Goal: Communication & Community: Answer question/provide support

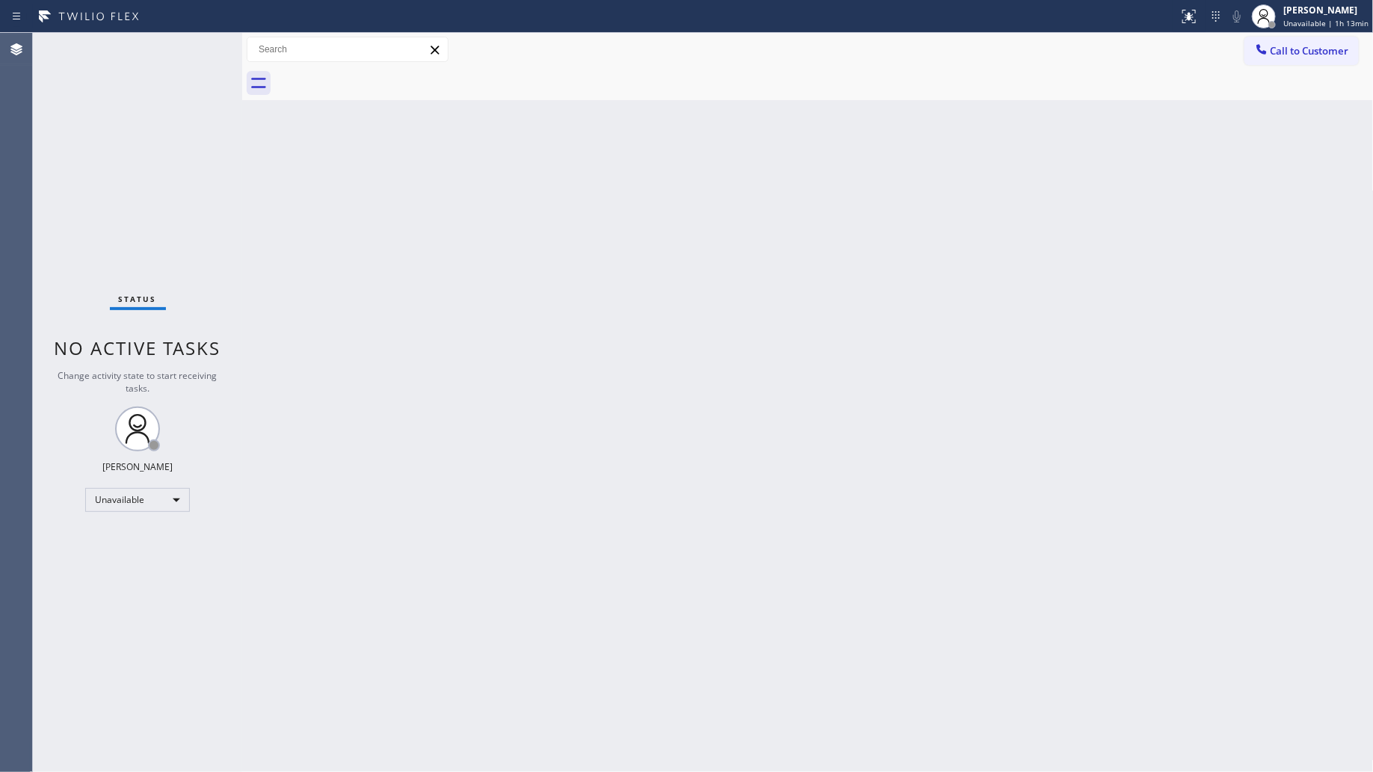
click at [1201, 101] on div "Back to Dashboard Change Sender ID Customers Technicians Select a contact Outbo…" at bounding box center [808, 402] width 1132 height 739
drag, startPoint x: 1273, startPoint y: 41, endPoint x: 1265, endPoint y: 49, distance: 10.6
click at [1271, 43] on button "Call to Customer" at bounding box center [1302, 51] width 114 height 28
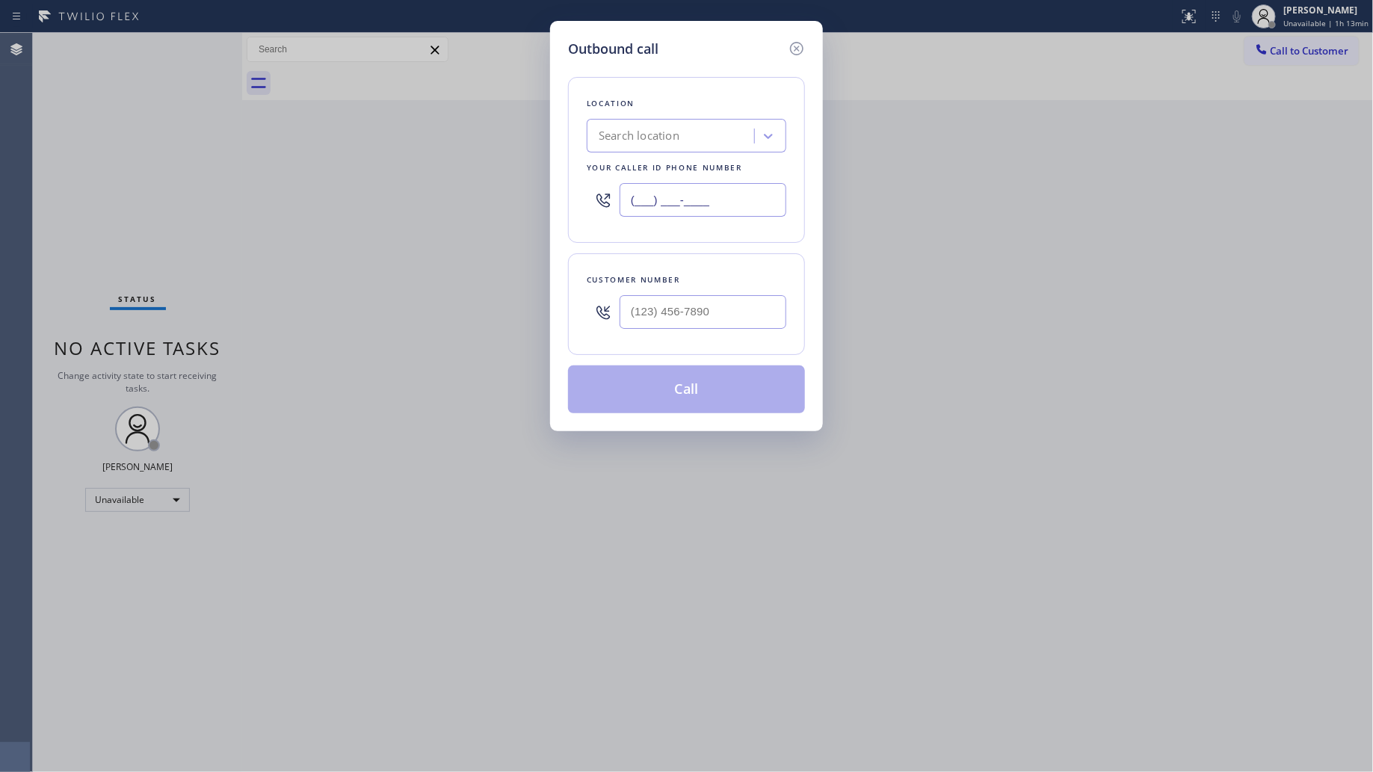
drag, startPoint x: 727, startPoint y: 200, endPoint x: 508, endPoint y: 198, distance: 218.3
click at [508, 198] on div "Outbound call Location Search location Your caller id phone number (___) ___-__…" at bounding box center [686, 386] width 1373 height 772
paste input "510) 800-5767"
type input "[PHONE_NUMBER]"
click at [650, 319] on input "(___) ___-____" at bounding box center [703, 312] width 167 height 34
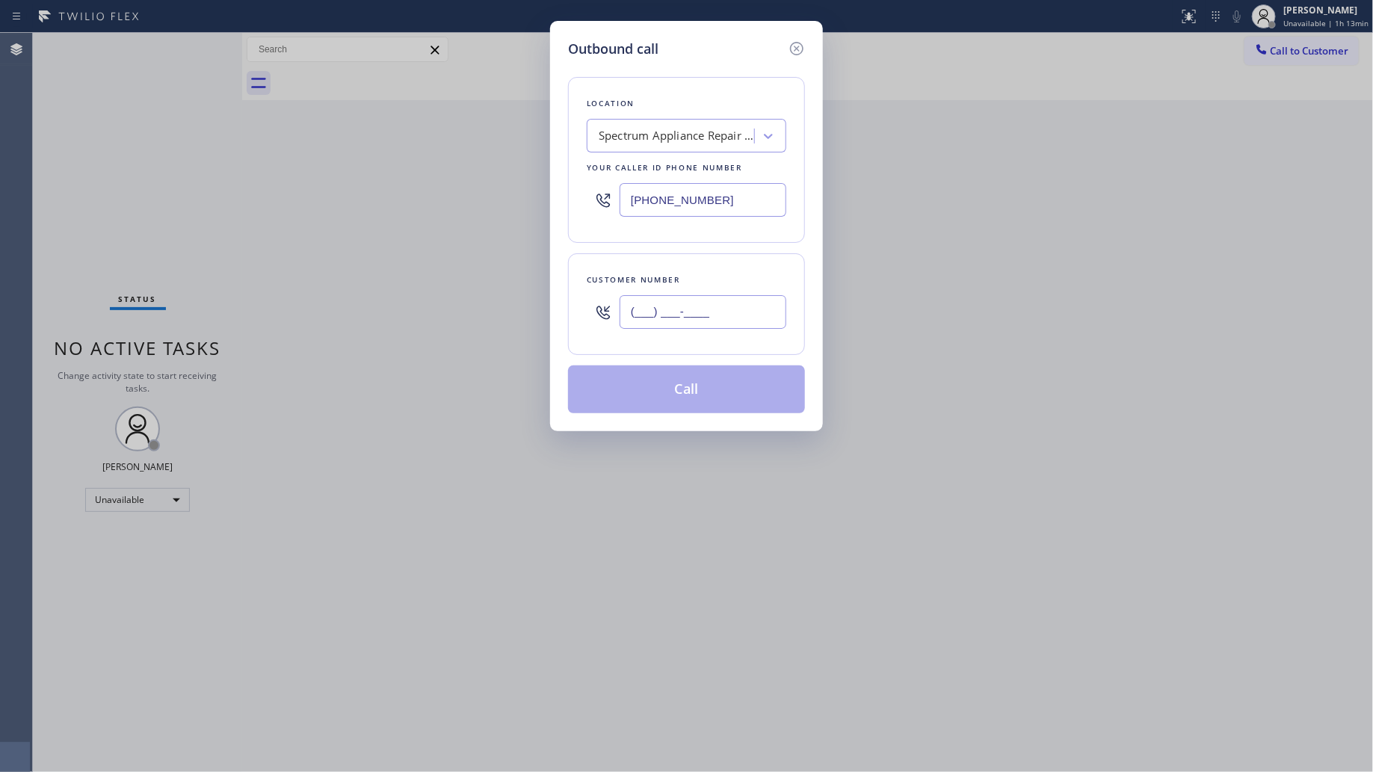
paste input "510) 584-0393"
type input "[PHONE_NUMBER]"
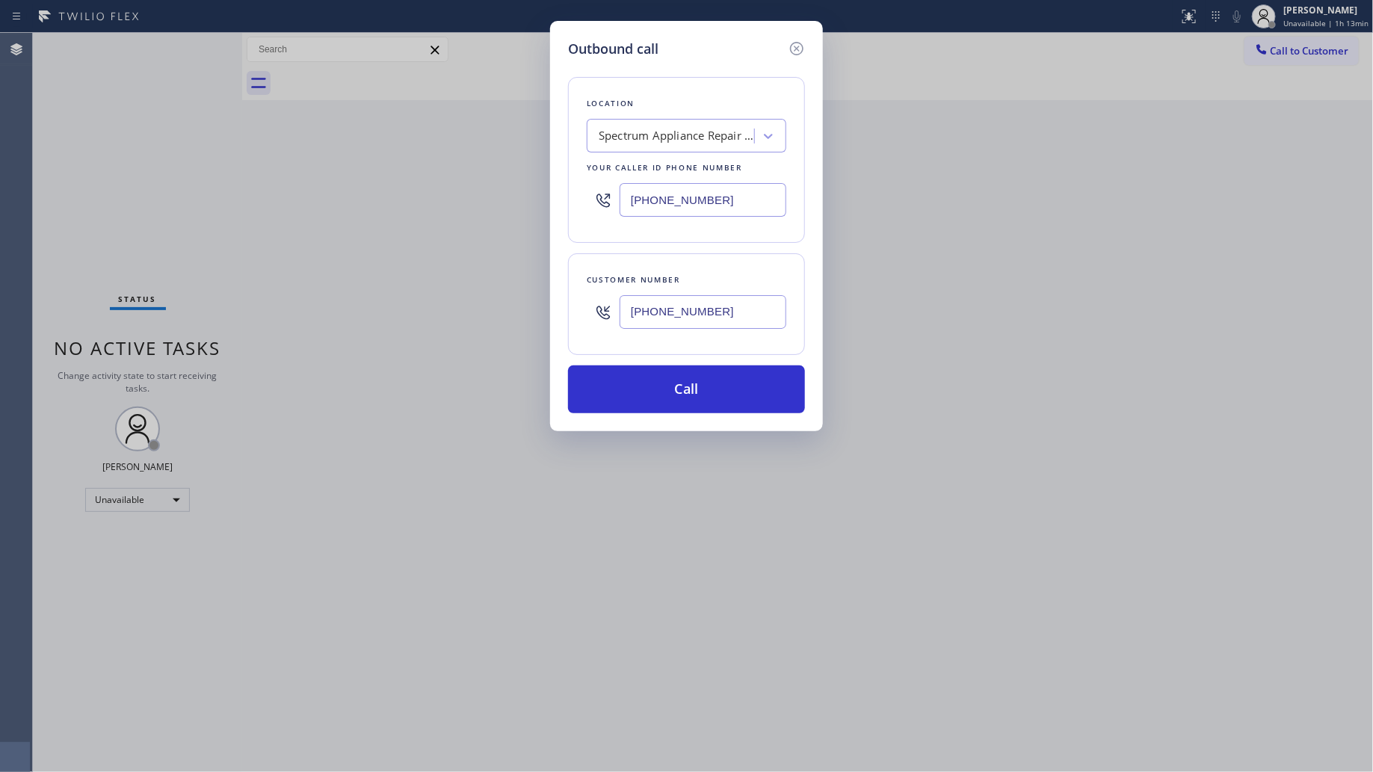
drag, startPoint x: 1116, startPoint y: 265, endPoint x: 1130, endPoint y: 263, distance: 13.6
click at [1119, 264] on div "Outbound call Location Spectrum Appliance Repair [GEOGRAPHIC_DATA] Your caller …" at bounding box center [686, 386] width 1373 height 772
click at [790, 41] on icon at bounding box center [797, 49] width 18 height 18
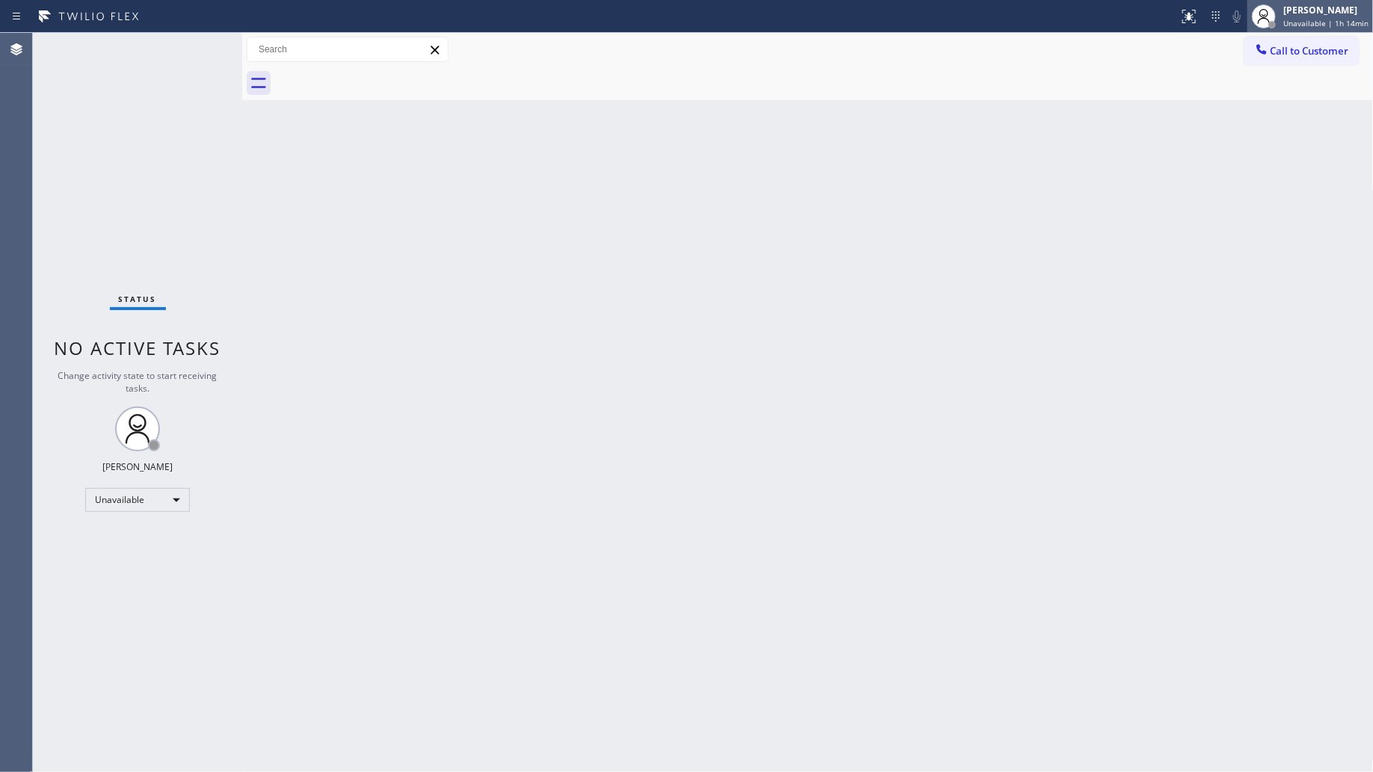
click at [1328, 1] on div "[PERSON_NAME] Unavailable | 1h 14min" at bounding box center [1311, 16] width 126 height 33
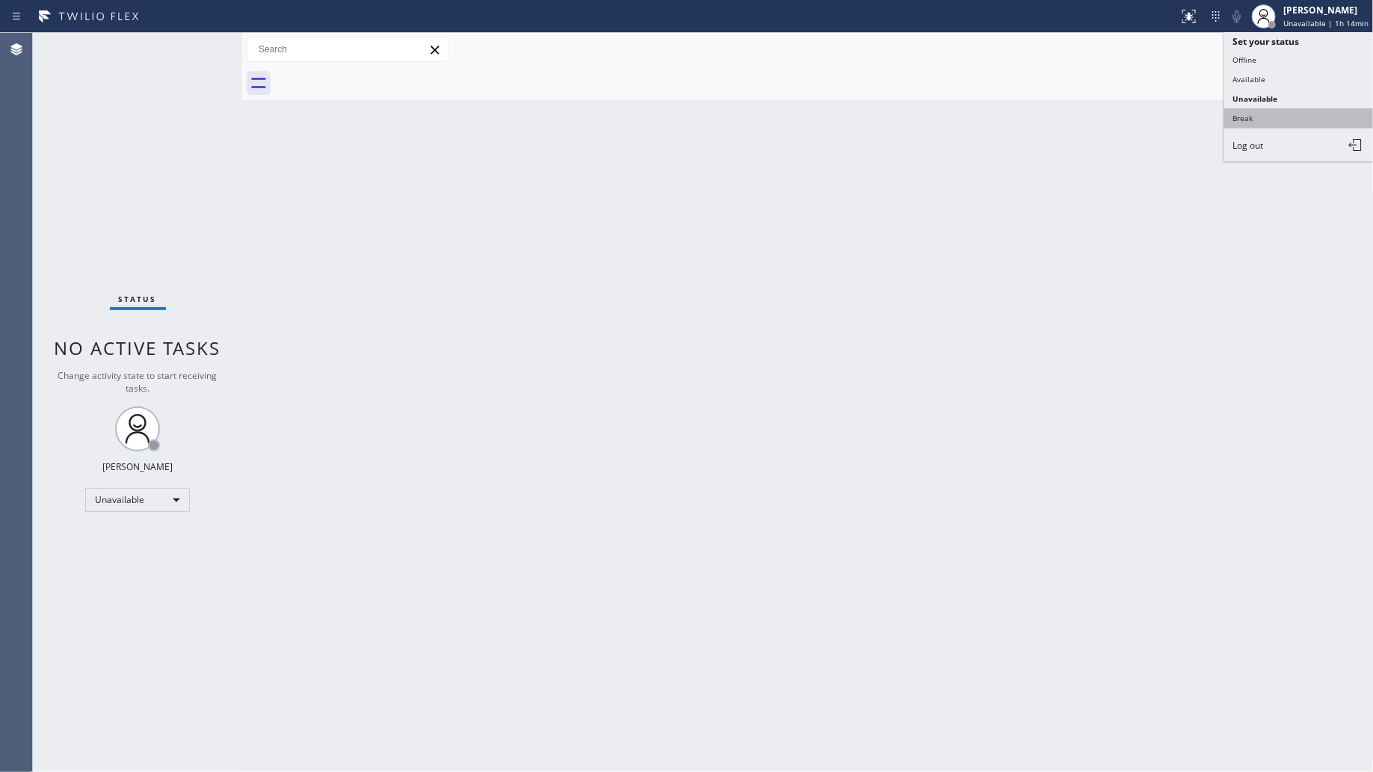
click at [1276, 108] on button "Break" at bounding box center [1300, 117] width 150 height 19
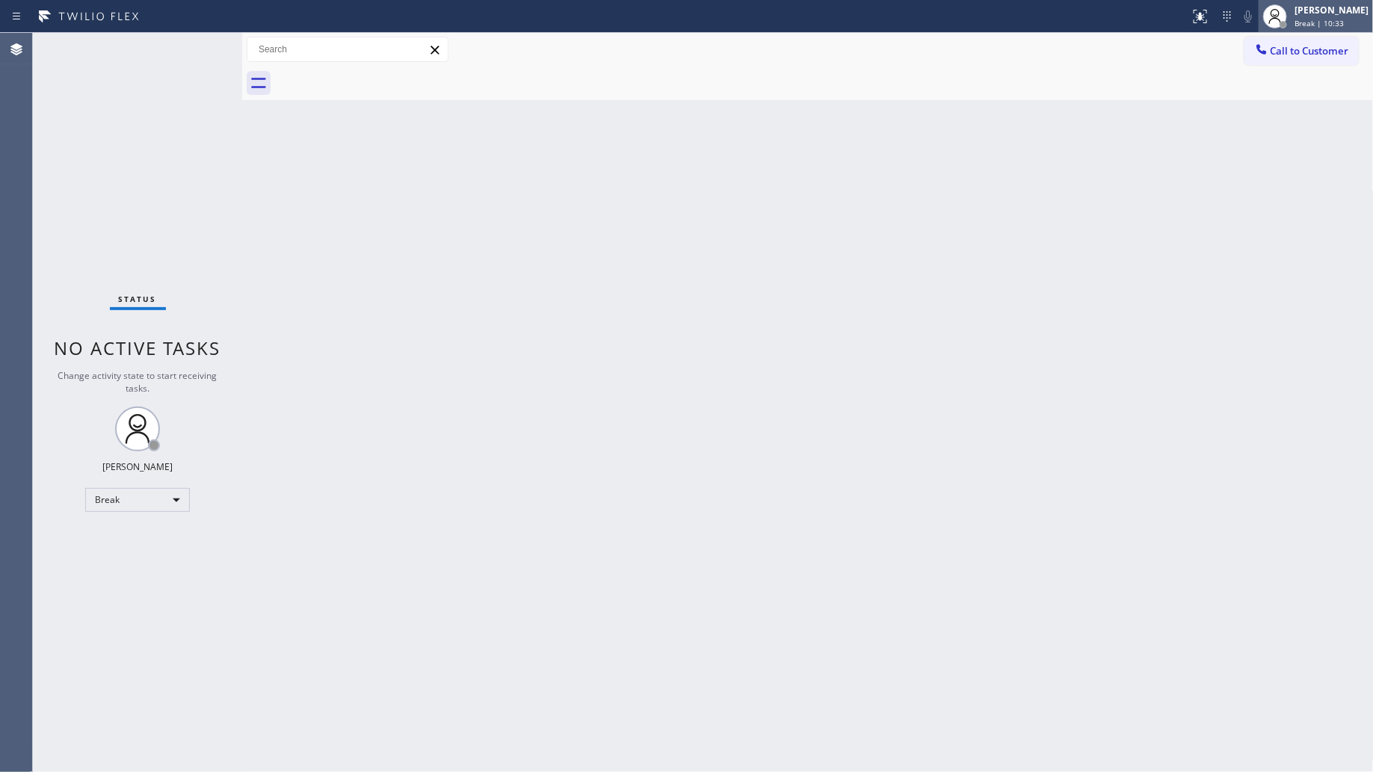
click at [1321, 18] on span "Break | 10:33" at bounding box center [1319, 23] width 49 height 10
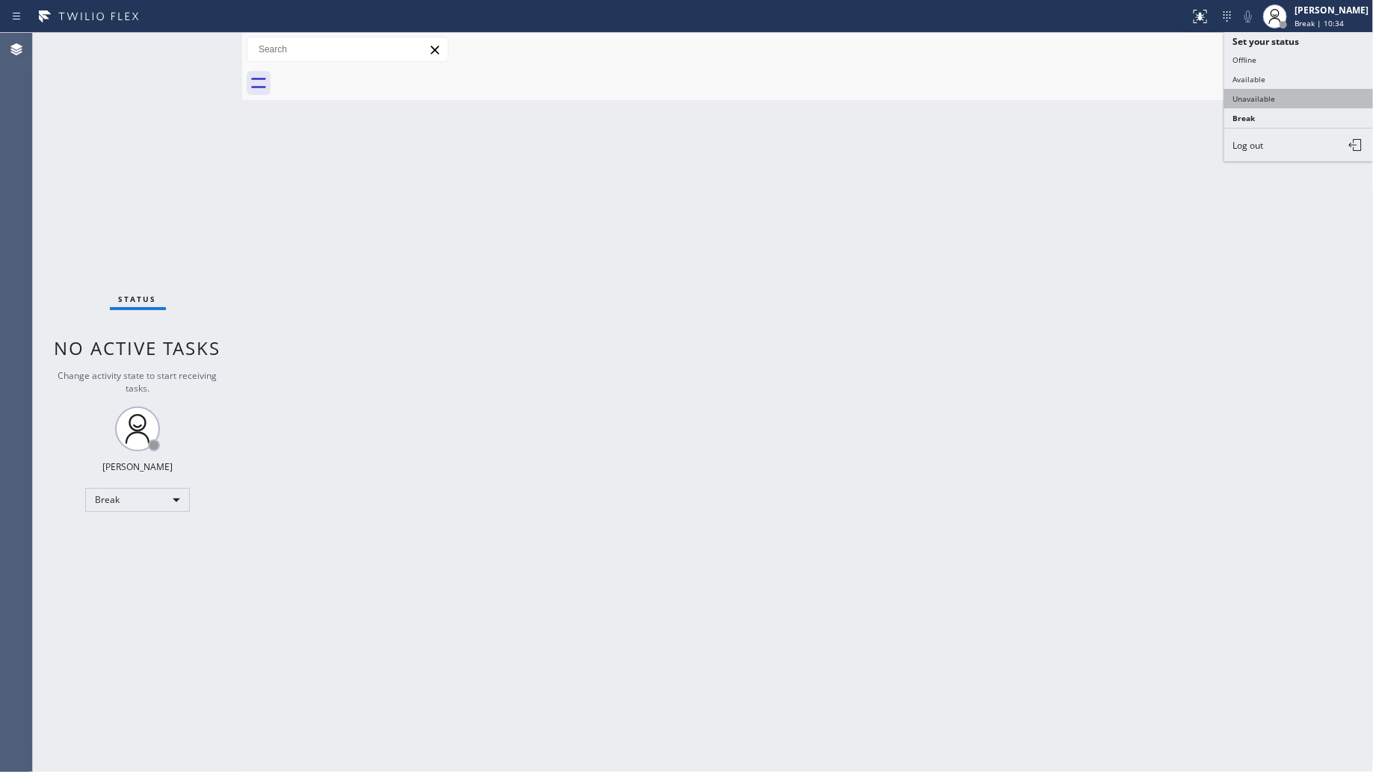
click at [1265, 106] on button "Unavailable" at bounding box center [1300, 98] width 150 height 19
click at [1299, 55] on span "Call to Customer" at bounding box center [1310, 50] width 79 height 13
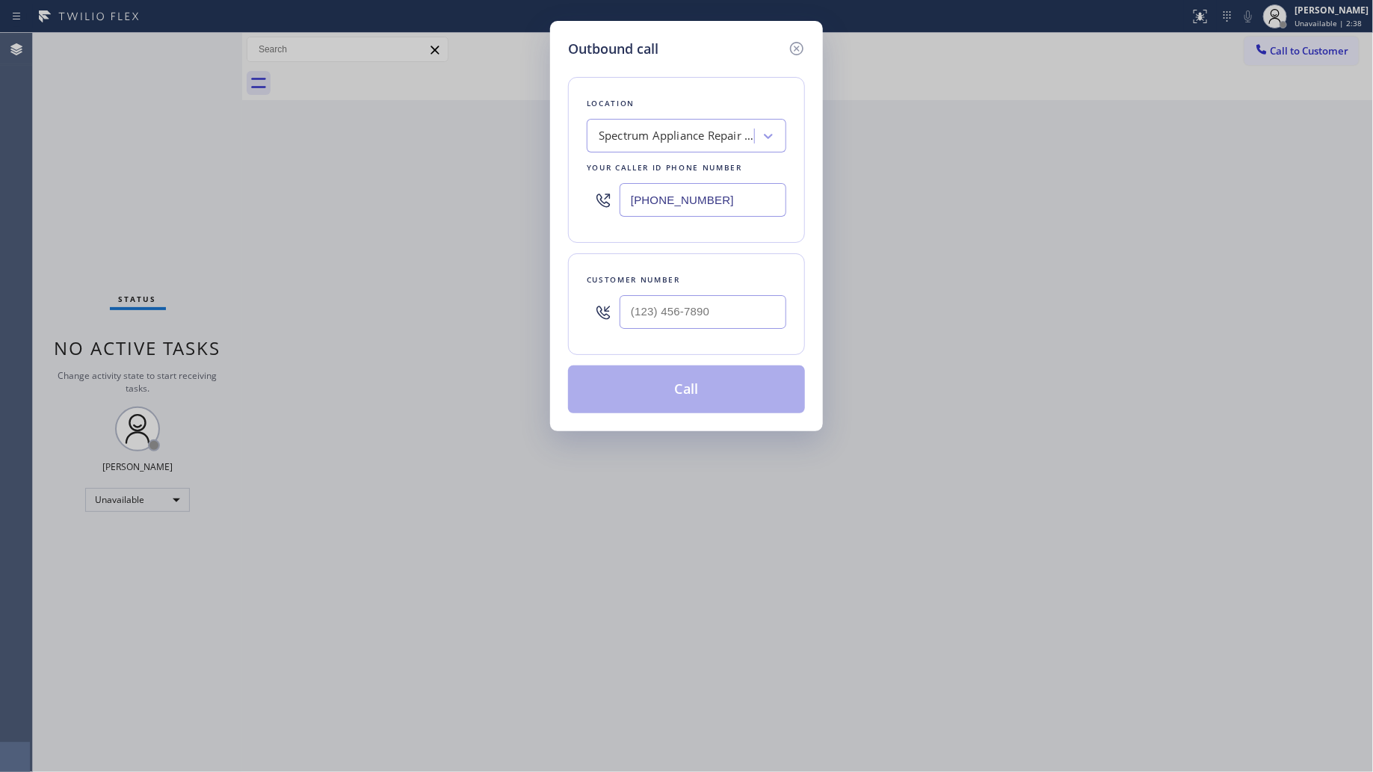
drag, startPoint x: 723, startPoint y: 195, endPoint x: 573, endPoint y: 196, distance: 149.5
click at [567, 198] on div "Outbound call Location Spectrum Appliance Repair [GEOGRAPHIC_DATA] Your caller …" at bounding box center [686, 226] width 273 height 410
paste input "626) 240-5311"
type input "[PHONE_NUMBER]"
click at [723, 324] on input "(___) ___-____" at bounding box center [703, 312] width 167 height 34
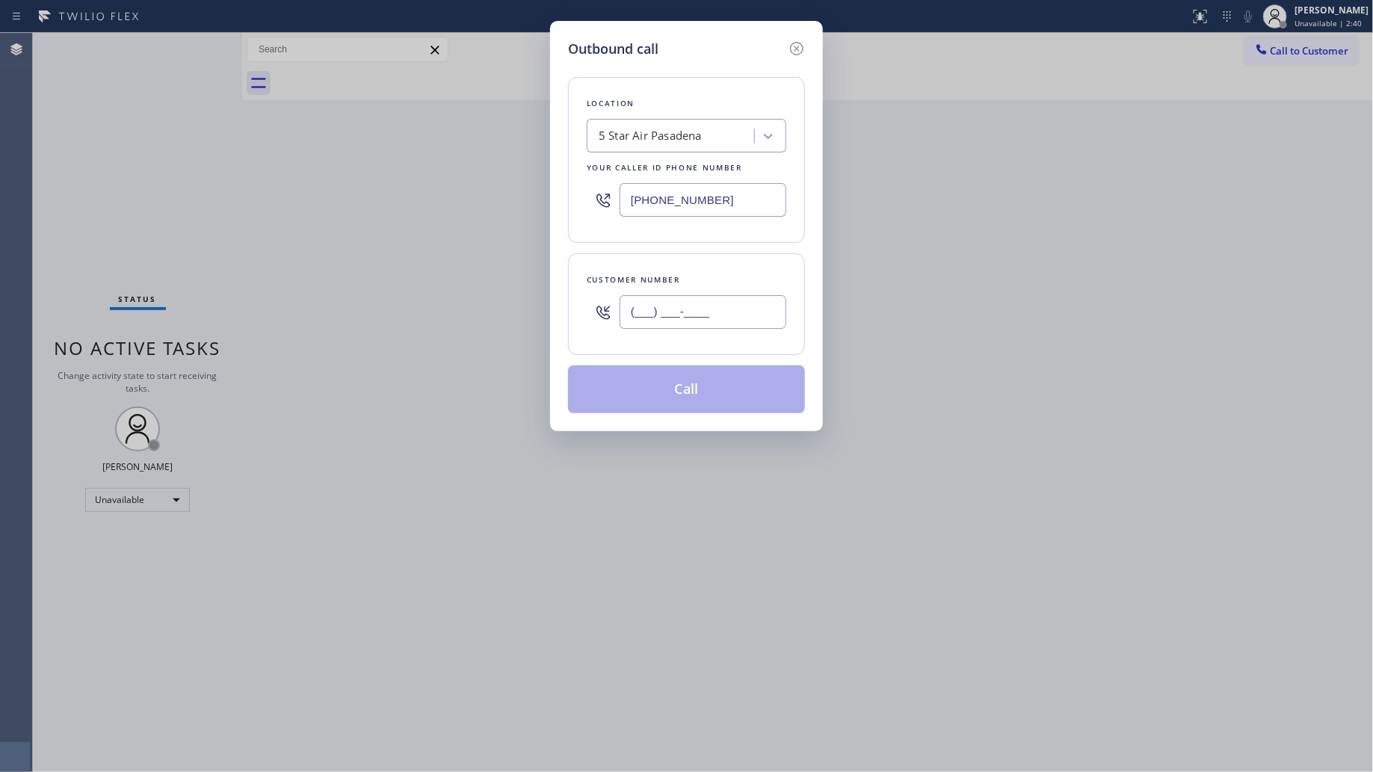
paste input "626) 481-6023"
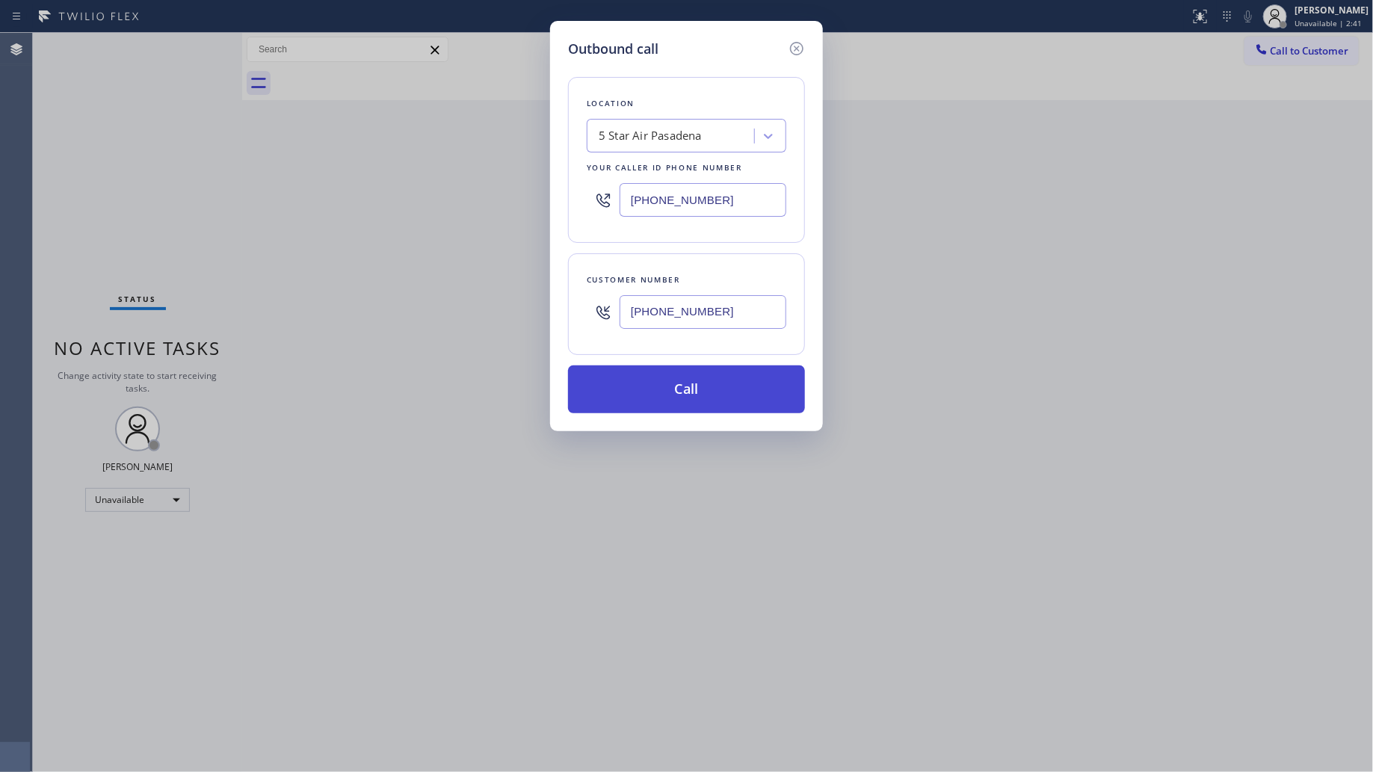
type input "[PHONE_NUMBER]"
click at [699, 381] on button "Call" at bounding box center [686, 390] width 237 height 48
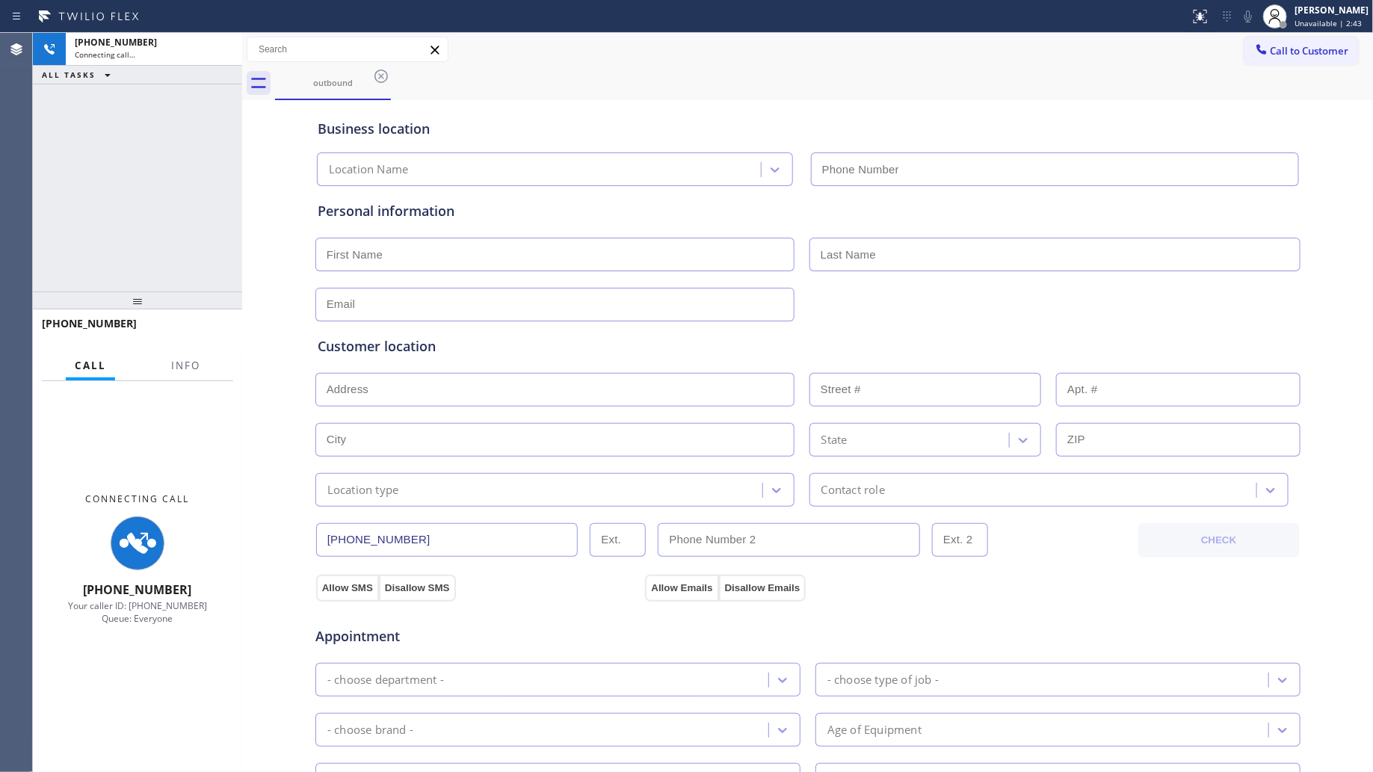
type input "[PHONE_NUMBER]"
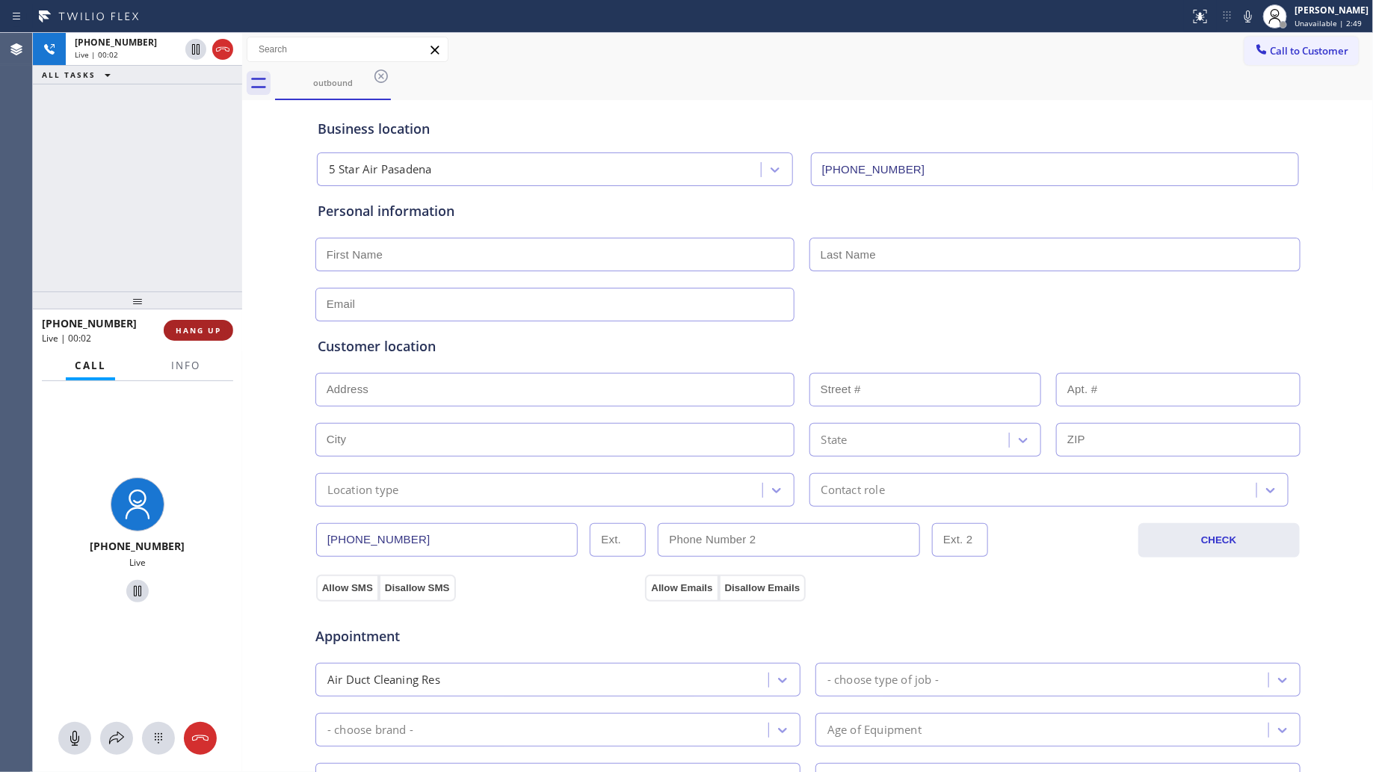
click at [203, 321] on button "HANG UP" at bounding box center [199, 330] width 70 height 21
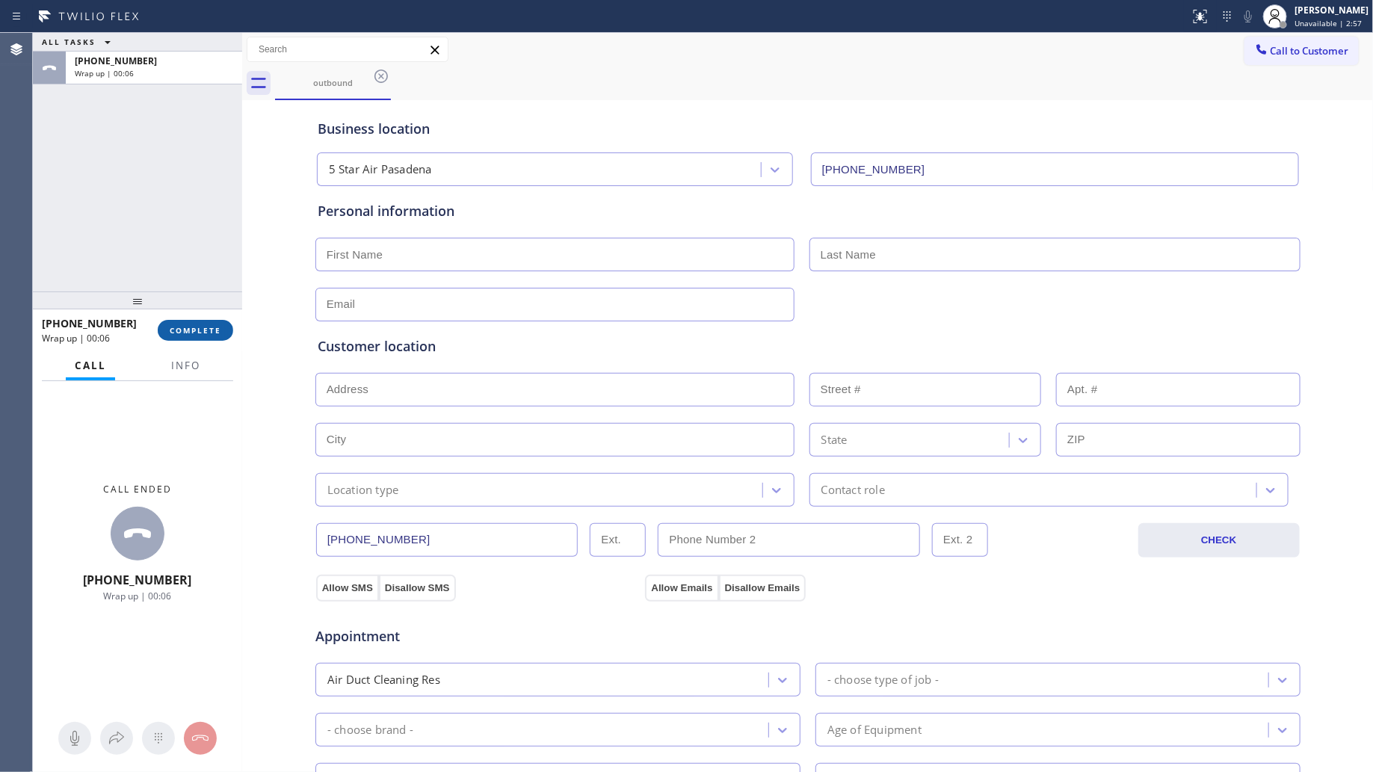
click at [217, 327] on span "COMPLETE" at bounding box center [196, 330] width 52 height 10
click at [184, 376] on button "Info" at bounding box center [185, 365] width 47 height 29
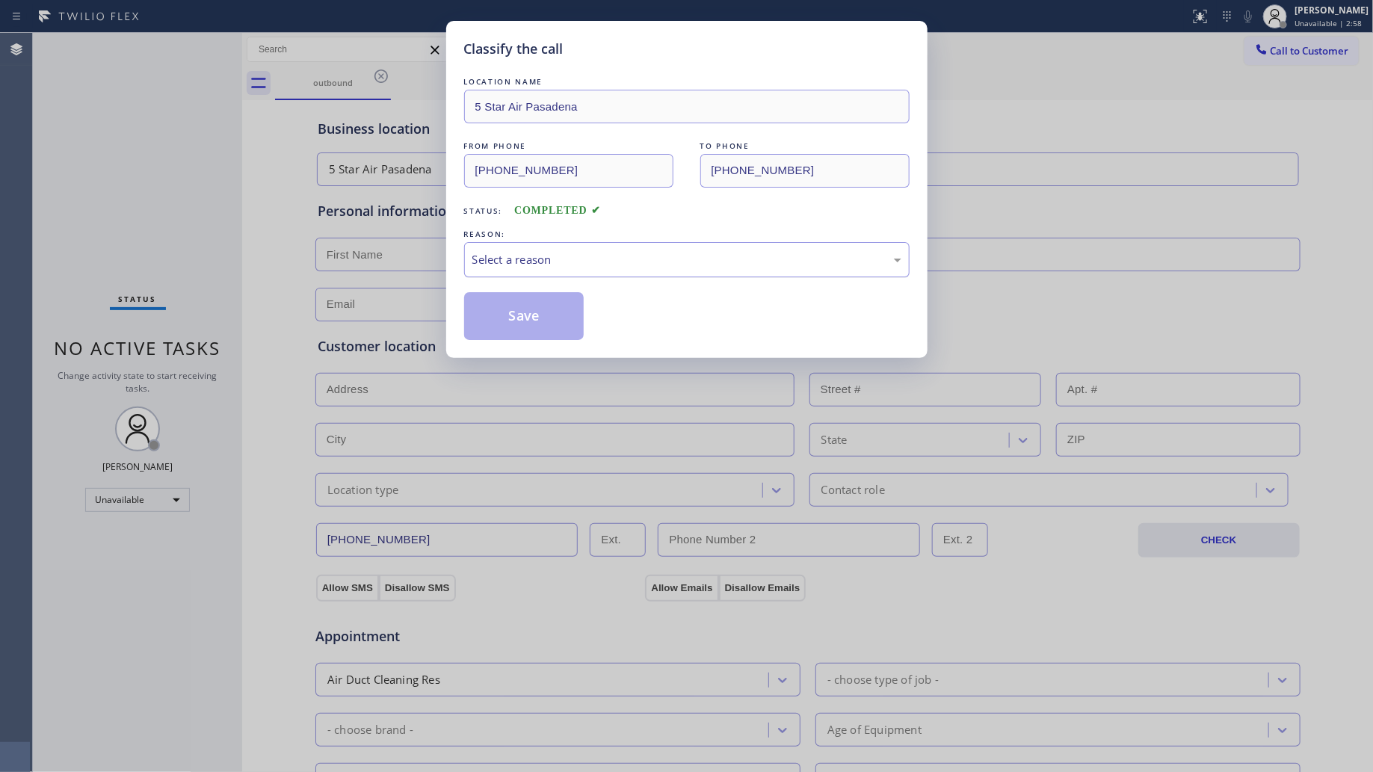
click at [547, 267] on div "Select a reason" at bounding box center [687, 259] width 429 height 17
click at [537, 312] on button "Save" at bounding box center [524, 316] width 120 height 48
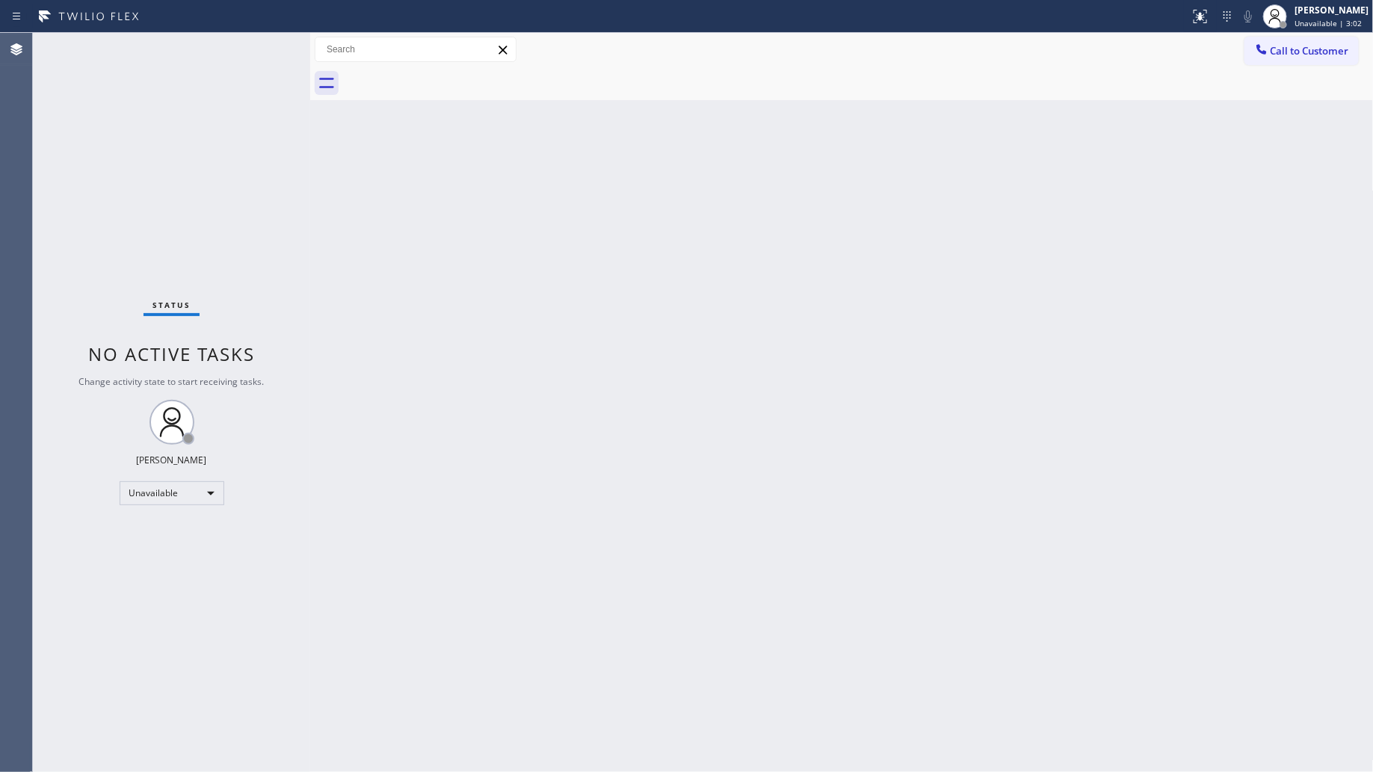
drag, startPoint x: 241, startPoint y: 114, endPoint x: 378, endPoint y: 158, distance: 144.5
click at [310, 121] on div at bounding box center [310, 402] width 0 height 739
click at [1039, 227] on div "Back to Dashboard Change Sender ID Customers Technicians Select a contact Outbo…" at bounding box center [842, 402] width 1064 height 739
click at [1281, 65] on div "Call to Customer Outbound call Location 5 Star Air [GEOGRAPHIC_DATA] Your calle…" at bounding box center [842, 50] width 1064 height 34
drag, startPoint x: 1284, startPoint y: 57, endPoint x: 1276, endPoint y: 62, distance: 9.1
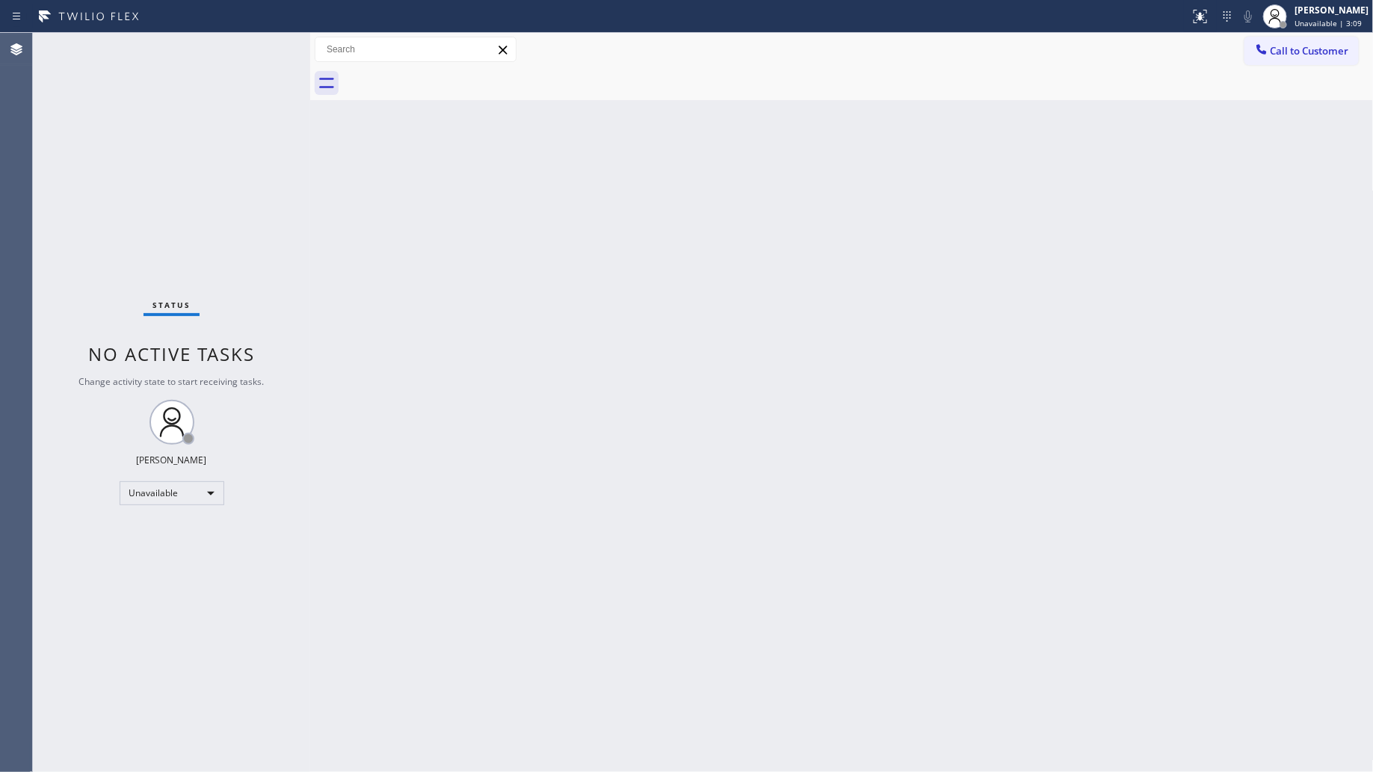
click at [1281, 57] on span "Call to Customer" at bounding box center [1310, 50] width 79 height 13
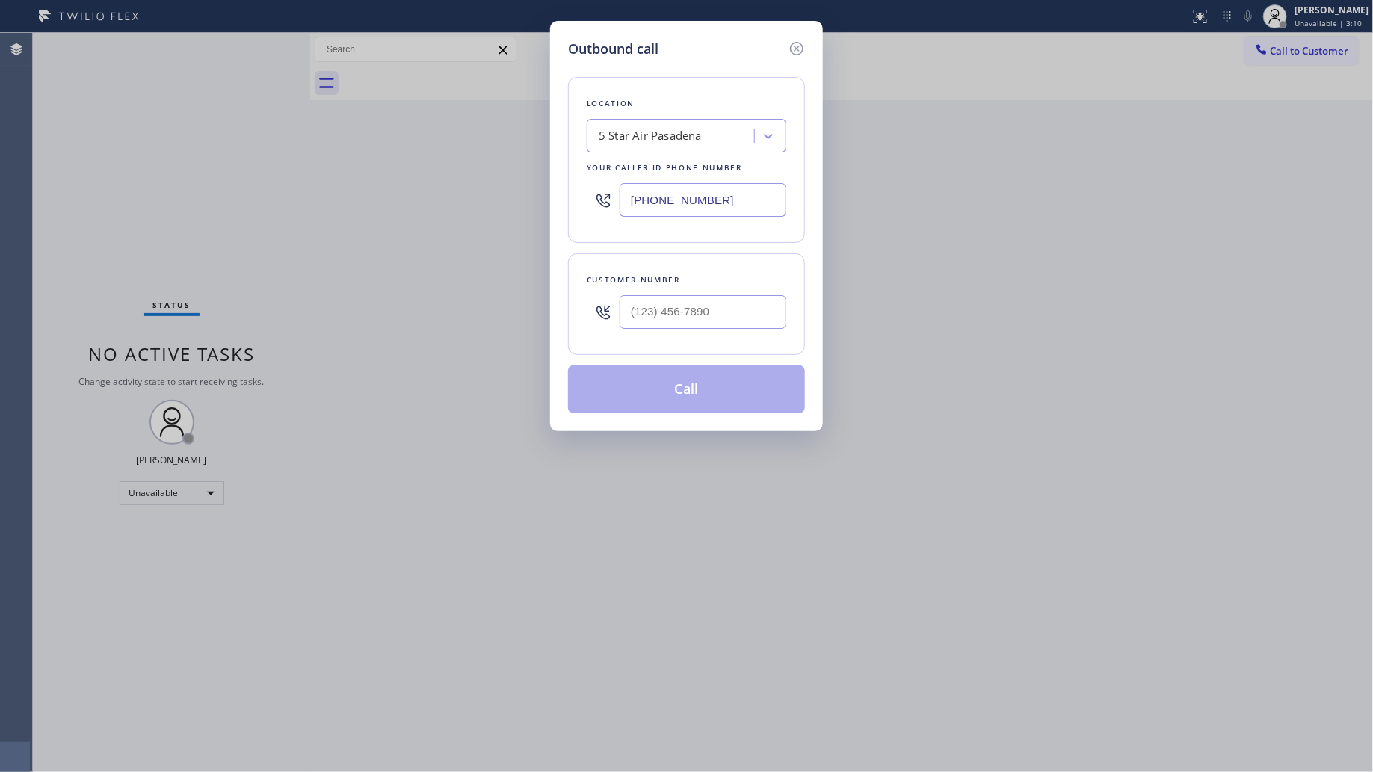
drag, startPoint x: 725, startPoint y: 193, endPoint x: 615, endPoint y: 196, distance: 110.7
click at [551, 195] on div "Outbound call Location 5 Star Air Pasadena Your caller id phone number [PHONE_N…" at bounding box center [686, 226] width 273 height 410
paste input "970) 315-9989"
type input "[PHONE_NUMBER]"
click at [719, 305] on input "(___) ___-____" at bounding box center [703, 312] width 167 height 34
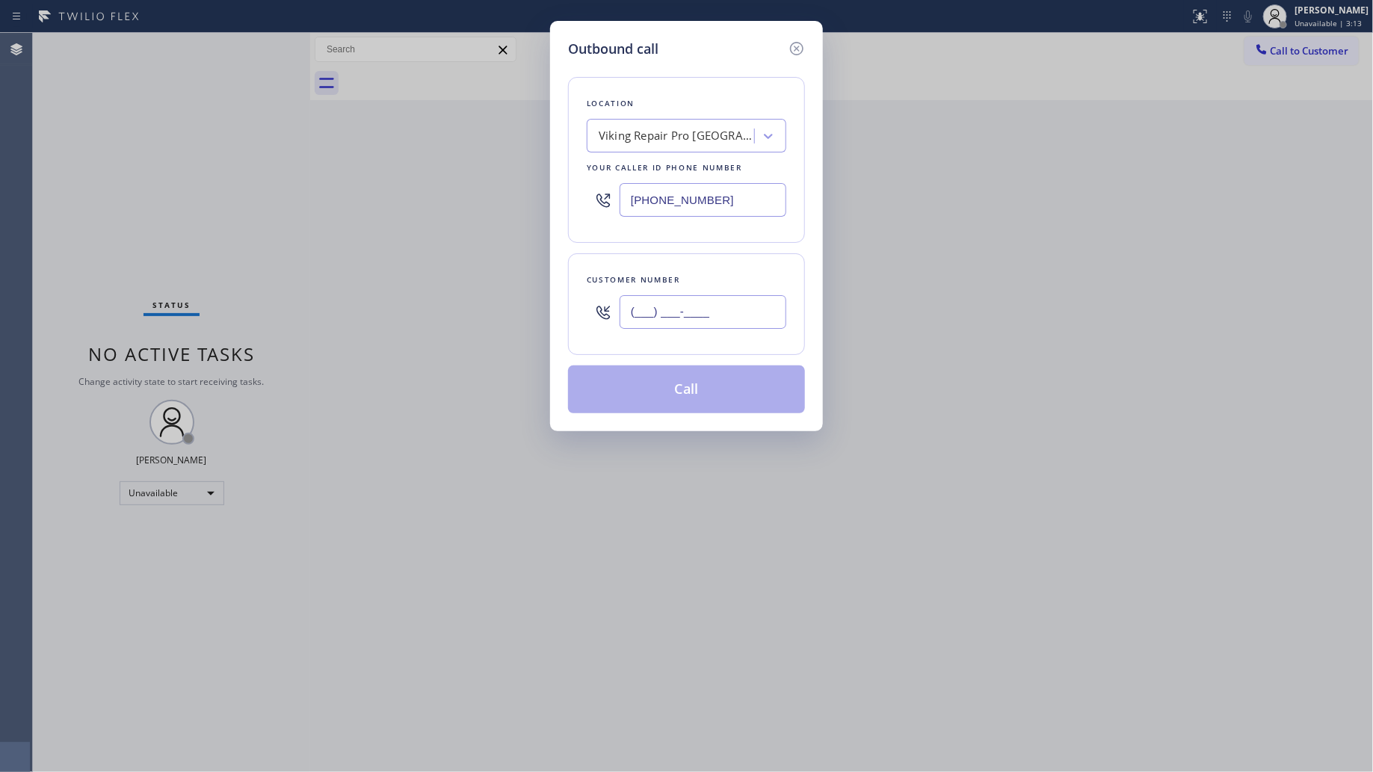
paste input "303) 200-1026"
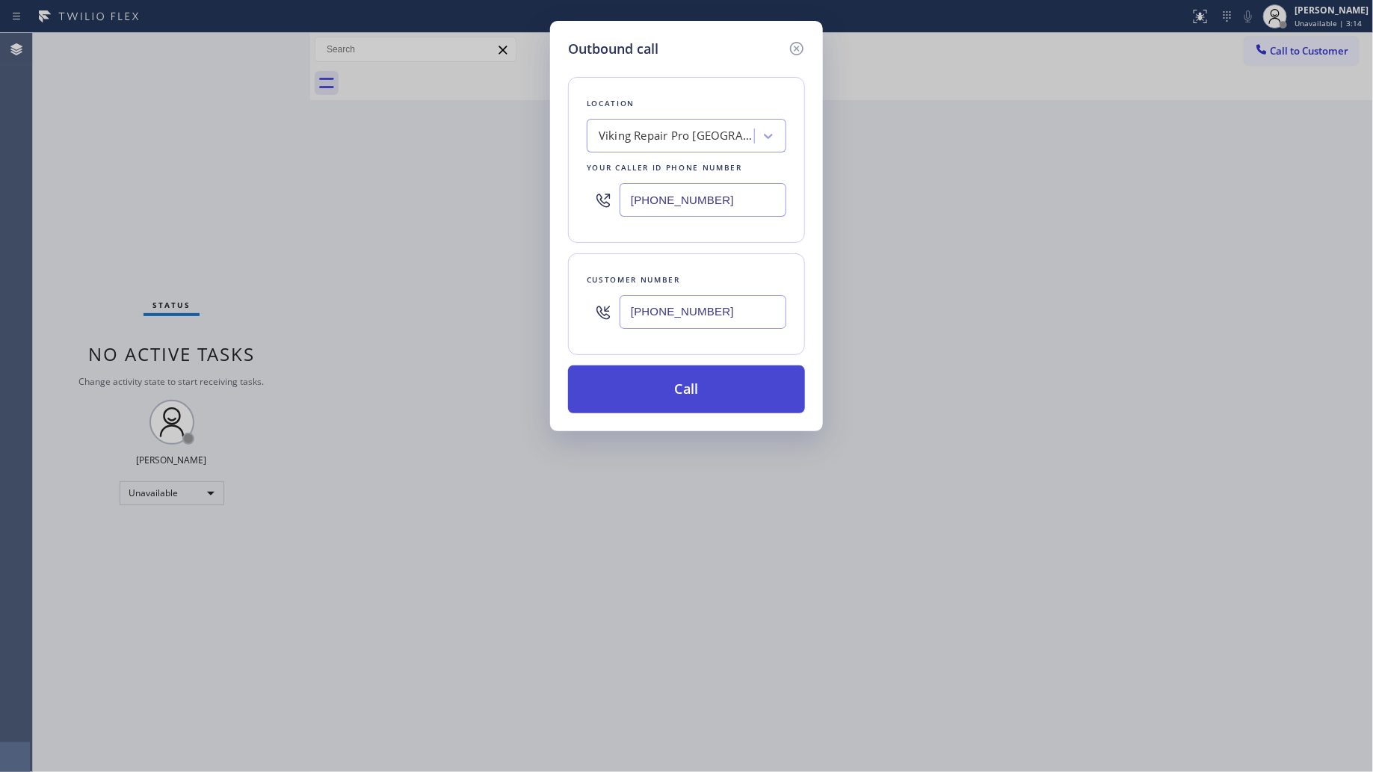
type input "[PHONE_NUMBER]"
click at [686, 384] on button "Call" at bounding box center [686, 390] width 237 height 48
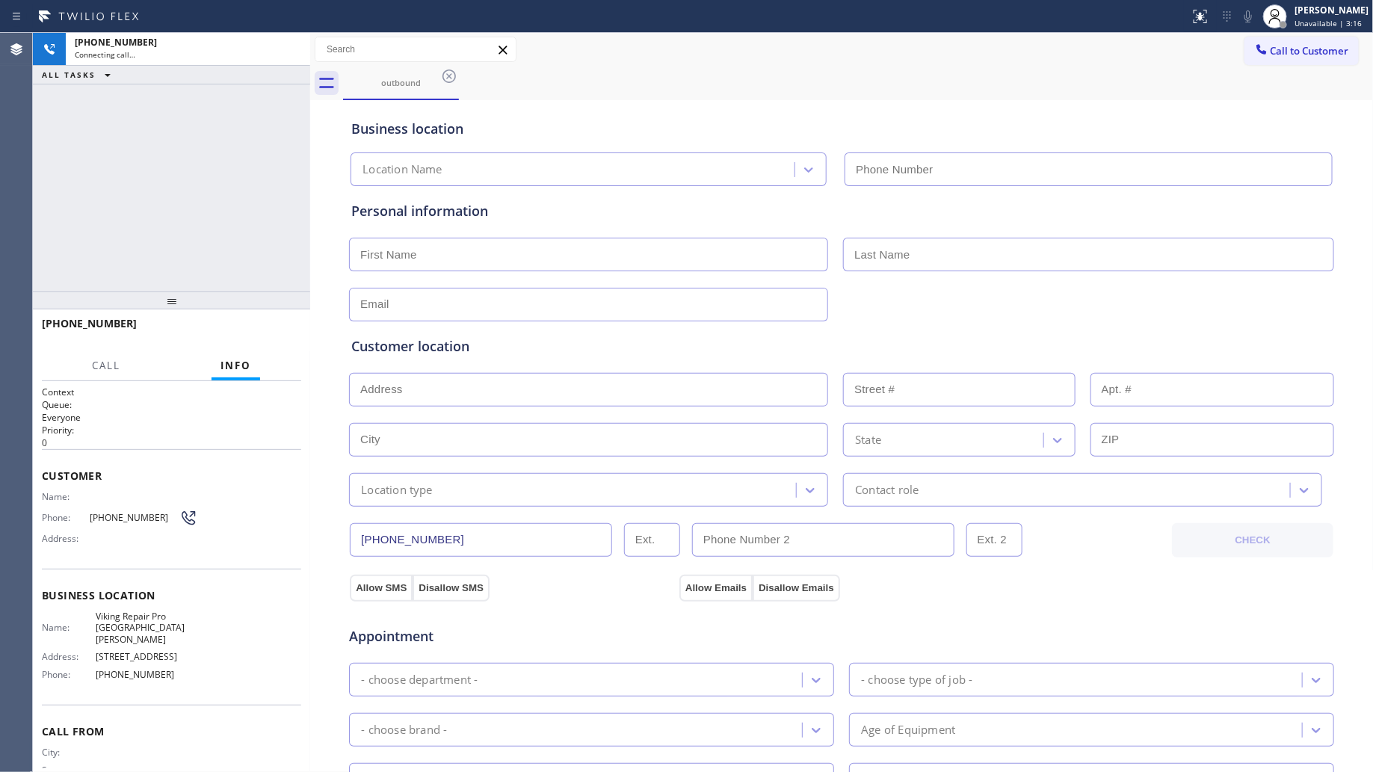
type input "[PHONE_NUMBER]"
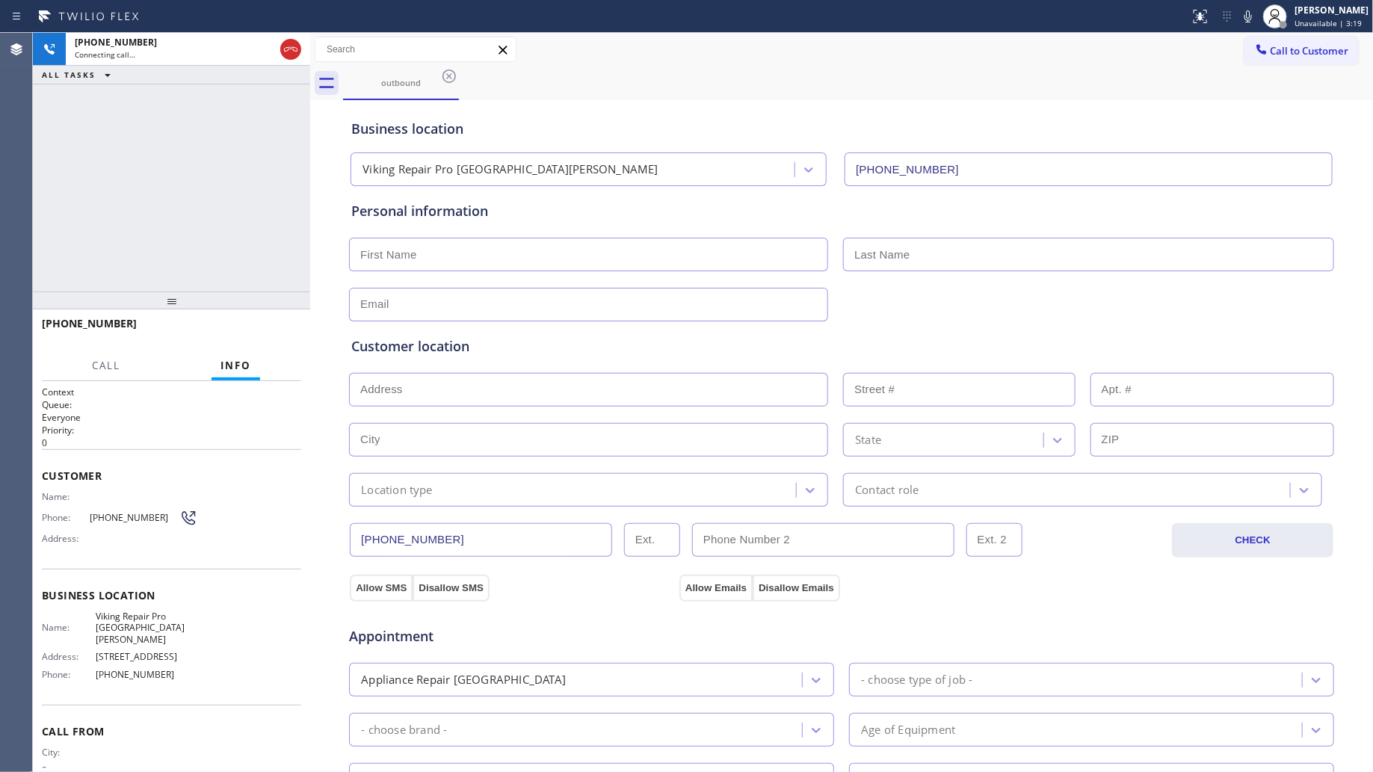
click at [704, 67] on div "outbound" at bounding box center [858, 84] width 1031 height 34
click at [292, 47] on icon at bounding box center [291, 49] width 18 height 18
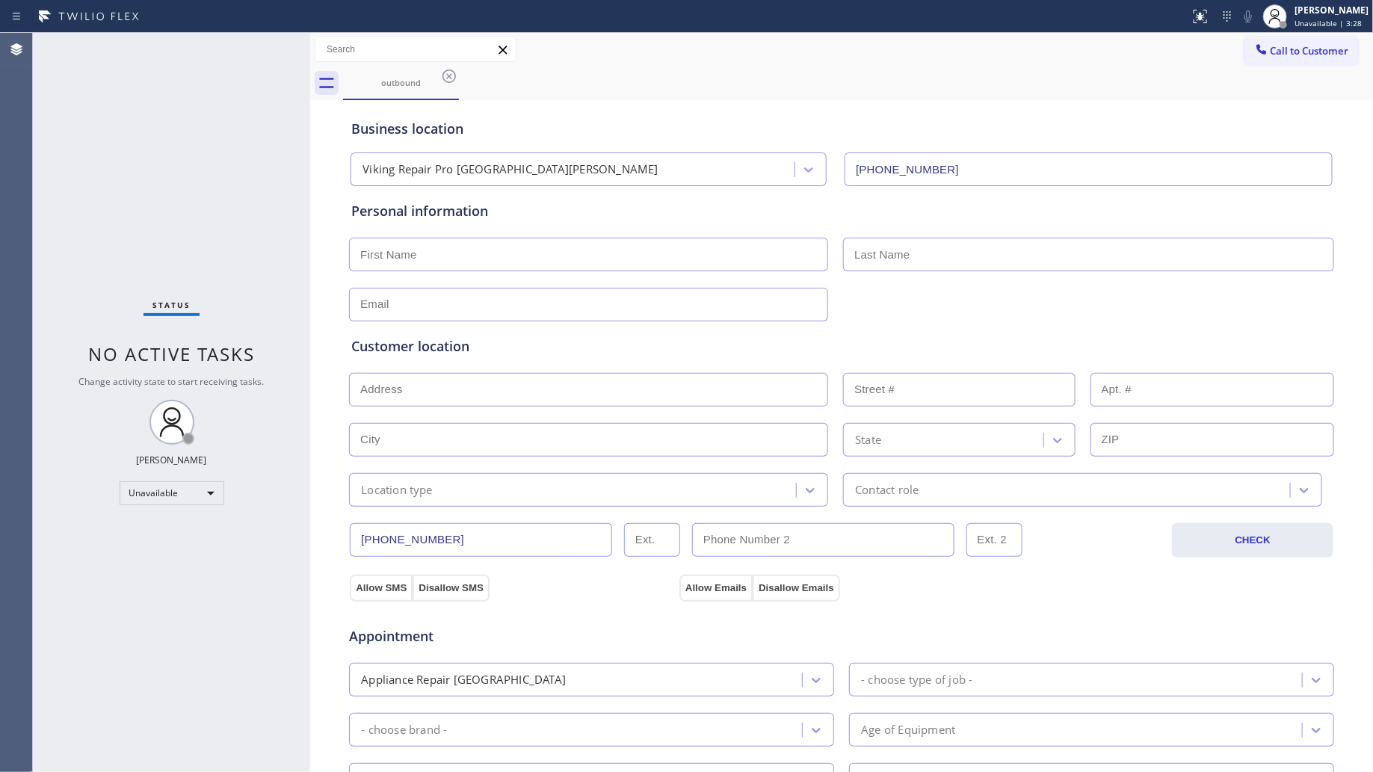
click at [431, 531] on input "[PHONE_NUMBER]" at bounding box center [481, 540] width 262 height 34
click at [431, 529] on input "[PHONE_NUMBER]" at bounding box center [481, 540] width 262 height 34
click at [1267, 33] on div "Call to Customer Outbound call Location Viking Repair Pro [GEOGRAPHIC_DATA][PER…" at bounding box center [842, 50] width 1064 height 34
click at [1271, 45] on span "Call to Customer" at bounding box center [1310, 50] width 79 height 13
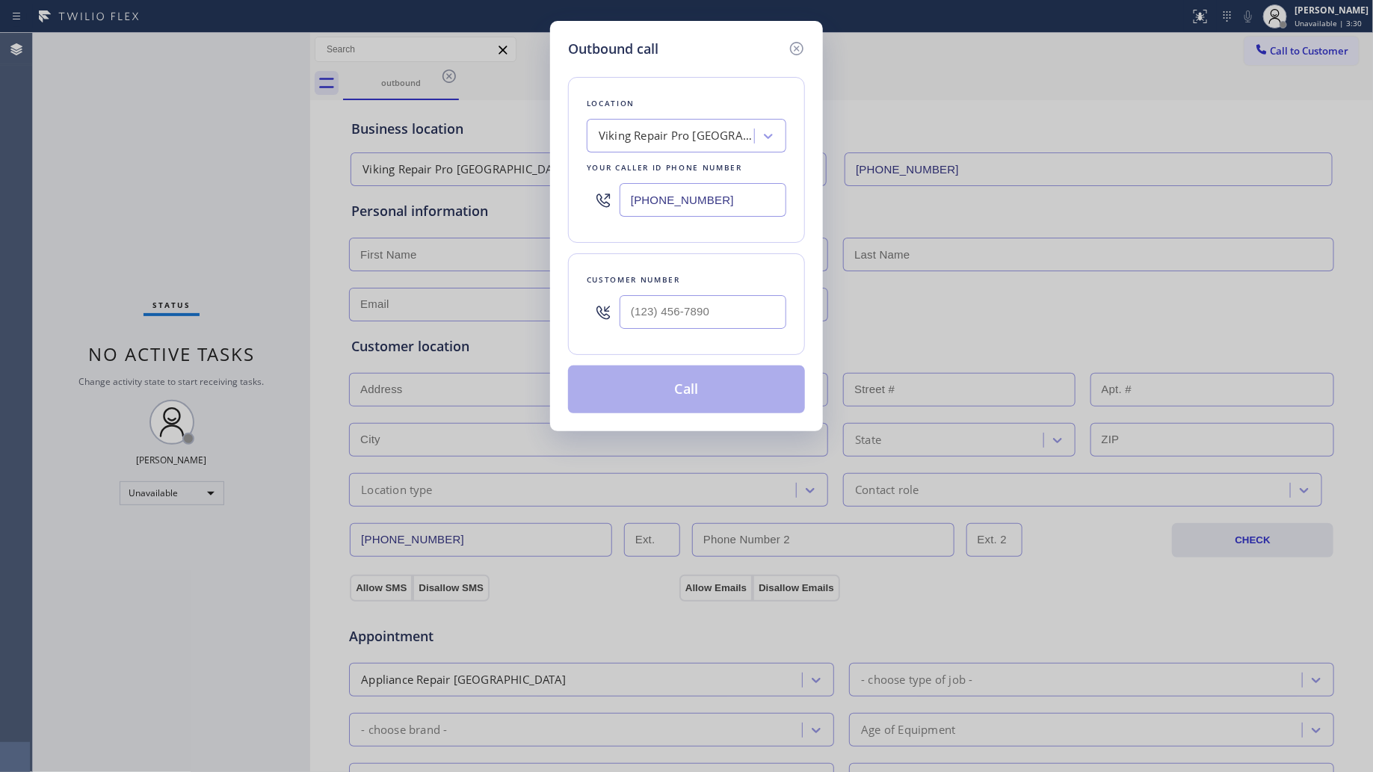
click at [680, 293] on div at bounding box center [703, 312] width 167 height 49
paste input "303) 200-1026"
click at [694, 316] on input "[PHONE_NUMBER]" at bounding box center [703, 312] width 167 height 34
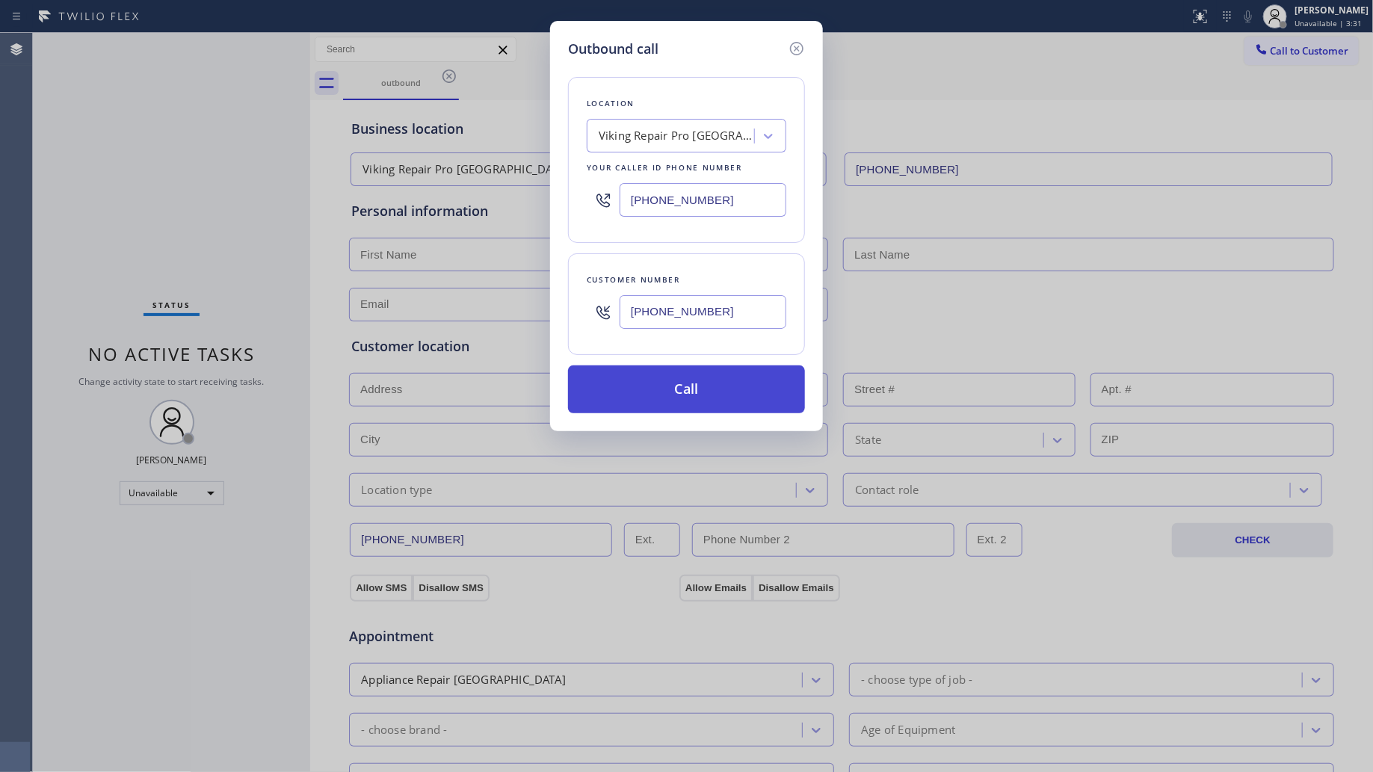
type input "[PHONE_NUMBER]"
click at [680, 387] on button "Call" at bounding box center [686, 390] width 237 height 48
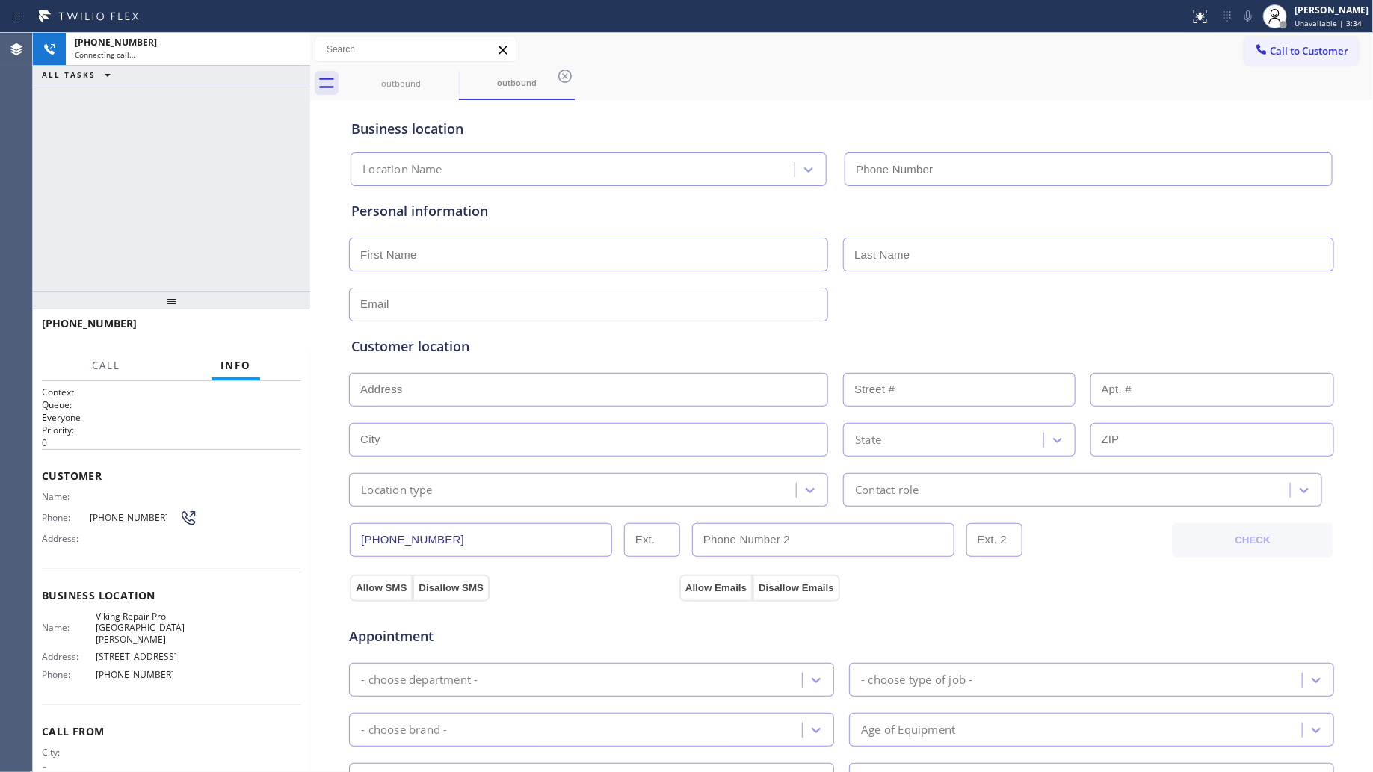
type input "[PHONE_NUMBER]"
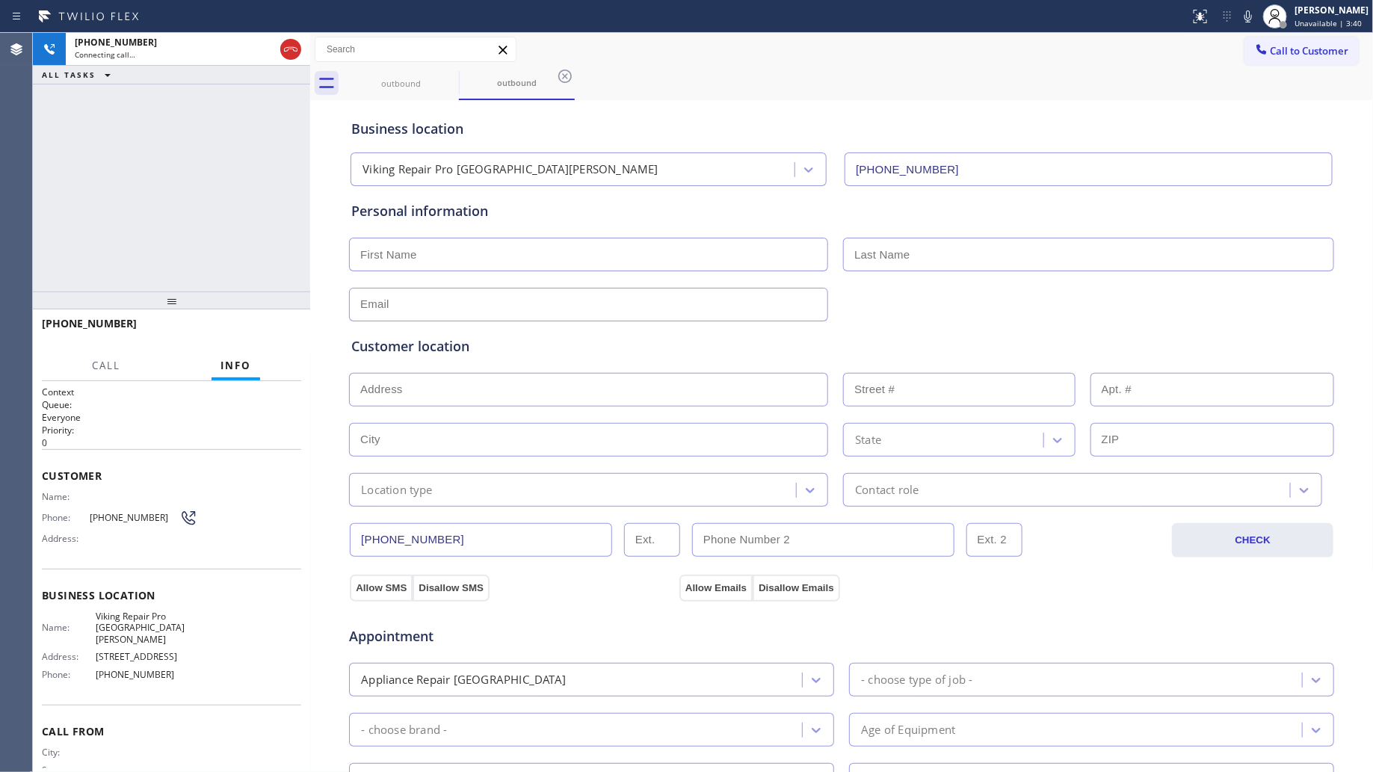
click at [1050, 107] on div "Business location Viking Repair Pro [GEOGRAPHIC_DATA][PERSON_NAME] [PHONE_NUMBE…" at bounding box center [841, 145] width 987 height 82
click at [290, 49] on icon at bounding box center [291, 49] width 18 height 18
click at [445, 64] on div "Call to Customer Outbound call Location Viking Repair Pro [GEOGRAPHIC_DATA][PER…" at bounding box center [842, 50] width 1064 height 34
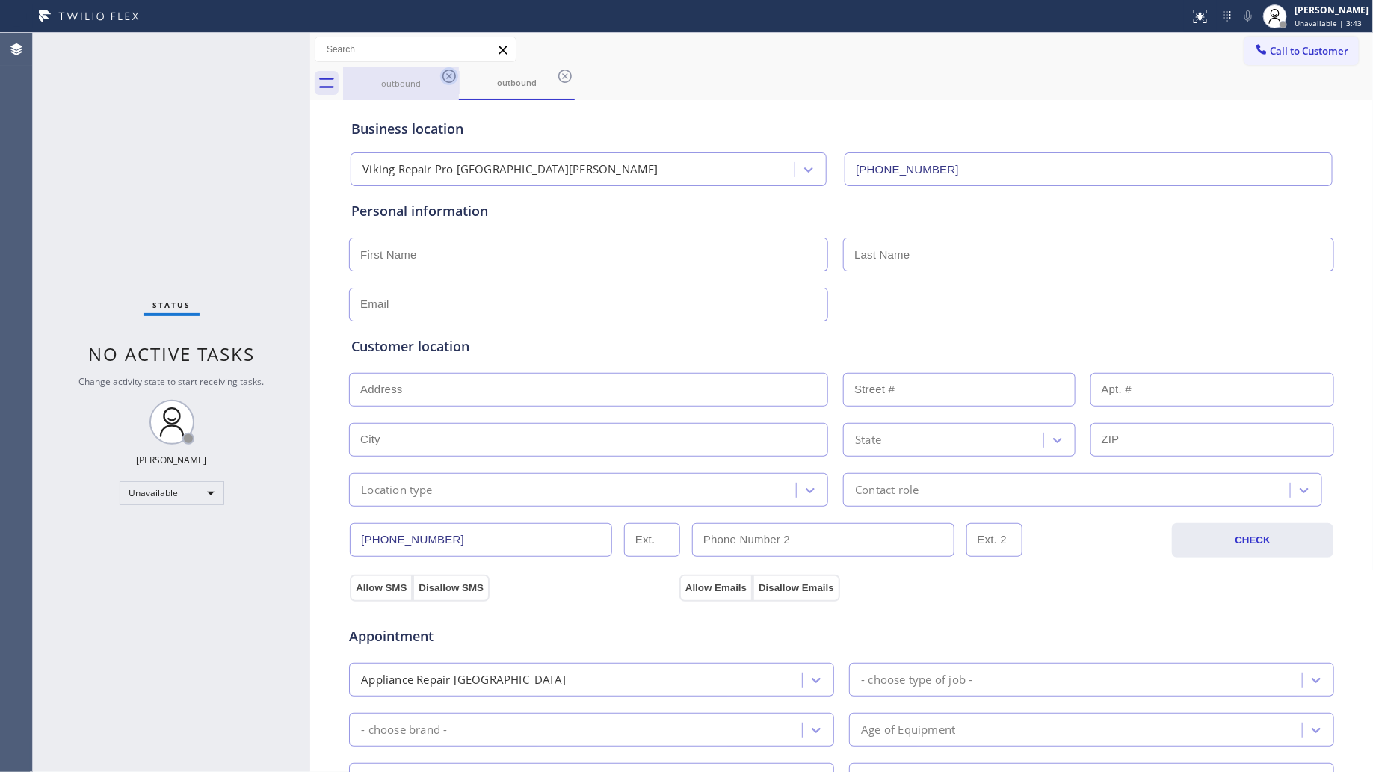
click at [452, 75] on icon at bounding box center [449, 76] width 18 height 18
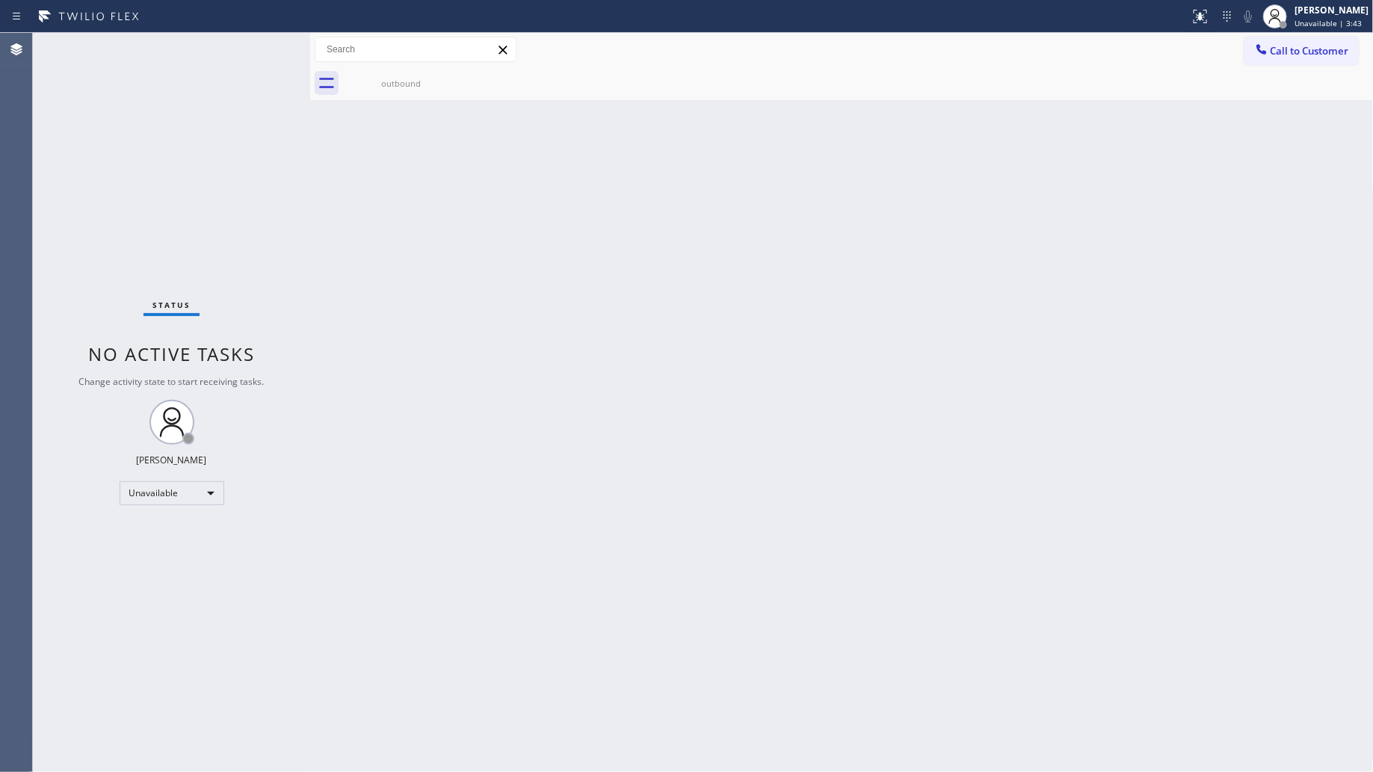
click at [0, 0] on icon at bounding box center [0, 0] width 0 height 0
click at [415, 76] on div "outbound" at bounding box center [401, 84] width 113 height 34
click at [1280, 54] on span "Call to Customer" at bounding box center [1310, 50] width 79 height 13
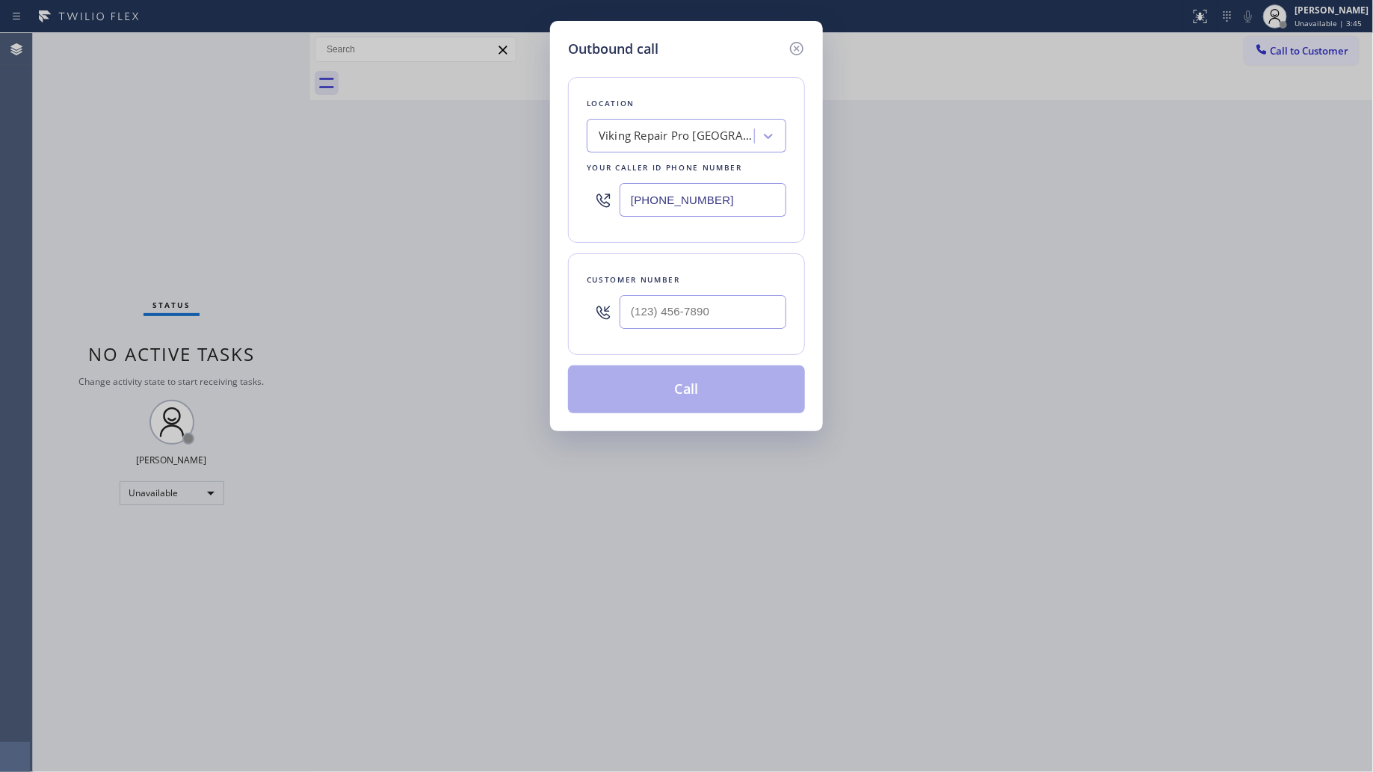
drag, startPoint x: 704, startPoint y: 197, endPoint x: 608, endPoint y: 197, distance: 95.7
click at [608, 197] on div "[PHONE_NUMBER]" at bounding box center [687, 200] width 200 height 49
paste input "857) 837-3603"
type input "[PHONE_NUMBER]"
click at [680, 321] on input "(___) ___-____" at bounding box center [703, 312] width 167 height 34
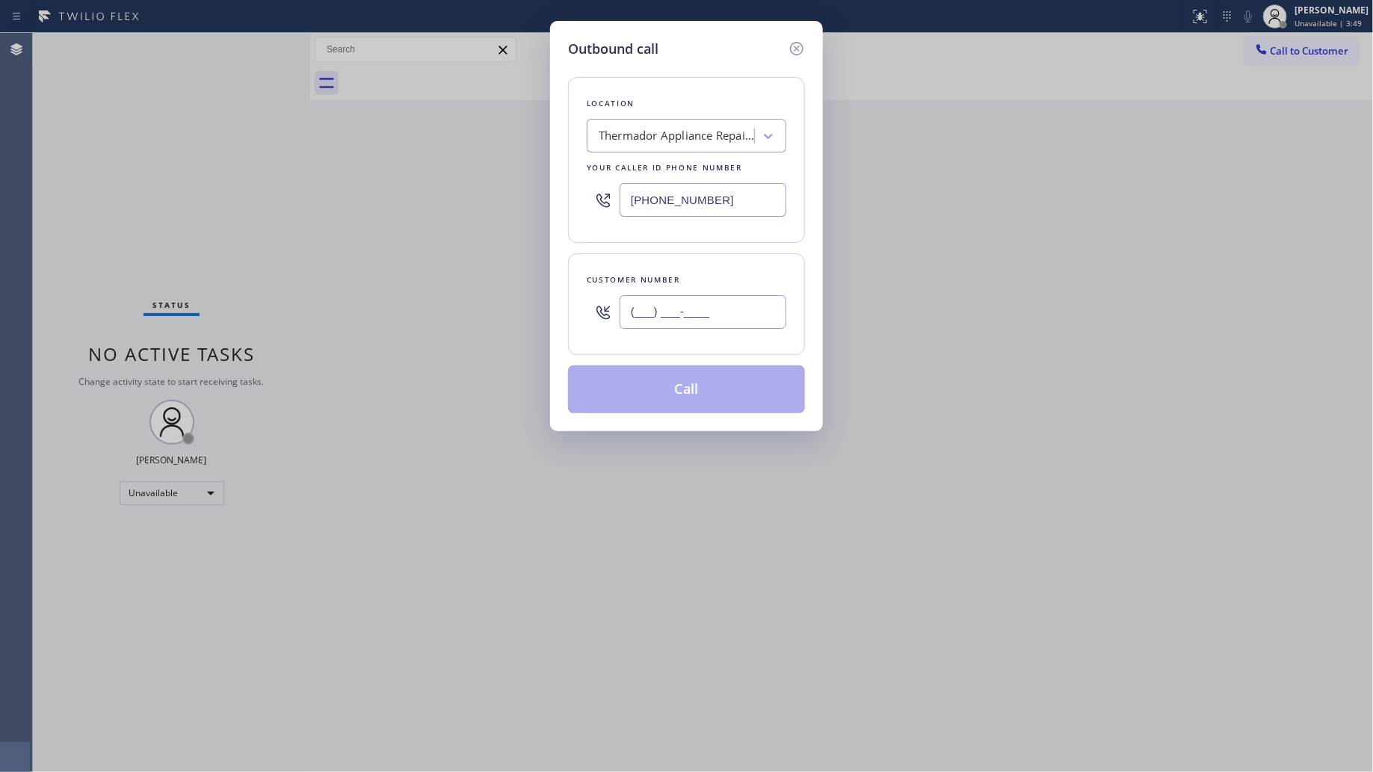
paste input "781) 258-9050"
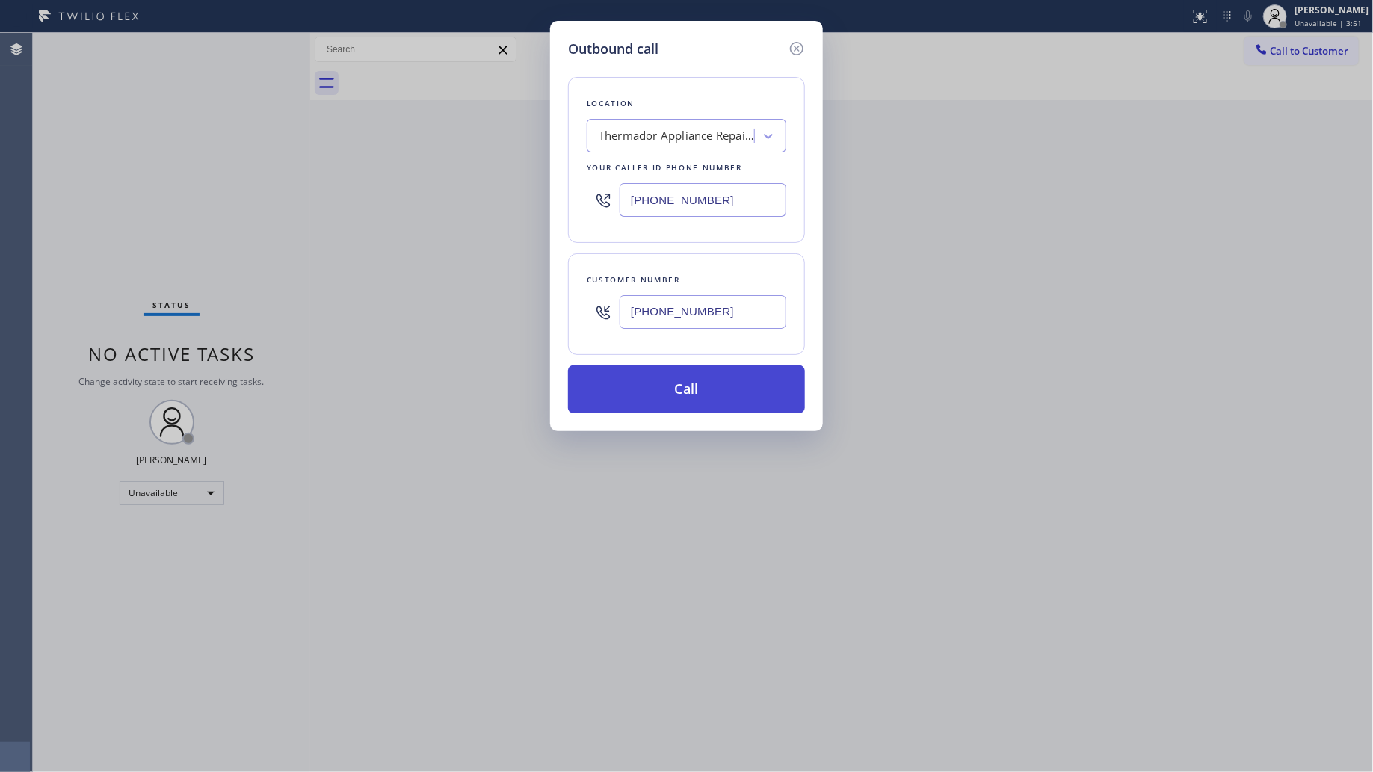
type input "[PHONE_NUMBER]"
click at [674, 375] on button "Call" at bounding box center [686, 390] width 237 height 48
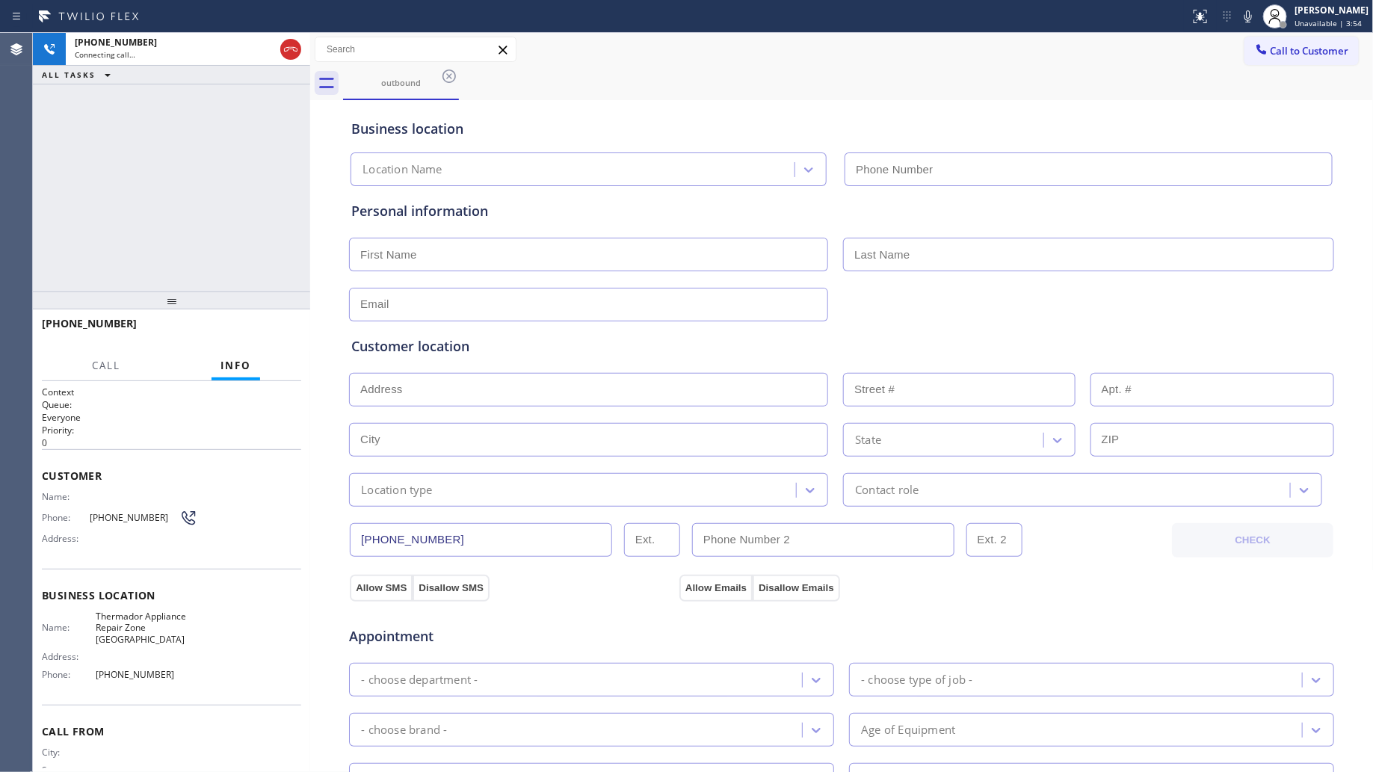
type input "[PHONE_NUMBER]"
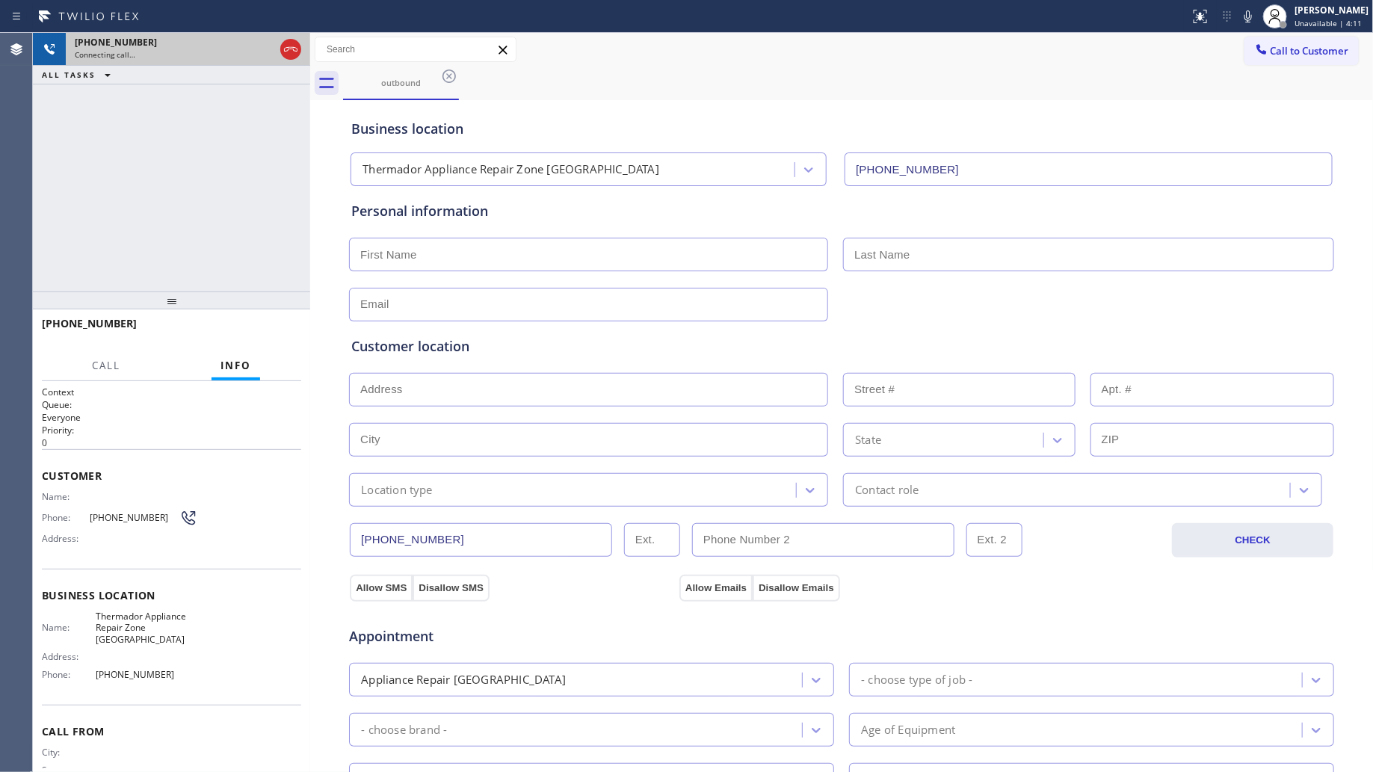
click at [282, 47] on icon at bounding box center [291, 49] width 18 height 18
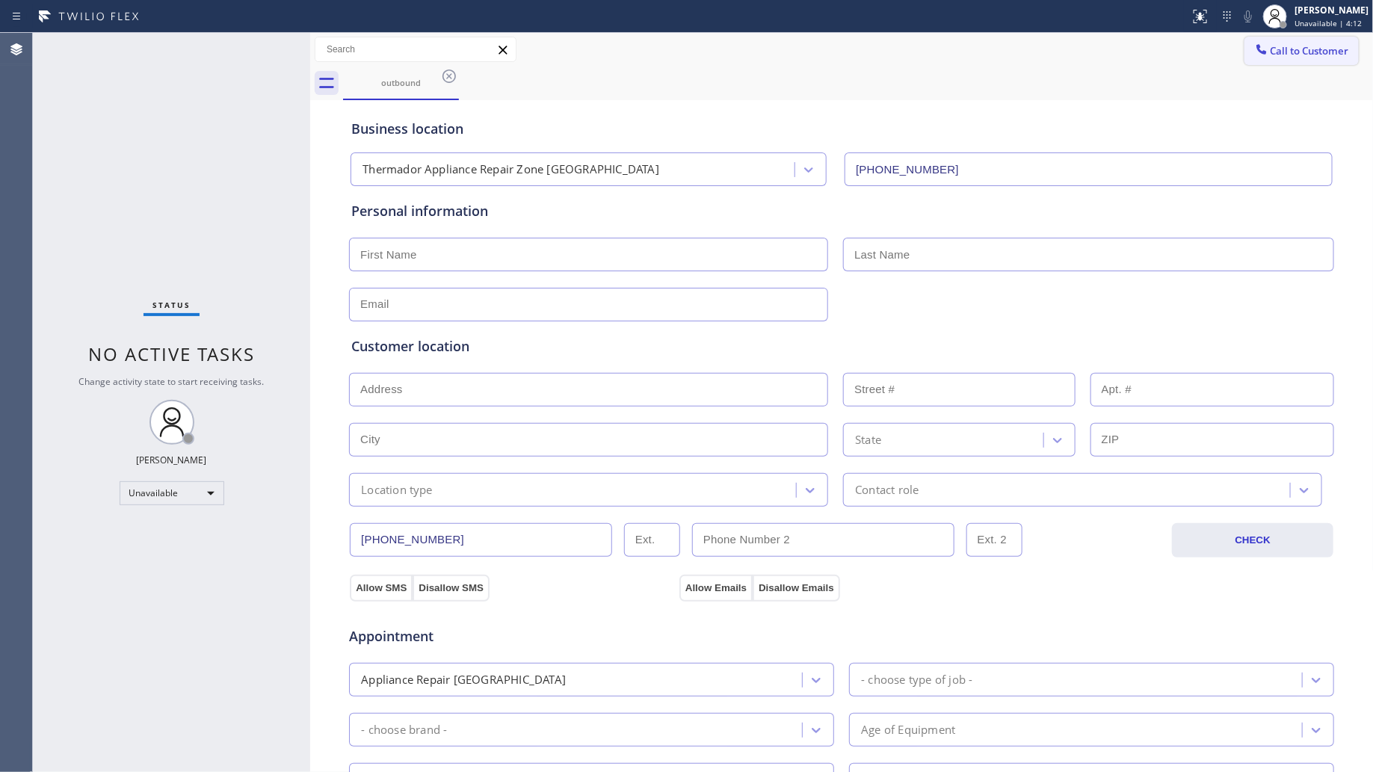
click at [1255, 56] on icon at bounding box center [1262, 49] width 15 height 15
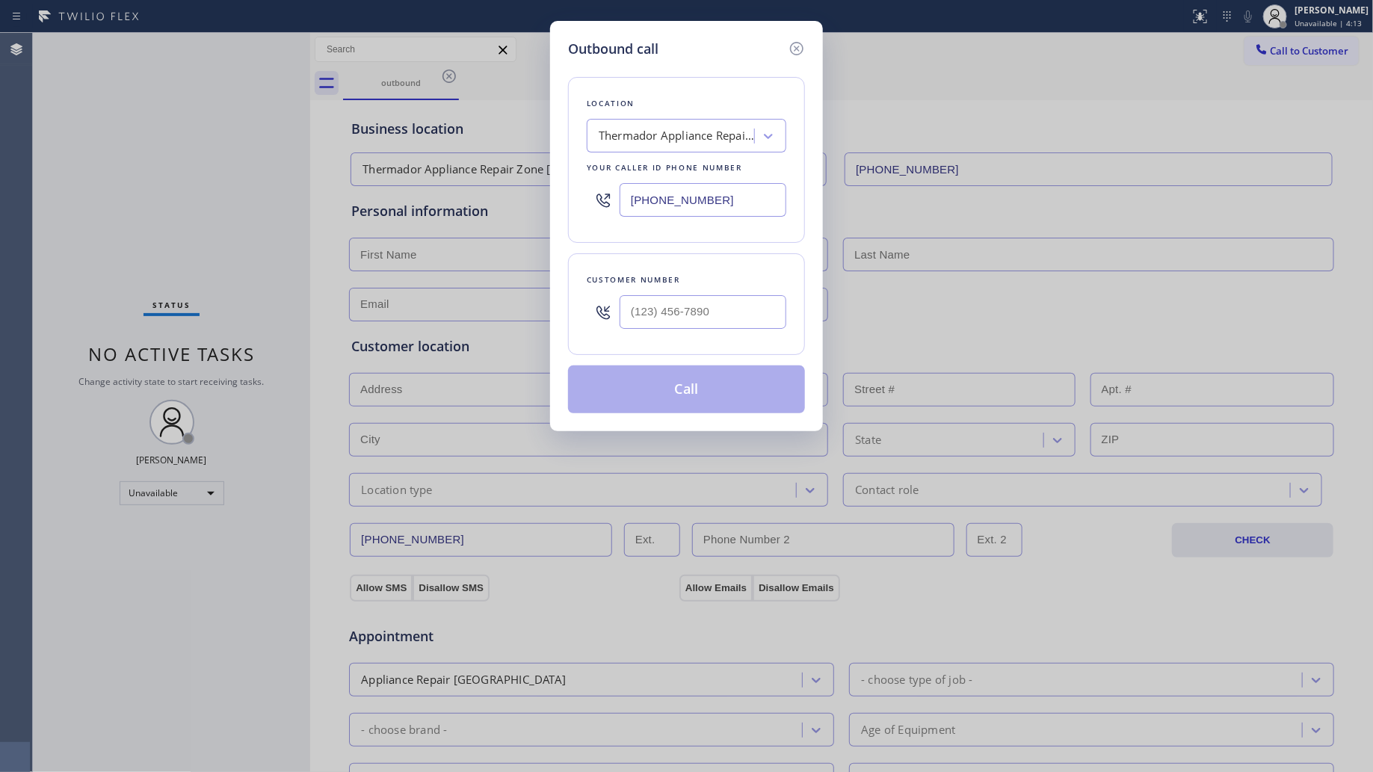
drag, startPoint x: 725, startPoint y: 197, endPoint x: 613, endPoint y: 188, distance: 112.5
click at [613, 189] on div "[PHONE_NUMBER]" at bounding box center [687, 200] width 200 height 49
paste input "754) 212-961"
type input "[PHONE_NUMBER]"
click at [763, 292] on div "Customer number" at bounding box center [686, 304] width 237 height 102
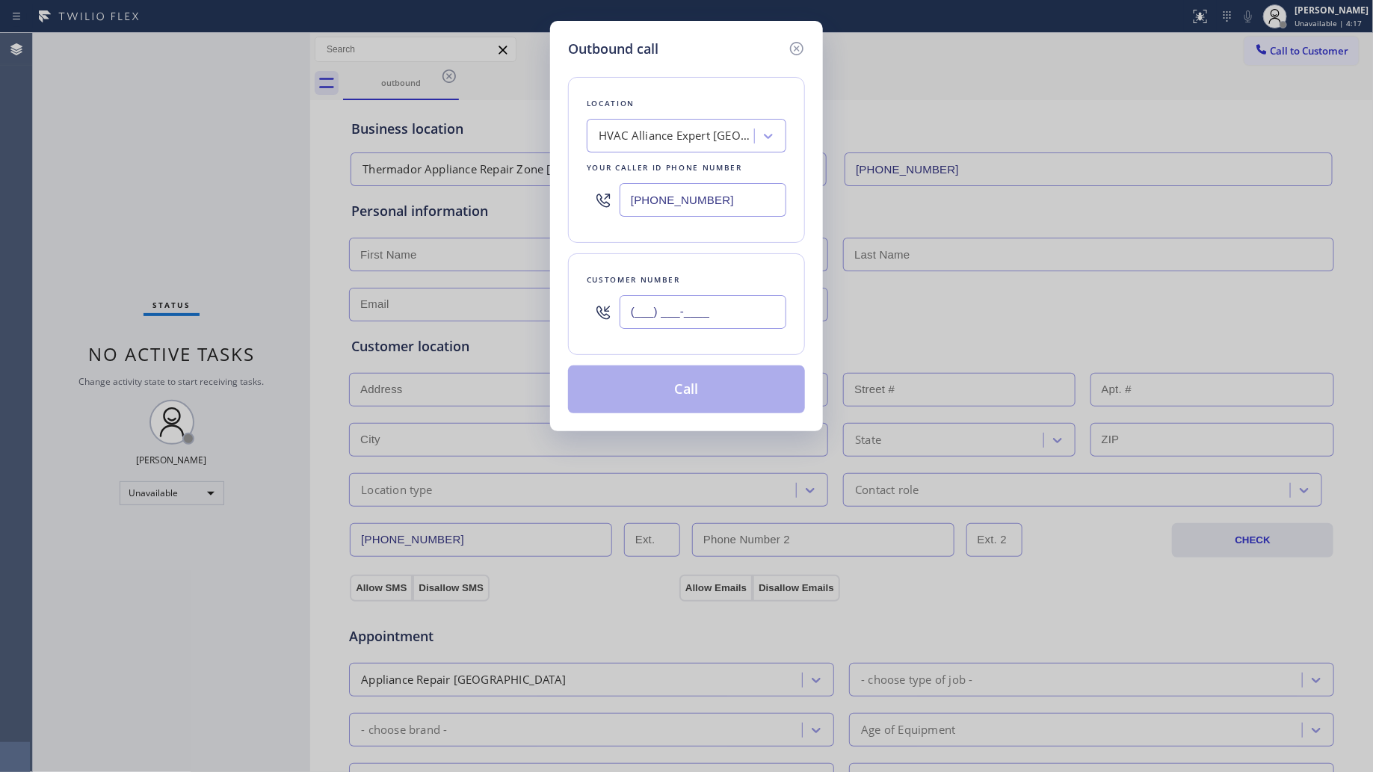
click at [751, 316] on input "(___) ___-____" at bounding box center [703, 312] width 167 height 34
paste input "844) 709-3682"
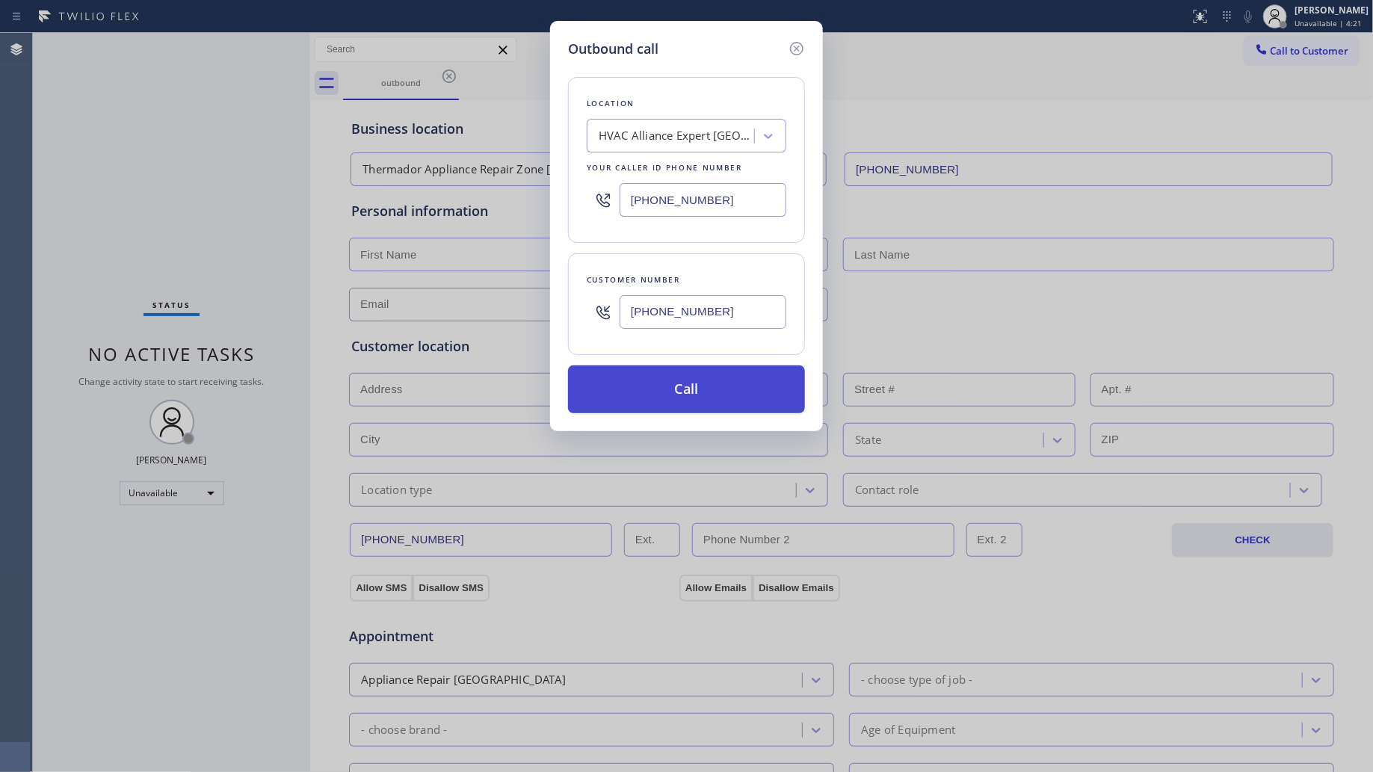
type input "[PHONE_NUMBER]"
click at [685, 382] on button "Call" at bounding box center [686, 390] width 237 height 48
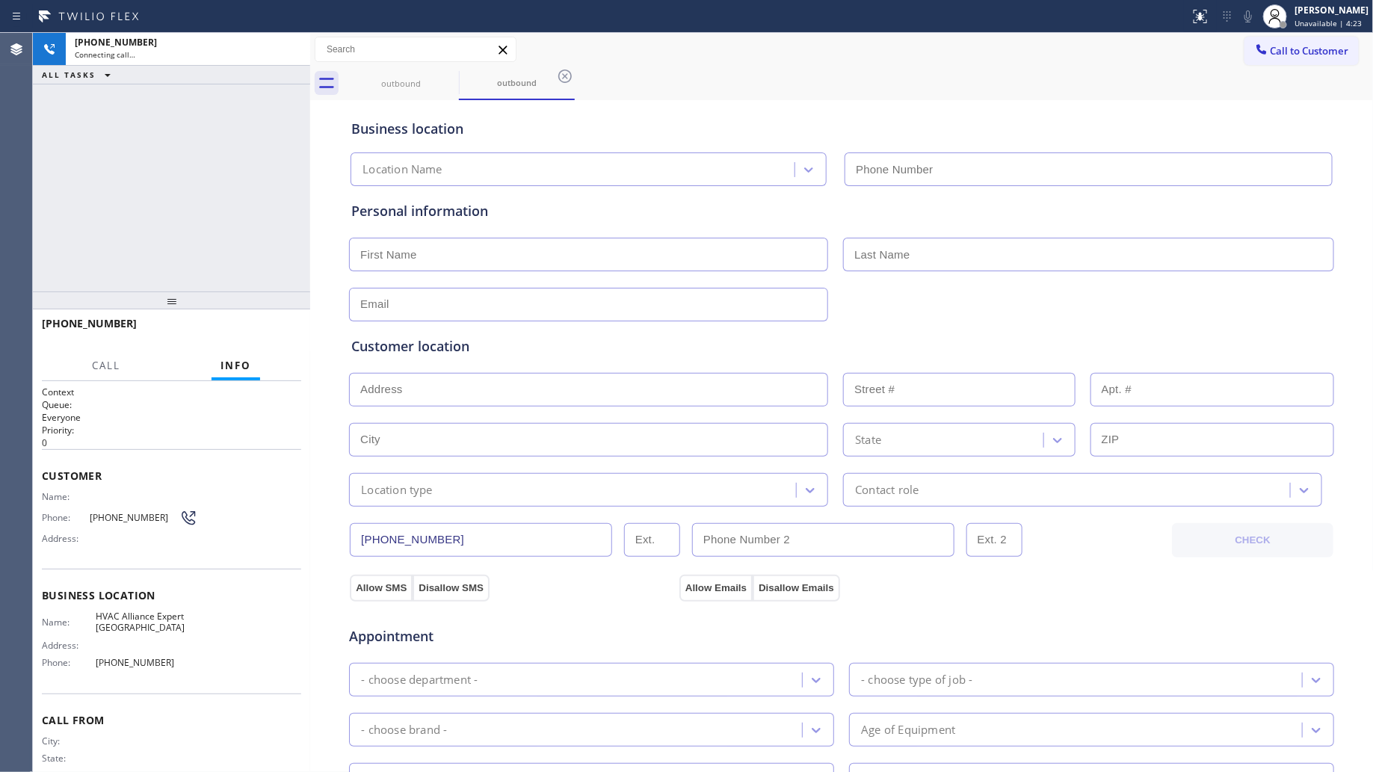
type input "[PHONE_NUMBER]"
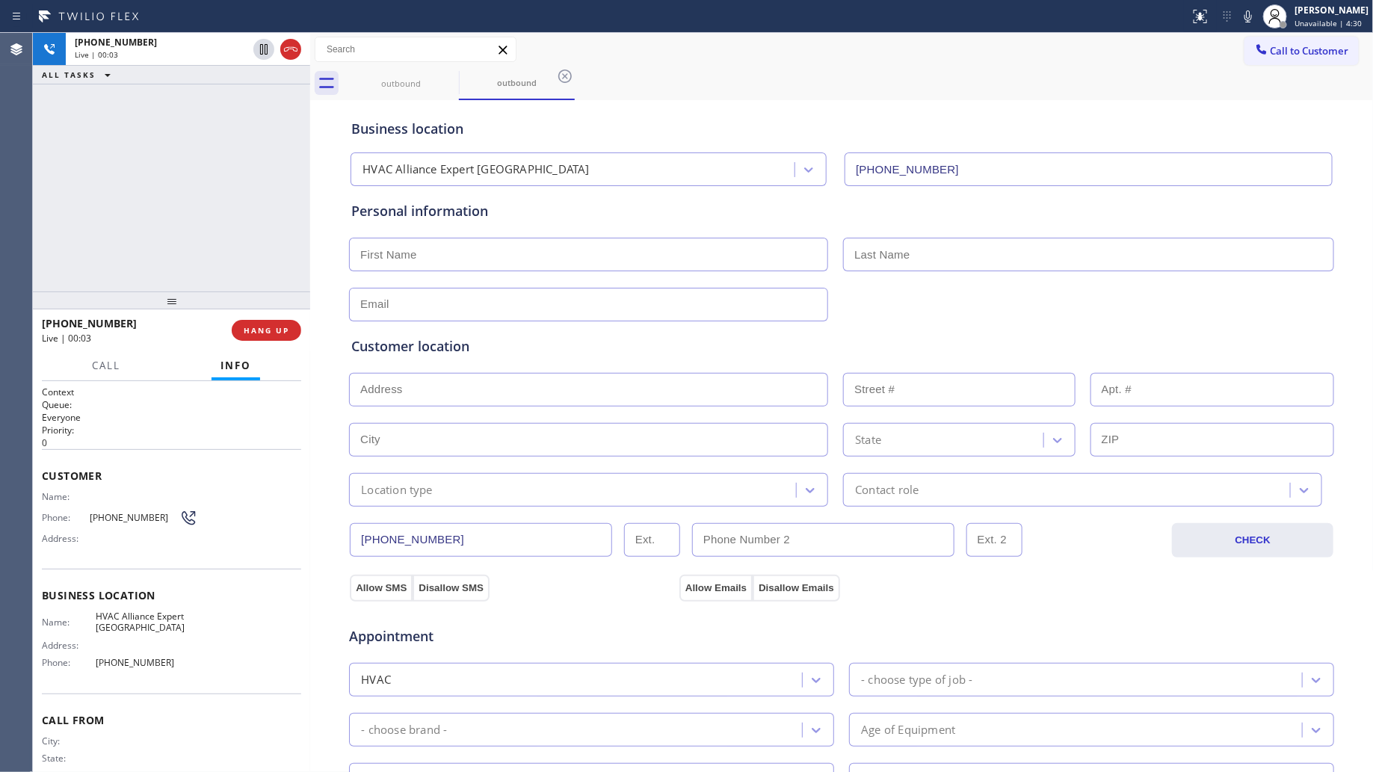
drag, startPoint x: 680, startPoint y: 359, endPoint x: 253, endPoint y: 318, distance: 429.6
click at [250, 314] on div "[PHONE_NUMBER] Live | 00:03 HANG UP" at bounding box center [171, 330] width 259 height 39
click at [259, 321] on button "HANG UP" at bounding box center [267, 330] width 70 height 21
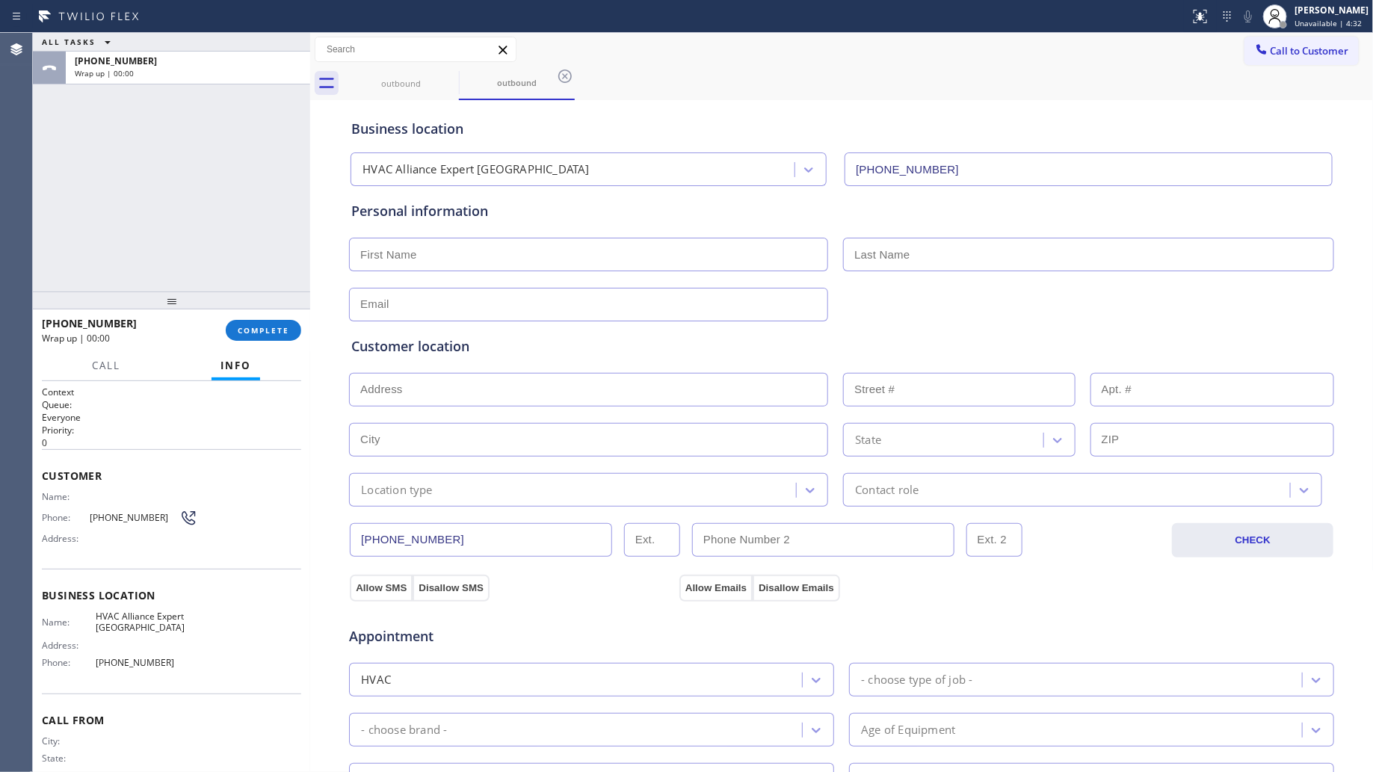
click at [400, 540] on input "[PHONE_NUMBER]" at bounding box center [481, 540] width 262 height 34
click at [401, 540] on input "[PHONE_NUMBER]" at bounding box center [481, 540] width 262 height 34
click at [265, 325] on span "COMPLETE" at bounding box center [264, 330] width 52 height 10
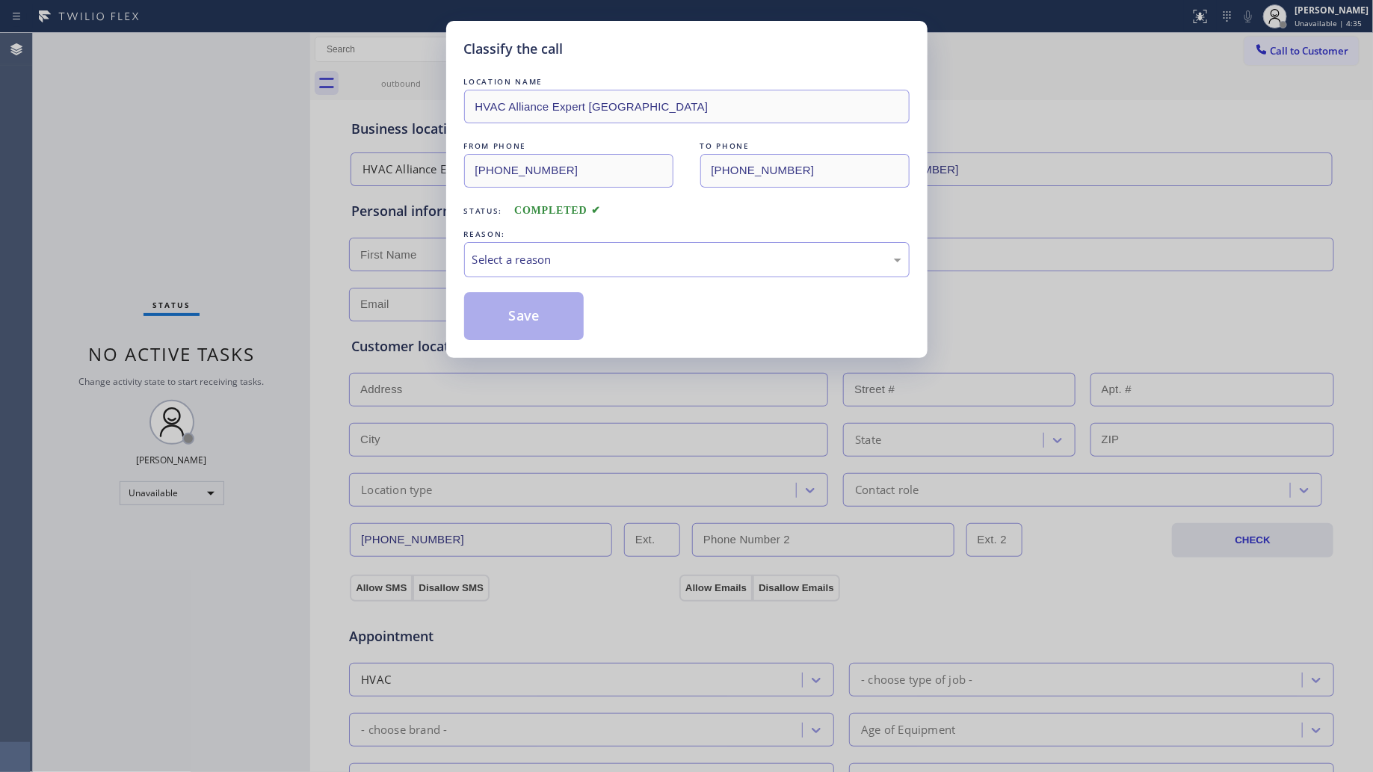
click at [564, 237] on div "REASON:" at bounding box center [687, 235] width 446 height 16
click at [562, 263] on div "Select a reason" at bounding box center [687, 259] width 429 height 17
click at [551, 318] on button "Save" at bounding box center [524, 316] width 120 height 48
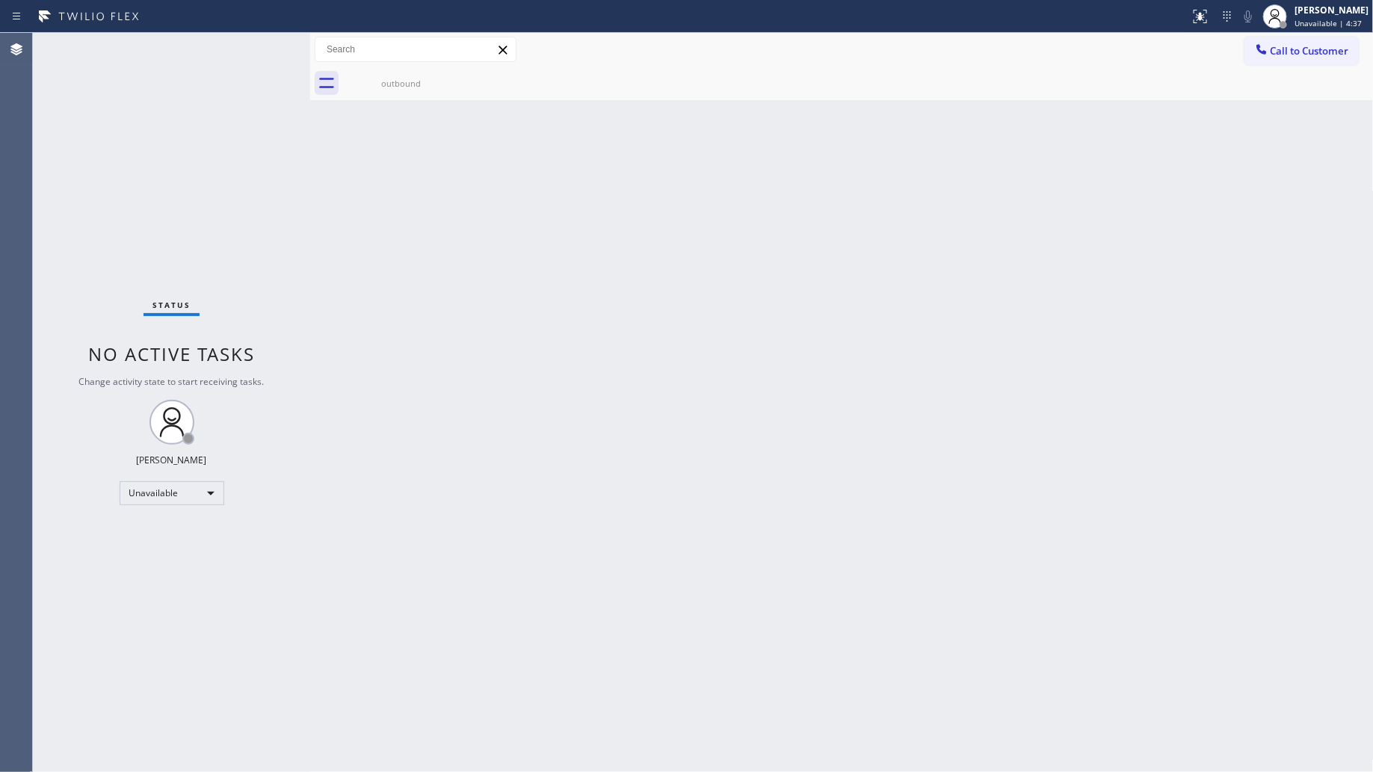
click at [1258, 46] on icon at bounding box center [1262, 49] width 10 height 10
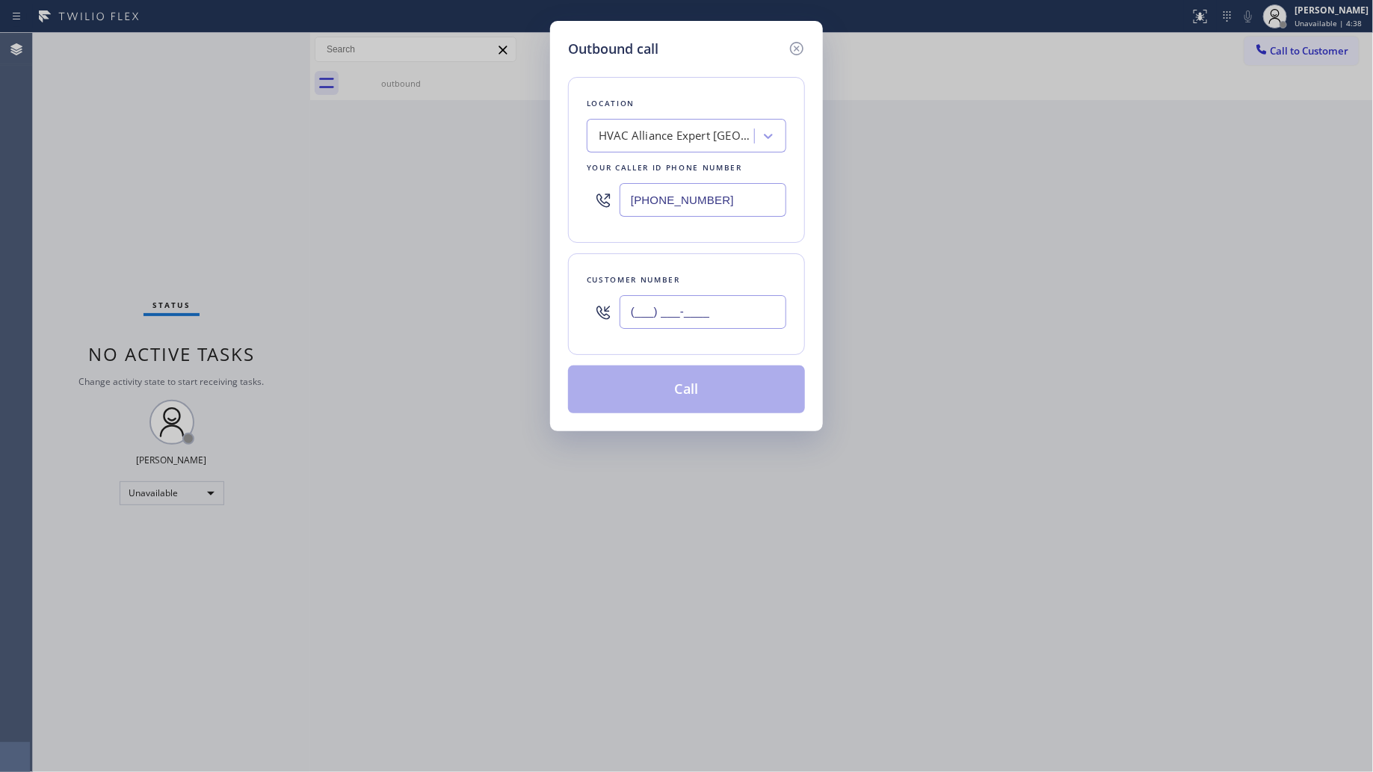
click at [652, 316] on input "(___) ___-____" at bounding box center [703, 312] width 167 height 34
paste input "844) 709-3682"
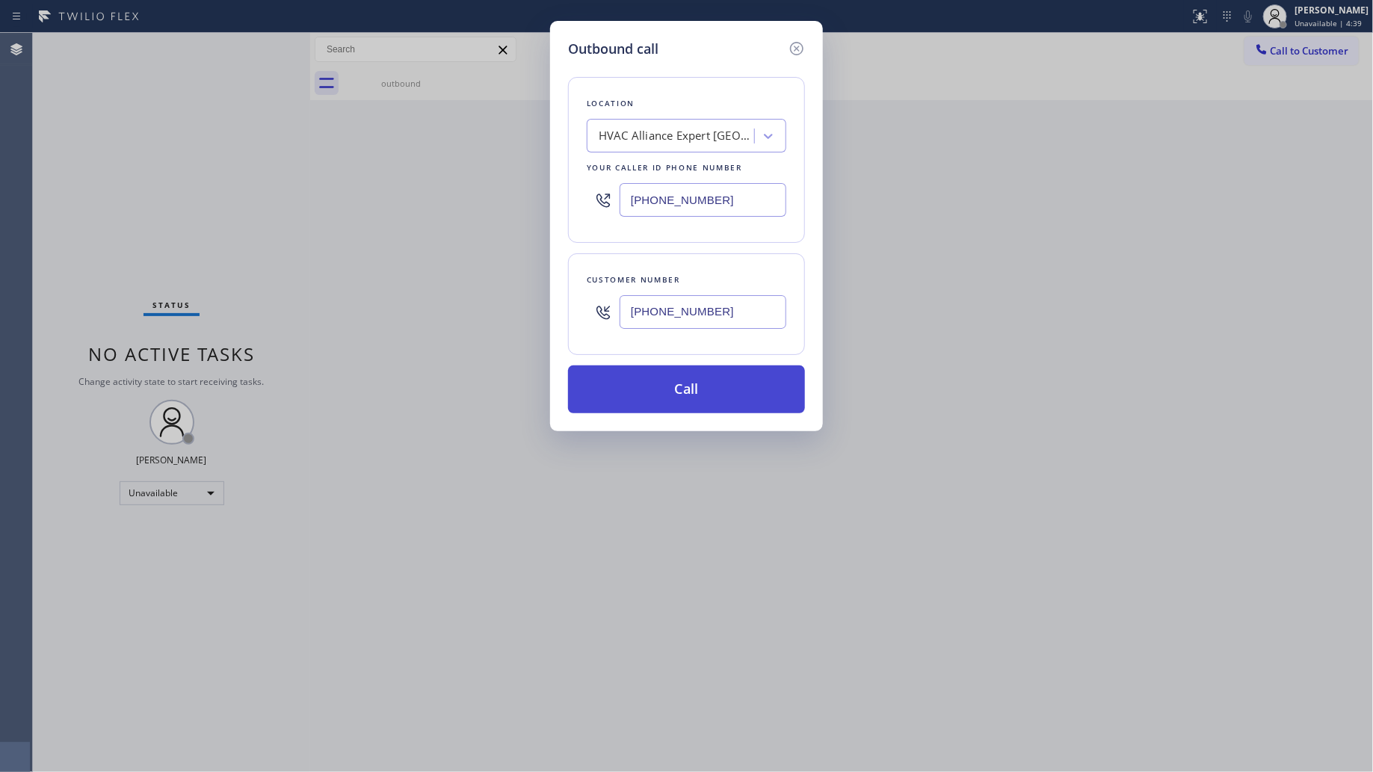
type input "[PHONE_NUMBER]"
click at [689, 404] on button "Call" at bounding box center [686, 390] width 237 height 48
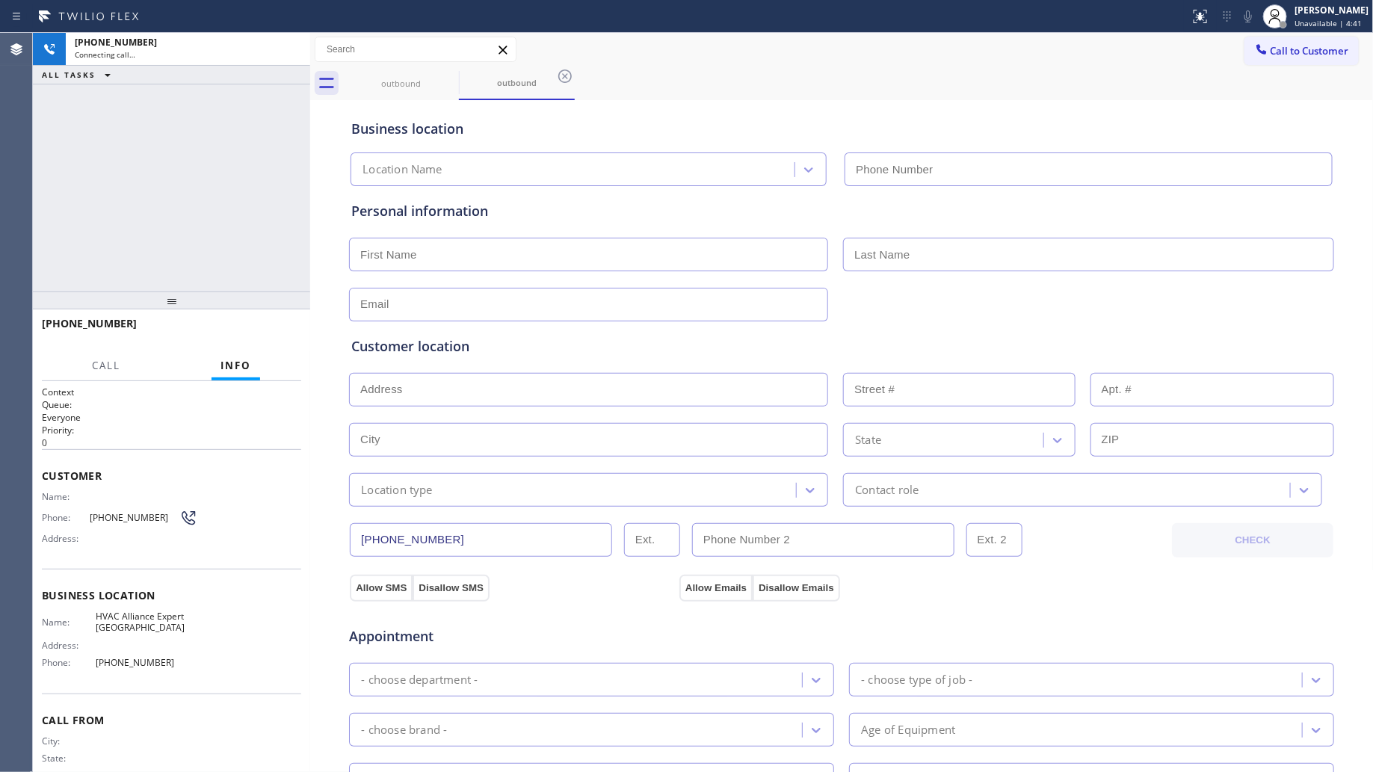
type input "[PHONE_NUMBER]"
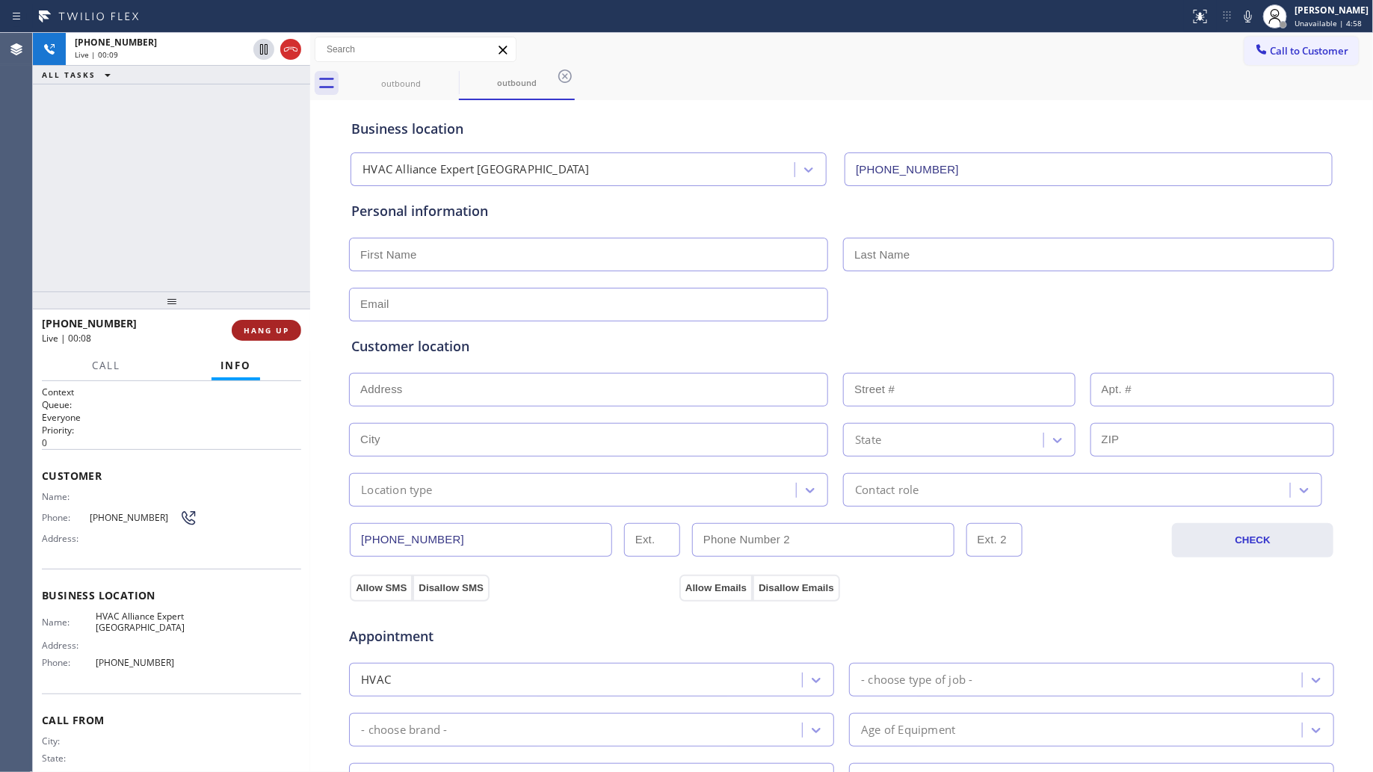
click at [254, 329] on span "HANG UP" at bounding box center [267, 330] width 46 height 10
click at [256, 327] on span "HANG UP" at bounding box center [267, 330] width 46 height 10
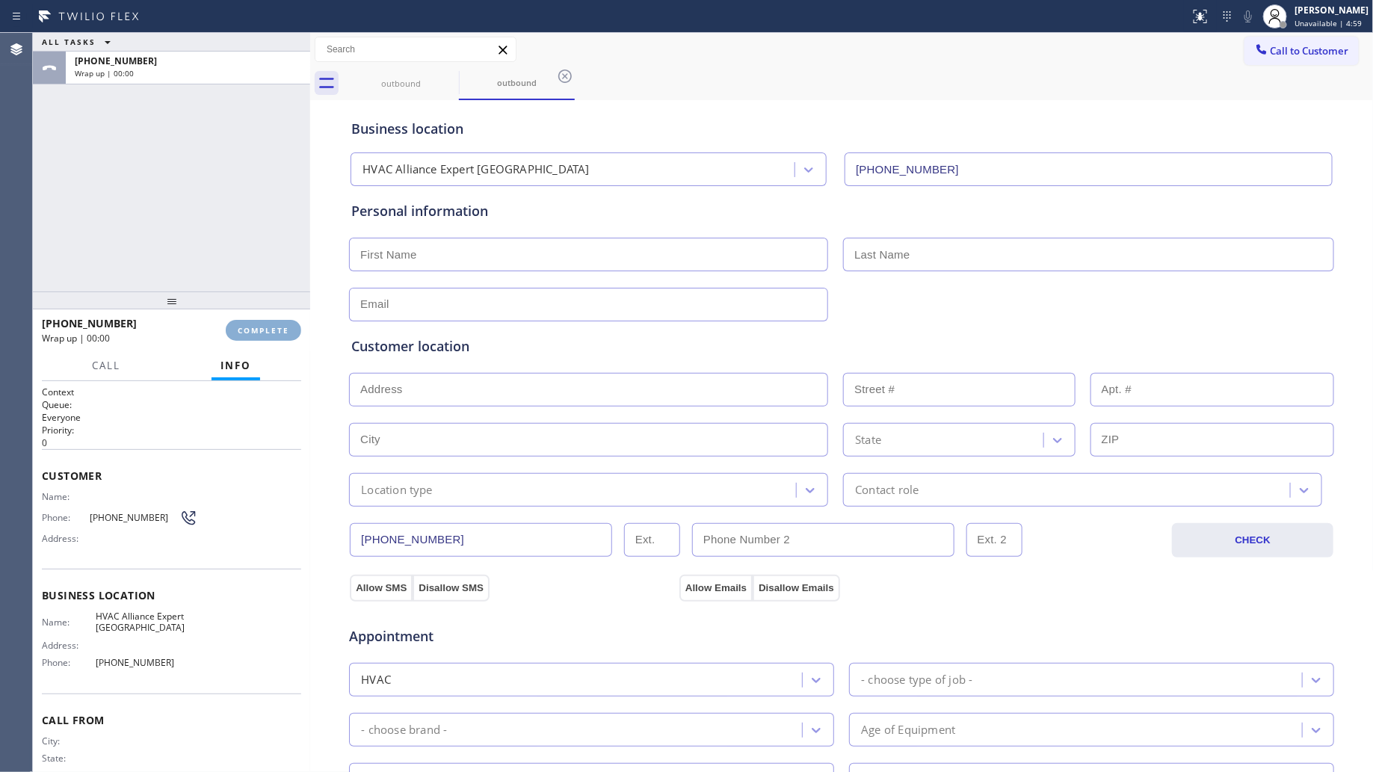
click at [260, 323] on button "COMPLETE" at bounding box center [264, 330] width 76 height 21
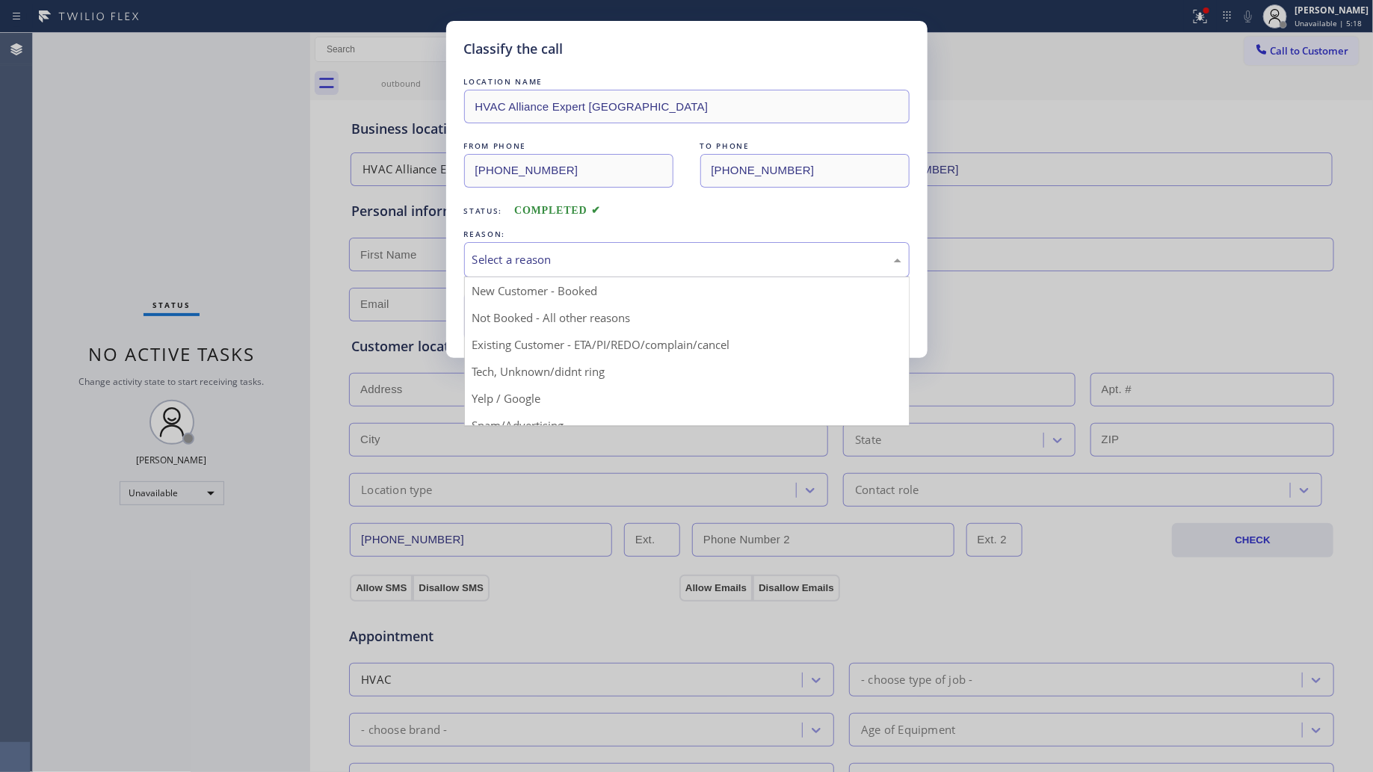
click at [528, 250] on div "Select a reason" at bounding box center [687, 259] width 446 height 35
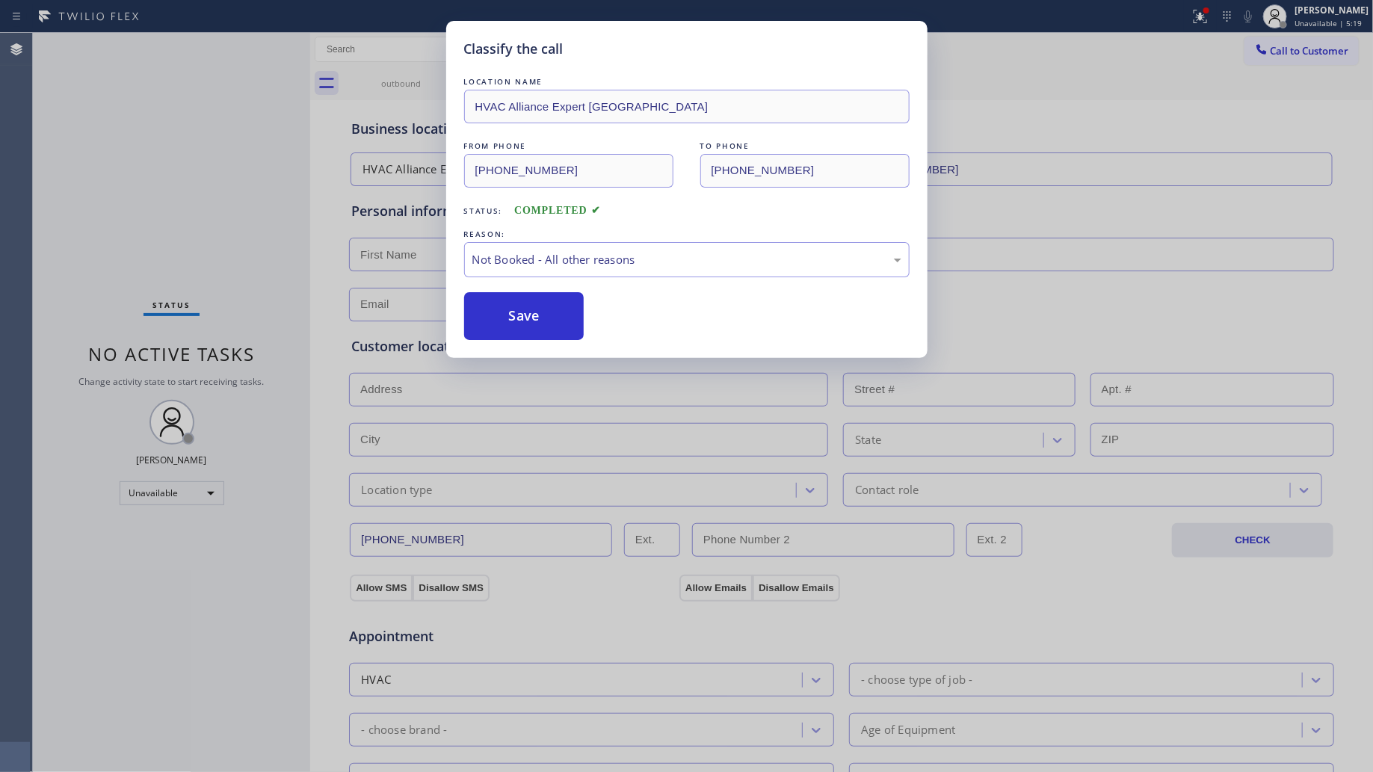
click at [487, 312] on button "Save" at bounding box center [524, 316] width 120 height 48
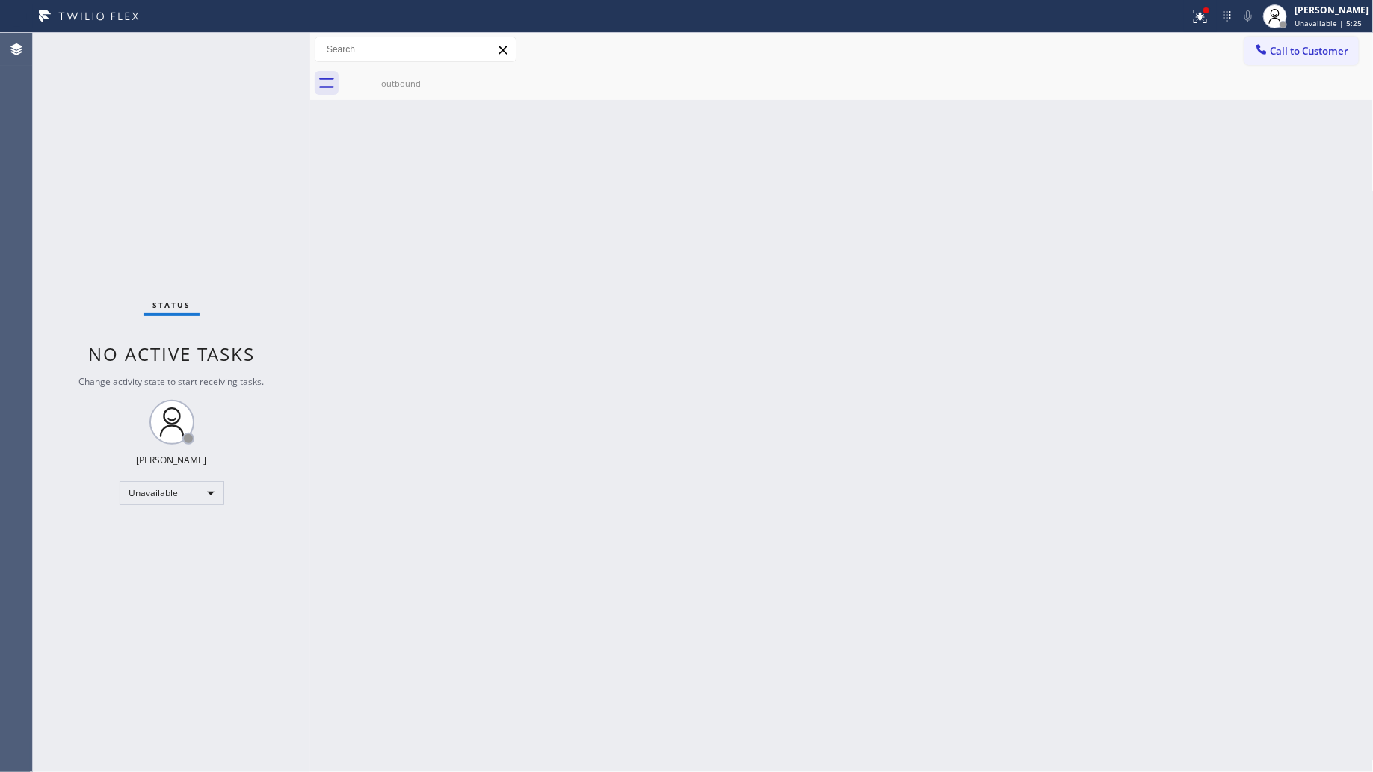
drag, startPoint x: 1082, startPoint y: 316, endPoint x: 1113, endPoint y: 265, distance: 59.4
click at [1081, 311] on div "Back to Dashboard Change Sender ID Customers Technicians Select a contact Outbo…" at bounding box center [842, 402] width 1064 height 739
click at [1191, 17] on div at bounding box center [1200, 16] width 33 height 18
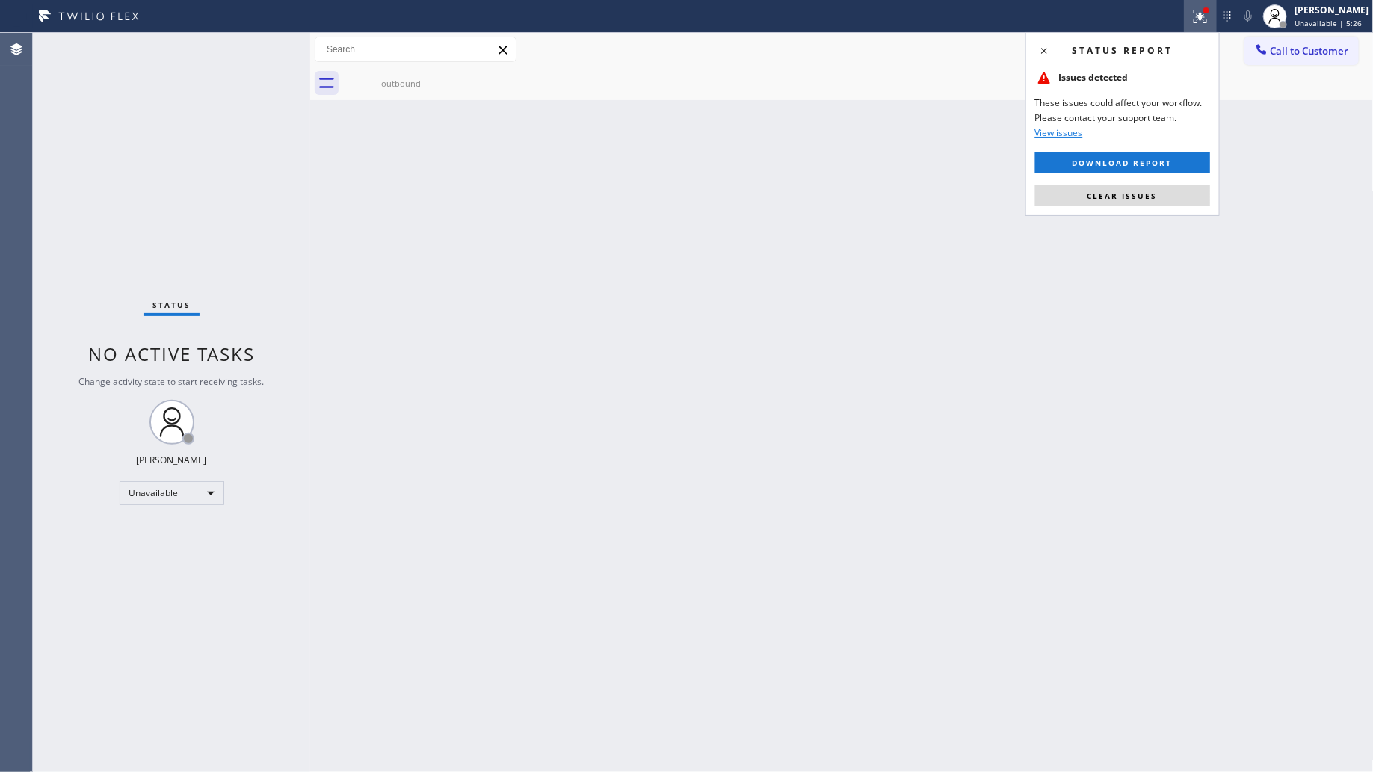
click at [1160, 181] on div "Status report Issues detected These issues could affect your workflow. Please c…" at bounding box center [1123, 124] width 194 height 184
click at [1161, 182] on div "Status report Issues detected These issues could affect your workflow. Please c…" at bounding box center [1123, 124] width 194 height 184
click at [1161, 188] on button "Clear issues" at bounding box center [1123, 195] width 175 height 21
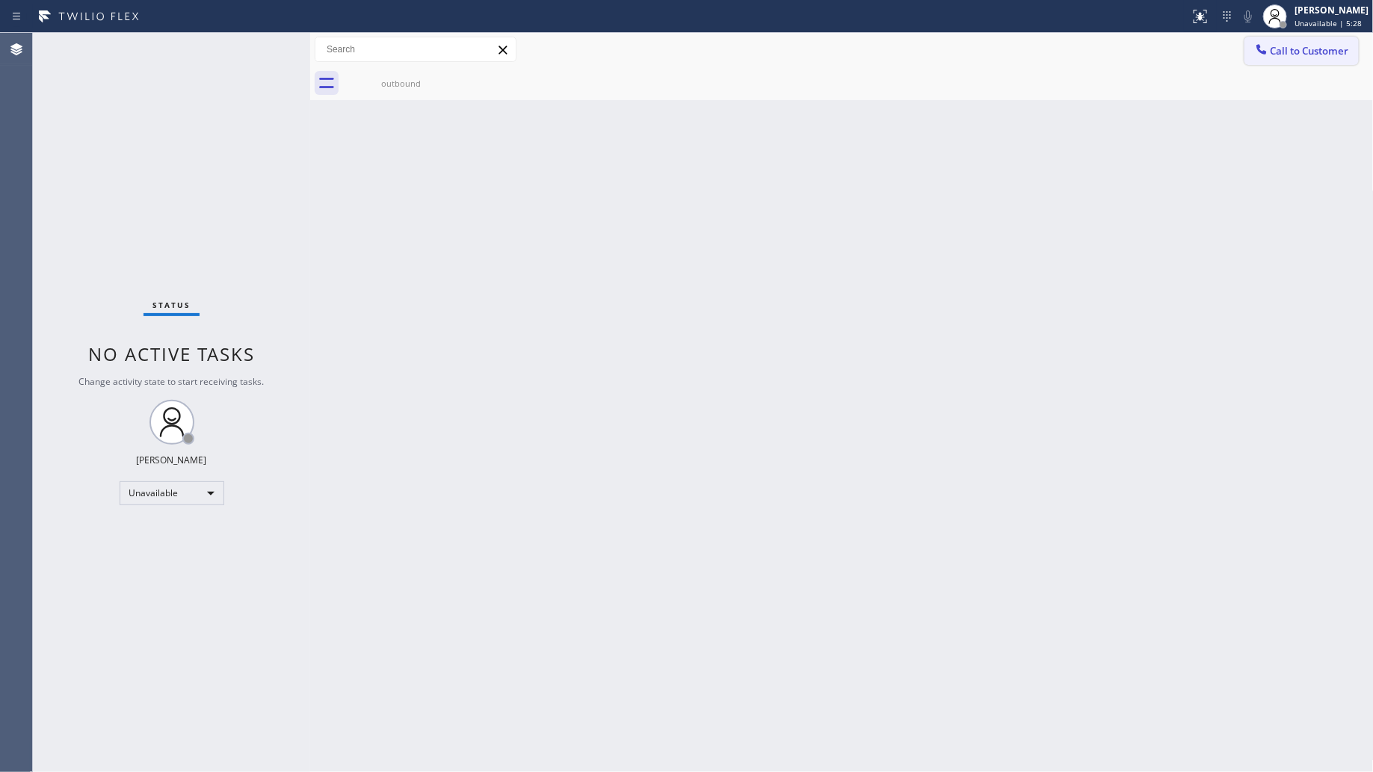
click at [1287, 46] on span "Call to Customer" at bounding box center [1310, 50] width 79 height 13
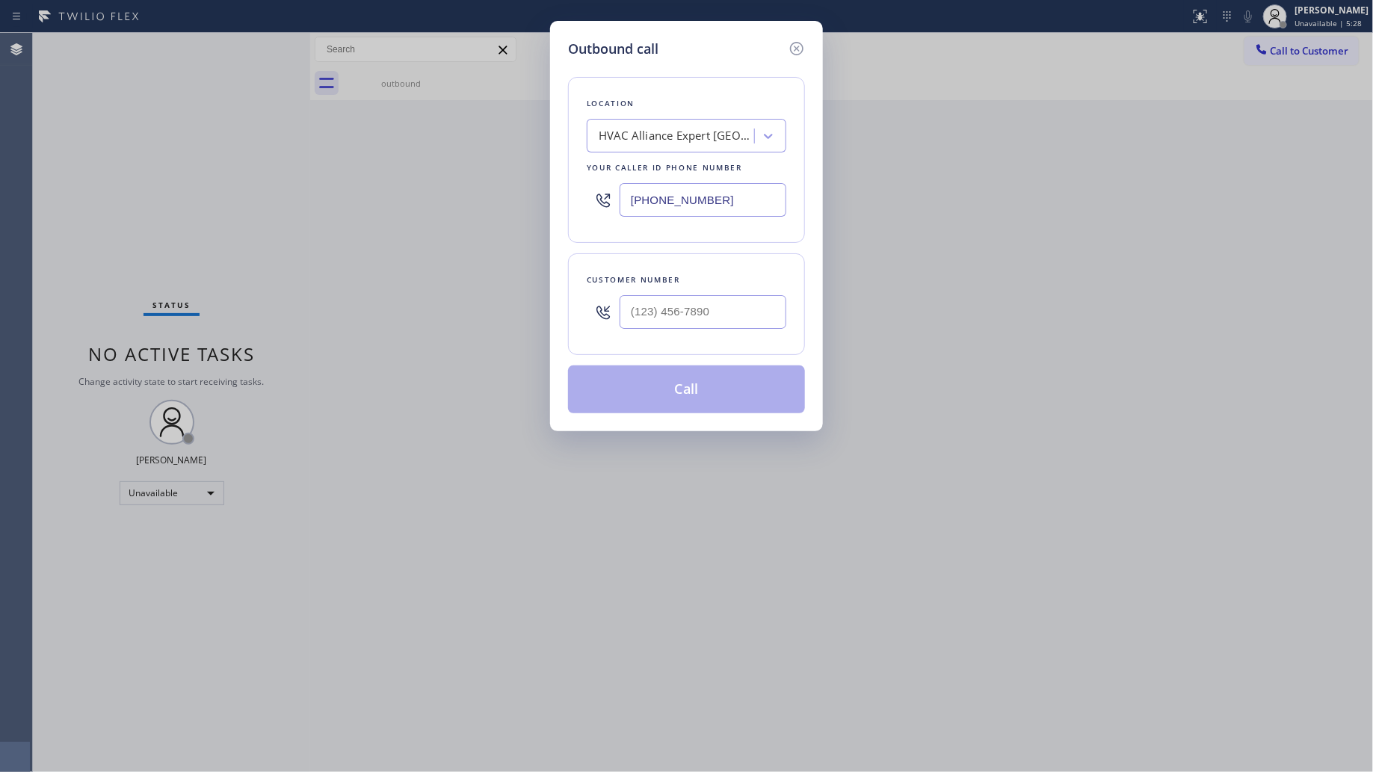
drag, startPoint x: 742, startPoint y: 207, endPoint x: 572, endPoint y: 207, distance: 169.7
click at [572, 207] on div "Location HVAC Alliance Expert [GEOGRAPHIC_DATA] Your caller id phone number [PH…" at bounding box center [686, 160] width 237 height 166
paste input "305) 590-5909"
type input "[PHONE_NUMBER]"
click at [714, 321] on input "(___) ___-____" at bounding box center [703, 312] width 167 height 34
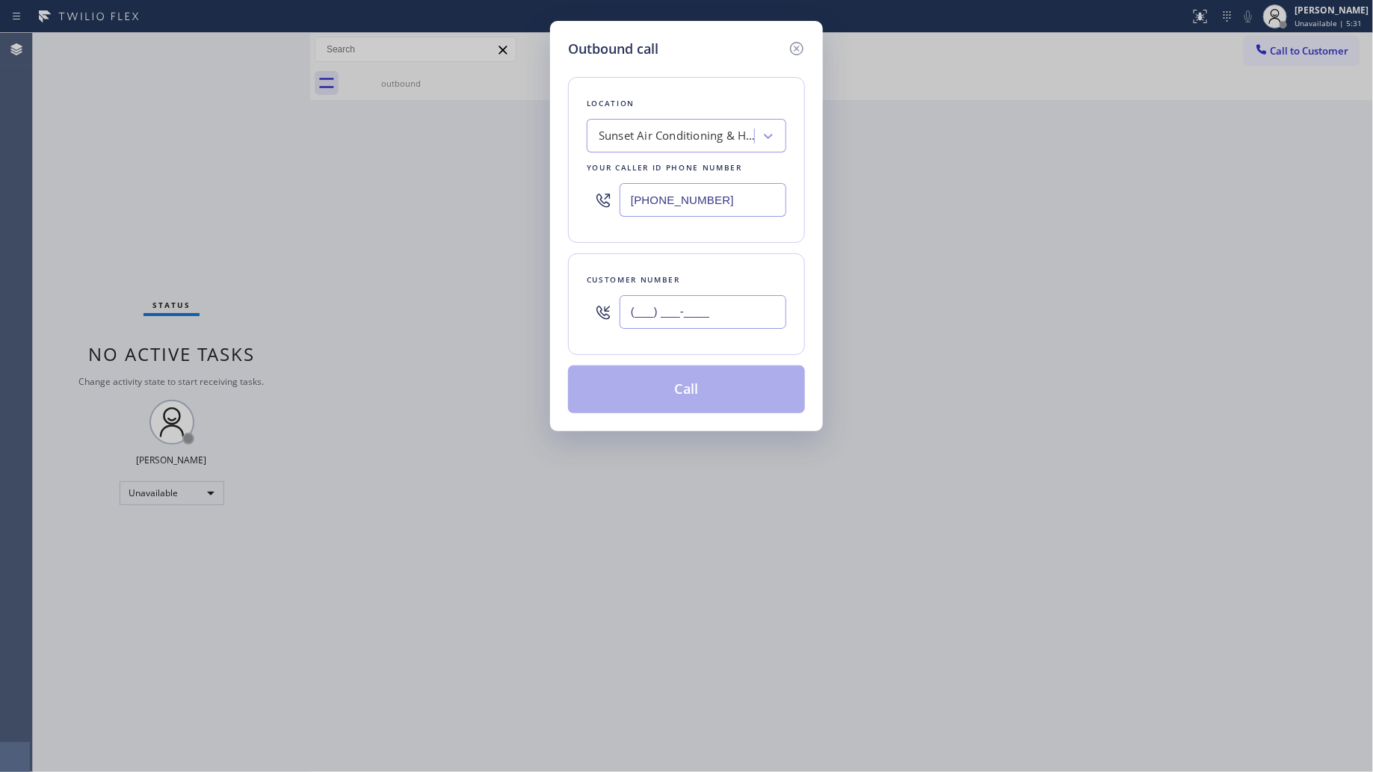
paste input "833) 650-8484"
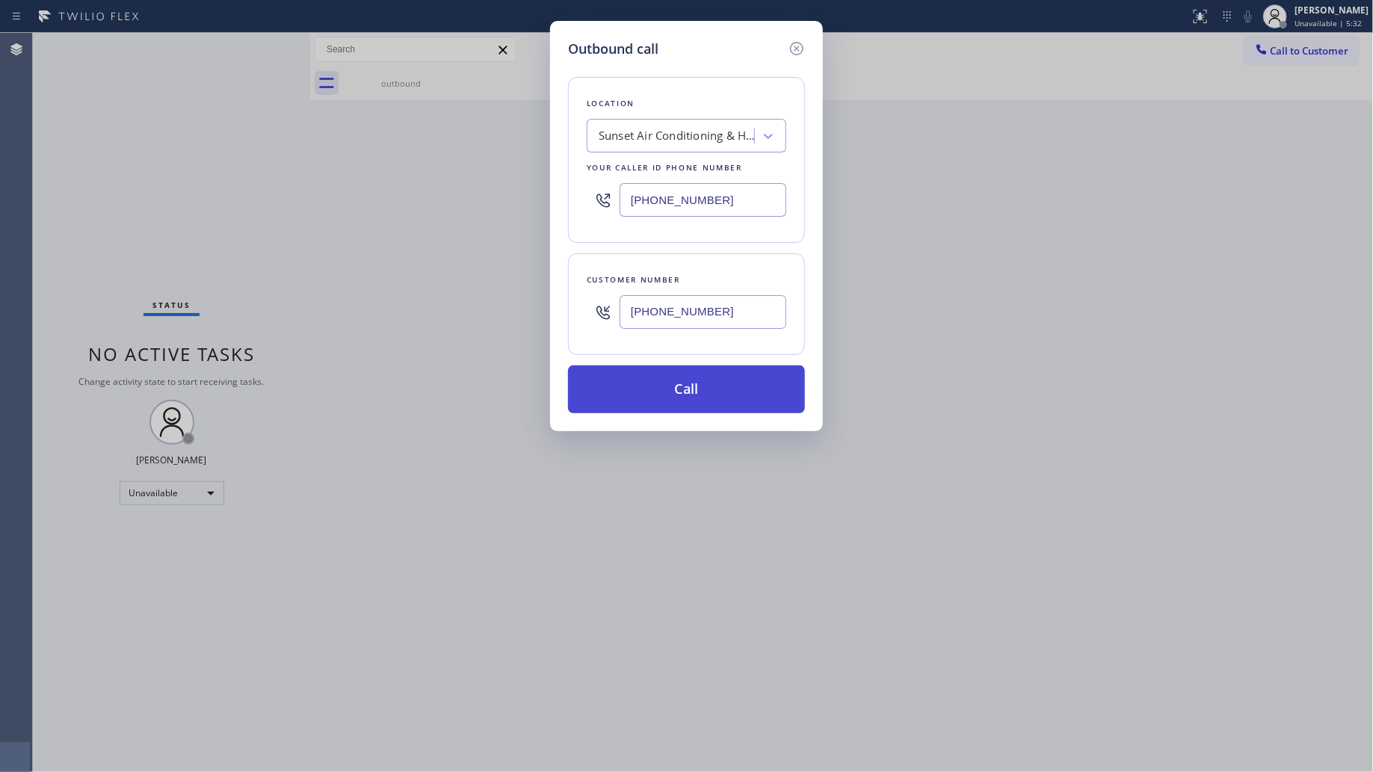
type input "[PHONE_NUMBER]"
click at [719, 396] on button "Call" at bounding box center [686, 390] width 237 height 48
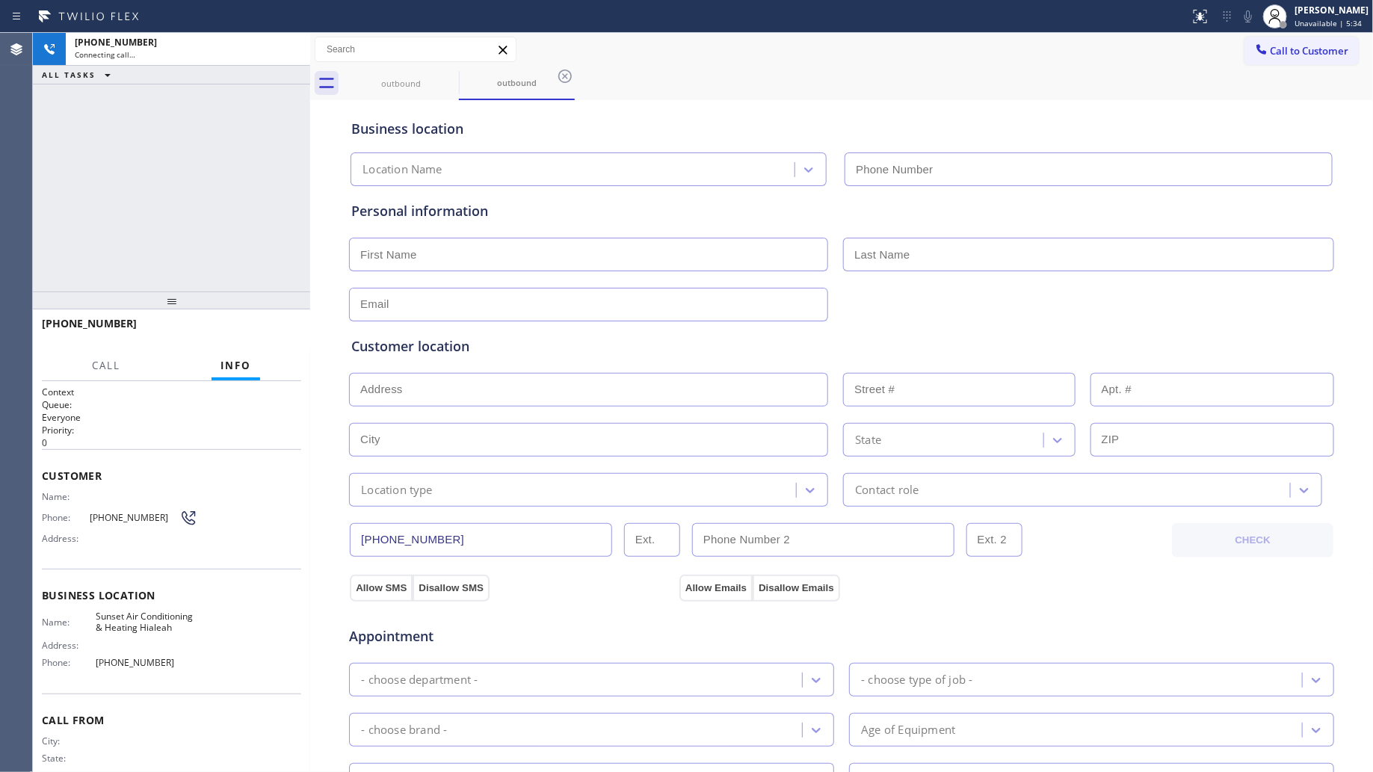
type input "[PHONE_NUMBER]"
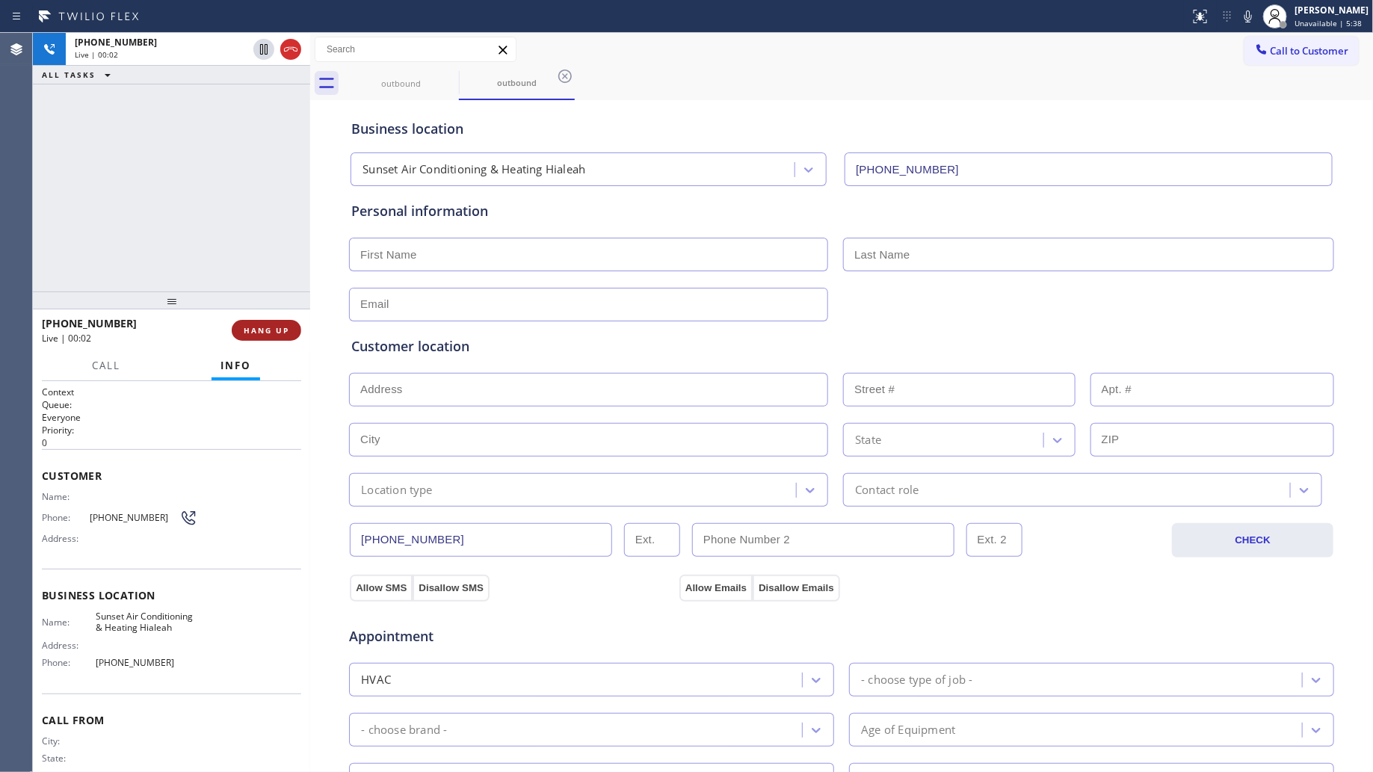
click at [265, 327] on span "HANG UP" at bounding box center [267, 330] width 46 height 10
click at [265, 326] on span "HANG UP" at bounding box center [267, 330] width 46 height 10
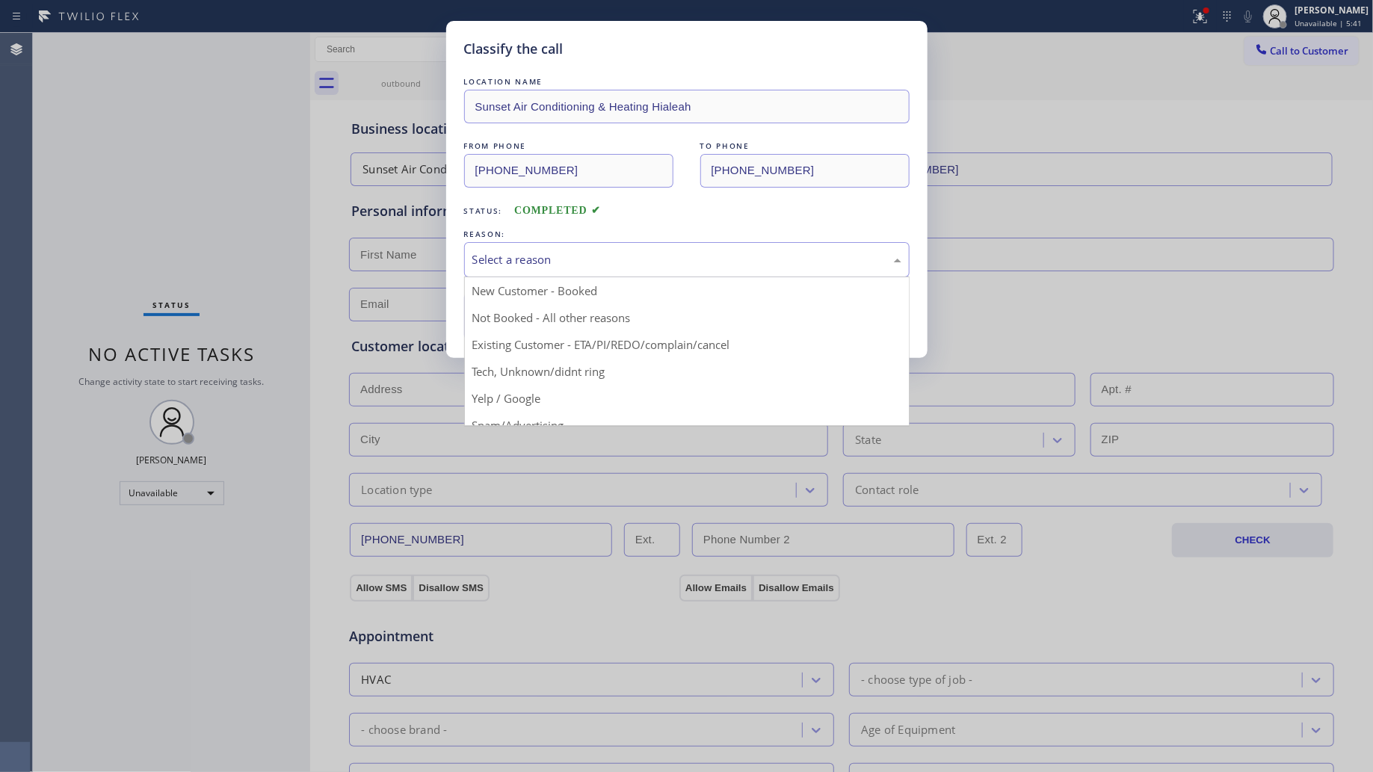
drag, startPoint x: 570, startPoint y: 266, endPoint x: 559, endPoint y: 274, distance: 13.5
click at [570, 266] on div "Select a reason" at bounding box center [687, 259] width 429 height 17
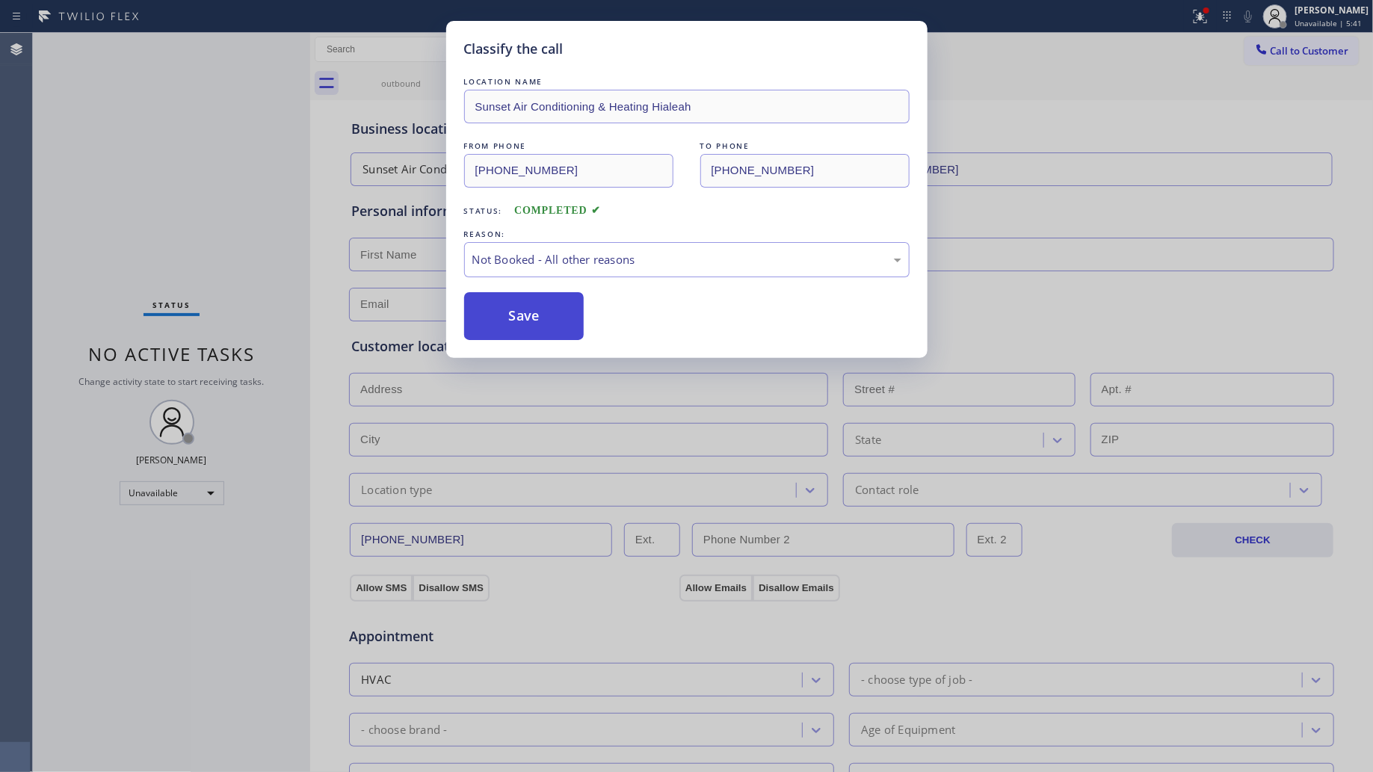
click at [527, 311] on button "Save" at bounding box center [524, 316] width 120 height 48
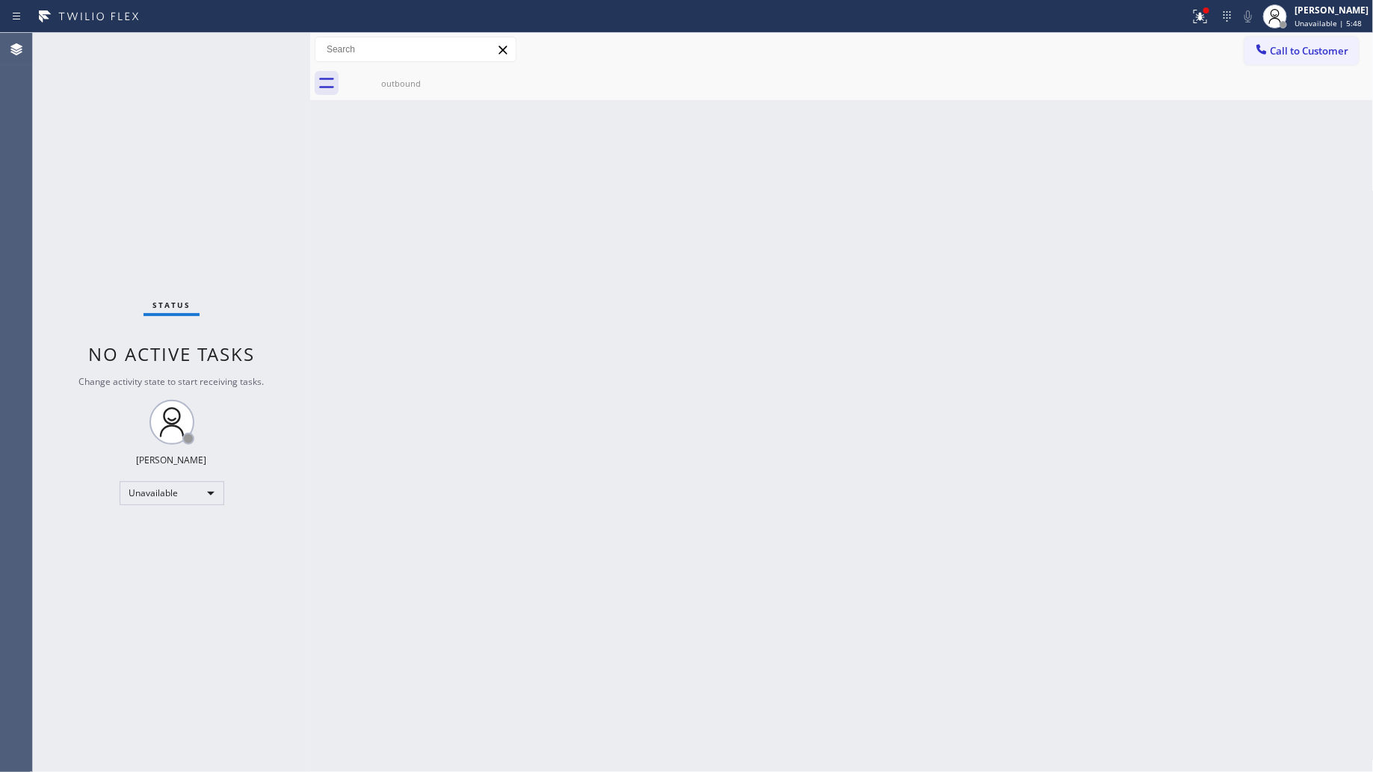
drag, startPoint x: 1144, startPoint y: 278, endPoint x: 1152, endPoint y: 248, distance: 31.0
click at [1145, 270] on div "Back to Dashboard Change Sender ID Customers Technicians Select a contact Outbo…" at bounding box center [842, 402] width 1064 height 739
click at [1211, 16] on div at bounding box center [1200, 16] width 33 height 18
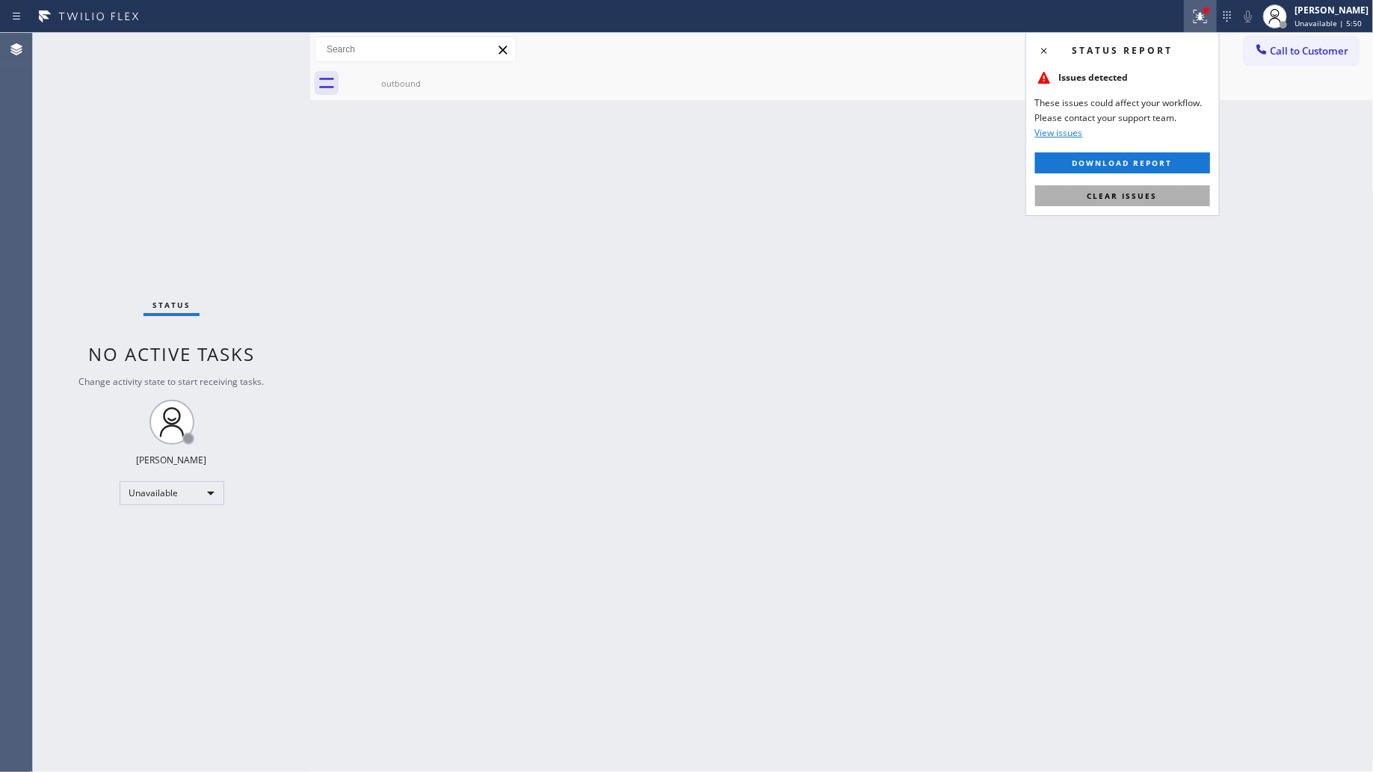
click at [1168, 200] on button "Clear issues" at bounding box center [1123, 195] width 175 height 21
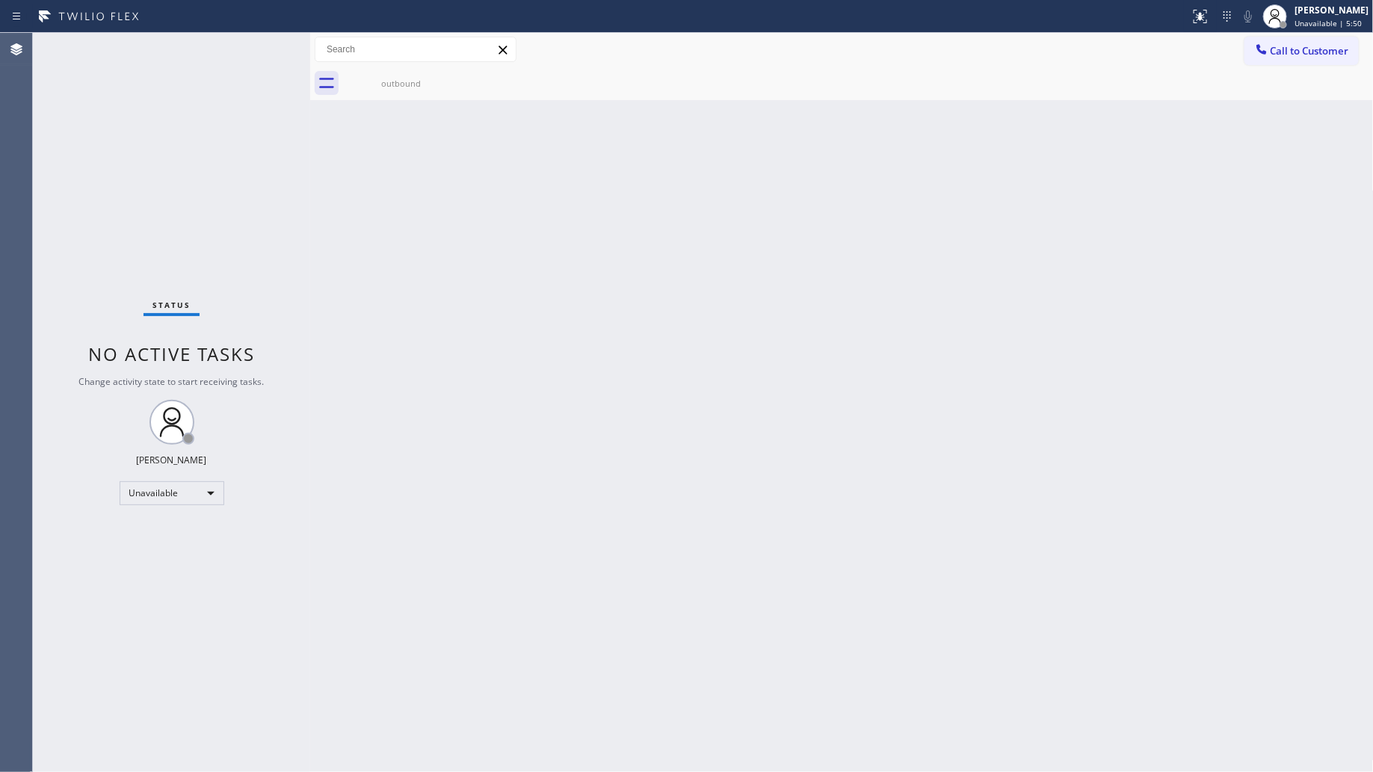
drag, startPoint x: 1305, startPoint y: 46, endPoint x: 1121, endPoint y: 121, distance: 198.1
click at [1302, 49] on span "Call to Customer" at bounding box center [1310, 50] width 79 height 13
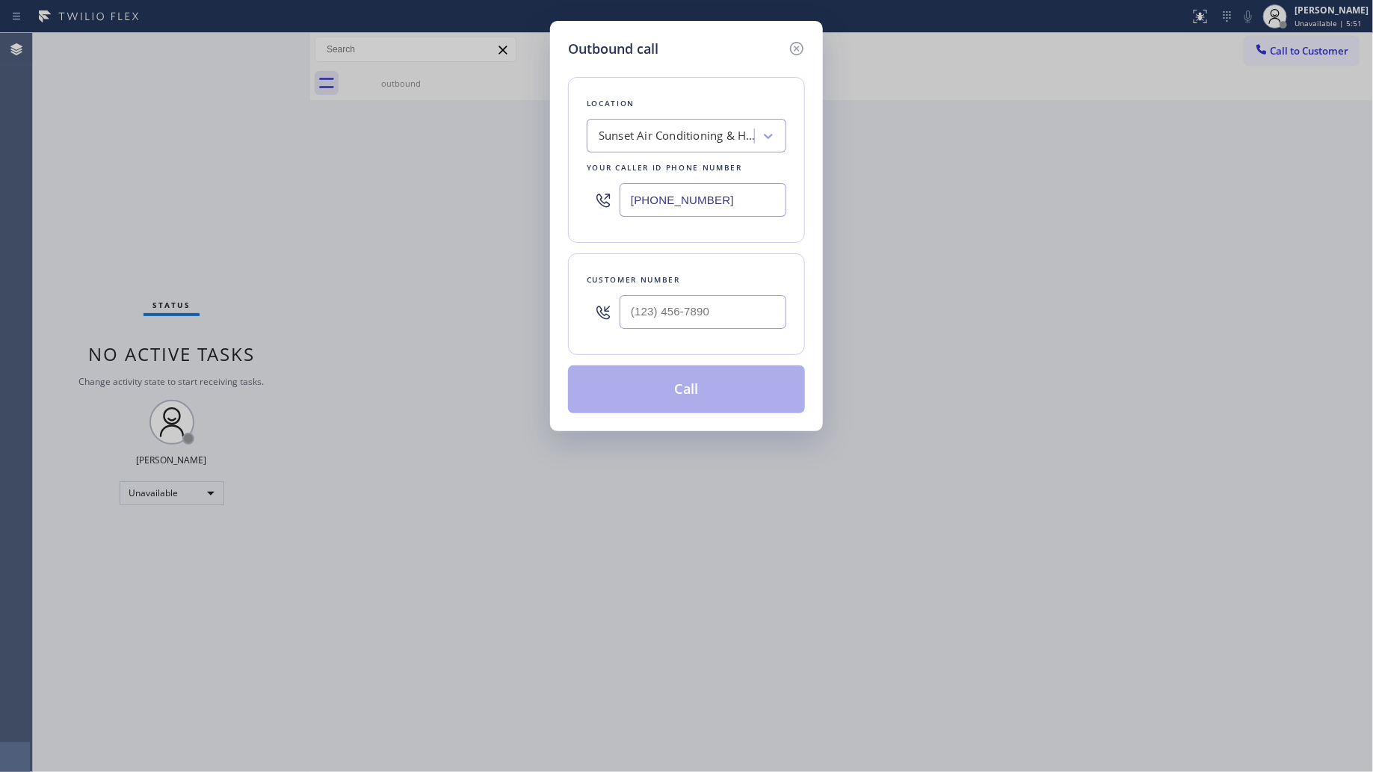
drag, startPoint x: 749, startPoint y: 203, endPoint x: 595, endPoint y: 194, distance: 154.2
click at [582, 196] on div "Location Sunset Air Conditioning & Heating Hialeah Your caller id phone number …" at bounding box center [686, 160] width 237 height 166
paste input "866) 936-2504"
type input "[PHONE_NUMBER]"
click at [678, 309] on input "(___) ___-____" at bounding box center [703, 312] width 167 height 34
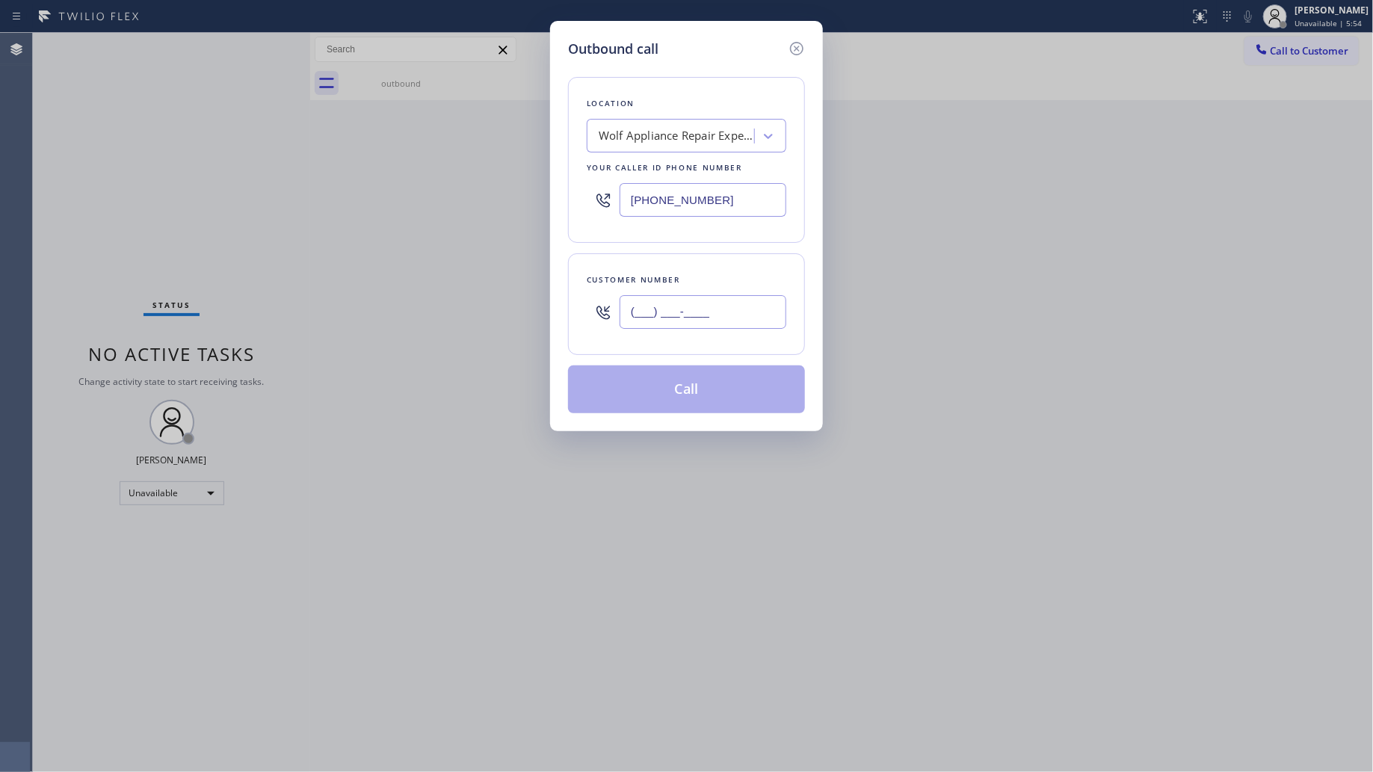
paste input "530) 651-2081"
type input "[PHONE_NUMBER]"
click at [701, 386] on button "Call" at bounding box center [686, 390] width 237 height 48
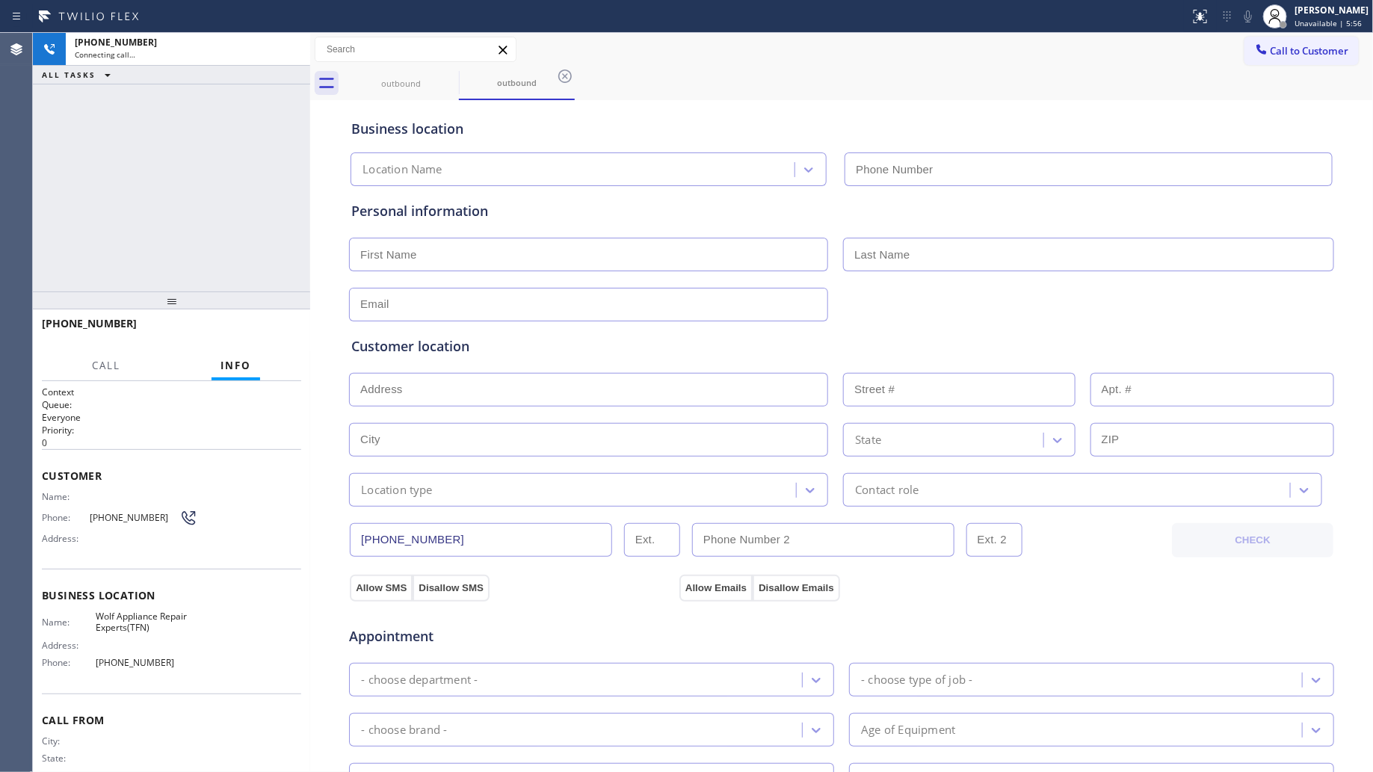
type input "[PHONE_NUMBER]"
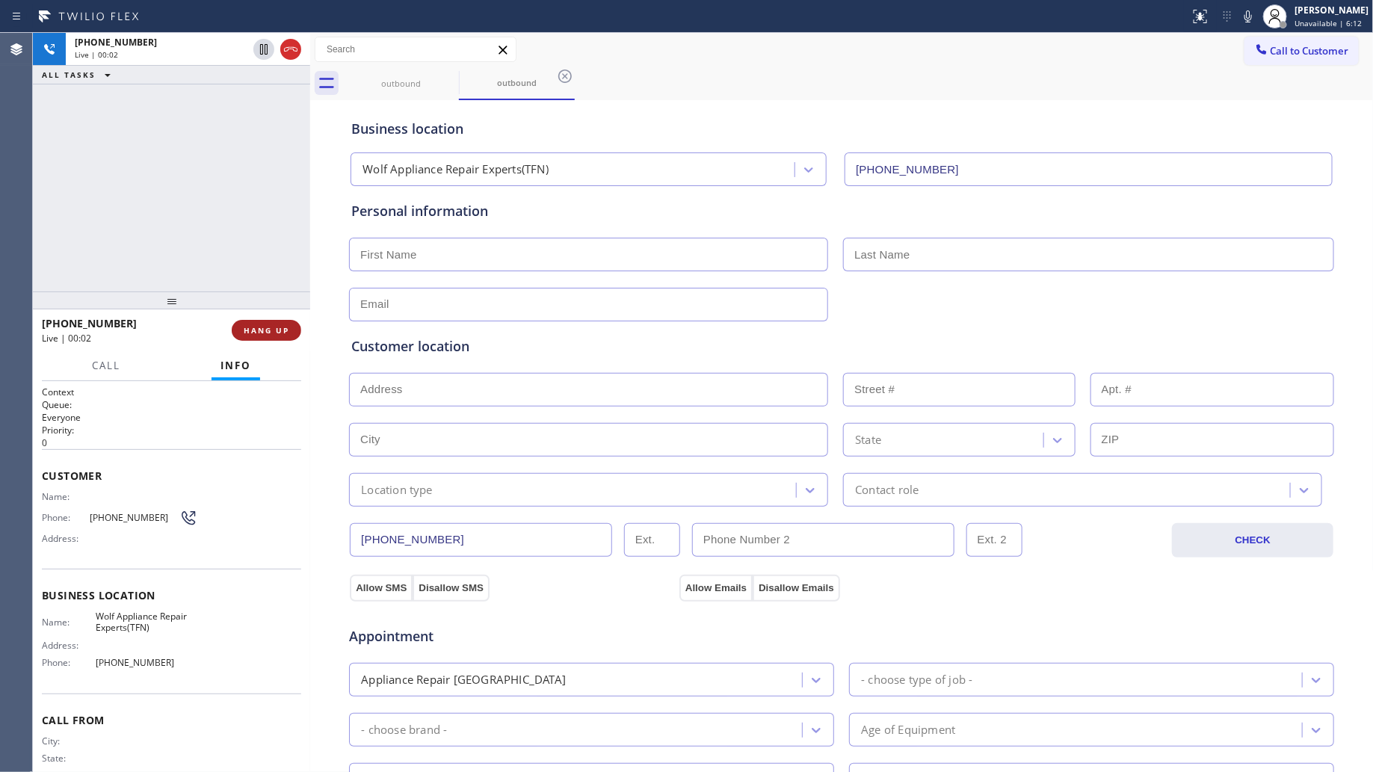
click at [273, 334] on span "HANG UP" at bounding box center [267, 330] width 46 height 10
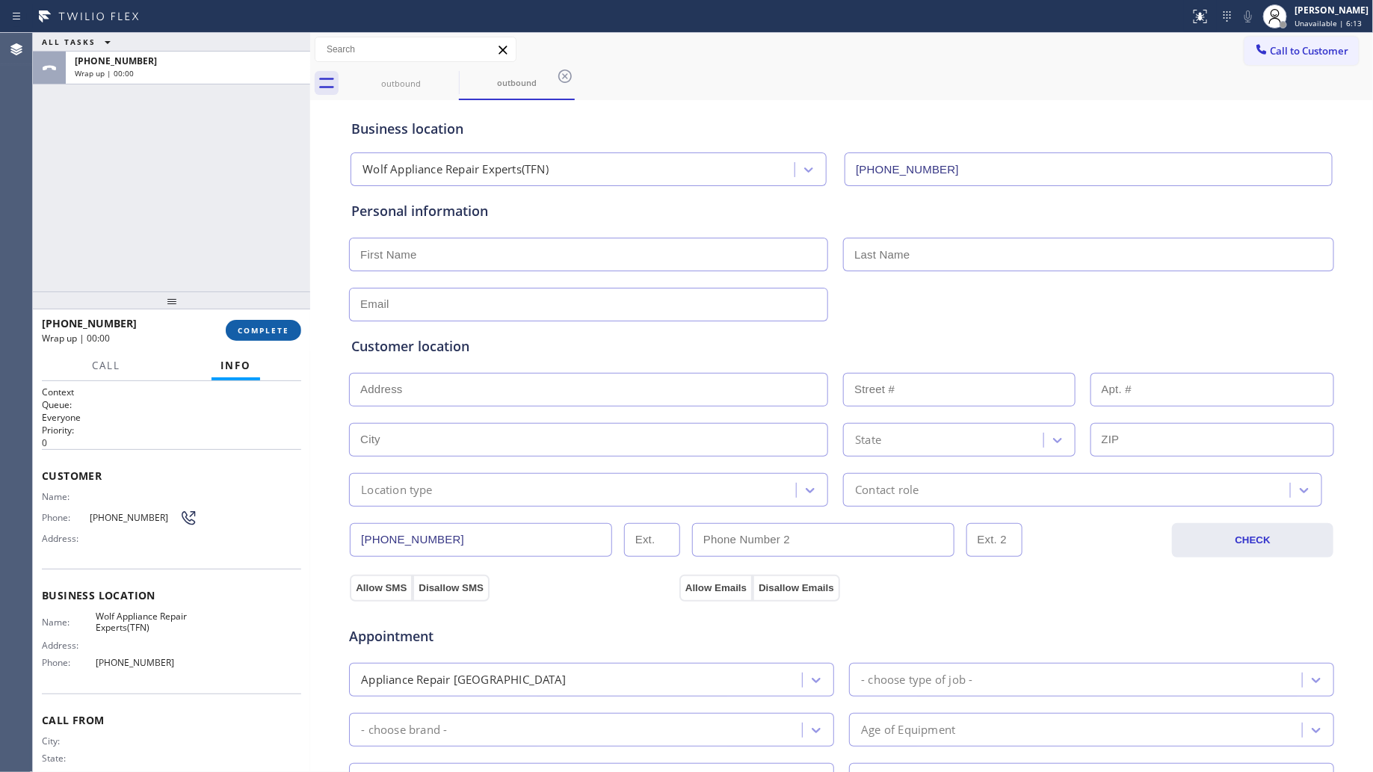
click at [273, 334] on span "COMPLETE" at bounding box center [264, 330] width 52 height 10
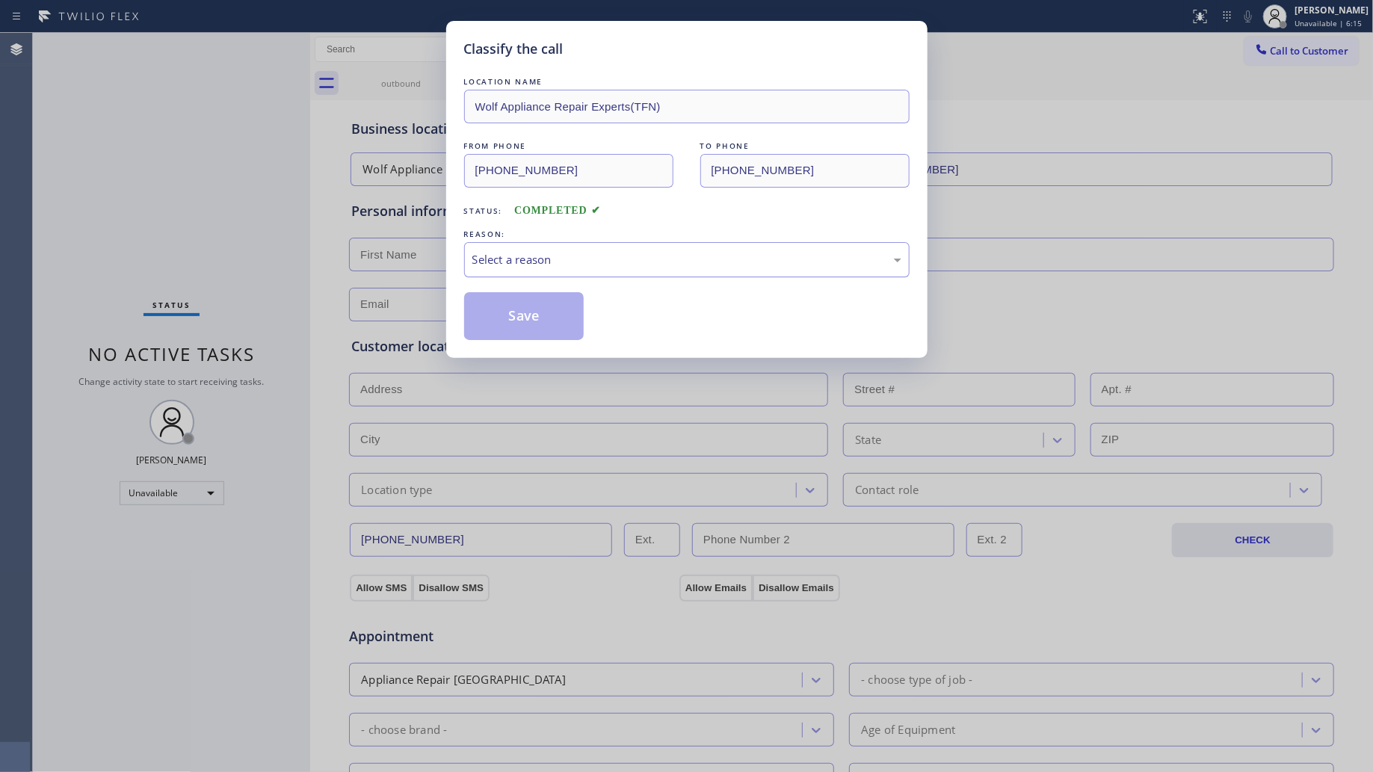
drag, startPoint x: 666, startPoint y: 240, endPoint x: 656, endPoint y: 244, distance: 11.4
click at [659, 241] on div "REASON:" at bounding box center [687, 235] width 446 height 16
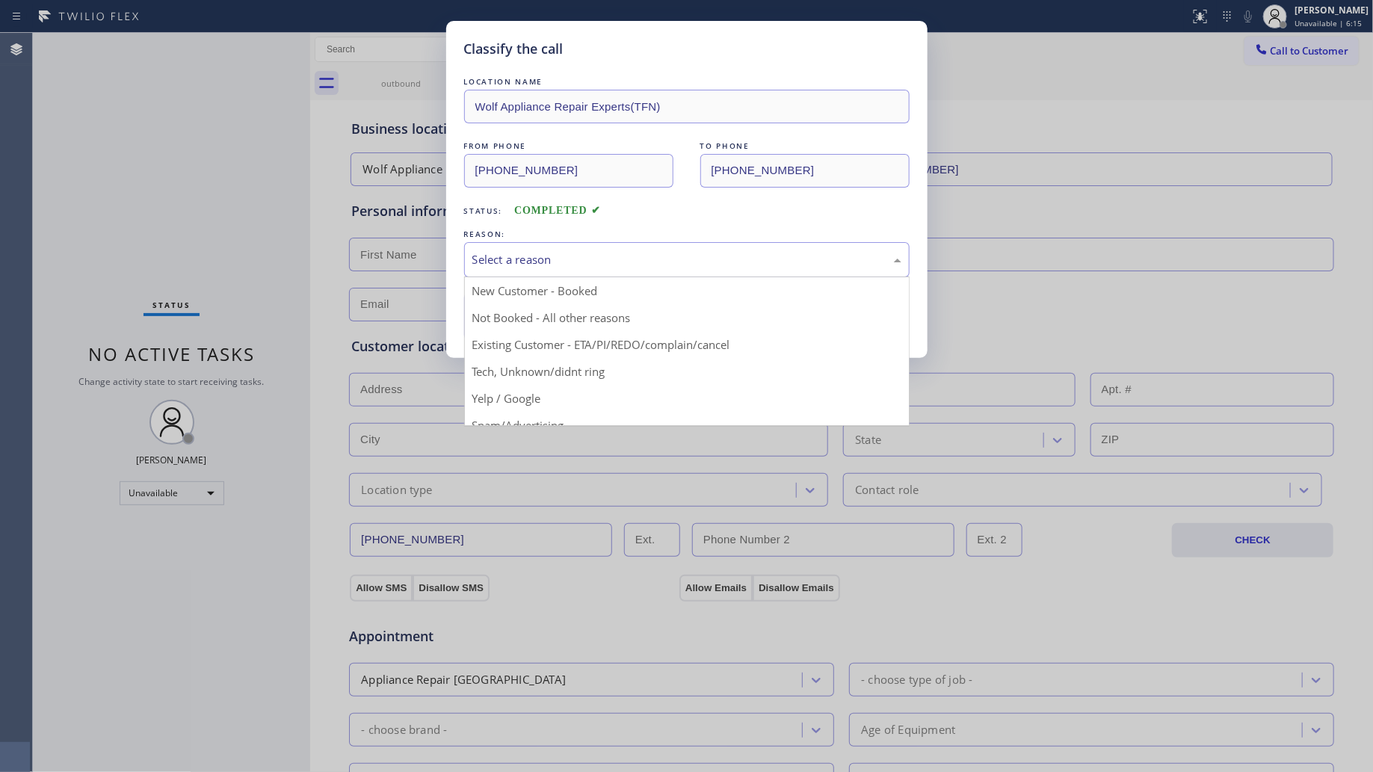
drag, startPoint x: 594, startPoint y: 277, endPoint x: 561, endPoint y: 289, distance: 35.3
click at [592, 277] on div "Select a reason" at bounding box center [687, 259] width 446 height 35
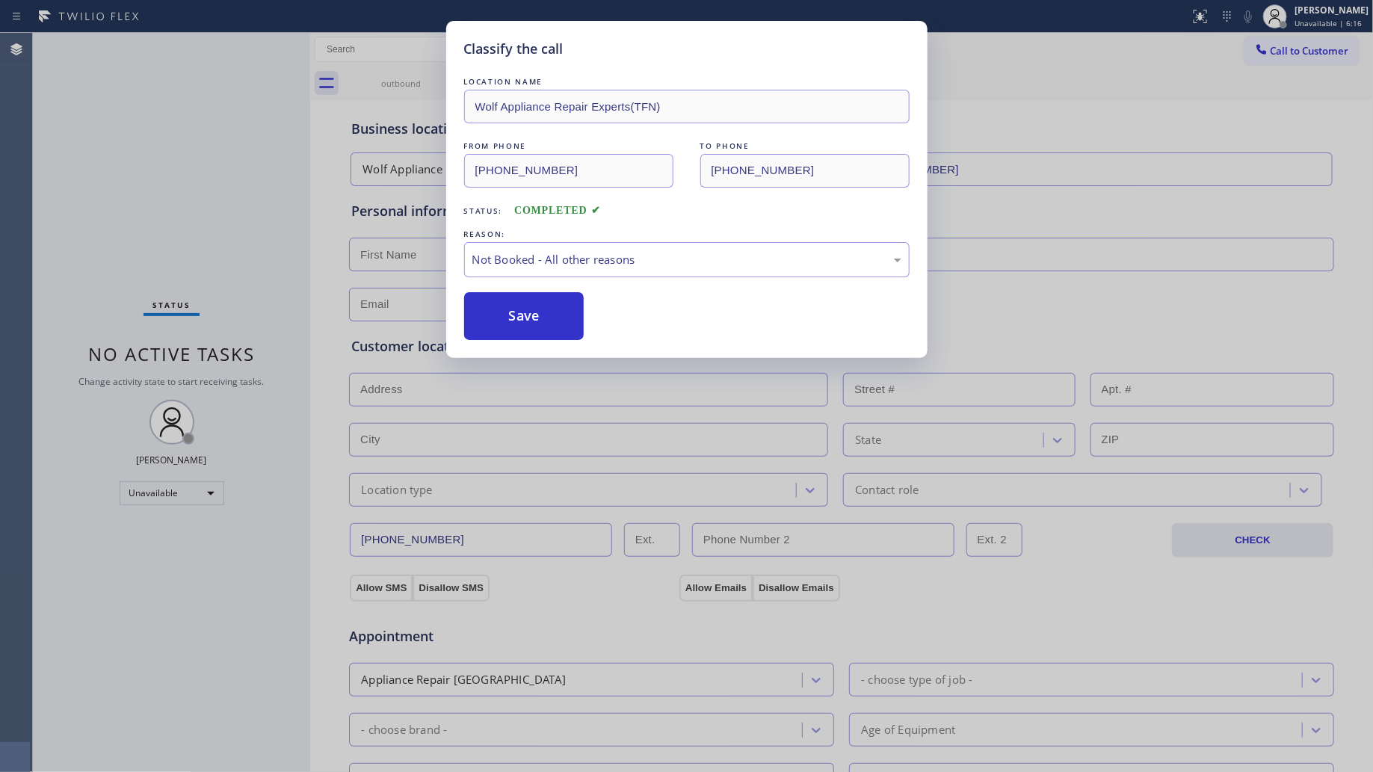
click at [532, 320] on button "Save" at bounding box center [524, 316] width 120 height 48
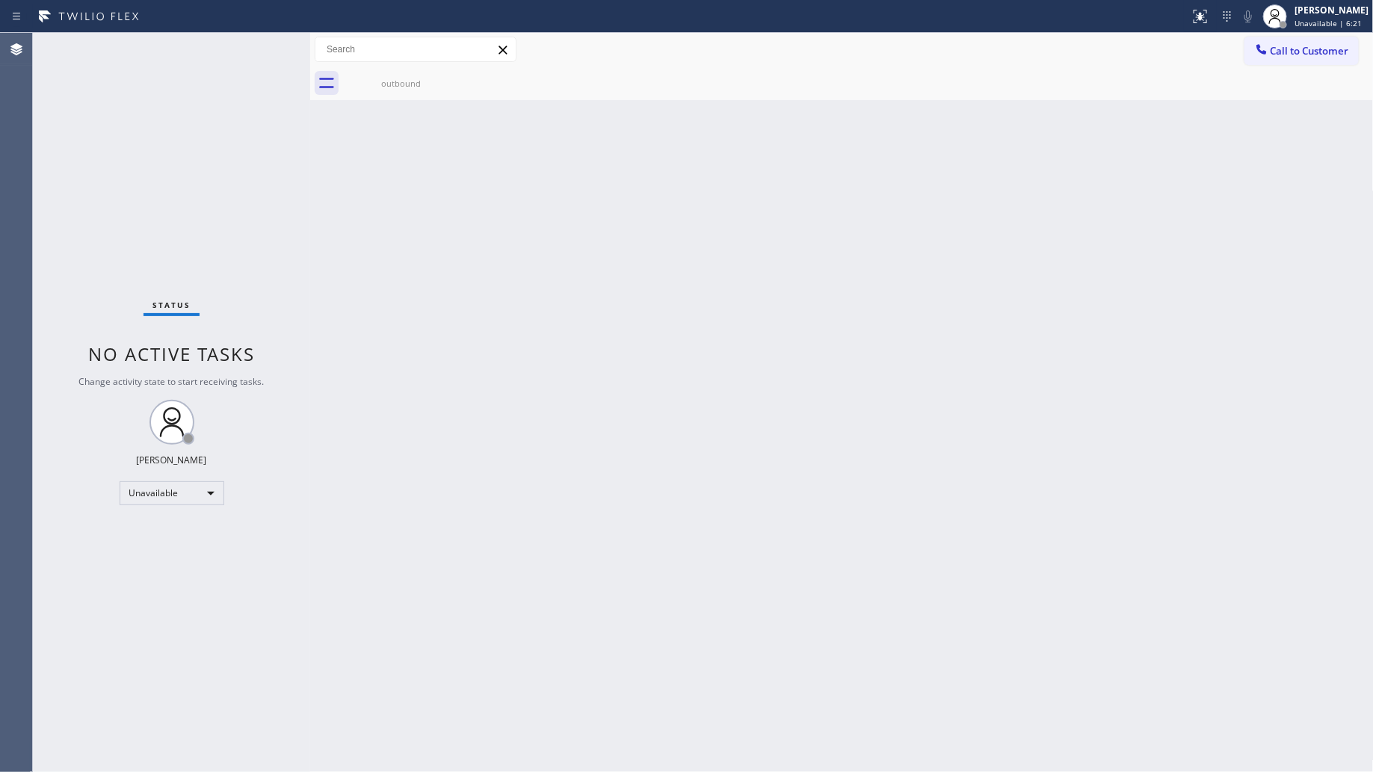
drag, startPoint x: 502, startPoint y: 298, endPoint x: 524, endPoint y: 204, distance: 95.9
click at [524, 204] on div "Back to Dashboard Change Sender ID Customers Technicians Select a contact Outbo…" at bounding box center [842, 402] width 1064 height 739
click at [440, 73] on icon at bounding box center [449, 76] width 18 height 18
click at [442, 73] on icon at bounding box center [449, 76] width 18 height 18
click at [419, 93] on div "outbound" at bounding box center [401, 84] width 113 height 34
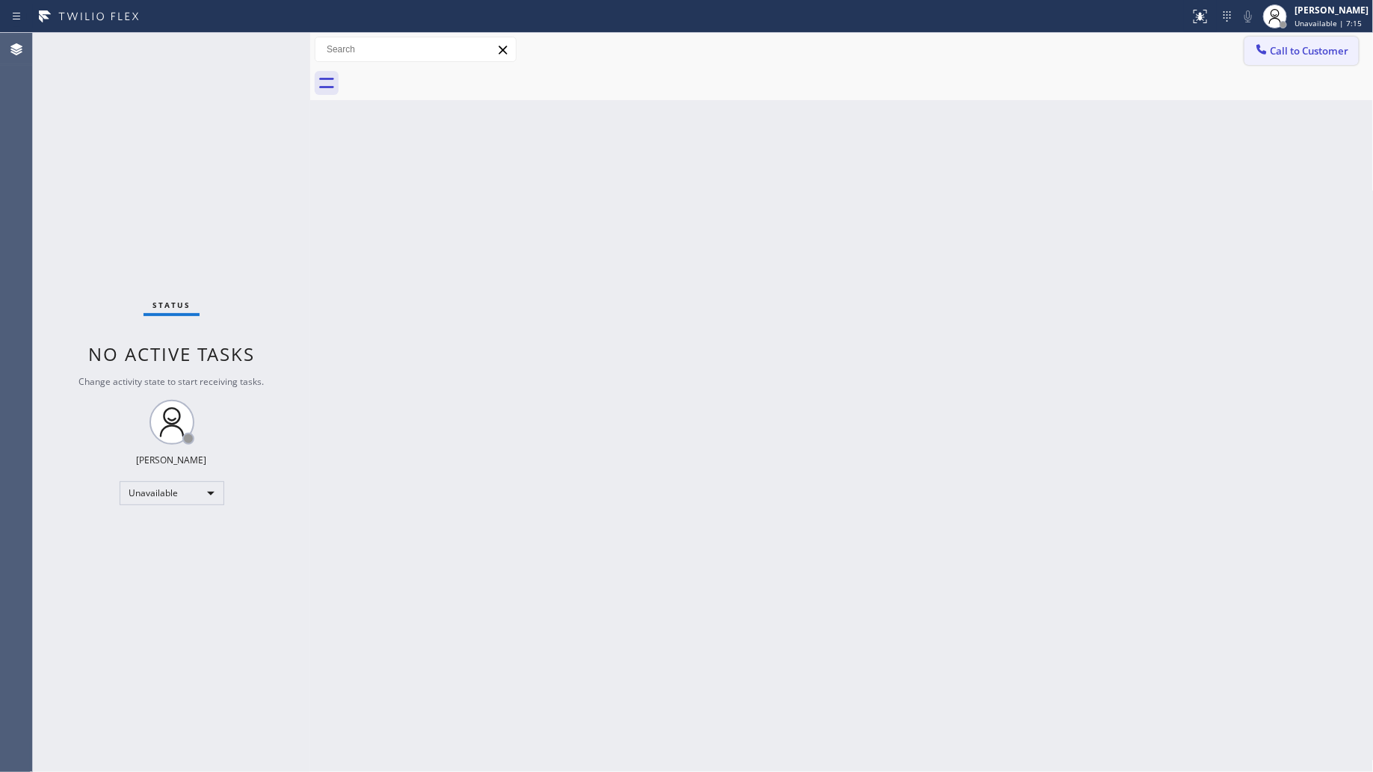
click at [1273, 57] on span "Call to Customer" at bounding box center [1310, 50] width 79 height 13
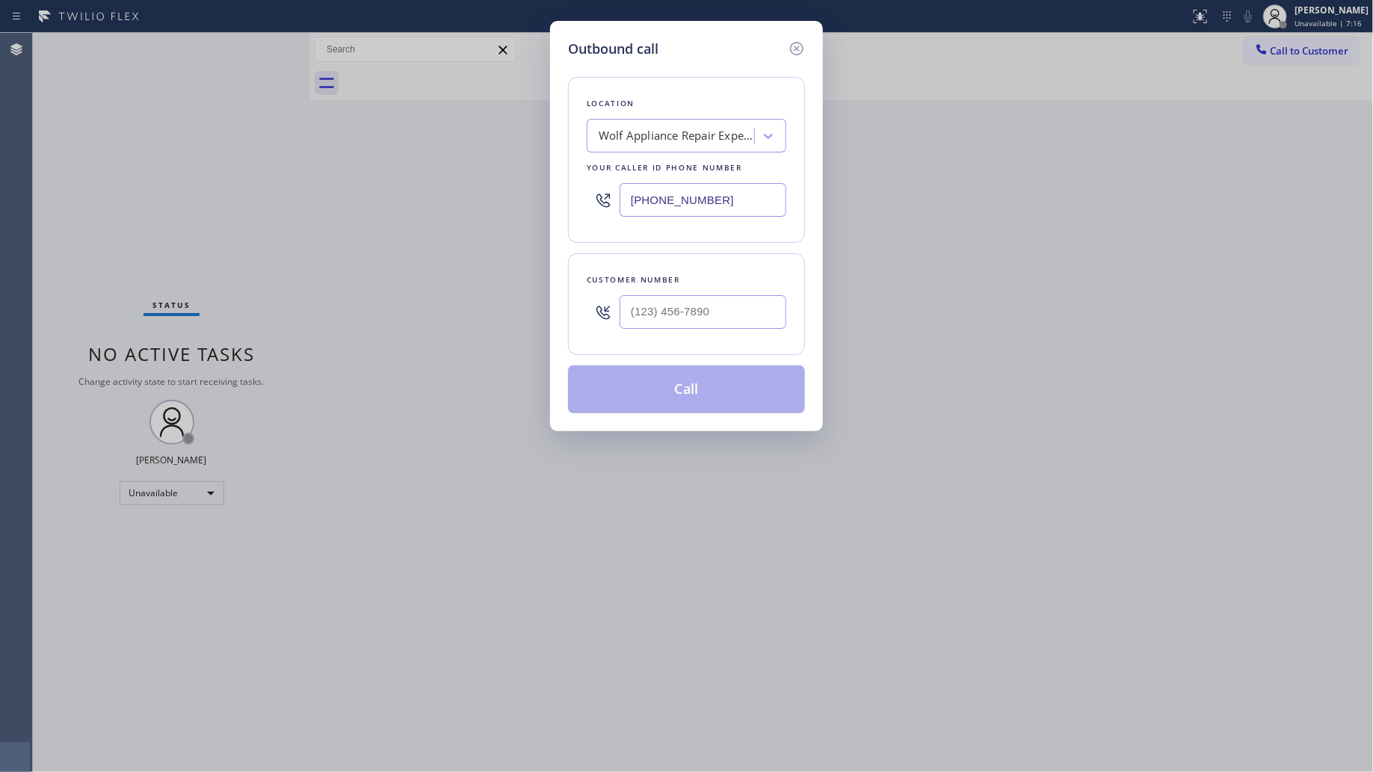
drag, startPoint x: 737, startPoint y: 199, endPoint x: 544, endPoint y: 180, distance: 193.8
click at [535, 185] on div "Outbound call Location Wolf Appliance Repair Experts(TFN) Your caller id phone …" at bounding box center [686, 386] width 1373 height 772
paste input "18) 666-3735"
type input "[PHONE_NUMBER]"
click at [704, 319] on input "(___) ___-____" at bounding box center [703, 312] width 167 height 34
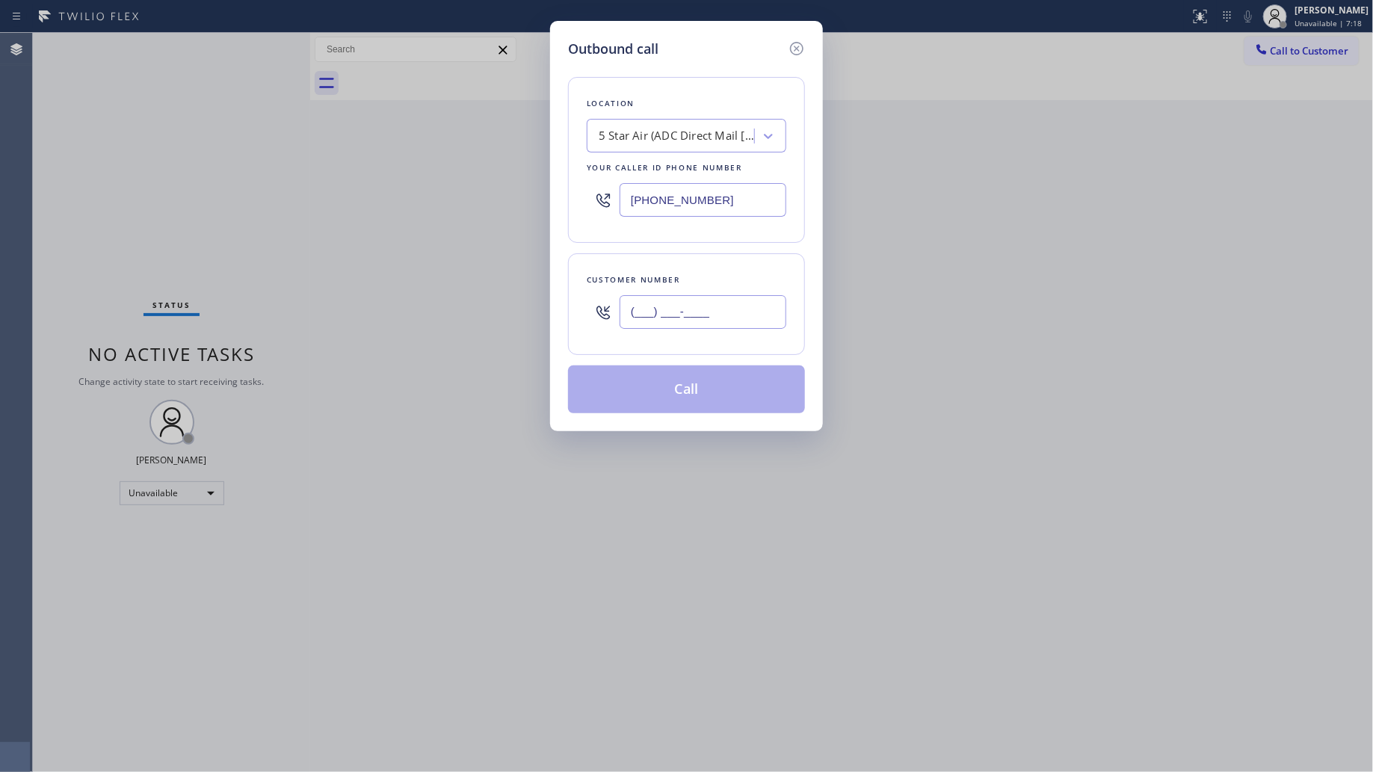
paste input "214) 606-9686"
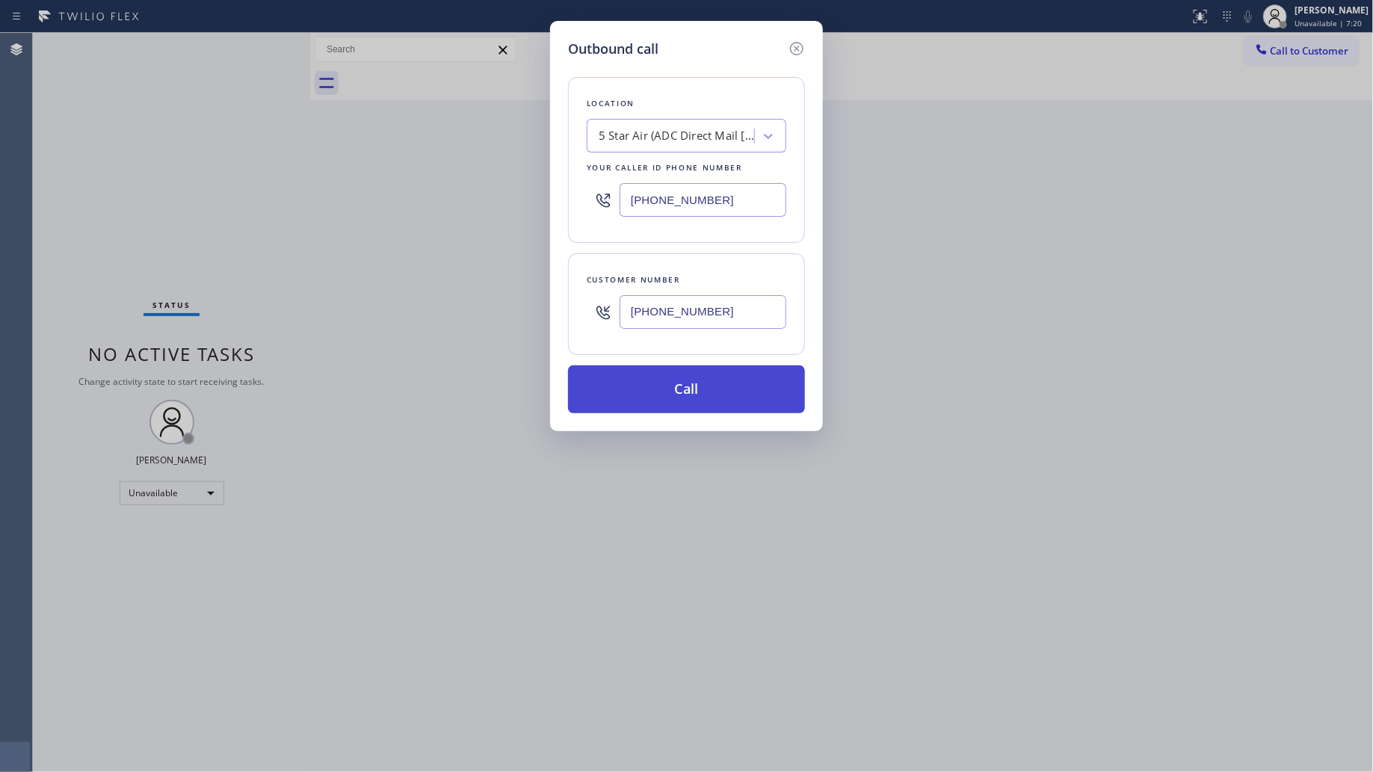
type input "[PHONE_NUMBER]"
click at [725, 367] on button "Call" at bounding box center [686, 390] width 237 height 48
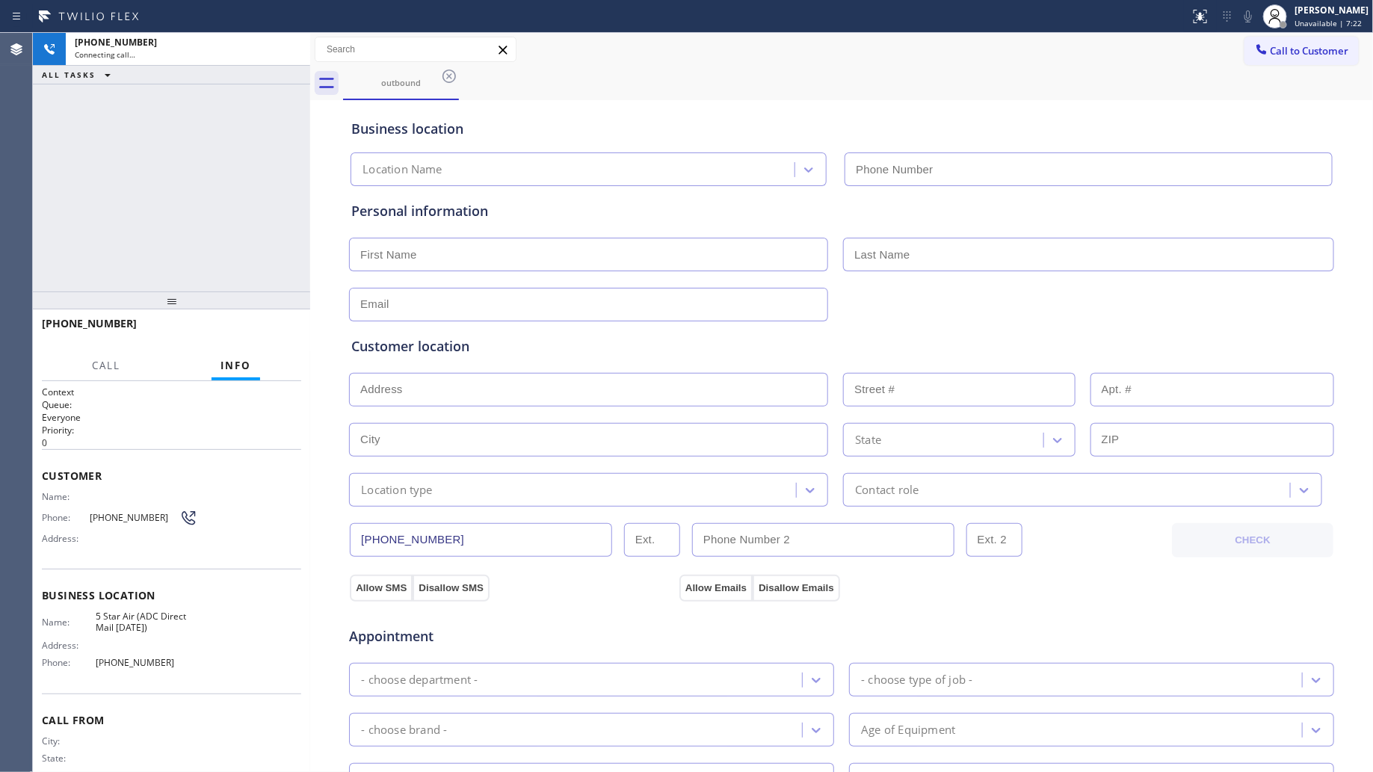
type input "[PHONE_NUMBER]"
click at [1012, 87] on div "outbound" at bounding box center [858, 84] width 1031 height 34
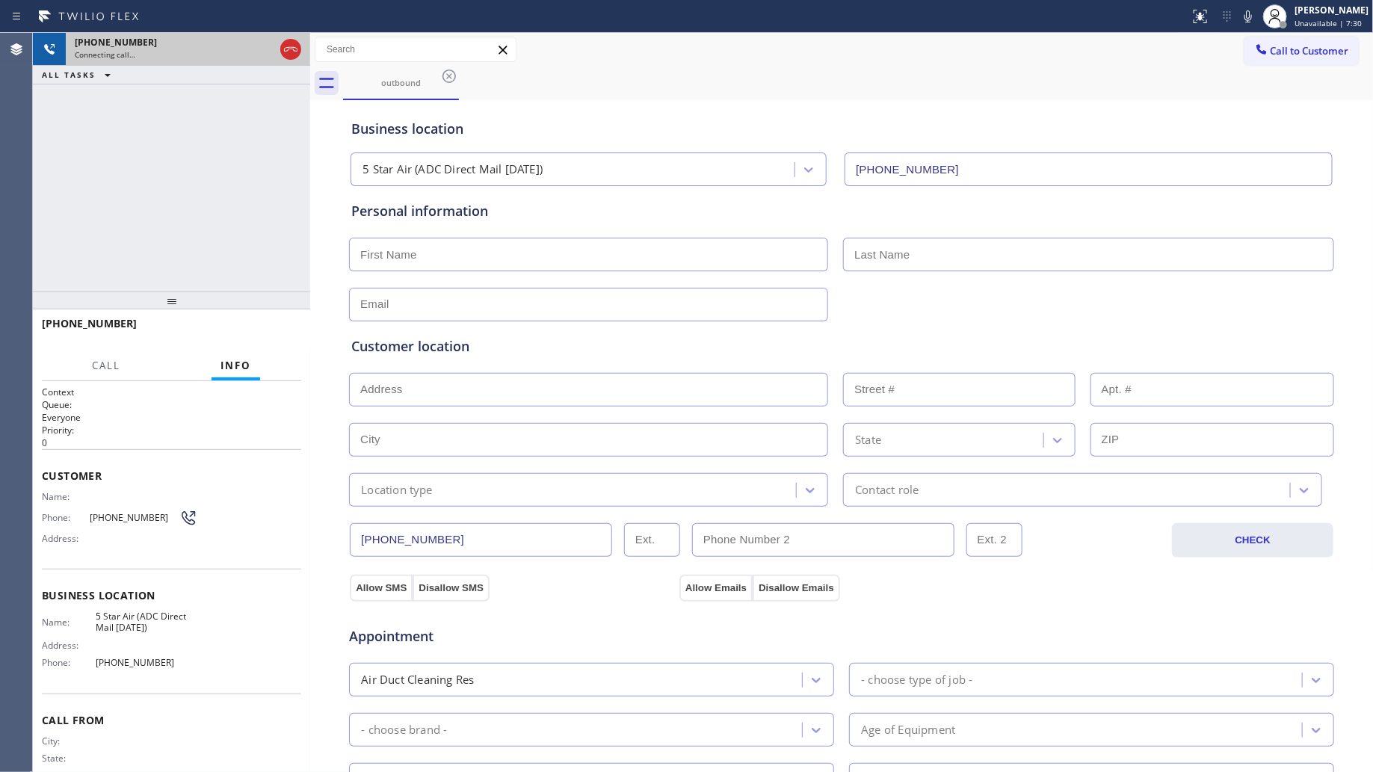
click at [278, 53] on div "[PHONE_NUMBER] Connecting call…" at bounding box center [171, 49] width 277 height 33
click at [288, 51] on icon at bounding box center [291, 49] width 18 height 18
drag, startPoint x: 488, startPoint y: 79, endPoint x: 443, endPoint y: 77, distance: 44.9
click at [484, 79] on div "outbound" at bounding box center [858, 84] width 1031 height 34
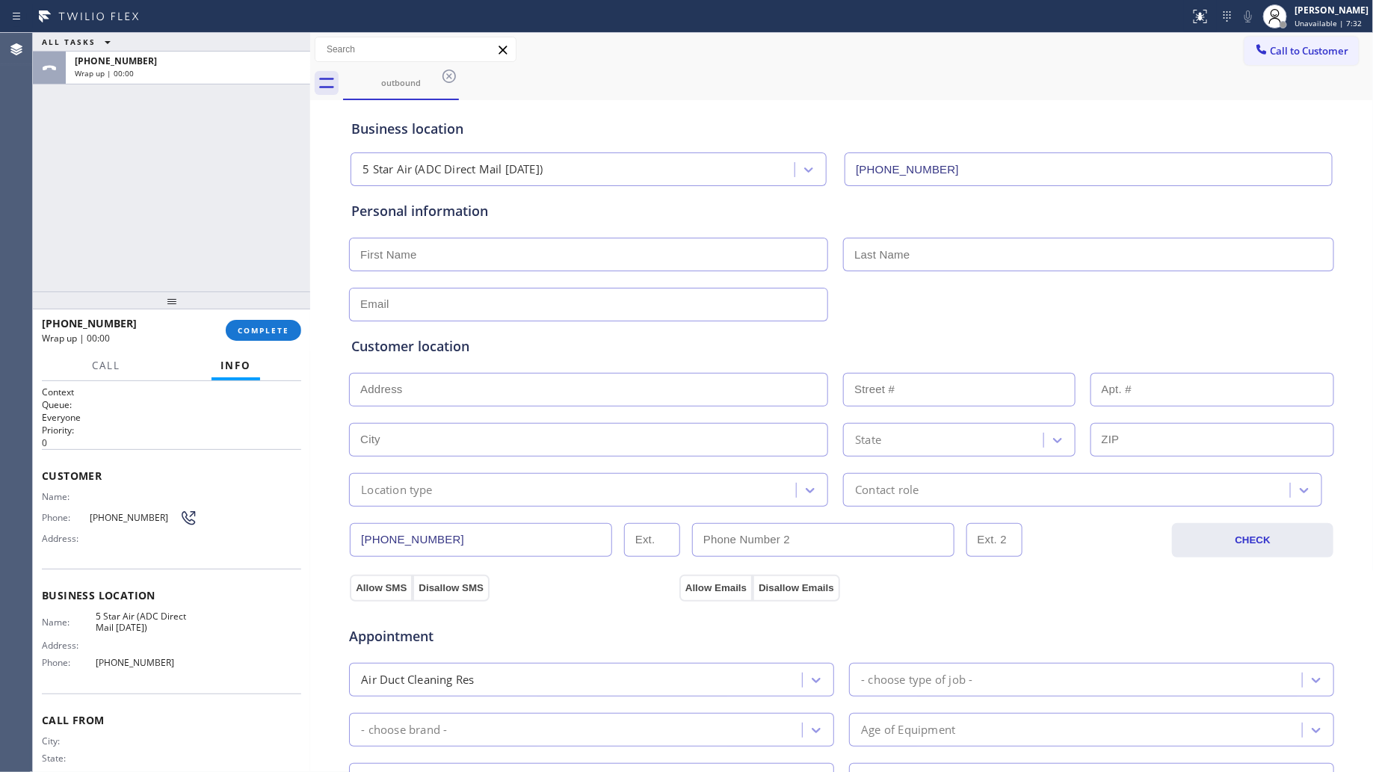
click at [462, 87] on div "outbound" at bounding box center [858, 84] width 1031 height 34
click at [254, 323] on button "COMPLETE" at bounding box center [264, 330] width 76 height 21
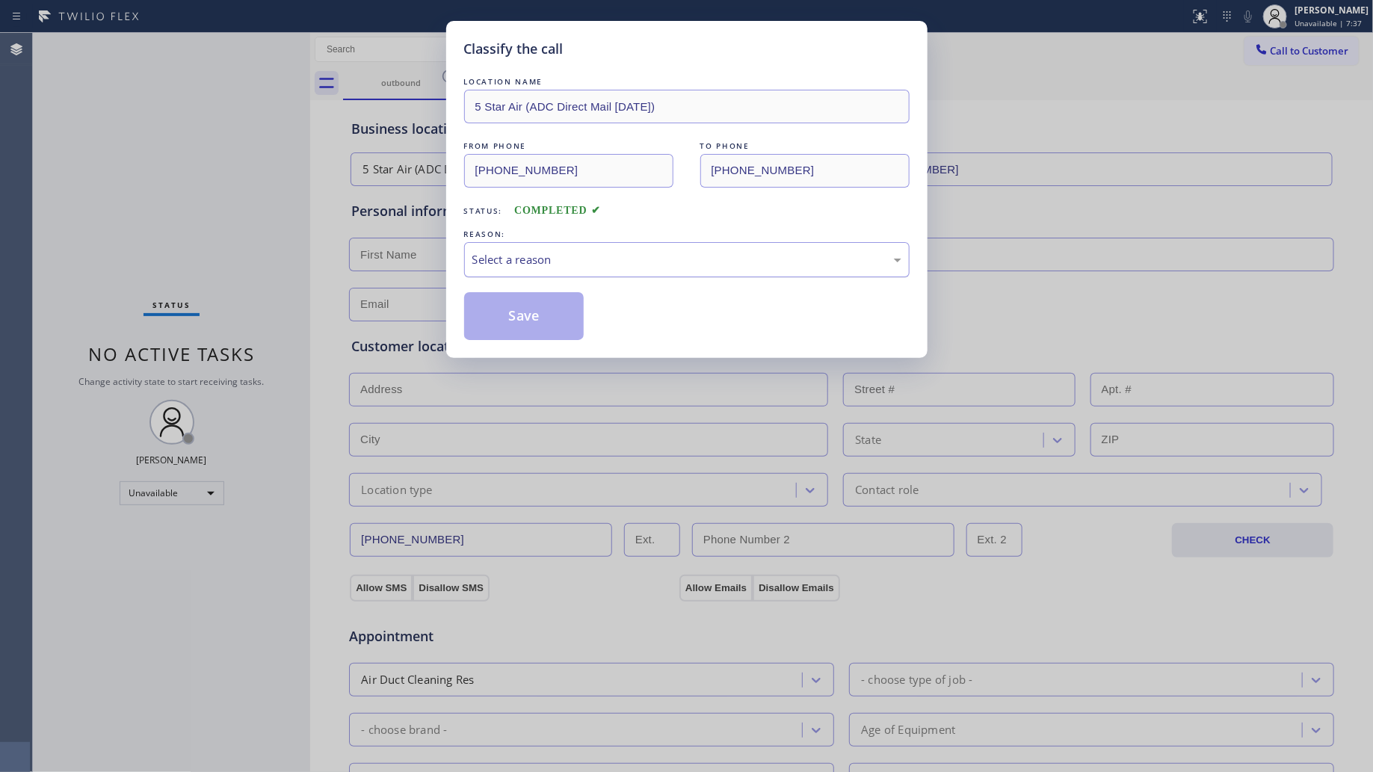
click at [491, 265] on div "Select a reason" at bounding box center [687, 259] width 429 height 17
click at [503, 319] on button "Save" at bounding box center [524, 316] width 120 height 48
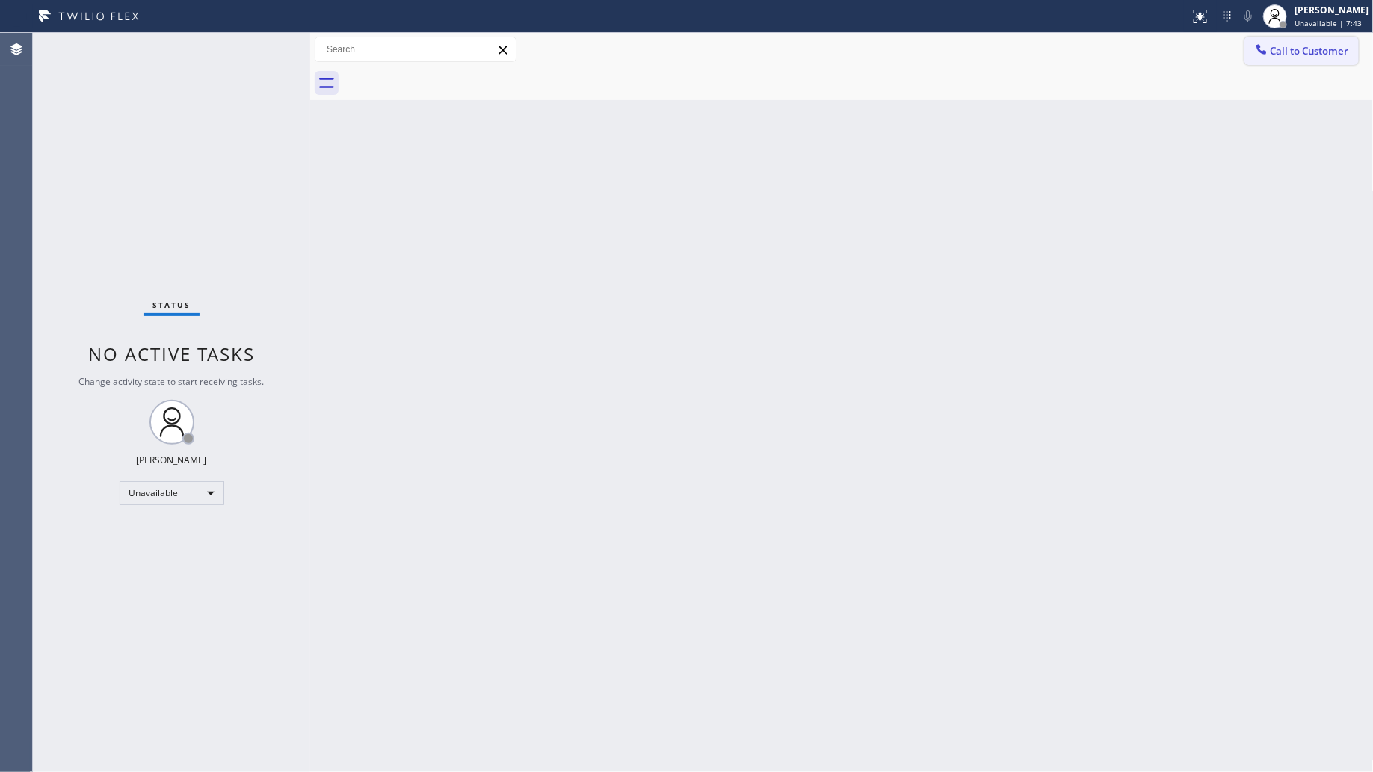
click at [1258, 46] on icon at bounding box center [1262, 49] width 10 height 10
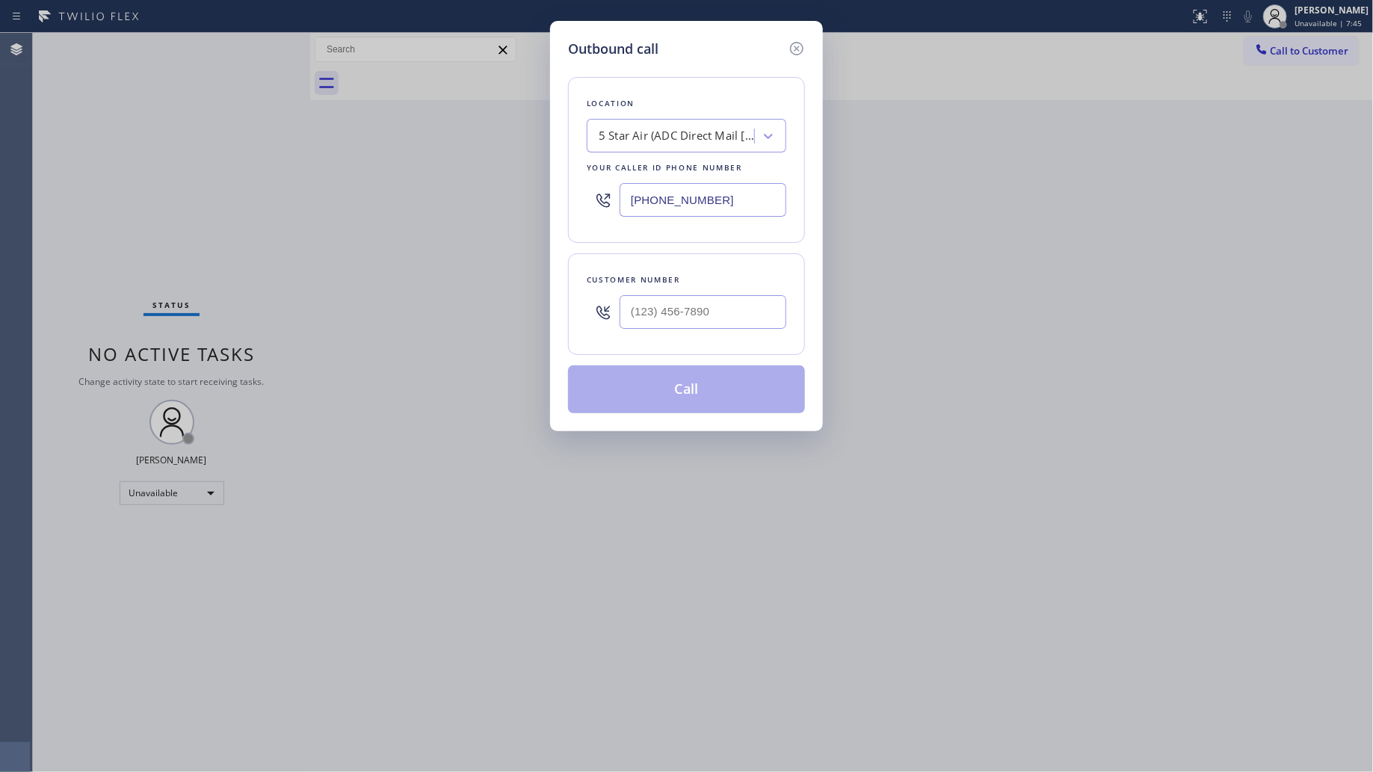
drag, startPoint x: 704, startPoint y: 199, endPoint x: 577, endPoint y: 198, distance: 127.1
click at [576, 199] on div "Location 5 Star Air (ADC Direct Mail [DATE]) Your caller id phone number [PHONE…" at bounding box center [686, 160] width 237 height 166
paste input "213) 322-0128"
type input "[PHONE_NUMBER]"
click at [757, 310] on input "(___) ___-____" at bounding box center [703, 312] width 167 height 34
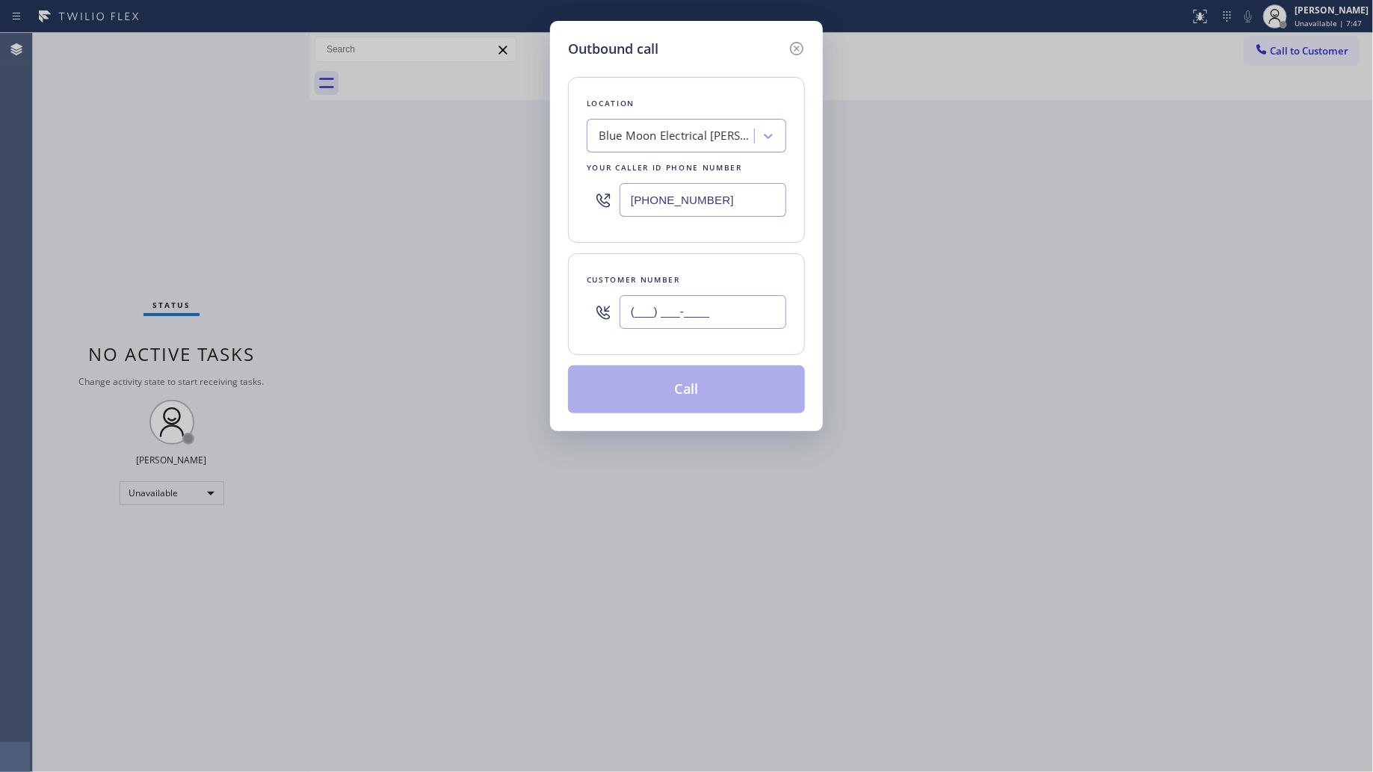
paste input "323) 430-5483"
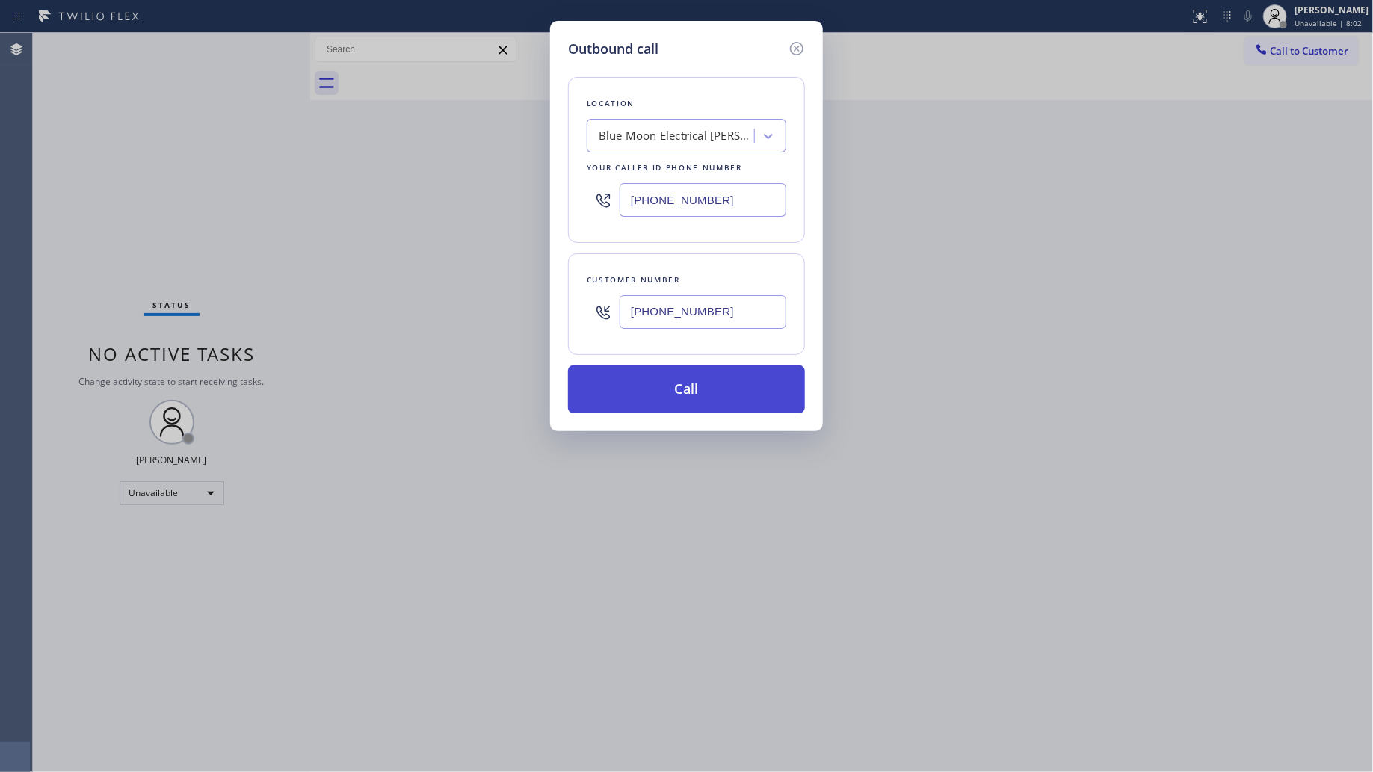
type input "[PHONE_NUMBER]"
click at [705, 384] on button "Call" at bounding box center [686, 390] width 237 height 48
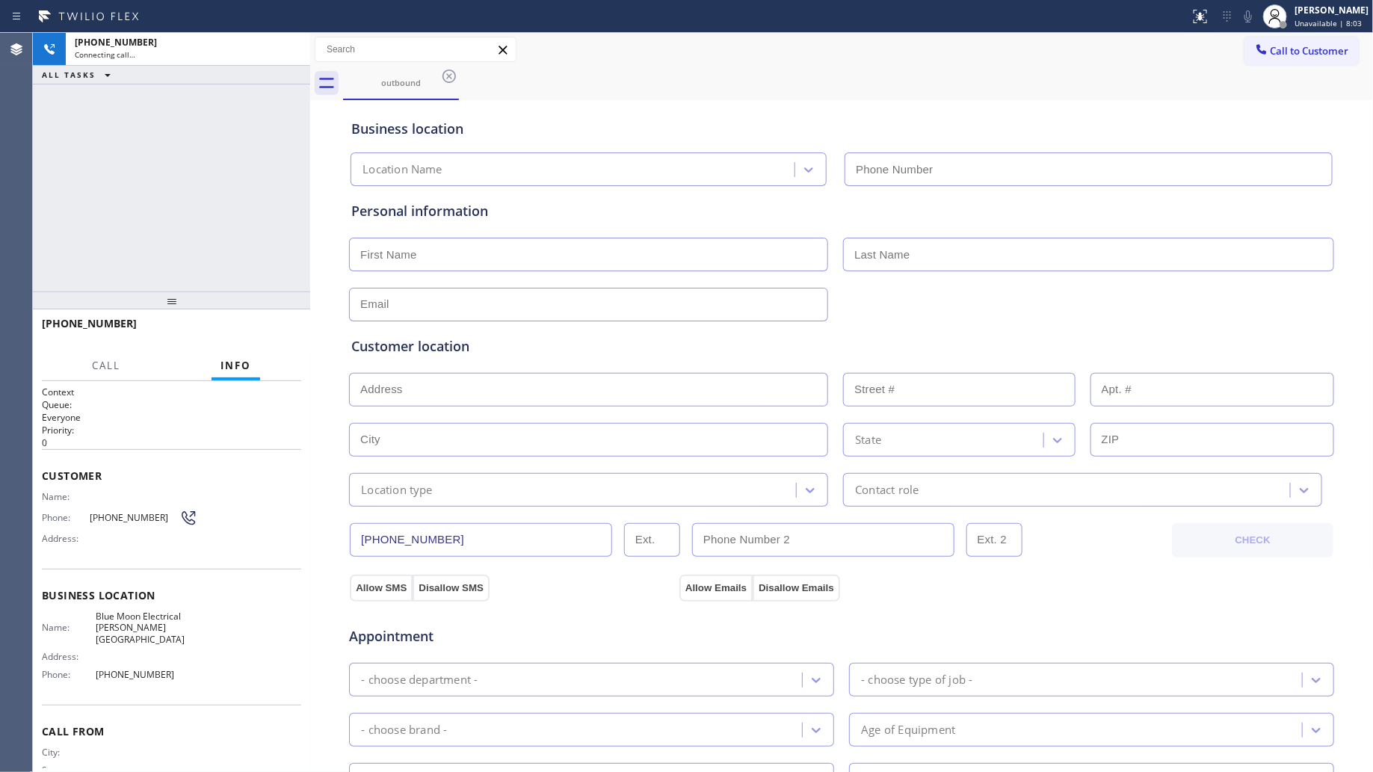
type input "[PHONE_NUMBER]"
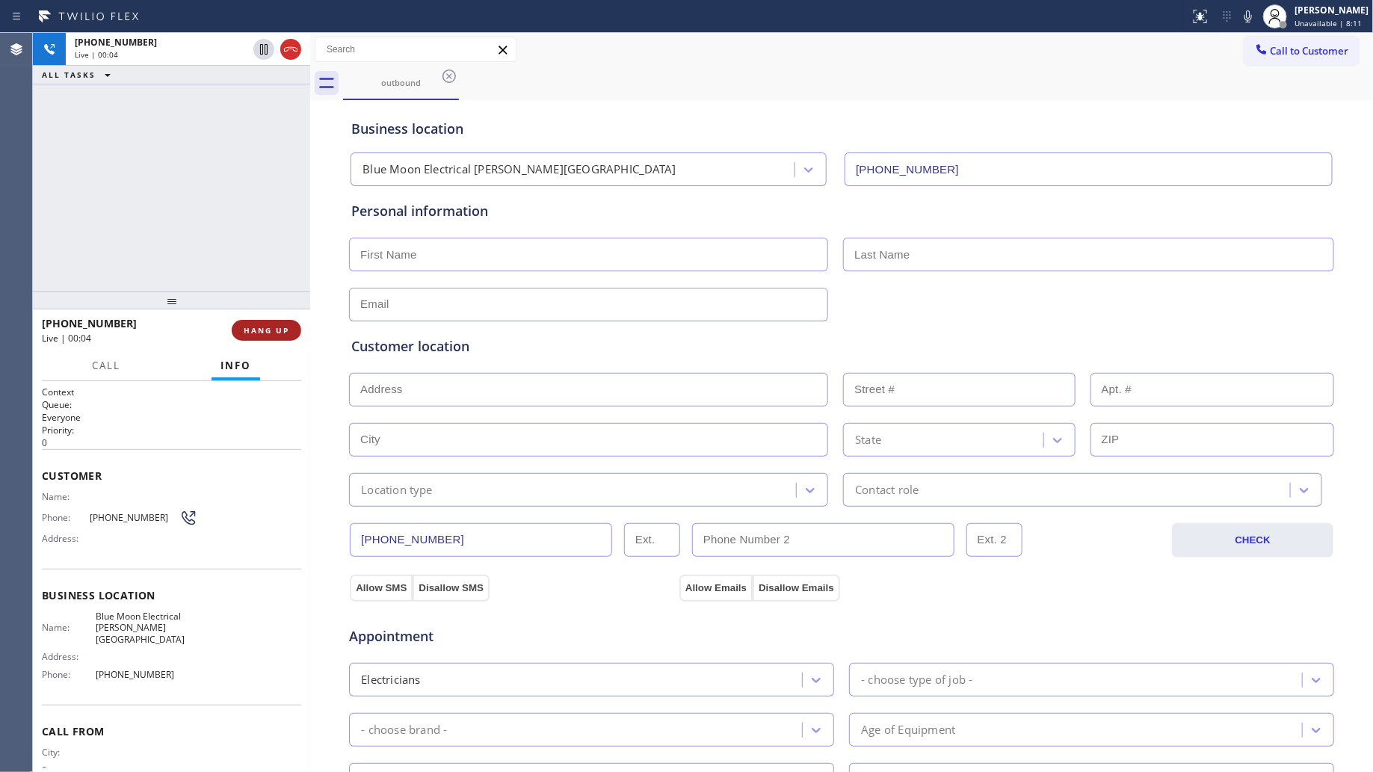
click at [274, 324] on button "HANG UP" at bounding box center [267, 330] width 70 height 21
click at [274, 323] on button "HANG UP" at bounding box center [267, 330] width 70 height 21
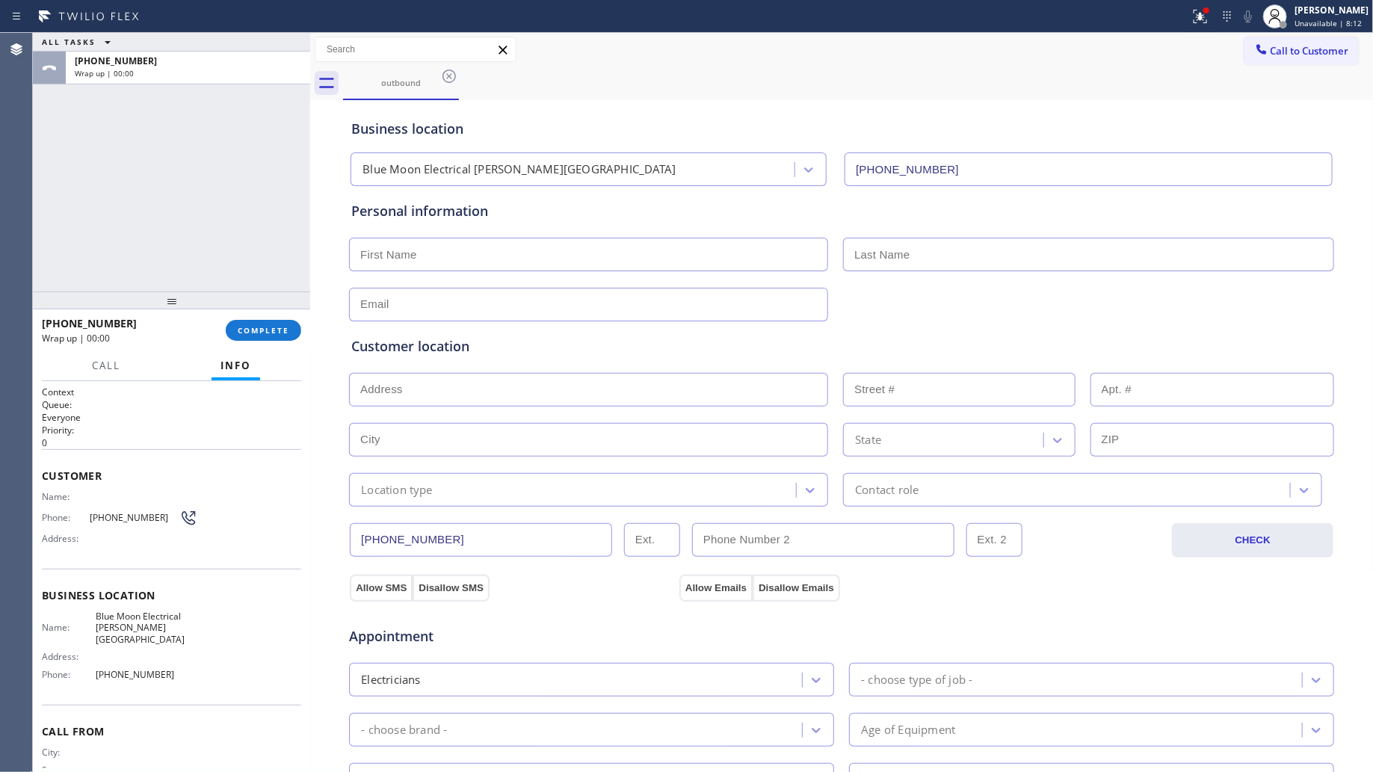
drag, startPoint x: 274, startPoint y: 324, endPoint x: 297, endPoint y: 339, distance: 27.0
click at [277, 326] on button "COMPLETE" at bounding box center [264, 330] width 76 height 21
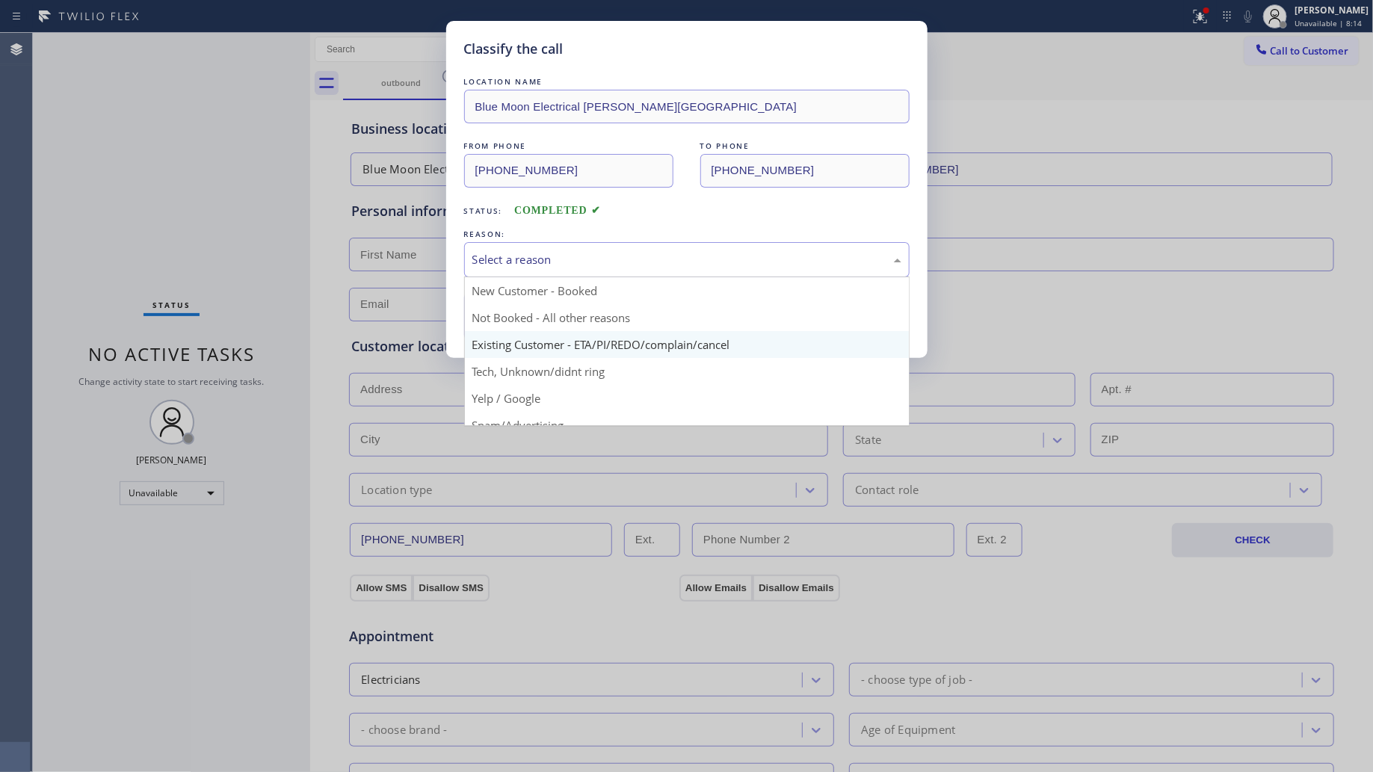
drag, startPoint x: 502, startPoint y: 253, endPoint x: 520, endPoint y: 338, distance: 87.3
click at [501, 256] on div "Select a reason" at bounding box center [687, 259] width 429 height 17
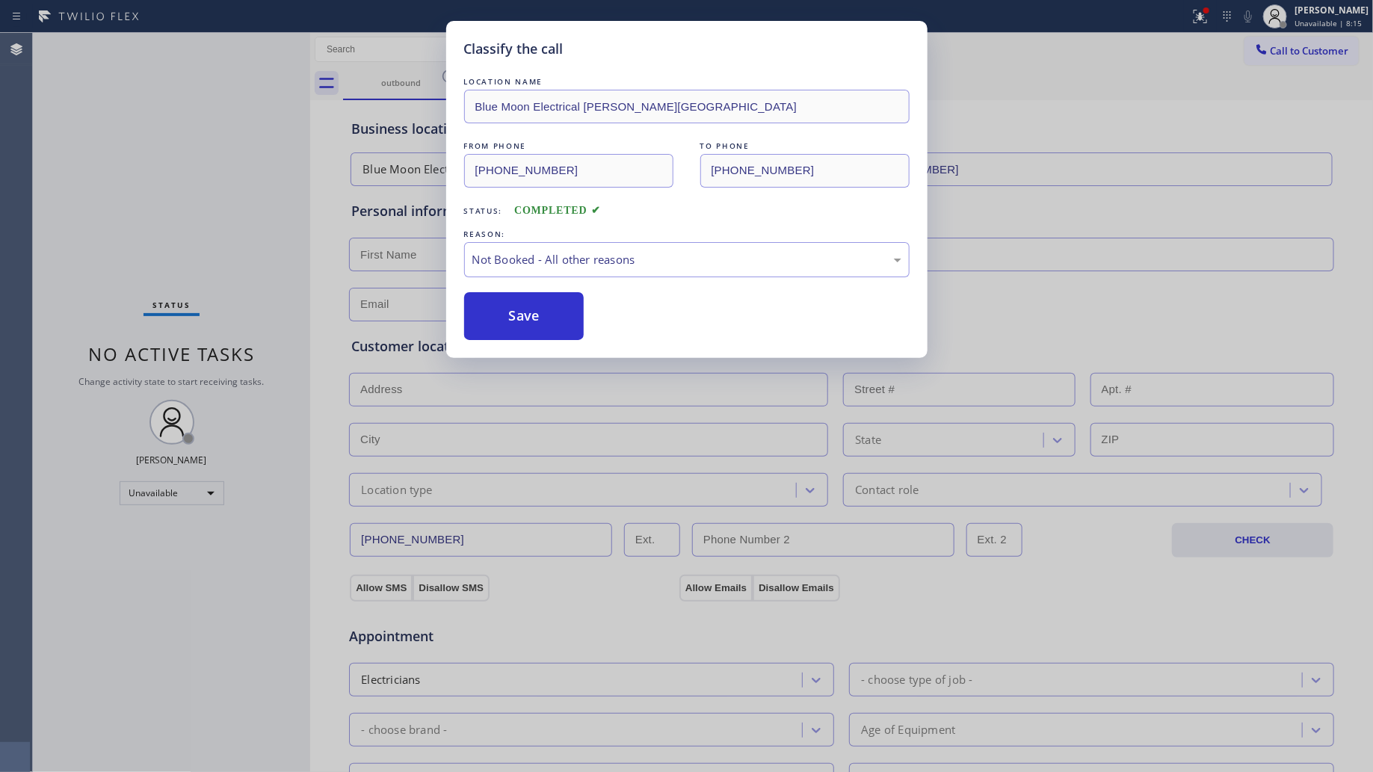
click at [524, 324] on button "Save" at bounding box center [524, 316] width 120 height 48
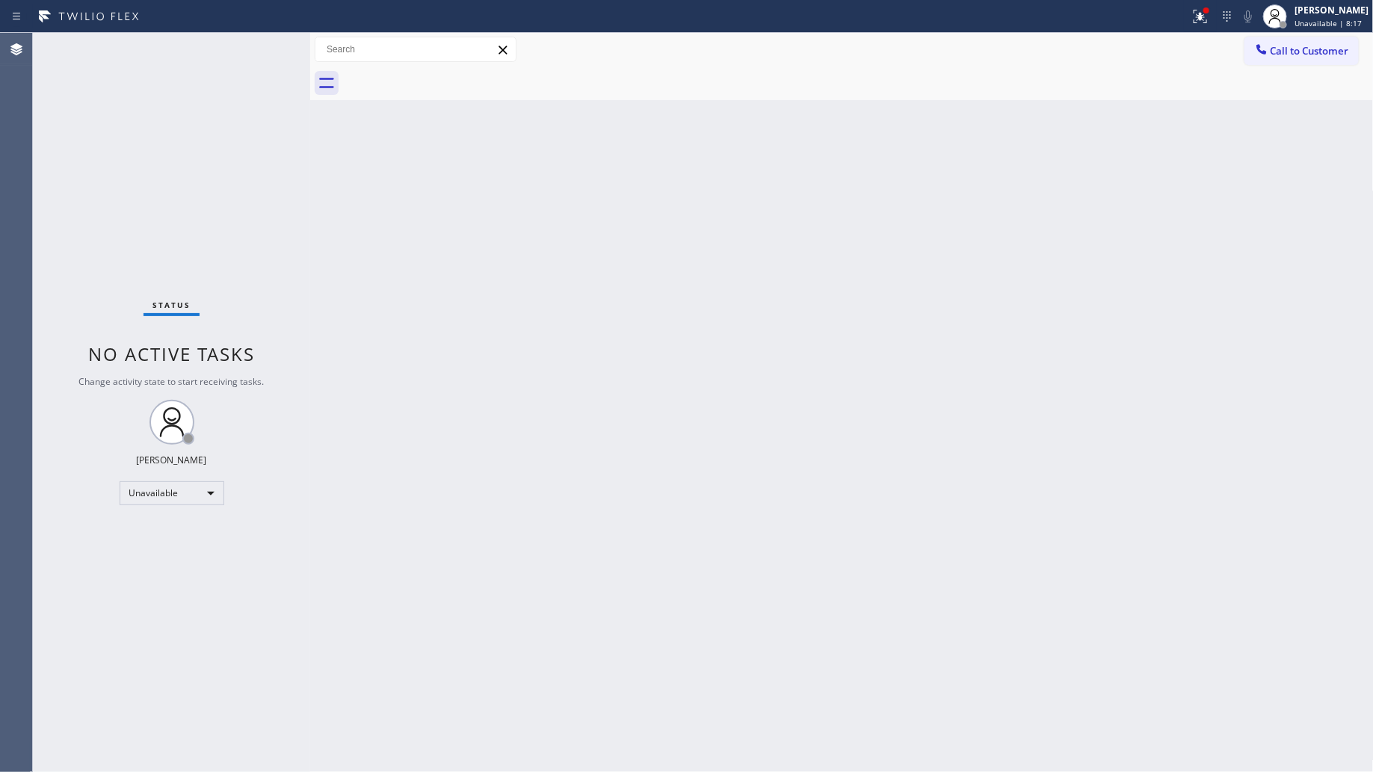
drag, startPoint x: 1107, startPoint y: 84, endPoint x: 1211, endPoint y: 77, distance: 104.9
click at [1112, 83] on div at bounding box center [858, 84] width 1031 height 34
click at [1260, 58] on button "Call to Customer" at bounding box center [1302, 51] width 114 height 28
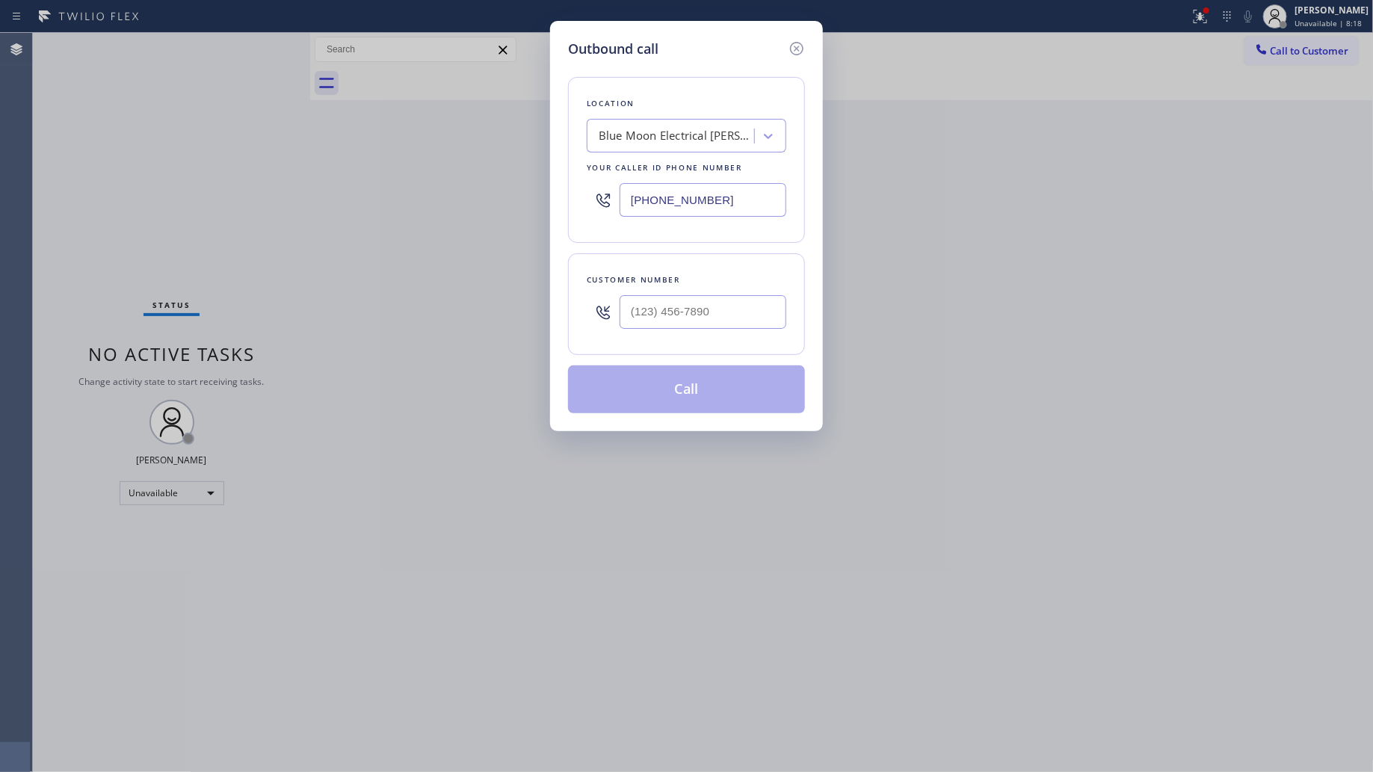
drag, startPoint x: 745, startPoint y: 206, endPoint x: 606, endPoint y: 191, distance: 139.9
click at [604, 194] on div "[PHONE_NUMBER]" at bounding box center [687, 200] width 200 height 49
paste input "204-1652"
type input "[PHONE_NUMBER]"
click at [708, 319] on input "(___) ___-____" at bounding box center [703, 312] width 167 height 34
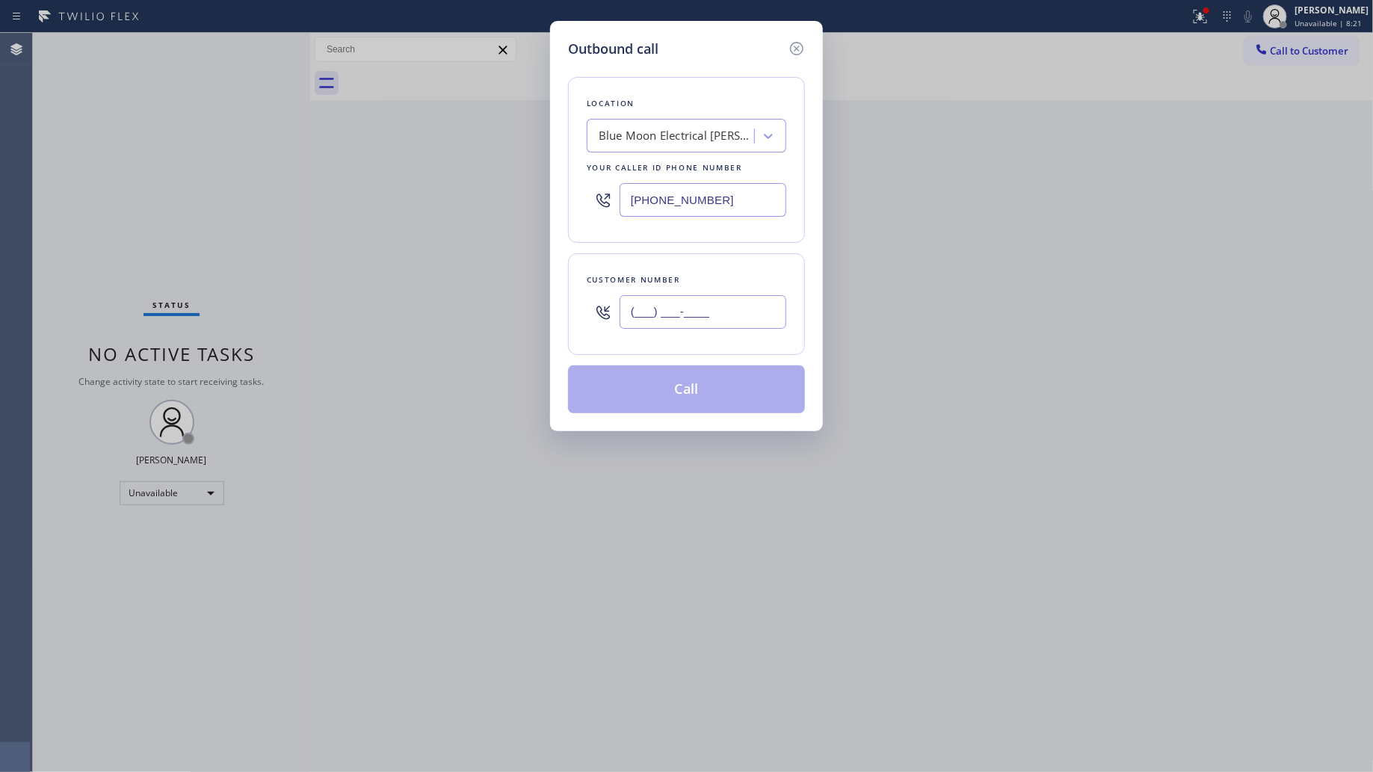
paste input "213) 297-6151"
type input "[PHONE_NUMBER]"
click at [701, 394] on button "Call" at bounding box center [686, 390] width 237 height 48
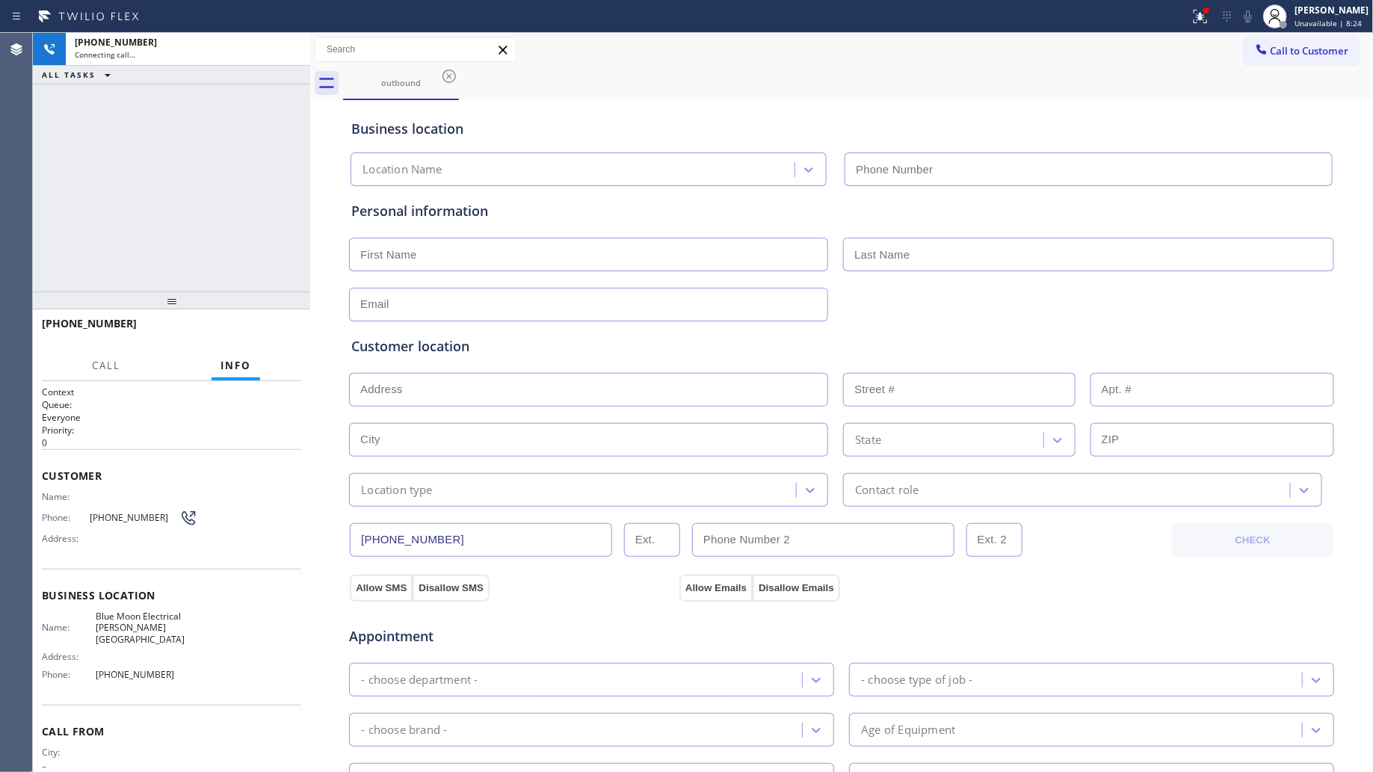
type input "[PHONE_NUMBER]"
click at [692, 86] on div "outbound" at bounding box center [858, 84] width 1031 height 34
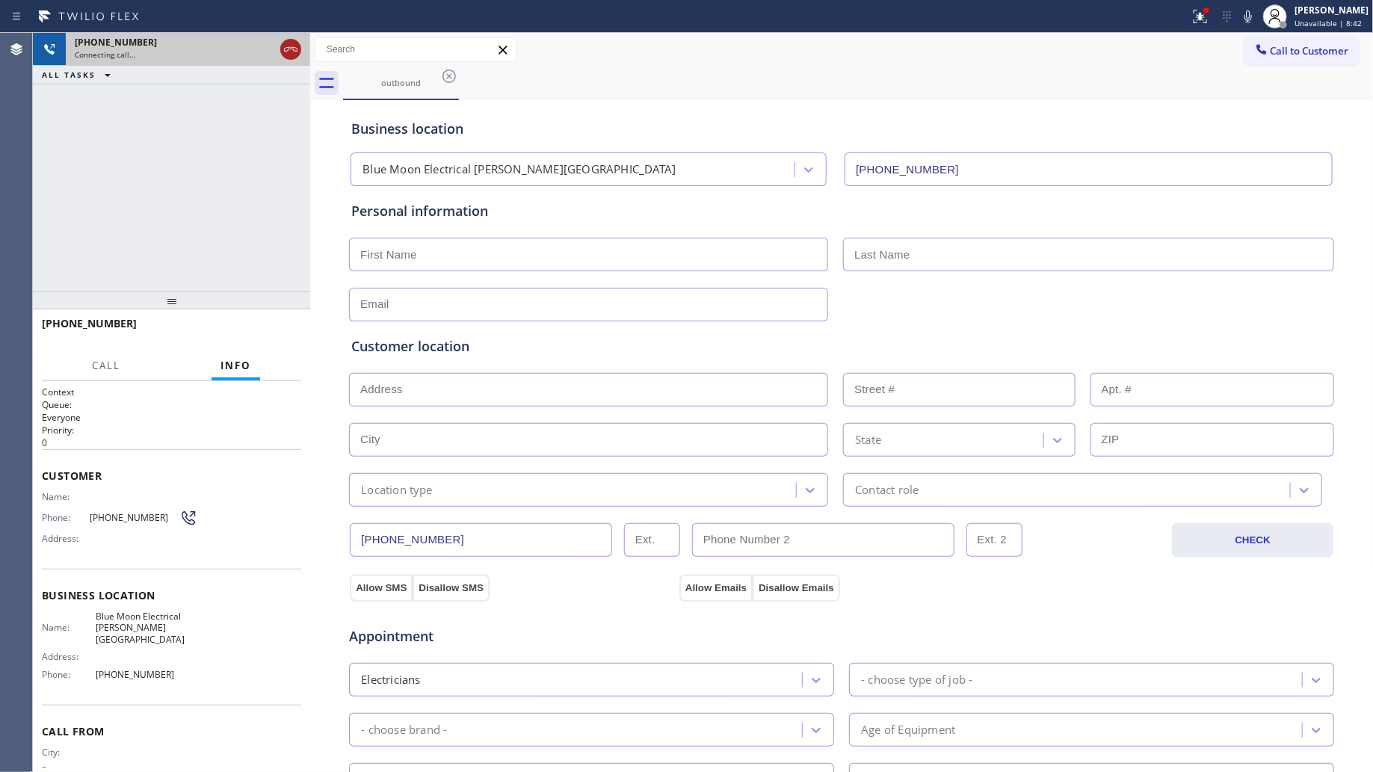
click at [288, 56] on icon at bounding box center [291, 49] width 18 height 18
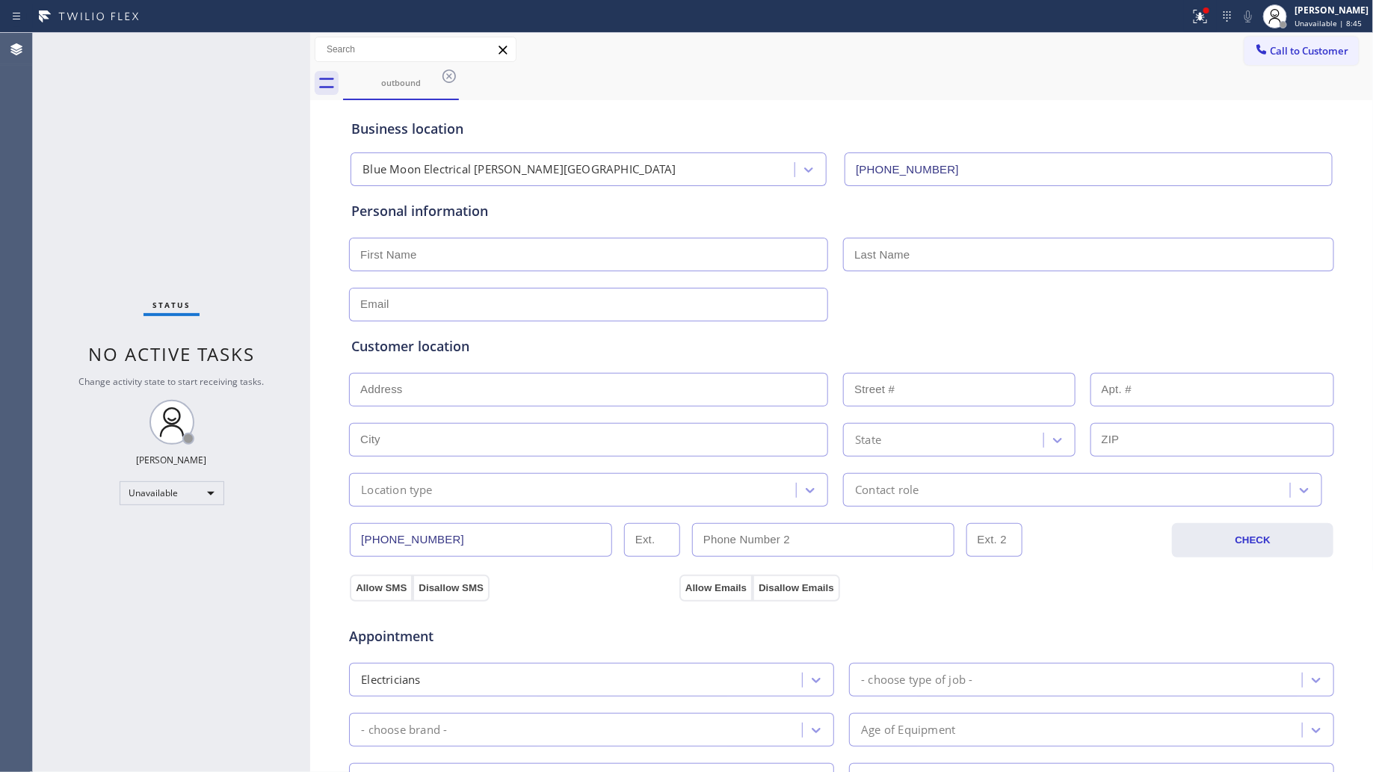
click at [460, 76] on div "outbound" at bounding box center [858, 84] width 1031 height 34
click at [442, 76] on icon at bounding box center [449, 76] width 18 height 18
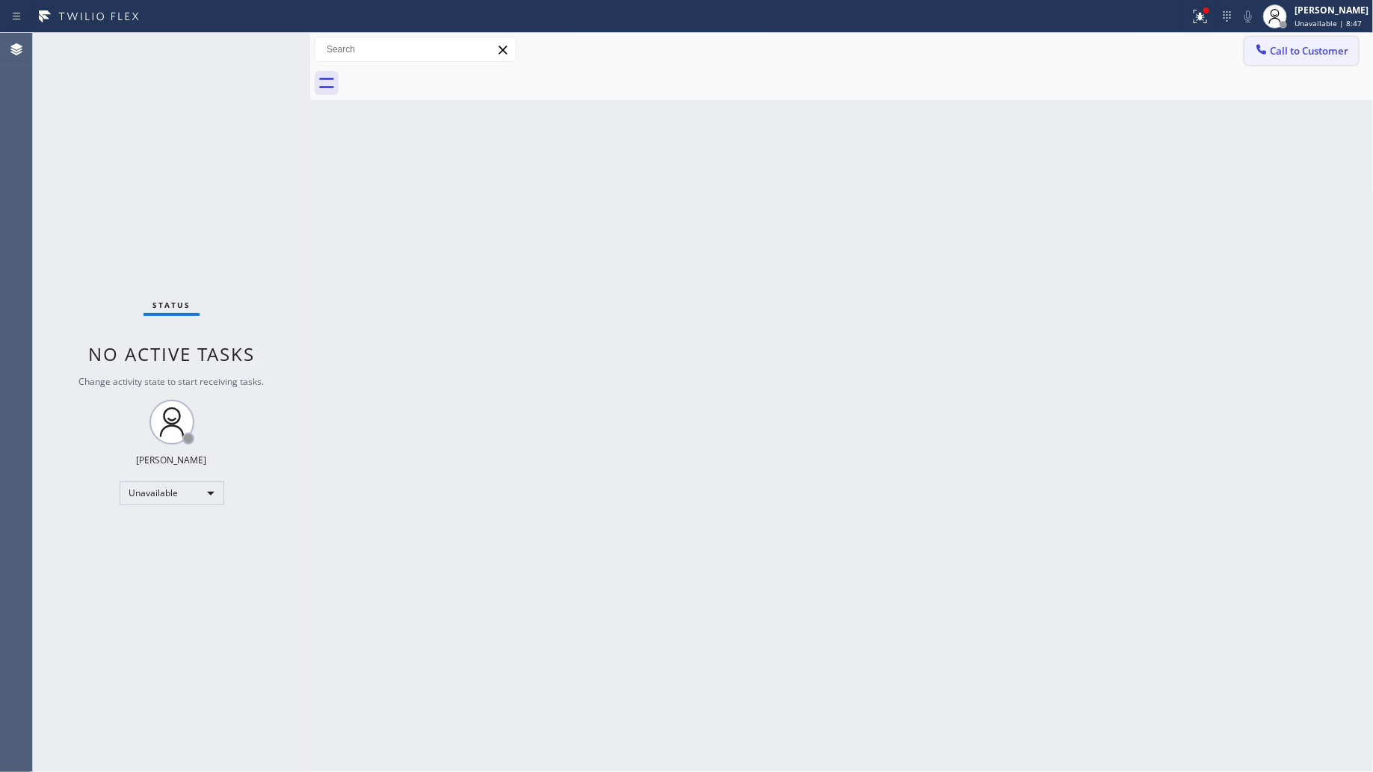
click at [1275, 57] on span "Call to Customer" at bounding box center [1310, 50] width 79 height 13
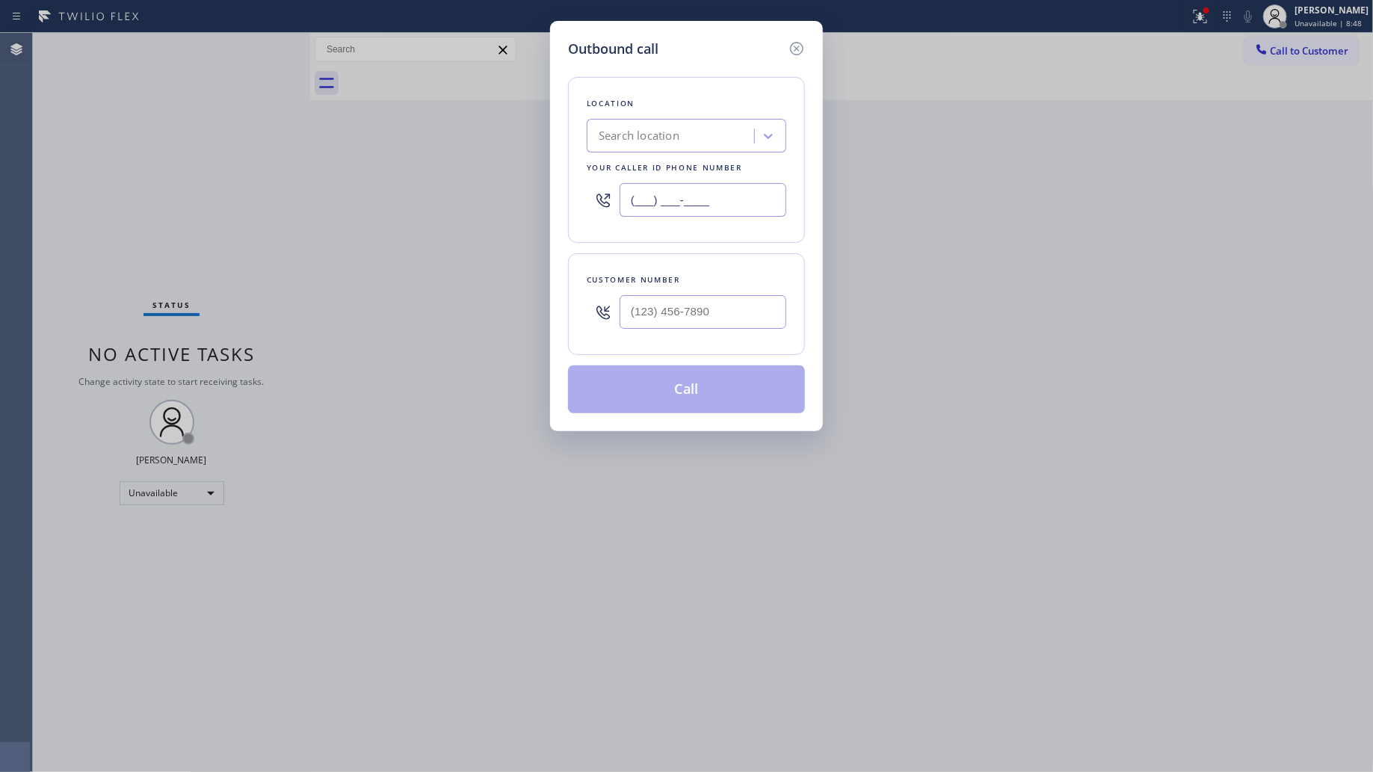
drag, startPoint x: 727, startPoint y: 193, endPoint x: 609, endPoint y: 206, distance: 118.9
click at [612, 208] on div "(___) ___-____" at bounding box center [687, 200] width 200 height 49
paste input "203) 693-9269"
type input "[PHONE_NUMBER]"
click at [751, 326] on input "(___) ___-____" at bounding box center [703, 312] width 167 height 34
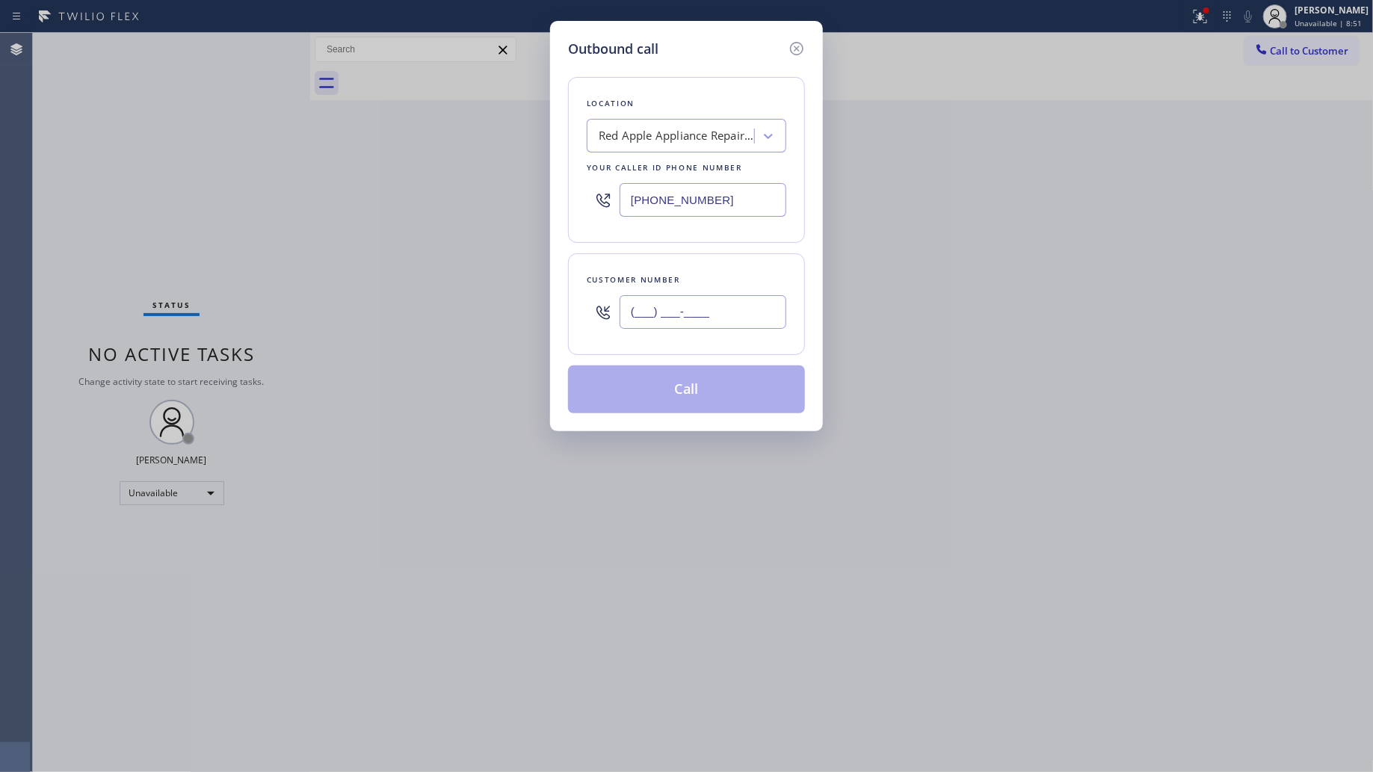
paste input "959) 203-3807"
type input "[PHONE_NUMBER]"
click at [693, 402] on button "Call" at bounding box center [686, 390] width 237 height 48
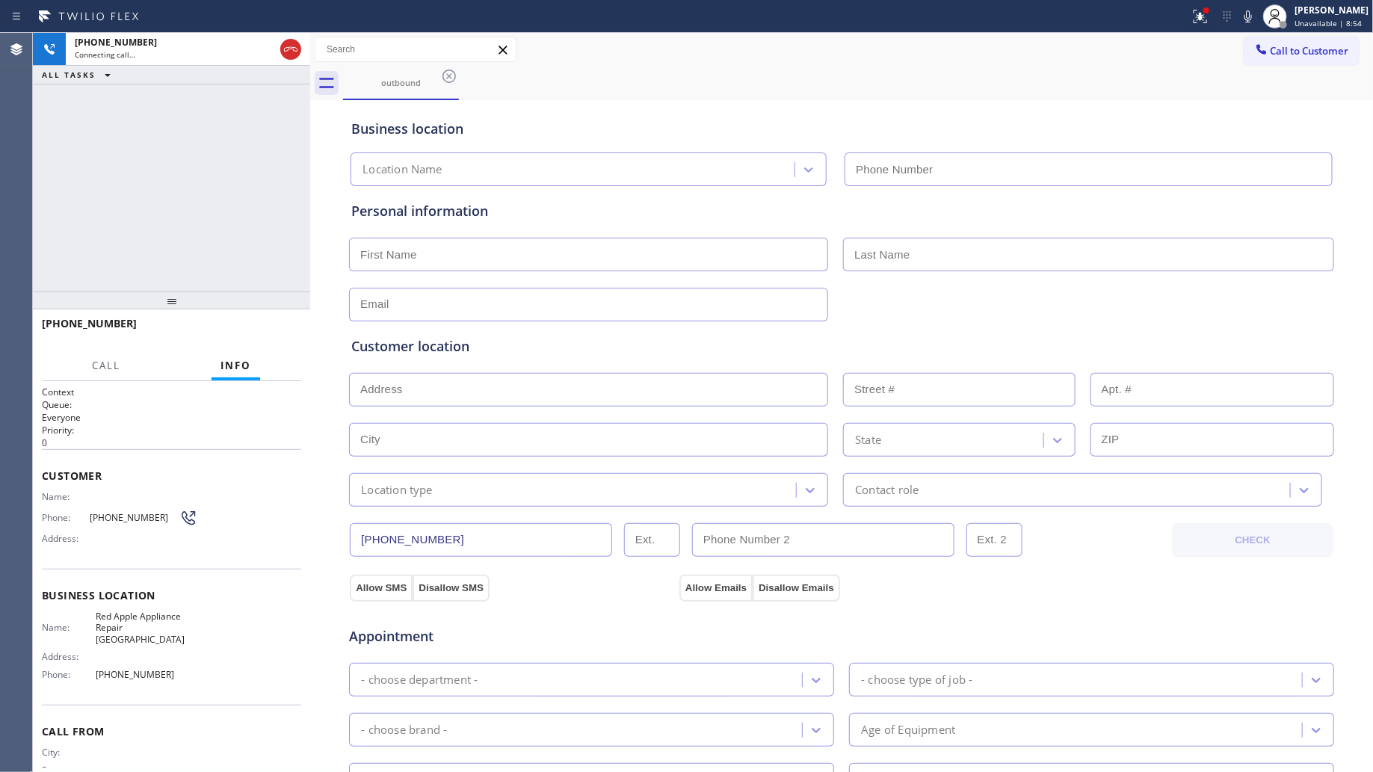
type input "[PHONE_NUMBER]"
click at [862, 135] on div "Business location" at bounding box center [841, 129] width 981 height 20
click at [1204, 20] on icon at bounding box center [1201, 16] width 18 height 18
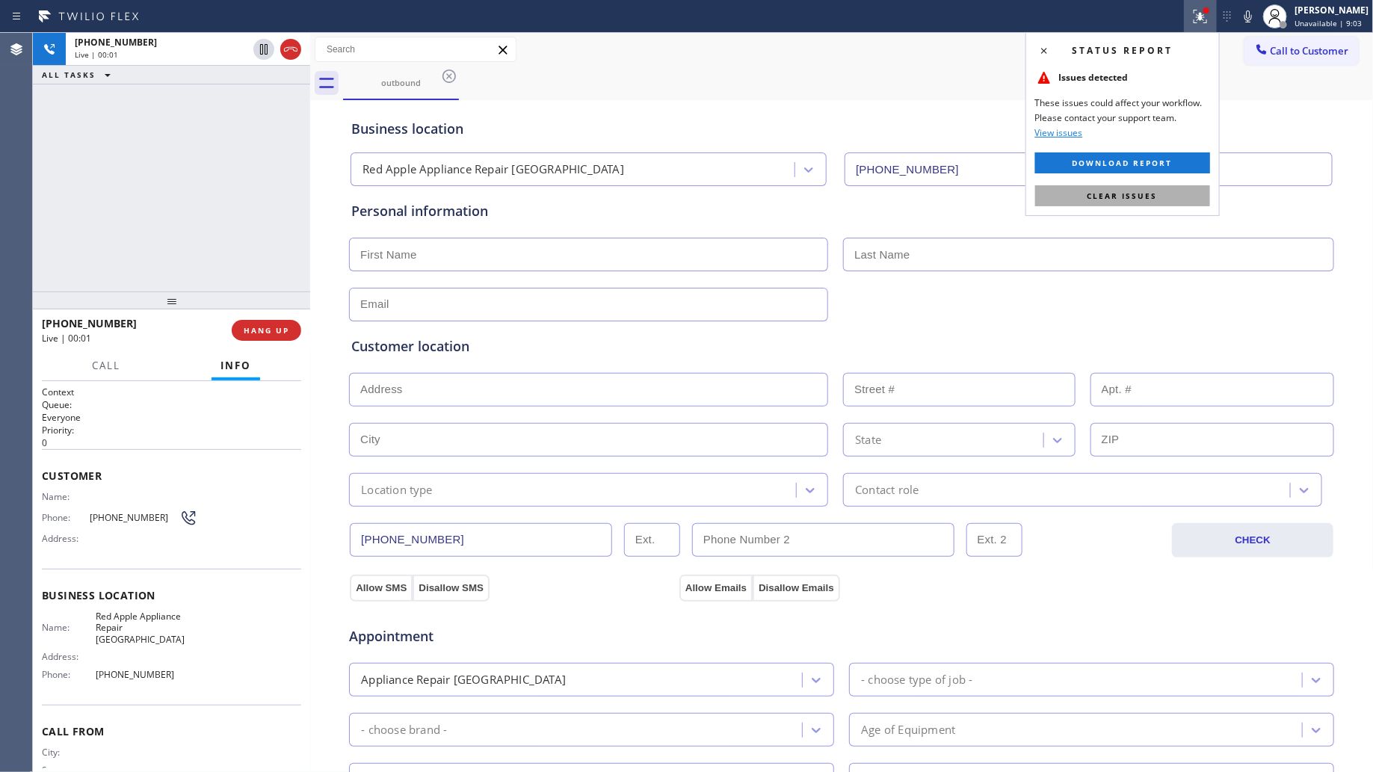
click at [1137, 188] on button "Clear issues" at bounding box center [1123, 195] width 175 height 21
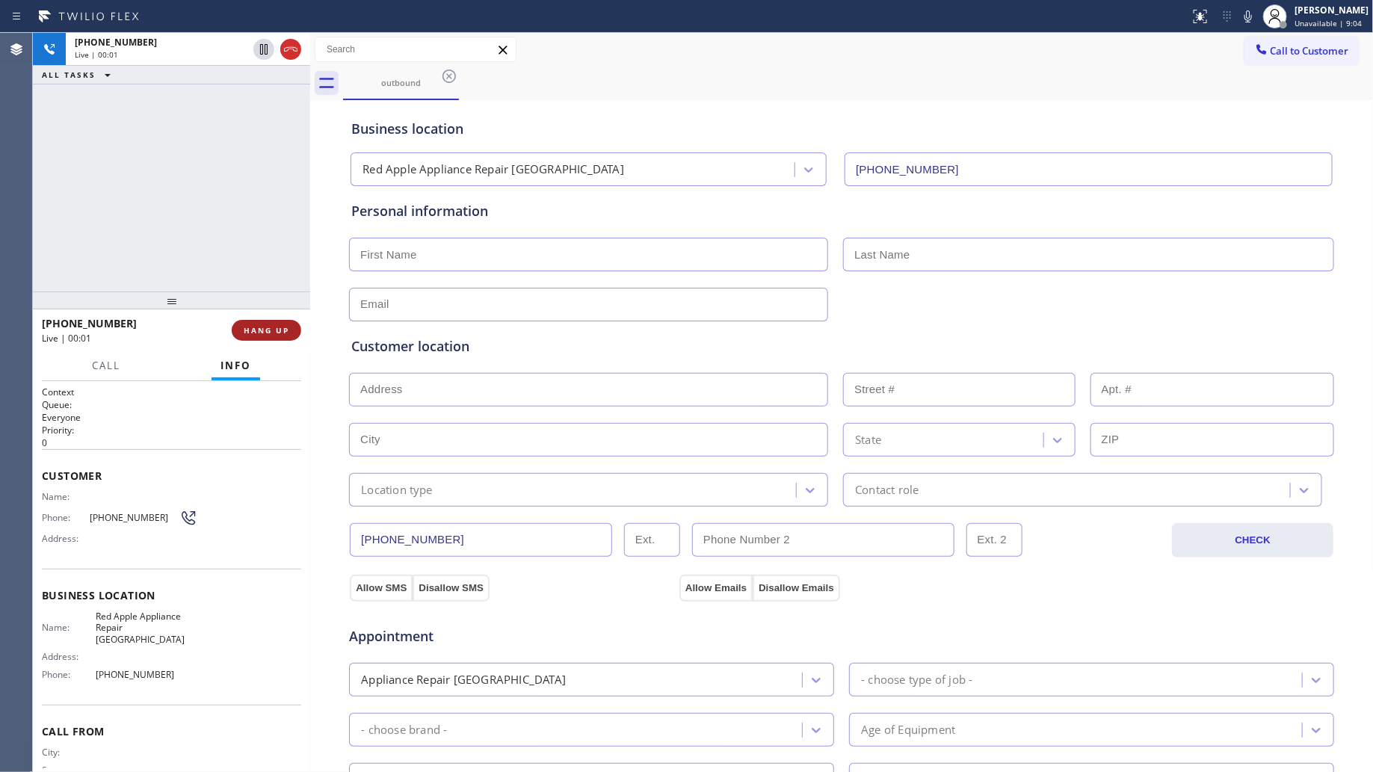
click at [259, 323] on button "HANG UP" at bounding box center [267, 330] width 70 height 21
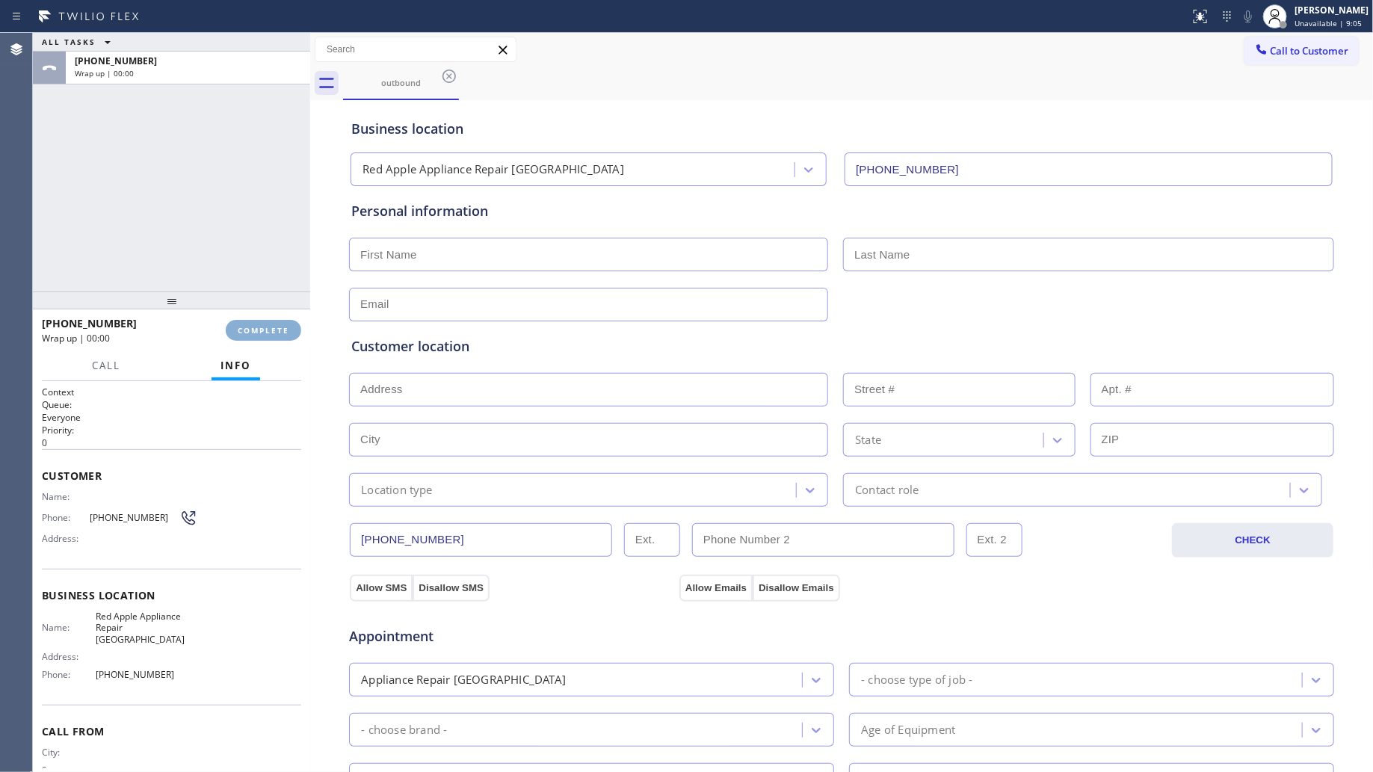
click at [259, 322] on button "COMPLETE" at bounding box center [264, 330] width 76 height 21
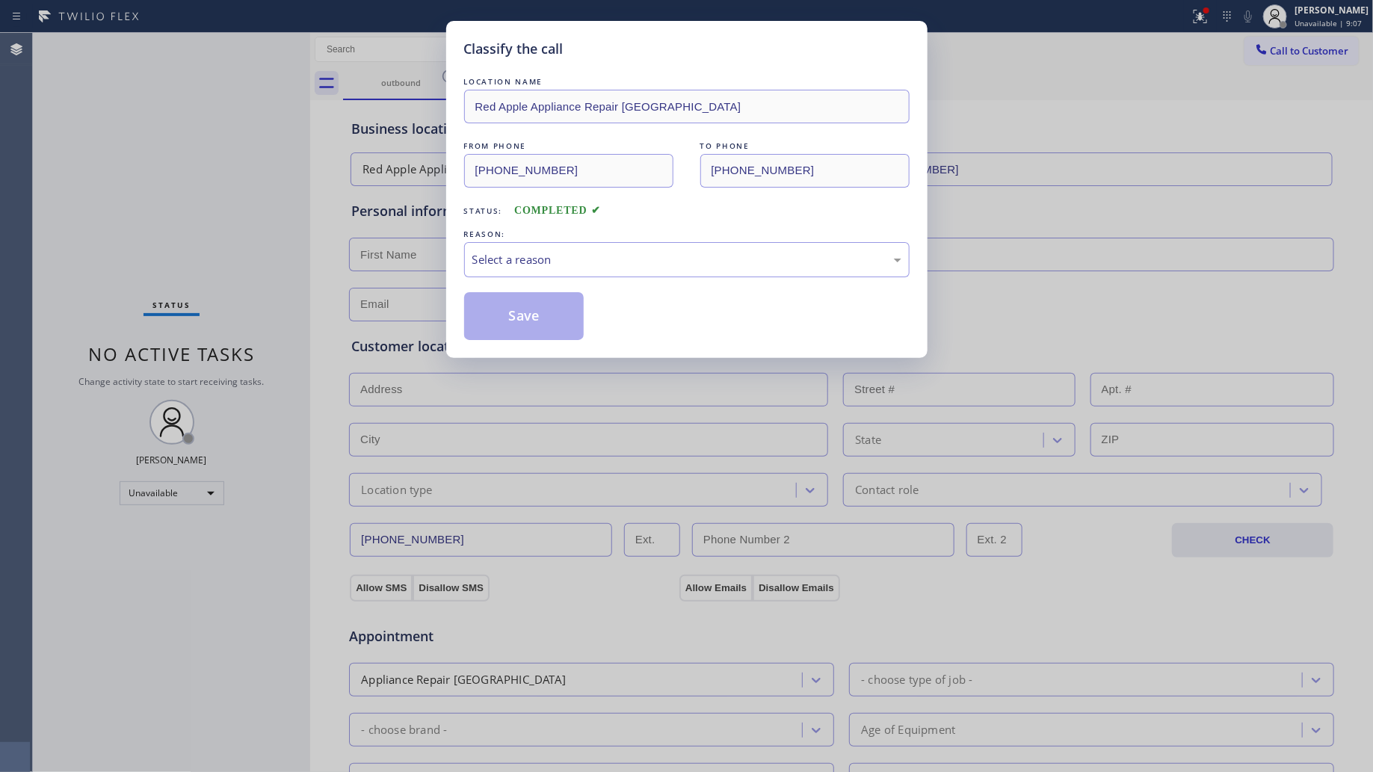
click at [449, 269] on div "Classify the call LOCATION NAME Red Apple Appliance Repair Branford FROM PHONE …" at bounding box center [686, 189] width 481 height 337
click at [498, 262] on div "Select a reason" at bounding box center [687, 259] width 429 height 17
click at [505, 313] on button "Save" at bounding box center [524, 316] width 120 height 48
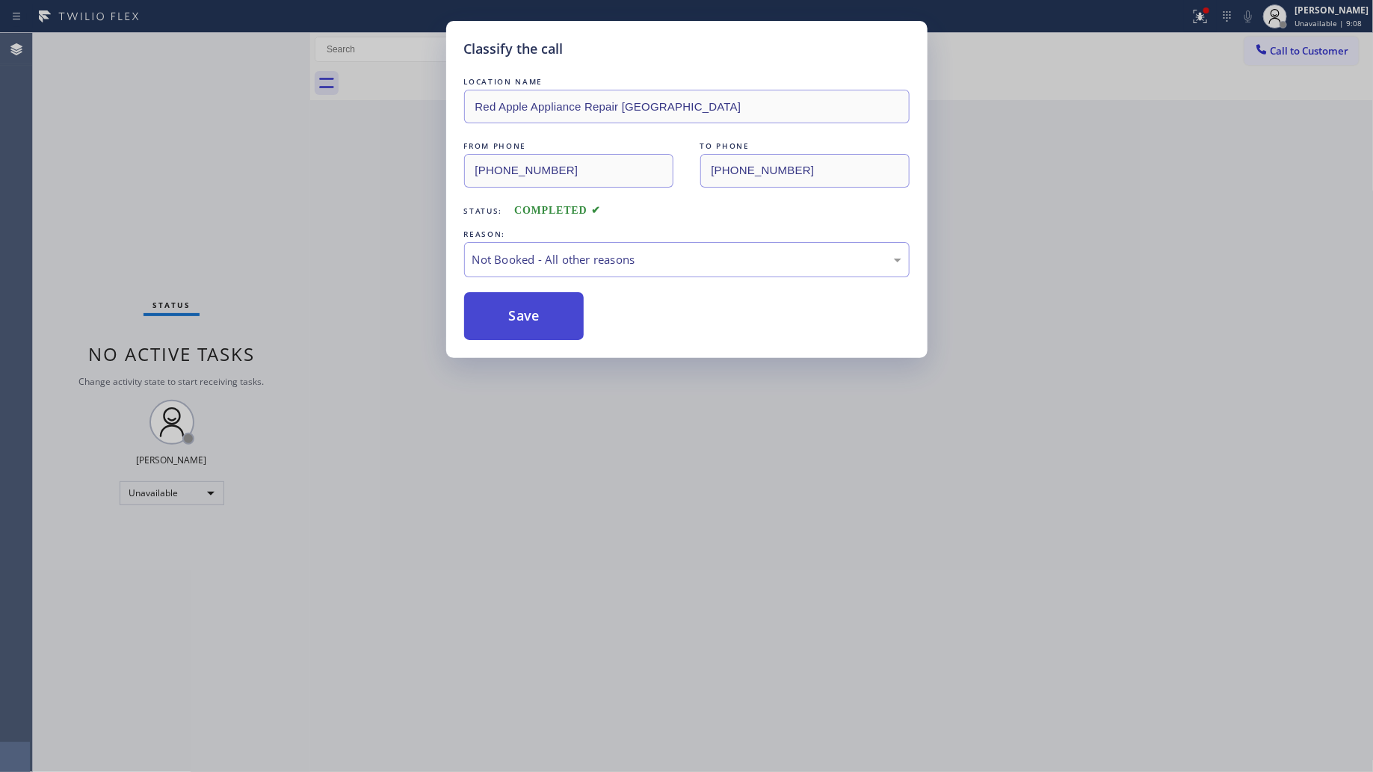
drag, startPoint x: 505, startPoint y: 313, endPoint x: 513, endPoint y: 312, distance: 7.5
click at [506, 313] on button "Save" at bounding box center [524, 316] width 120 height 48
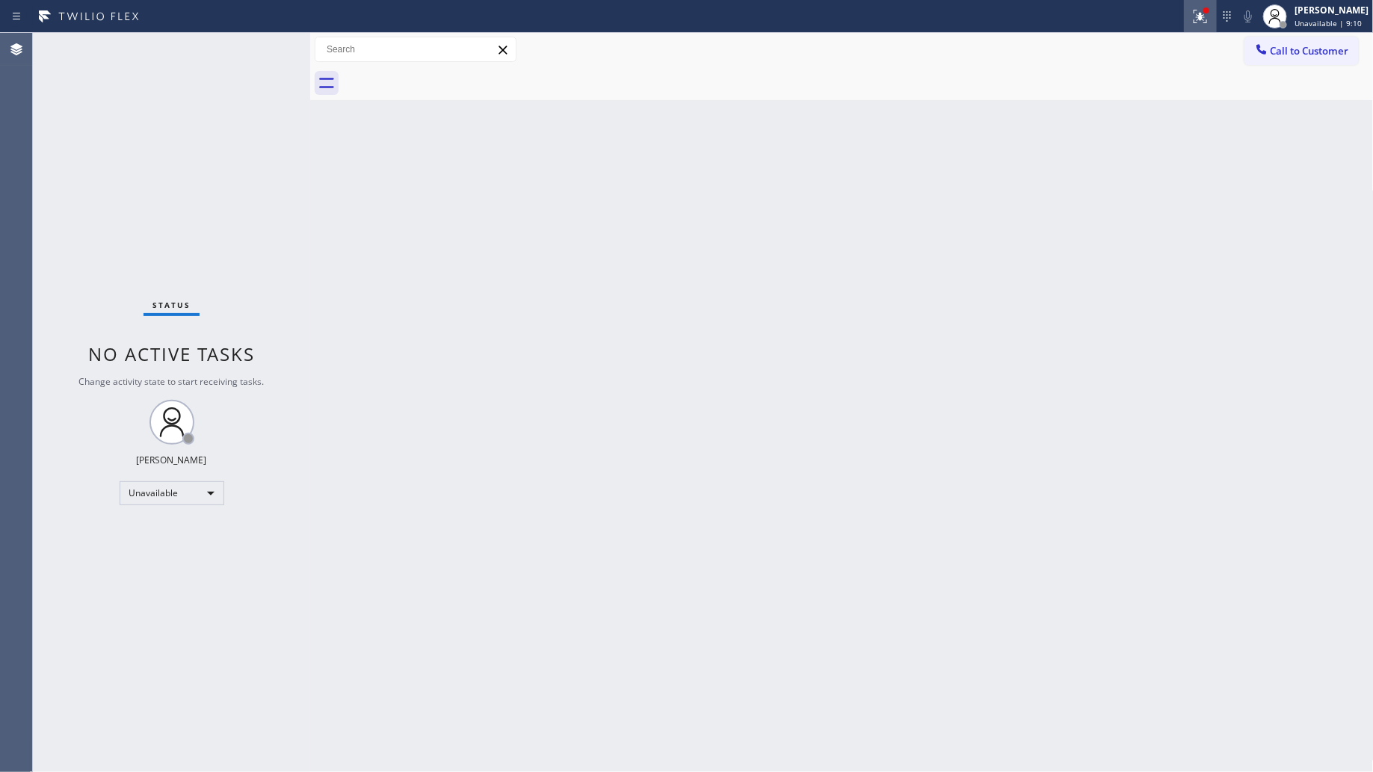
click at [1205, 26] on button at bounding box center [1200, 16] width 33 height 33
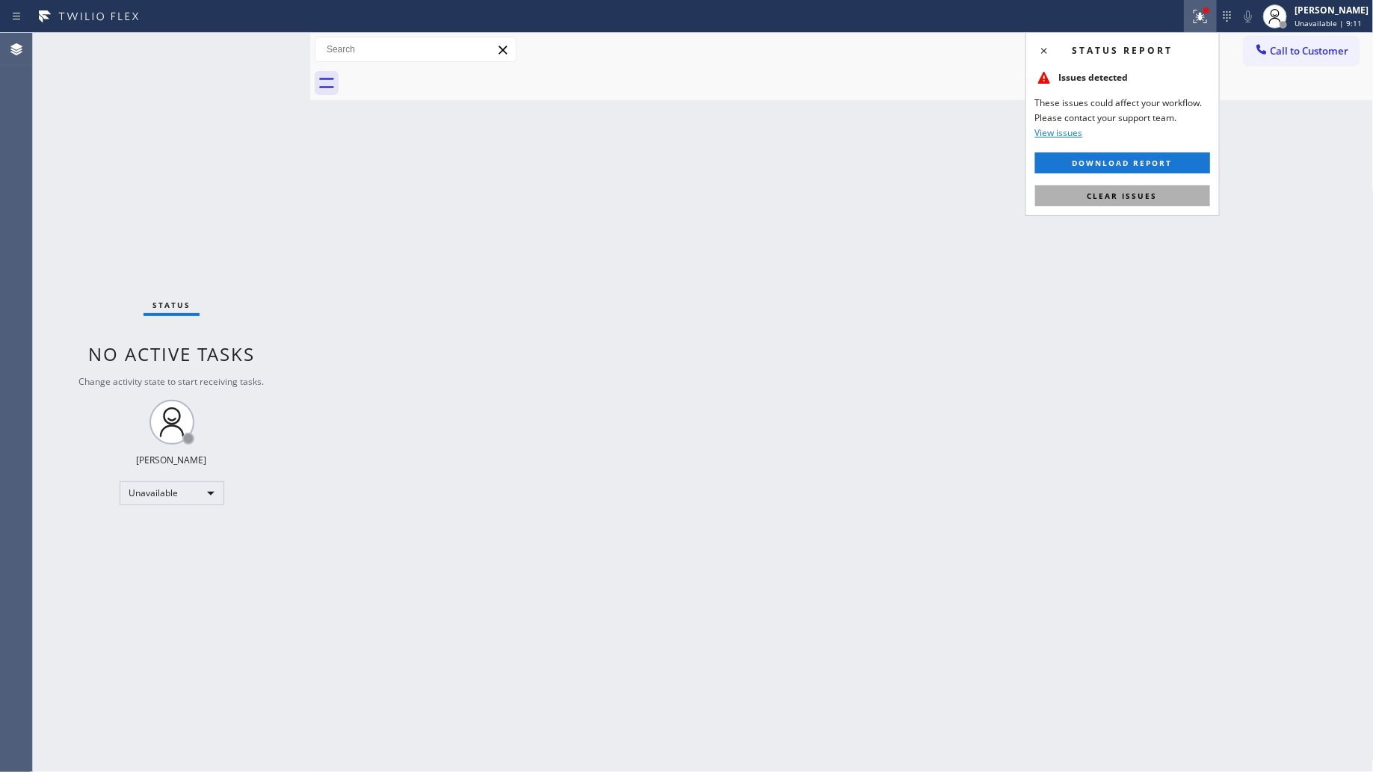
click at [1146, 191] on span "Clear issues" at bounding box center [1123, 196] width 70 height 10
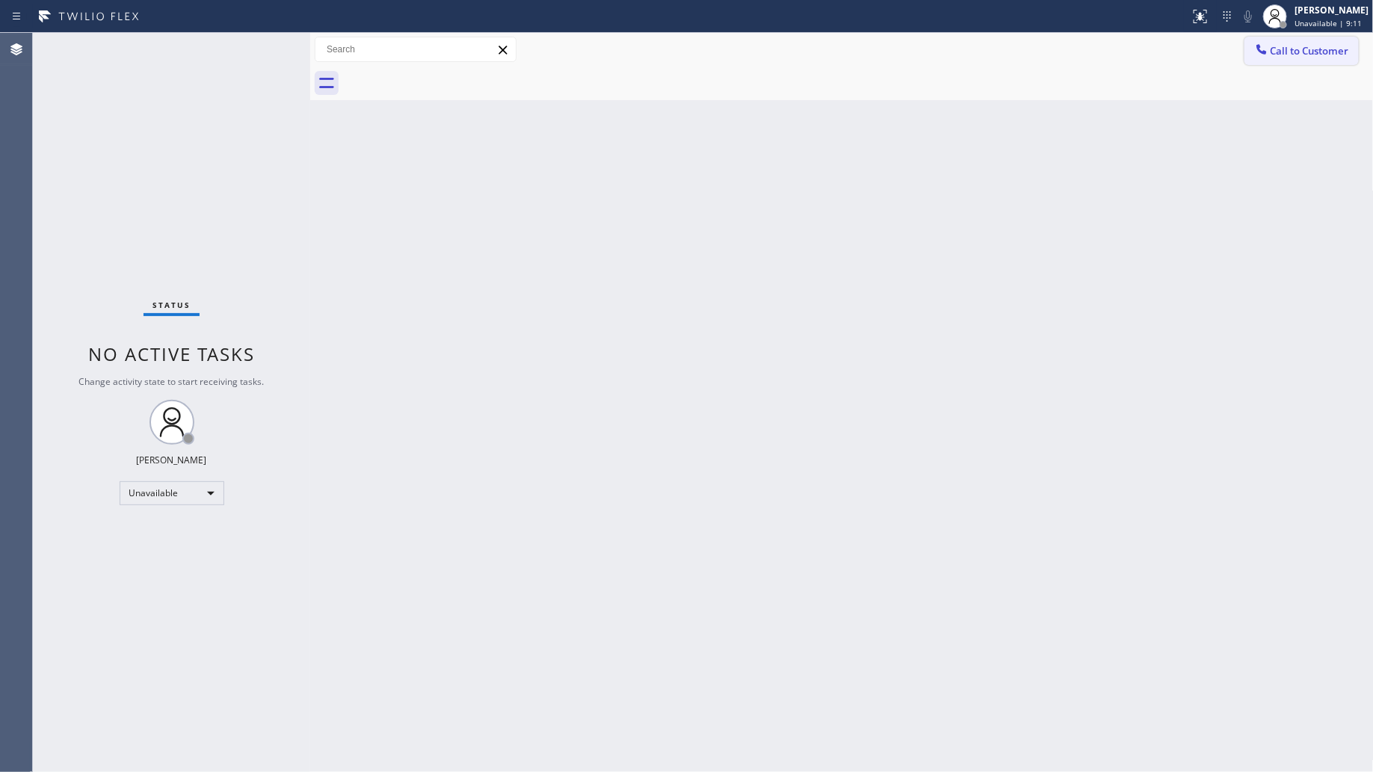
click at [1280, 47] on span "Call to Customer" at bounding box center [1310, 50] width 79 height 13
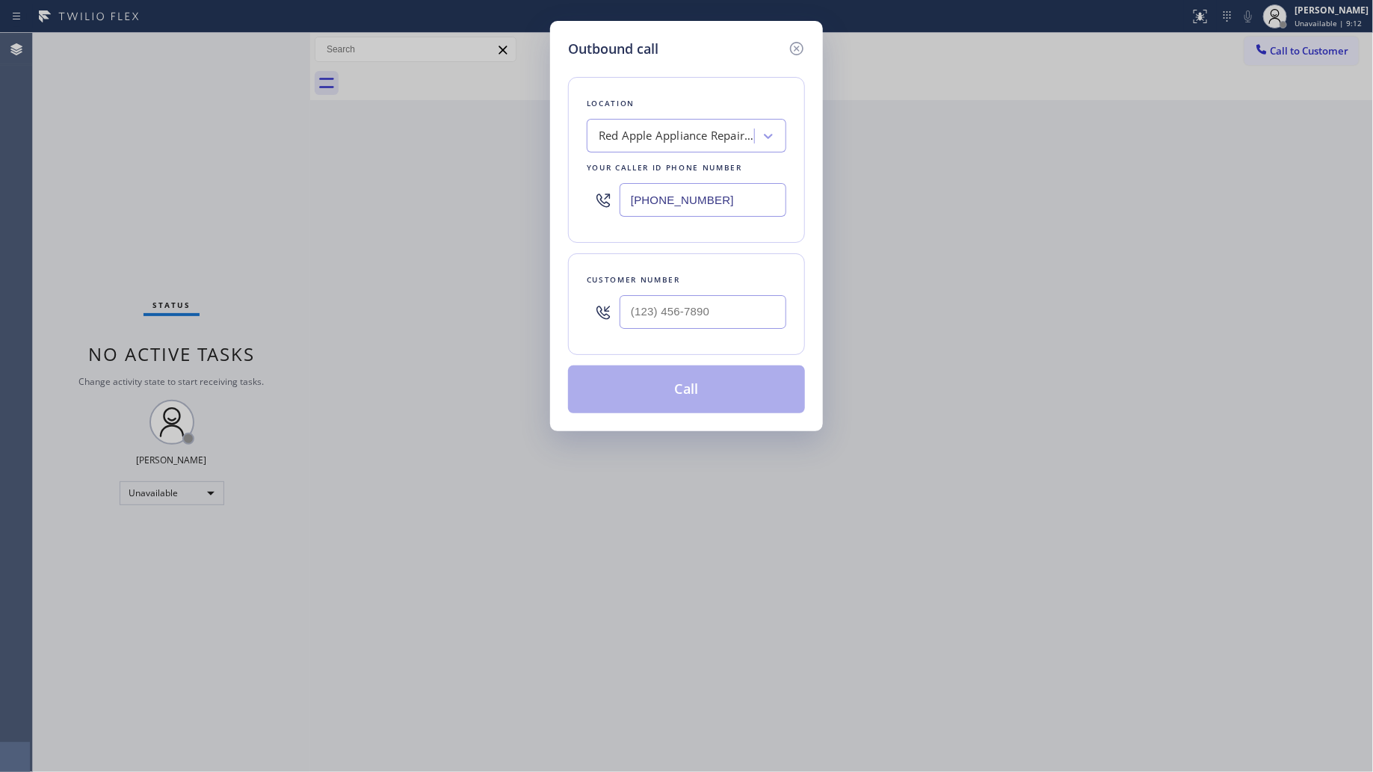
drag, startPoint x: 733, startPoint y: 204, endPoint x: 627, endPoint y: 203, distance: 106.2
click at [624, 203] on input "[PHONE_NUMBER]" at bounding box center [703, 200] width 167 height 34
paste input "13) 263-4073"
type input "[PHONE_NUMBER]"
click at [712, 341] on div "Customer number" at bounding box center [686, 304] width 237 height 102
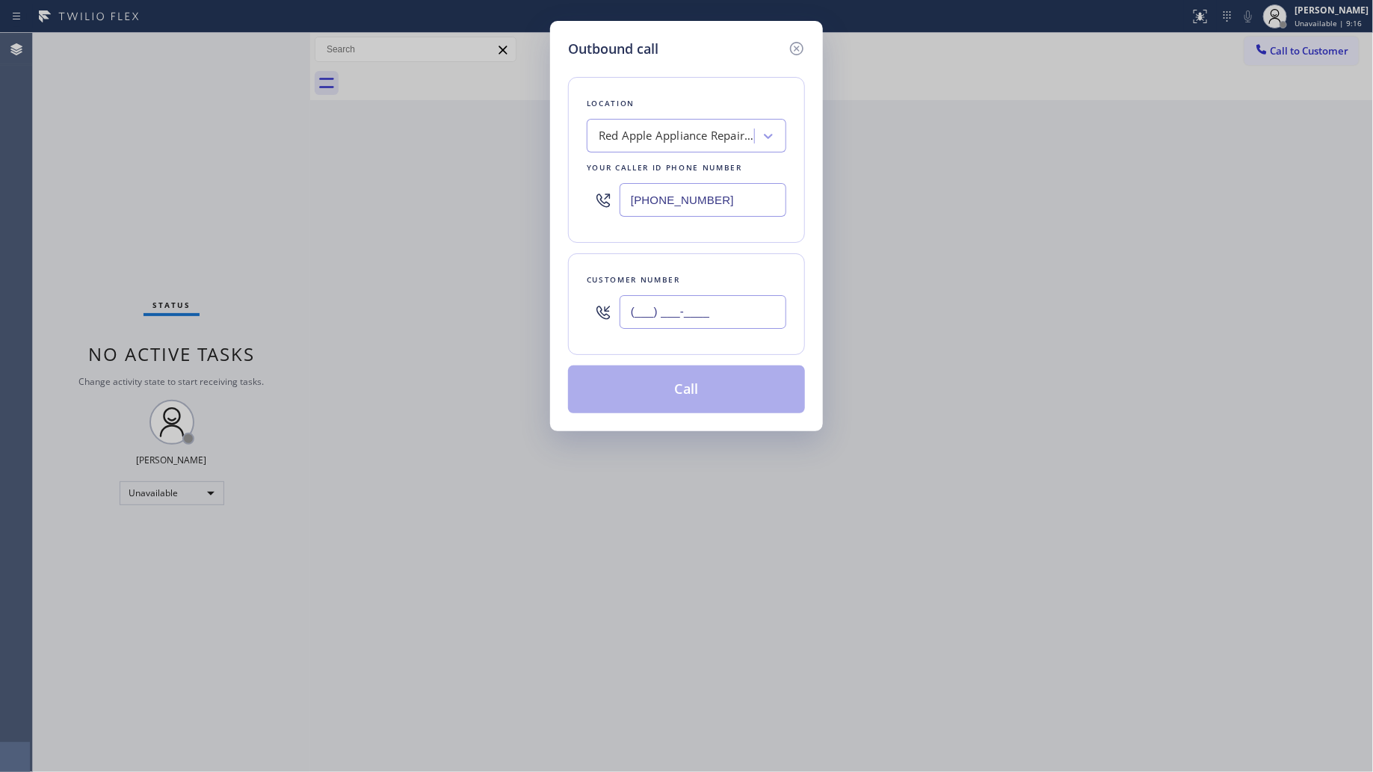
click at [716, 320] on input "(___) ___-____" at bounding box center [703, 312] width 167 height 34
paste input "213) 772-2503"
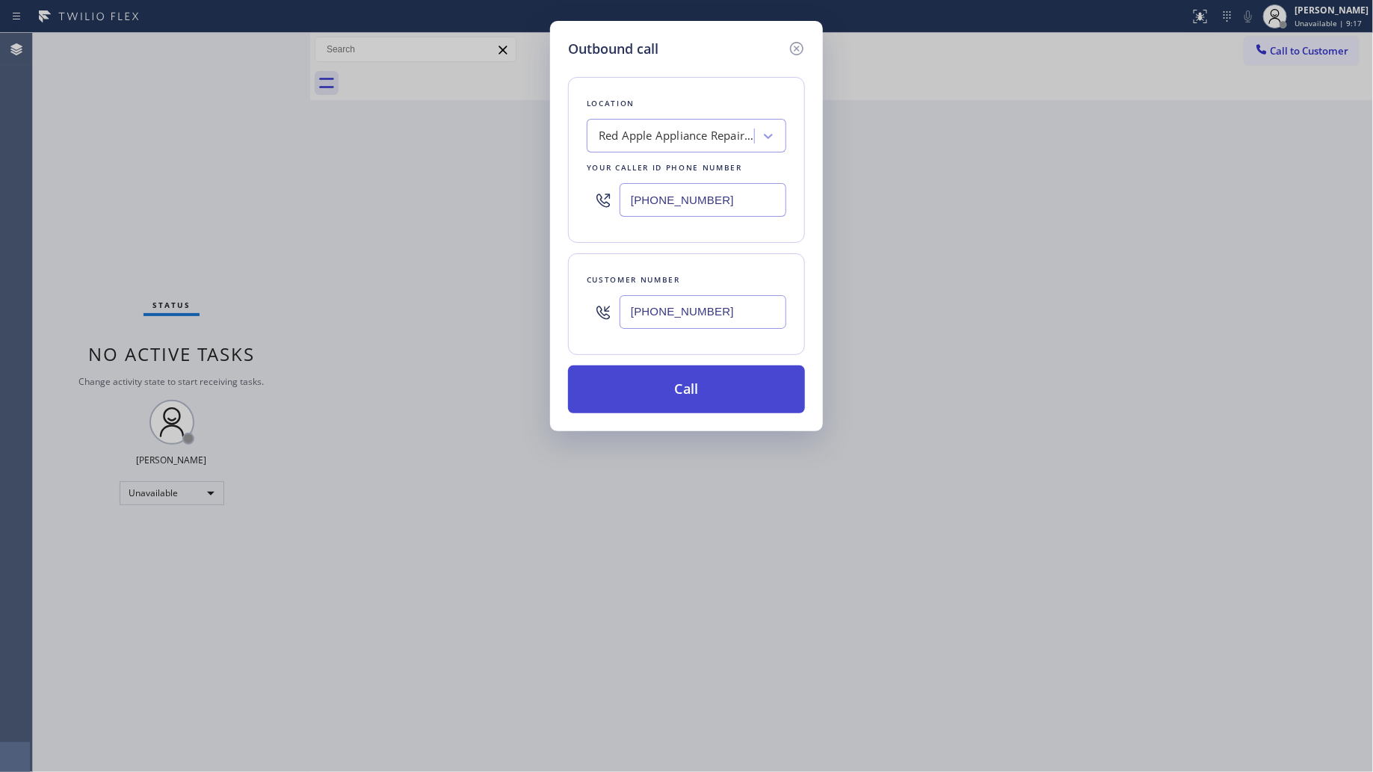
type input "[PHONE_NUMBER]"
click at [686, 393] on button "Call" at bounding box center [686, 390] width 237 height 48
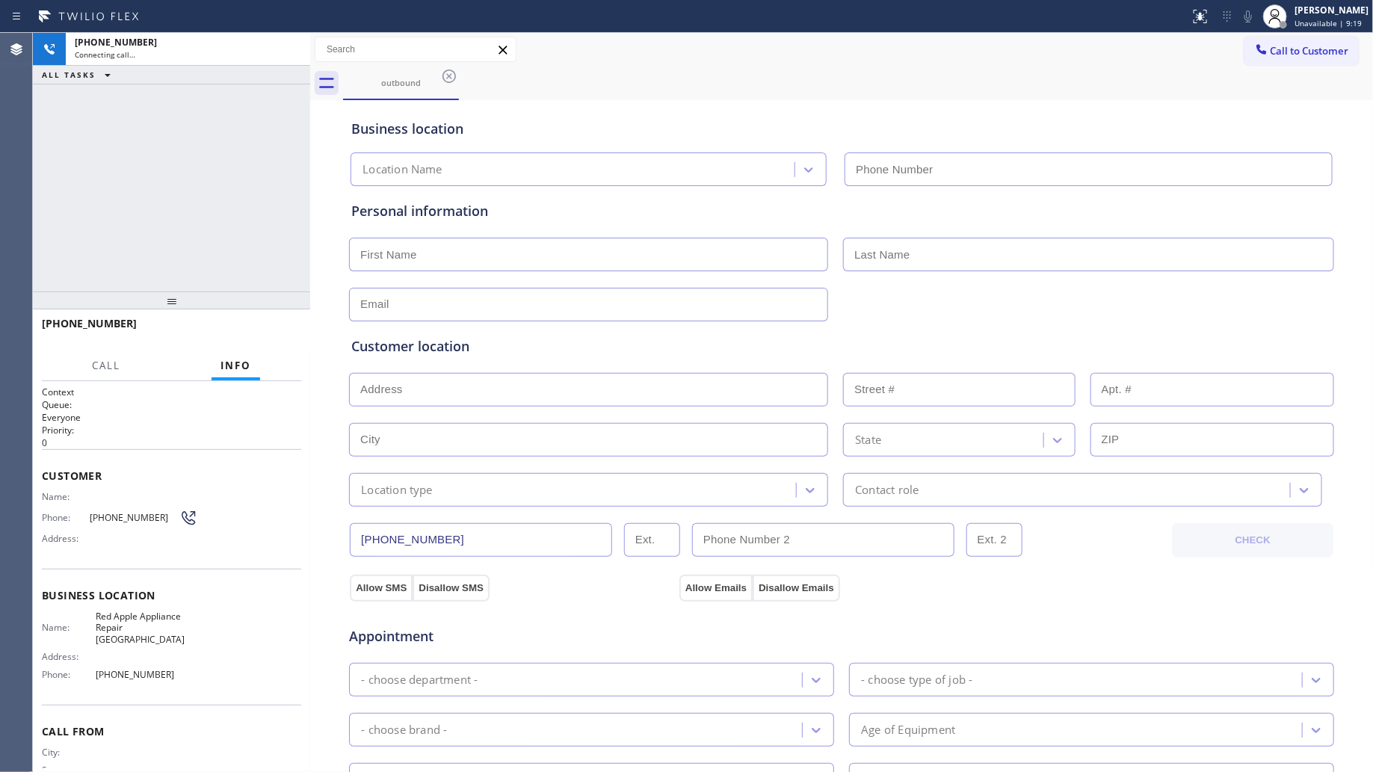
type input "[PHONE_NUMBER]"
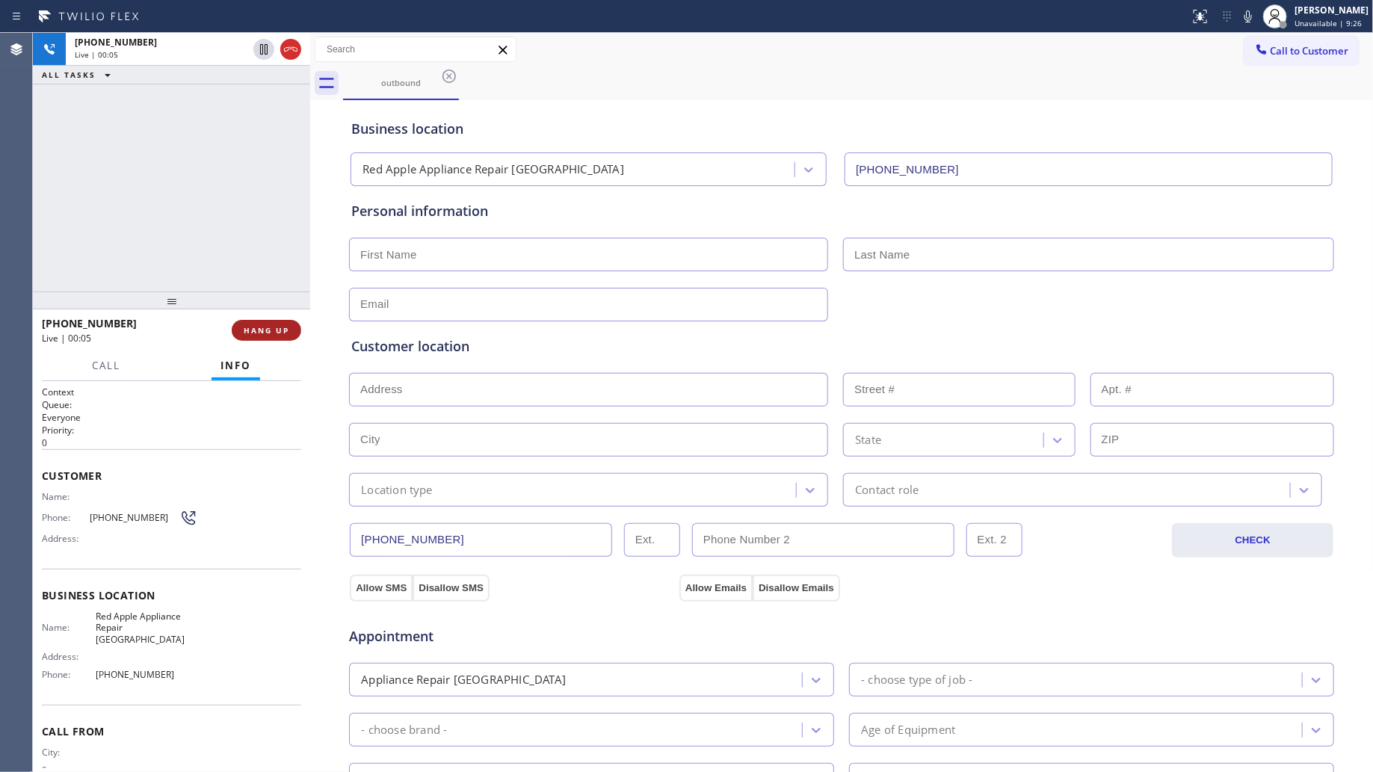
click at [284, 340] on button "HANG UP" at bounding box center [267, 330] width 70 height 21
click at [282, 336] on button "HANG UP" at bounding box center [267, 330] width 70 height 21
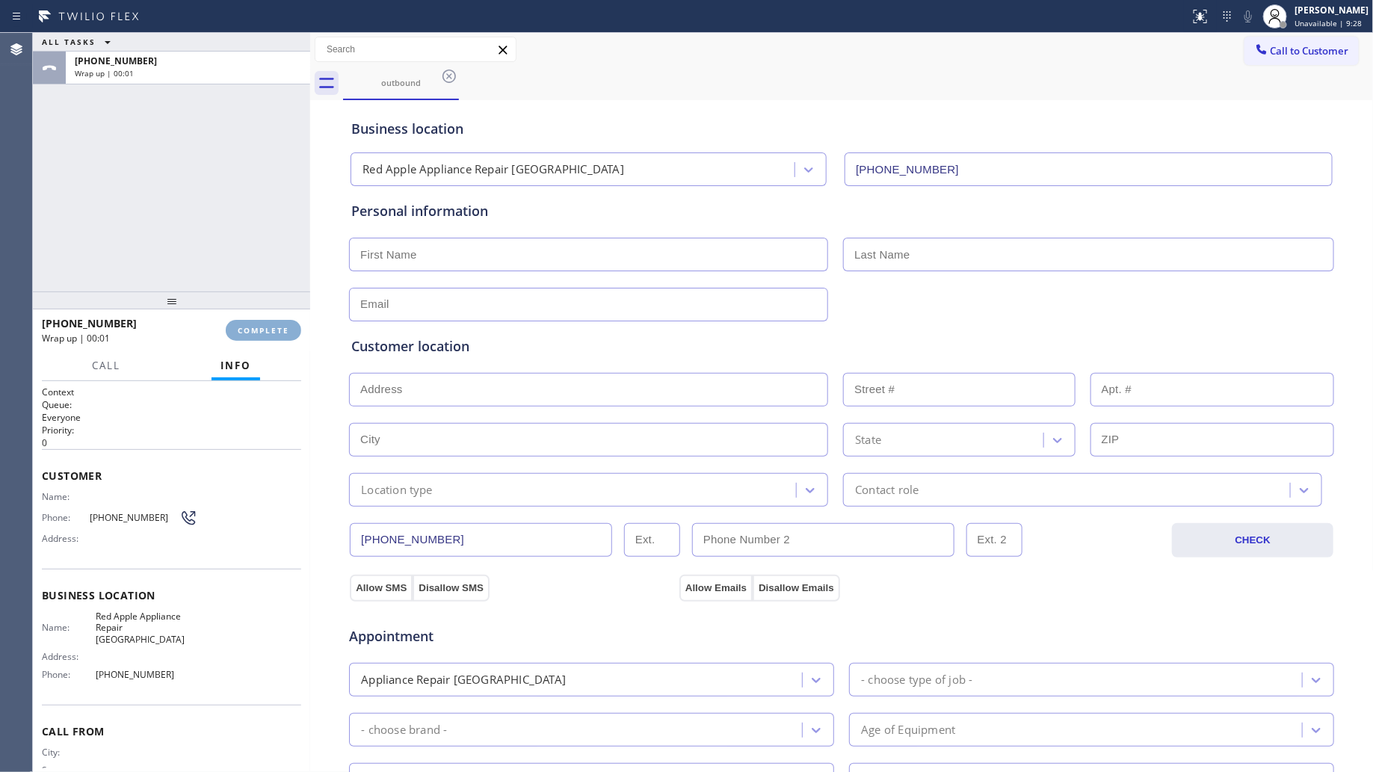
click at [282, 335] on span "COMPLETE" at bounding box center [264, 330] width 52 height 10
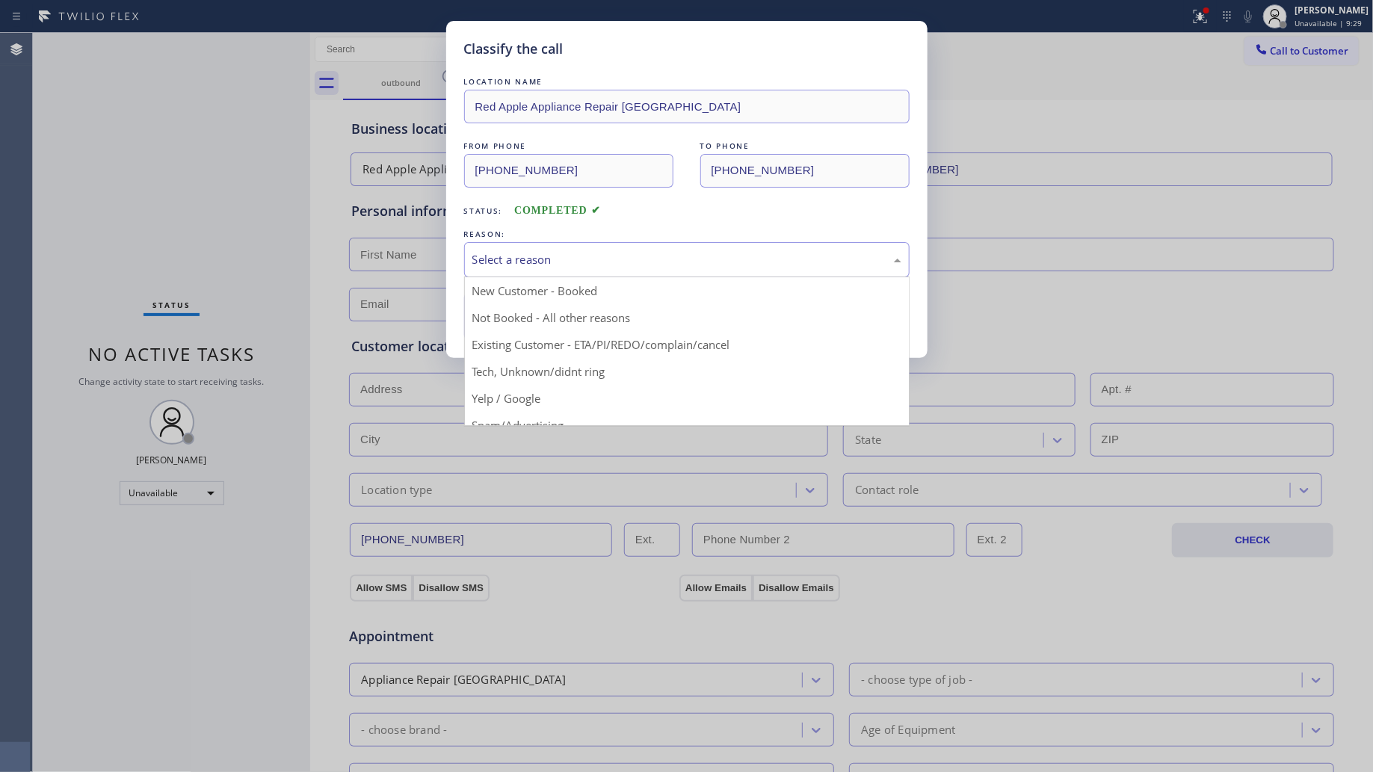
drag, startPoint x: 603, startPoint y: 251, endPoint x: 583, endPoint y: 269, distance: 26.5
click at [600, 250] on div "Select a reason" at bounding box center [687, 259] width 446 height 35
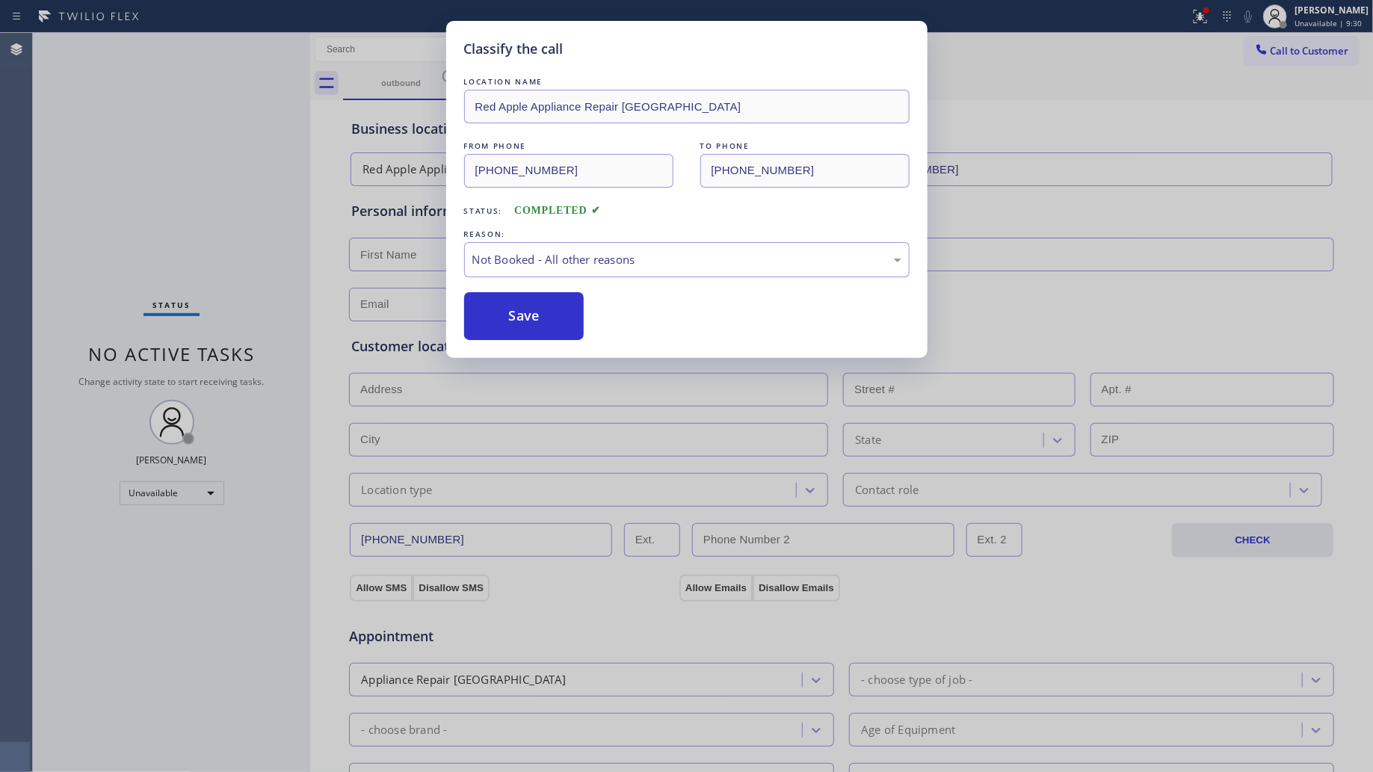
click at [531, 327] on button "Save" at bounding box center [524, 316] width 120 height 48
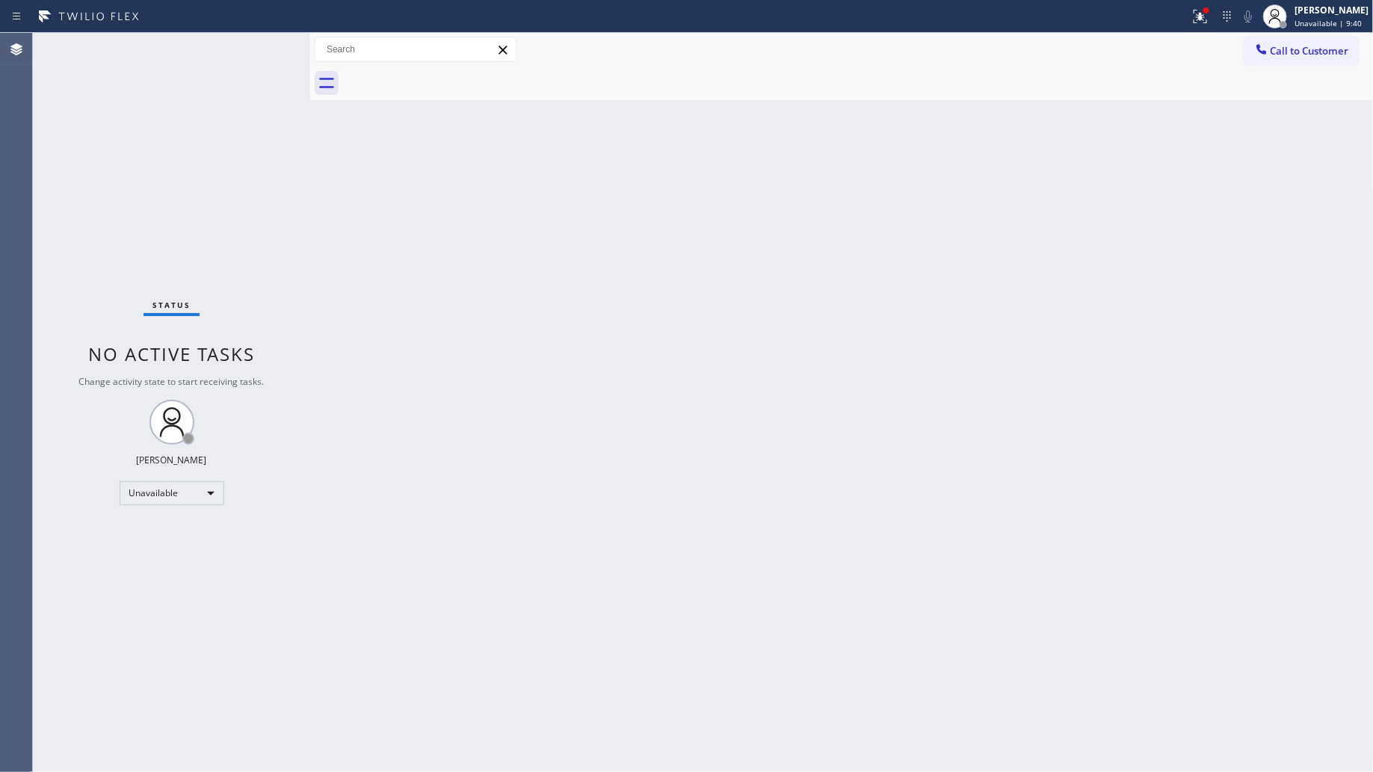
drag, startPoint x: 1153, startPoint y: 76, endPoint x: 1179, endPoint y: 61, distance: 30.1
click at [1163, 71] on div at bounding box center [858, 84] width 1031 height 34
click at [1198, 41] on div "Call to Customer Outbound call Location Search location Your caller id phone nu…" at bounding box center [842, 50] width 1064 height 26
click at [1198, 33] on div "Call to Customer Outbound call Location Search location Your caller id phone nu…" at bounding box center [842, 50] width 1064 height 34
click at [1198, 28] on button at bounding box center [1200, 16] width 33 height 33
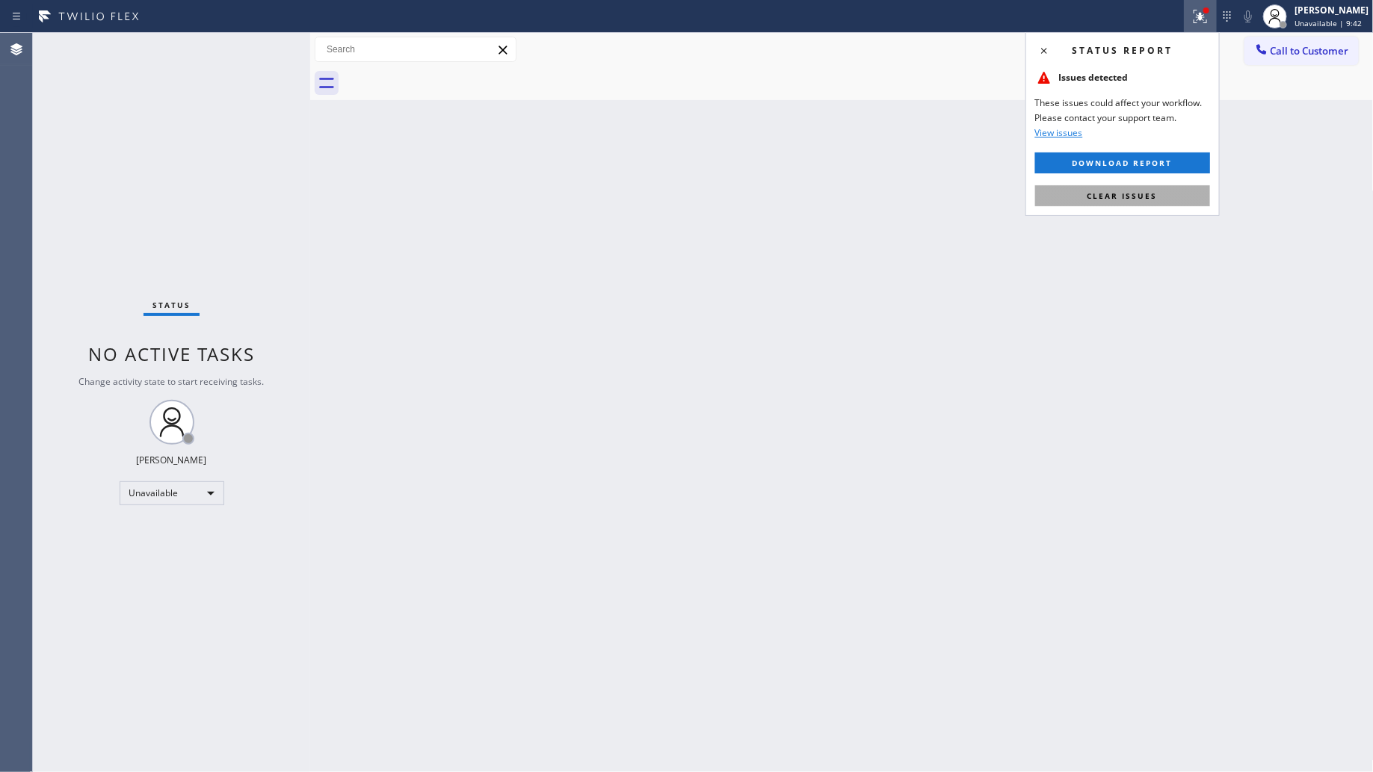
click at [1157, 194] on button "Clear issues" at bounding box center [1123, 195] width 175 height 21
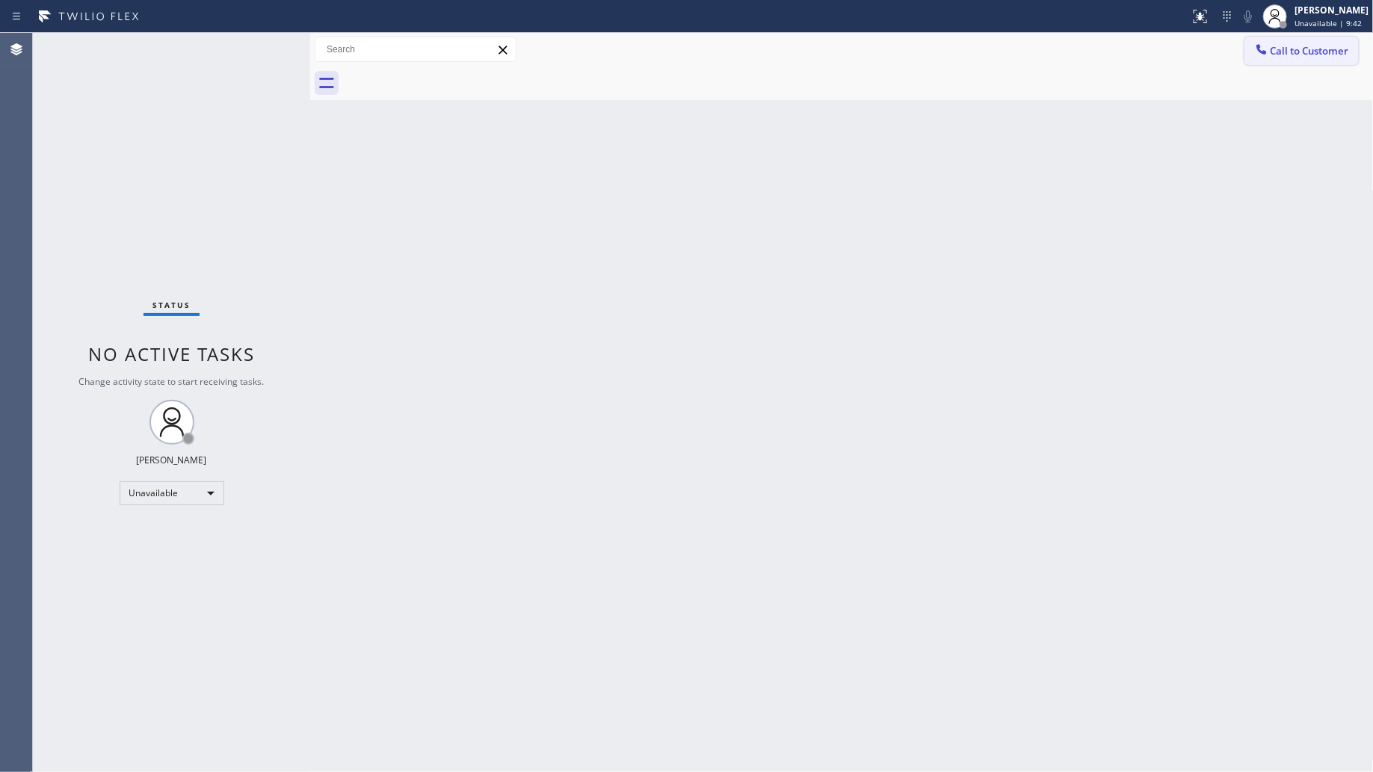
click at [1292, 51] on span "Call to Customer" at bounding box center [1310, 50] width 79 height 13
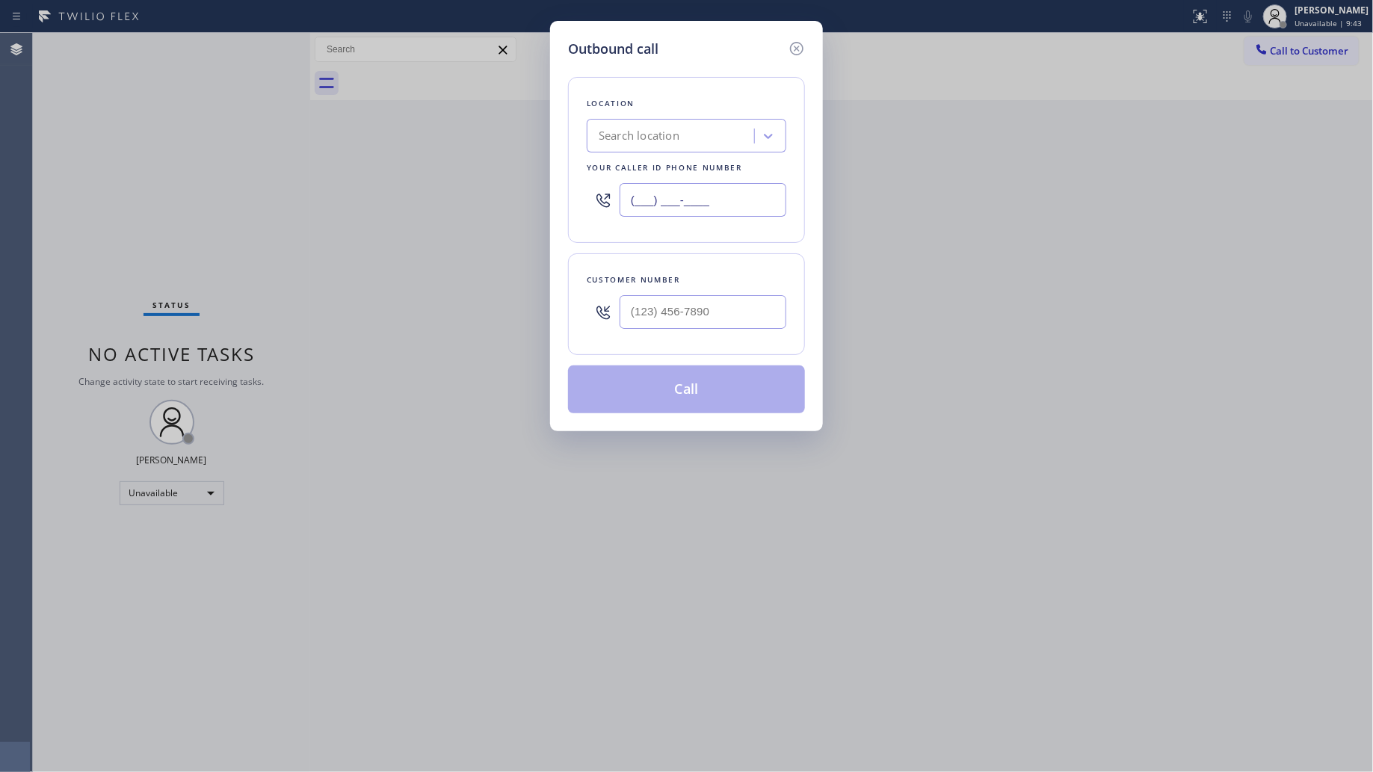
drag, startPoint x: 756, startPoint y: 203, endPoint x: 576, endPoint y: 206, distance: 179.5
click at [577, 206] on div "Location Search location Your caller id phone number (___) ___-____" at bounding box center [686, 160] width 237 height 166
paste input "818) 332-3442"
type input "[PHONE_NUMBER]"
click at [716, 318] on input "(___) ___-____" at bounding box center [703, 312] width 167 height 34
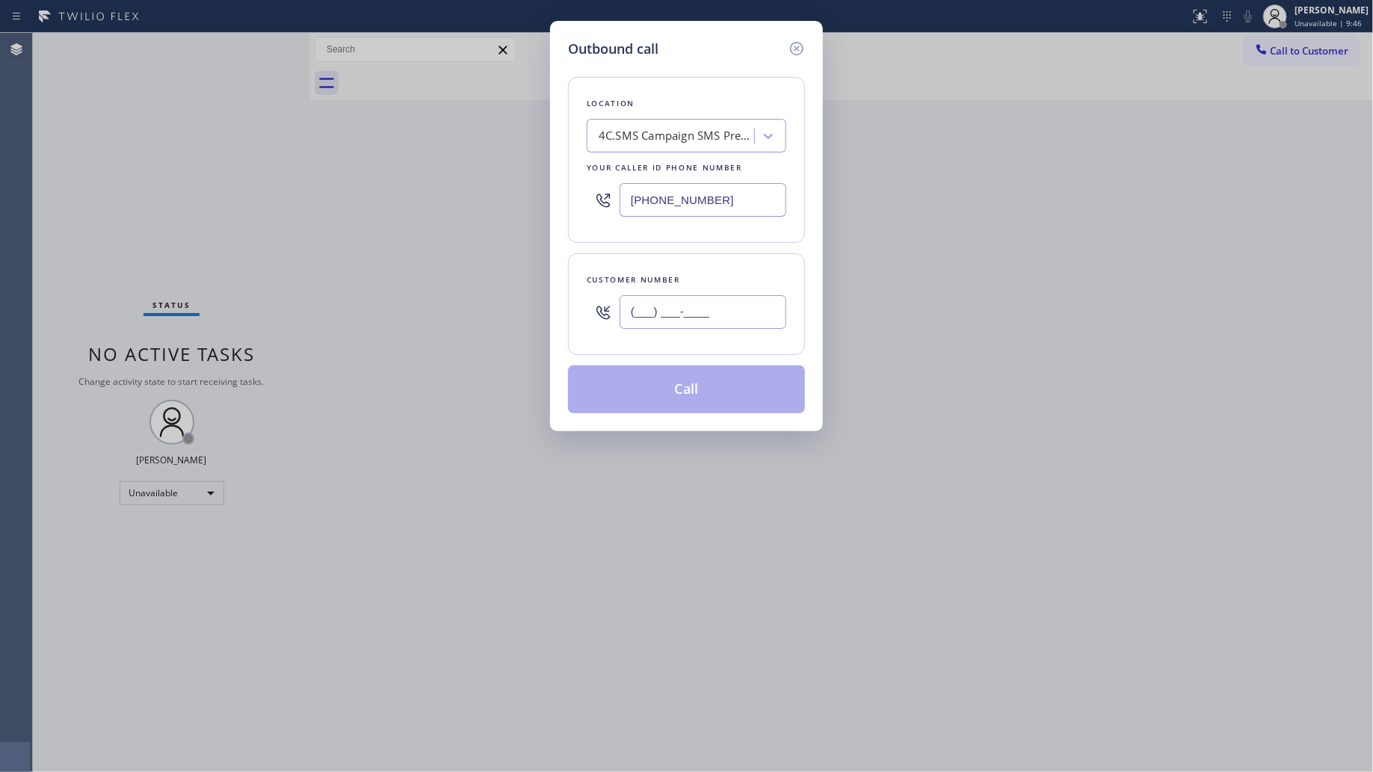
paste input "818) 474-7937"
type input "[PHONE_NUMBER]"
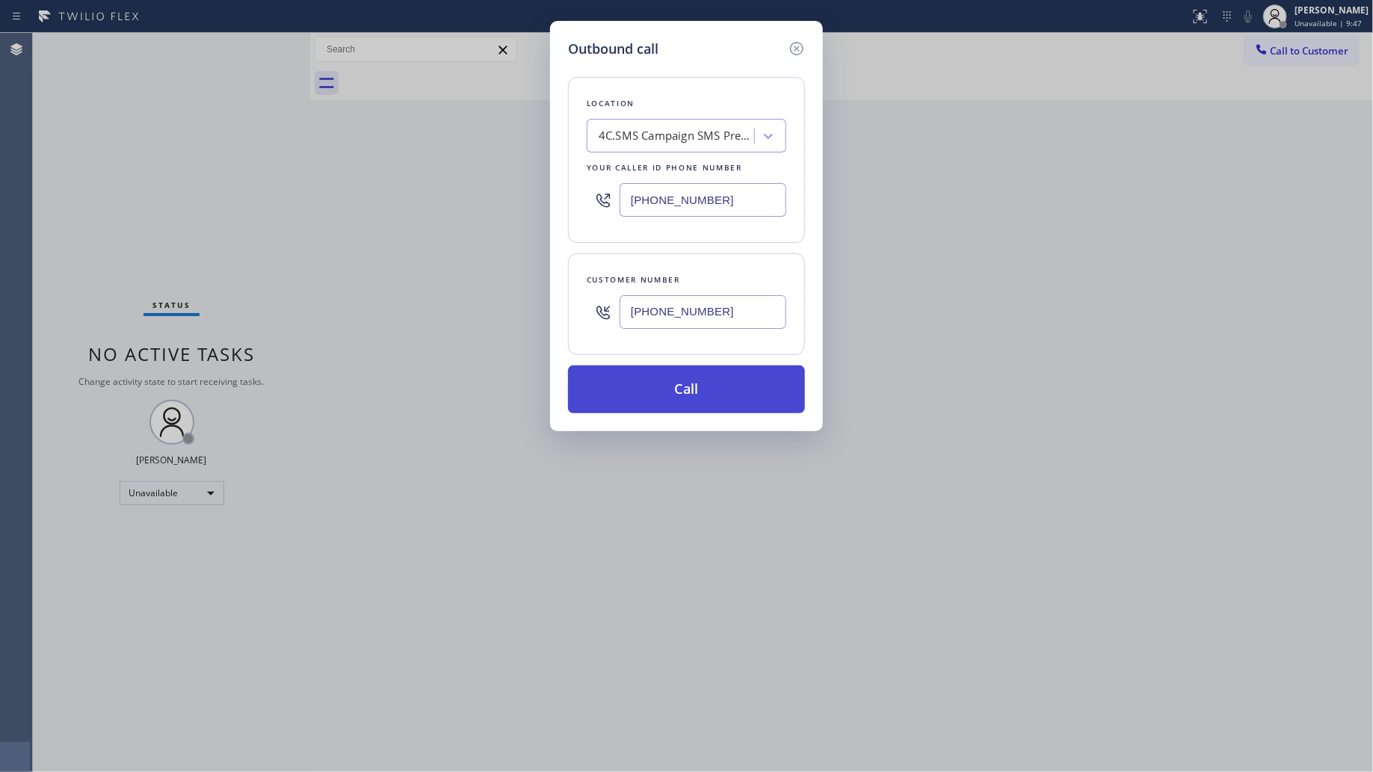
click at [713, 390] on button "Call" at bounding box center [686, 390] width 237 height 48
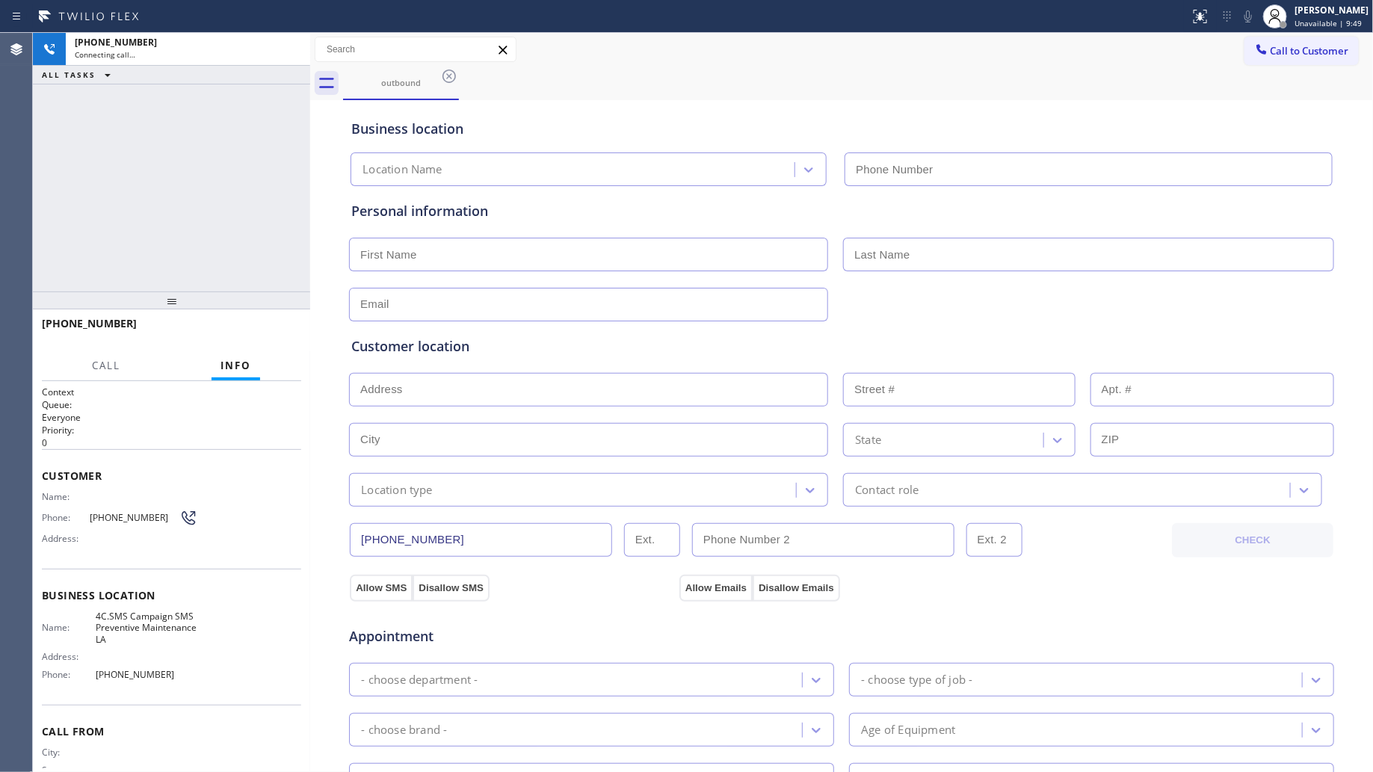
type input "[PHONE_NUMBER]"
drag, startPoint x: 941, startPoint y: 102, endPoint x: 927, endPoint y: 108, distance: 15.0
click at [941, 101] on div "Business location SMS Preventive Maintenance LA [PHONE_NUMBER]" at bounding box center [841, 142] width 987 height 88
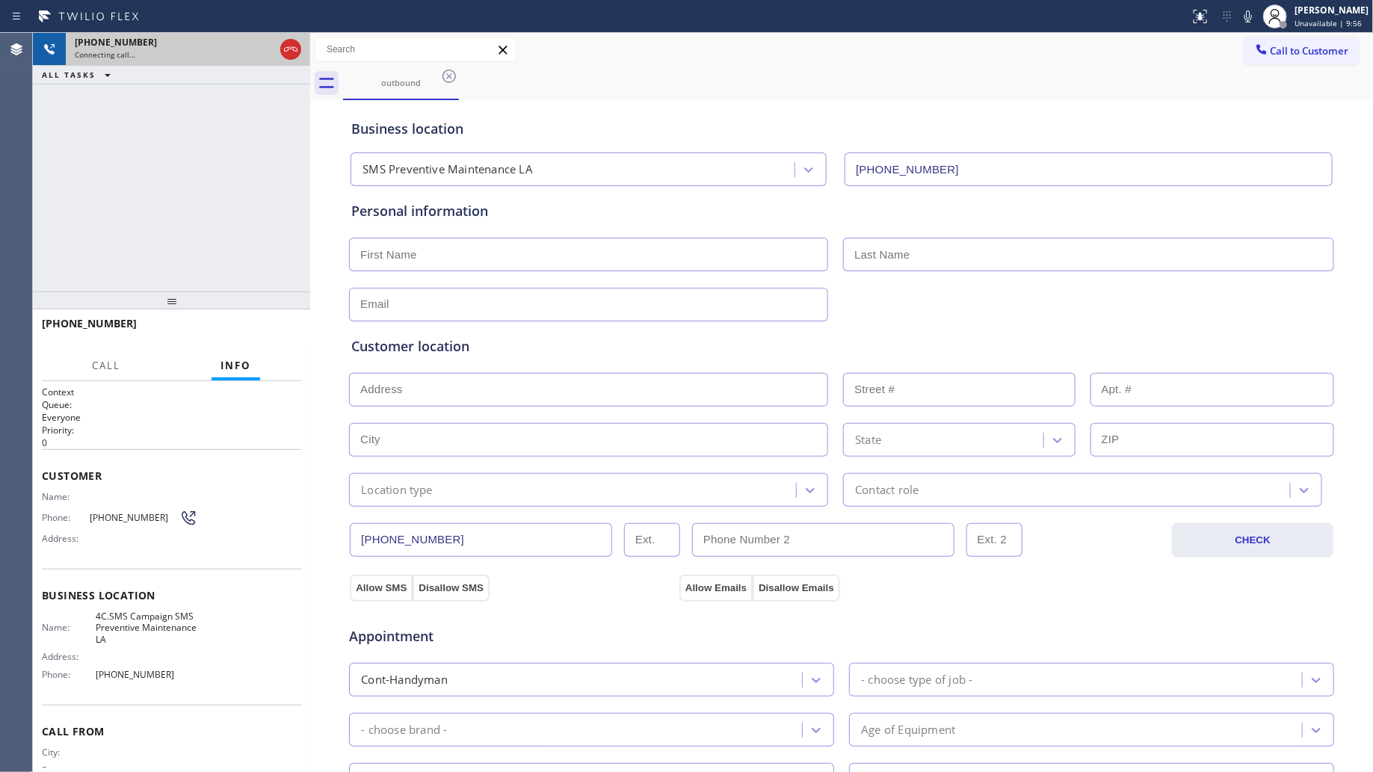
click at [293, 46] on icon at bounding box center [291, 49] width 18 height 18
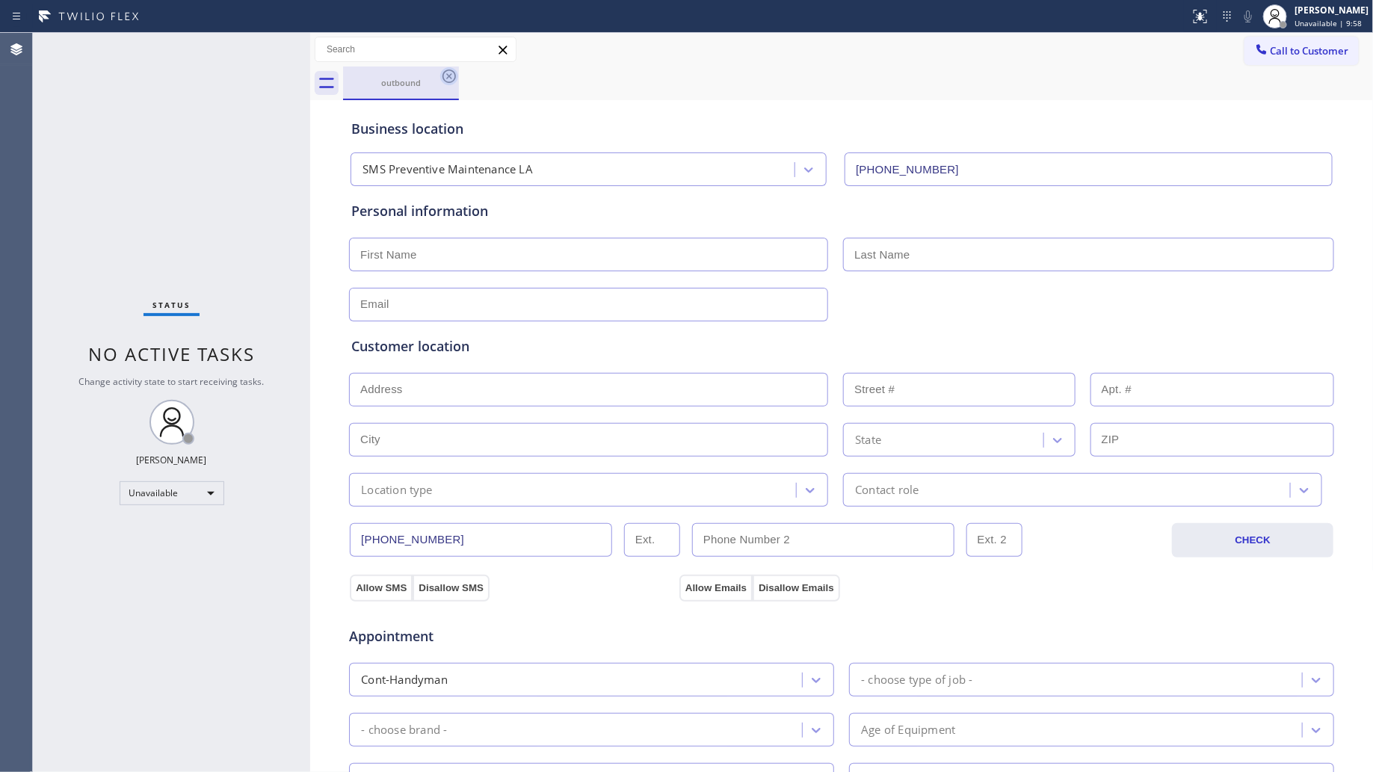
click at [449, 79] on icon at bounding box center [449, 76] width 18 height 18
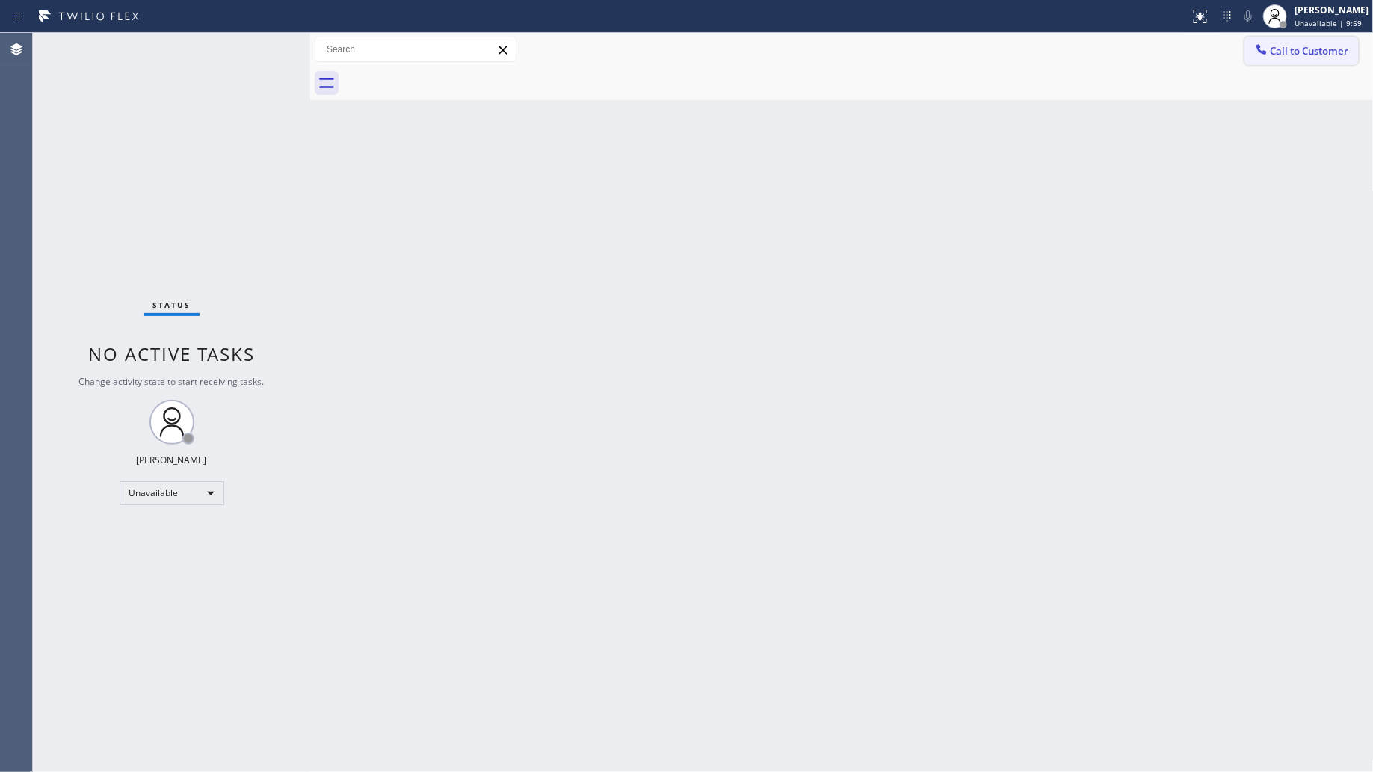
click at [1267, 55] on icon at bounding box center [1262, 49] width 15 height 15
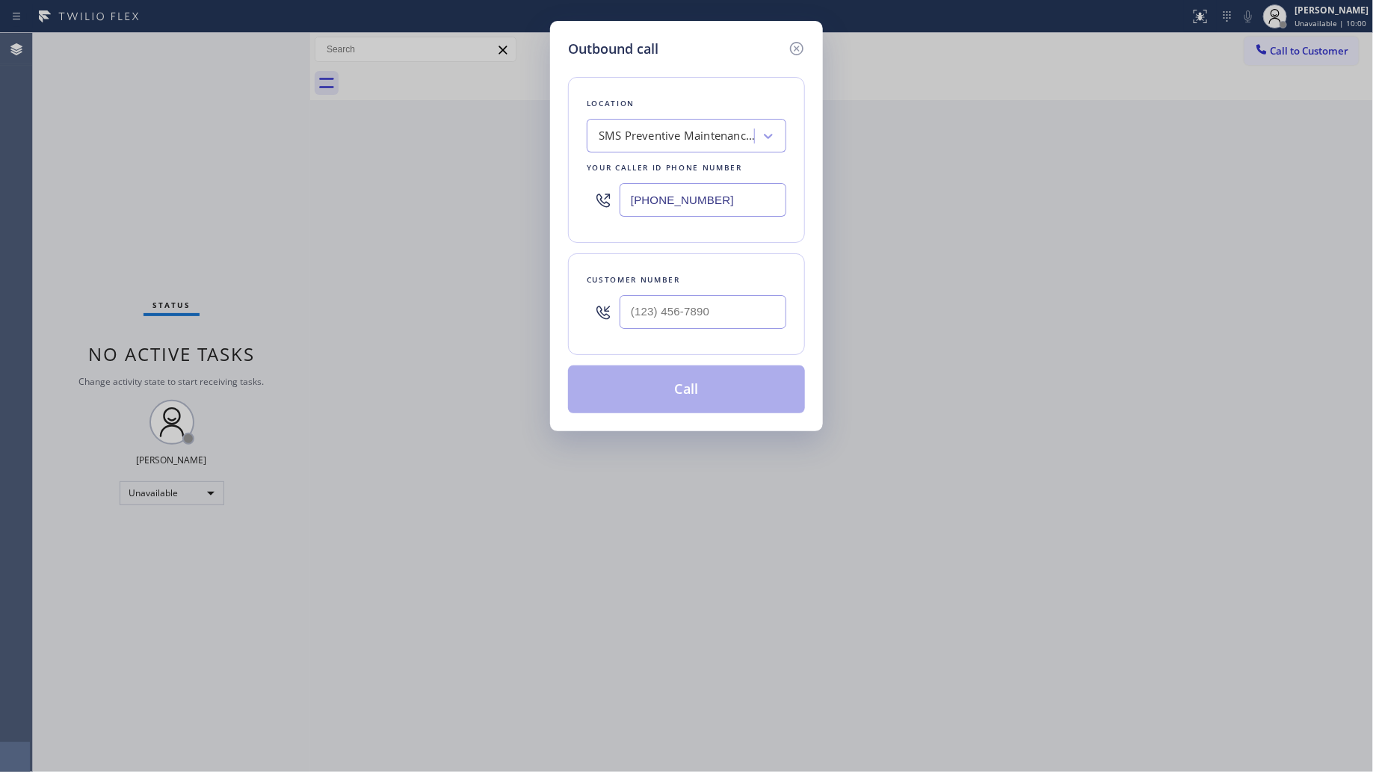
drag, startPoint x: 733, startPoint y: 204, endPoint x: 603, endPoint y: 202, distance: 130.1
click at [603, 203] on div "[PHONE_NUMBER]" at bounding box center [687, 200] width 200 height 49
paste input "215) 596-4018"
type input "[PHONE_NUMBER]"
click at [718, 300] on input "(___) ___-____" at bounding box center [703, 312] width 167 height 34
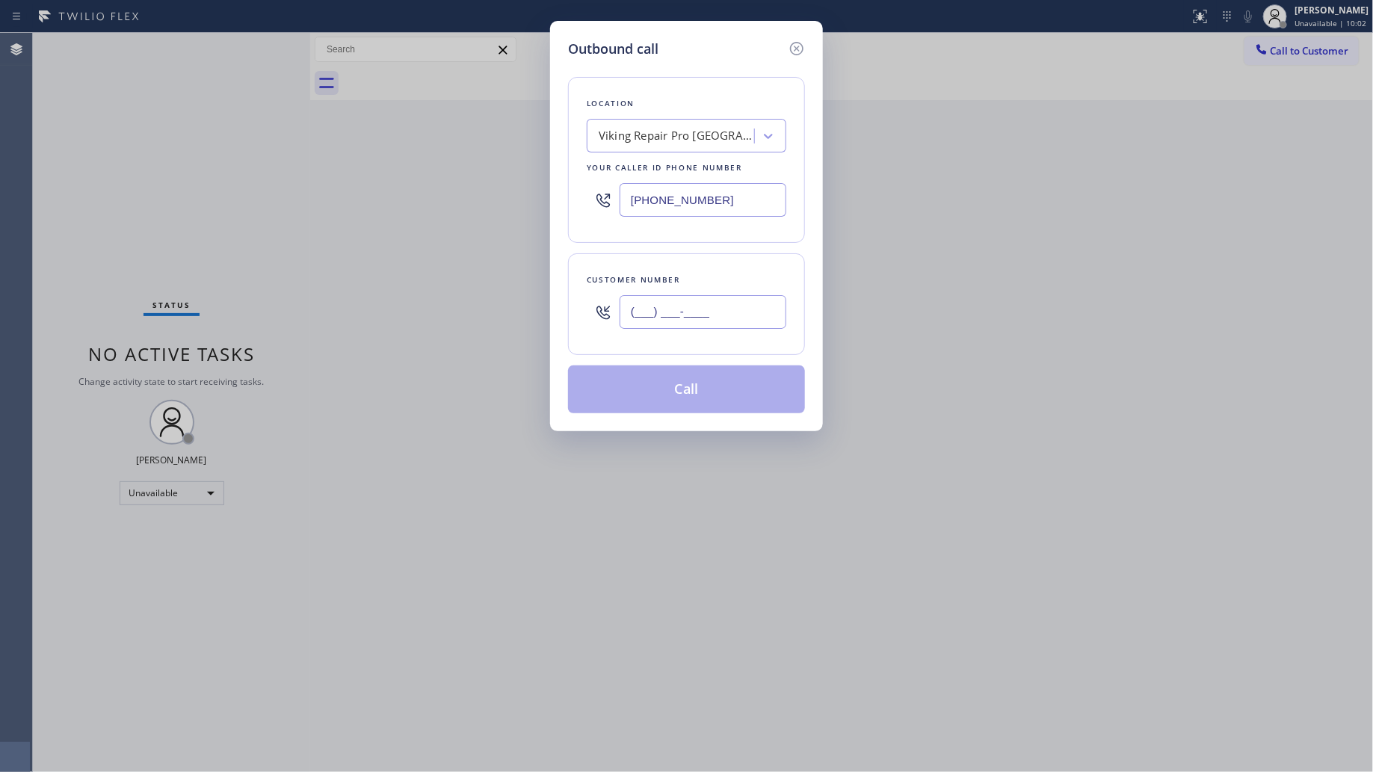
paste input "305) 771-6197"
type input "[PHONE_NUMBER]"
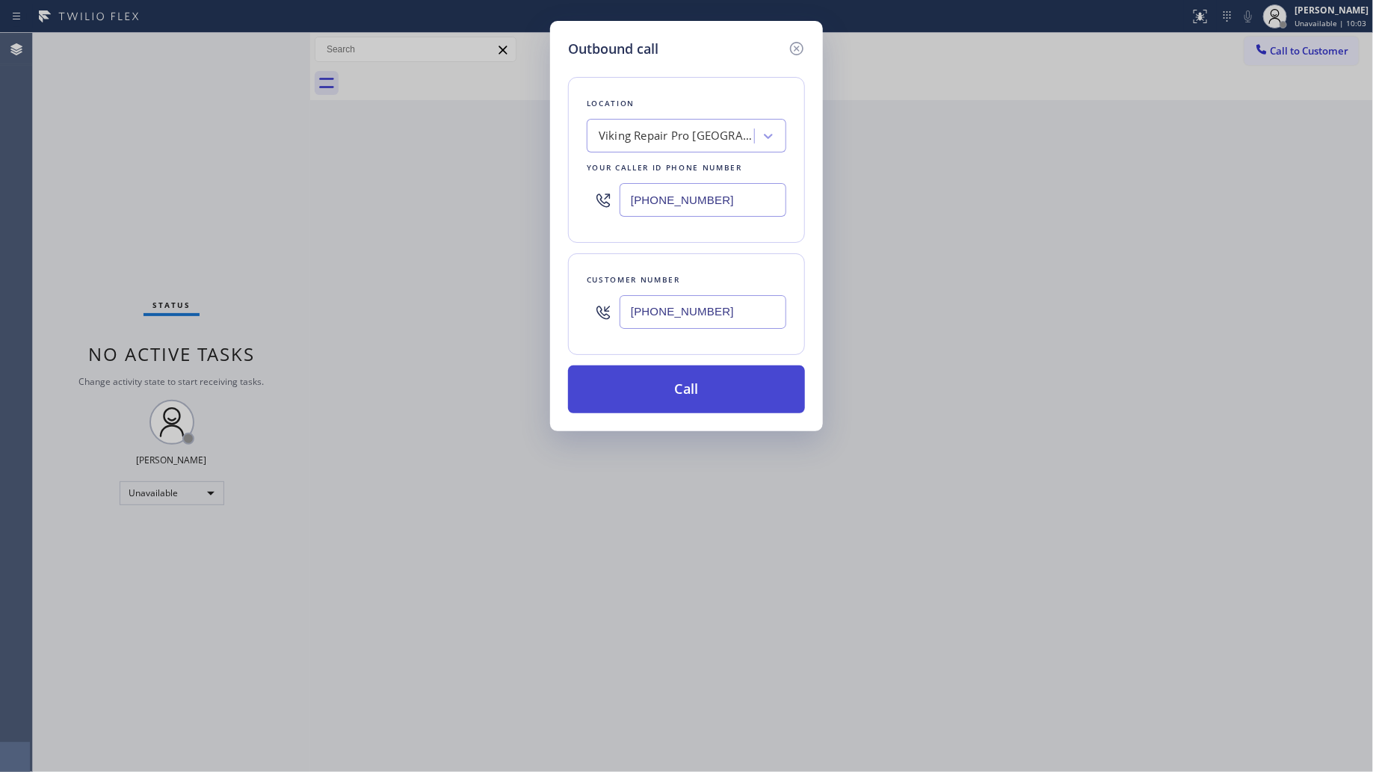
click at [689, 393] on button "Call" at bounding box center [686, 390] width 237 height 48
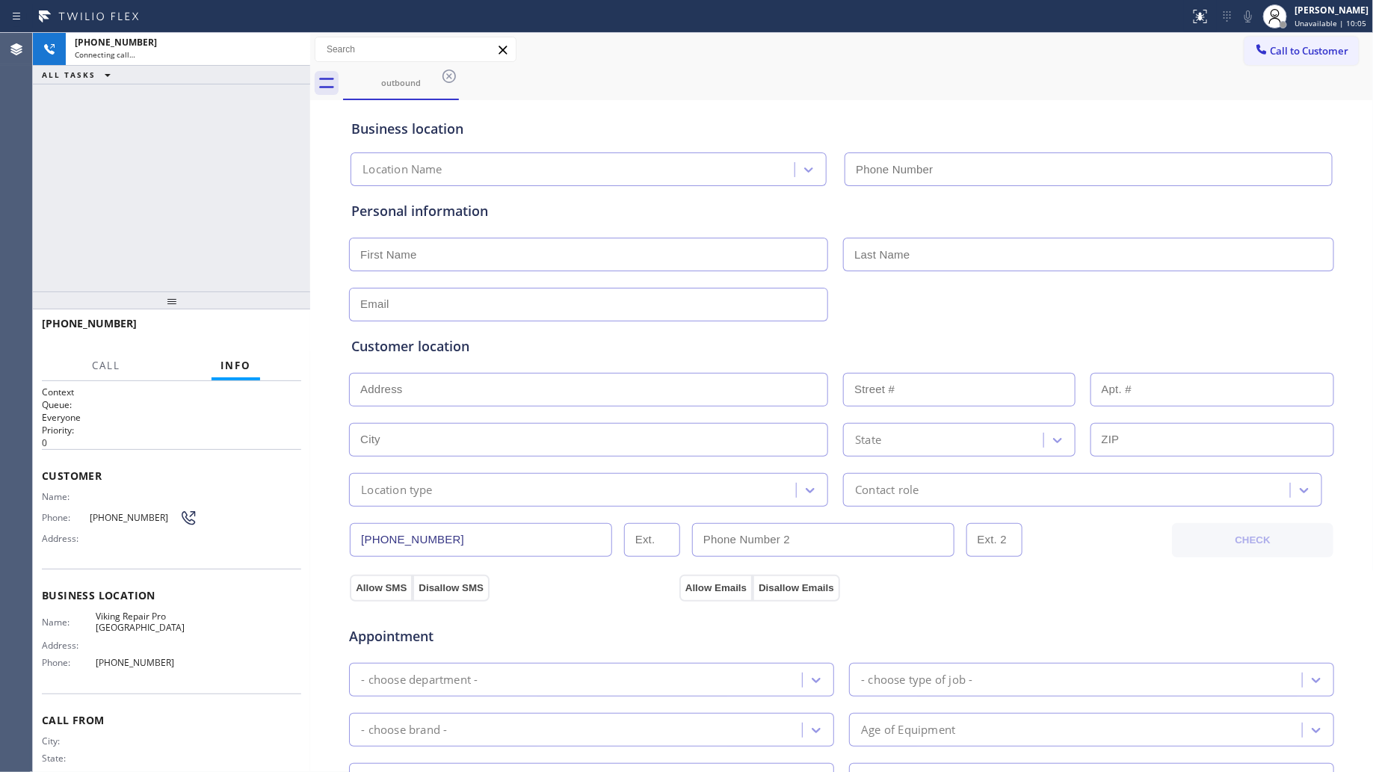
type input "[PHONE_NUMBER]"
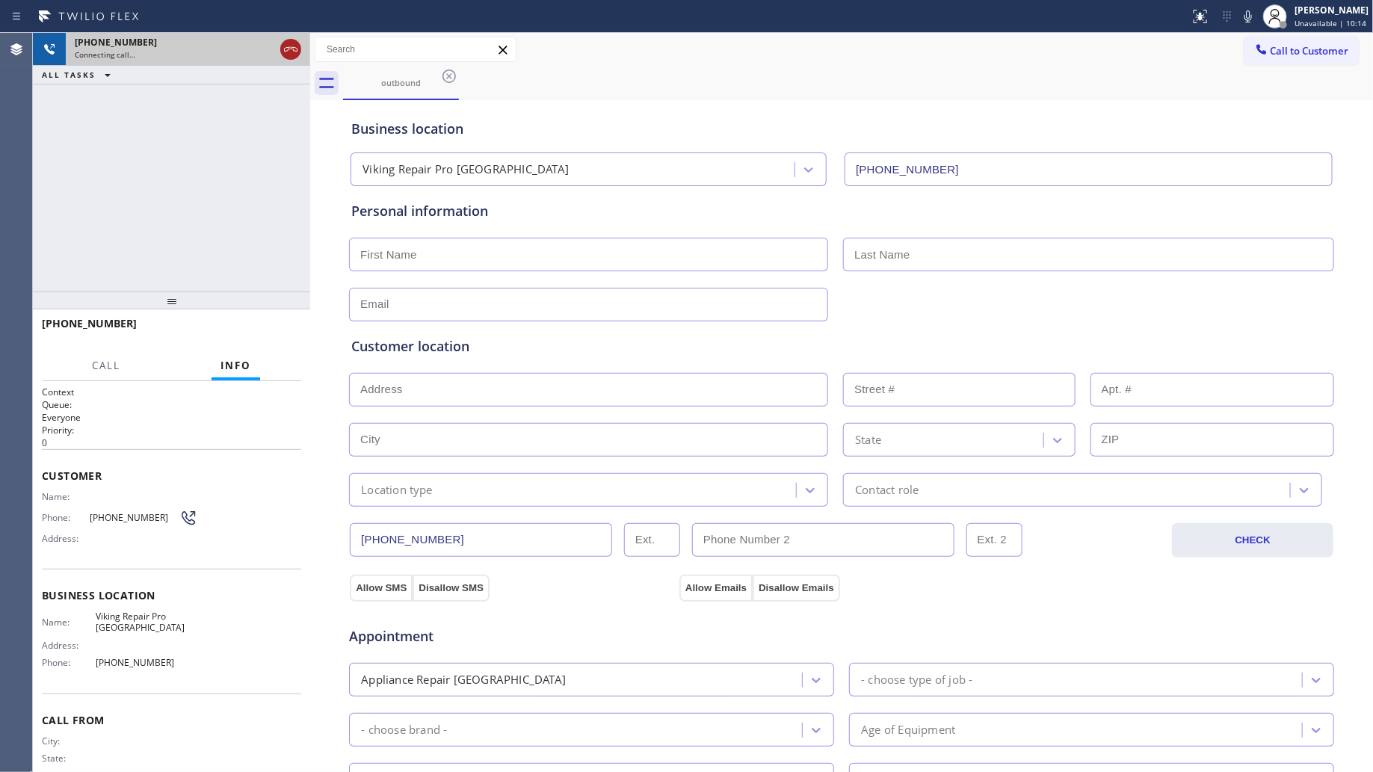
click at [286, 52] on icon at bounding box center [291, 49] width 18 height 18
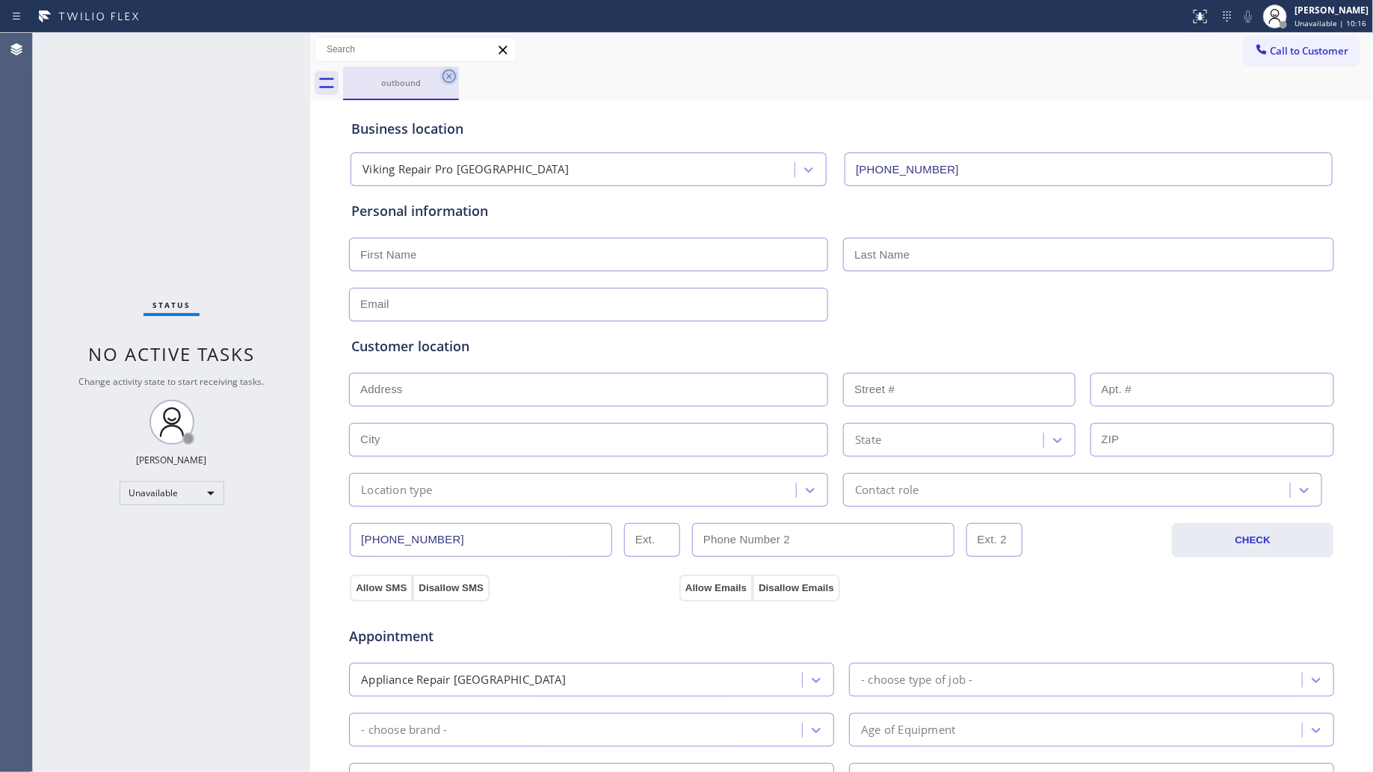
click at [449, 79] on icon at bounding box center [449, 76] width 18 height 18
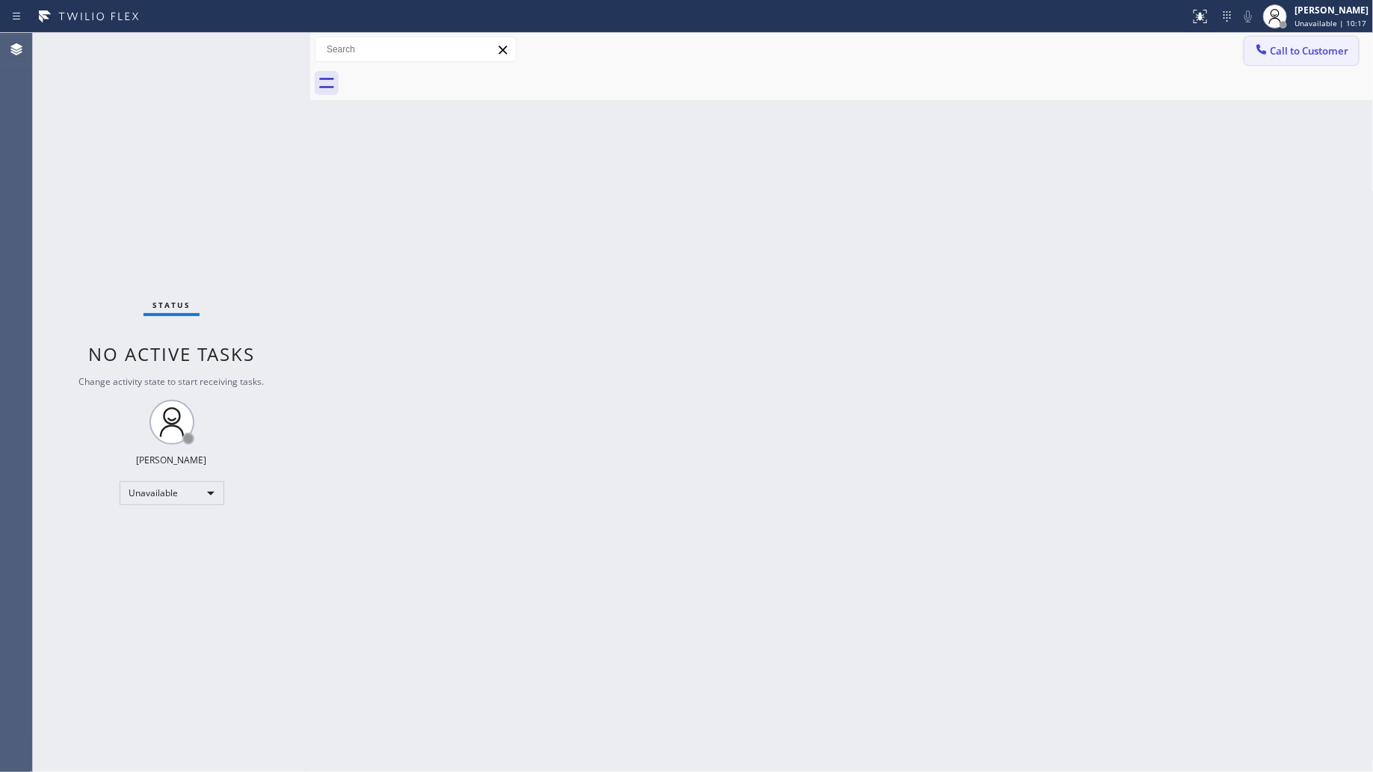
click at [1276, 54] on span "Call to Customer" at bounding box center [1310, 50] width 79 height 13
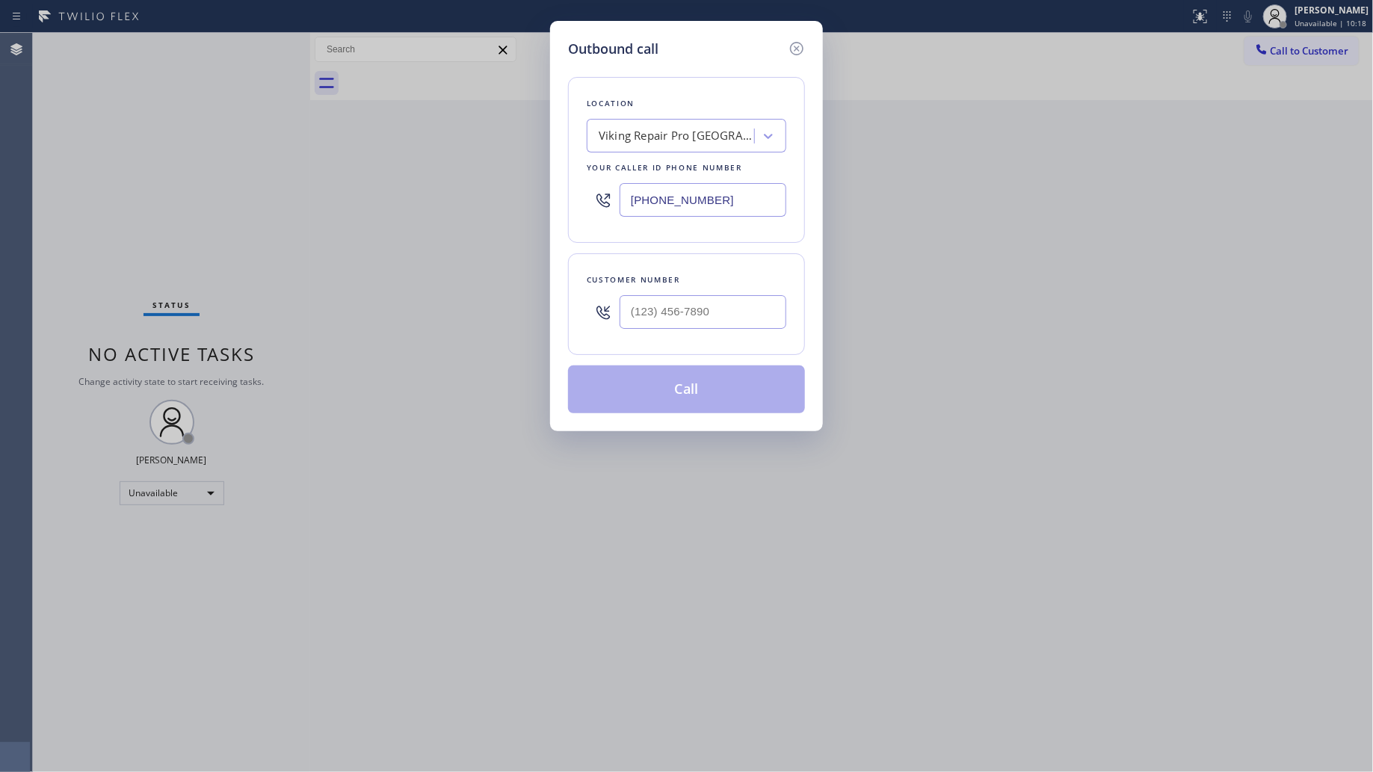
drag, startPoint x: 726, startPoint y: 194, endPoint x: 540, endPoint y: 194, distance: 186.2
click at [540, 194] on div "Outbound call Location Viking Repair Pro [GEOGRAPHIC_DATA] Your caller id phone…" at bounding box center [686, 386] width 1373 height 772
paste input "332) 334-8174"
type input "[PHONE_NUMBER]"
click at [694, 327] on input "(___) ___-____" at bounding box center [703, 312] width 167 height 34
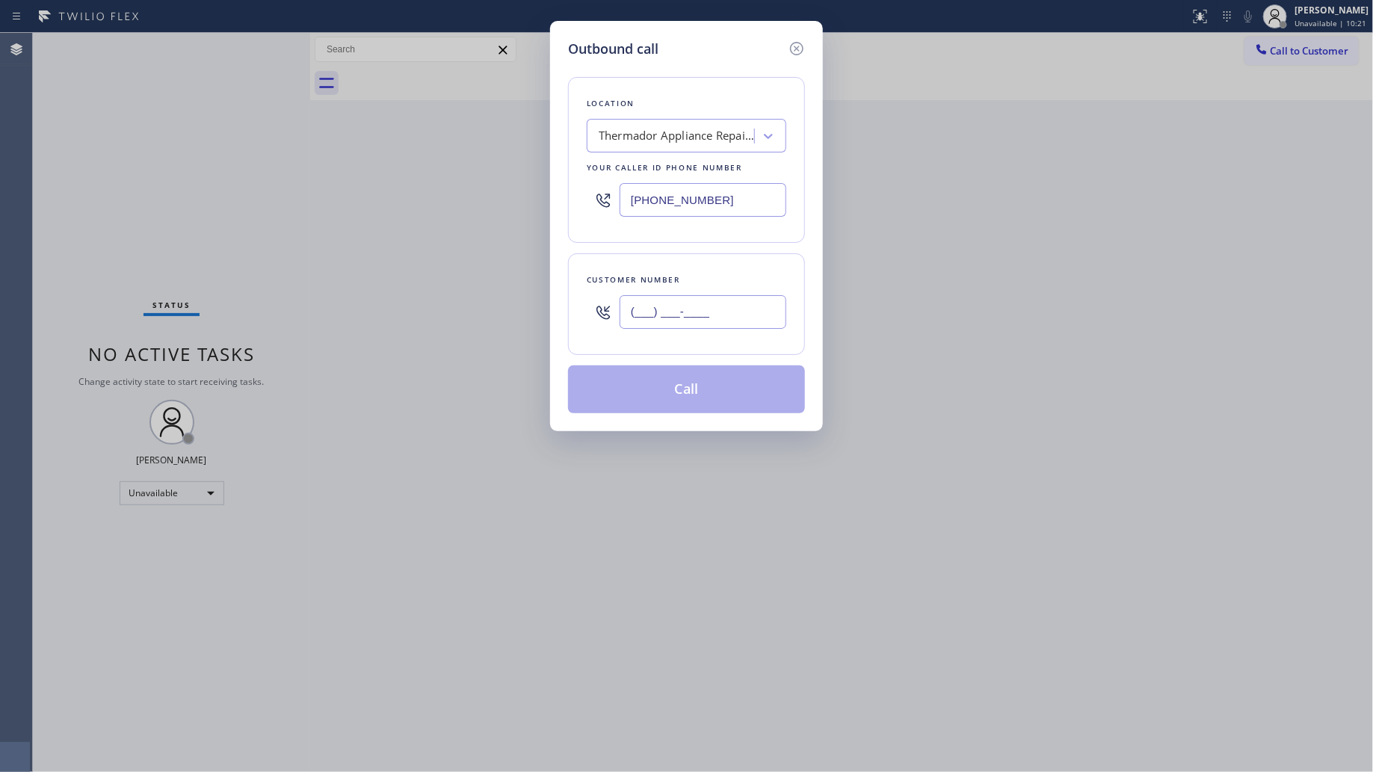
paste input "305) 771-6197"
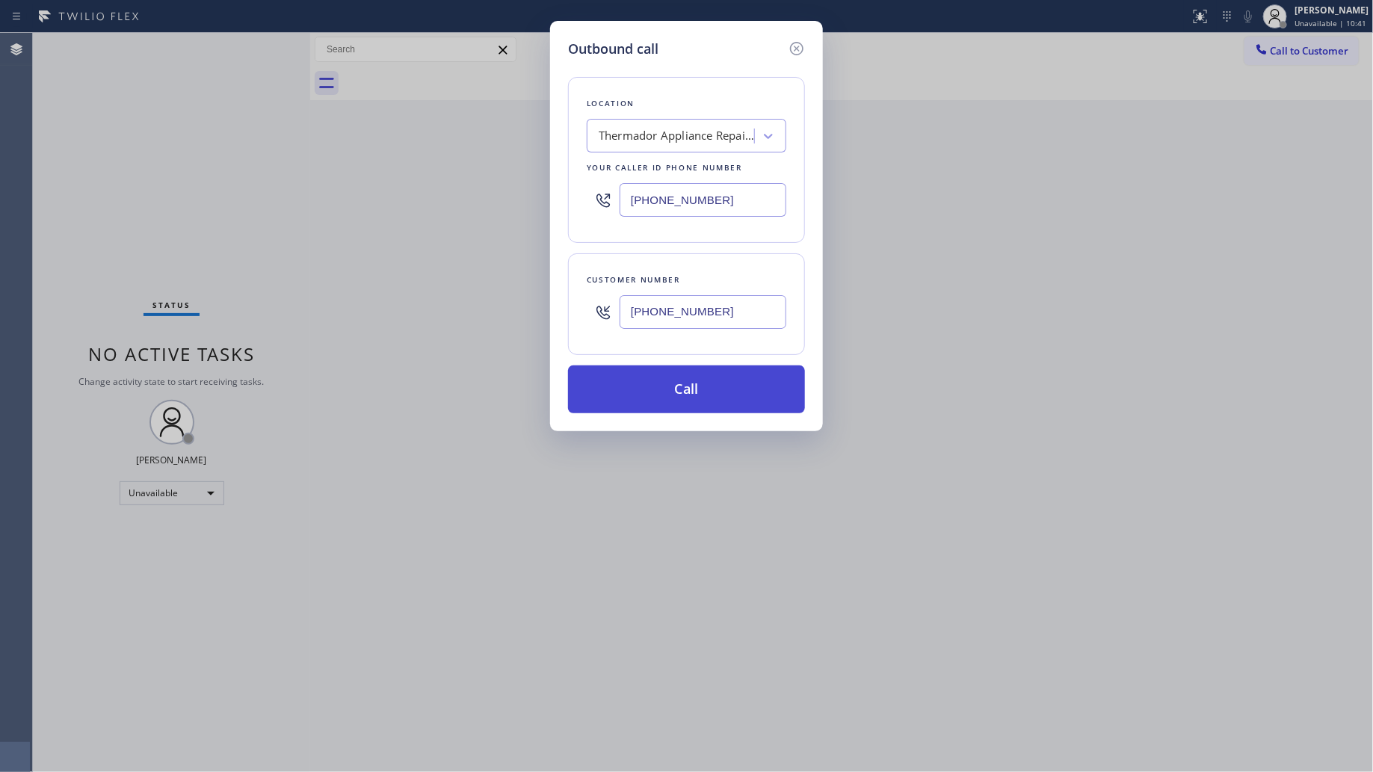
type input "[PHONE_NUMBER]"
click at [745, 378] on button "Call" at bounding box center [686, 390] width 237 height 48
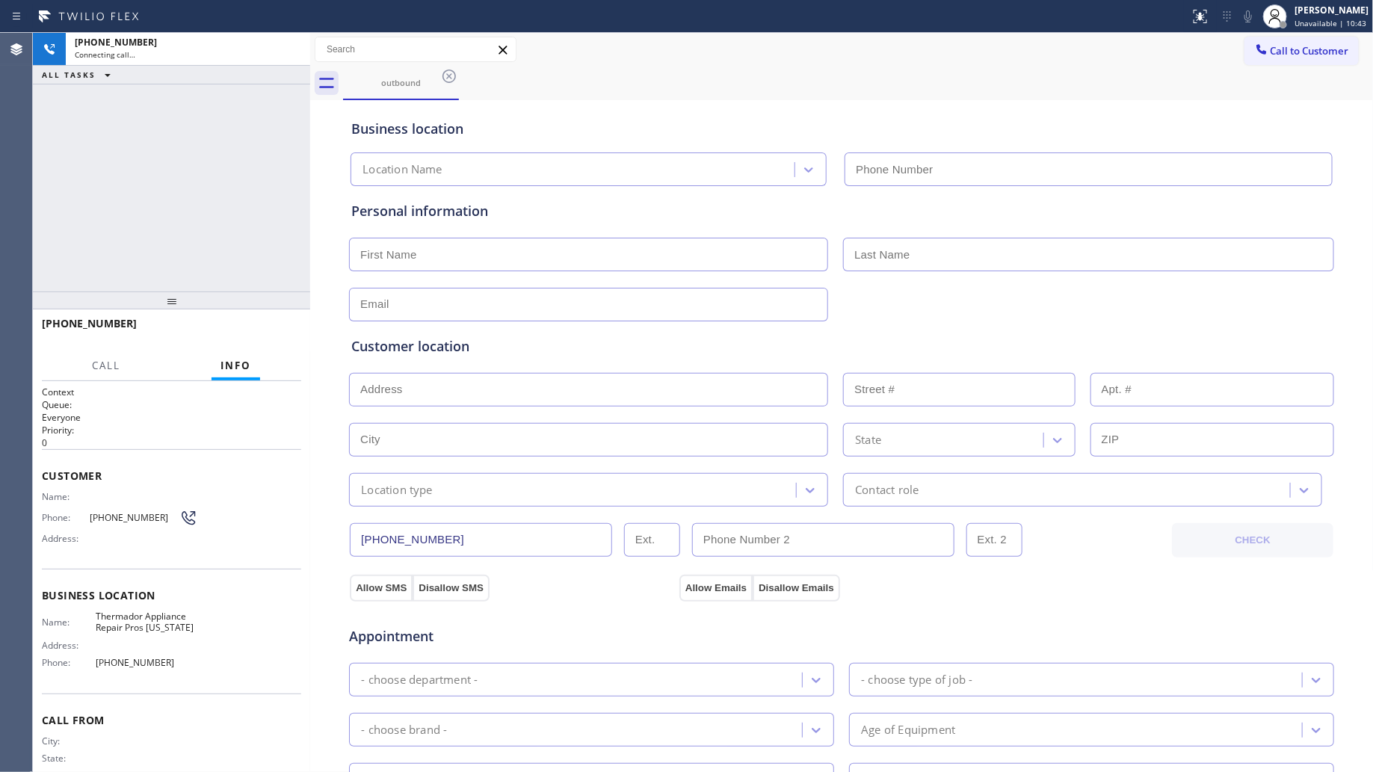
type input "[PHONE_NUMBER]"
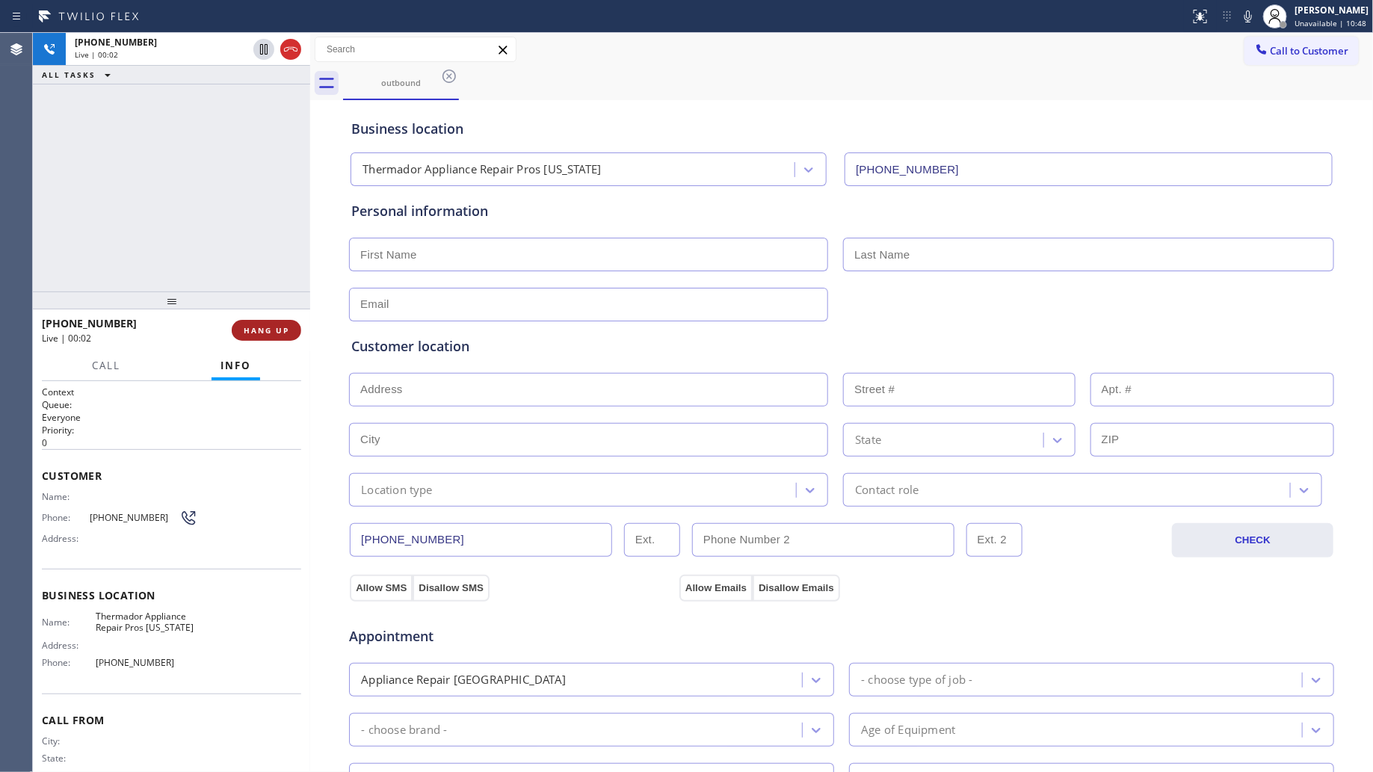
click at [259, 330] on span "HANG UP" at bounding box center [267, 330] width 46 height 10
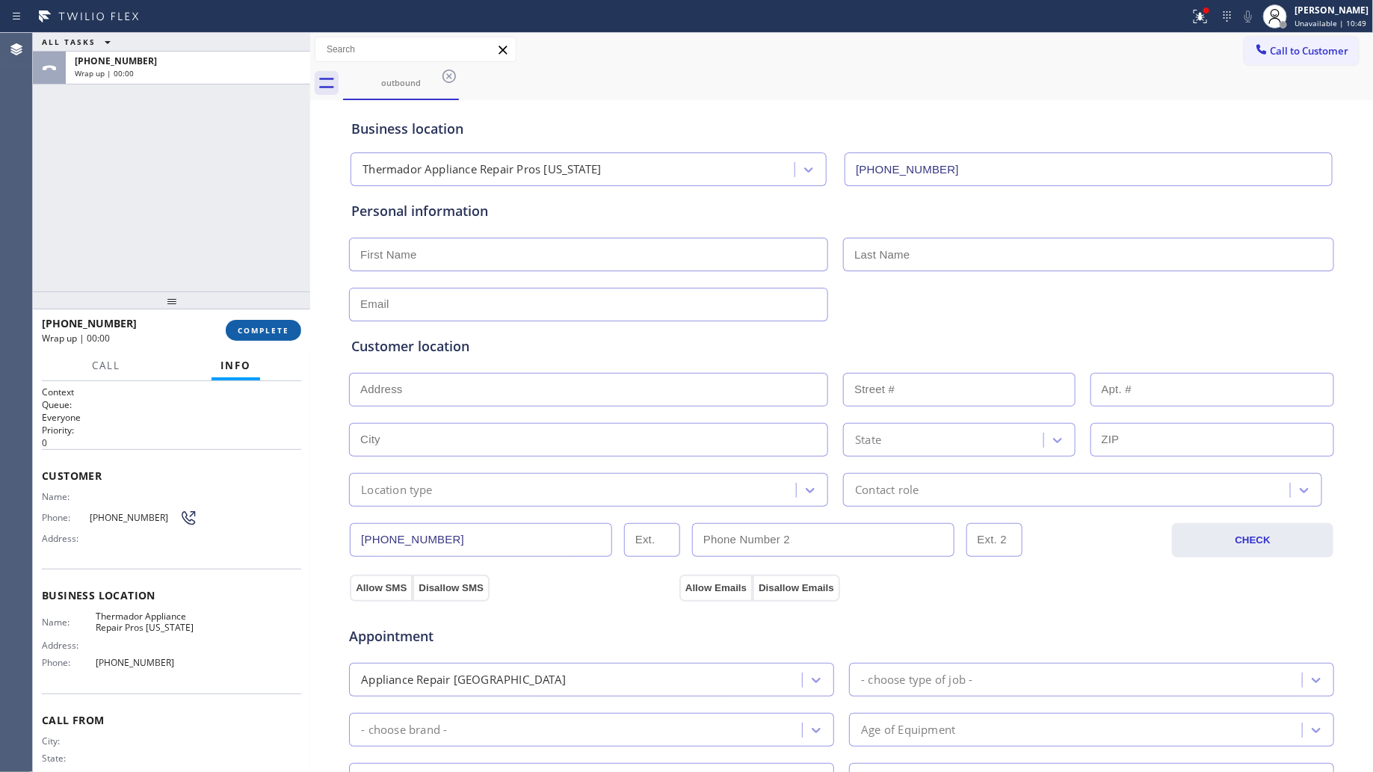
click at [260, 330] on span "COMPLETE" at bounding box center [264, 330] width 52 height 10
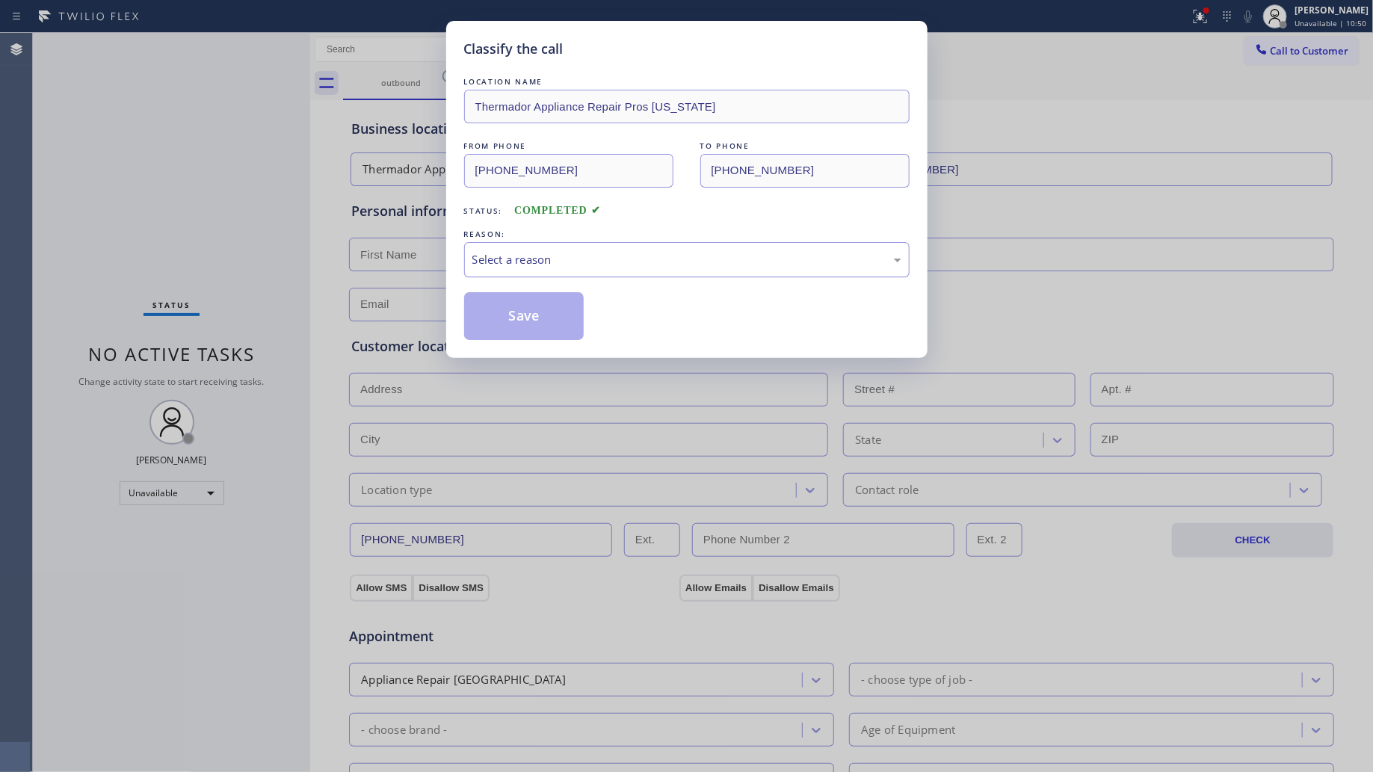
click at [619, 262] on div "Select a reason" at bounding box center [687, 259] width 429 height 17
click at [521, 323] on button "Save" at bounding box center [524, 316] width 120 height 48
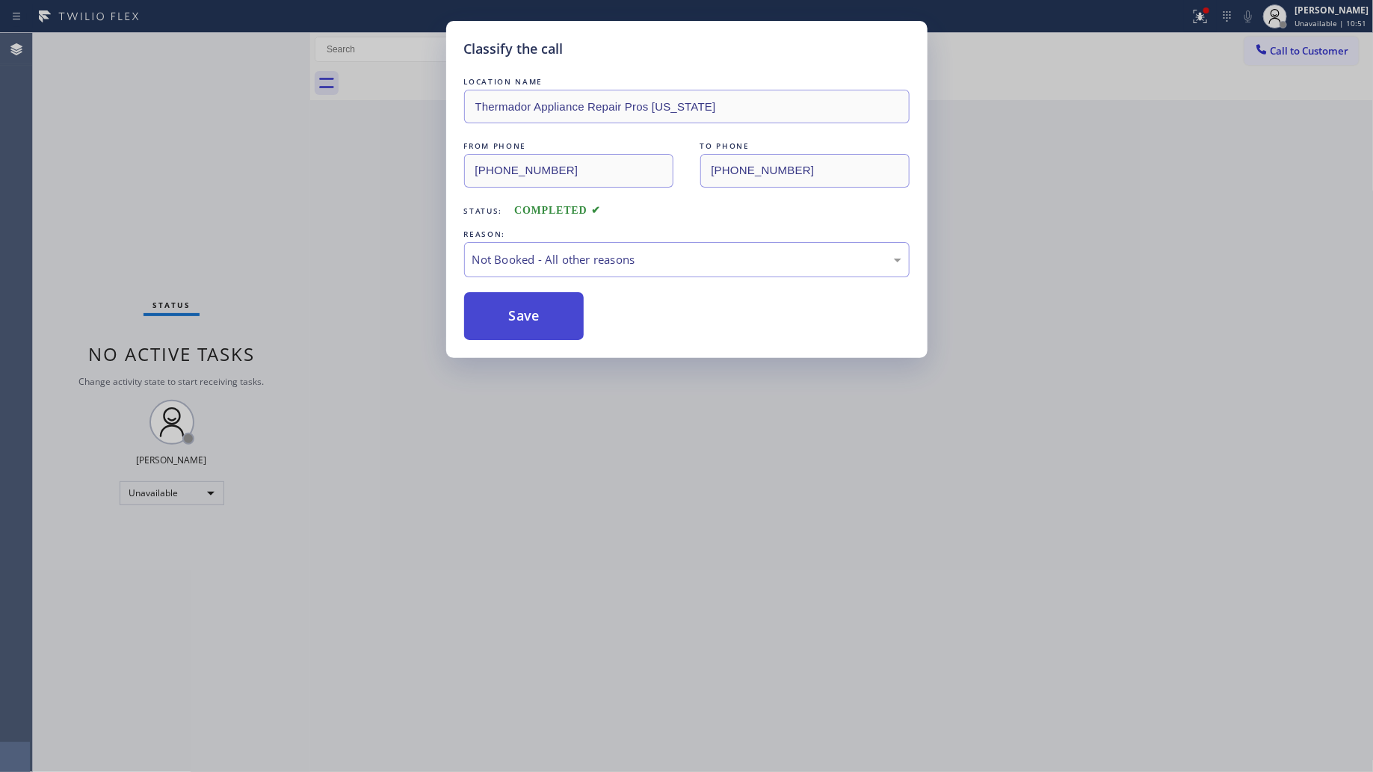
click at [521, 321] on button "Save" at bounding box center [524, 316] width 120 height 48
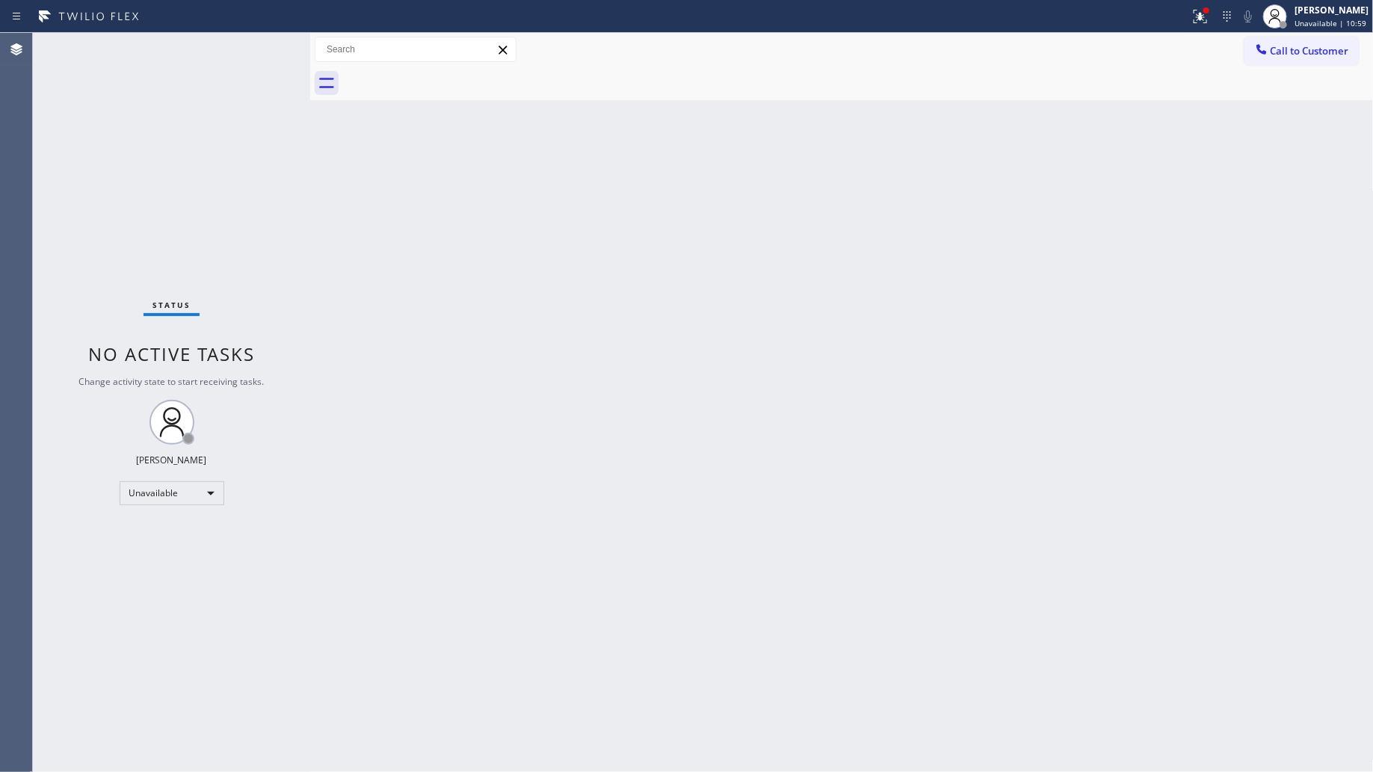
drag, startPoint x: 1044, startPoint y: 236, endPoint x: 1120, endPoint y: 176, distance: 96.9
click at [1056, 229] on div "Back to Dashboard Change Sender ID Customers Technicians Select a contact Outbo…" at bounding box center [842, 402] width 1064 height 739
click at [1182, 16] on div at bounding box center [595, 16] width 1178 height 24
click at [1190, 15] on div at bounding box center [1200, 16] width 33 height 18
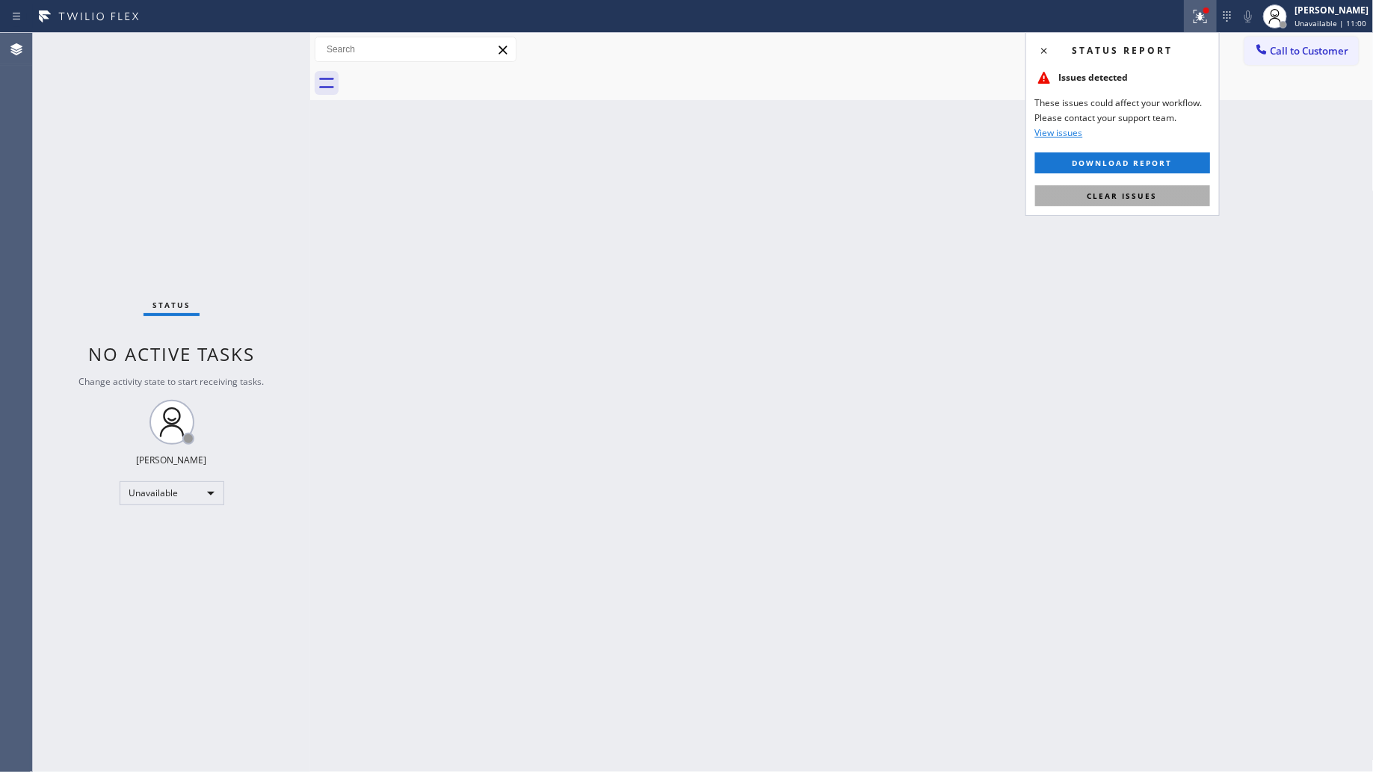
click at [1153, 200] on span "Clear issues" at bounding box center [1123, 196] width 70 height 10
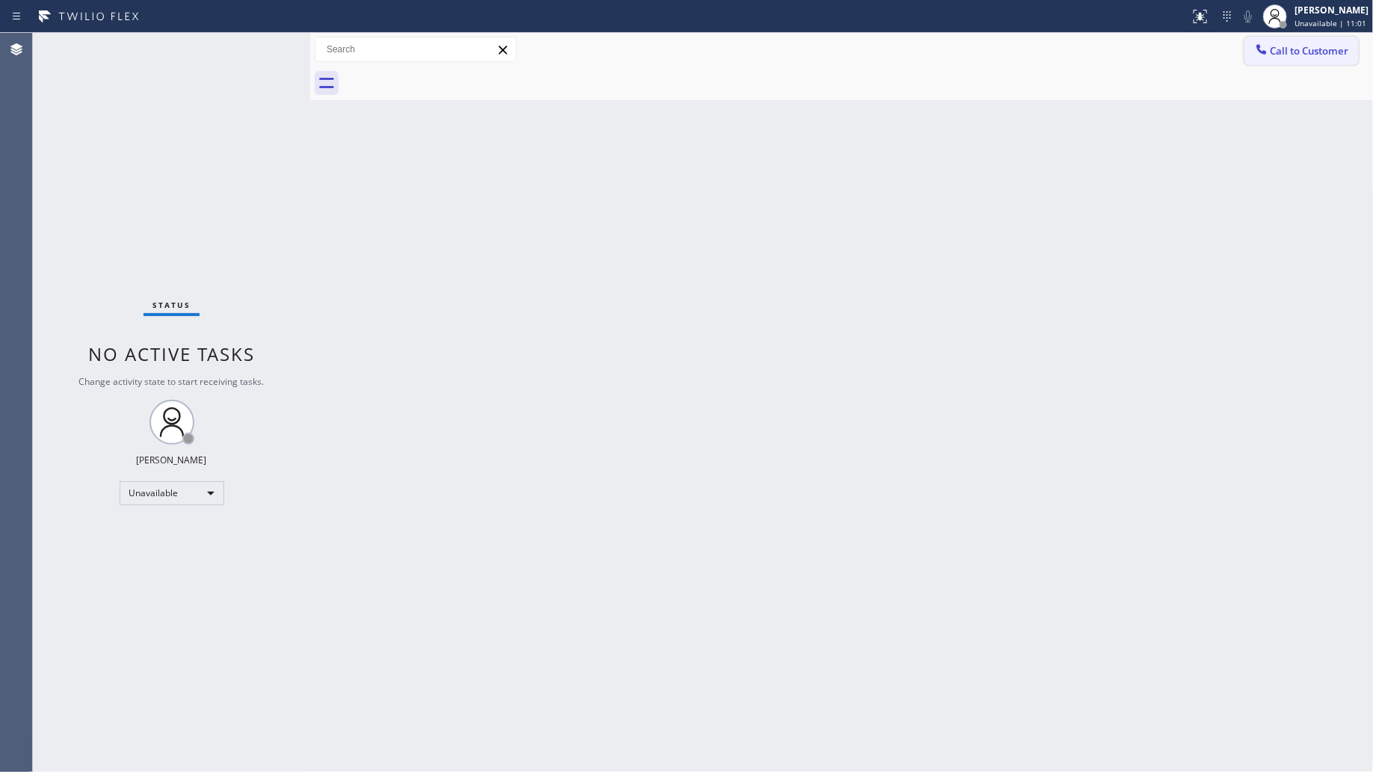
click at [1313, 46] on span "Call to Customer" at bounding box center [1310, 50] width 79 height 13
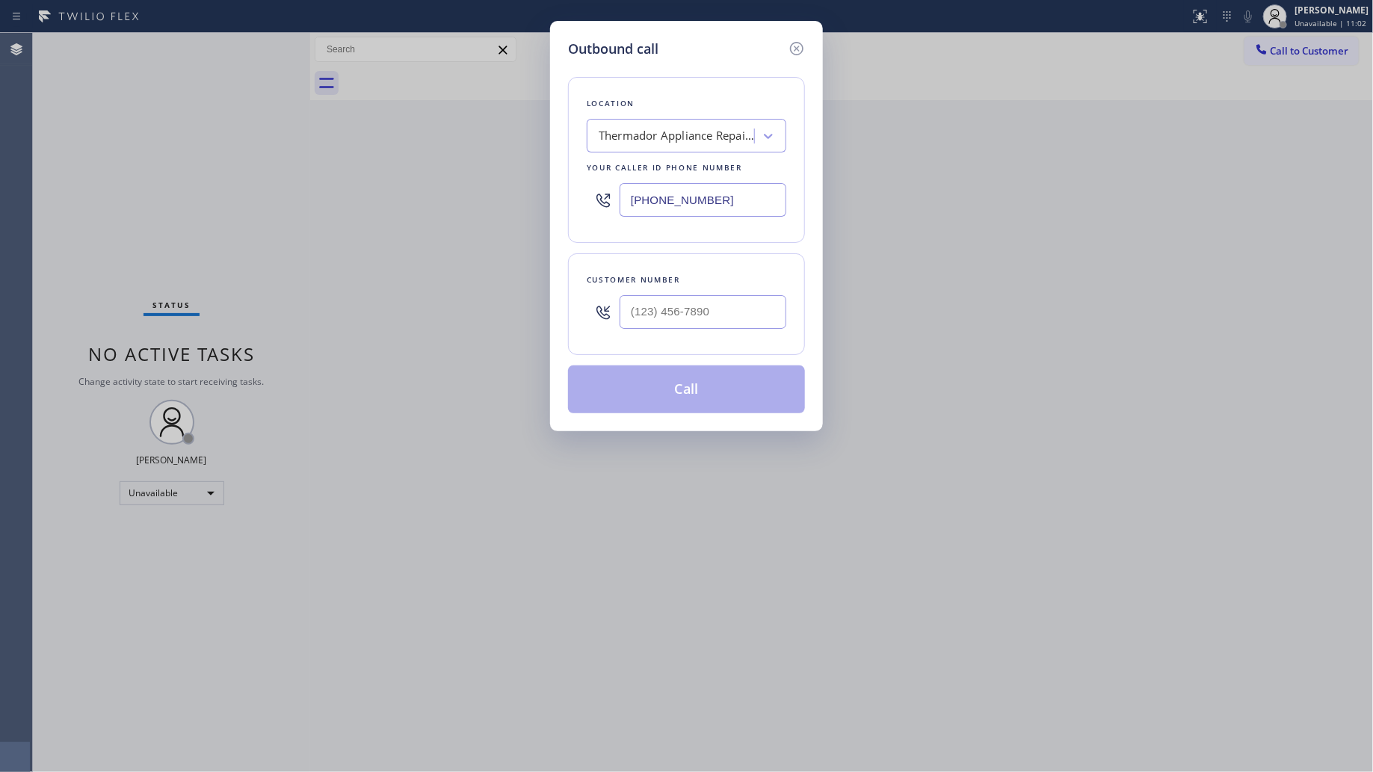
drag, startPoint x: 741, startPoint y: 191, endPoint x: 606, endPoint y: 191, distance: 134.6
click at [612, 193] on div "[PHONE_NUMBER]" at bounding box center [687, 200] width 200 height 49
paste input "619) 257-1900"
type input "[PHONE_NUMBER]"
click at [707, 341] on div "Customer number" at bounding box center [686, 304] width 237 height 102
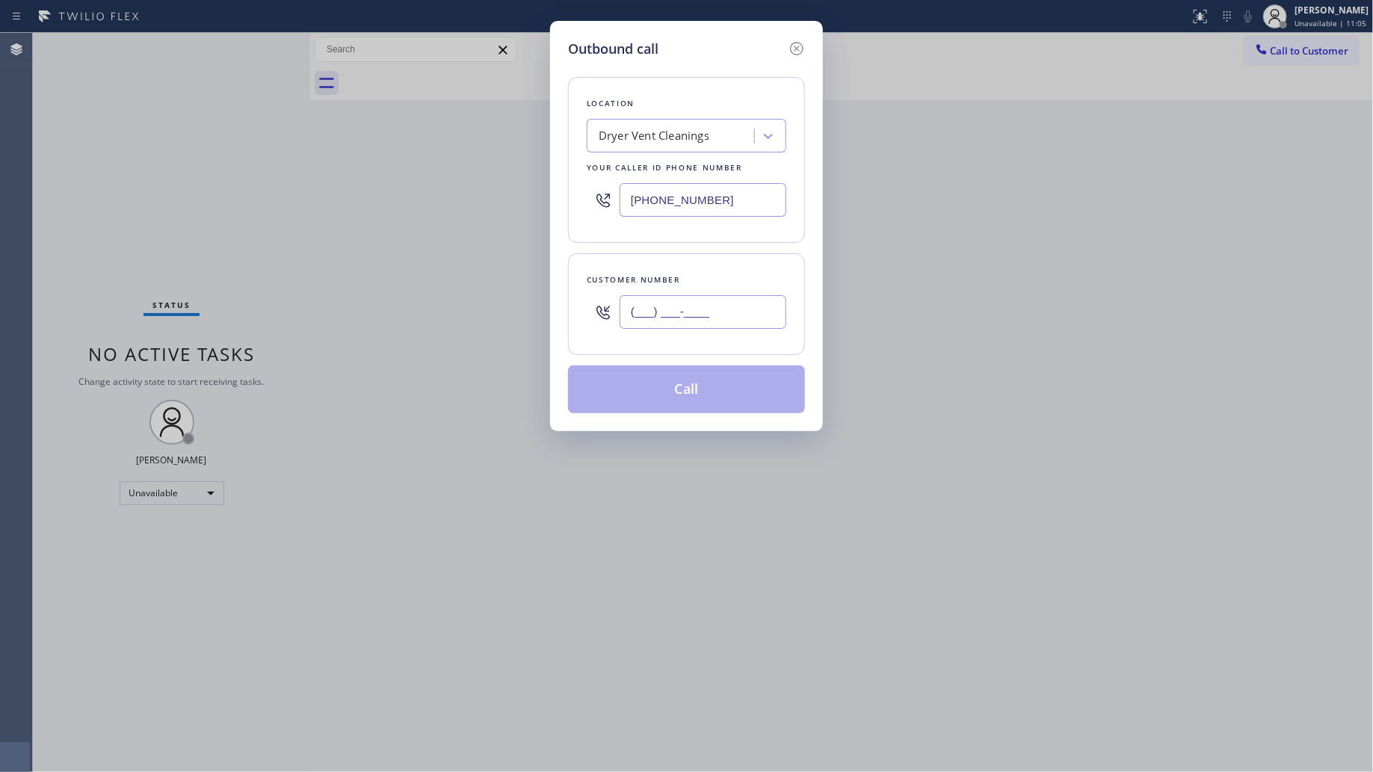
paste input "858) 663-6242"
click at [701, 321] on input "[PHONE_NUMBER]" at bounding box center [703, 312] width 167 height 34
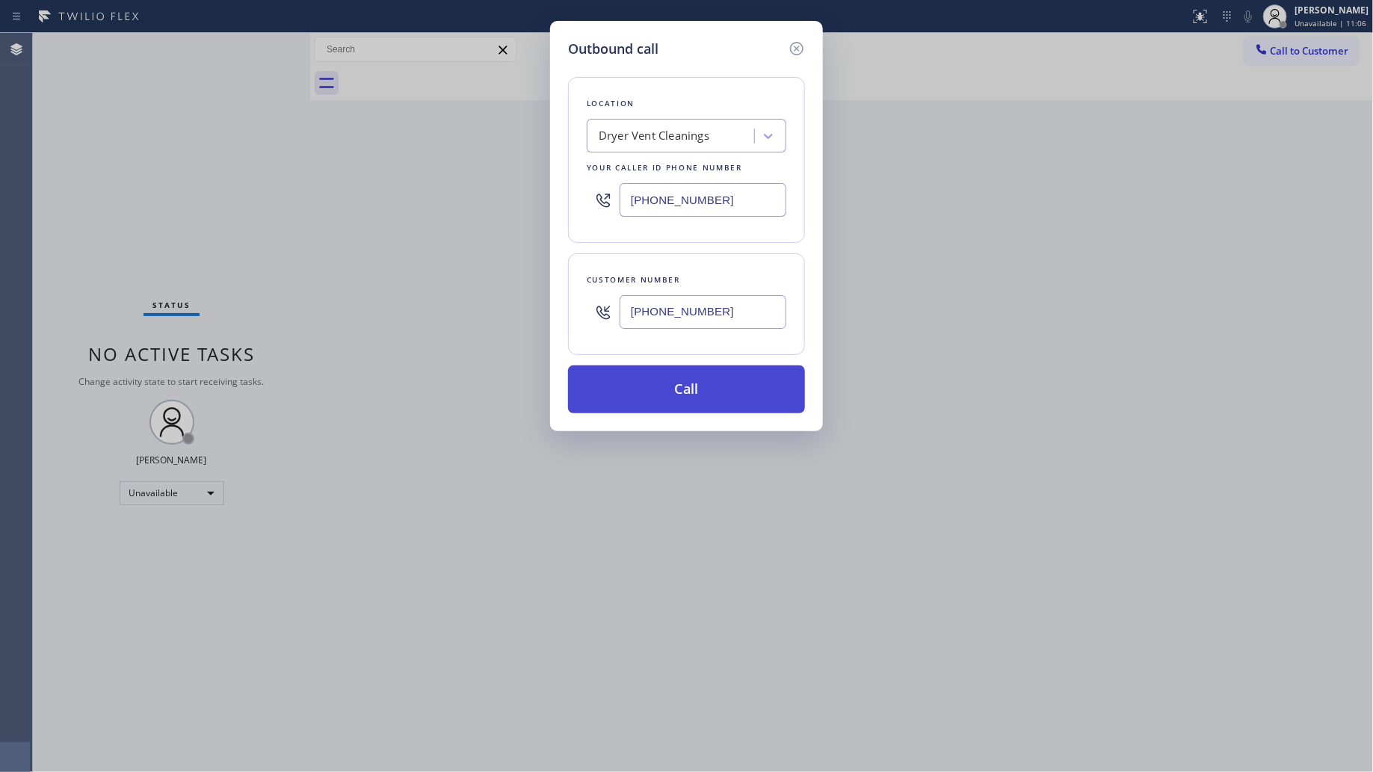
type input "[PHONE_NUMBER]"
click at [689, 383] on button "Call" at bounding box center [686, 390] width 237 height 48
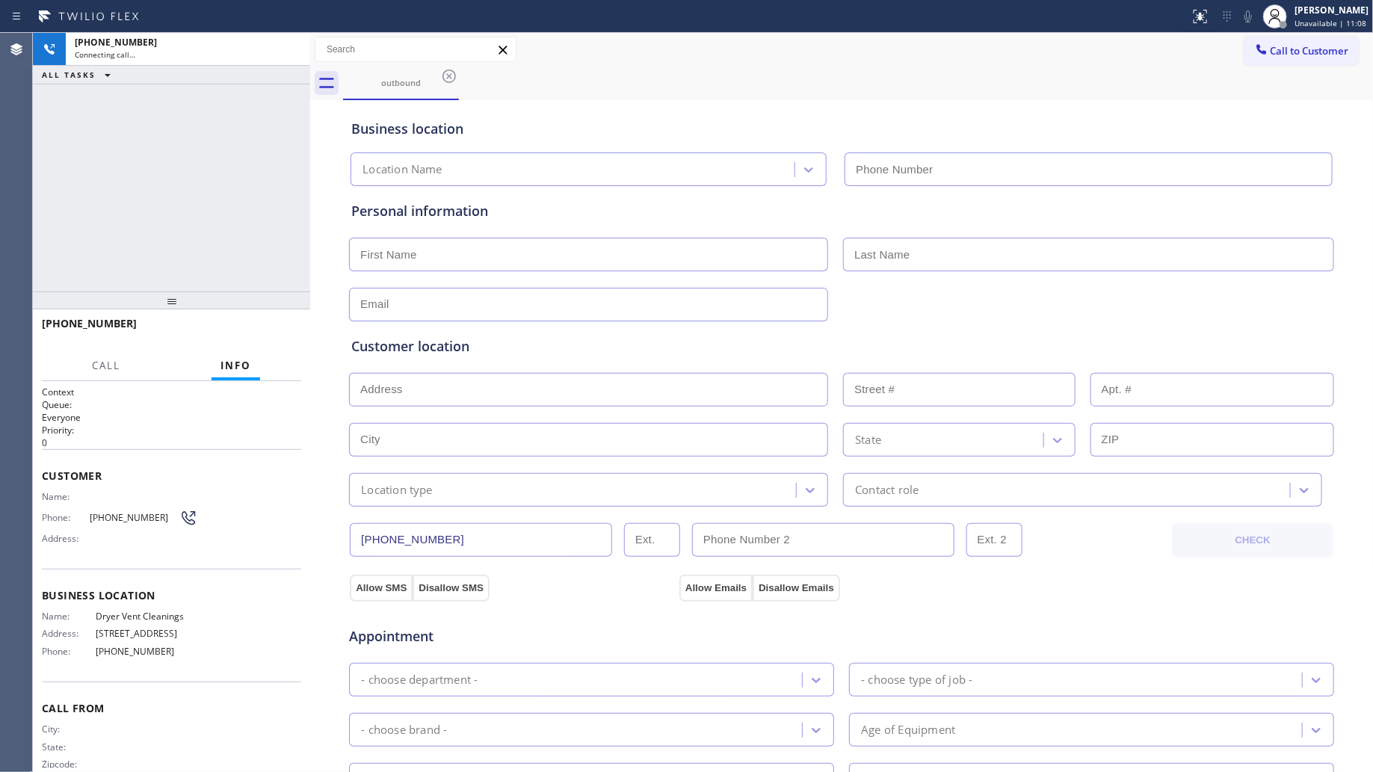
type input "[PHONE_NUMBER]"
drag, startPoint x: 173, startPoint y: 135, endPoint x: 198, endPoint y: 131, distance: 25.0
click at [173, 135] on div "[PHONE_NUMBER] Connecting call… ALL TASKS ALL TASKS ACTIVE TASKS TASKS IN WRAP …" at bounding box center [171, 162] width 277 height 259
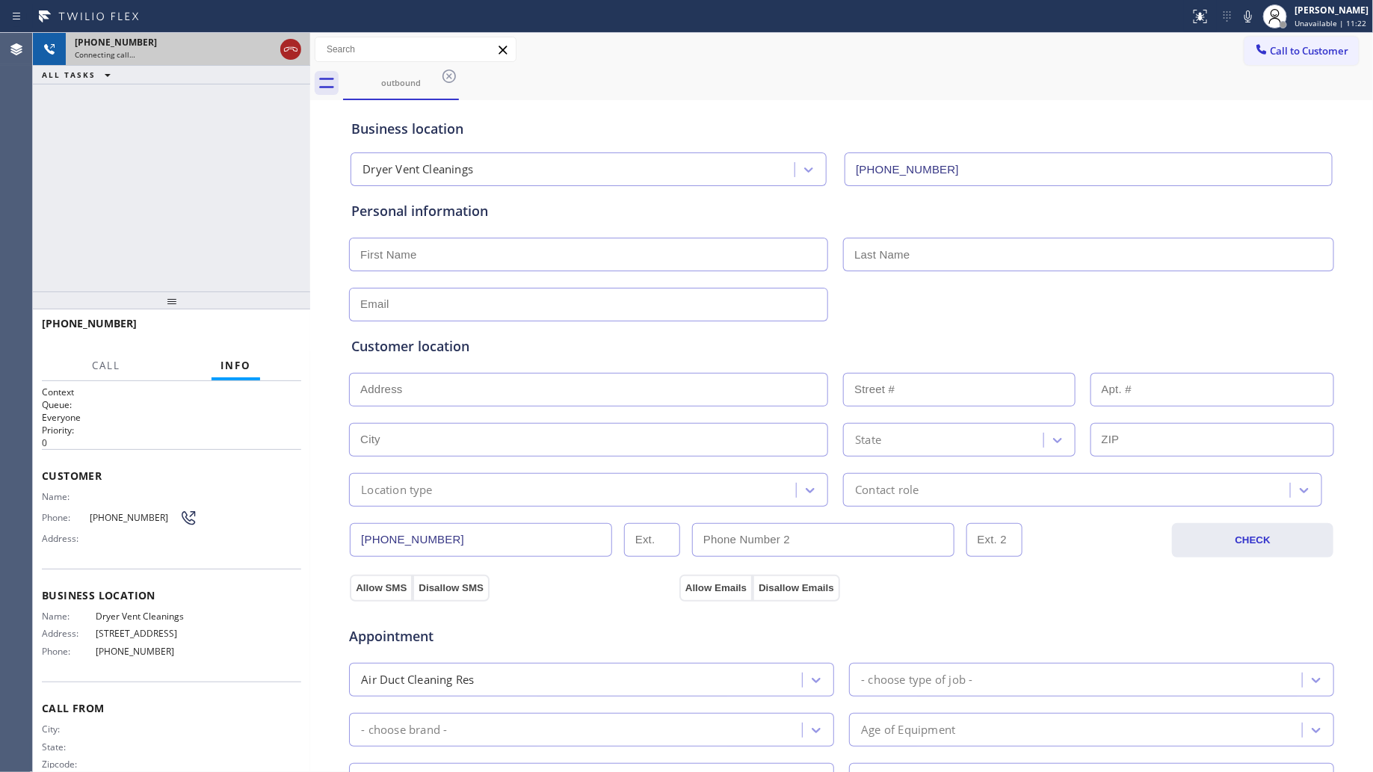
click at [286, 52] on icon at bounding box center [291, 49] width 18 height 18
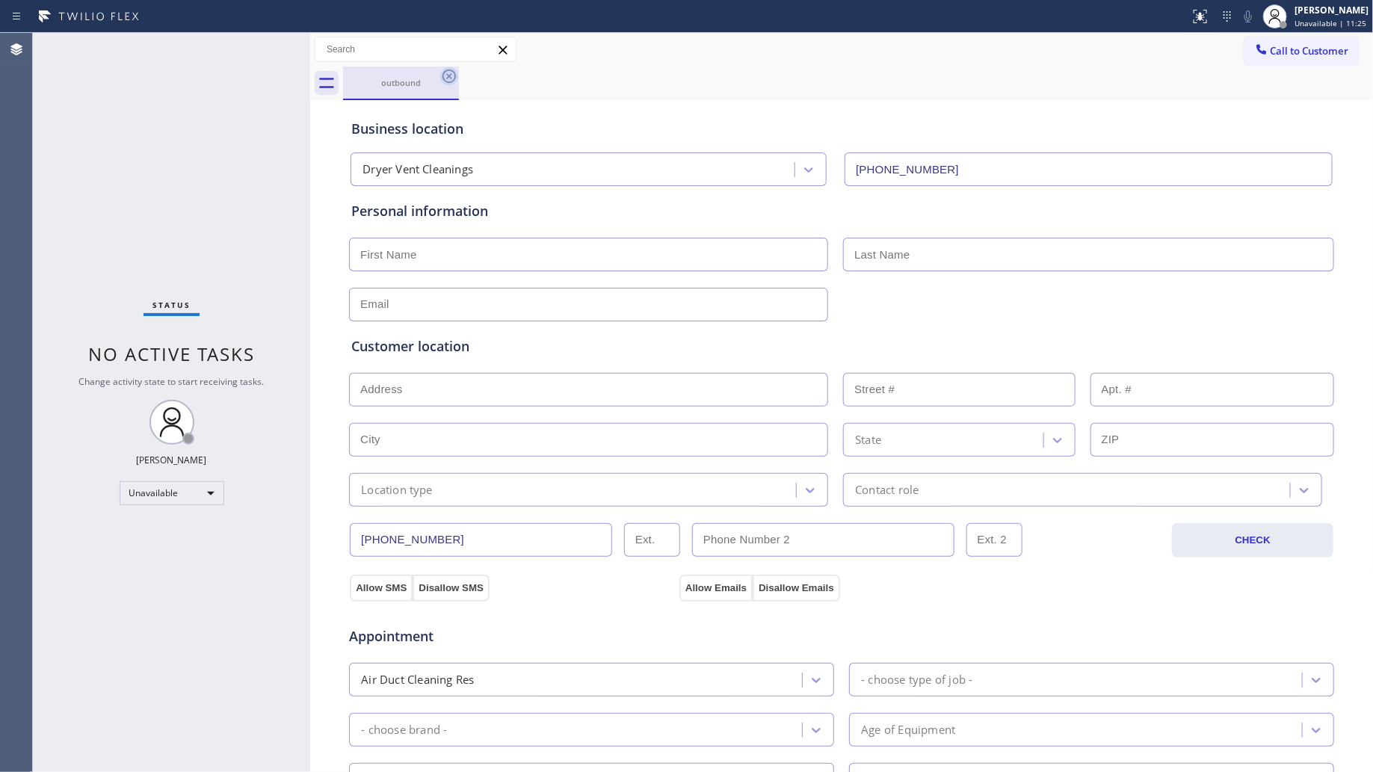
click at [443, 79] on icon at bounding box center [449, 76] width 13 height 13
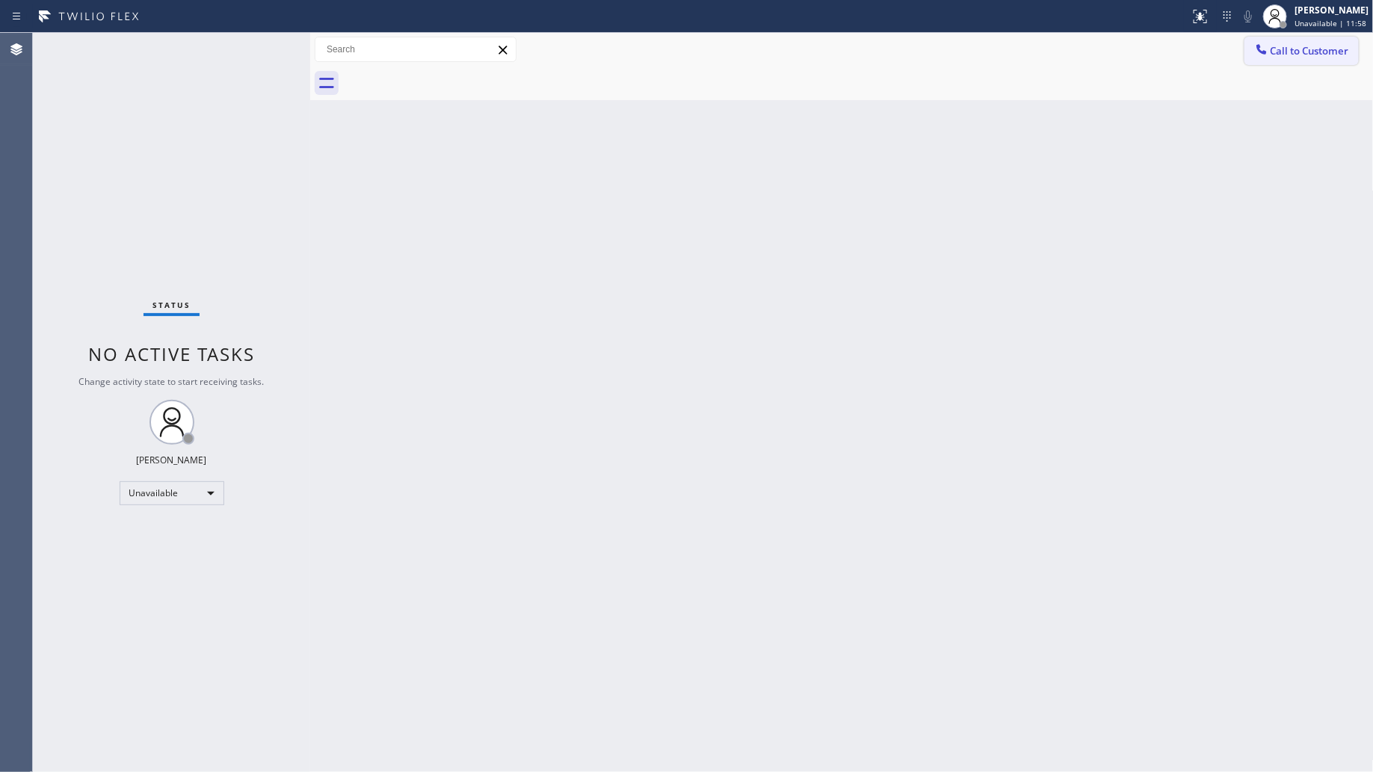
drag, startPoint x: 1310, startPoint y: 36, endPoint x: 1273, endPoint y: 70, distance: 50.3
click at [1299, 43] on button "Call to Customer" at bounding box center [1302, 51] width 114 height 28
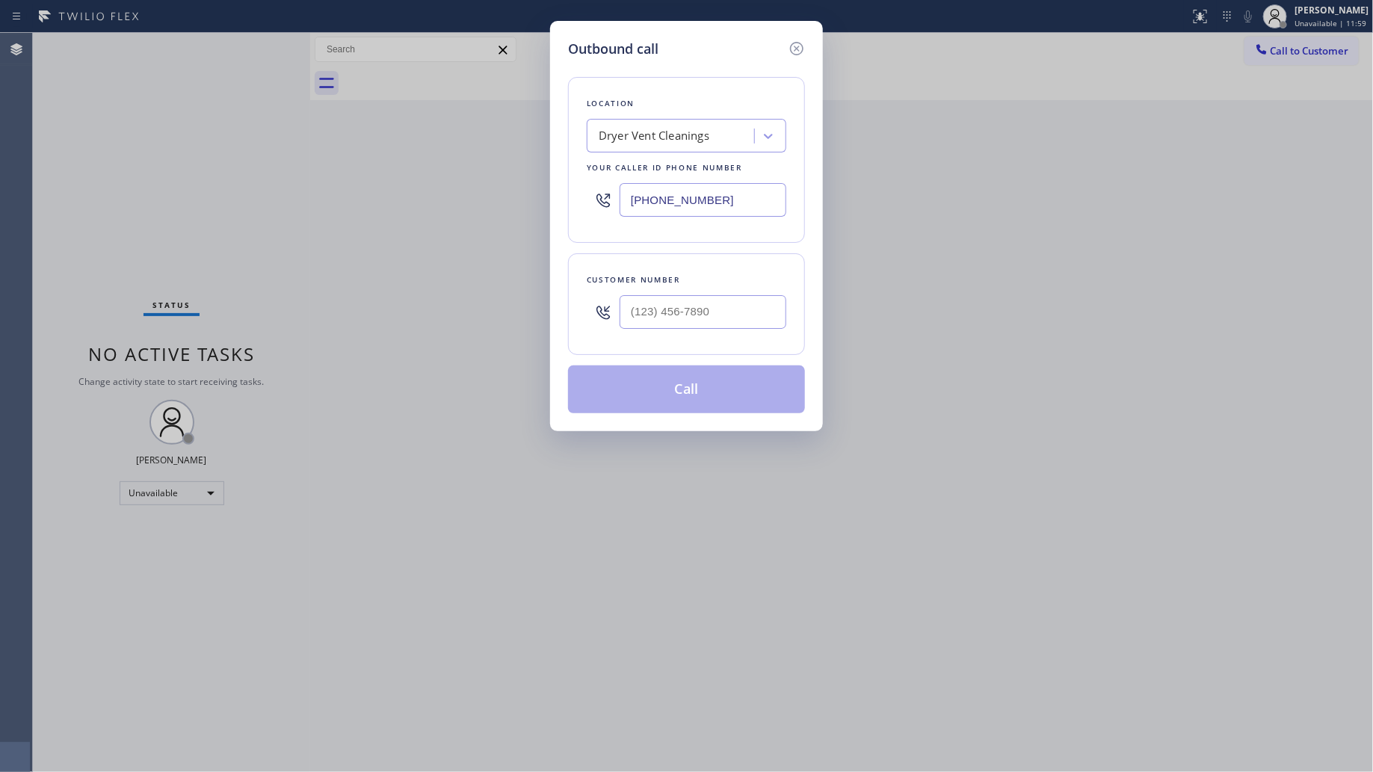
drag, startPoint x: 763, startPoint y: 202, endPoint x: 585, endPoint y: 212, distance: 178.2
click at [585, 212] on div "Location Dryer Vent Cleanings Your caller id phone number [PHONE_NUMBER]" at bounding box center [686, 160] width 237 height 166
paste input "310) 388-3867"
drag, startPoint x: 665, startPoint y: 207, endPoint x: 585, endPoint y: 207, distance: 80.0
click at [585, 207] on div "Location Target Plumbers [GEOGRAPHIC_DATA] Your caller id phone number [PHONE_N…" at bounding box center [686, 160] width 237 height 166
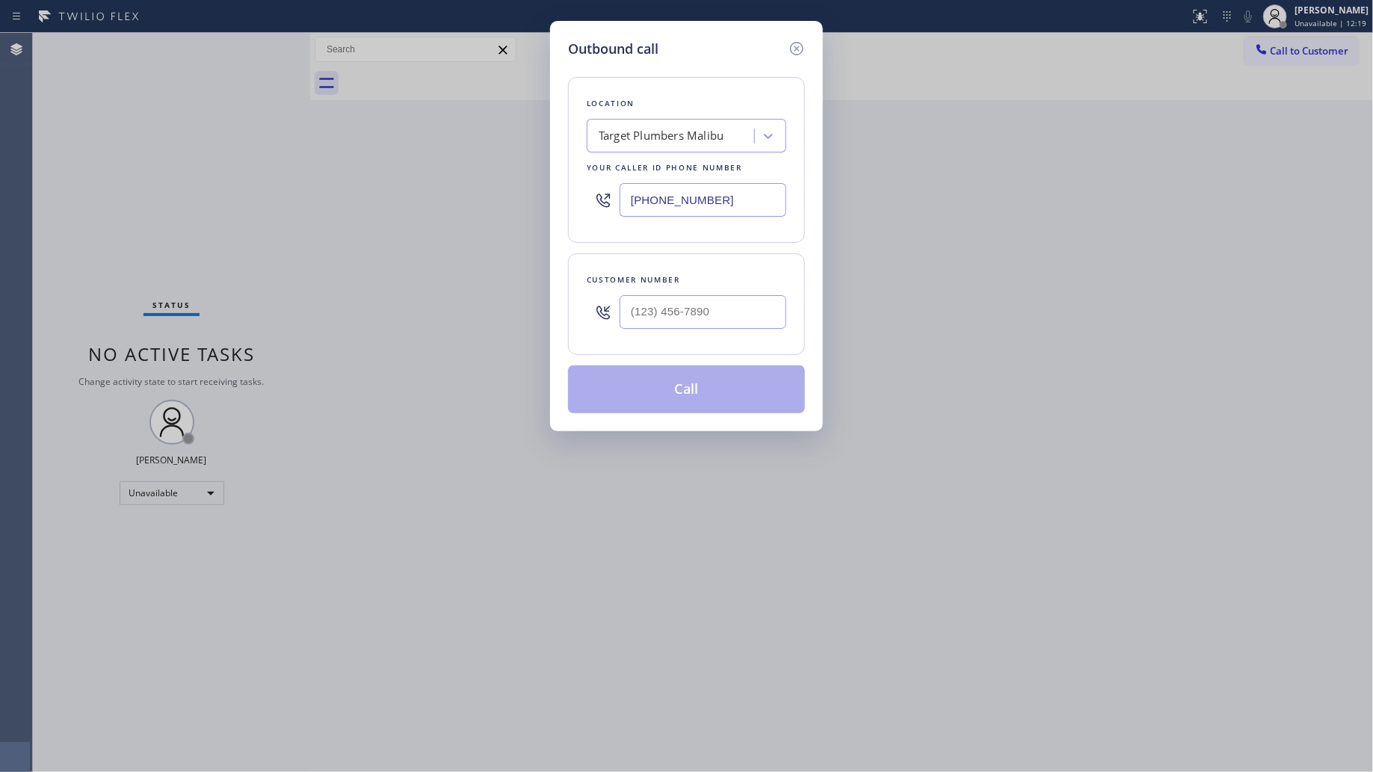
paste input "877) 748-5179"
type input "[PHONE_NUMBER]"
click at [755, 325] on input "(___) ___-____" at bounding box center [703, 312] width 167 height 34
paste input "270) 568-6131"
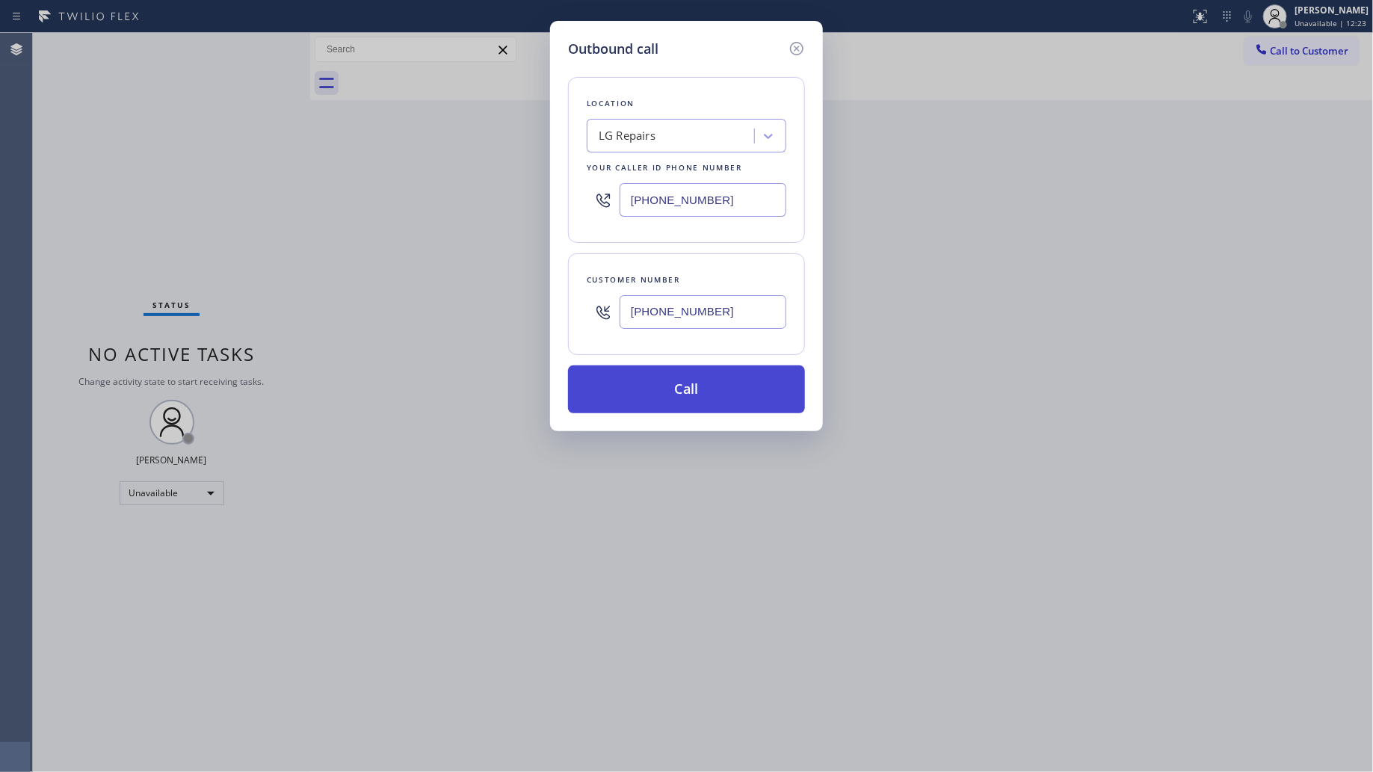
type input "[PHONE_NUMBER]"
click at [697, 399] on button "Call" at bounding box center [686, 390] width 237 height 48
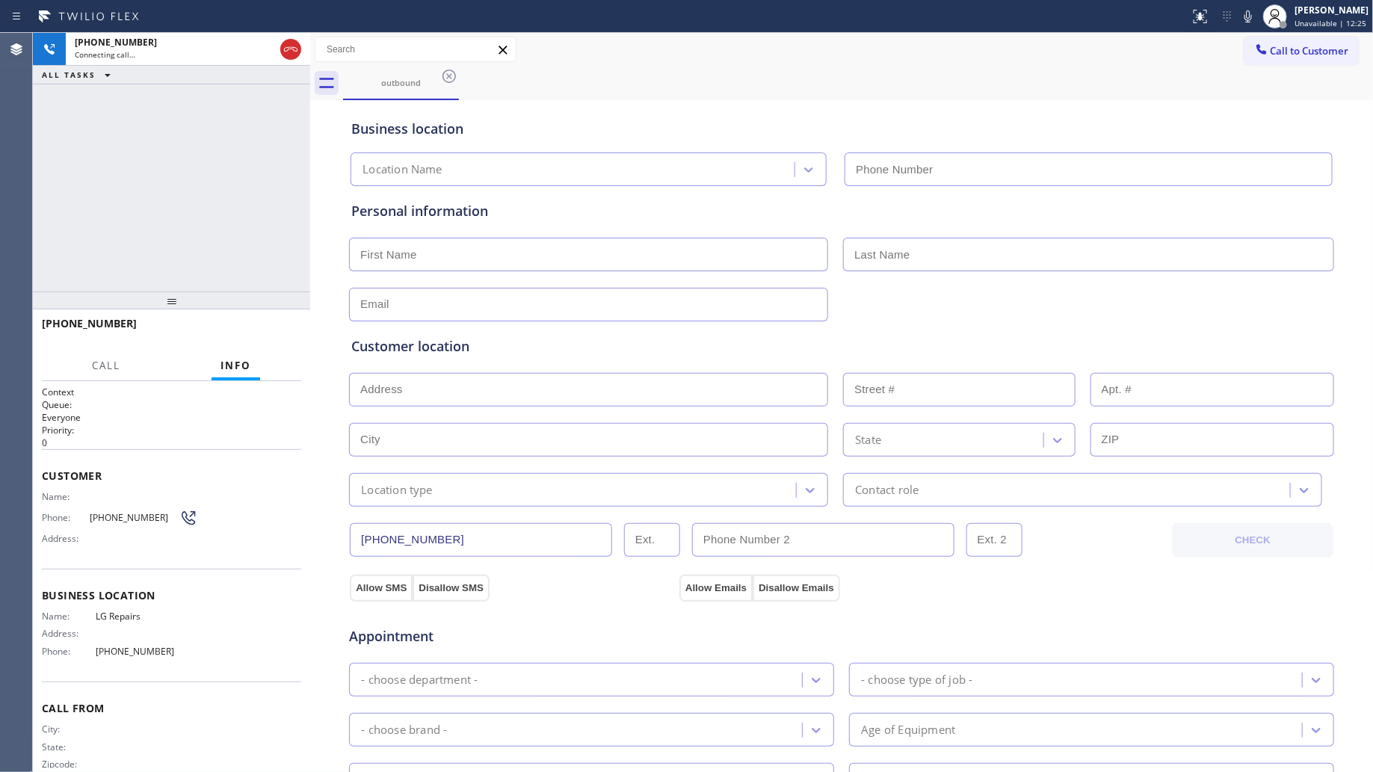
type input "[PHONE_NUMBER]"
click at [274, 324] on button "HANG UP" at bounding box center [267, 330] width 70 height 21
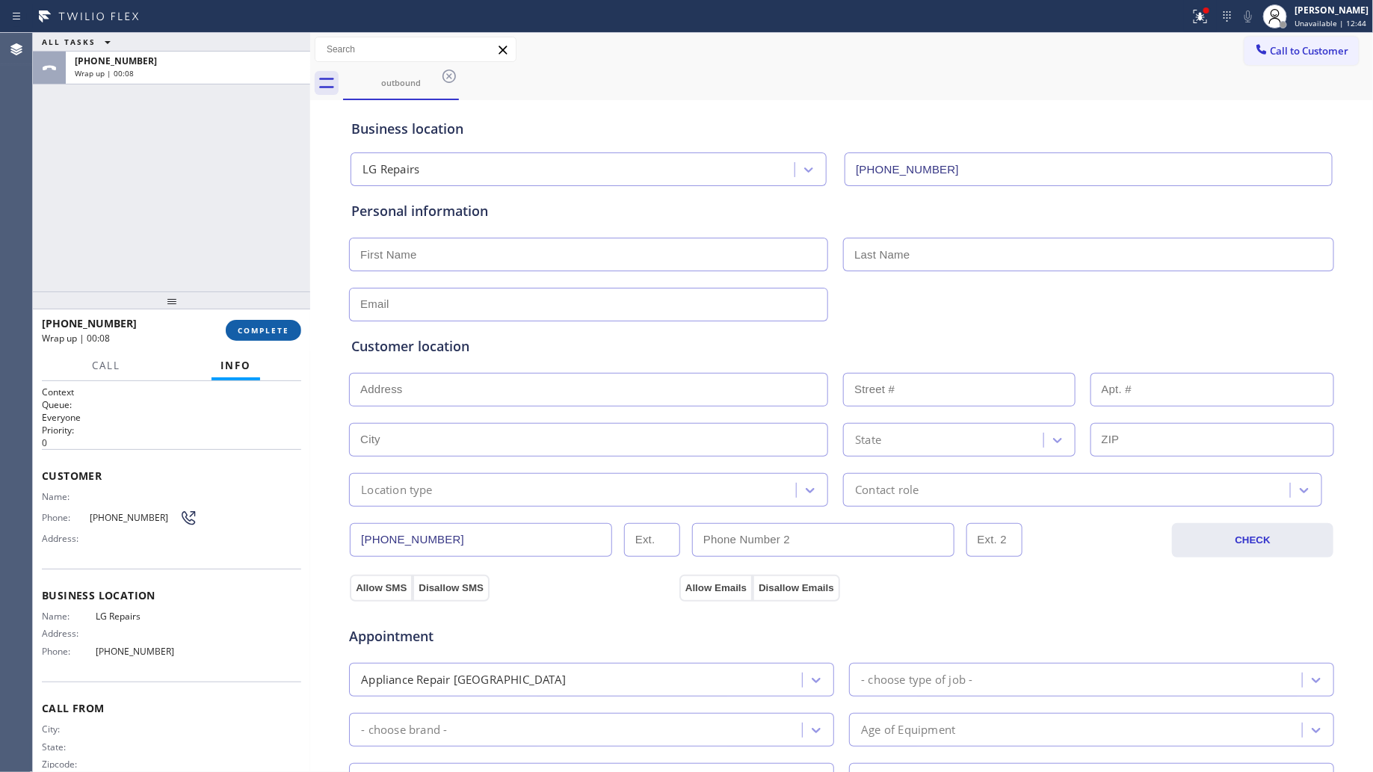
click at [271, 338] on button "COMPLETE" at bounding box center [264, 330] width 76 height 21
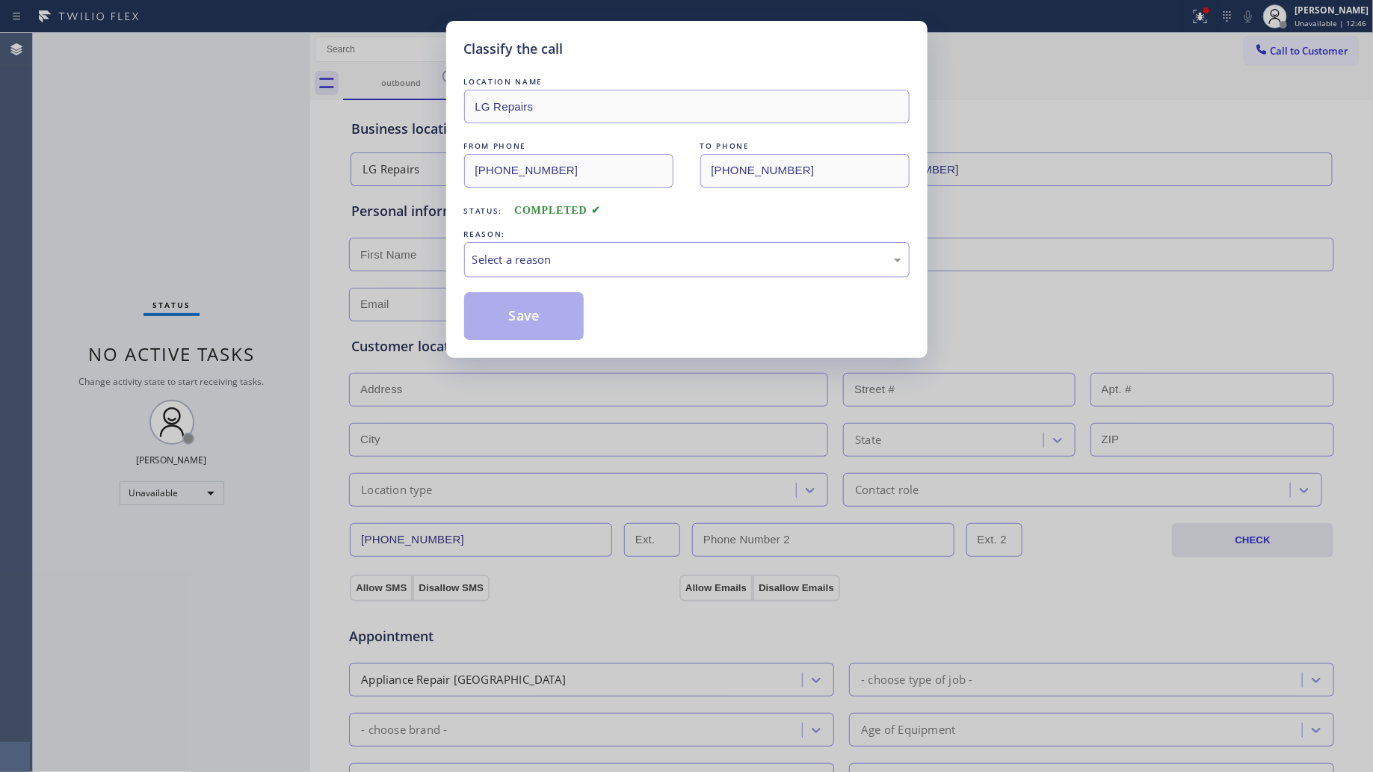
click at [580, 267] on div "Select a reason" at bounding box center [687, 259] width 429 height 17
click at [484, 318] on button "Save" at bounding box center [524, 316] width 120 height 48
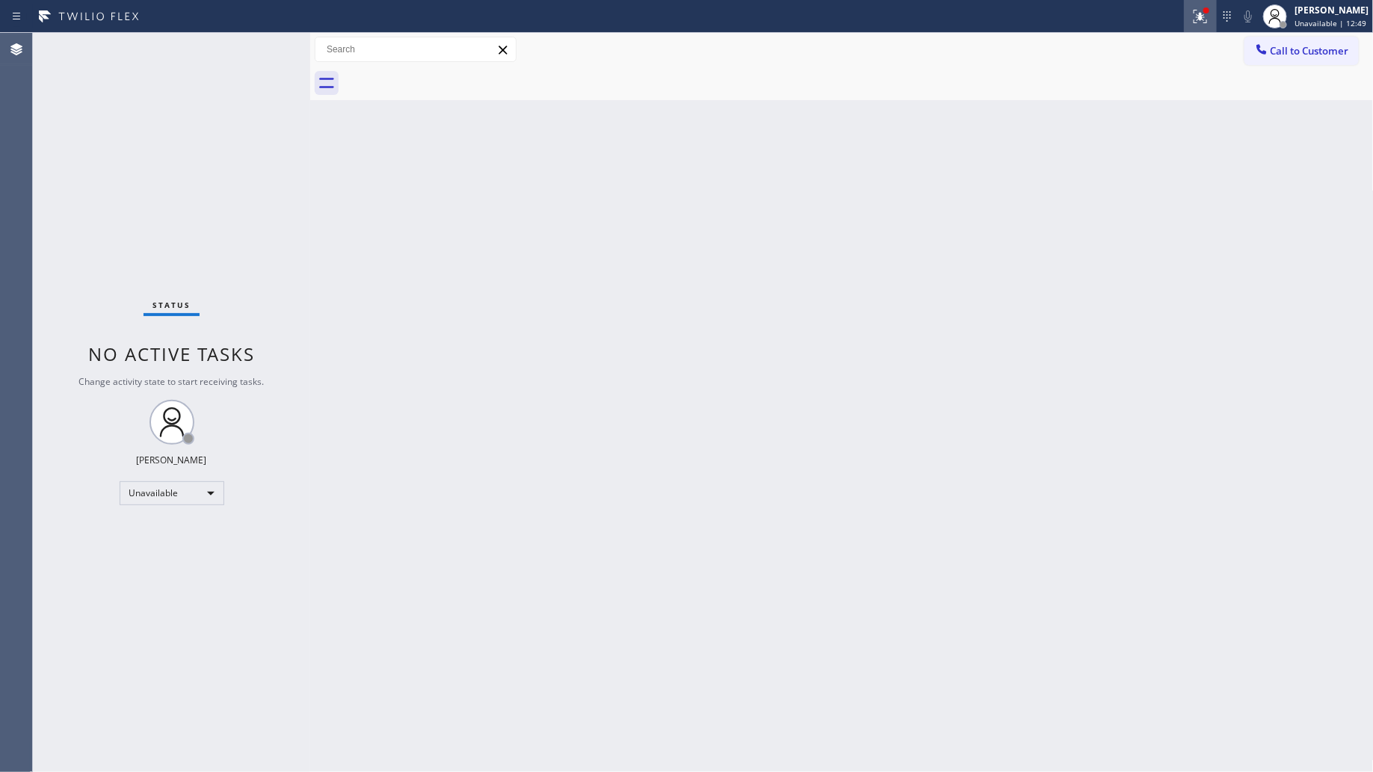
click at [1202, 31] on button at bounding box center [1200, 16] width 33 height 33
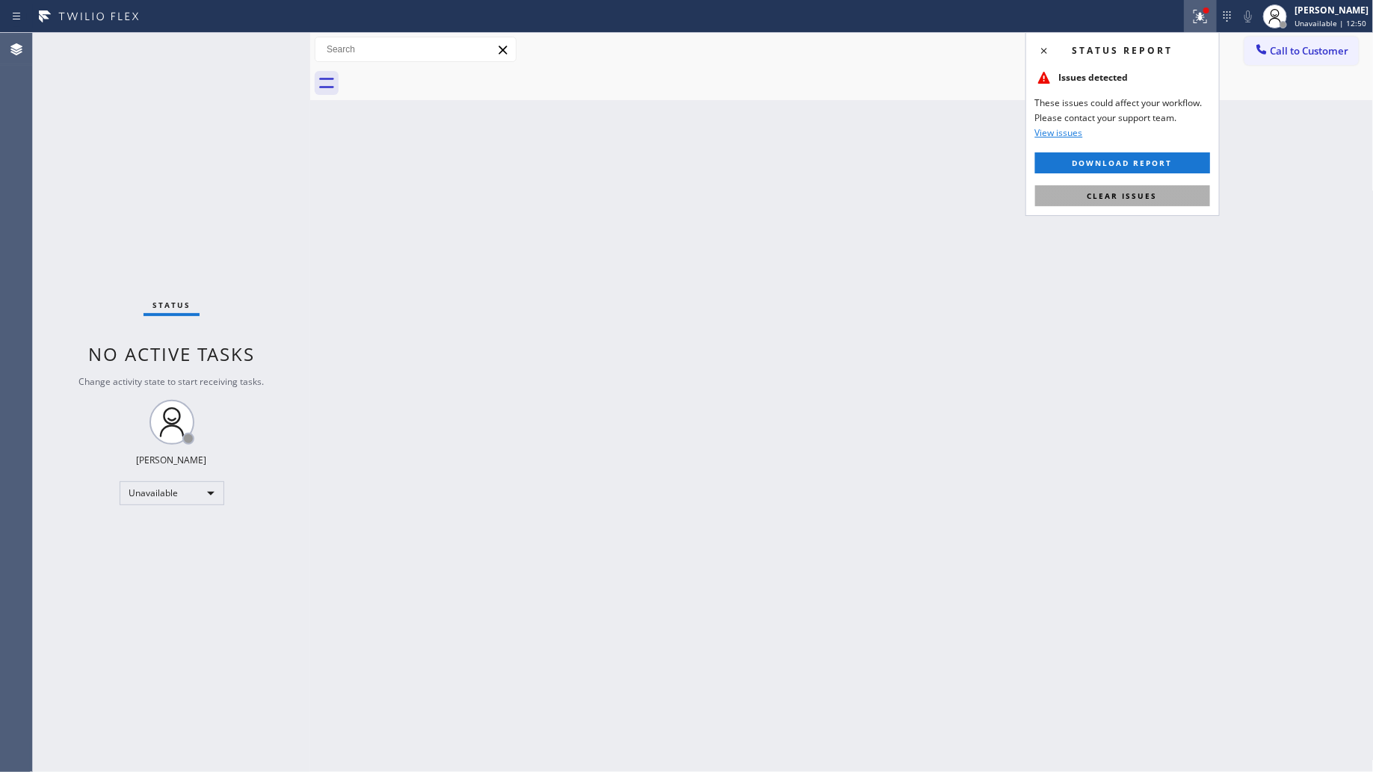
click at [1155, 206] on button "Clear issues" at bounding box center [1123, 195] width 175 height 21
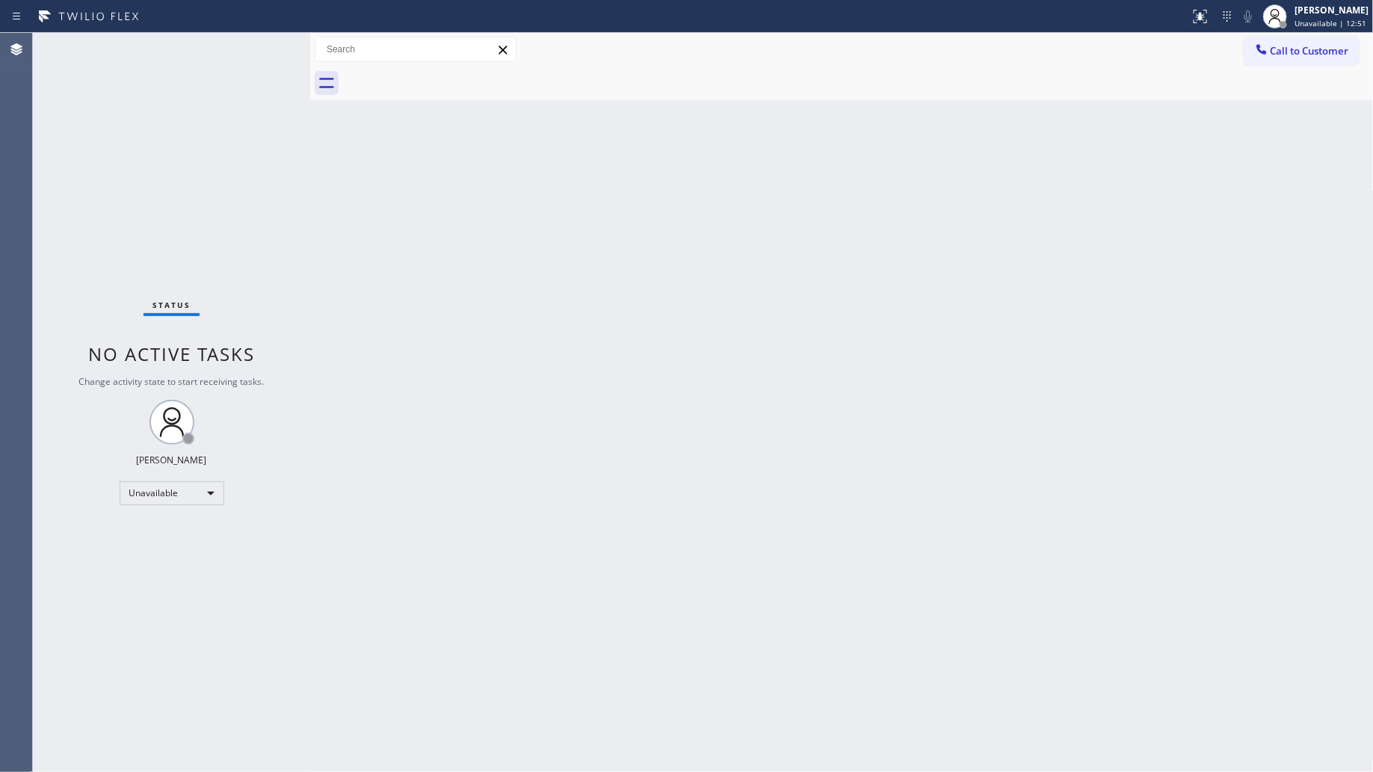
click at [1297, 34] on div "Call to Customer Outbound call Location LG Repairs Your caller id phone number …" at bounding box center [842, 50] width 1064 height 34
drag, startPoint x: 1305, startPoint y: 52, endPoint x: 1287, endPoint y: 54, distance: 18.0
click at [1302, 52] on span "Call to Customer" at bounding box center [1310, 50] width 79 height 13
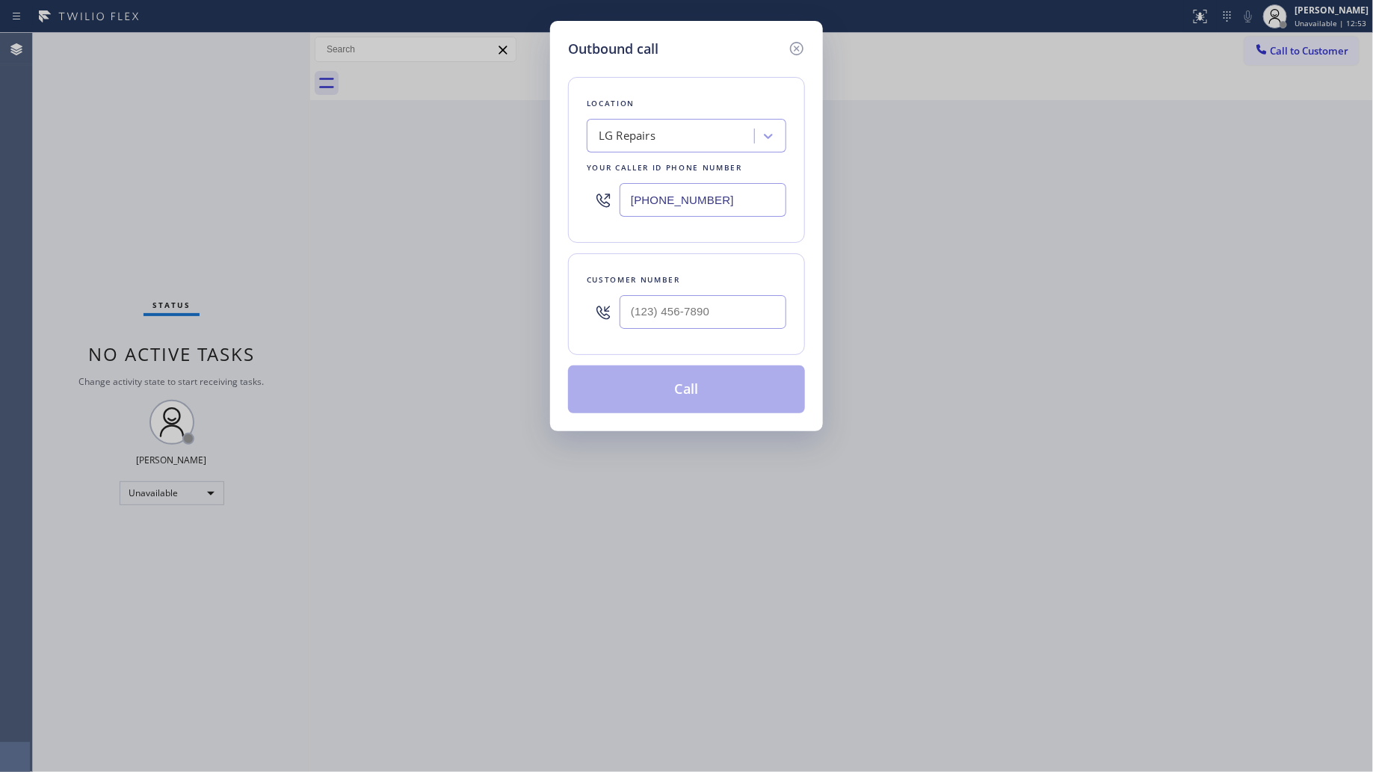
drag, startPoint x: 704, startPoint y: 191, endPoint x: 593, endPoint y: 200, distance: 111.0
click at [592, 199] on div "[PHONE_NUMBER]" at bounding box center [687, 200] width 200 height 49
paste input "347) 614-2747"
type input "[PHONE_NUMBER]"
drag, startPoint x: 727, startPoint y: 311, endPoint x: 730, endPoint y: 319, distance: 7.8
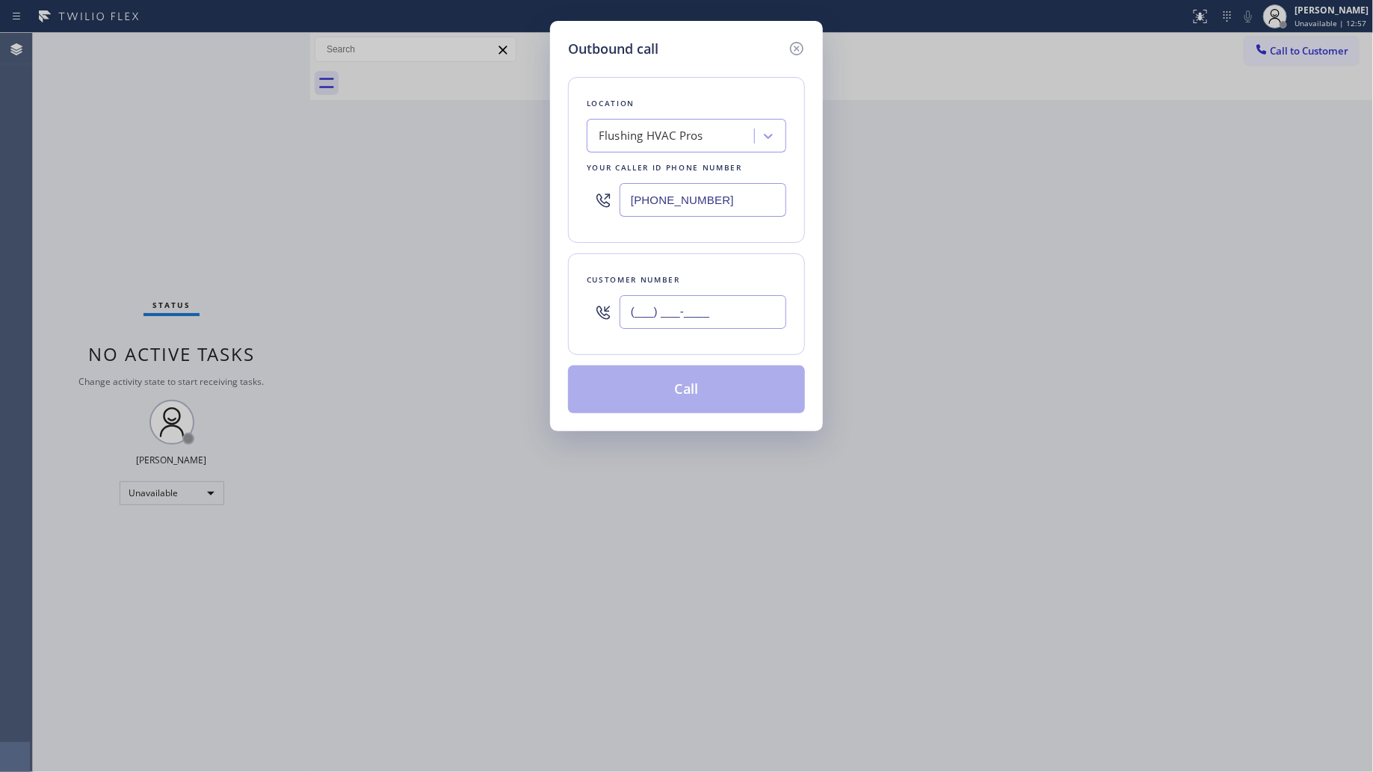
click at [729, 311] on input "(___) ___-____" at bounding box center [703, 312] width 167 height 34
paste input "347) 676-2536"
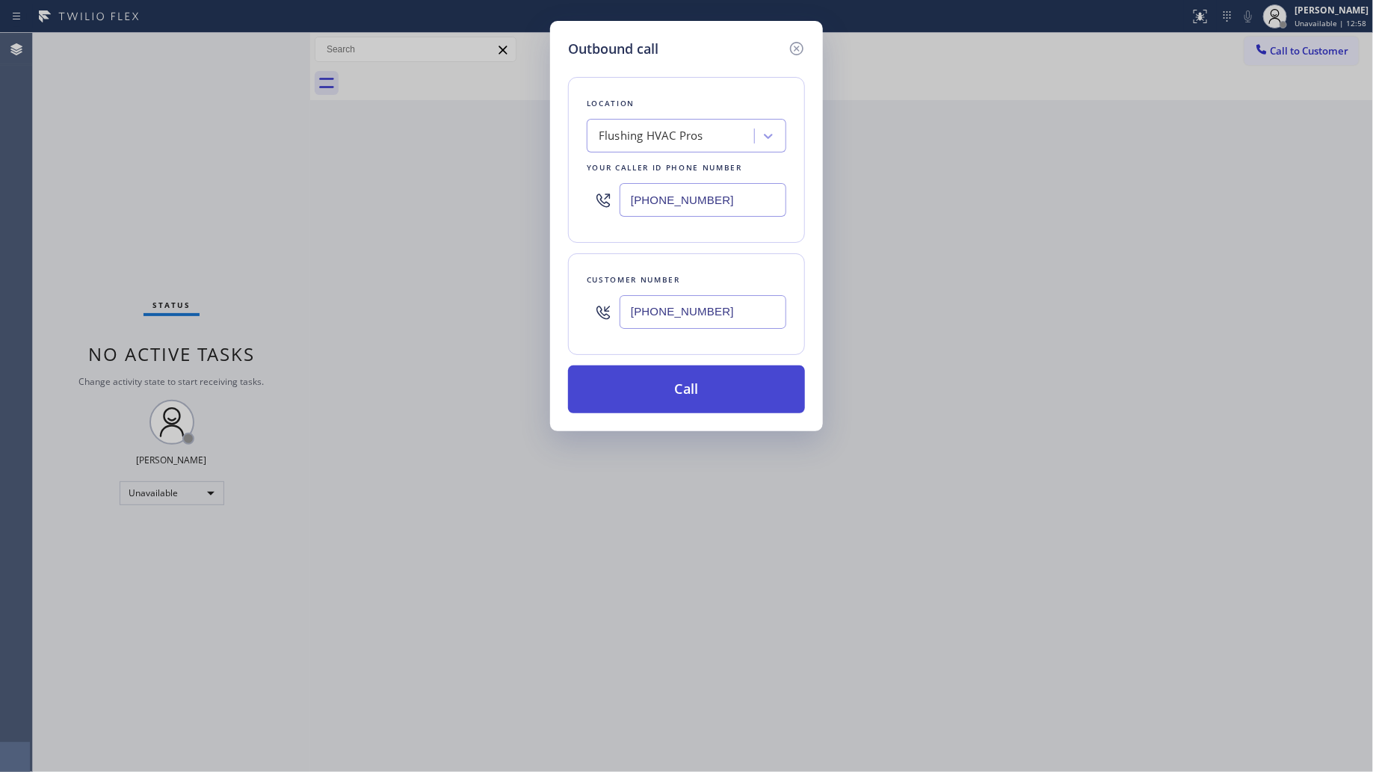
type input "[PHONE_NUMBER]"
click at [720, 389] on button "Call" at bounding box center [686, 390] width 237 height 48
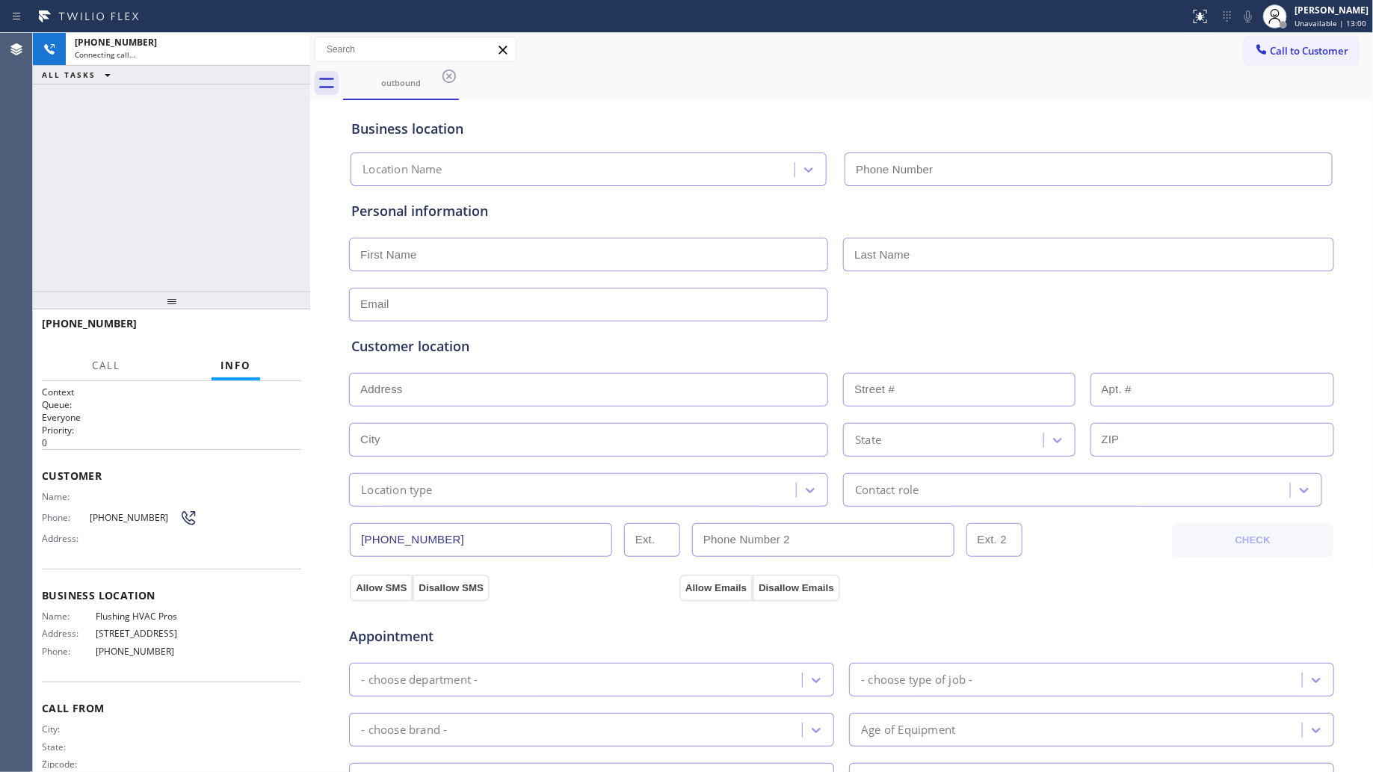
type input "[PHONE_NUMBER]"
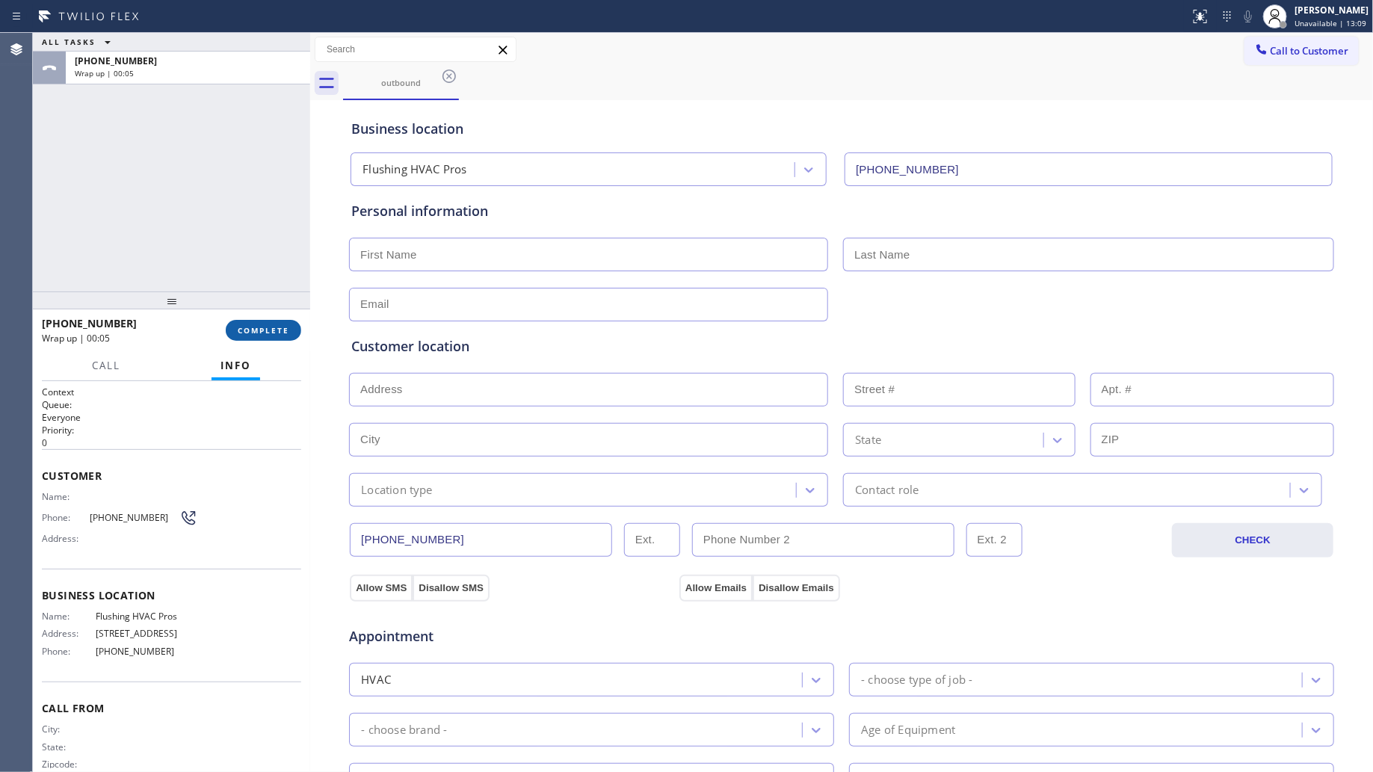
click at [270, 324] on button "COMPLETE" at bounding box center [264, 330] width 76 height 21
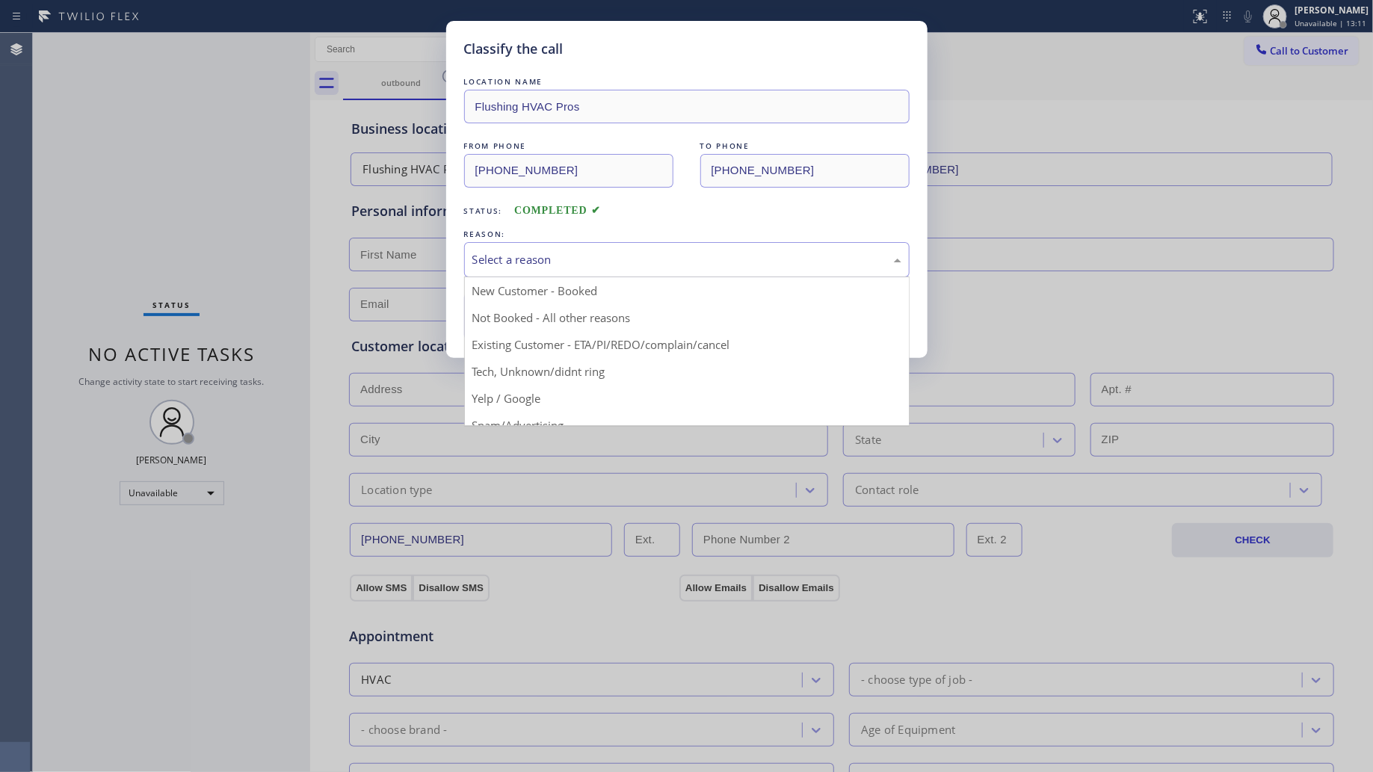
click at [521, 259] on div "Select a reason" at bounding box center [687, 259] width 429 height 17
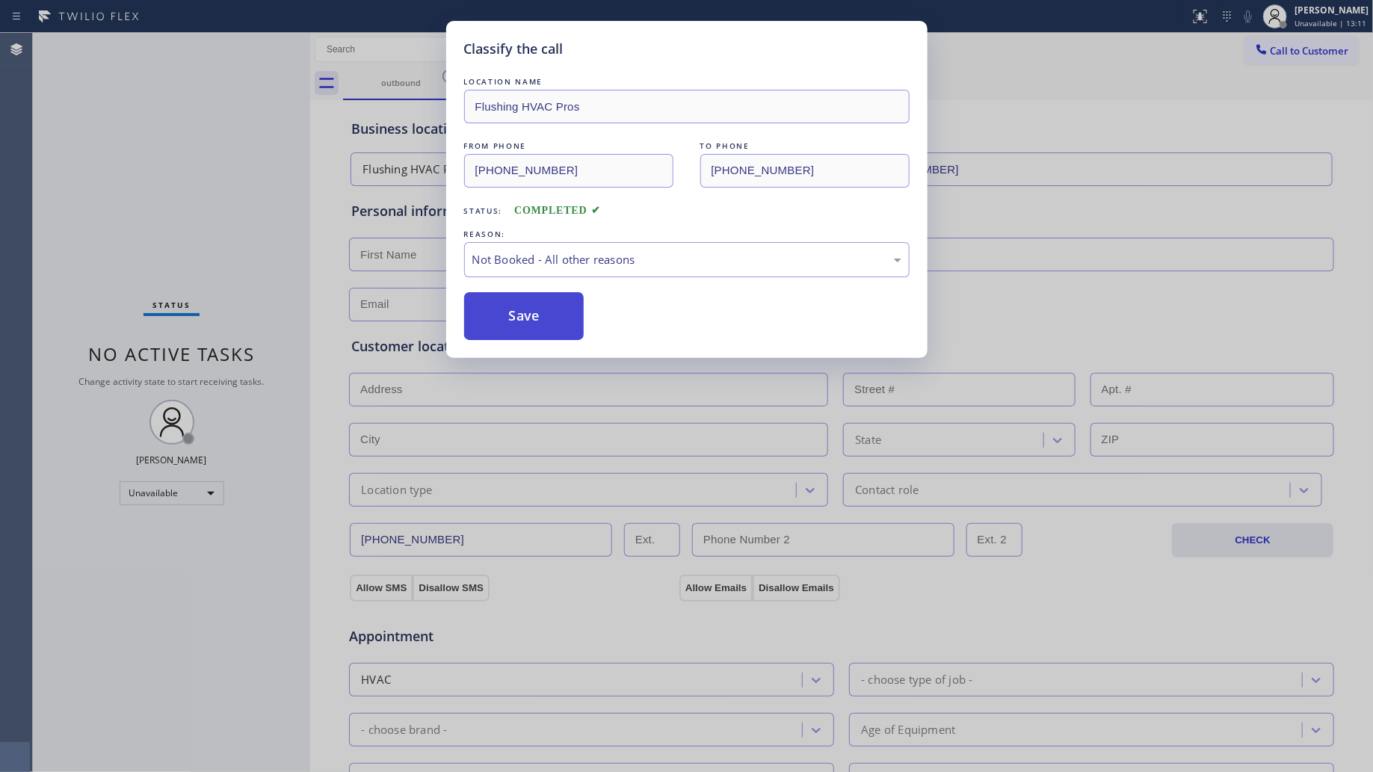
click at [514, 316] on button "Save" at bounding box center [524, 316] width 120 height 48
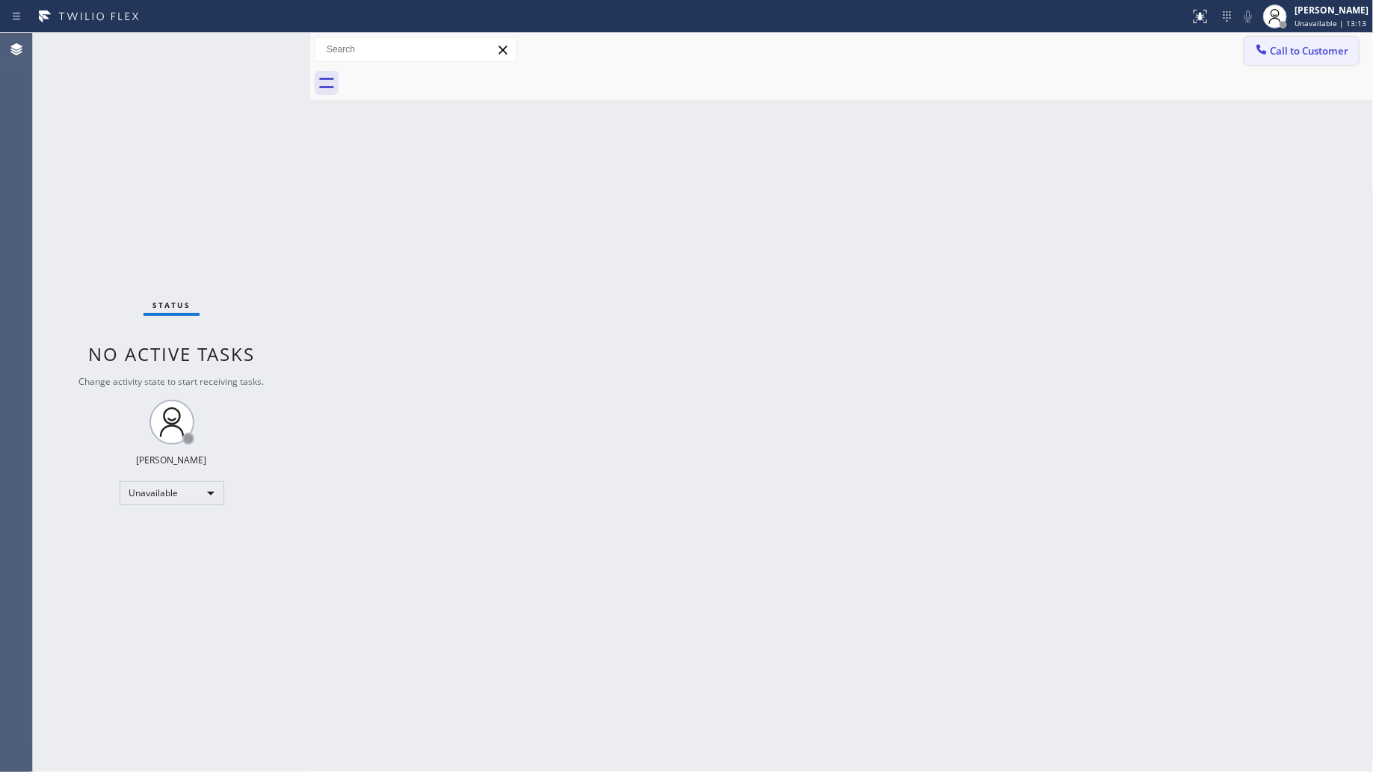
click at [1276, 46] on span "Call to Customer" at bounding box center [1310, 50] width 79 height 13
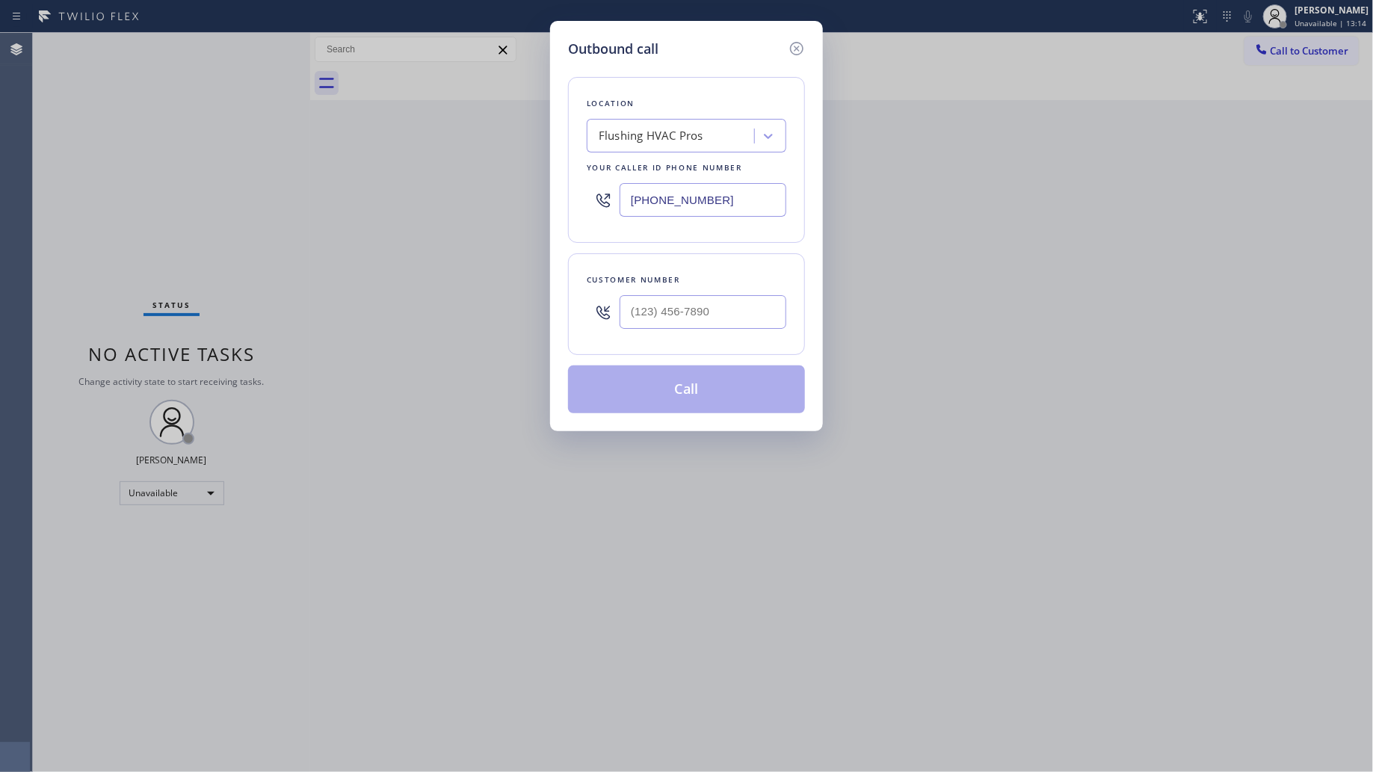
drag, startPoint x: 755, startPoint y: 206, endPoint x: 544, endPoint y: 200, distance: 210.9
click at [544, 206] on div "Outbound call Location Flushing HVAC Pros Your caller id phone number [PHONE_NU…" at bounding box center [686, 386] width 1373 height 772
paste input "855) 666-9755"
type input "[PHONE_NUMBER]"
drag, startPoint x: 655, startPoint y: 309, endPoint x: 662, endPoint y: 305, distance: 7.7
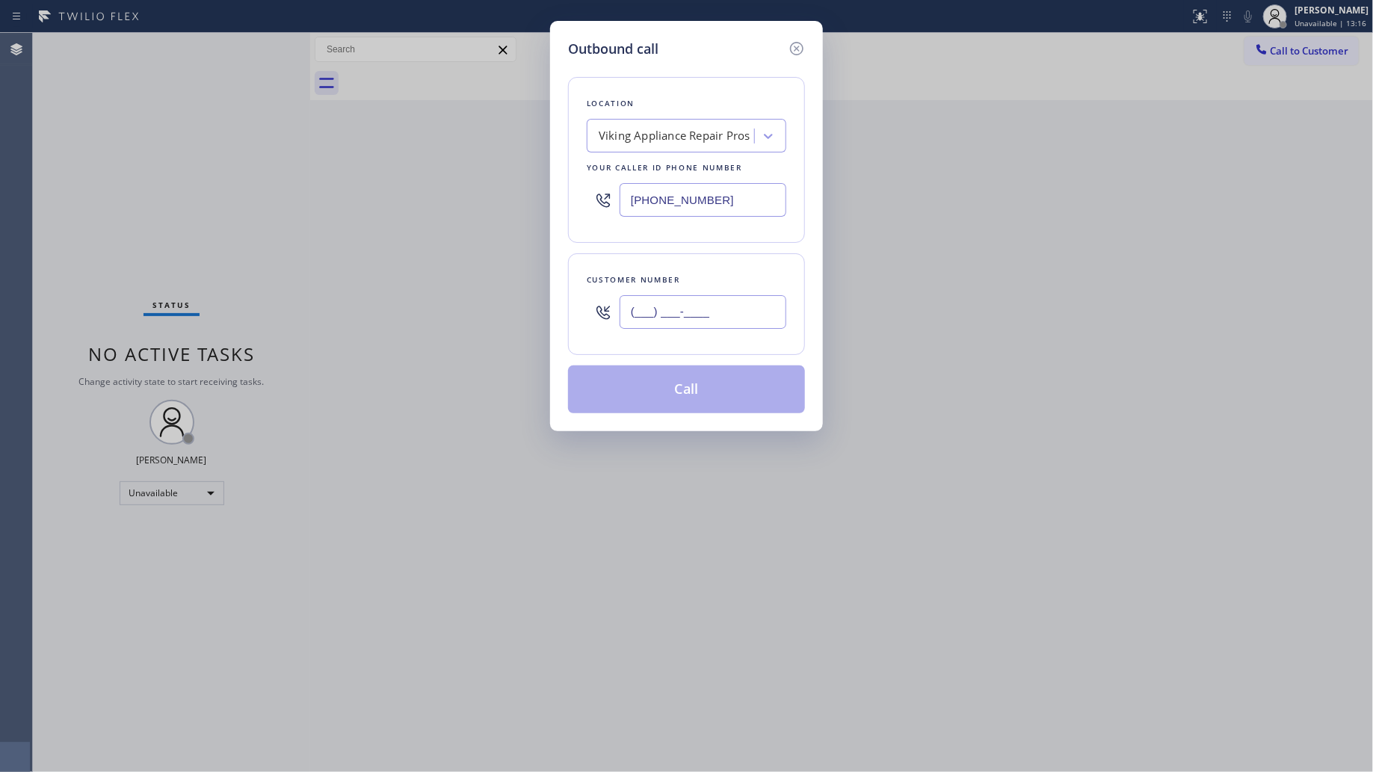
click at [662, 305] on input "(___) ___-____" at bounding box center [703, 312] width 167 height 34
paste input "647) 225-9268"
type input "[PHONE_NUMBER]"
click at [682, 404] on button "Call" at bounding box center [686, 390] width 237 height 48
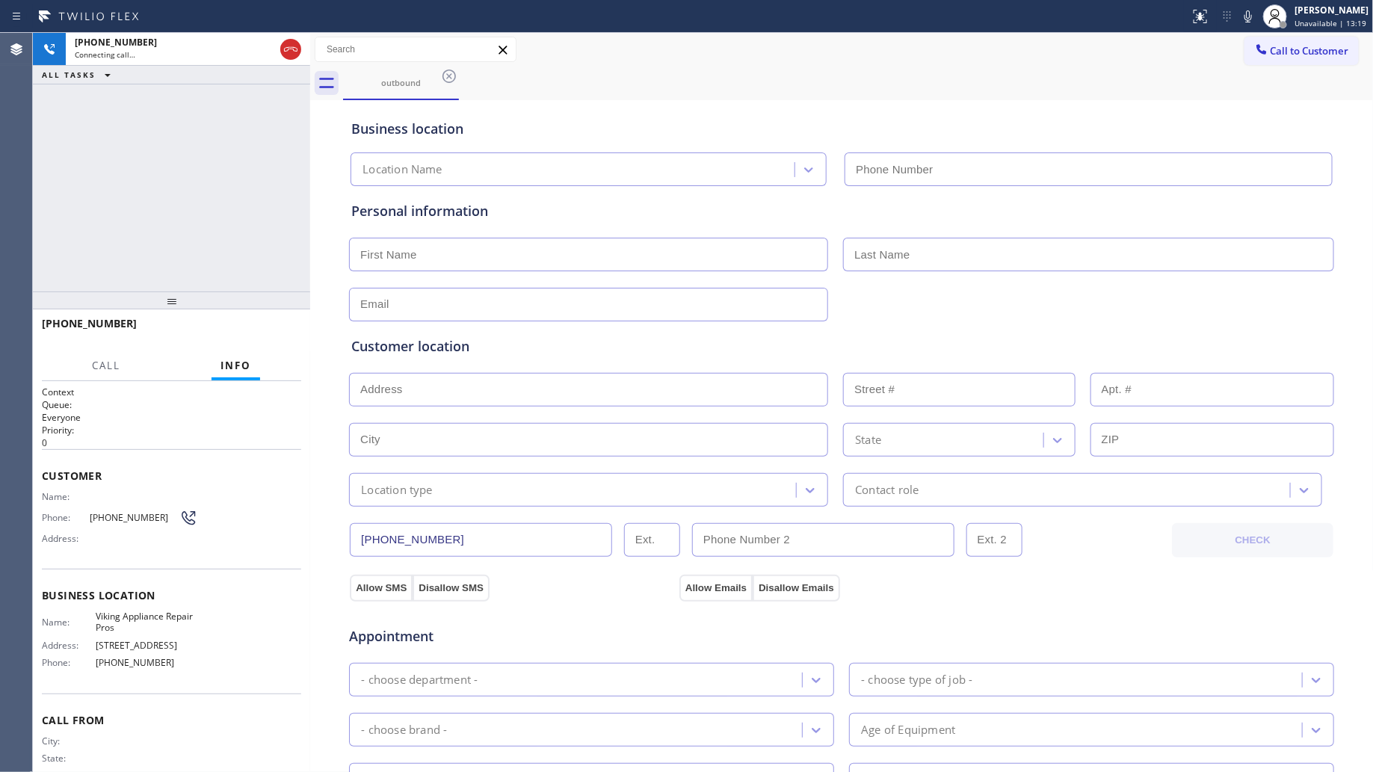
type input "[PHONE_NUMBER]"
click at [415, 533] on input "[PHONE_NUMBER]" at bounding box center [481, 540] width 262 height 34
click at [415, 531] on input "[PHONE_NUMBER]" at bounding box center [481, 540] width 262 height 34
click at [415, 529] on input "[PHONE_NUMBER]" at bounding box center [481, 540] width 262 height 34
click at [408, 537] on input "[PHONE_NUMBER]" at bounding box center [481, 540] width 262 height 34
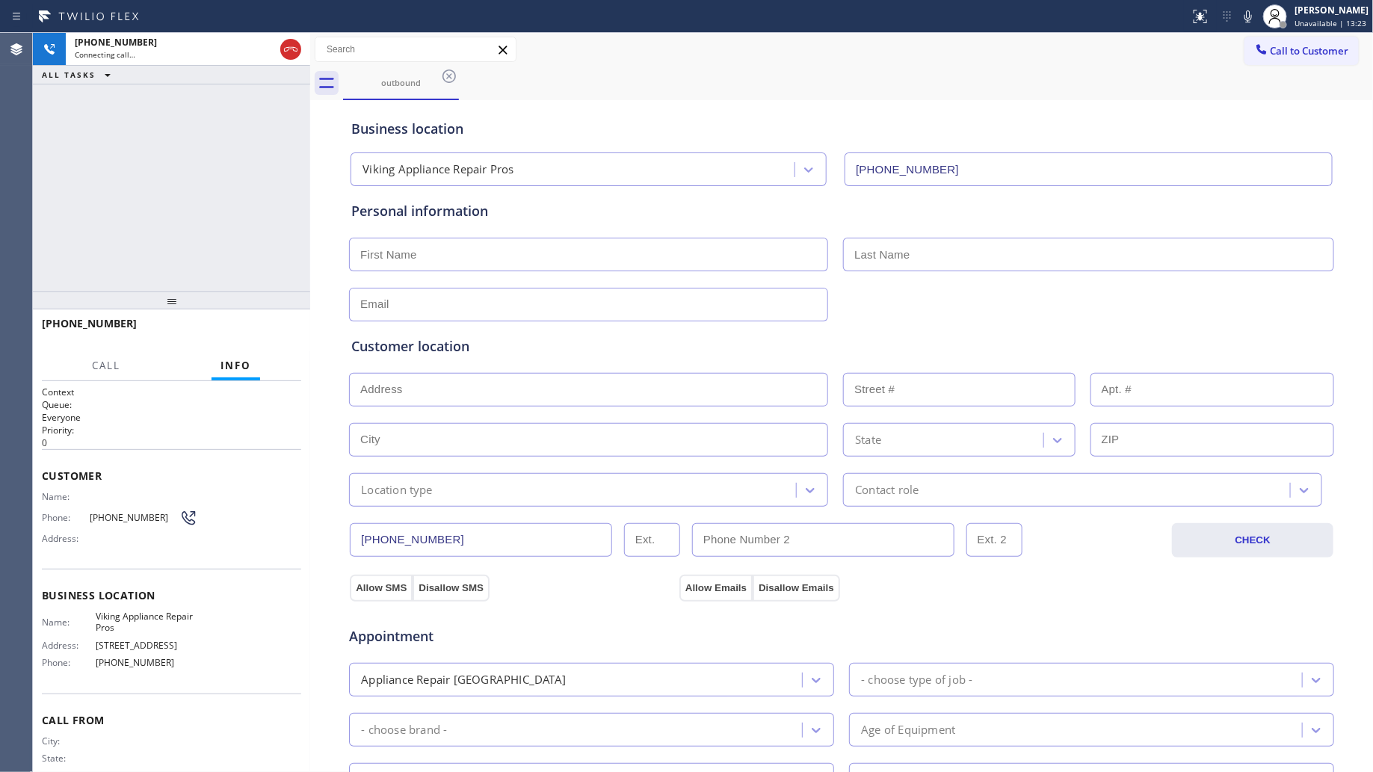
click at [407, 536] on input "[PHONE_NUMBER]" at bounding box center [481, 540] width 262 height 34
click at [406, 536] on input "[PHONE_NUMBER]" at bounding box center [481, 540] width 262 height 34
click at [286, 46] on icon at bounding box center [291, 49] width 18 height 18
click at [274, 46] on div "[PHONE_NUMBER]" at bounding box center [175, 42] width 200 height 13
click at [286, 46] on div "[PHONE_NUMBER]" at bounding box center [188, 42] width 227 height 13
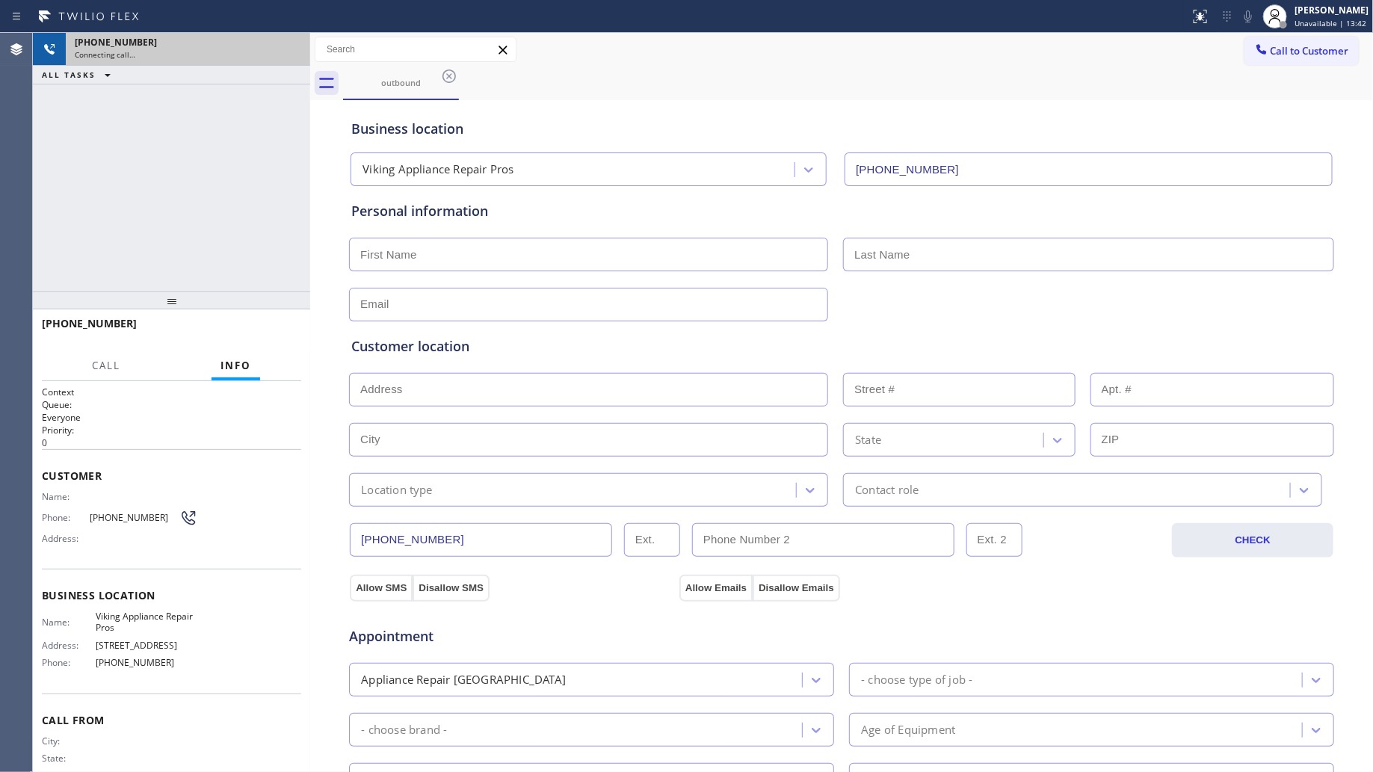
click at [285, 46] on div "[PHONE_NUMBER]" at bounding box center [188, 42] width 227 height 13
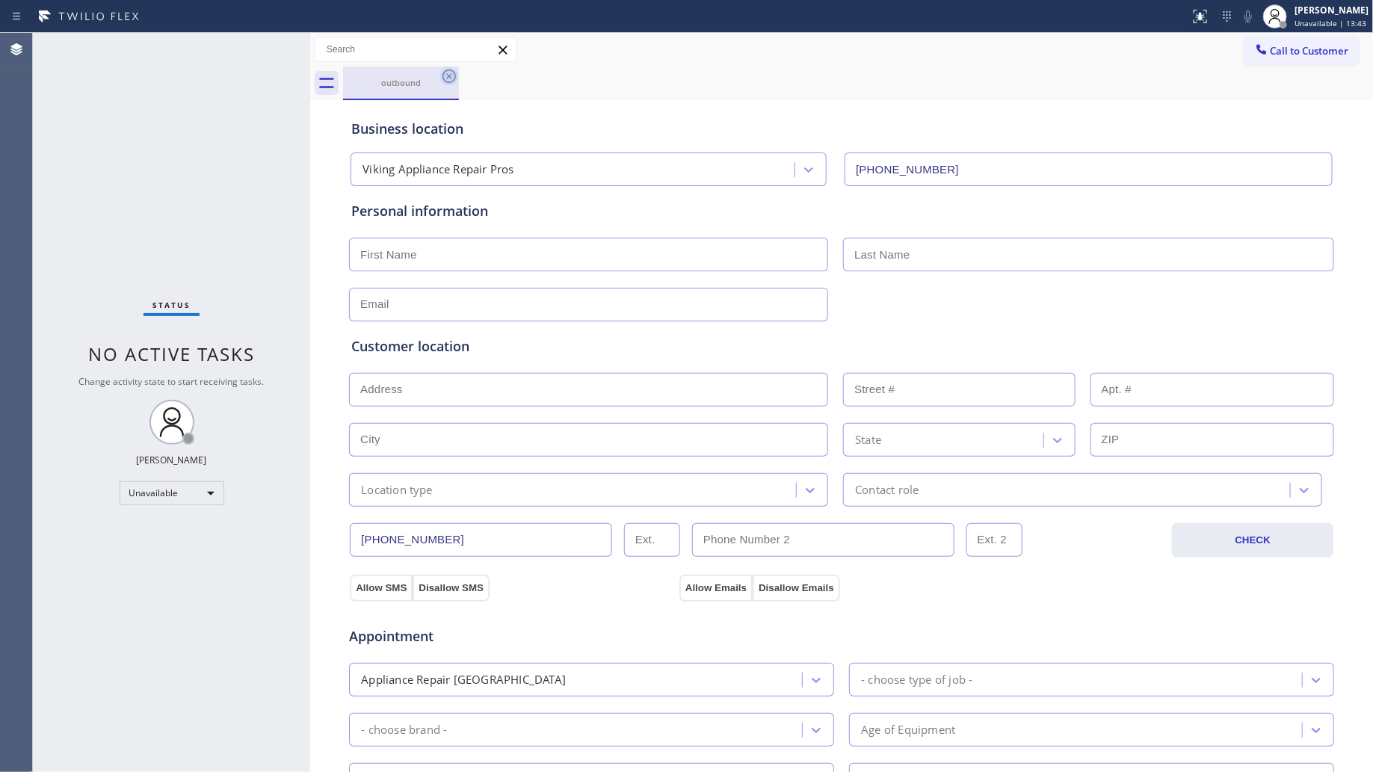
click at [445, 76] on icon at bounding box center [449, 76] width 18 height 18
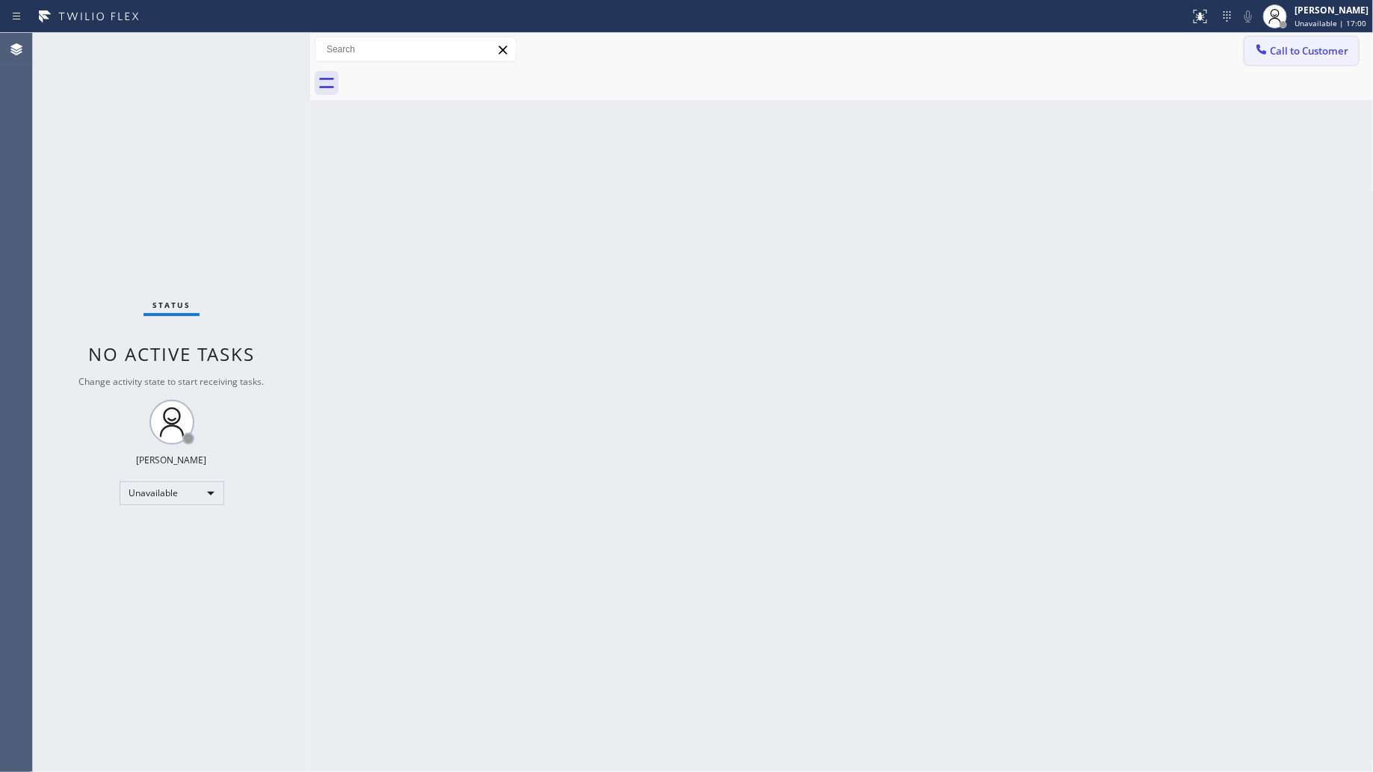
drag, startPoint x: 1264, startPoint y: 43, endPoint x: 1104, endPoint y: 79, distance: 163.1
click at [1264, 45] on icon at bounding box center [1262, 49] width 15 height 15
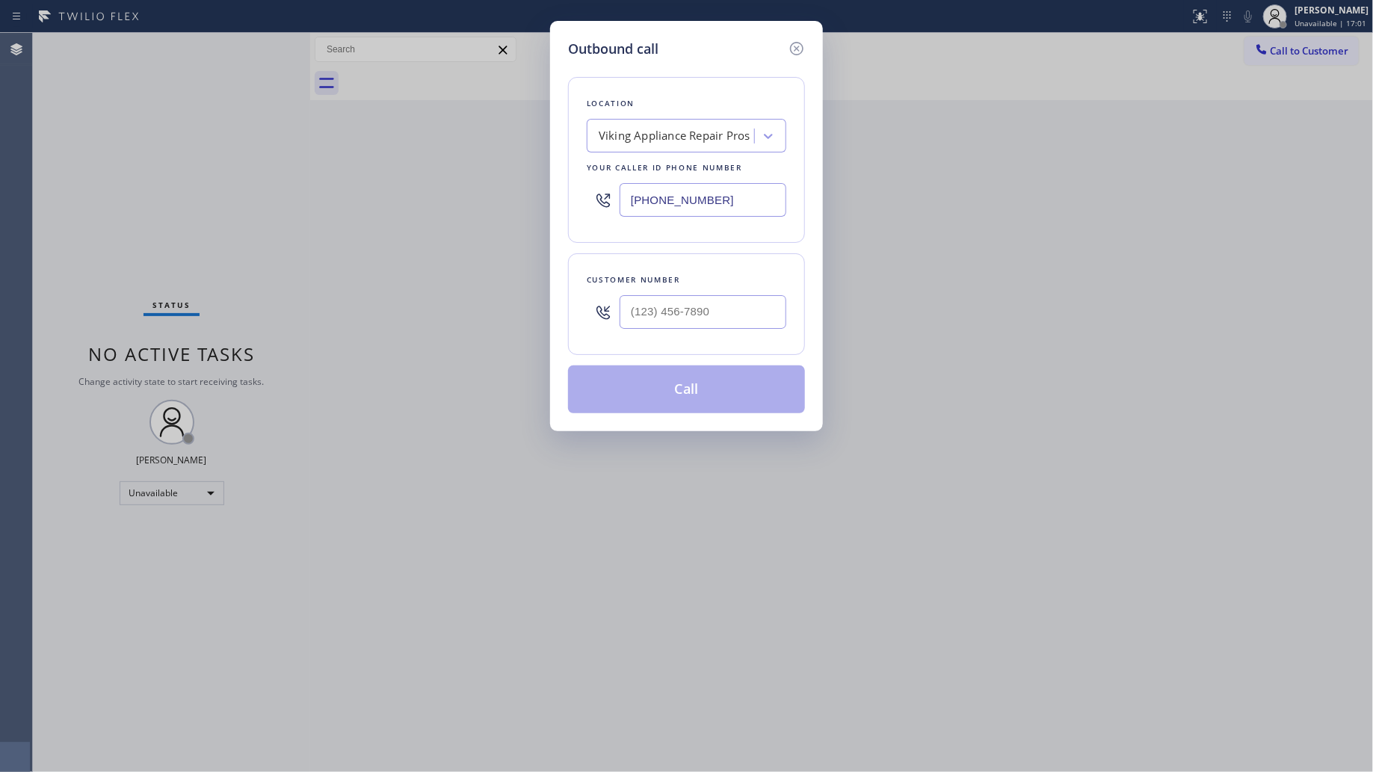
drag, startPoint x: 745, startPoint y: 200, endPoint x: 583, endPoint y: 203, distance: 162.3
click at [583, 204] on div "Location Viking Appliance Repair Pros Your caller id phone number [PHONE_NUMBER]" at bounding box center [686, 160] width 237 height 166
paste input "731-4952"
type input "[PHONE_NUMBER]"
drag, startPoint x: 719, startPoint y: 292, endPoint x: 733, endPoint y: 292, distance: 13.5
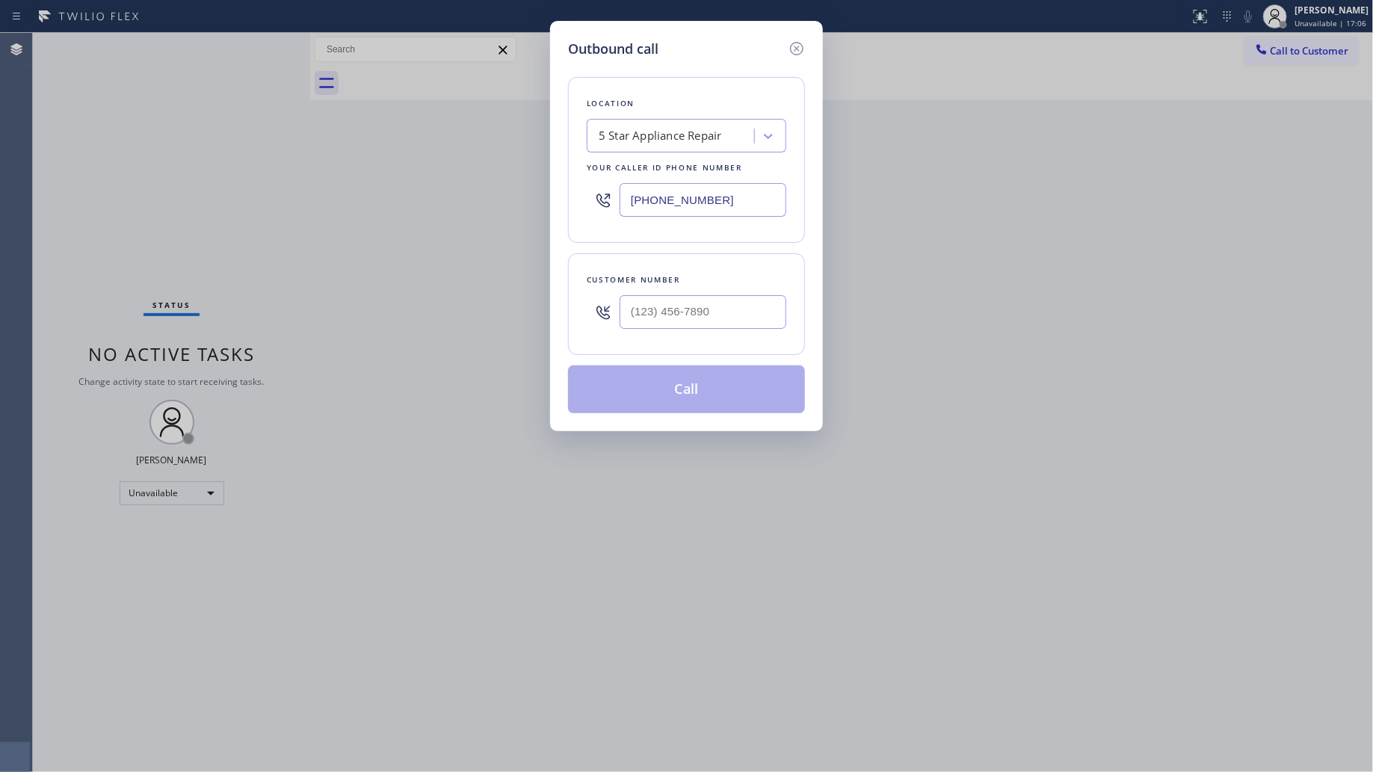
click at [719, 295] on div at bounding box center [703, 312] width 167 height 49
paste input "310) 409-7212"
click at [731, 297] on input "[PHONE_NUMBER]" at bounding box center [703, 312] width 167 height 34
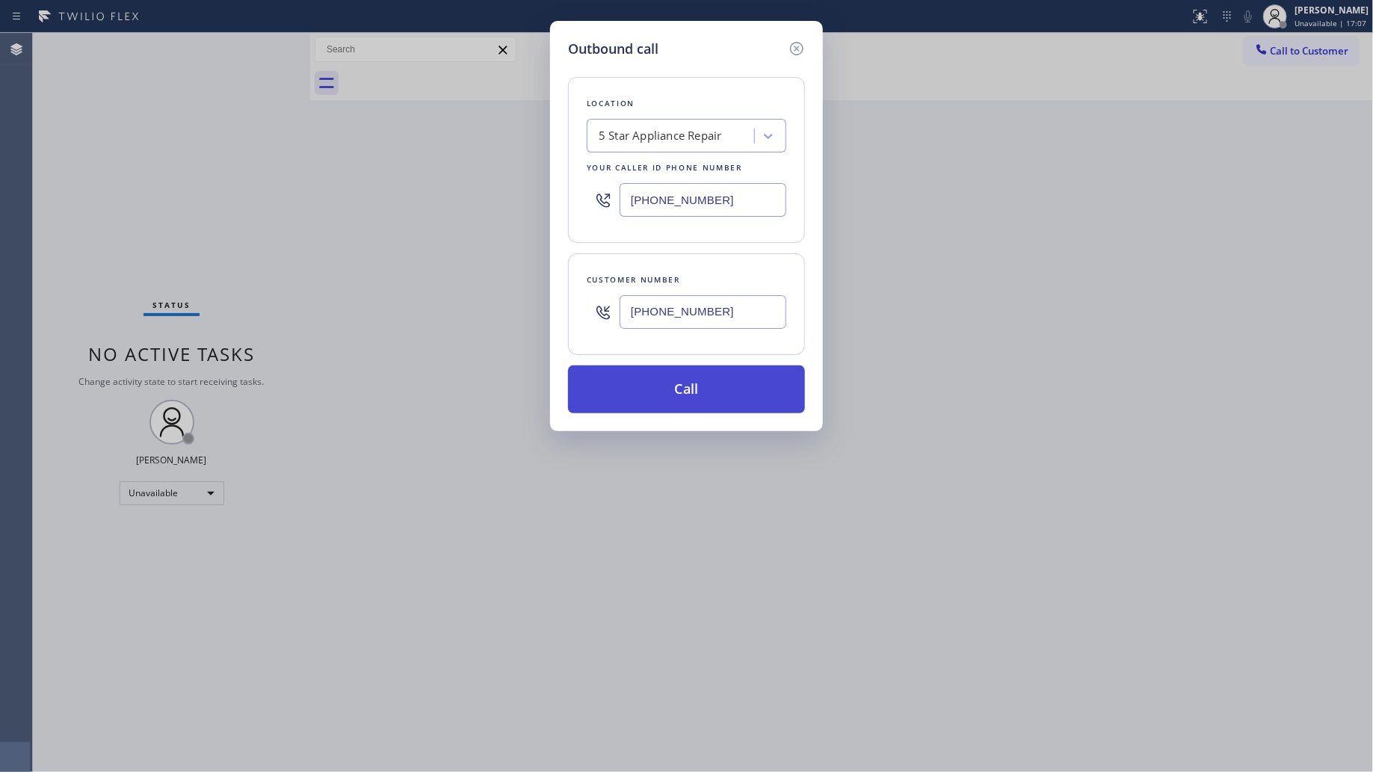
type input "[PHONE_NUMBER]"
click at [699, 386] on button "Call" at bounding box center [686, 390] width 237 height 48
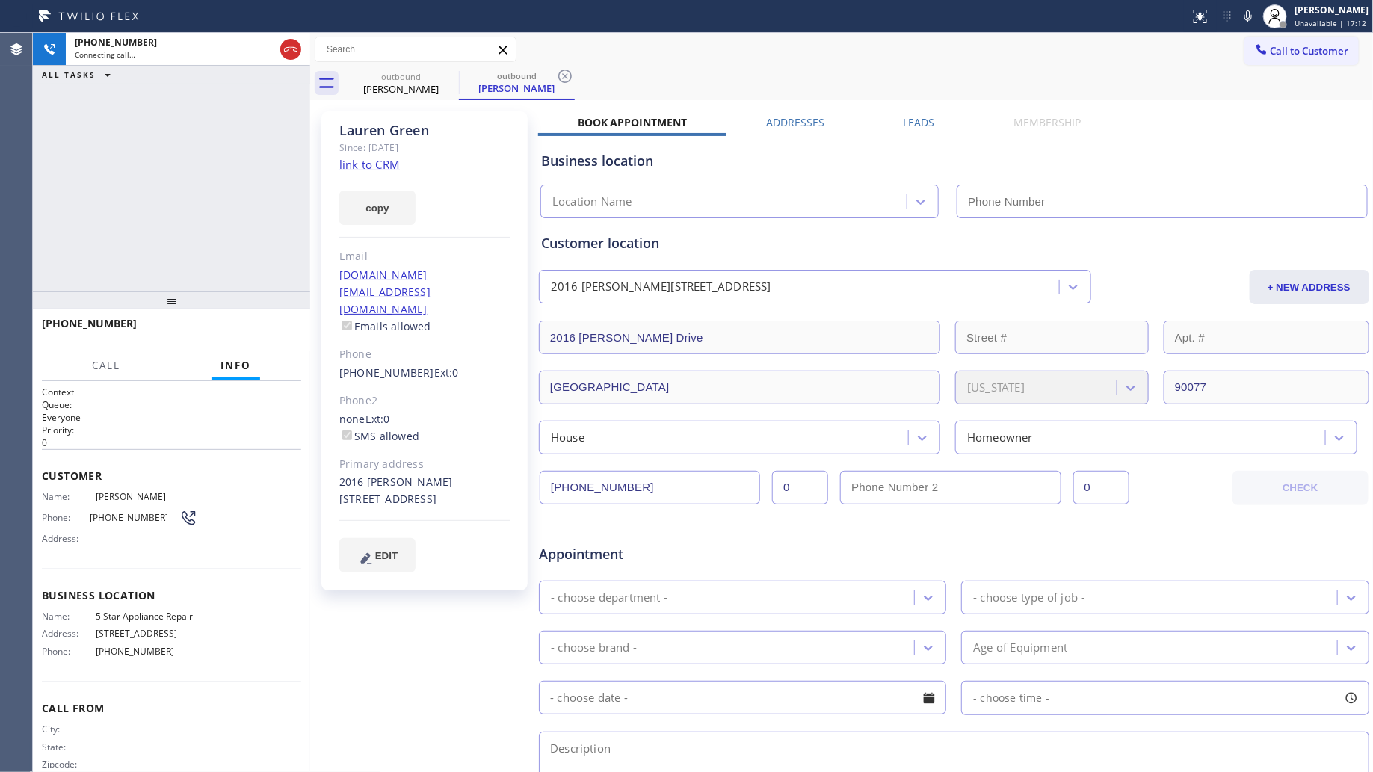
type input "[PHONE_NUMBER]"
click at [565, 75] on icon at bounding box center [565, 76] width 18 height 18
click at [271, 325] on span "HANG UP" at bounding box center [267, 330] width 46 height 10
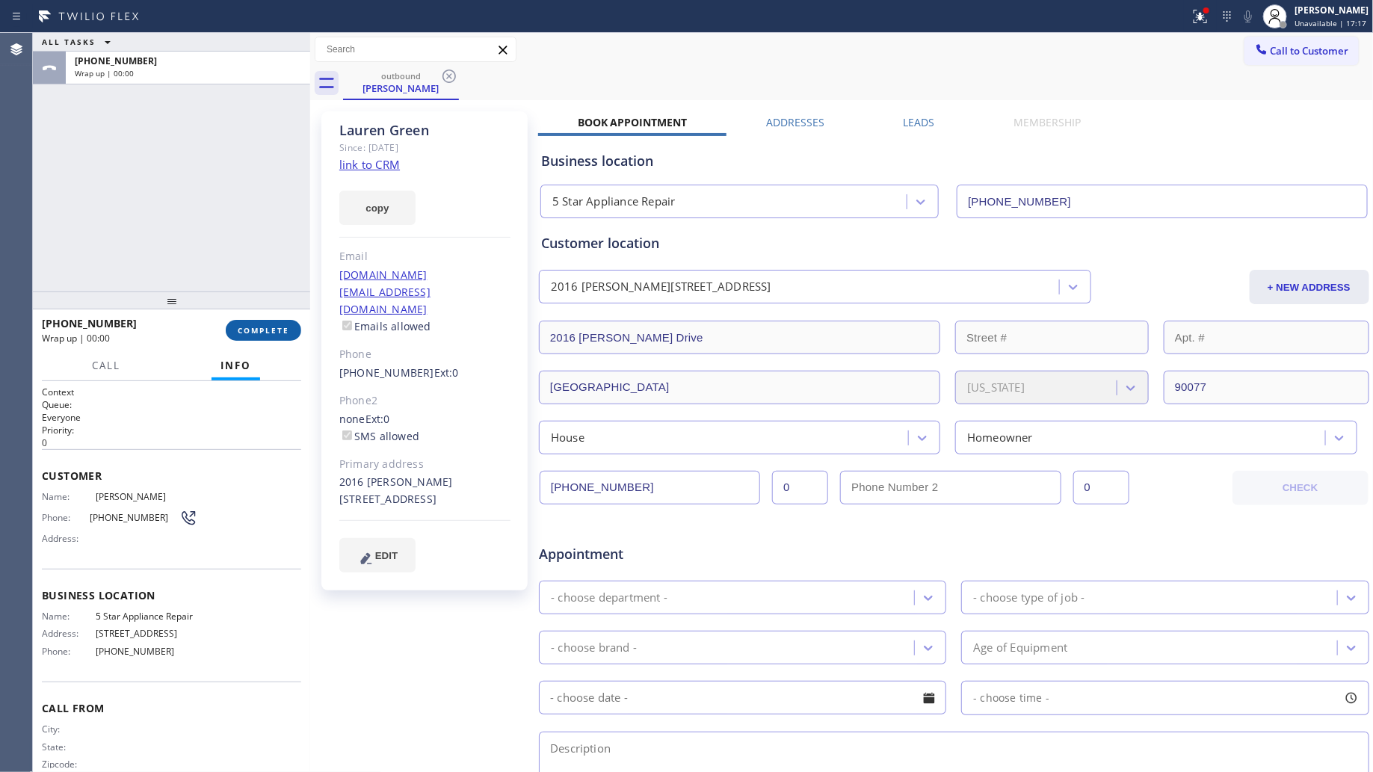
click at [273, 324] on button "COMPLETE" at bounding box center [264, 330] width 76 height 21
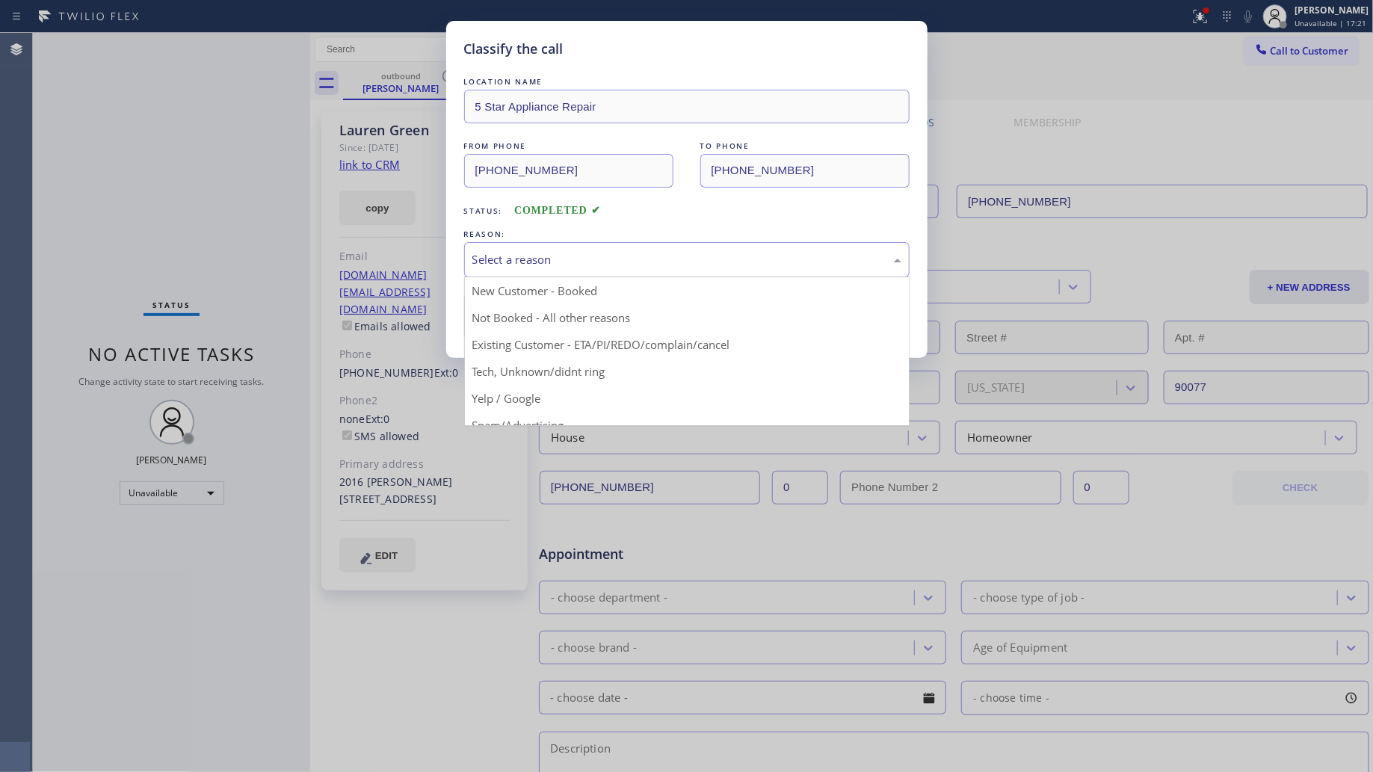
click at [533, 254] on div "Select a reason" at bounding box center [687, 259] width 429 height 17
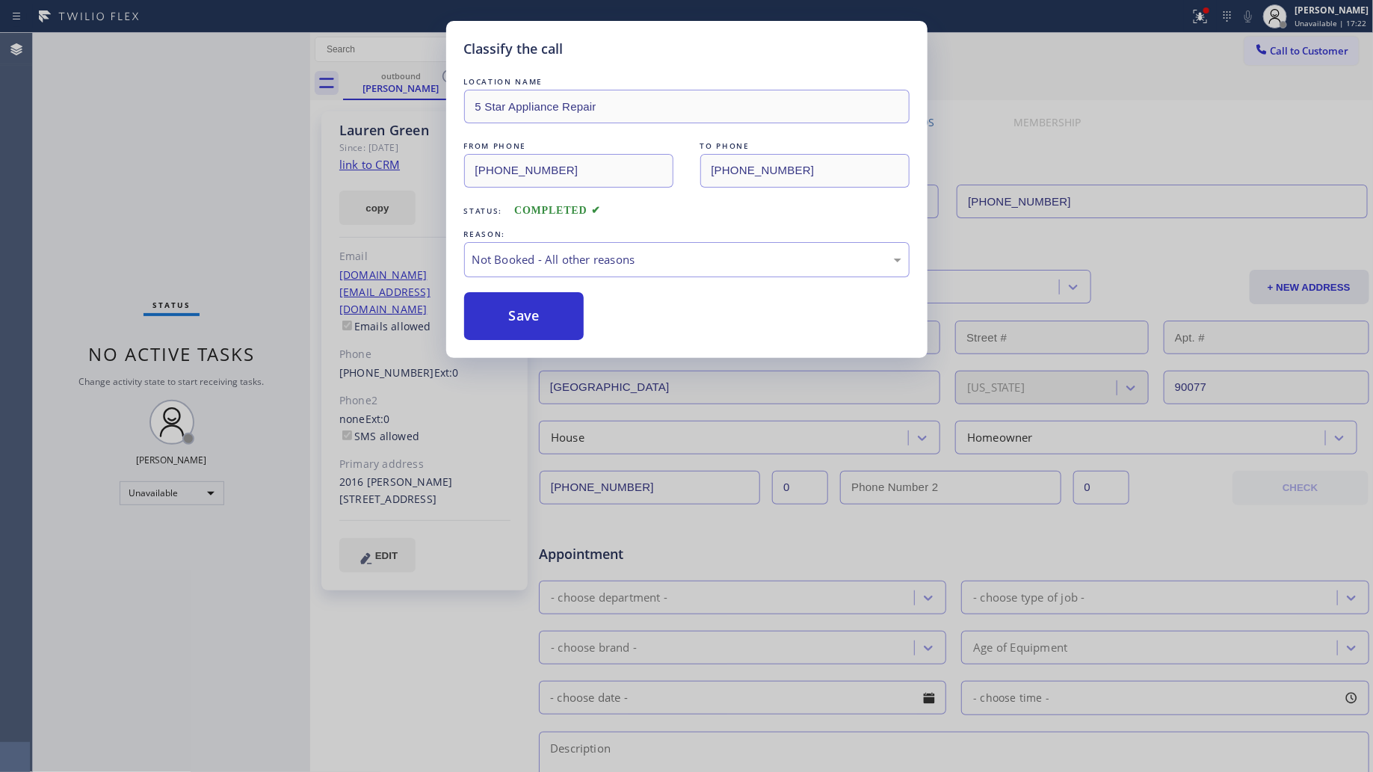
click at [514, 322] on button "Save" at bounding box center [524, 316] width 120 height 48
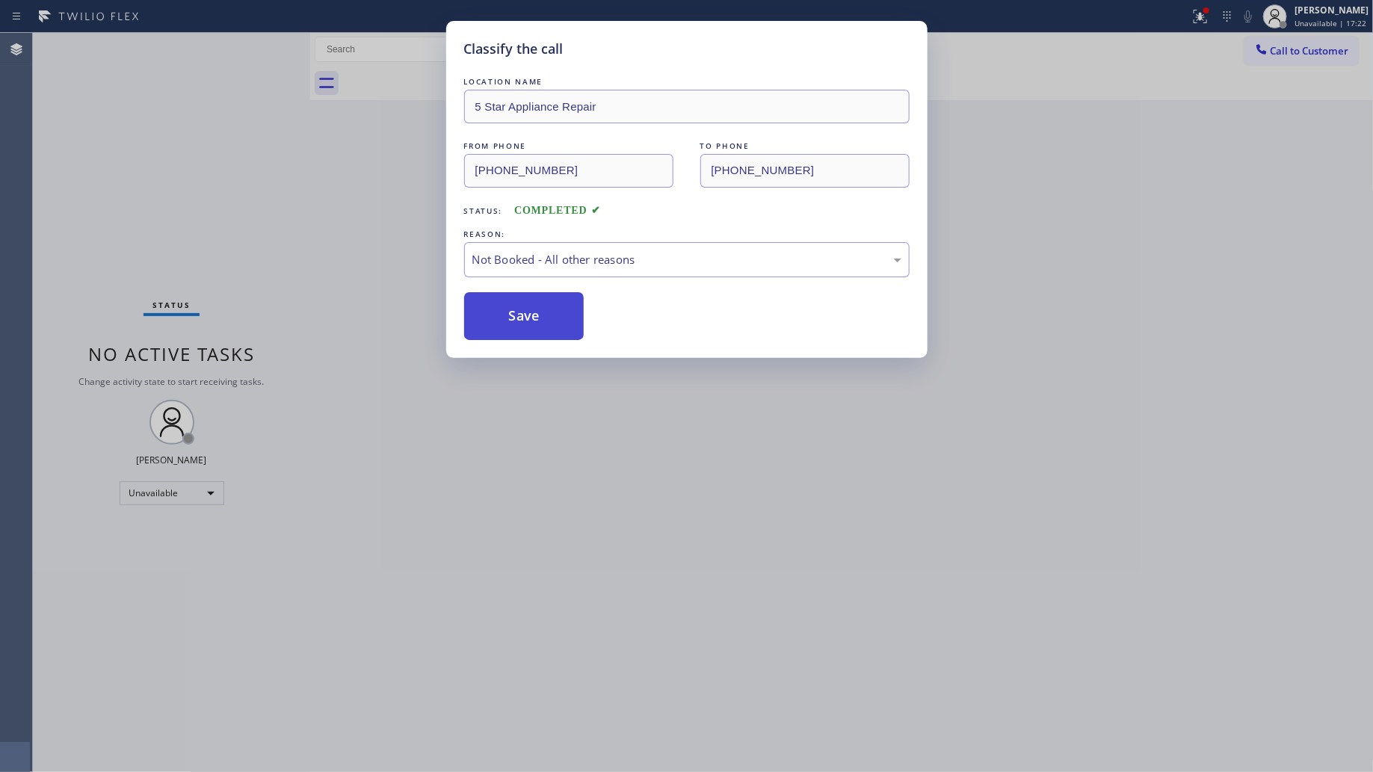
click at [516, 321] on button "Save" at bounding box center [524, 316] width 120 height 48
click at [516, 320] on button "Save" at bounding box center [524, 316] width 120 height 48
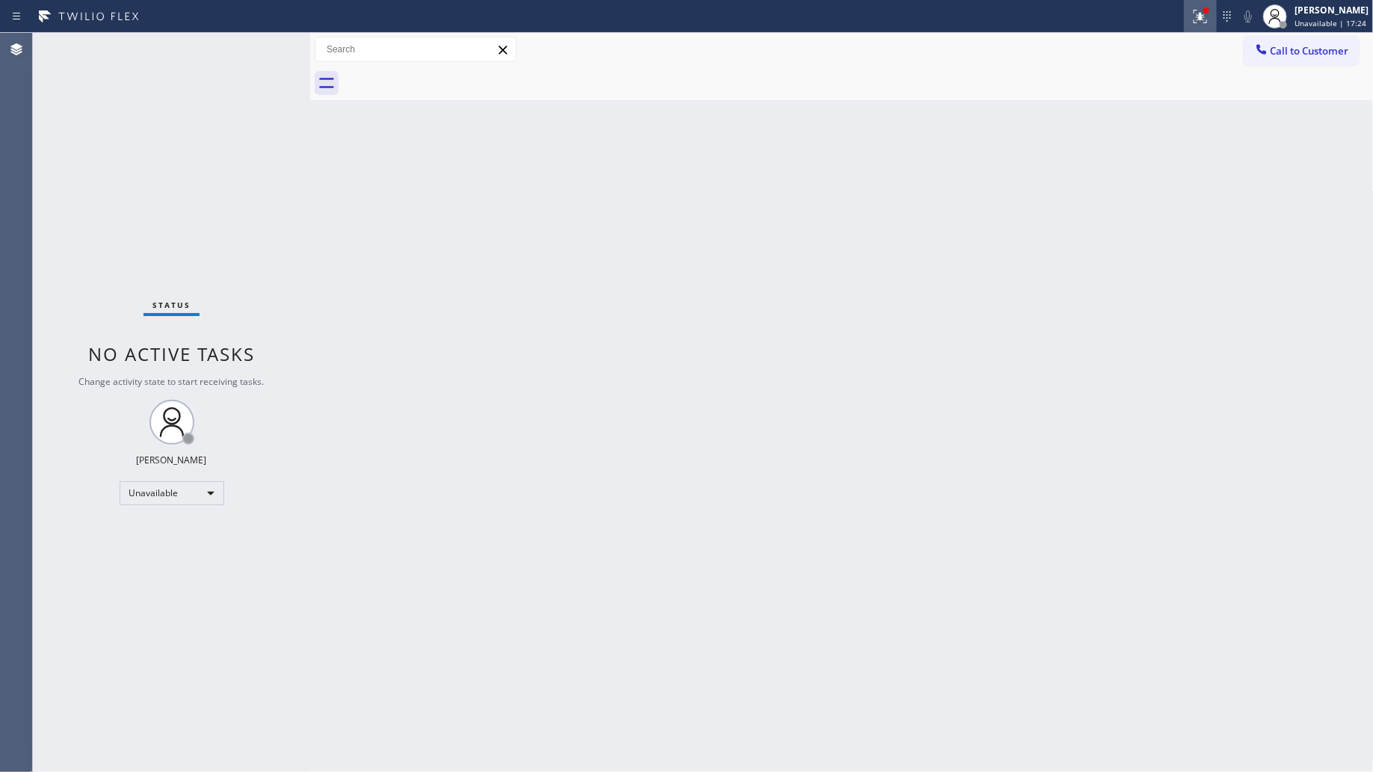
drag, startPoint x: 1194, startPoint y: 10, endPoint x: 1199, endPoint y: 19, distance: 10.7
click at [1194, 12] on icon at bounding box center [1201, 16] width 18 height 18
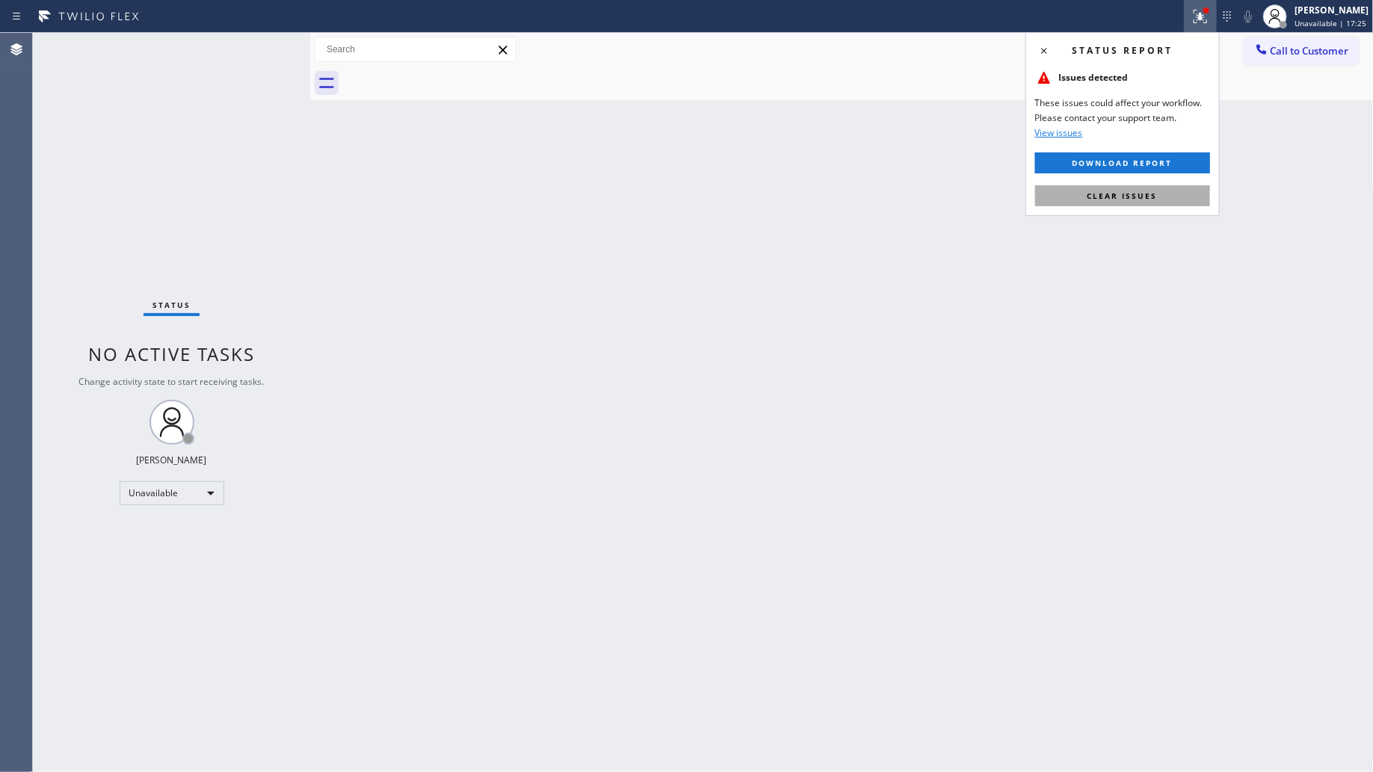
click at [1140, 197] on span "Clear issues" at bounding box center [1123, 196] width 70 height 10
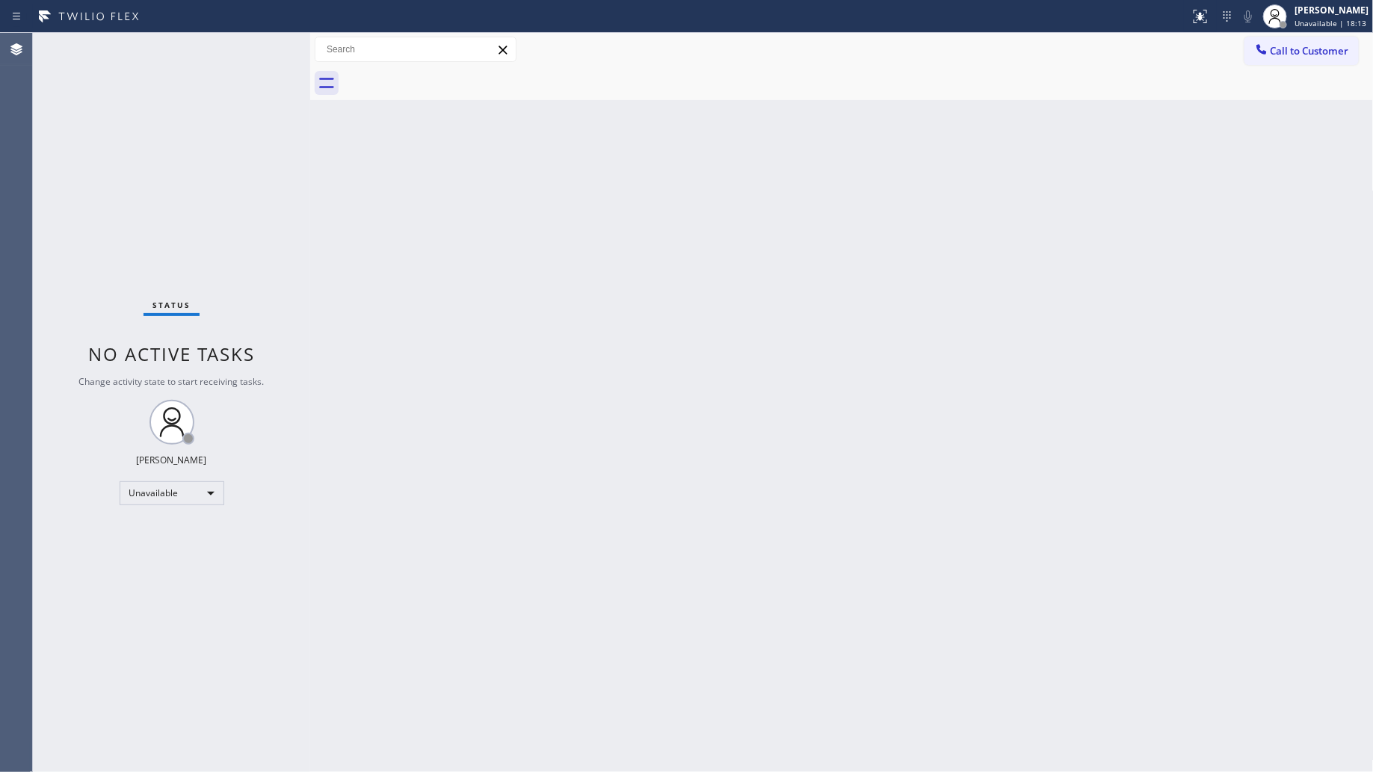
click at [1314, 66] on div "Call to Customer Outbound call Location 5 Star Appliance Repair Your caller id …" at bounding box center [842, 66] width 1064 height 67
drag, startPoint x: 1287, startPoint y: 43, endPoint x: 1201, endPoint y: 75, distance: 91.5
click at [1286, 44] on span "Call to Customer" at bounding box center [1310, 50] width 79 height 13
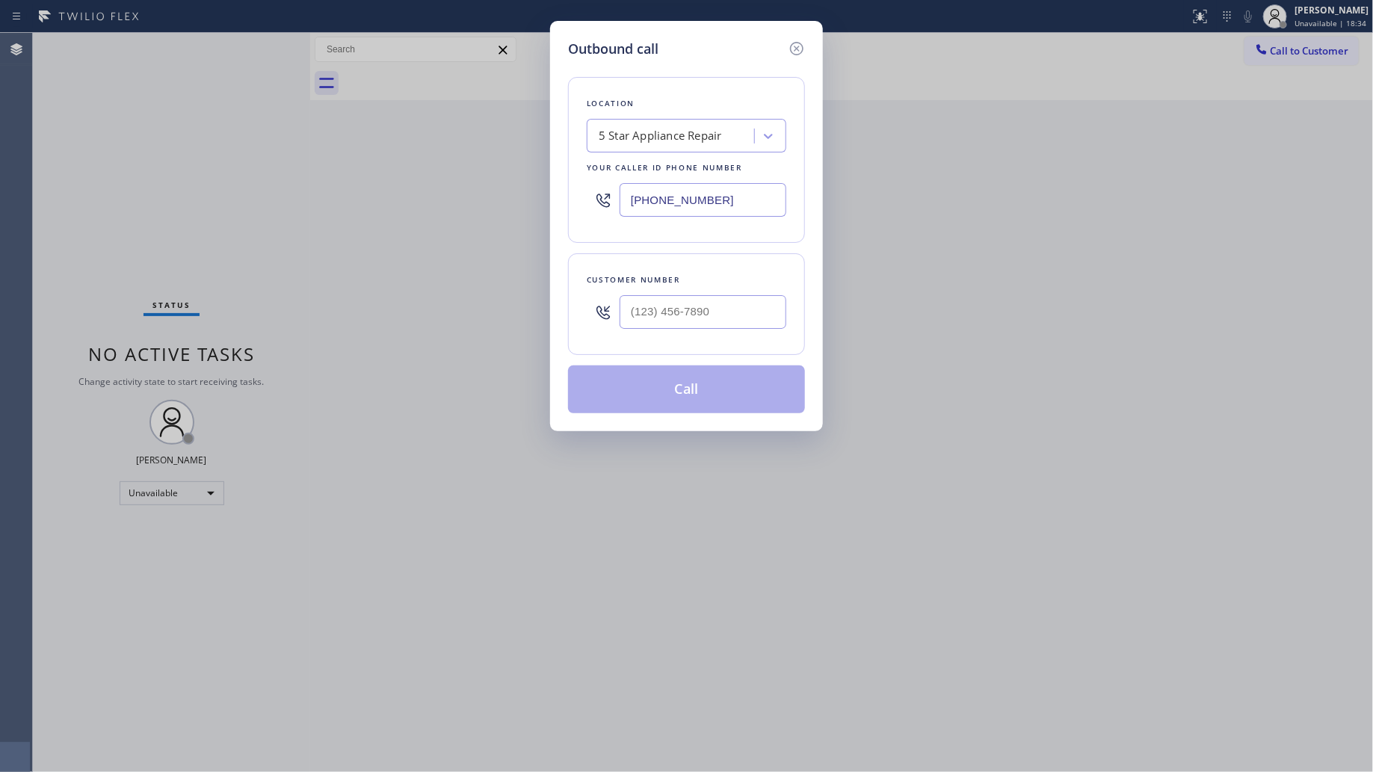
drag, startPoint x: 690, startPoint y: 208, endPoint x: 600, endPoint y: 185, distance: 93.4
click at [600, 185] on div "[PHONE_NUMBER]" at bounding box center [687, 200] width 200 height 49
paste input "213) 893-8209"
type input "[PHONE_NUMBER]"
paste input "31-0625"
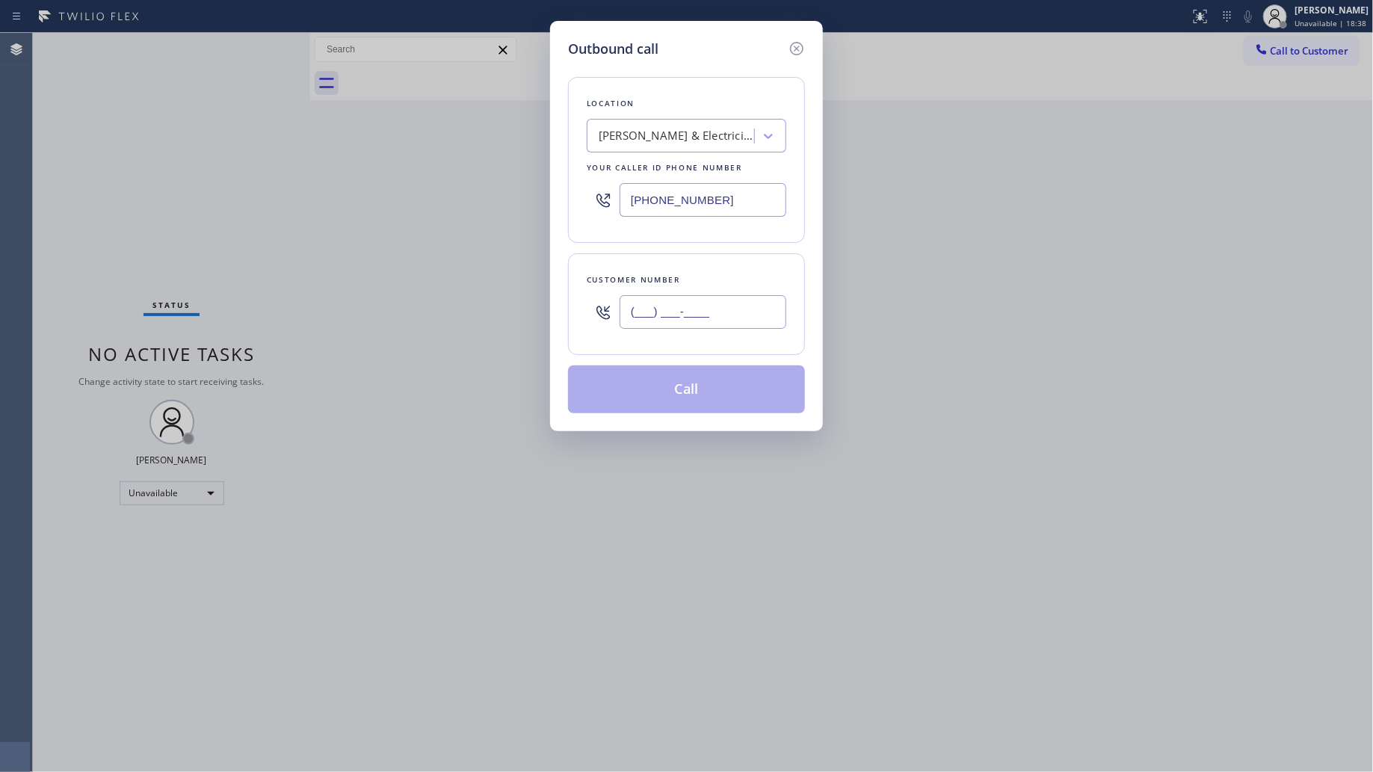
click at [668, 307] on input "(___) ___-____" at bounding box center [703, 312] width 167 height 34
drag, startPoint x: 727, startPoint y: 311, endPoint x: 619, endPoint y: 313, distance: 108.4
click at [619, 313] on div "(___) _31-0625" at bounding box center [687, 312] width 200 height 49
paste input "310) 625-23"
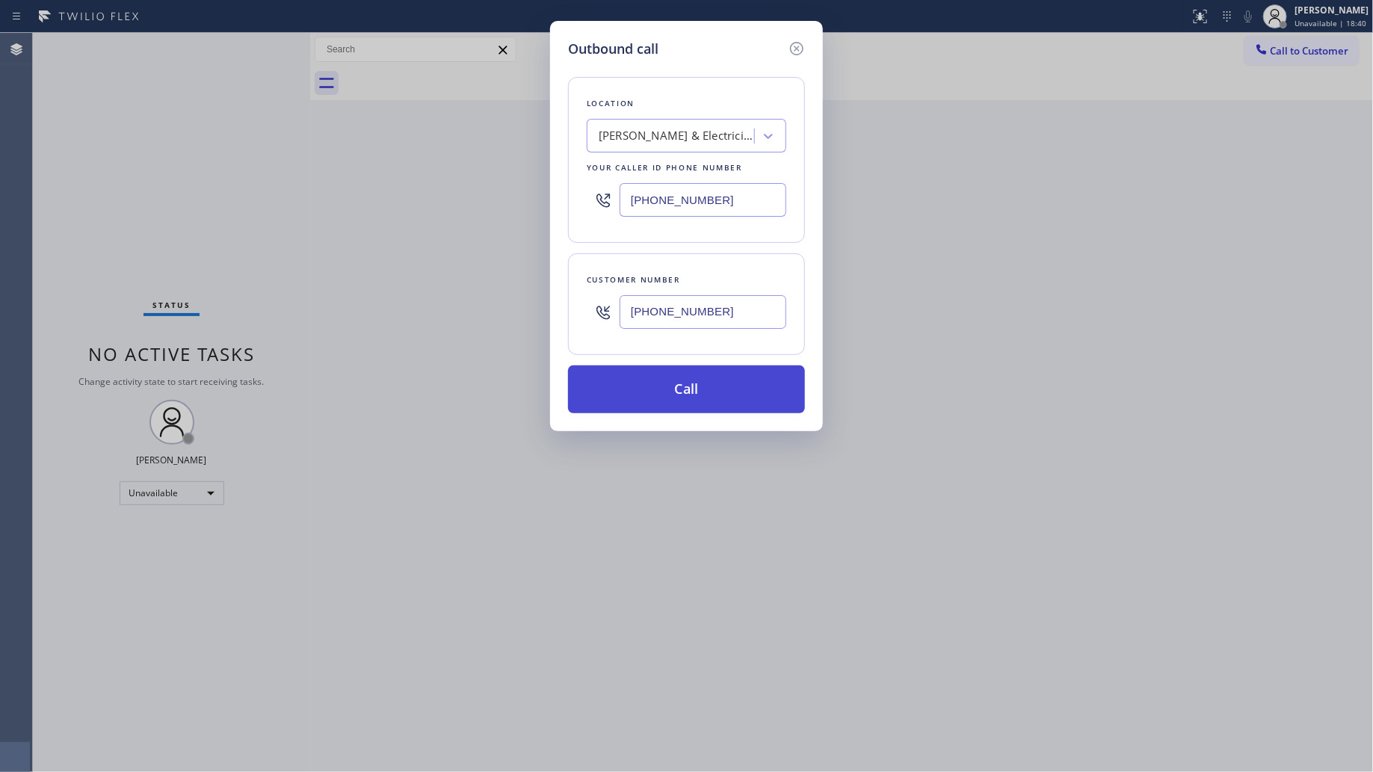
type input "[PHONE_NUMBER]"
click at [689, 393] on button "Call" at bounding box center [686, 390] width 237 height 48
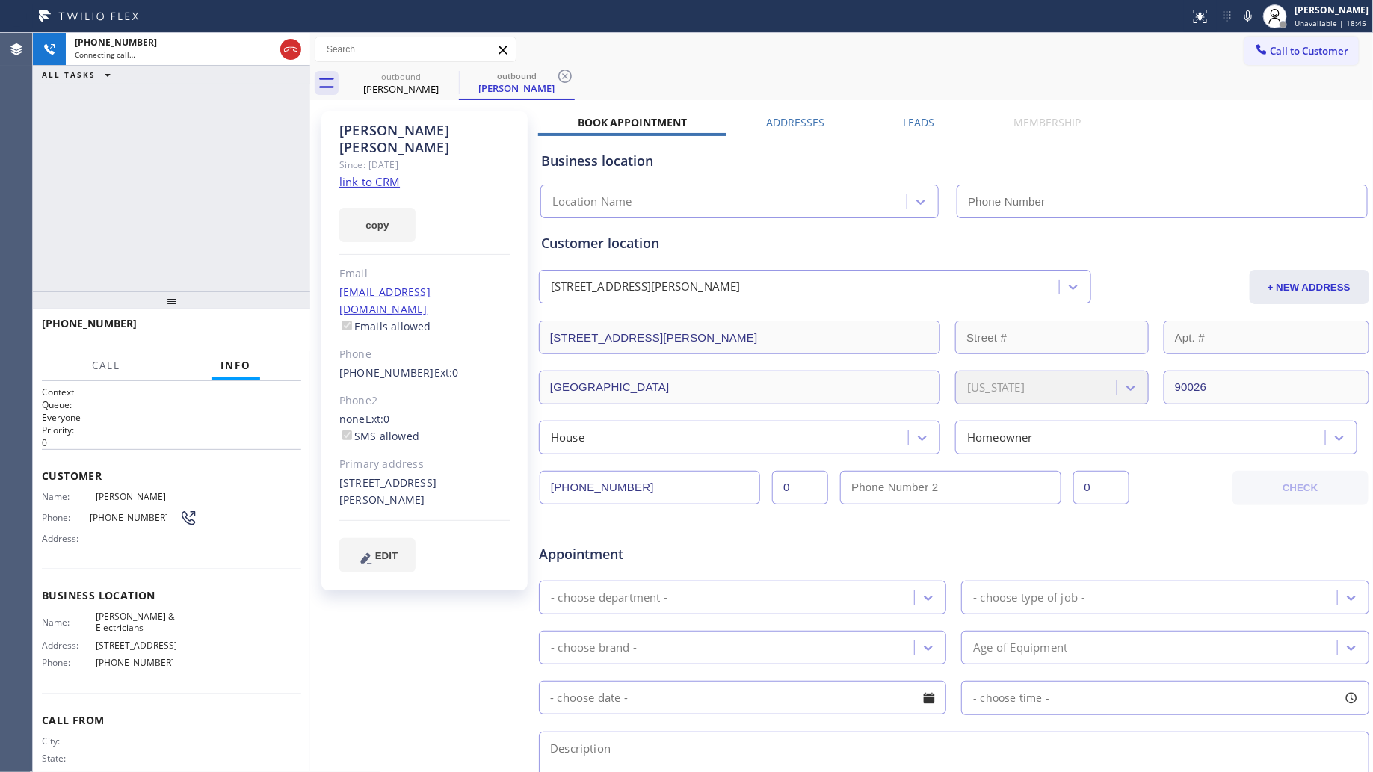
type input "[PHONE_NUMBER]"
click at [273, 325] on span "HANG UP" at bounding box center [267, 330] width 46 height 10
click at [273, 324] on button "HANG UP" at bounding box center [267, 330] width 70 height 21
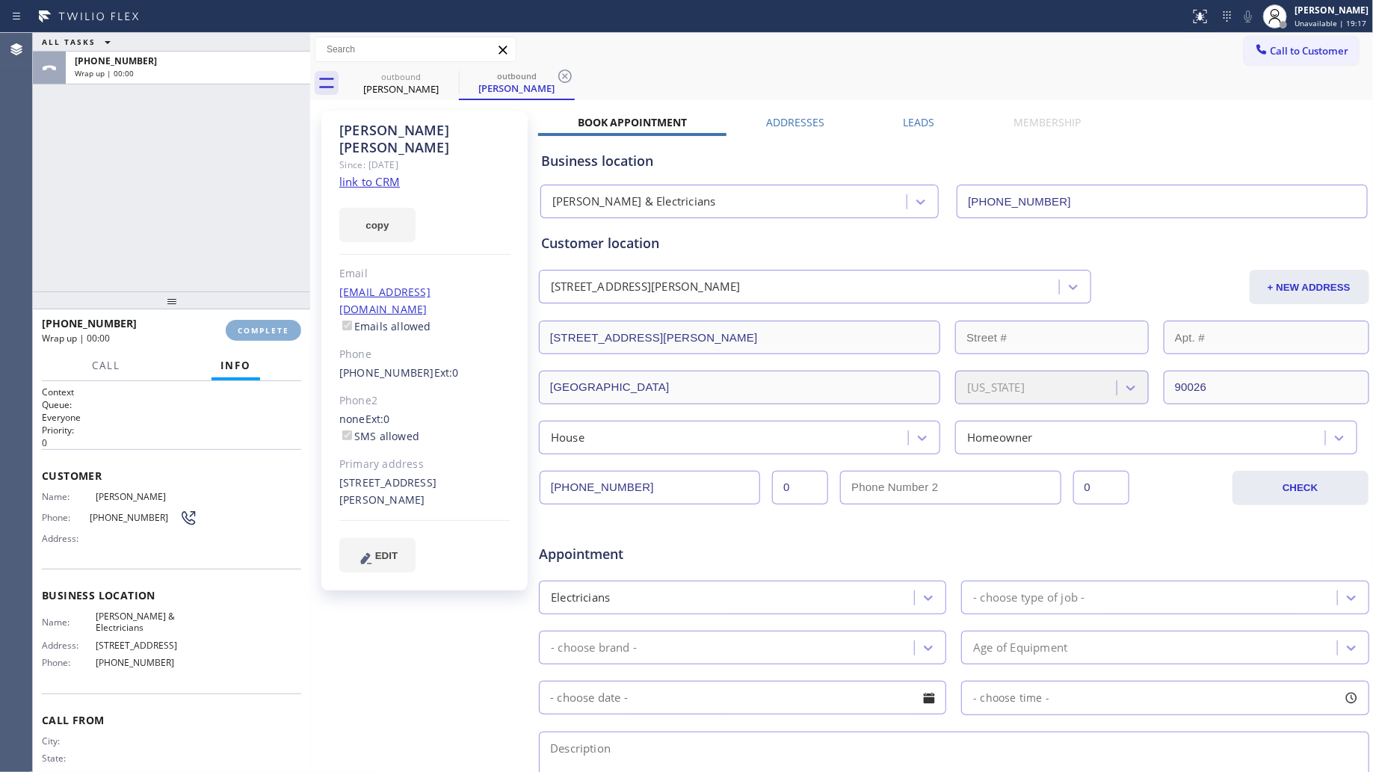
click at [275, 323] on button "COMPLETE" at bounding box center [264, 330] width 76 height 21
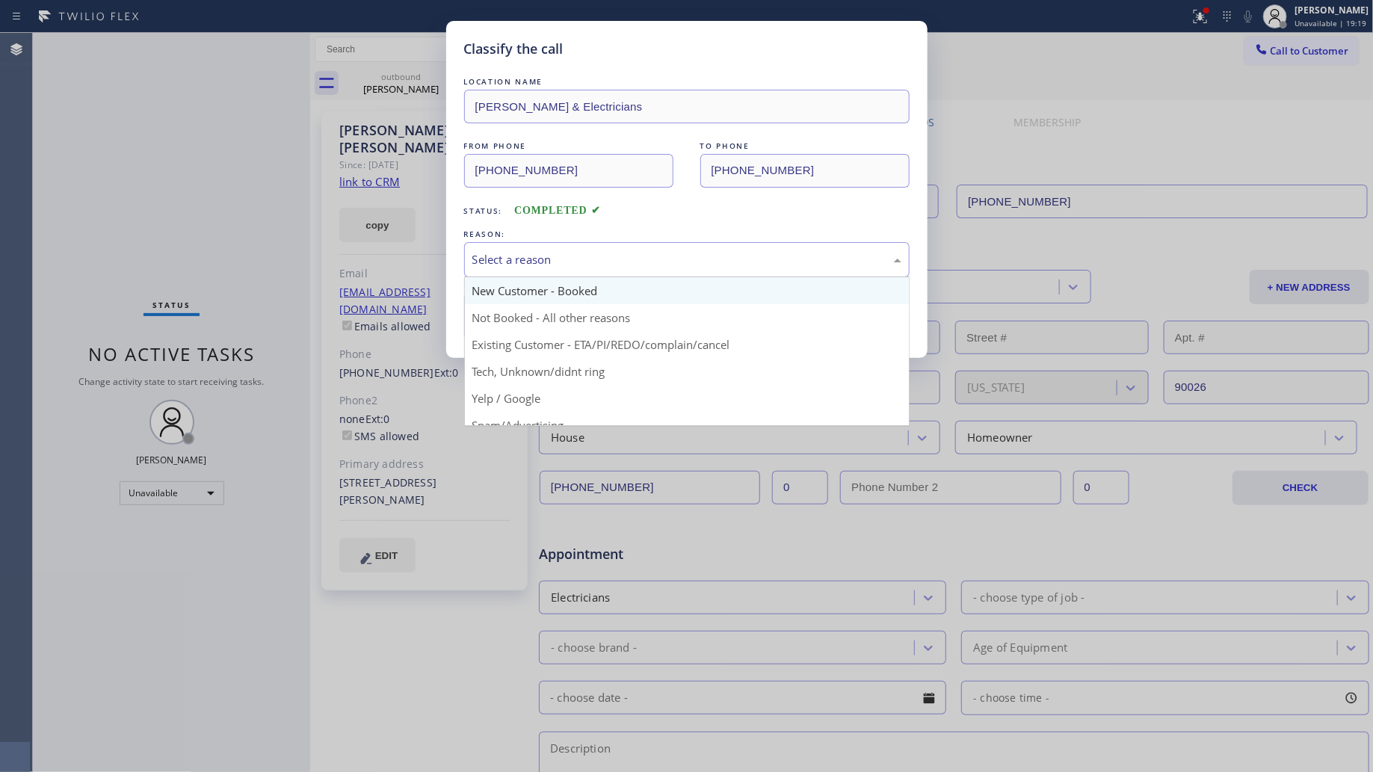
drag, startPoint x: 633, startPoint y: 259, endPoint x: 598, endPoint y: 279, distance: 39.5
click at [632, 262] on div "Select a reason" at bounding box center [687, 259] width 429 height 17
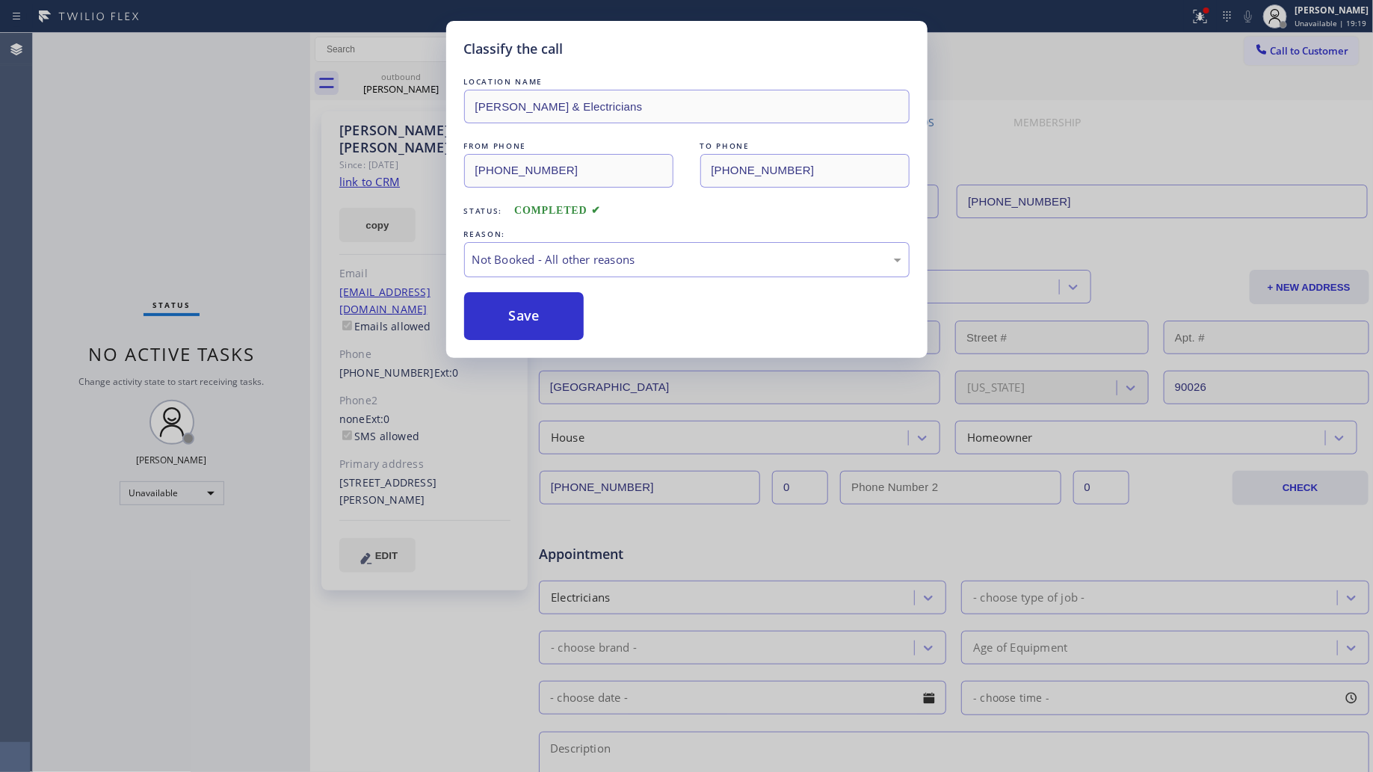
click at [509, 329] on button "Save" at bounding box center [524, 316] width 120 height 48
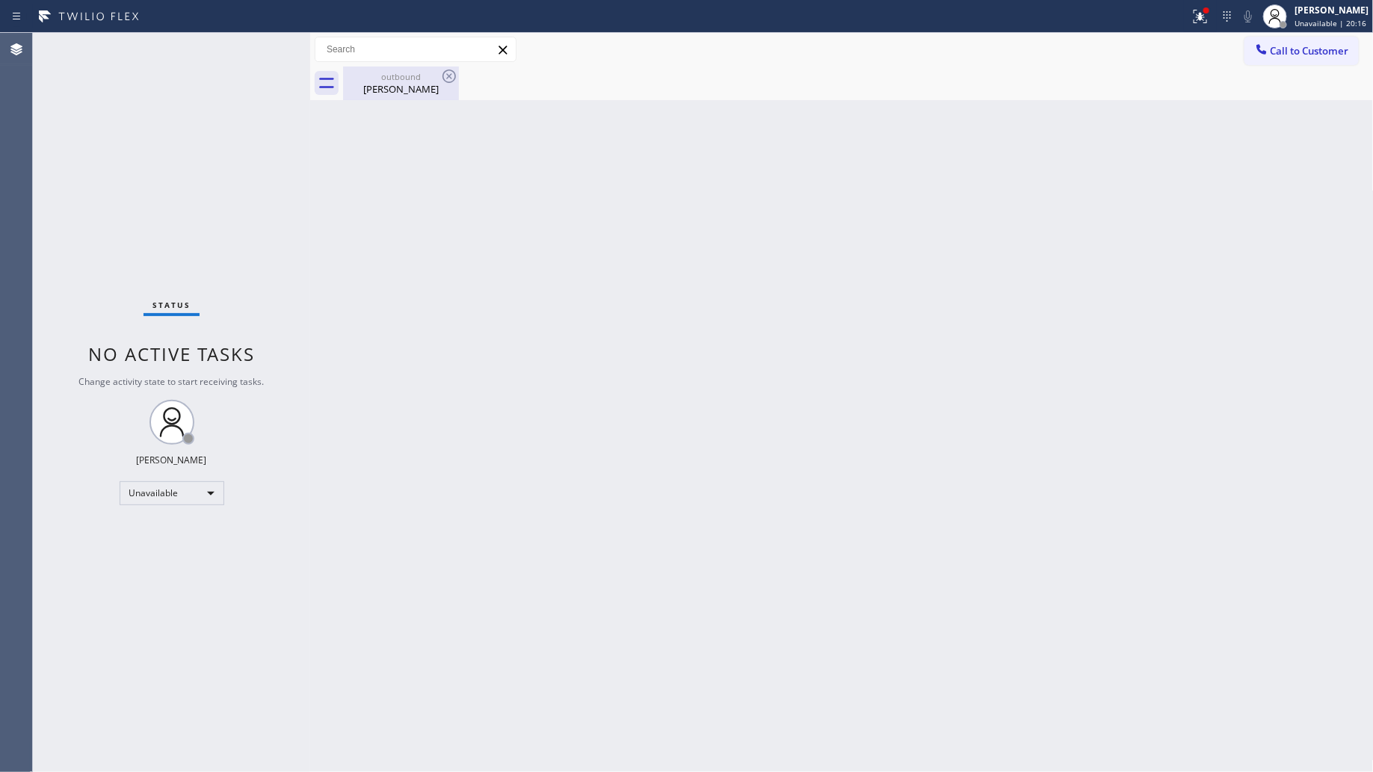
click at [427, 86] on div "[PERSON_NAME]" at bounding box center [401, 88] width 113 height 13
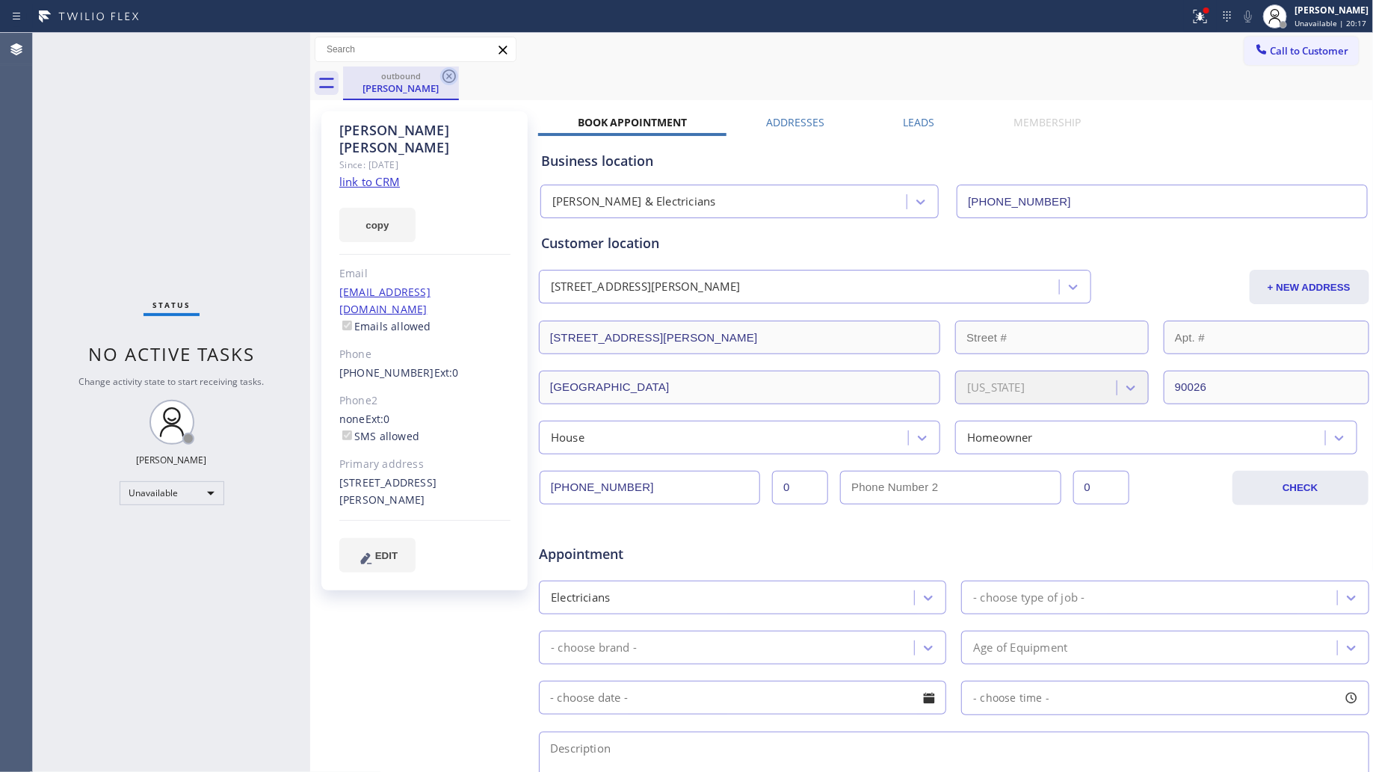
click at [443, 82] on icon at bounding box center [449, 76] width 18 height 18
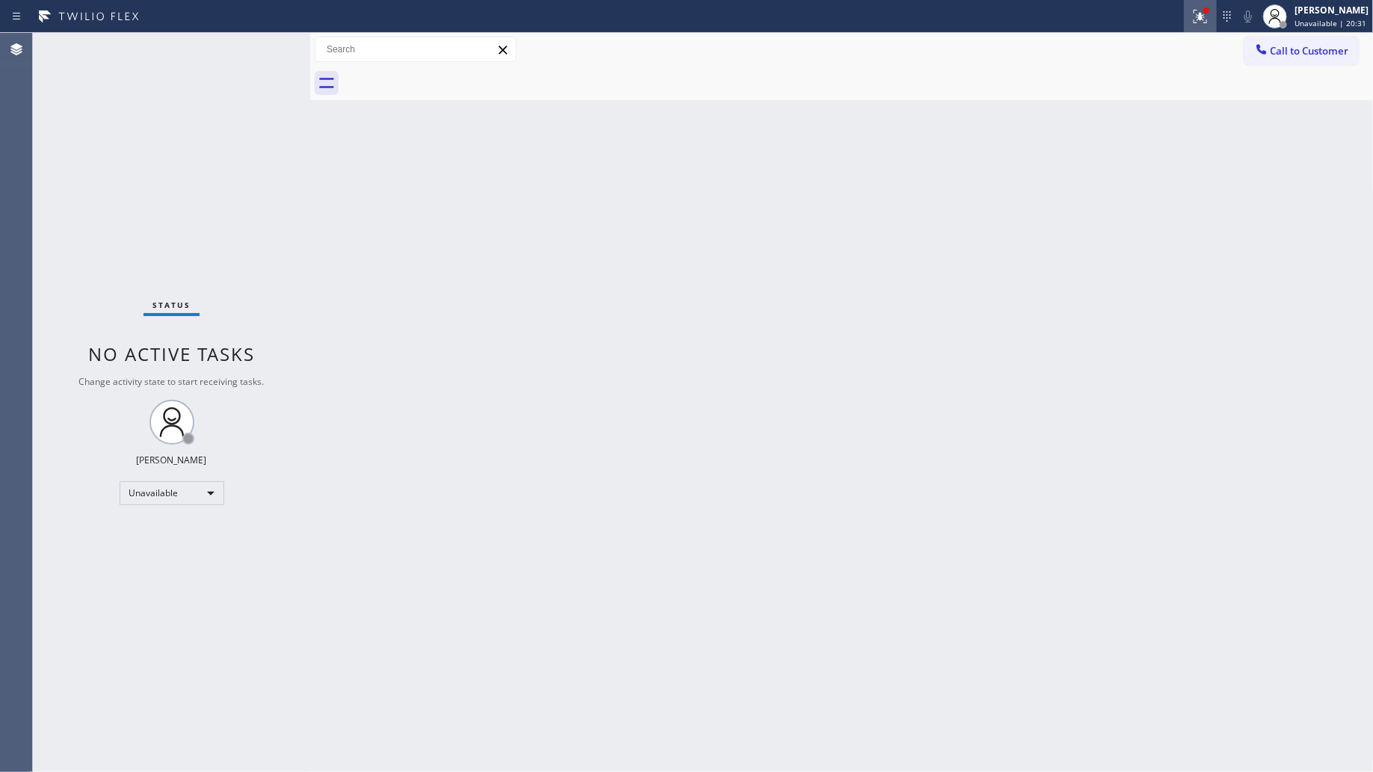
click at [1193, 13] on div at bounding box center [1200, 16] width 33 height 18
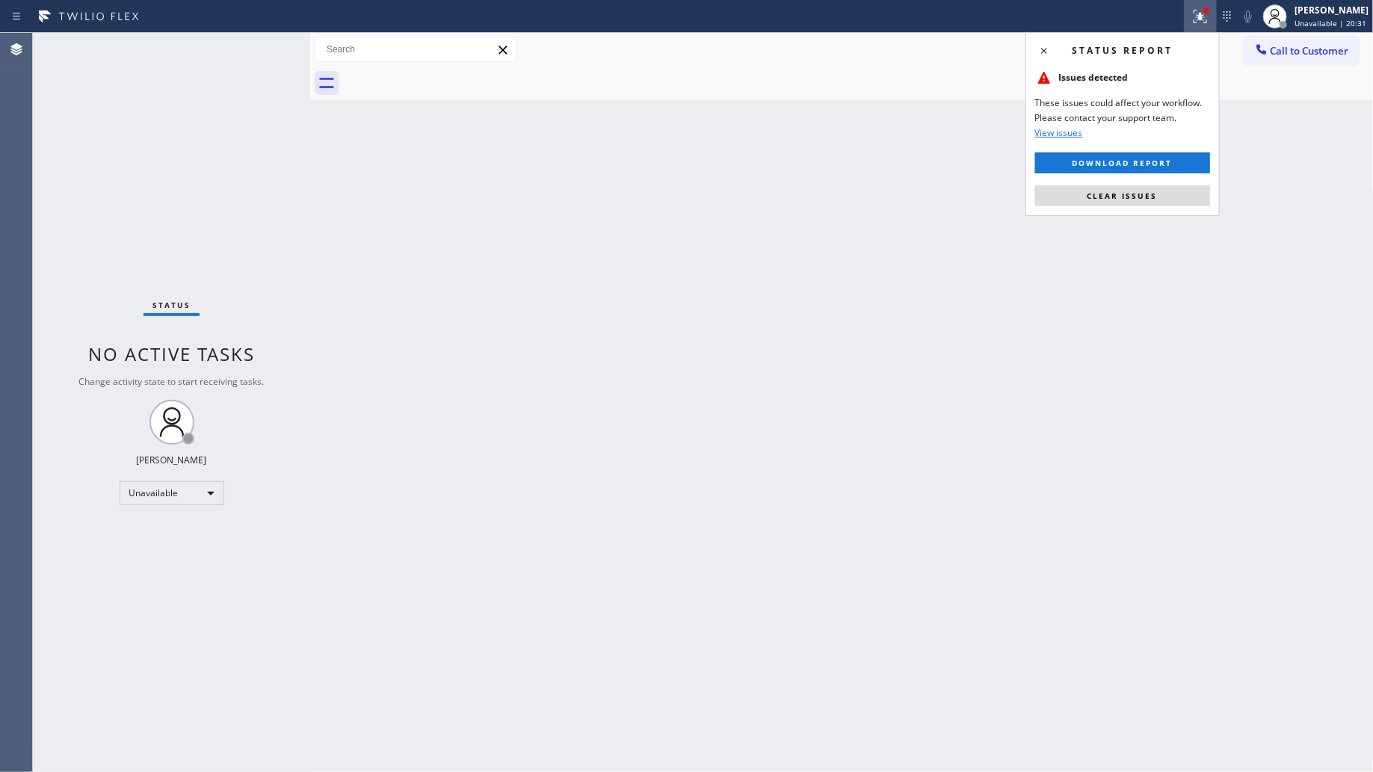
click at [1154, 191] on span "Clear issues" at bounding box center [1123, 196] width 70 height 10
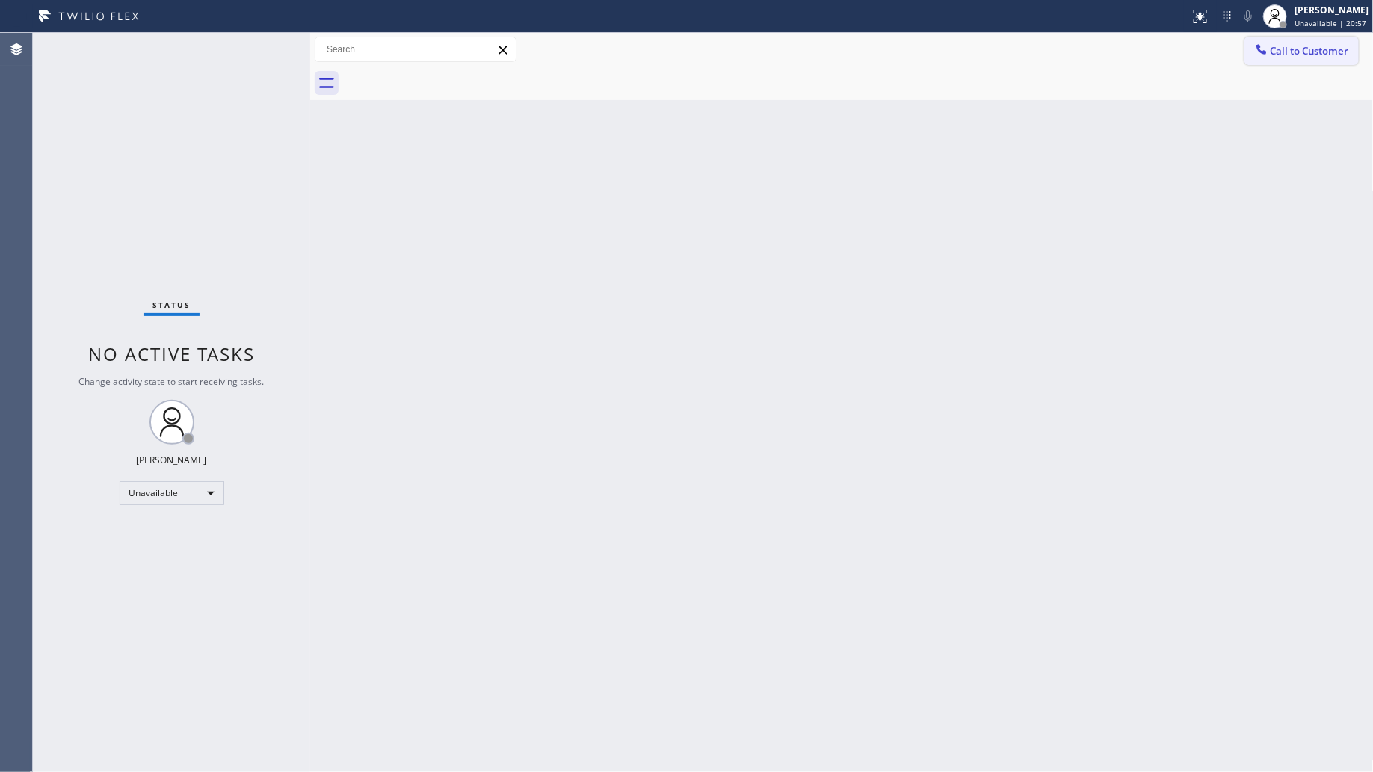
click at [1275, 44] on span "Call to Customer" at bounding box center [1310, 50] width 79 height 13
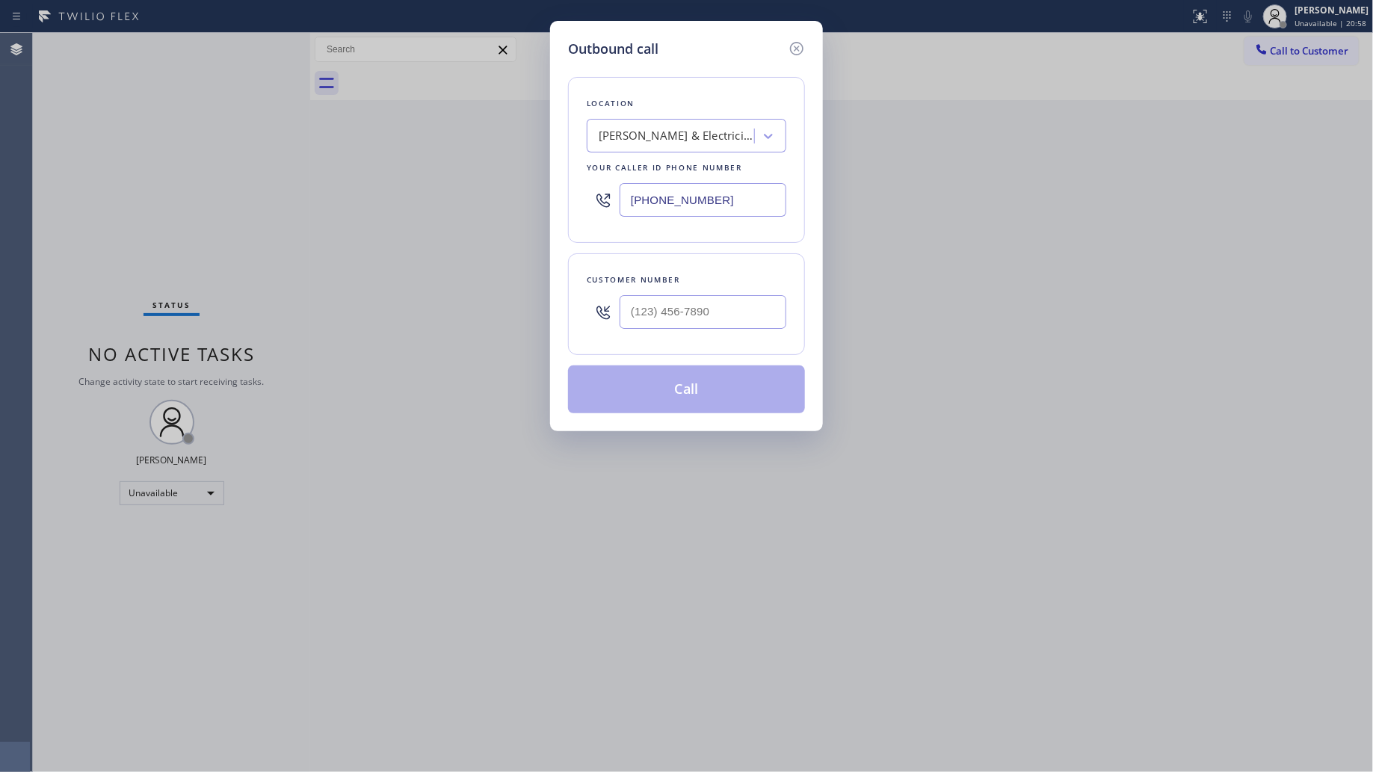
drag, startPoint x: 738, startPoint y: 206, endPoint x: 595, endPoint y: 203, distance: 142.8
click at [595, 204] on div "[PHONE_NUMBER]" at bounding box center [687, 200] width 200 height 49
paste input "855) 731-4952"
type input "[PHONE_NUMBER]"
click at [713, 322] on input "(___) ___-____" at bounding box center [703, 312] width 167 height 34
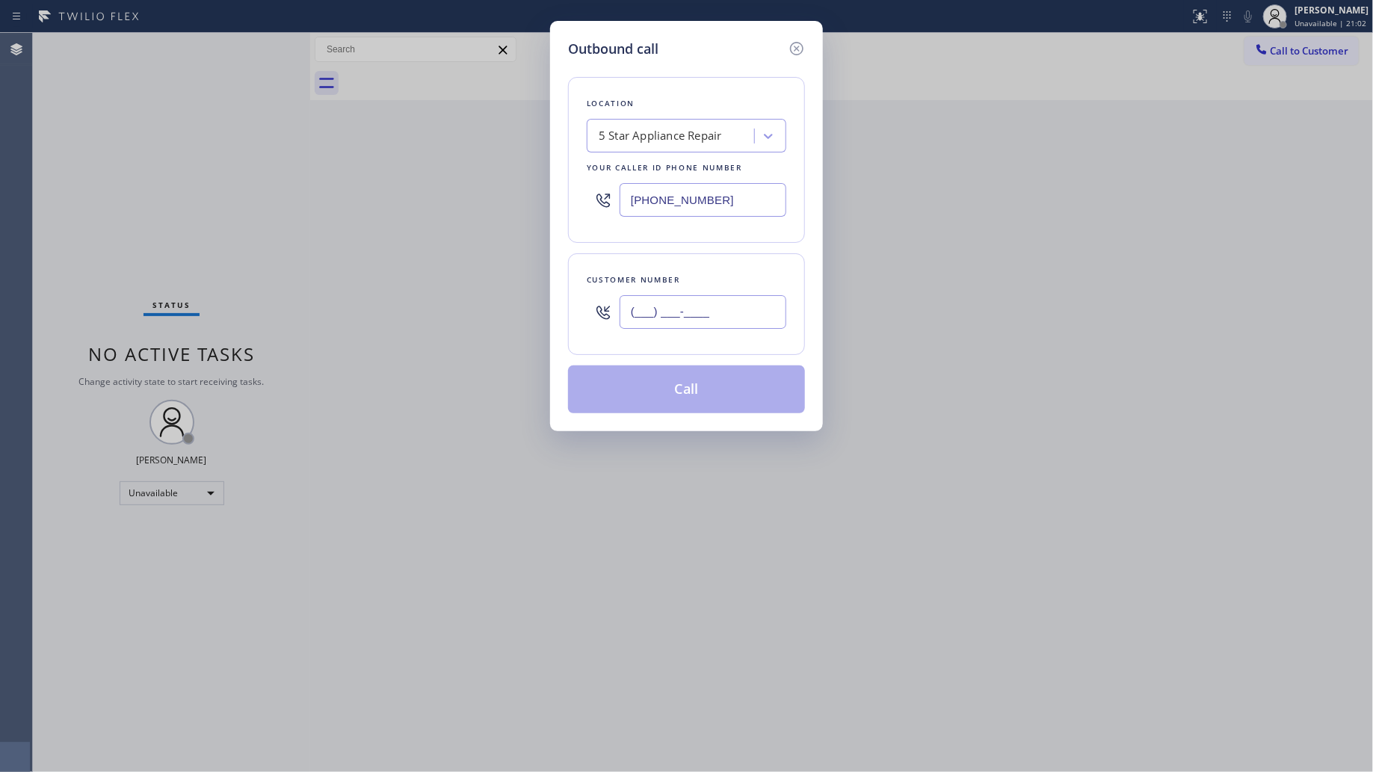
paste input "786) 302-8239"
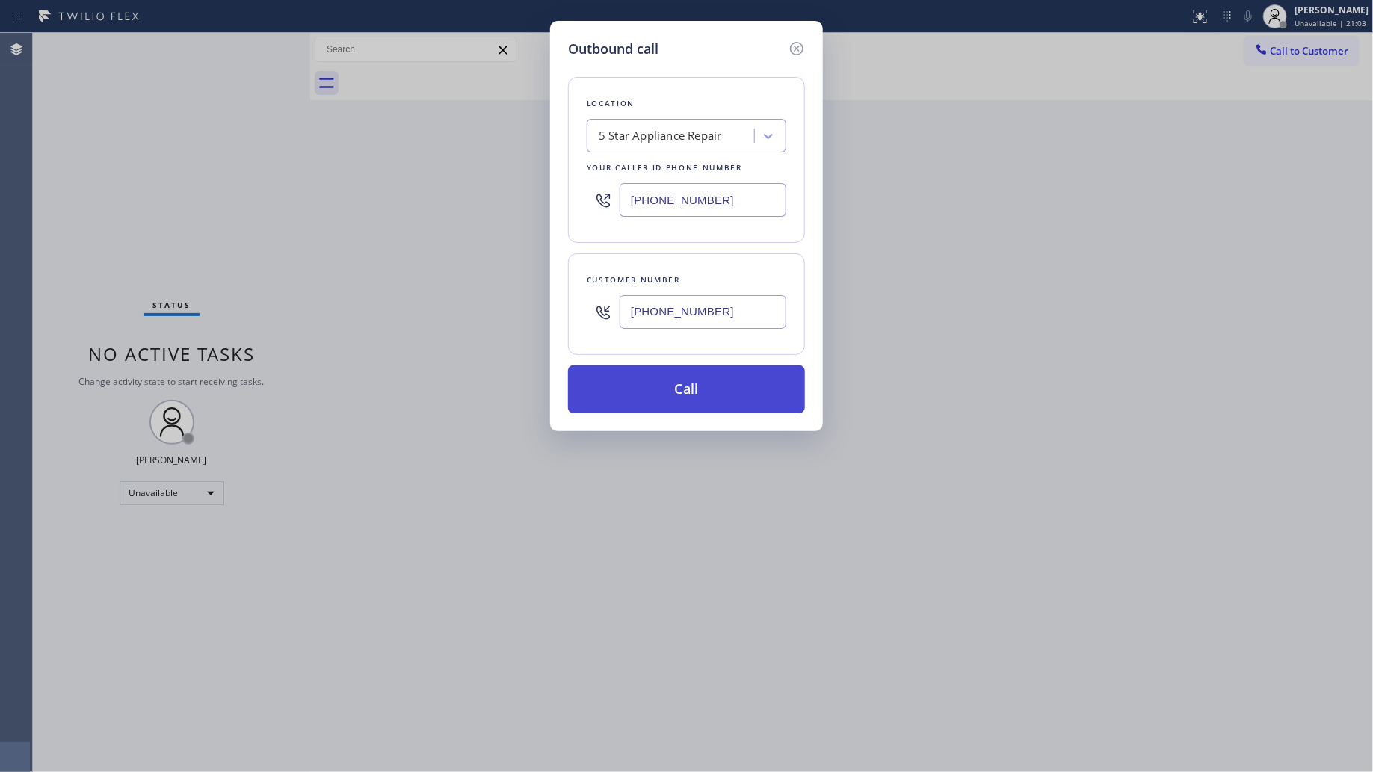
type input "[PHONE_NUMBER]"
click at [708, 384] on button "Call" at bounding box center [686, 390] width 237 height 48
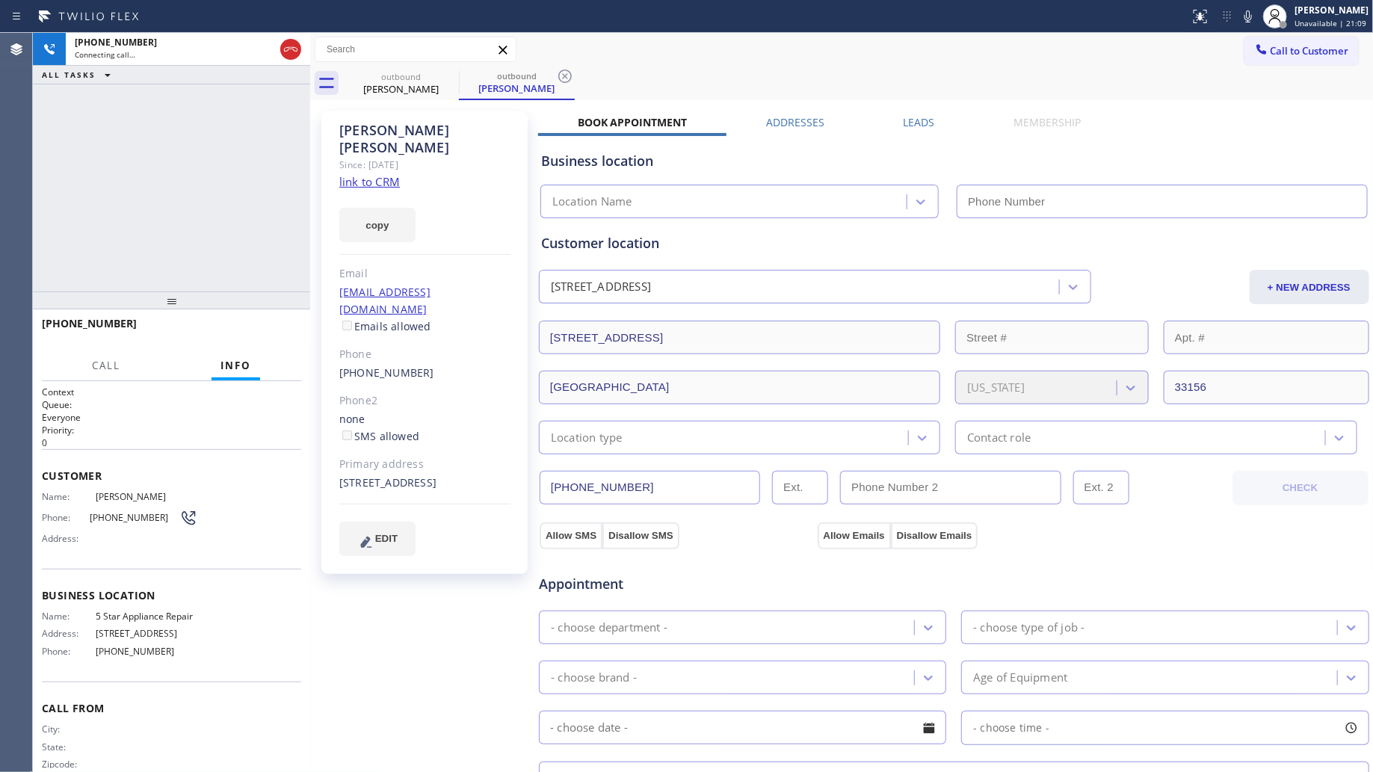
type input "[PHONE_NUMBER]"
click at [573, 76] on icon at bounding box center [565, 76] width 18 height 18
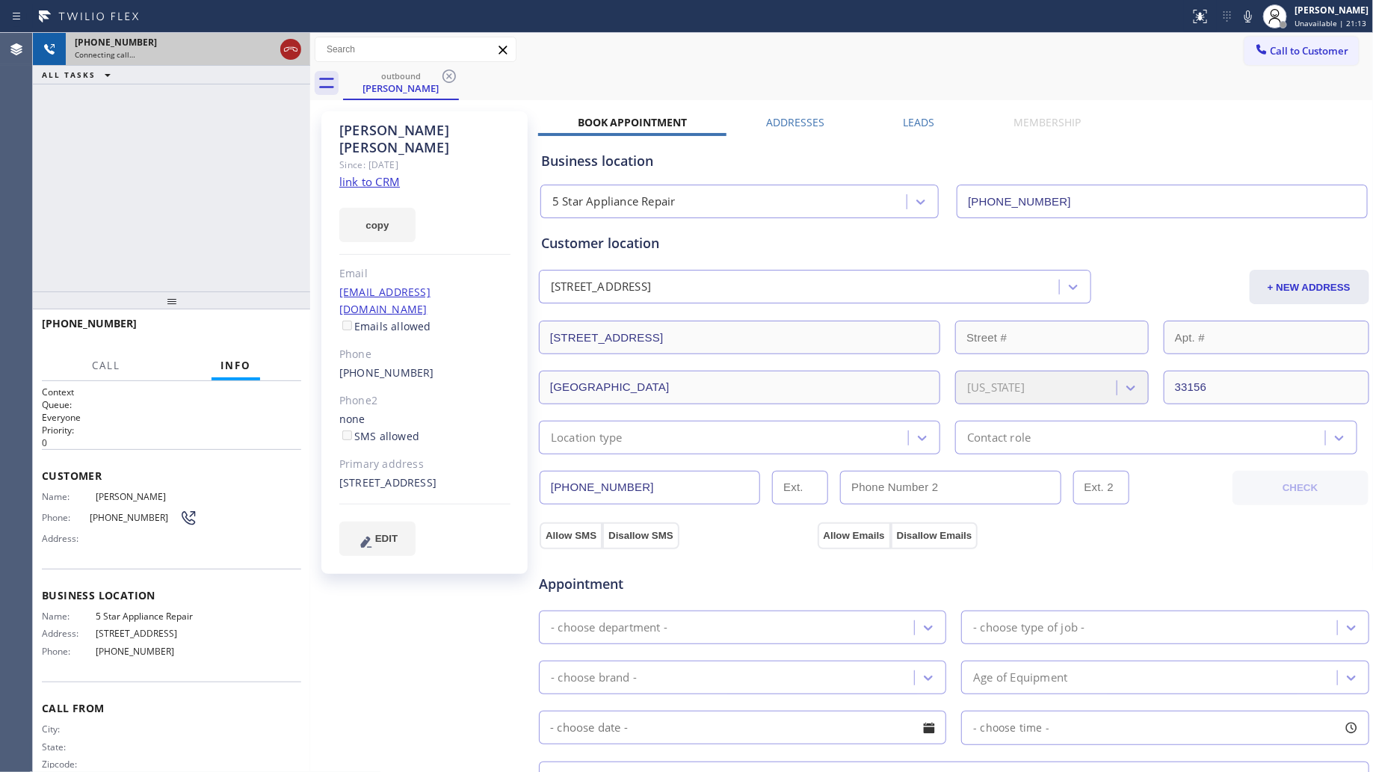
click at [292, 56] on icon at bounding box center [291, 49] width 18 height 18
click at [274, 56] on div "Connecting call…" at bounding box center [175, 54] width 200 height 10
click at [292, 56] on div "Connecting call…" at bounding box center [188, 54] width 227 height 10
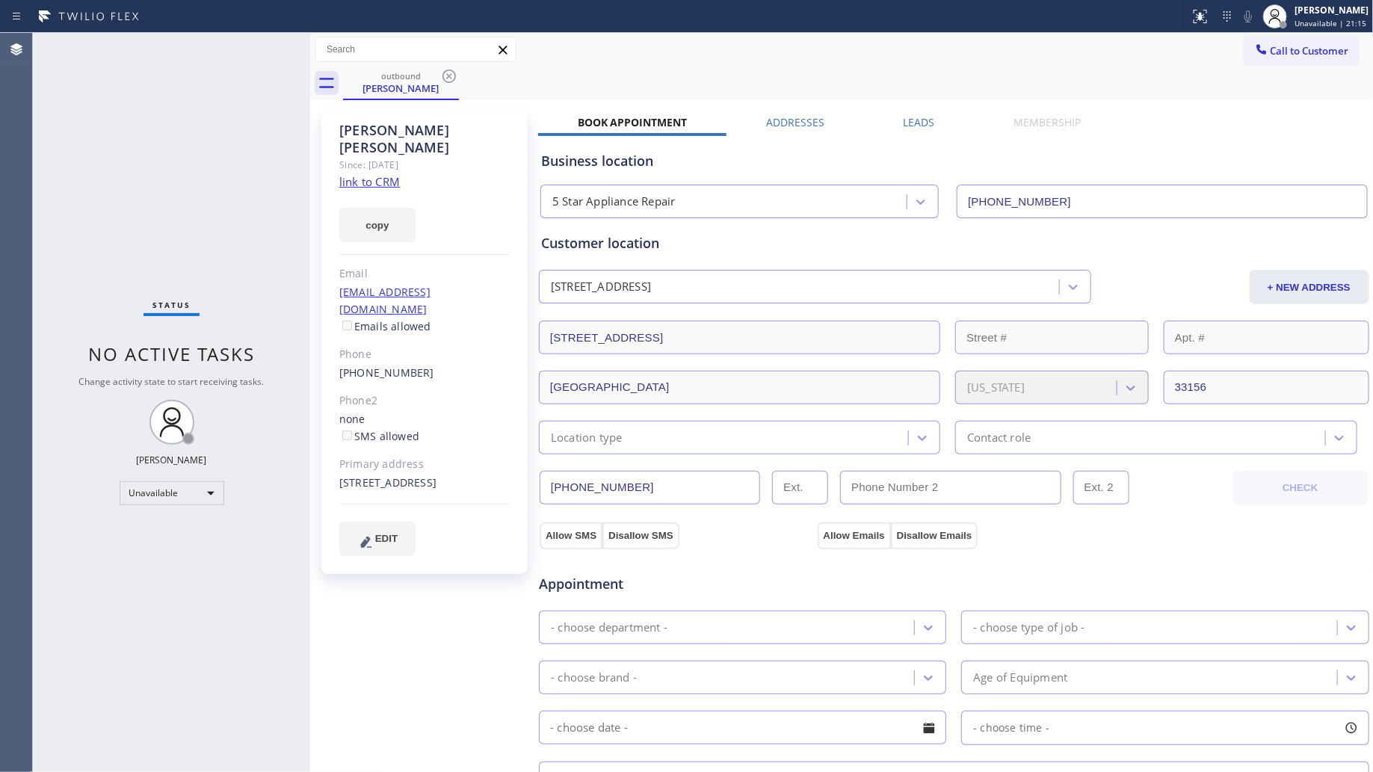
click at [453, 75] on icon at bounding box center [449, 76] width 18 height 18
click at [438, 77] on div "outbound [PERSON_NAME]" at bounding box center [858, 84] width 1031 height 34
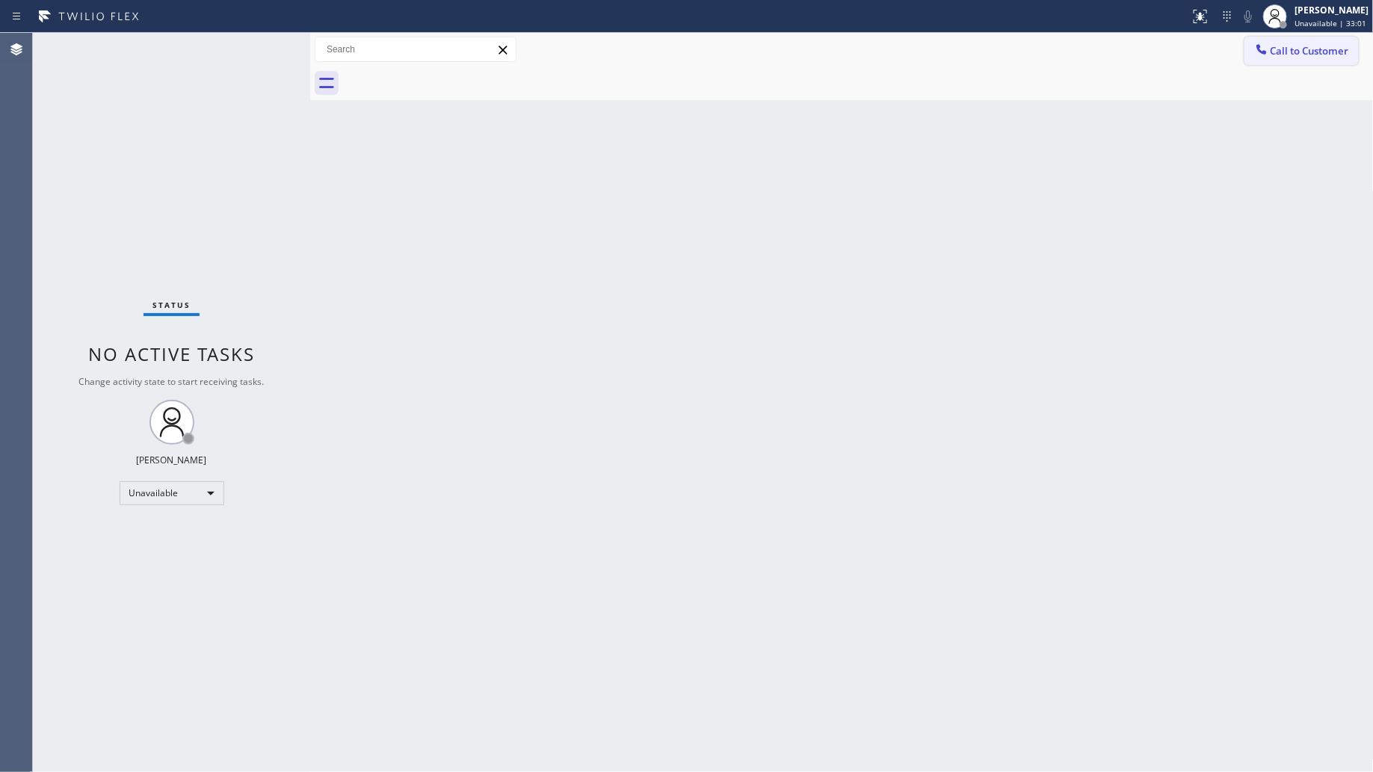
click at [1272, 47] on span "Call to Customer" at bounding box center [1310, 50] width 79 height 13
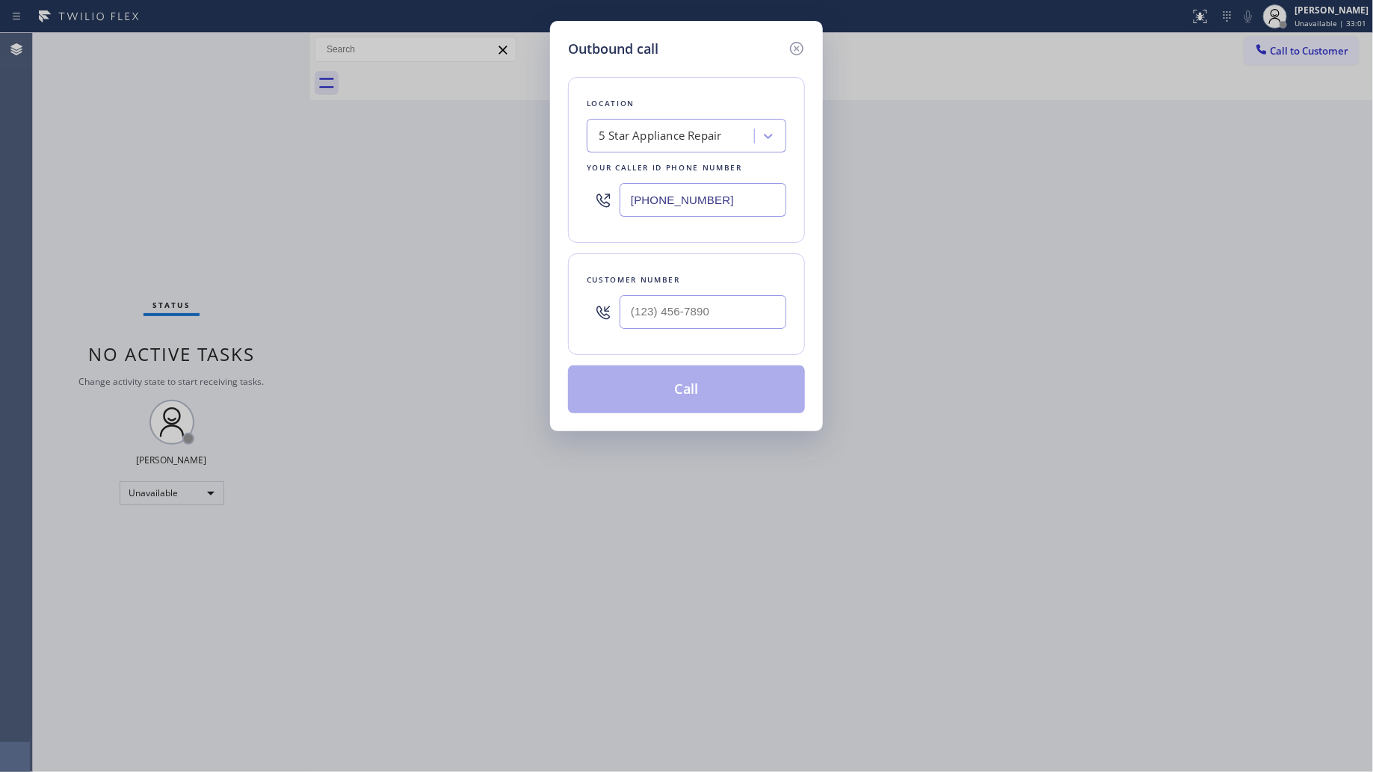
drag, startPoint x: 689, startPoint y: 199, endPoint x: 570, endPoint y: 197, distance: 118.2
click at [570, 198] on div "Location 5 Star Appliance Repair Your caller id phone number [PHONE_NUMBER]" at bounding box center [686, 160] width 237 height 166
paste input "562) 362-4267"
type input "[PHONE_NUMBER]"
drag, startPoint x: 641, startPoint y: 304, endPoint x: 655, endPoint y: 301, distance: 14.5
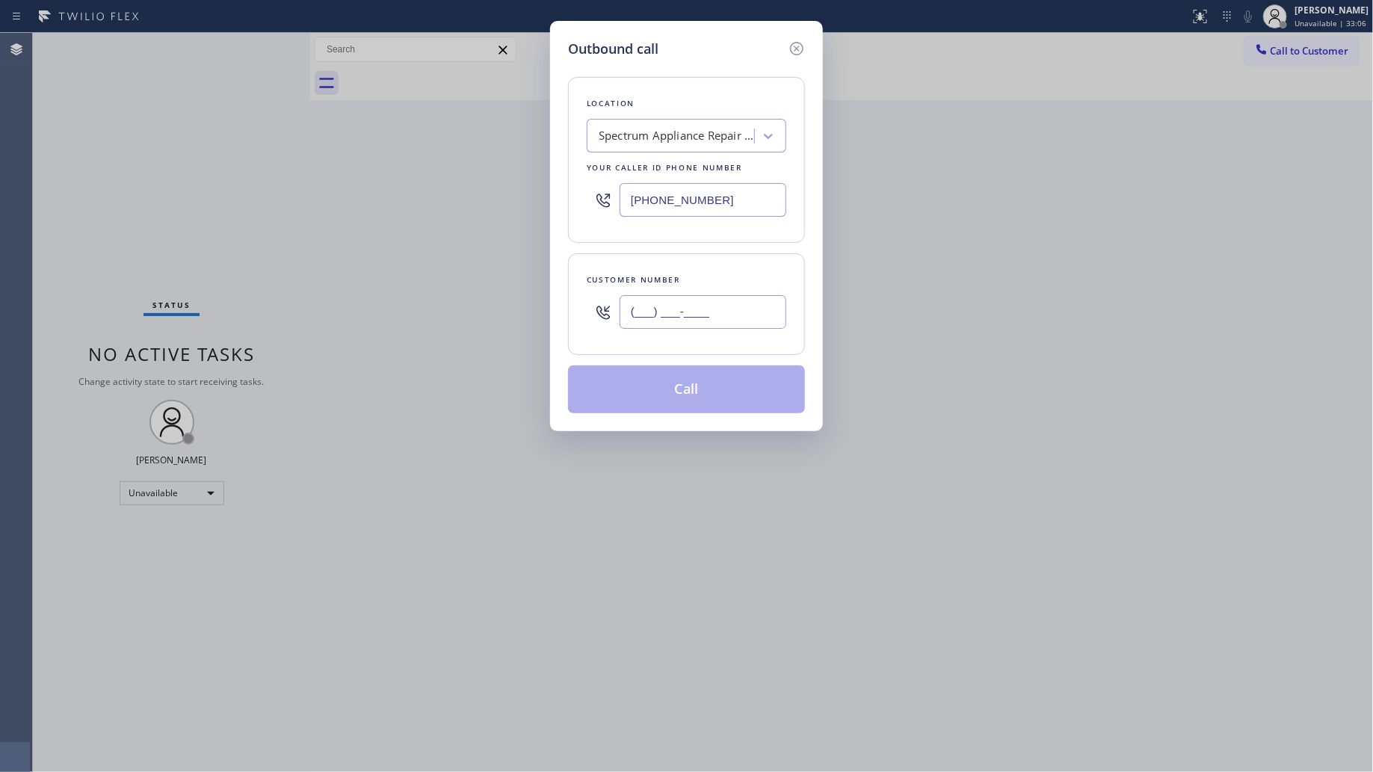
click at [643, 304] on input "(___) ___-____" at bounding box center [703, 312] width 167 height 34
paste input "714) 222-0568"
type input "[PHONE_NUMBER]"
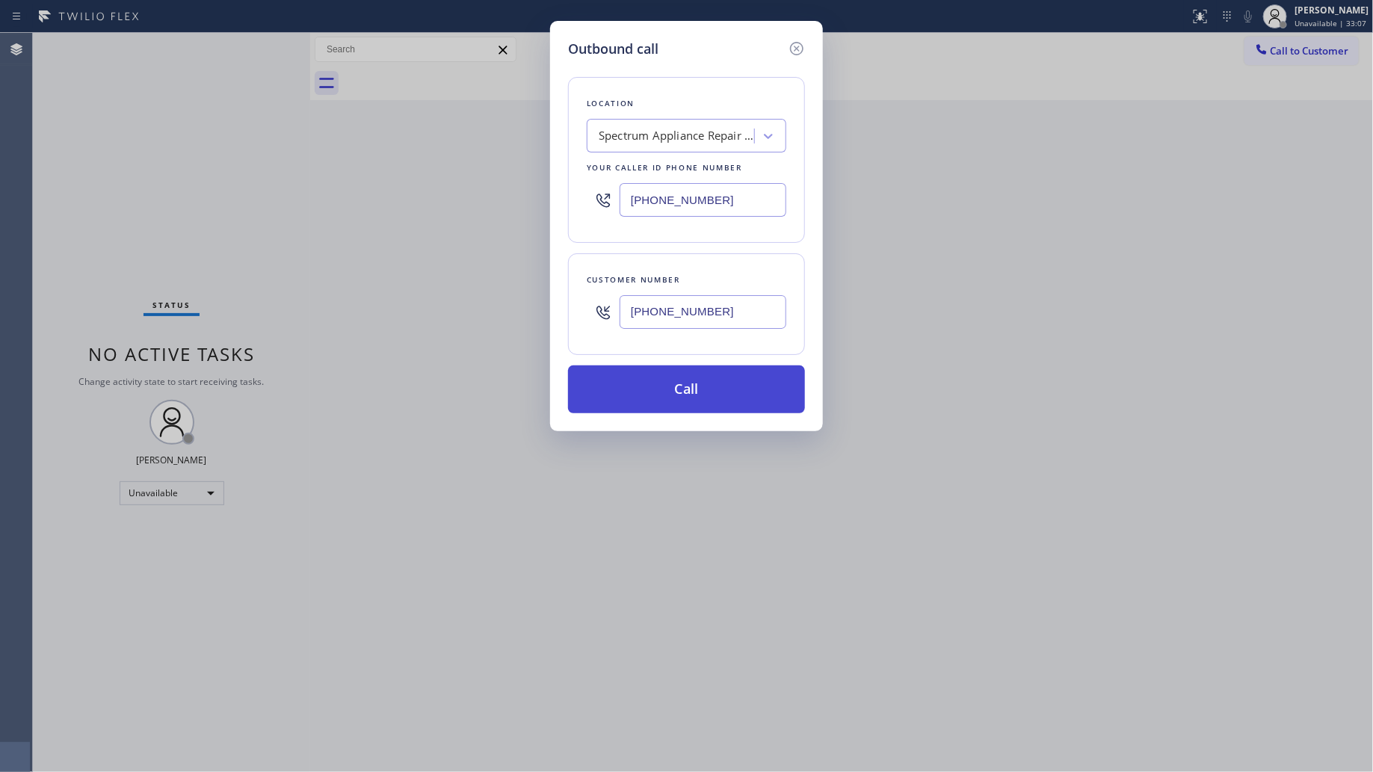
click at [697, 381] on button "Call" at bounding box center [686, 390] width 237 height 48
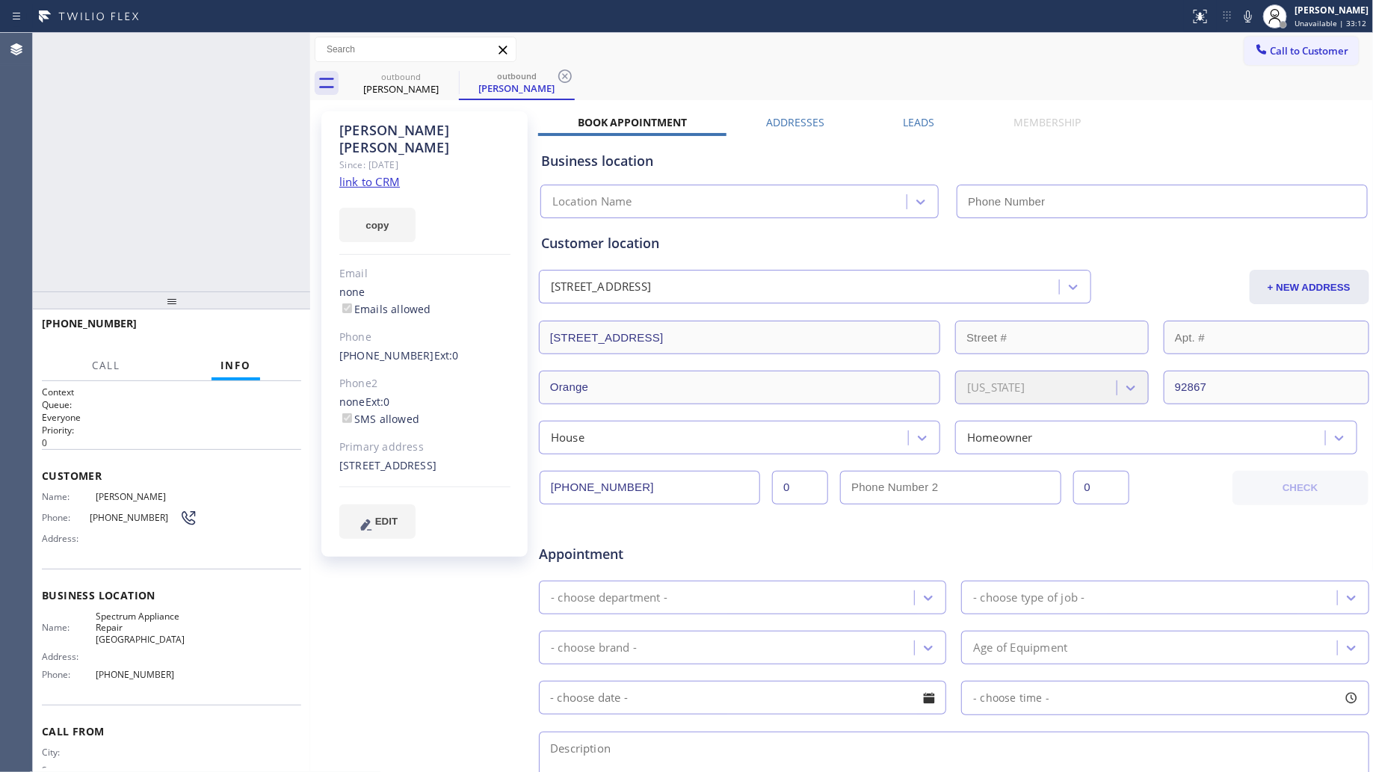
type input "[PHONE_NUMBER]"
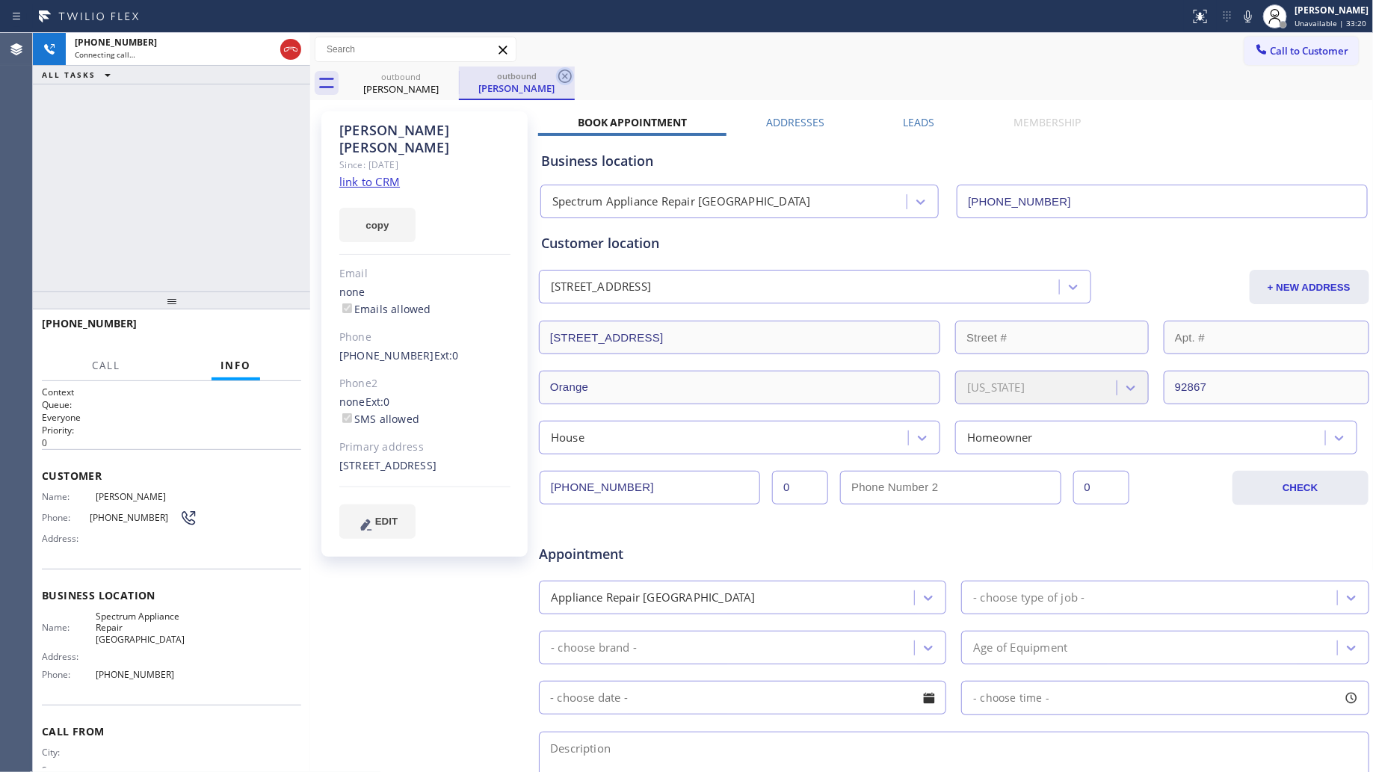
click at [565, 73] on icon at bounding box center [565, 76] width 18 height 18
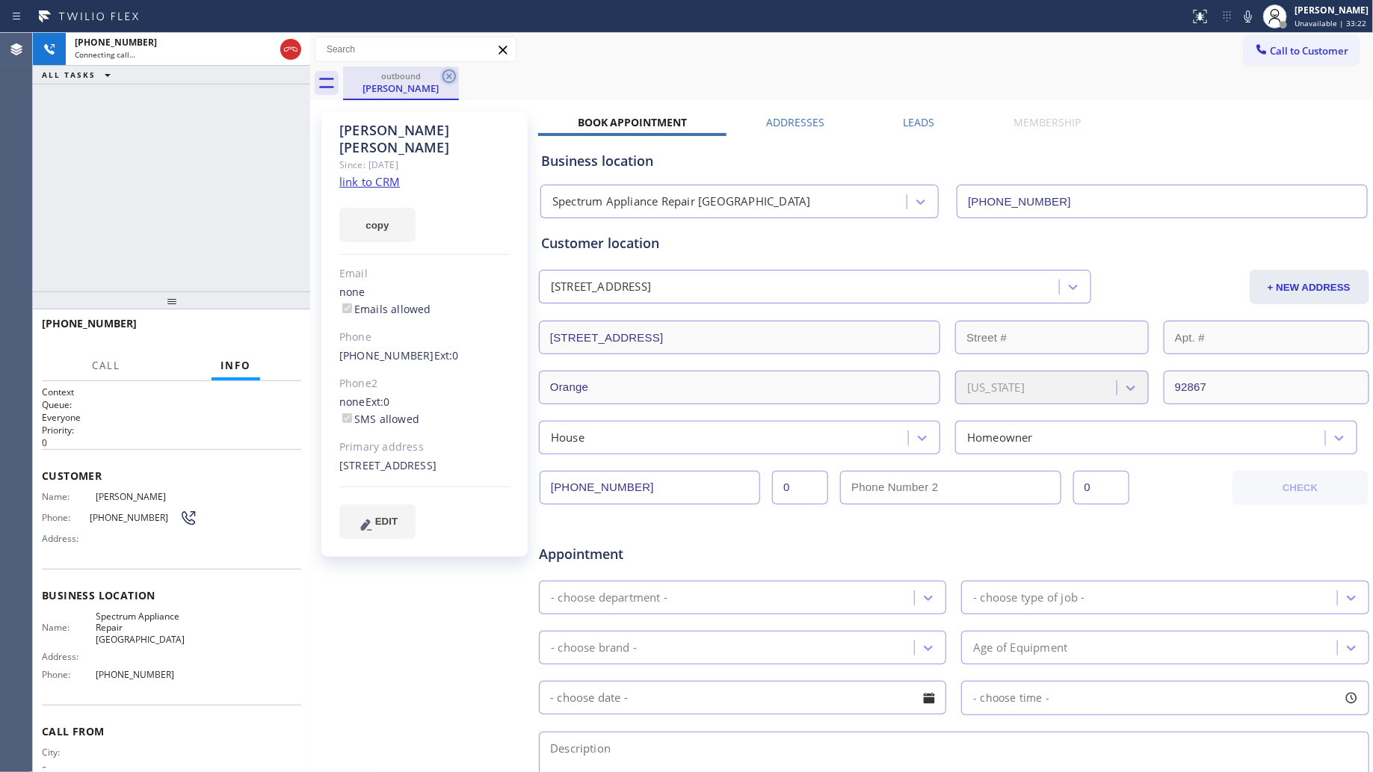
click at [449, 71] on icon at bounding box center [449, 76] width 18 height 18
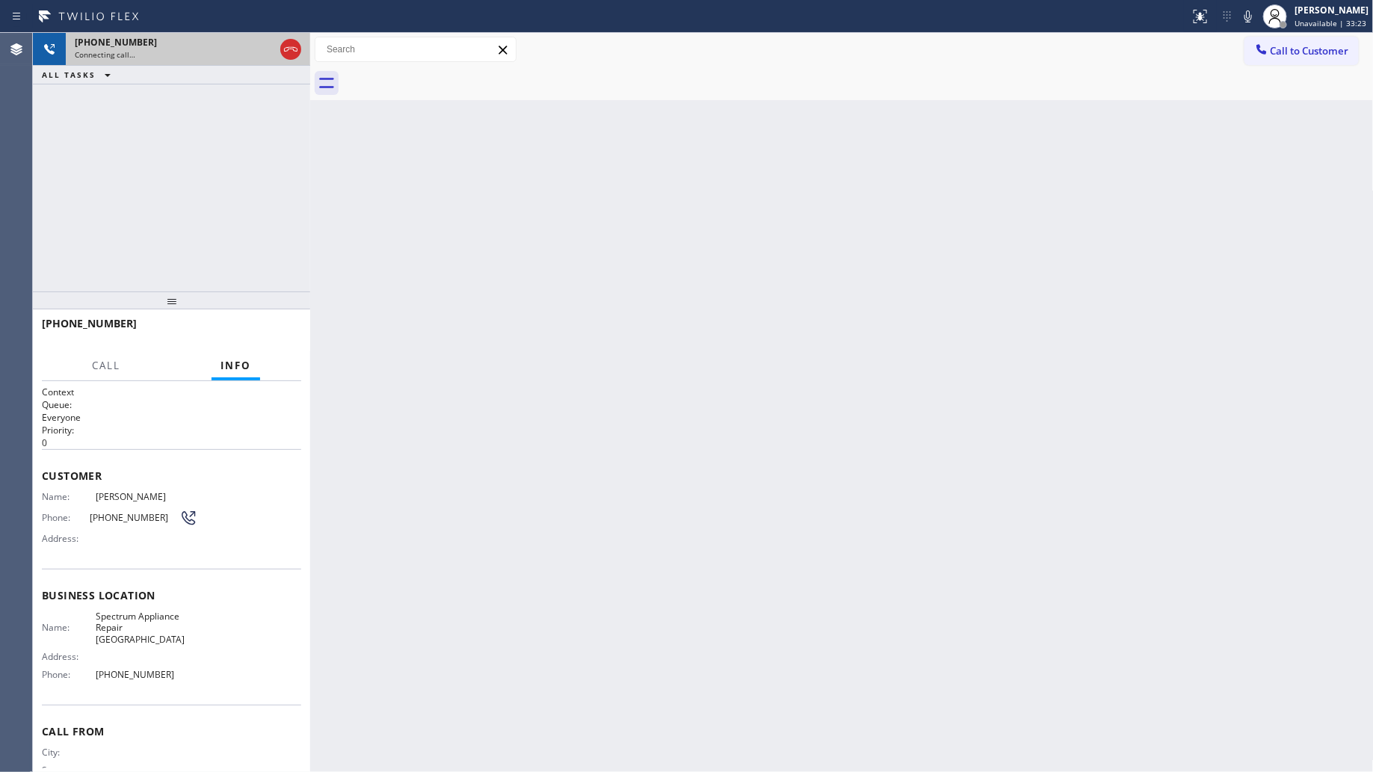
click at [215, 43] on div "[PHONE_NUMBER]" at bounding box center [175, 42] width 200 height 13
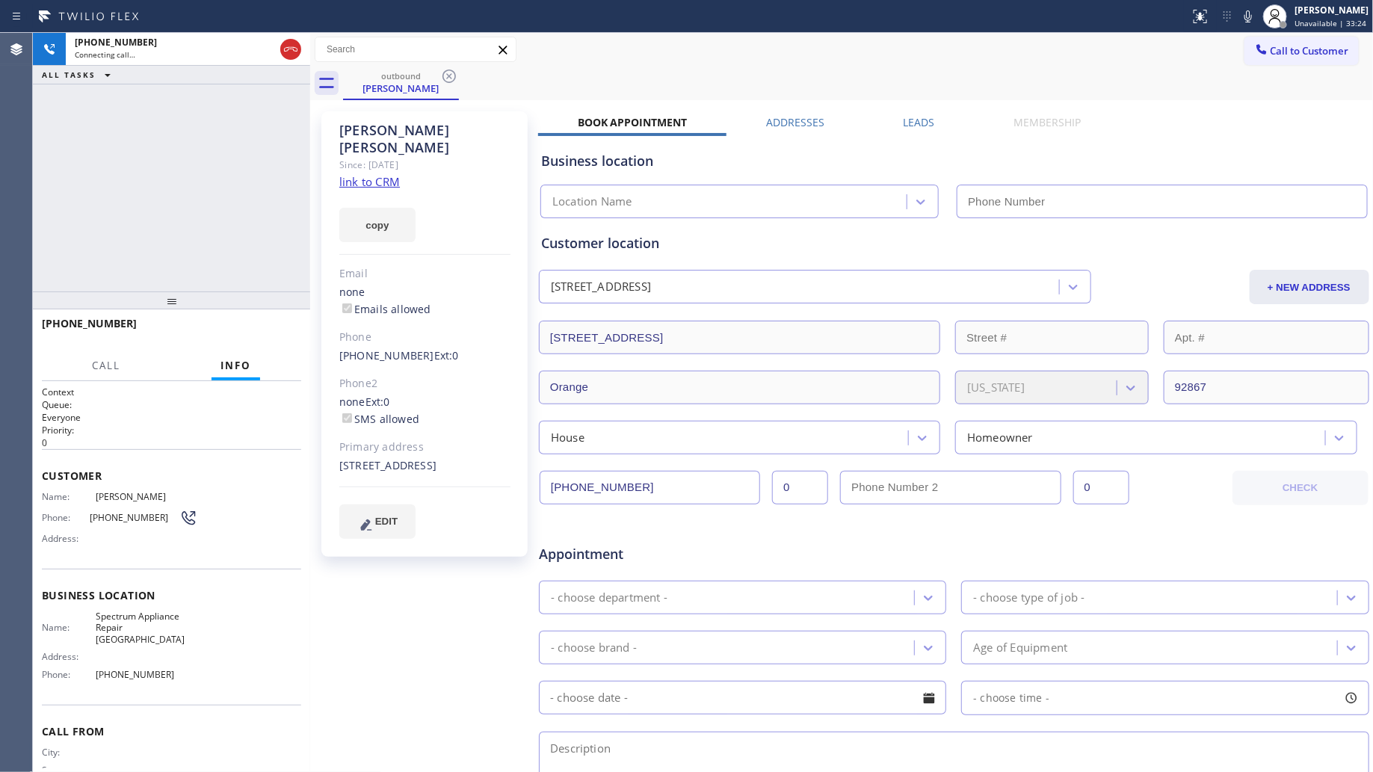
click at [694, 26] on div at bounding box center [595, 16] width 1178 height 24
type input "[PHONE_NUMBER]"
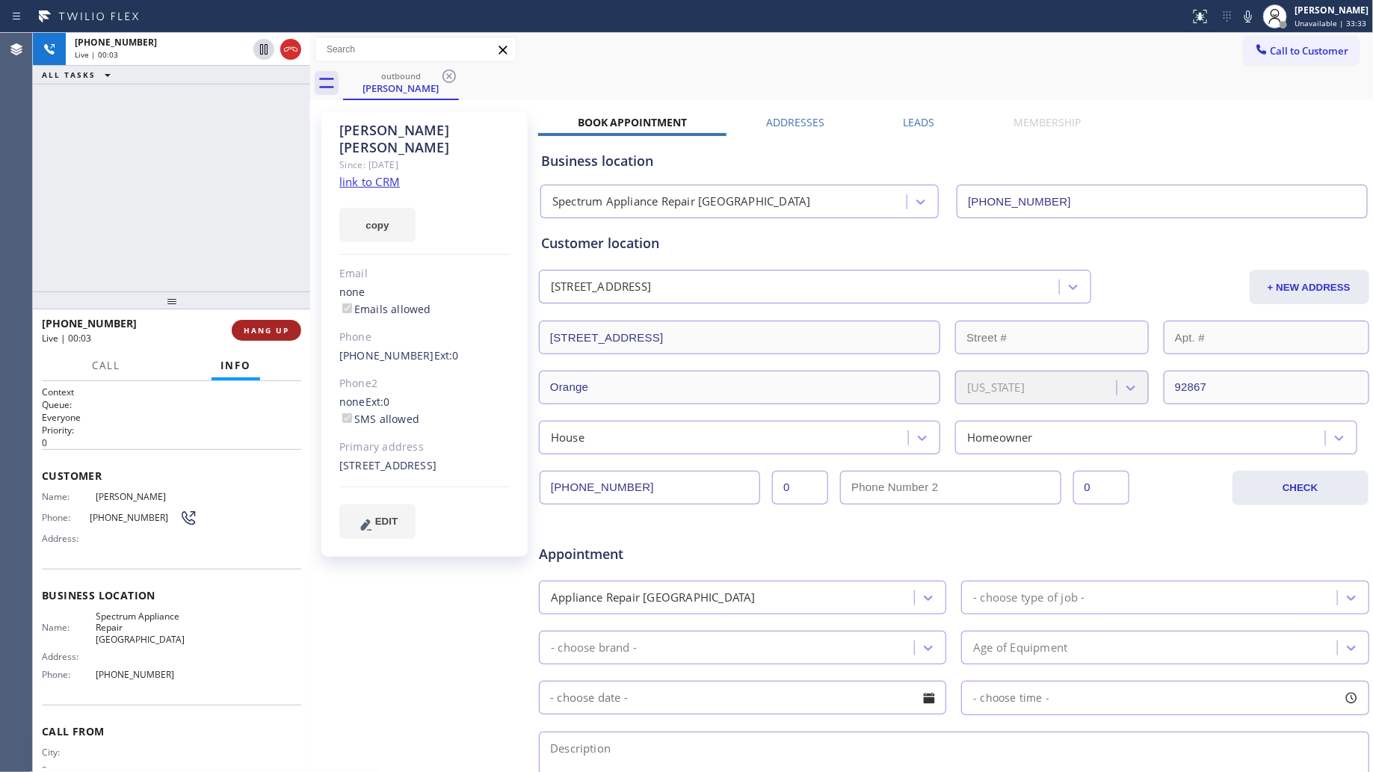
click at [285, 335] on span "HANG UP" at bounding box center [267, 330] width 46 height 10
click at [283, 335] on span "HANG UP" at bounding box center [267, 330] width 46 height 10
click at [282, 333] on span "HANG UP" at bounding box center [267, 330] width 46 height 10
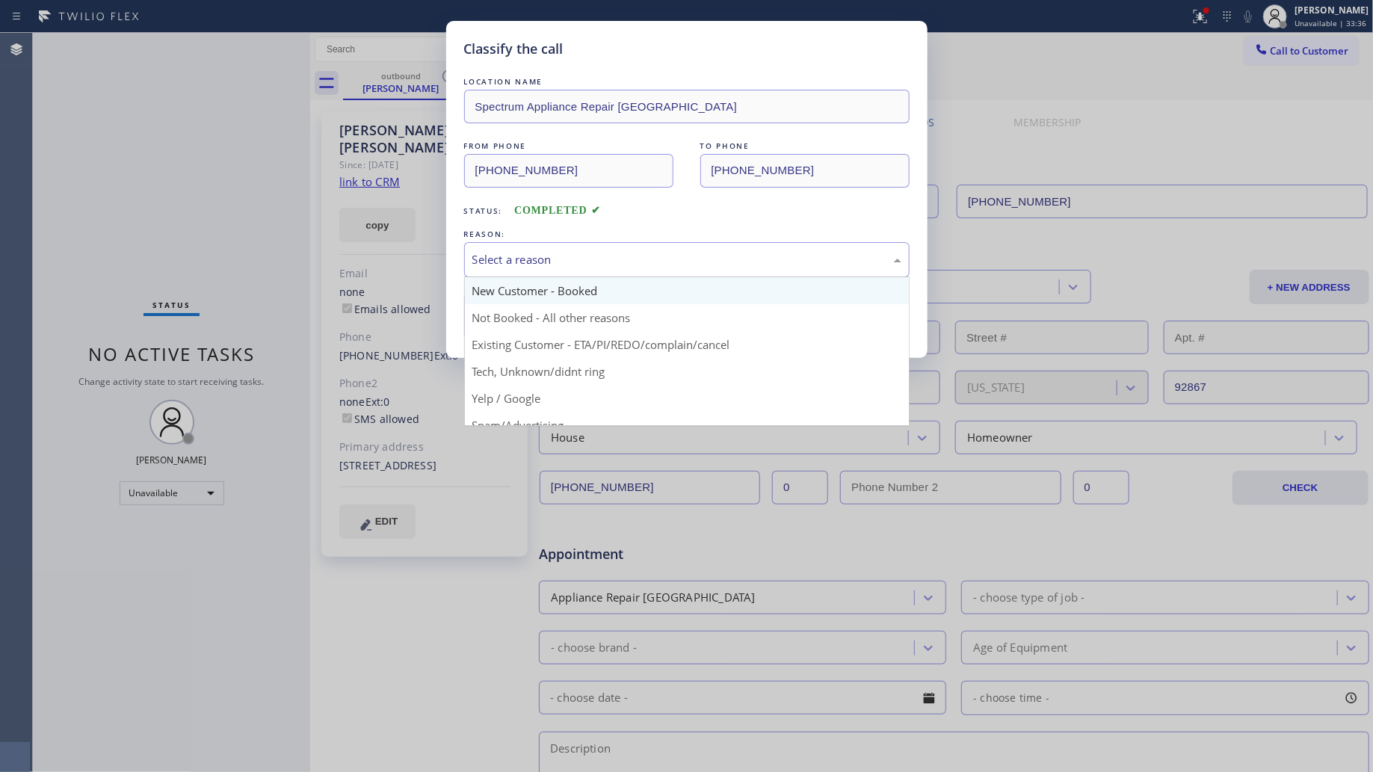
drag, startPoint x: 523, startPoint y: 248, endPoint x: 526, endPoint y: 278, distance: 30.0
click at [523, 249] on div "Select a reason" at bounding box center [687, 259] width 446 height 35
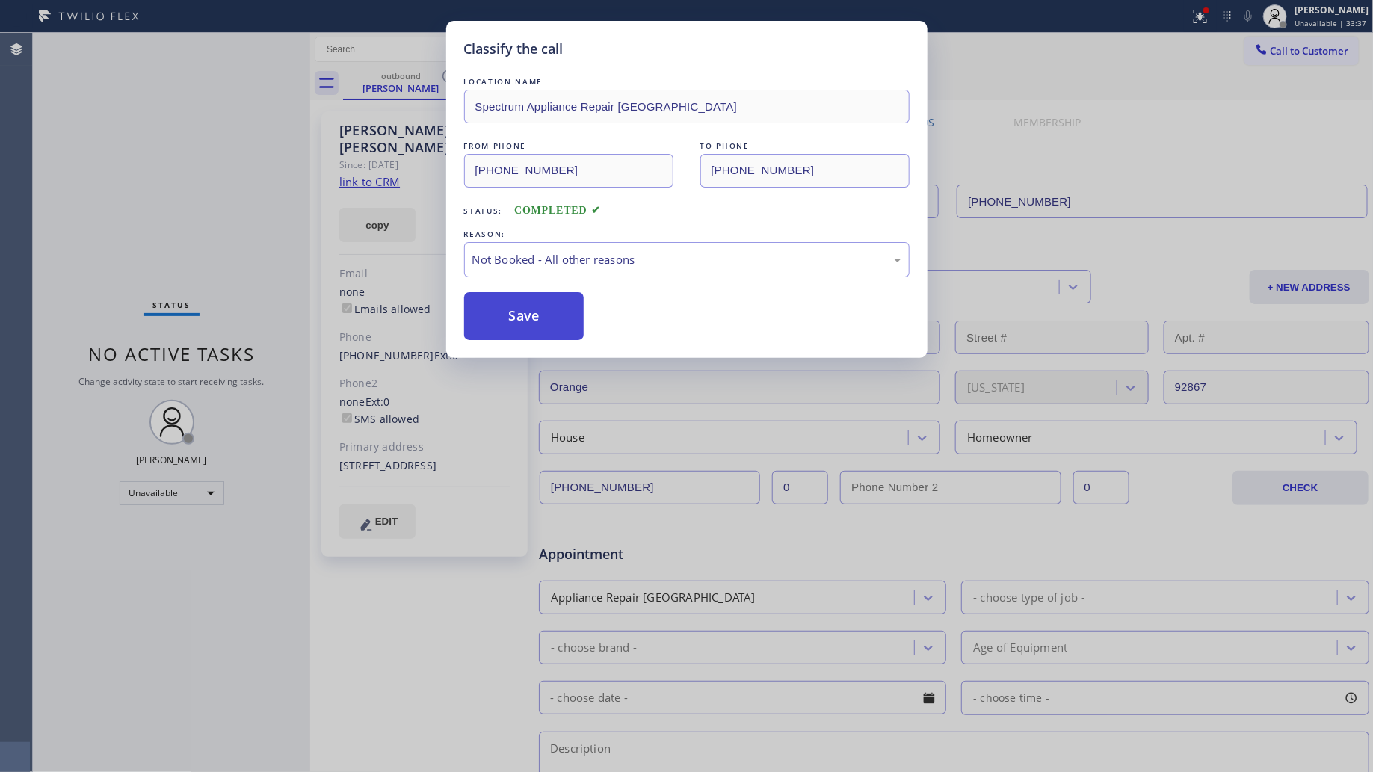
click at [509, 319] on button "Save" at bounding box center [524, 316] width 120 height 48
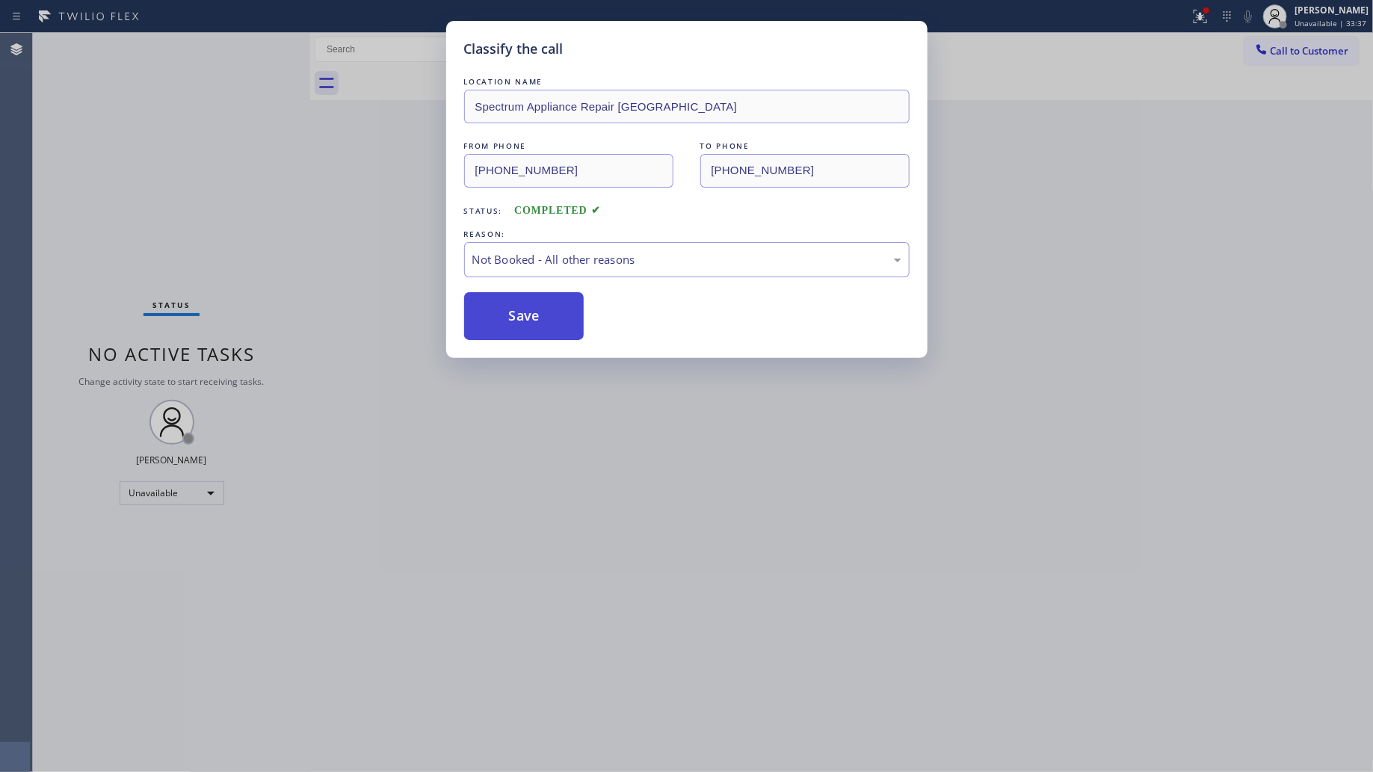
click at [510, 318] on button "Save" at bounding box center [524, 316] width 120 height 48
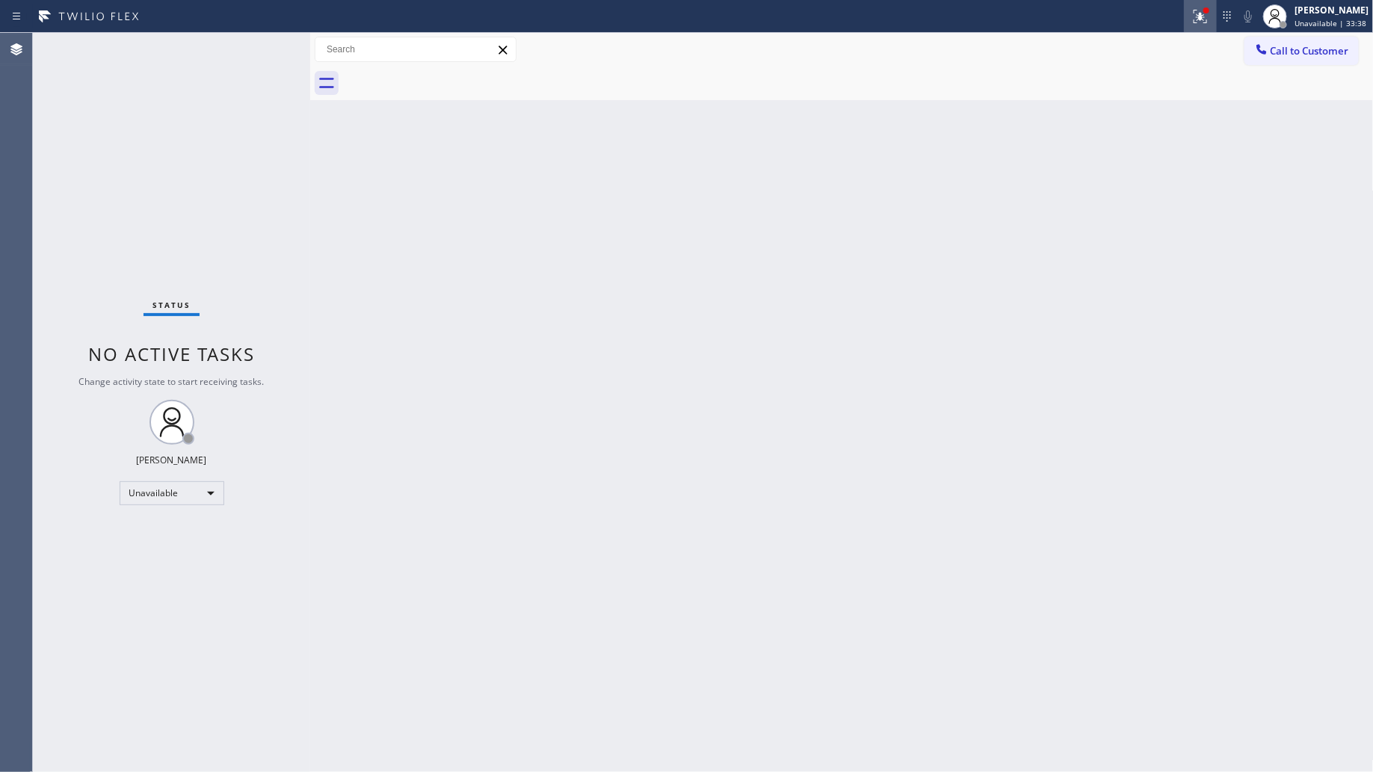
click at [1199, 31] on button at bounding box center [1200, 16] width 33 height 33
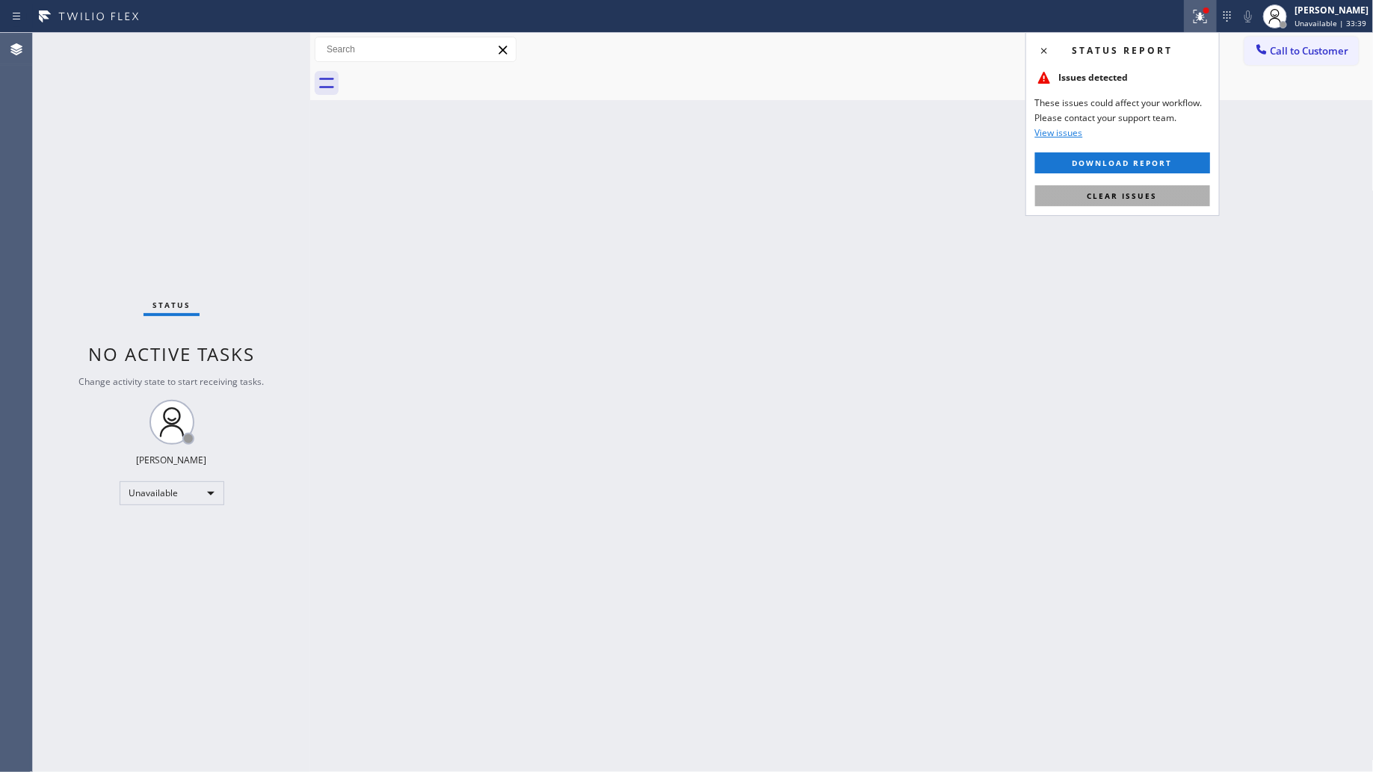
click at [1133, 206] on button "Clear issues" at bounding box center [1123, 195] width 175 height 21
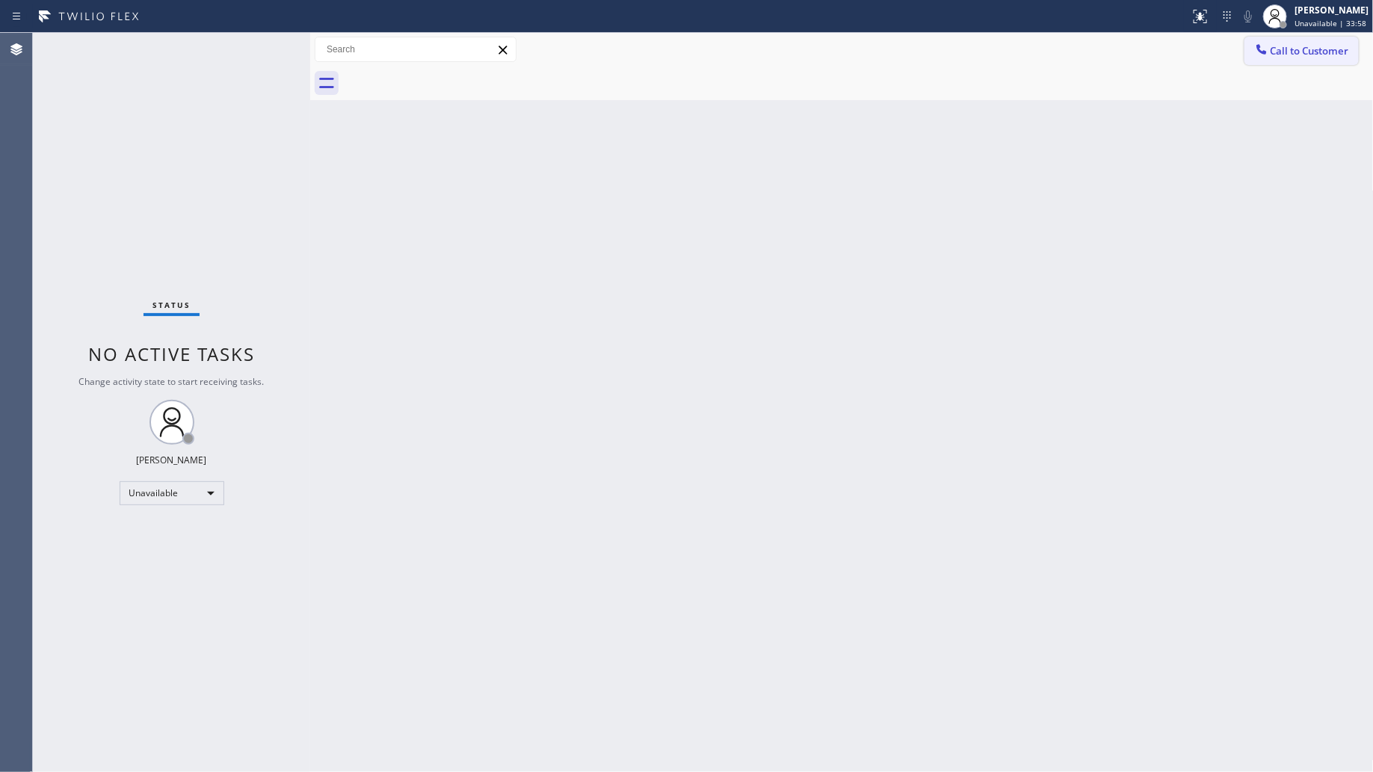
click at [1276, 47] on span "Call to Customer" at bounding box center [1310, 50] width 79 height 13
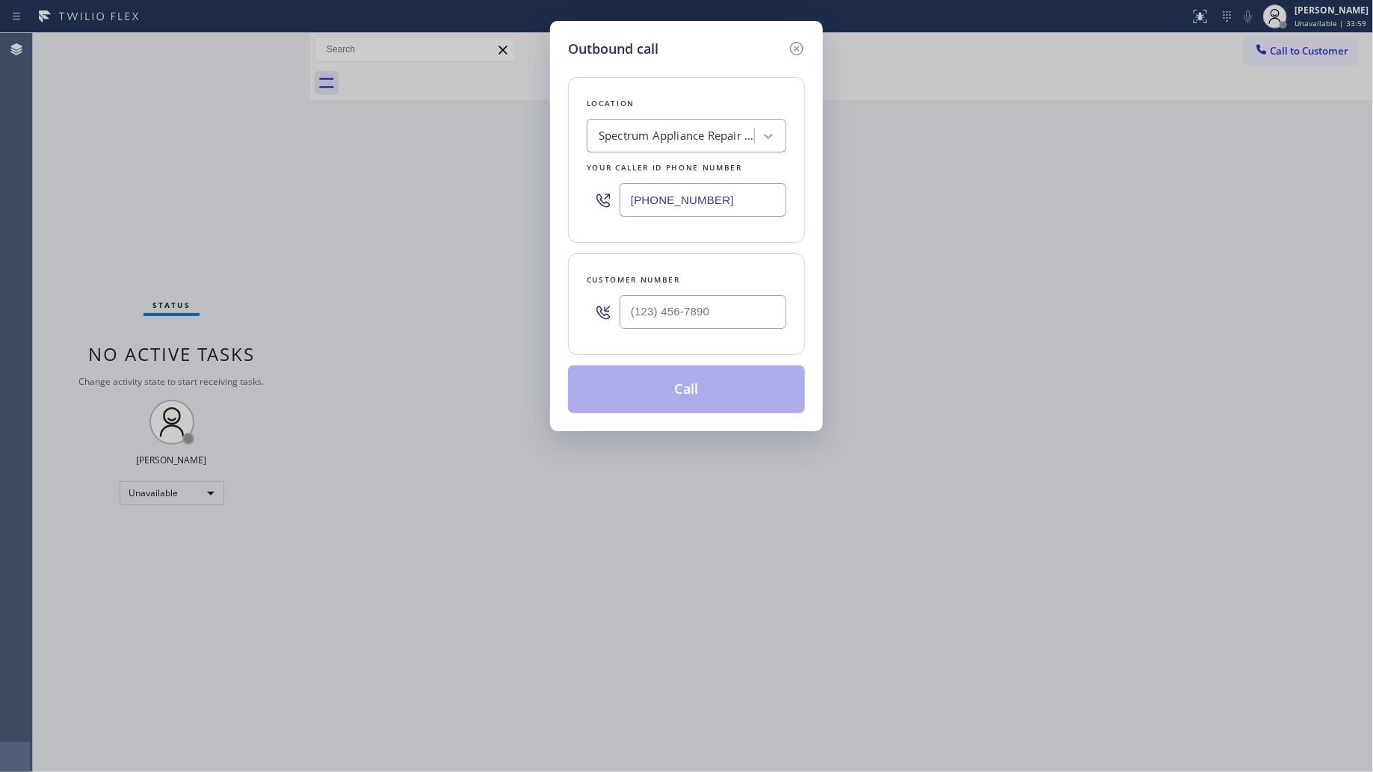
drag, startPoint x: 727, startPoint y: 213, endPoint x: 595, endPoint y: 206, distance: 131.8
click at [595, 206] on div "[PHONE_NUMBER]" at bounding box center [687, 200] width 200 height 49
paste input "866) 517-7770"
drag, startPoint x: 649, startPoint y: 207, endPoint x: 495, endPoint y: 184, distance: 155.8
click at [490, 188] on div "Outbound call Location [DOMAIN_NAME] 5 Star Appliance Repair Your caller id pho…" at bounding box center [686, 386] width 1373 height 772
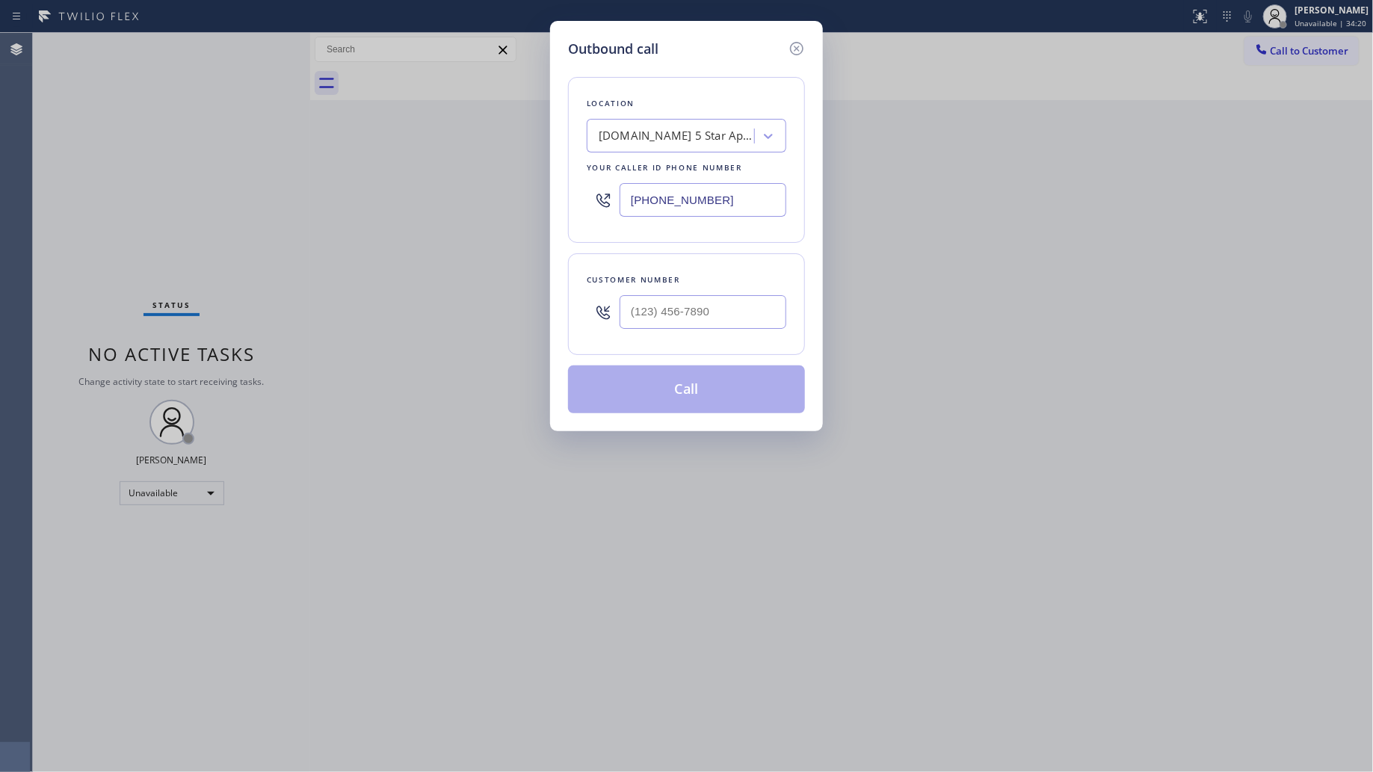
paste input "text"
type input "[PHONE_NUMBER]"
click at [760, 327] on input "(___) ___-____" at bounding box center [703, 312] width 167 height 34
paste input "206) 265-9716"
type input "[PHONE_NUMBER]"
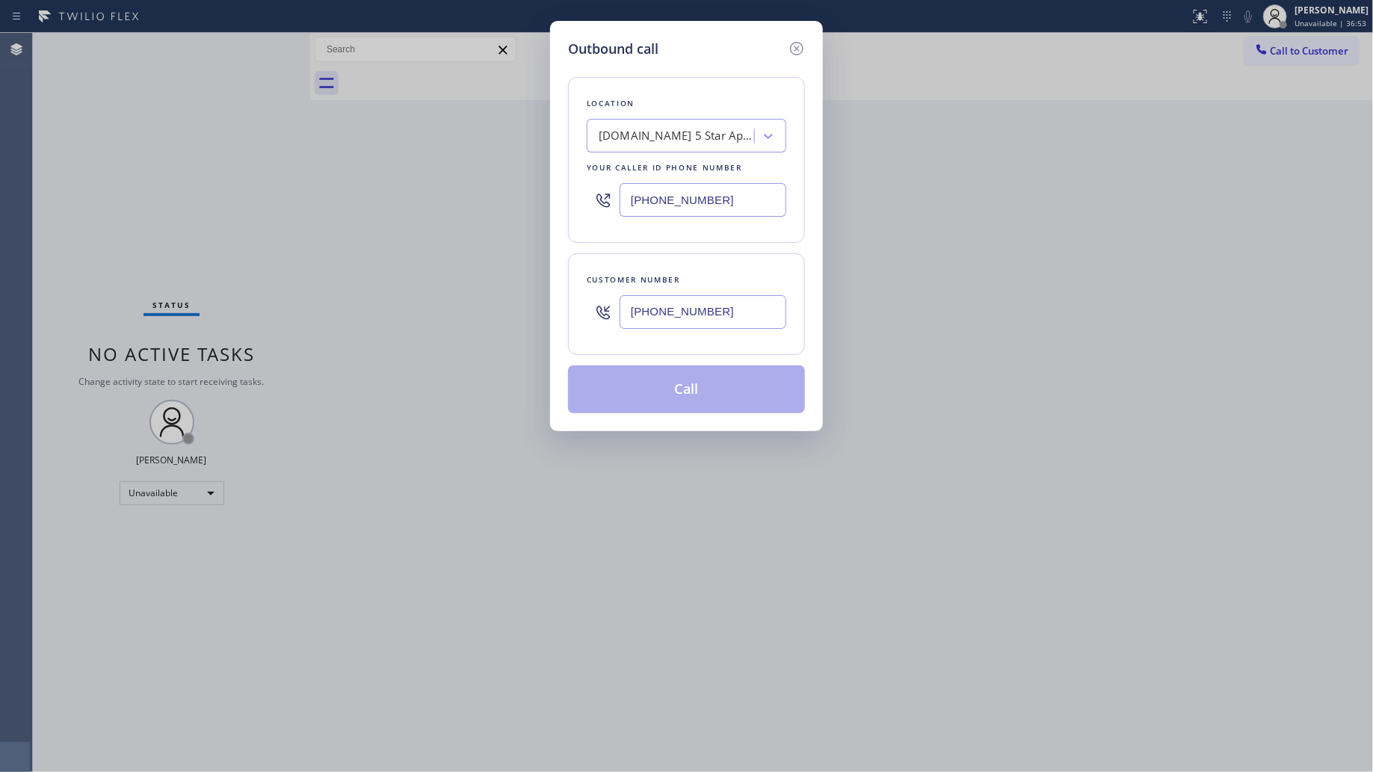
click at [693, 360] on div "Location [DOMAIN_NAME] 5 Star Appliance Repair Your caller id phone number [PHO…" at bounding box center [686, 236] width 237 height 354
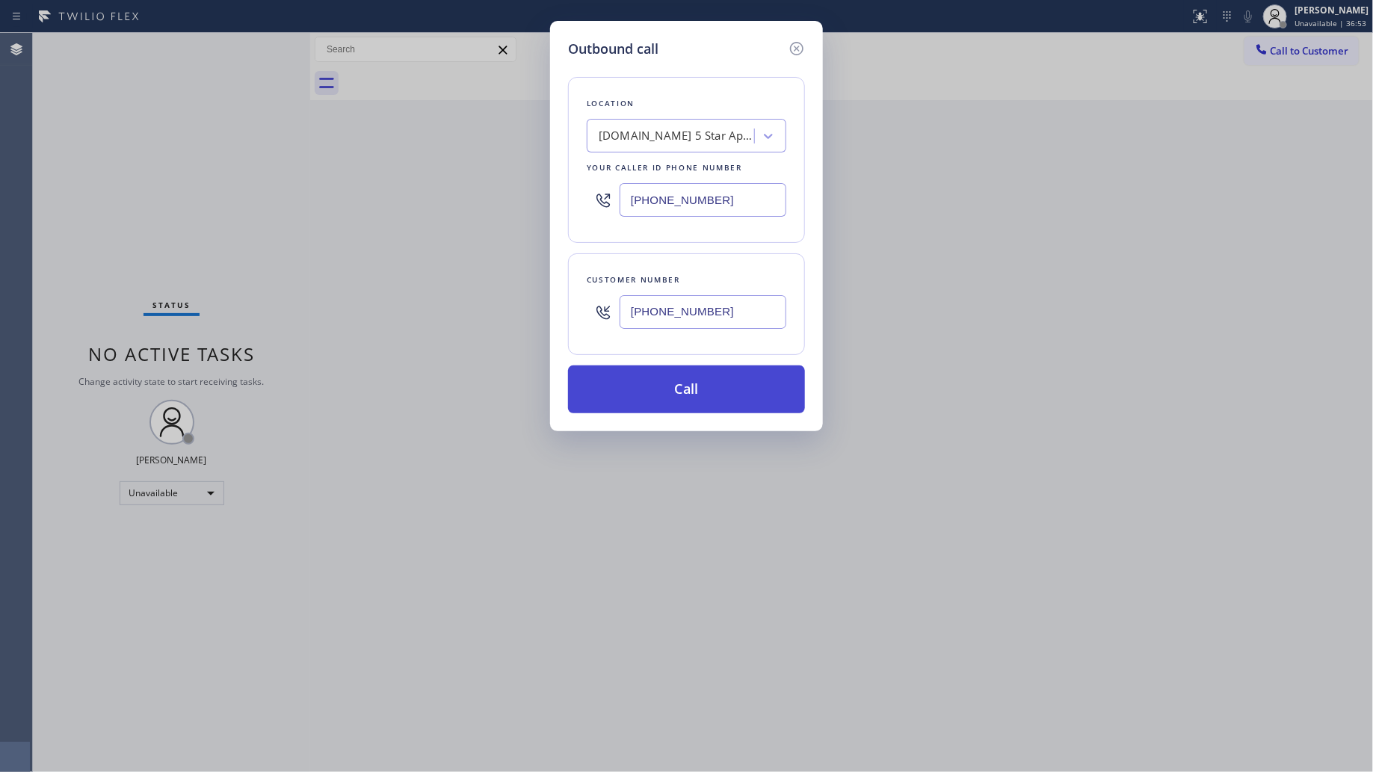
click at [684, 390] on button "Call" at bounding box center [686, 390] width 237 height 48
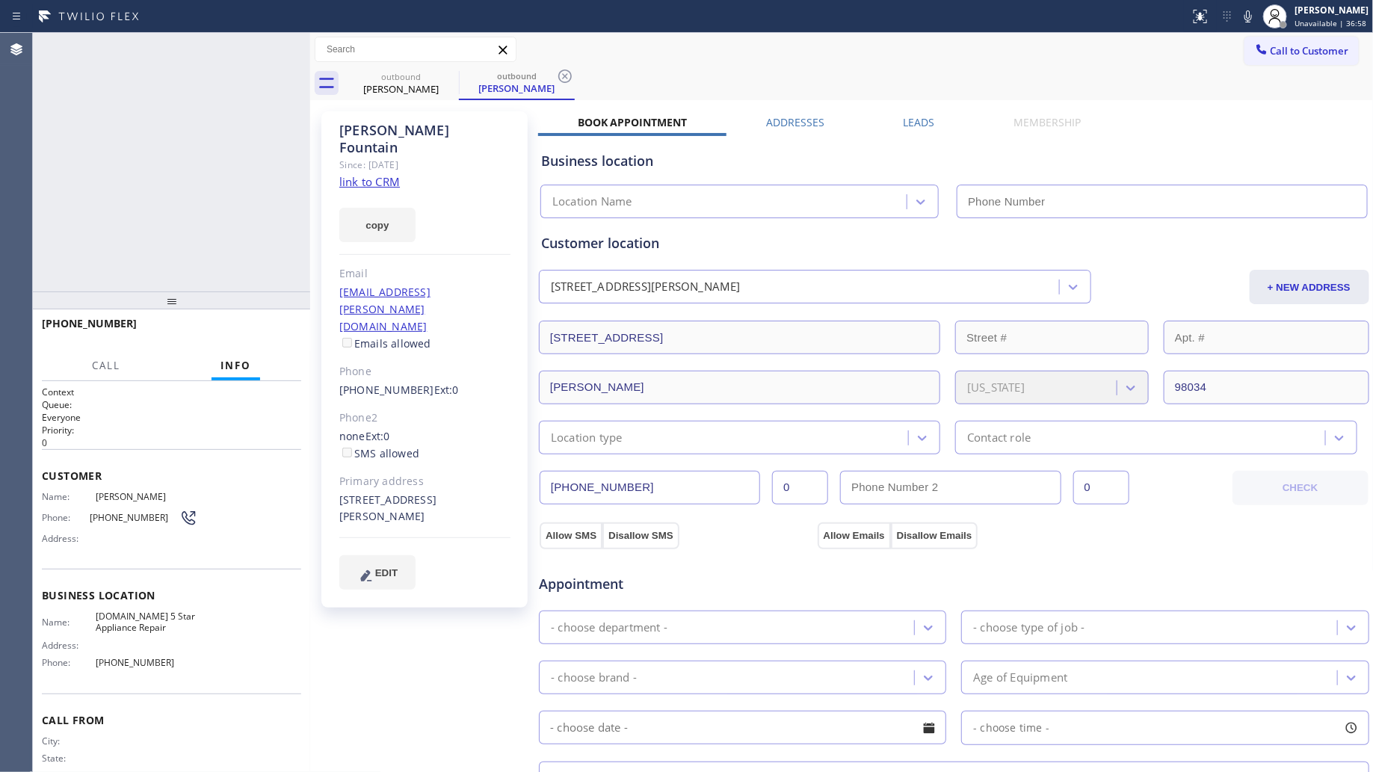
type input "[PHONE_NUMBER]"
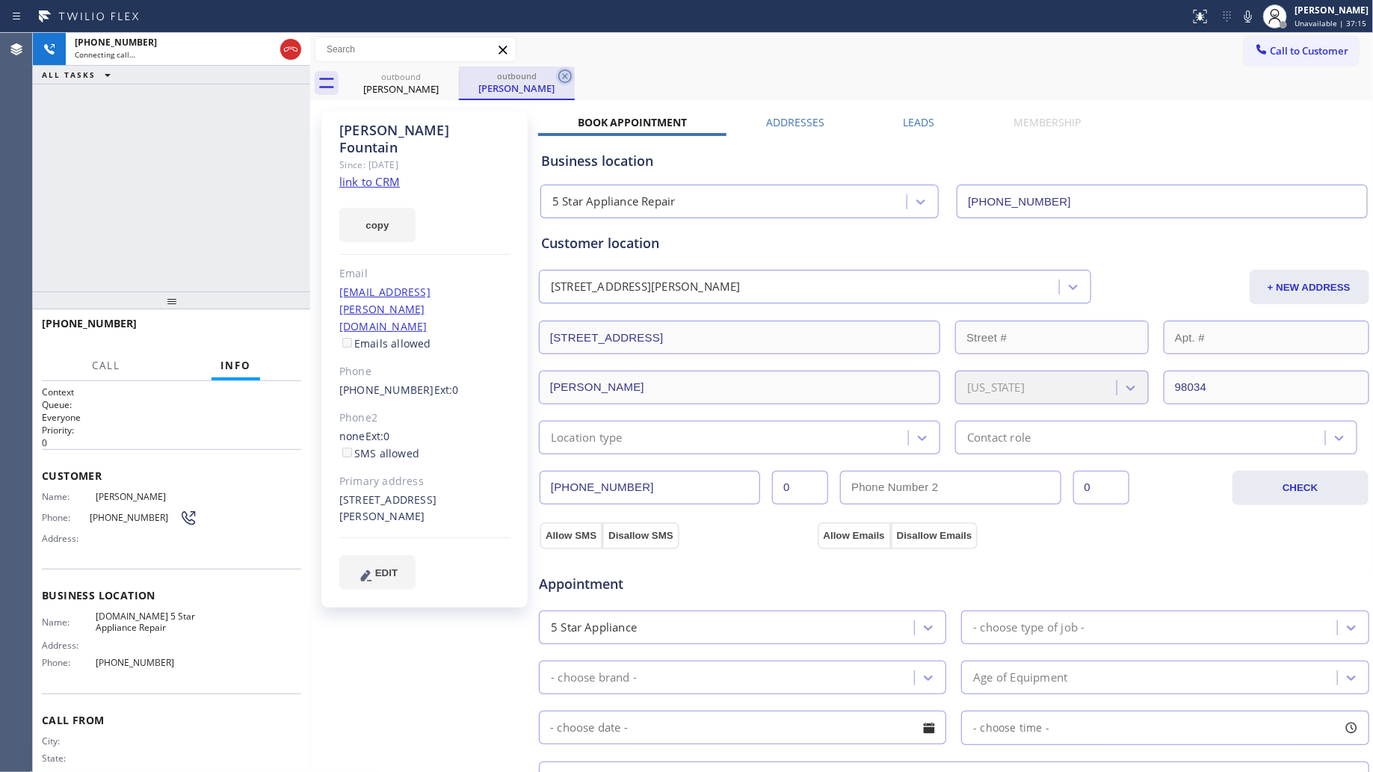
click at [562, 73] on icon at bounding box center [565, 76] width 18 height 18
click at [454, 73] on icon at bounding box center [449, 76] width 13 height 13
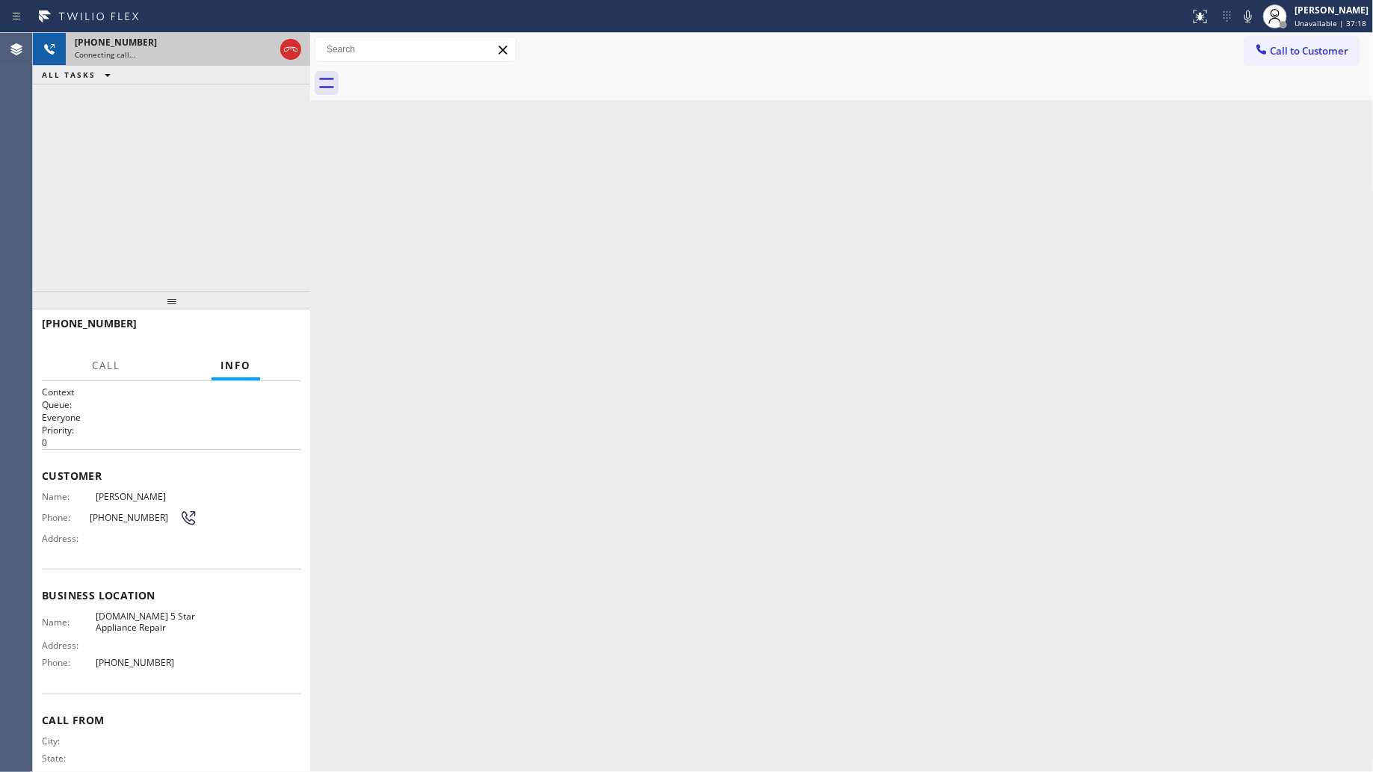
click at [106, 49] on span "Connecting call…" at bounding box center [105, 54] width 61 height 10
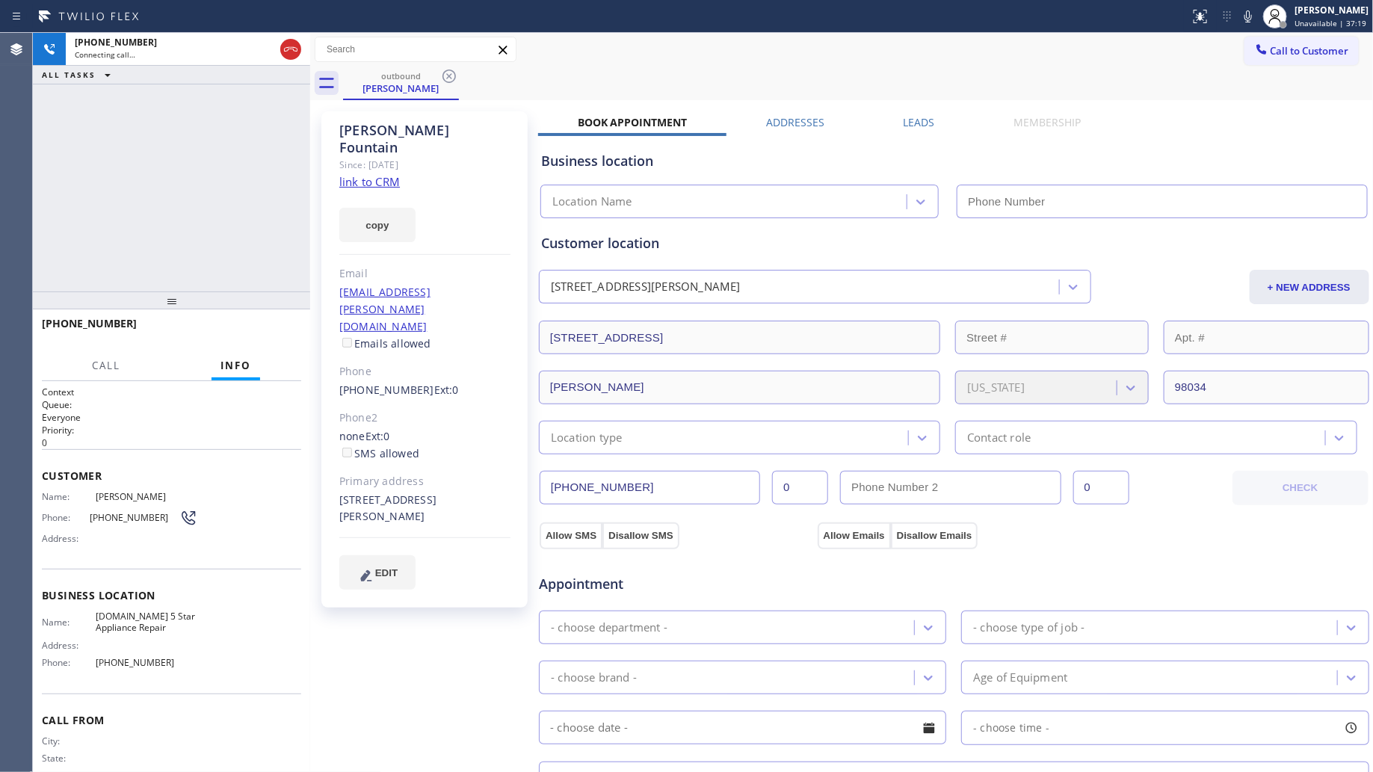
type input "[PHONE_NUMBER]"
click at [280, 327] on span "HANG UP" at bounding box center [267, 330] width 46 height 10
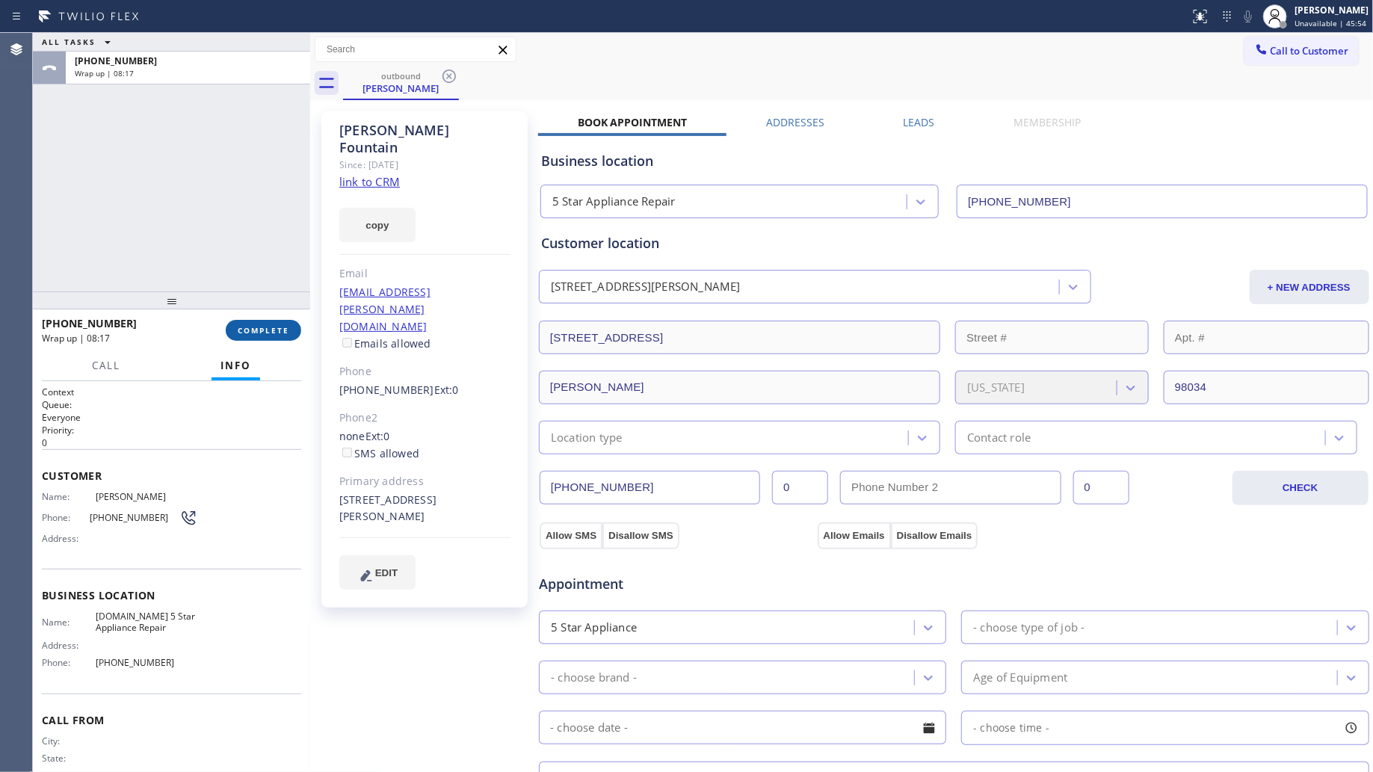
click at [274, 325] on span "COMPLETE" at bounding box center [264, 330] width 52 height 10
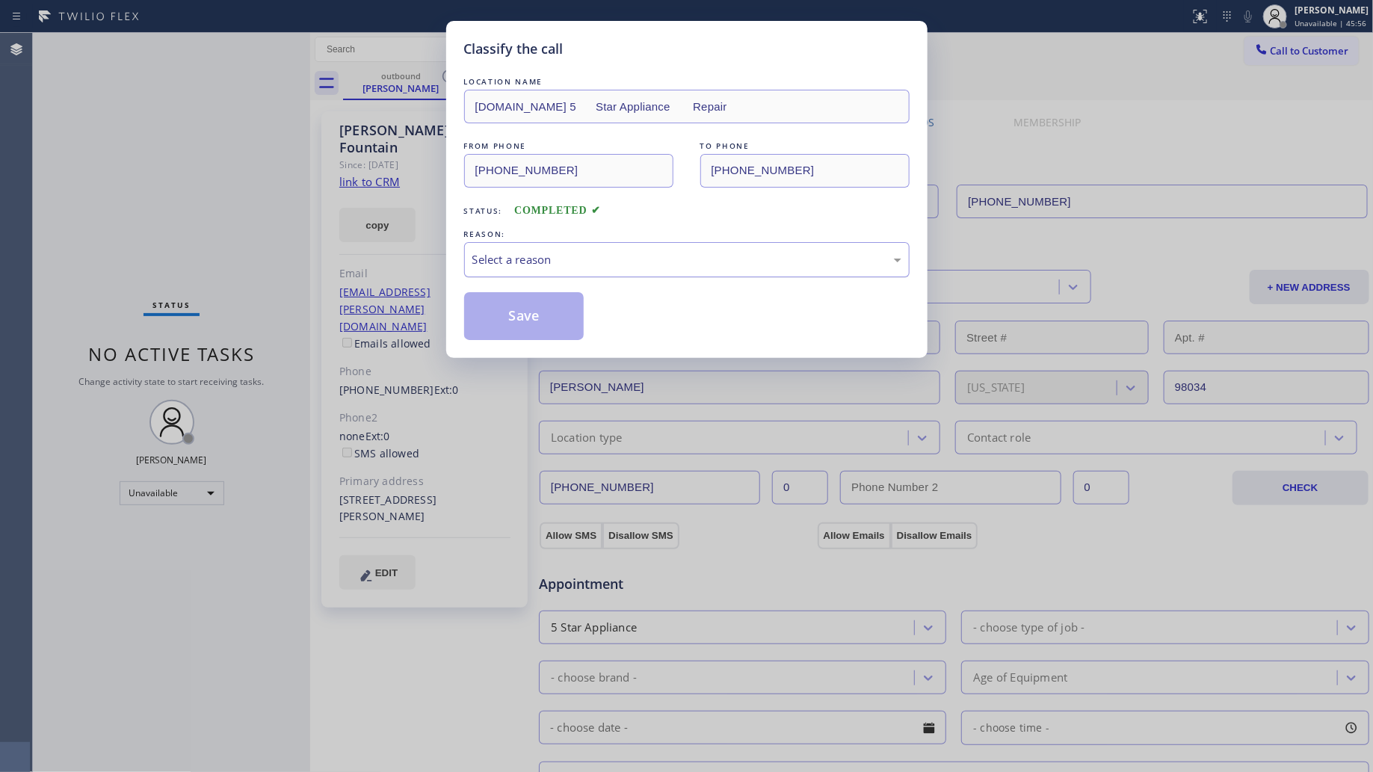
click at [573, 253] on div "Select a reason" at bounding box center [687, 259] width 429 height 17
click at [499, 327] on button "Save" at bounding box center [524, 316] width 120 height 48
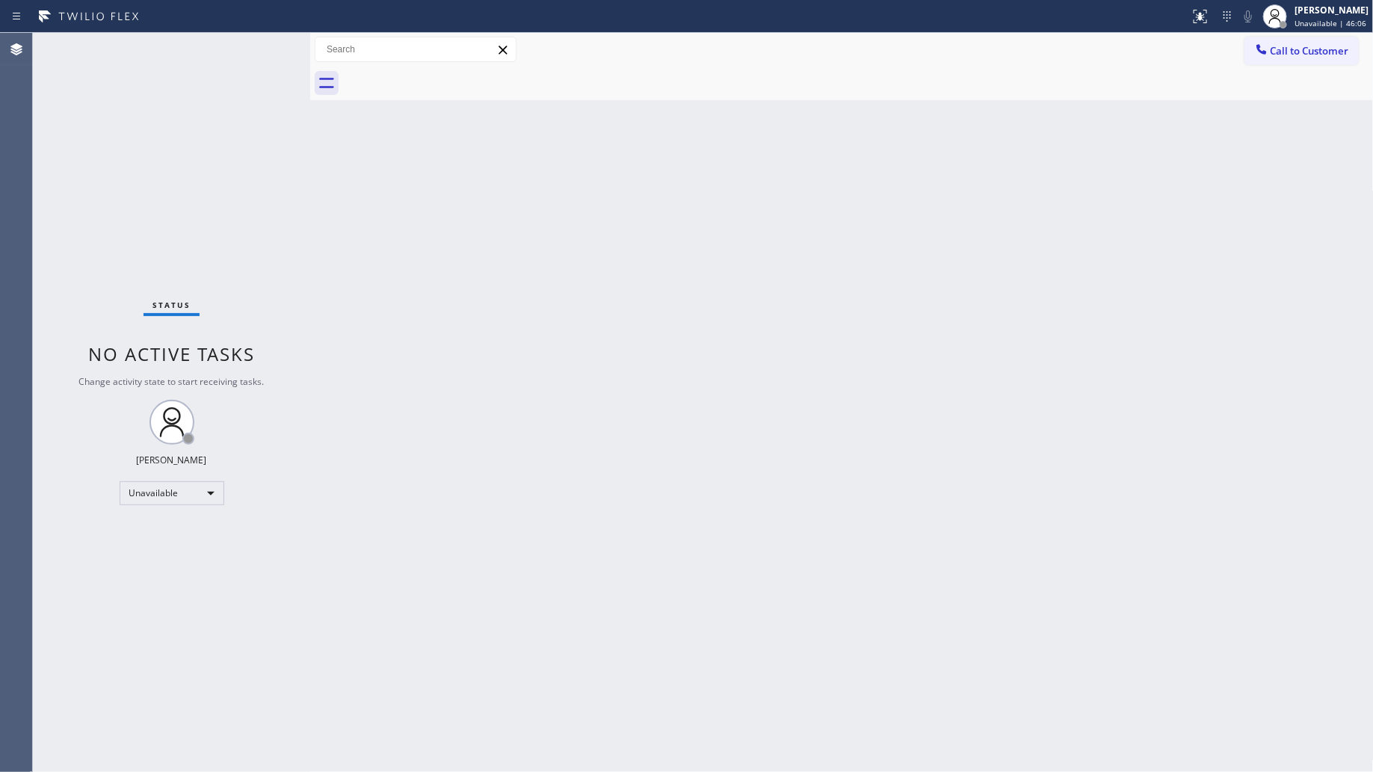
click at [828, 323] on div "Back to Dashboard Change Sender ID Customers Technicians Select a contact Outbo…" at bounding box center [842, 402] width 1064 height 739
click at [976, 182] on div "Back to Dashboard Change Sender ID Customers Technicians Select a contact Outbo…" at bounding box center [842, 402] width 1064 height 739
click at [894, 161] on div "Back to Dashboard Change Sender ID Customers Technicians Select a contact Outbo…" at bounding box center [842, 402] width 1064 height 739
click at [1298, 49] on span "Call to Customer" at bounding box center [1310, 50] width 79 height 13
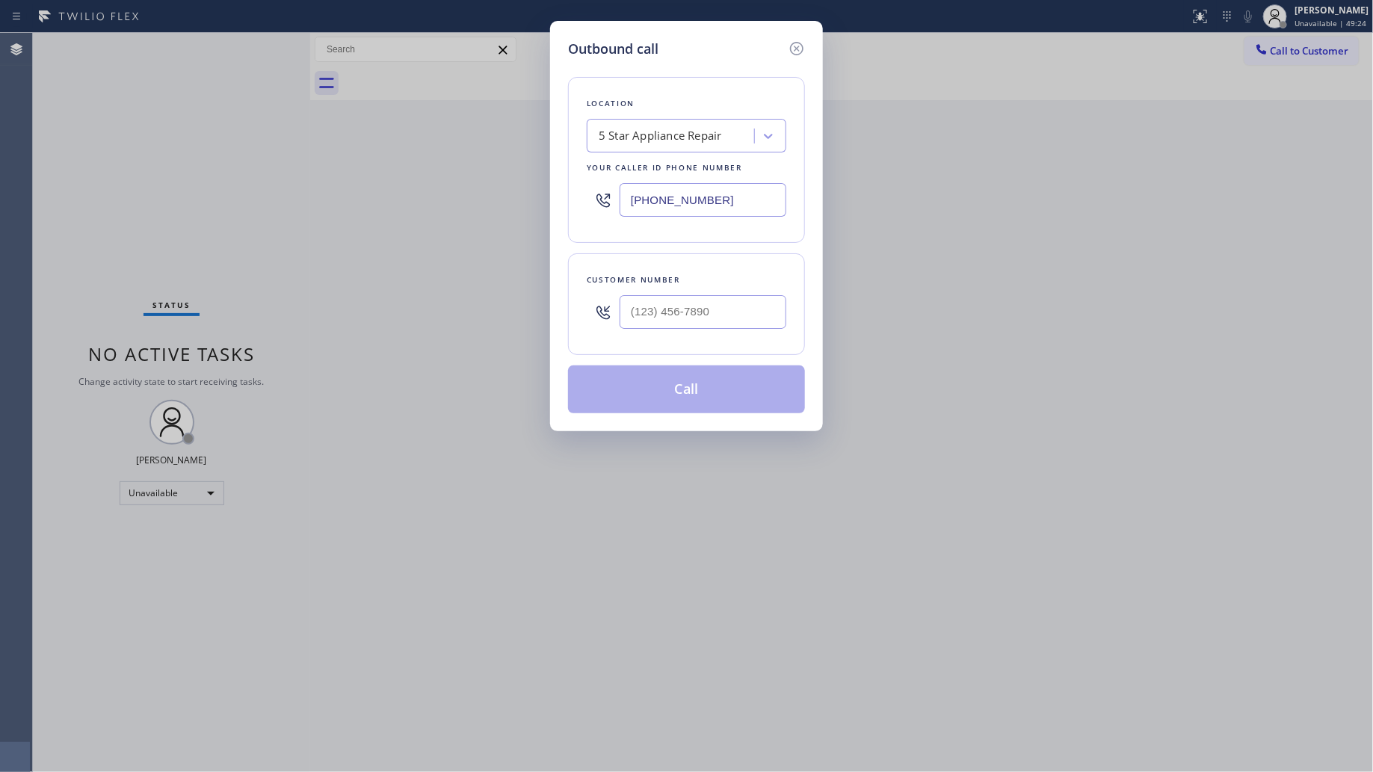
drag, startPoint x: 745, startPoint y: 214, endPoint x: 565, endPoint y: 192, distance: 180.7
click at [578, 193] on div "Location 5 Star Appliance Repair Your caller id phone number [PHONE_NUMBER]" at bounding box center [686, 160] width 237 height 166
paste input "206) 900-9063"
type input "[PHONE_NUMBER]"
click at [649, 320] on input "(___) ___-____" at bounding box center [703, 312] width 167 height 34
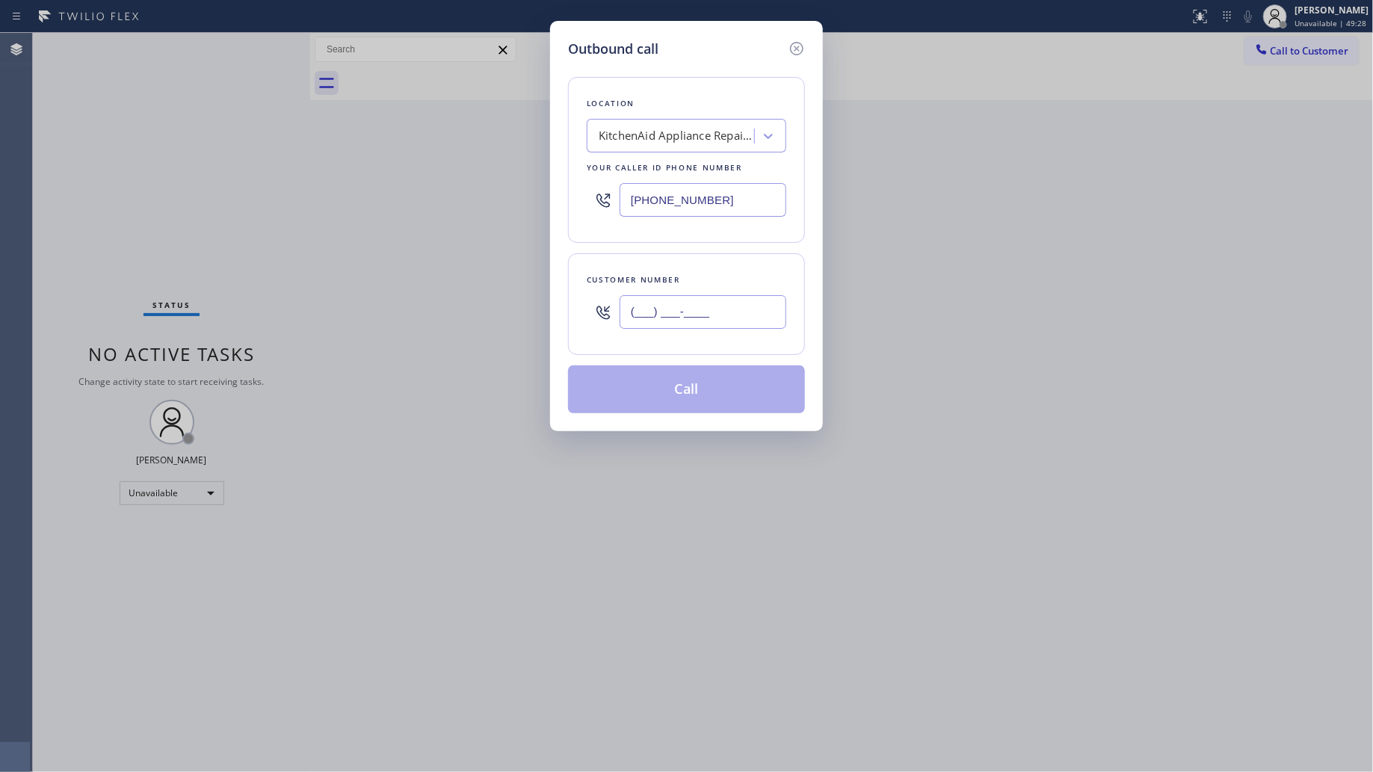
paste input "314) 610-4267"
type input "[PHONE_NUMBER]"
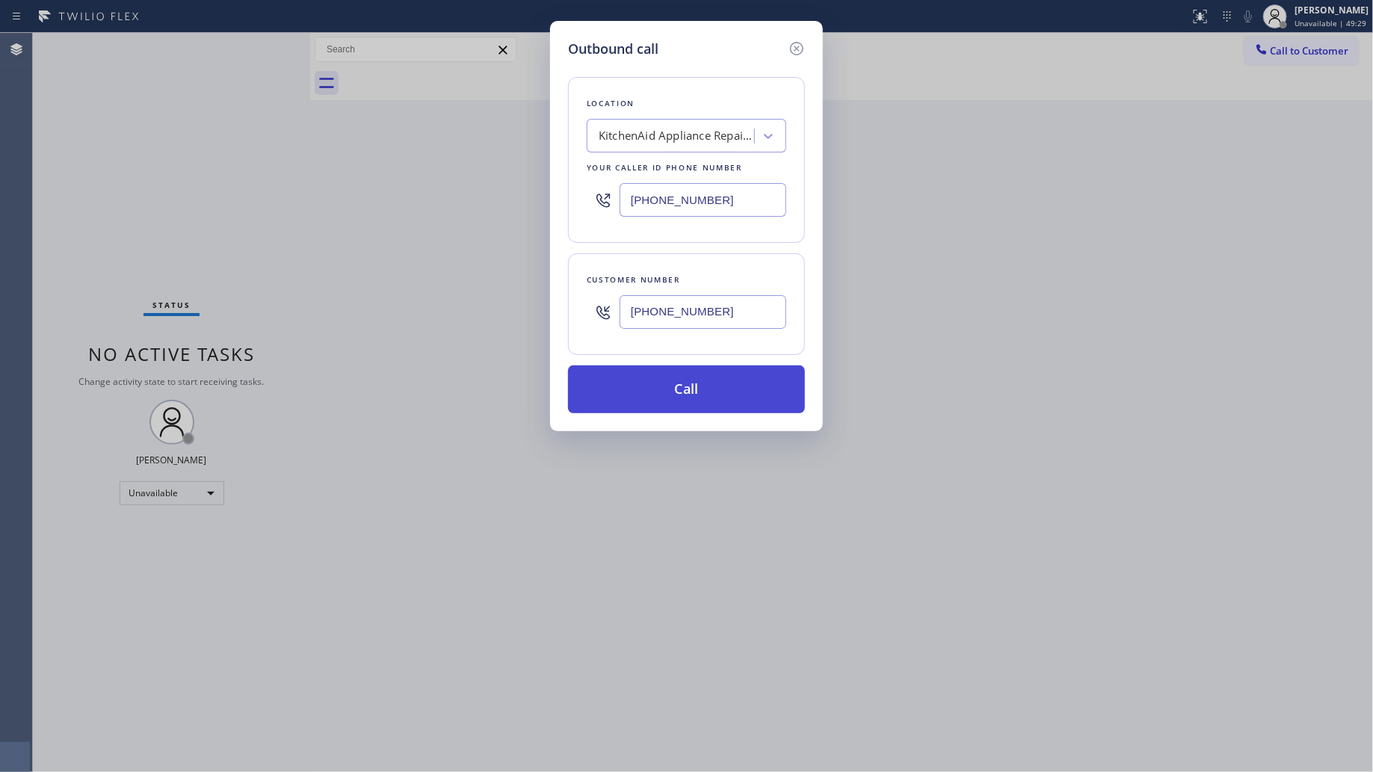
click at [695, 386] on button "Call" at bounding box center [686, 390] width 237 height 48
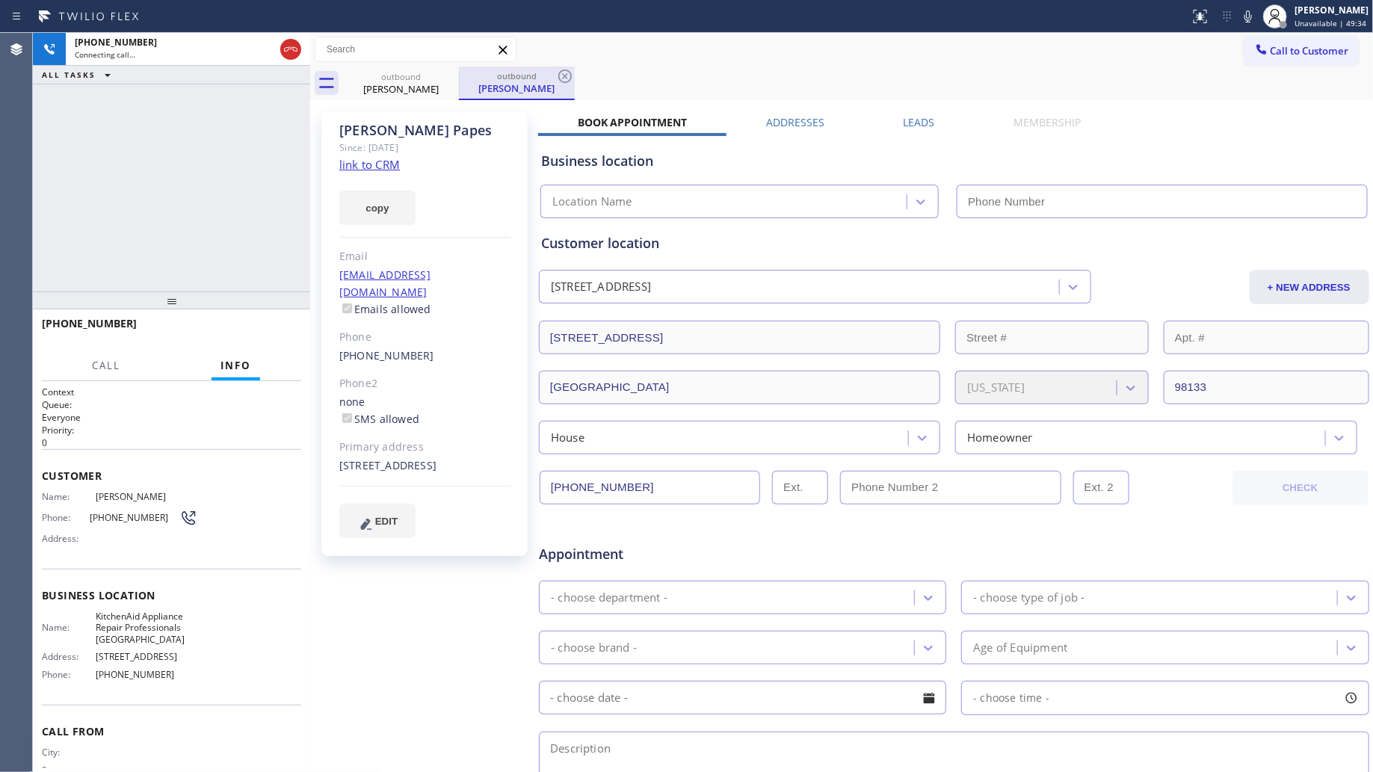
drag, startPoint x: 902, startPoint y: 73, endPoint x: 529, endPoint y: 84, distance: 373.3
click at [872, 70] on div "outbound [PERSON_NAME] outbound [PERSON_NAME]" at bounding box center [858, 84] width 1031 height 34
type input "[PHONE_NUMBER]"
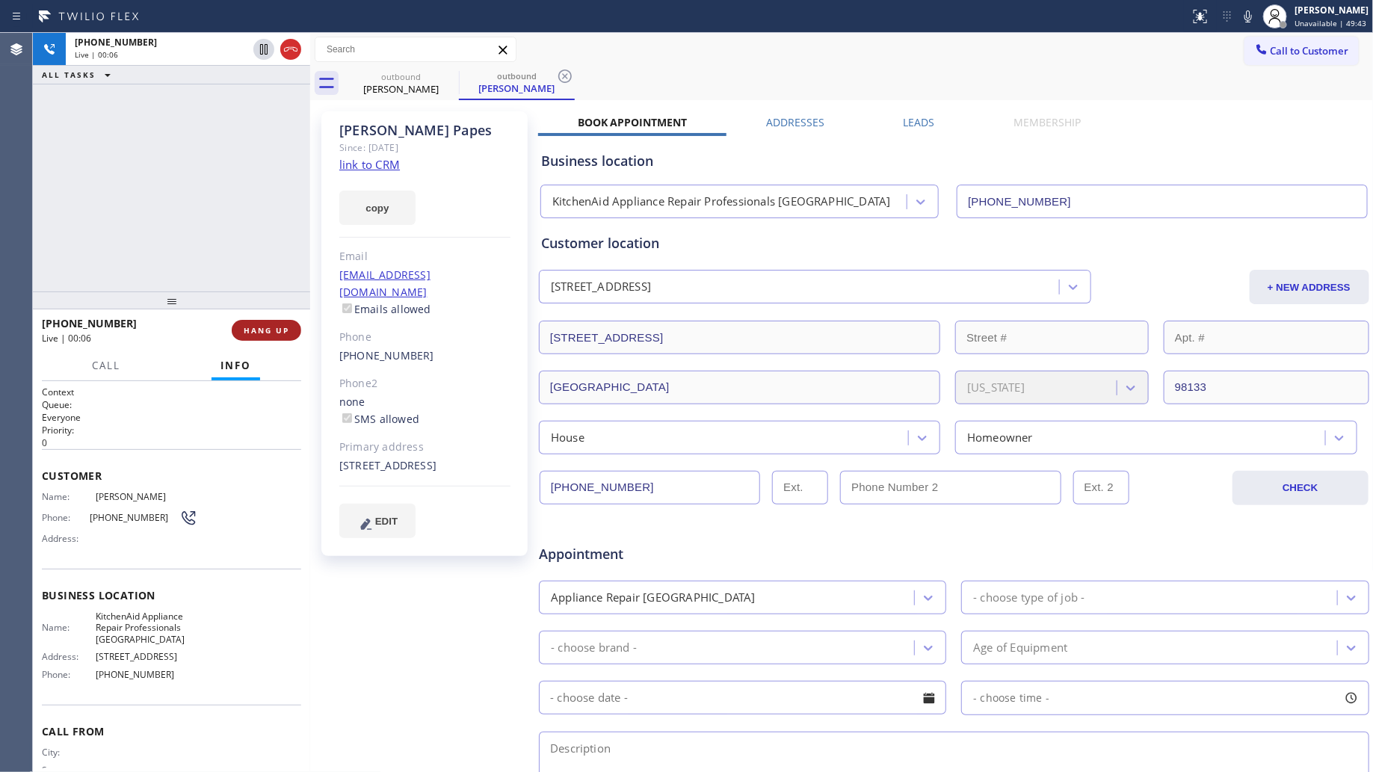
click at [266, 334] on span "HANG UP" at bounding box center [267, 330] width 46 height 10
click at [267, 333] on span "HANG UP" at bounding box center [267, 330] width 46 height 10
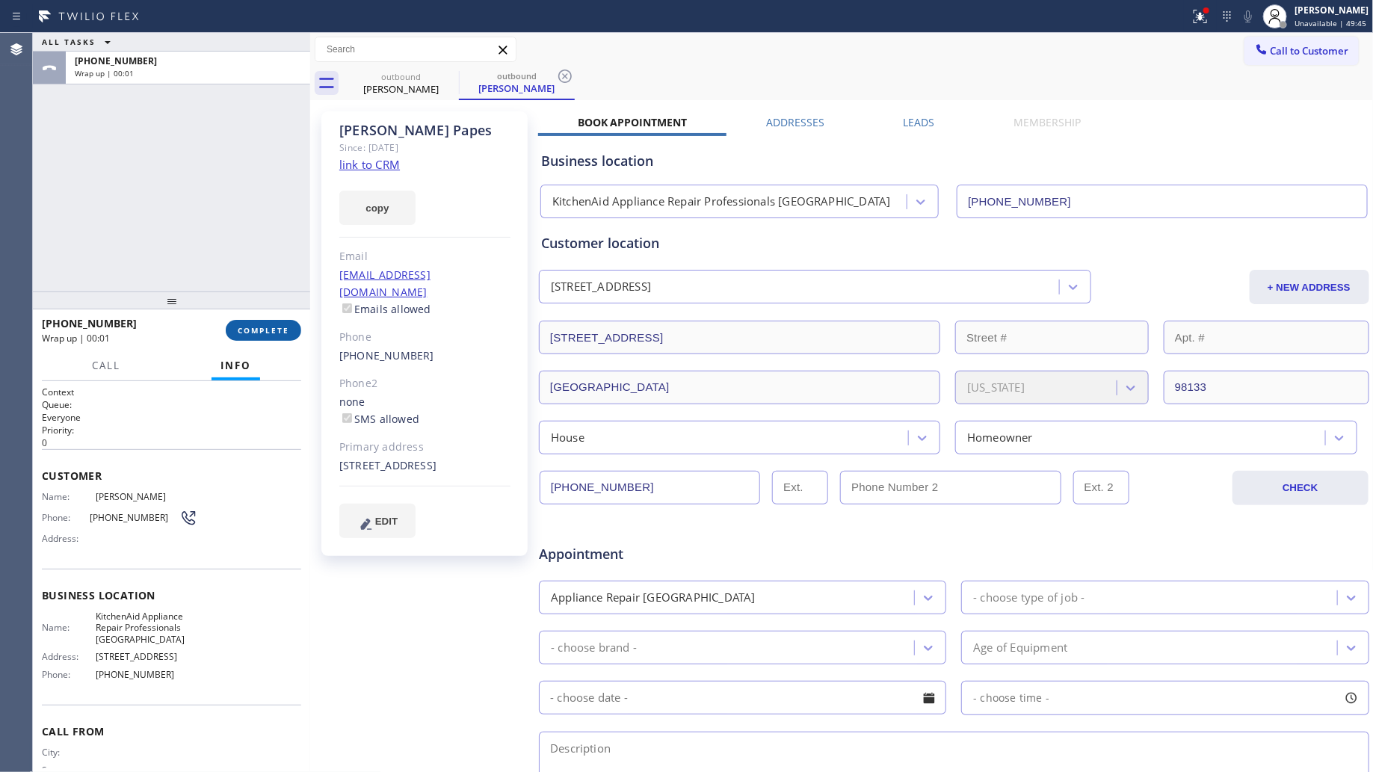
click at [283, 325] on span "COMPLETE" at bounding box center [264, 330] width 52 height 10
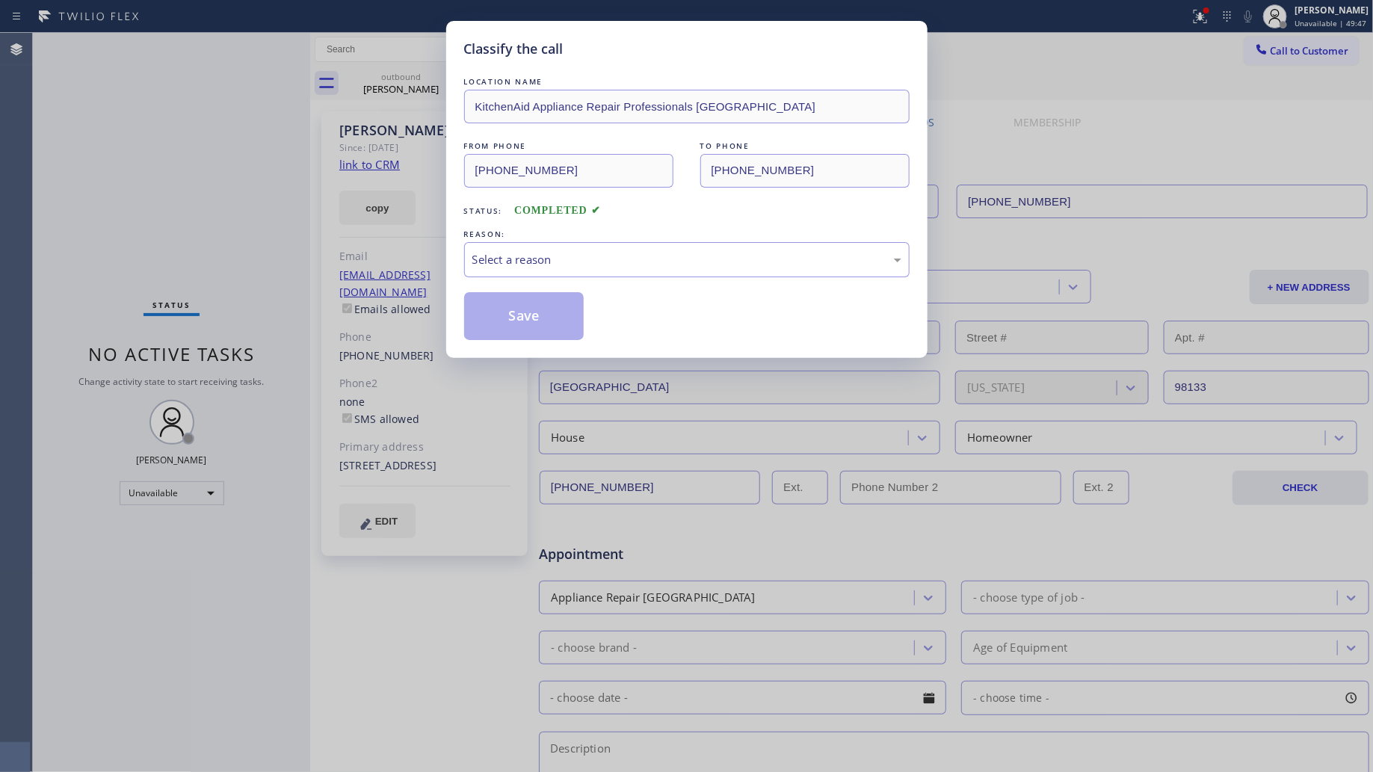
click at [283, 325] on div "Classify the call LOCATION NAME KitchenAid Appliance Repair Professionals [GEOG…" at bounding box center [686, 386] width 1373 height 772
drag, startPoint x: 600, startPoint y: 240, endPoint x: 591, endPoint y: 255, distance: 17.8
click at [599, 244] on div "REASON: Select a reason" at bounding box center [687, 252] width 446 height 51
click at [514, 254] on div "Select a reason" at bounding box center [687, 259] width 429 height 17
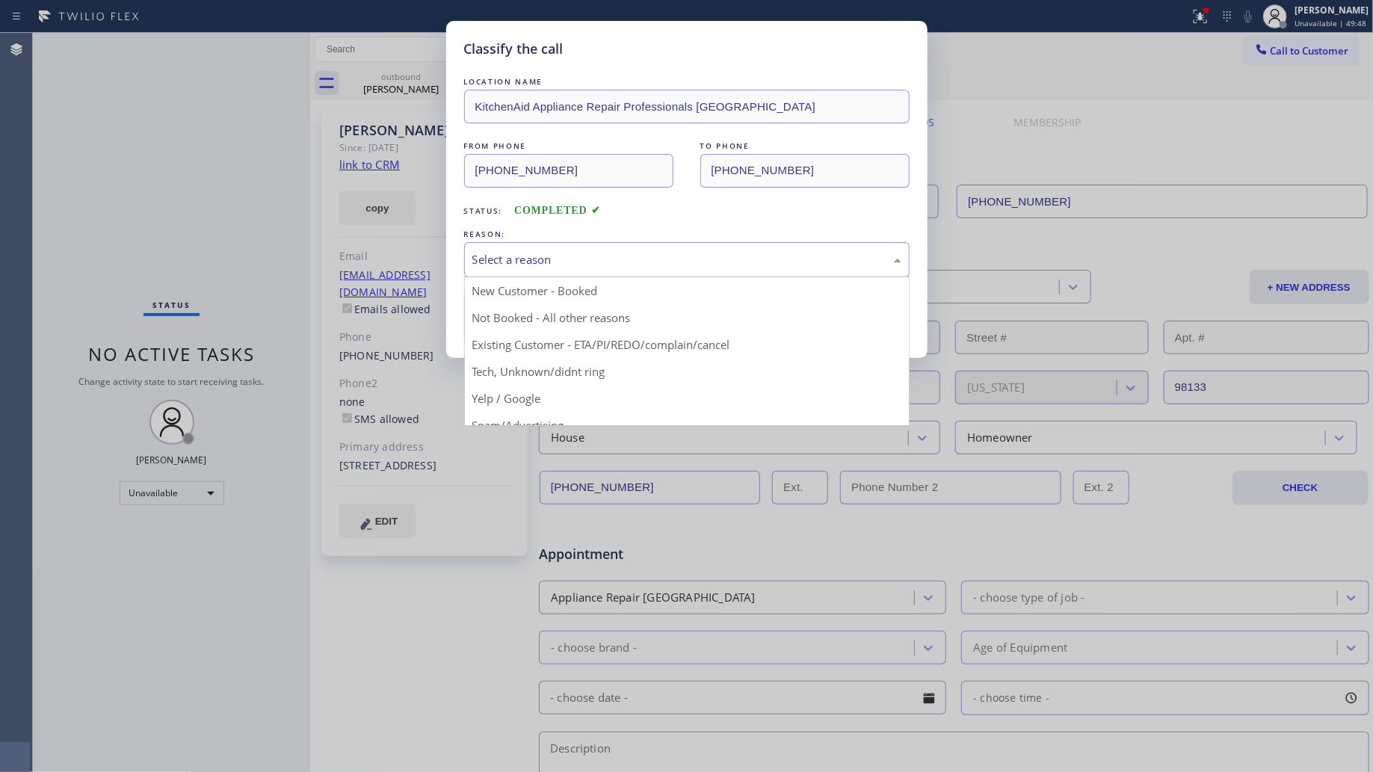
click at [537, 206] on span "COMPLETED" at bounding box center [557, 210] width 87 height 11
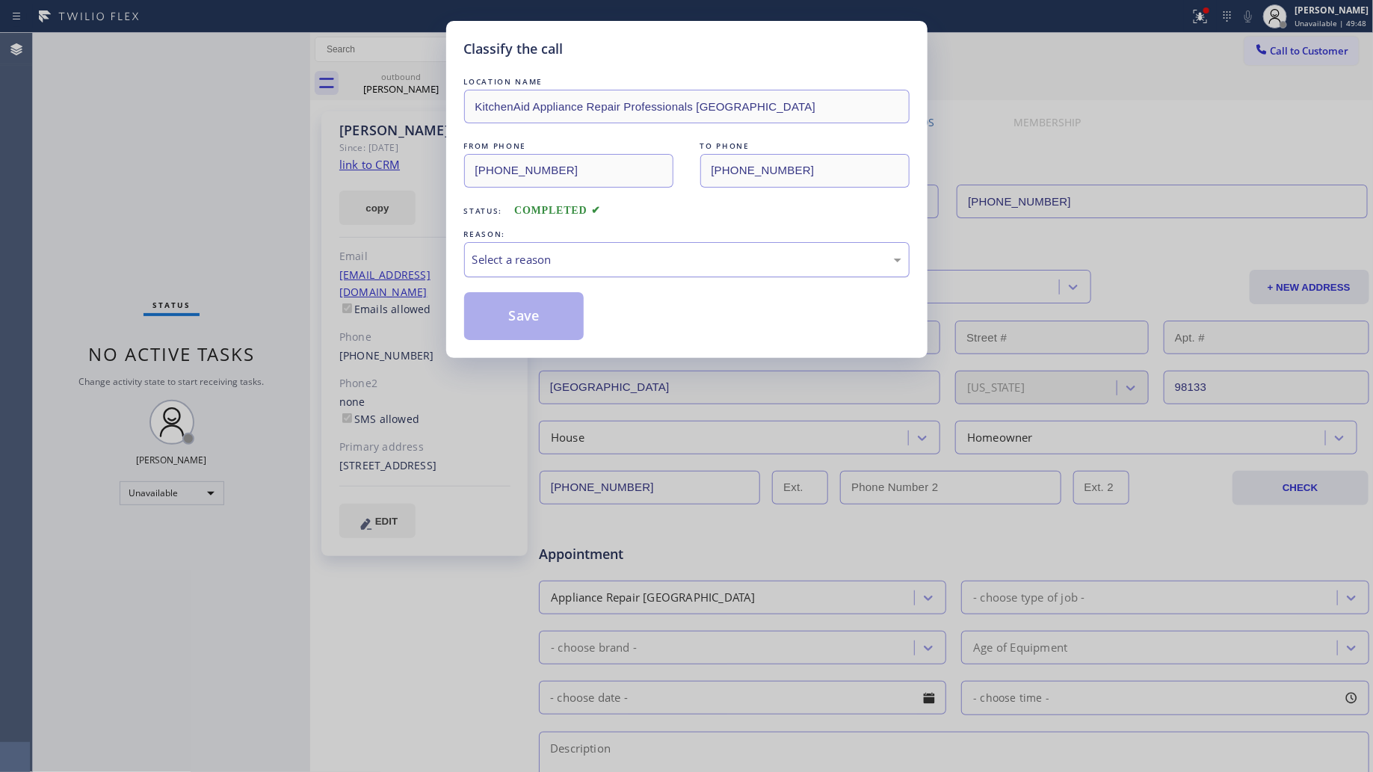
click at [533, 255] on div "Select a reason" at bounding box center [687, 259] width 429 height 17
drag, startPoint x: 526, startPoint y: 311, endPoint x: 486, endPoint y: 260, distance: 64.5
click at [527, 309] on button "Save" at bounding box center [524, 316] width 120 height 48
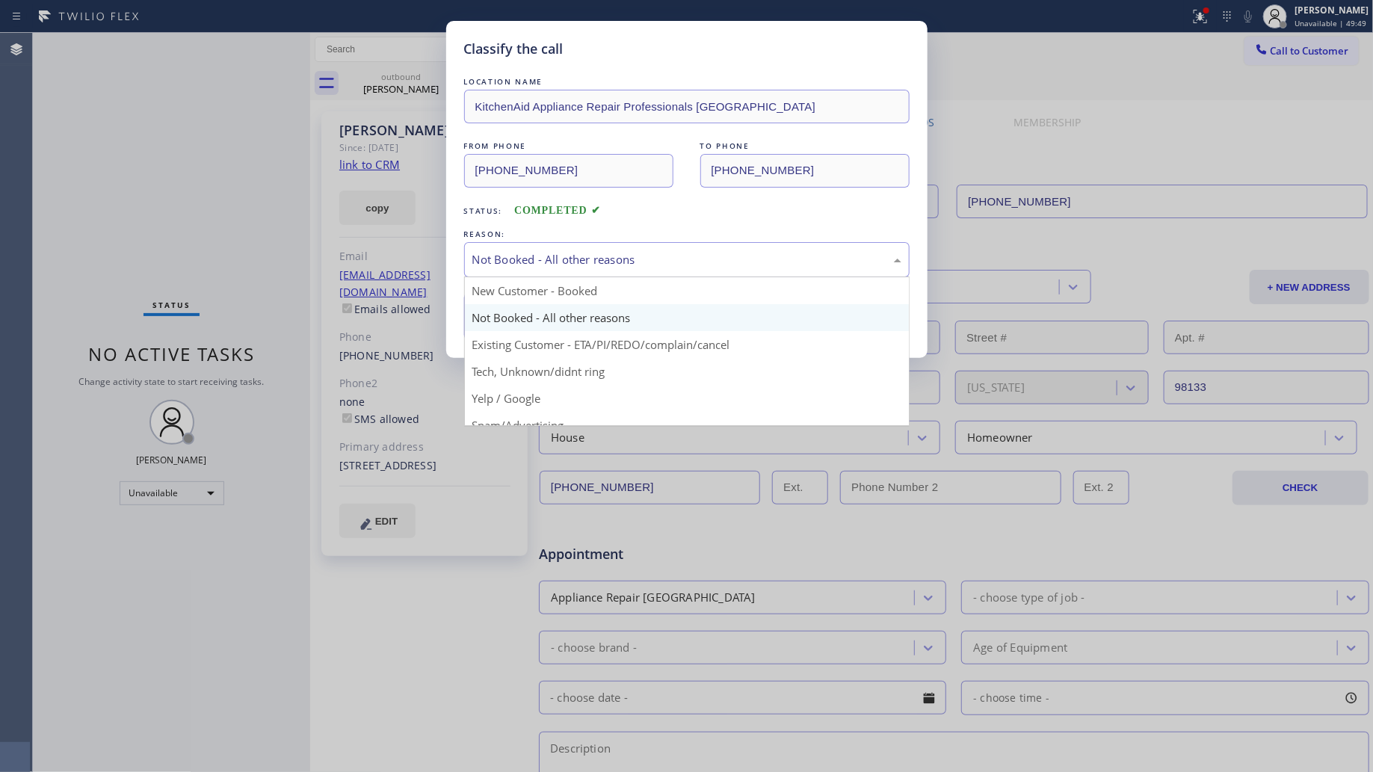
click at [483, 256] on div "Not Booked - All other reasons" at bounding box center [687, 259] width 429 height 17
click at [396, 249] on div "Classify the call LOCATION NAME KitchenAid Appliance Repair Professionals [GEOG…" at bounding box center [686, 386] width 1373 height 772
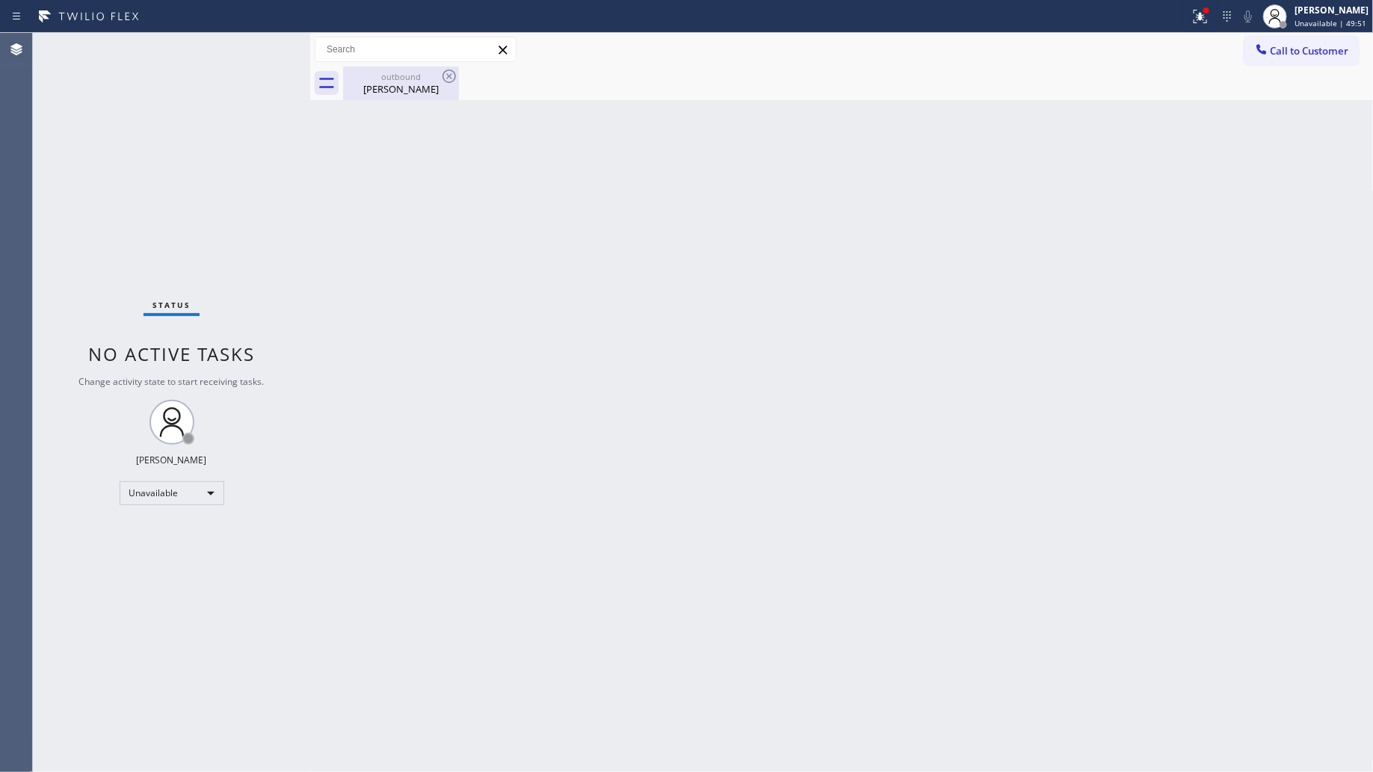
click at [416, 95] on div "[PERSON_NAME]" at bounding box center [401, 88] width 113 height 13
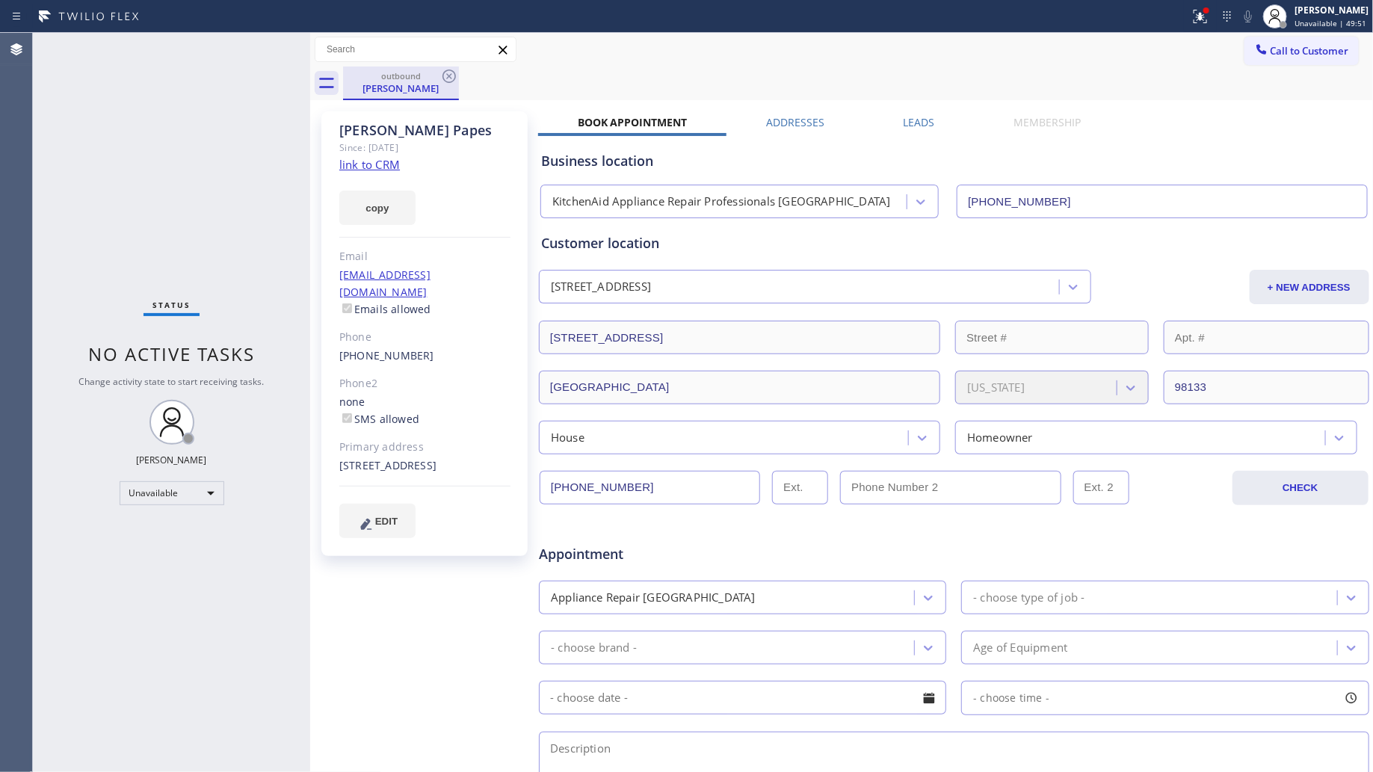
drag, startPoint x: 430, startPoint y: 69, endPoint x: 438, endPoint y: 73, distance: 9.0
click at [435, 71] on div "outbound [PERSON_NAME]" at bounding box center [401, 83] width 113 height 32
click at [446, 77] on icon at bounding box center [449, 76] width 18 height 18
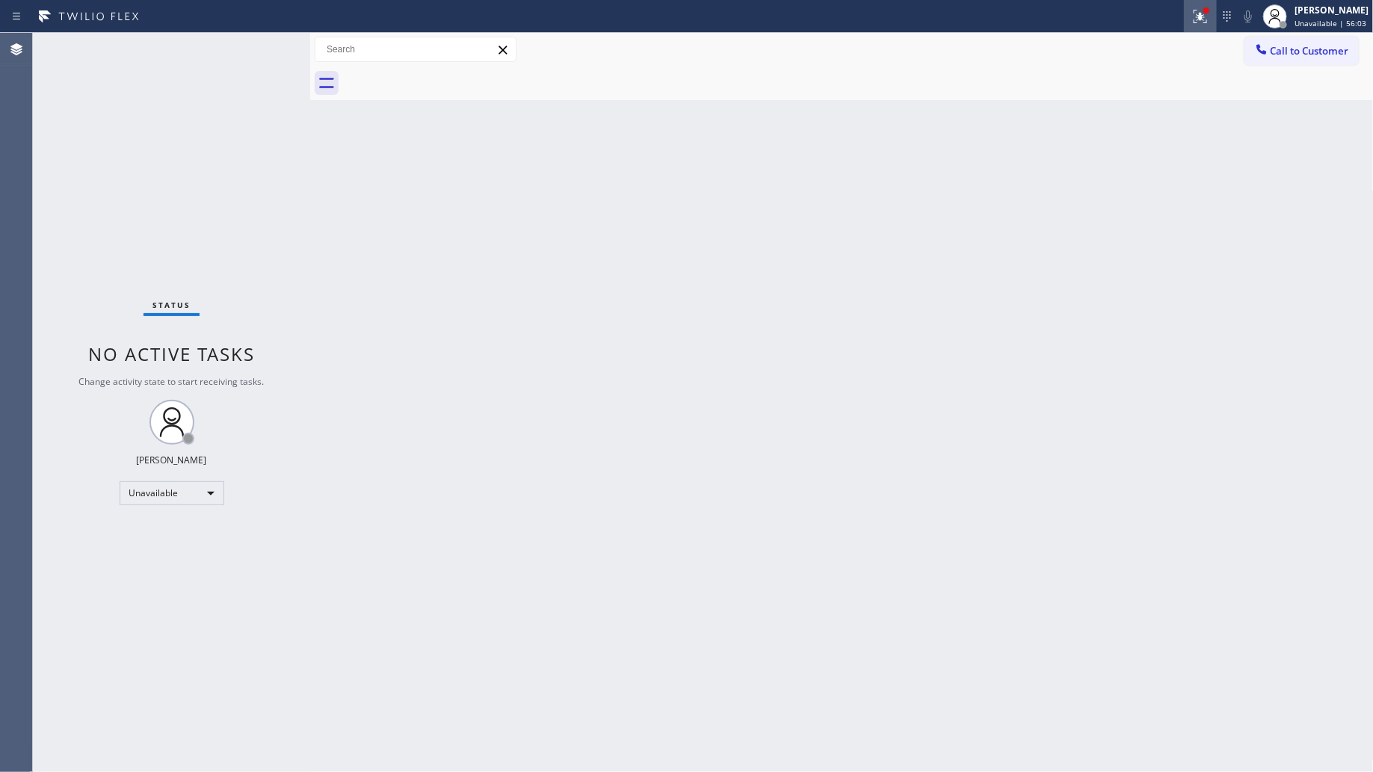
click at [1199, 24] on icon at bounding box center [1201, 16] width 18 height 18
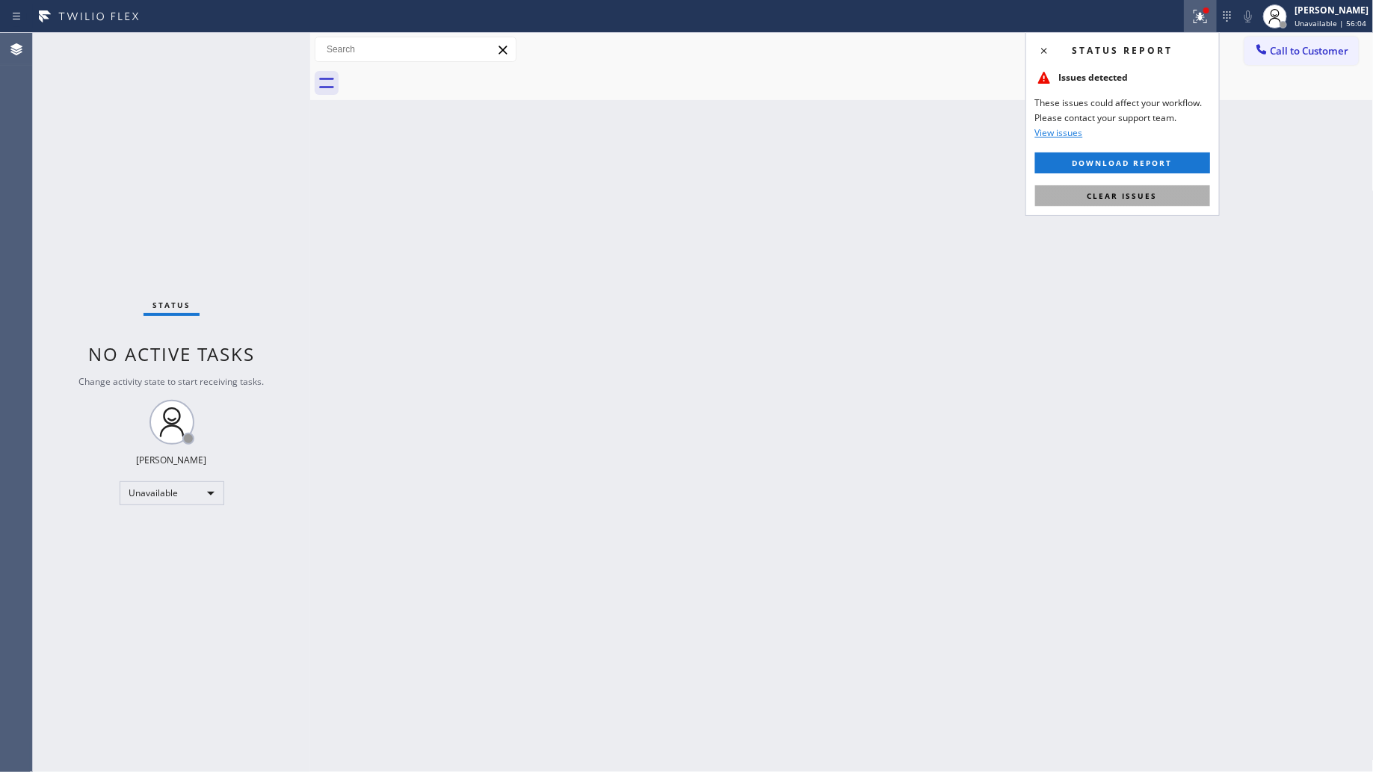
click at [1119, 203] on button "Clear issues" at bounding box center [1123, 195] width 175 height 21
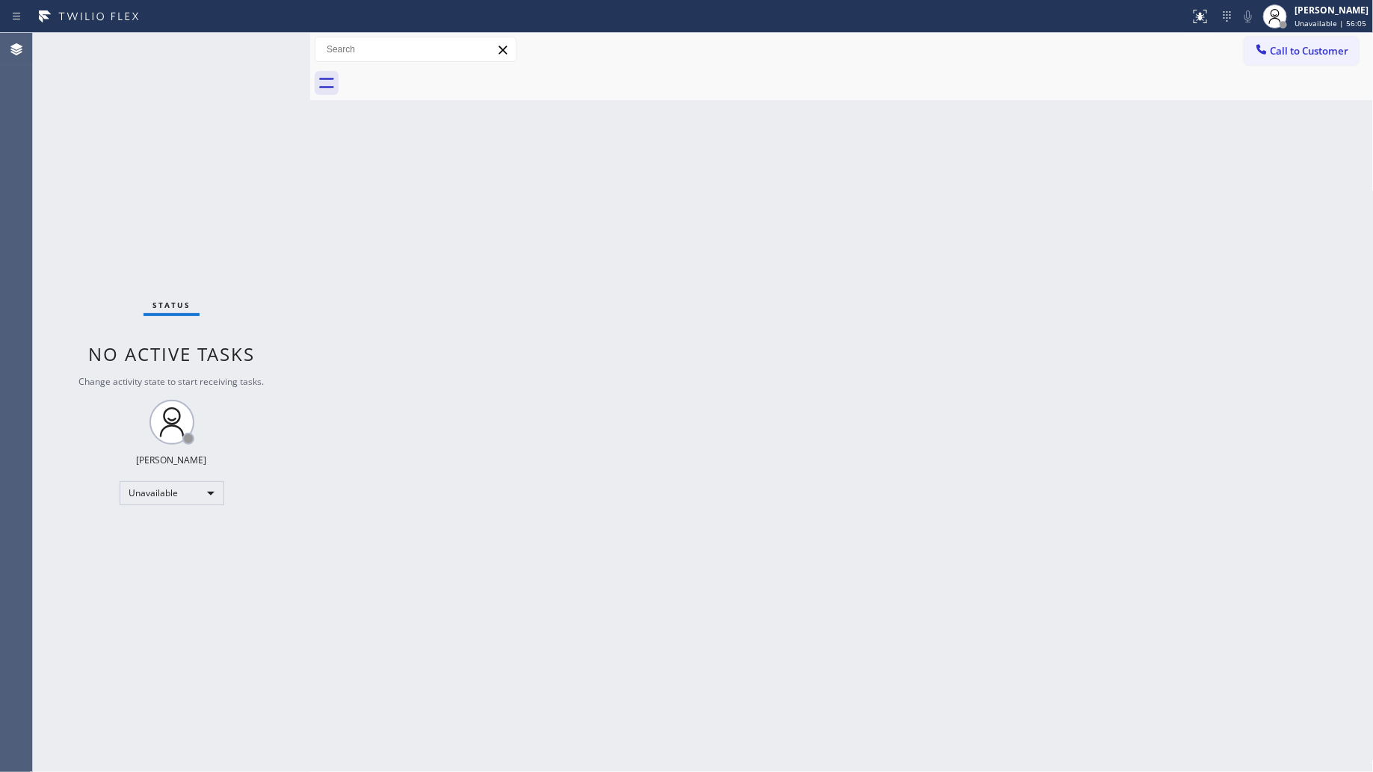
click at [1279, 37] on button "Call to Customer" at bounding box center [1302, 51] width 114 height 28
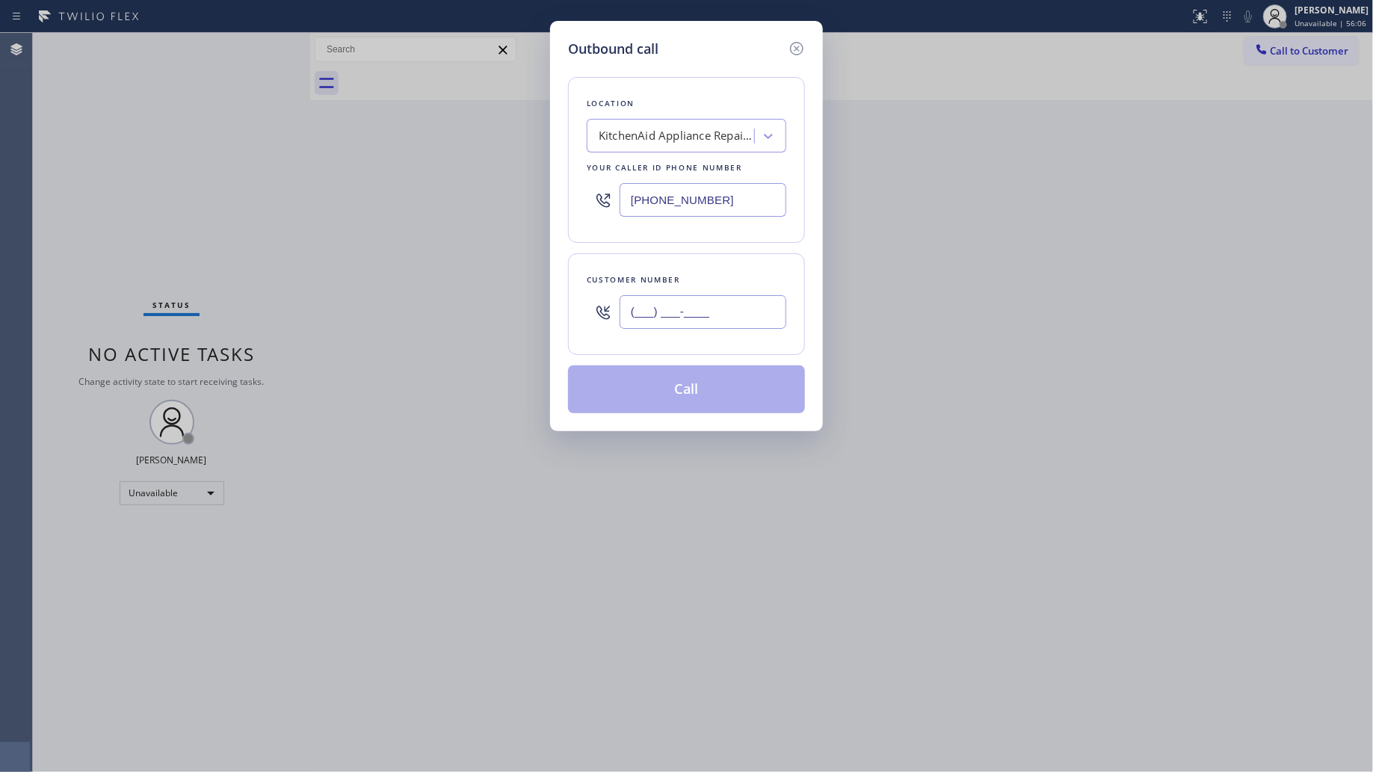
click at [709, 303] on input "(___) ___-____" at bounding box center [703, 312] width 167 height 34
paste input "949) 565-2767"
type input "[PHONE_NUMBER]"
drag, startPoint x: 726, startPoint y: 194, endPoint x: 487, endPoint y: 210, distance: 239.8
click at [487, 210] on div "Outbound call Location KitchenAid Appliance Repair Professionals [GEOGRAPHIC_DA…" at bounding box center [686, 386] width 1373 height 772
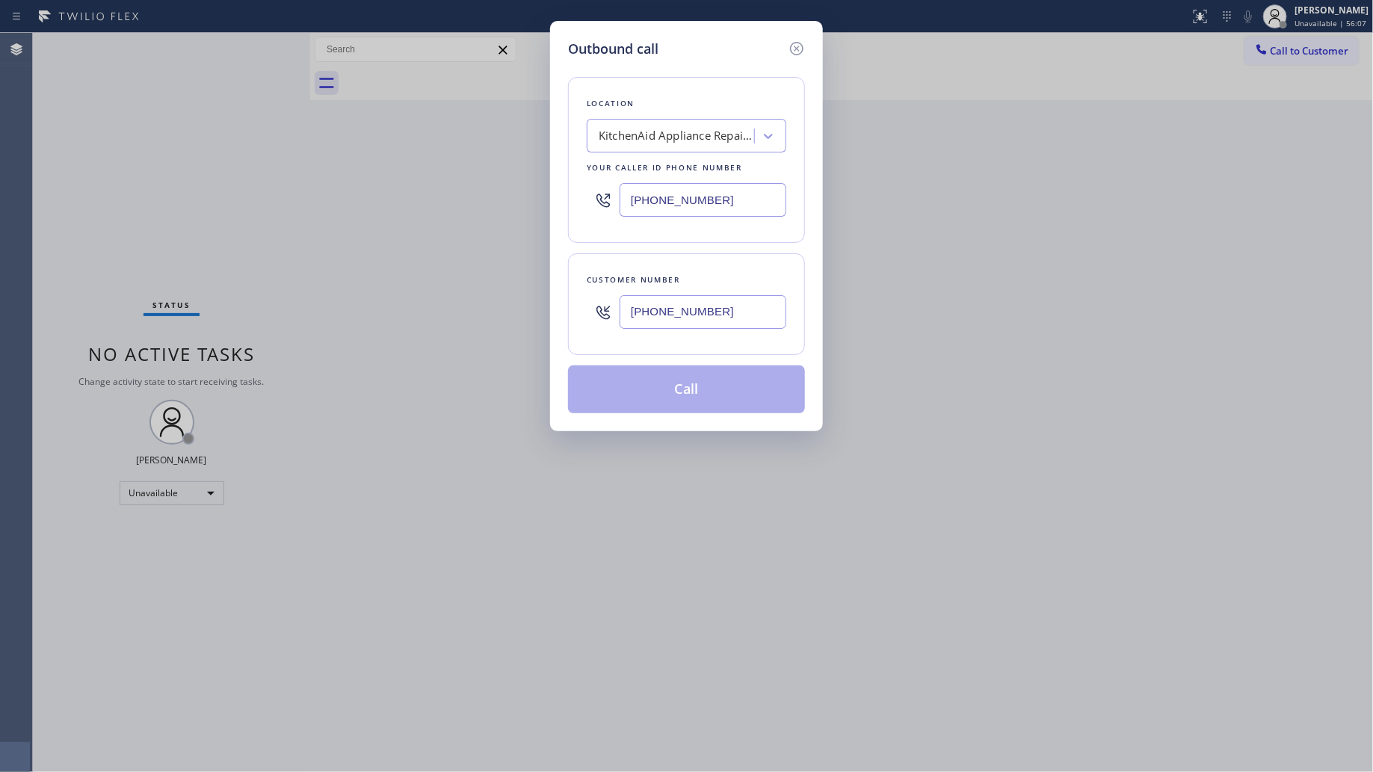
paste input "949) 565-2767"
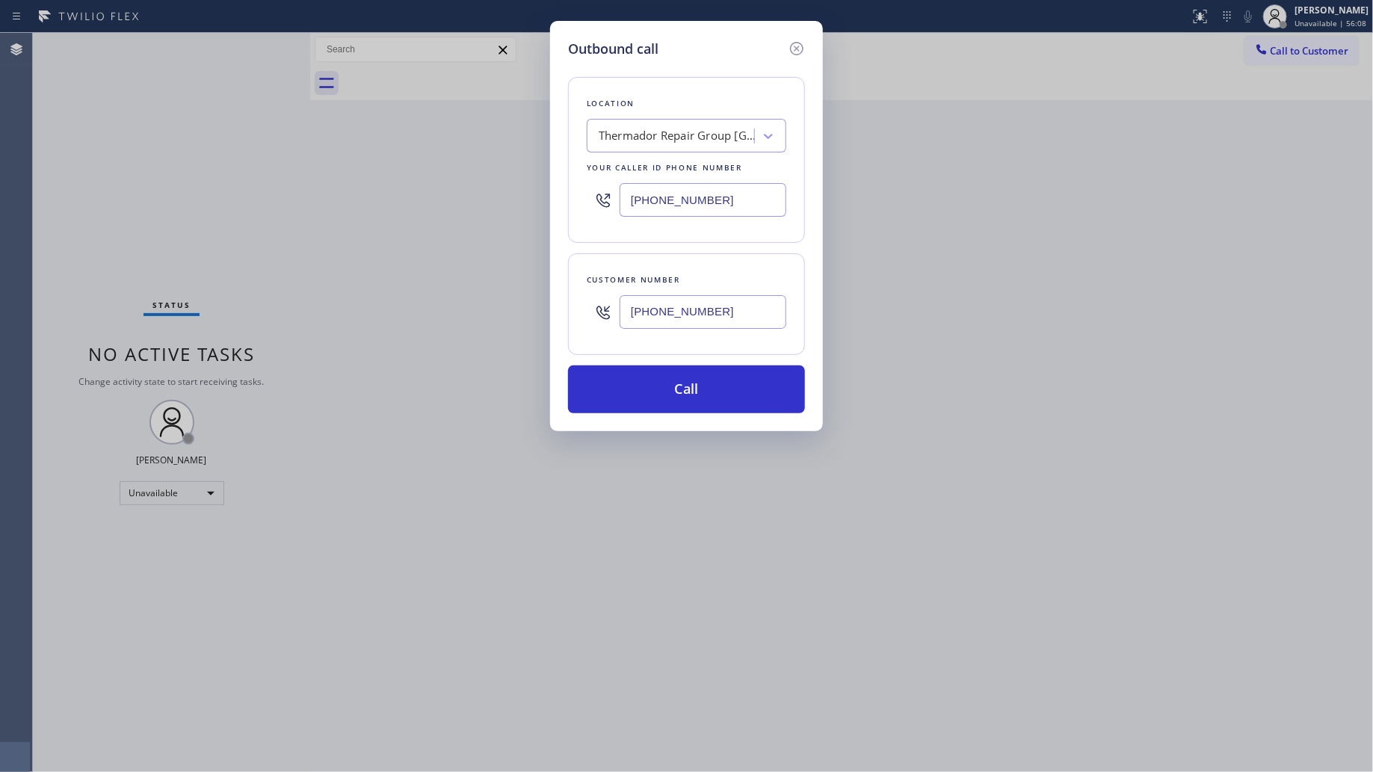
type input "[PHONE_NUMBER]"
click at [736, 304] on input "[PHONE_NUMBER]" at bounding box center [703, 312] width 167 height 34
drag, startPoint x: 606, startPoint y: 344, endPoint x: 516, endPoint y: 337, distance: 90.0
click at [516, 339] on div "Outbound call Location Thermador Repair Group [GEOGRAPHIC_DATA] Your caller id …" at bounding box center [686, 386] width 1373 height 772
paste input "216) 554-0349"
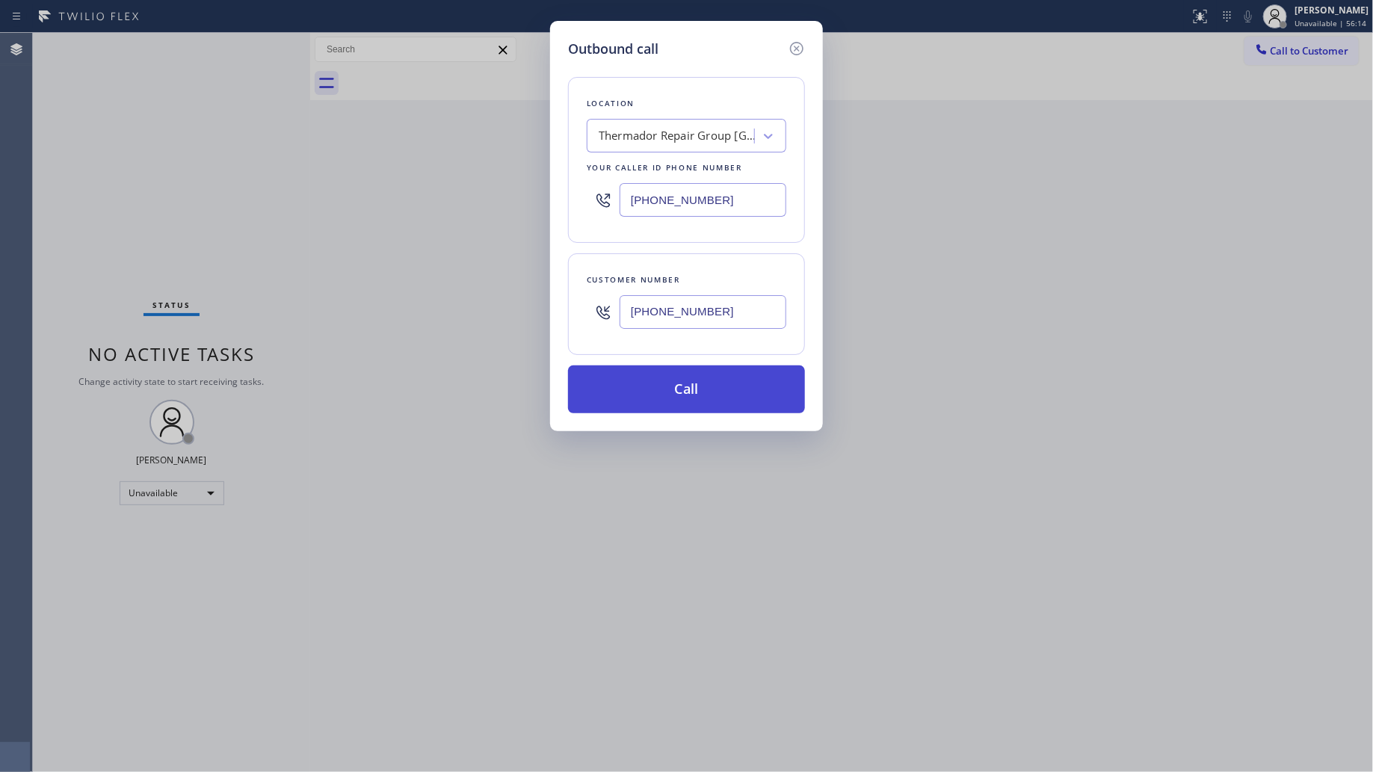
type input "[PHONE_NUMBER]"
drag, startPoint x: 681, startPoint y: 399, endPoint x: 695, endPoint y: 390, distance: 16.8
click at [682, 399] on button "Call" at bounding box center [686, 390] width 237 height 48
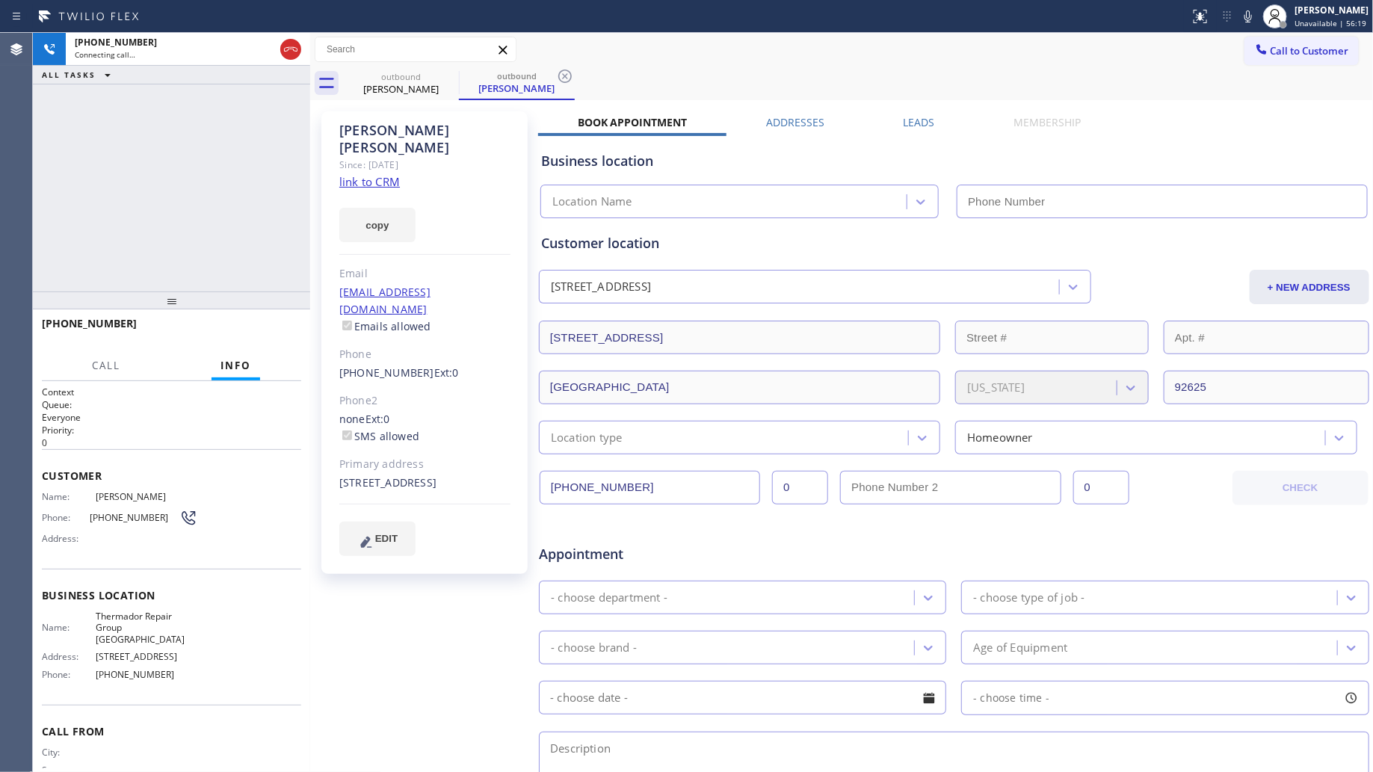
type input "[PHONE_NUMBER]"
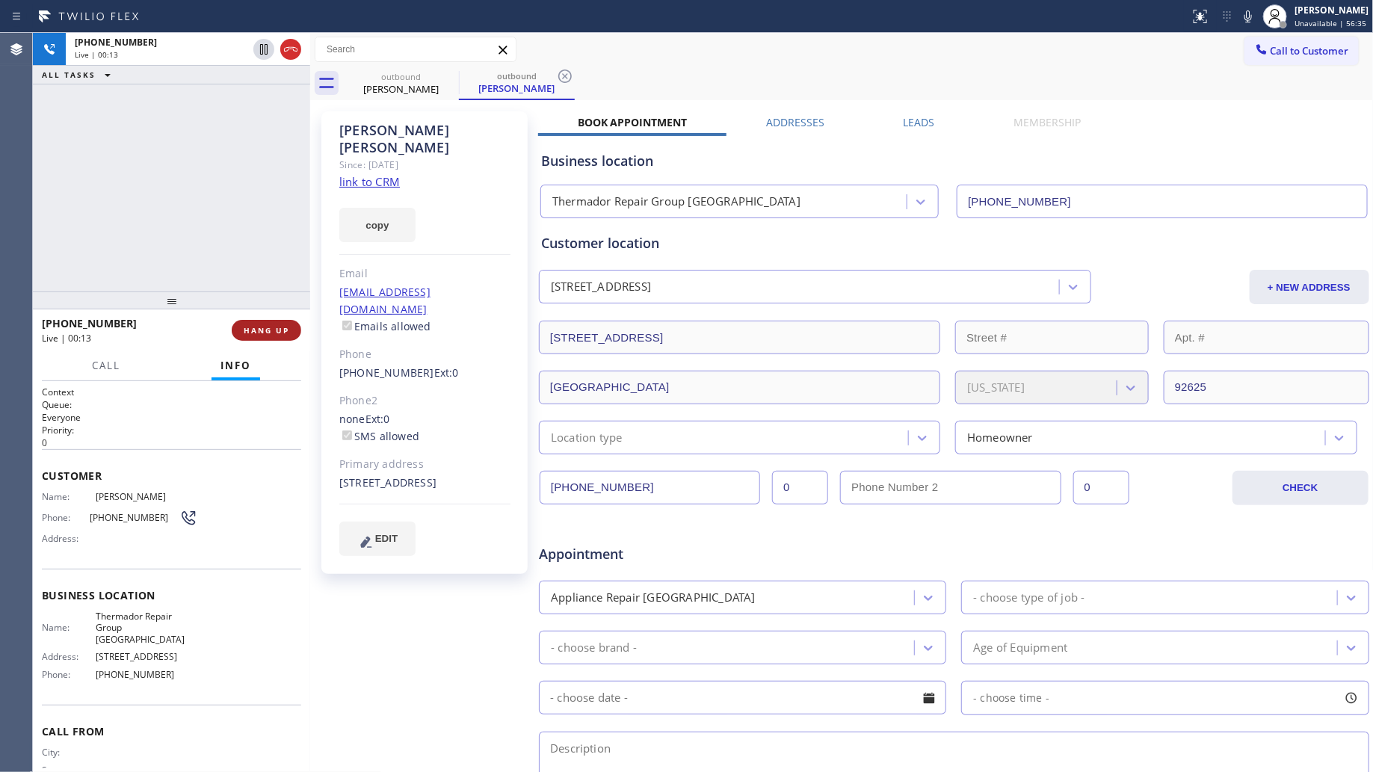
click at [281, 333] on span "HANG UP" at bounding box center [267, 330] width 46 height 10
click at [285, 333] on span "HANG UP" at bounding box center [267, 330] width 46 height 10
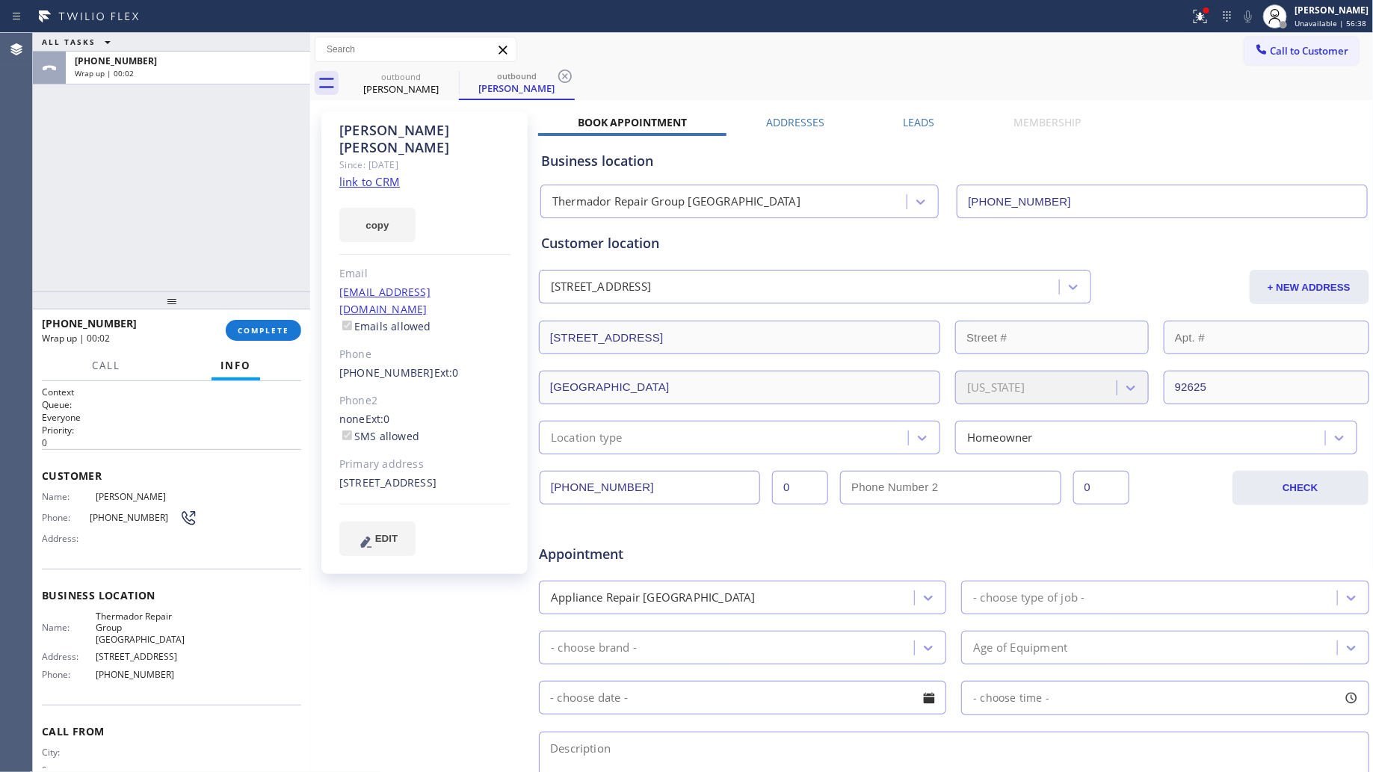
drag, startPoint x: 282, startPoint y: 330, endPoint x: 273, endPoint y: 319, distance: 15.0
click at [282, 330] on span "COMPLETE" at bounding box center [264, 330] width 52 height 10
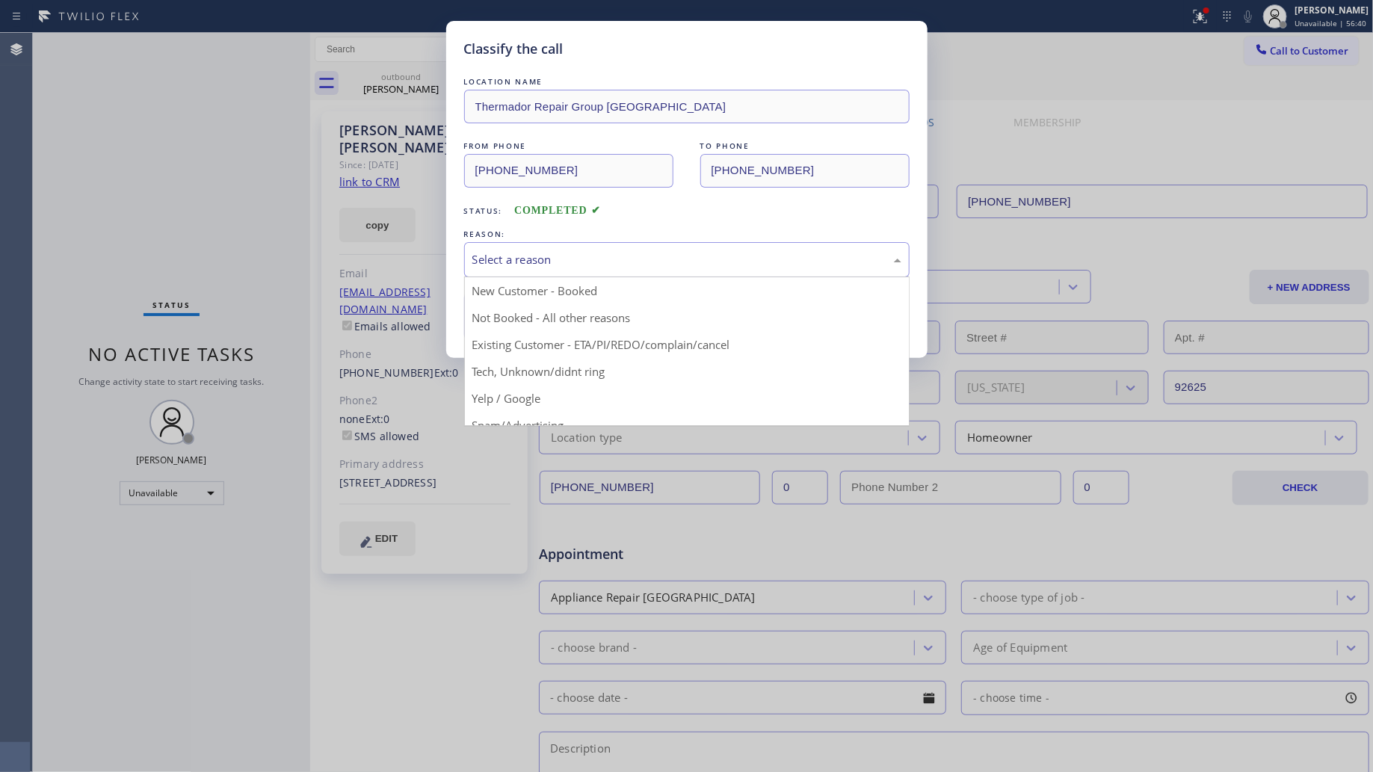
drag, startPoint x: 577, startPoint y: 245, endPoint x: 528, endPoint y: 284, distance: 62.8
click at [577, 247] on div "Select a reason" at bounding box center [687, 259] width 446 height 35
click at [514, 321] on button "Save" at bounding box center [524, 316] width 120 height 48
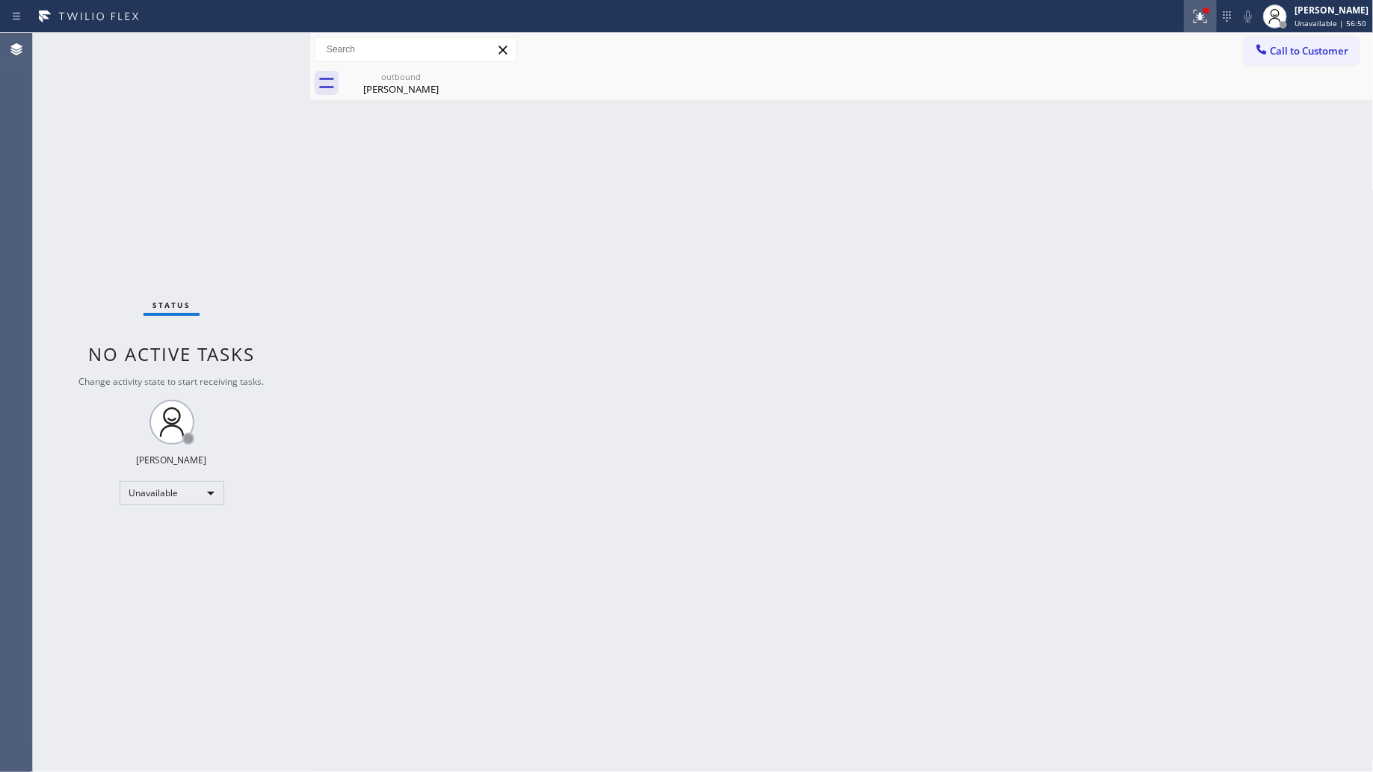
click at [1206, 25] on button at bounding box center [1200, 16] width 33 height 33
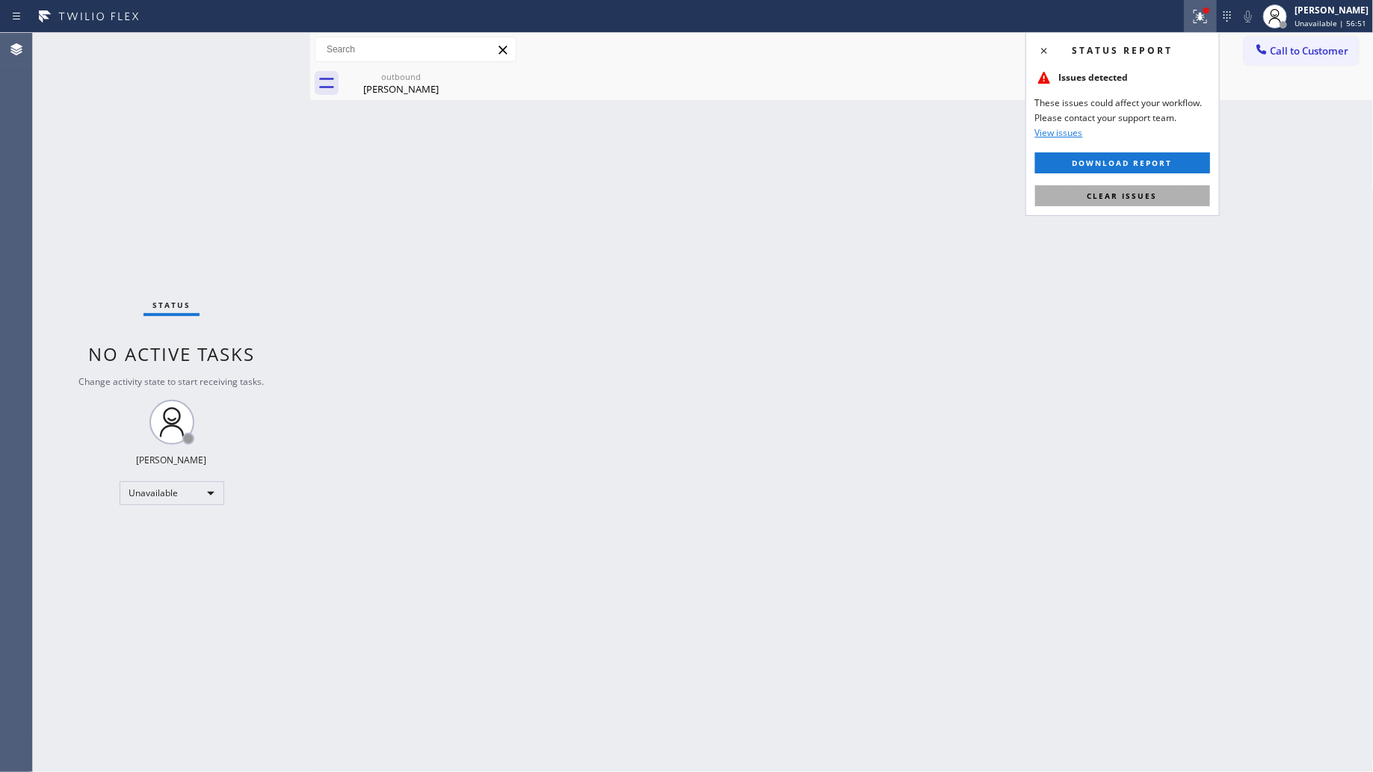
drag, startPoint x: 1161, startPoint y: 193, endPoint x: 1161, endPoint y: 176, distance: 17.2
click at [1163, 193] on button "Clear issues" at bounding box center [1123, 195] width 175 height 21
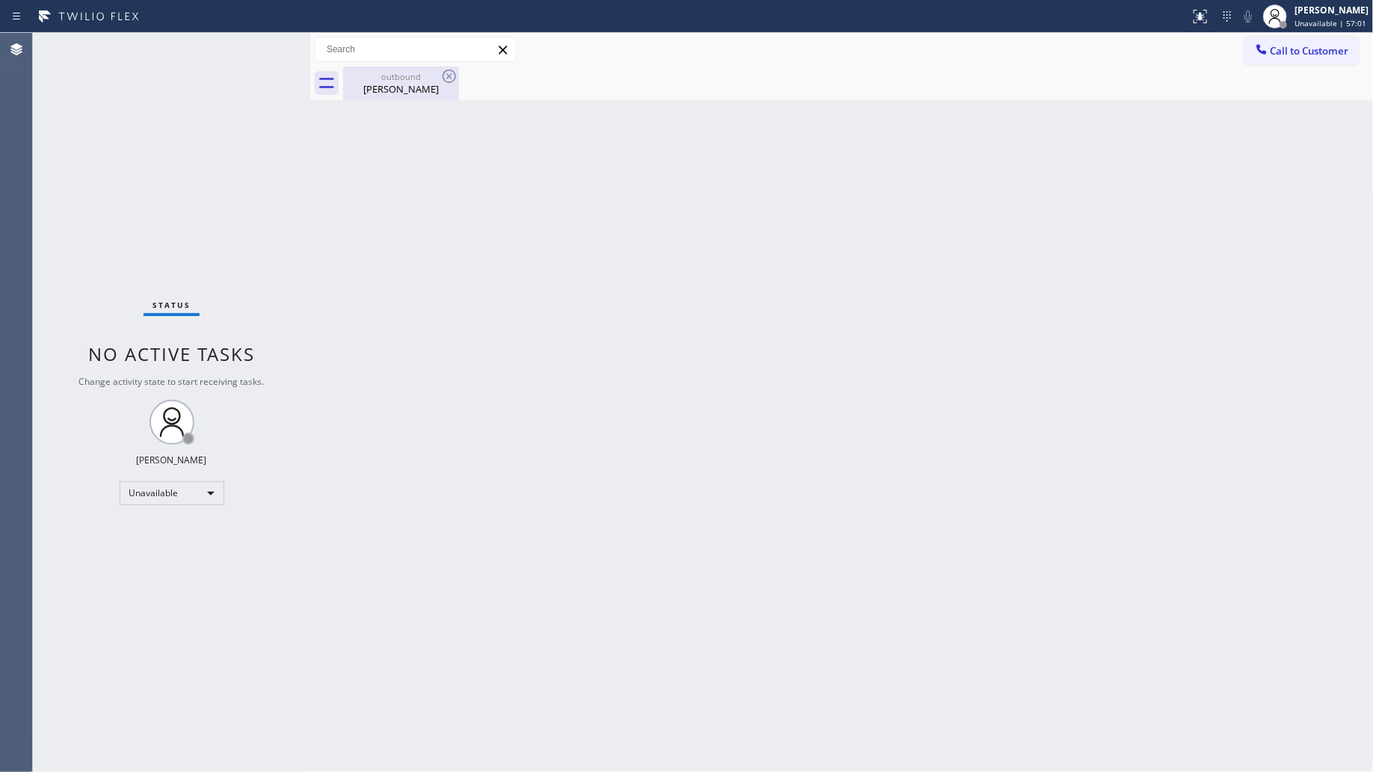
drag, startPoint x: 367, startPoint y: 90, endPoint x: 382, endPoint y: 91, distance: 15.0
click at [372, 90] on div "[PERSON_NAME]" at bounding box center [401, 88] width 113 height 13
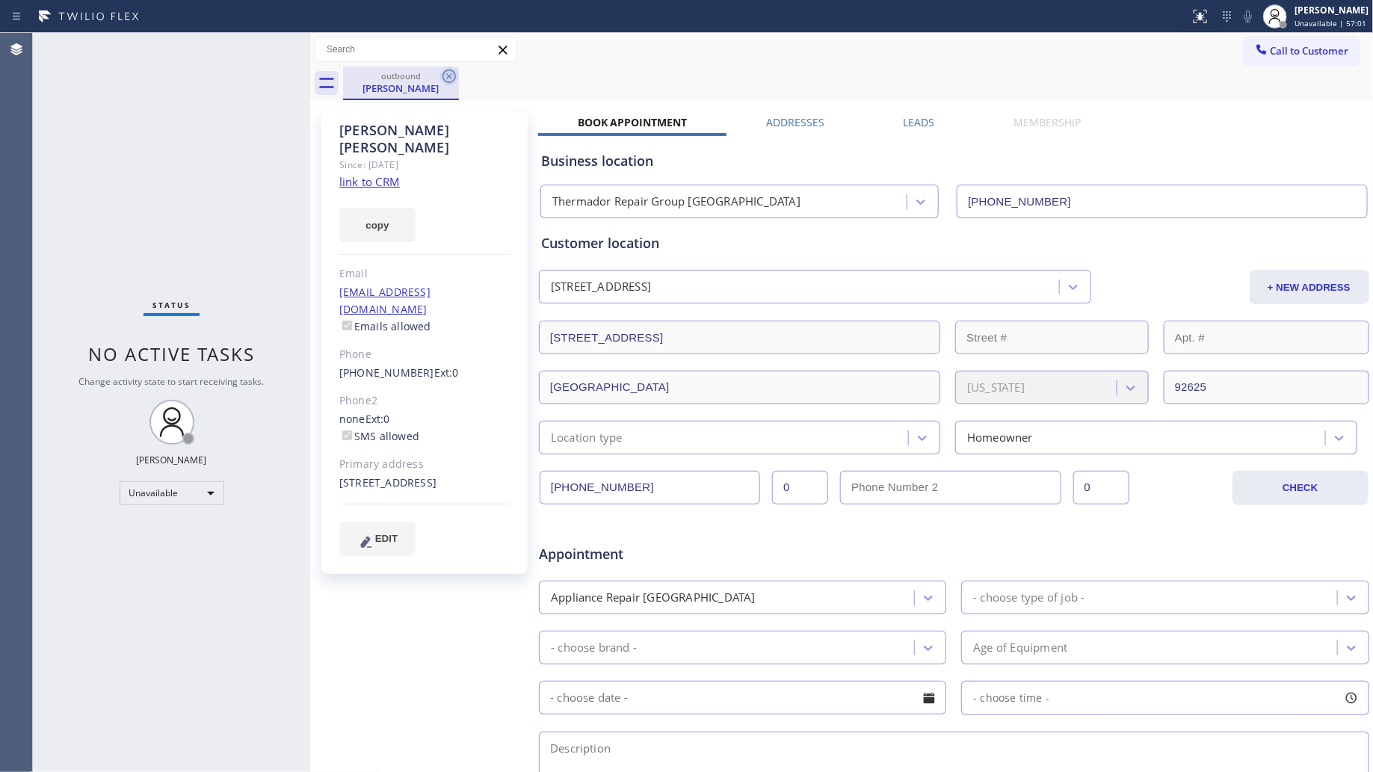
click at [441, 79] on div "outbound [PERSON_NAME]" at bounding box center [401, 84] width 116 height 34
drag, startPoint x: 446, startPoint y: 83, endPoint x: 466, endPoint y: 90, distance: 21.3
click at [446, 83] on icon at bounding box center [449, 76] width 18 height 18
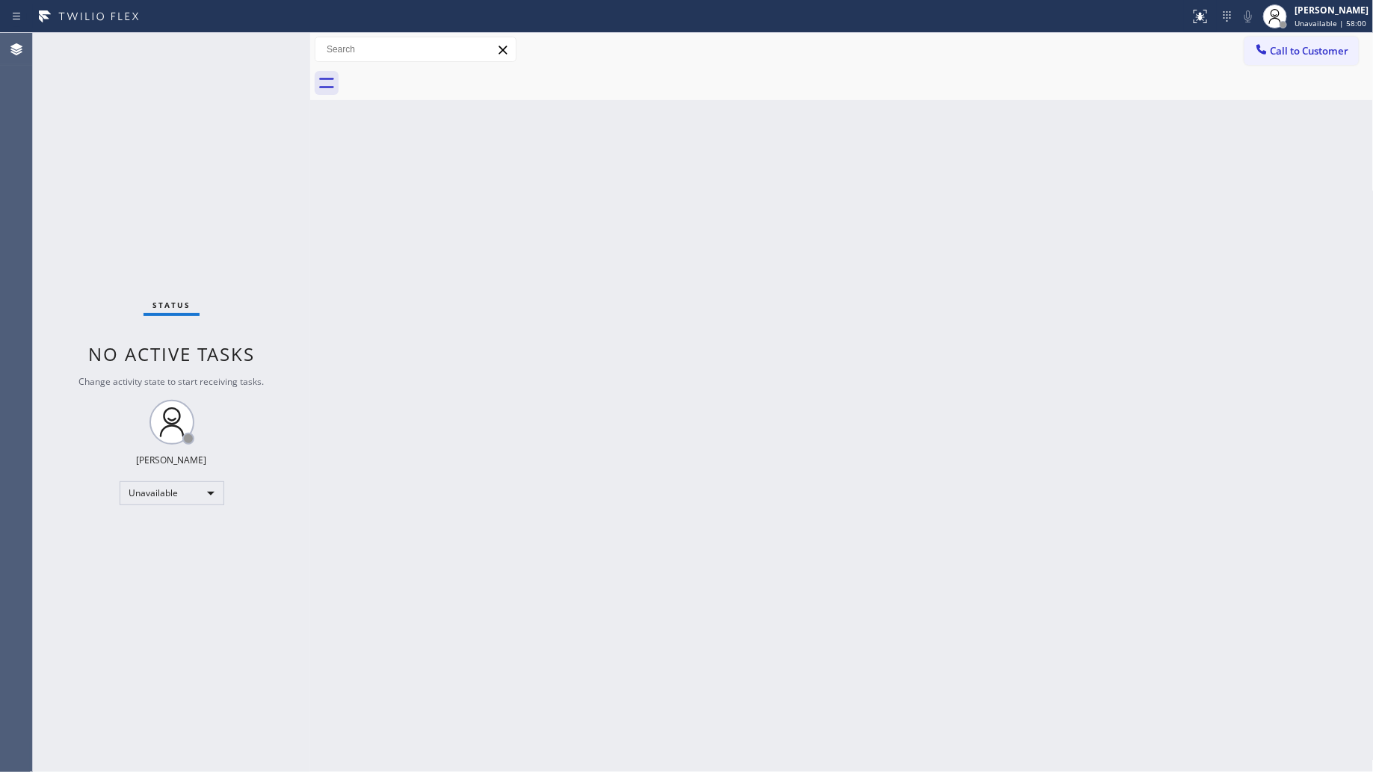
drag, startPoint x: 1299, startPoint y: 50, endPoint x: 1264, endPoint y: 61, distance: 36.7
click at [1292, 52] on span "Call to Customer" at bounding box center [1310, 50] width 79 height 13
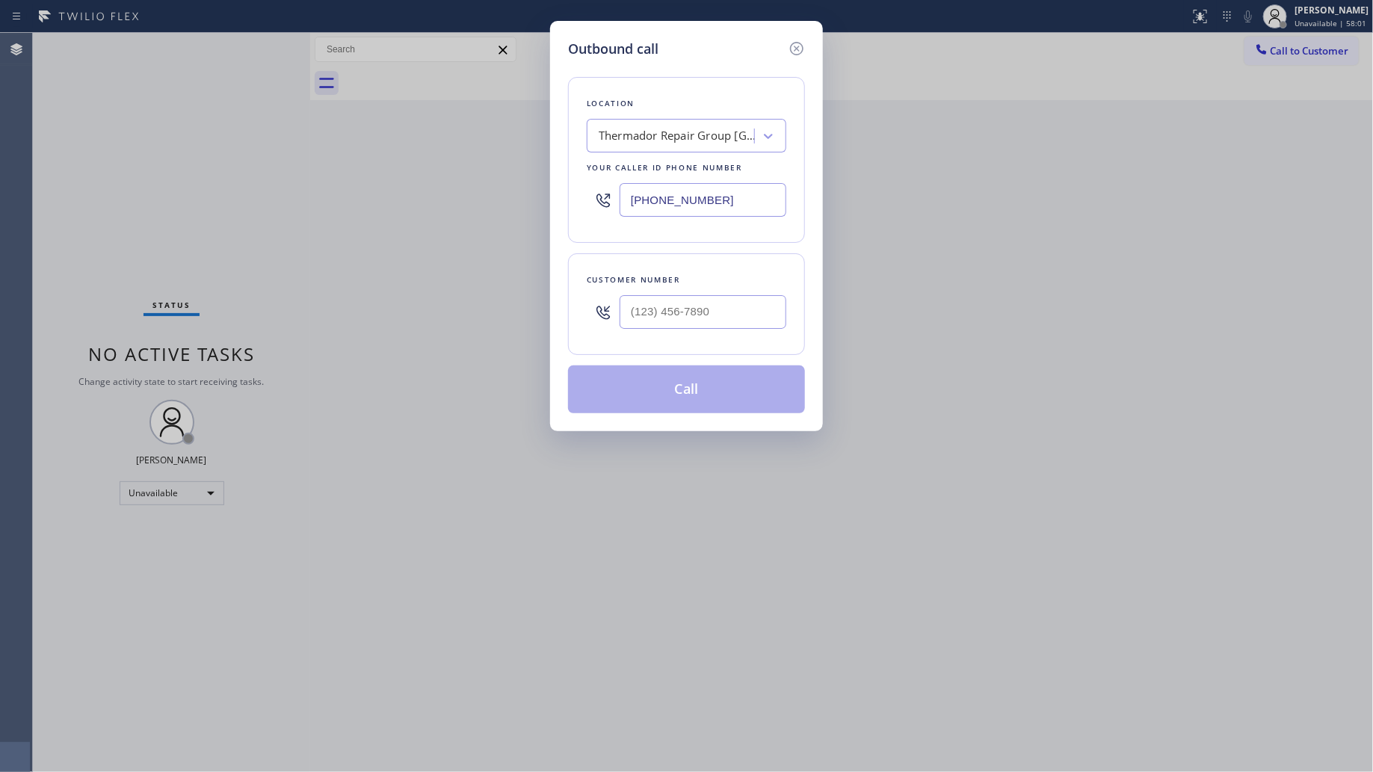
drag, startPoint x: 730, startPoint y: 203, endPoint x: 528, endPoint y: 203, distance: 201.9
click at [528, 203] on div "Outbound call Location Thermador Repair Group [GEOGRAPHIC_DATA] Your caller id …" at bounding box center [686, 386] width 1373 height 772
paste input "855) 731-4952"
type input "[PHONE_NUMBER]"
drag, startPoint x: 738, startPoint y: 319, endPoint x: 764, endPoint y: 289, distance: 39.7
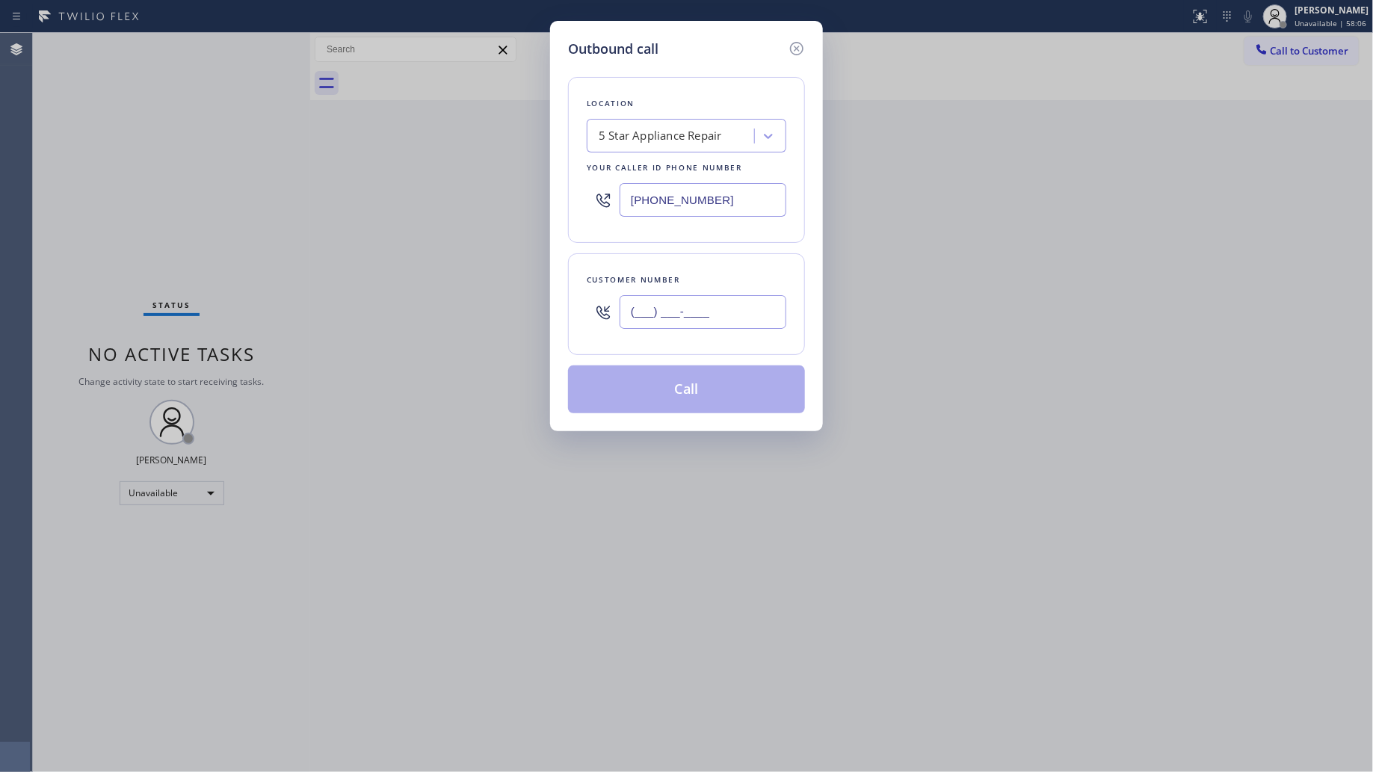
click at [739, 319] on input "(___) ___-____" at bounding box center [703, 312] width 167 height 34
paste input "805) 402-1907"
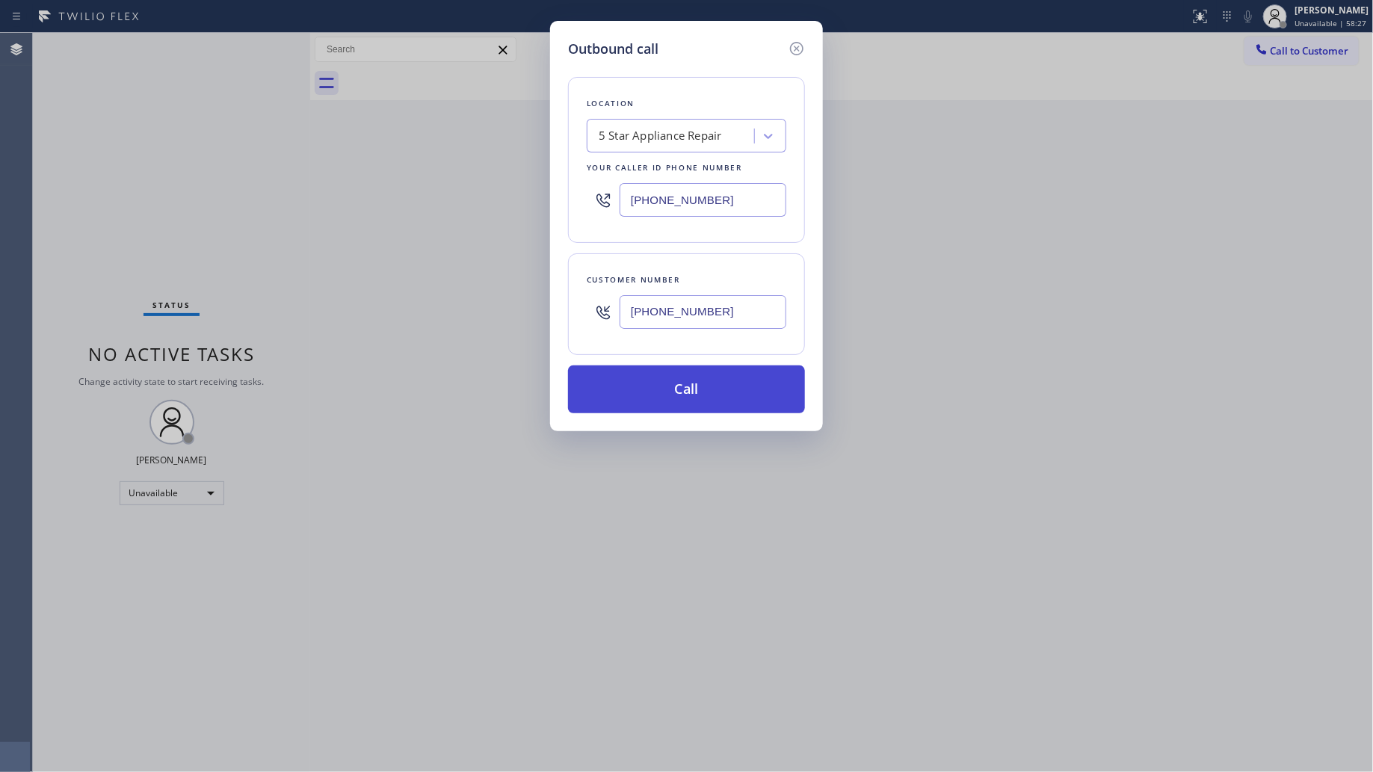
type input "[PHONE_NUMBER]"
click at [692, 385] on button "Call" at bounding box center [686, 390] width 237 height 48
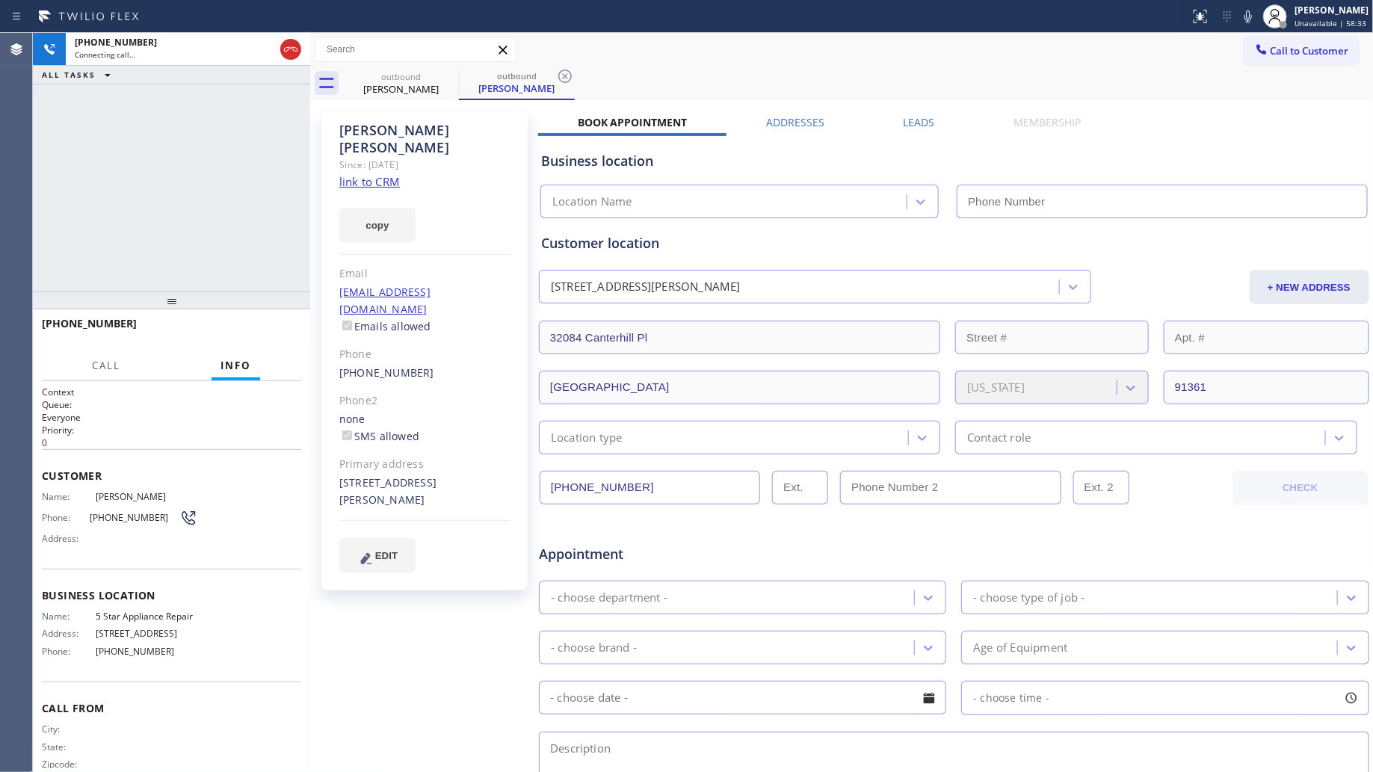
type input "[PHONE_NUMBER]"
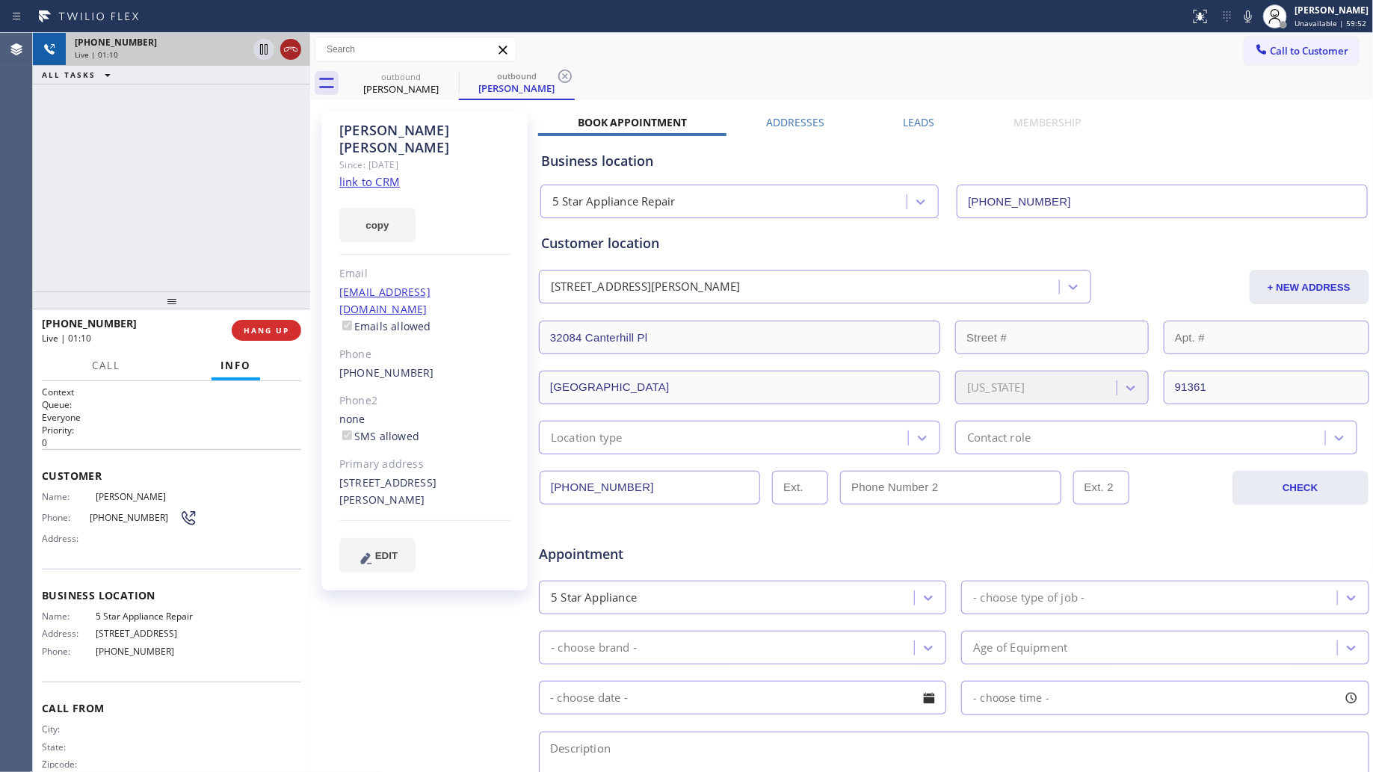
click at [289, 50] on icon at bounding box center [291, 49] width 18 height 18
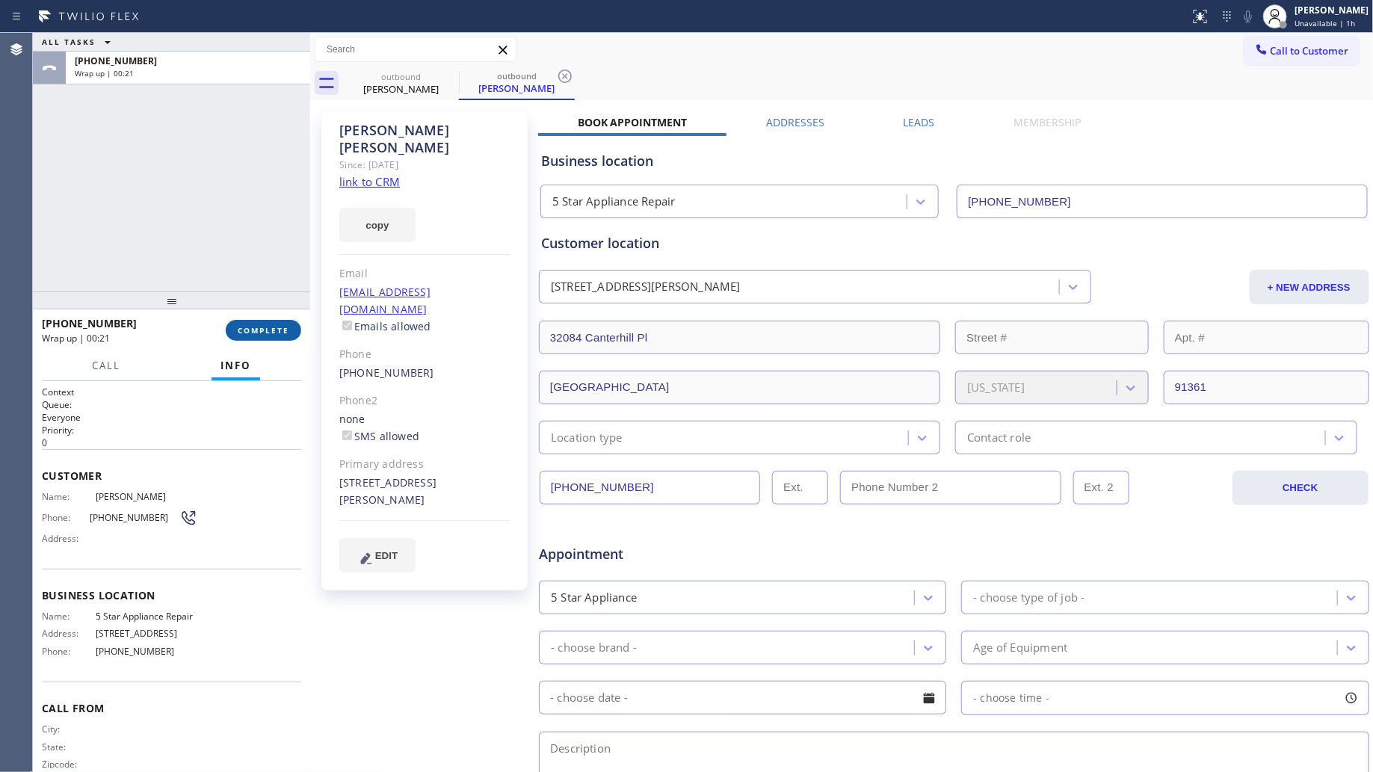
click at [273, 333] on span "COMPLETE" at bounding box center [264, 330] width 52 height 10
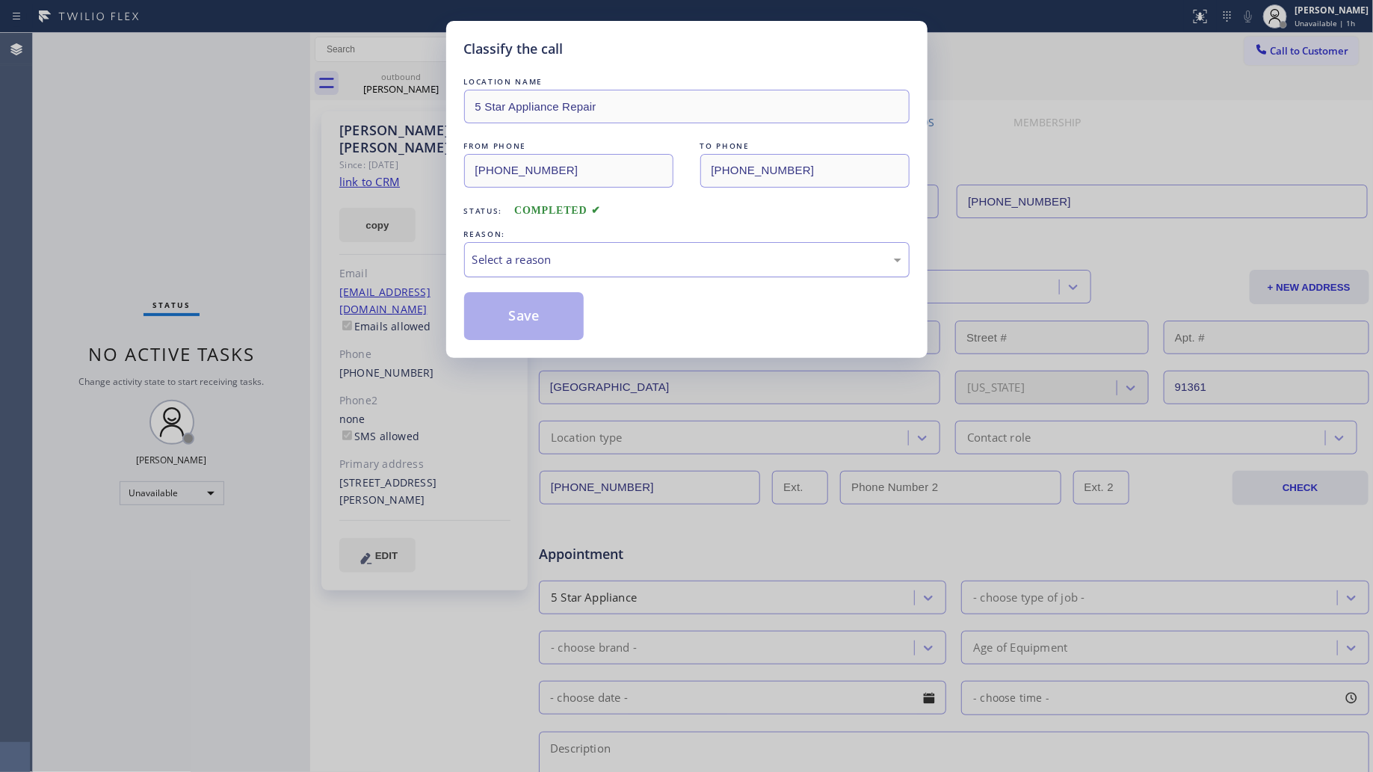
click at [750, 259] on div "Select a reason" at bounding box center [687, 259] width 429 height 17
click at [511, 327] on button "Save" at bounding box center [524, 316] width 120 height 48
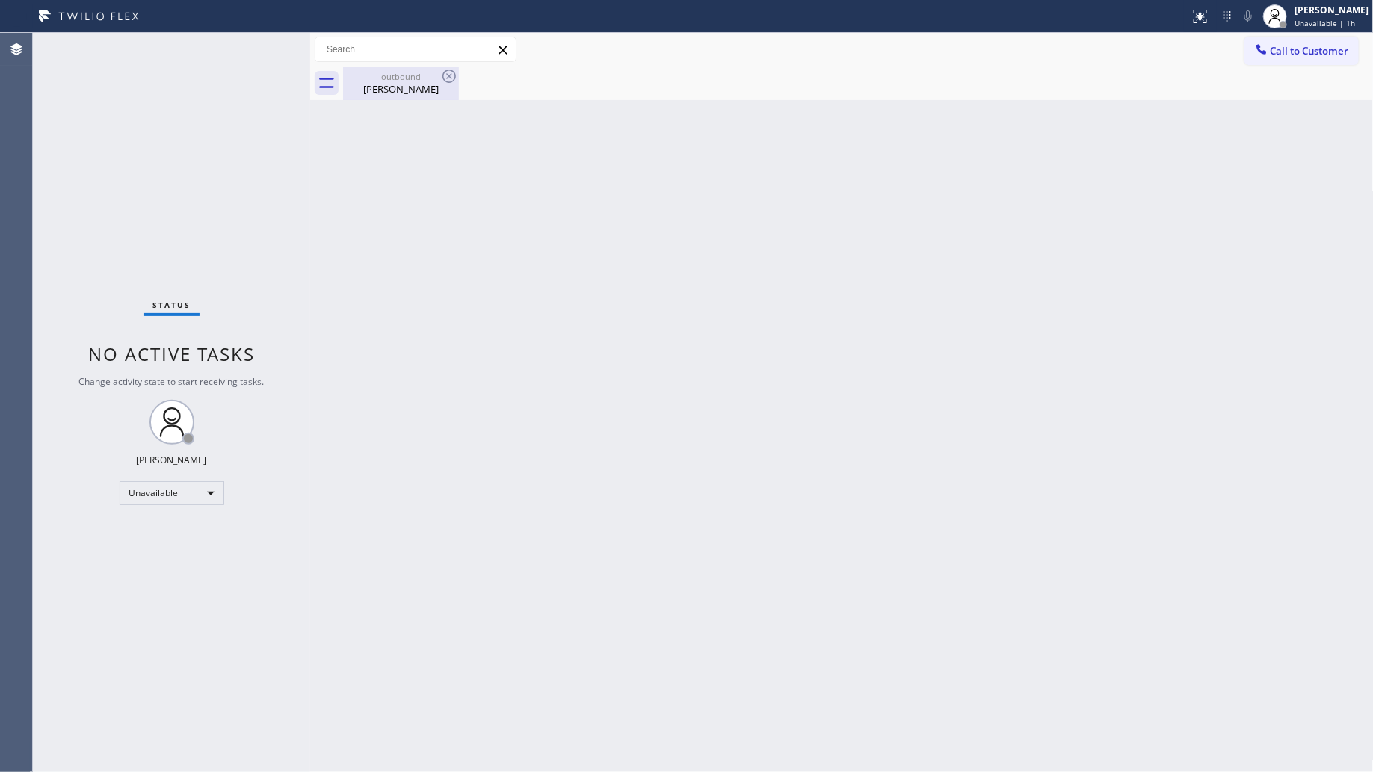
click at [383, 84] on div "[PERSON_NAME]" at bounding box center [401, 88] width 113 height 13
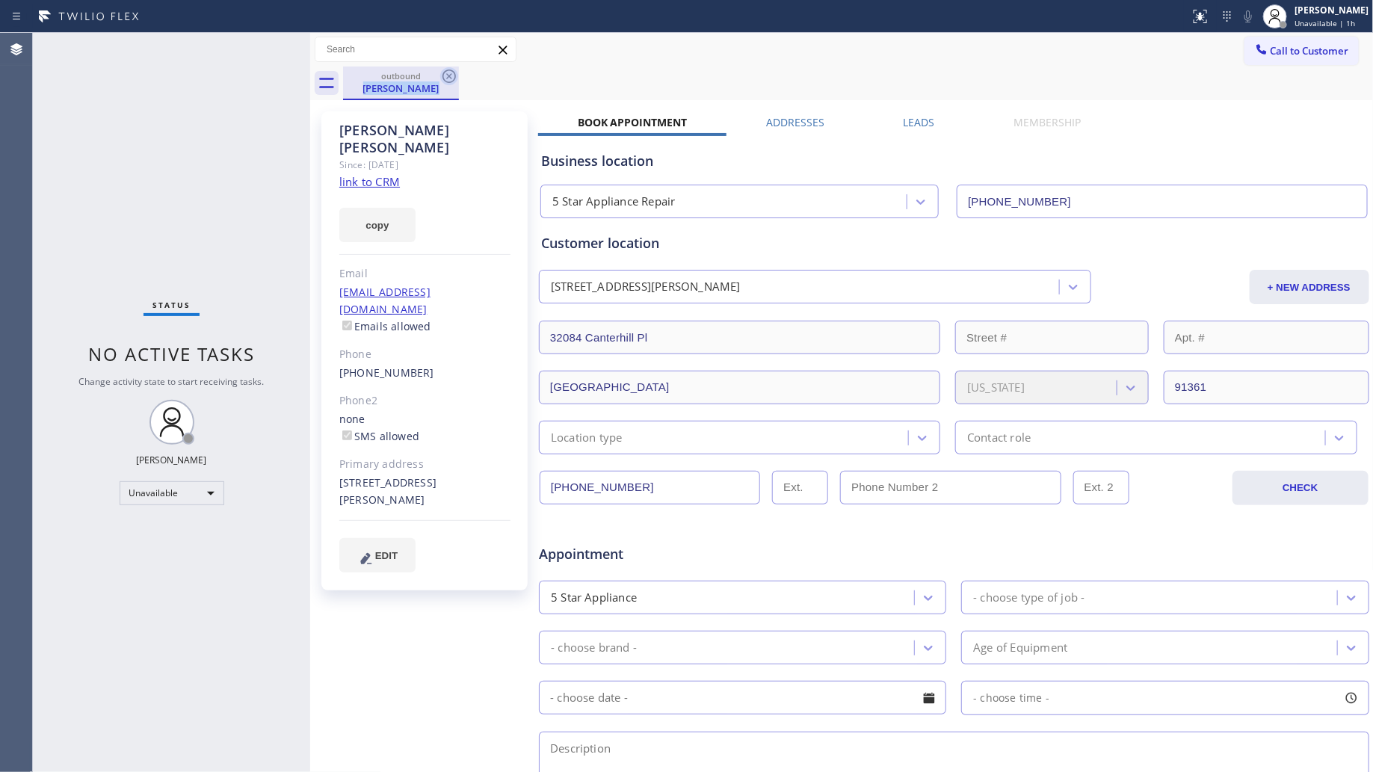
drag, startPoint x: 439, startPoint y: 73, endPoint x: 449, endPoint y: 75, distance: 10.7
click at [446, 73] on div "outbound [PERSON_NAME]" at bounding box center [401, 84] width 116 height 34
click at [451, 76] on icon at bounding box center [449, 76] width 18 height 18
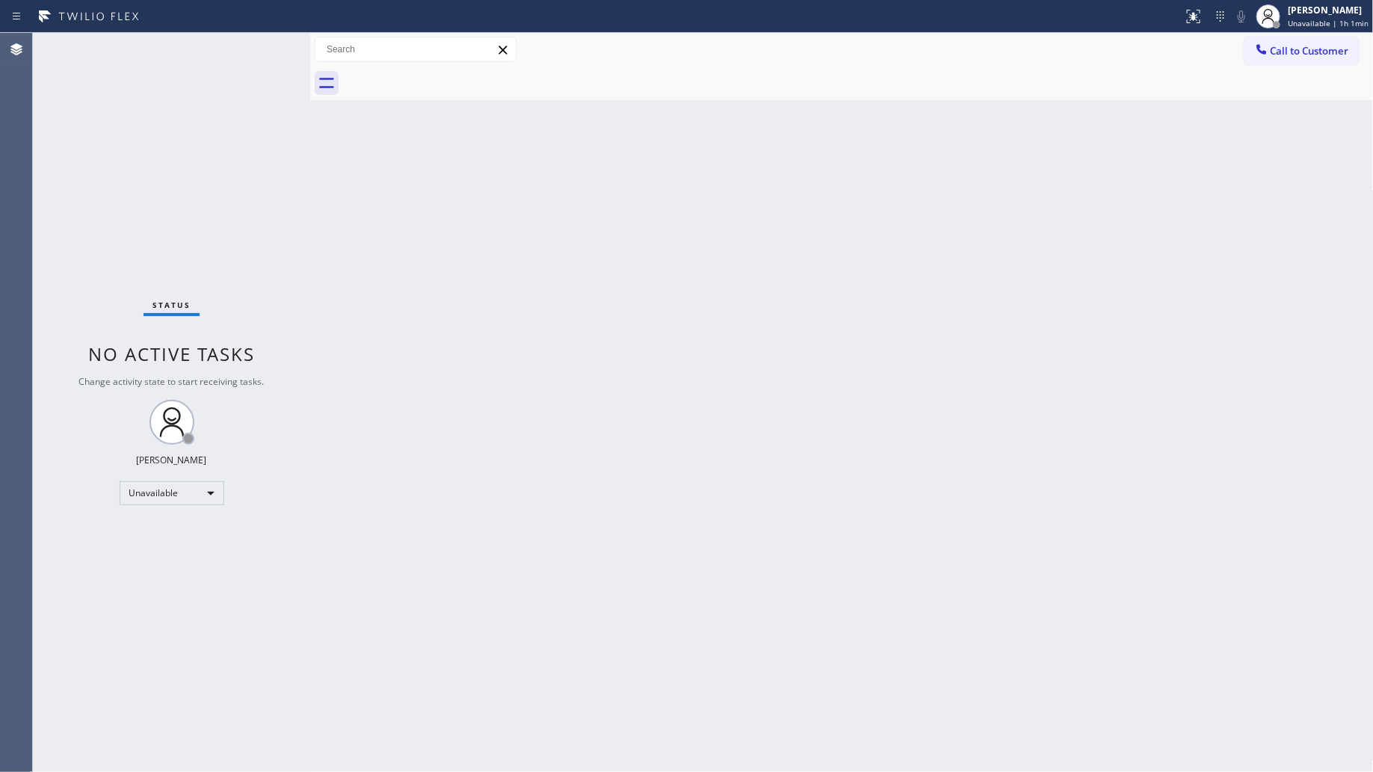
click at [1267, 47] on button "Call to Customer" at bounding box center [1302, 51] width 114 height 28
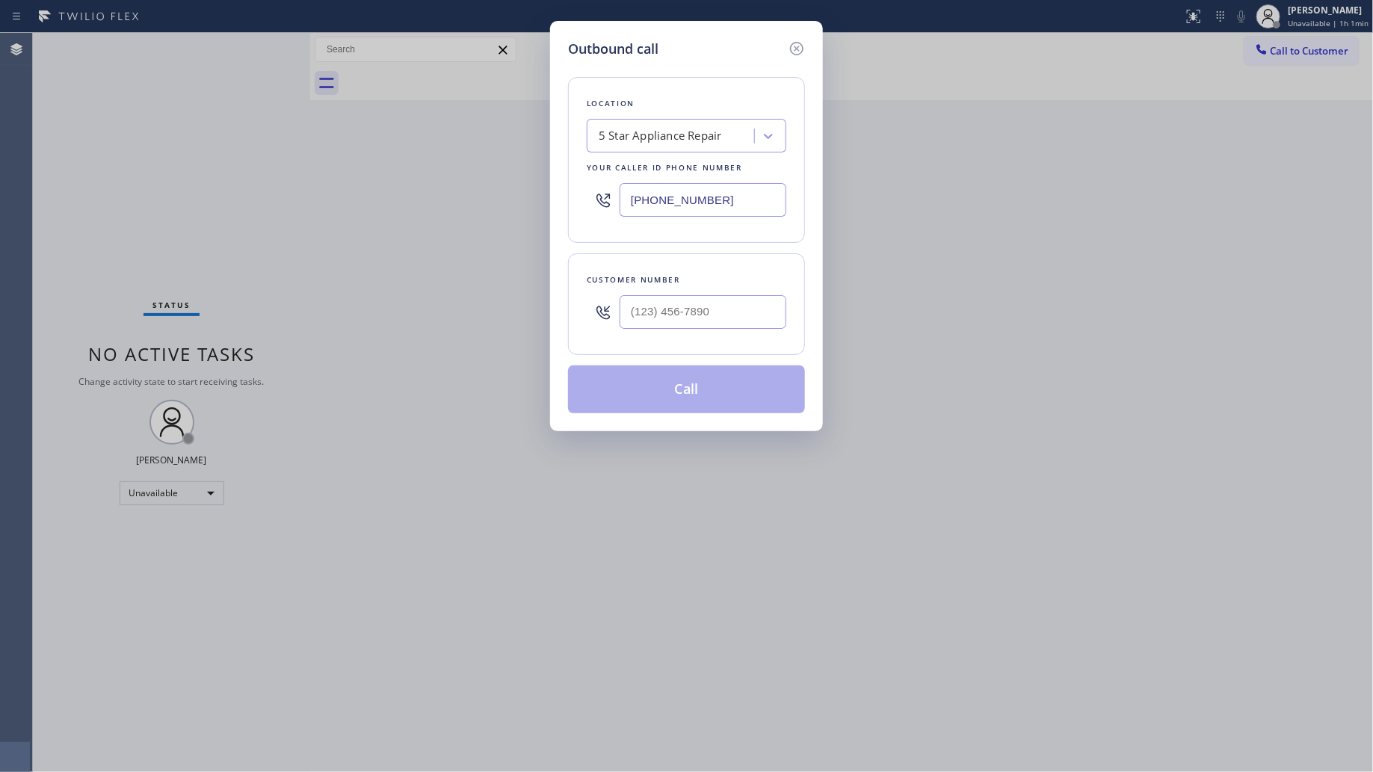
drag, startPoint x: 731, startPoint y: 203, endPoint x: 644, endPoint y: 174, distance: 91.3
click at [587, 200] on div "[PHONE_NUMBER]" at bounding box center [687, 200] width 200 height 49
paste input "424) 269-2266"
type input "[PHONE_NUMBER]"
click at [710, 301] on input "(___) ___-____" at bounding box center [703, 312] width 167 height 34
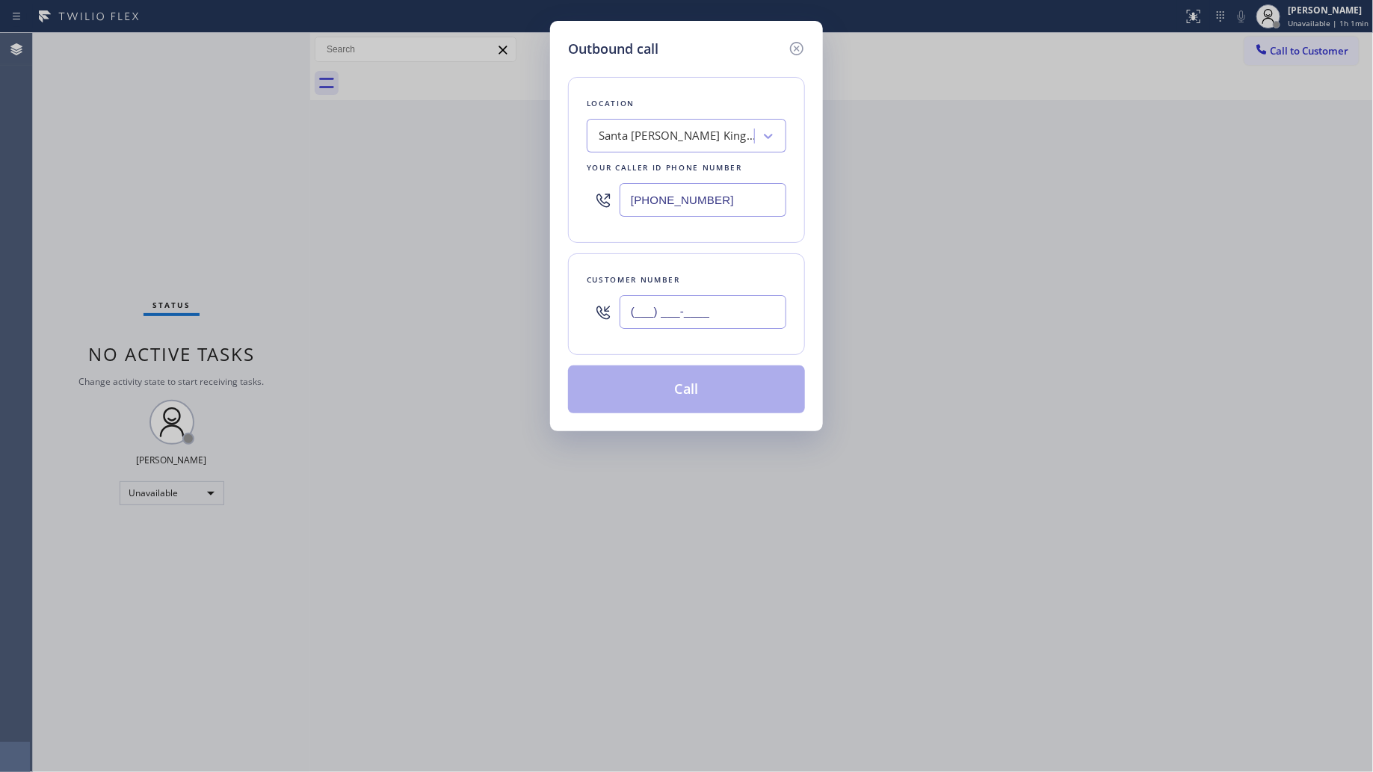
paste input "424) 259-0166"
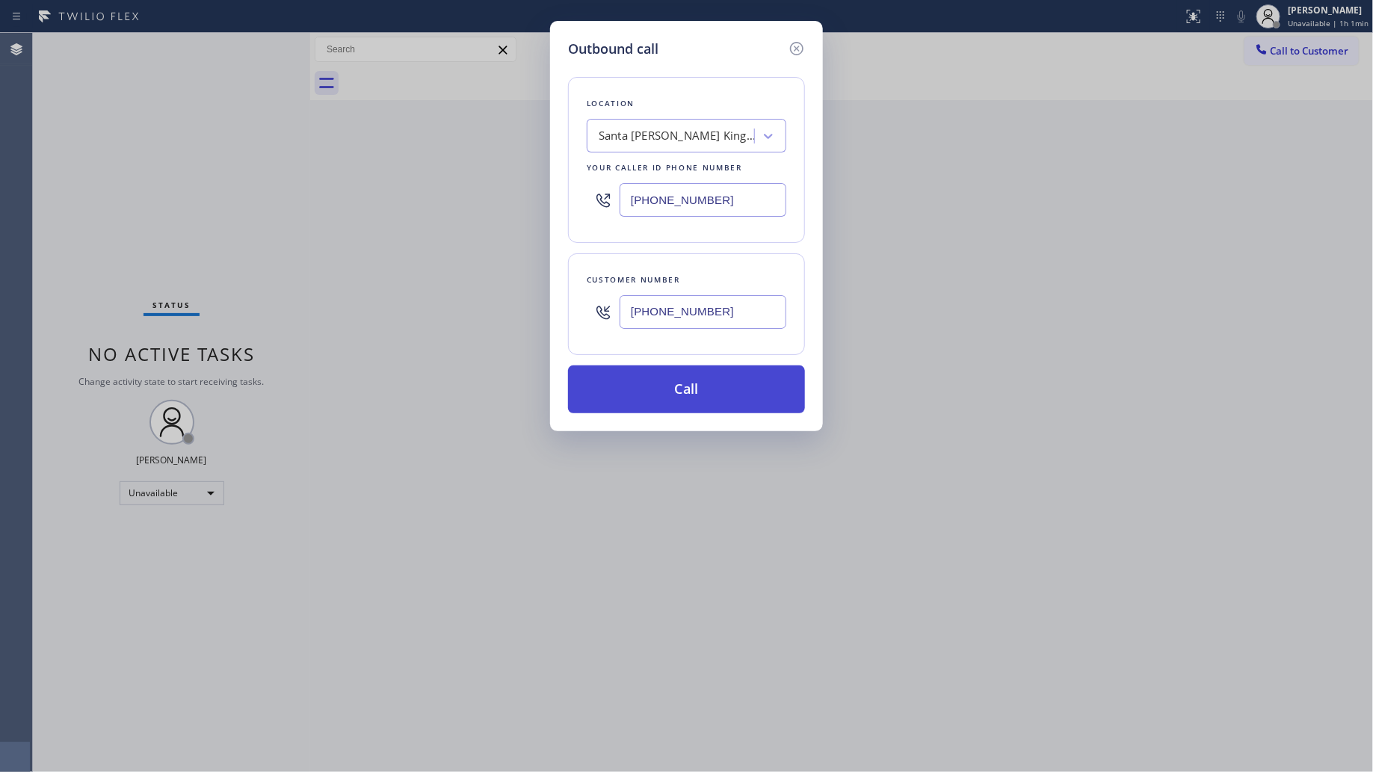
type input "[PHONE_NUMBER]"
click at [694, 399] on button "Call" at bounding box center [686, 390] width 237 height 48
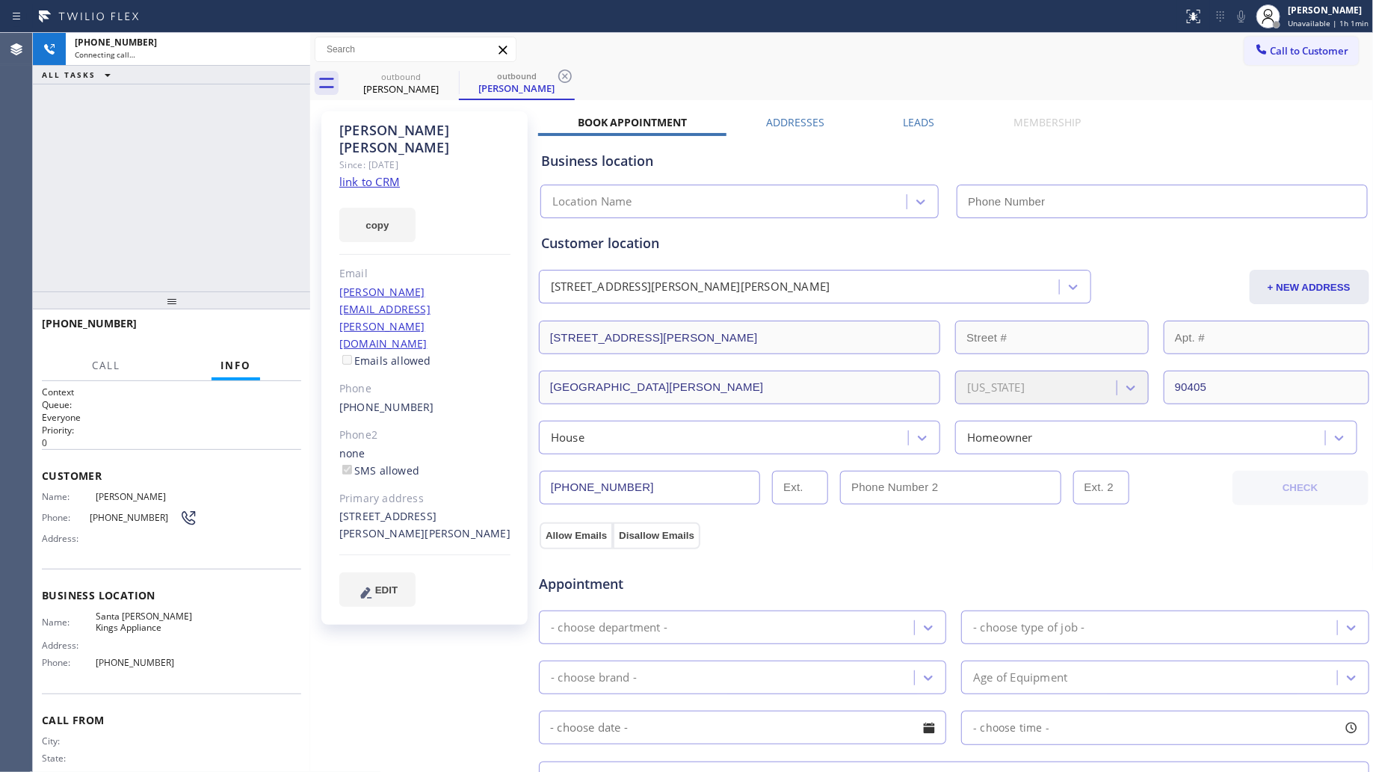
type input "[PHONE_NUMBER]"
click at [168, 120] on div "[PHONE_NUMBER] Connecting call… ALL TASKS ALL TASKS ACTIVE TASKS TASKS IN WRAP …" at bounding box center [171, 162] width 277 height 259
click at [256, 117] on div "[PHONE_NUMBER] Connecting call… ALL TASKS ALL TASKS ACTIVE TASKS TASKS IN WRAP …" at bounding box center [171, 162] width 277 height 259
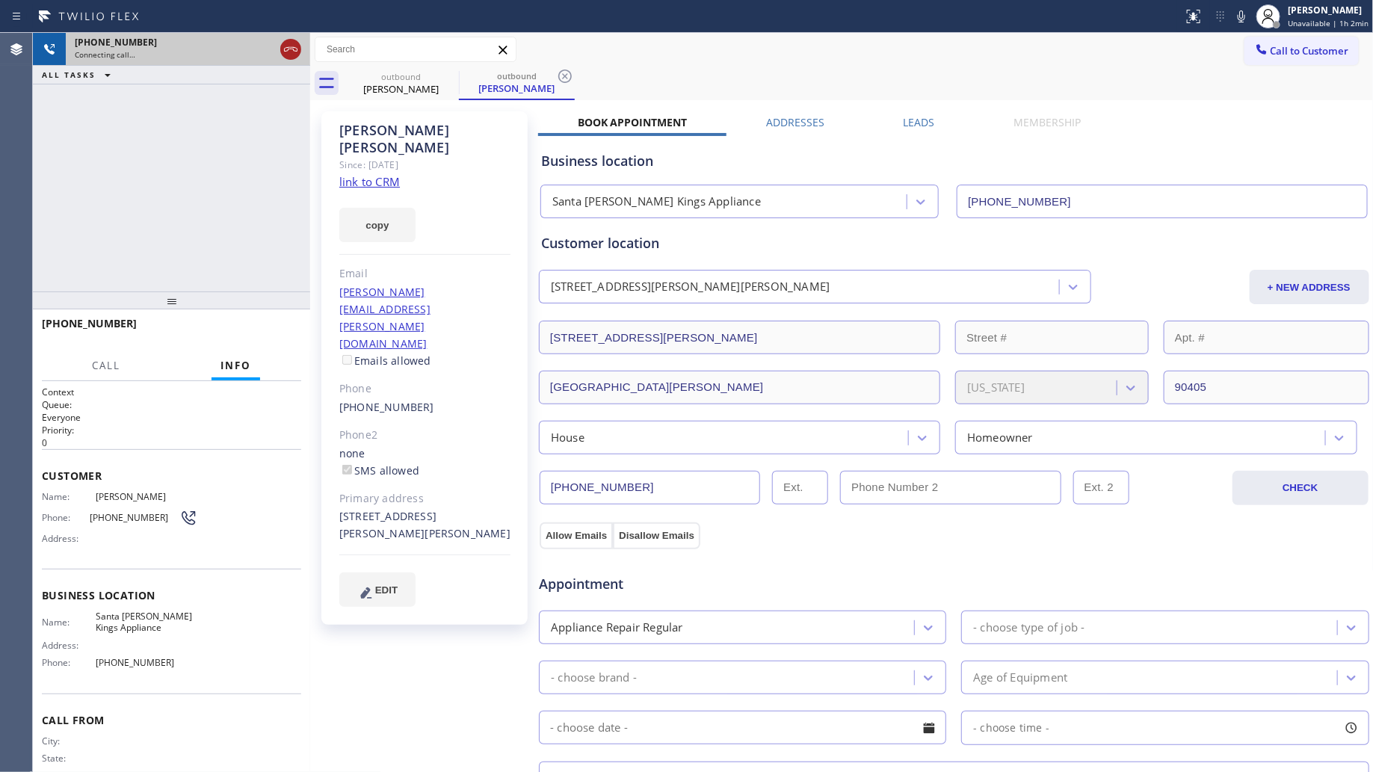
click at [300, 56] on div at bounding box center [290, 49] width 21 height 18
click at [411, 86] on div "[PERSON_NAME]" at bounding box center [401, 88] width 113 height 13
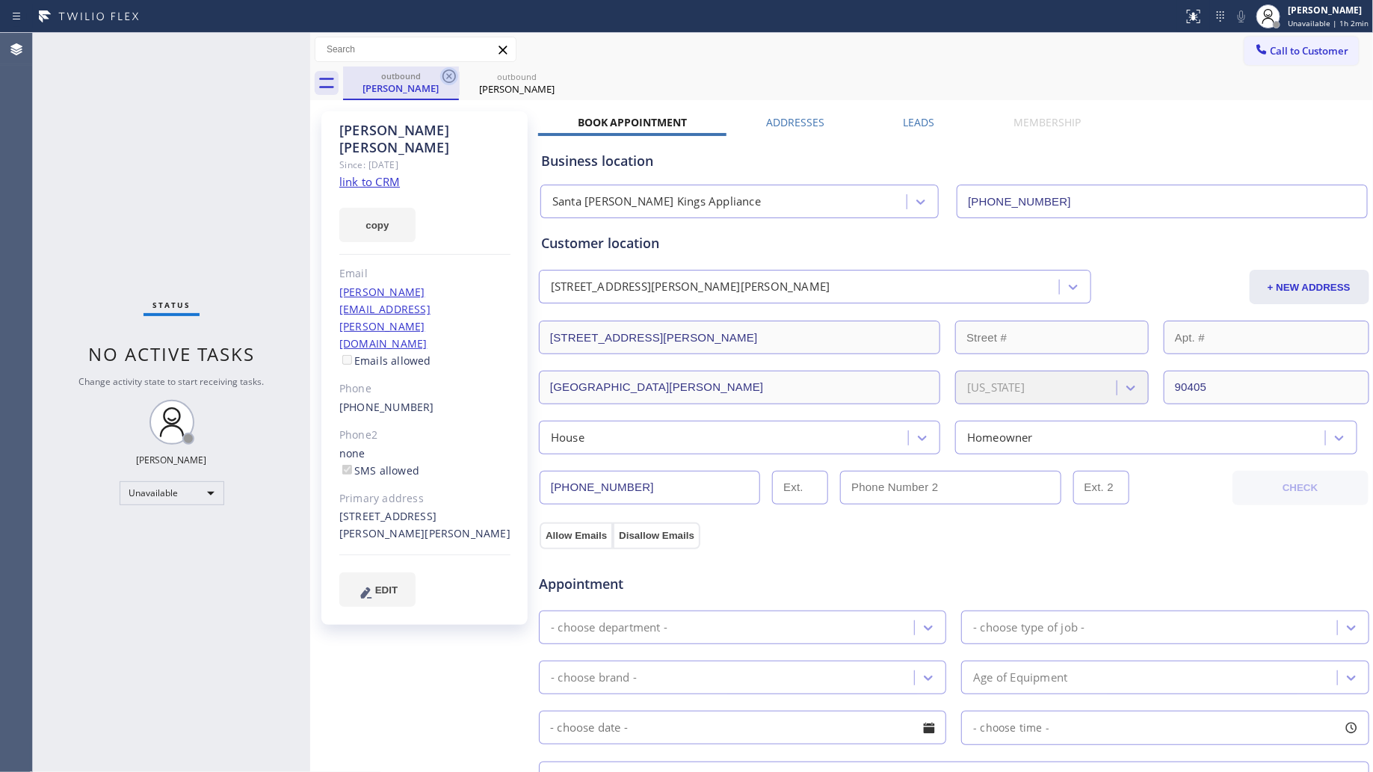
click at [451, 72] on icon at bounding box center [449, 76] width 18 height 18
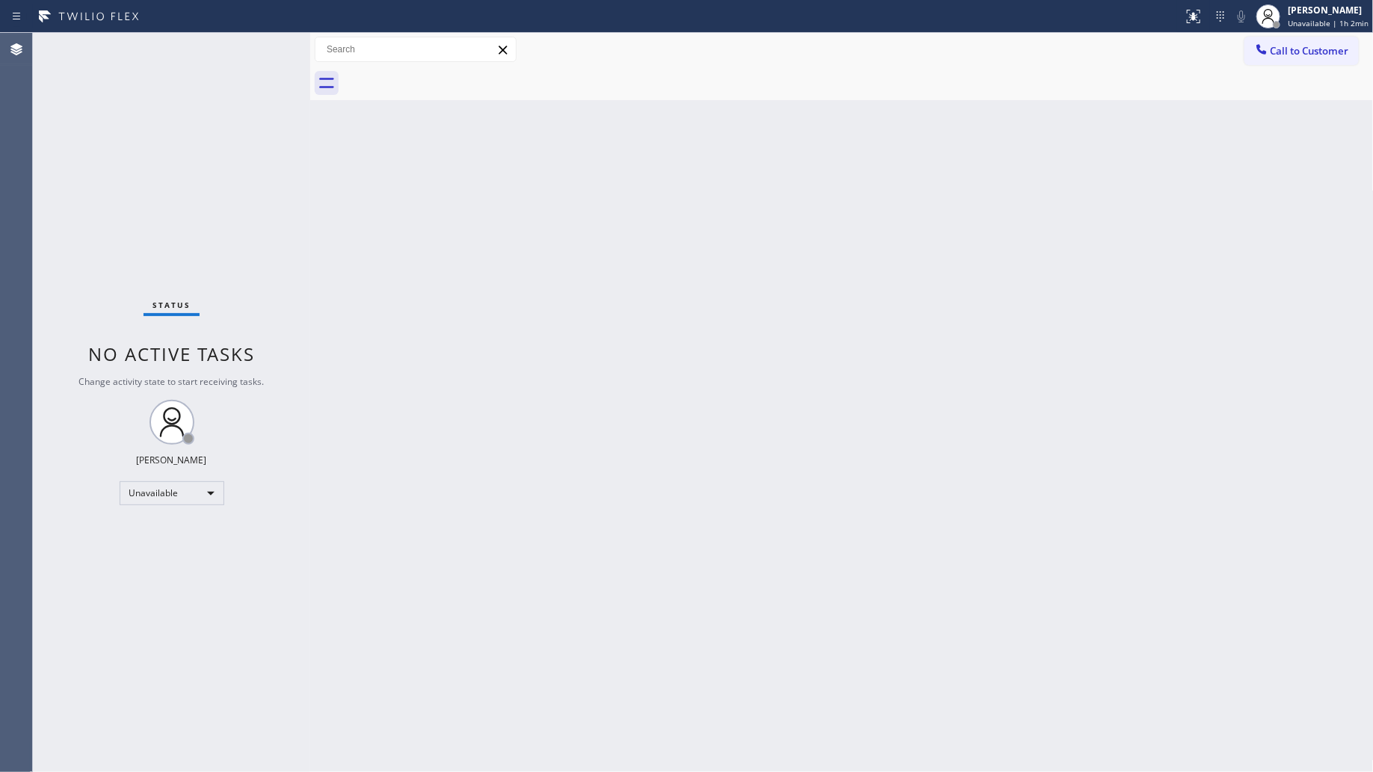
click at [451, 72] on div at bounding box center [858, 84] width 1031 height 34
click at [1279, 41] on button "Call to Customer" at bounding box center [1302, 51] width 114 height 28
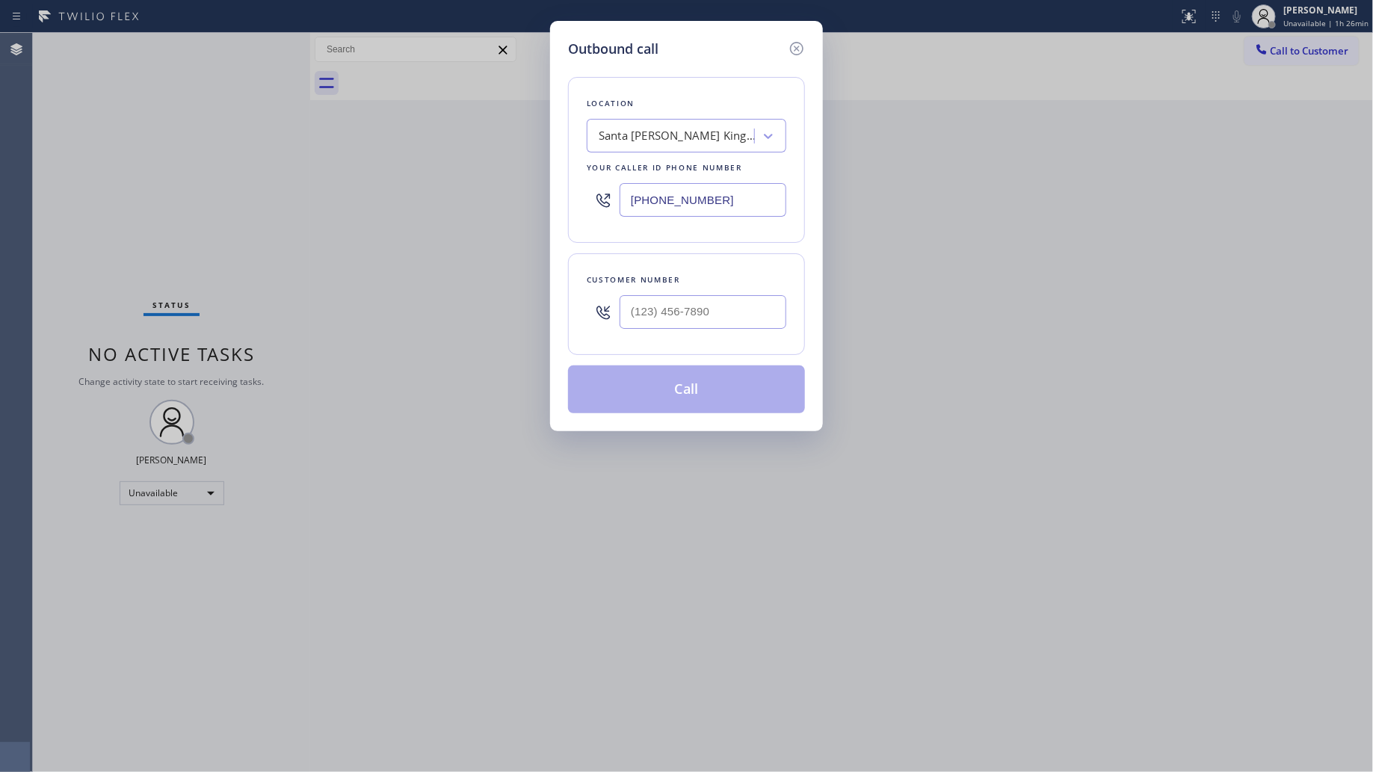
drag, startPoint x: 746, startPoint y: 207, endPoint x: 539, endPoint y: 204, distance: 207.1
click at [551, 207] on div "Outbound call Location [GEOGRAPHIC_DATA][PERSON_NAME] Kings Appliance Your call…" at bounding box center [686, 226] width 273 height 410
paste input "206) 203-8787"
type input "[PHONE_NUMBER]"
click at [663, 300] on input "(___) ___-____" at bounding box center [703, 312] width 167 height 34
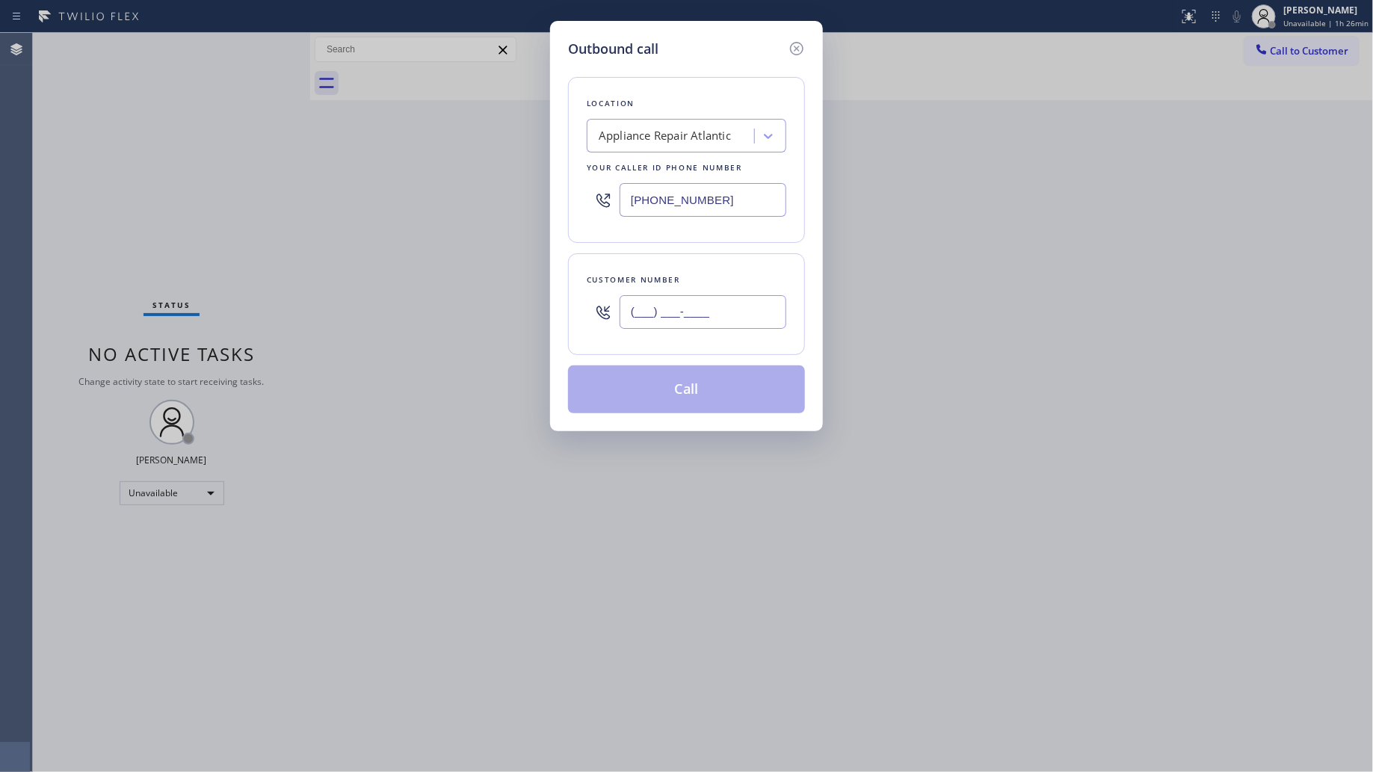
paste input "509) 202-8583"
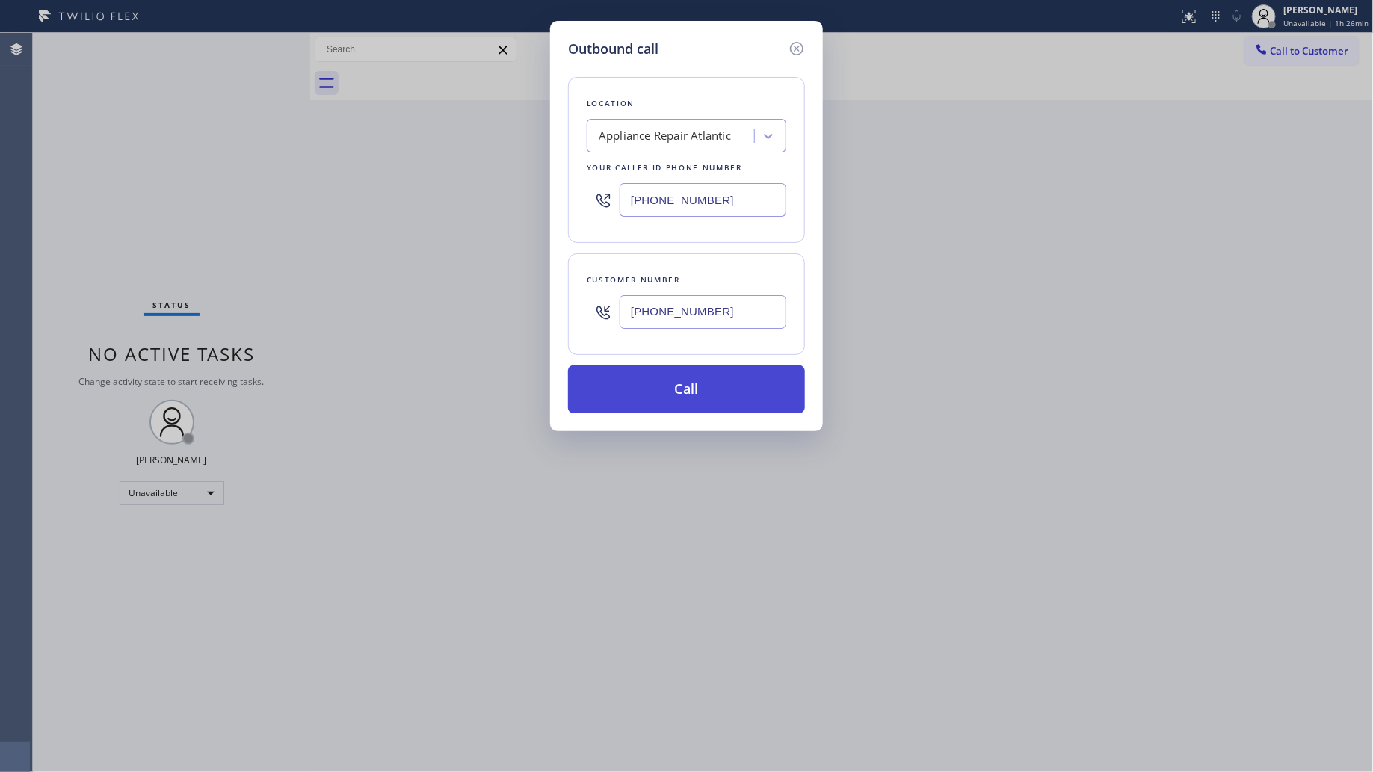
type input "[PHONE_NUMBER]"
click at [689, 397] on button "Call" at bounding box center [686, 390] width 237 height 48
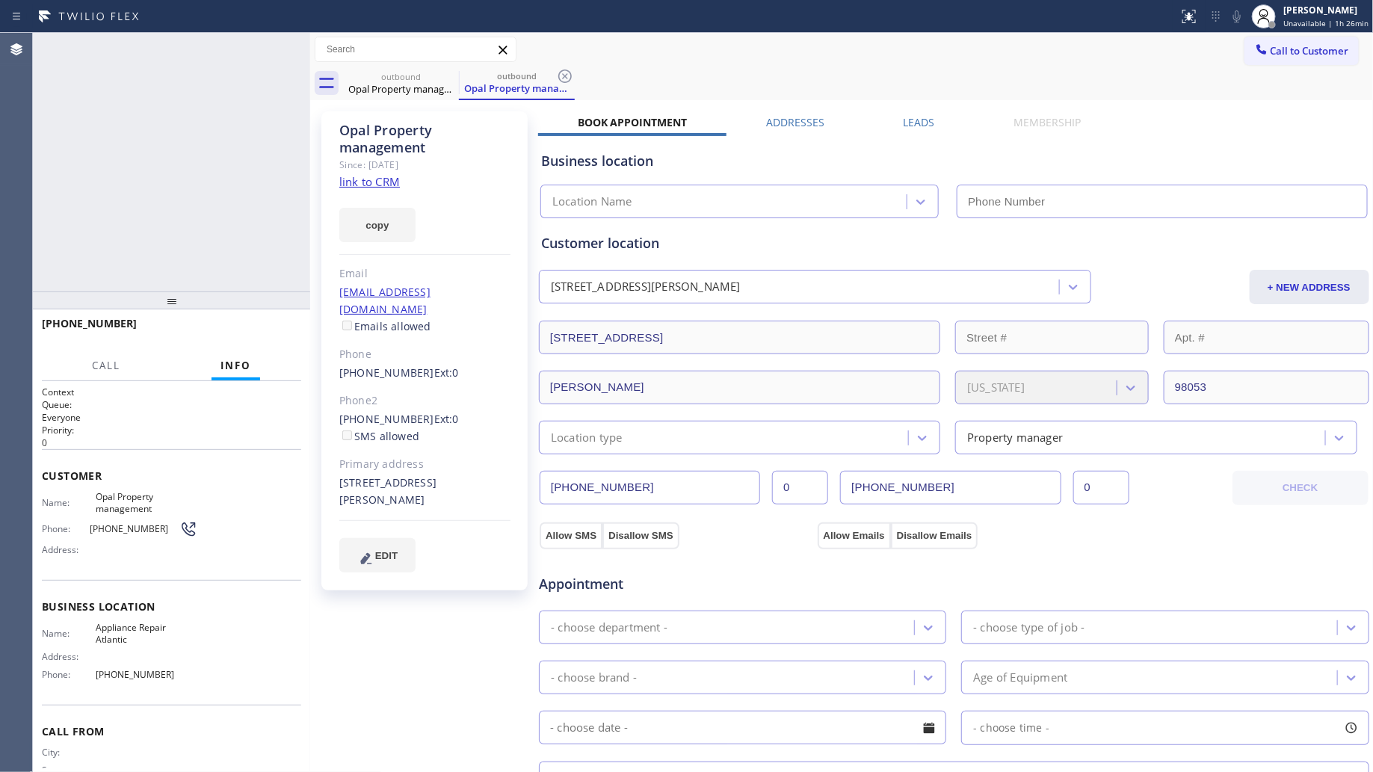
type input "[PHONE_NUMBER]"
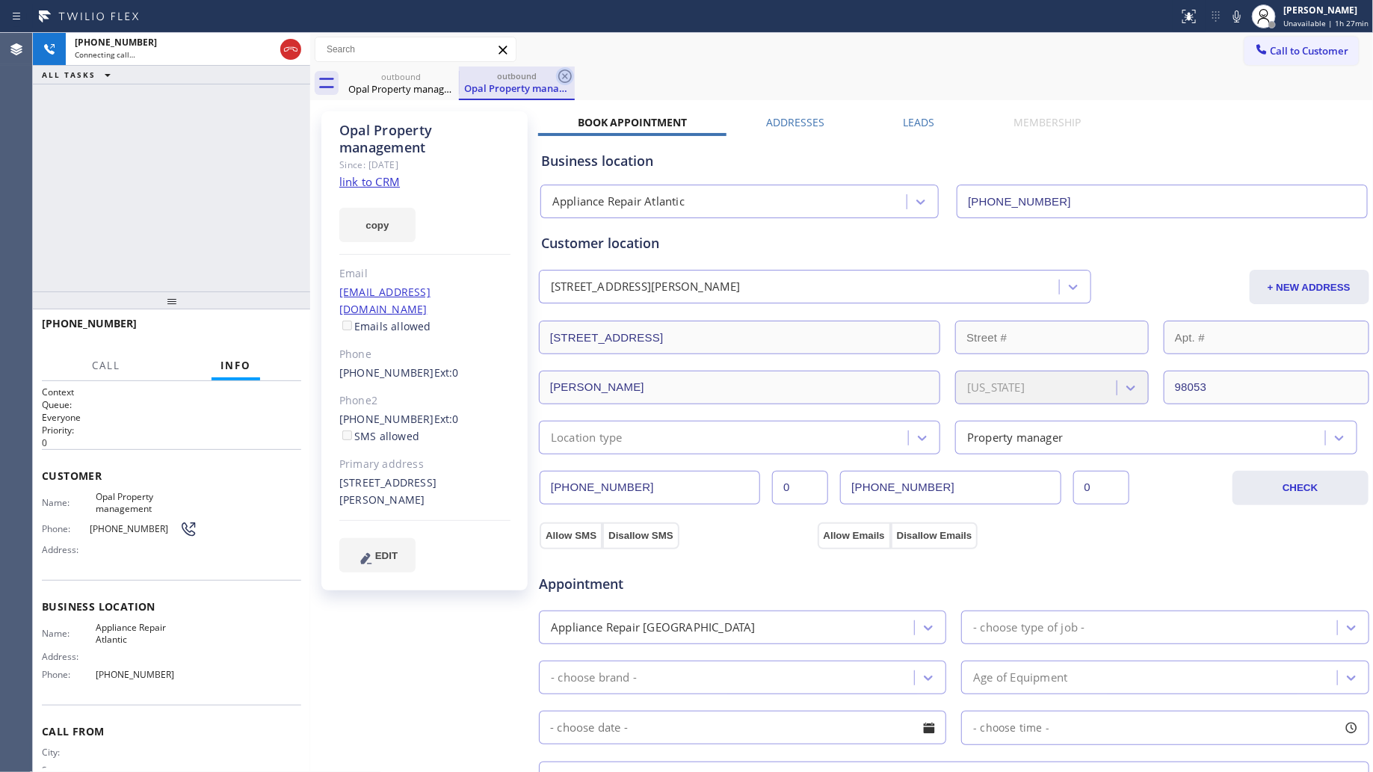
click at [563, 76] on icon at bounding box center [565, 76] width 18 height 18
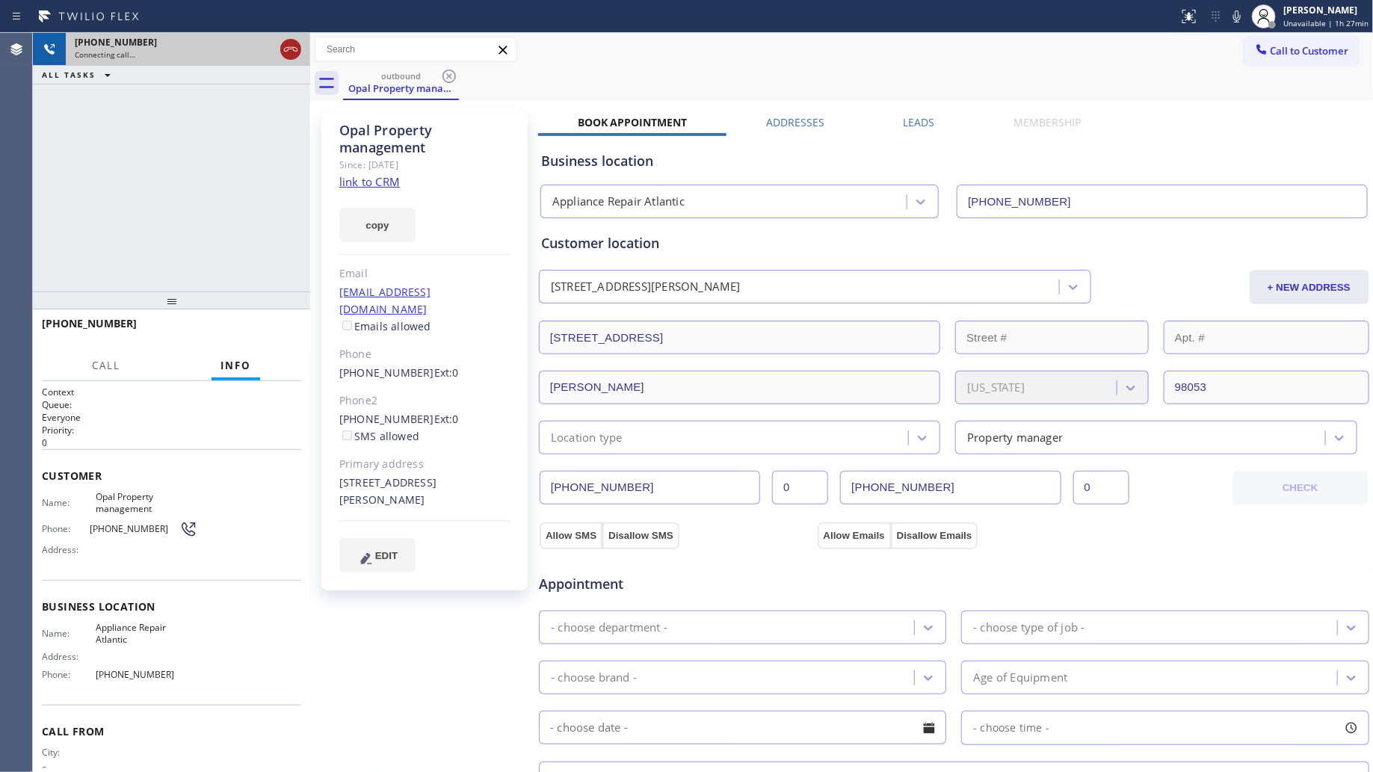
click at [293, 52] on icon at bounding box center [291, 49] width 18 height 18
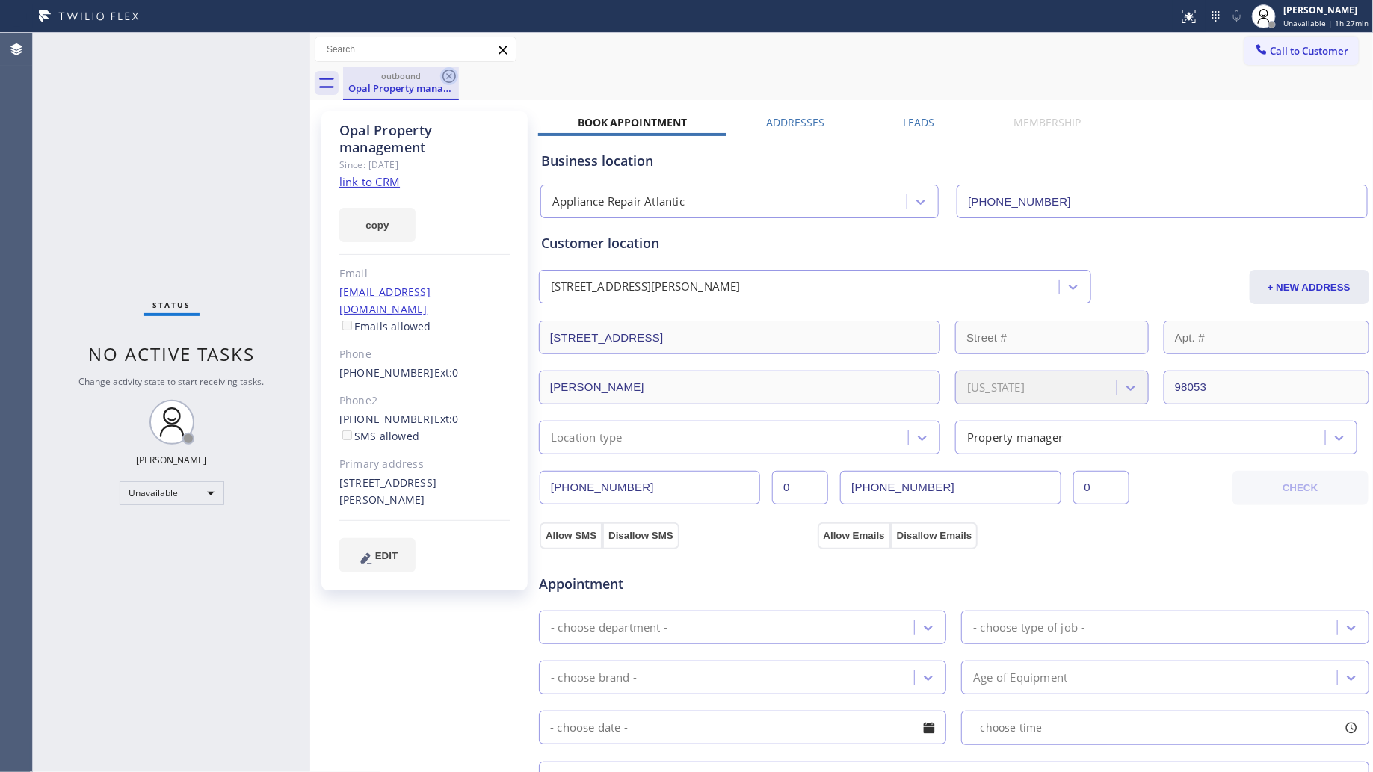
click at [447, 76] on icon at bounding box center [449, 76] width 18 height 18
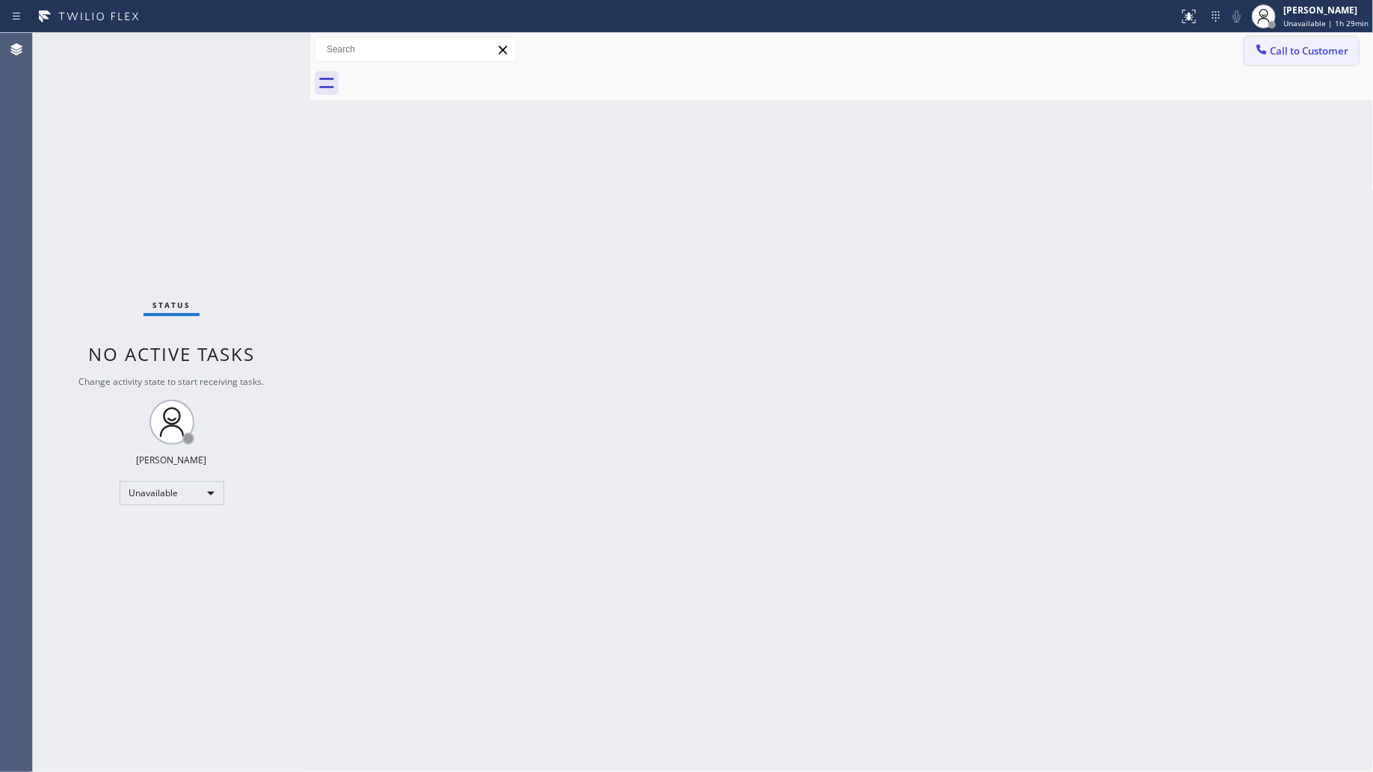
click at [1282, 50] on span "Call to Customer" at bounding box center [1310, 50] width 79 height 13
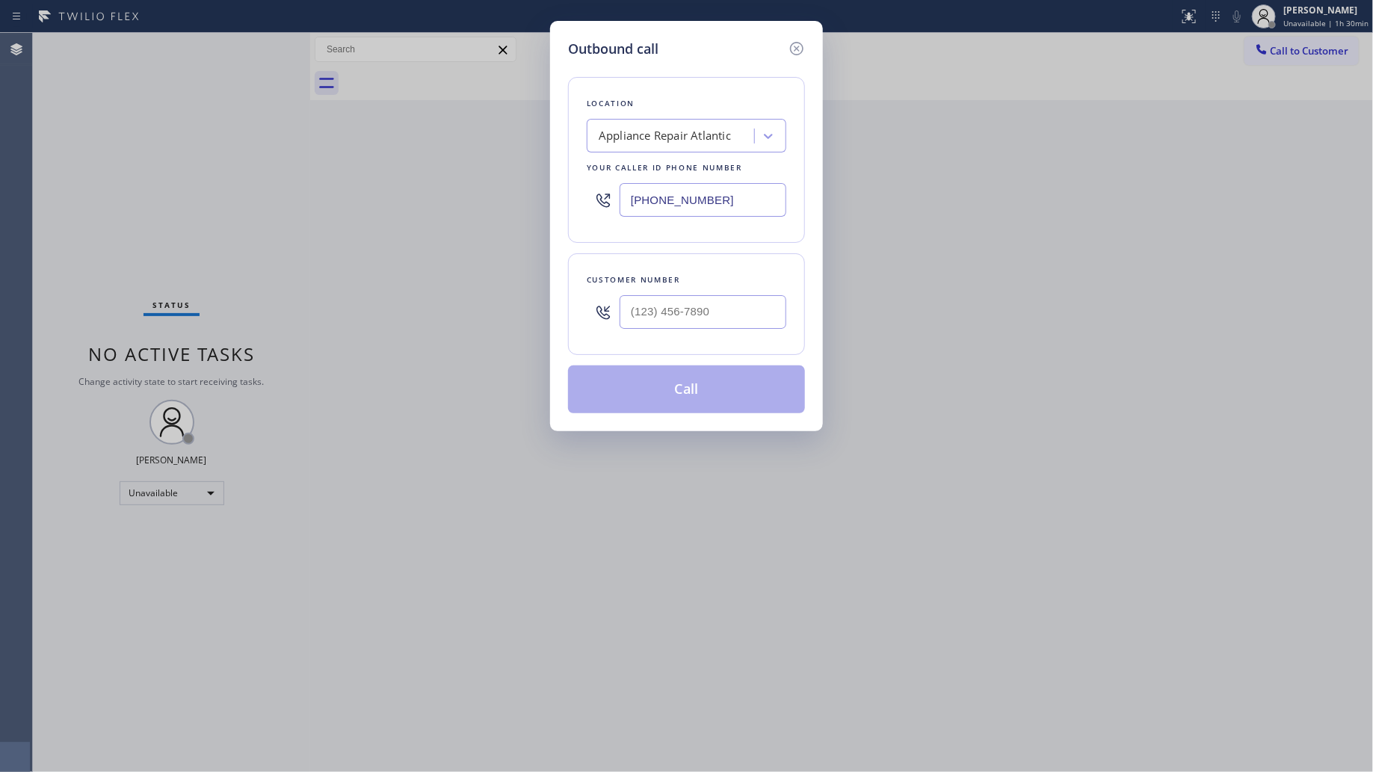
click at [1286, 46] on div "Outbound call Location Appliance Repair Atlantic Your caller id phone number [P…" at bounding box center [686, 386] width 1373 height 772
drag, startPoint x: 722, startPoint y: 200, endPoint x: 562, endPoint y: 202, distance: 160.0
click at [570, 202] on div "Location Appliance Repair Atlantic Your caller id phone number [PHONE_NUMBER]" at bounding box center [686, 160] width 237 height 166
paste input "350-339"
type input "[PHONE_NUMBER]"
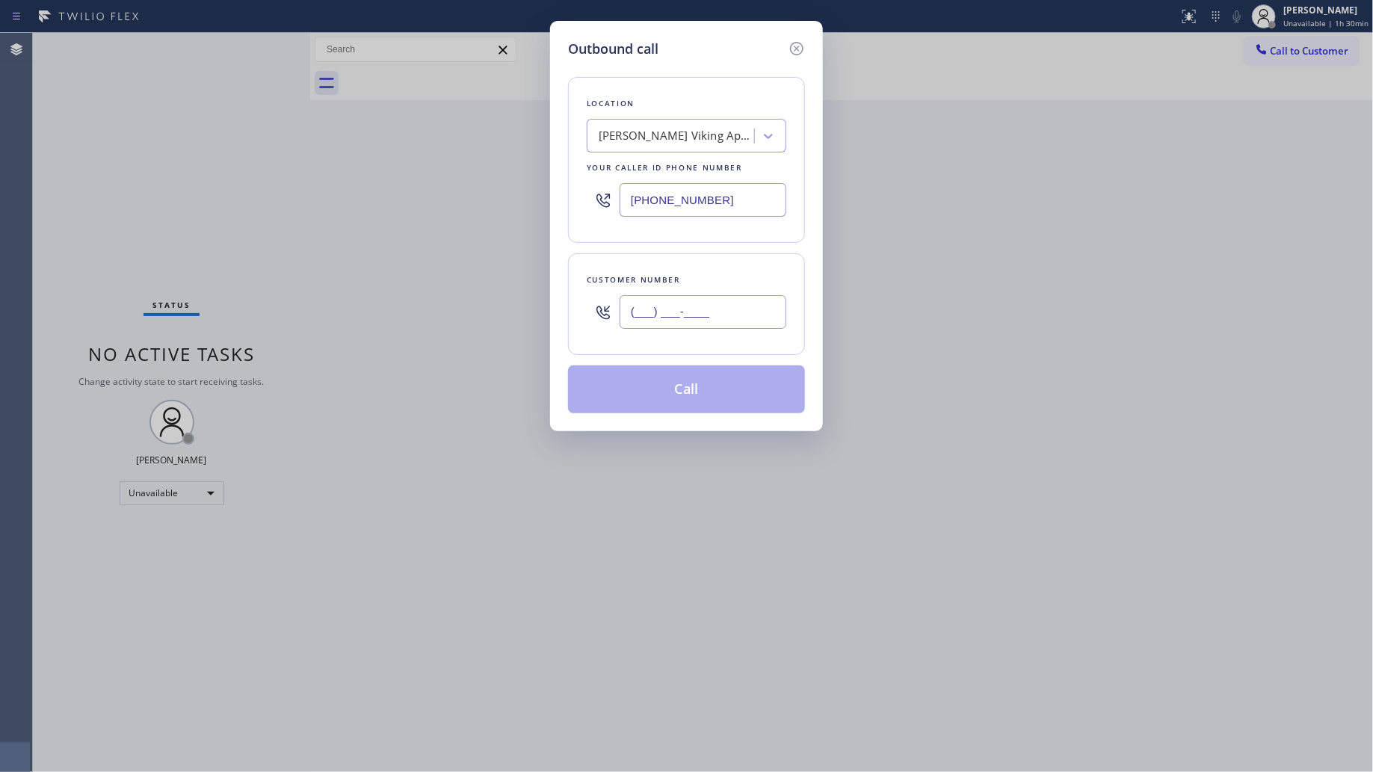
click at [723, 310] on input "(___) ___-____" at bounding box center [703, 312] width 167 height 34
paste input "253) 377-7528"
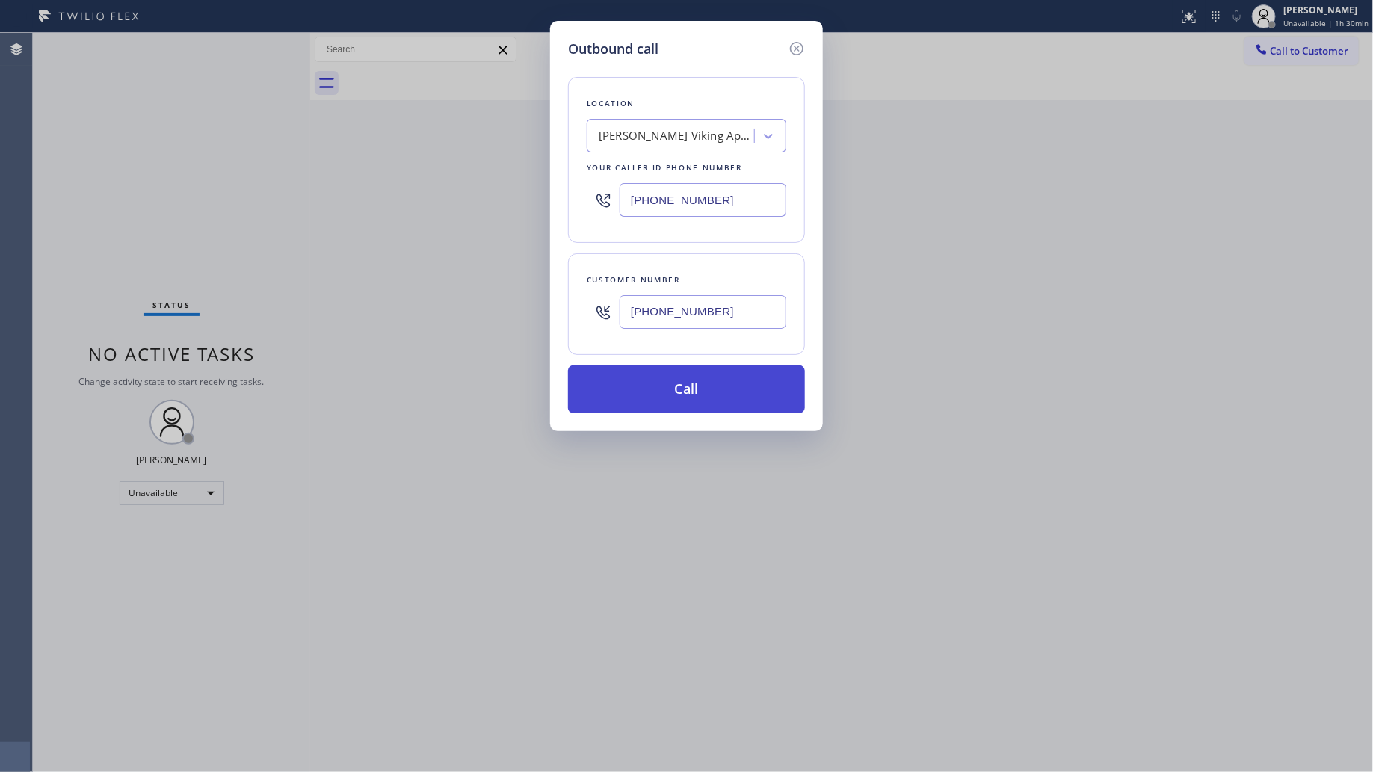
type input "[PHONE_NUMBER]"
click at [686, 385] on button "Call" at bounding box center [686, 390] width 237 height 48
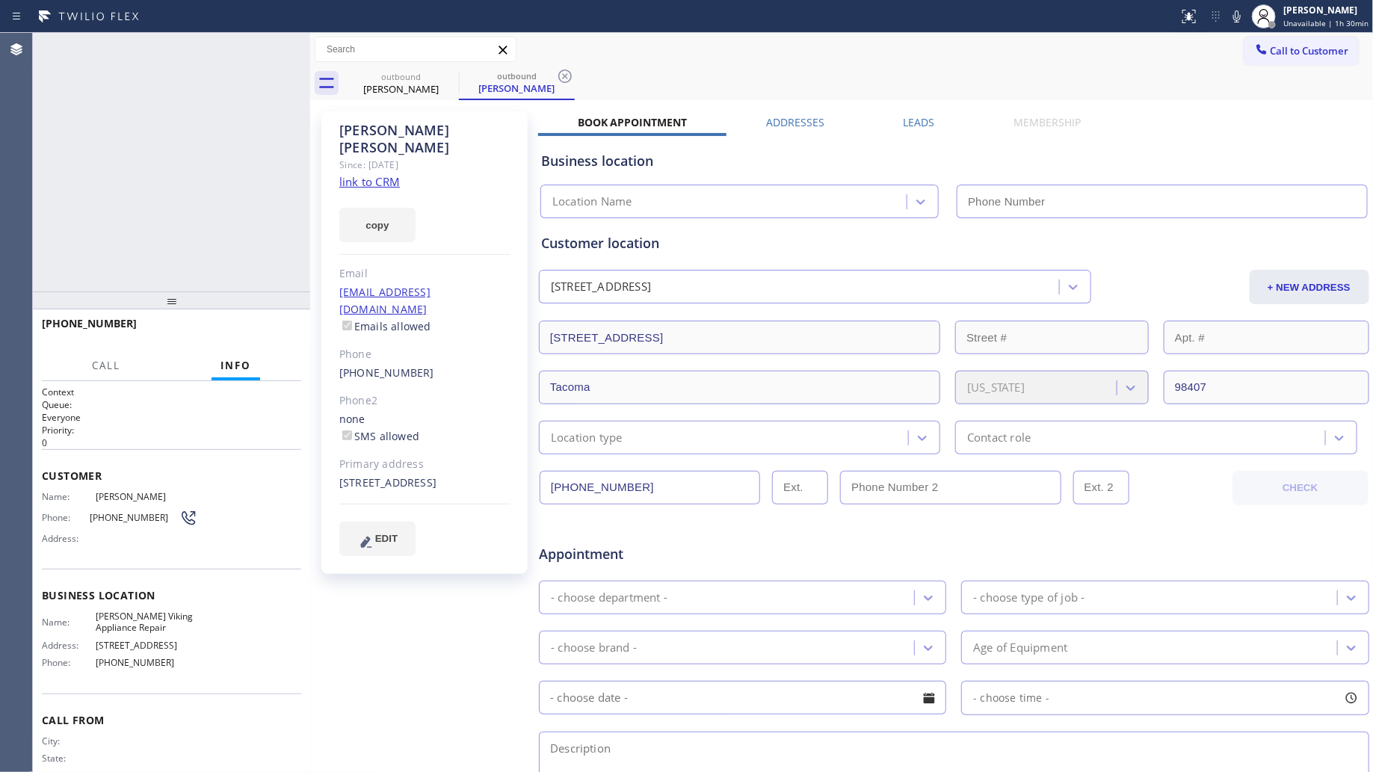
type input "[PHONE_NUMBER]"
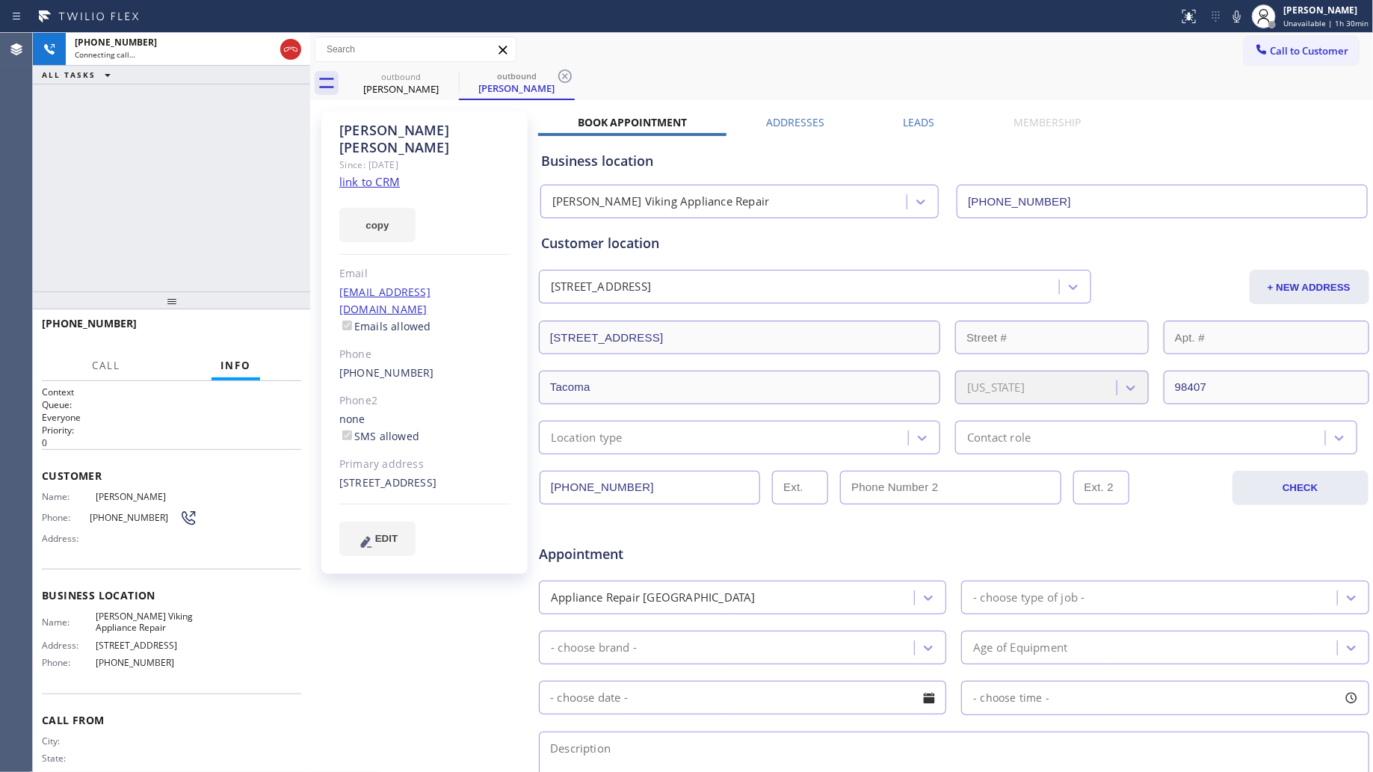
click at [763, 84] on div "outbound [PERSON_NAME] outbound [PERSON_NAME]" at bounding box center [858, 84] width 1031 height 34
click at [567, 71] on icon at bounding box center [565, 76] width 13 height 13
click at [584, 67] on div "outbound [PERSON_NAME]" at bounding box center [858, 84] width 1031 height 34
click at [103, 245] on div "[PHONE_NUMBER] Connecting call… ALL TASKS ALL TASKS ACTIVE TASKS TASKS IN WRAP …" at bounding box center [171, 162] width 277 height 259
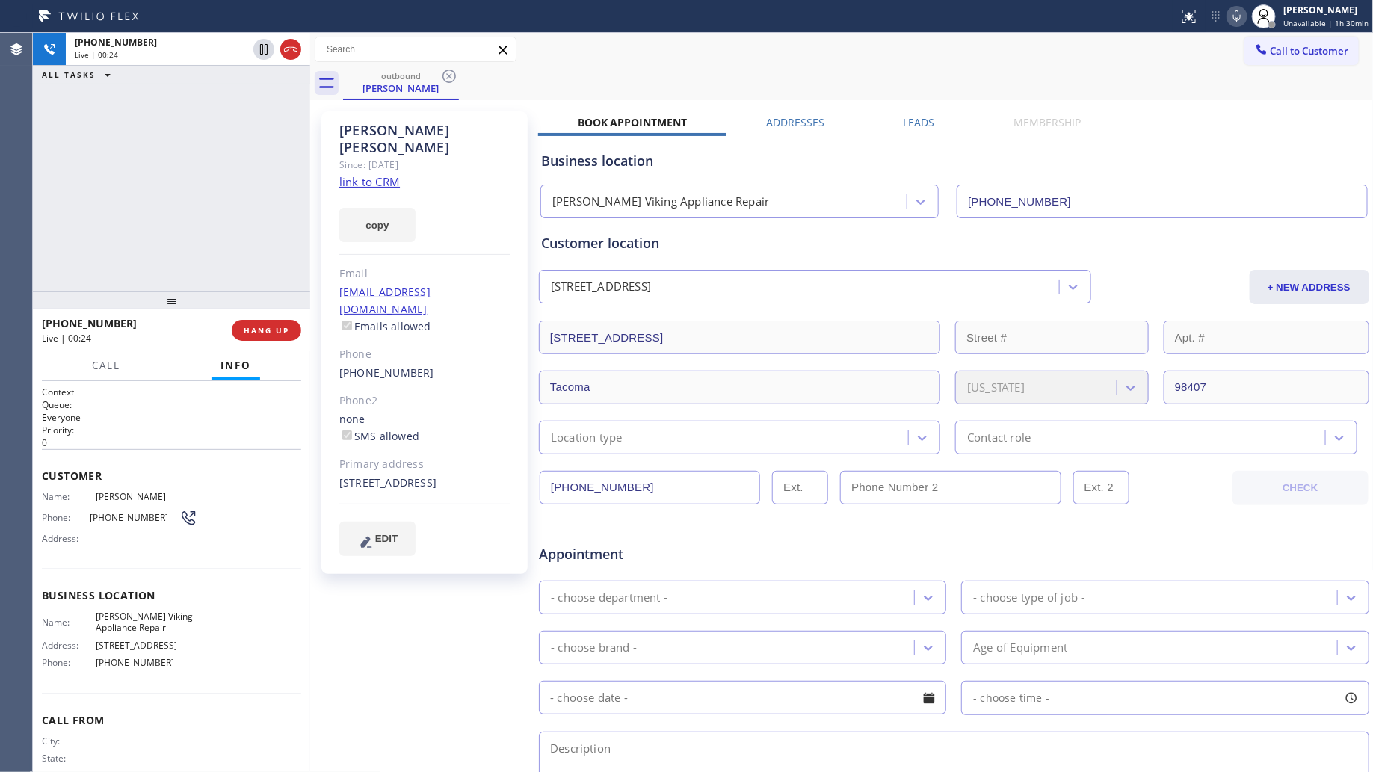
click at [1241, 16] on icon at bounding box center [1237, 16] width 7 height 12
click at [1241, 13] on icon at bounding box center [1237, 16] width 7 height 12
click at [1077, 93] on div "outbound [PERSON_NAME]" at bounding box center [858, 84] width 1031 height 34
drag, startPoint x: 218, startPoint y: 182, endPoint x: 244, endPoint y: 165, distance: 30.3
click at [218, 182] on div "[PHONE_NUMBER] Live | 00:32 ALL TASKS ALL TASKS ACTIVE TASKS TASKS IN WRAP UP" at bounding box center [171, 162] width 277 height 259
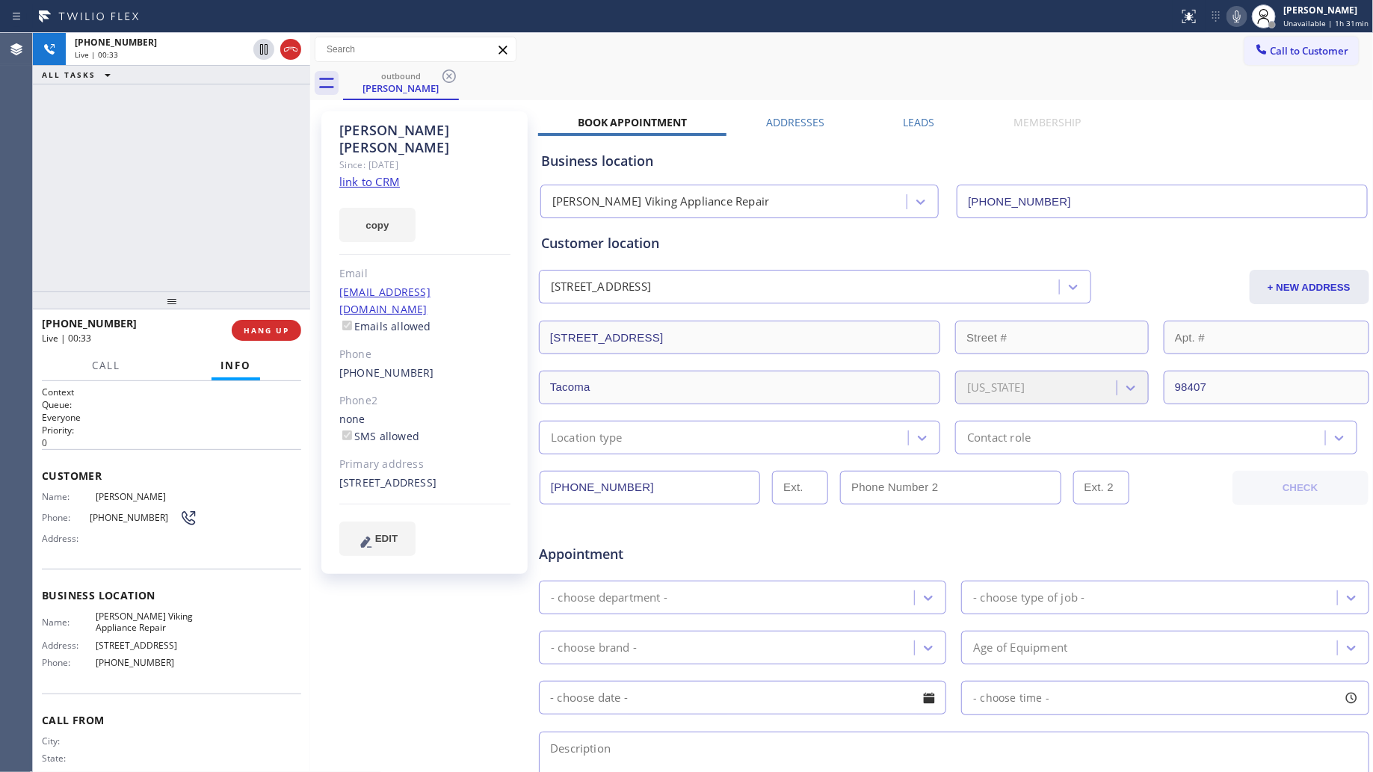
click at [165, 223] on div "[PHONE_NUMBER] Live | 00:33 ALL TASKS ALL TASKS ACTIVE TASKS TASKS IN WRAP UP" at bounding box center [171, 162] width 277 height 259
click at [267, 330] on span "HANG UP" at bounding box center [267, 330] width 46 height 10
click at [270, 330] on span "HANG UP" at bounding box center [267, 330] width 46 height 10
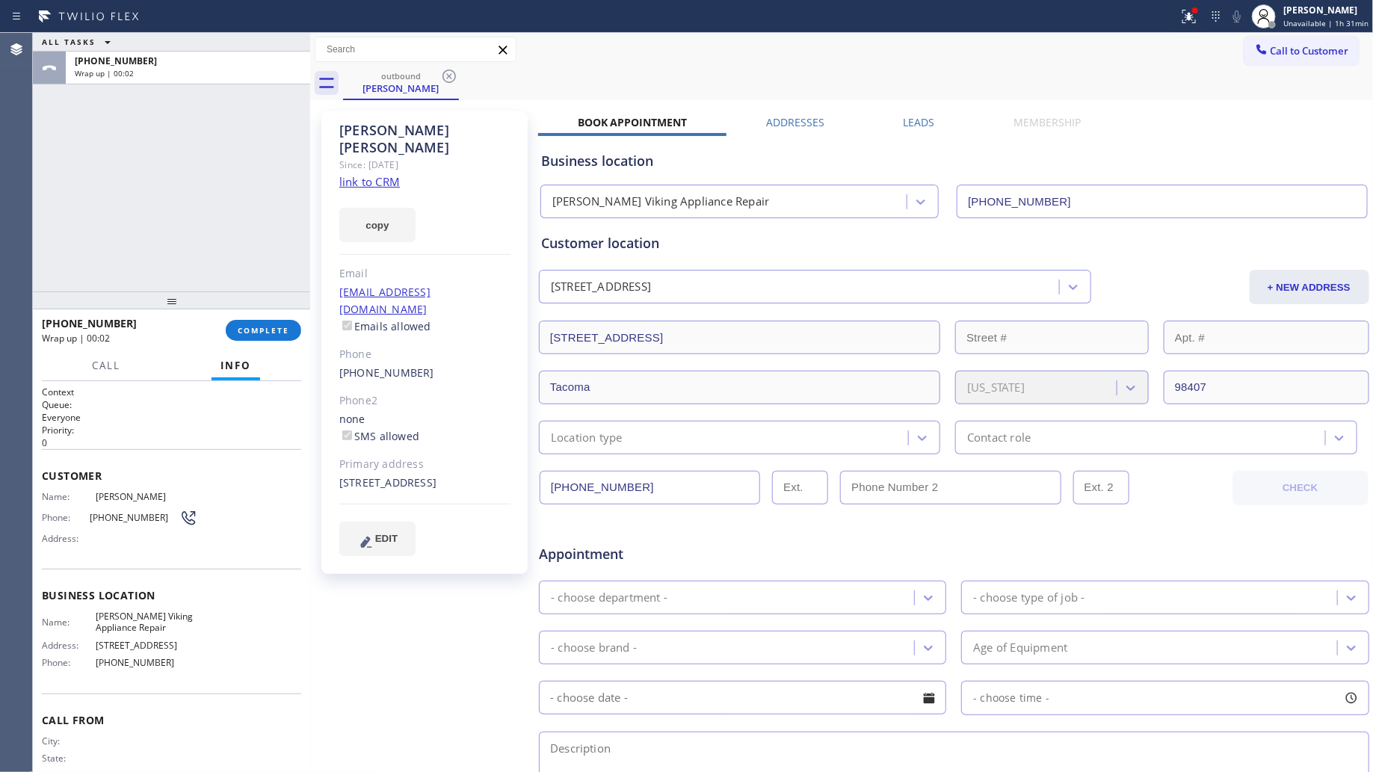
click at [316, 337] on div "[PERSON_NAME] Since: [DATE] link to CRM copy Email [EMAIL_ADDRESS][DOMAIN_NAME]…" at bounding box center [426, 588] width 224 height 969
click at [271, 333] on span "COMPLETE" at bounding box center [264, 330] width 52 height 10
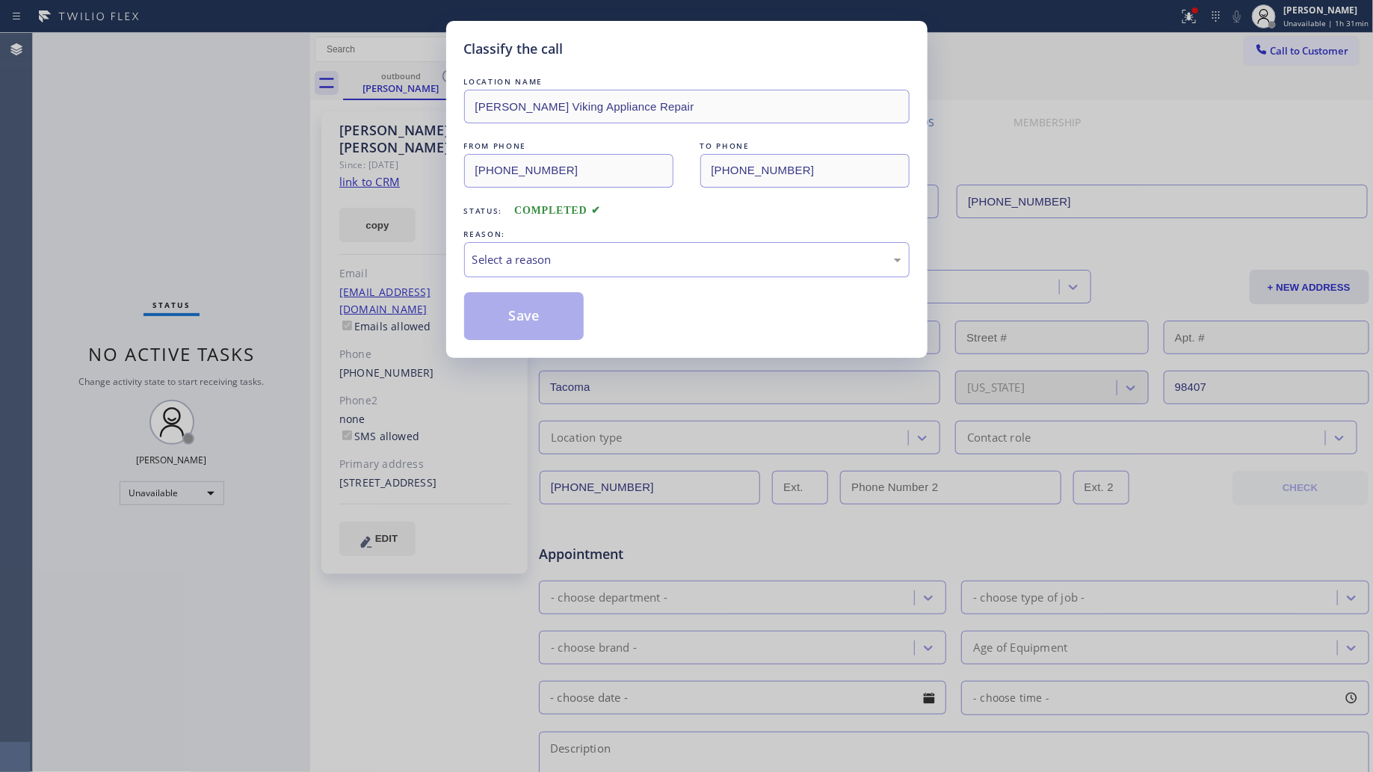
click at [543, 283] on div "LOCATION NAME [PERSON_NAME] Viking Appliance Repair FROM PHONE [PHONE_NUMBER] T…" at bounding box center [687, 207] width 446 height 266
click at [538, 277] on div "Select a reason" at bounding box center [687, 259] width 446 height 35
click at [521, 322] on button "Save" at bounding box center [524, 316] width 120 height 48
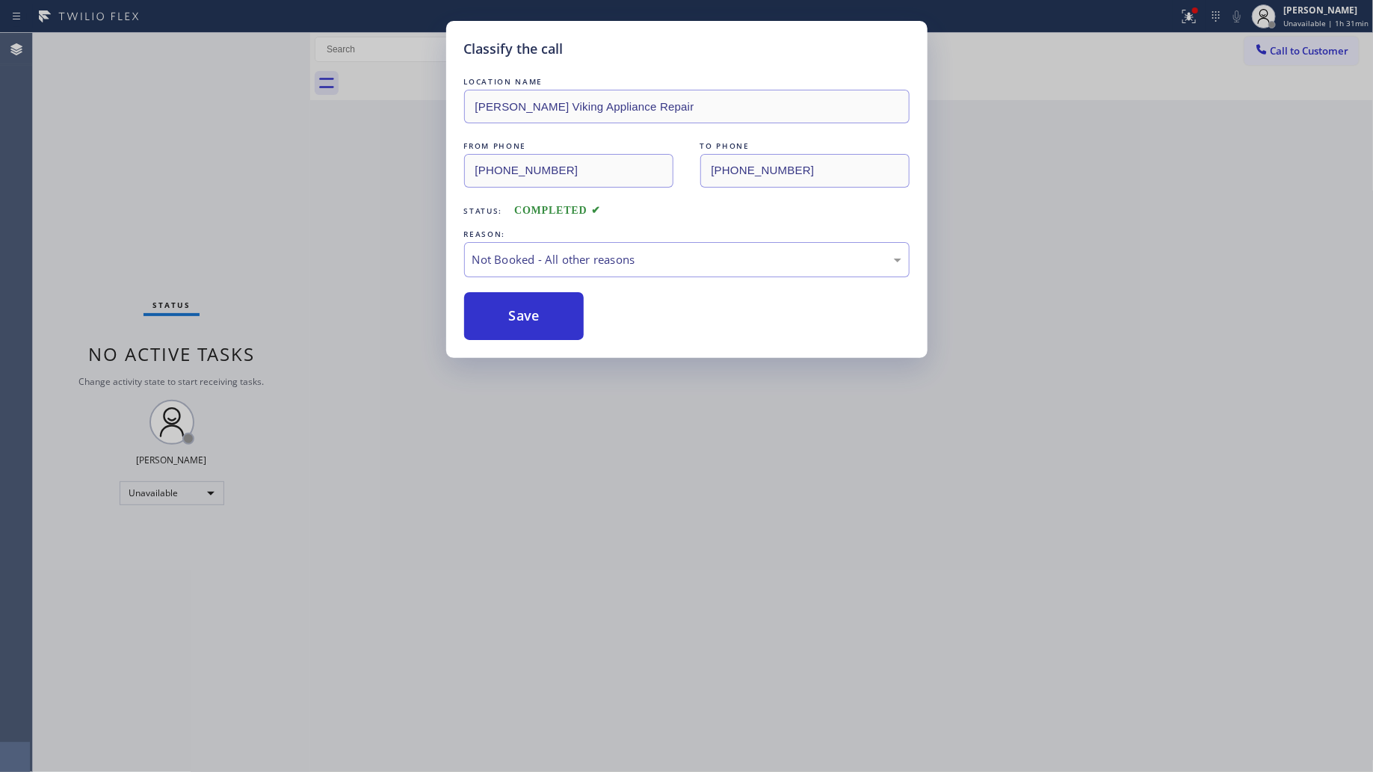
drag, startPoint x: 521, startPoint y: 322, endPoint x: 531, endPoint y: 286, distance: 37.9
click at [521, 321] on button "Save" at bounding box center [524, 316] width 120 height 48
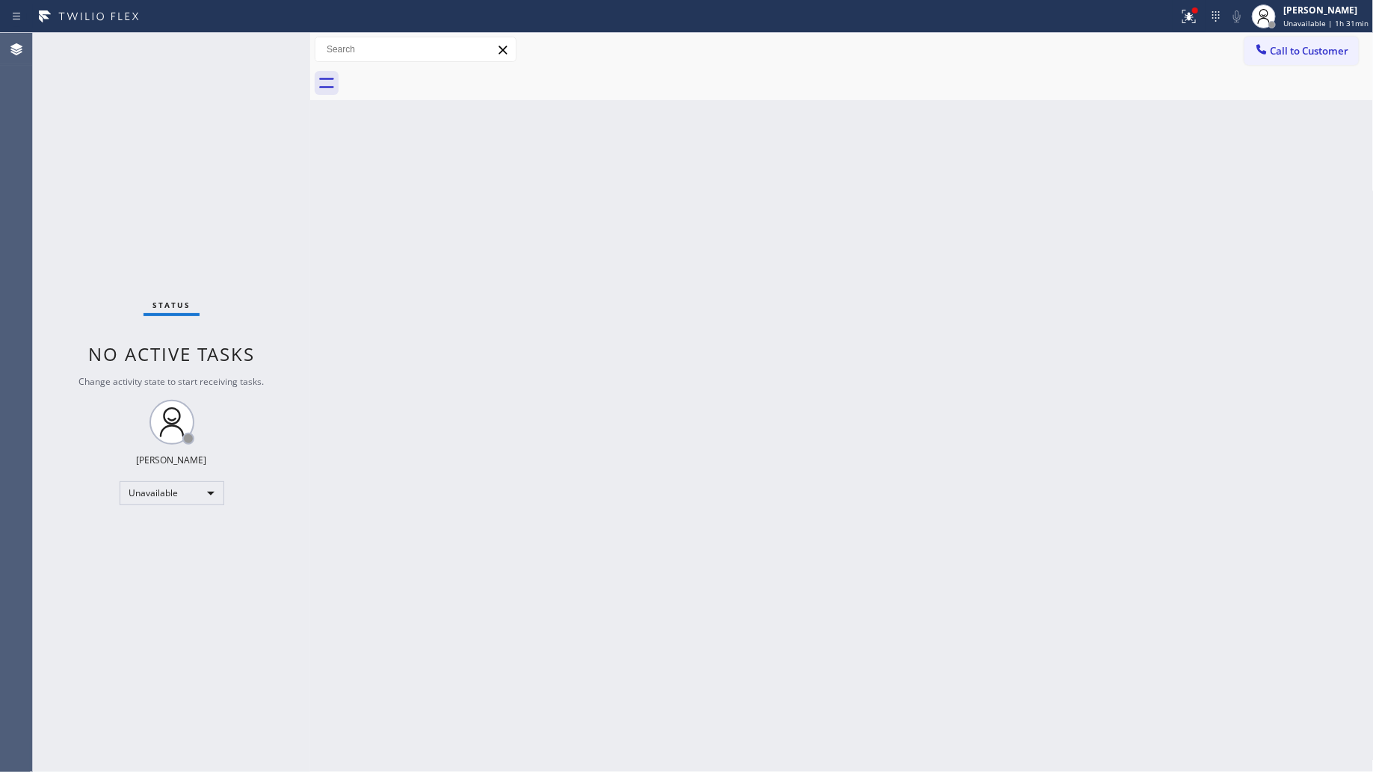
click at [1167, 19] on div at bounding box center [589, 16] width 1167 height 24
click at [1193, 23] on icon at bounding box center [1190, 16] width 18 height 18
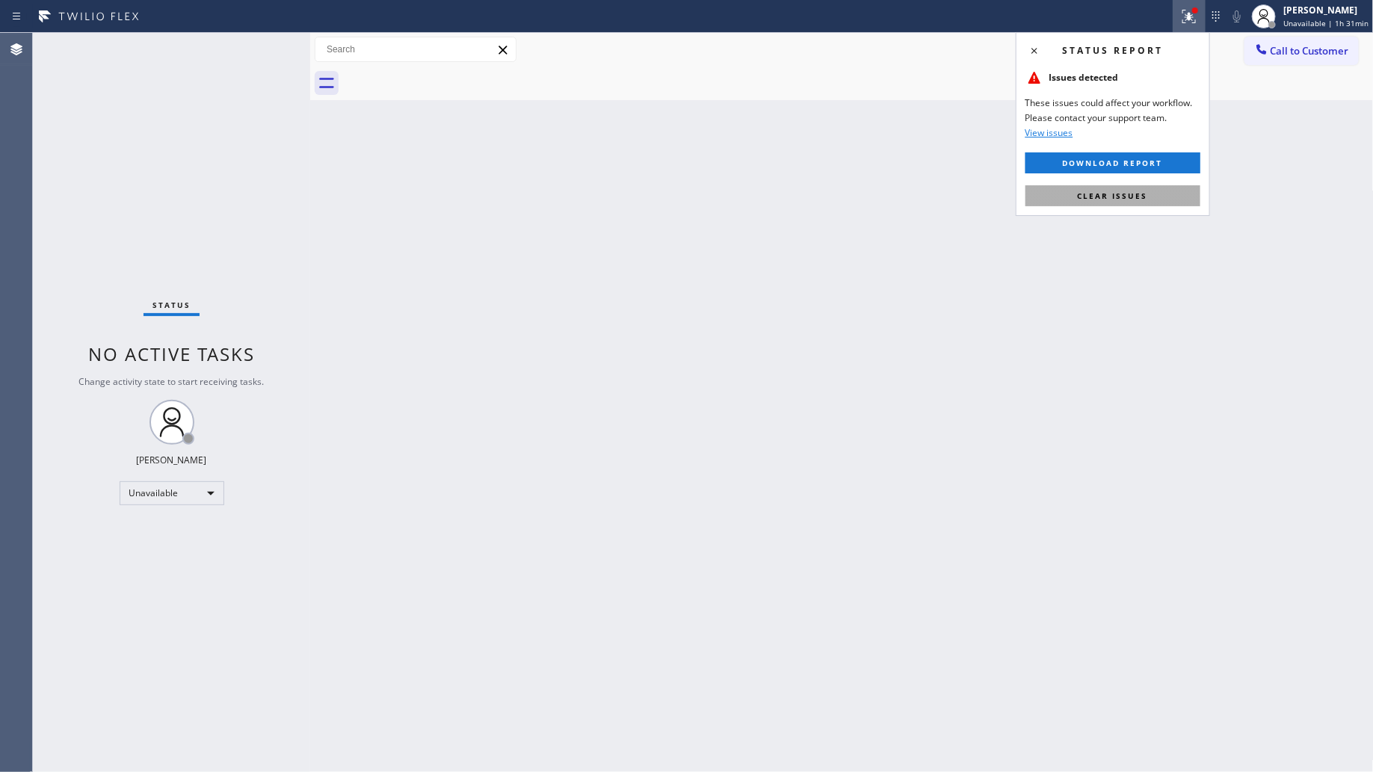
click at [1125, 188] on button "Clear issues" at bounding box center [1113, 195] width 175 height 21
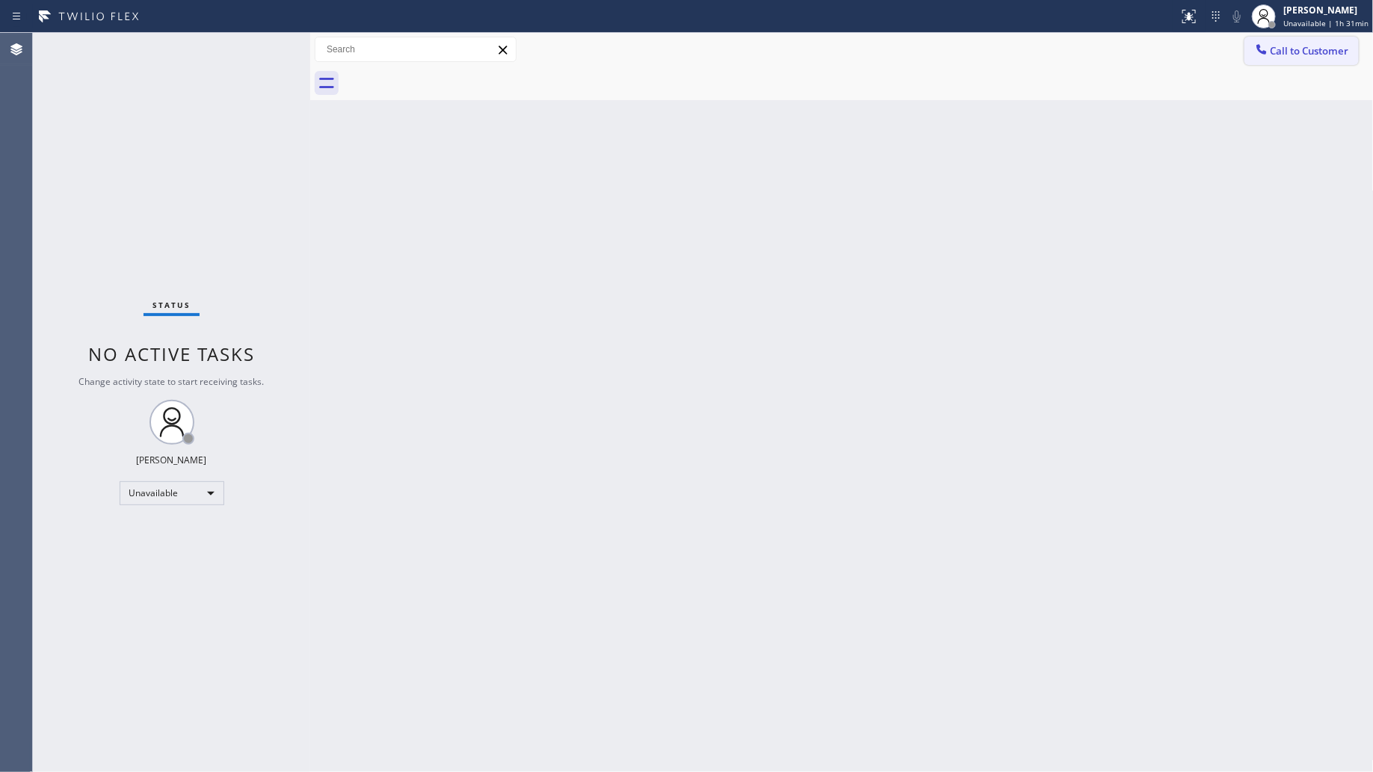
click at [1297, 43] on button "Call to Customer" at bounding box center [1302, 51] width 114 height 28
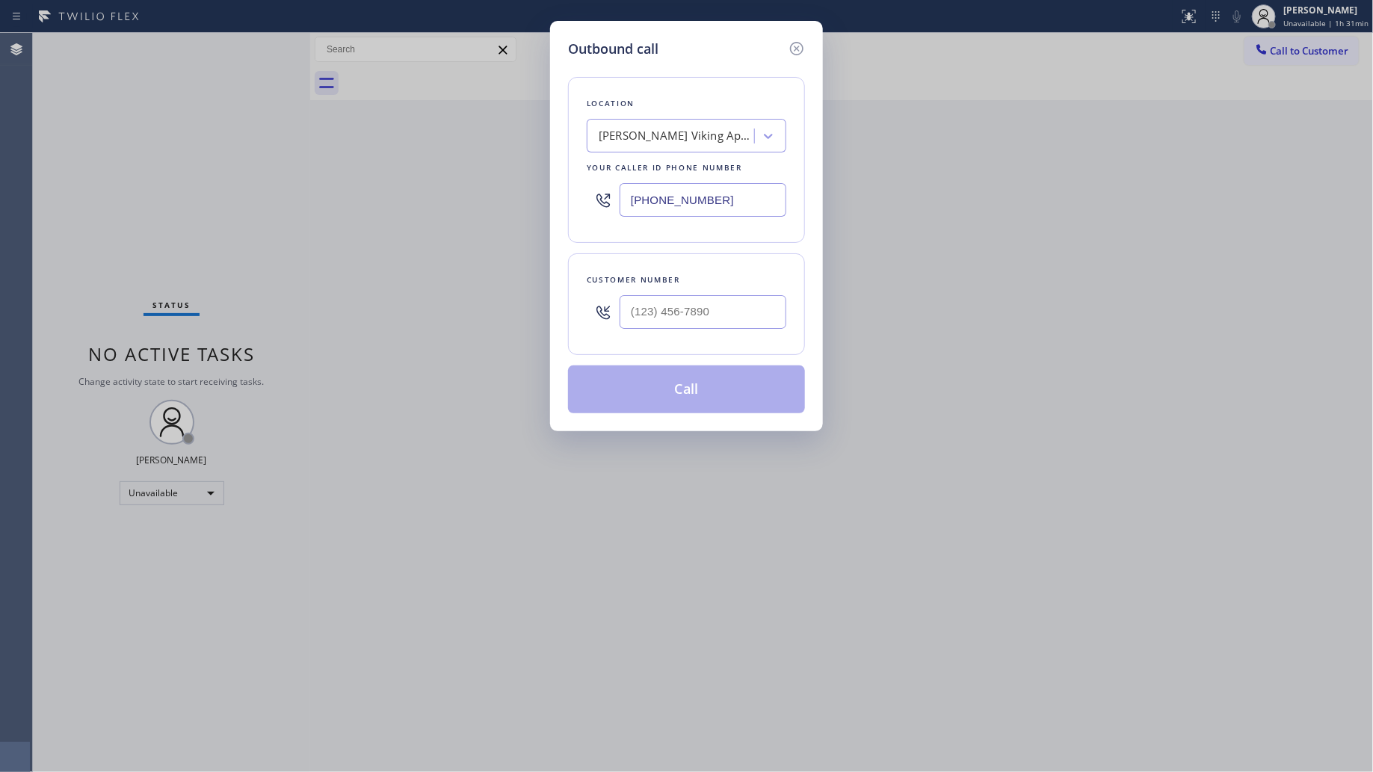
drag, startPoint x: 724, startPoint y: 204, endPoint x: 541, endPoint y: 200, distance: 183.2
click at [543, 200] on div "Outbound call Location [PERSON_NAME] Viking Appliance Repair Your caller id pho…" at bounding box center [686, 386] width 1373 height 772
paste input "800) 568-8664"
type input "[PHONE_NUMBER]"
drag, startPoint x: 765, startPoint y: 319, endPoint x: 764, endPoint y: 300, distance: 18.7
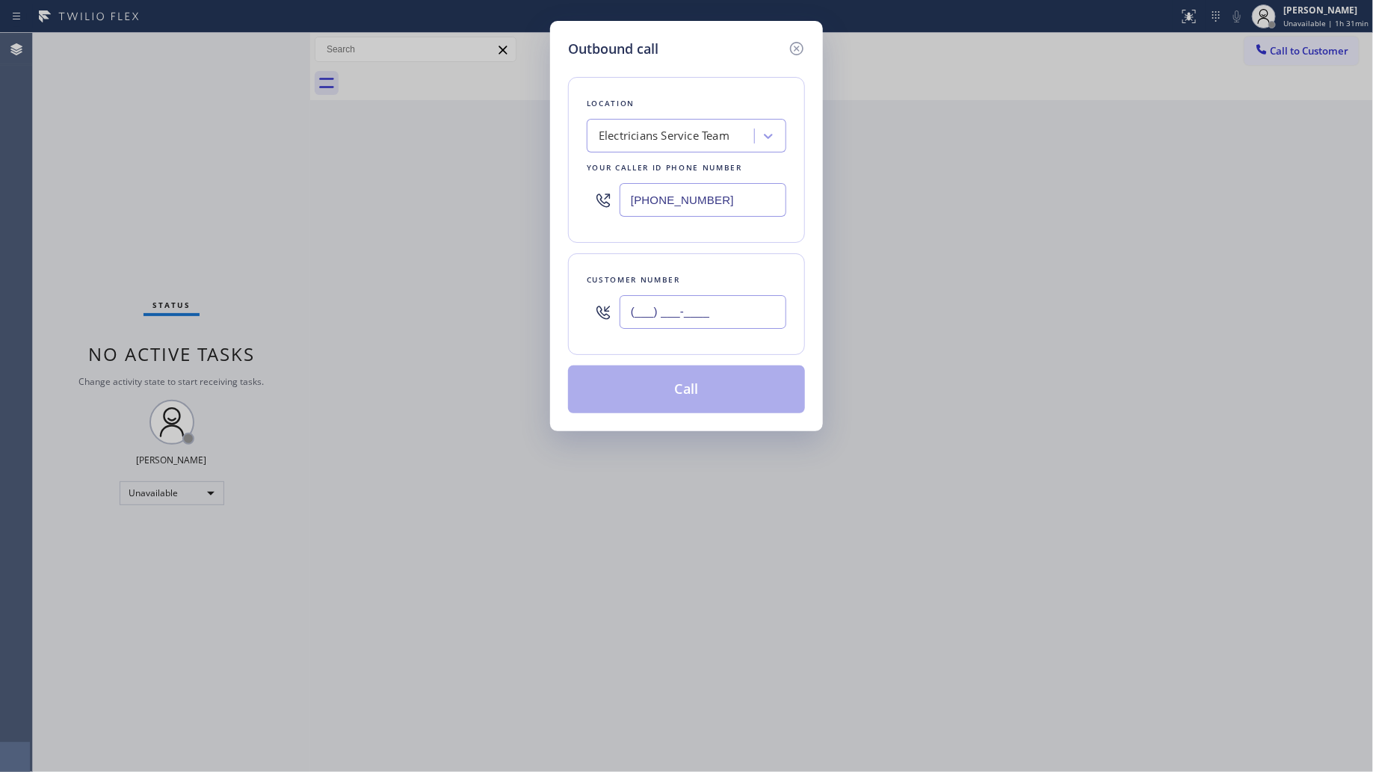
click at [763, 319] on input "(___) ___-____" at bounding box center [703, 312] width 167 height 34
paste input "626) 375-2115"
type input "[PHONE_NUMBER]"
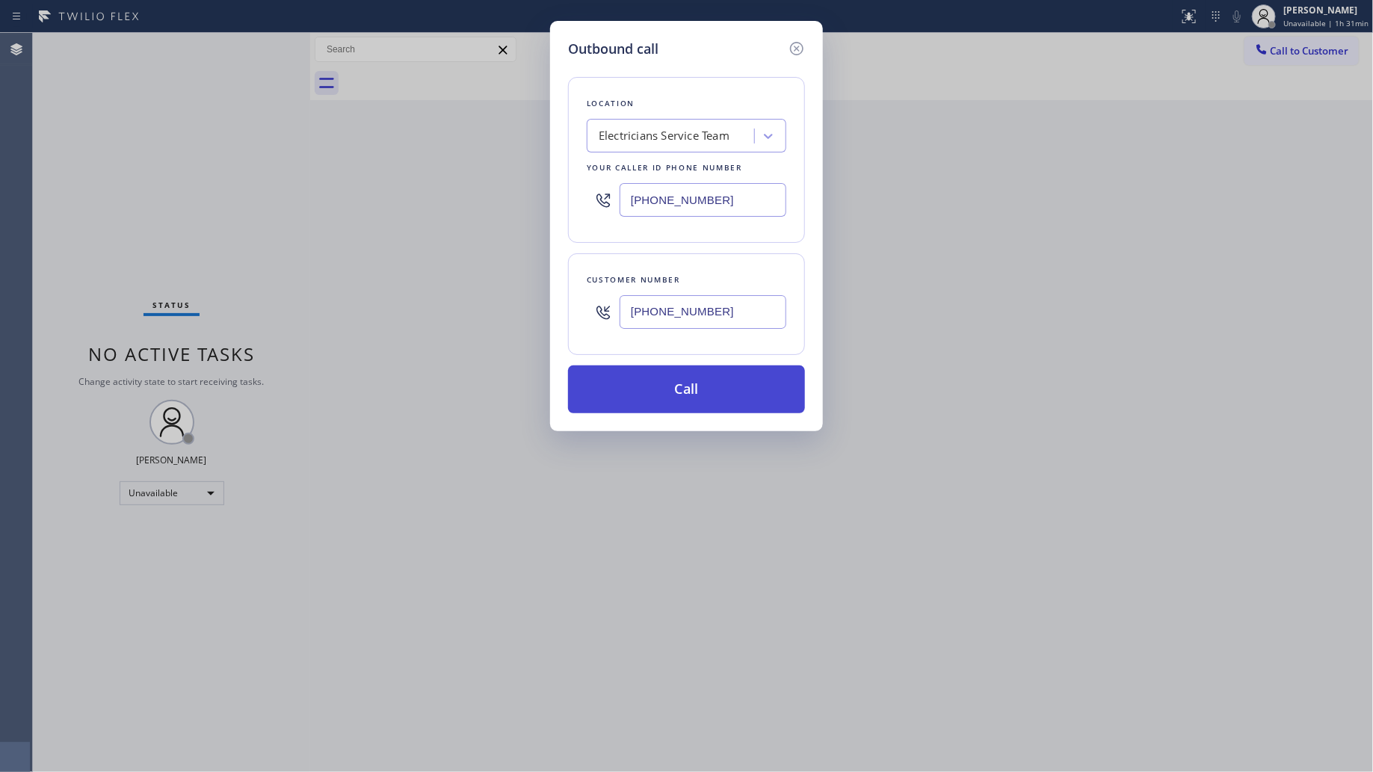
click at [697, 387] on button "Call" at bounding box center [686, 390] width 237 height 48
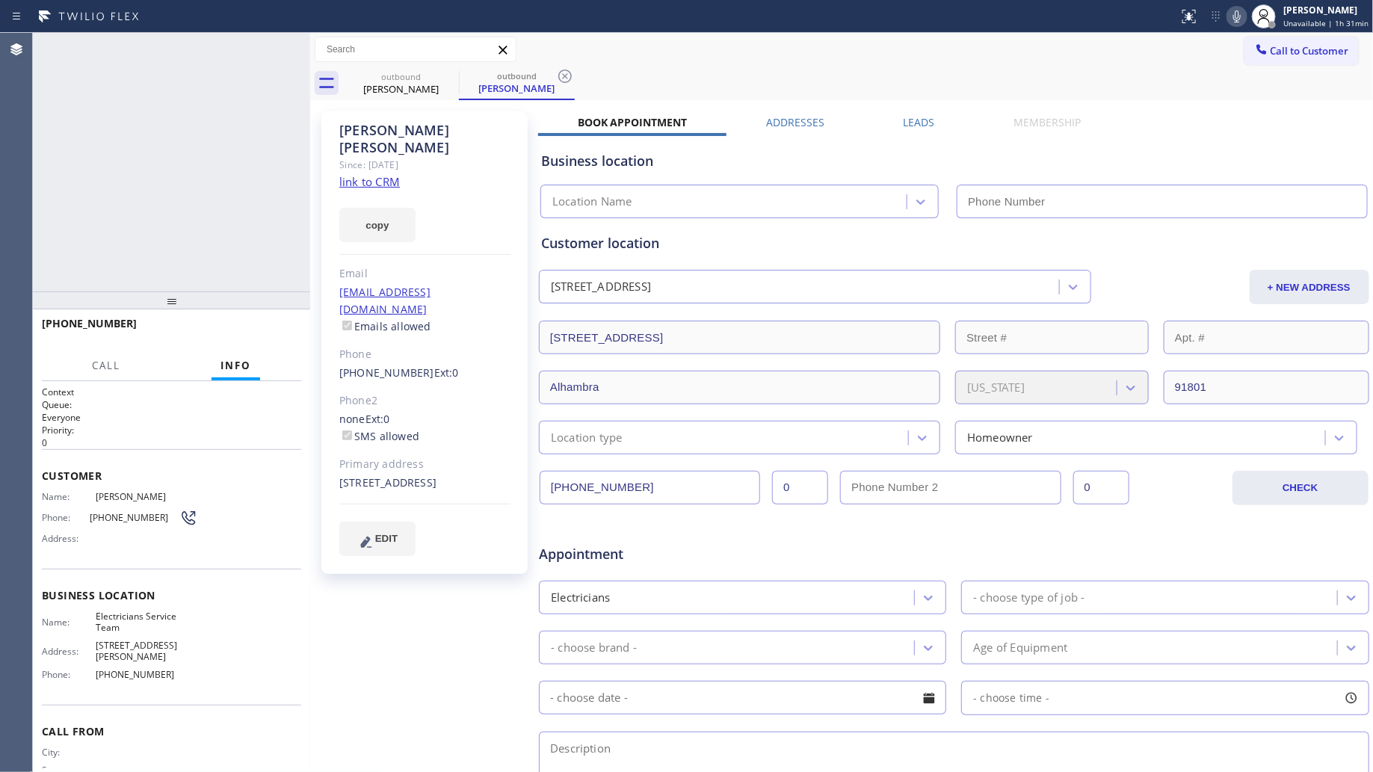
type input "[PHONE_NUMBER]"
drag, startPoint x: 806, startPoint y: 71, endPoint x: 701, endPoint y: 87, distance: 106.6
click at [804, 69] on div "outbound [PERSON_NAME] outbound [PERSON_NAME]" at bounding box center [858, 84] width 1031 height 34
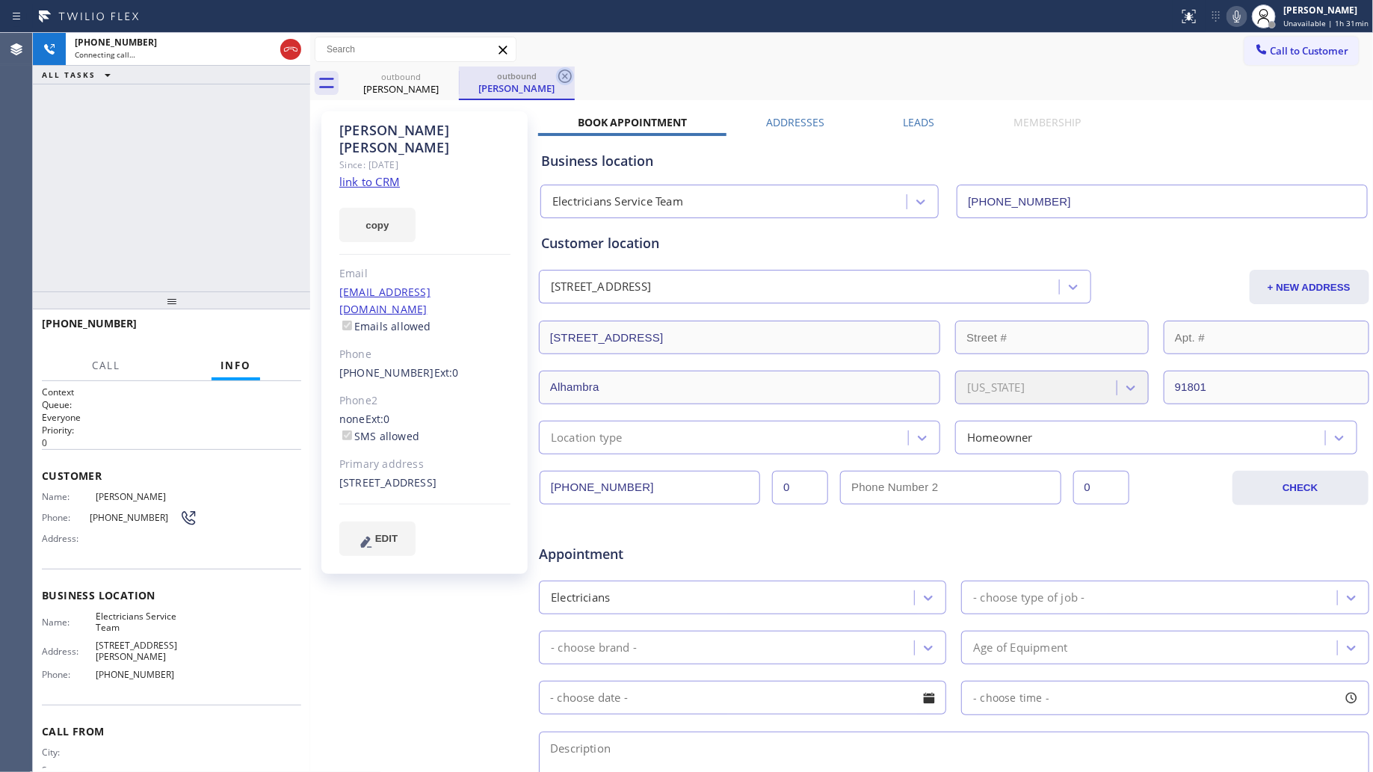
click at [572, 79] on icon at bounding box center [565, 76] width 18 height 18
click at [598, 73] on div "outbound [PERSON_NAME]" at bounding box center [858, 84] width 1031 height 34
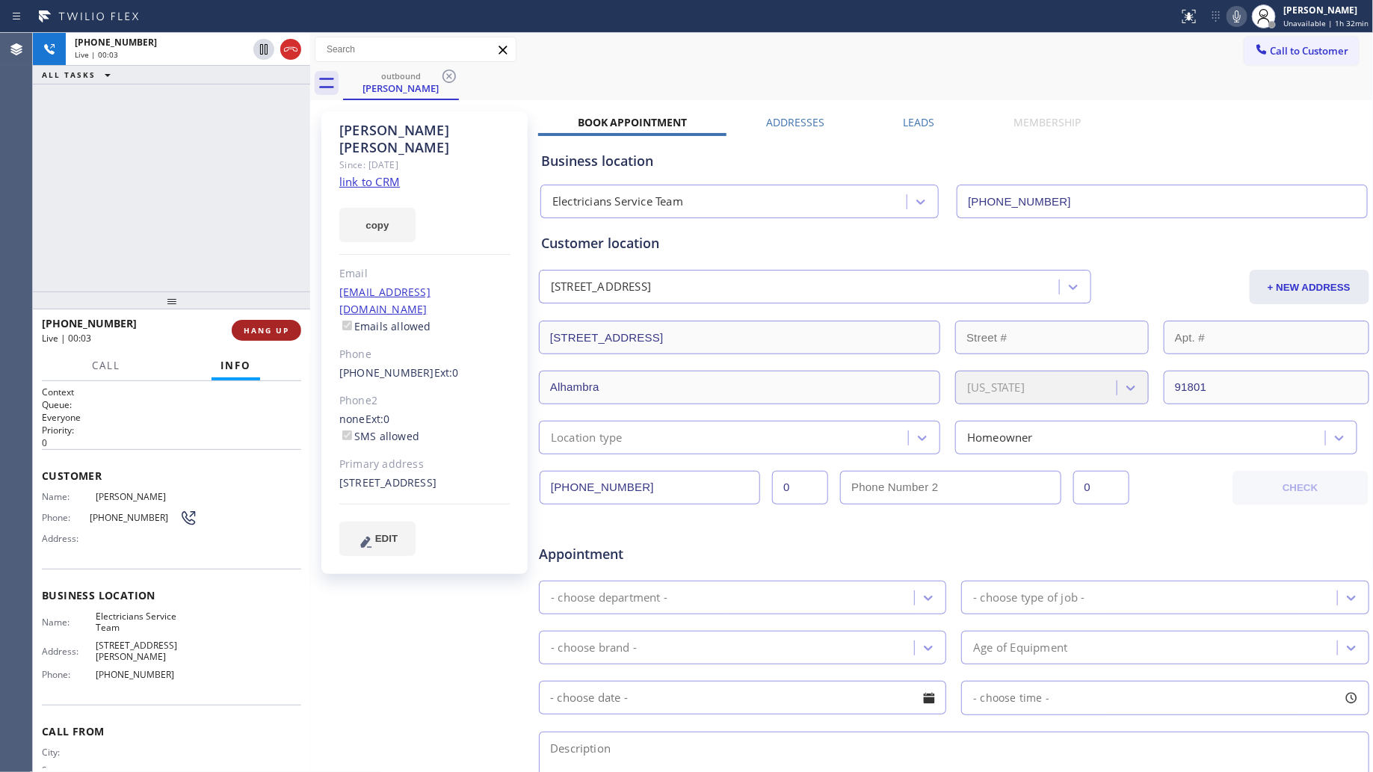
click at [262, 329] on span "HANG UP" at bounding box center [267, 330] width 46 height 10
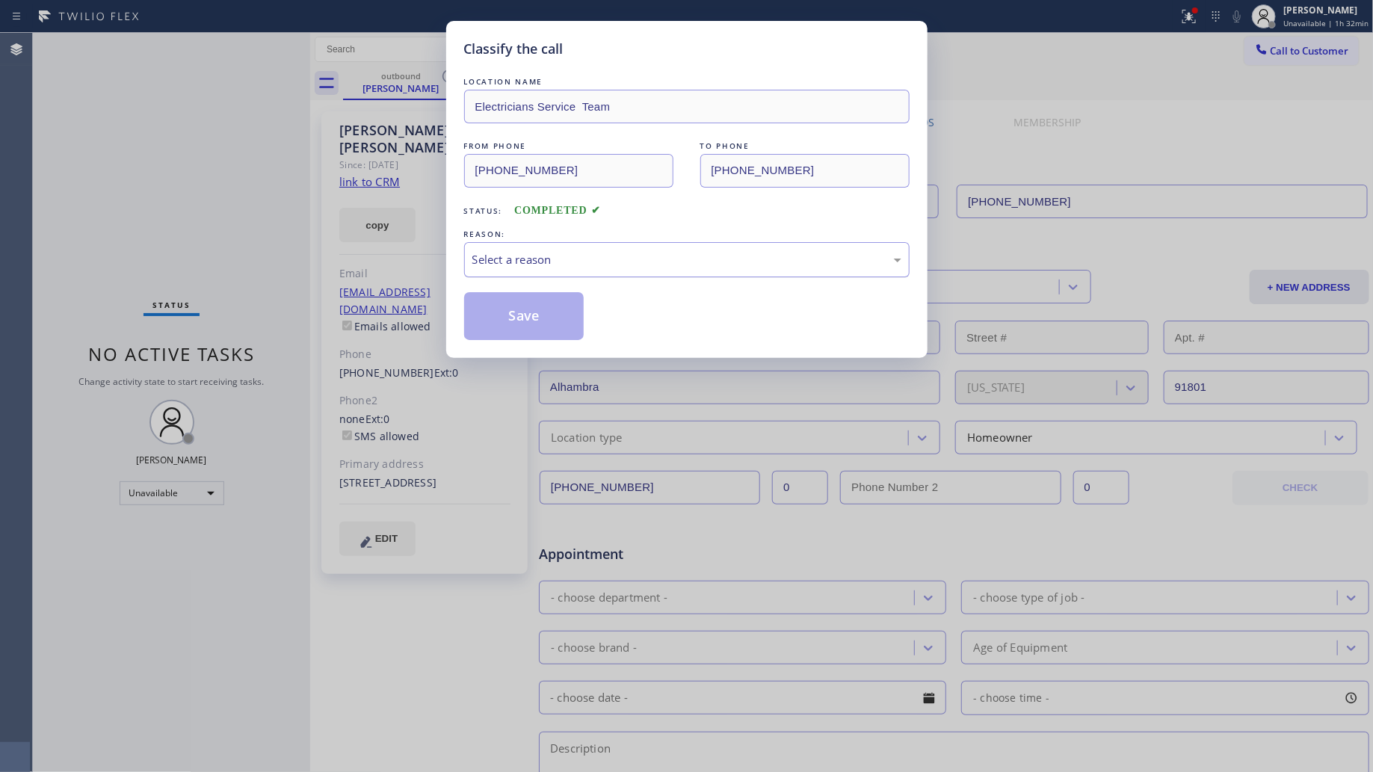
click at [775, 259] on div "Select a reason" at bounding box center [687, 259] width 429 height 17
click at [517, 311] on button "Save" at bounding box center [524, 316] width 120 height 48
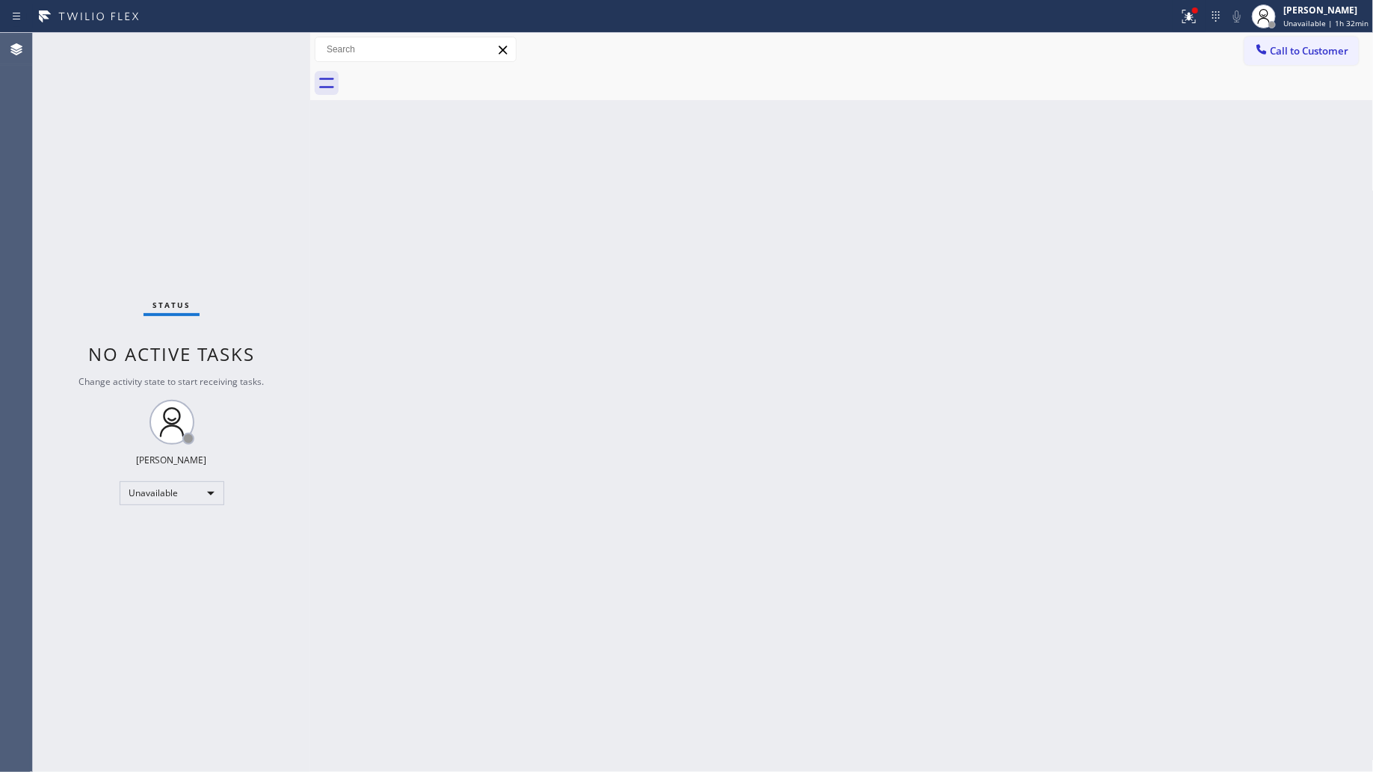
drag, startPoint x: 995, startPoint y: 356, endPoint x: 1078, endPoint y: 398, distance: 93.0
click at [997, 357] on div "Back to Dashboard Change Sender ID Customers Technicians Select a contact Outbo…" at bounding box center [842, 402] width 1064 height 739
click at [1189, 16] on icon at bounding box center [1190, 16] width 18 height 18
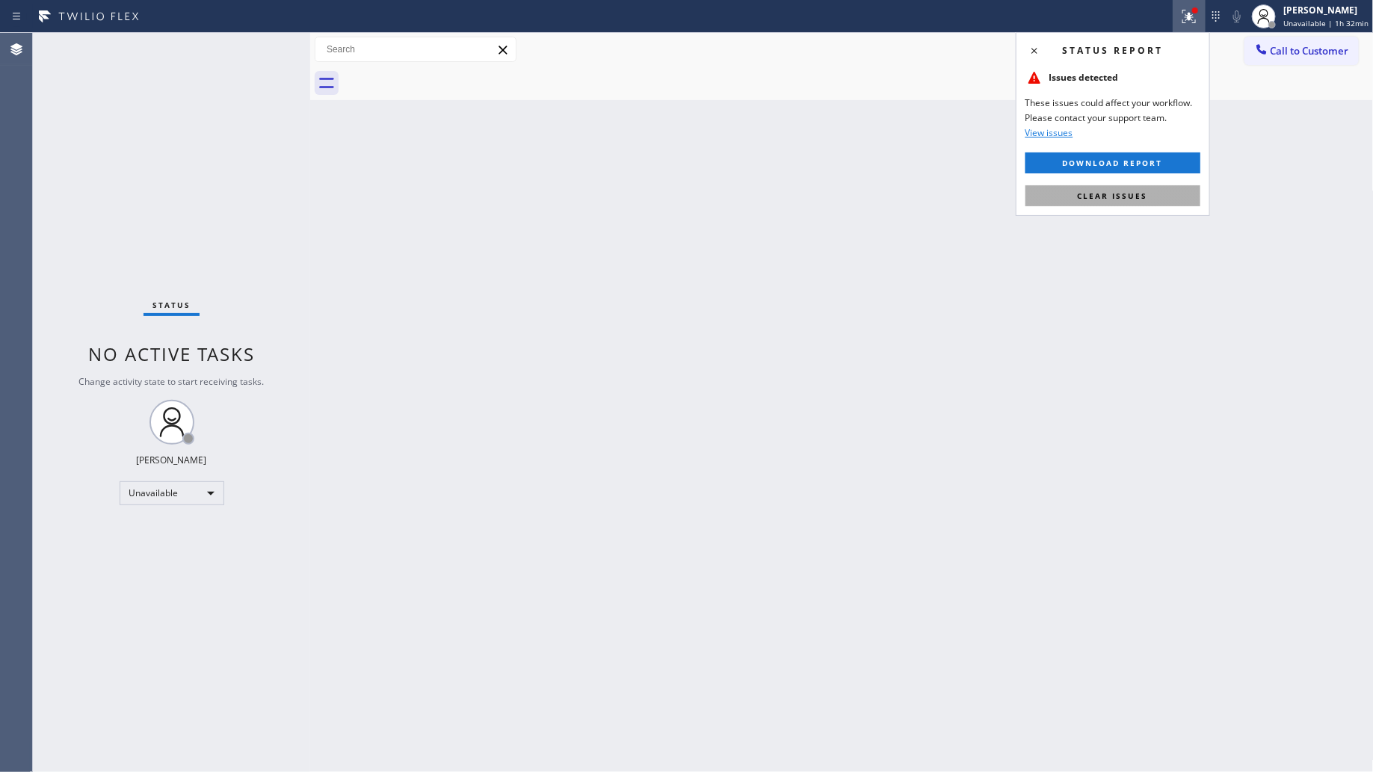
click at [1131, 196] on span "Clear issues" at bounding box center [1113, 196] width 70 height 10
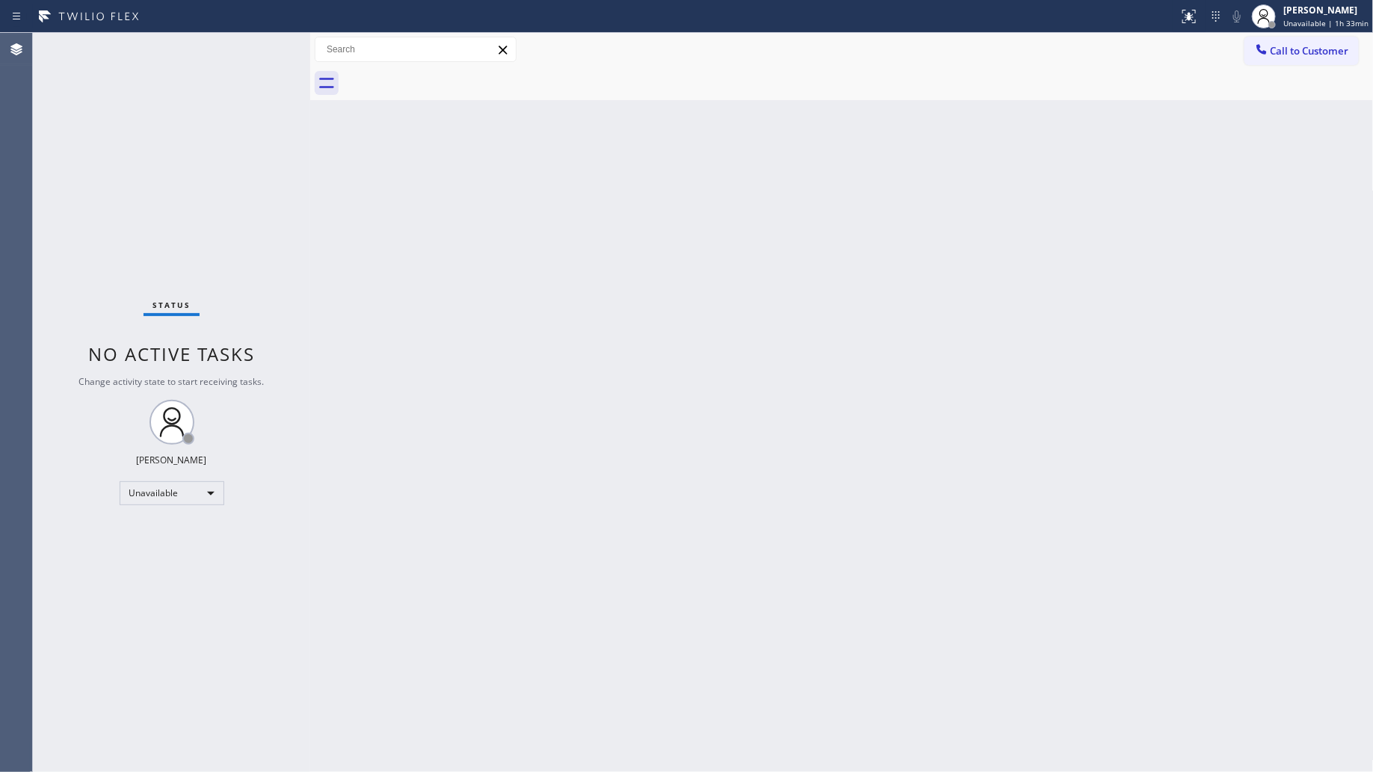
click at [1312, 51] on span "Call to Customer" at bounding box center [1310, 50] width 79 height 13
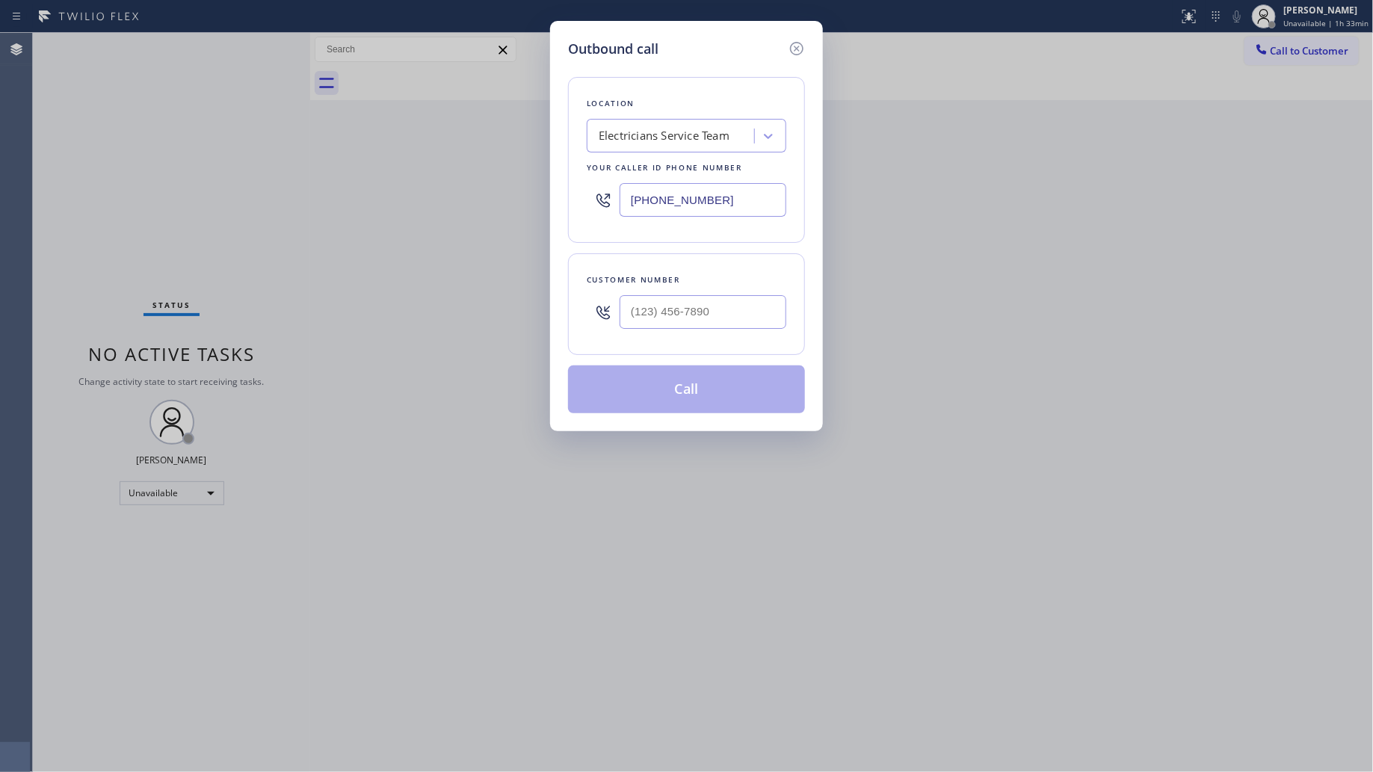
drag, startPoint x: 735, startPoint y: 179, endPoint x: 568, endPoint y: 170, distance: 167.0
click at [567, 180] on div "Outbound call Location Electricians Service Team Your caller id phone number [P…" at bounding box center [686, 226] width 273 height 410
drag, startPoint x: 757, startPoint y: 209, endPoint x: 577, endPoint y: 185, distance: 181.0
click at [576, 188] on div "Location Electricians Service Team Your caller id phone number [PHONE_NUMBER]" at bounding box center [686, 160] width 237 height 166
paste input "44) 735-4685"
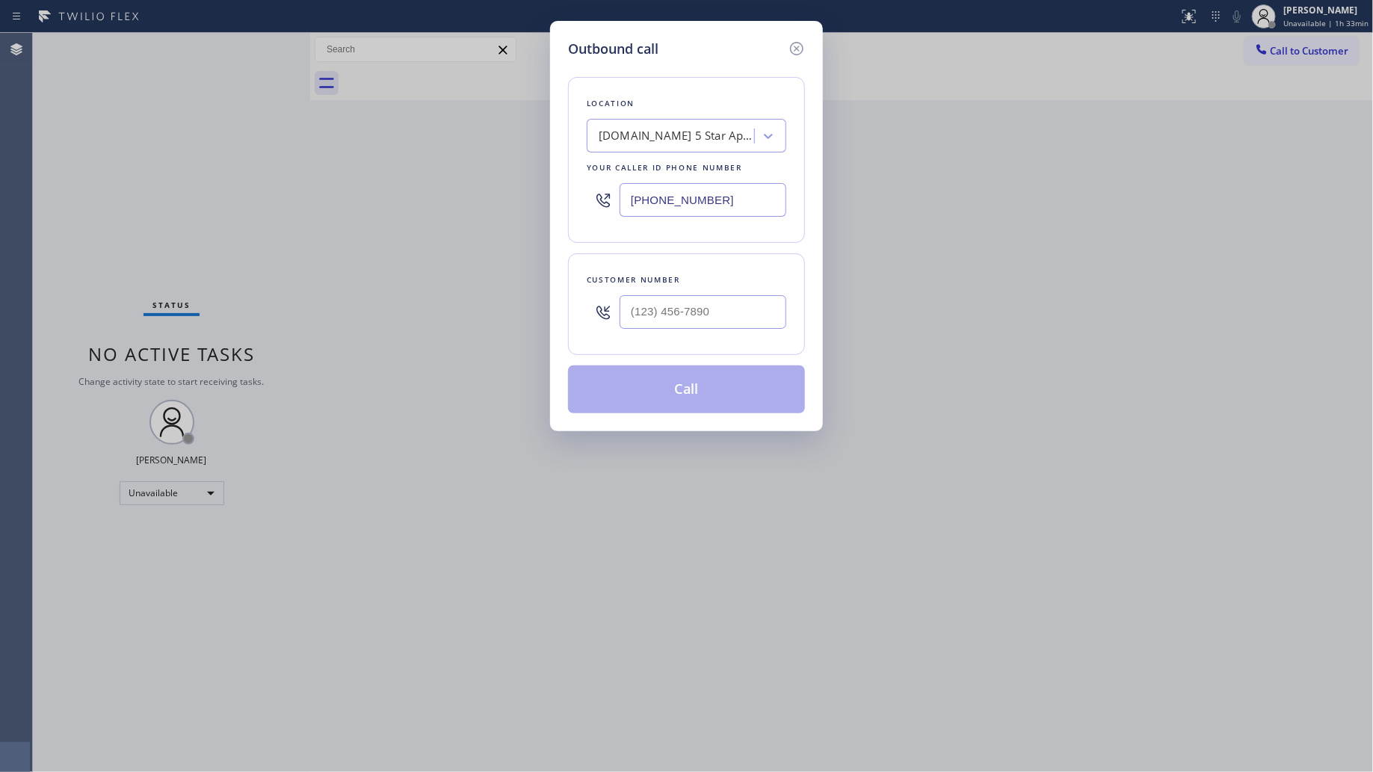
type input "[PHONE_NUMBER]"
click at [725, 319] on input "(___) ___-____" at bounding box center [703, 312] width 167 height 34
drag, startPoint x: 725, startPoint y: 319, endPoint x: 692, endPoint y: 329, distance: 34.3
click at [690, 329] on input "(___) ___-____" at bounding box center [703, 312] width 167 height 34
click at [630, 319] on input "(___) ___-____" at bounding box center [703, 312] width 167 height 34
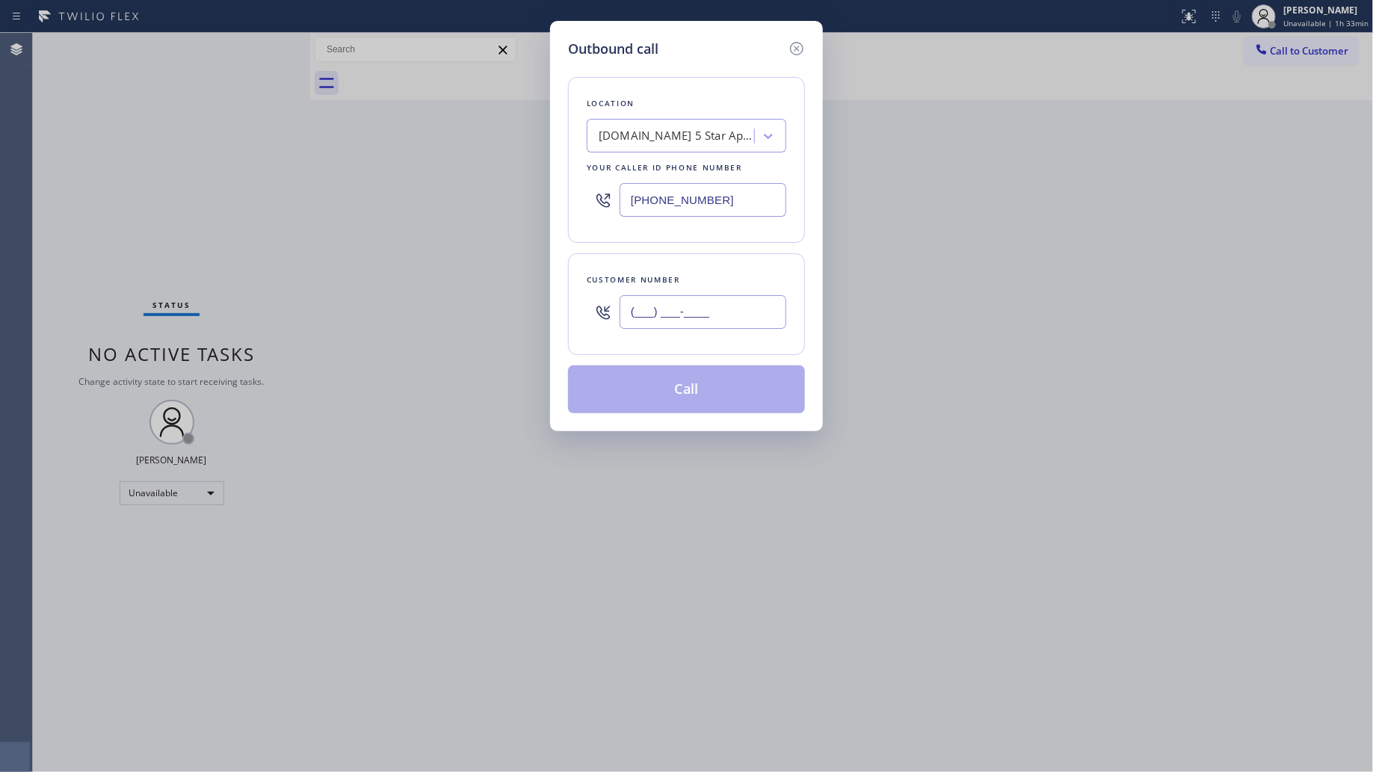
paste input "310) 503-0390"
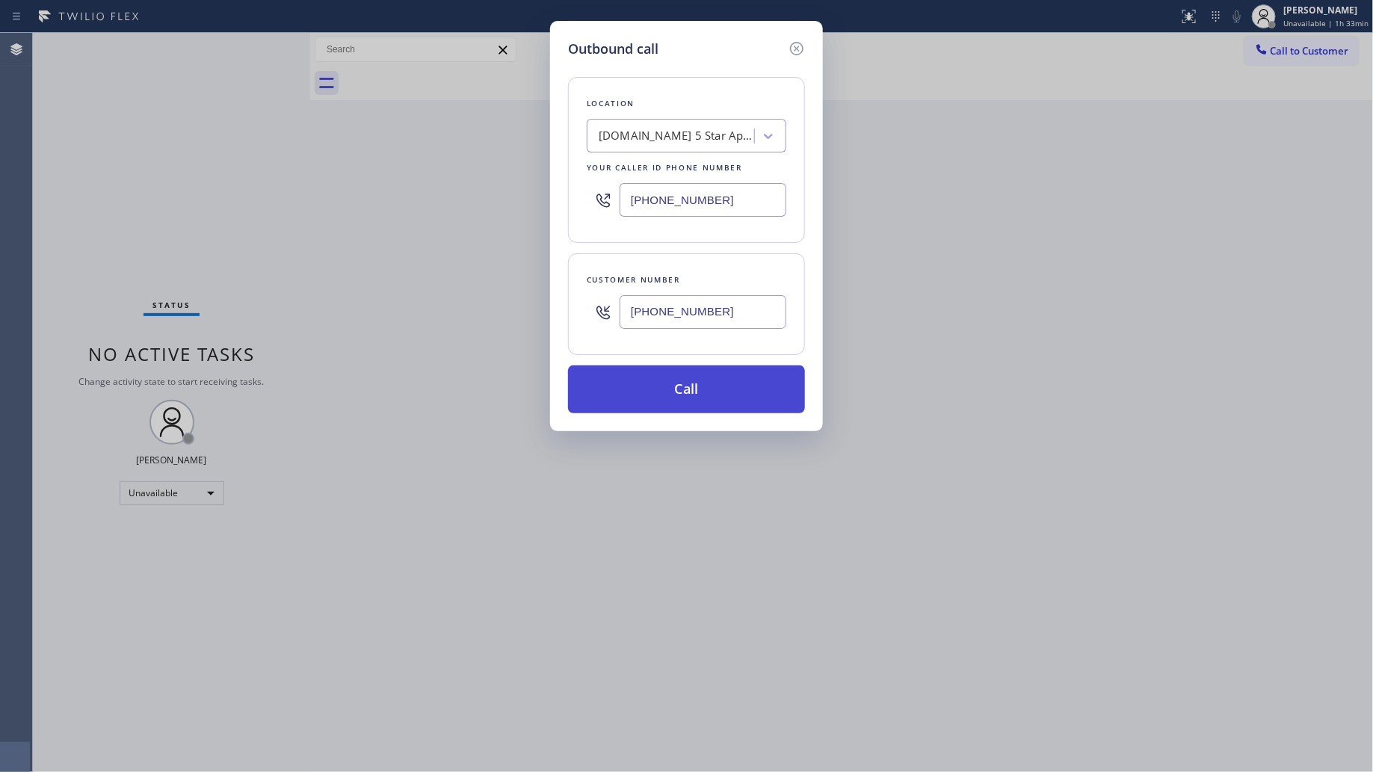
type input "[PHONE_NUMBER]"
click at [699, 399] on button "Call" at bounding box center [686, 390] width 237 height 48
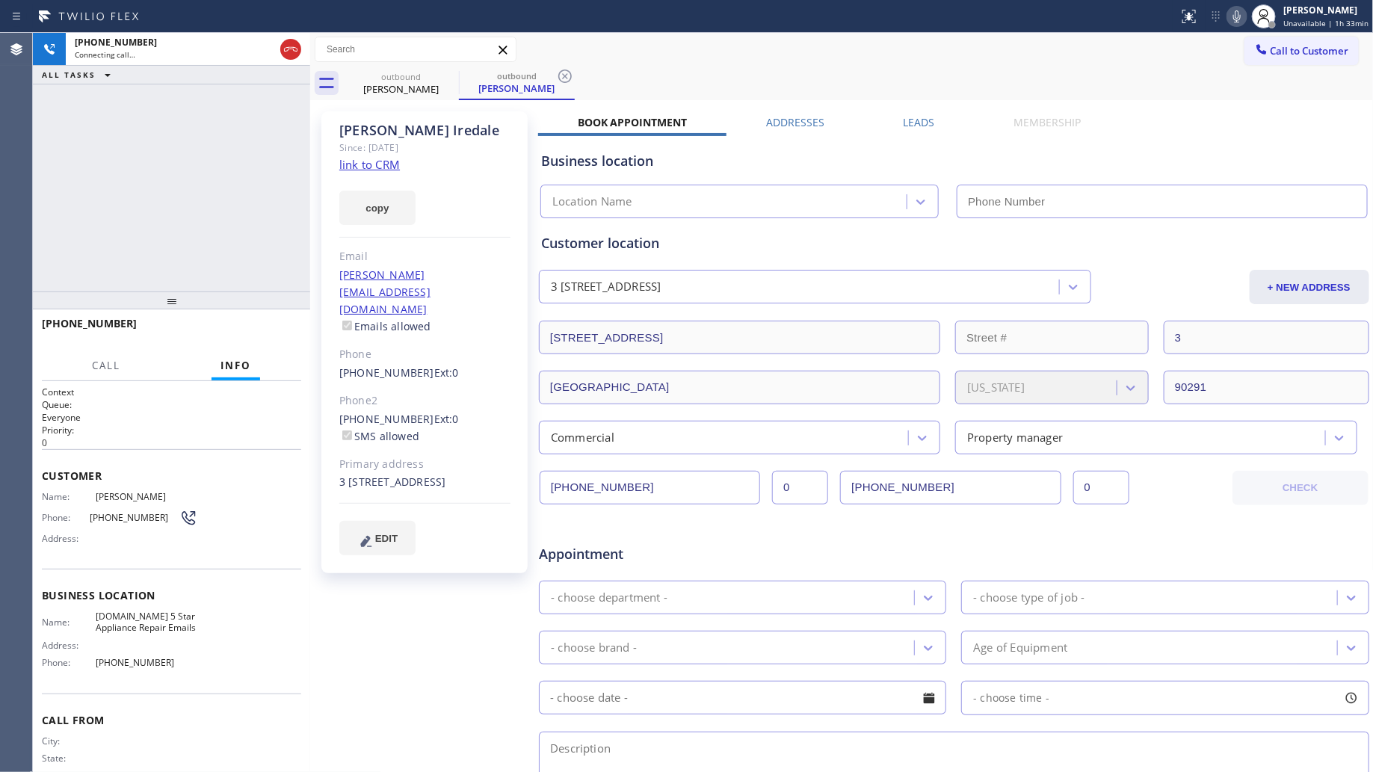
click at [780, 42] on div "Call to Customer Outbound call Location 5 Star Appliance Repair Emails Your cal…" at bounding box center [842, 50] width 1064 height 26
type input "[PHONE_NUMBER]"
click at [722, 79] on div "outbound [PERSON_NAME] outbound [PERSON_NAME]" at bounding box center [858, 84] width 1031 height 34
drag, startPoint x: 570, startPoint y: 79, endPoint x: 608, endPoint y: 79, distance: 37.4
click at [573, 79] on icon at bounding box center [565, 76] width 18 height 18
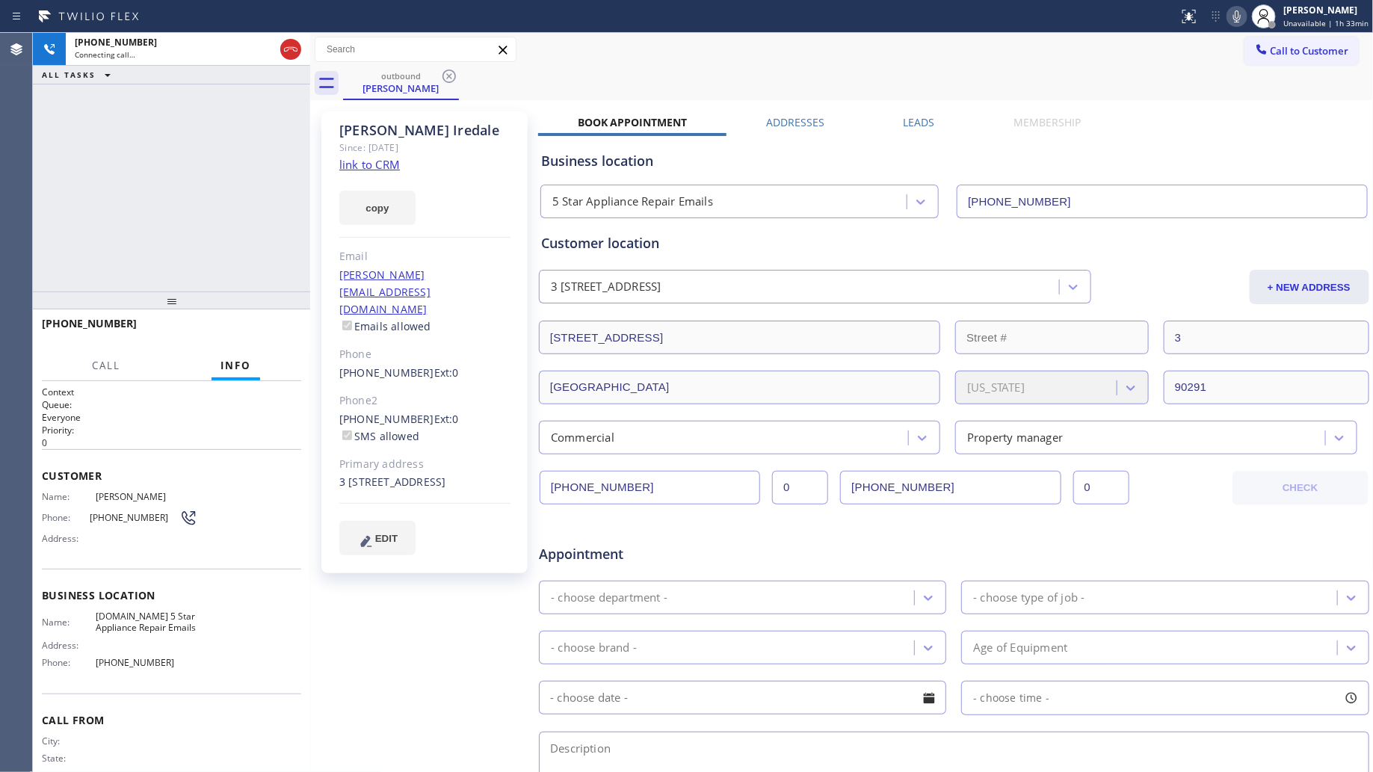
click at [615, 79] on div "outbound [PERSON_NAME]" at bounding box center [858, 84] width 1031 height 34
click at [199, 296] on div at bounding box center [171, 301] width 277 height 18
click at [249, 333] on span "HANG UP" at bounding box center [267, 330] width 46 height 10
click at [252, 333] on span "HANG UP" at bounding box center [267, 330] width 46 height 10
click at [252, 331] on span "HANG UP" at bounding box center [267, 330] width 46 height 10
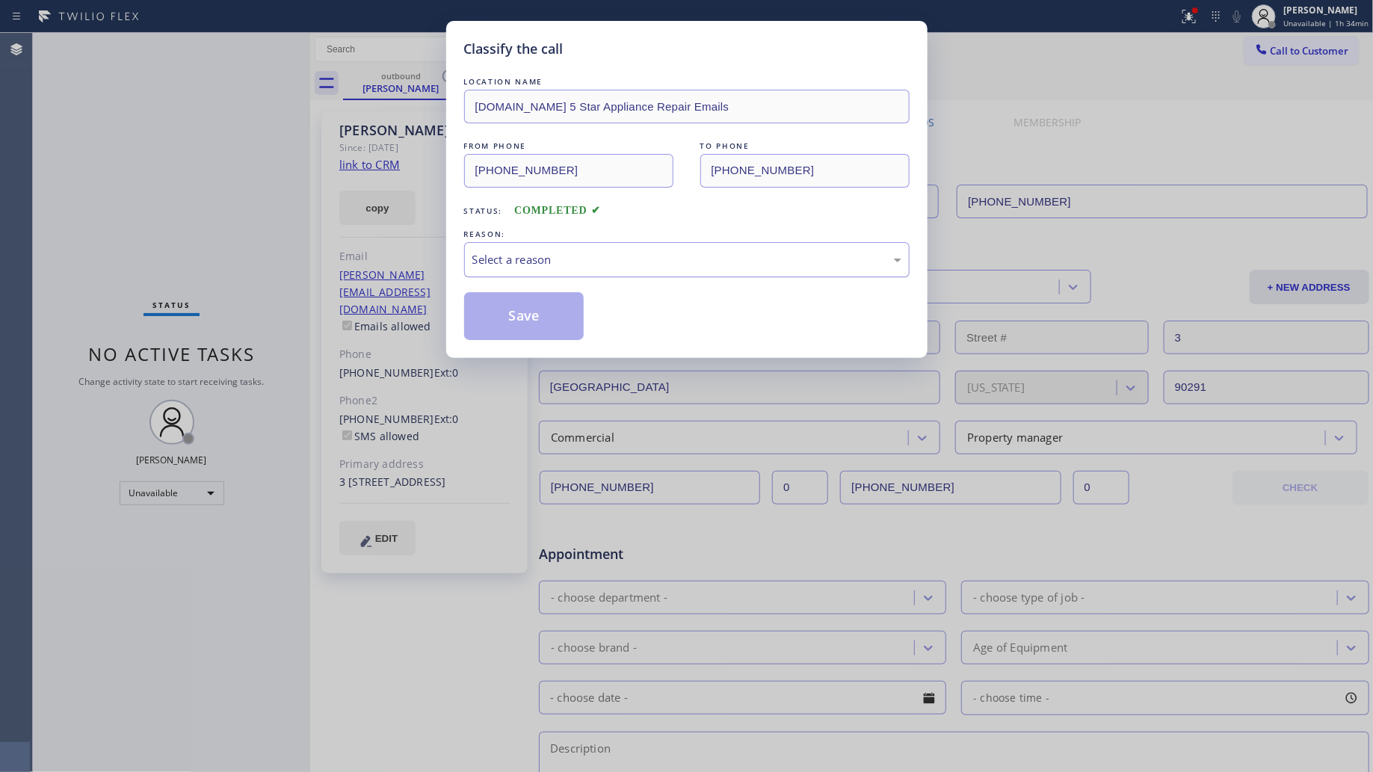
drag, startPoint x: 557, startPoint y: 255, endPoint x: 547, endPoint y: 277, distance: 23.8
click at [557, 255] on div "Select a reason" at bounding box center [687, 259] width 429 height 17
click at [505, 319] on button "Save" at bounding box center [524, 316] width 120 height 48
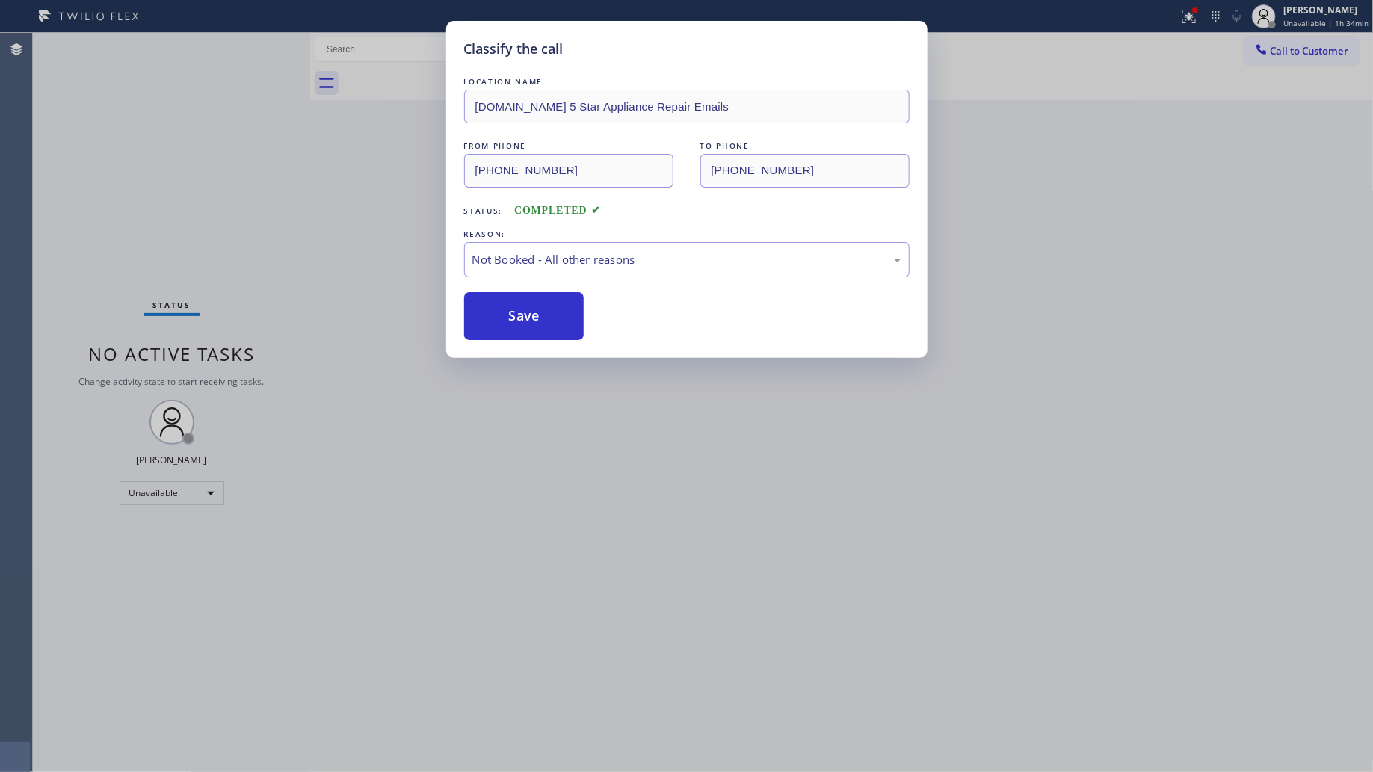
drag, startPoint x: 375, startPoint y: 210, endPoint x: 456, endPoint y: 191, distance: 83.8
click at [381, 208] on div "Classify the call LOCATION NAME [DOMAIN_NAME] 5 Star Appliance Repair Emails FR…" at bounding box center [686, 386] width 1373 height 772
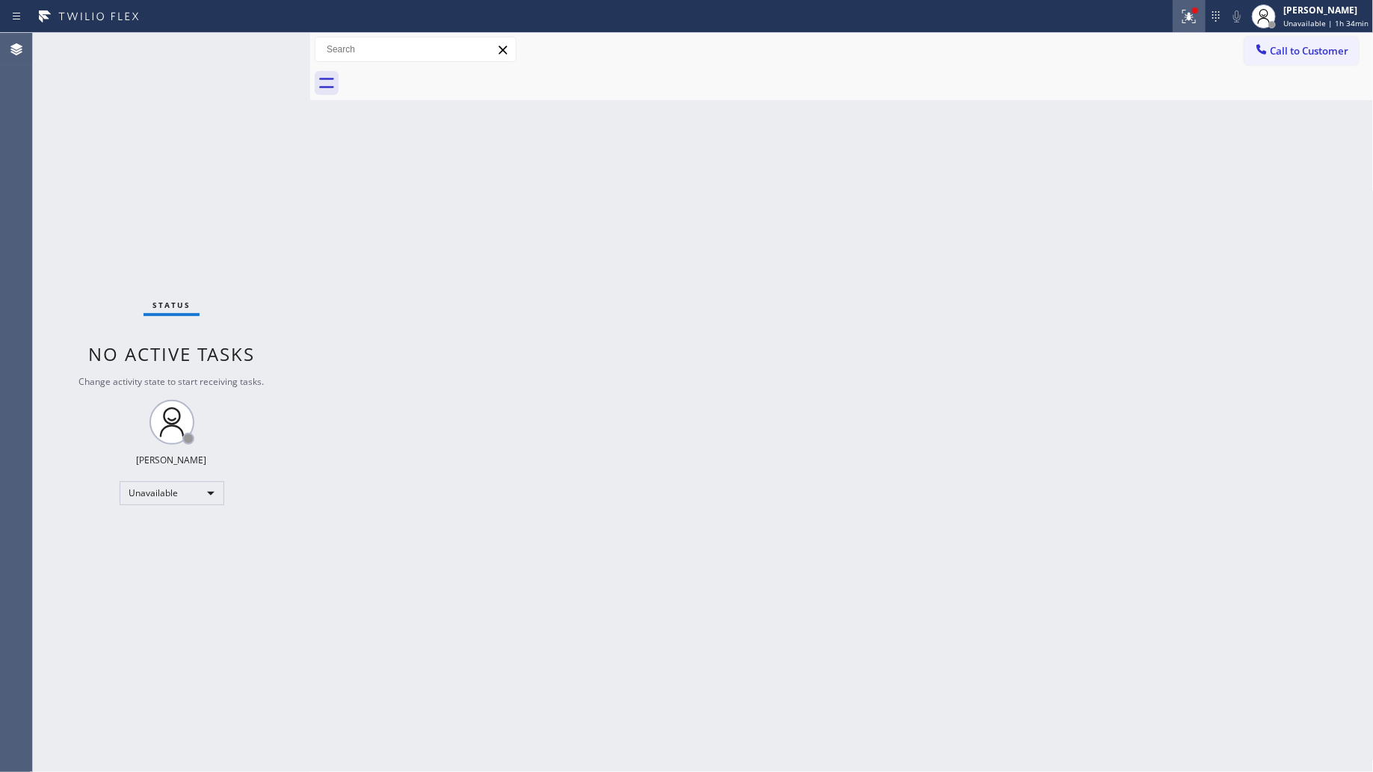
click at [1190, 16] on icon at bounding box center [1190, 16] width 18 height 18
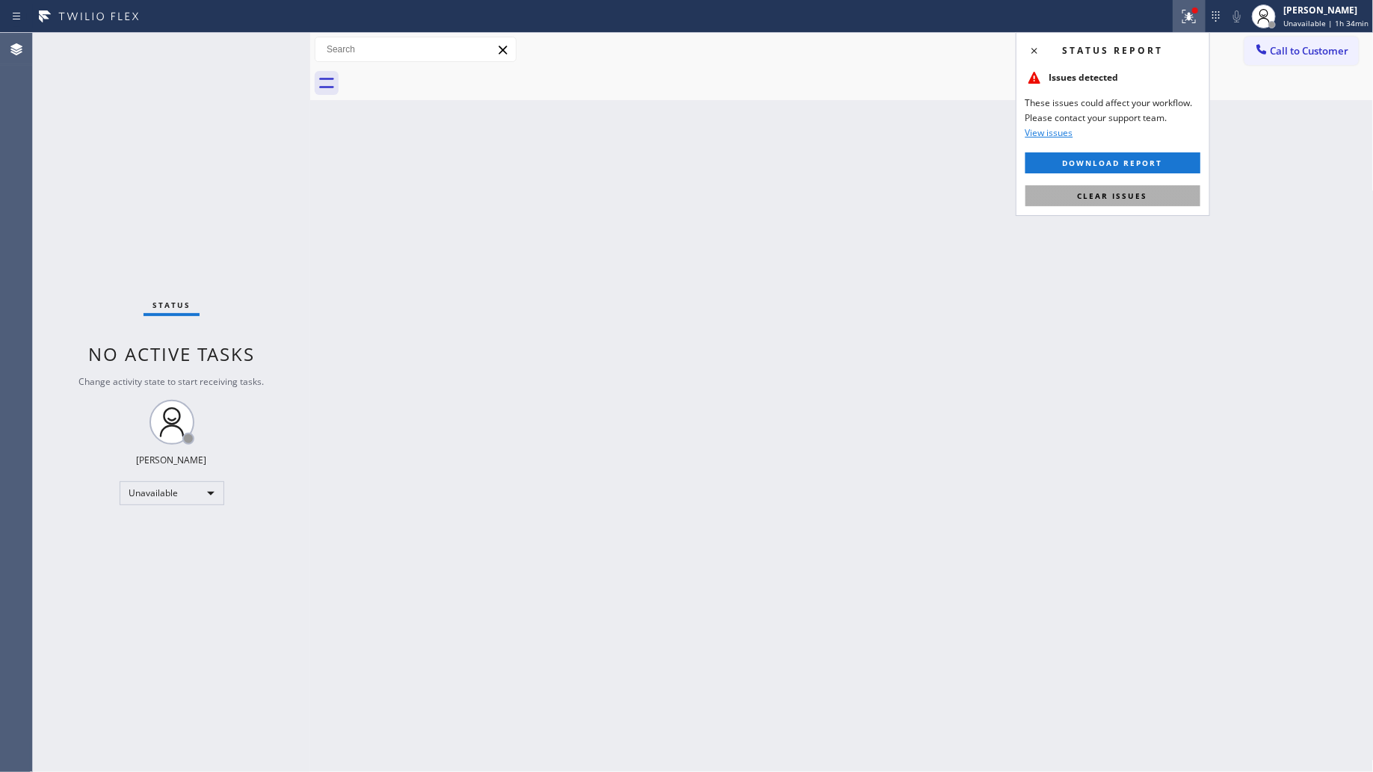
click at [1130, 200] on span "Clear issues" at bounding box center [1113, 196] width 70 height 10
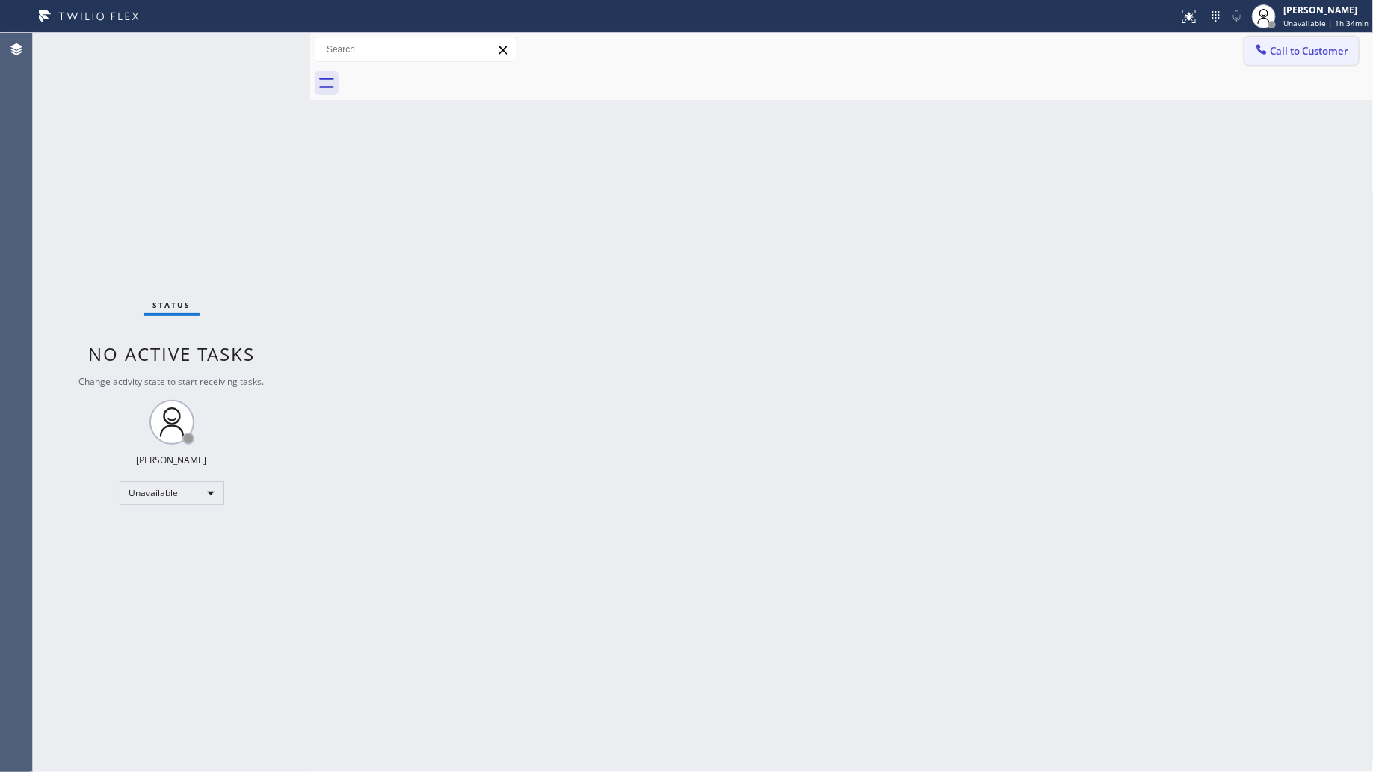
click at [1302, 36] on div "Call to Customer Outbound call Location 5 Star Appliance Repair Emails Your cal…" at bounding box center [842, 50] width 1064 height 34
drag, startPoint x: 1312, startPoint y: 47, endPoint x: 834, endPoint y: 191, distance: 499.6
click at [1309, 47] on span "Call to Customer" at bounding box center [1310, 50] width 79 height 13
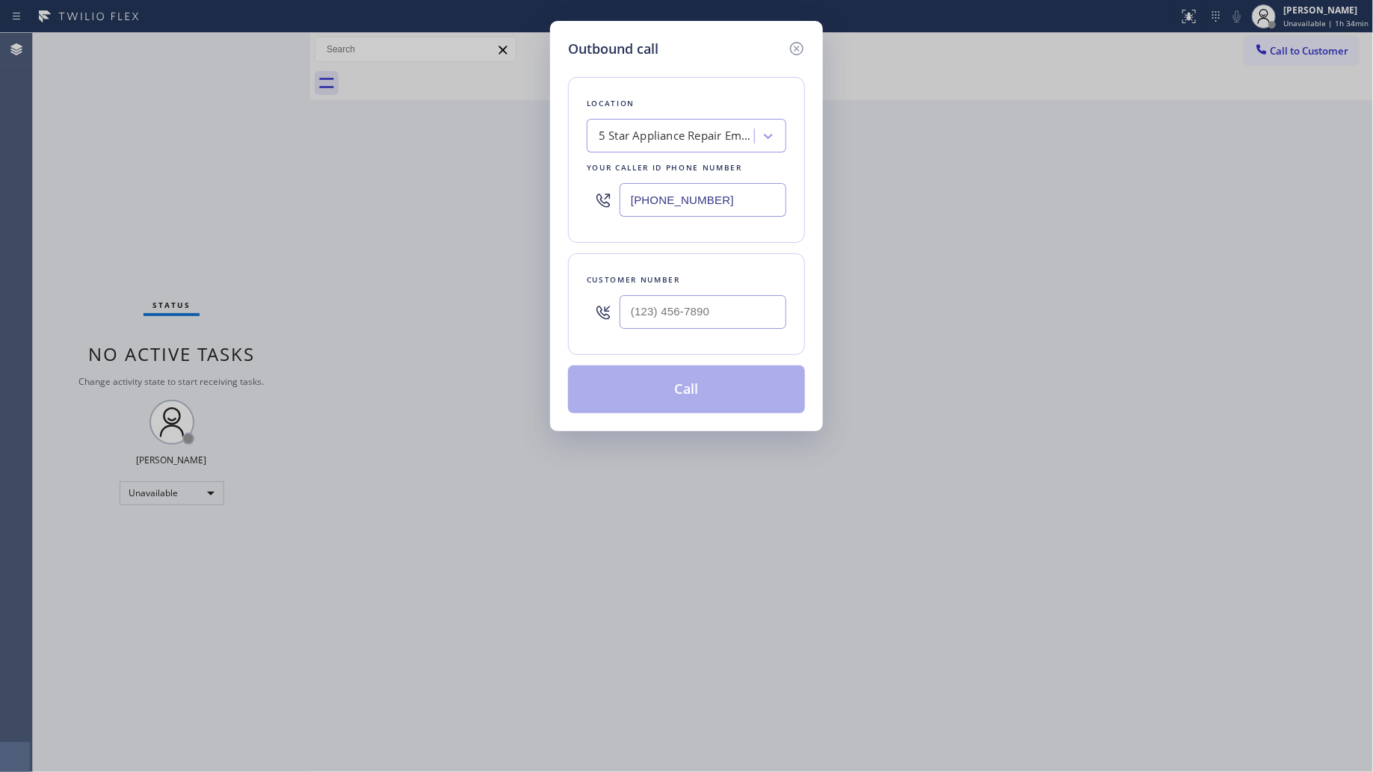
drag, startPoint x: 754, startPoint y: 203, endPoint x: 484, endPoint y: 185, distance: 270.5
click at [484, 185] on div "Outbound call Location 5 Star Appliance Repair Emails Your caller id phone numb…" at bounding box center [686, 386] width 1373 height 772
paste input "917) 397-5926"
type input "[PHONE_NUMBER]"
paste input "917) 287-6680"
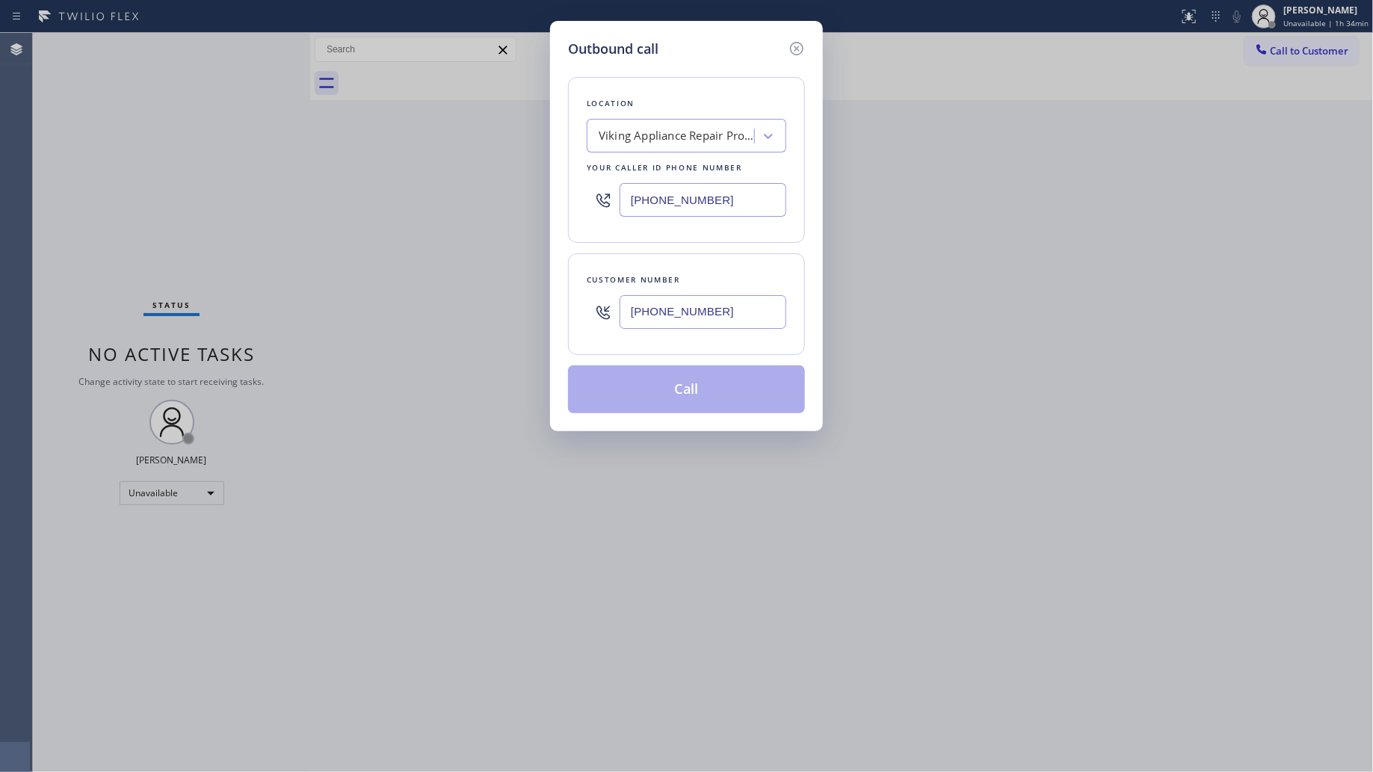
drag, startPoint x: 772, startPoint y: 304, endPoint x: 790, endPoint y: 301, distance: 17.5
click at [772, 305] on input "[PHONE_NUMBER]" at bounding box center [703, 312] width 167 height 34
type input "[PHONE_NUMBER]"
click at [684, 430] on div "Outbound call Location Viking Appliance Repair Pros [GEOGRAPHIC_DATA] Your call…" at bounding box center [686, 226] width 273 height 410
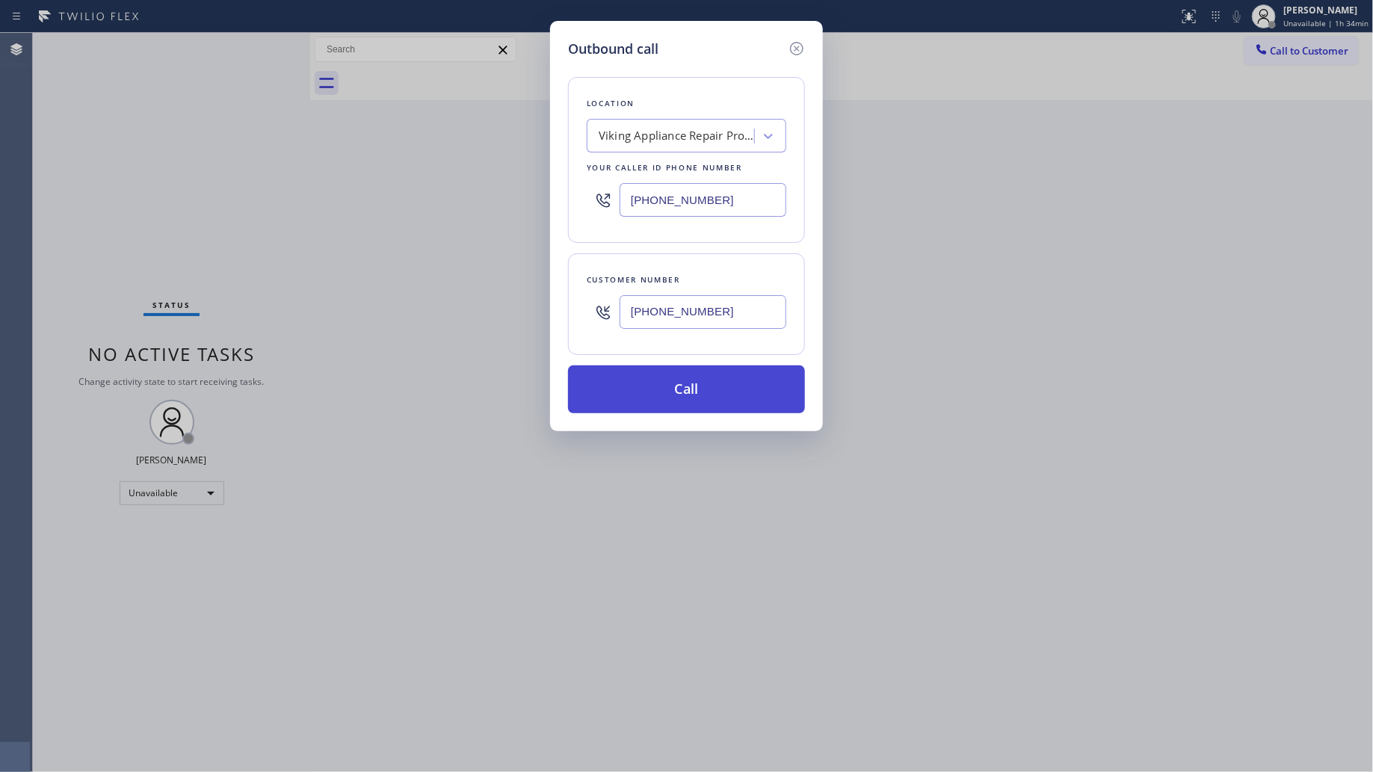
click at [696, 398] on button "Call" at bounding box center [686, 390] width 237 height 48
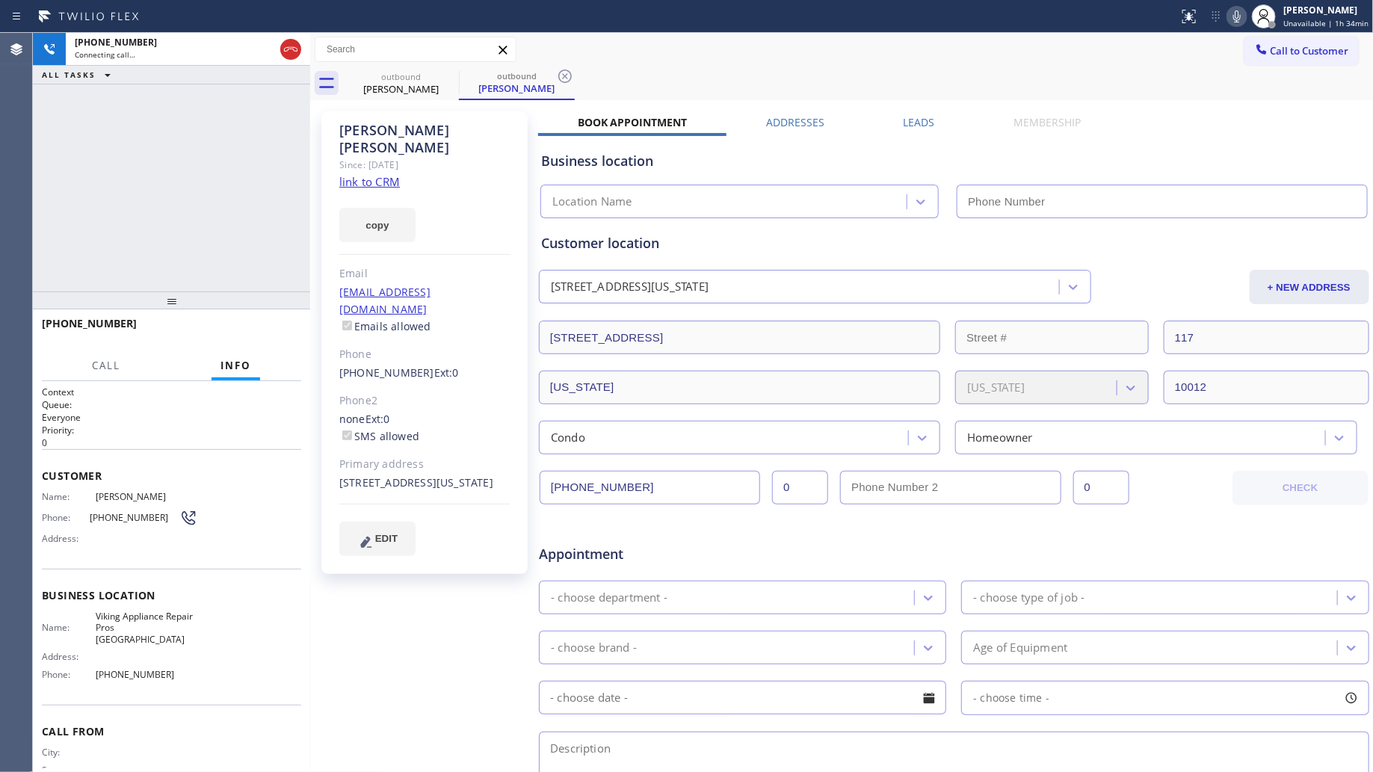
type input "[PHONE_NUMBER]"
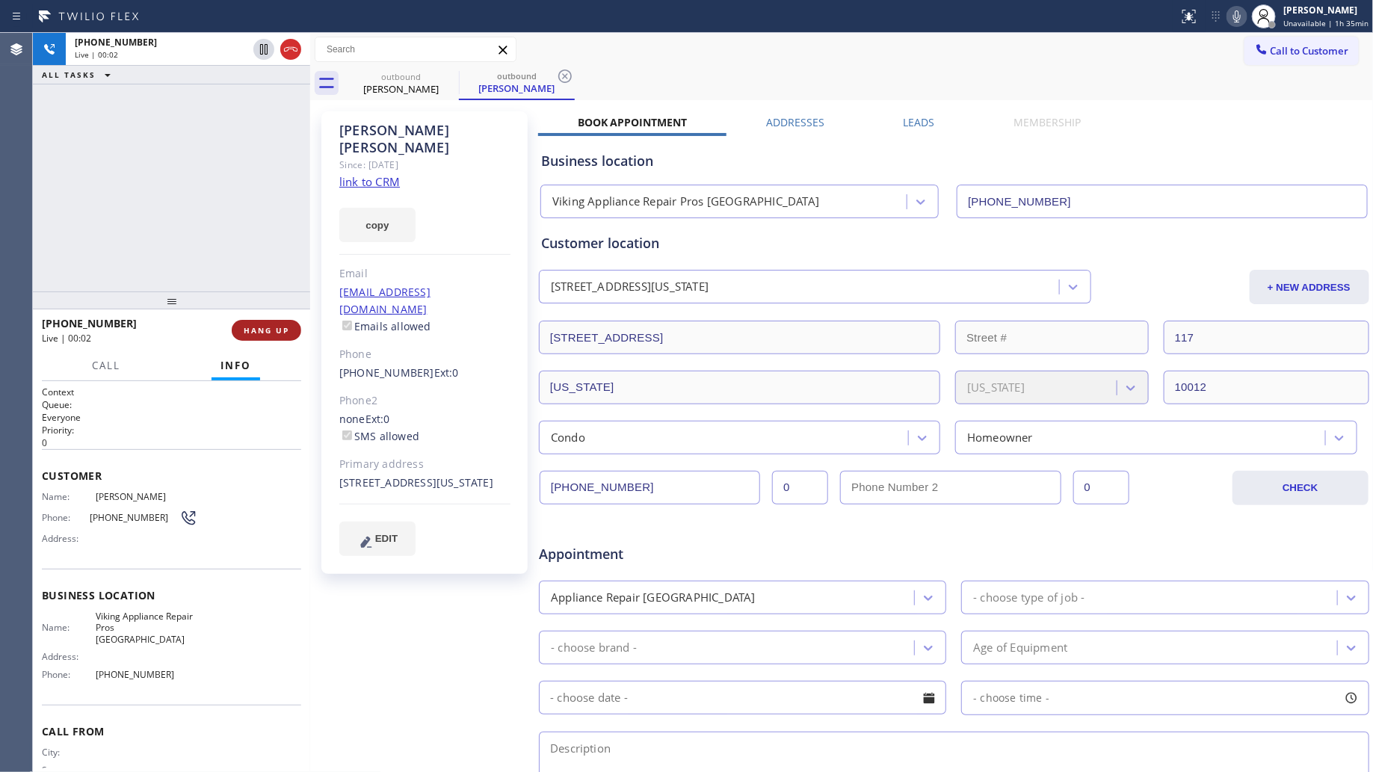
click at [264, 335] on span "HANG UP" at bounding box center [267, 330] width 46 height 10
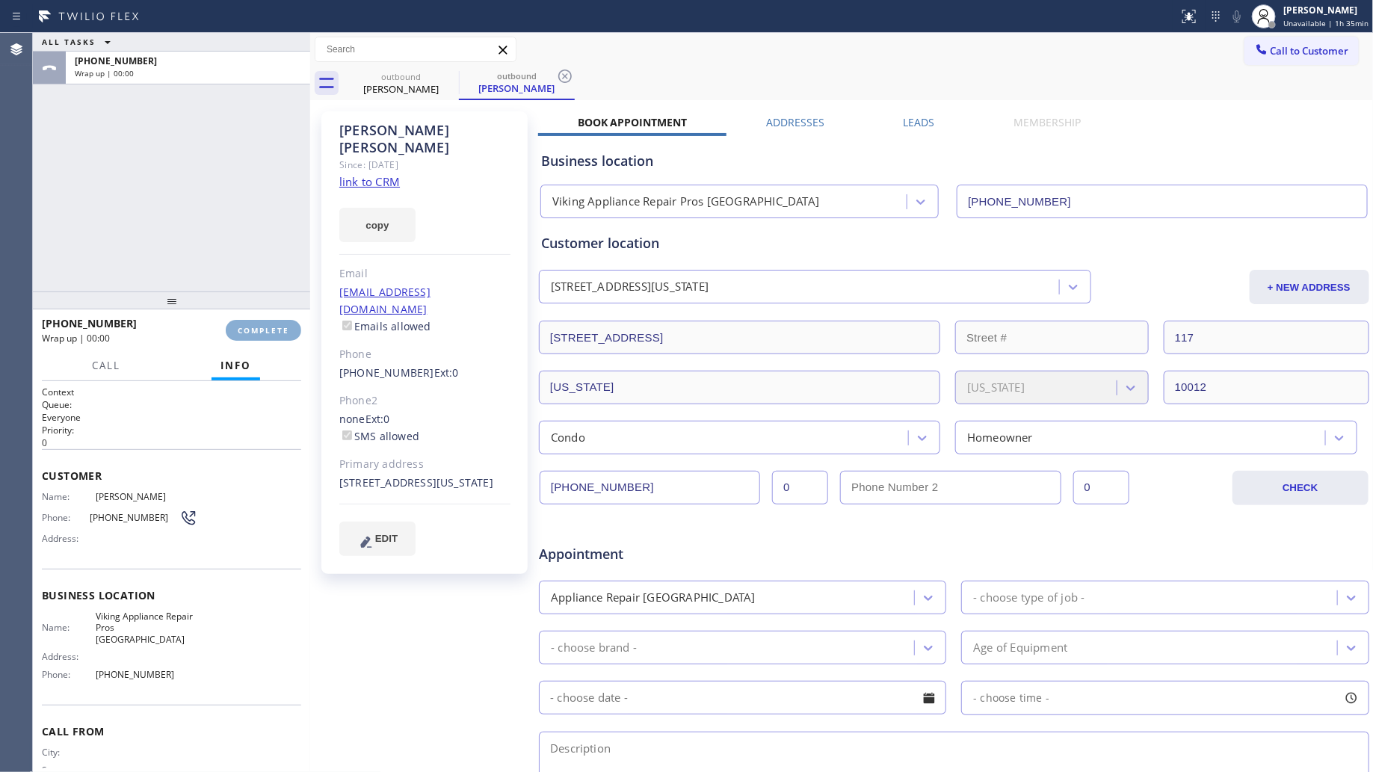
click at [266, 335] on span "COMPLETE" at bounding box center [264, 330] width 52 height 10
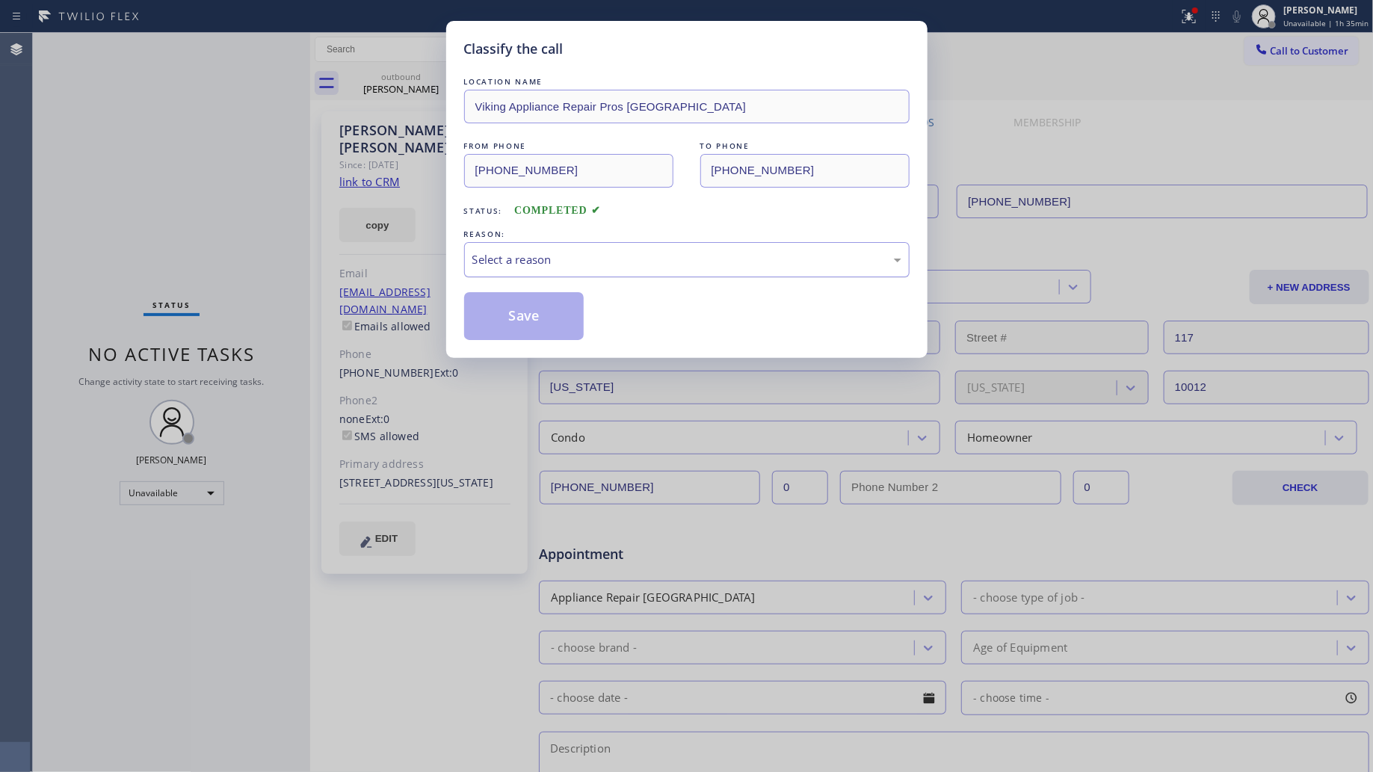
click at [544, 256] on div "Select a reason" at bounding box center [687, 259] width 429 height 17
click at [527, 313] on button "Save" at bounding box center [524, 316] width 120 height 48
click at [529, 313] on button "Save" at bounding box center [524, 316] width 120 height 48
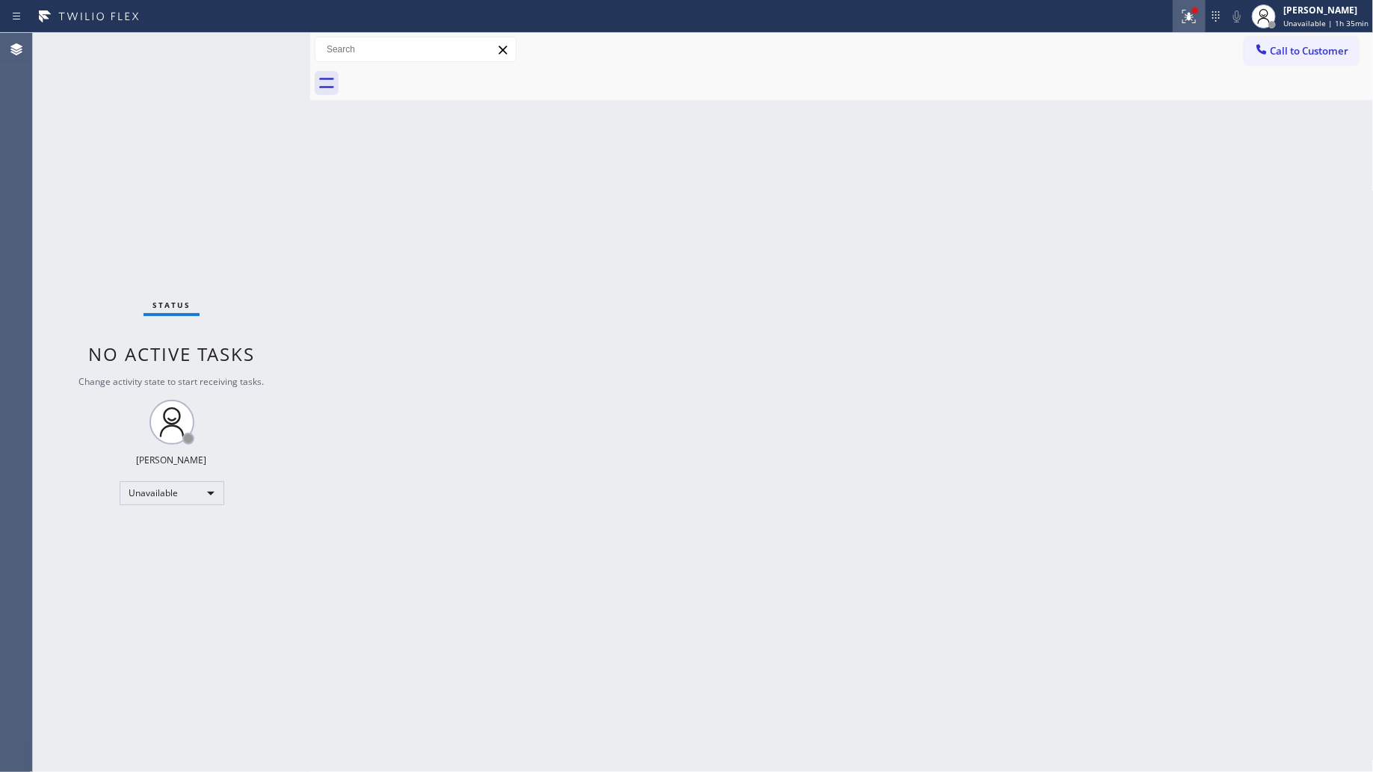
click at [1180, 16] on div at bounding box center [1189, 16] width 33 height 18
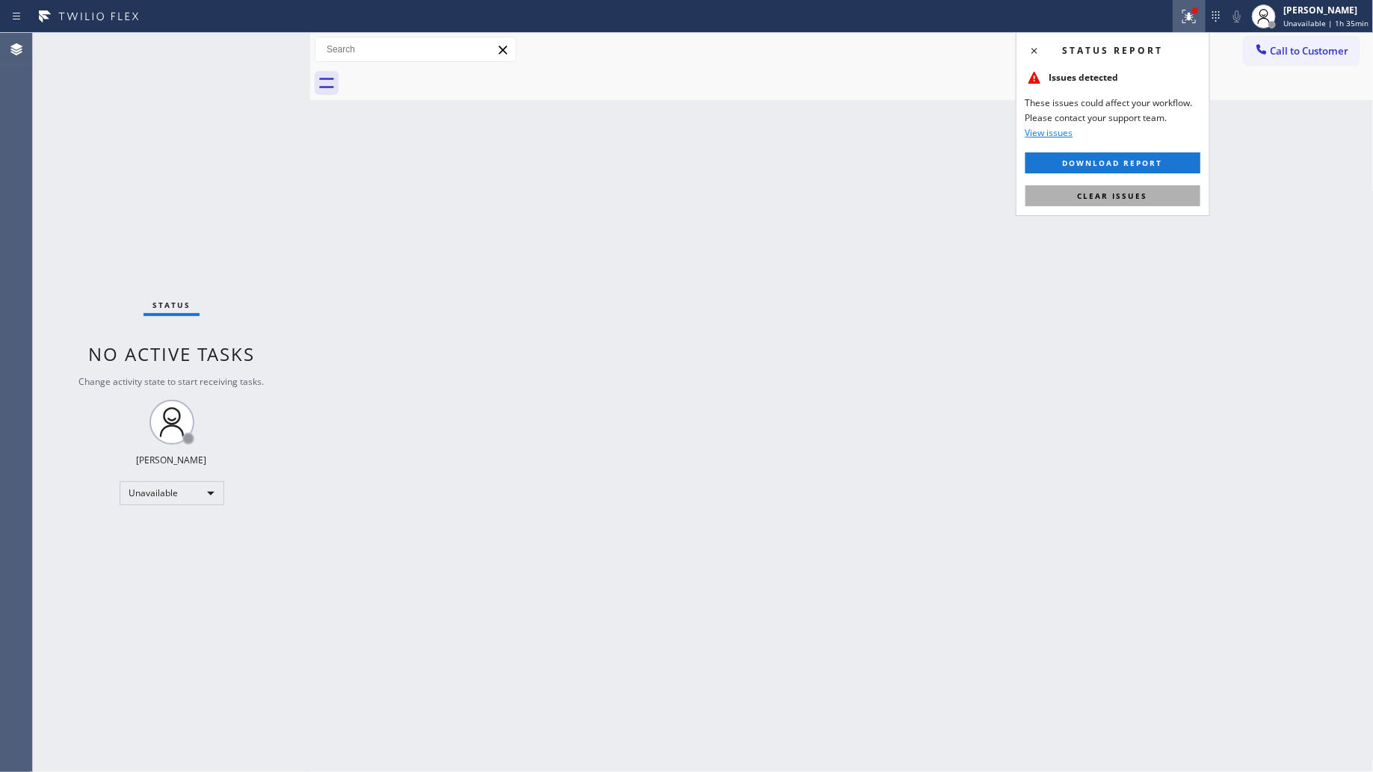
click at [1130, 198] on span "Clear issues" at bounding box center [1113, 196] width 70 height 10
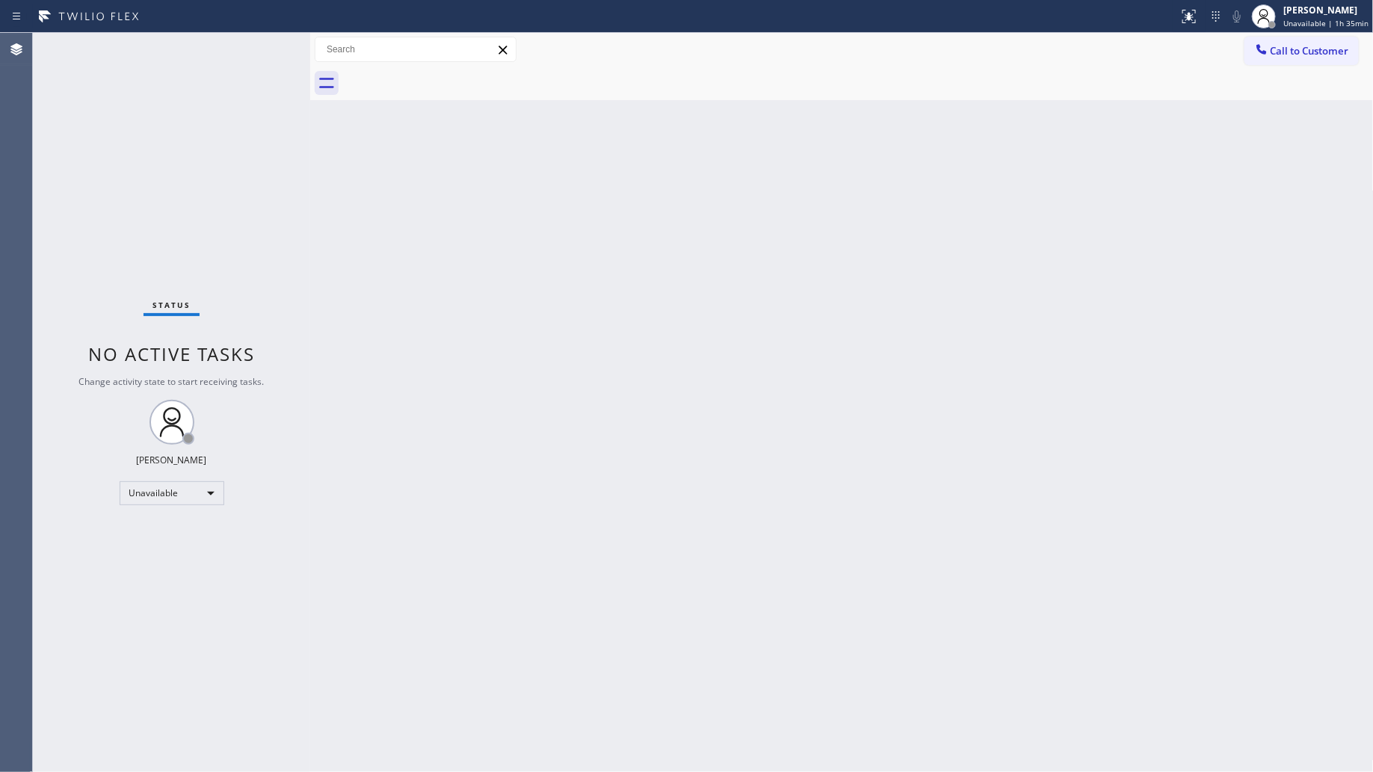
click at [1279, 42] on button "Call to Customer" at bounding box center [1302, 51] width 114 height 28
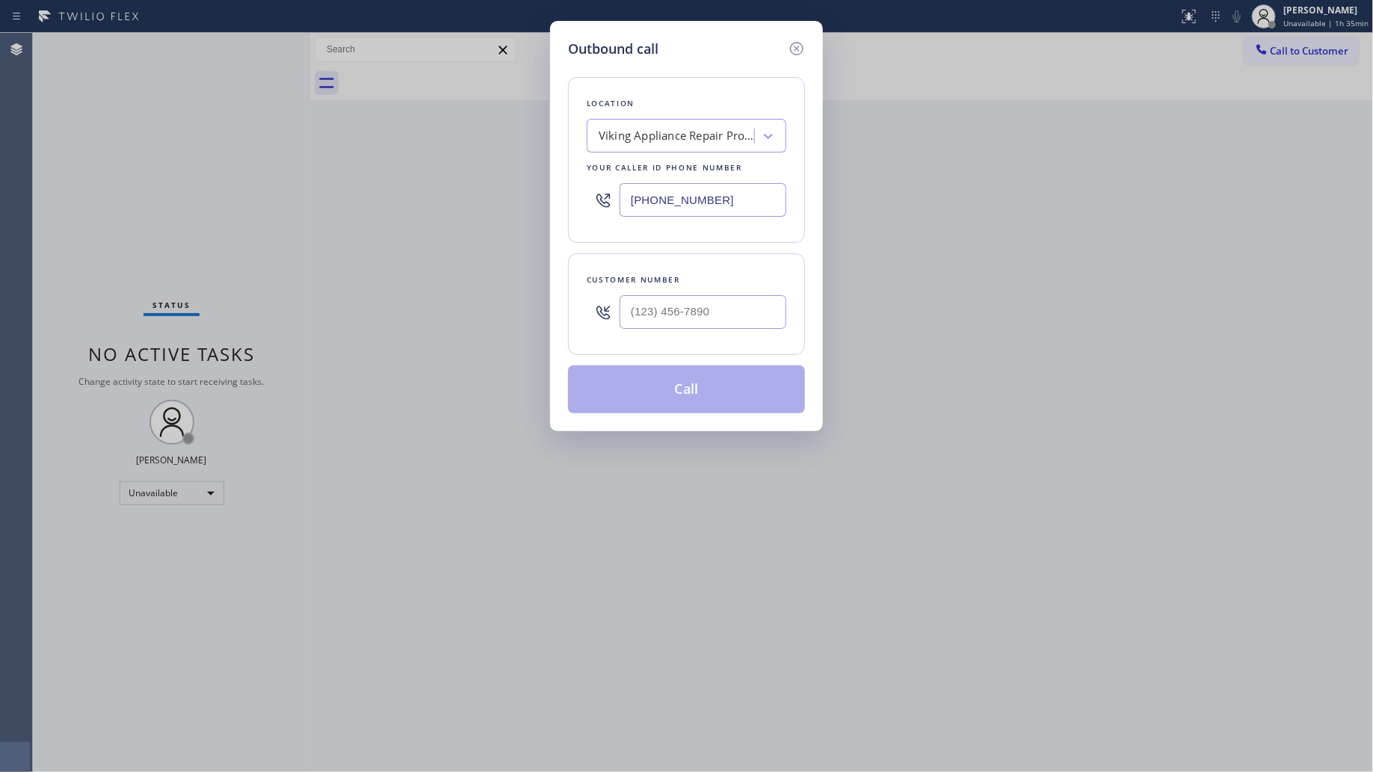
drag, startPoint x: 727, startPoint y: 188, endPoint x: 589, endPoint y: 200, distance: 138.8
click at [589, 202] on div "[PHONE_NUMBER]" at bounding box center [687, 200] width 200 height 49
paste input "760) 452-3737"
type input "[PHONE_NUMBER]"
drag, startPoint x: 677, startPoint y: 315, endPoint x: 742, endPoint y: 289, distance: 70.5
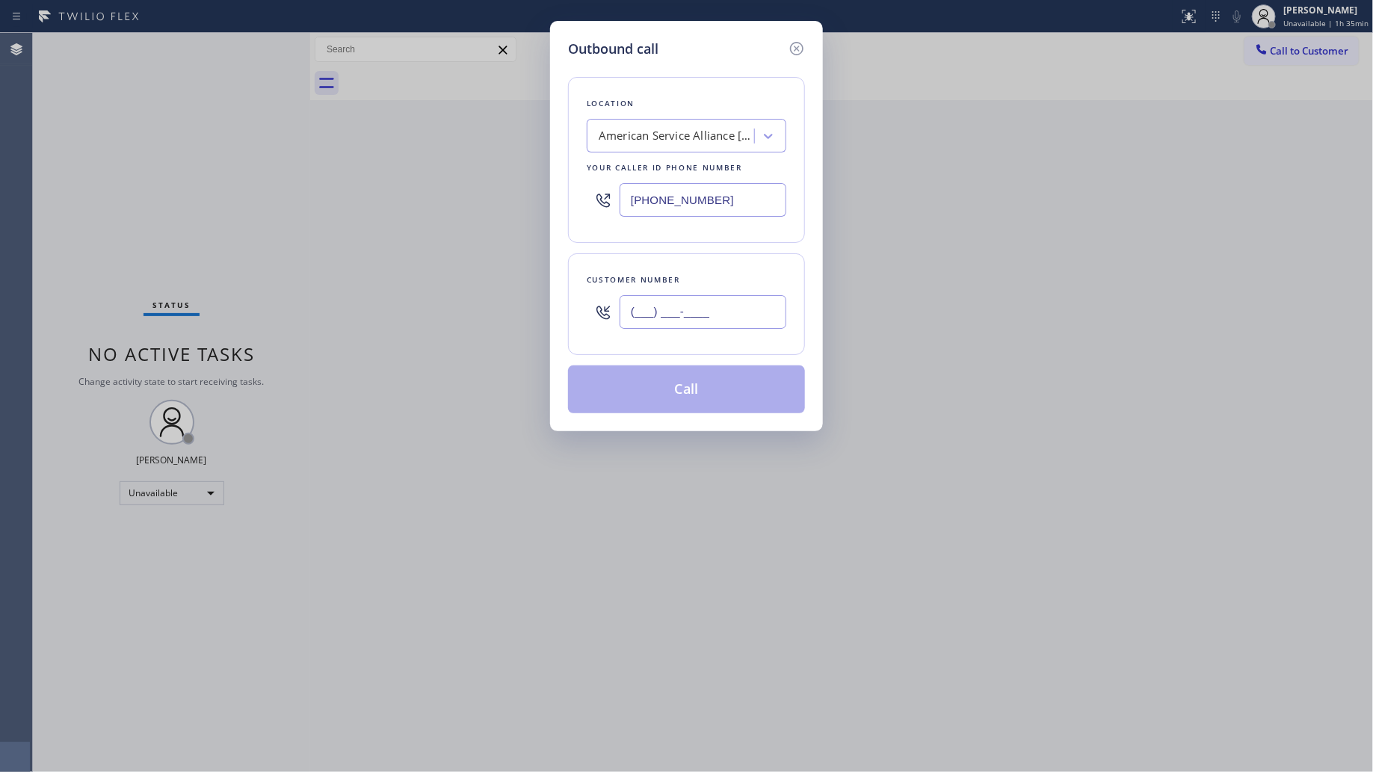
click at [677, 315] on input "(___) ___-____" at bounding box center [703, 312] width 167 height 34
paste input "949) 244-3387"
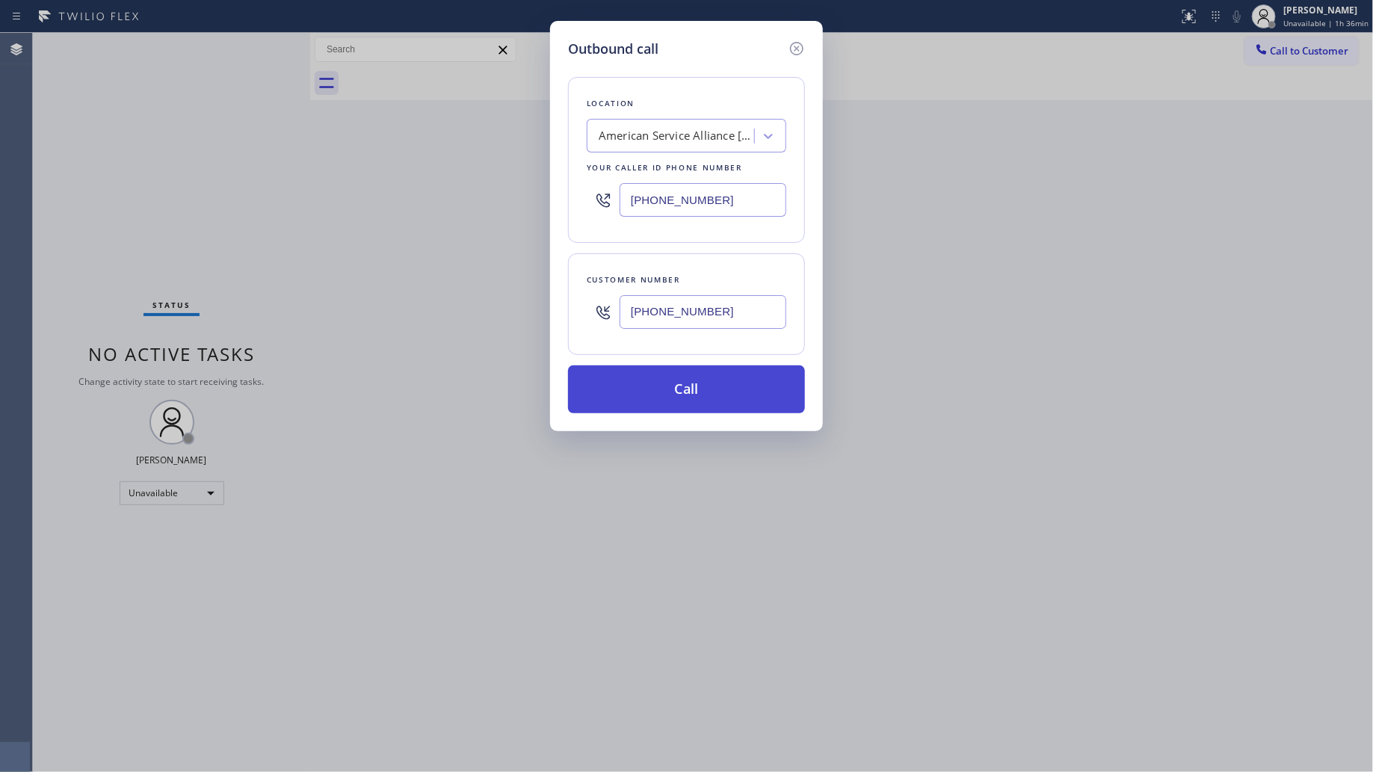
type input "[PHONE_NUMBER]"
click at [684, 391] on button "Call" at bounding box center [686, 390] width 237 height 48
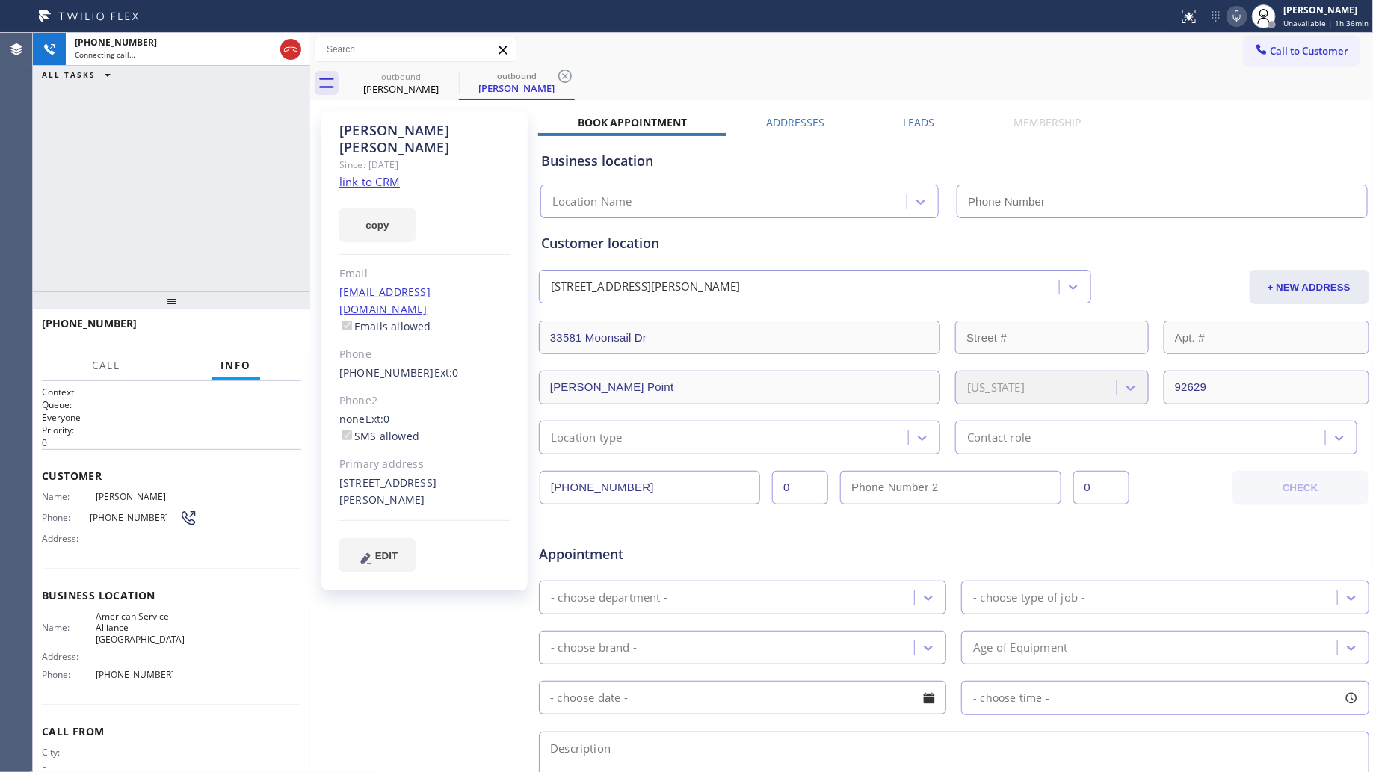
type input "[PHONE_NUMBER]"
click at [271, 318] on div "[PHONE_NUMBER] Live | 00:03 HANG UP" at bounding box center [171, 330] width 259 height 39
click at [273, 318] on div "[PHONE_NUMBER] Live | 00:03 HANG UP" at bounding box center [171, 330] width 259 height 39
click at [277, 323] on button "HANG UP" at bounding box center [267, 330] width 70 height 21
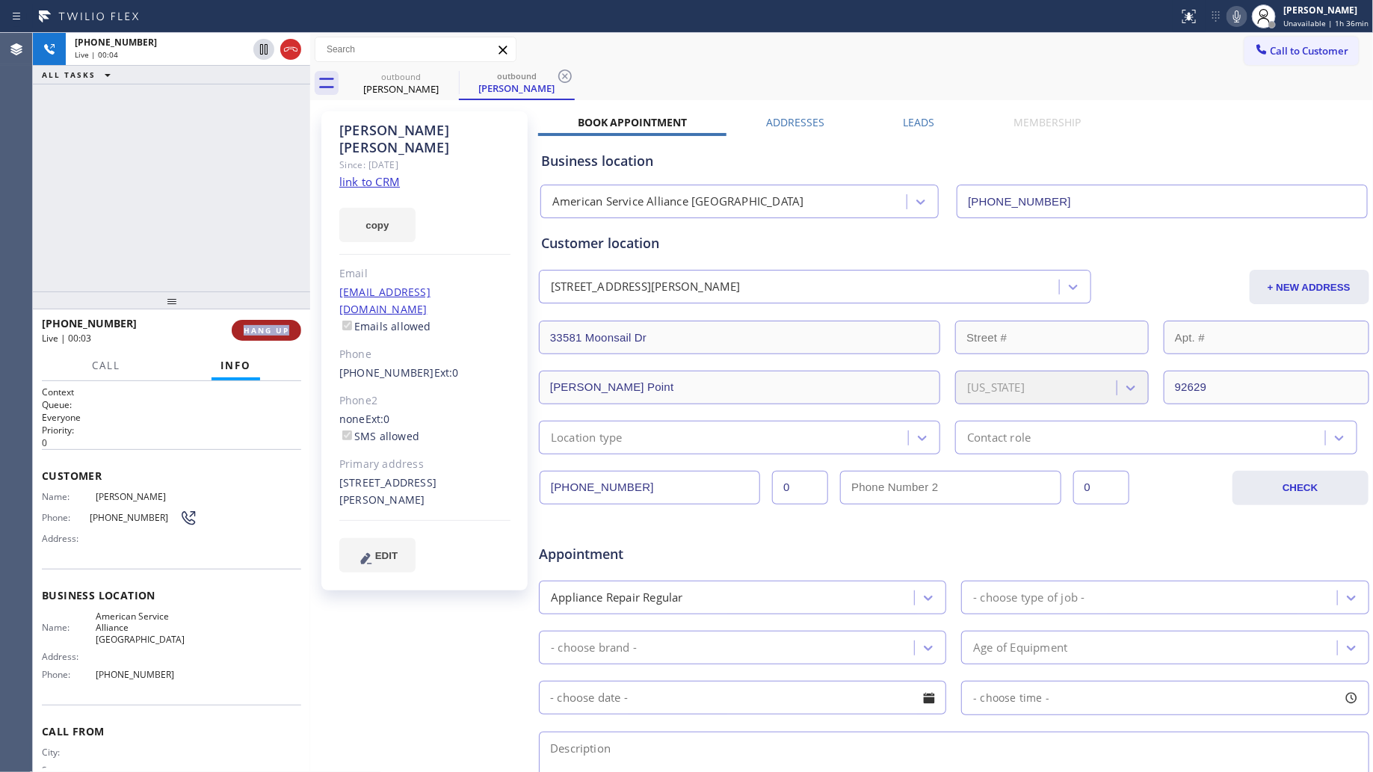
click at [278, 323] on button "HANG UP" at bounding box center [267, 330] width 70 height 21
drag, startPoint x: 262, startPoint y: 268, endPoint x: 277, endPoint y: 304, distance: 38.9
click at [264, 271] on div "[PHONE_NUMBER] Live | 00:04 ALL TASKS ALL TASKS ACTIVE TASKS TASKS IN WRAP UP" at bounding box center [171, 162] width 277 height 259
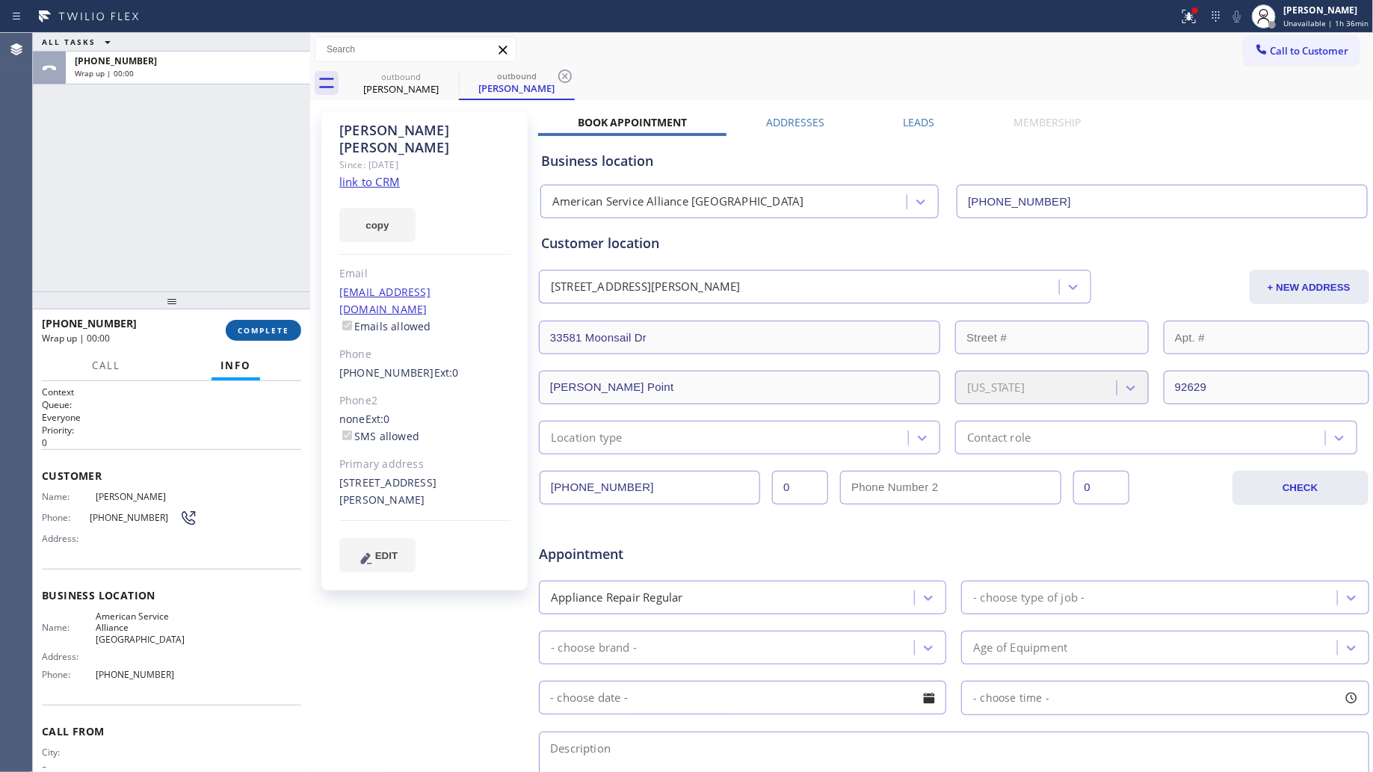
click at [277, 326] on span "COMPLETE" at bounding box center [264, 330] width 52 height 10
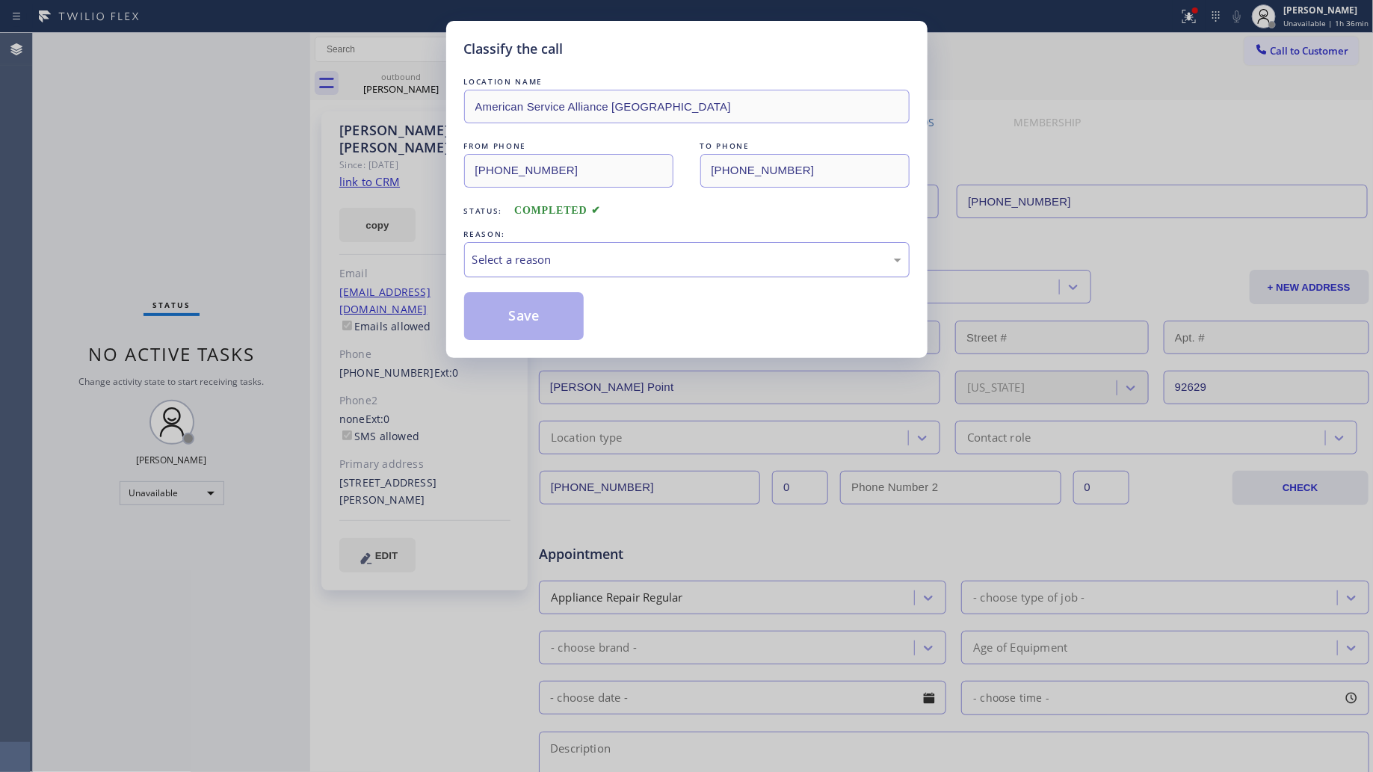
click at [634, 266] on div "Select a reason" at bounding box center [687, 259] width 429 height 17
click at [509, 316] on button "Save" at bounding box center [524, 316] width 120 height 48
click at [510, 315] on button "Save" at bounding box center [524, 316] width 120 height 48
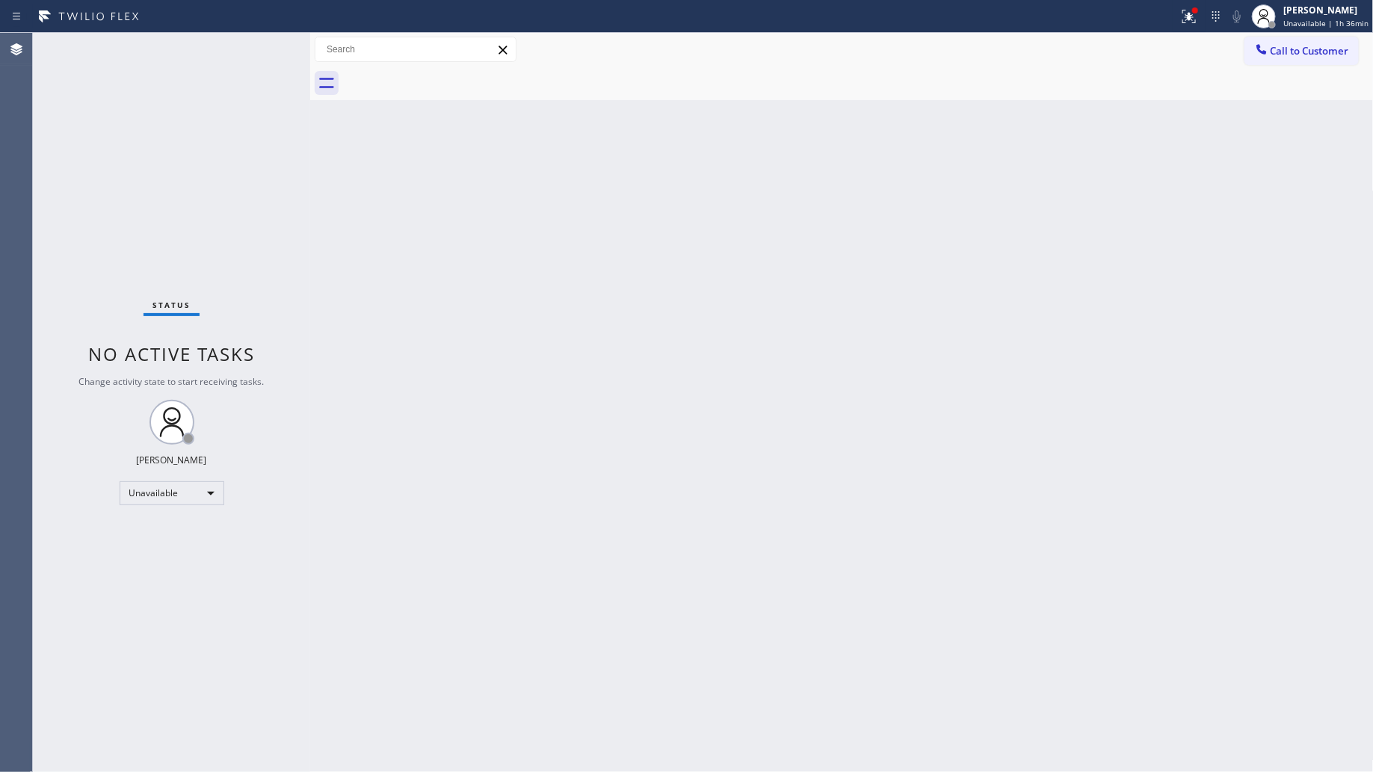
drag, startPoint x: 1199, startPoint y: 16, endPoint x: 1130, endPoint y: 105, distance: 112.5
click at [1199, 19] on icon at bounding box center [1190, 16] width 18 height 18
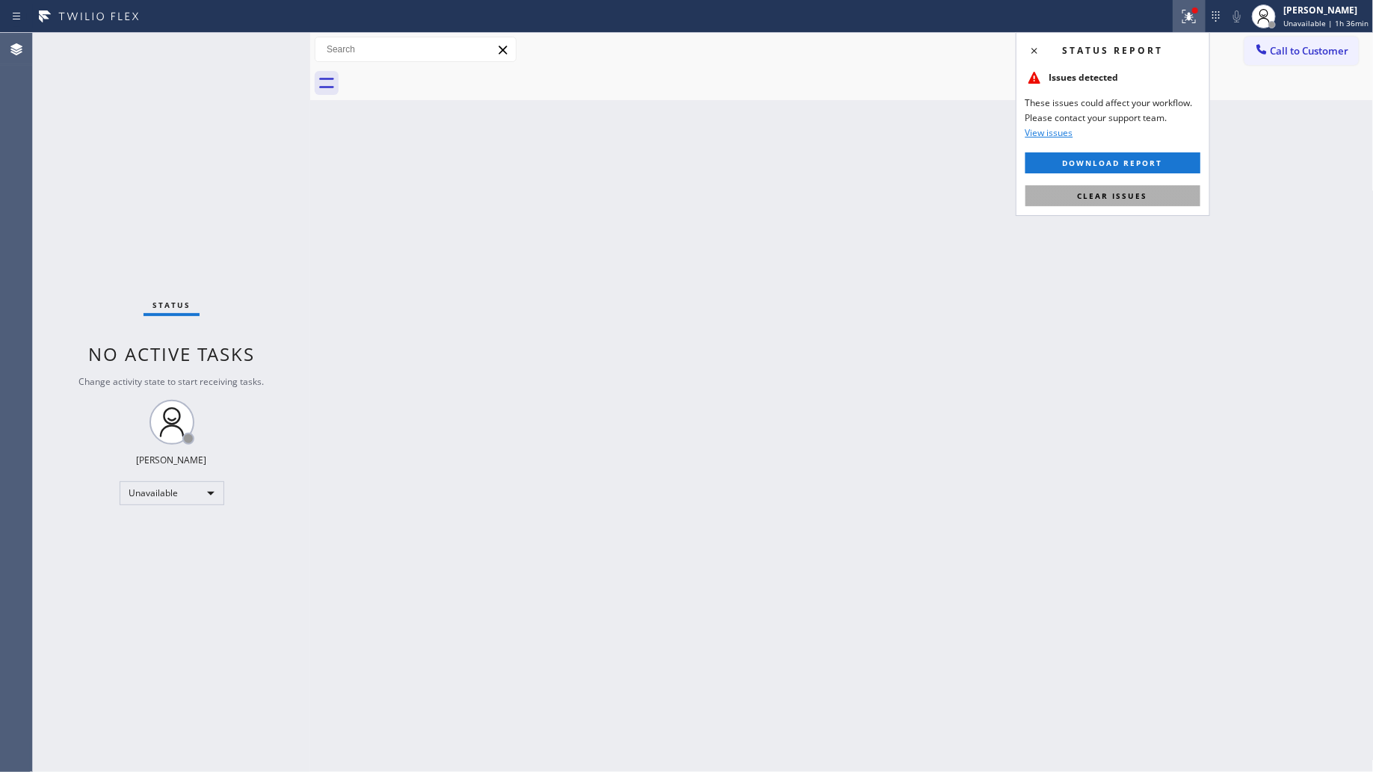
click at [1098, 200] on span "Clear issues" at bounding box center [1113, 196] width 70 height 10
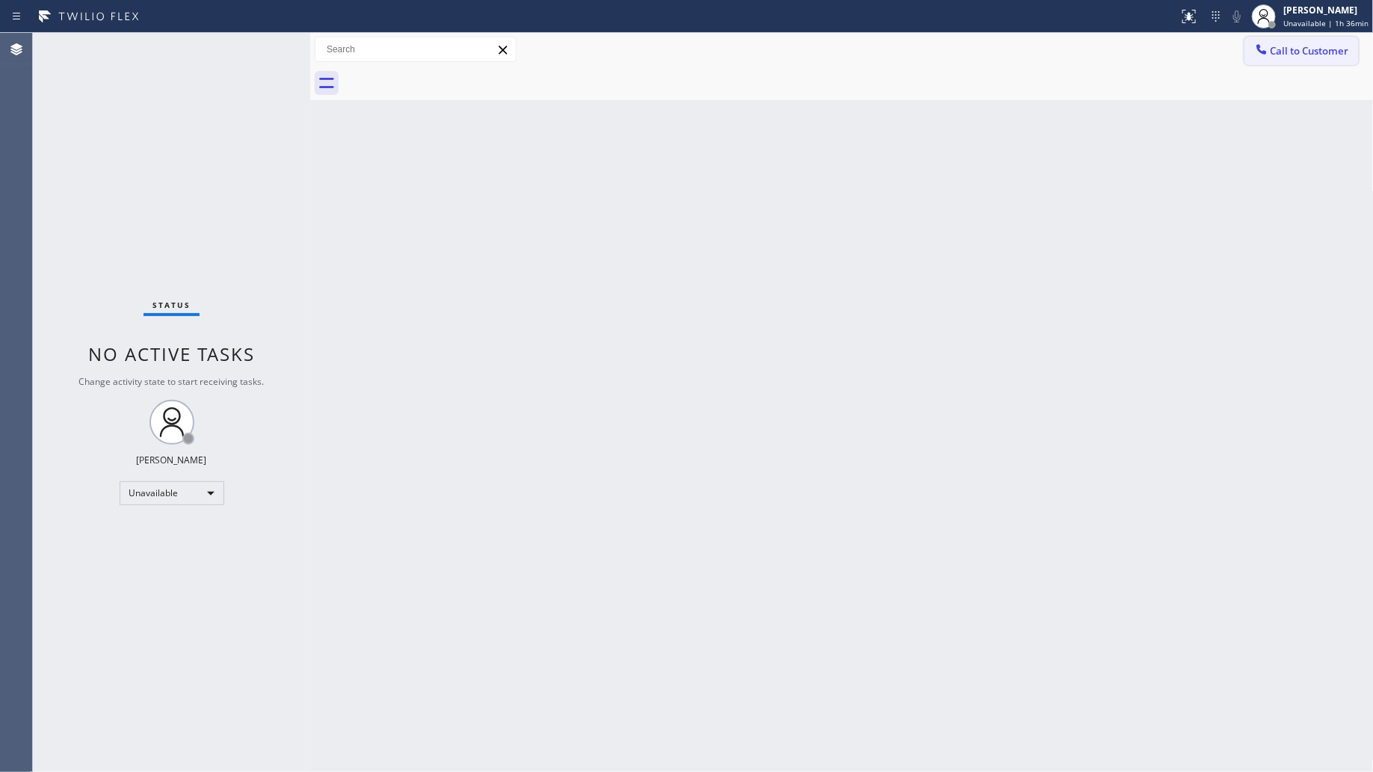
click at [1265, 47] on icon at bounding box center [1262, 49] width 15 height 15
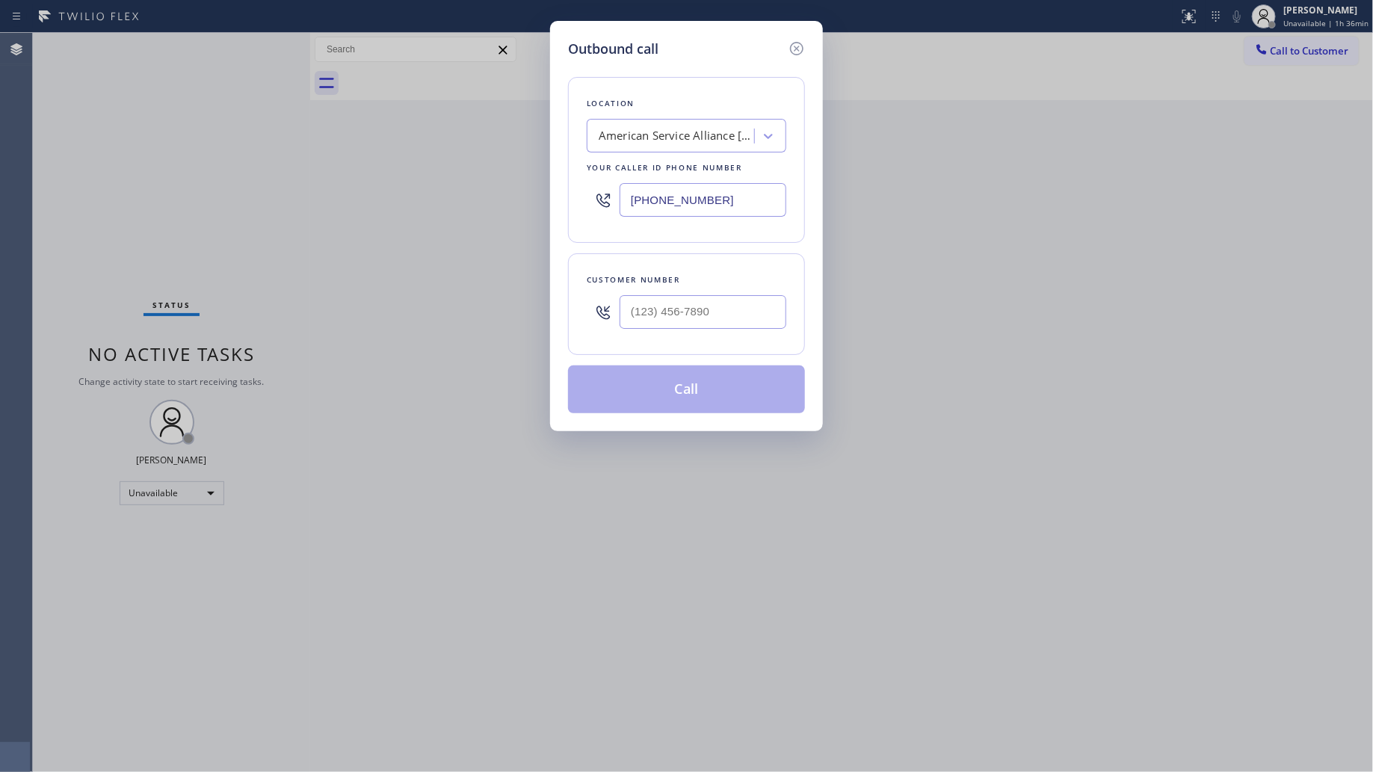
drag, startPoint x: 738, startPoint y: 211, endPoint x: 573, endPoint y: 199, distance: 165.7
click at [557, 215] on div "Outbound call Location American Service Alliance [GEOGRAPHIC_DATA] Your caller …" at bounding box center [686, 226] width 273 height 410
paste input "949) 688-6465"
type input "[PHONE_NUMBER]"
click at [730, 303] on input "(___) ___-____" at bounding box center [703, 312] width 167 height 34
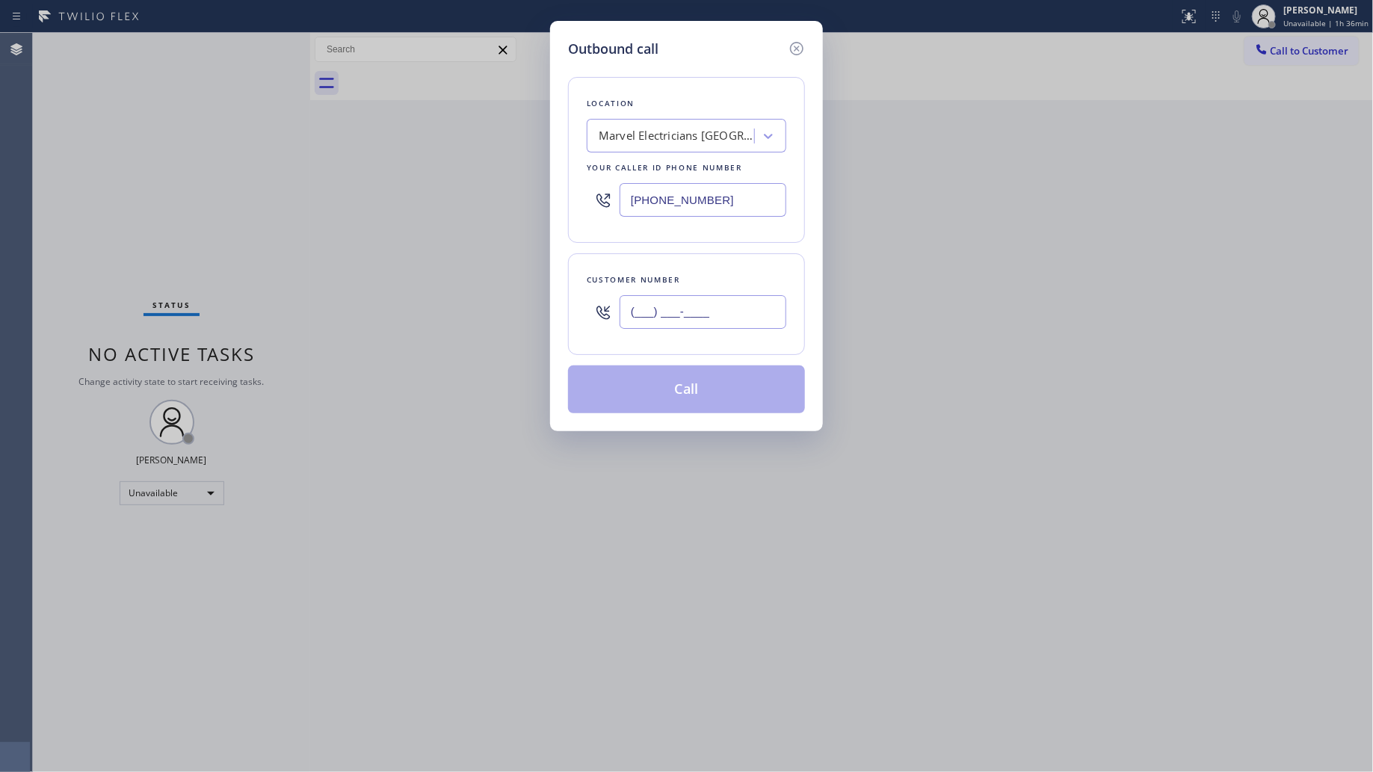
paste input "949) 973-1130"
type input "[PHONE_NUMBER]"
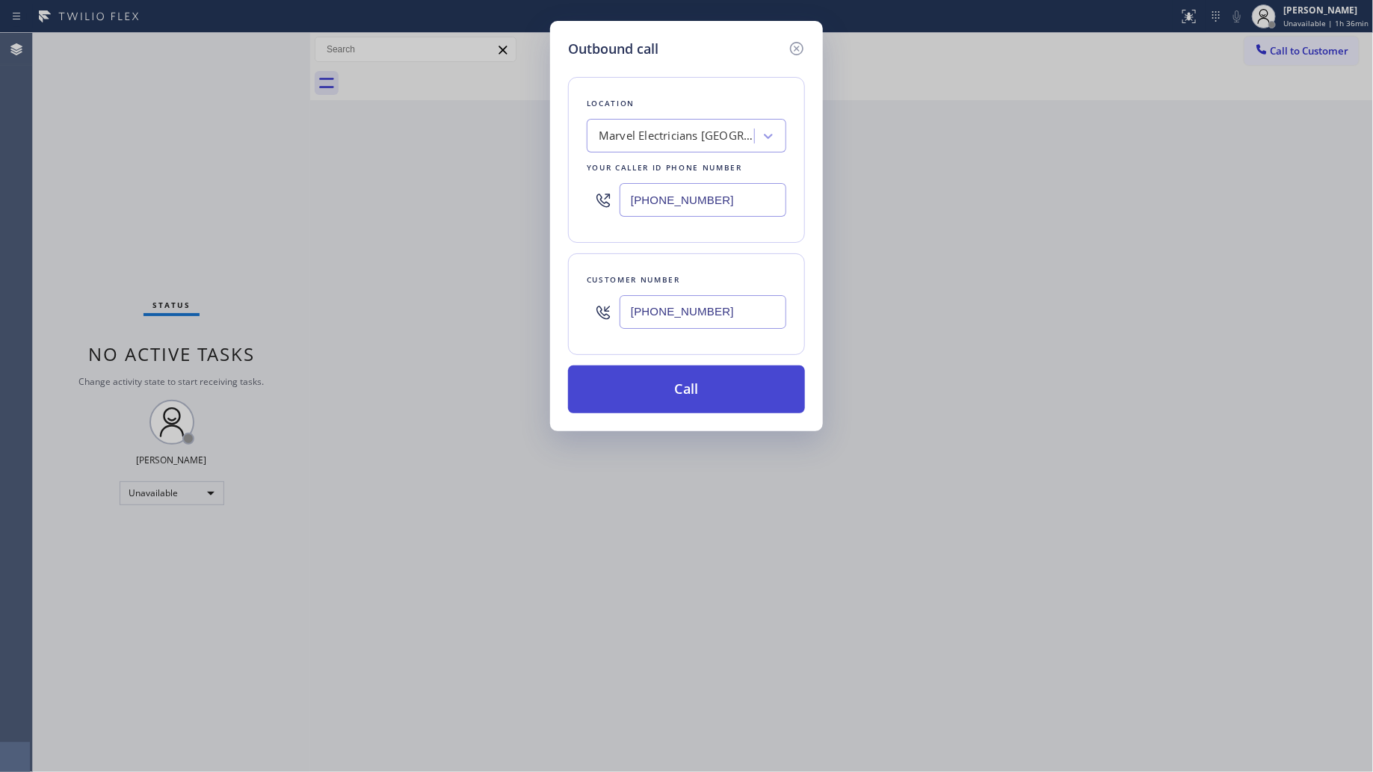
click at [698, 380] on button "Call" at bounding box center [686, 390] width 237 height 48
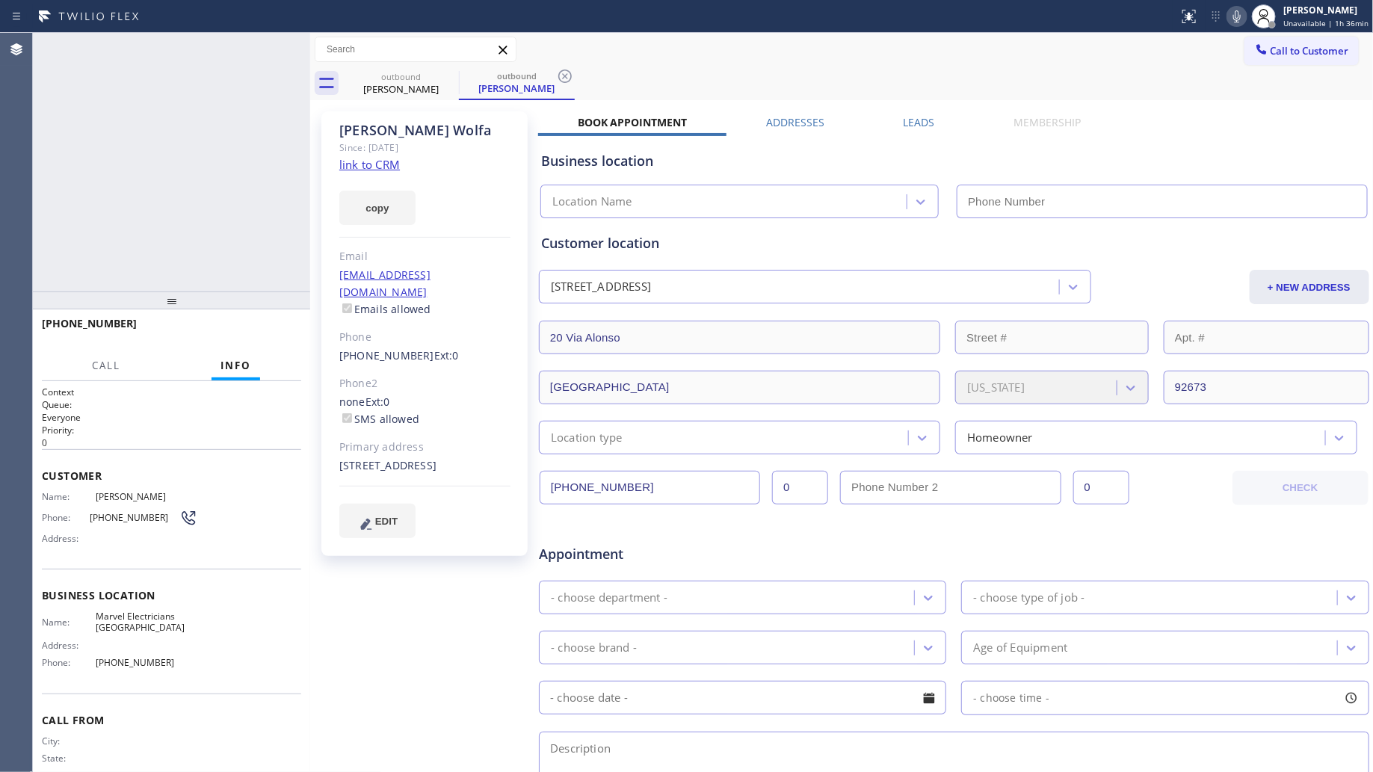
type input "[PHONE_NUMBER]"
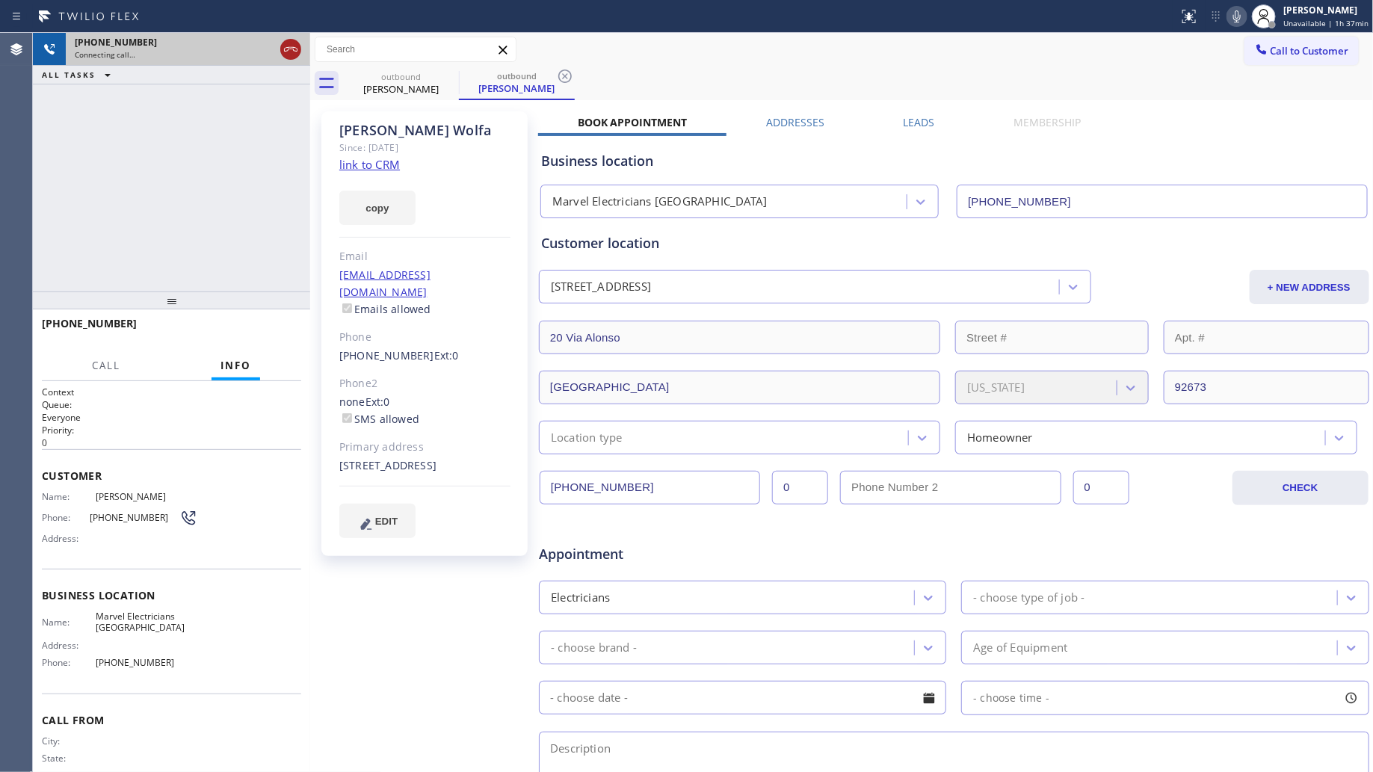
click at [292, 54] on icon at bounding box center [291, 49] width 18 height 18
click at [292, 54] on div "Connecting call…" at bounding box center [188, 54] width 227 height 10
click at [292, 52] on div "Connecting call…" at bounding box center [188, 54] width 227 height 10
click at [292, 51] on div "Connecting call…" at bounding box center [188, 54] width 227 height 10
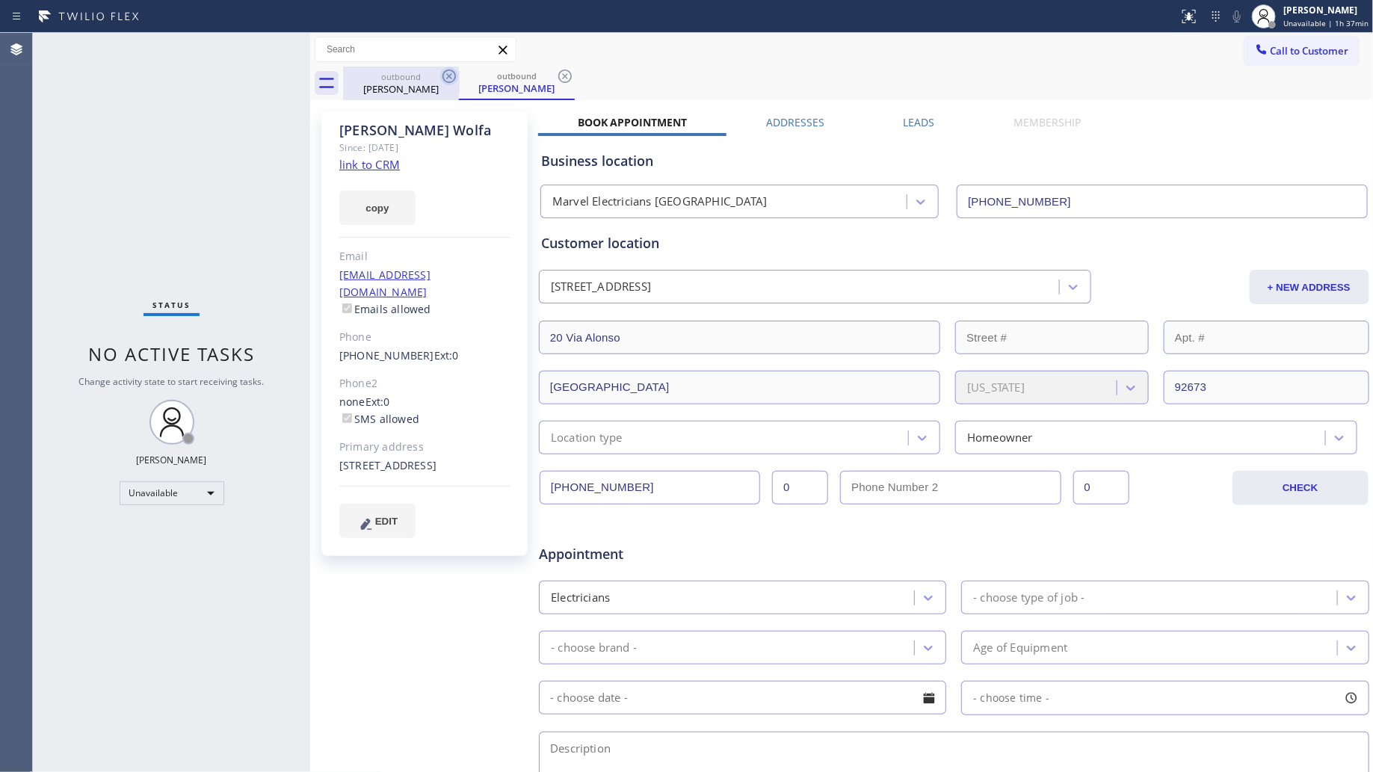
drag, startPoint x: 439, startPoint y: 68, endPoint x: 446, endPoint y: 73, distance: 8.1
click at [440, 72] on div "outbound [PERSON_NAME]" at bounding box center [401, 84] width 116 height 34
click at [450, 73] on icon at bounding box center [449, 76] width 18 height 18
click at [446, 75] on icon at bounding box center [449, 76] width 18 height 18
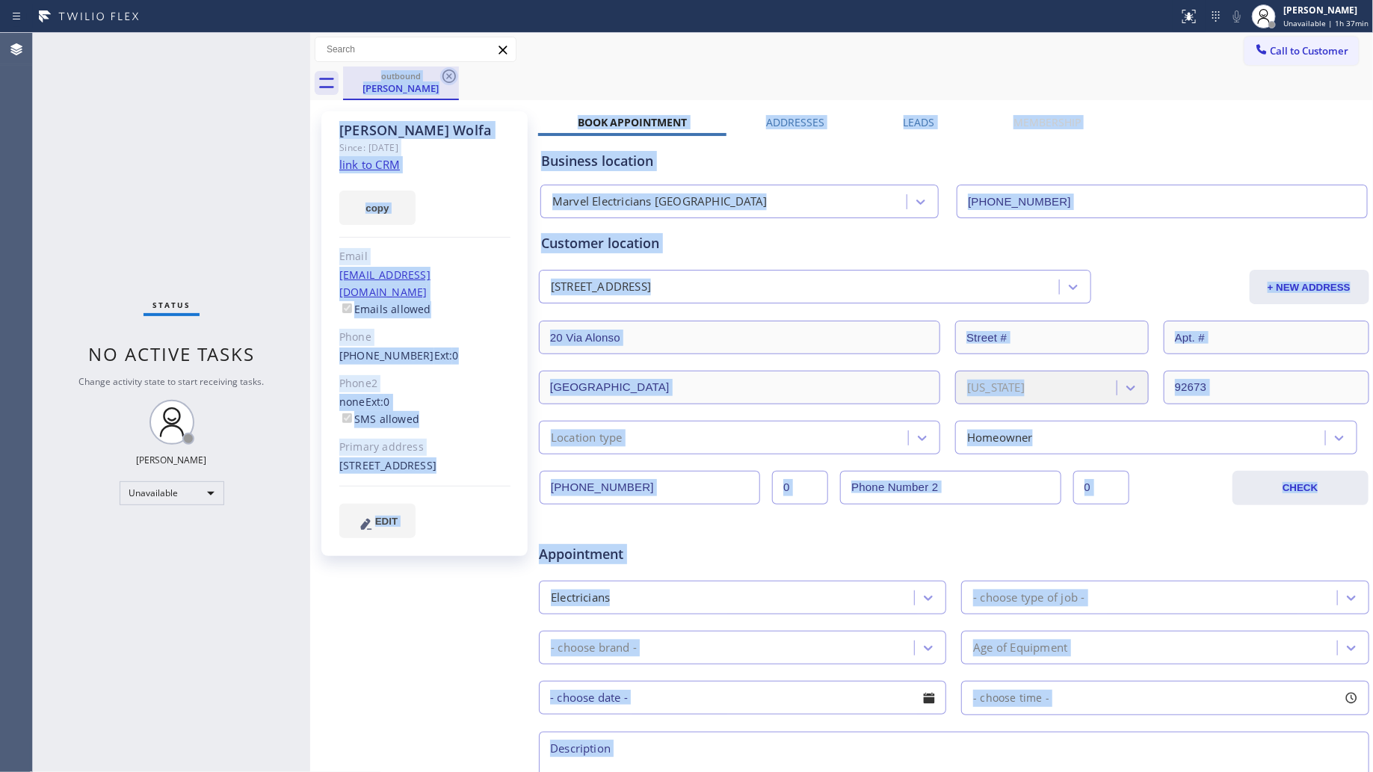
click at [446, 75] on div "outbound [PERSON_NAME]" at bounding box center [858, 84] width 1031 height 34
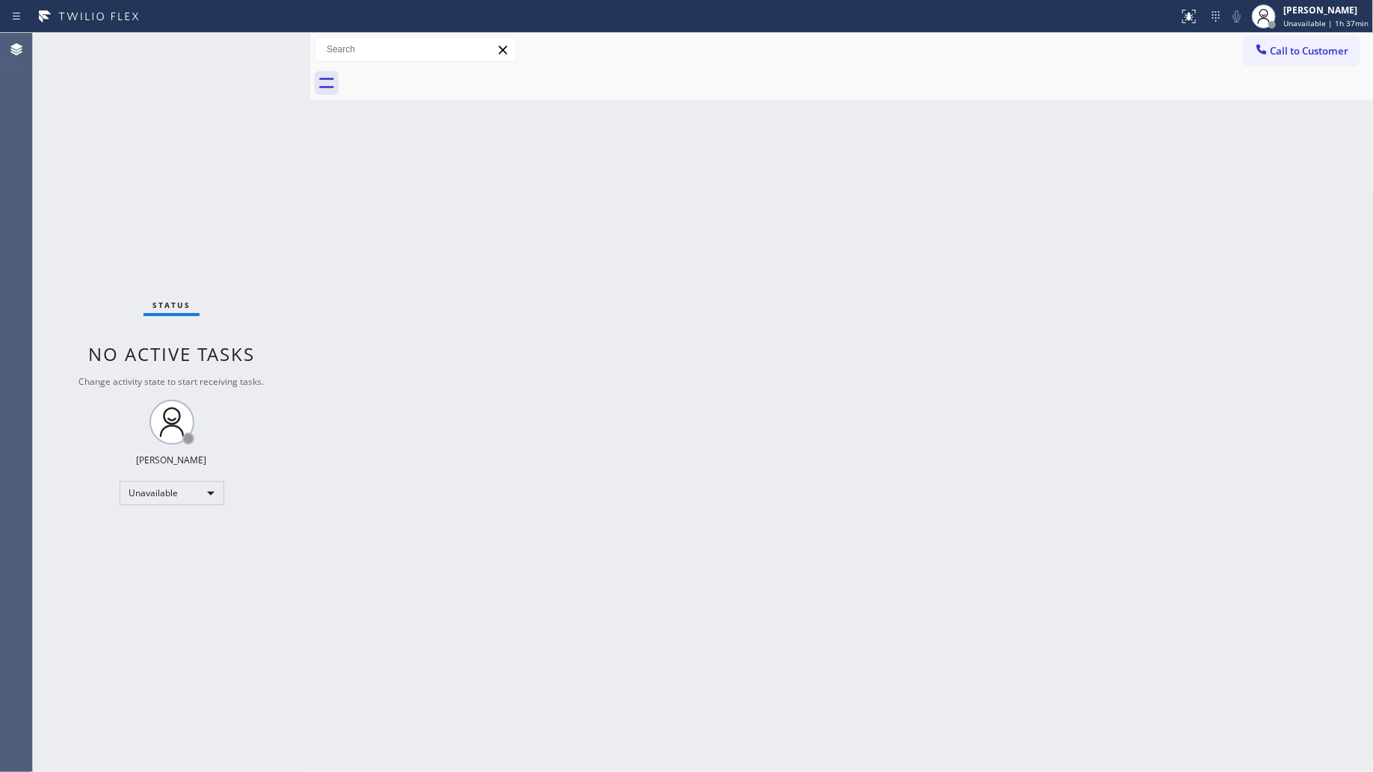
drag, startPoint x: 1305, startPoint y: 45, endPoint x: 1298, endPoint y: 51, distance: 9.0
click at [1302, 47] on span "Call to Customer" at bounding box center [1310, 50] width 79 height 13
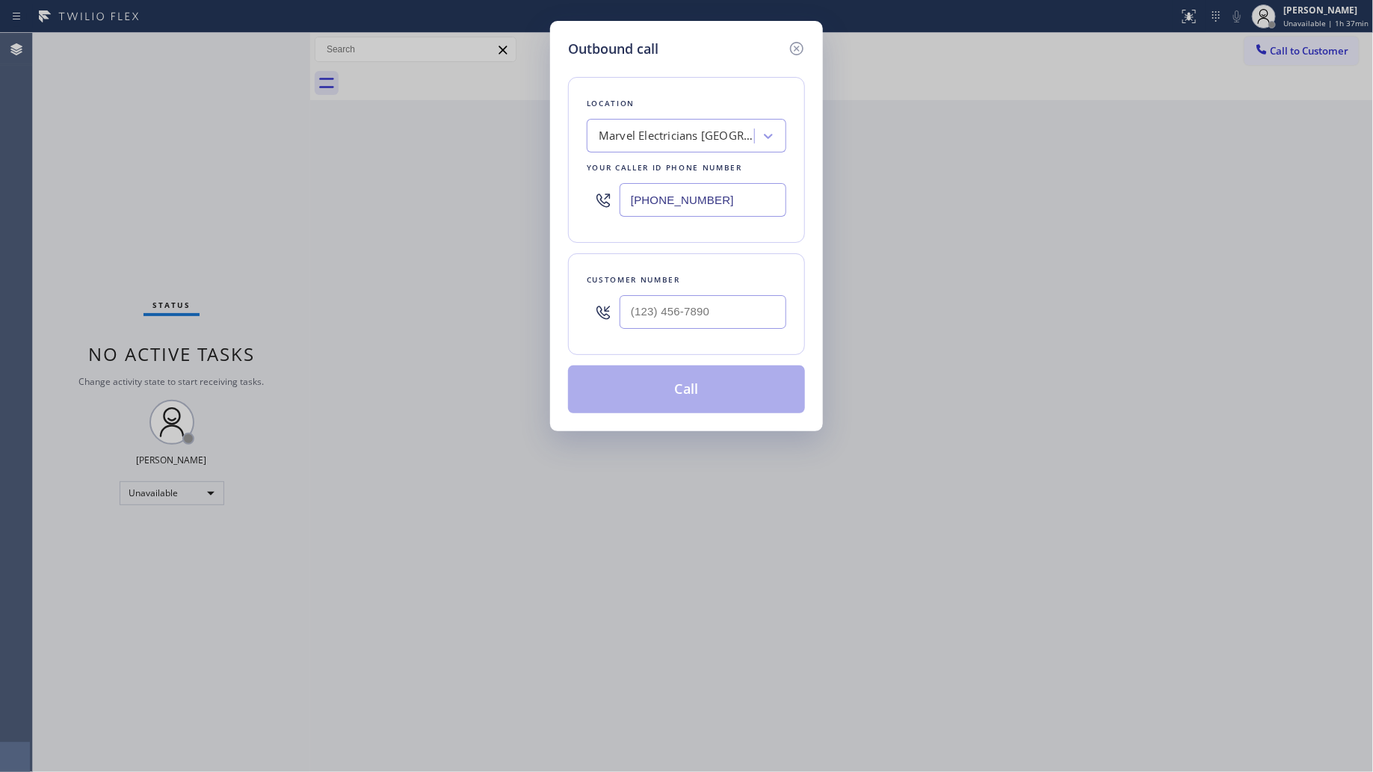
drag, startPoint x: 744, startPoint y: 200, endPoint x: 506, endPoint y: 200, distance: 237.8
click at [506, 200] on div "Outbound call Location Marvel Electricians [GEOGRAPHIC_DATA] Your caller id pho…" at bounding box center [686, 386] width 1373 height 772
paste input "877) 945-960"
type input "[PHONE_NUMBER]"
drag, startPoint x: 722, startPoint y: 301, endPoint x: 735, endPoint y: 289, distance: 18.0
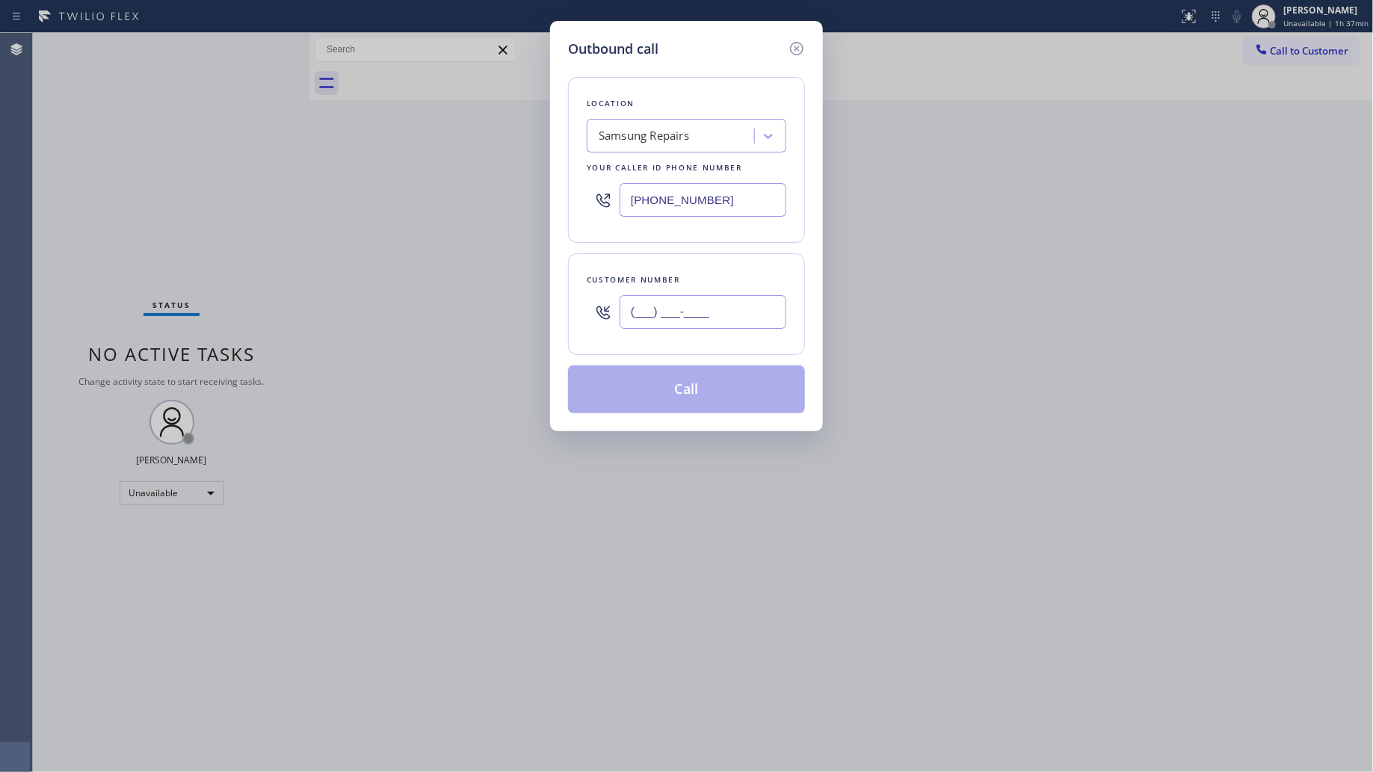
click at [723, 301] on input "(___) ___-____" at bounding box center [703, 312] width 167 height 34
paste input "408) 892-9942"
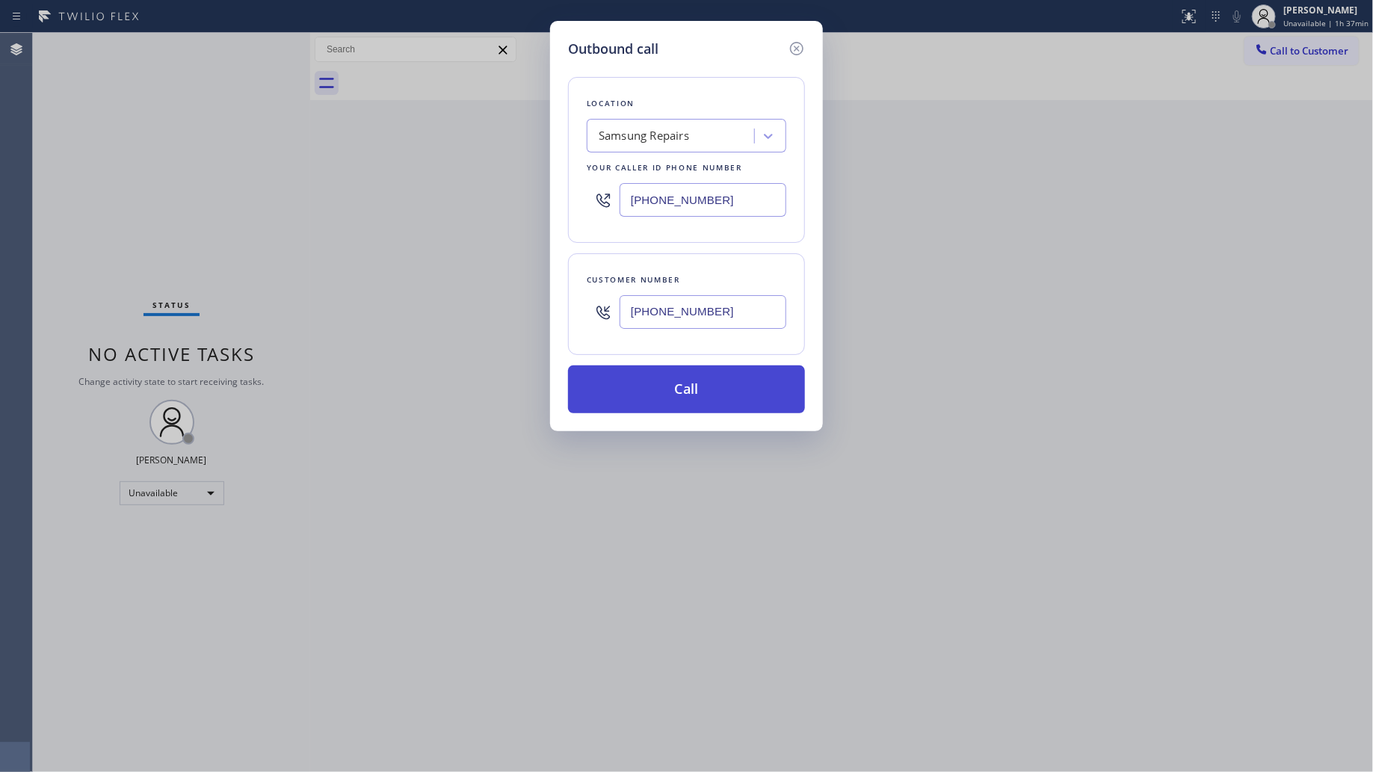
type input "[PHONE_NUMBER]"
click at [682, 393] on button "Call" at bounding box center [686, 390] width 237 height 48
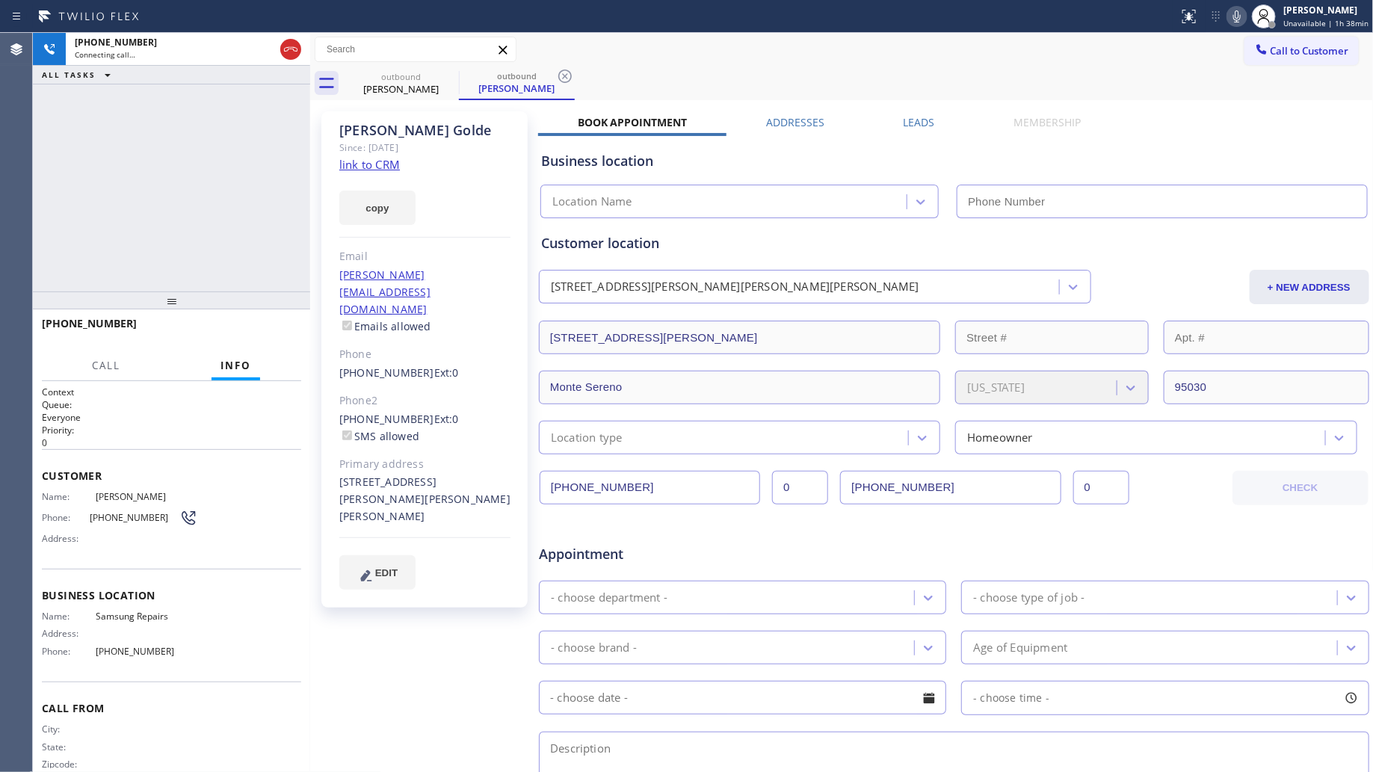
type input "[PHONE_NUMBER]"
click at [583, 72] on div "outbound [PERSON_NAME] outbound [PERSON_NAME]" at bounding box center [858, 84] width 1031 height 34
drag, startPoint x: 559, startPoint y: 70, endPoint x: 570, endPoint y: 72, distance: 11.4
click at [563, 72] on icon at bounding box center [565, 76] width 18 height 18
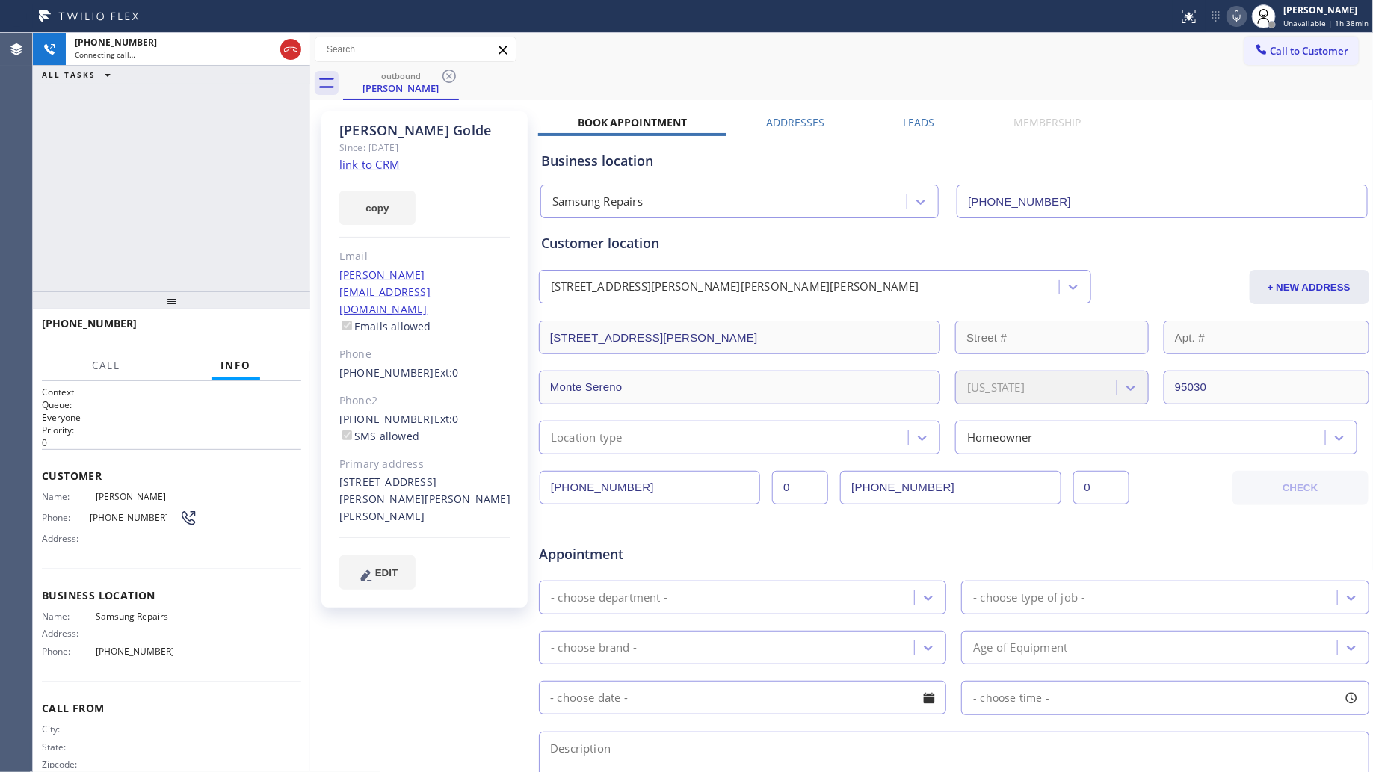
click at [582, 70] on div "outbound [PERSON_NAME]" at bounding box center [858, 84] width 1031 height 34
drag, startPoint x: 305, startPoint y: 197, endPoint x: 295, endPoint y: 211, distance: 17.2
click at [304, 197] on div "[PHONE_NUMBER] Live | 00:02 ALL TASKS ALL TASKS ACTIVE TASKS TASKS IN WRAP UP […" at bounding box center [703, 402] width 1341 height 739
click at [262, 327] on span "HANG UP" at bounding box center [266, 330] width 46 height 10
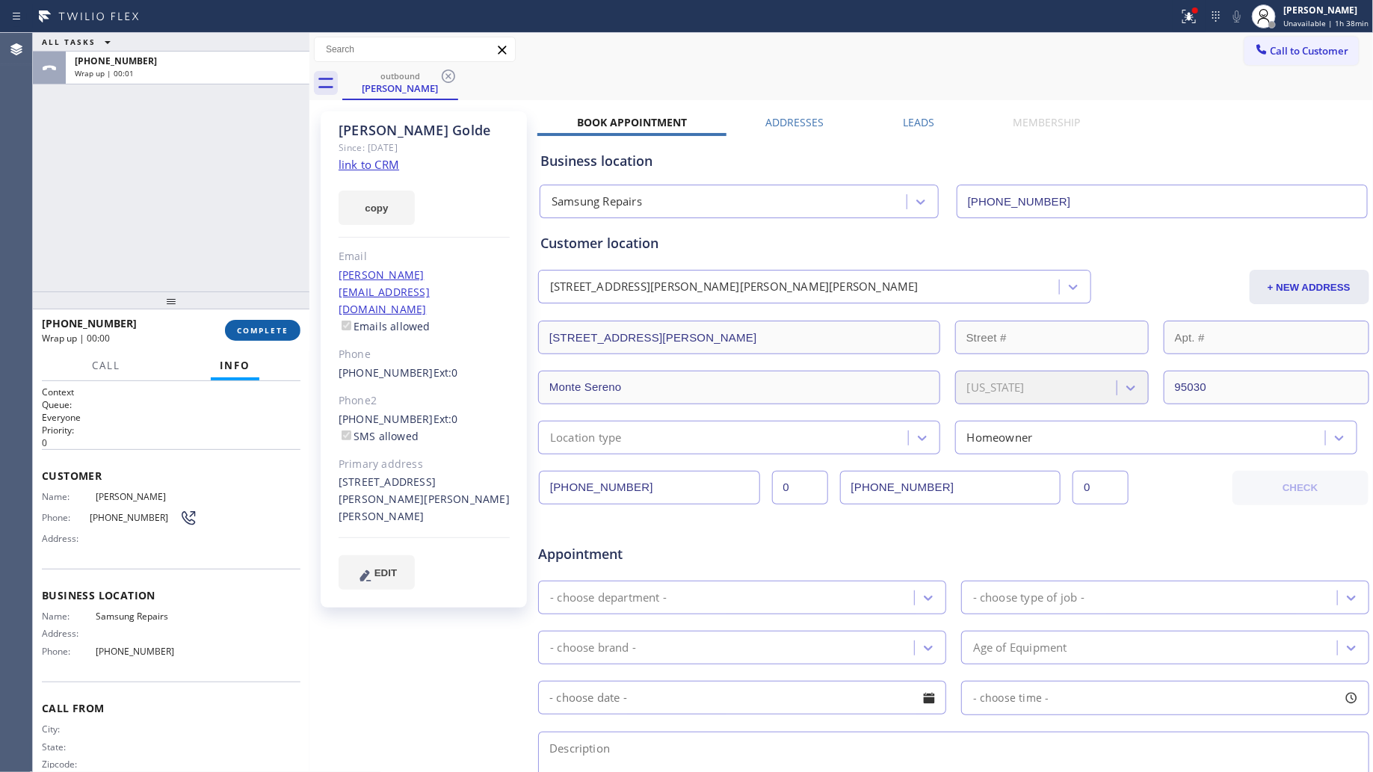
click at [262, 327] on span "COMPLETE" at bounding box center [263, 330] width 52 height 10
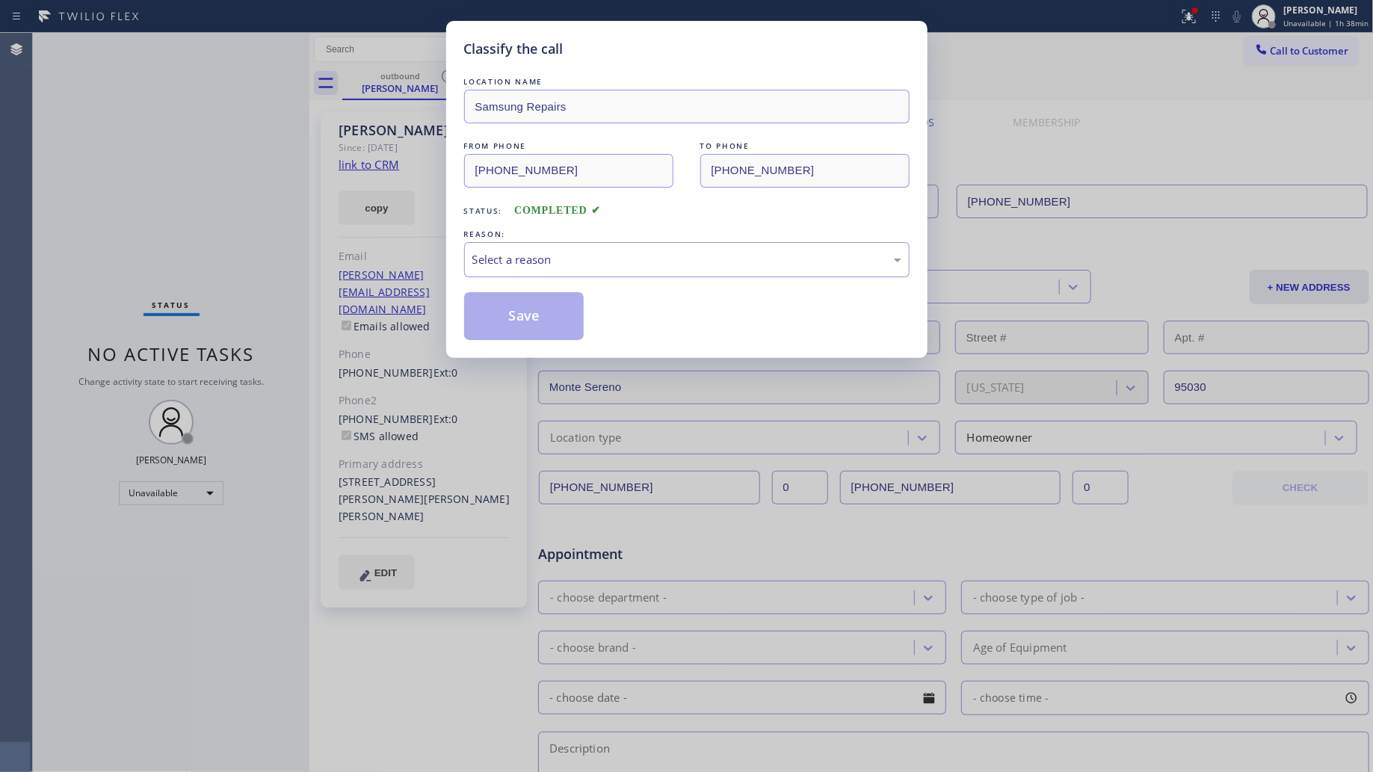
click at [540, 280] on div "LOCATION NAME Samsung Repairs FROM PHONE [PHONE_NUMBER] TO PHONE [PHONE_NUMBER]…" at bounding box center [687, 207] width 446 height 266
click at [535, 264] on div "Select a reason" at bounding box center [687, 259] width 429 height 17
click at [497, 319] on button "Save" at bounding box center [524, 316] width 120 height 48
click at [502, 316] on button "Save" at bounding box center [524, 316] width 120 height 48
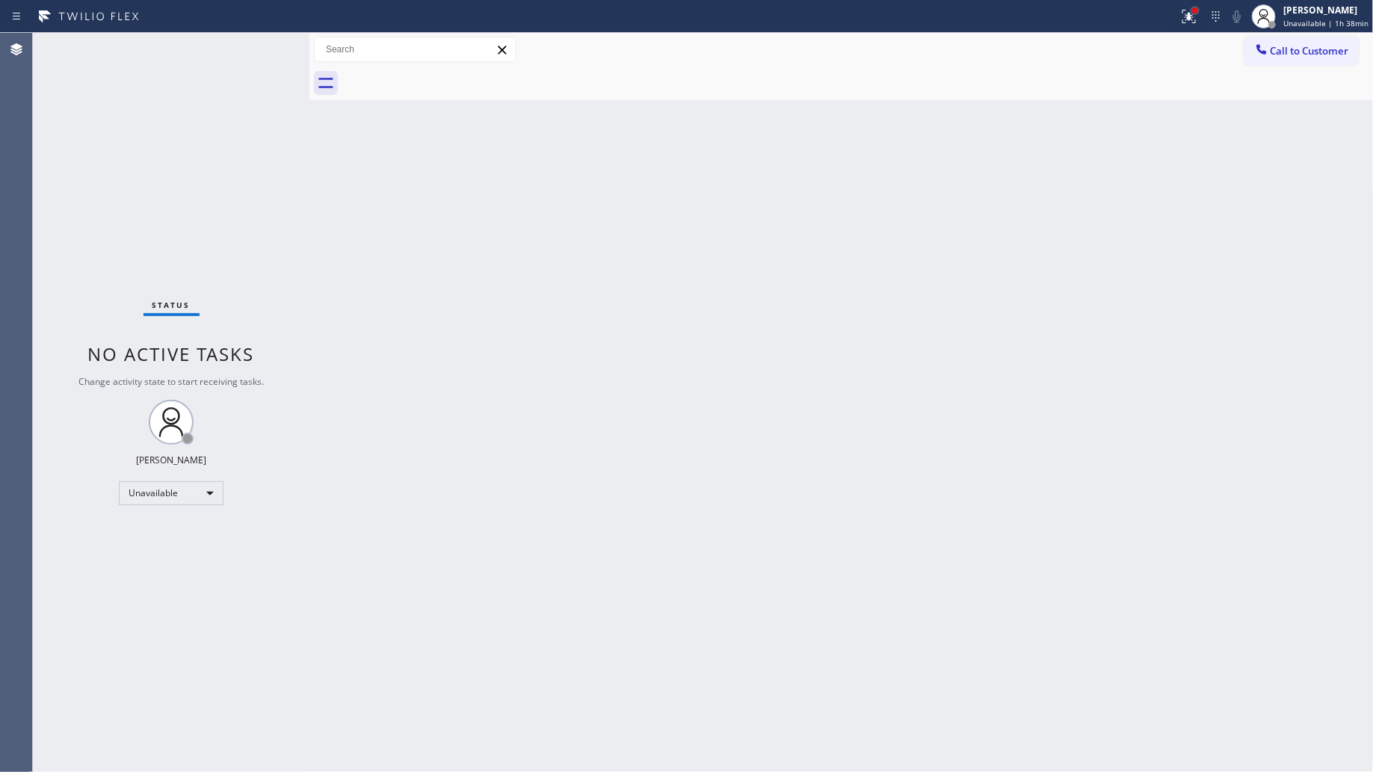
click at [1198, 11] on div at bounding box center [1196, 10] width 6 height 6
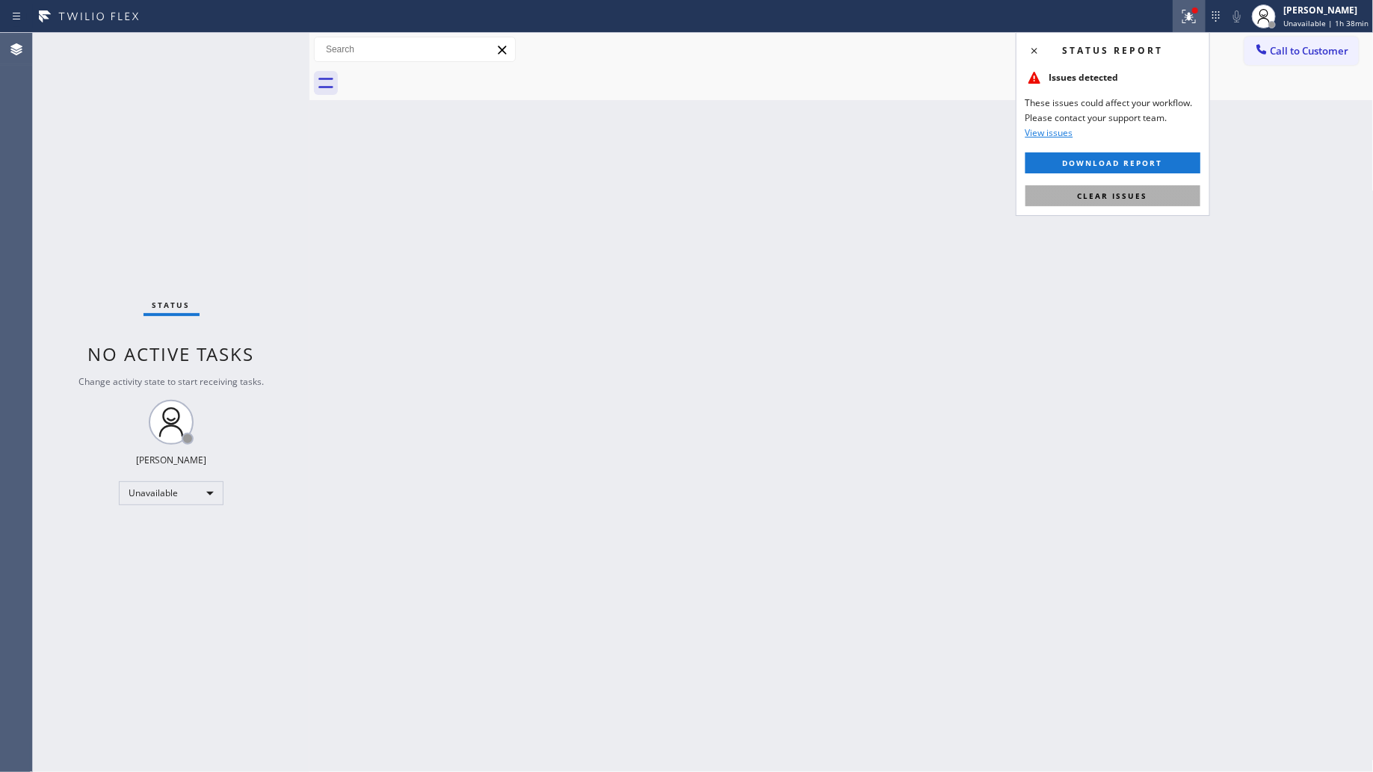
click at [1084, 200] on span "Clear issues" at bounding box center [1113, 196] width 70 height 10
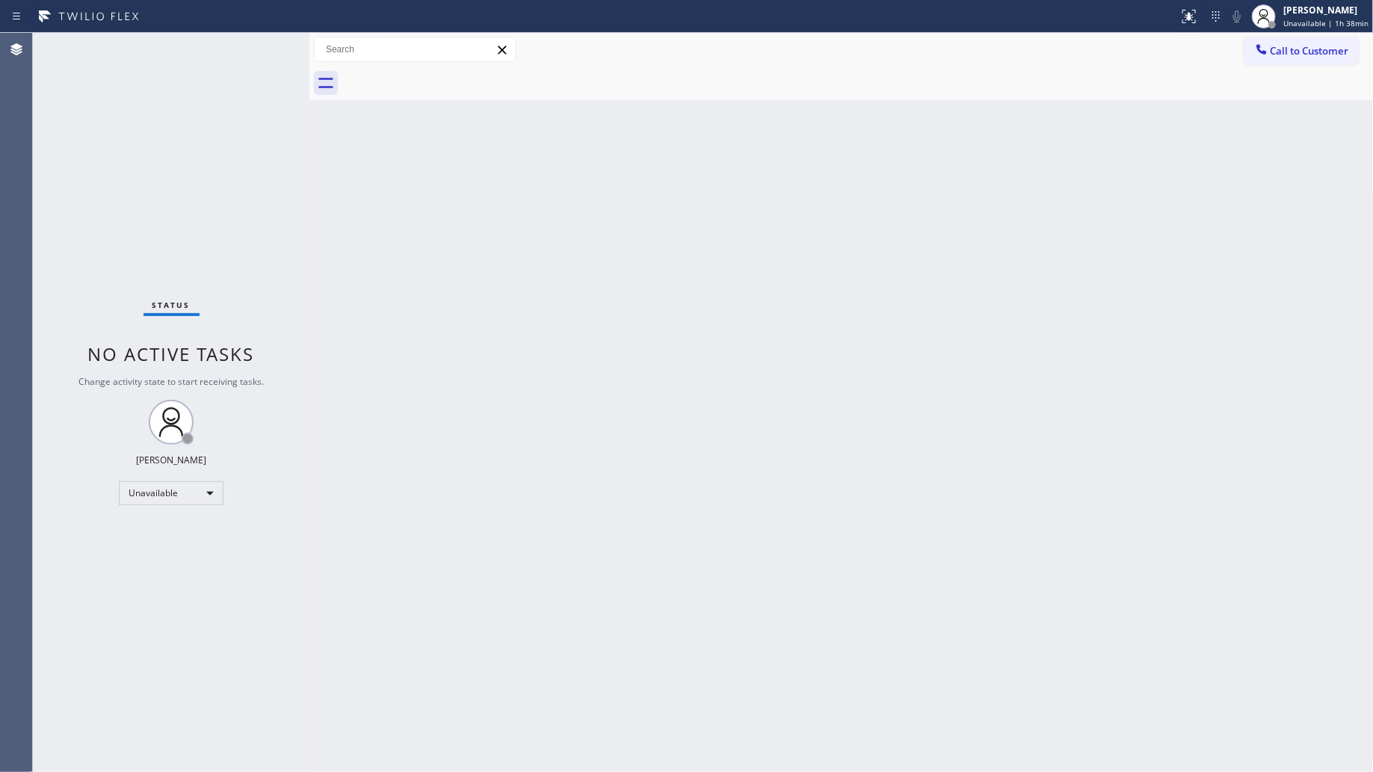
drag, startPoint x: 1287, startPoint y: 45, endPoint x: 1056, endPoint y: 142, distance: 250.0
click at [1280, 47] on span "Call to Customer" at bounding box center [1310, 50] width 79 height 13
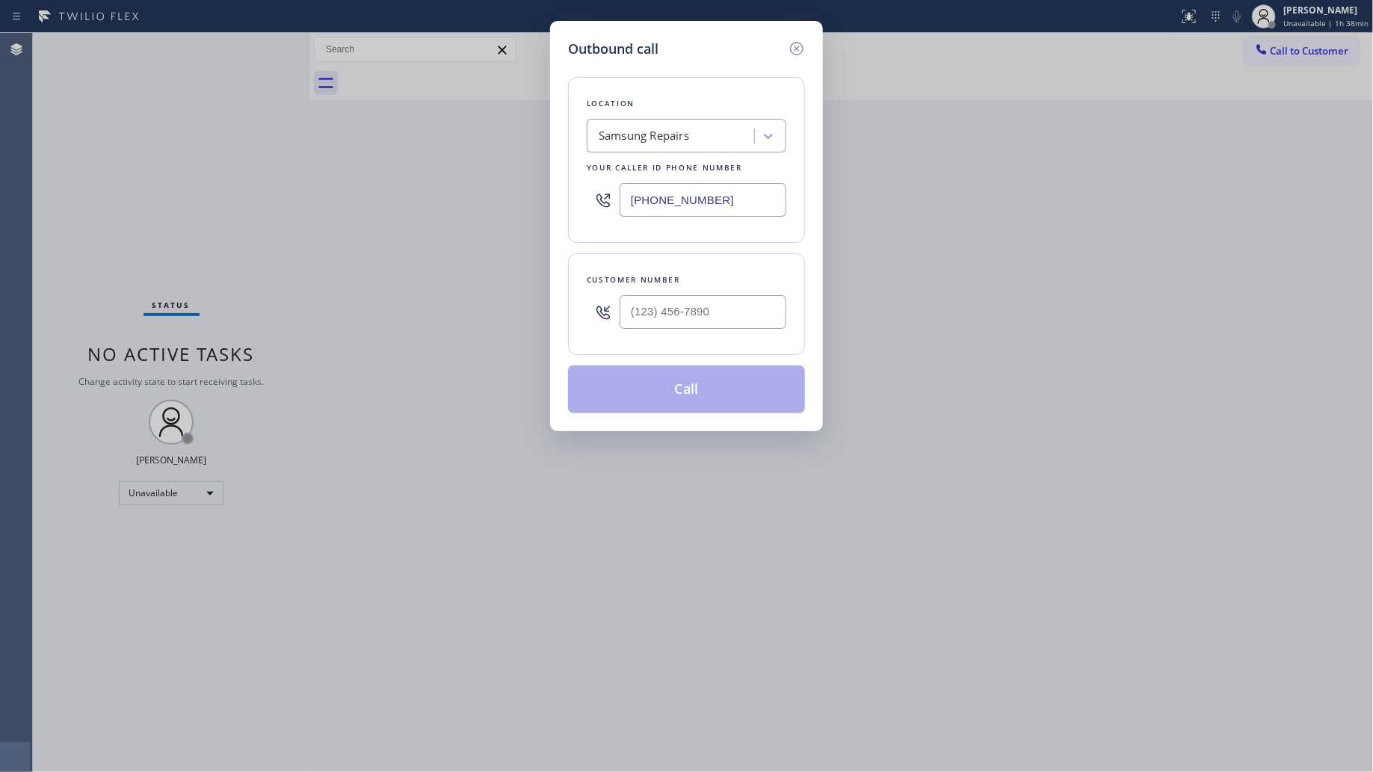
drag, startPoint x: 745, startPoint y: 204, endPoint x: 604, endPoint y: 203, distance: 141.3
click at [604, 203] on div "[PHONE_NUMBER]" at bounding box center [687, 200] width 200 height 49
paste input "650) 677-151"
type input "[PHONE_NUMBER]"
drag, startPoint x: 716, startPoint y: 314, endPoint x: 737, endPoint y: 298, distance: 26.6
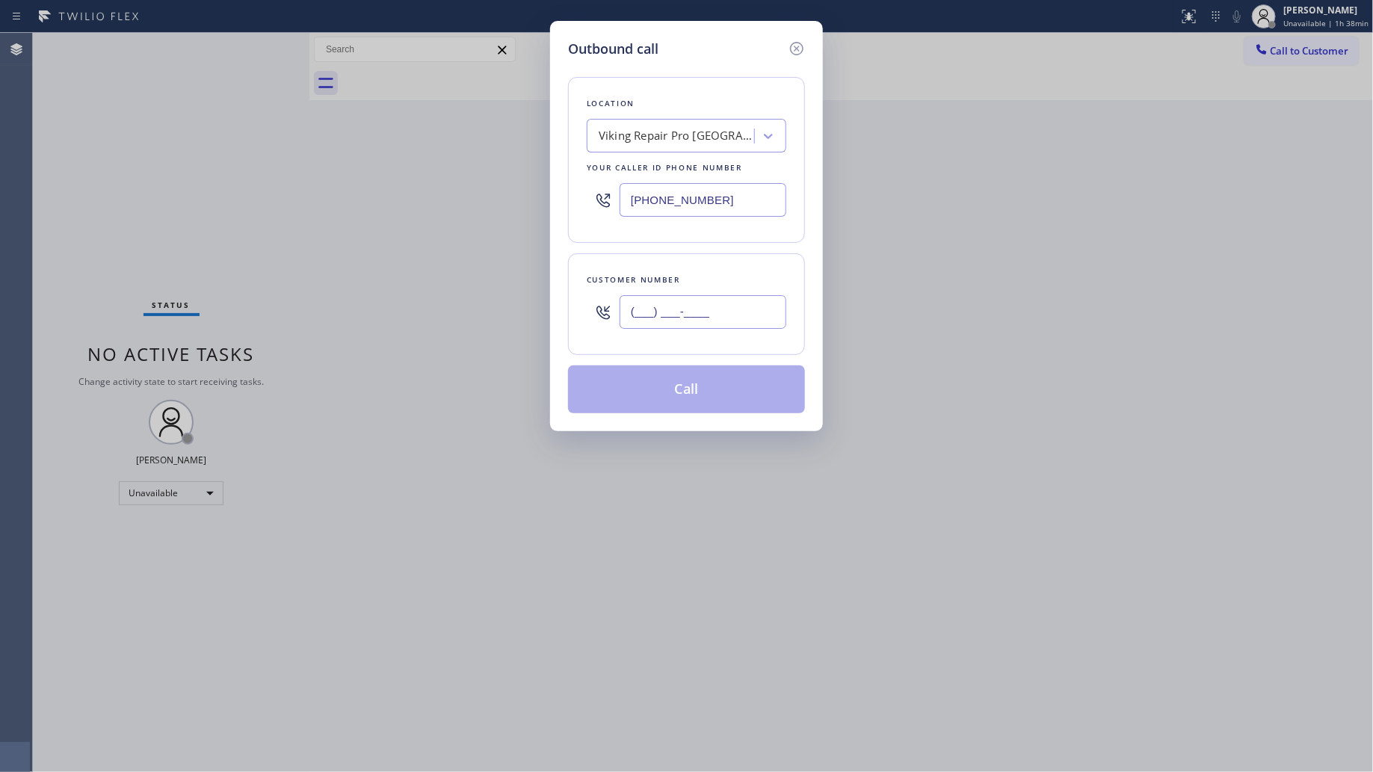
click at [718, 314] on input "(___) ___-____" at bounding box center [703, 312] width 167 height 34
paste input "650) 666-5791"
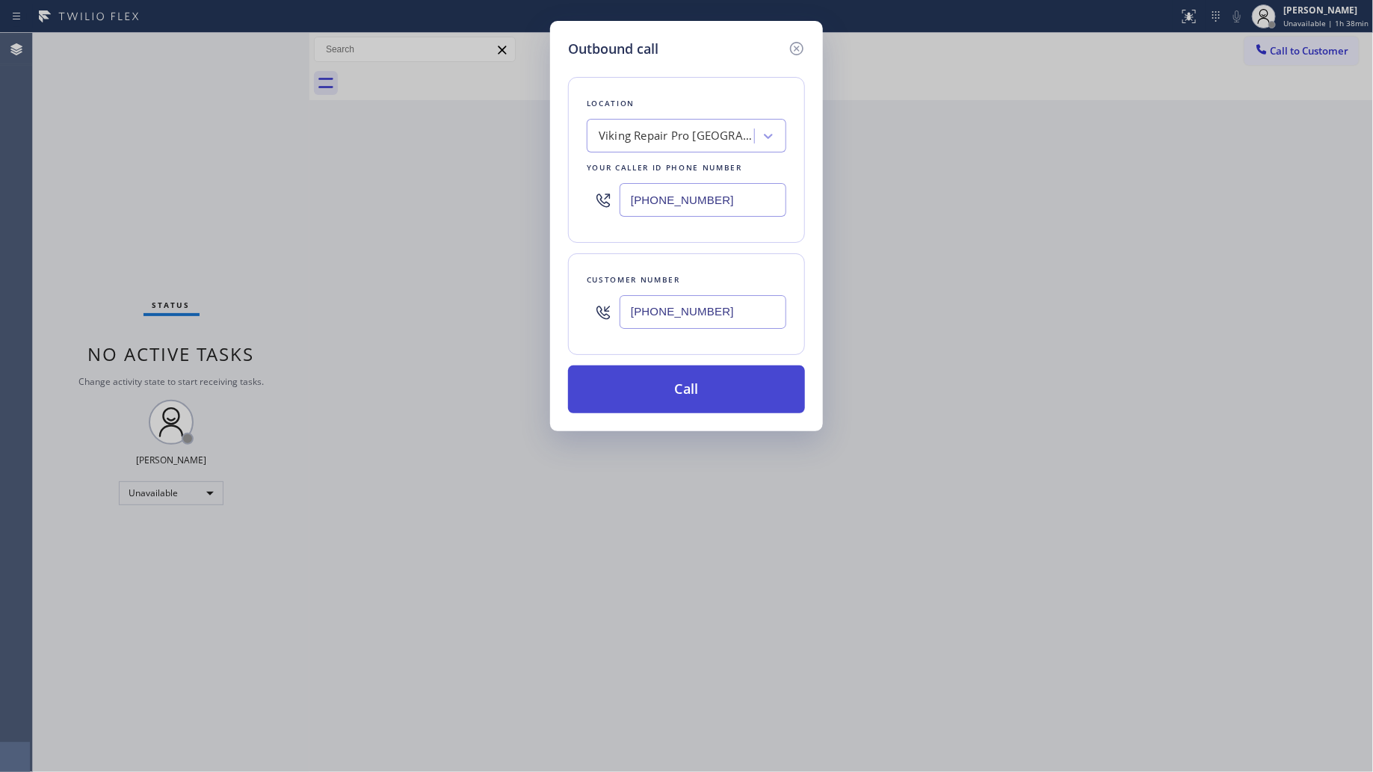
type input "[PHONE_NUMBER]"
click at [705, 394] on button "Call" at bounding box center [686, 390] width 237 height 48
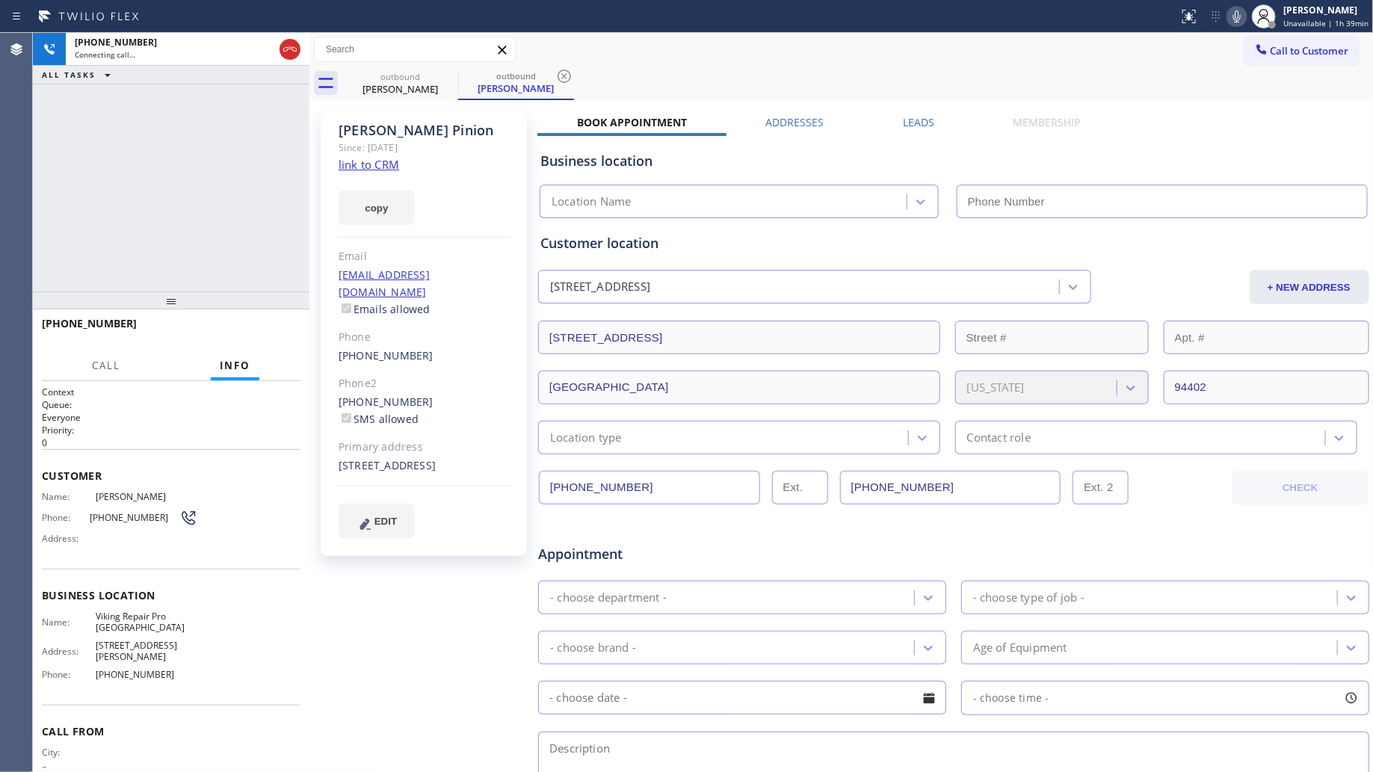
type input "[PHONE_NUMBER]"
click at [202, 129] on div "[PHONE_NUMBER] Connecting call… ALL TASKS ALL TASKS ACTIVE TASKS TASKS IN WRAP …" at bounding box center [171, 162] width 277 height 259
click at [561, 73] on icon at bounding box center [565, 76] width 18 height 18
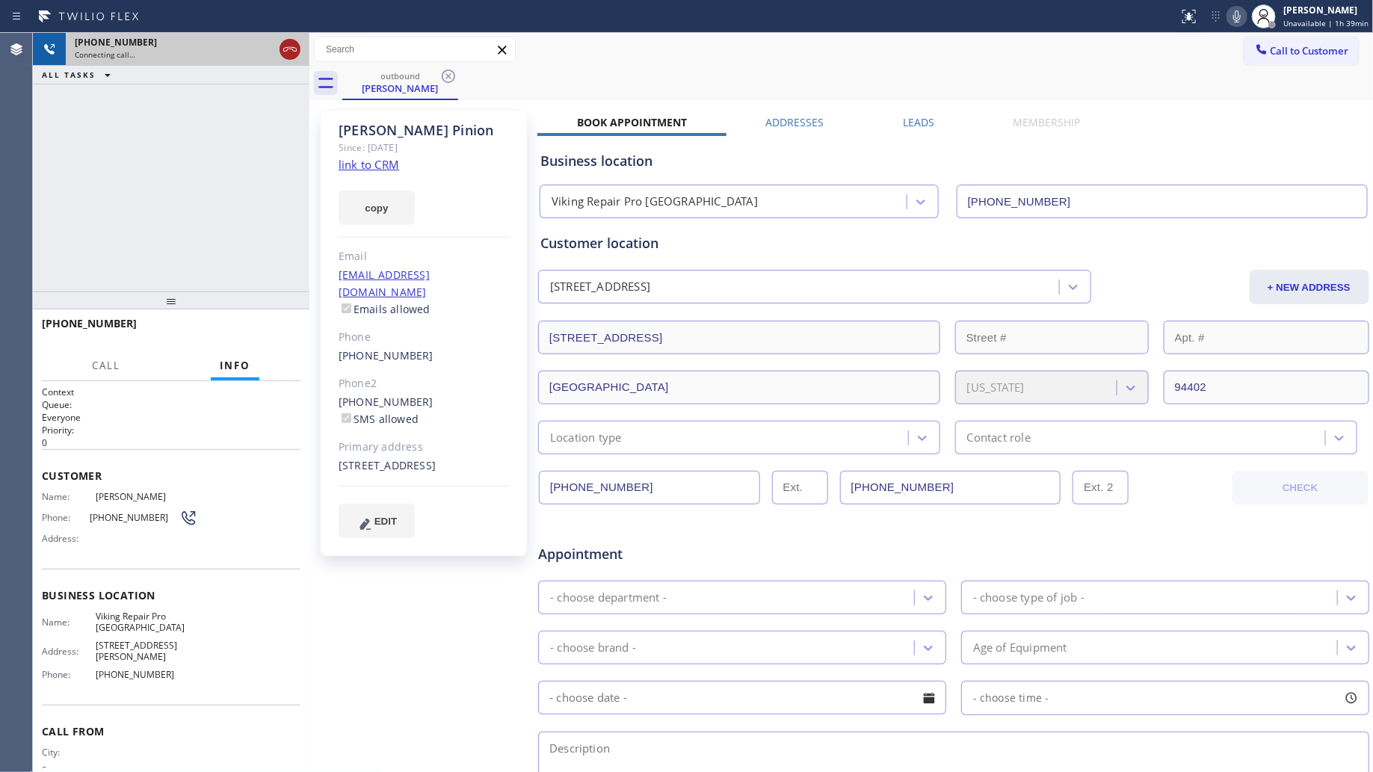
click at [295, 54] on icon at bounding box center [290, 49] width 18 height 18
click at [293, 52] on div "Connecting call…" at bounding box center [188, 54] width 226 height 10
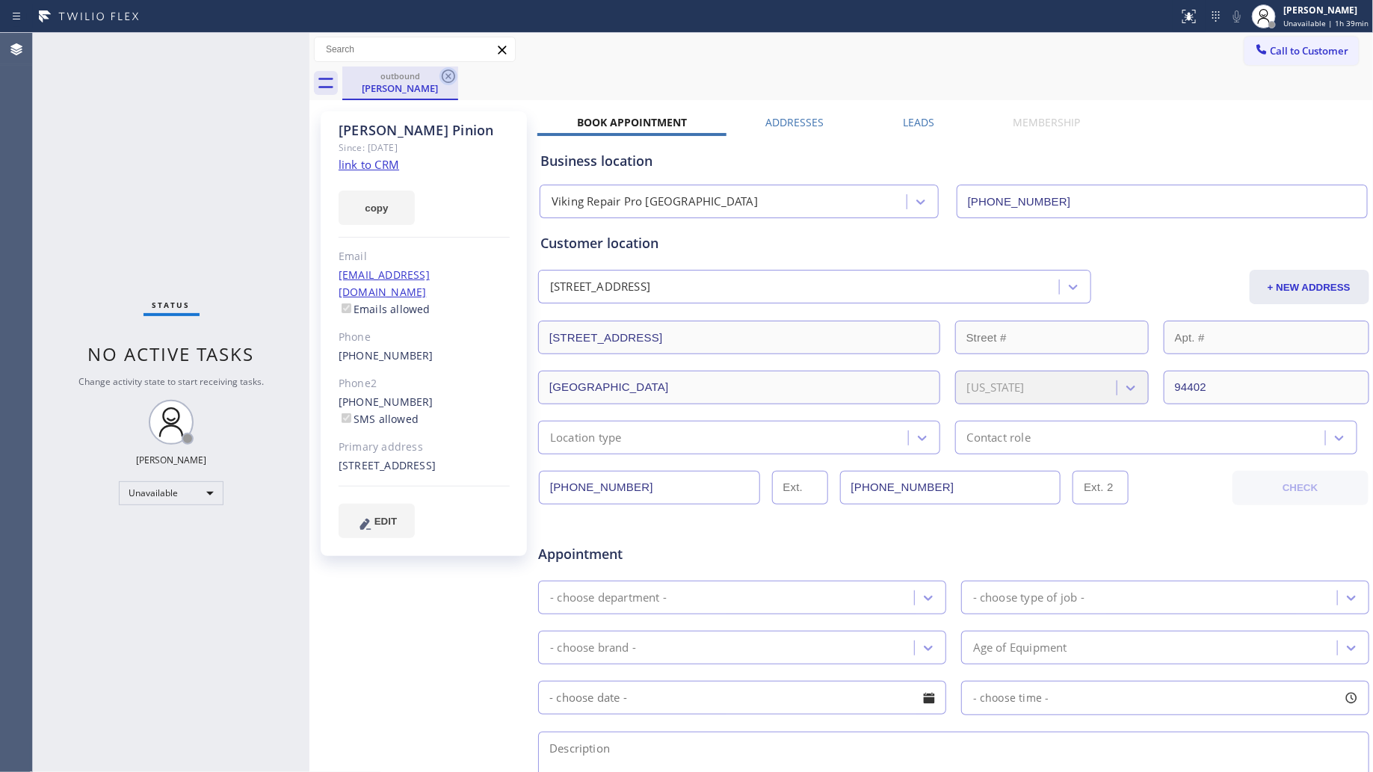
click at [446, 75] on icon at bounding box center [449, 76] width 18 height 18
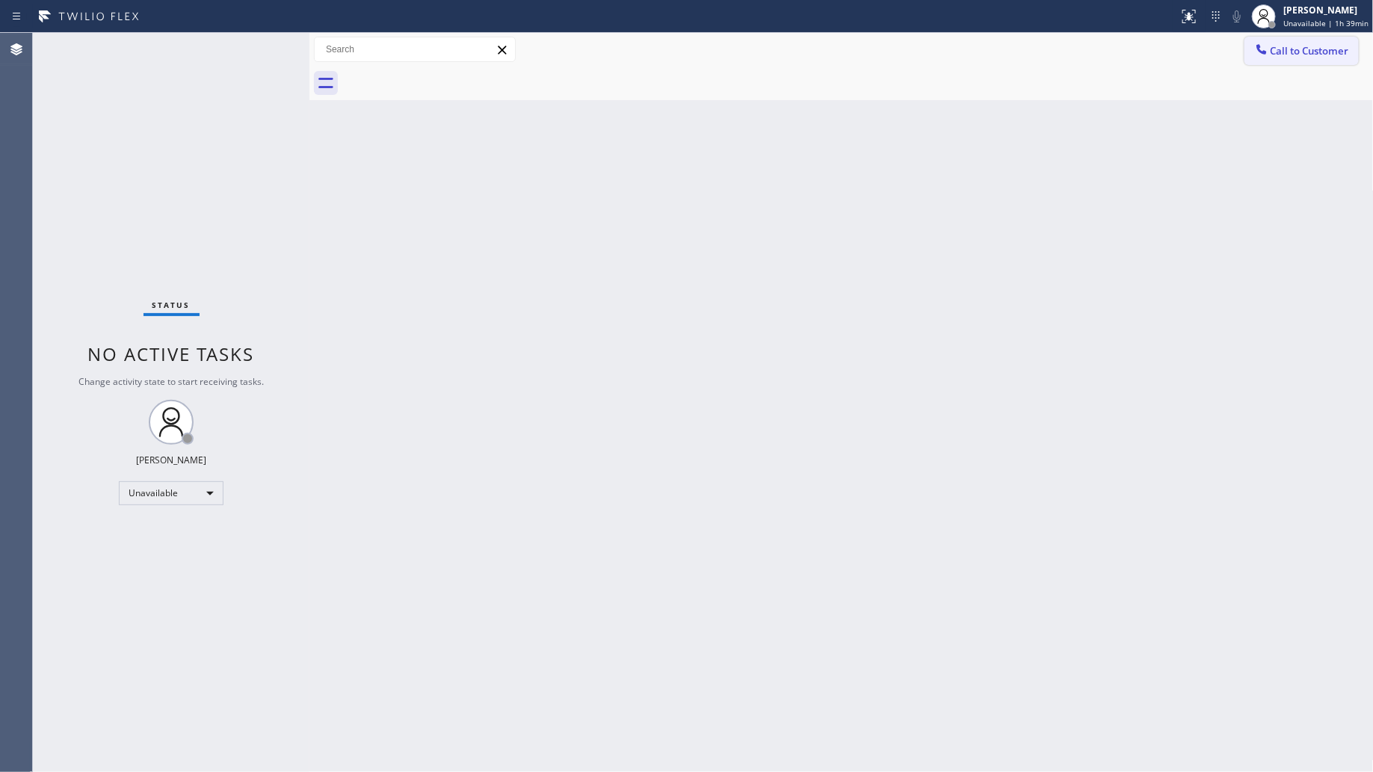
click at [1283, 62] on button "Call to Customer" at bounding box center [1302, 51] width 114 height 28
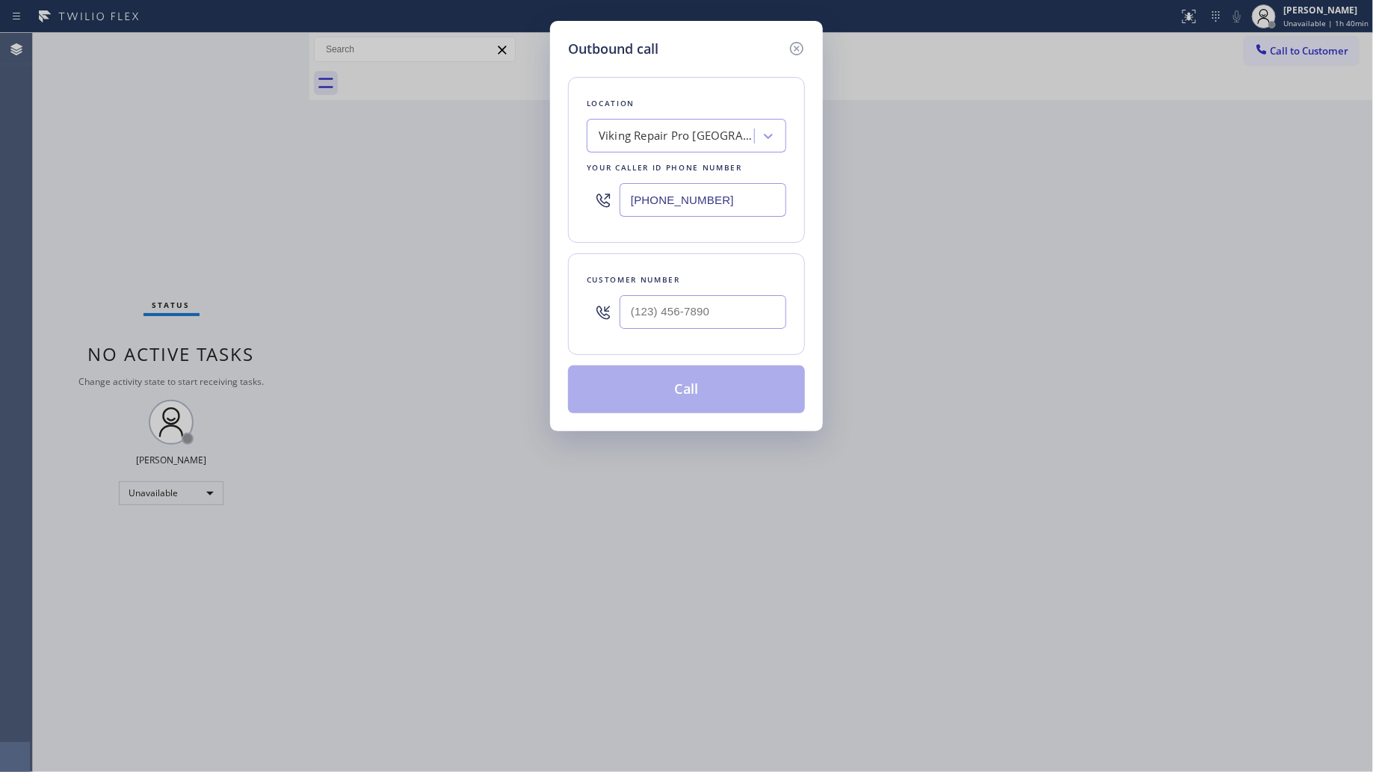
drag, startPoint x: 677, startPoint y: 193, endPoint x: 529, endPoint y: 193, distance: 147.3
click at [531, 193] on div "Outbound call Location Viking Repair Pro [GEOGRAPHIC_DATA] Your caller id phone…" at bounding box center [686, 386] width 1373 height 772
paste input "206) 557-6220"
type input "[PHONE_NUMBER]"
click at [692, 308] on input "(___) ___-____" at bounding box center [703, 312] width 167 height 34
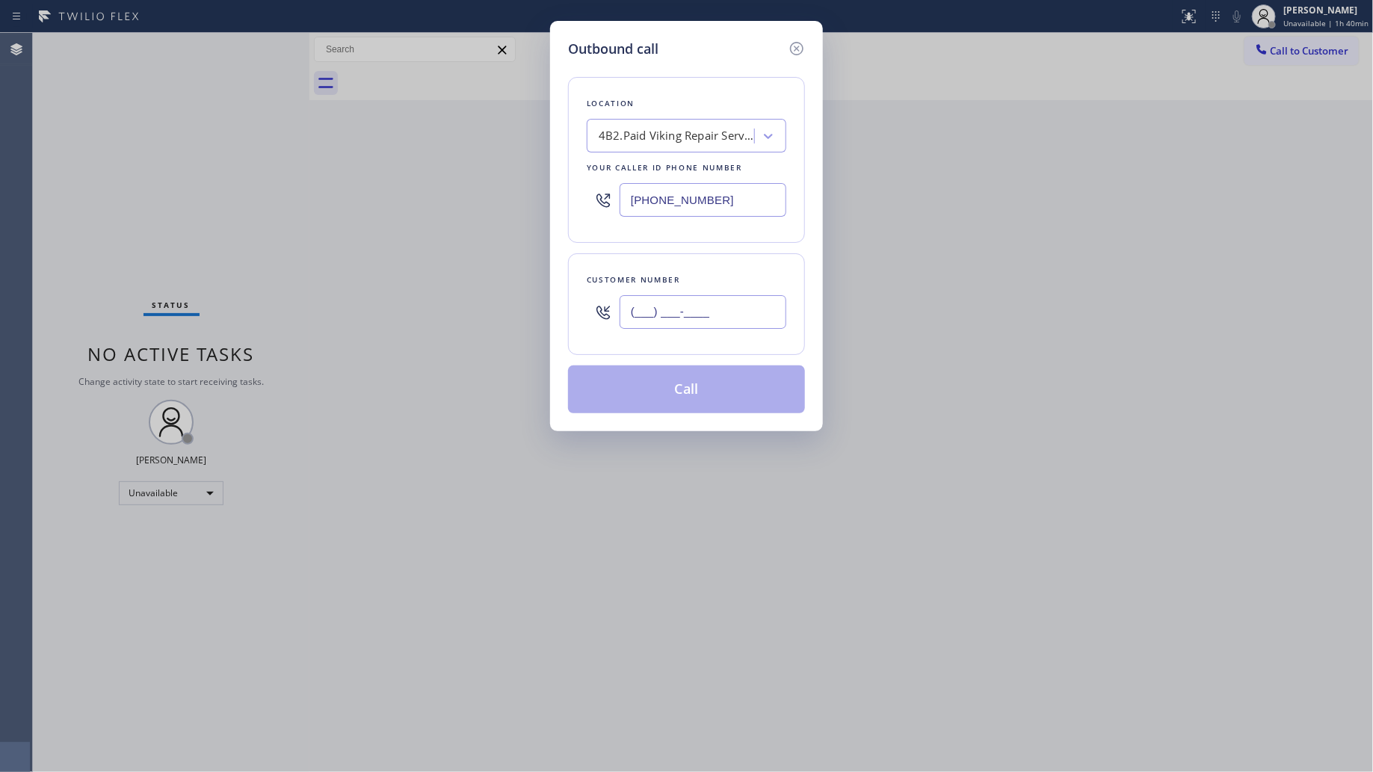
paste input "425) 985-2563"
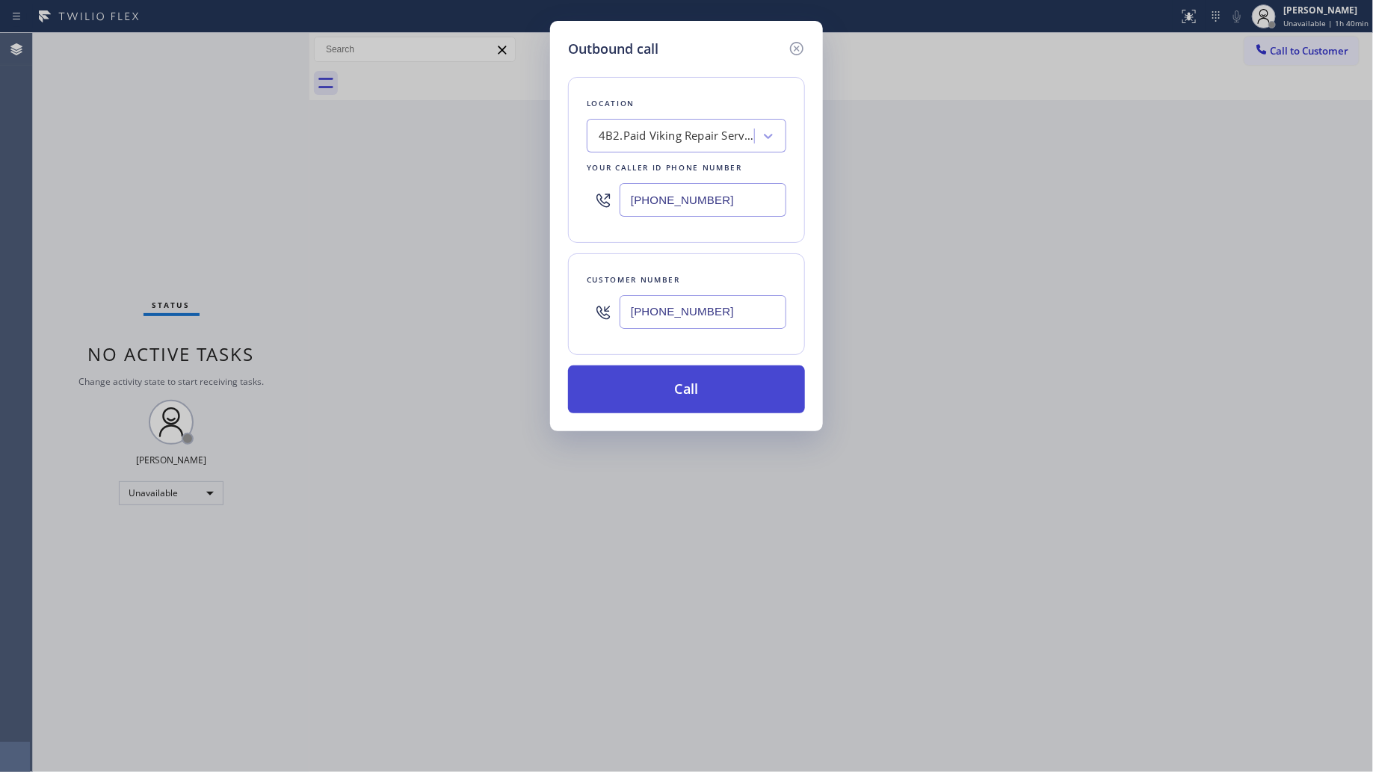
type input "[PHONE_NUMBER]"
click at [694, 389] on button "Call" at bounding box center [686, 390] width 237 height 48
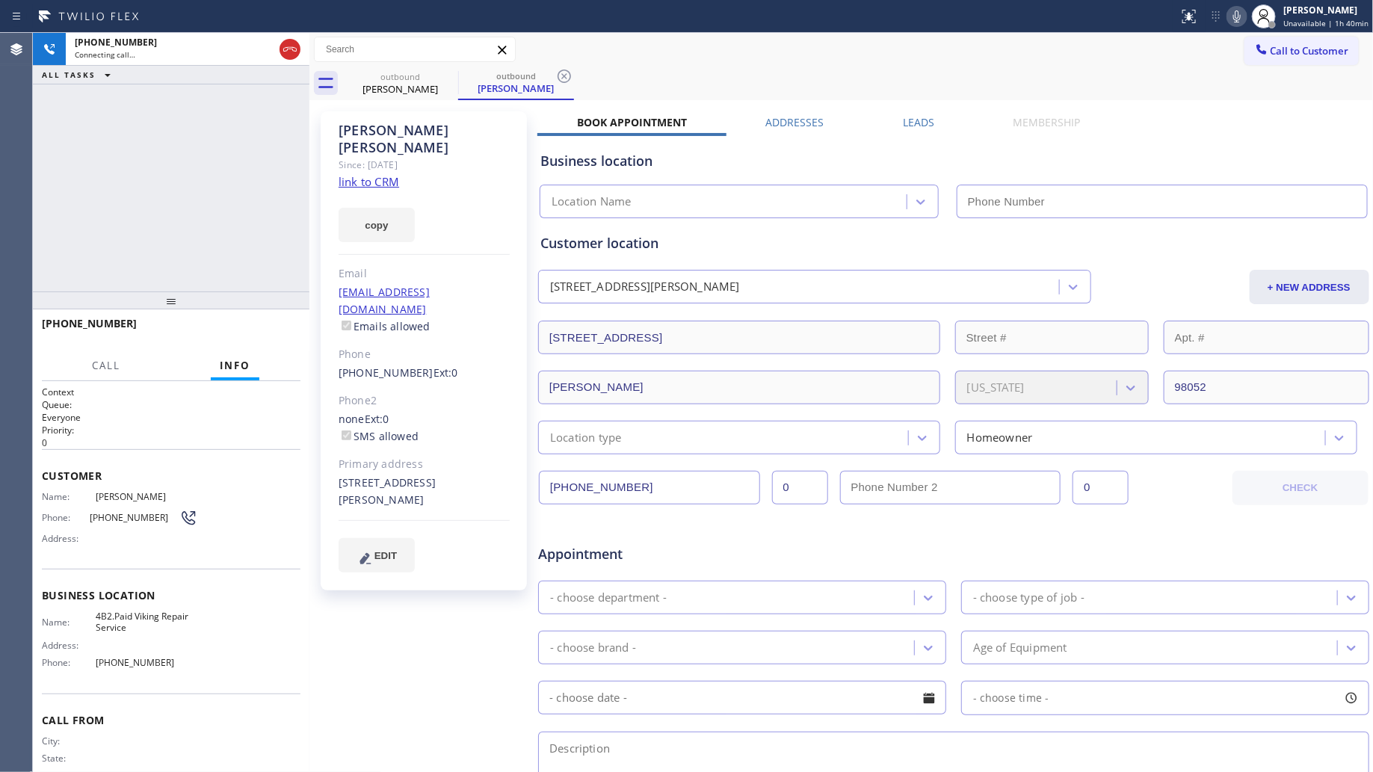
type input "[PHONE_NUMBER]"
click at [561, 69] on icon at bounding box center [565, 76] width 18 height 18
click at [264, 320] on button "HANG UP" at bounding box center [266, 330] width 70 height 21
click at [273, 329] on span "HANG UP" at bounding box center [266, 330] width 46 height 10
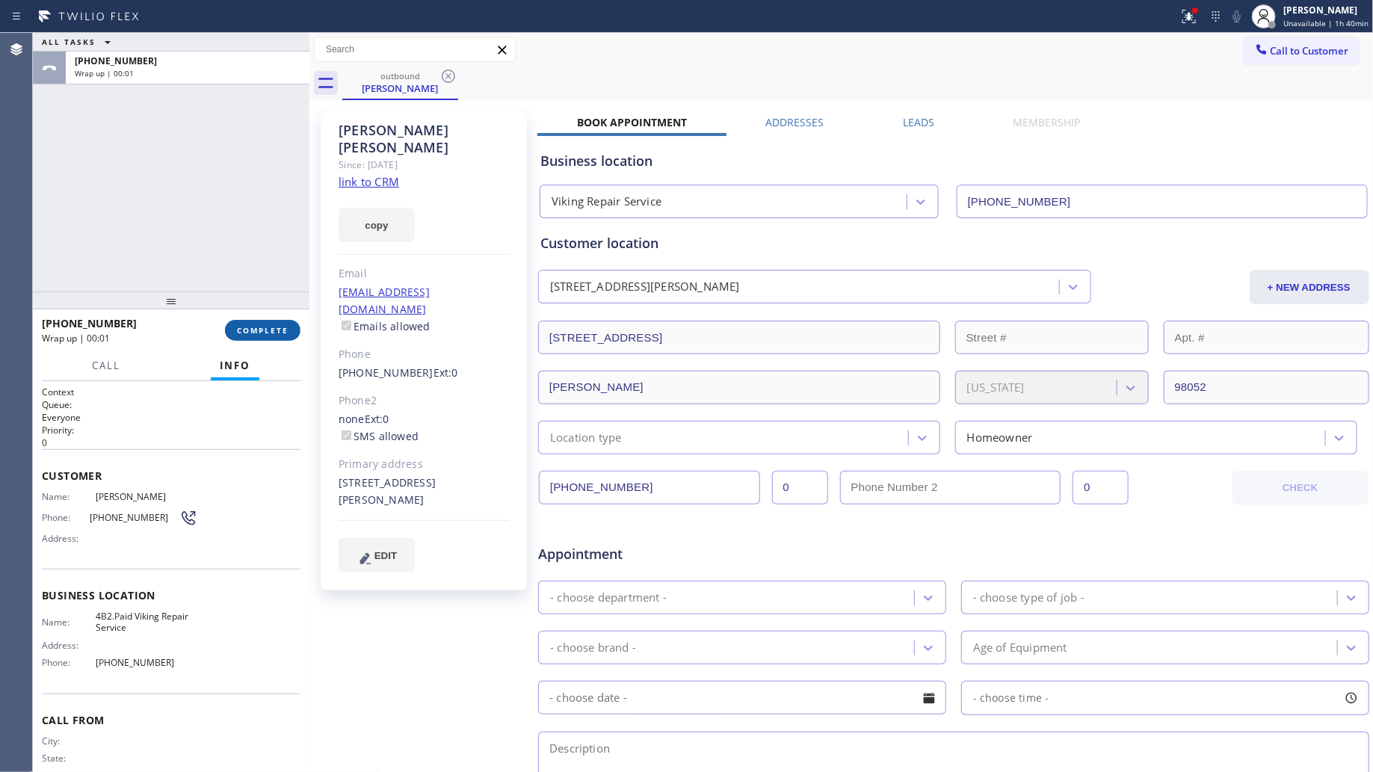
drag, startPoint x: 274, startPoint y: 330, endPoint x: 285, endPoint y: 334, distance: 12.1
click at [277, 327] on span "COMPLETE" at bounding box center [263, 330] width 52 height 10
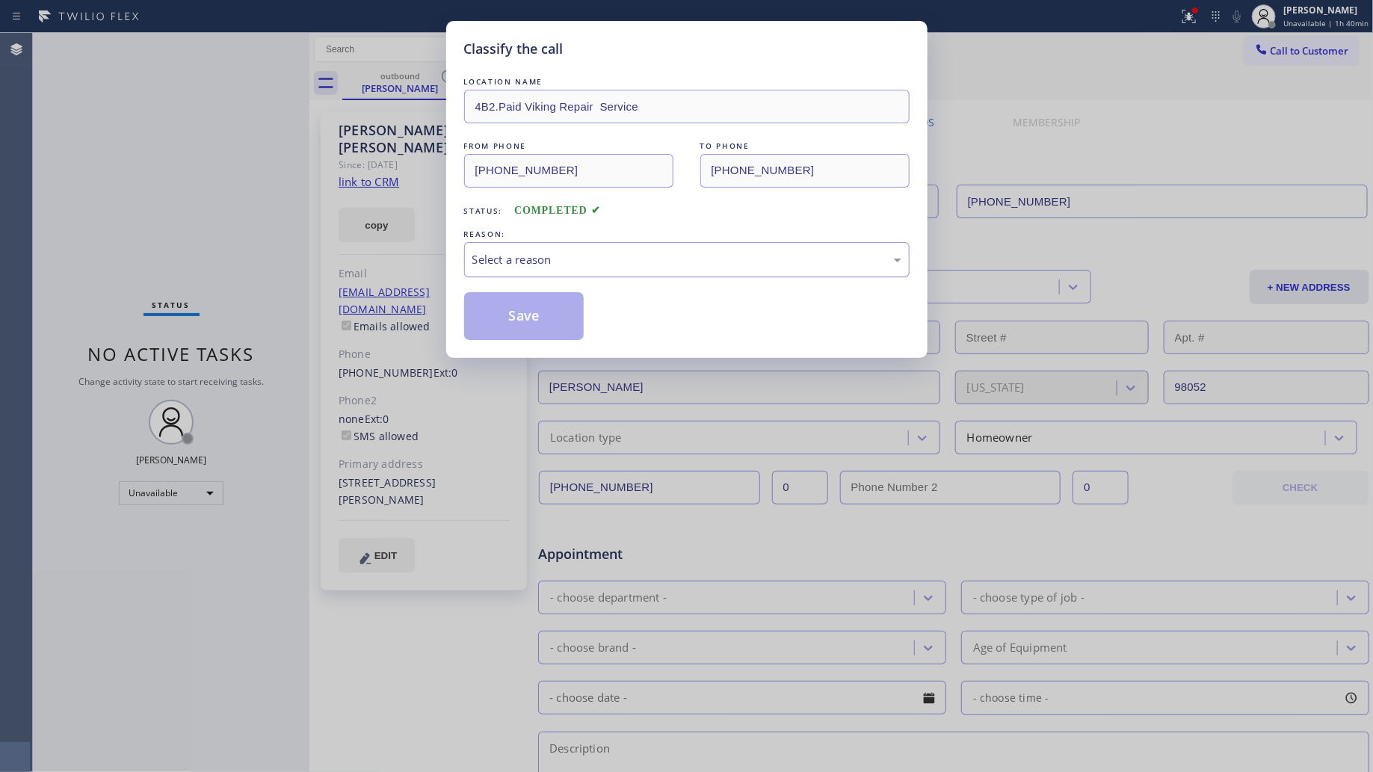
click at [516, 247] on div "Select a reason" at bounding box center [687, 259] width 446 height 35
click at [523, 319] on button "Save" at bounding box center [524, 316] width 120 height 48
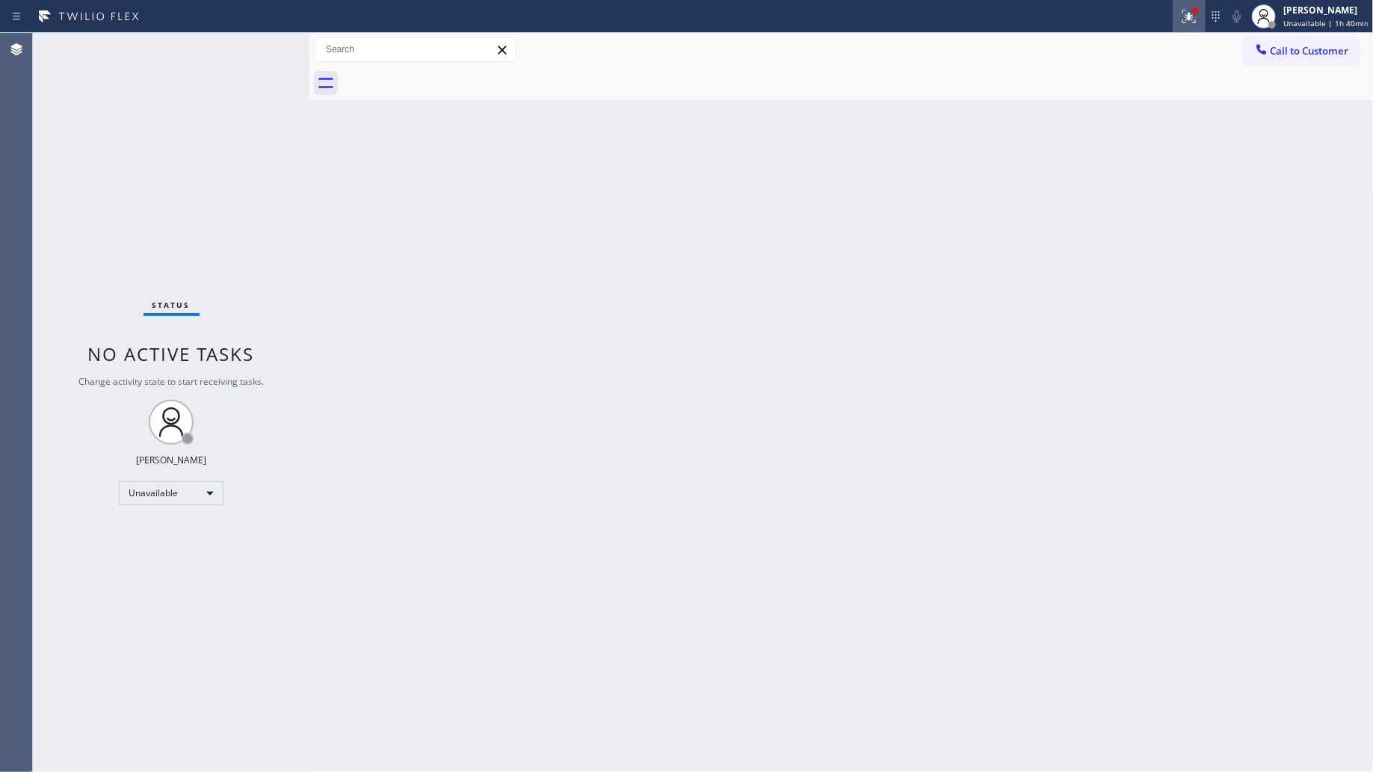
click at [1181, 19] on div at bounding box center [1189, 16] width 33 height 18
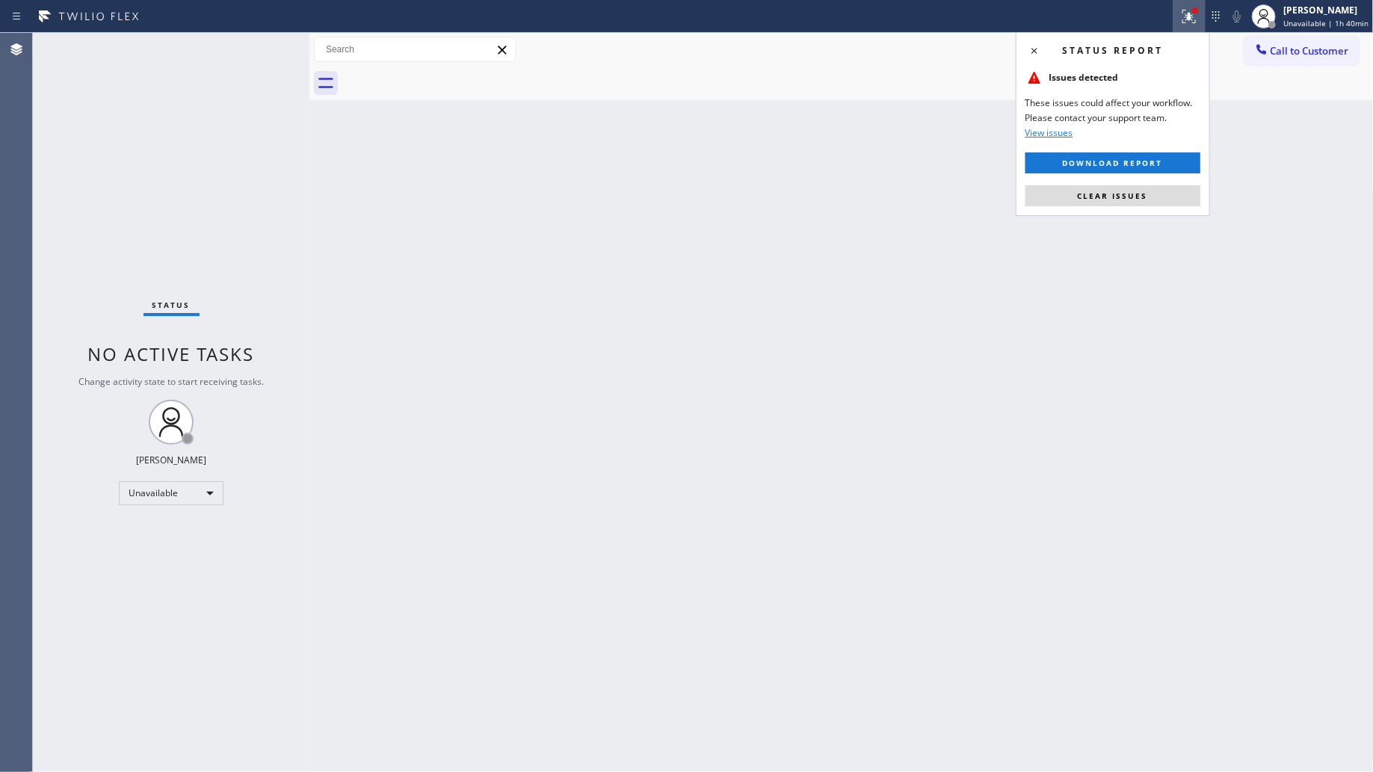
drag, startPoint x: 1131, startPoint y: 202, endPoint x: 1138, endPoint y: 162, distance: 40.2
click at [1131, 200] on button "Clear issues" at bounding box center [1113, 195] width 175 height 21
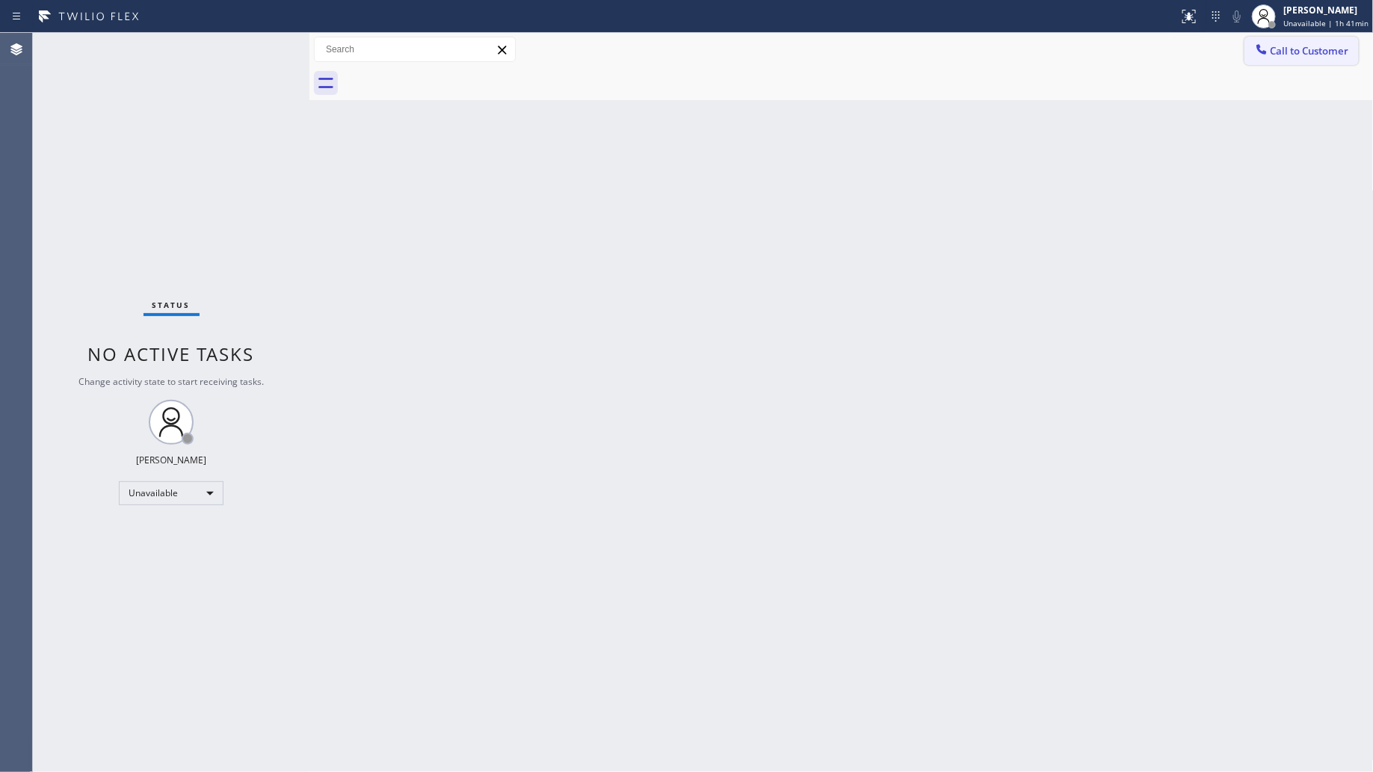
click at [1318, 58] on button "Call to Customer" at bounding box center [1302, 51] width 114 height 28
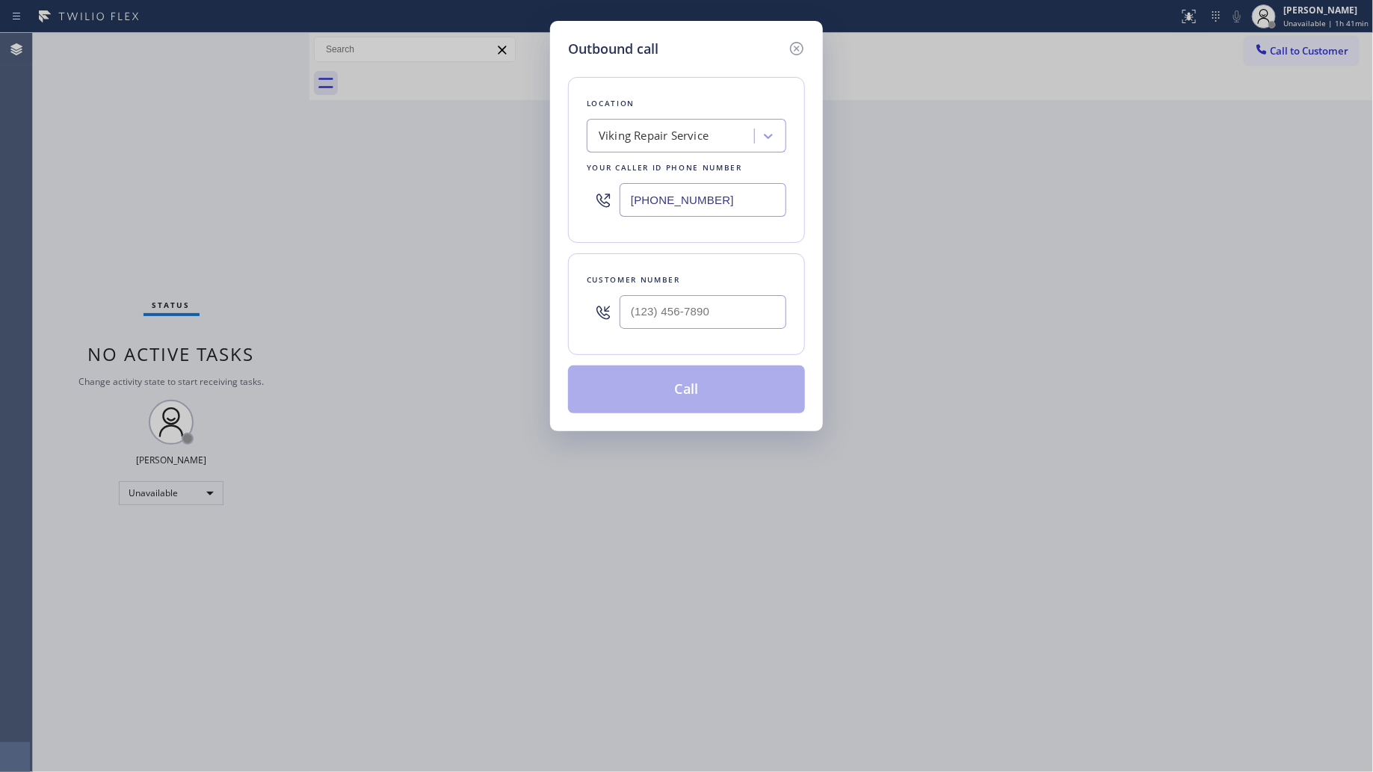
drag, startPoint x: 752, startPoint y: 203, endPoint x: 529, endPoint y: 181, distance: 224.7
click at [523, 185] on div "Outbound call Location Viking Repair Service Your caller id phone number [PHONE…" at bounding box center [686, 386] width 1373 height 772
paste input "855) 904-2285"
type input "[PHONE_NUMBER]"
paste input "text"
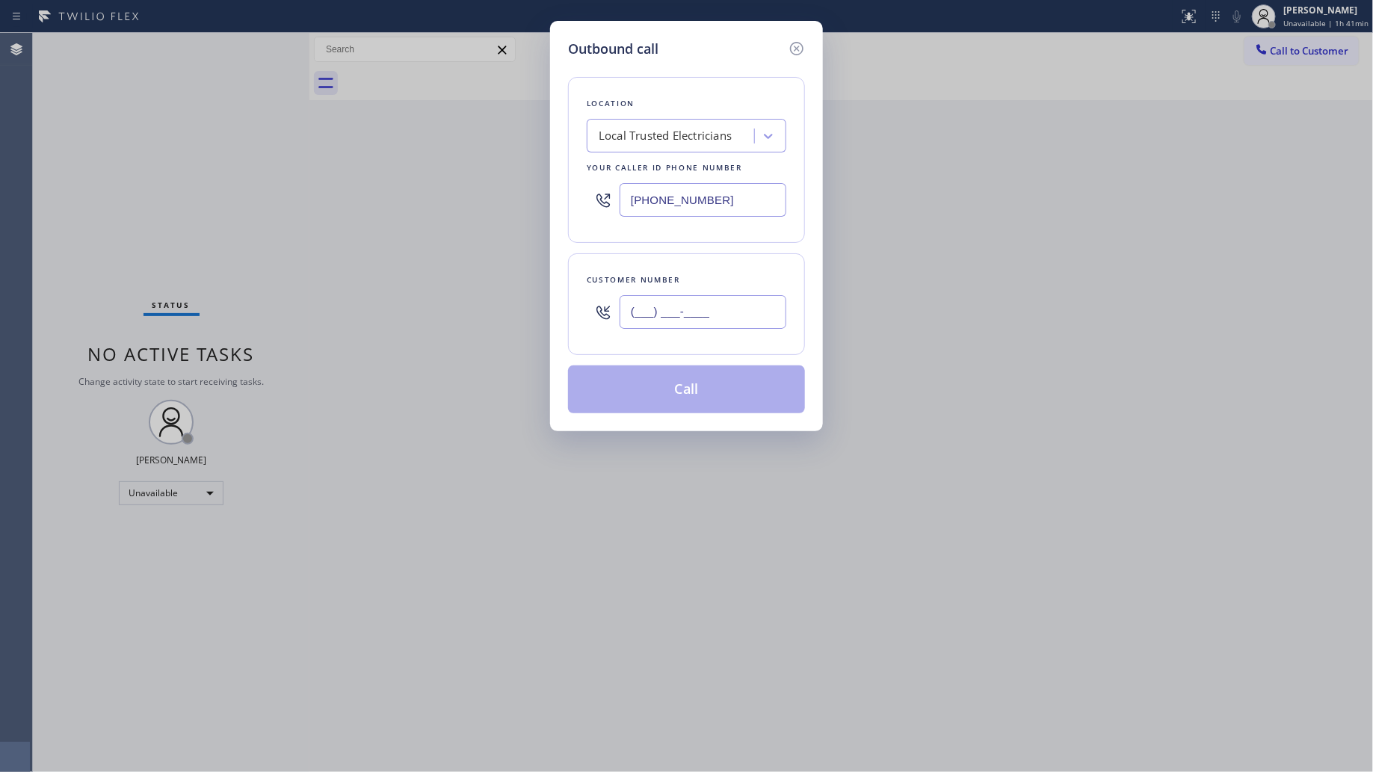
click at [727, 319] on input "(___) ___-____" at bounding box center [703, 312] width 167 height 34
paste input "214) 608-0367"
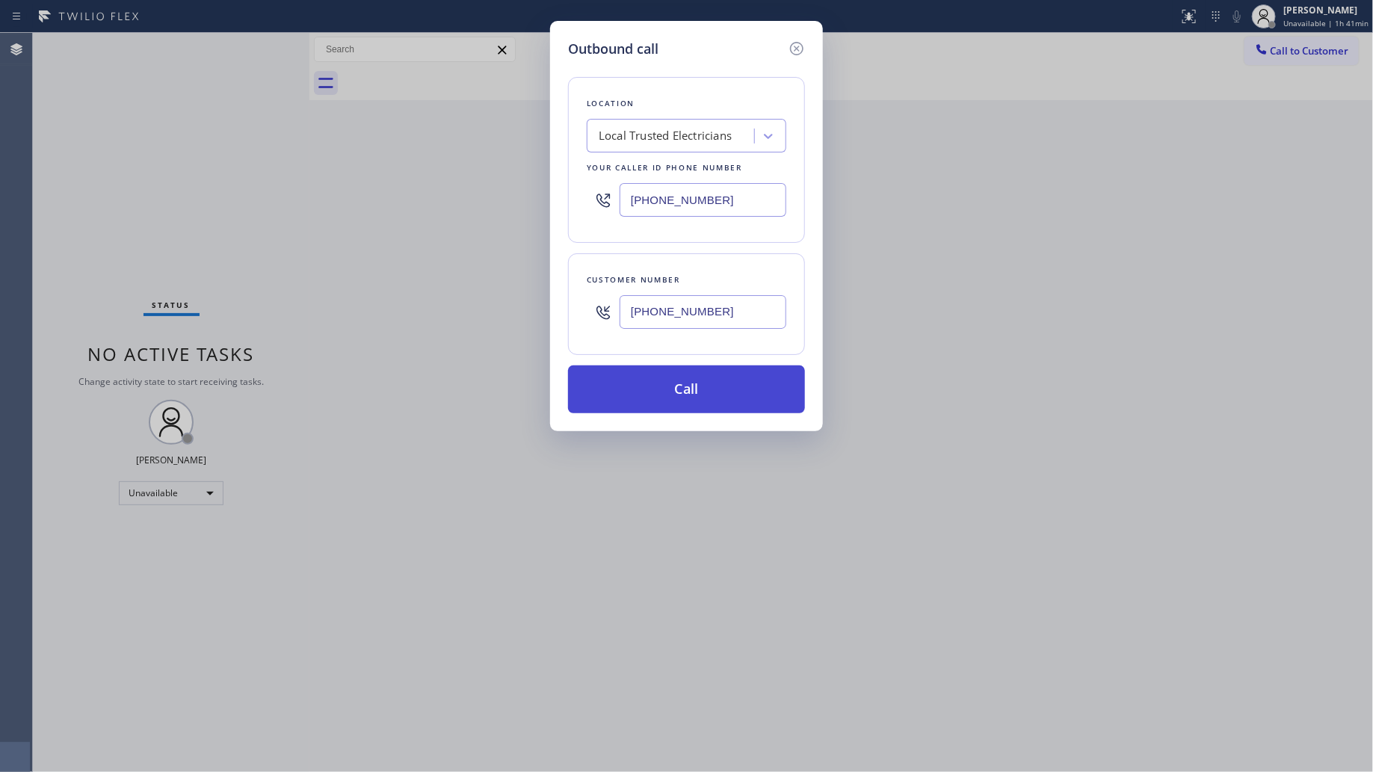
type input "[PHONE_NUMBER]"
click at [688, 393] on button "Call" at bounding box center [686, 390] width 237 height 48
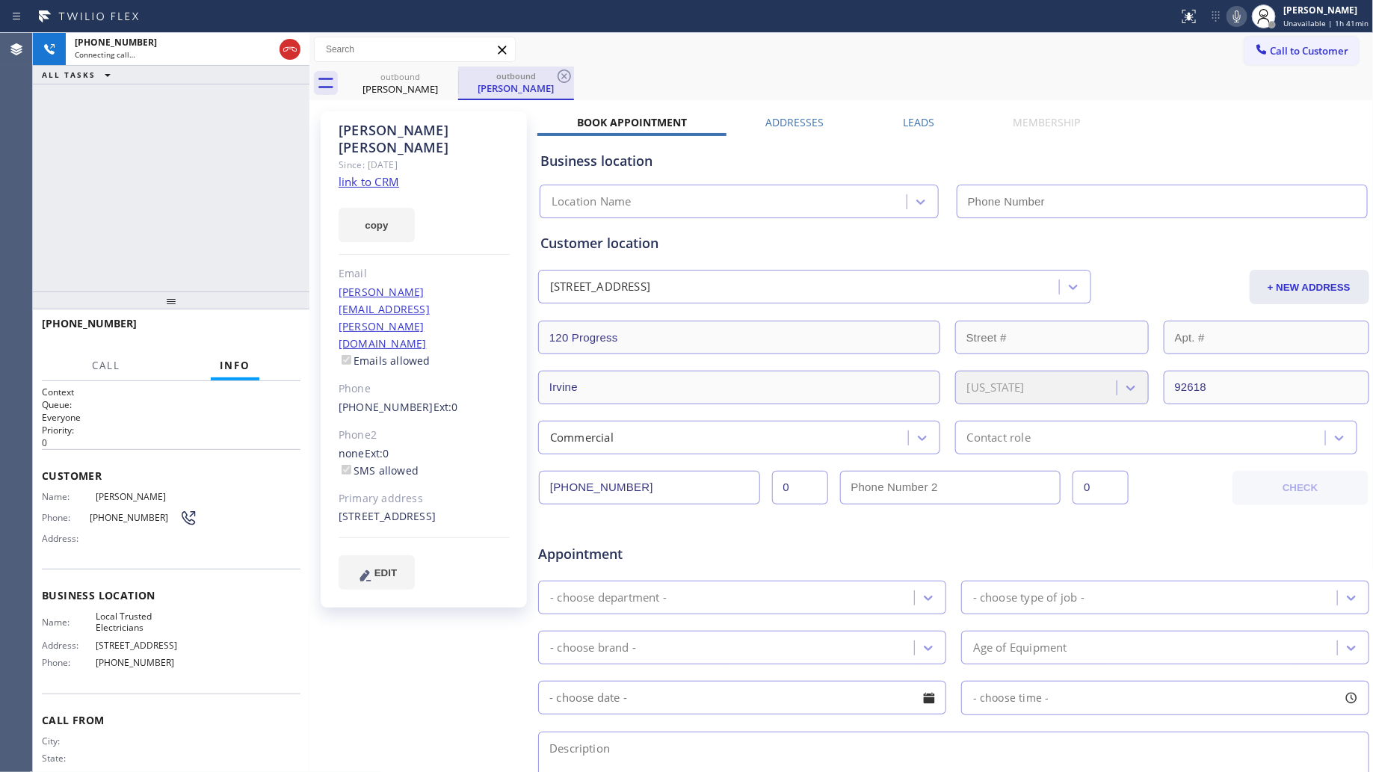
type input "[PHONE_NUMBER]"
drag, startPoint x: 572, startPoint y: 76, endPoint x: 582, endPoint y: 76, distance: 9.7
click at [573, 76] on div "outbound [PERSON_NAME]" at bounding box center [516, 84] width 116 height 34
click at [628, 65] on div "Call to Customer Outbound call Location Local Trusted Electricians Your caller …" at bounding box center [842, 50] width 1065 height 34
drag, startPoint x: 570, startPoint y: 73, endPoint x: 559, endPoint y: 76, distance: 11.8
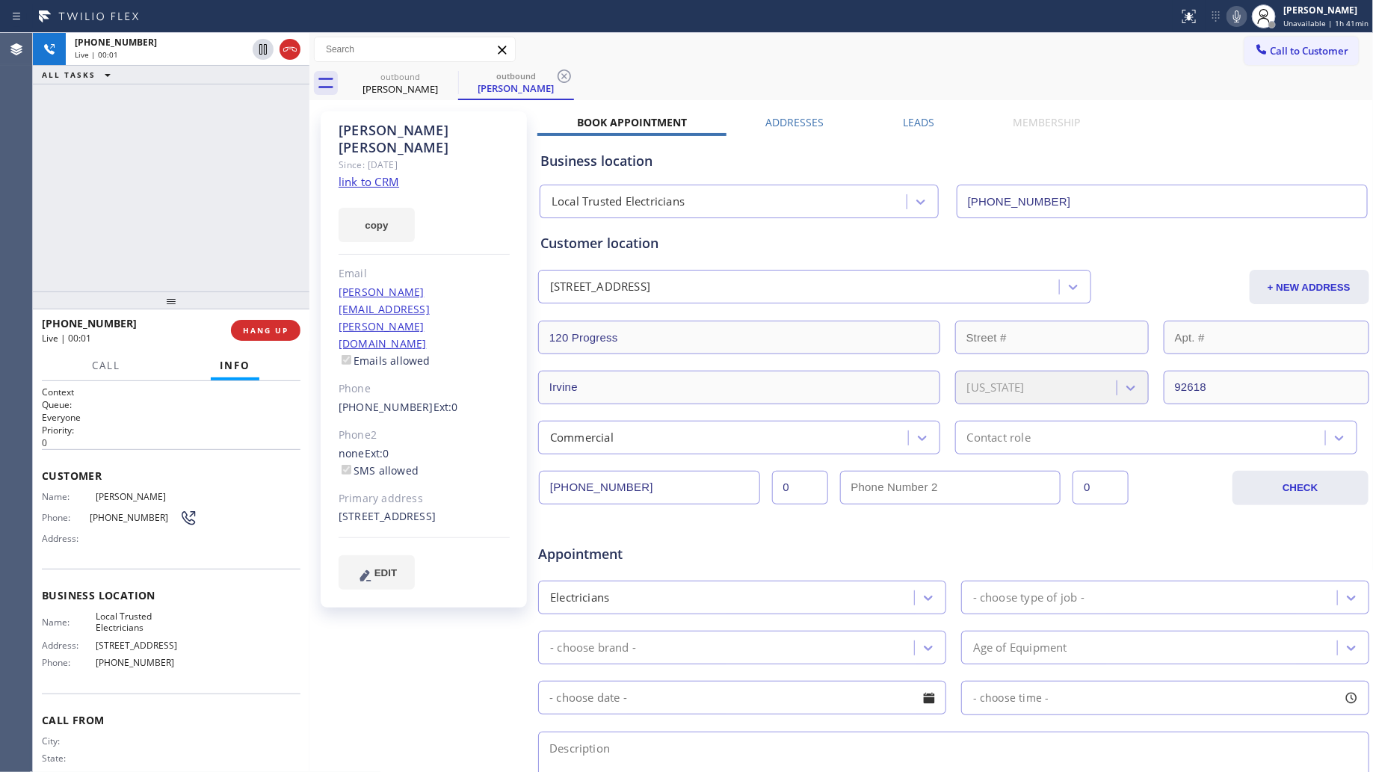
click at [570, 73] on icon at bounding box center [565, 76] width 18 height 18
drag, startPoint x: 303, startPoint y: 323, endPoint x: 283, endPoint y: 325, distance: 20.3
click at [301, 323] on div "[PHONE_NUMBER] Live | 00:02 HANG UP" at bounding box center [171, 331] width 277 height 42
click at [277, 326] on span "HANG UP" at bounding box center [266, 330] width 46 height 10
click at [277, 327] on span "HANG UP" at bounding box center [266, 330] width 46 height 10
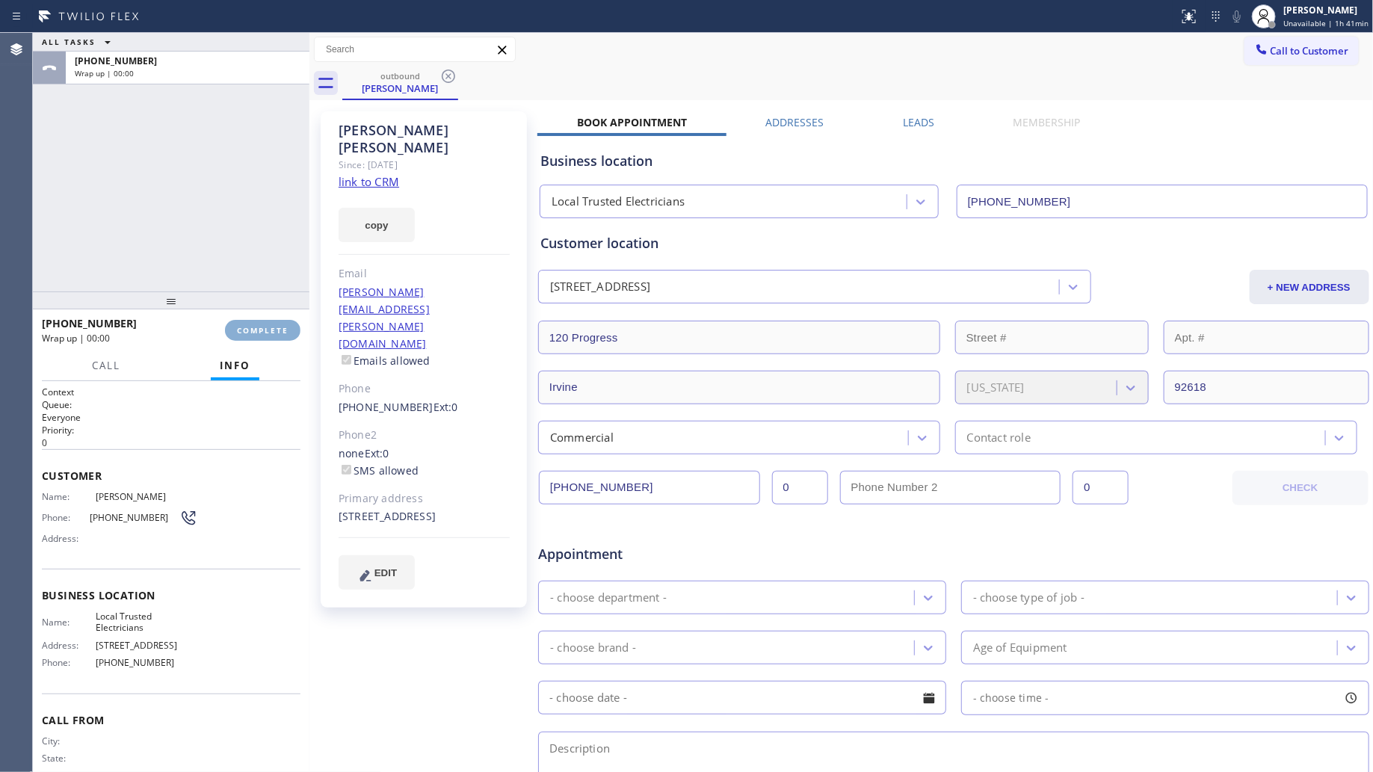
click at [282, 322] on button "COMPLETE" at bounding box center [263, 330] width 76 height 21
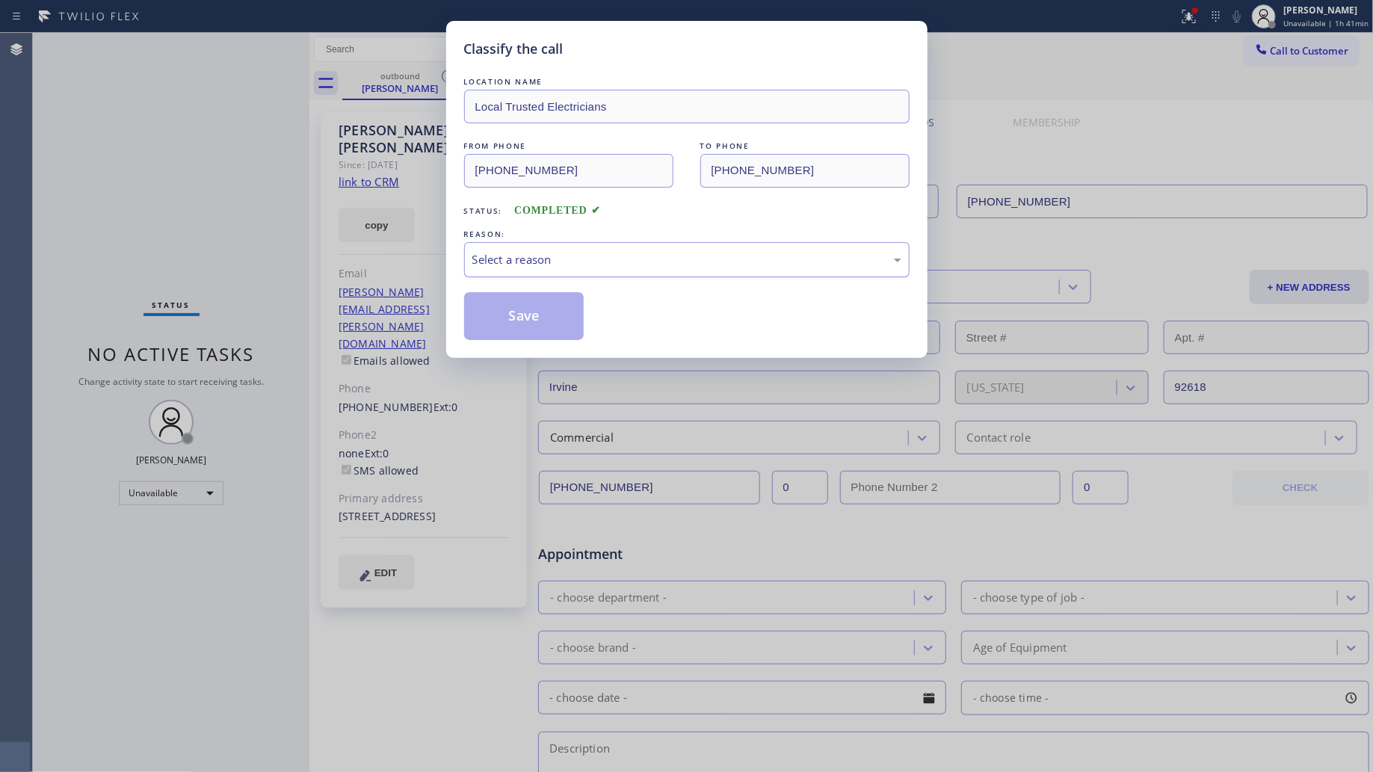
click at [517, 270] on div "Select a reason" at bounding box center [687, 259] width 446 height 35
click at [514, 320] on button "Save" at bounding box center [524, 316] width 120 height 48
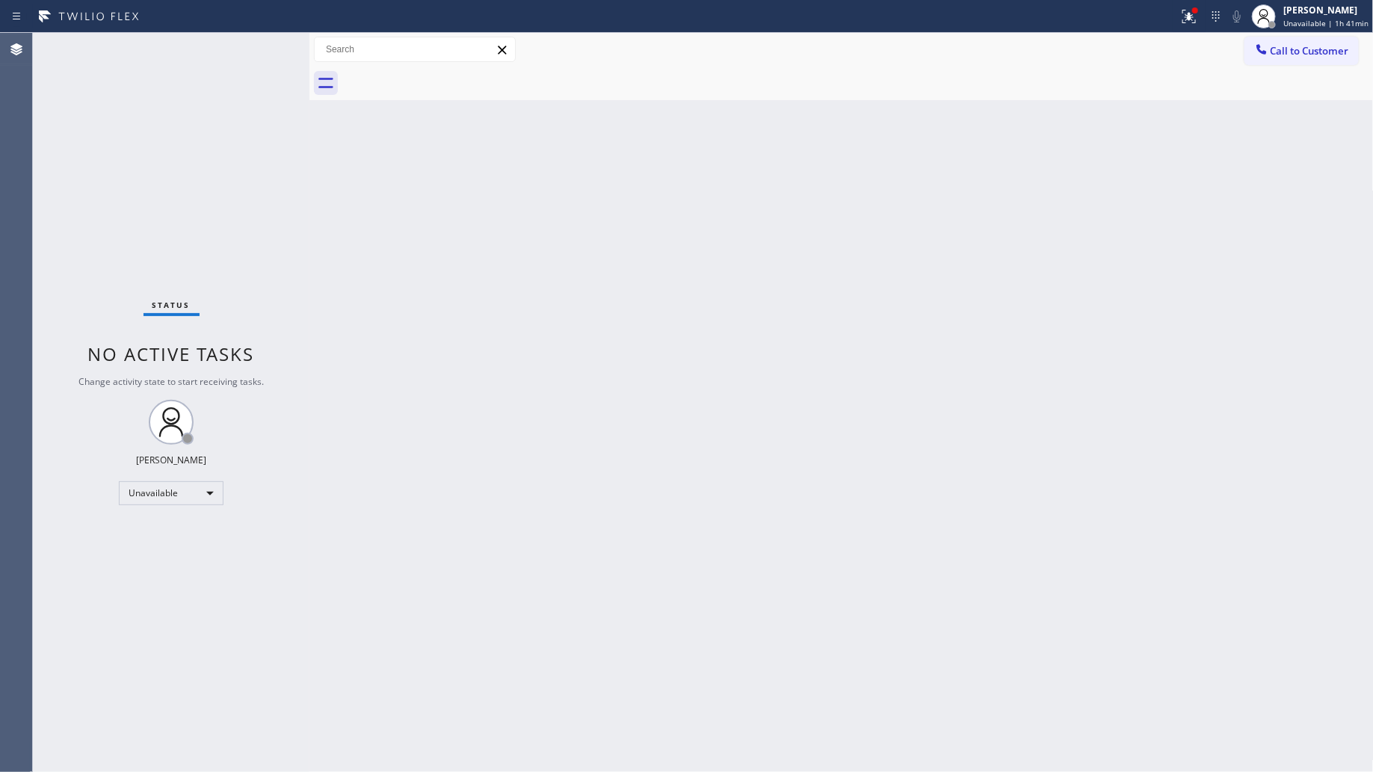
click at [1210, 20] on div at bounding box center [1216, 16] width 21 height 18
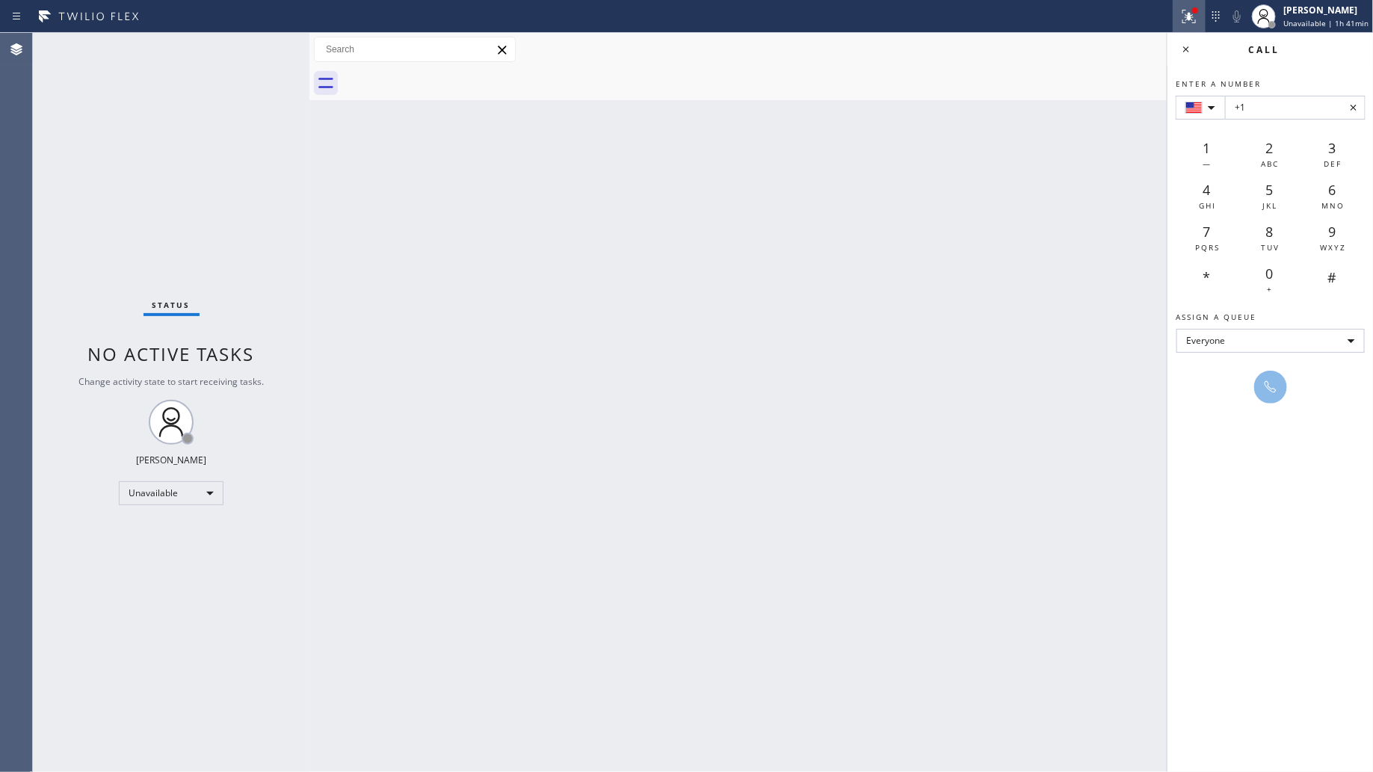
click at [1199, 22] on icon at bounding box center [1190, 16] width 18 height 18
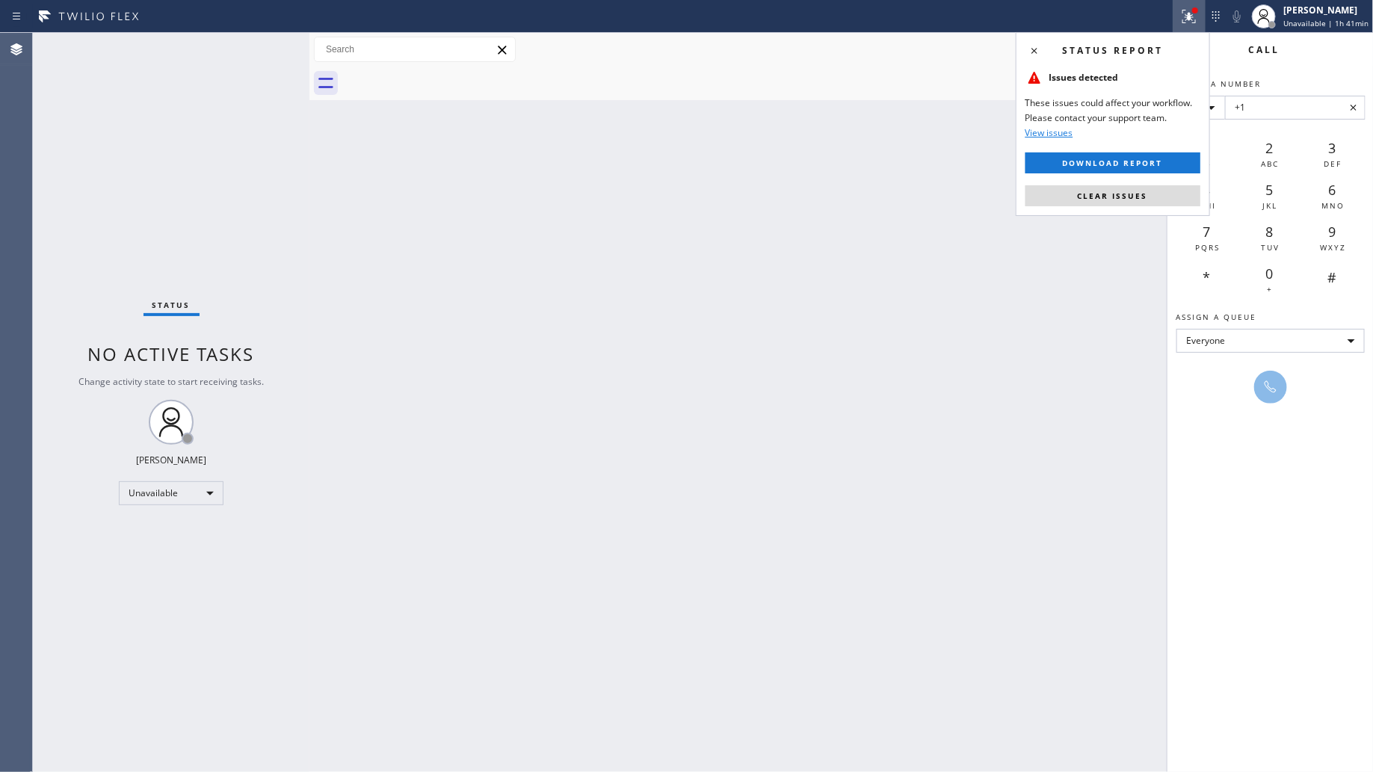
drag, startPoint x: 1157, startPoint y: 197, endPoint x: 1157, endPoint y: 188, distance: 9.0
click at [1157, 196] on button "Clear issues" at bounding box center [1113, 195] width 175 height 21
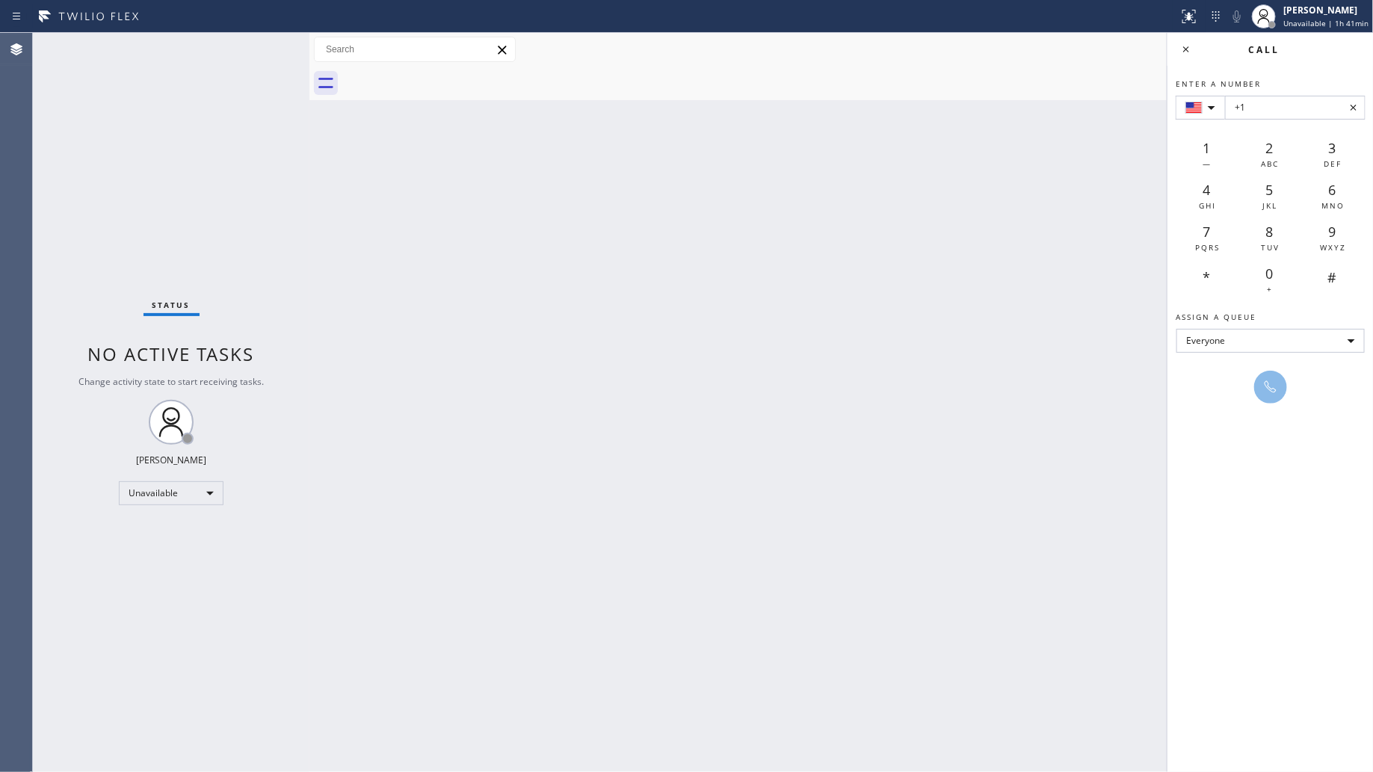
drag, startPoint x: 1193, startPoint y: 49, endPoint x: 1149, endPoint y: 62, distance: 45.4
click at [1191, 50] on icon at bounding box center [1187, 49] width 18 height 18
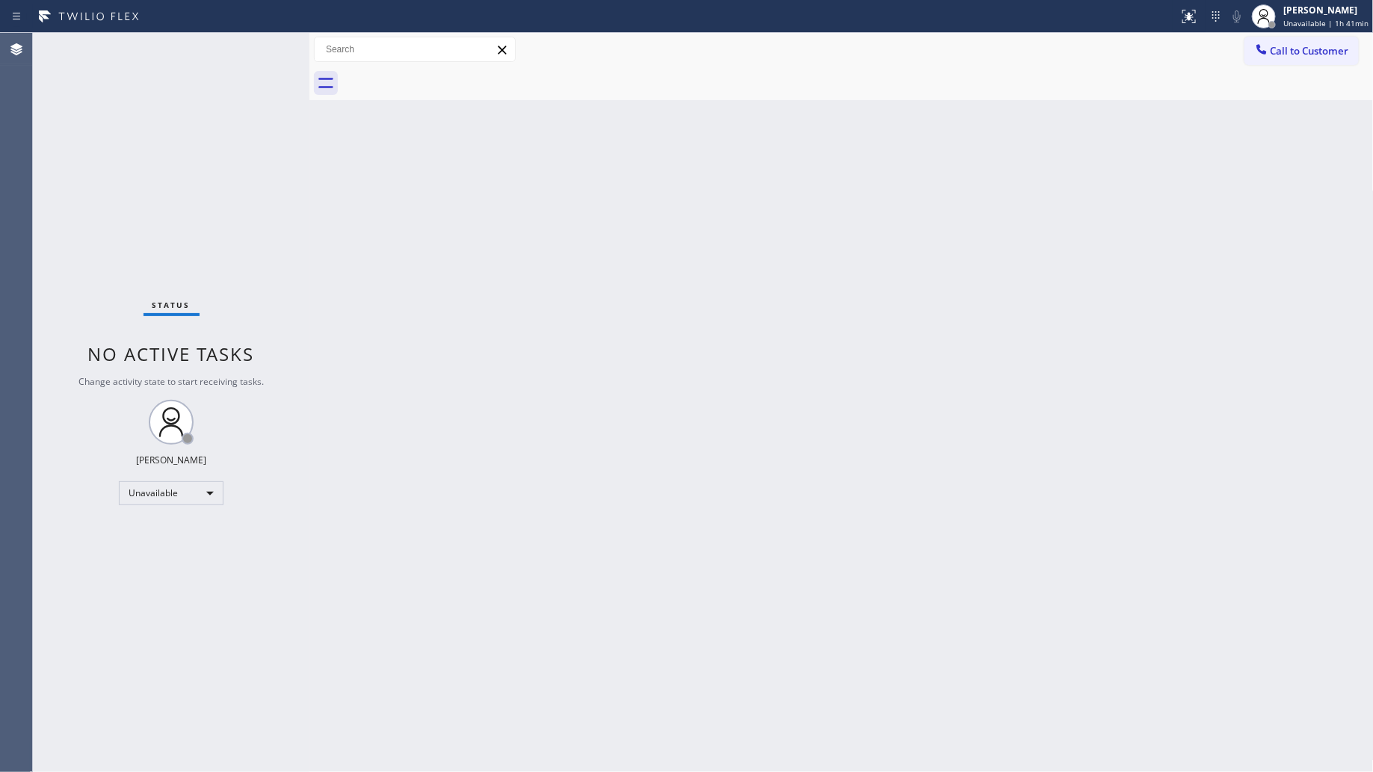
click at [1107, 82] on div at bounding box center [858, 84] width 1032 height 34
click at [1296, 51] on span "Call to Customer" at bounding box center [1310, 50] width 79 height 13
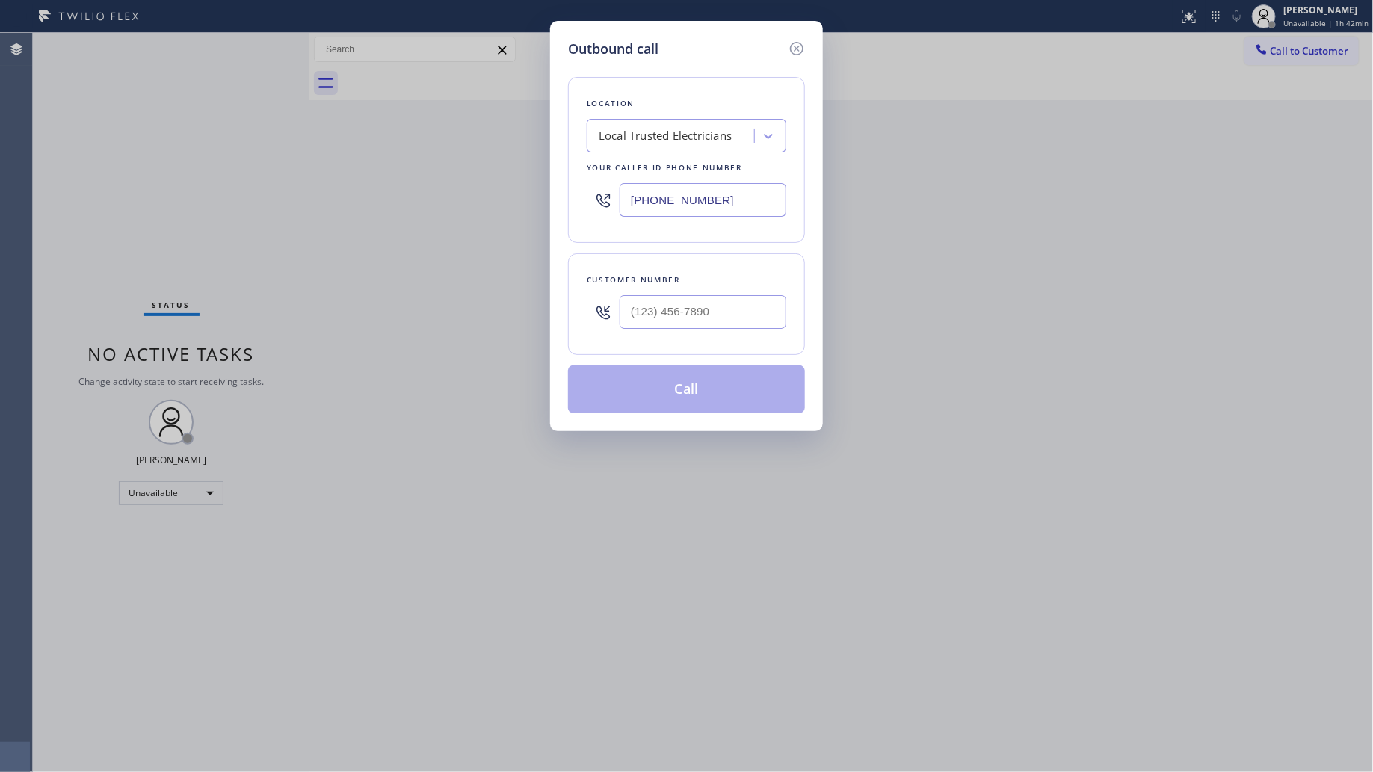
drag, startPoint x: 748, startPoint y: 196, endPoint x: 593, endPoint y: 195, distance: 154.8
click at [593, 195] on div "[PHONE_NUMBER]" at bounding box center [687, 200] width 200 height 49
paste input "323) 416-2342"
type input "[PHONE_NUMBER]"
paste input "661) 755-4769"
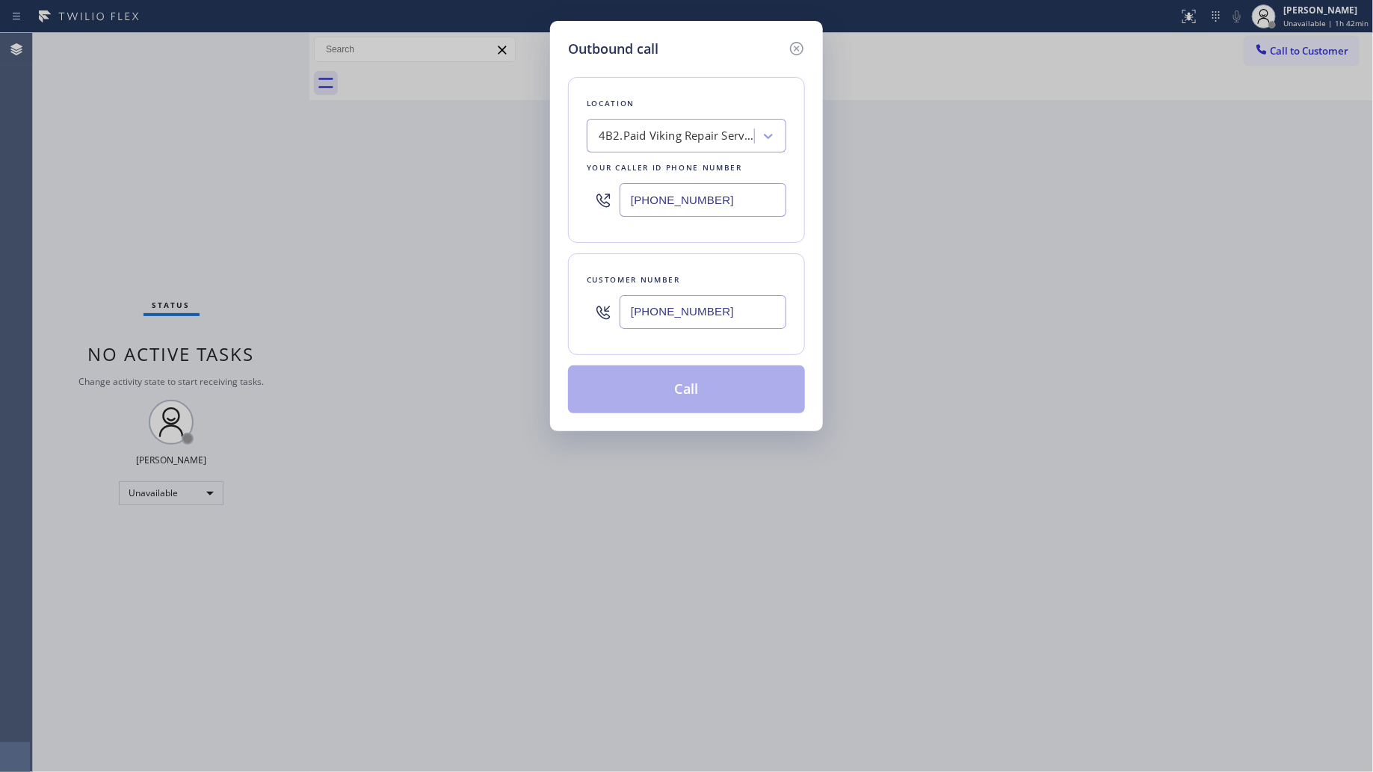
click at [751, 300] on input "[PHONE_NUMBER]" at bounding box center [703, 312] width 167 height 34
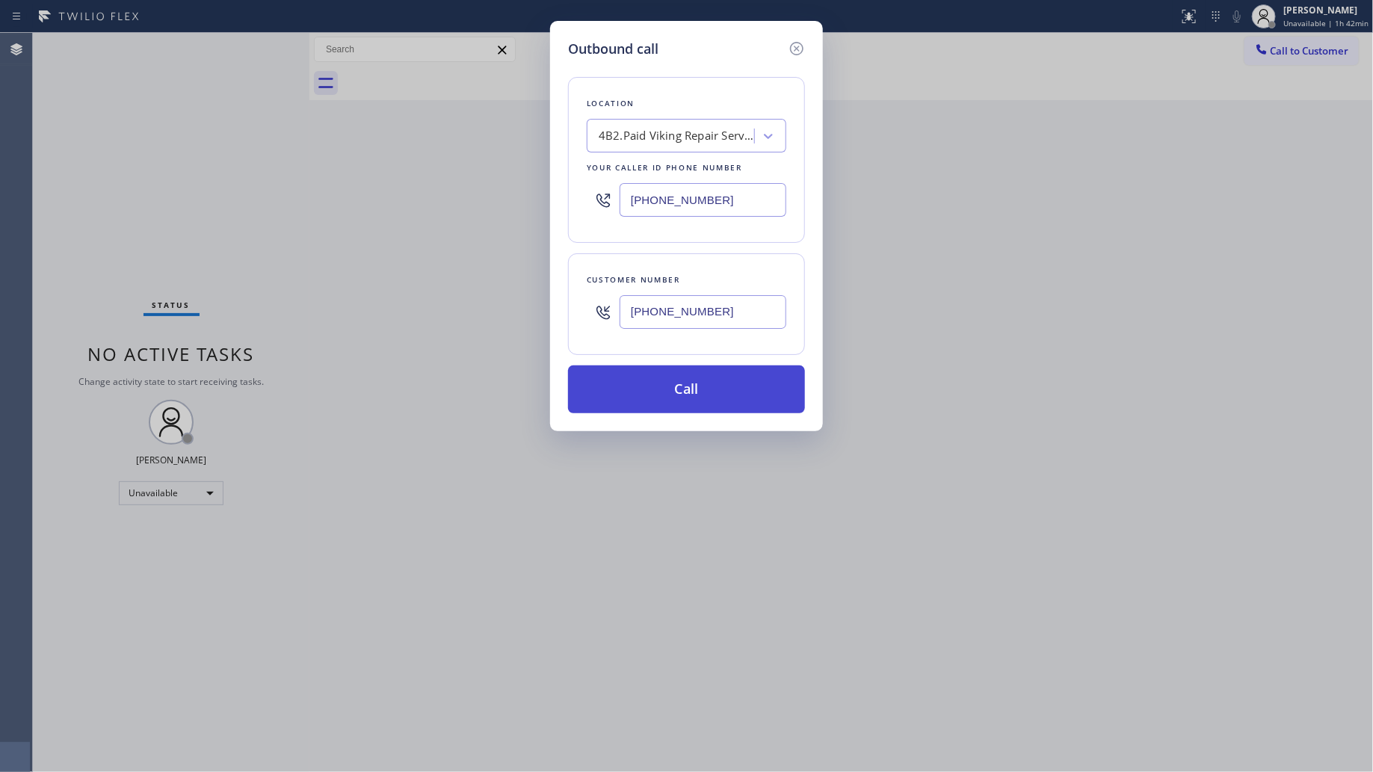
type input "[PHONE_NUMBER]"
click at [703, 395] on button "Call" at bounding box center [686, 390] width 237 height 48
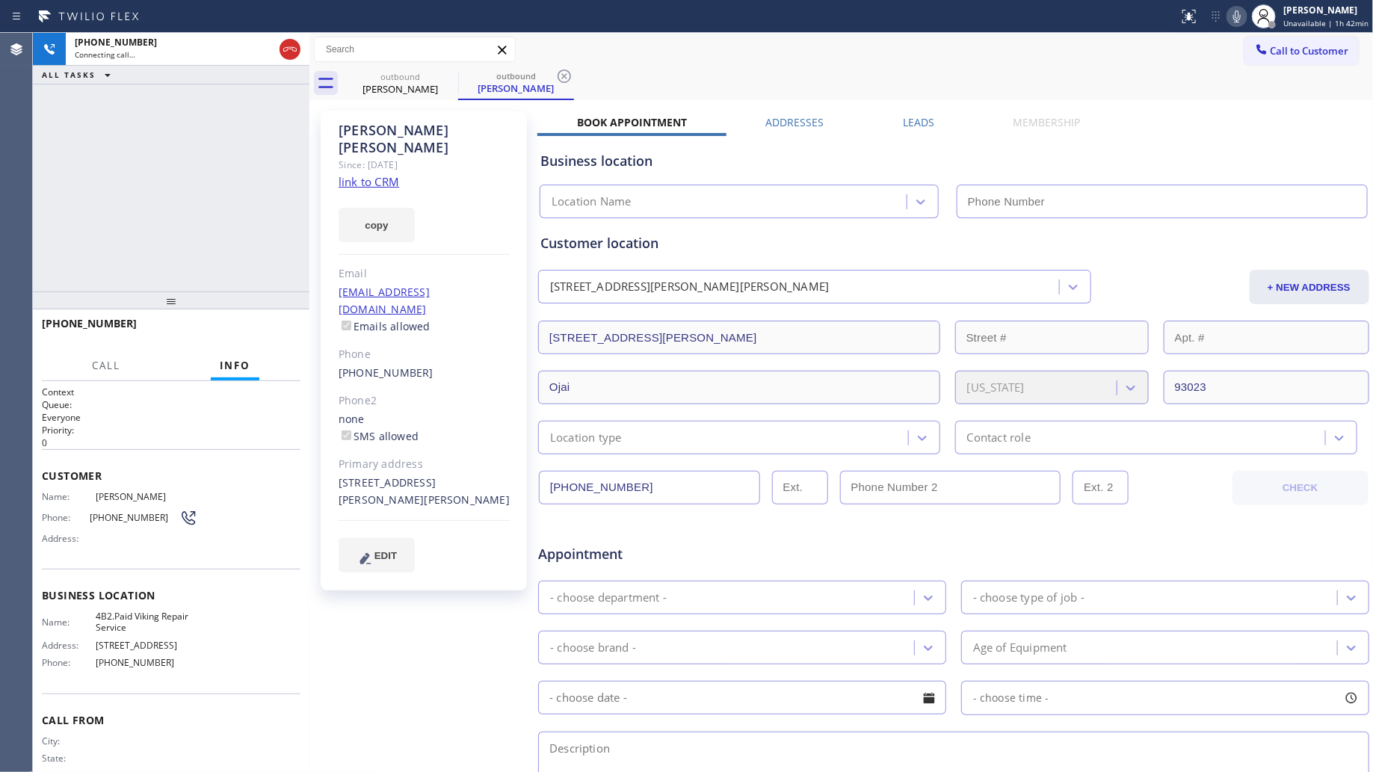
type input "[PHONE_NUMBER]"
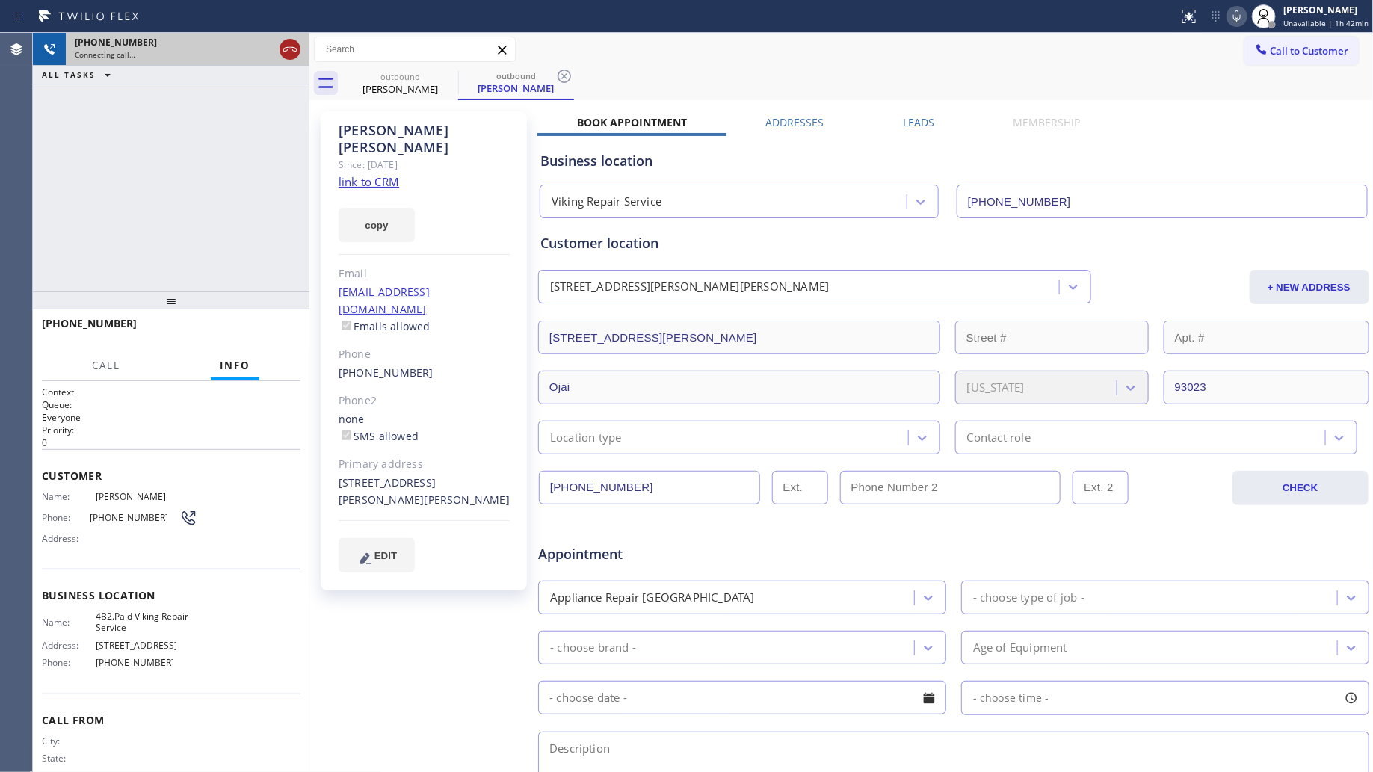
click at [280, 47] on div at bounding box center [290, 49] width 21 height 18
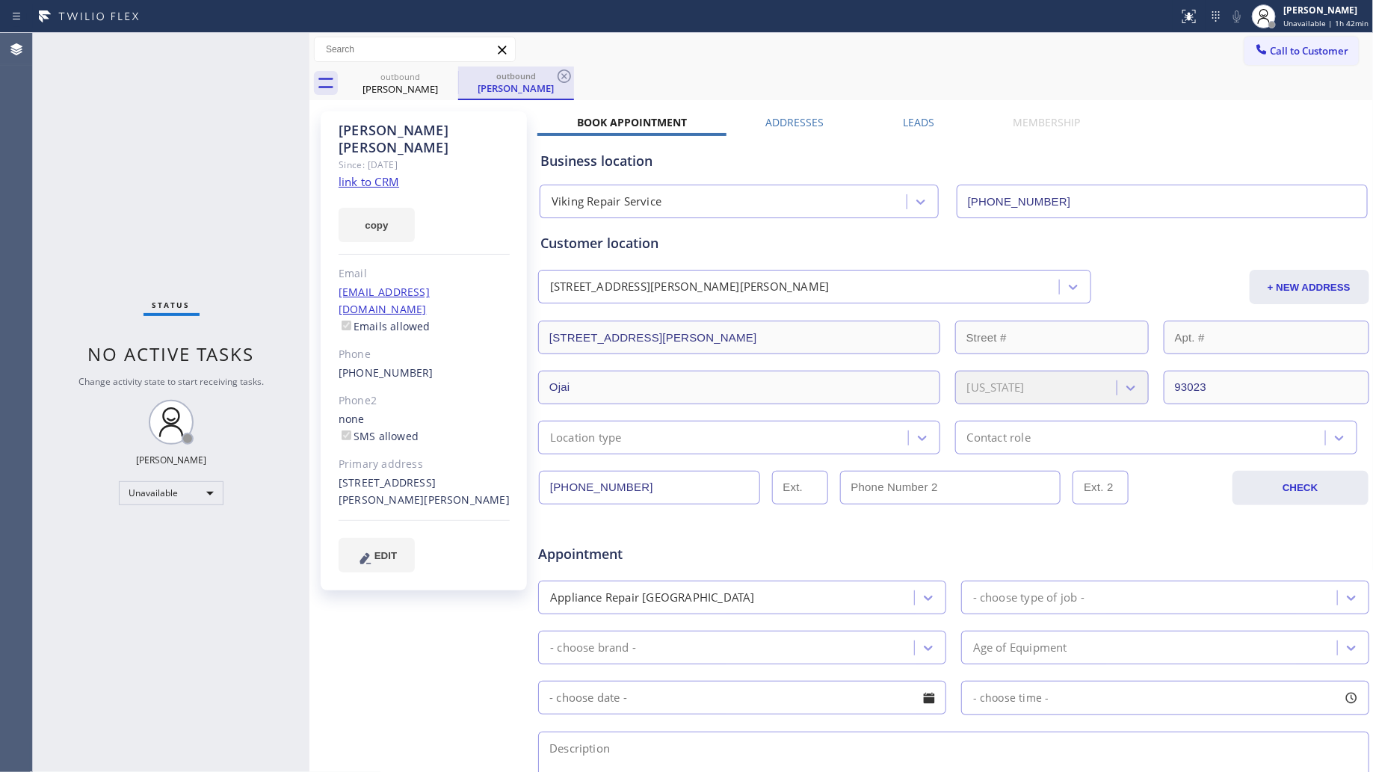
click at [479, 97] on div "outbound [PERSON_NAME]" at bounding box center [516, 83] width 113 height 32
click at [449, 73] on icon at bounding box center [449, 76] width 18 height 18
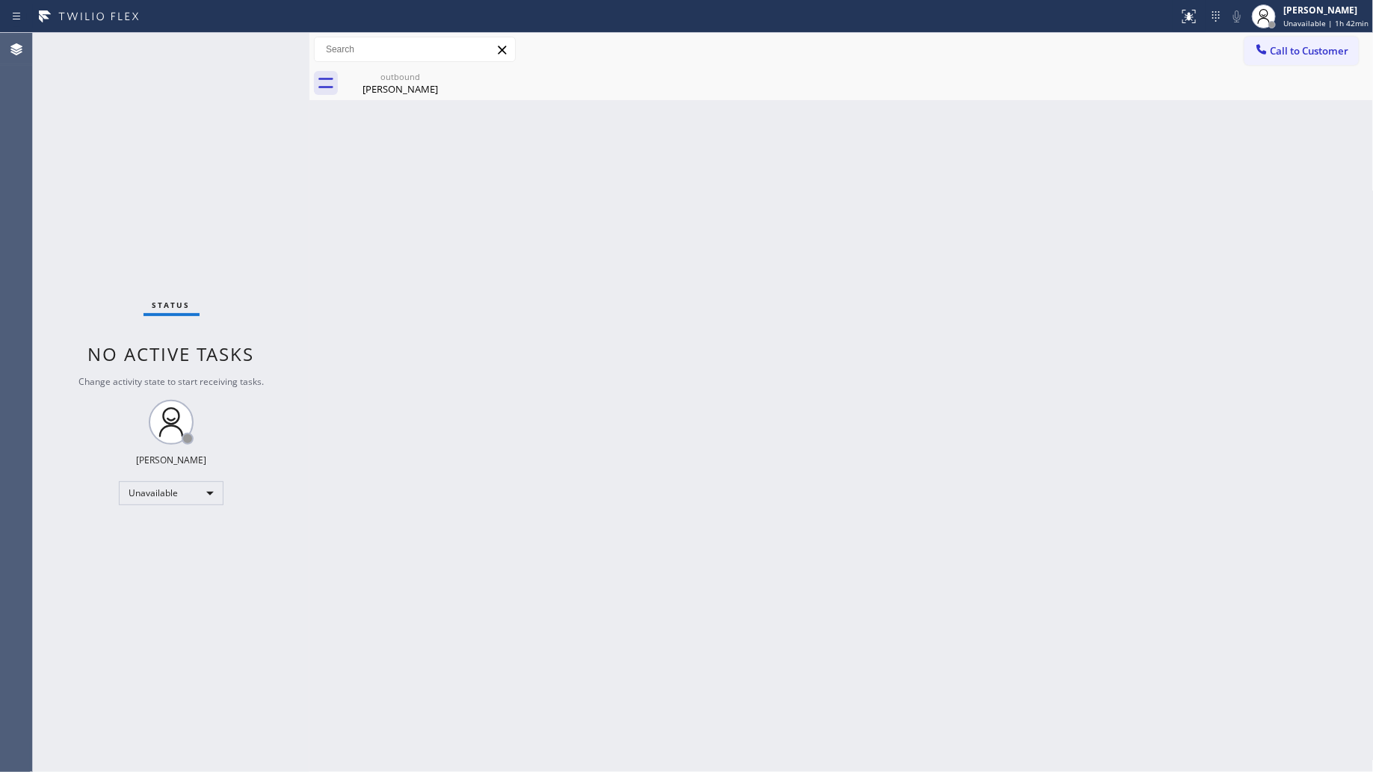
click at [0, 0] on icon at bounding box center [0, 0] width 0 height 0
click at [449, 73] on icon at bounding box center [449, 76] width 18 height 18
click at [434, 82] on div "[PERSON_NAME]" at bounding box center [400, 88] width 113 height 13
click at [1308, 47] on span "Call to Customer" at bounding box center [1310, 50] width 79 height 13
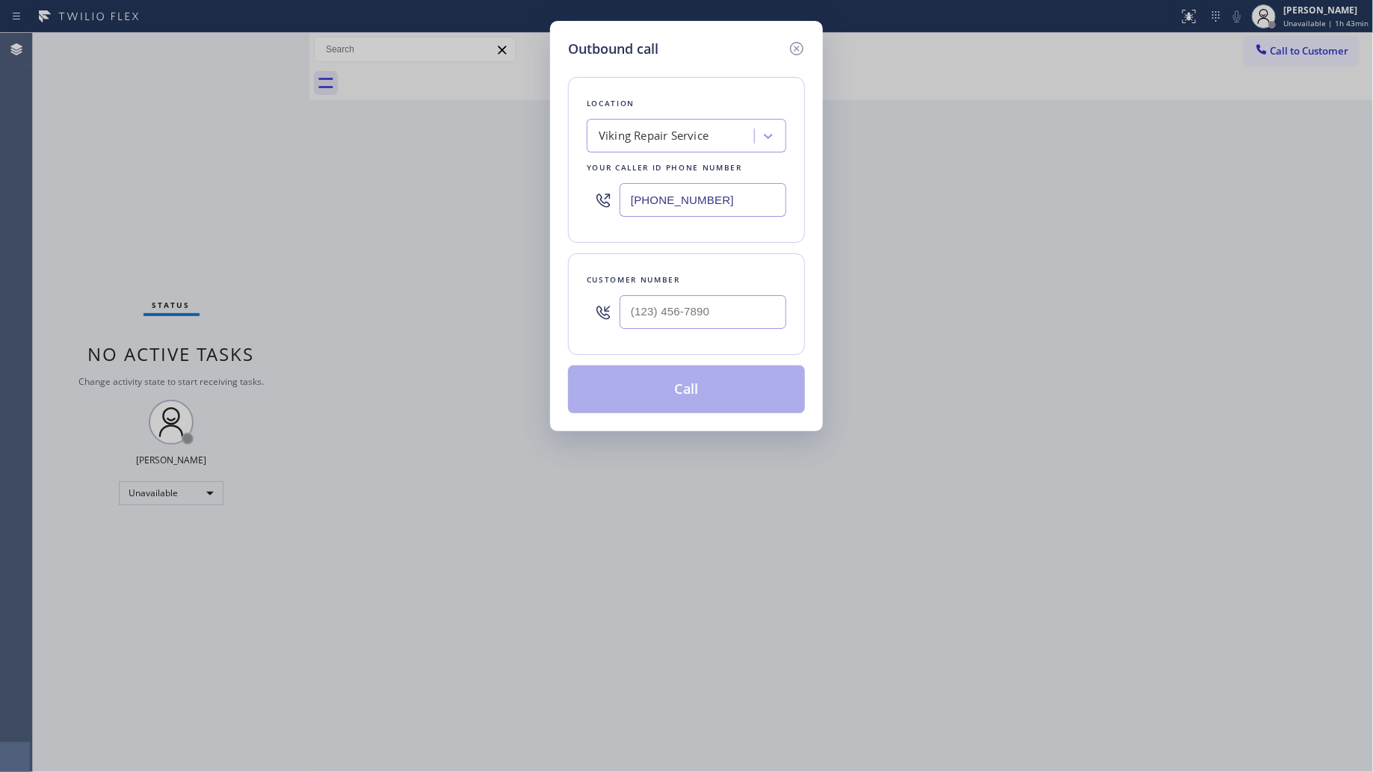
drag, startPoint x: 748, startPoint y: 207, endPoint x: 540, endPoint y: 137, distance: 219.4
click at [498, 154] on div "Outbound call Location Viking Repair Service Your caller id phone number [PHONE…" at bounding box center [686, 386] width 1373 height 772
paste input "602) 461-7665"
type input "[PHONE_NUMBER]"
click at [741, 310] on input "(___) ___-____" at bounding box center [703, 312] width 167 height 34
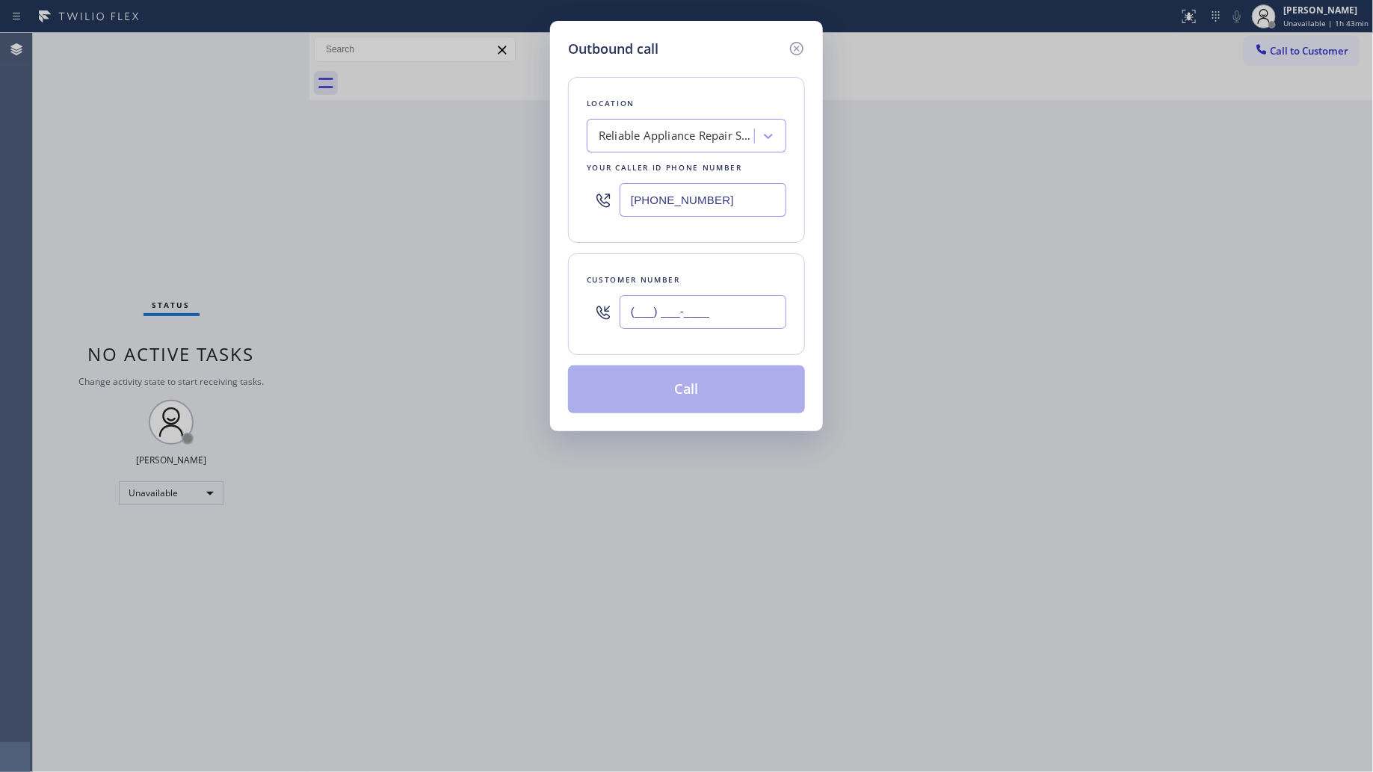
paste input "602) 758-0458"
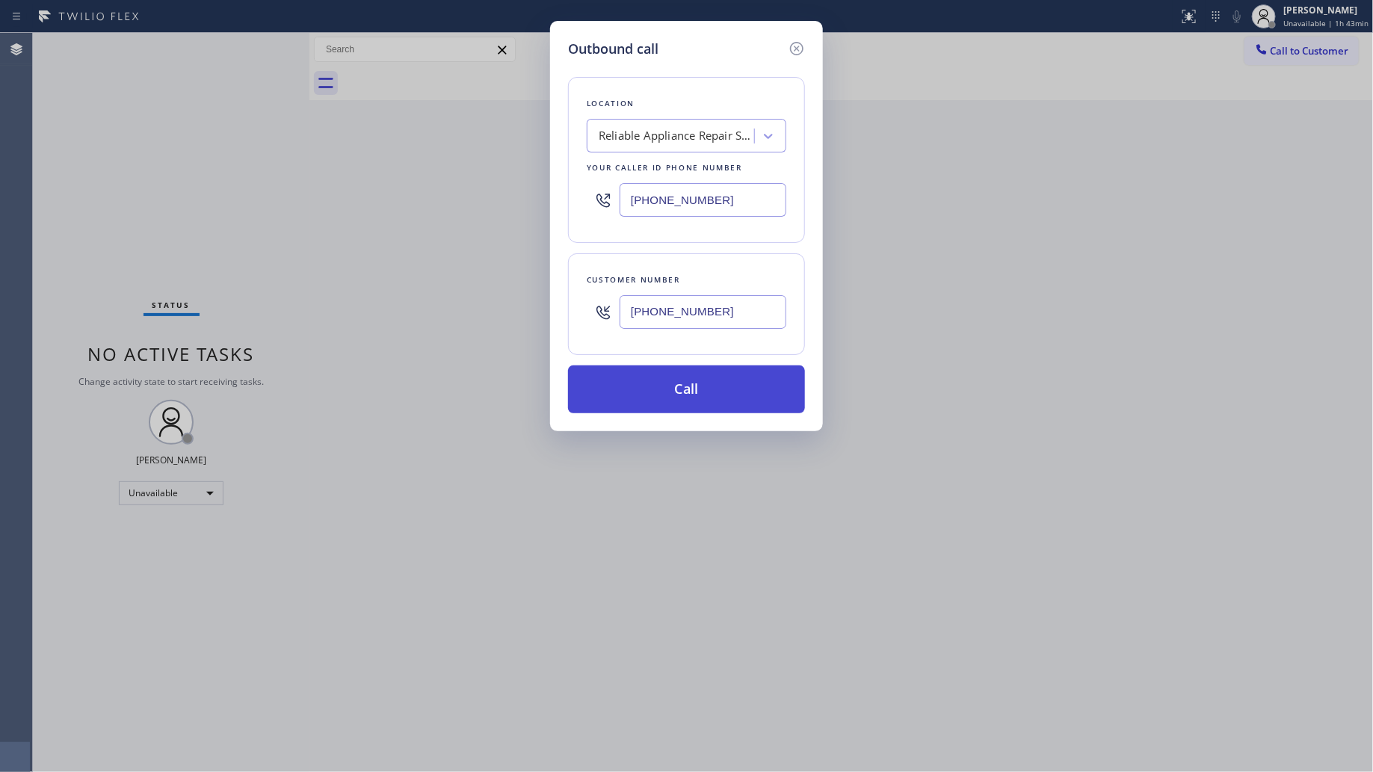
type input "[PHONE_NUMBER]"
click at [698, 387] on button "Call" at bounding box center [686, 390] width 237 height 48
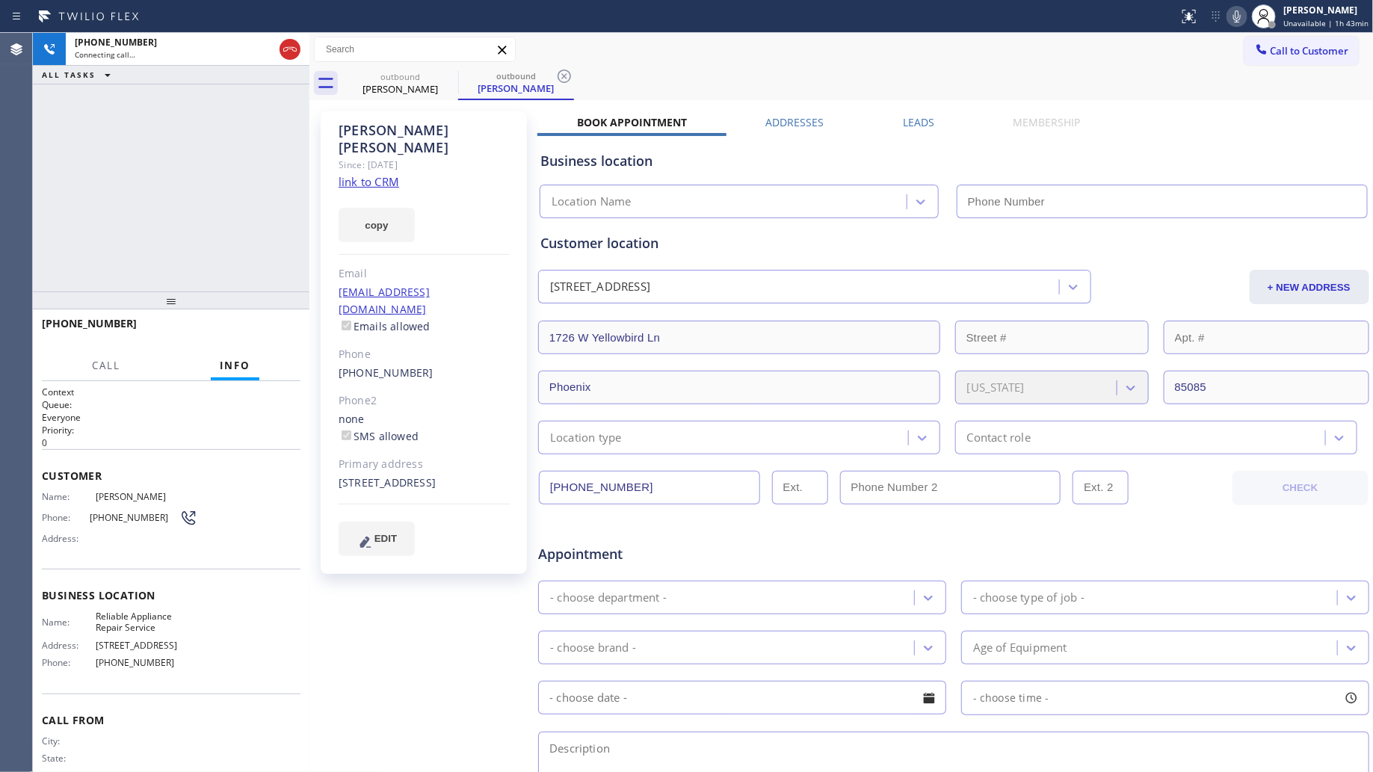
type input "[PHONE_NUMBER]"
drag, startPoint x: 568, startPoint y: 76, endPoint x: 606, endPoint y: 77, distance: 38.2
click at [569, 76] on icon at bounding box center [565, 76] width 18 height 18
click at [606, 77] on div "outbound [PERSON_NAME]" at bounding box center [858, 84] width 1032 height 34
click at [253, 197] on div "[PHONE_NUMBER] Connecting call… ALL TASKS ALL TASKS ACTIVE TASKS TASKS IN WRAP …" at bounding box center [171, 162] width 277 height 259
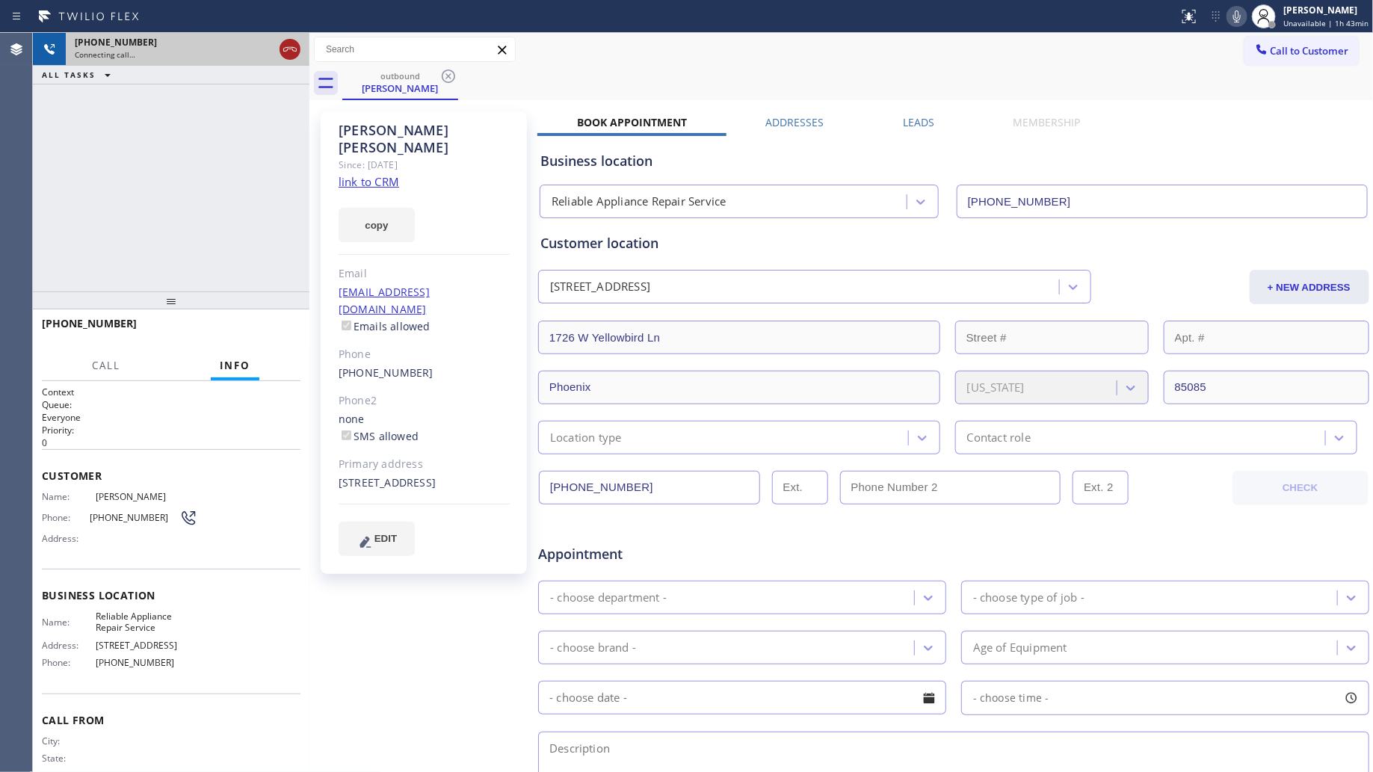
click at [290, 54] on icon at bounding box center [290, 49] width 18 height 18
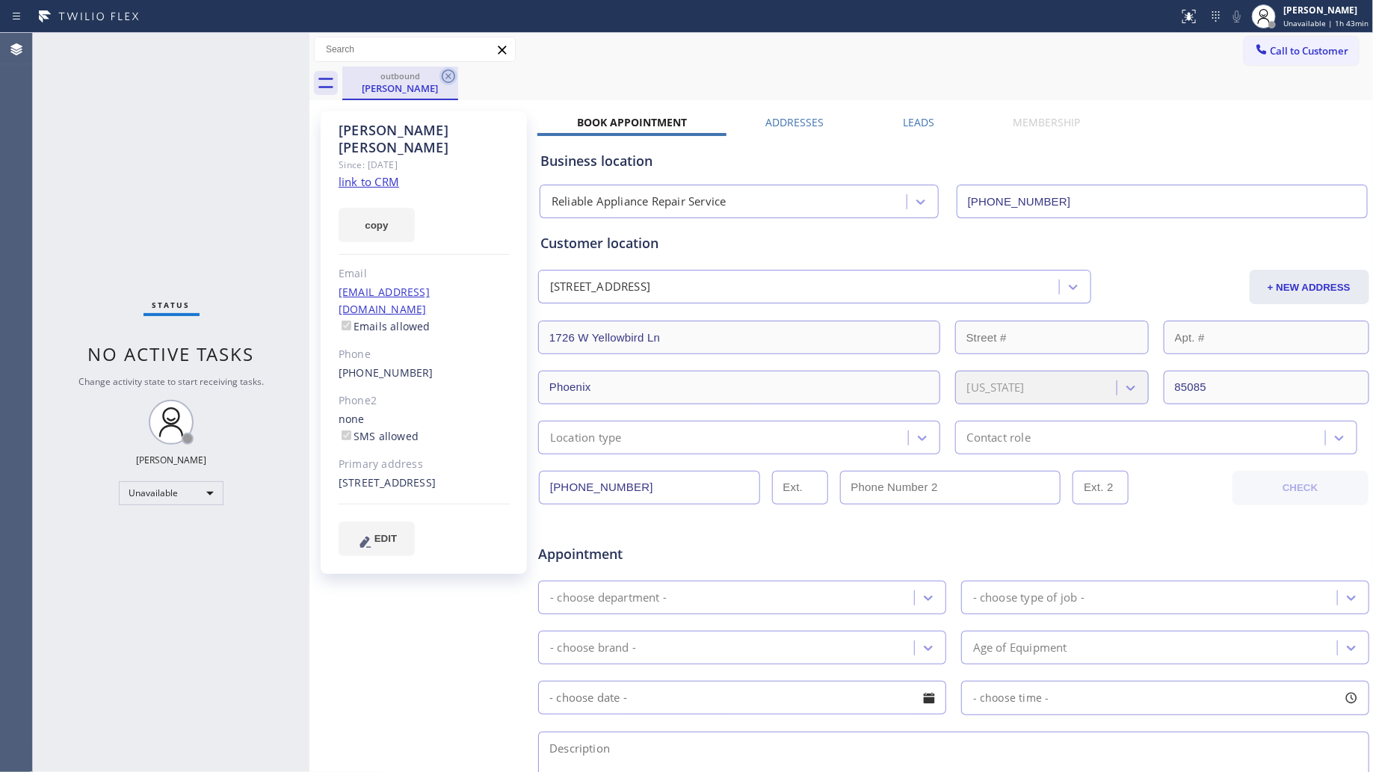
click at [446, 79] on icon at bounding box center [449, 76] width 18 height 18
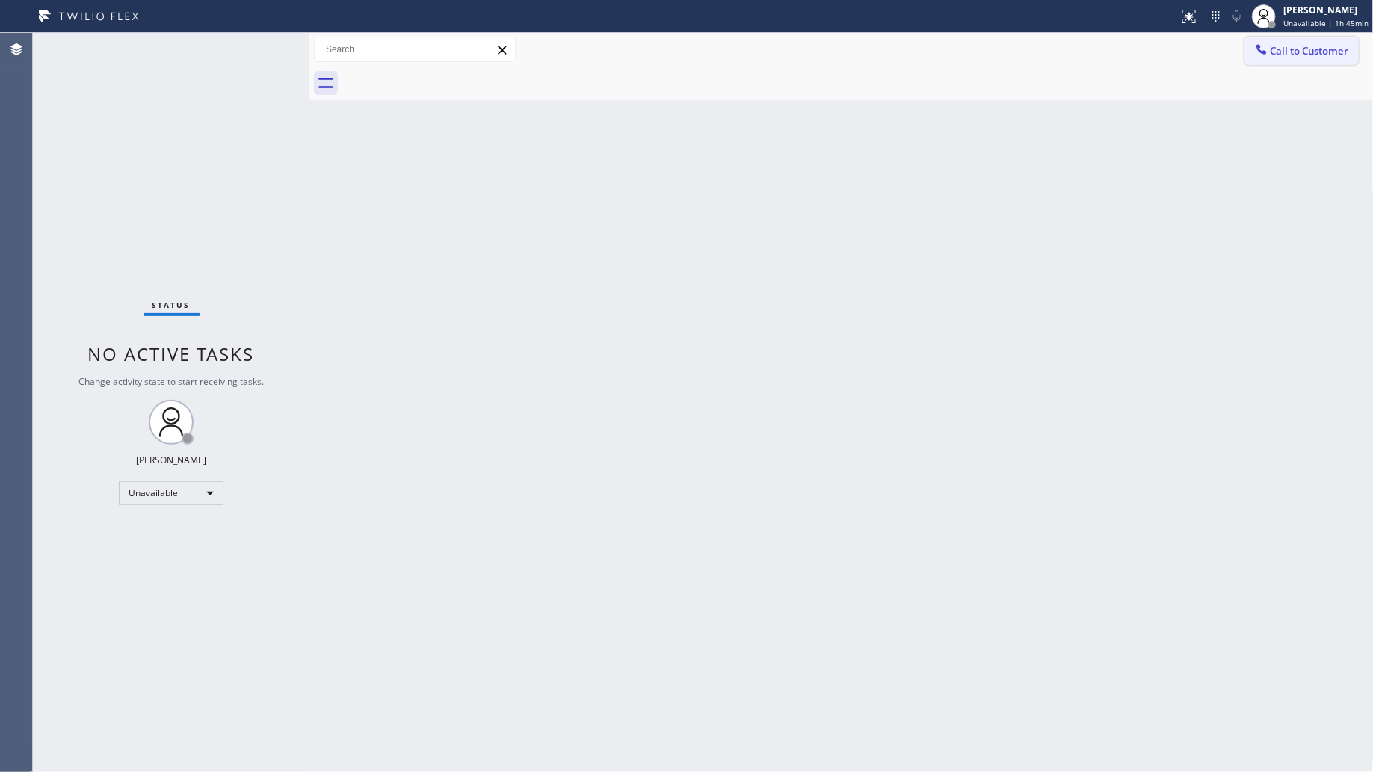
click at [1290, 46] on span "Call to Customer" at bounding box center [1310, 50] width 79 height 13
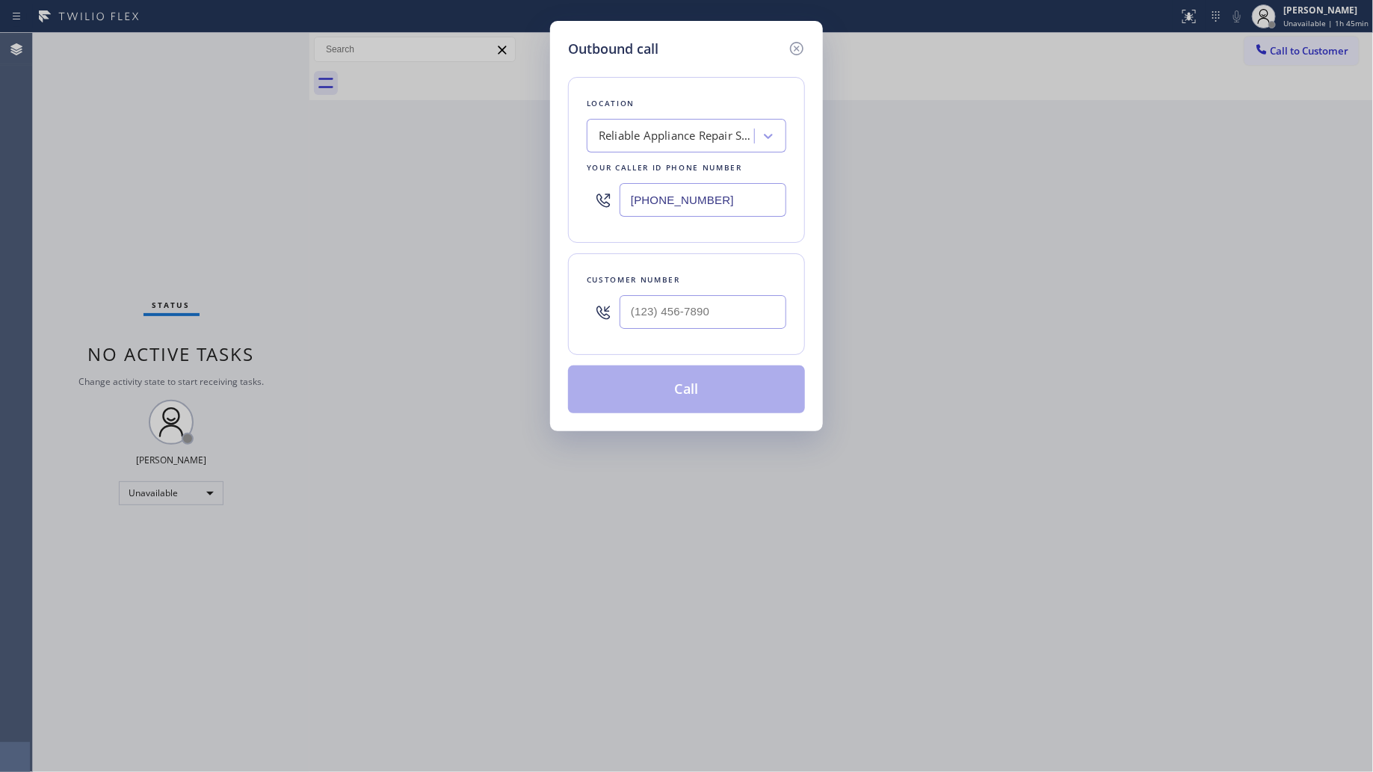
drag, startPoint x: 727, startPoint y: 203, endPoint x: 598, endPoint y: 195, distance: 129.6
click at [606, 197] on div "[PHONE_NUMBER]" at bounding box center [687, 200] width 200 height 49
paste input "877) 777-0796"
type input "[PHONE_NUMBER]"
click at [716, 319] on input "(___) ___-____" at bounding box center [703, 312] width 167 height 34
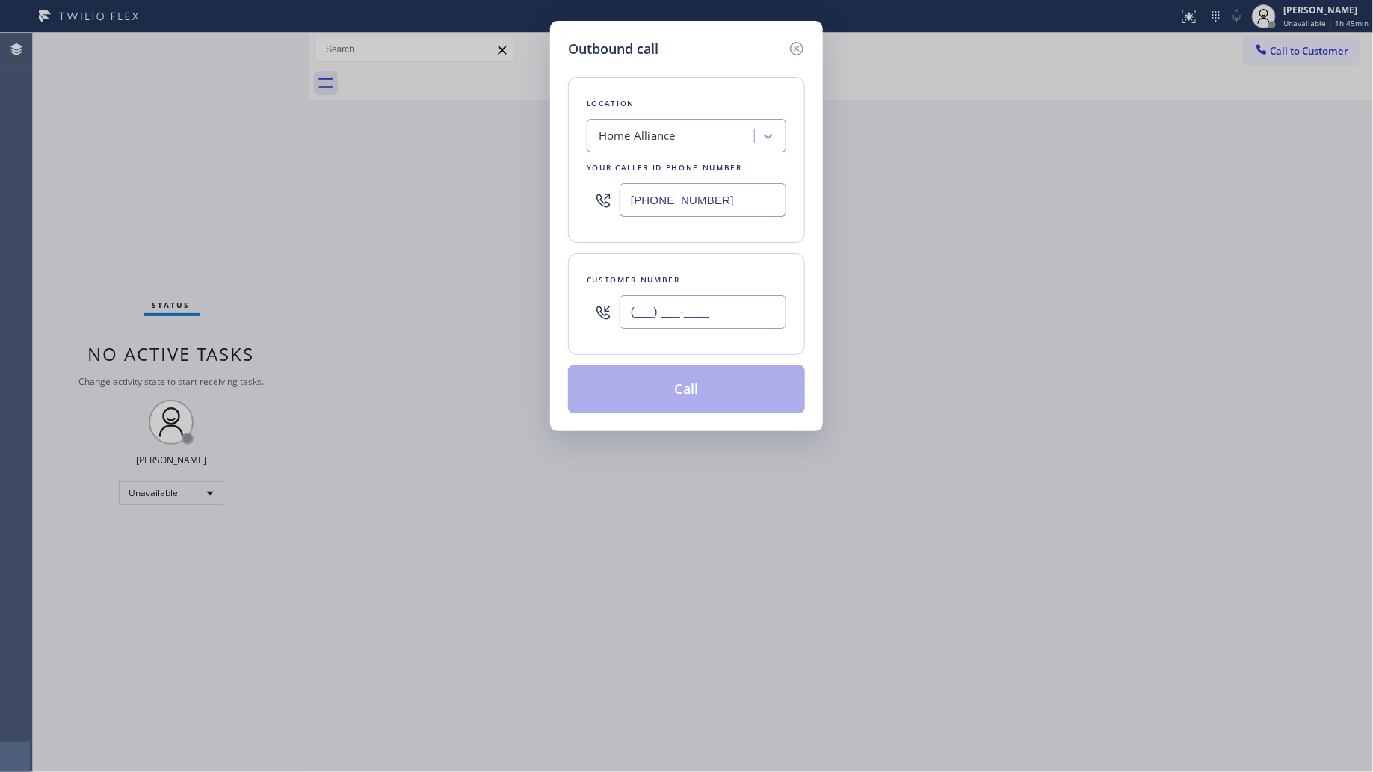
paste input "310) 654-6117"
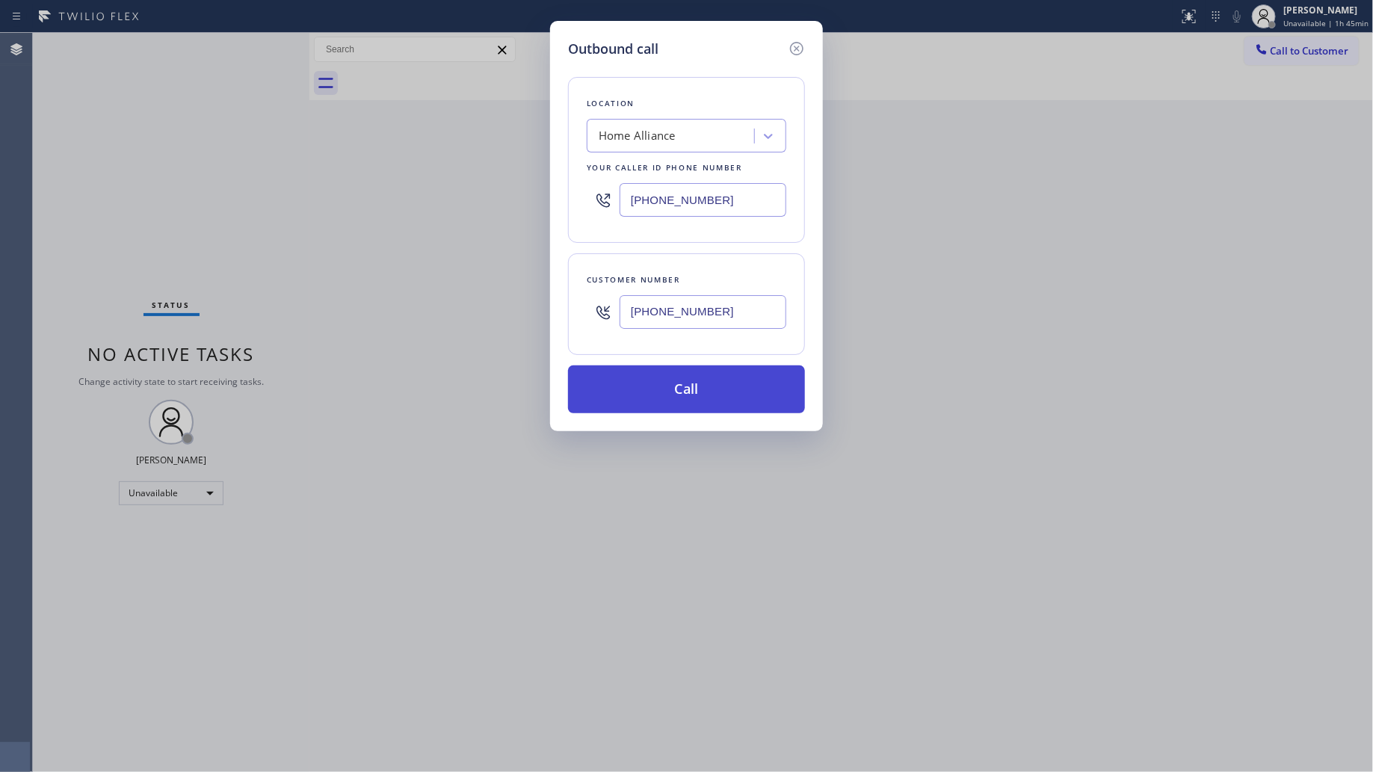
type input "[PHONE_NUMBER]"
click at [681, 382] on button "Call" at bounding box center [686, 390] width 237 height 48
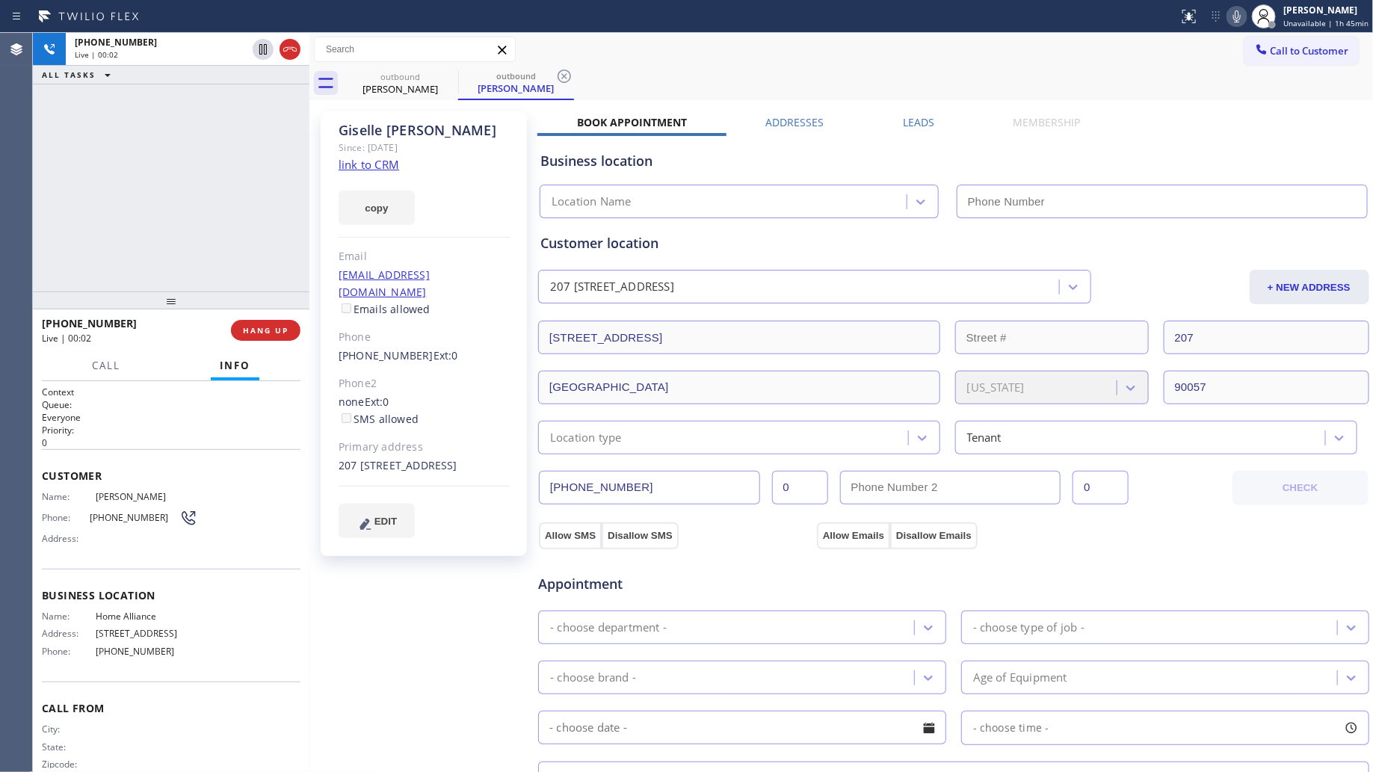
type input "[PHONE_NUMBER]"
click at [269, 329] on span "HANG UP" at bounding box center [266, 330] width 46 height 10
click at [270, 329] on span "HANG UP" at bounding box center [266, 330] width 46 height 10
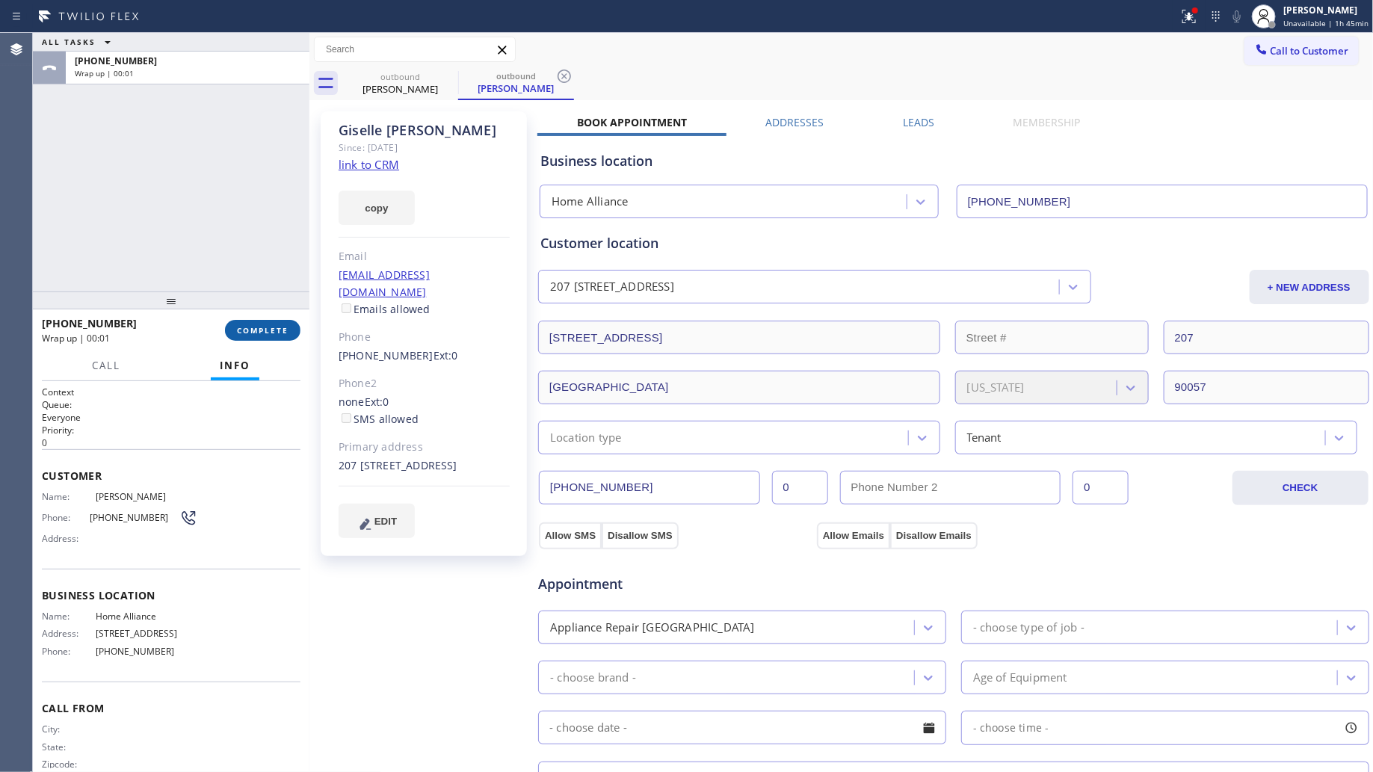
click at [271, 327] on span "COMPLETE" at bounding box center [263, 330] width 52 height 10
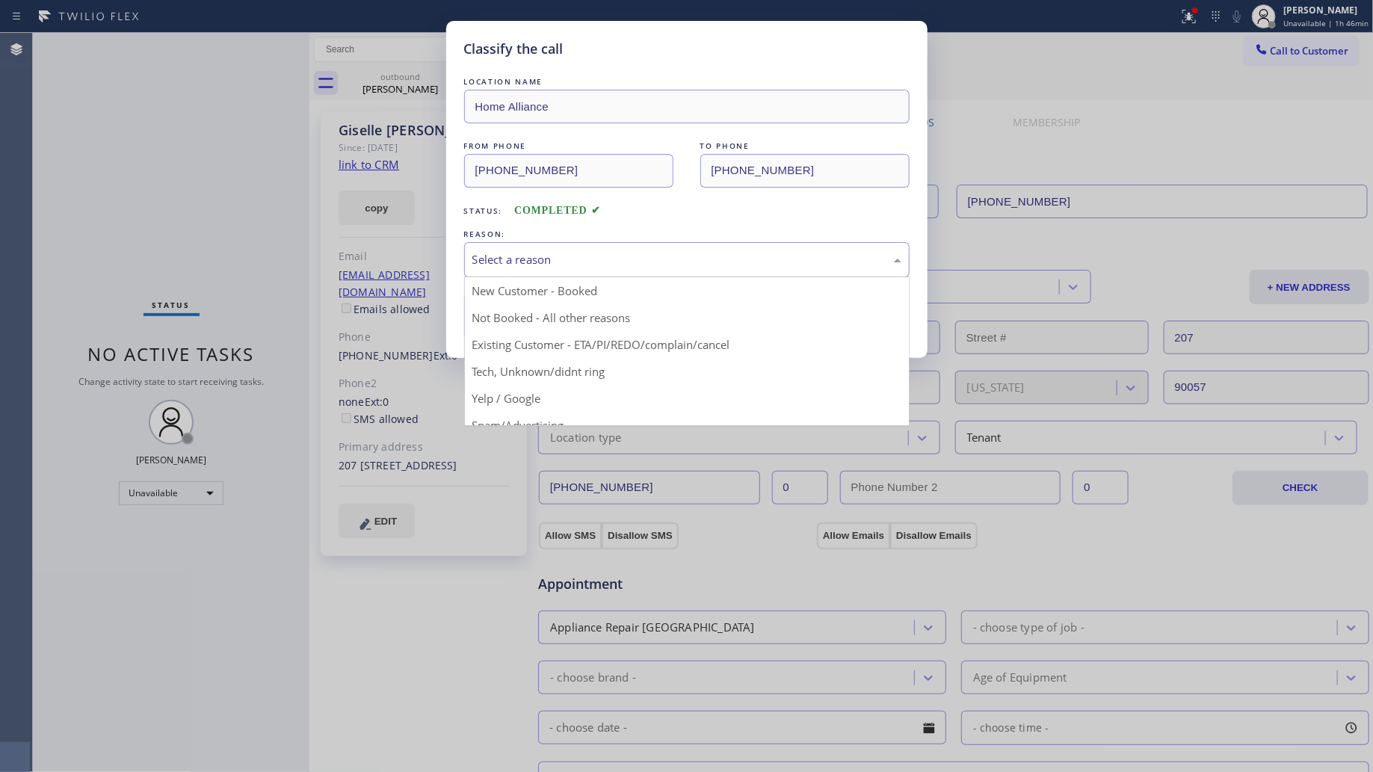
click at [529, 259] on div "Select a reason" at bounding box center [687, 259] width 429 height 17
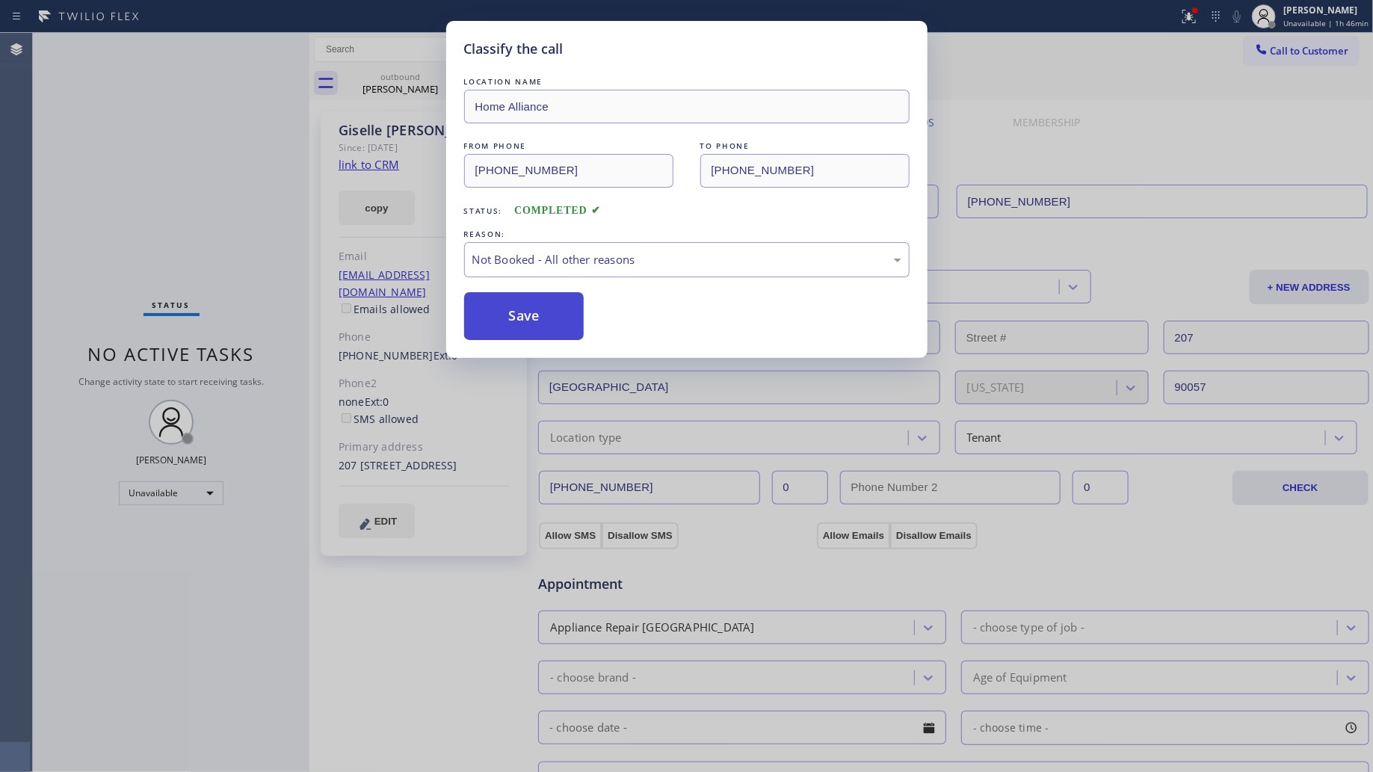
click at [506, 312] on button "Save" at bounding box center [524, 316] width 120 height 48
drag, startPoint x: 506, startPoint y: 312, endPoint x: 416, endPoint y: 206, distance: 138.9
click at [503, 305] on button "Save" at bounding box center [524, 316] width 120 height 48
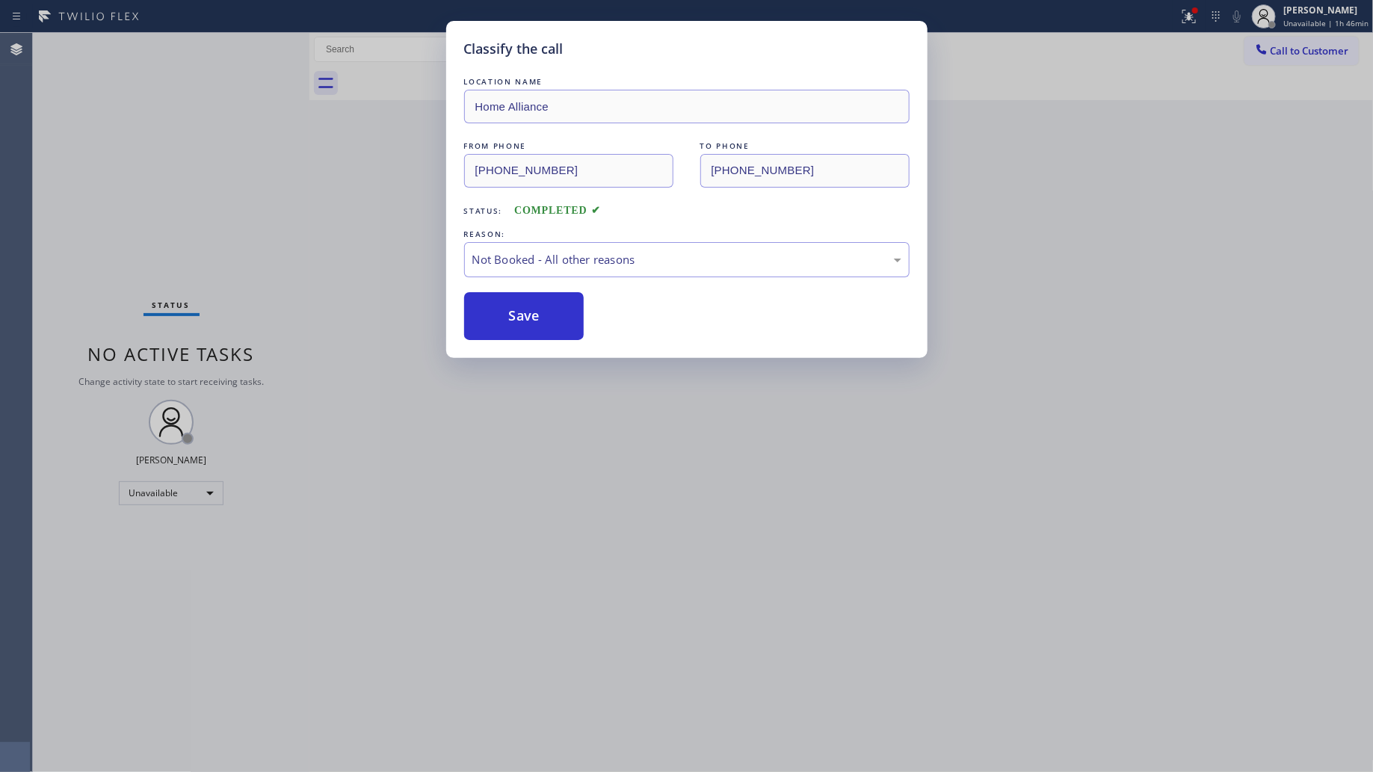
drag, startPoint x: 368, startPoint y: 153, endPoint x: 405, endPoint y: 150, distance: 37.6
click at [372, 153] on div "Classify the call LOCATION NAME Home Alliance FROM PHONE [PHONE_NUMBER] TO PHON…" at bounding box center [686, 386] width 1373 height 772
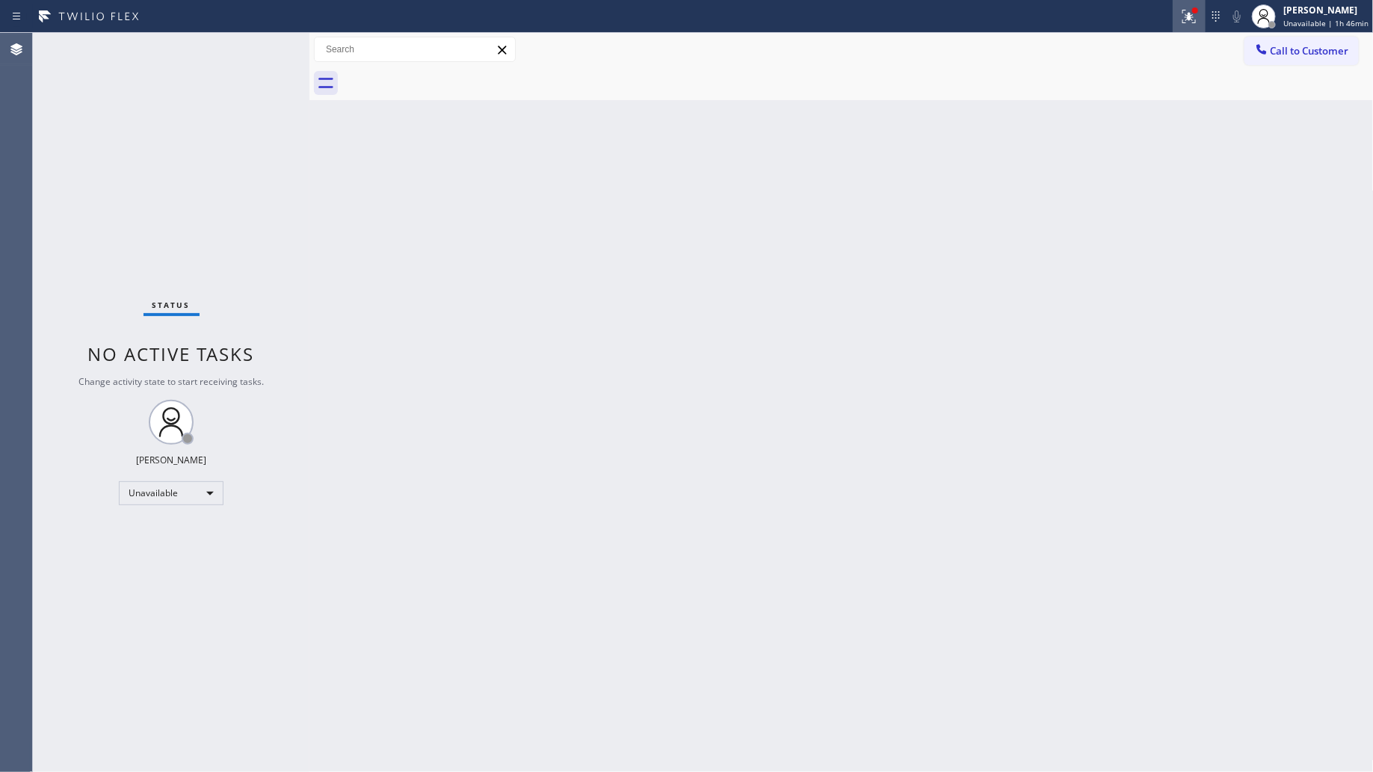
drag, startPoint x: 1198, startPoint y: 2, endPoint x: 1197, endPoint y: 11, distance: 9.0
click at [1198, 4] on button at bounding box center [1189, 16] width 33 height 33
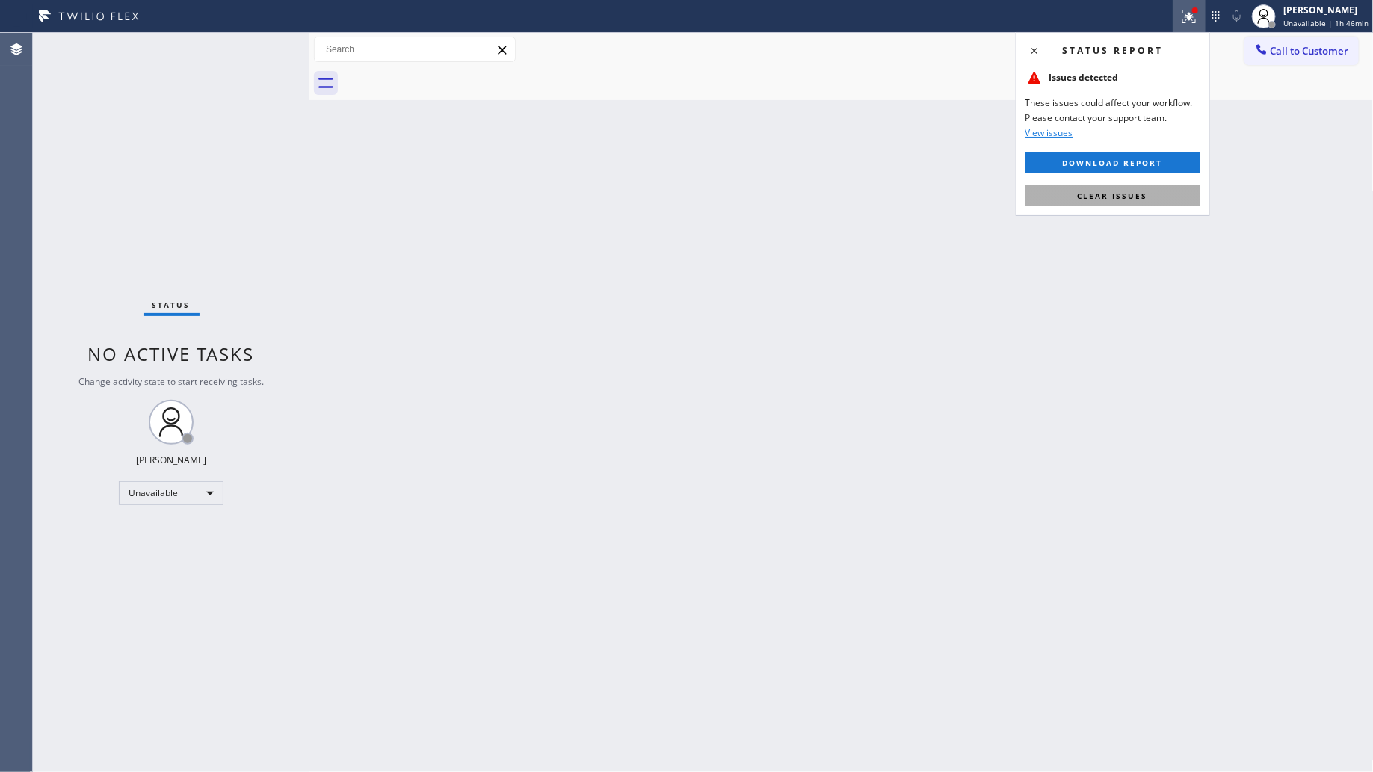
click at [1136, 191] on span "Clear issues" at bounding box center [1113, 196] width 70 height 10
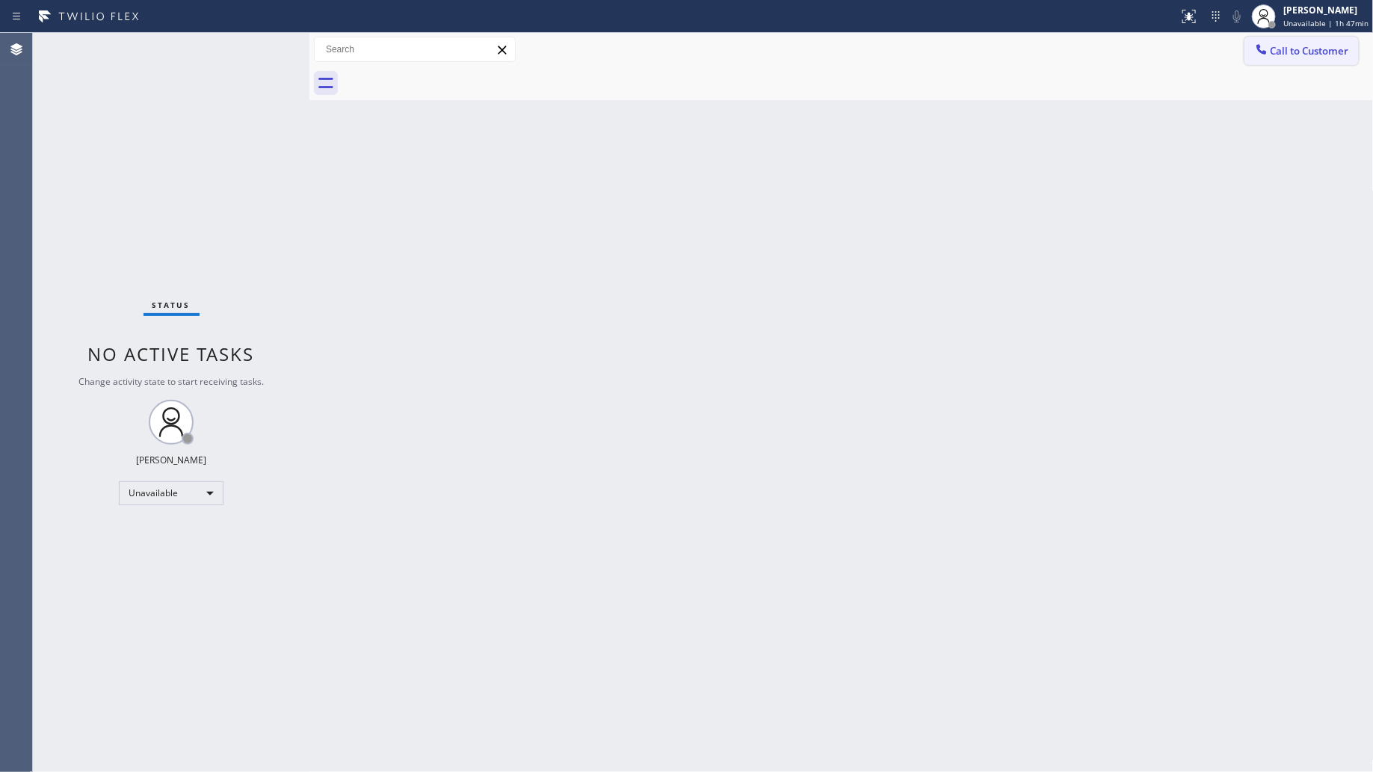
click at [1282, 54] on span "Call to Customer" at bounding box center [1310, 50] width 79 height 13
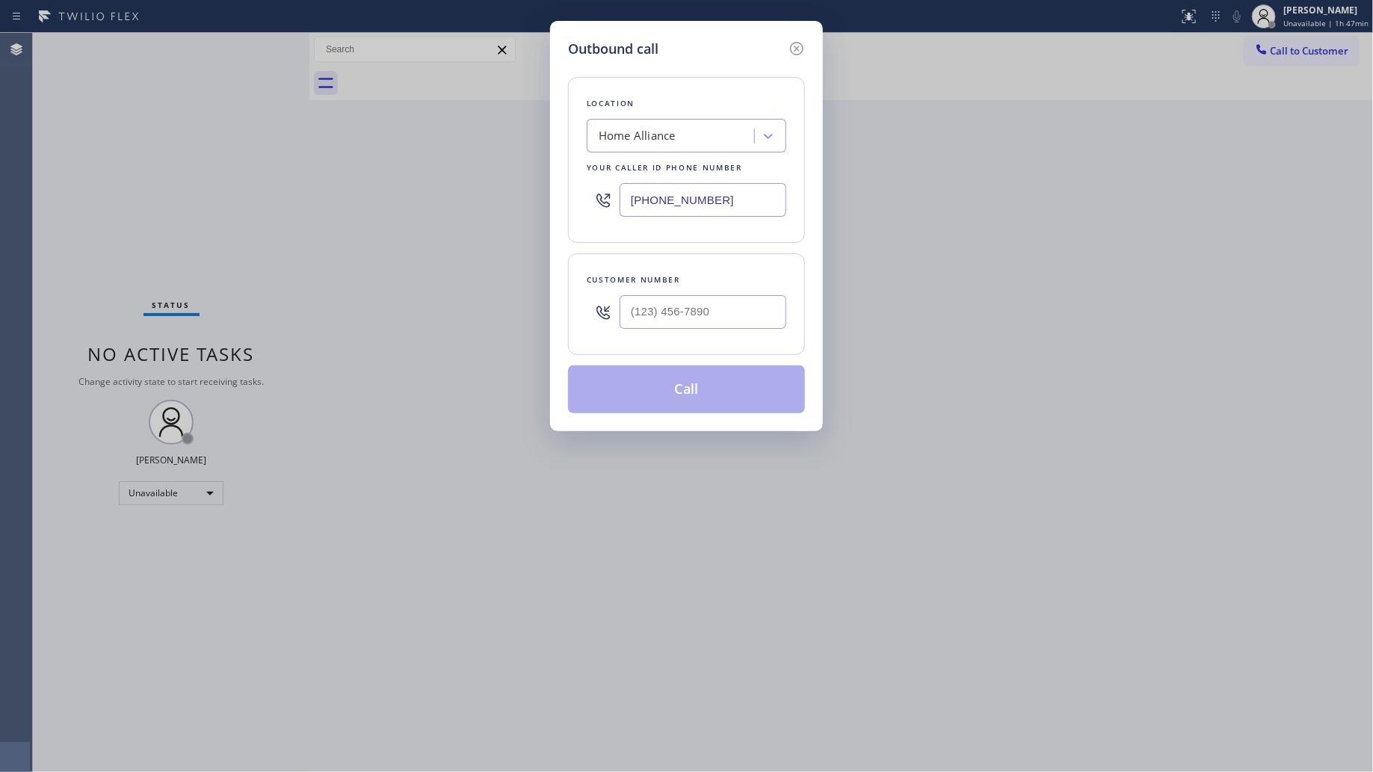
drag, startPoint x: 730, startPoint y: 203, endPoint x: 520, endPoint y: 207, distance: 210.1
click at [529, 207] on div "Outbound call Location Home Alliance Your caller id phone number [PHONE_NUMBER]…" at bounding box center [686, 386] width 1373 height 772
paste input "754) 205-3961"
type input "[PHONE_NUMBER]"
click at [733, 298] on input "(___) ___-____" at bounding box center [703, 312] width 167 height 34
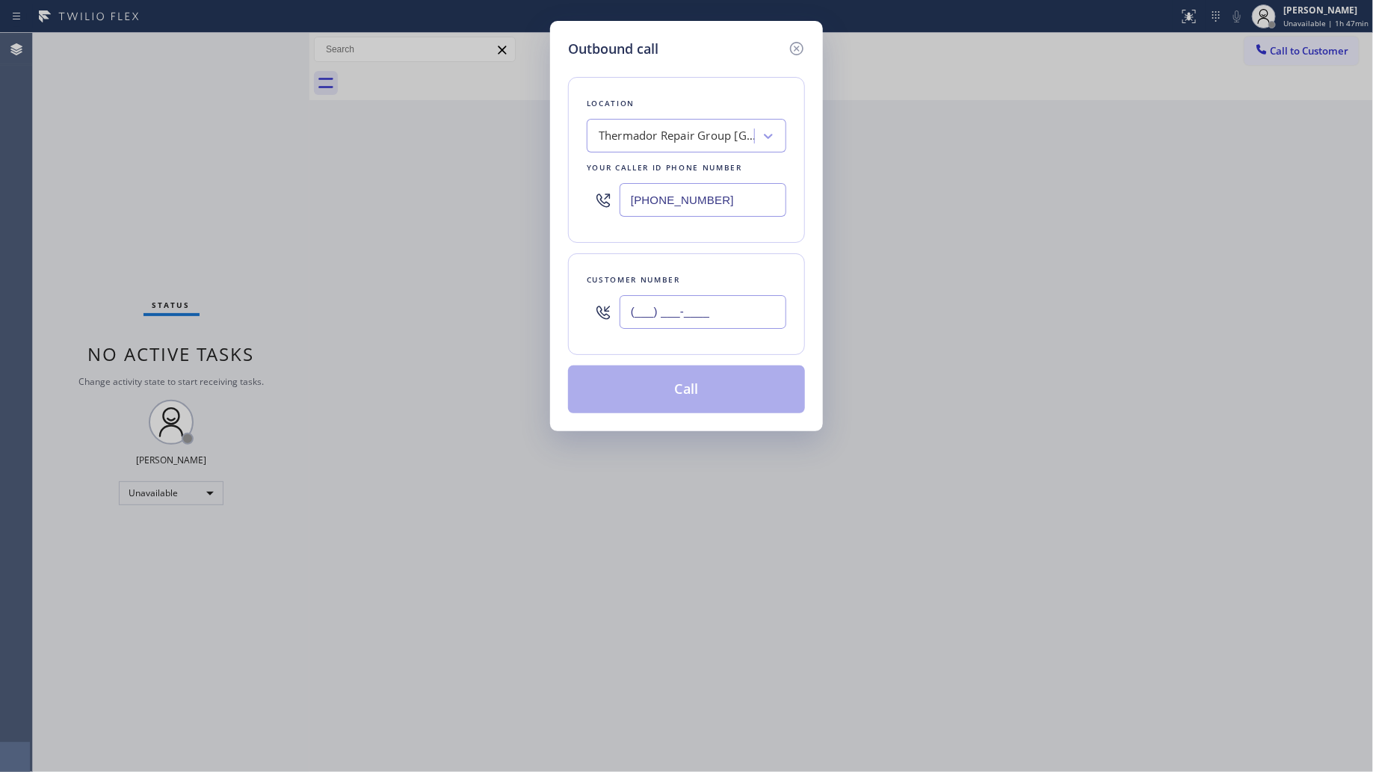
paste input "917) 331-1925"
type input "[PHONE_NUMBER]"
click at [709, 401] on button "Call" at bounding box center [686, 390] width 237 height 48
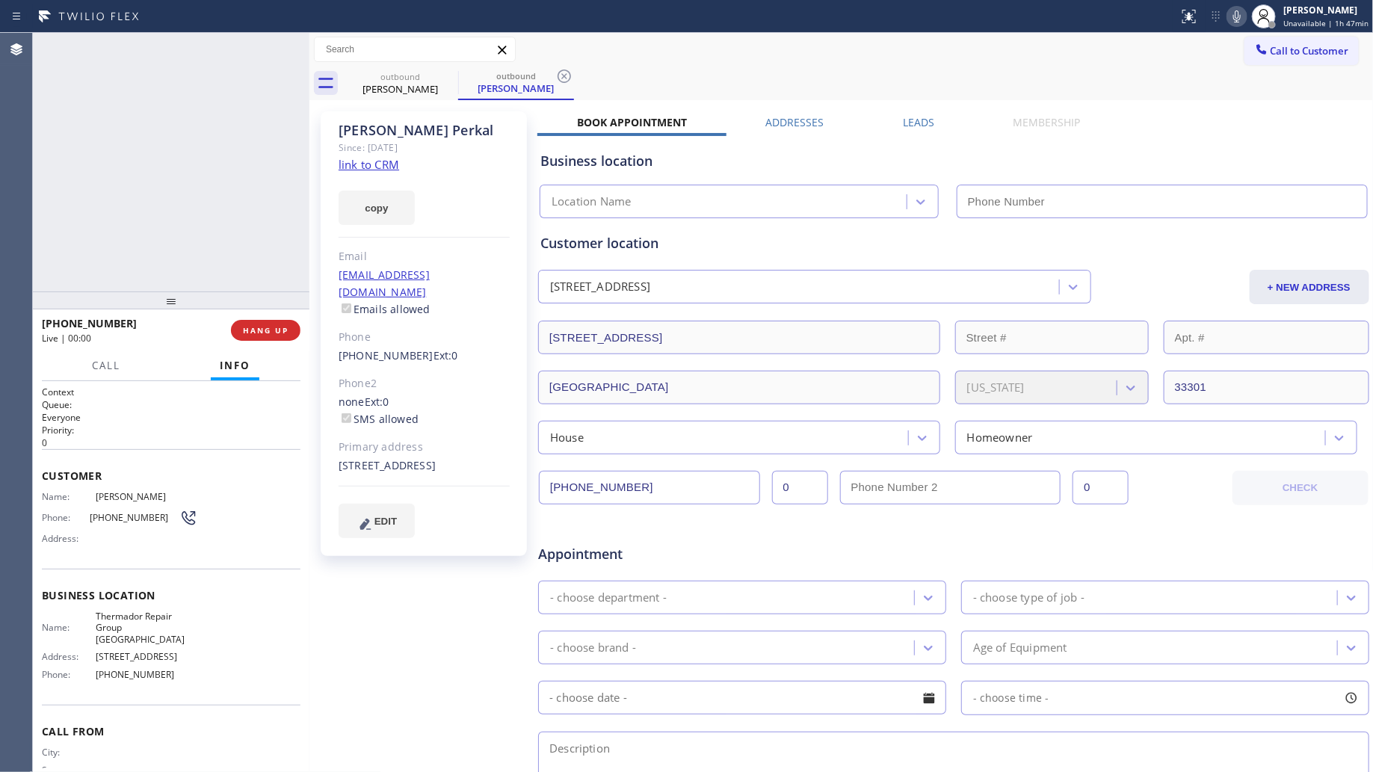
type input "[PHONE_NUMBER]"
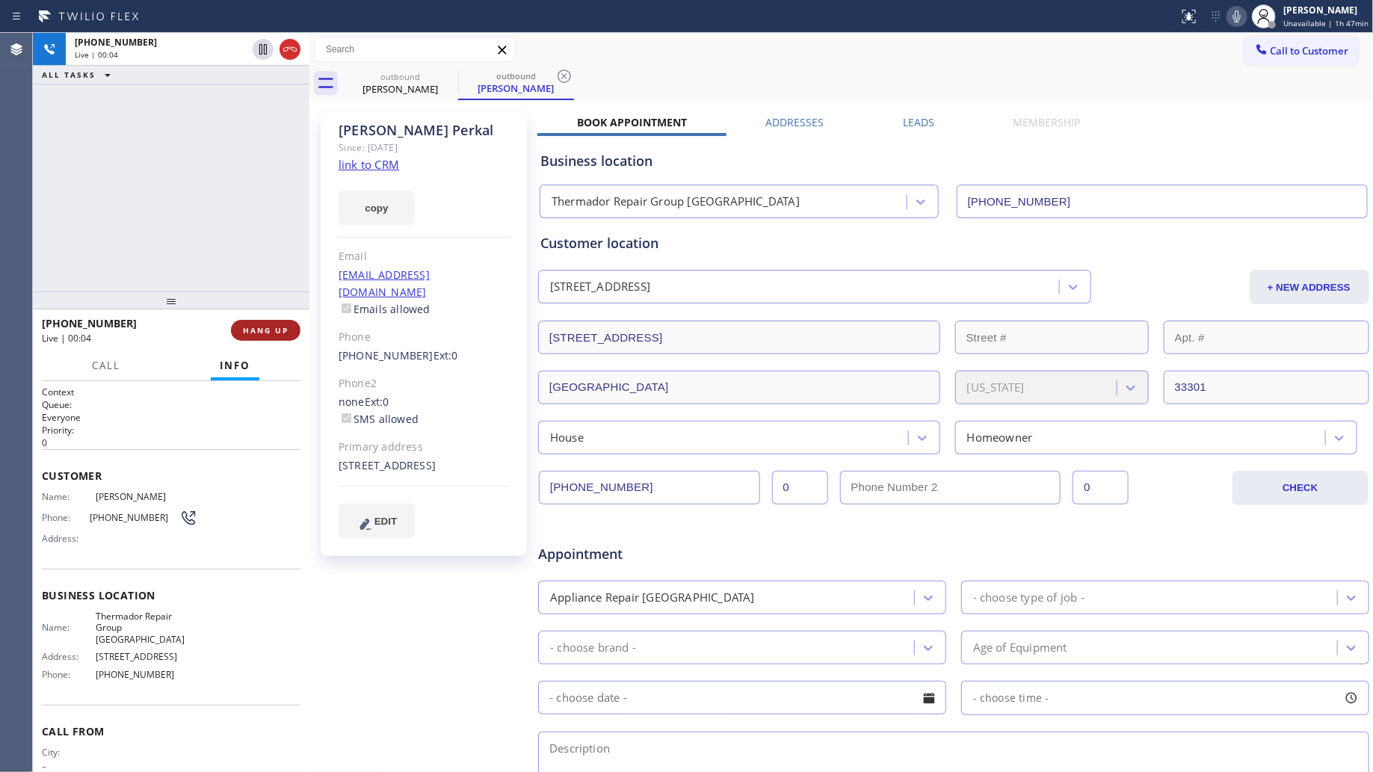
click at [283, 338] on button "HANG UP" at bounding box center [266, 330] width 70 height 21
click at [283, 337] on button "HANG UP" at bounding box center [266, 330] width 70 height 21
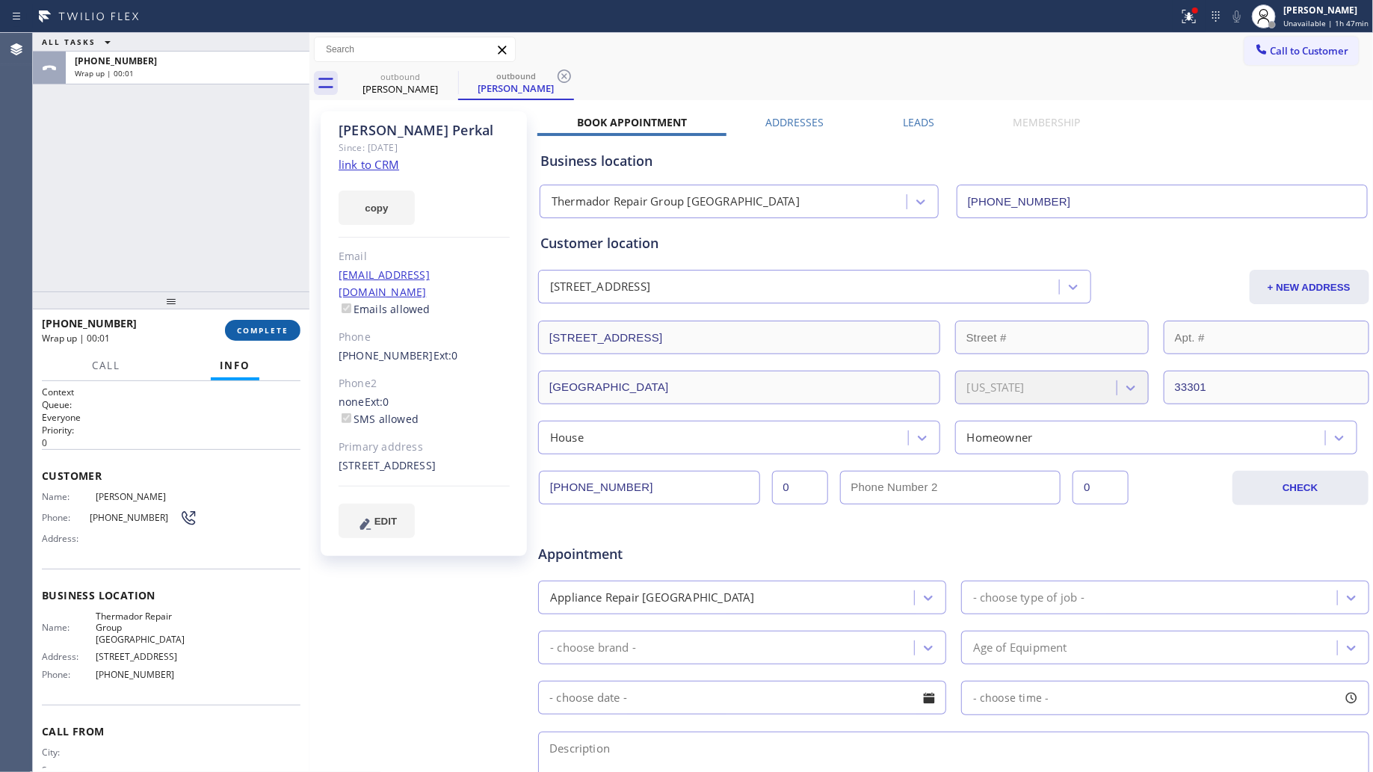
drag, startPoint x: 223, startPoint y: 342, endPoint x: 262, endPoint y: 334, distance: 40.3
click at [227, 342] on div "[PHONE_NUMBER] Wrap up | 00:01 COMPLETE" at bounding box center [171, 330] width 259 height 39
click at [262, 333] on span "COMPLETE" at bounding box center [263, 330] width 52 height 10
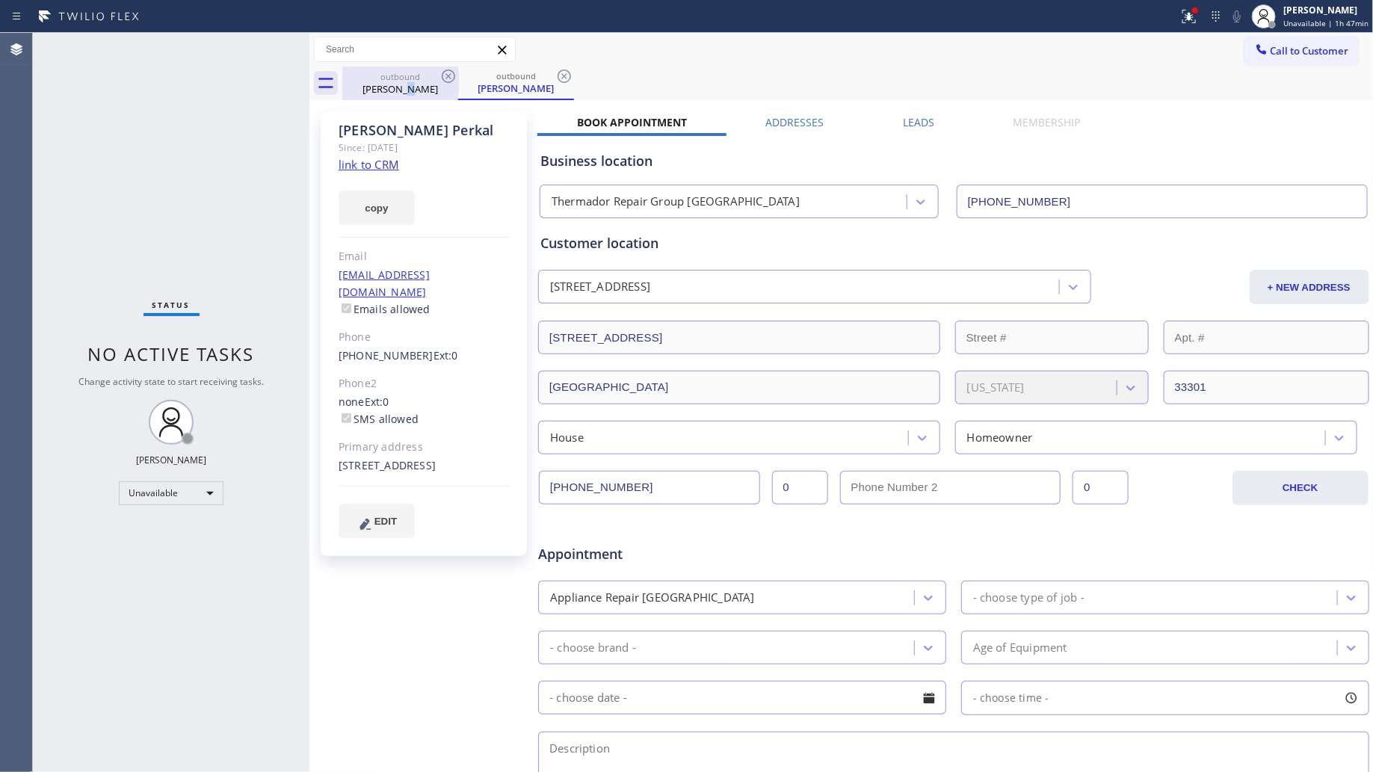
drag, startPoint x: 413, startPoint y: 84, endPoint x: 423, endPoint y: 76, distance: 12.7
click at [416, 83] on div "[PERSON_NAME]" at bounding box center [400, 88] width 113 height 13
click at [437, 73] on div "outbound" at bounding box center [400, 75] width 113 height 11
click at [440, 73] on icon at bounding box center [449, 76] width 18 height 18
click at [443, 73] on icon at bounding box center [448, 76] width 13 height 13
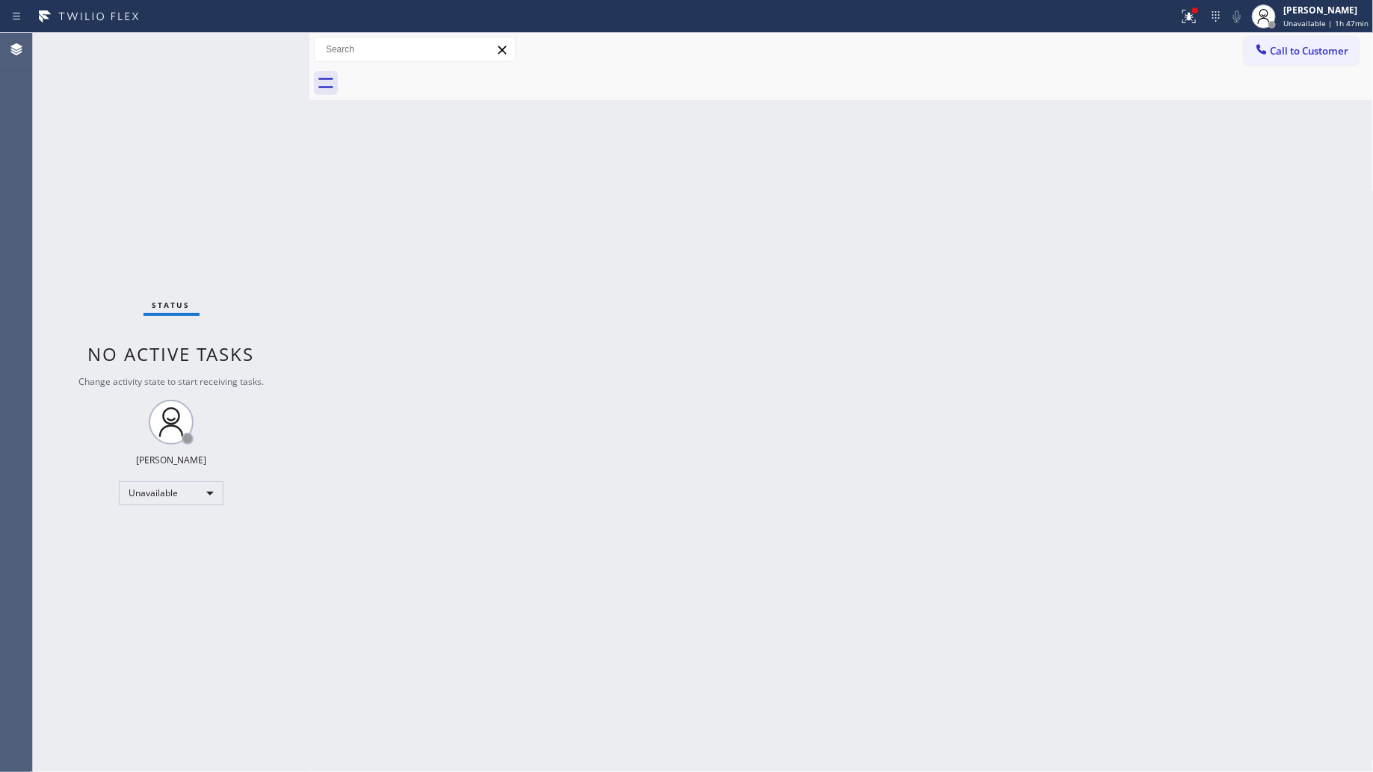
click at [443, 73] on div at bounding box center [858, 84] width 1032 height 34
drag, startPoint x: 1288, startPoint y: 54, endPoint x: 1280, endPoint y: 55, distance: 8.3
click at [1286, 54] on span "Call to Customer" at bounding box center [1310, 50] width 79 height 13
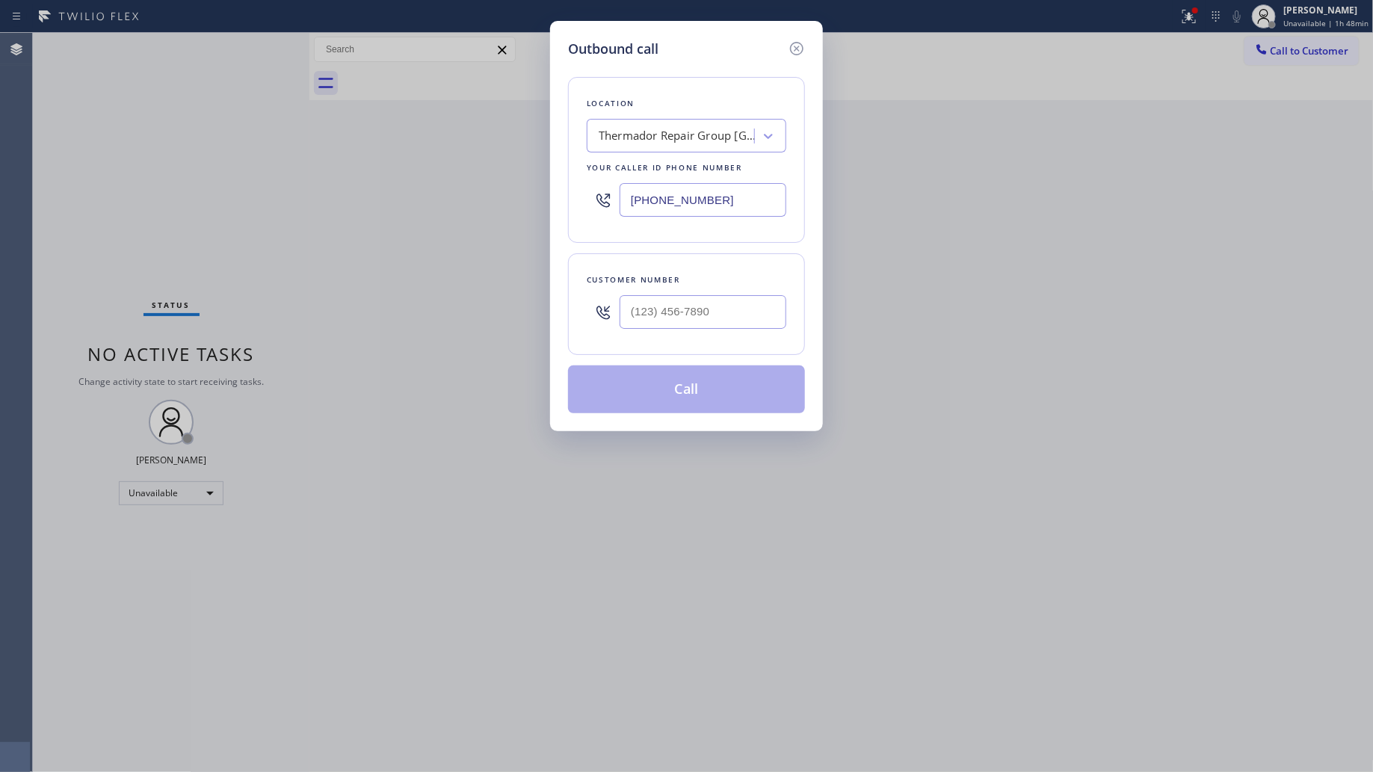
drag, startPoint x: 707, startPoint y: 209, endPoint x: 606, endPoint y: 200, distance: 100.6
click at [606, 200] on div "[PHONE_NUMBER]" at bounding box center [687, 200] width 200 height 49
paste input "844) 735-4685"
type input "[PHONE_NUMBER]"
click at [746, 309] on input "(___) ___-____" at bounding box center [703, 312] width 167 height 34
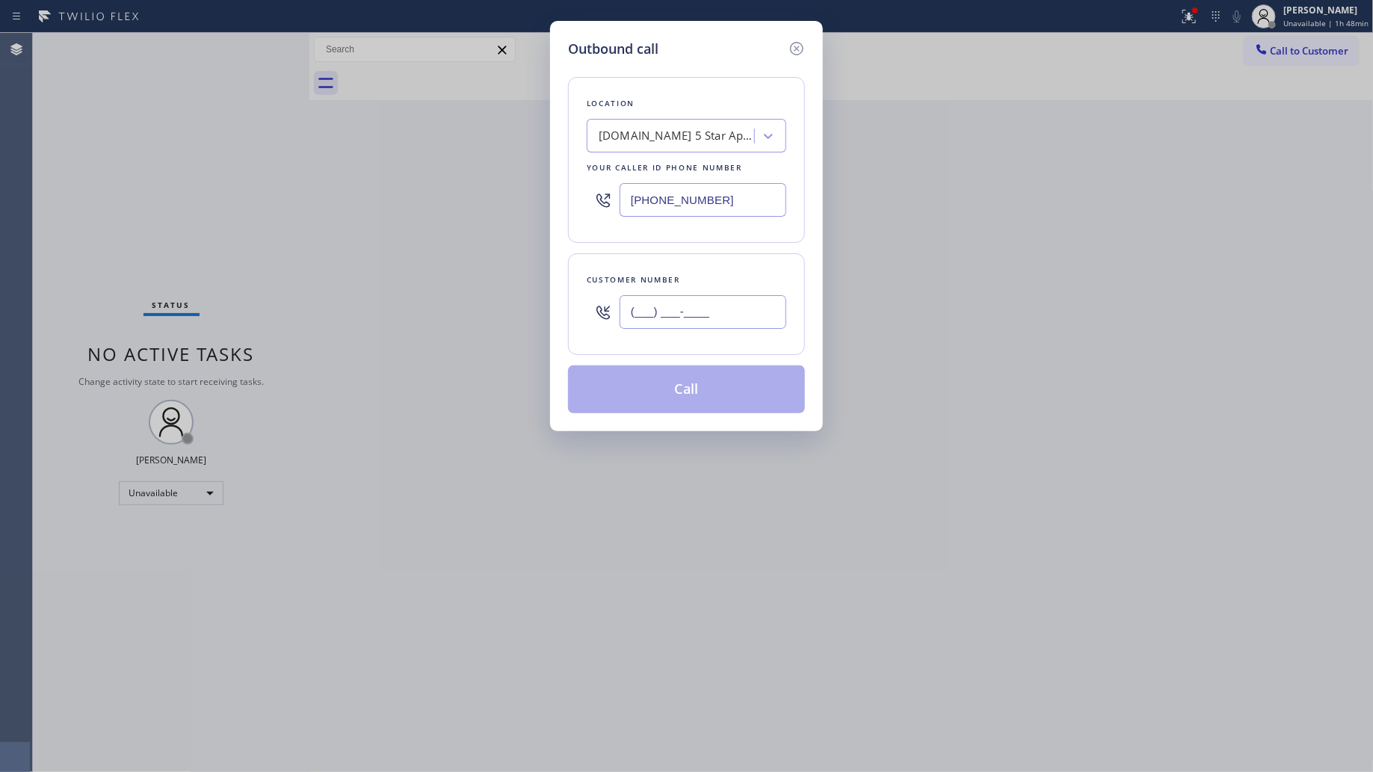
paste input "206) 650-8416"
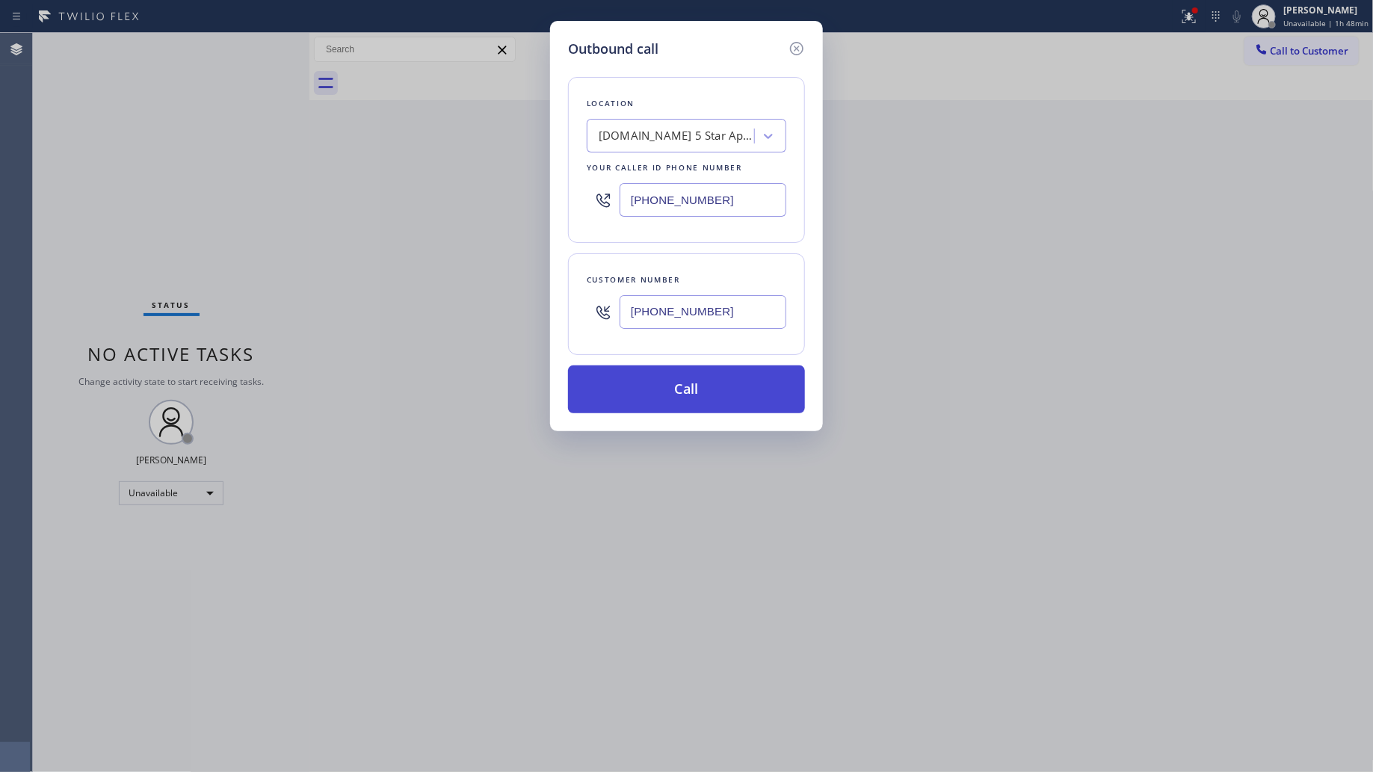
type input "[PHONE_NUMBER]"
click at [692, 401] on button "Call" at bounding box center [686, 390] width 237 height 48
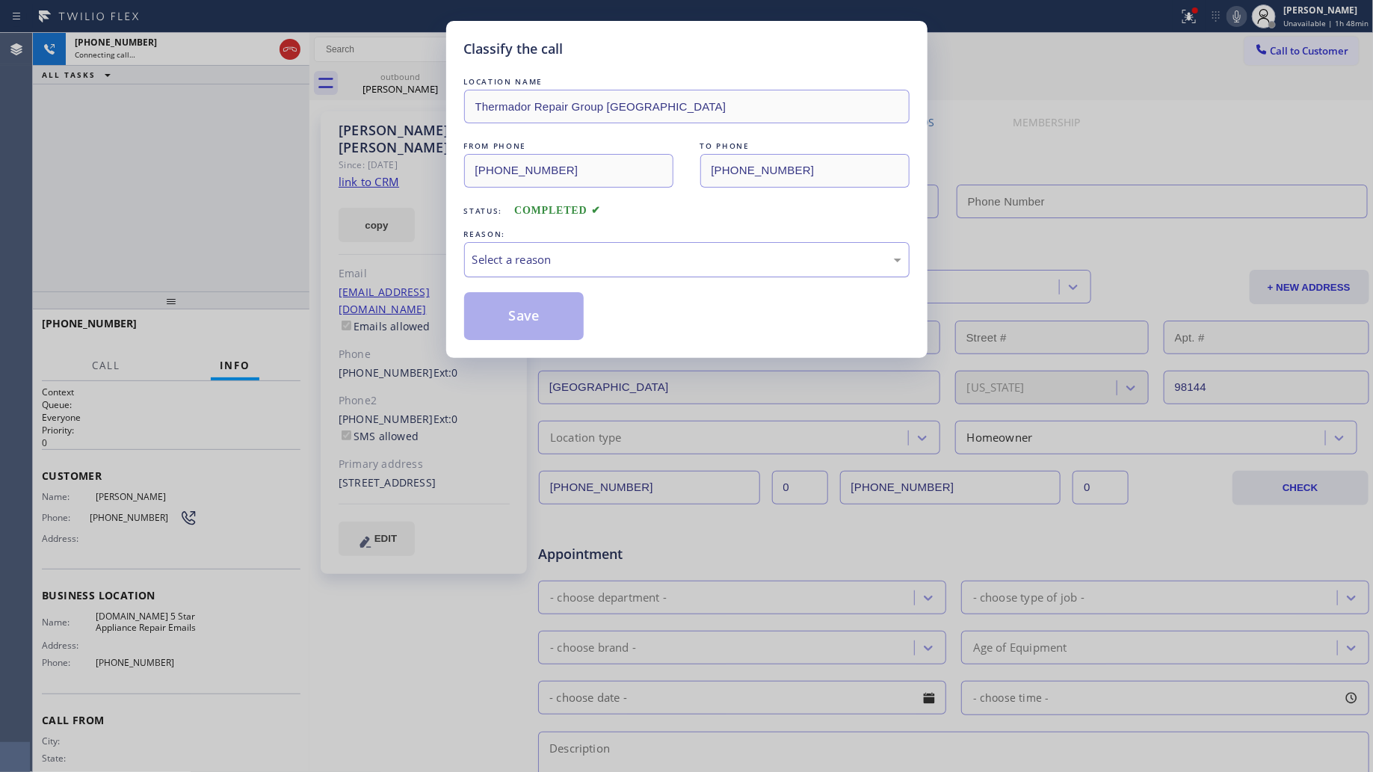
drag, startPoint x: 680, startPoint y: 240, endPoint x: 647, endPoint y: 277, distance: 49.2
click at [678, 241] on div "REASON:" at bounding box center [687, 235] width 446 height 16
type input "[PHONE_NUMBER]"
drag, startPoint x: 602, startPoint y: 263, endPoint x: 592, endPoint y: 275, distance: 15.4
click at [602, 266] on div "Select a reason" at bounding box center [687, 259] width 429 height 17
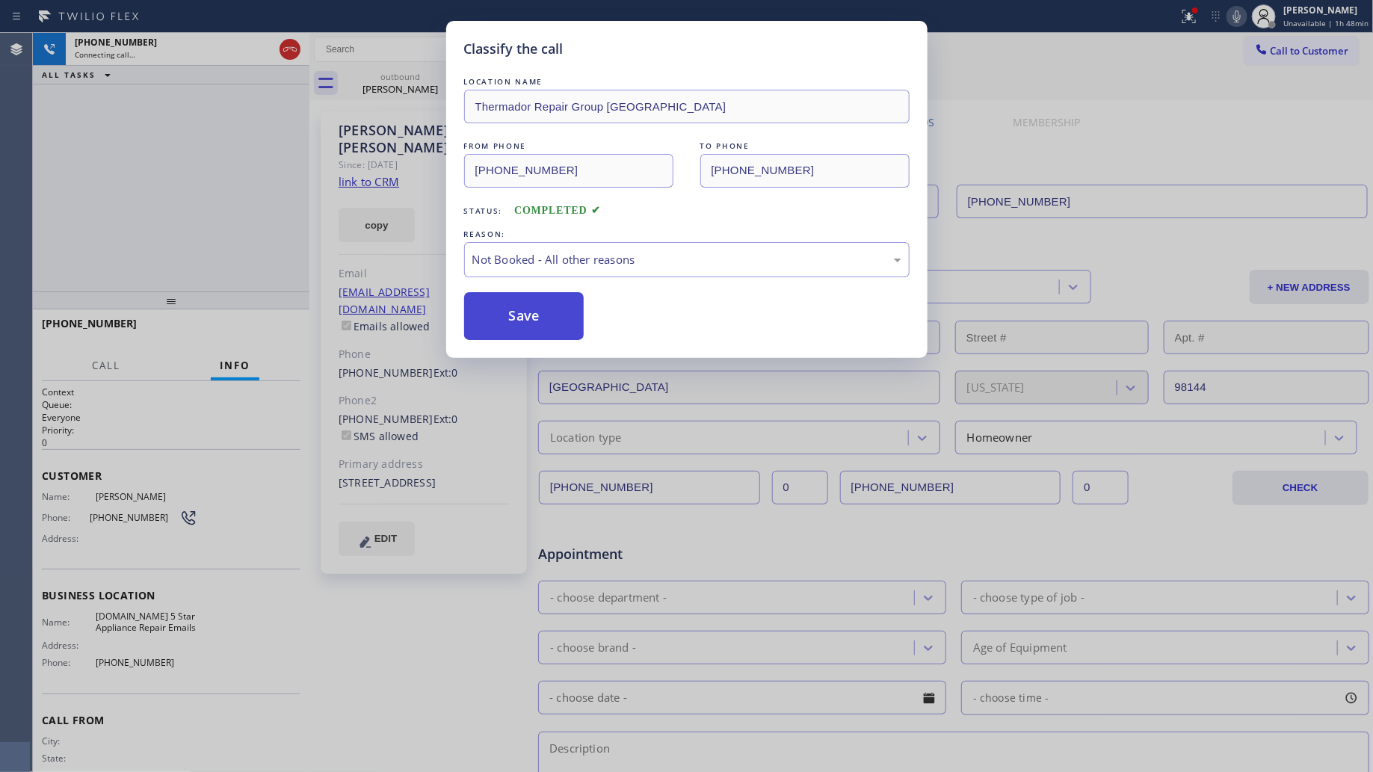
click at [529, 327] on button "Save" at bounding box center [524, 316] width 120 height 48
click at [529, 326] on button "Save" at bounding box center [524, 316] width 120 height 48
drag, startPoint x: 375, startPoint y: 251, endPoint x: 391, endPoint y: 251, distance: 16.4
click at [378, 251] on div "Classify the call LOCATION NAME Thermador Repair Group [GEOGRAPHIC_DATA] FROM P…" at bounding box center [686, 386] width 1373 height 772
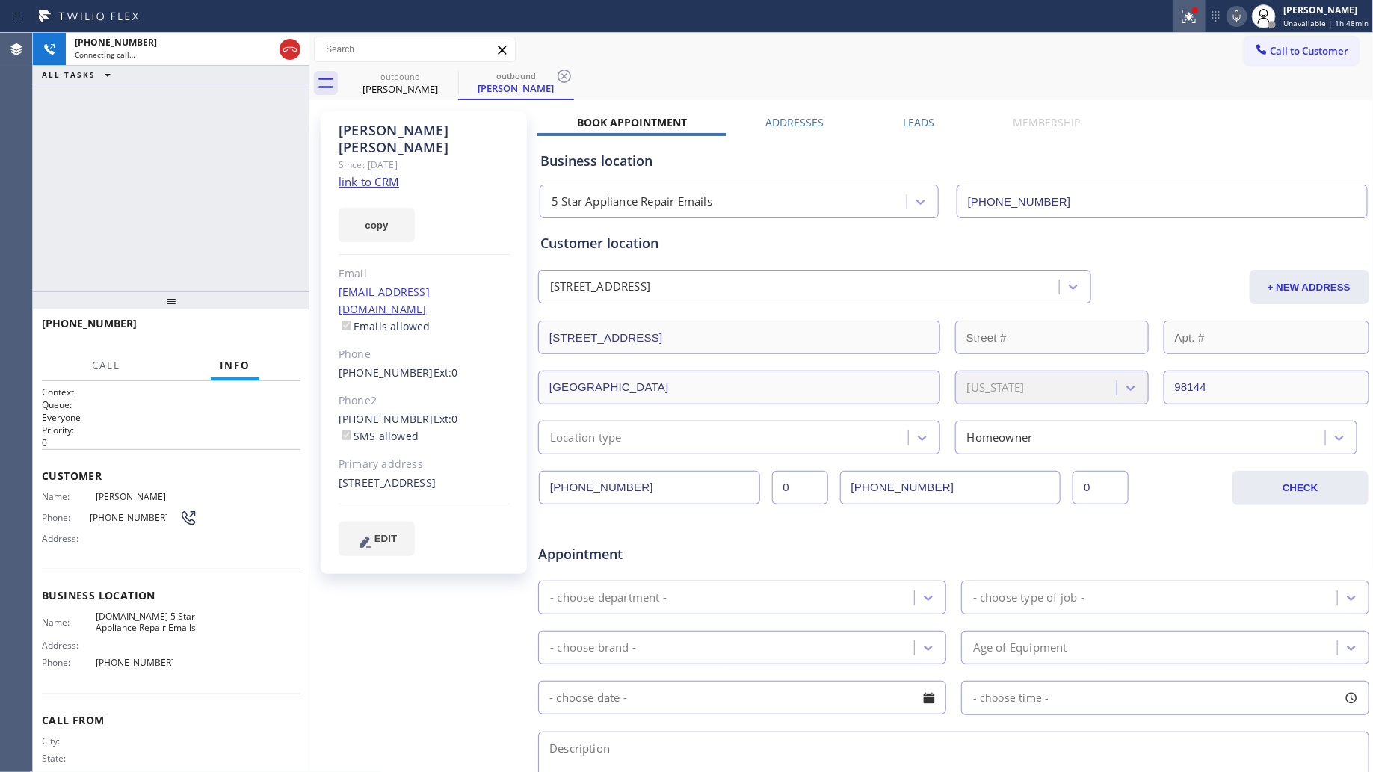
drag, startPoint x: 1193, startPoint y: 16, endPoint x: 1179, endPoint y: 38, distance: 26.6
click at [1192, 16] on icon at bounding box center [1187, 15] width 9 height 10
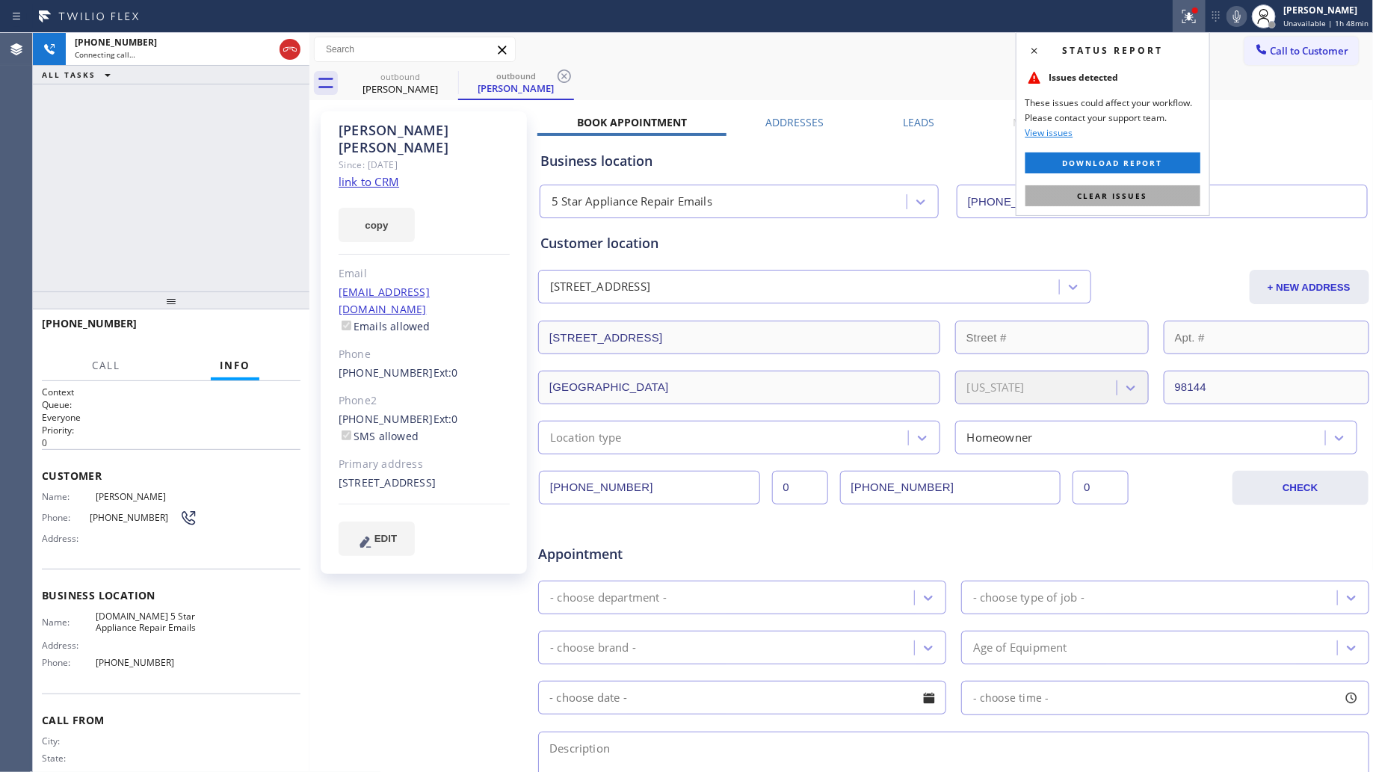
click at [1109, 189] on button "Clear issues" at bounding box center [1113, 195] width 175 height 21
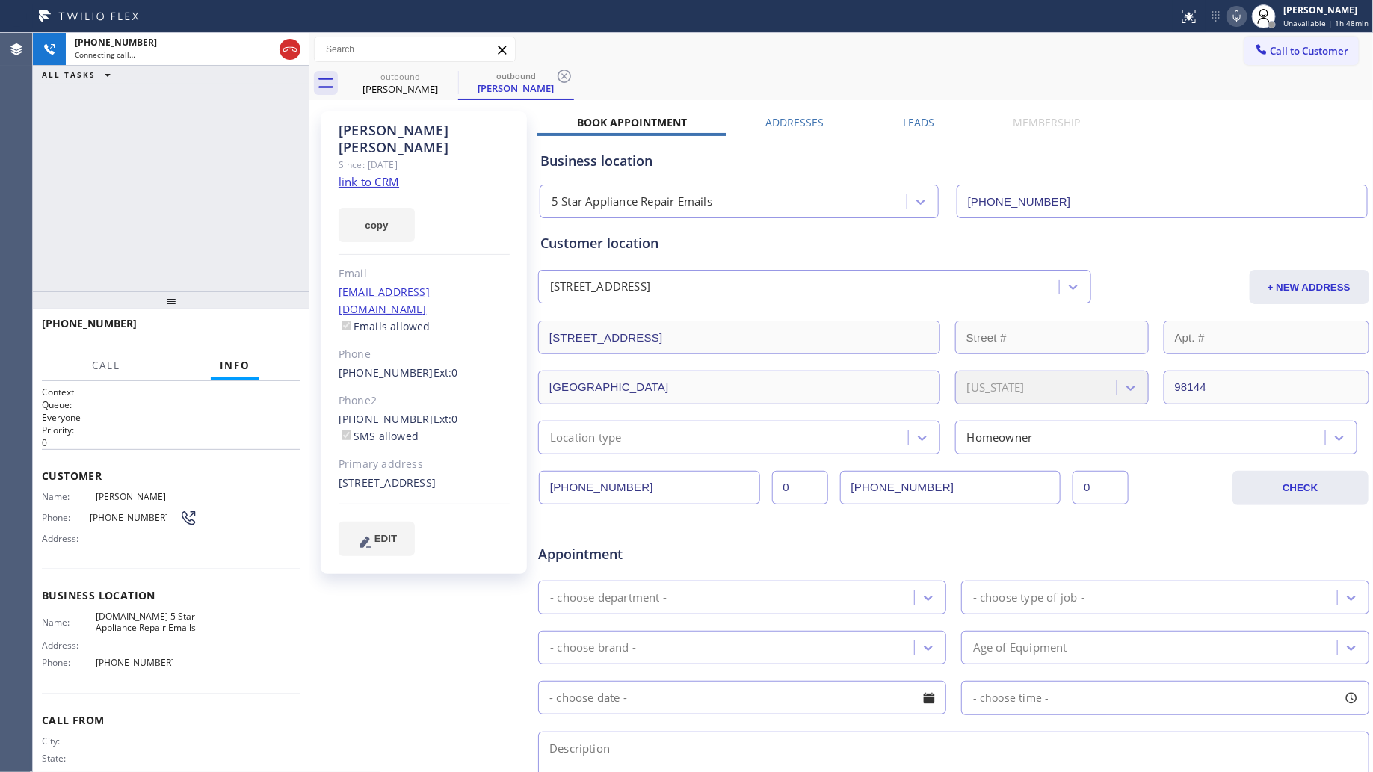
drag, startPoint x: 984, startPoint y: 39, endPoint x: 816, endPoint y: 92, distance: 176.4
click at [977, 40] on div "Call to Customer Outbound call Location 5 Star Appliance Repair Emails Your cal…" at bounding box center [842, 50] width 1065 height 26
drag, startPoint x: 559, startPoint y: 72, endPoint x: 544, endPoint y: 73, distance: 15.0
click at [559, 72] on icon at bounding box center [565, 76] width 18 height 18
click at [428, 76] on div "outbound" at bounding box center [400, 75] width 113 height 11
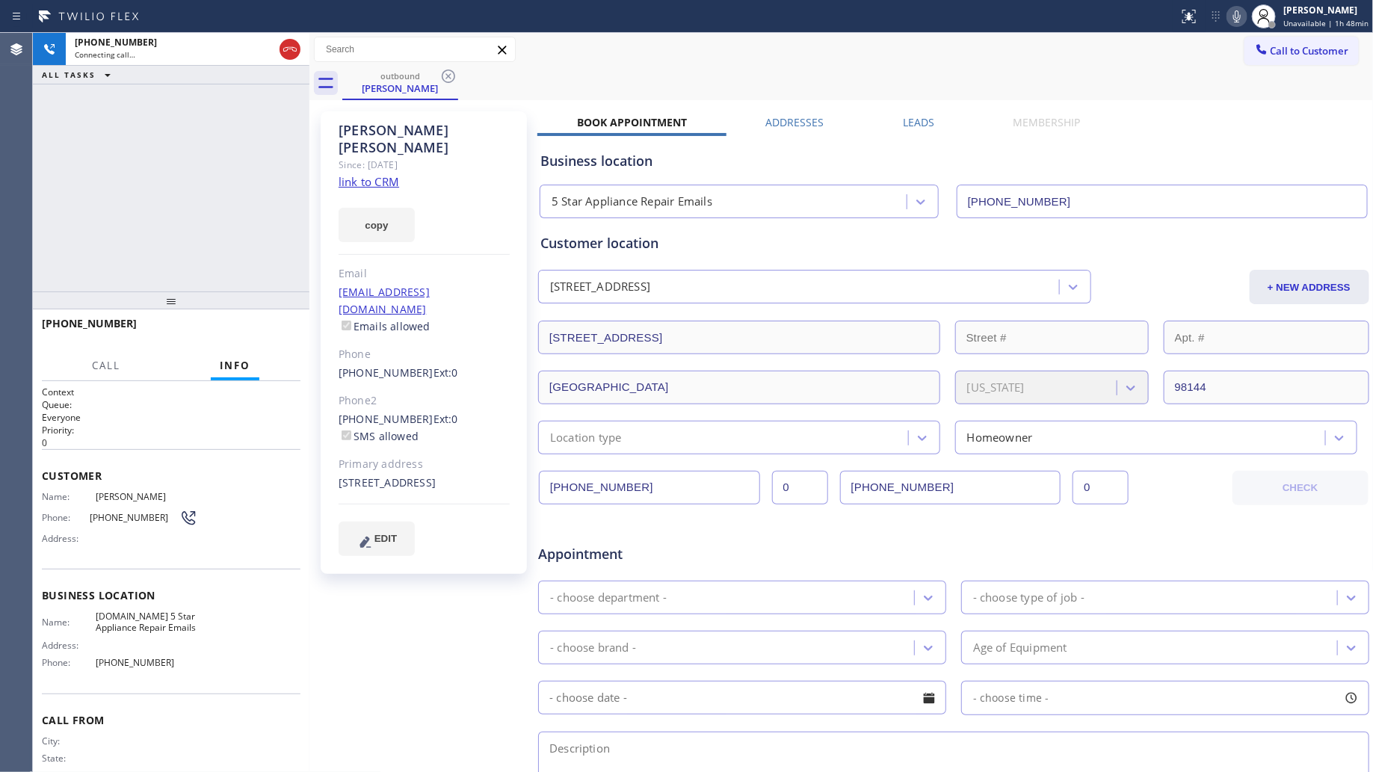
click at [443, 75] on icon at bounding box center [449, 76] width 18 height 18
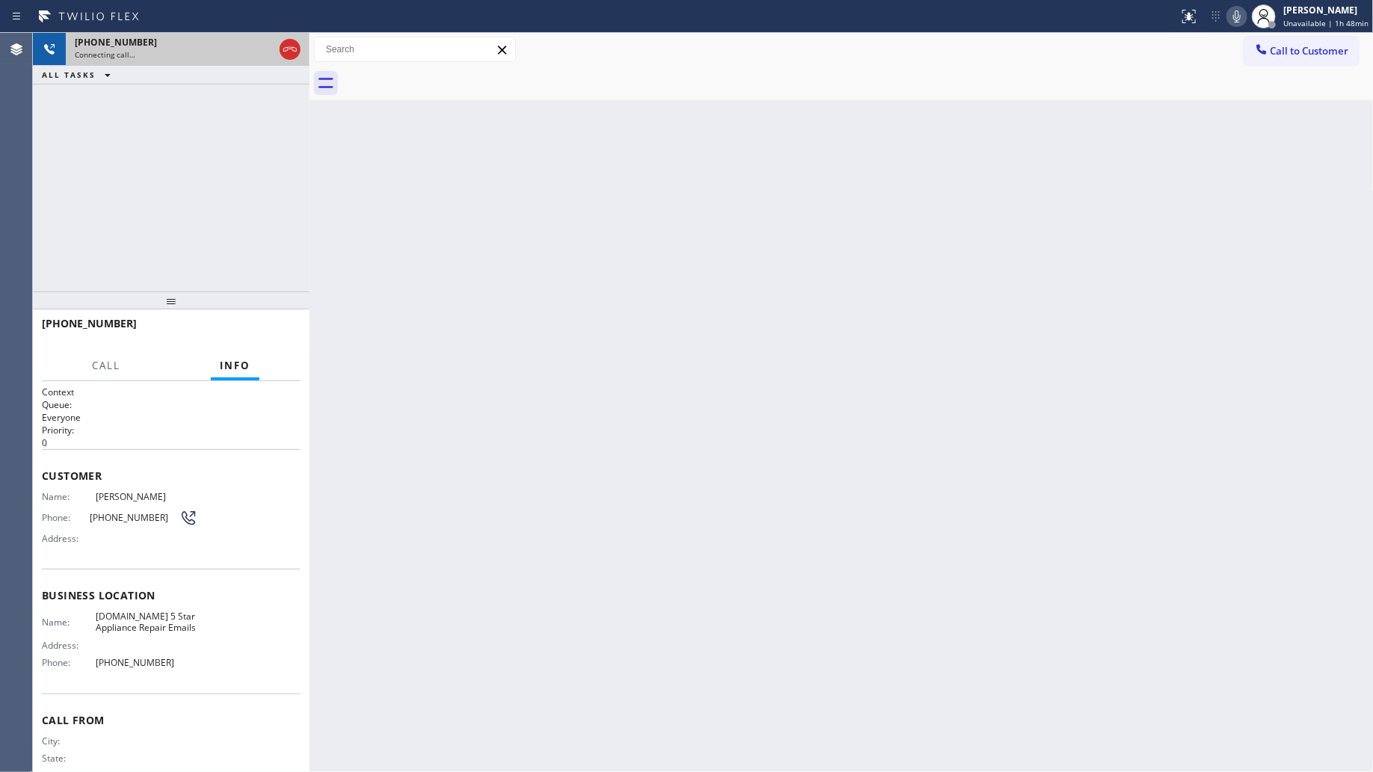
click at [203, 64] on div "[PHONE_NUMBER] Connecting call…" at bounding box center [171, 49] width 211 height 33
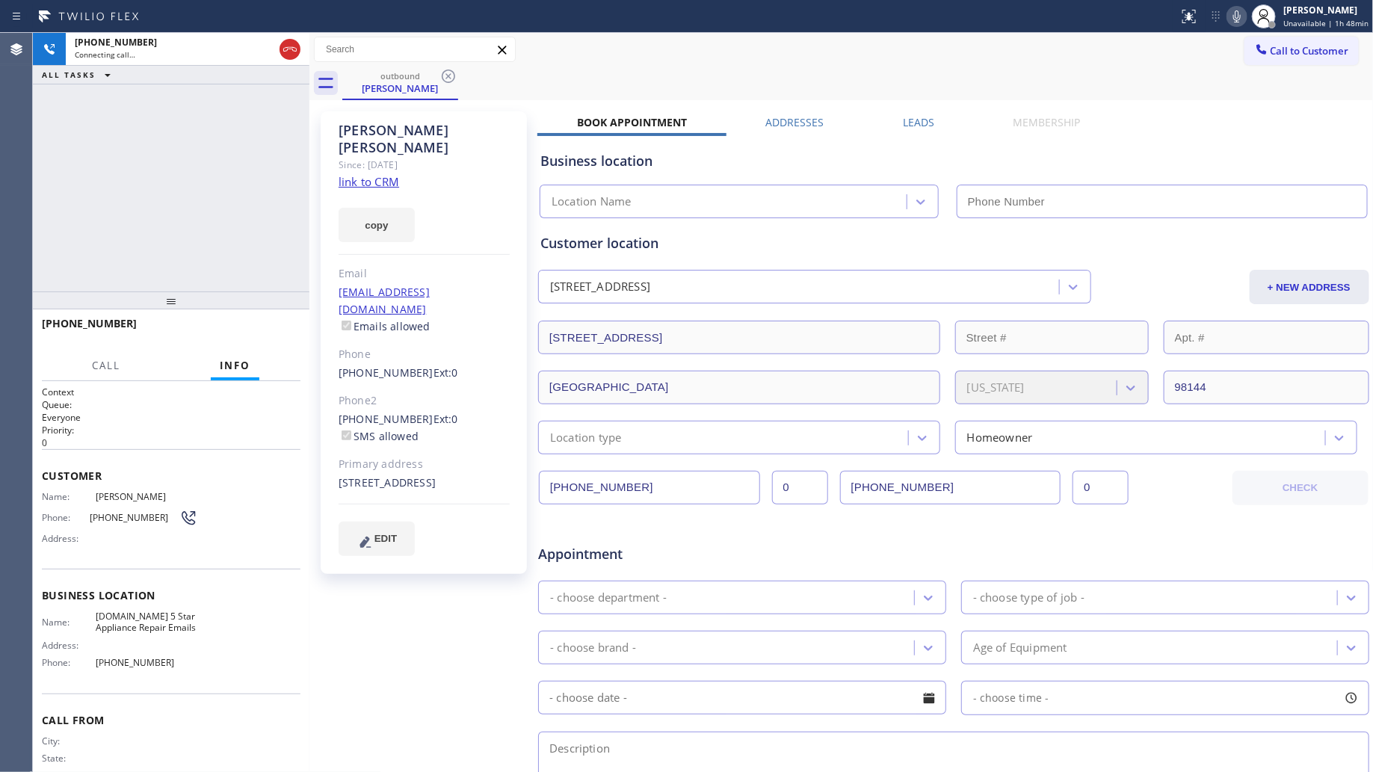
click at [791, 110] on div "[PERSON_NAME] Since: [DATE] link to CRM copy Email [EMAIL_ADDRESS][DOMAIN_NAME]…" at bounding box center [841, 588] width 1057 height 969
type input "[PHONE_NUMBER]"
click at [783, 80] on div "outbound [PERSON_NAME]" at bounding box center [858, 84] width 1032 height 34
click at [700, 88] on div "outbound [PERSON_NAME]" at bounding box center [858, 84] width 1032 height 34
click at [271, 322] on button "HANG UP" at bounding box center [266, 330] width 70 height 21
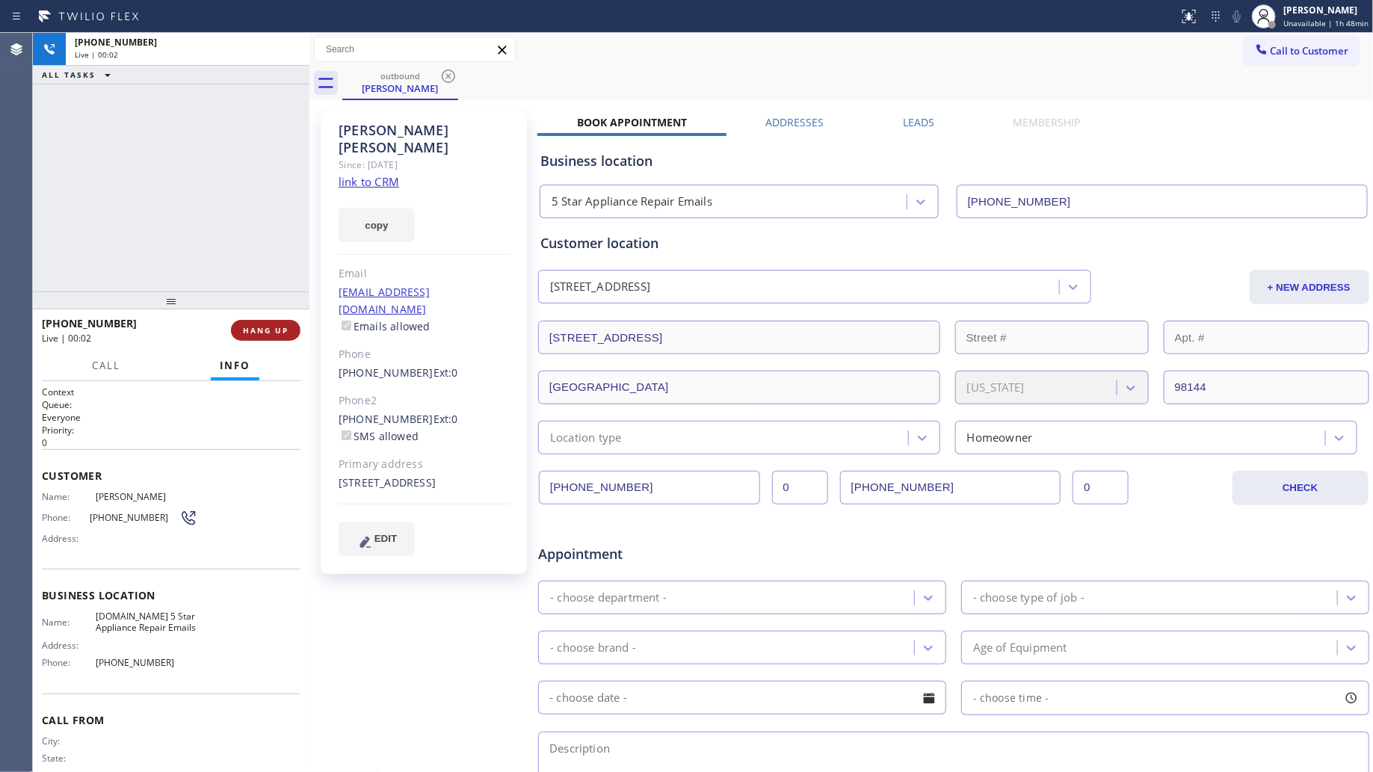
click at [271, 322] on button "HANG UP" at bounding box center [266, 330] width 70 height 21
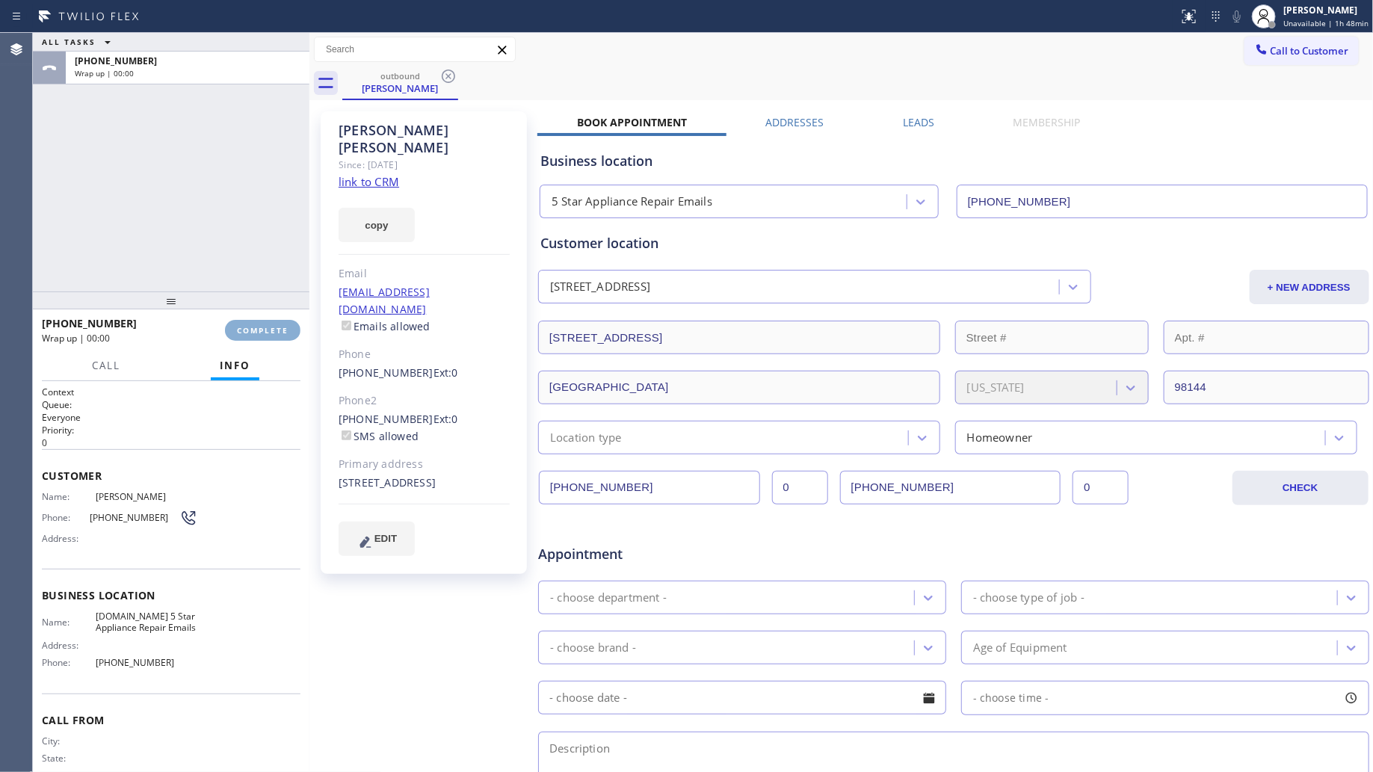
click at [271, 322] on button "COMPLETE" at bounding box center [263, 330] width 76 height 21
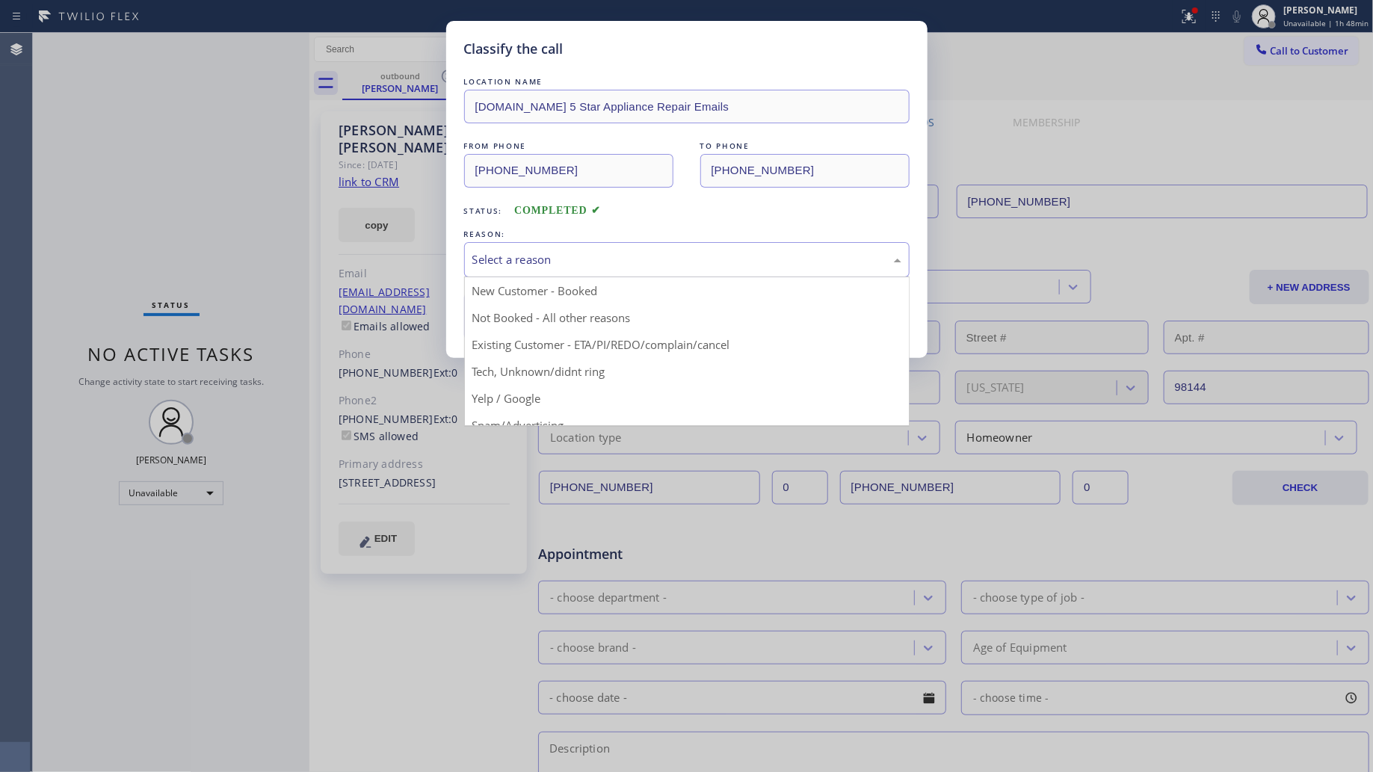
click at [570, 268] on div "Select a reason" at bounding box center [687, 259] width 429 height 17
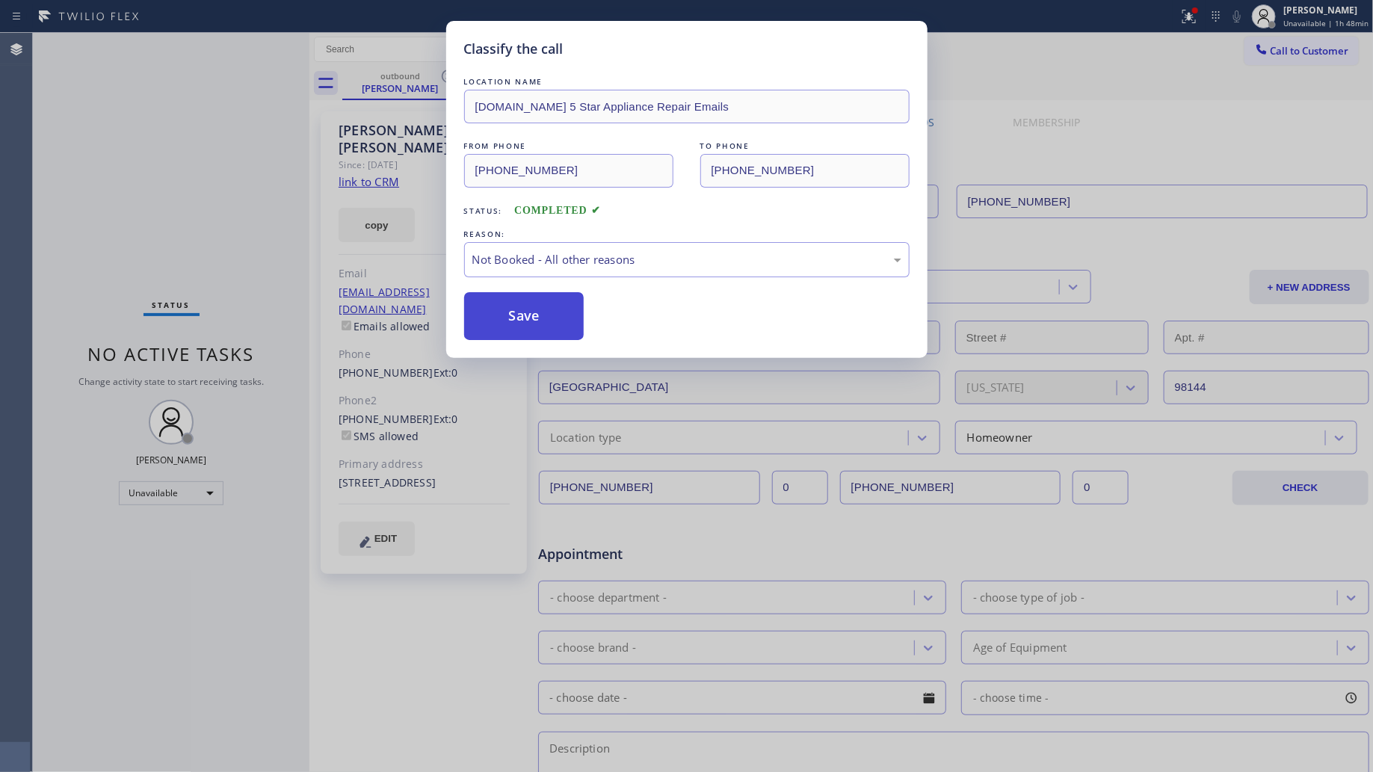
click at [526, 329] on button "Save" at bounding box center [524, 316] width 120 height 48
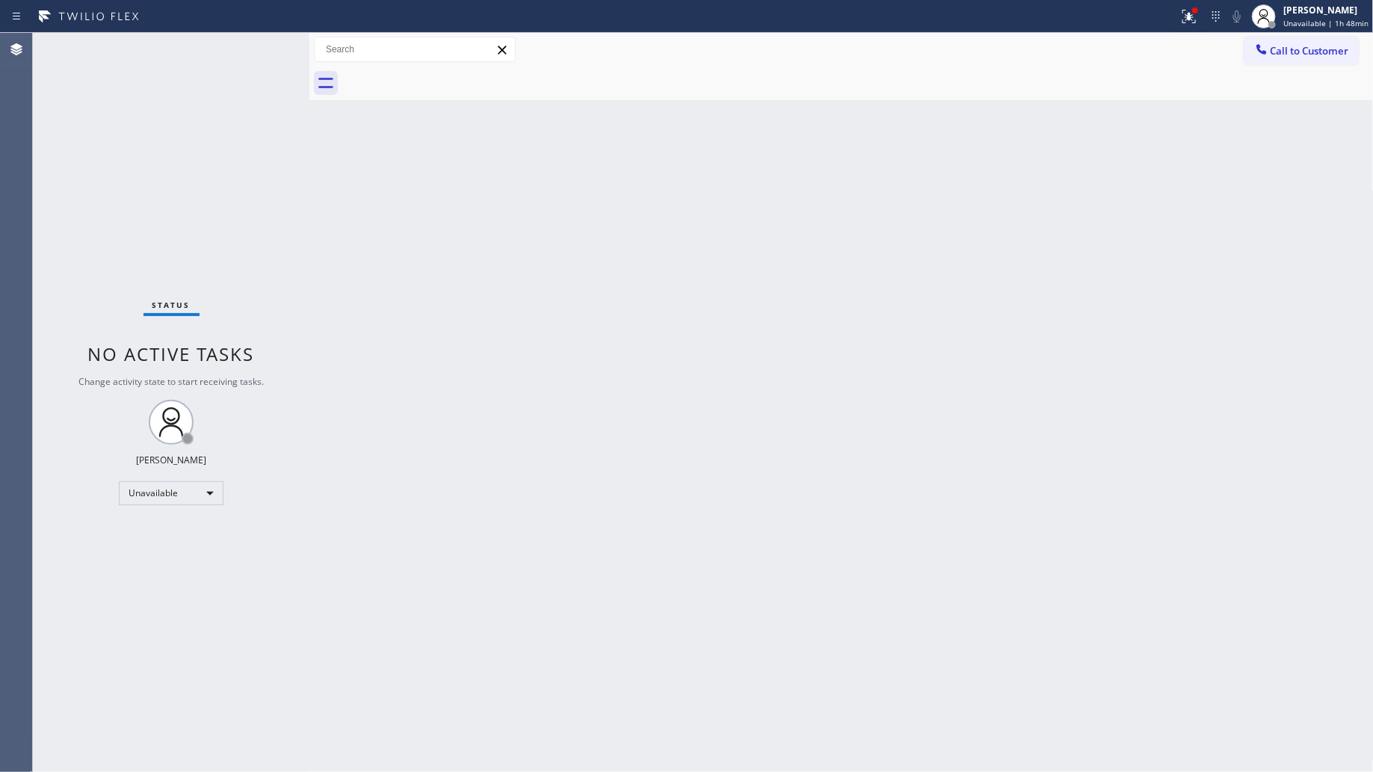
drag, startPoint x: 1195, startPoint y: 13, endPoint x: 1178, endPoint y: 64, distance: 54.4
click at [1195, 16] on div at bounding box center [1189, 16] width 33 height 33
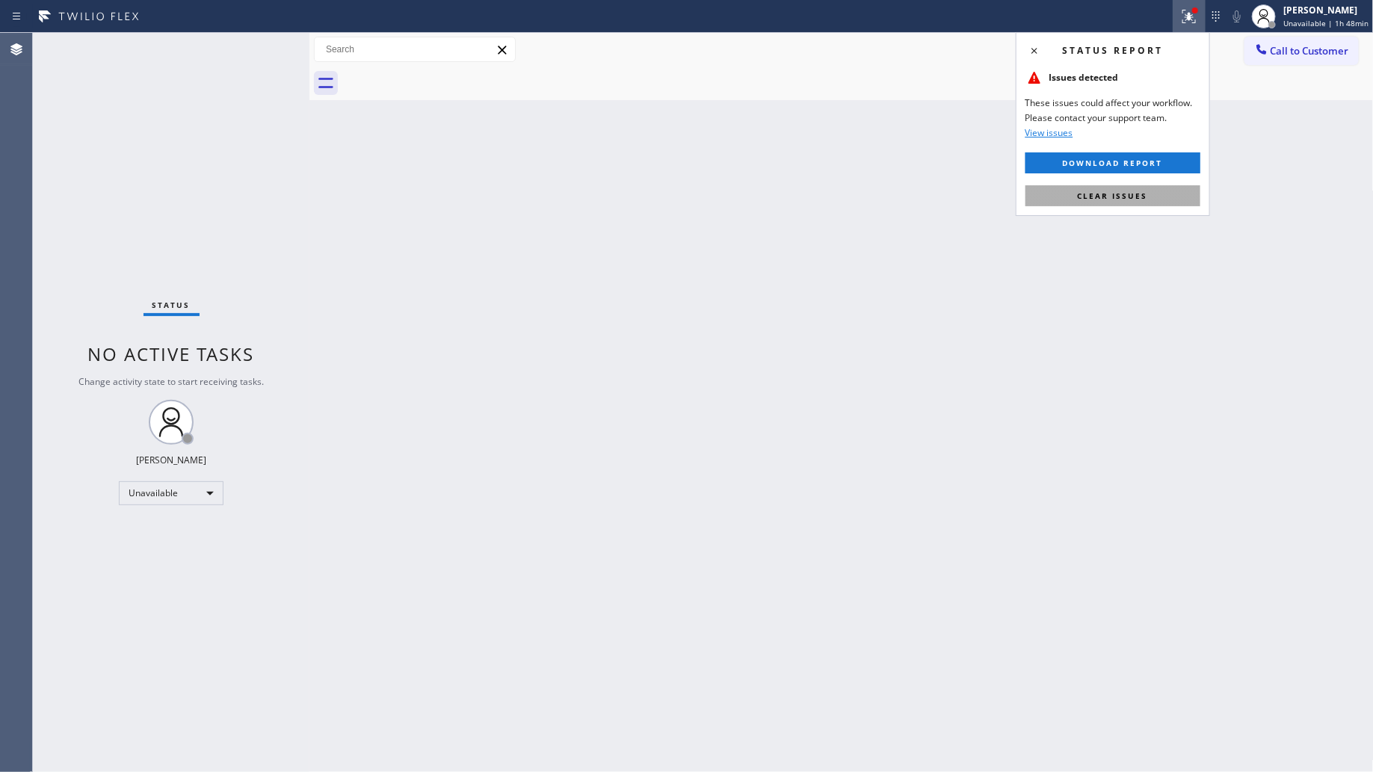
click at [1168, 188] on button "Clear issues" at bounding box center [1113, 195] width 175 height 21
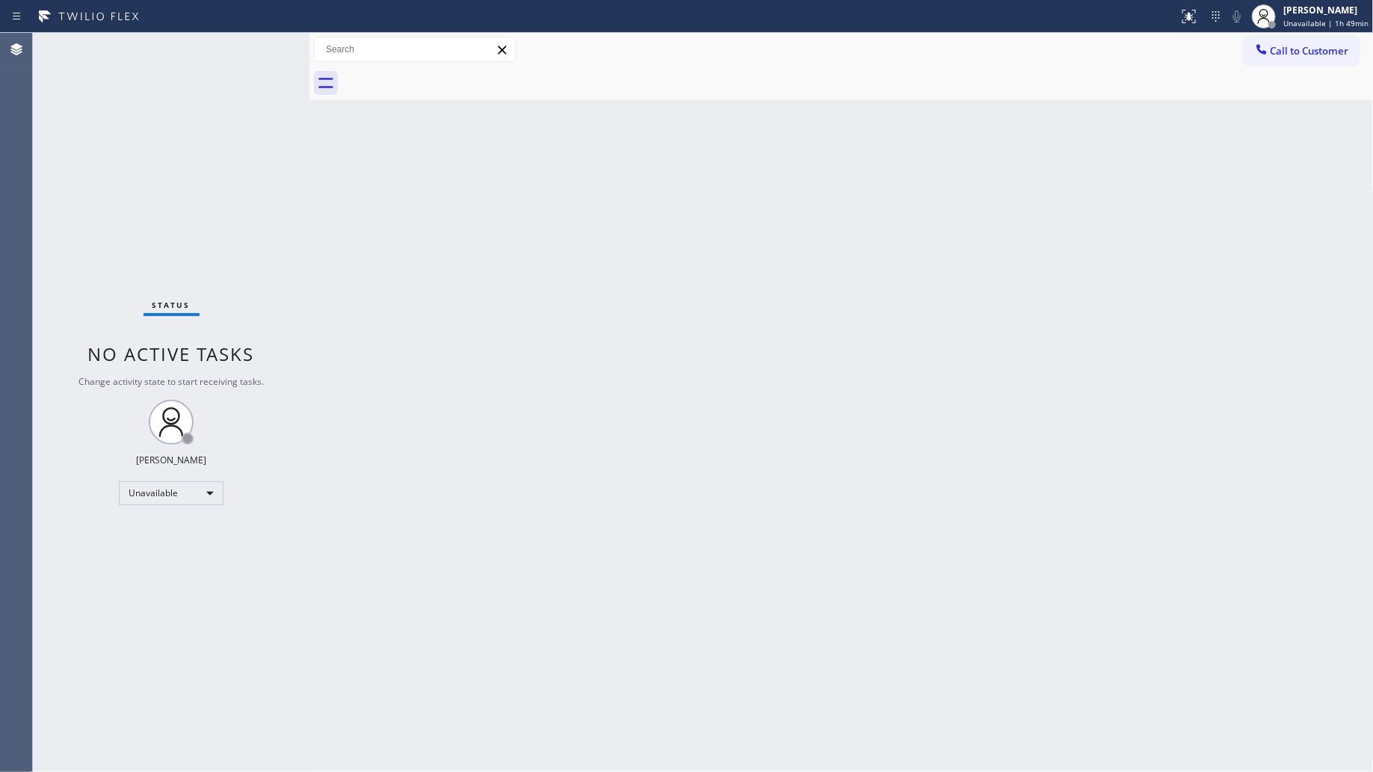
click at [1284, 45] on span "Call to Customer" at bounding box center [1310, 50] width 79 height 13
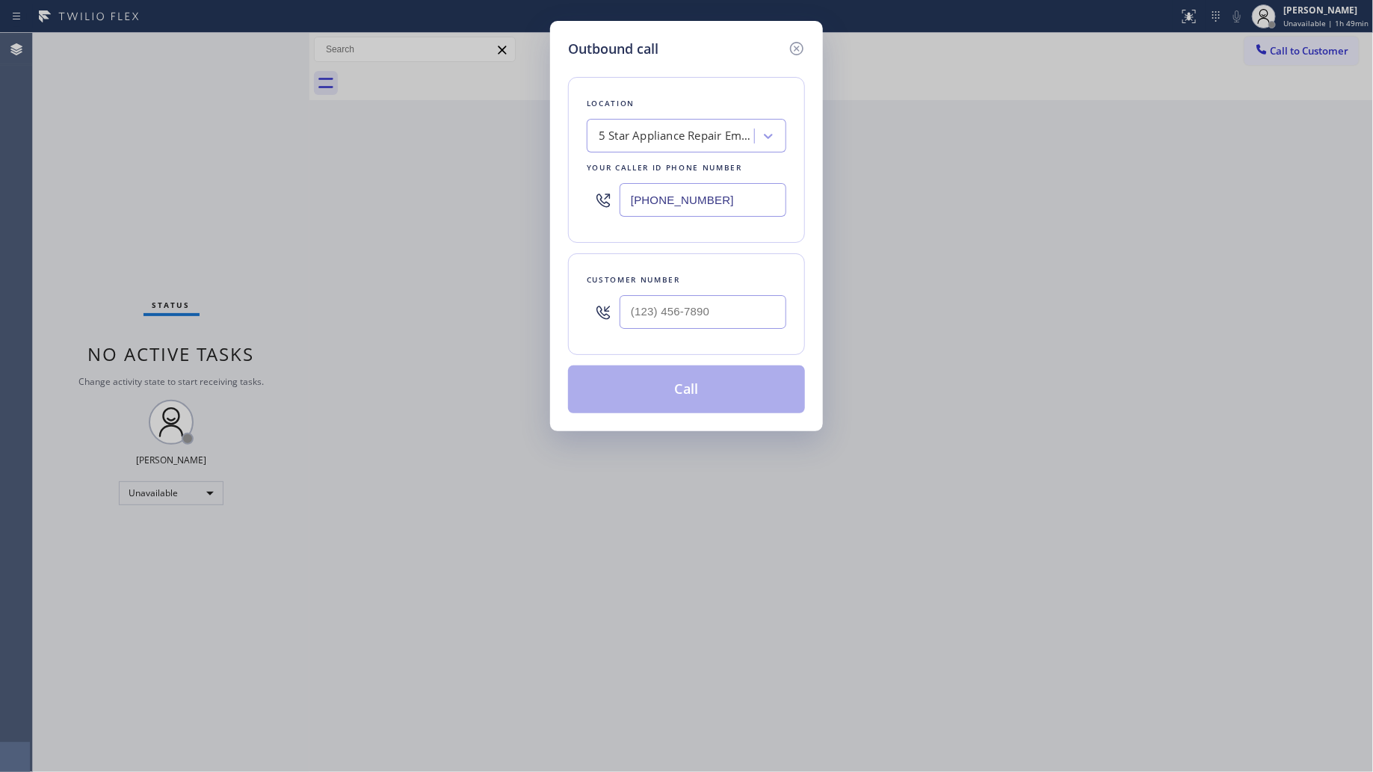
drag, startPoint x: 763, startPoint y: 192, endPoint x: 587, endPoint y: 187, distance: 176.5
click at [578, 199] on div "Location 5 Star Appliance Repair Emails Your caller id phone number [PHONE_NUMB…" at bounding box center [686, 160] width 237 height 166
paste input "650) 300-0390"
type input "[PHONE_NUMBER]"
click at [733, 305] on input "(___) ___-____" at bounding box center [703, 312] width 167 height 34
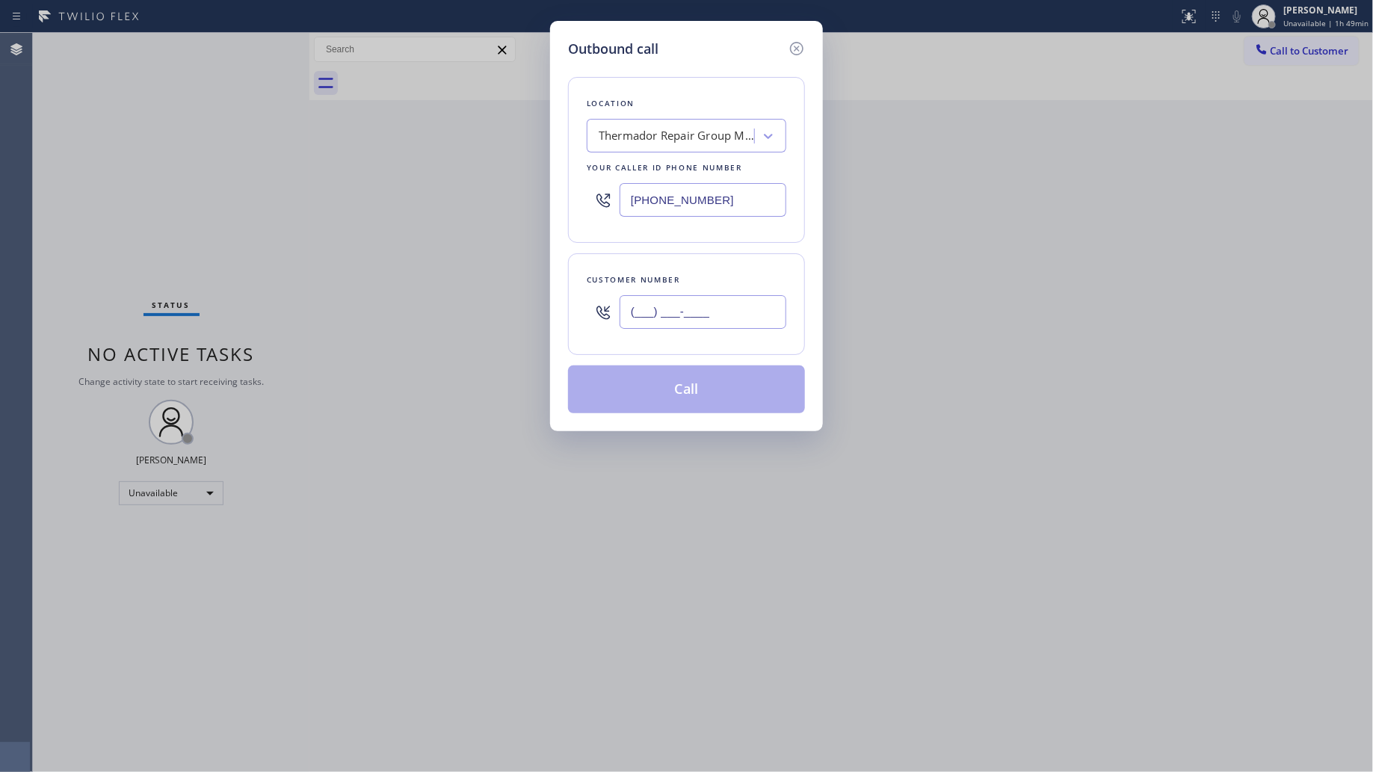
paste input "650) 619-9699"
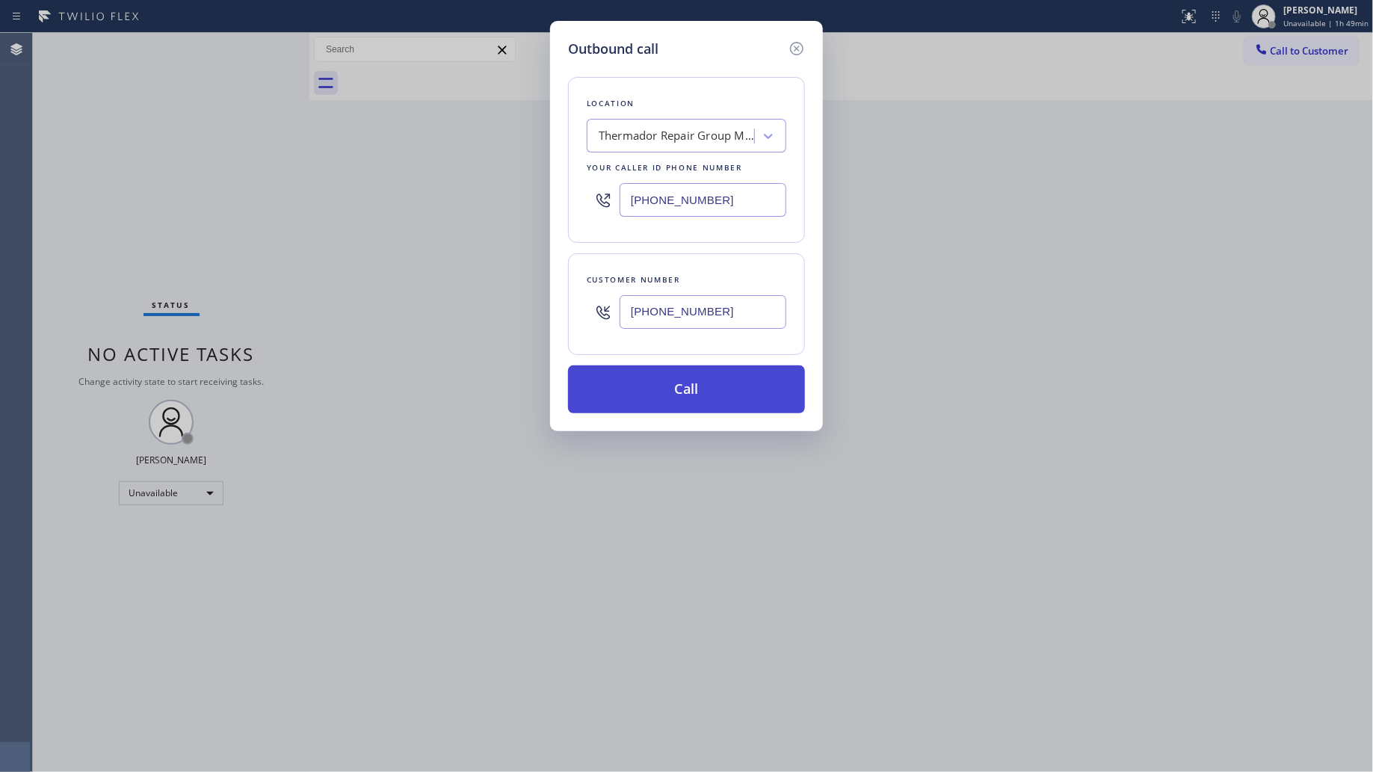
type input "[PHONE_NUMBER]"
click at [681, 398] on button "Call" at bounding box center [686, 390] width 237 height 48
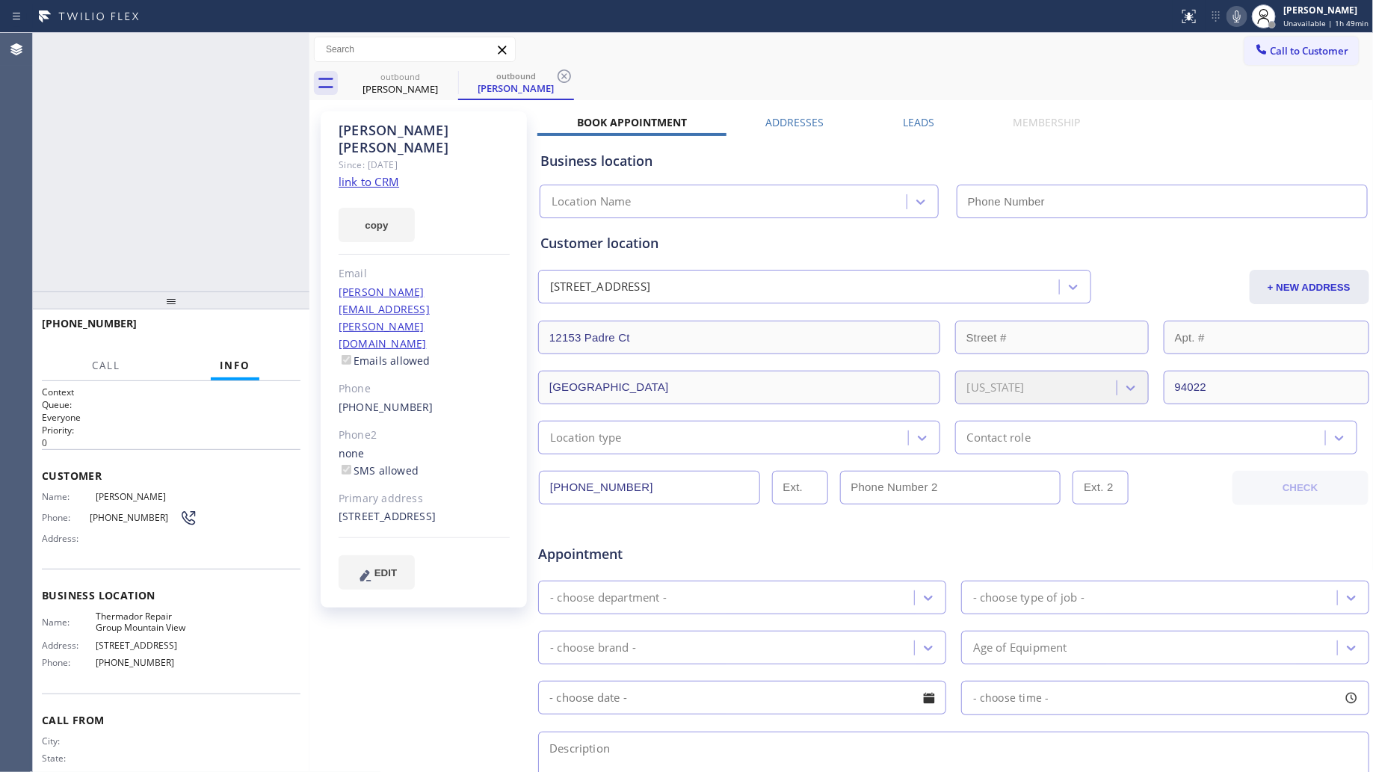
type input "[PHONE_NUMBER]"
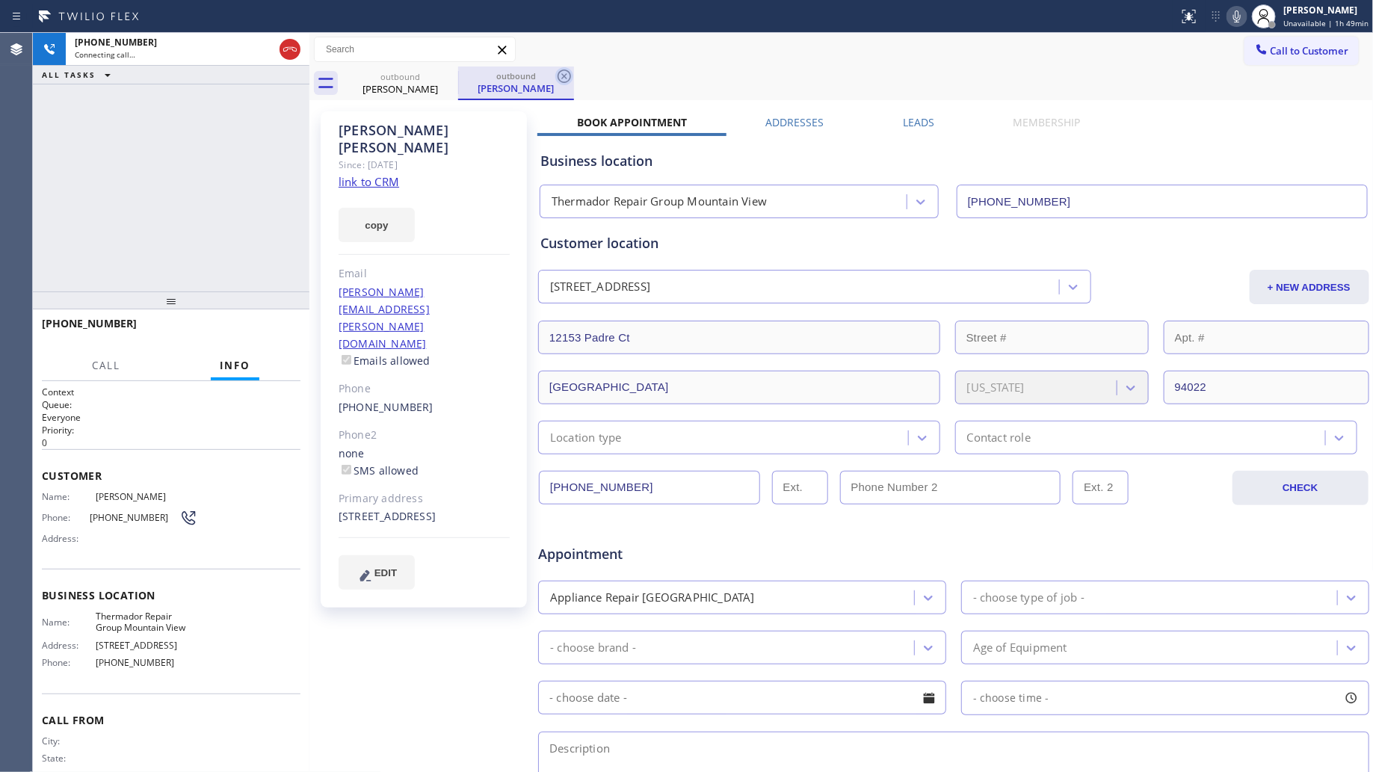
click at [566, 79] on icon at bounding box center [565, 76] width 18 height 18
click at [574, 76] on div "outbound [PERSON_NAME] outbound [PERSON_NAME]" at bounding box center [858, 84] width 1032 height 34
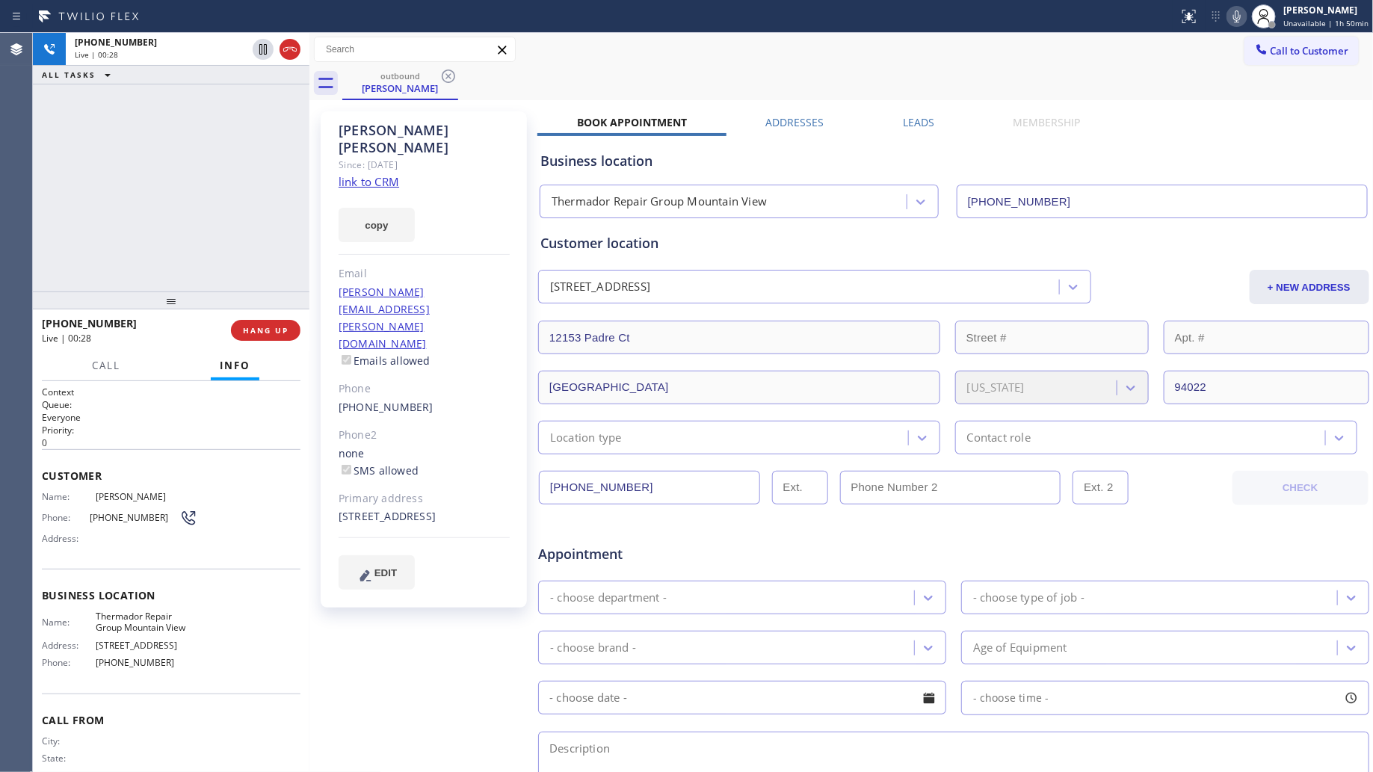
click at [921, 117] on label "Leads" at bounding box center [918, 122] width 31 height 14
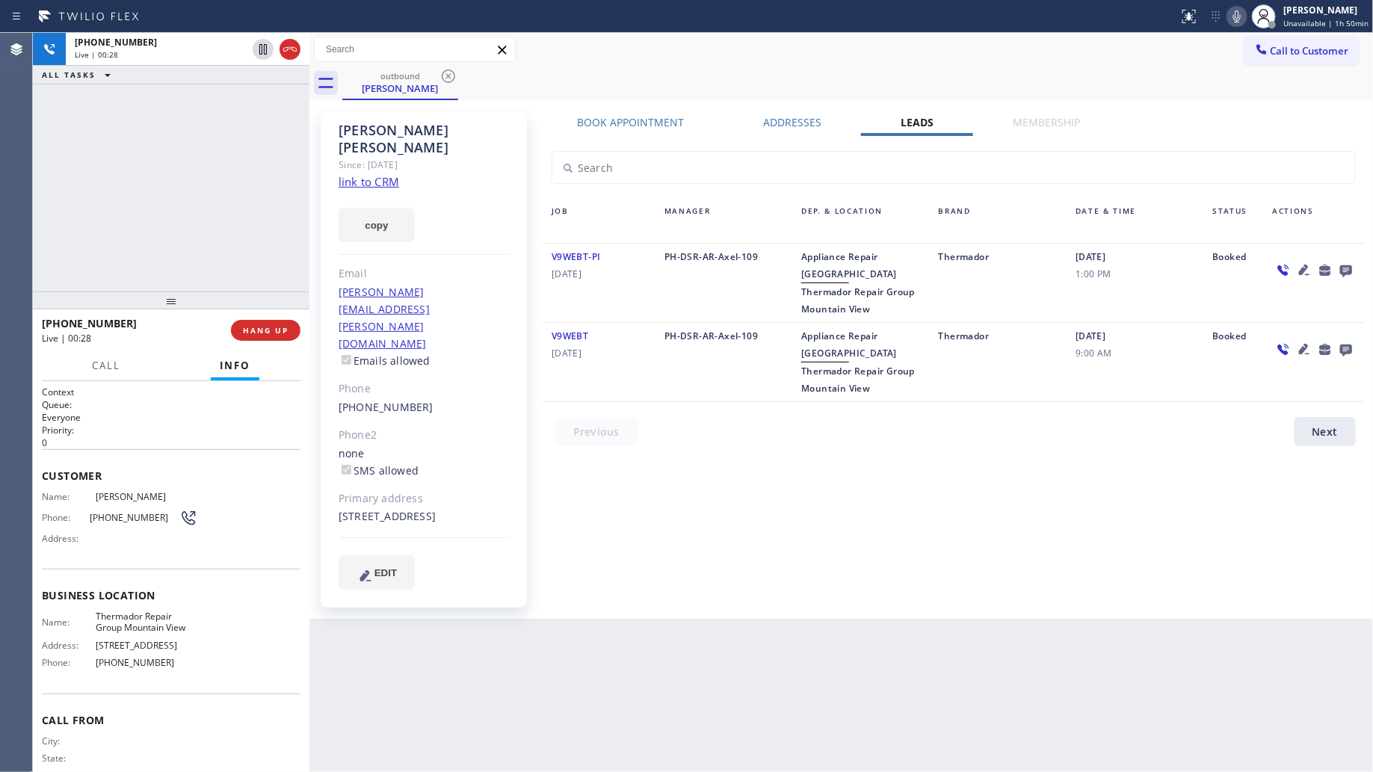
click at [886, 72] on div "outbound [PERSON_NAME]" at bounding box center [858, 84] width 1032 height 34
click at [603, 64] on div "Call to Customer Outbound call Location Thermador Repair Group Mountain View Yo…" at bounding box center [842, 50] width 1065 height 34
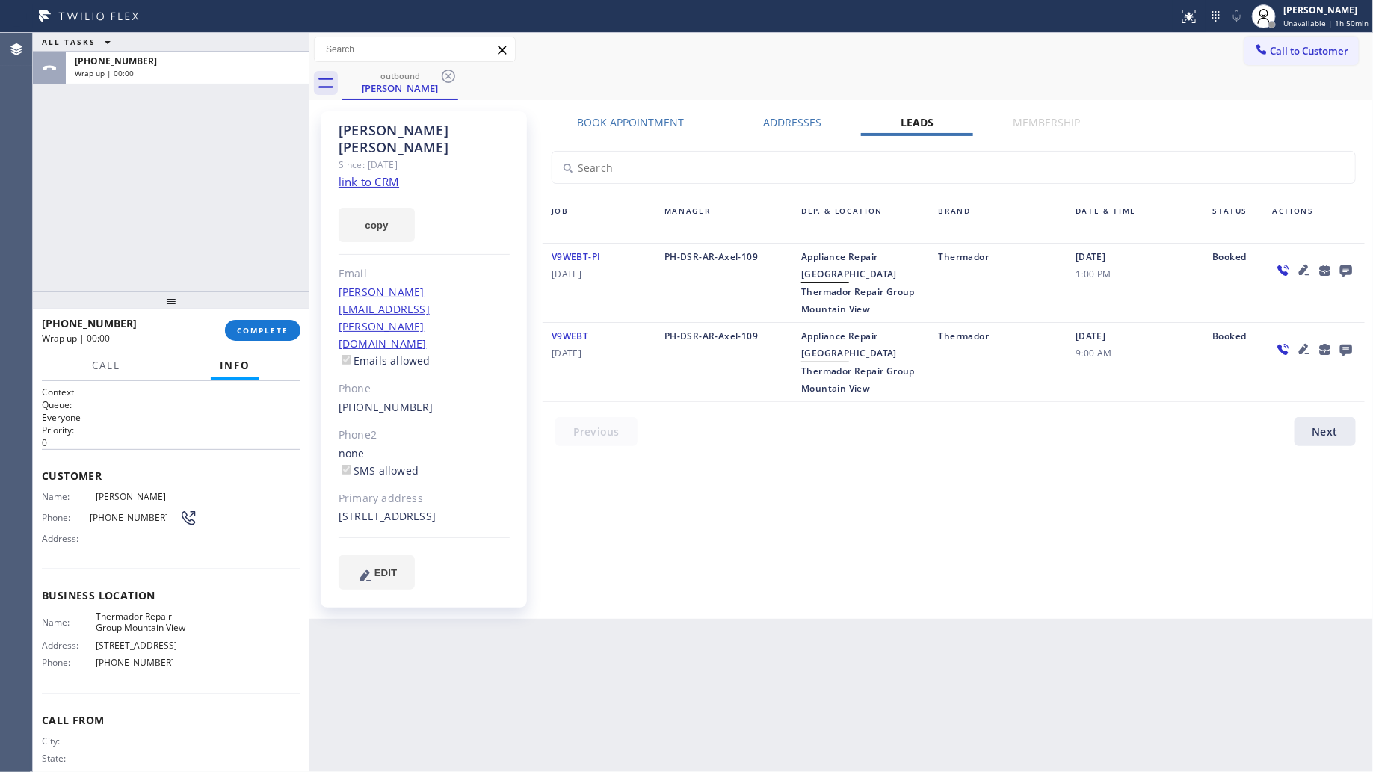
click at [241, 198] on div "ALL TASKS ALL TASKS ACTIVE TASKS TASKS IN WRAP UP [PHONE_NUMBER] Wrap up | 00:00" at bounding box center [171, 162] width 277 height 259
click at [280, 335] on span "COMPLETE" at bounding box center [263, 330] width 52 height 10
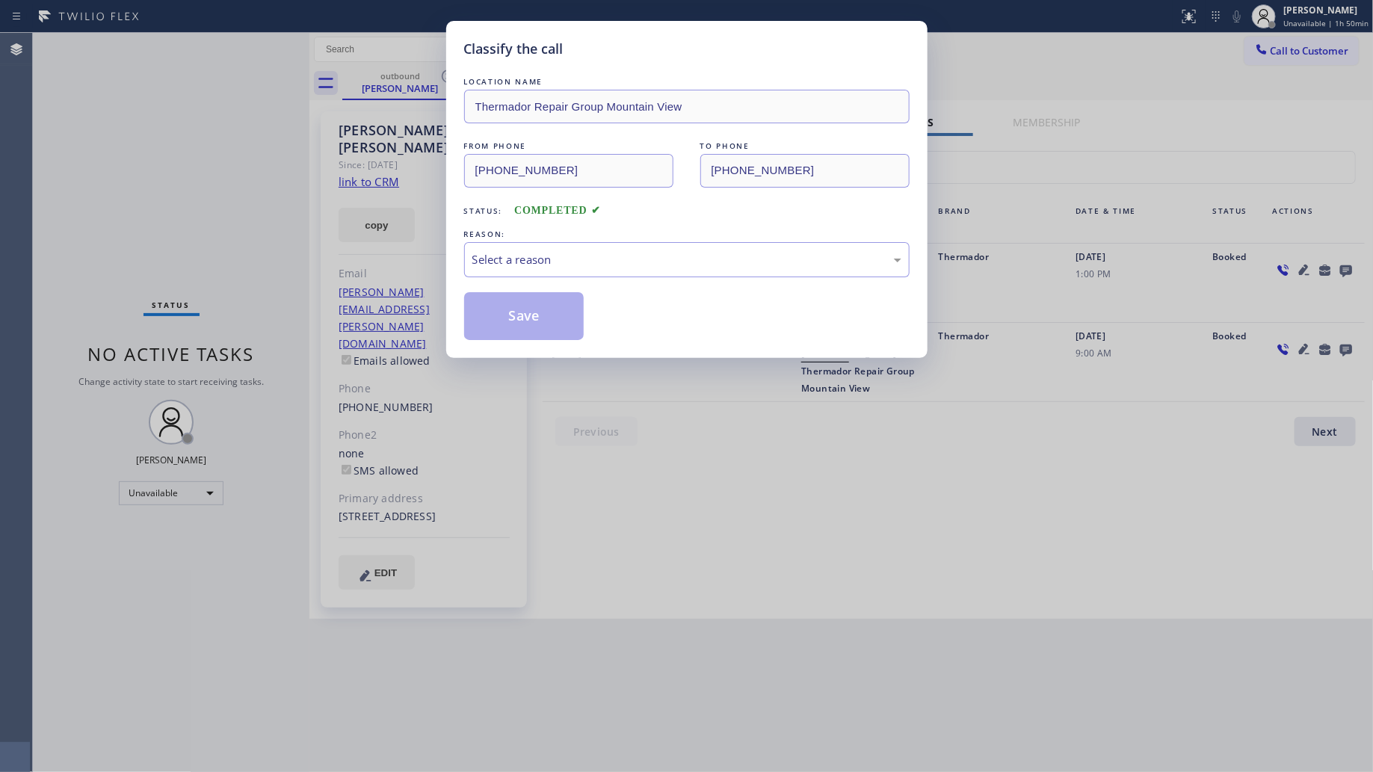
click at [229, 159] on div "Classify the call LOCATION NAME Thermador Repair Group Mountain View FROM PHONE…" at bounding box center [686, 386] width 1373 height 772
drag, startPoint x: 510, startPoint y: 240, endPoint x: 518, endPoint y: 248, distance: 11.6
click at [514, 243] on div "REASON: Select a reason" at bounding box center [687, 252] width 446 height 51
click at [521, 253] on div "Select a reason" at bounding box center [687, 259] width 429 height 17
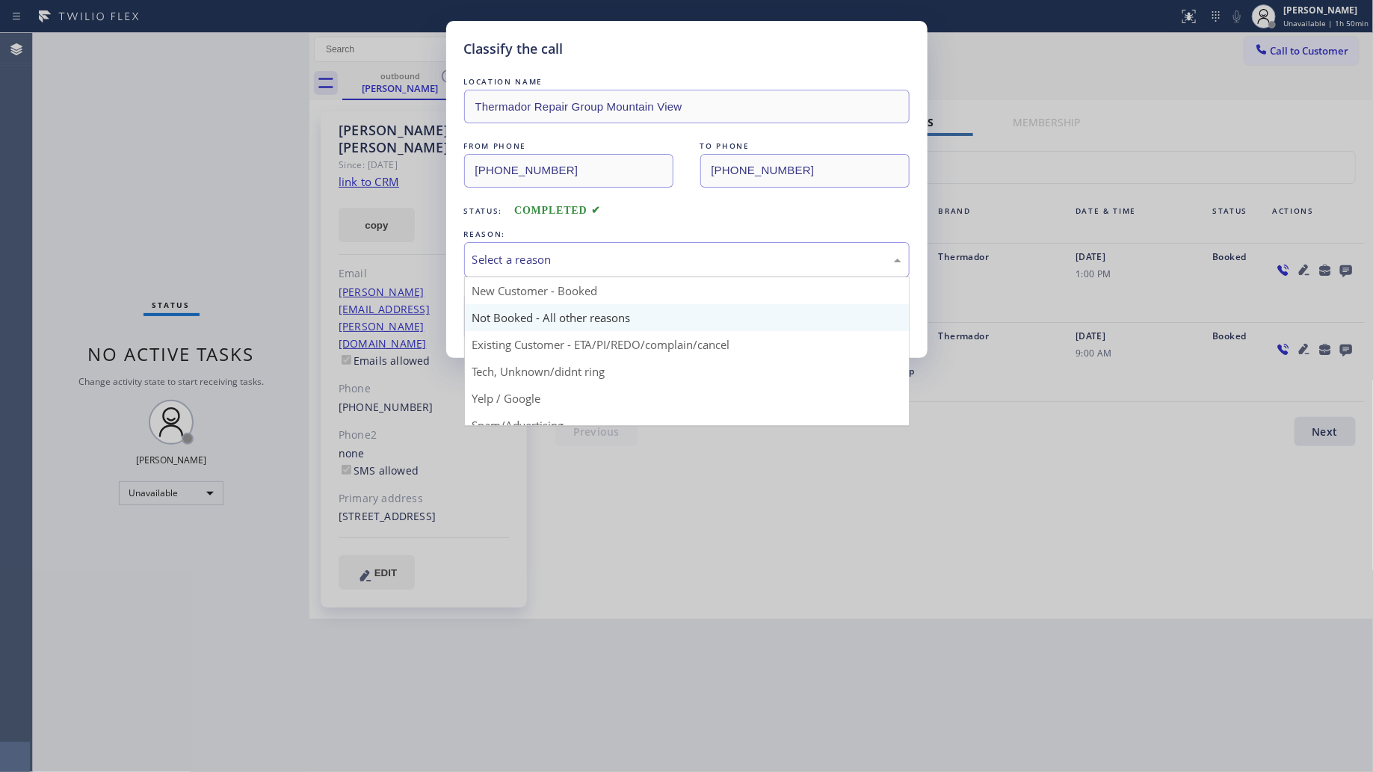
click at [533, 322] on button "Save" at bounding box center [524, 316] width 120 height 48
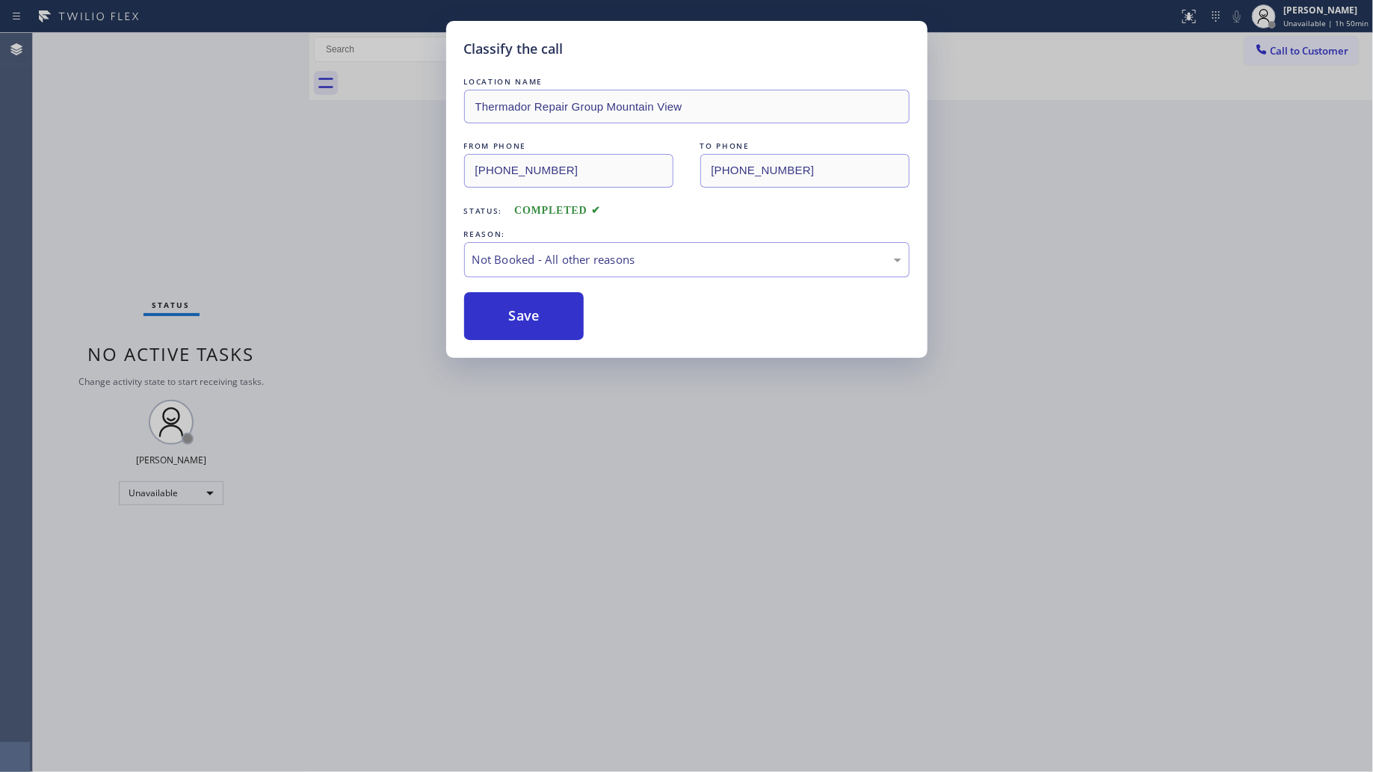
click at [386, 243] on div "Classify the call LOCATION NAME Thermador Repair Group Mountain View FROM PHONE…" at bounding box center [686, 386] width 1373 height 772
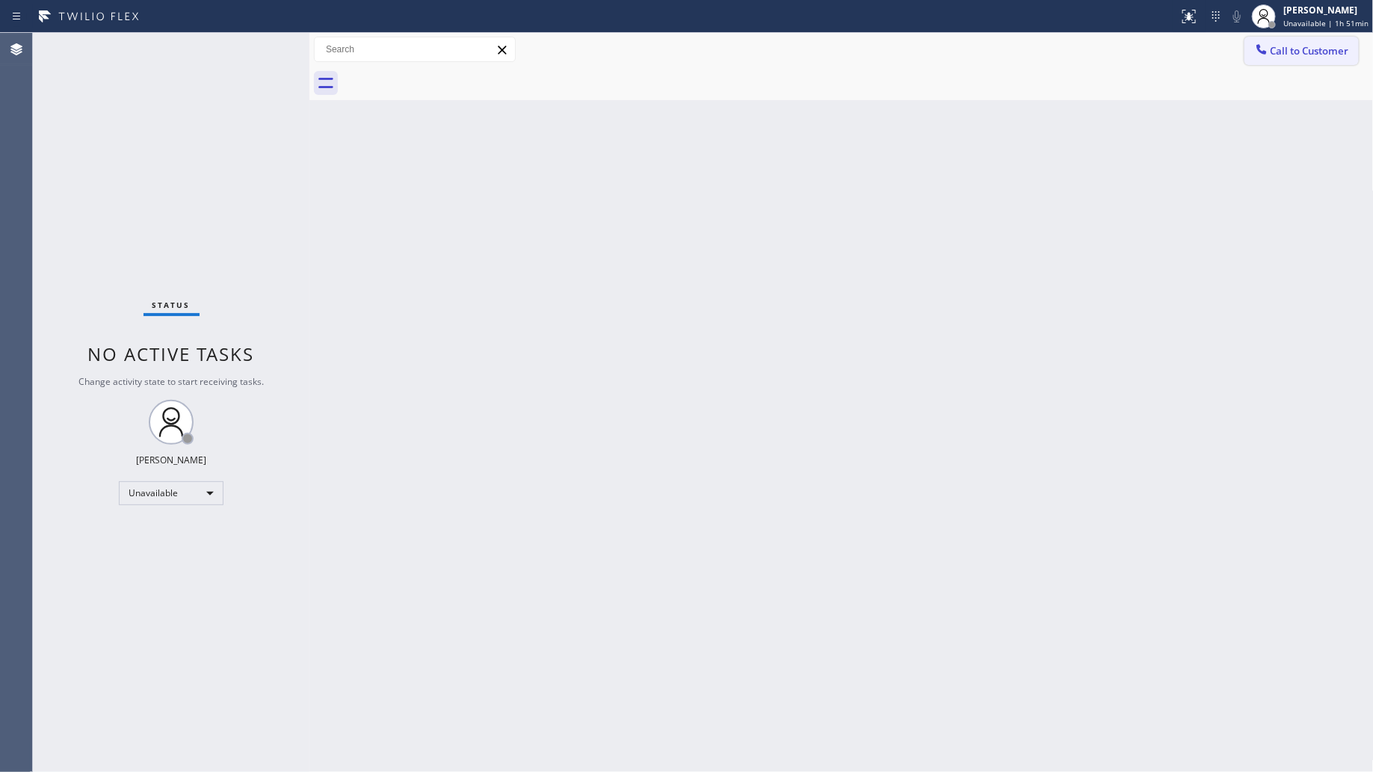
click at [1307, 45] on span "Call to Customer" at bounding box center [1310, 50] width 79 height 13
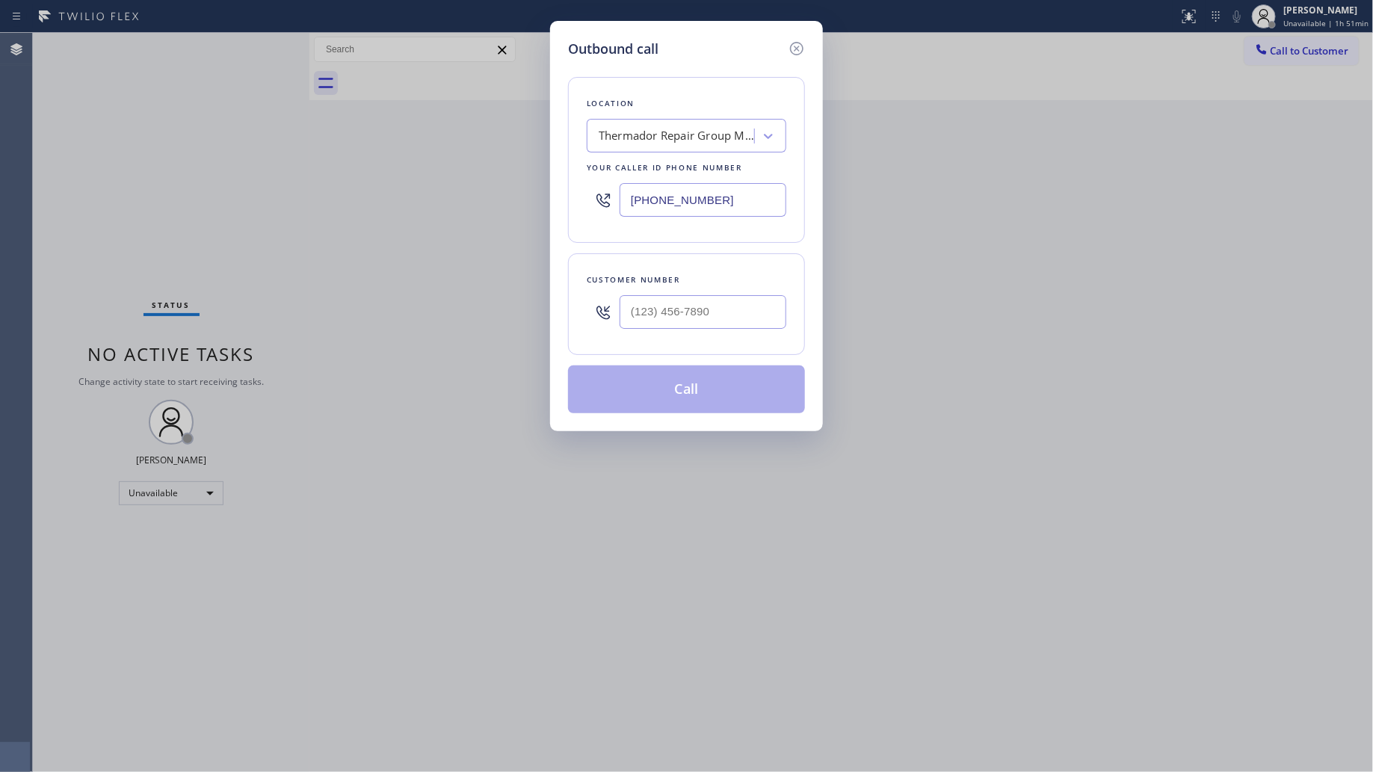
drag, startPoint x: 757, startPoint y: 200, endPoint x: 556, endPoint y: 189, distance: 202.2
click at [548, 200] on div "Outbound call Location Thermador Repair Group Mountain View Your caller id phon…" at bounding box center [686, 386] width 1373 height 772
paste input "818) 877-7397"
type input "[PHONE_NUMBER]"
paste input "text"
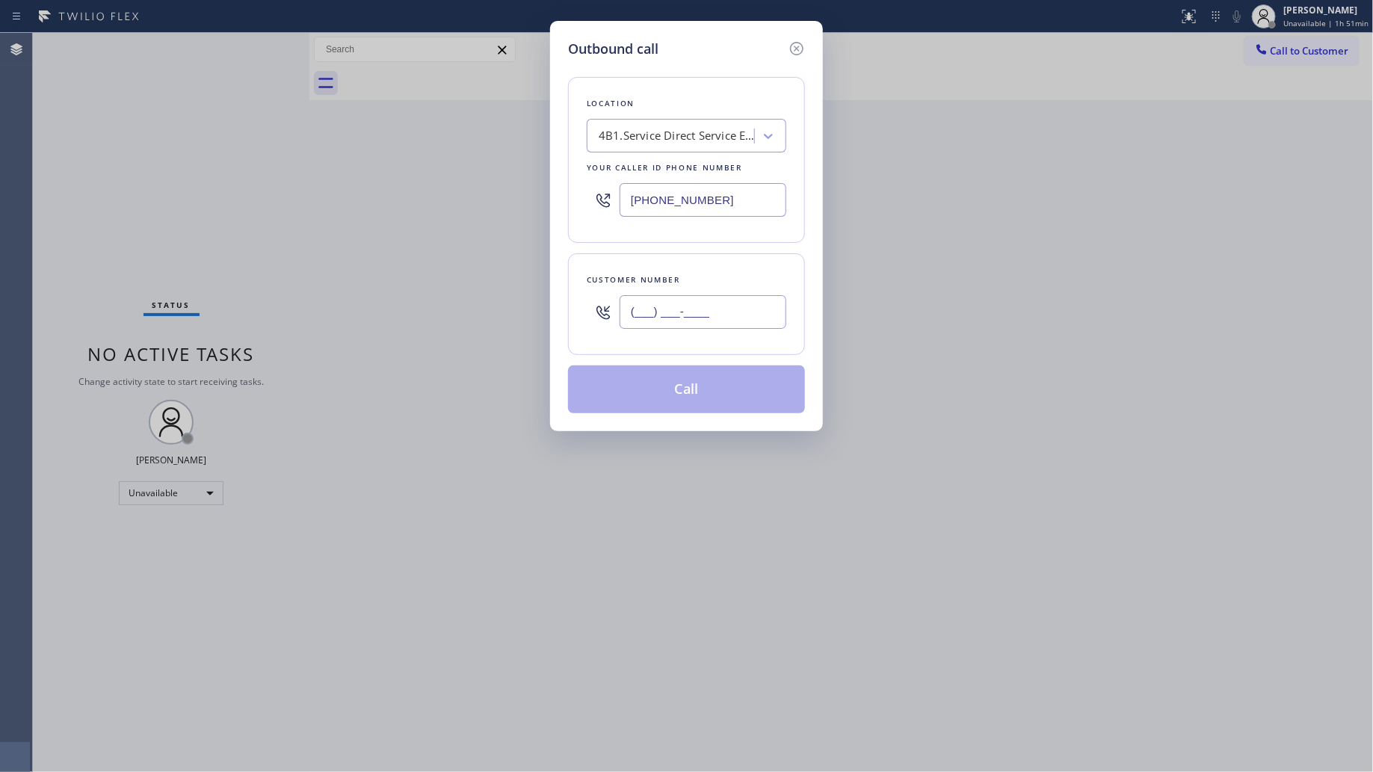
drag, startPoint x: 745, startPoint y: 325, endPoint x: 741, endPoint y: 305, distance: 20.7
click at [742, 326] on input "(___) ___-____" at bounding box center [703, 312] width 167 height 34
paste input "310) 213-9430"
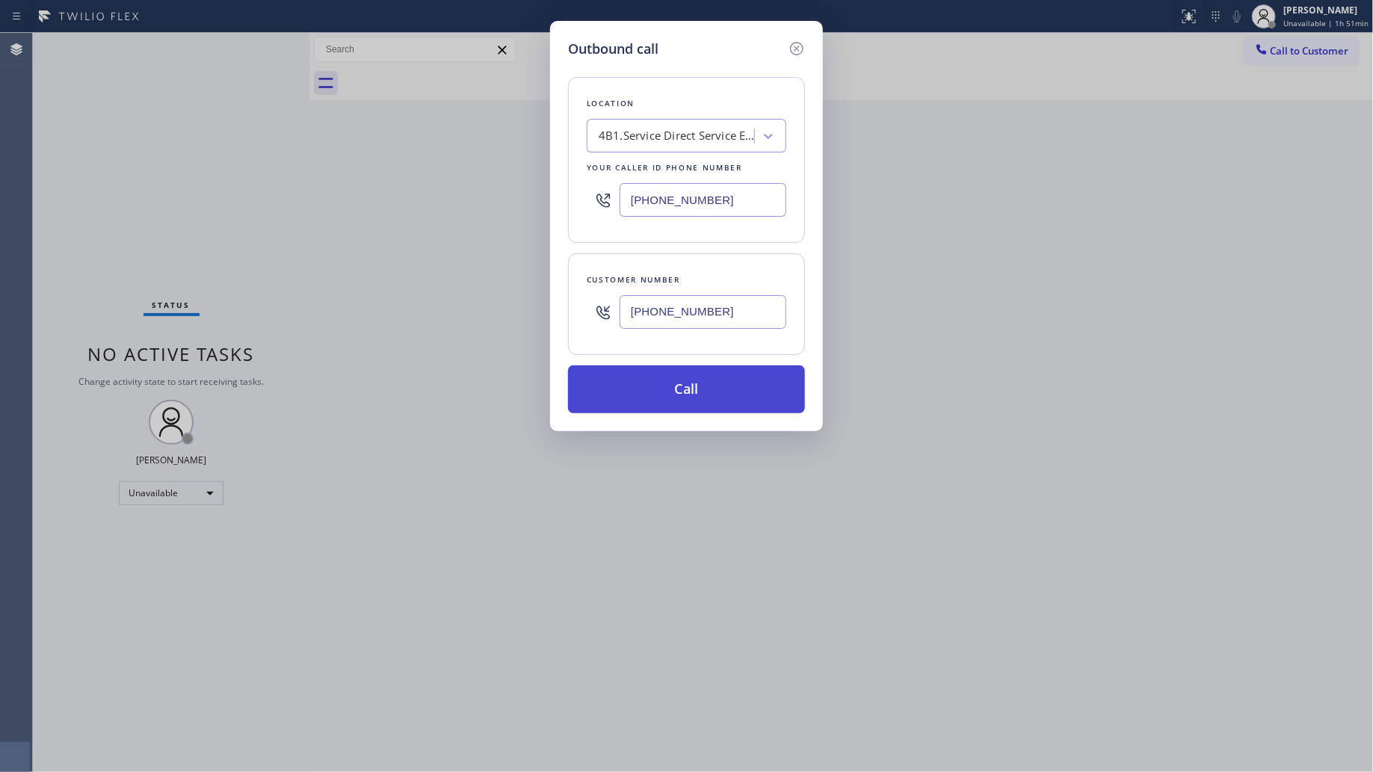
type input "[PHONE_NUMBER]"
click at [694, 390] on button "Call" at bounding box center [686, 390] width 237 height 48
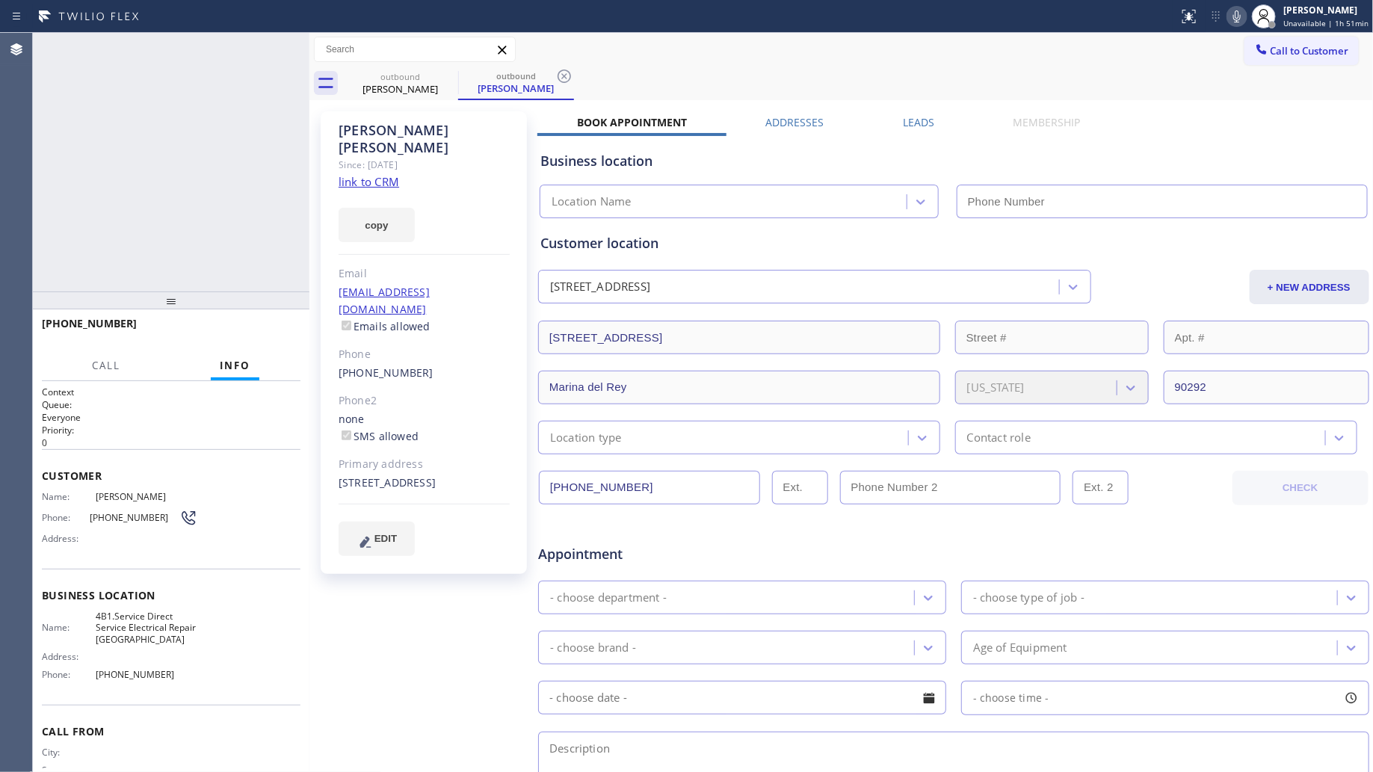
type input "[PHONE_NUMBER]"
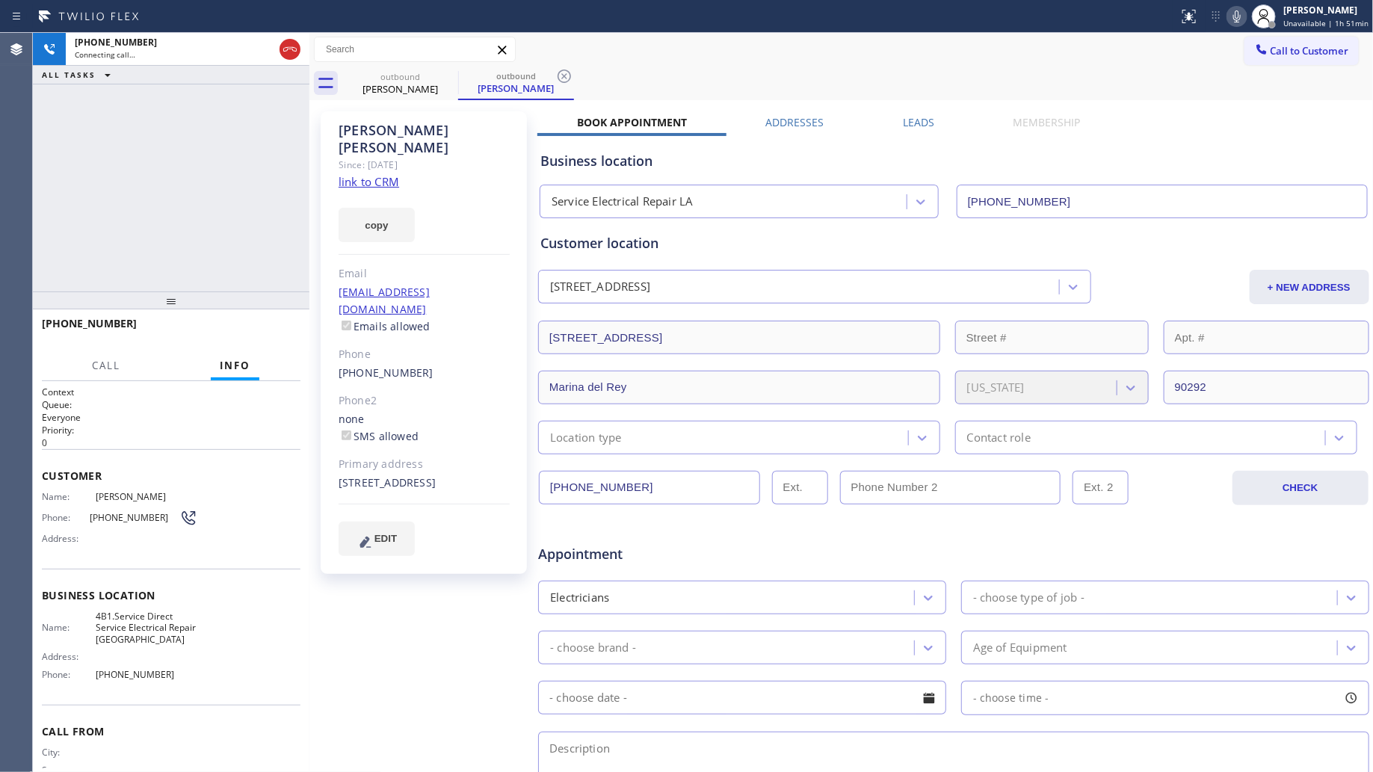
click at [907, 51] on div "Call to Customer Outbound call Location Service Electrical Repair LA Your calle…" at bounding box center [842, 50] width 1065 height 26
click at [566, 73] on icon at bounding box center [565, 76] width 18 height 18
click at [569, 72] on div "outbound [PERSON_NAME]" at bounding box center [858, 84] width 1032 height 34
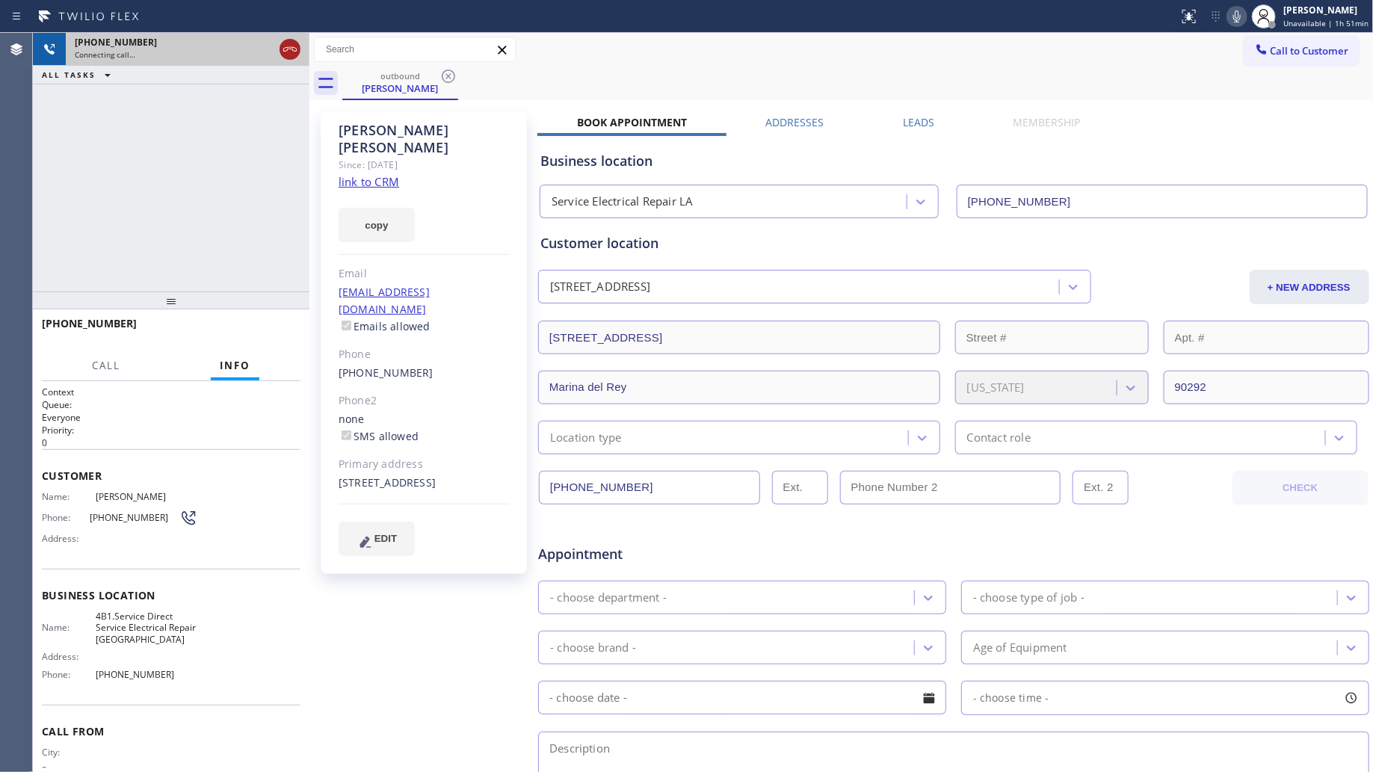
click at [282, 47] on icon at bounding box center [290, 49] width 18 height 18
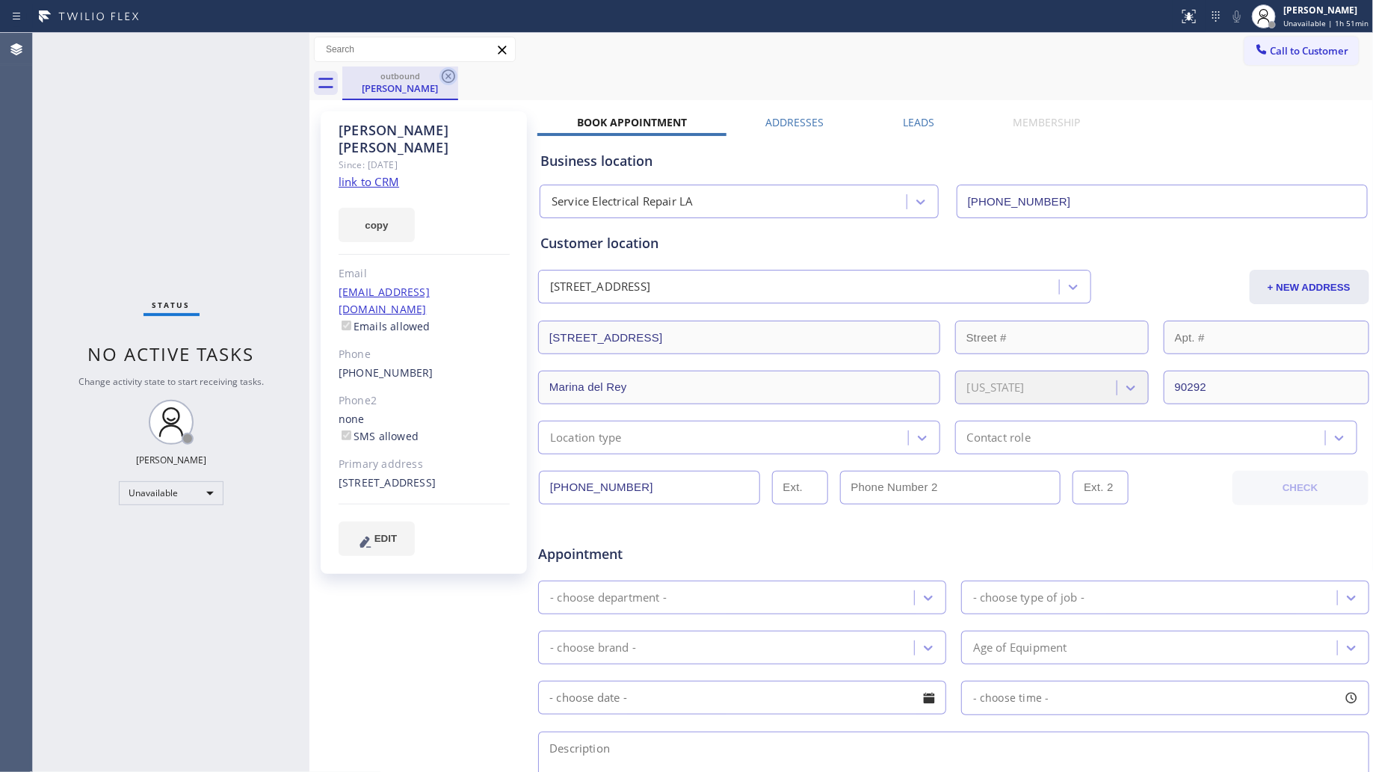
click at [450, 76] on icon at bounding box center [449, 76] width 18 height 18
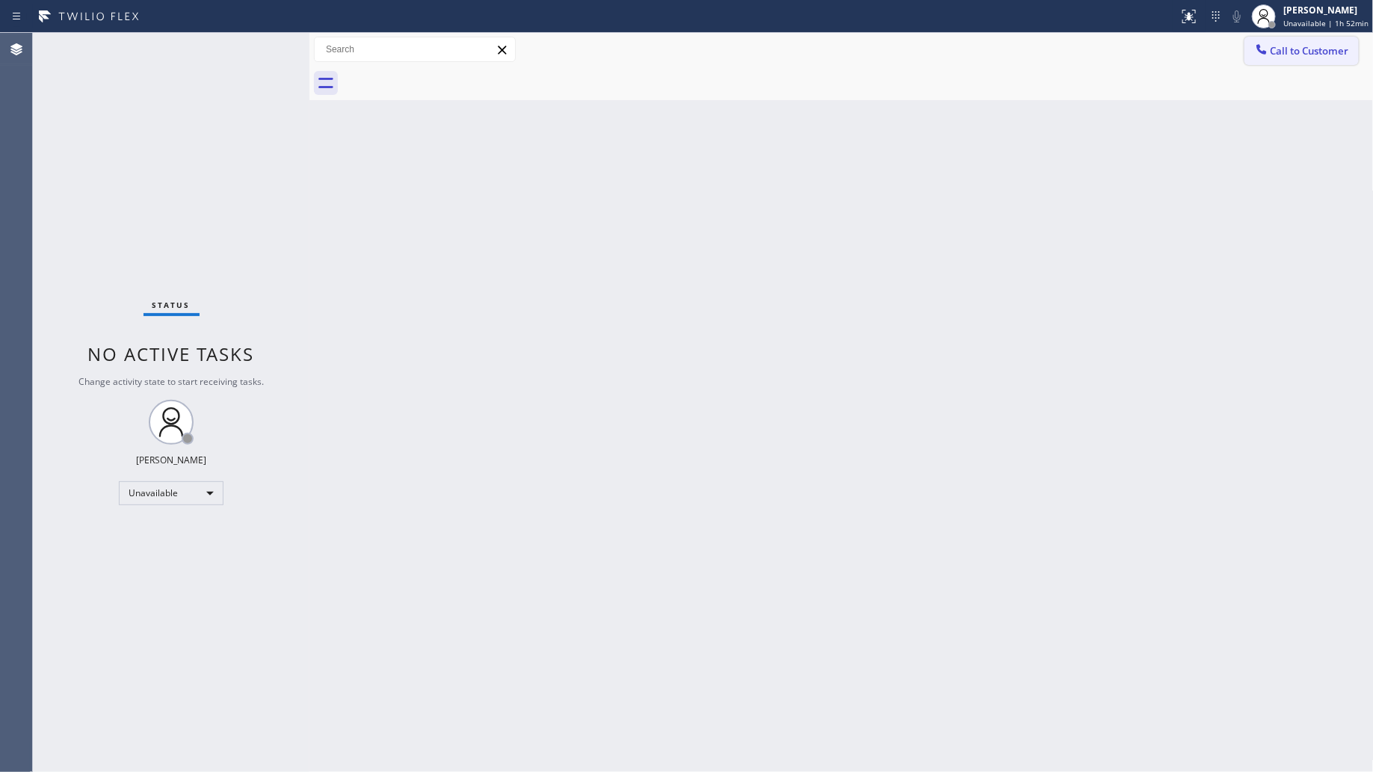
drag, startPoint x: 1279, startPoint y: 50, endPoint x: 755, endPoint y: 270, distance: 567.7
click at [1276, 51] on span "Call to Customer" at bounding box center [1310, 50] width 79 height 13
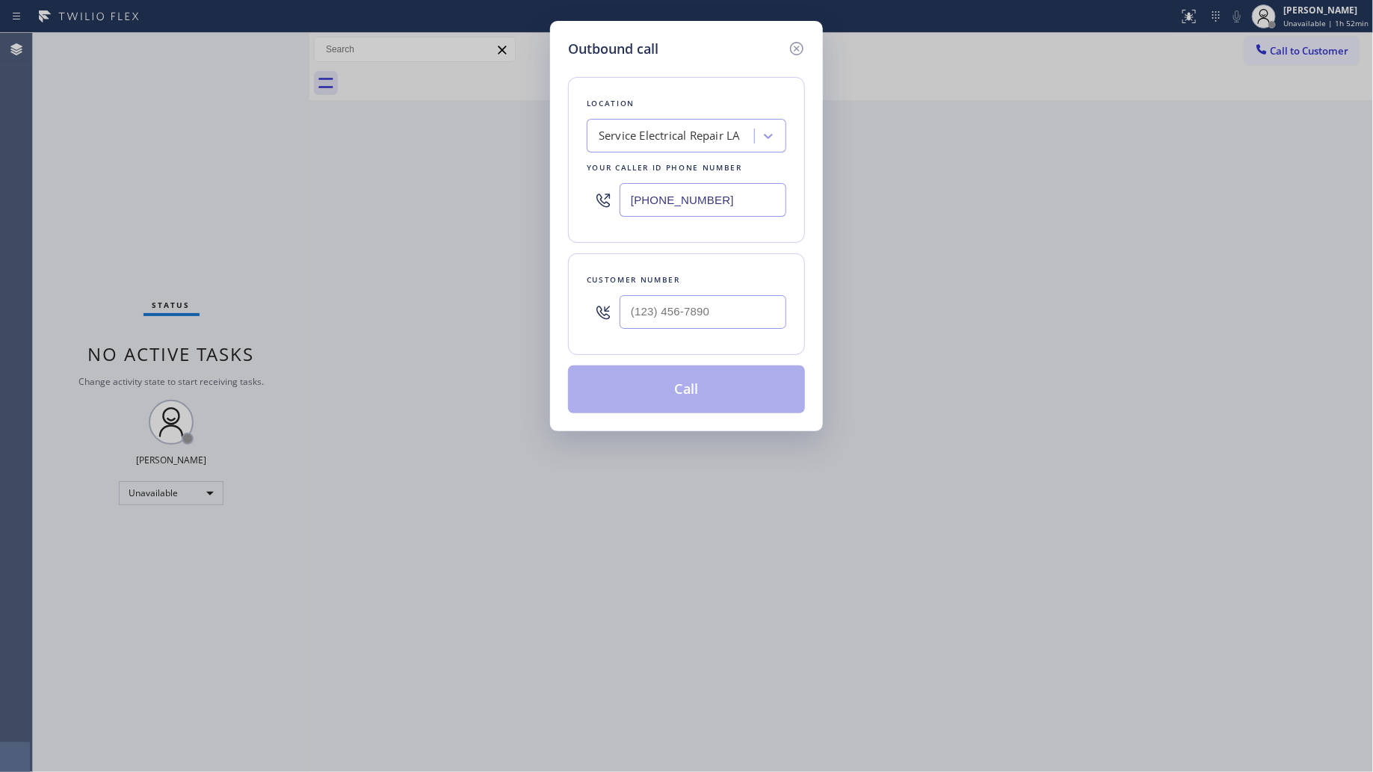
drag, startPoint x: 727, startPoint y: 197, endPoint x: 484, endPoint y: 222, distance: 244.3
click at [514, 211] on div "Outbound call Location Service Electrical Repair LA Your caller id phone number…" at bounding box center [686, 386] width 1373 height 772
paste
type input "[PHONE_NUMBER]"
click at [741, 324] on input "(___) ___-____" at bounding box center [703, 312] width 167 height 34
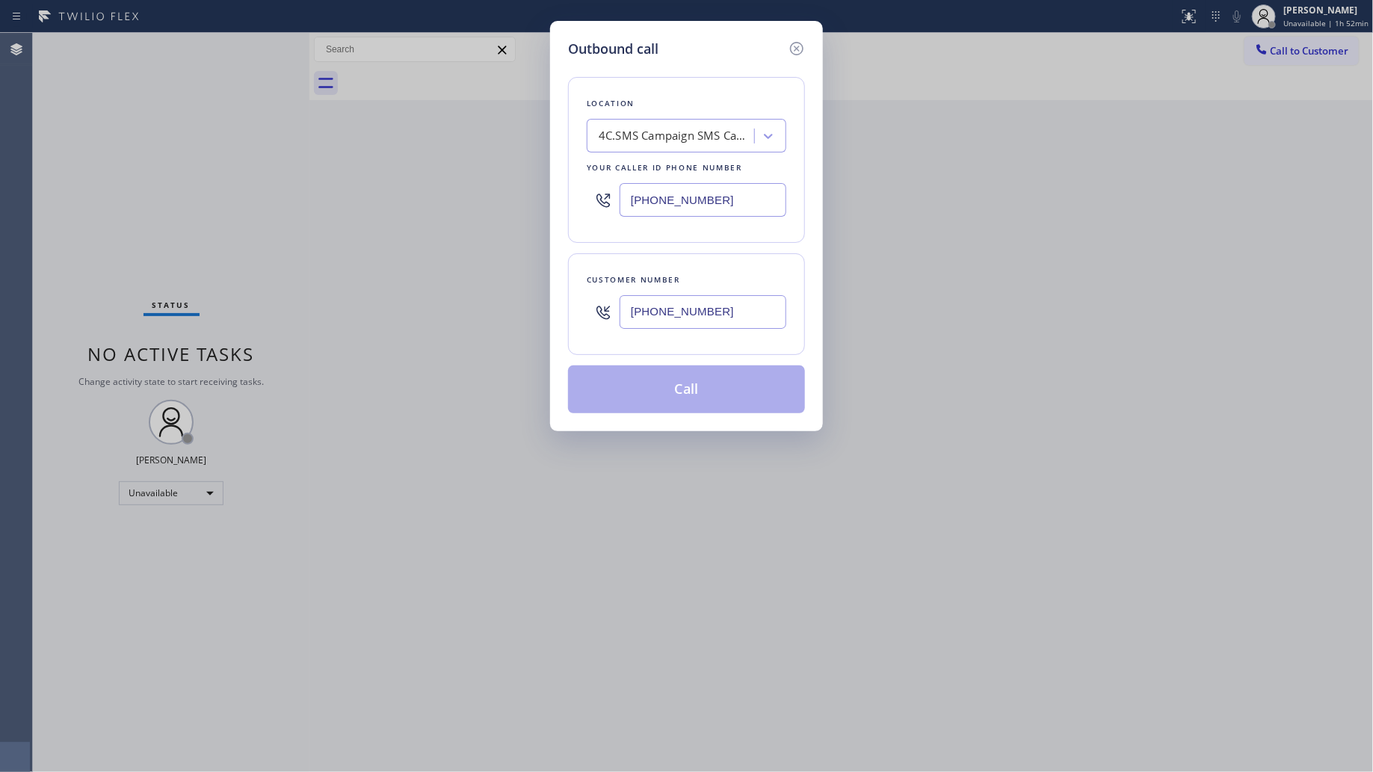
type input "[PHONE_NUMBER]"
click at [690, 386] on button "Call" at bounding box center [686, 390] width 237 height 48
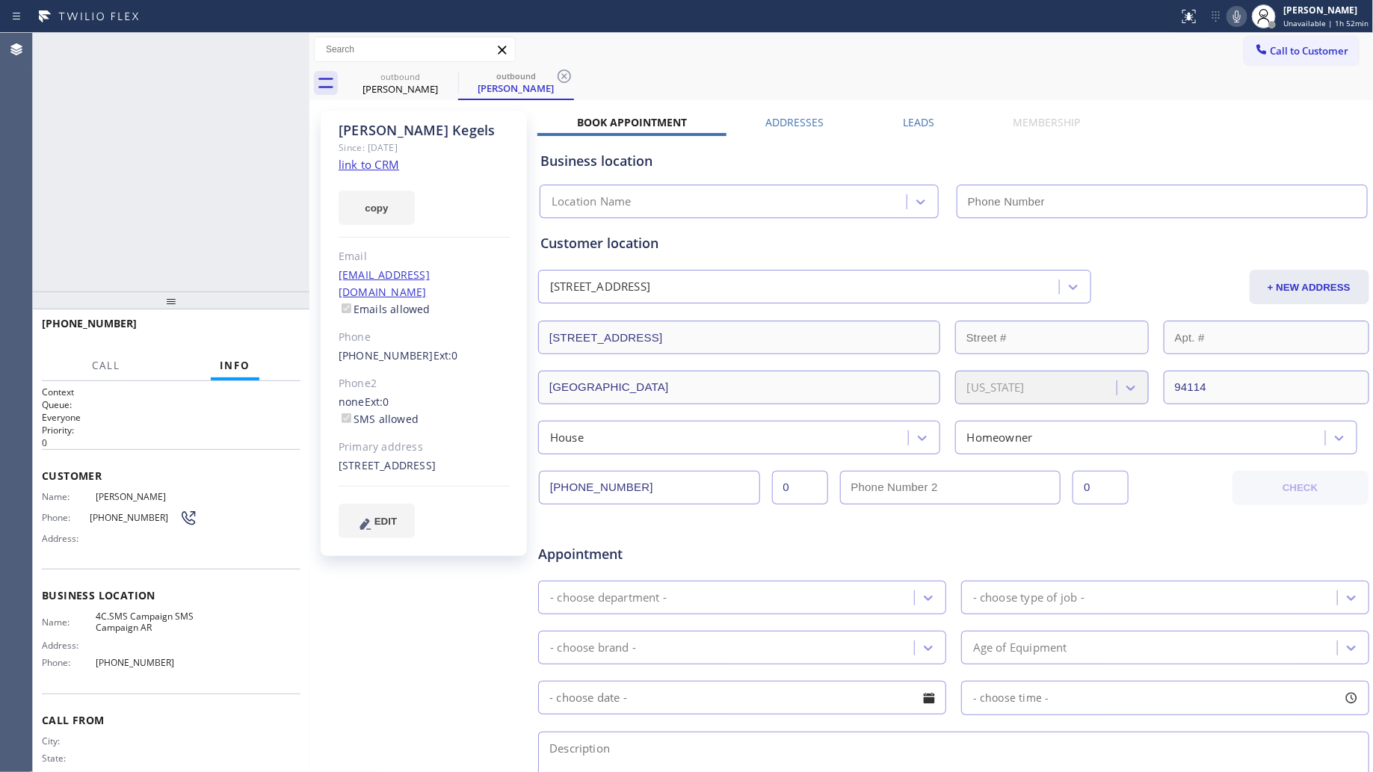
type input "[PHONE_NUMBER]"
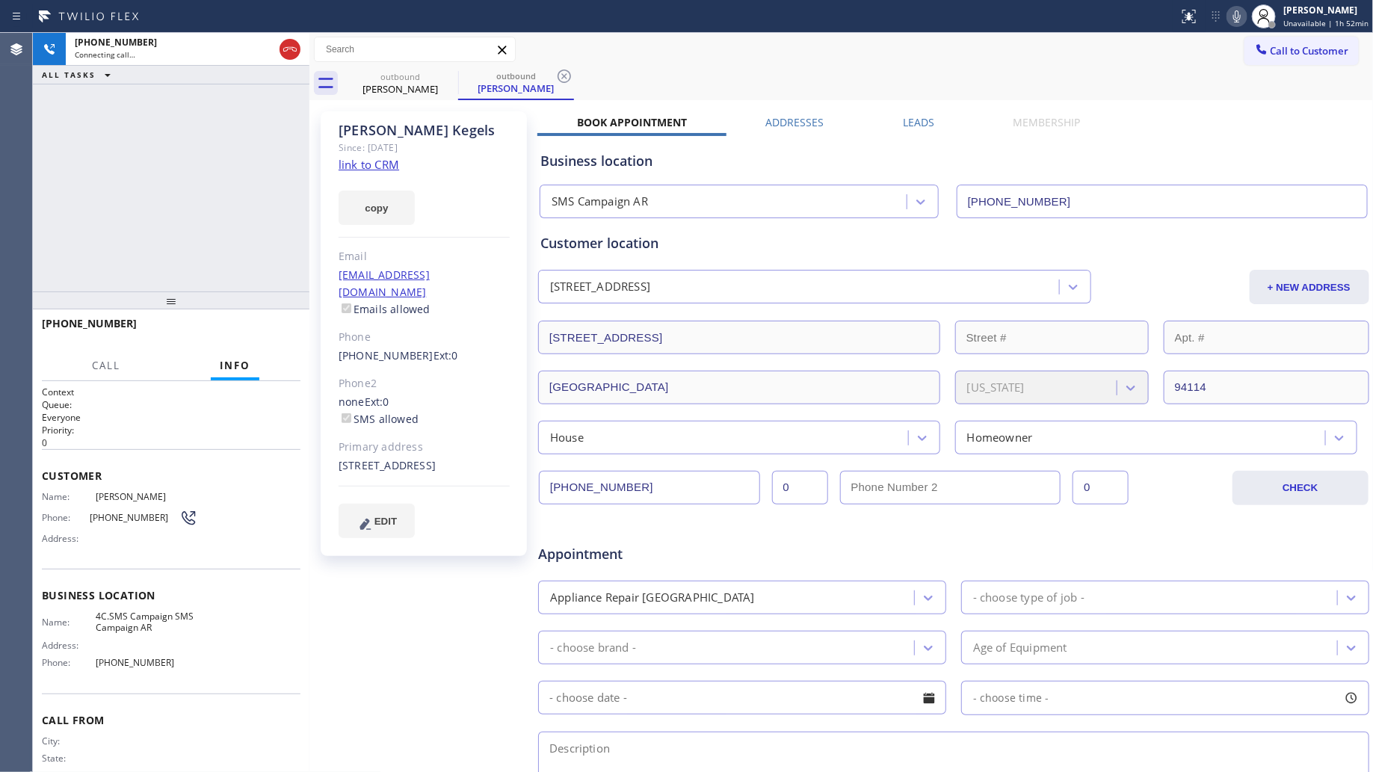
drag, startPoint x: 793, startPoint y: 76, endPoint x: 655, endPoint y: 76, distance: 137.6
click at [783, 76] on div "outbound [PERSON_NAME] outbound [PERSON_NAME]" at bounding box center [858, 84] width 1032 height 34
drag, startPoint x: 559, startPoint y: 76, endPoint x: 617, endPoint y: 61, distance: 60.2
click at [569, 75] on icon at bounding box center [565, 76] width 18 height 18
drag, startPoint x: 617, startPoint y: 61, endPoint x: 609, endPoint y: 58, distance: 8.4
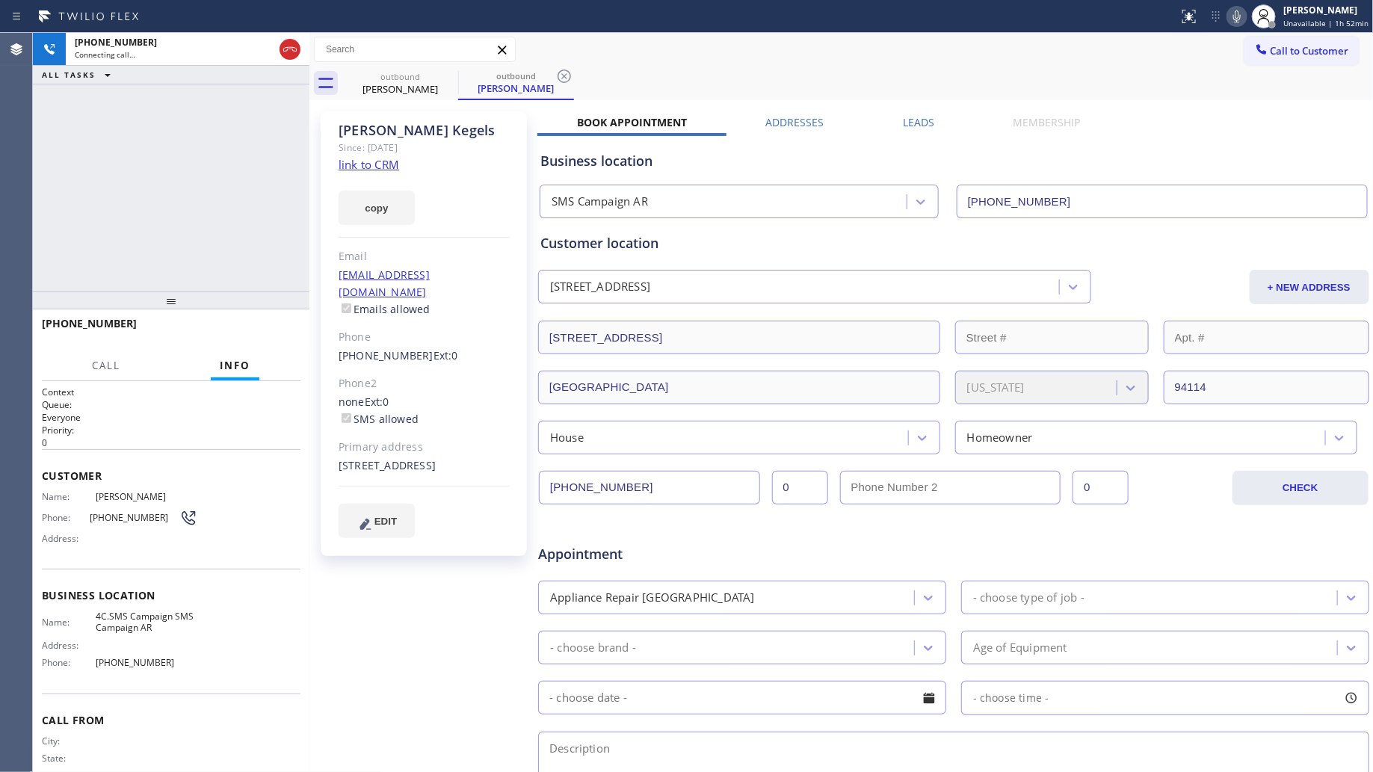
click at [614, 60] on div "Call to Customer Outbound call Location SMS Campaign AR Your caller id phone nu…" at bounding box center [842, 50] width 1065 height 26
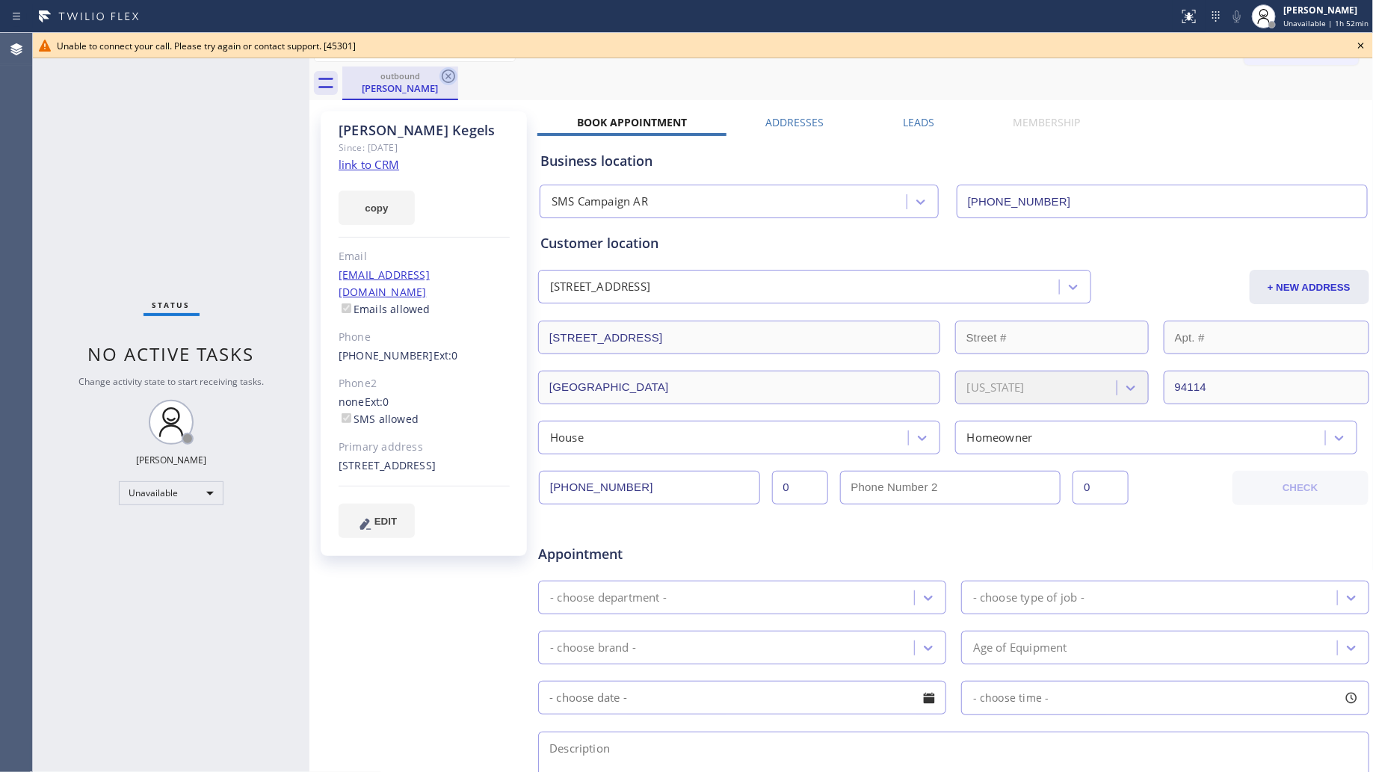
click at [449, 81] on icon at bounding box center [449, 76] width 18 height 18
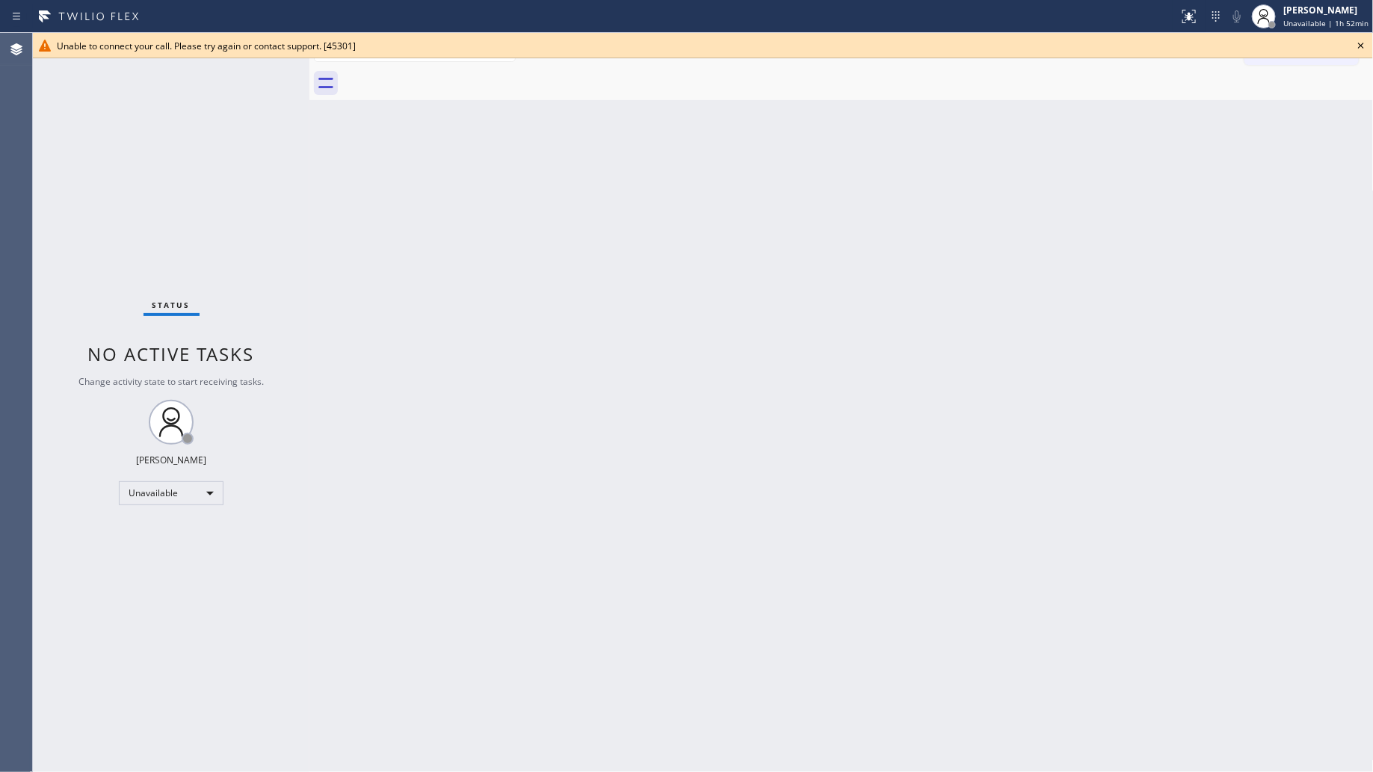
click at [1366, 49] on icon at bounding box center [1362, 46] width 18 height 18
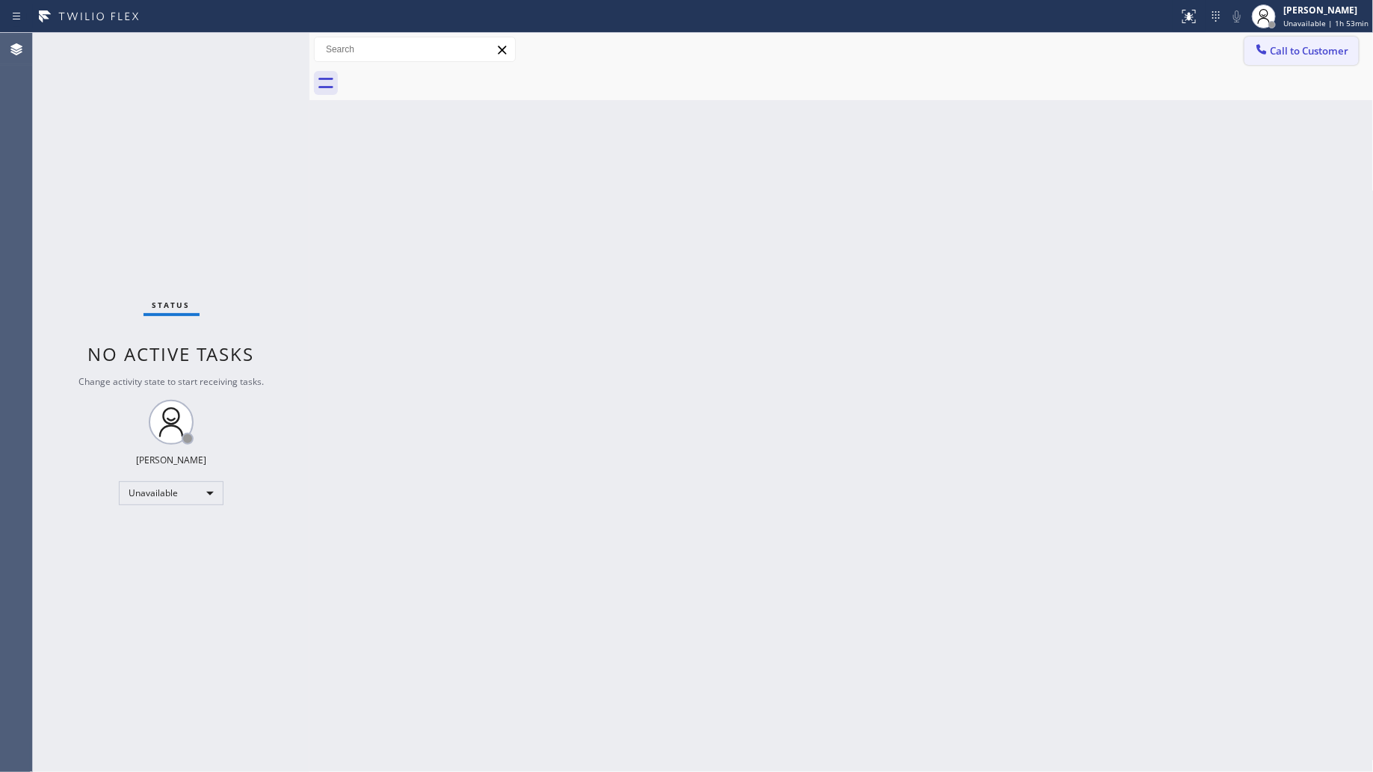
click at [1299, 53] on span "Call to Customer" at bounding box center [1310, 50] width 79 height 13
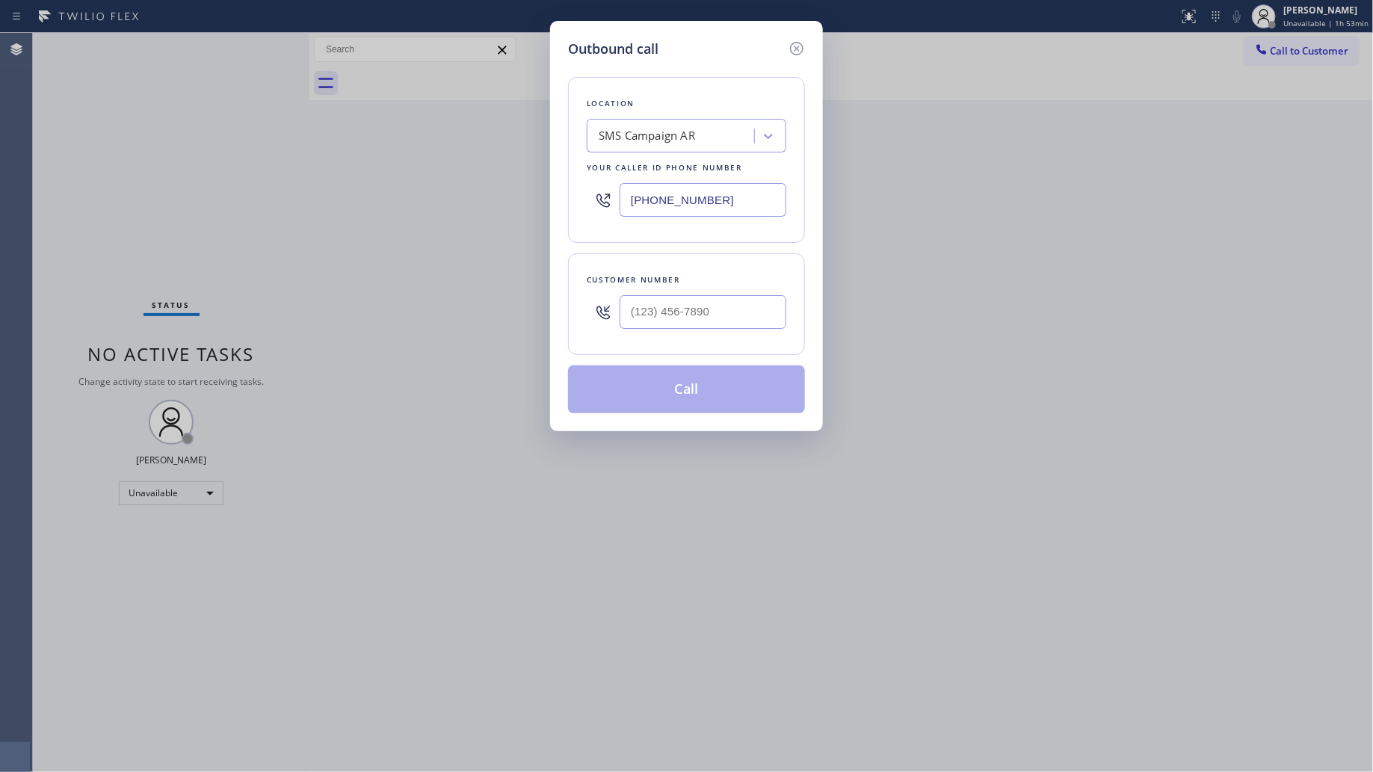
drag, startPoint x: 686, startPoint y: 196, endPoint x: 589, endPoint y: 197, distance: 97.2
click at [588, 200] on div "[PHONE_NUMBER]" at bounding box center [687, 200] width 200 height 49
type input "[PHONE_NUMBER]"
click at [685, 293] on div at bounding box center [703, 312] width 167 height 49
click at [692, 307] on input "[PHONE_NUMBER]" at bounding box center [703, 312] width 167 height 34
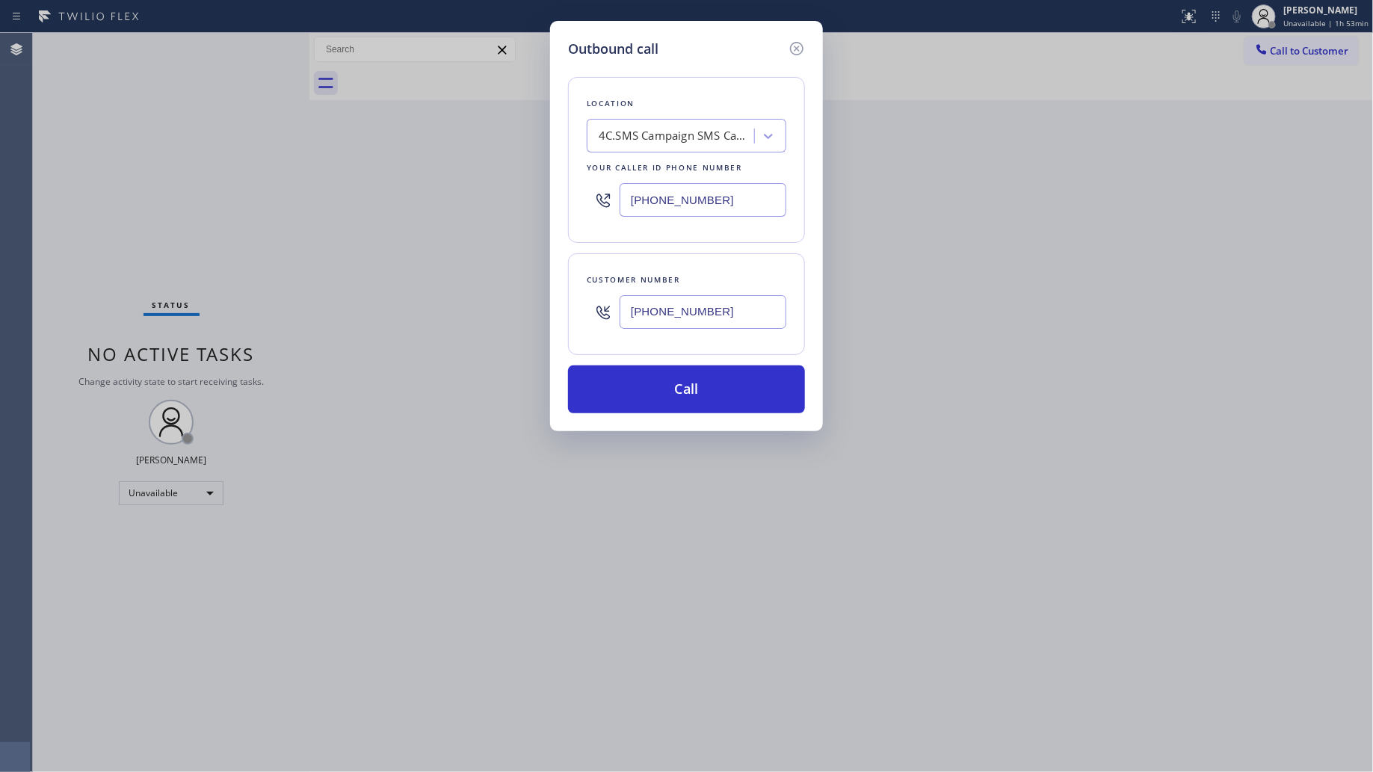
type input "[PHONE_NUMBER]"
drag, startPoint x: 681, startPoint y: 422, endPoint x: 686, endPoint y: 413, distance: 10.0
click at [682, 420] on div "Outbound call Location 4C.SMS Campaign SMS Campaign AR Your caller id phone num…" at bounding box center [686, 226] width 273 height 410
click at [692, 391] on button "Call" at bounding box center [686, 390] width 237 height 48
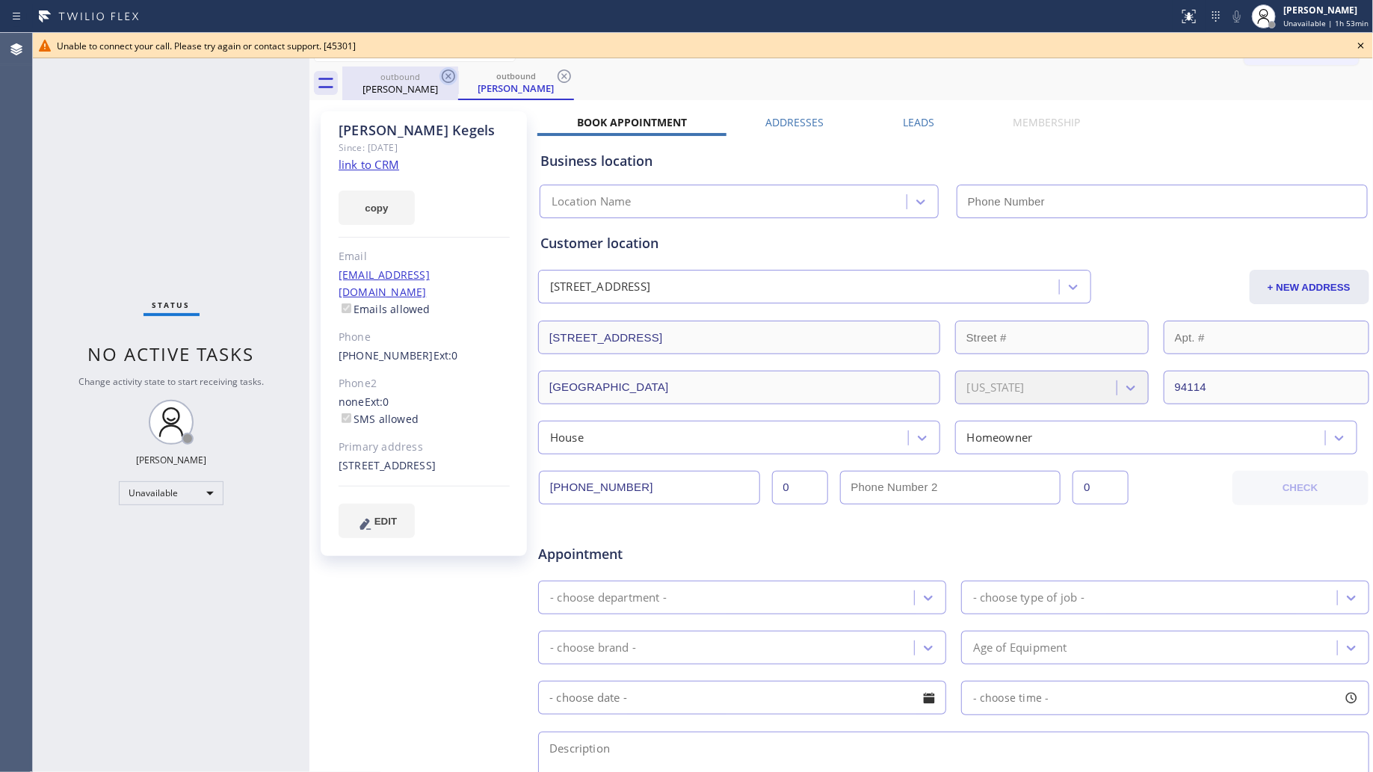
click at [437, 72] on div "outbound" at bounding box center [400, 76] width 113 height 11
click at [446, 71] on icon at bounding box center [448, 76] width 13 height 13
click at [558, 71] on icon at bounding box center [564, 76] width 13 height 13
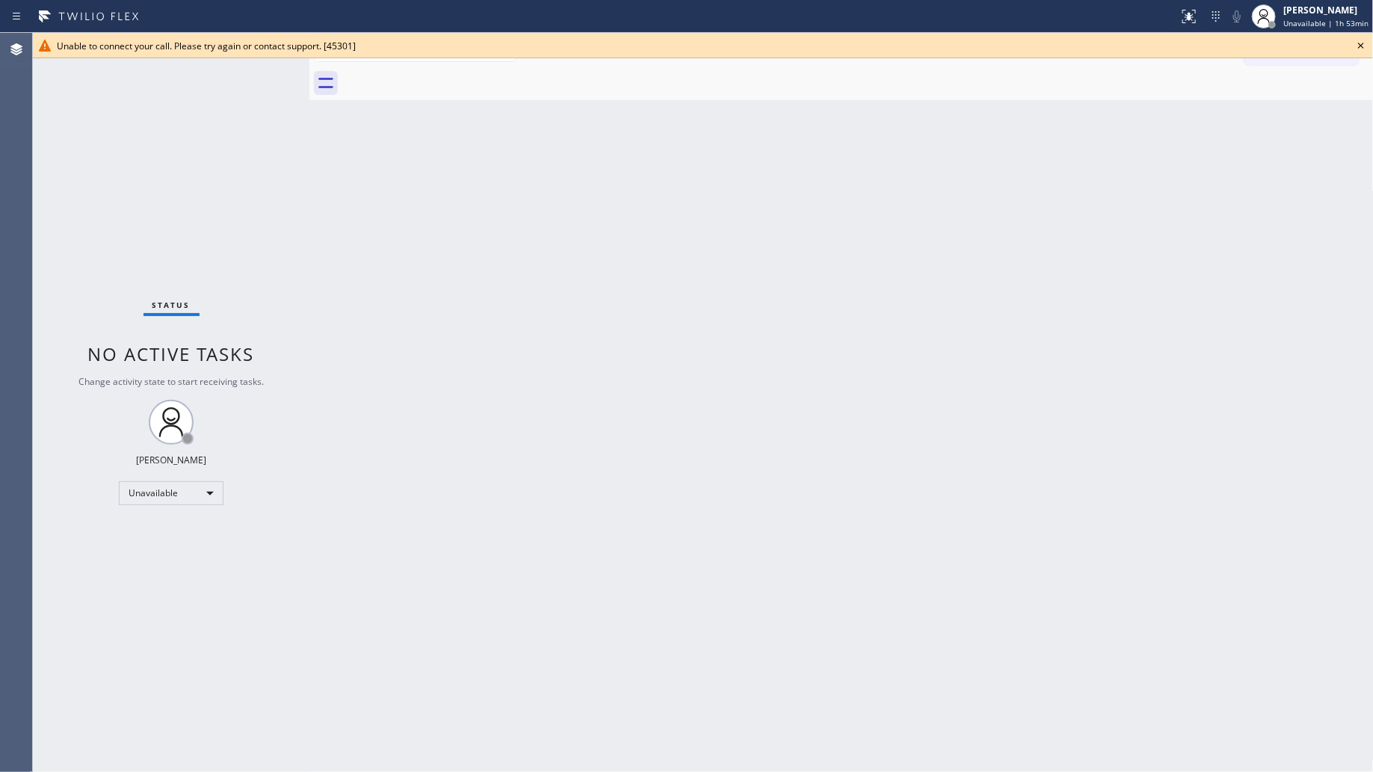
drag, startPoint x: 446, startPoint y: 71, endPoint x: 1083, endPoint y: 58, distance: 637.2
click at [471, 71] on div at bounding box center [858, 84] width 1032 height 34
click at [1366, 47] on icon at bounding box center [1362, 46] width 18 height 18
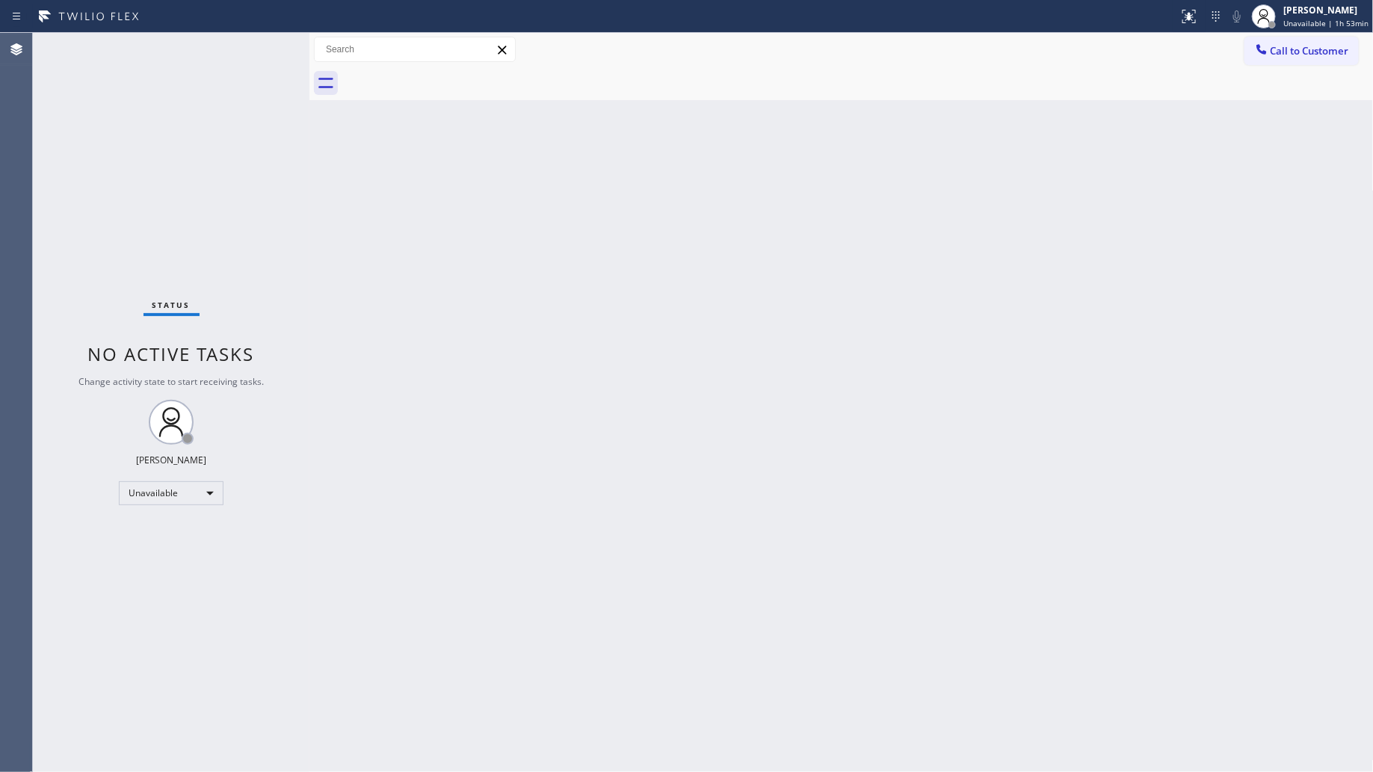
drag, startPoint x: 1306, startPoint y: 46, endPoint x: 1223, endPoint y: 68, distance: 86.0
click at [1302, 49] on span "Call to Customer" at bounding box center [1310, 50] width 79 height 13
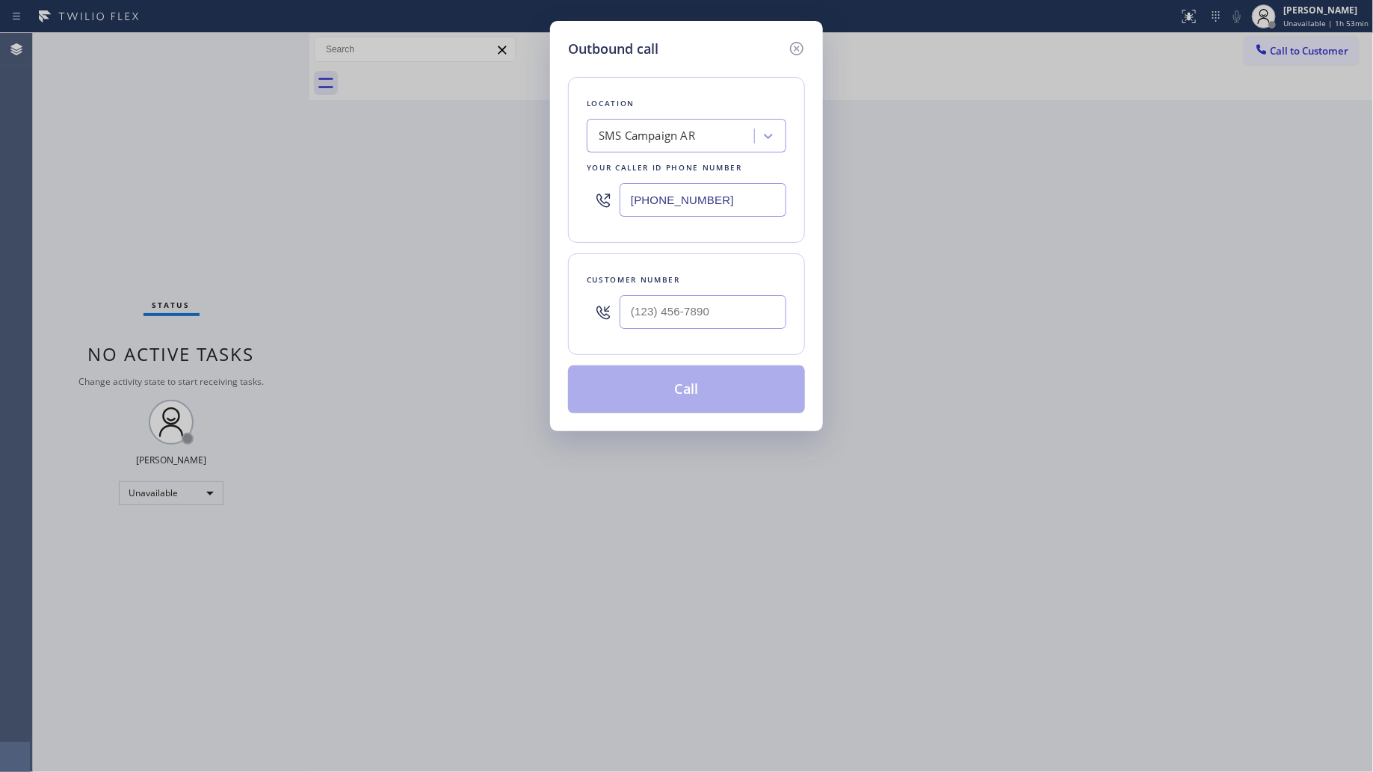
drag, startPoint x: 730, startPoint y: 206, endPoint x: 505, endPoint y: 185, distance: 226.1
click at [496, 196] on div "Outbound call Location SMS Campaign AR Your caller id phone number [PHONE_NUMBE…" at bounding box center [686, 386] width 1373 height 772
type input "[PHONE_NUMBER]"
click at [703, 305] on input "(___) ___-____" at bounding box center [703, 312] width 167 height 34
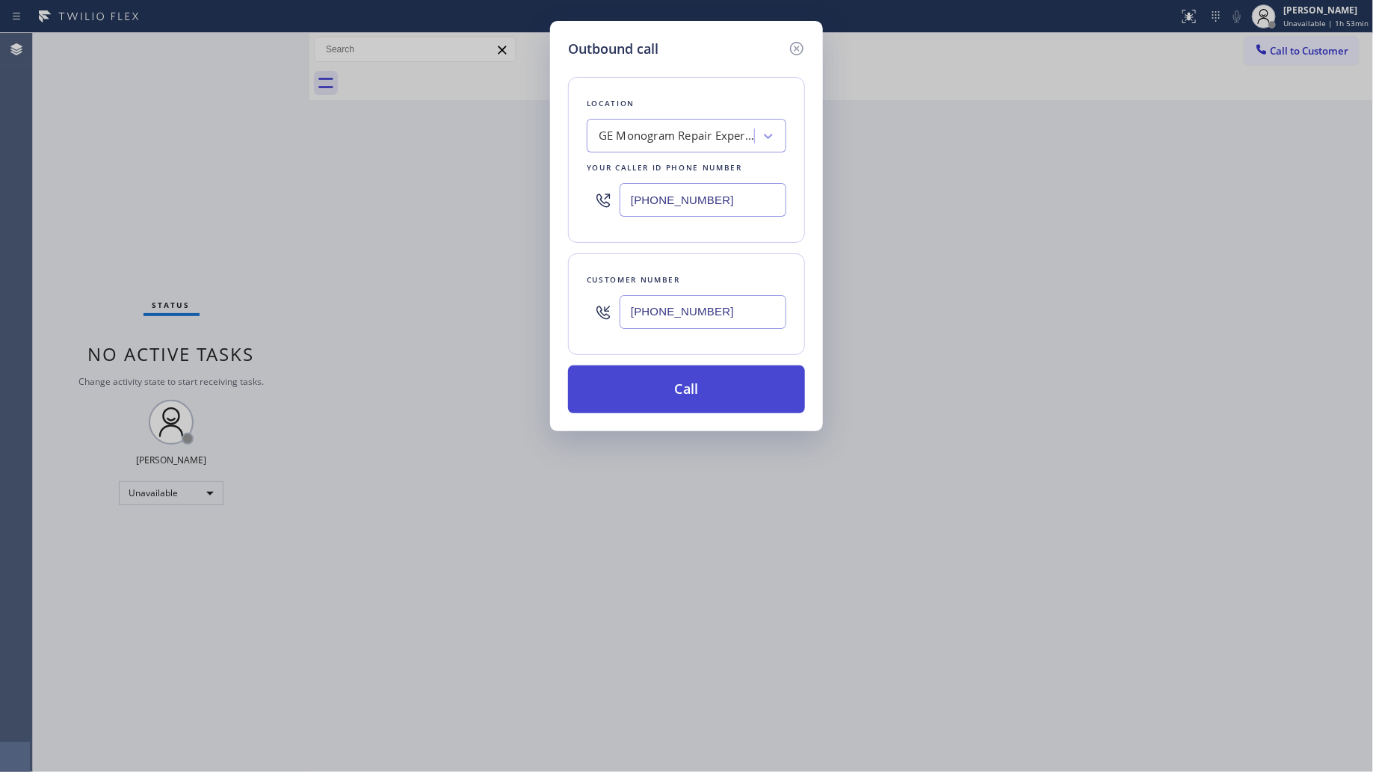
type input "[PHONE_NUMBER]"
click at [707, 376] on button "Call" at bounding box center [686, 390] width 237 height 48
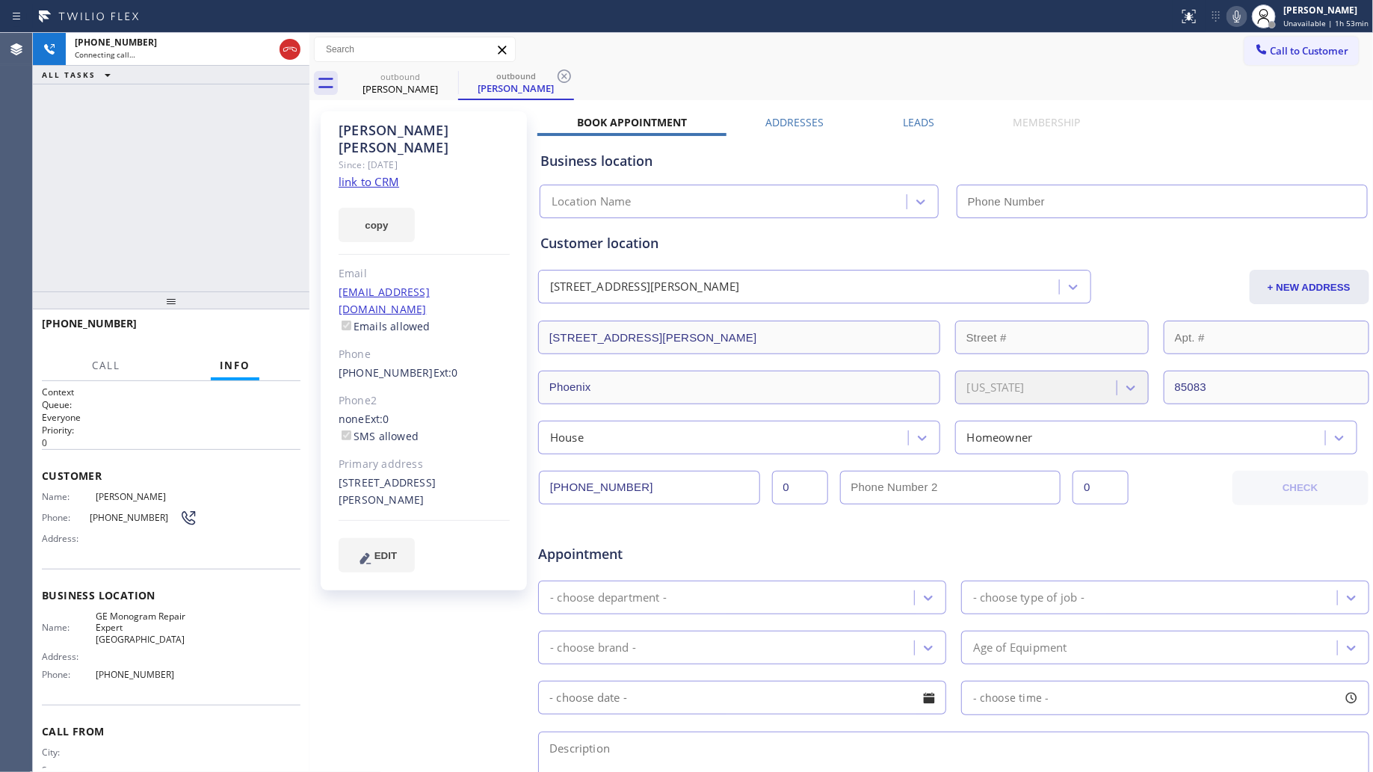
type input "[PHONE_NUMBER]"
click at [1246, 21] on icon at bounding box center [1237, 16] width 18 height 18
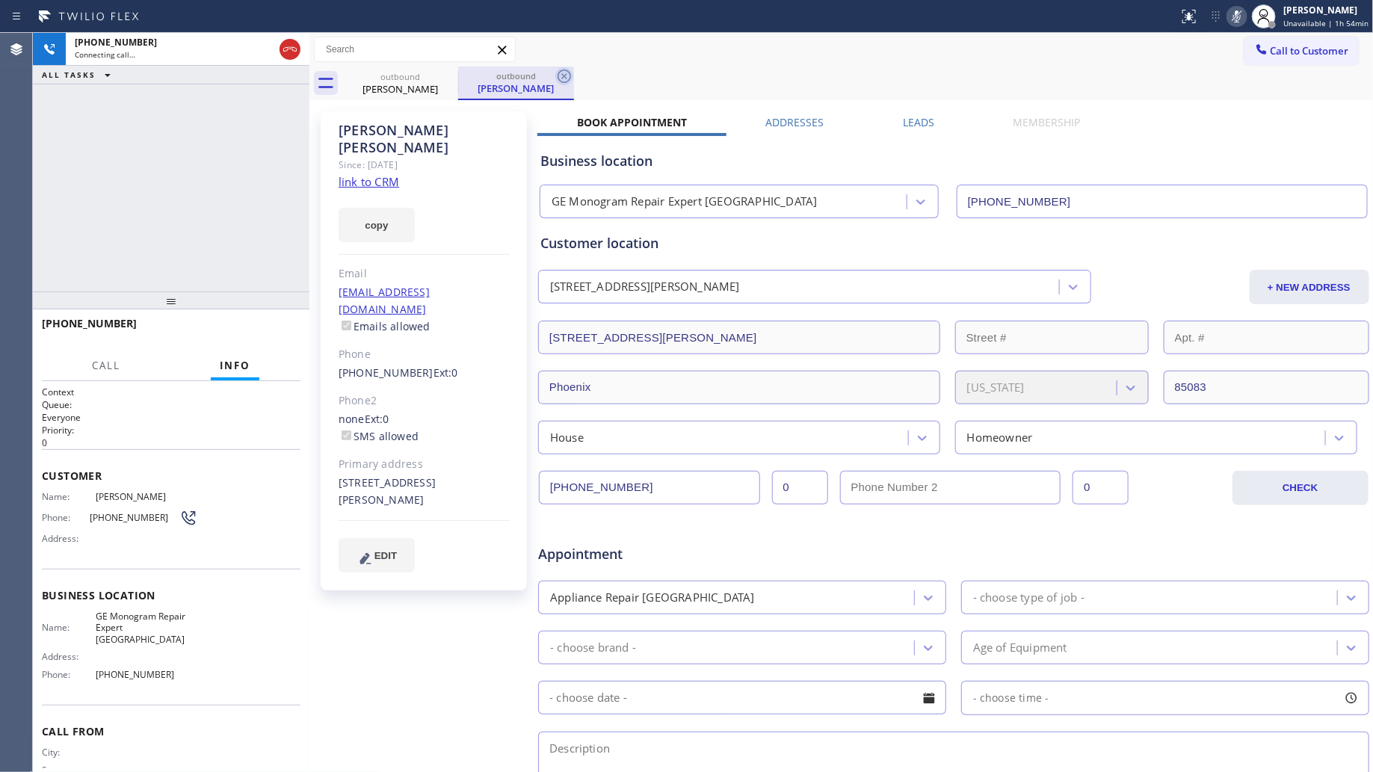
click at [559, 73] on icon at bounding box center [565, 76] width 18 height 18
drag, startPoint x: 296, startPoint y: 163, endPoint x: 285, endPoint y: 166, distance: 11.6
click at [292, 165] on div "[PHONE_NUMBER] Connecting call… ALL TASKS ALL TASKS ACTIVE TASKS TASKS IN WRAP …" at bounding box center [171, 162] width 277 height 259
click at [218, 153] on div "[PHONE_NUMBER] Connecting call… ALL TASKS ALL TASKS ACTIVE TASKS TASKS IN WRAP …" at bounding box center [171, 162] width 277 height 259
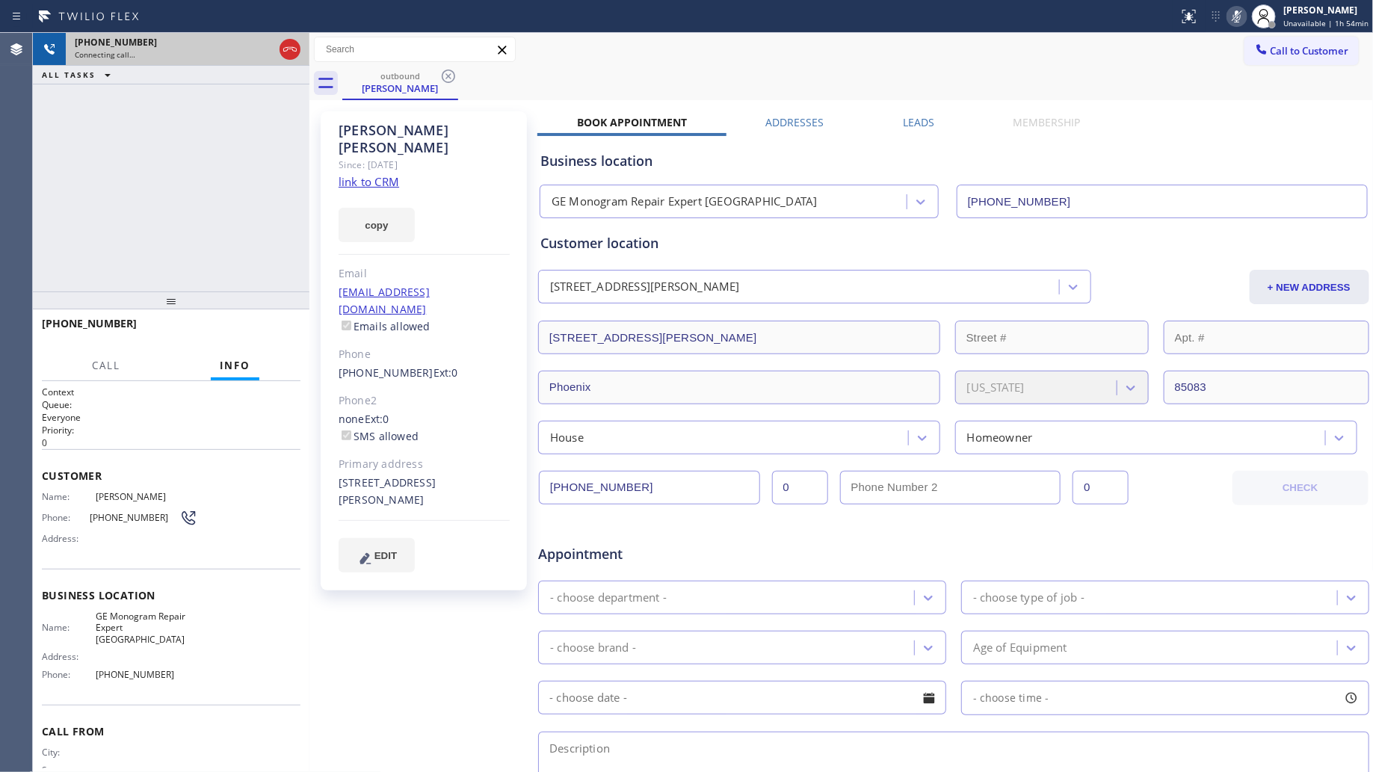
click at [304, 37] on div "[PHONE_NUMBER] Connecting call…" at bounding box center [171, 49] width 277 height 33
click at [290, 58] on icon at bounding box center [290, 49] width 18 height 18
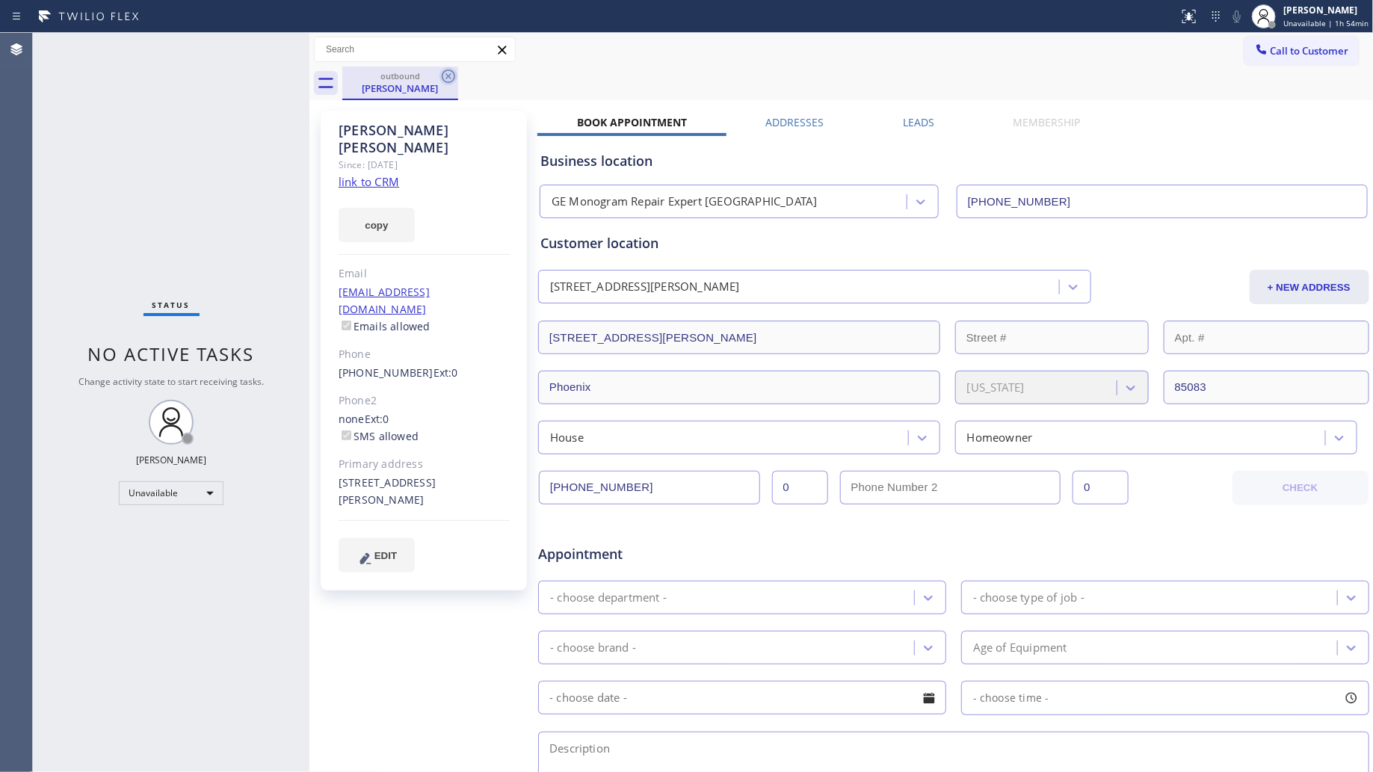
click at [452, 73] on icon at bounding box center [449, 76] width 18 height 18
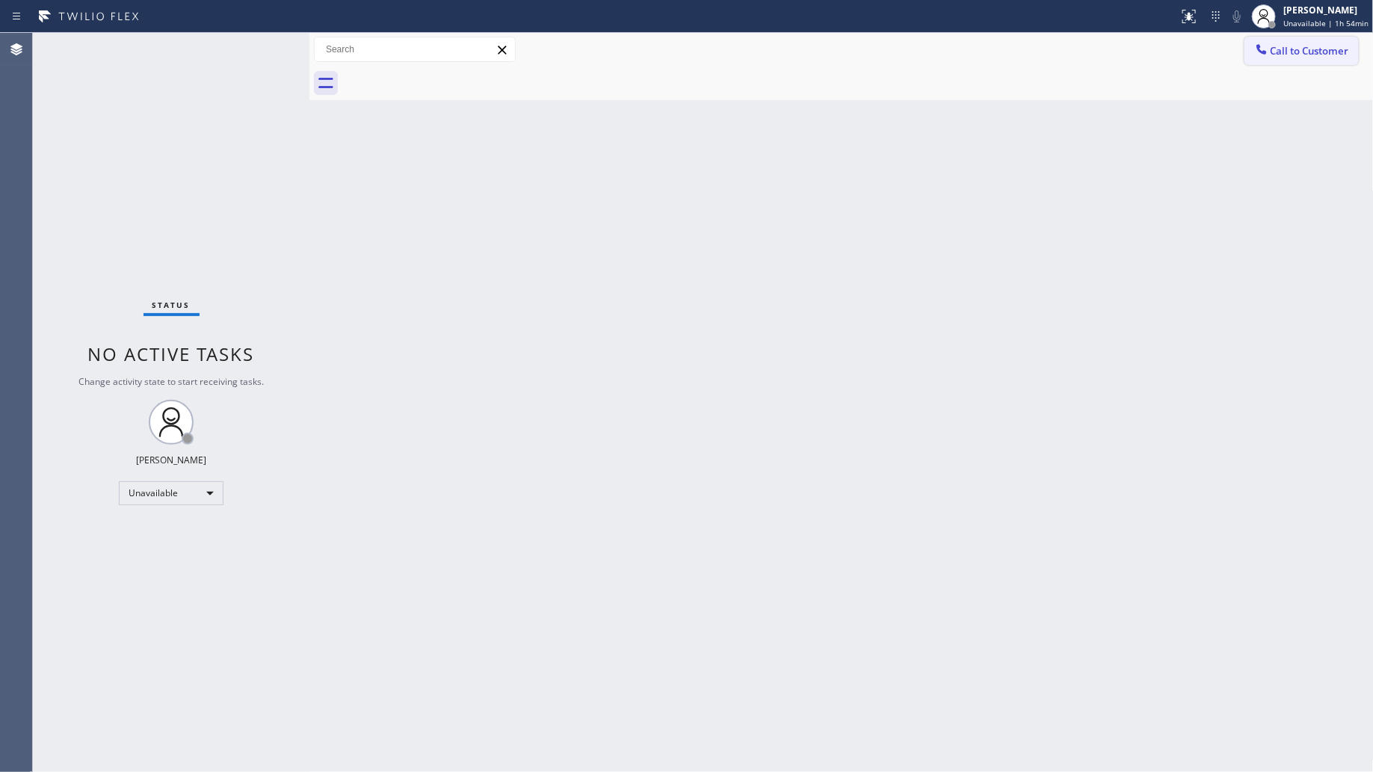
click at [1302, 56] on span "Call to Customer" at bounding box center [1310, 50] width 79 height 13
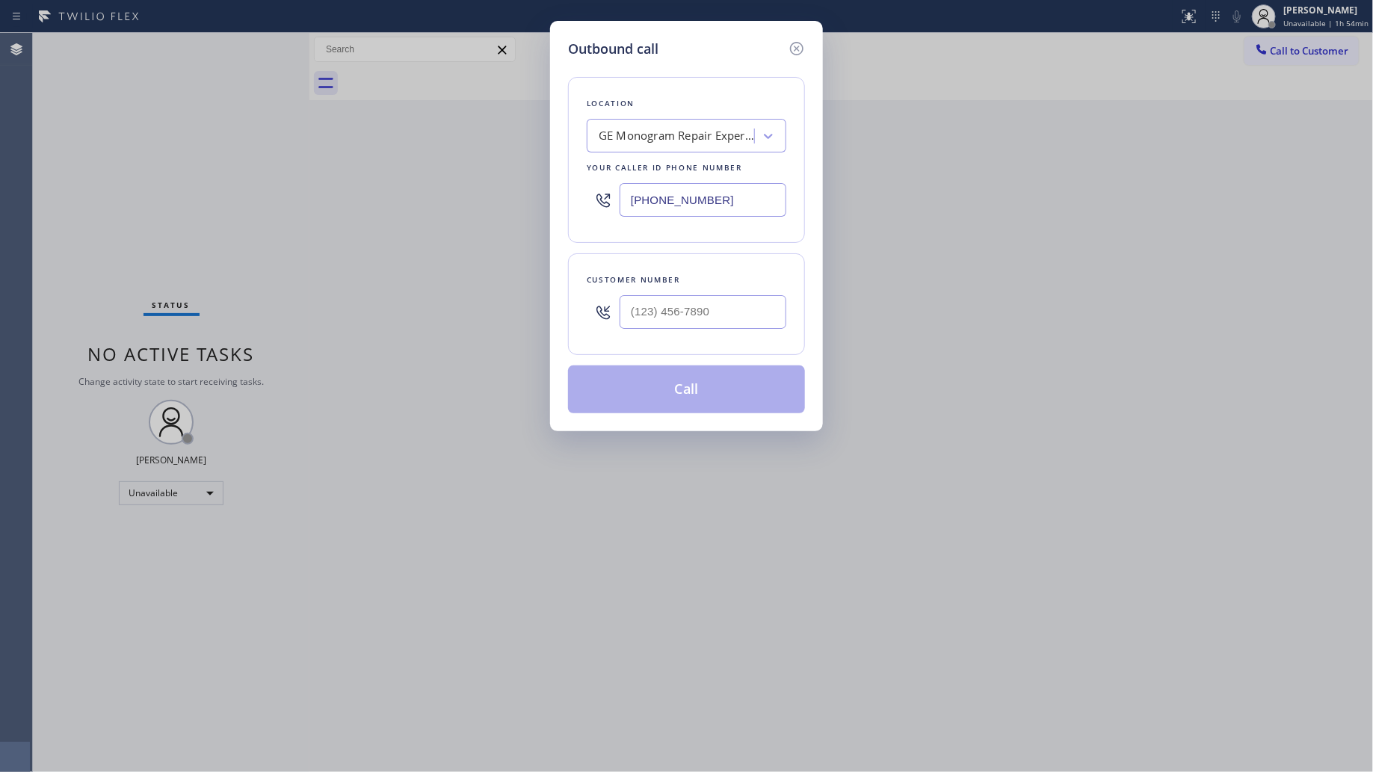
drag, startPoint x: 710, startPoint y: 213, endPoint x: 622, endPoint y: 208, distance: 88.4
click at [626, 213] on input "[PHONE_NUMBER]" at bounding box center [703, 200] width 167 height 34
type input "[PHONE_NUMBER]"
click at [740, 311] on input "[PHONE_NUMBER]" at bounding box center [703, 312] width 167 height 34
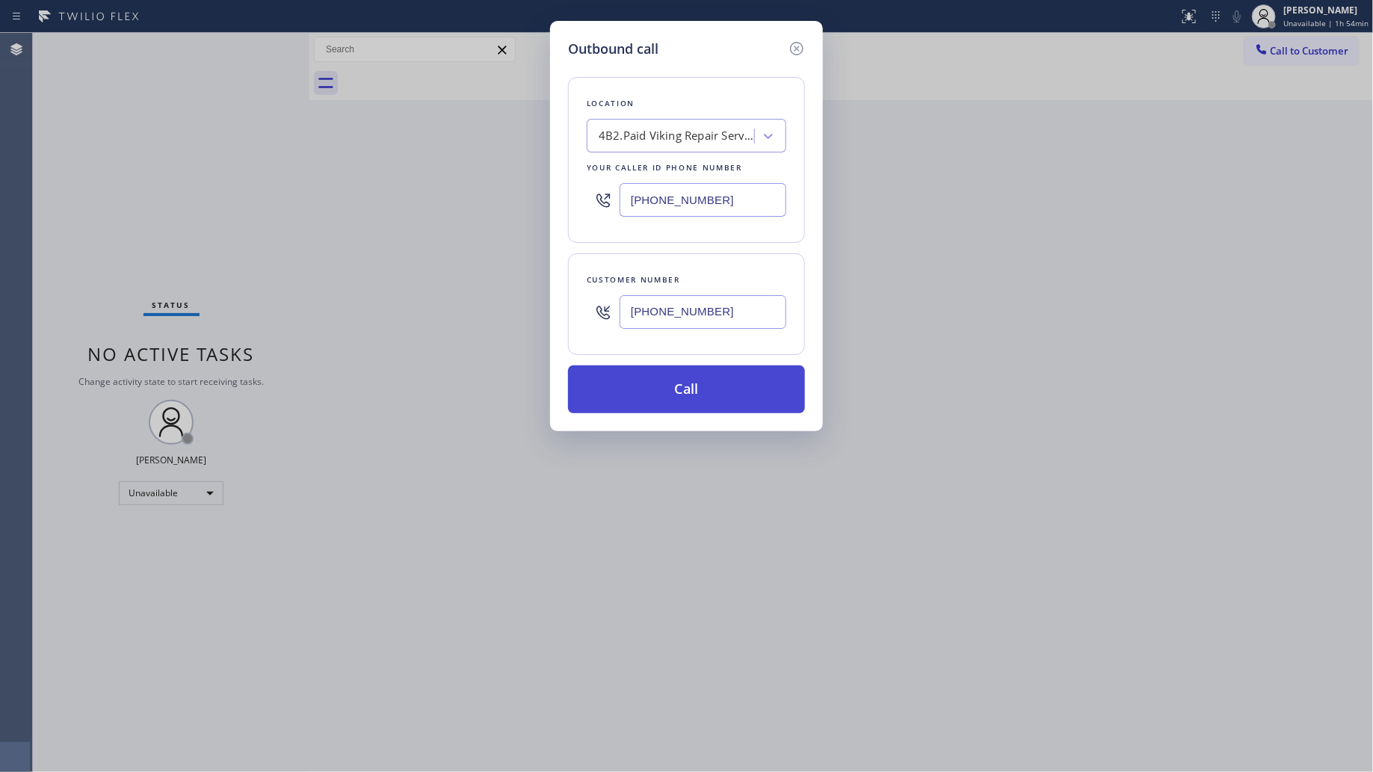
type input "[PHONE_NUMBER]"
click at [682, 404] on button "Call" at bounding box center [686, 390] width 237 height 48
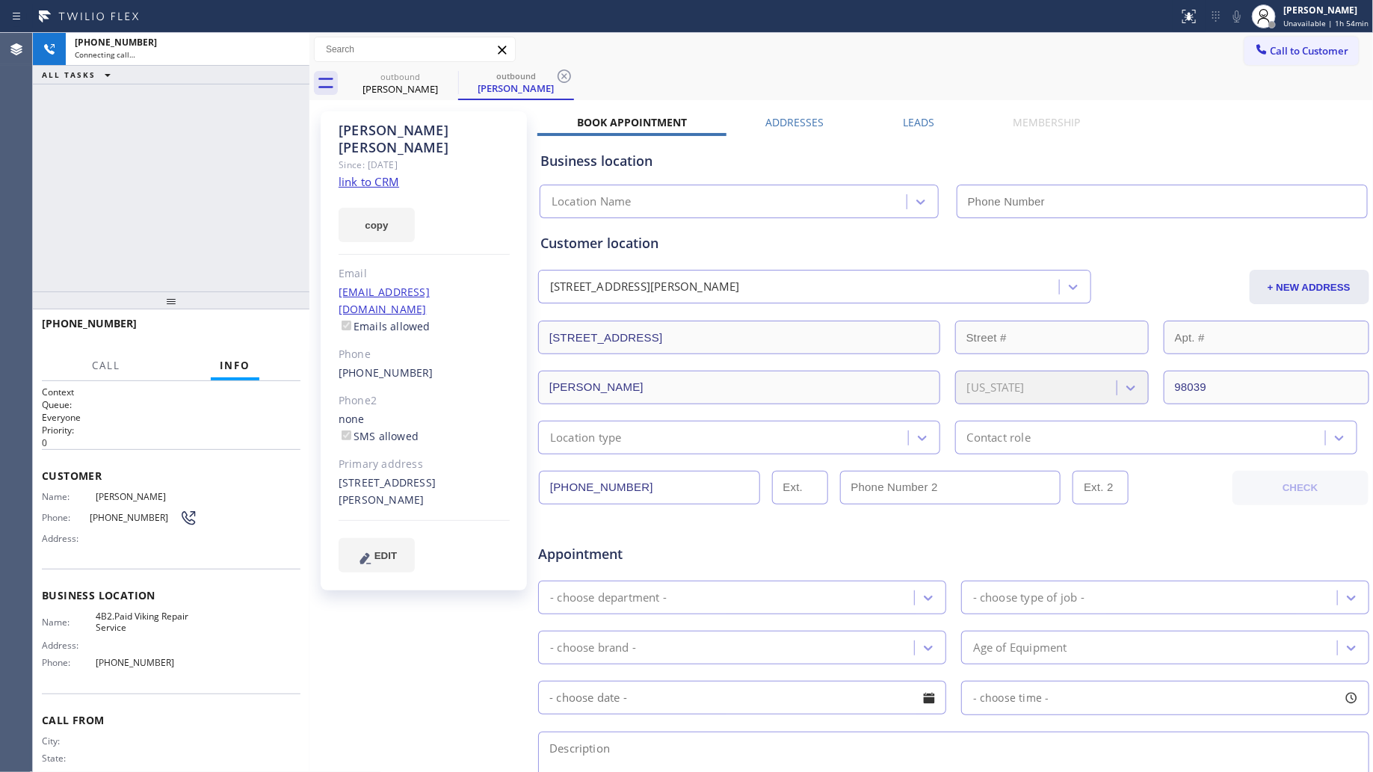
type input "[PHONE_NUMBER]"
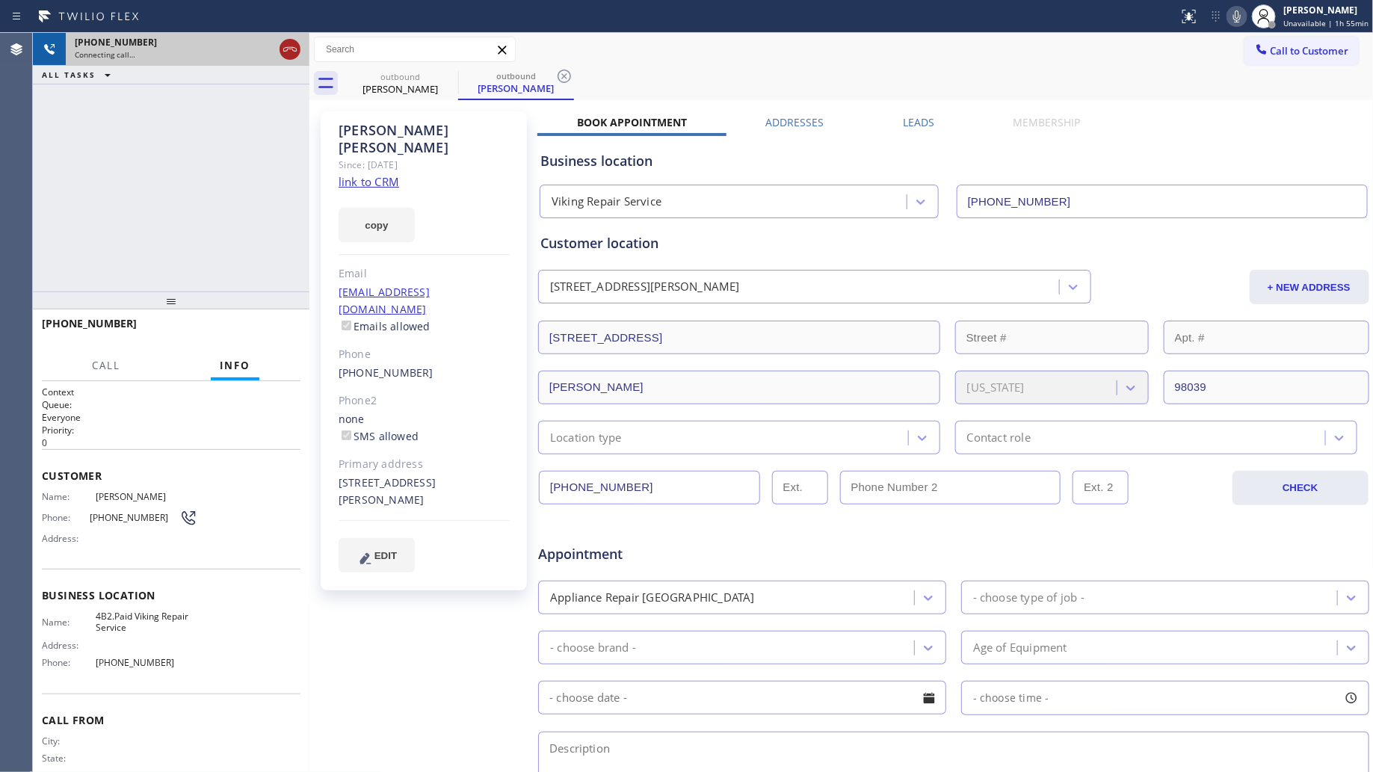
click at [295, 46] on icon at bounding box center [290, 49] width 18 height 18
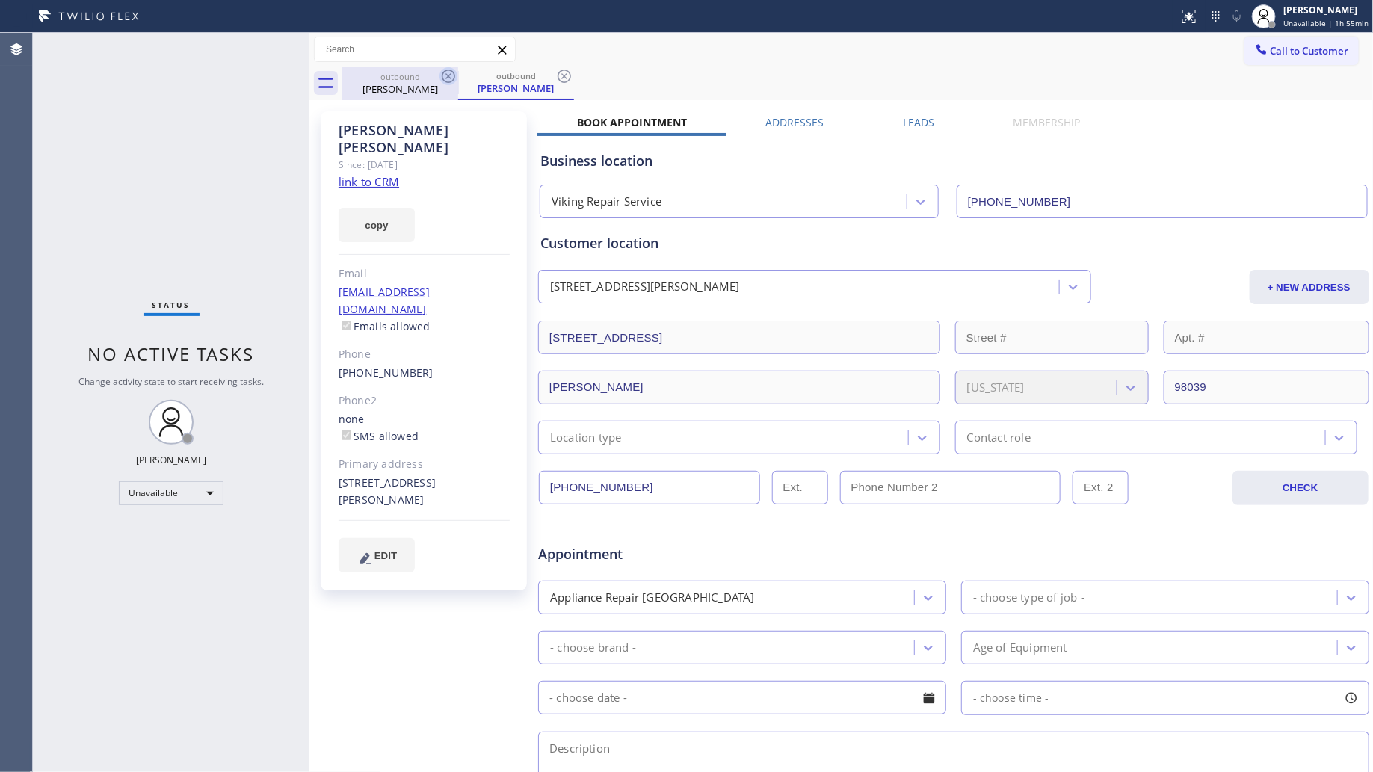
click at [443, 80] on icon at bounding box center [449, 76] width 18 height 18
click at [451, 75] on icon at bounding box center [449, 76] width 18 height 18
click at [556, 73] on icon at bounding box center [565, 76] width 18 height 18
click at [556, 72] on icon at bounding box center [565, 76] width 18 height 18
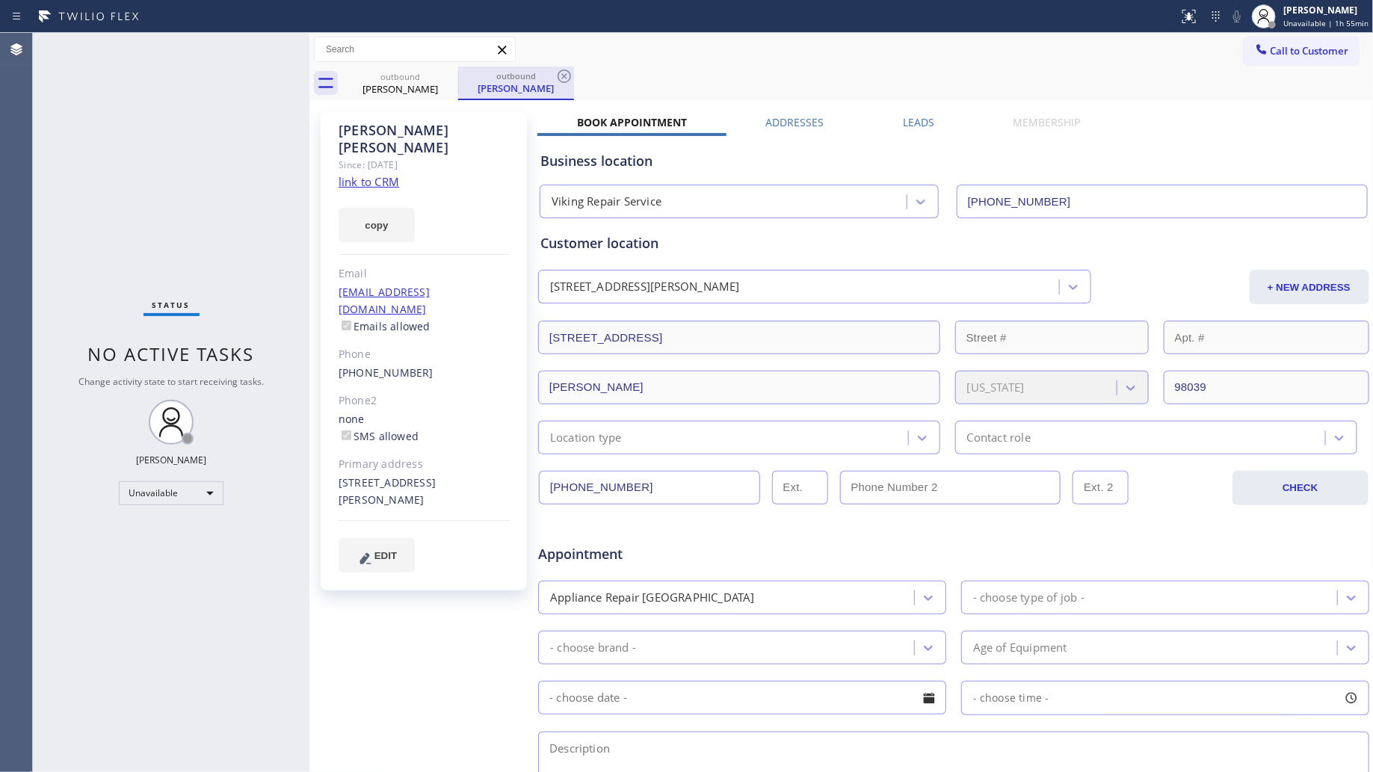
click at [460, 82] on div "[PERSON_NAME]" at bounding box center [516, 87] width 113 height 13
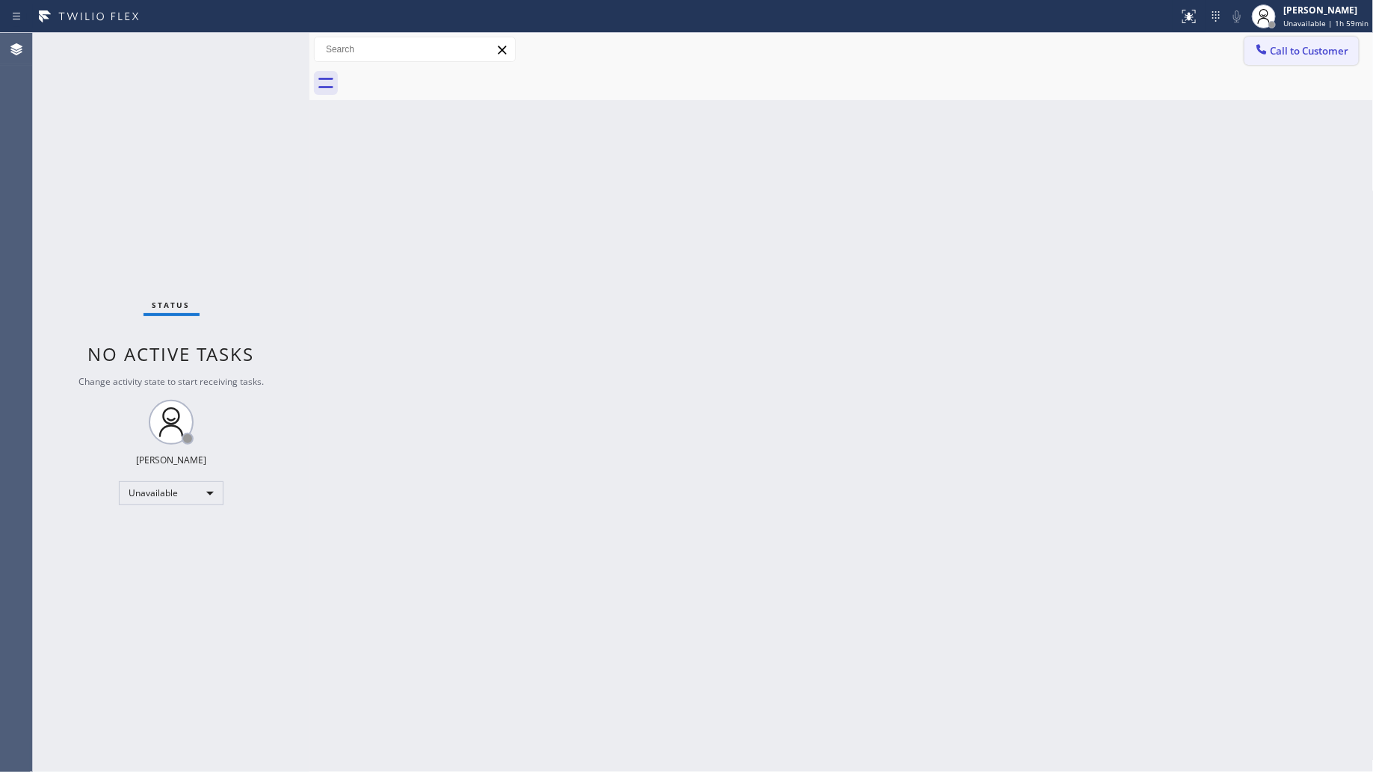
click at [1306, 37] on button "Call to Customer" at bounding box center [1302, 51] width 114 height 28
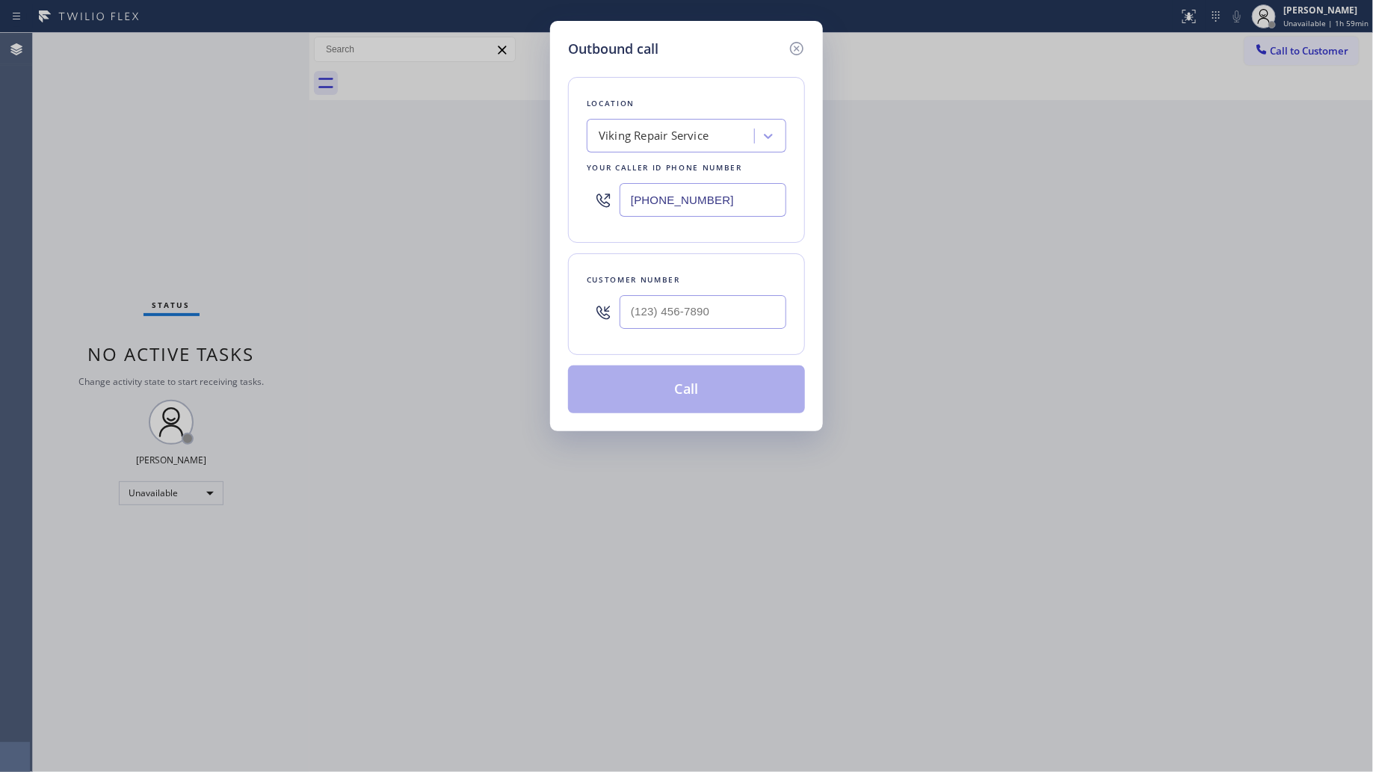
drag, startPoint x: 709, startPoint y: 206, endPoint x: 573, endPoint y: 191, distance: 136.9
click at [572, 203] on div "Location Viking Repair Service Your caller id phone number [PHONE_NUMBER]" at bounding box center [686, 160] width 237 height 166
type input "[PHONE_NUMBER]"
drag, startPoint x: 741, startPoint y: 318, endPoint x: 733, endPoint y: 319, distance: 8.4
click at [740, 319] on input "(___) ___-____" at bounding box center [703, 312] width 167 height 34
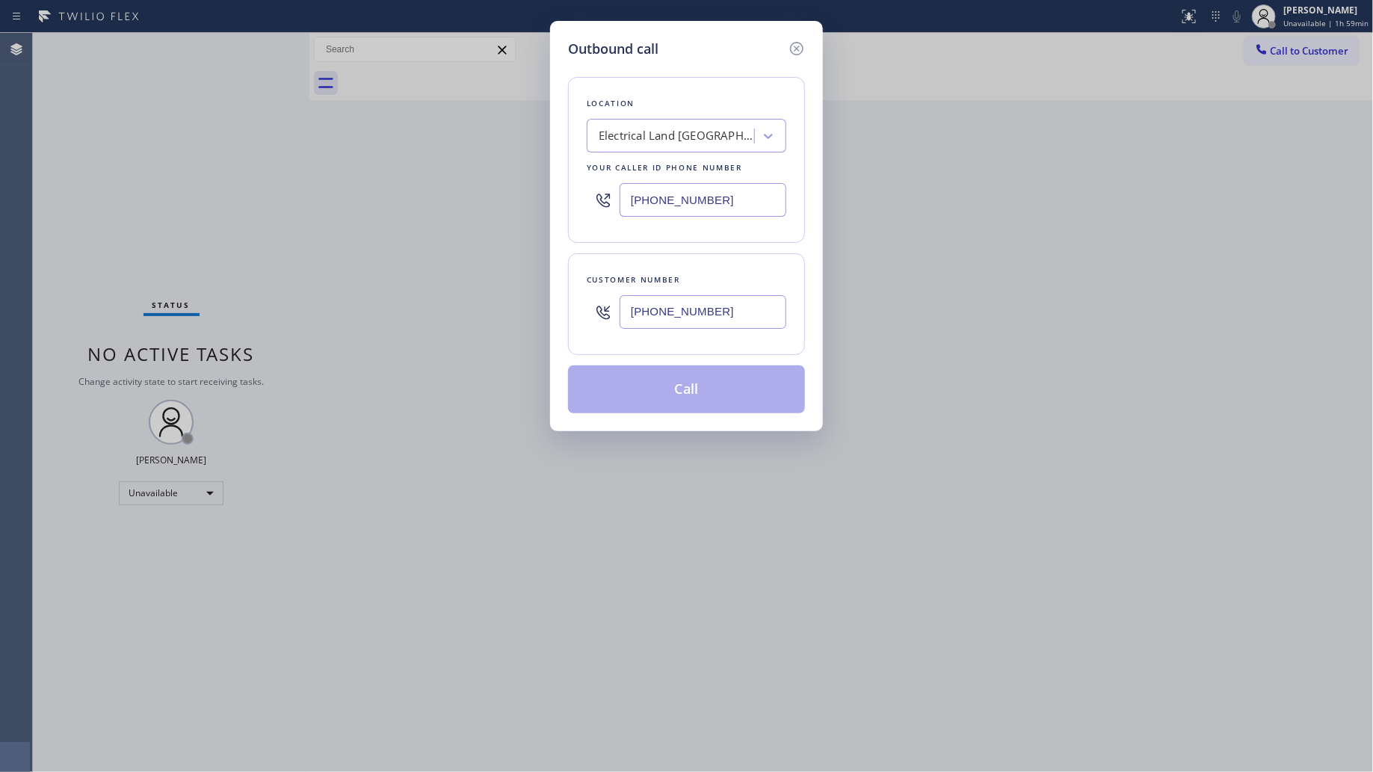
type input "[PHONE_NUMBER]"
click at [698, 405] on button "Call" at bounding box center [686, 390] width 237 height 48
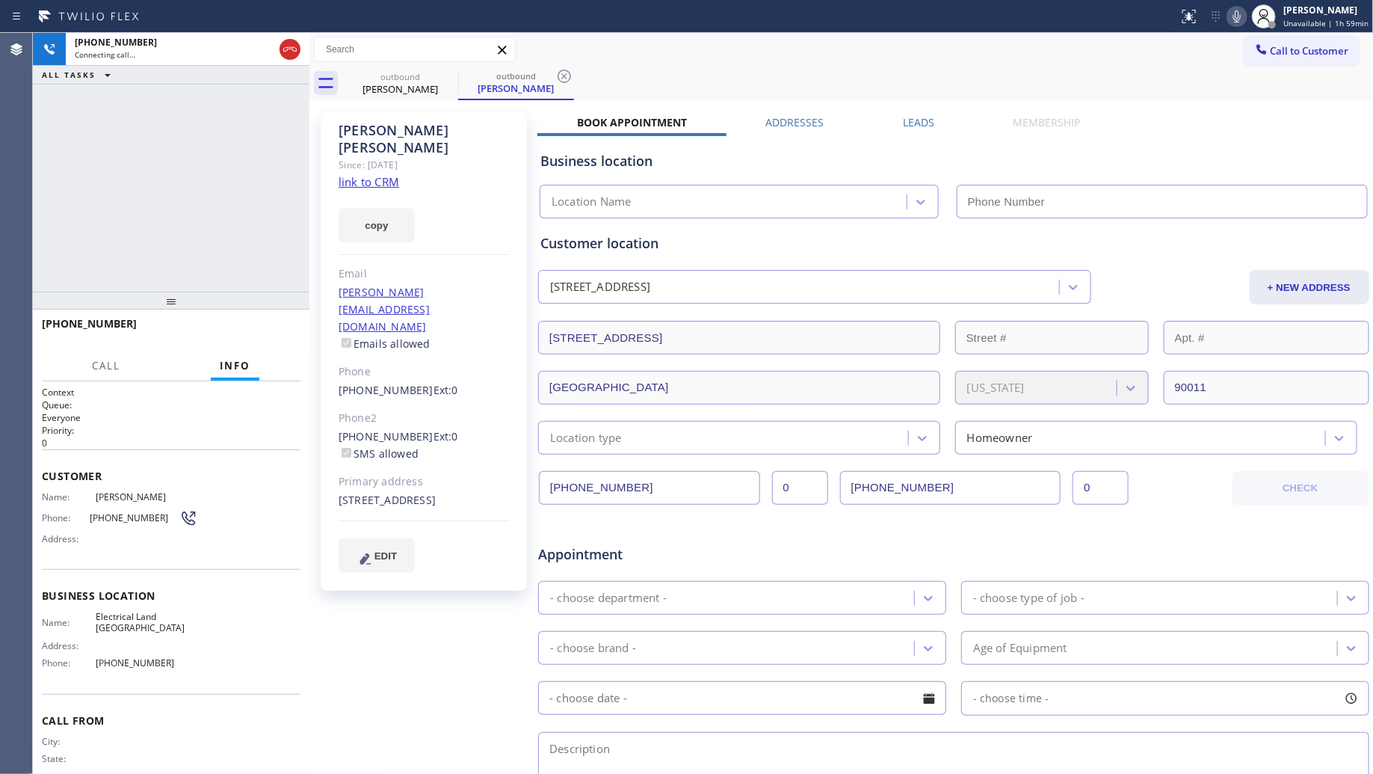
type input "[PHONE_NUMBER]"
drag, startPoint x: 893, startPoint y: 46, endPoint x: 791, endPoint y: 76, distance: 106.7
click at [858, 55] on div "Call to Customer Outbound call Location Electrical Land [GEOGRAPHIC_DATA] Your …" at bounding box center [842, 50] width 1065 height 26
click at [557, 81] on icon at bounding box center [565, 76] width 18 height 18
click at [569, 72] on div "outbound [PERSON_NAME]" at bounding box center [858, 84] width 1032 height 34
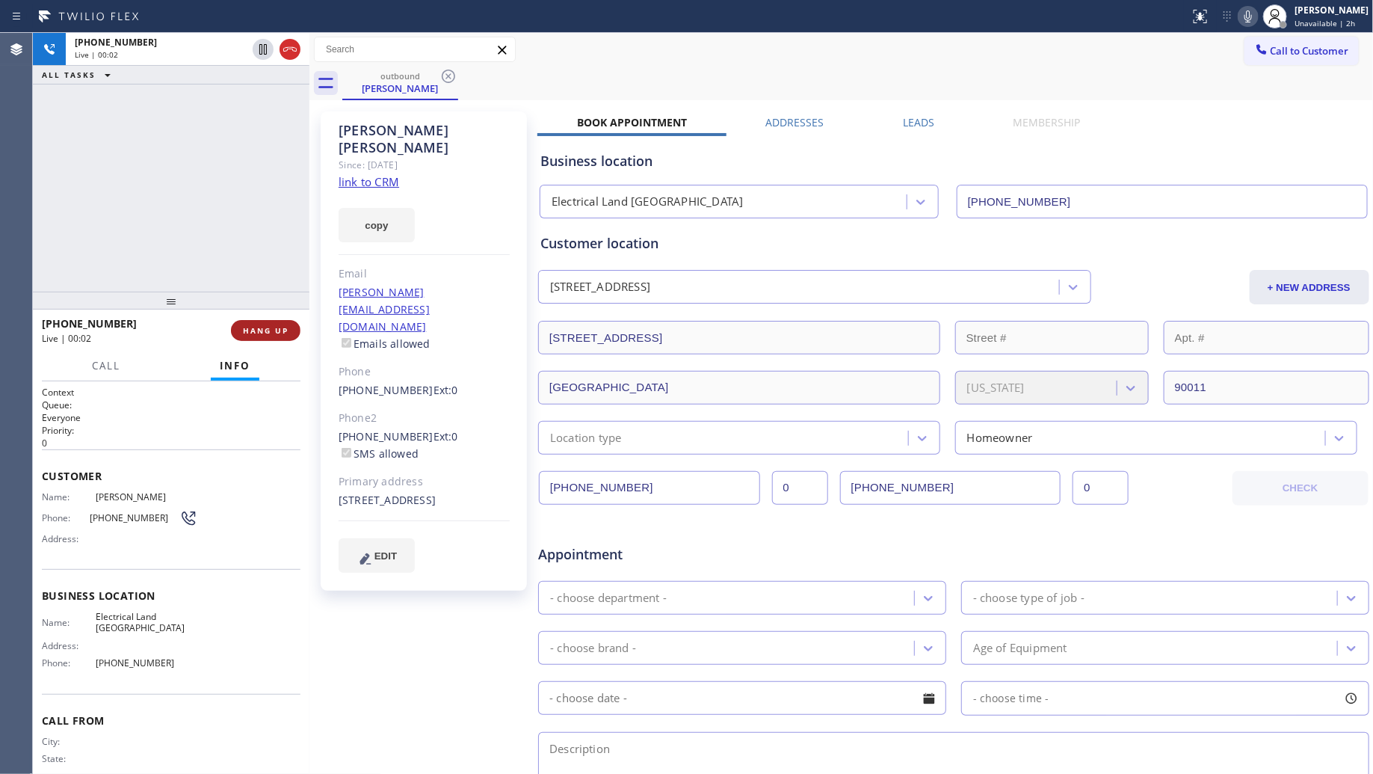
click at [284, 327] on span "HANG UP" at bounding box center [266, 330] width 46 height 10
click at [284, 326] on span "HANG UP" at bounding box center [266, 330] width 46 height 10
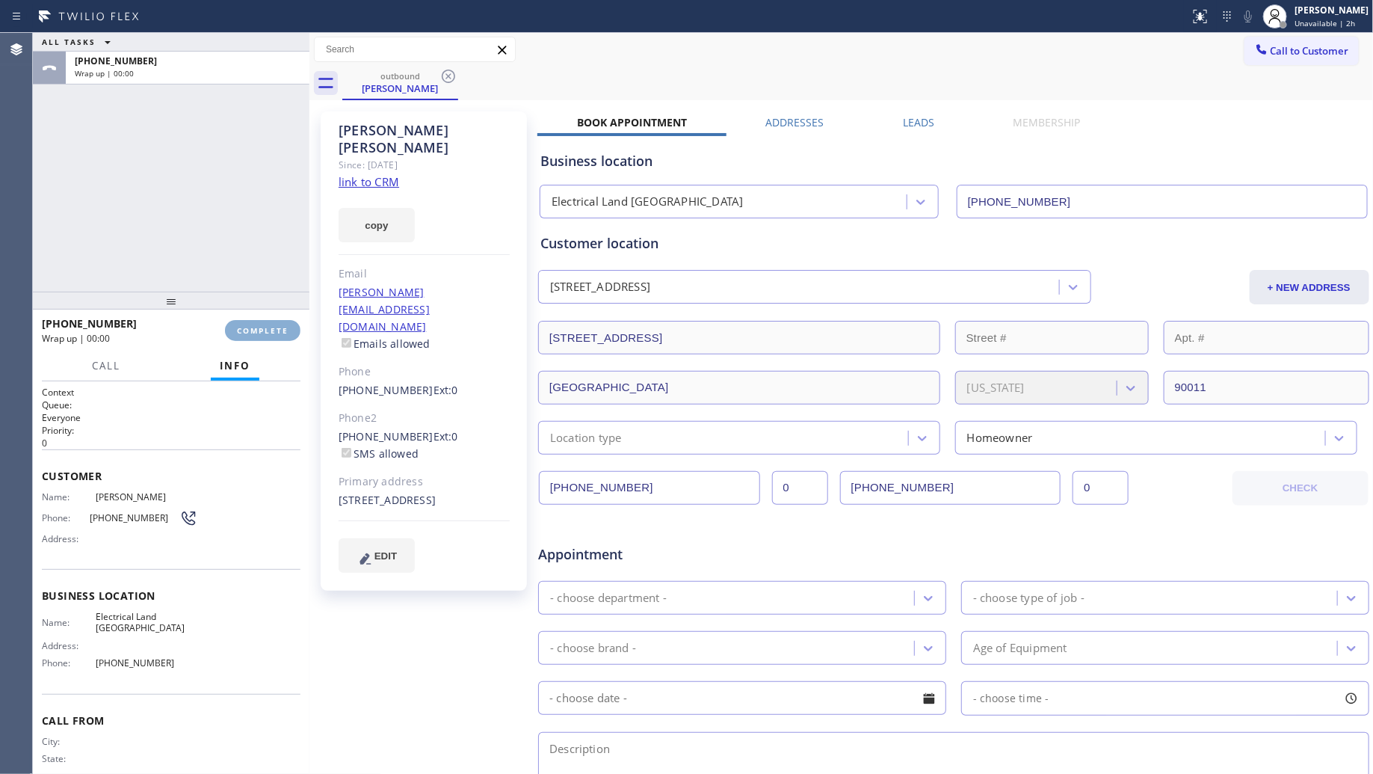
click at [281, 324] on button "COMPLETE" at bounding box center [263, 330] width 76 height 21
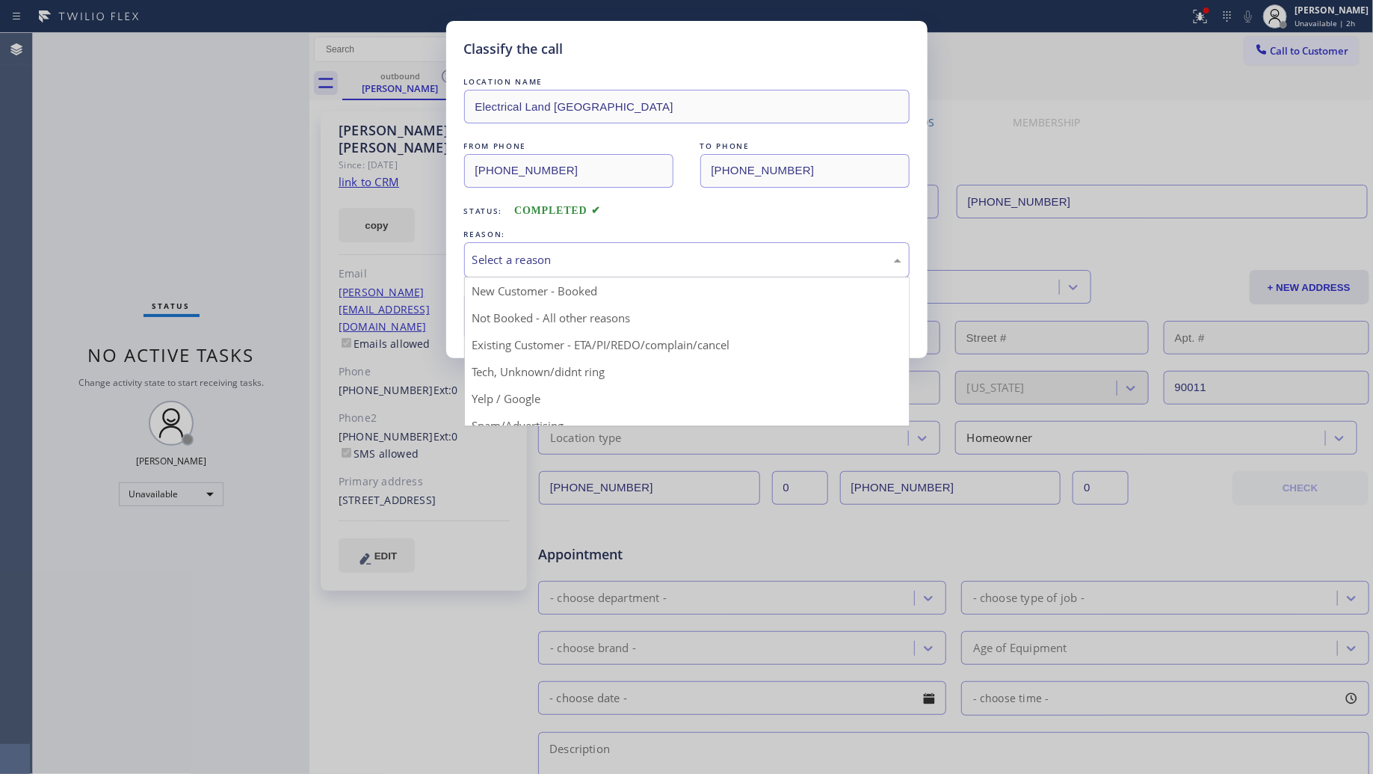
drag, startPoint x: 583, startPoint y: 251, endPoint x: 548, endPoint y: 279, distance: 44.7
click at [581, 254] on div "Select a reason" at bounding box center [687, 259] width 429 height 17
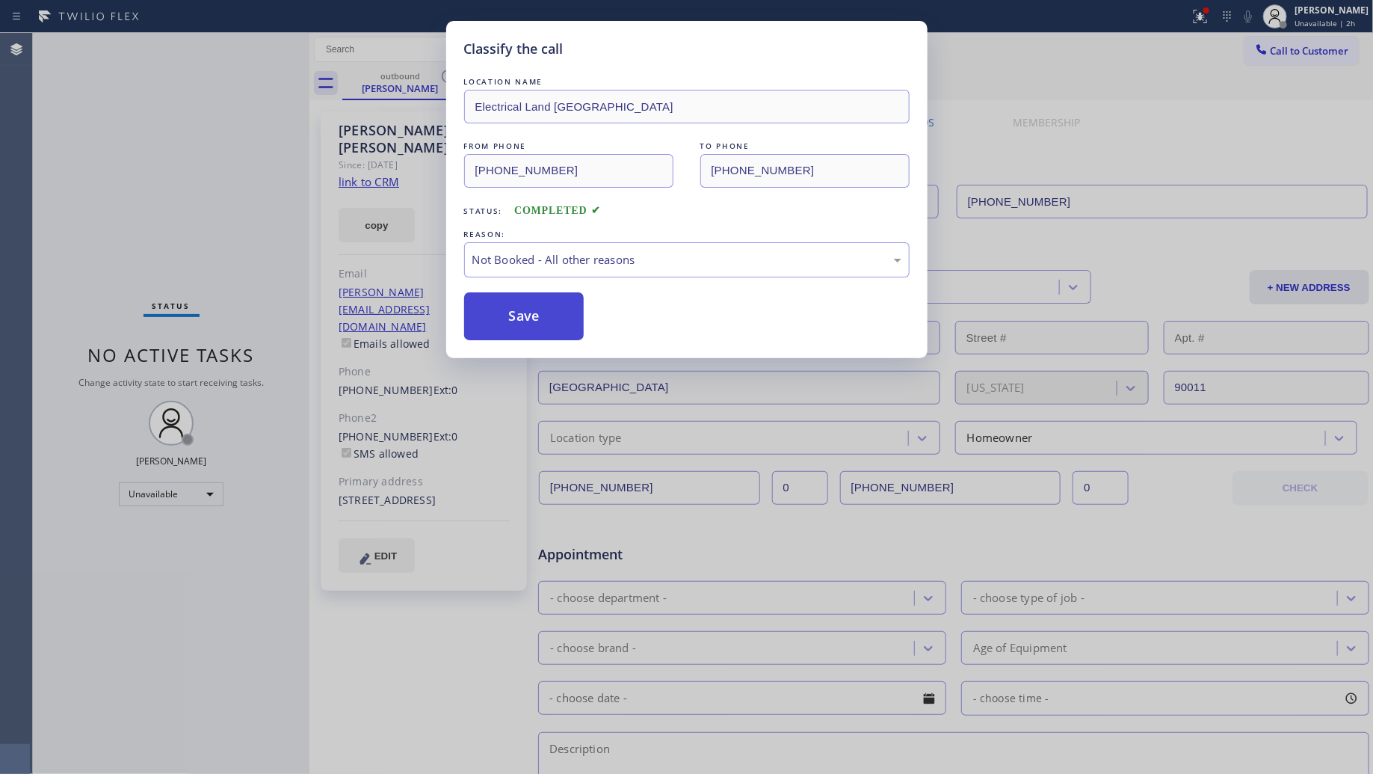
click at [506, 316] on button "Save" at bounding box center [524, 316] width 120 height 48
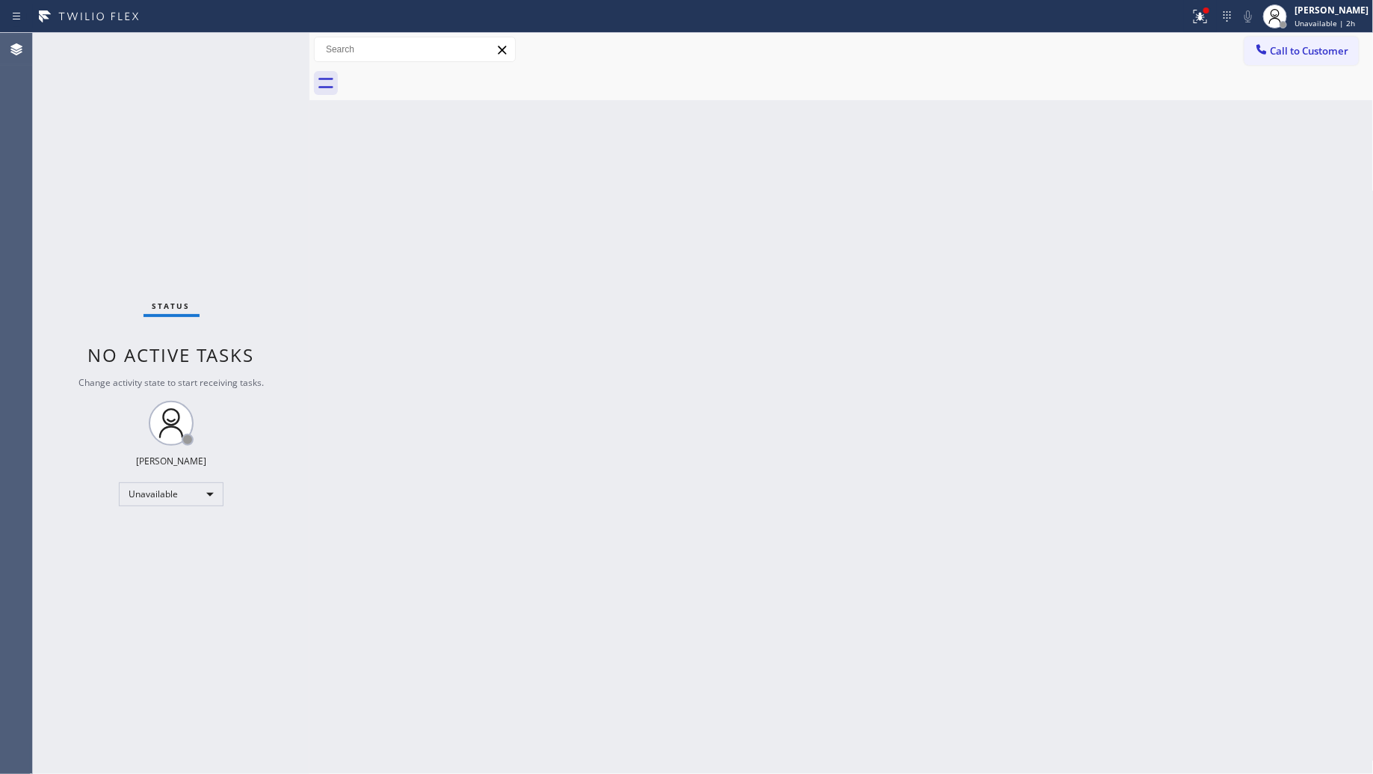
drag, startPoint x: 1201, startPoint y: 12, endPoint x: 1167, endPoint y: 129, distance: 121.4
click at [1201, 15] on icon at bounding box center [1201, 16] width 18 height 18
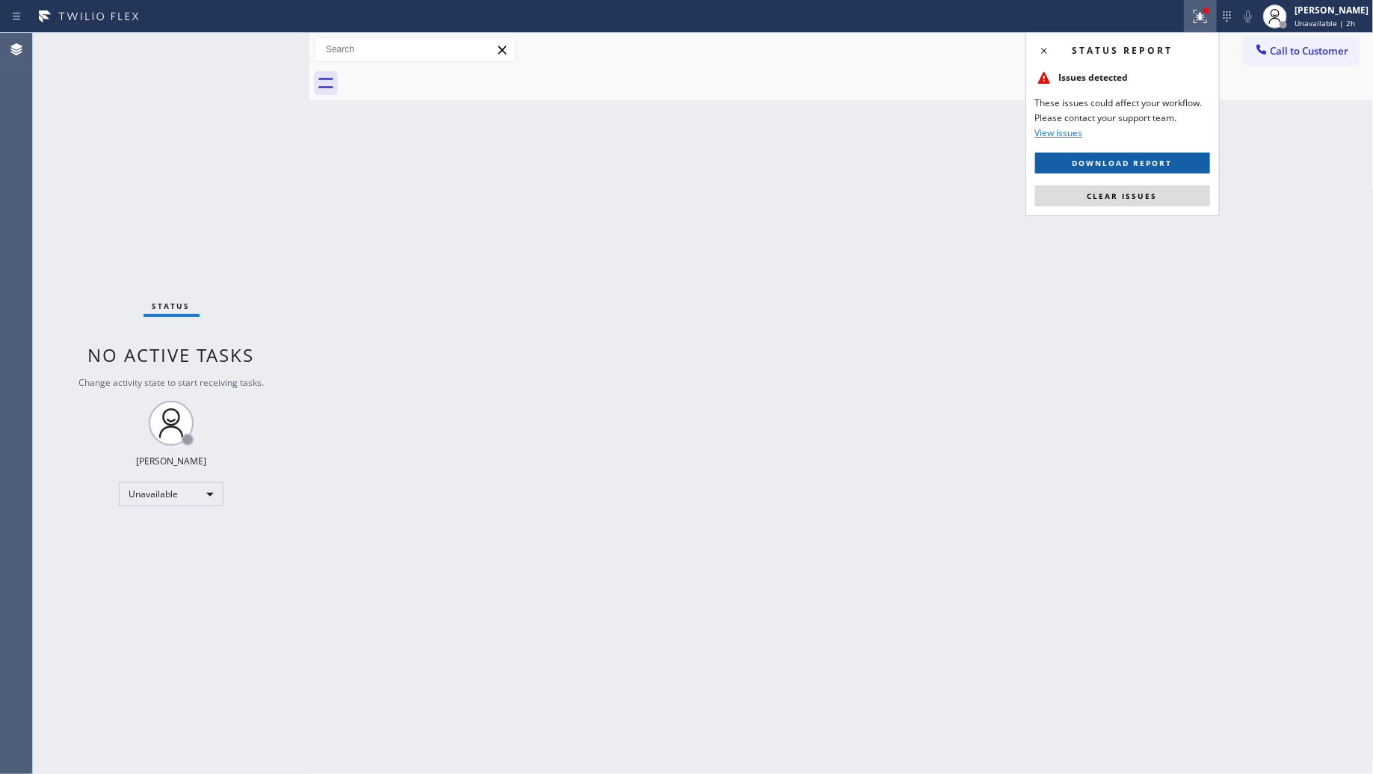
click at [1127, 161] on div "Status report Issues detected These issues could affect your workflow. Please c…" at bounding box center [1123, 124] width 194 height 184
click at [1127, 169] on button "Download report" at bounding box center [1123, 163] width 175 height 21
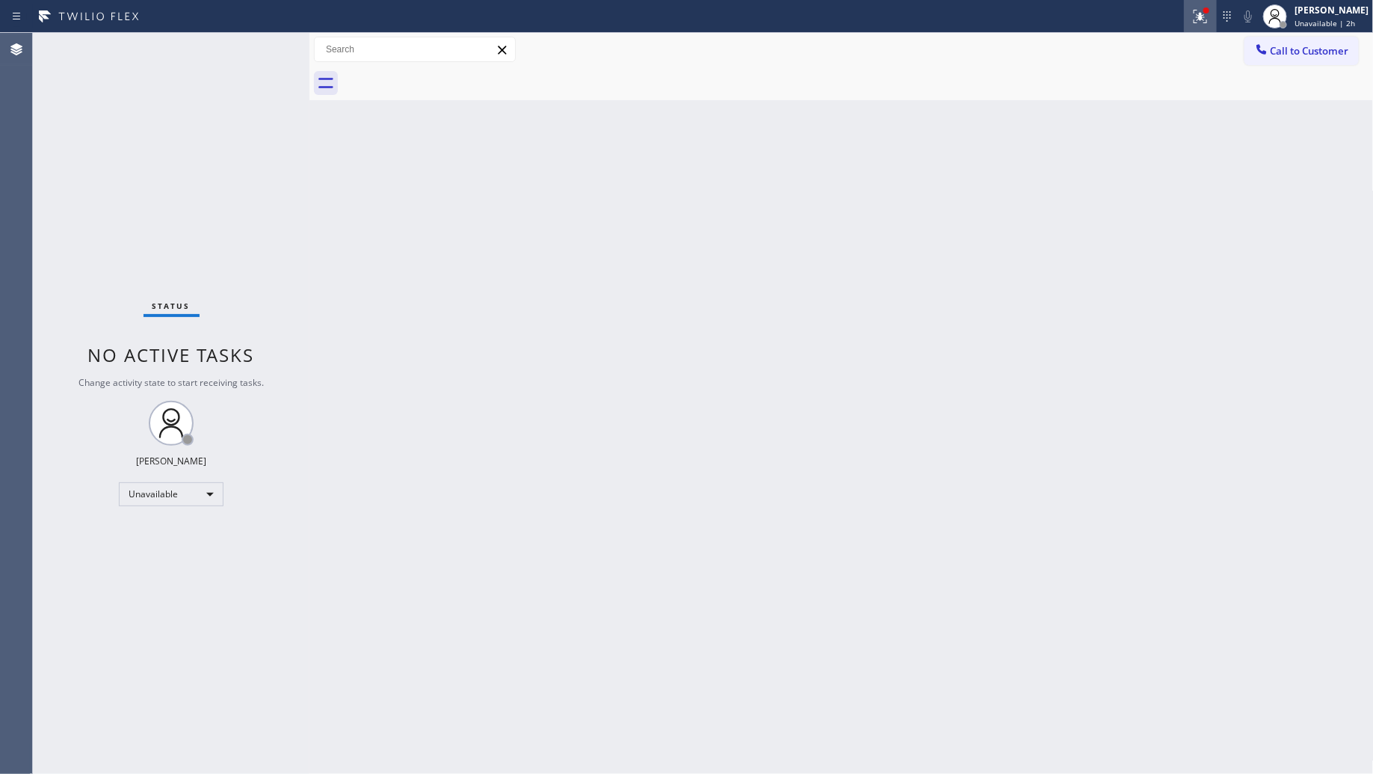
click at [1198, 26] on button at bounding box center [1200, 16] width 33 height 33
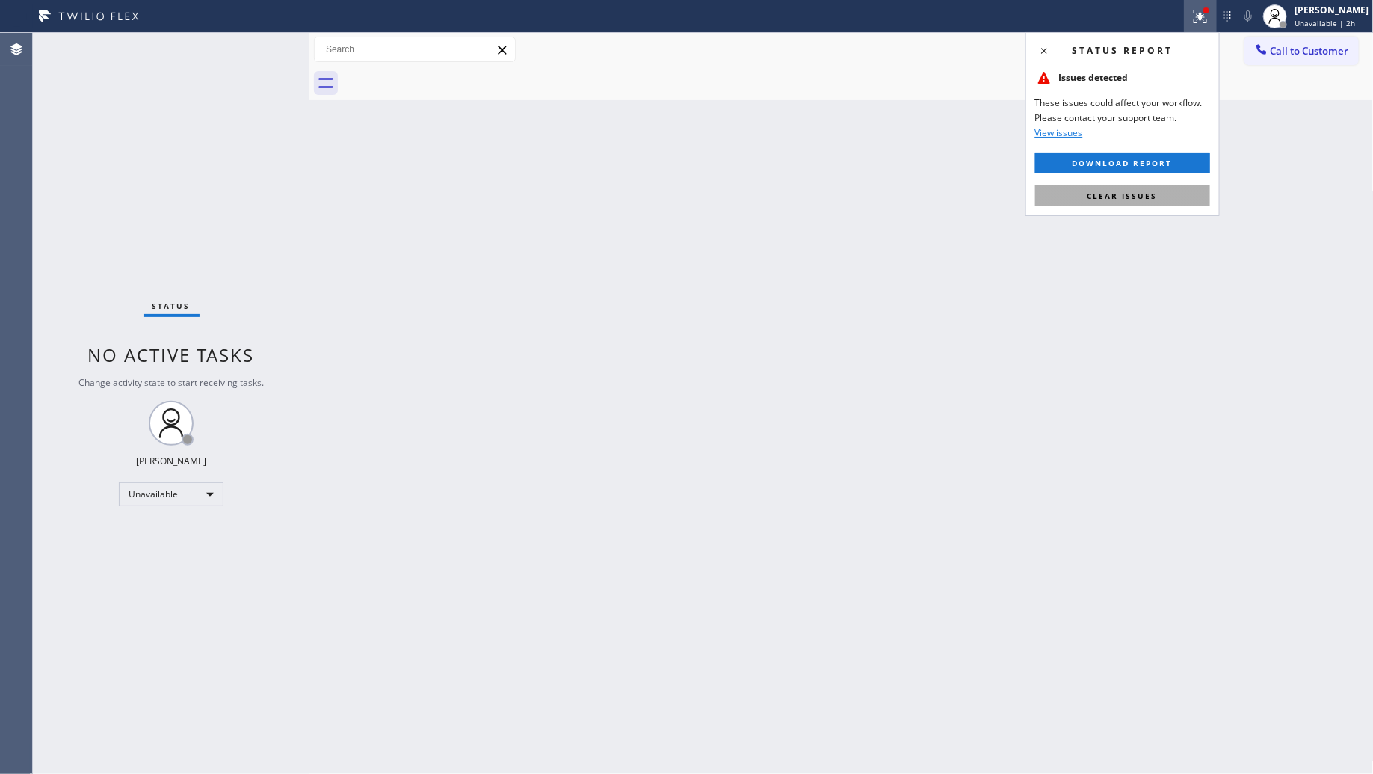
click at [1154, 196] on span "Clear issues" at bounding box center [1123, 196] width 70 height 10
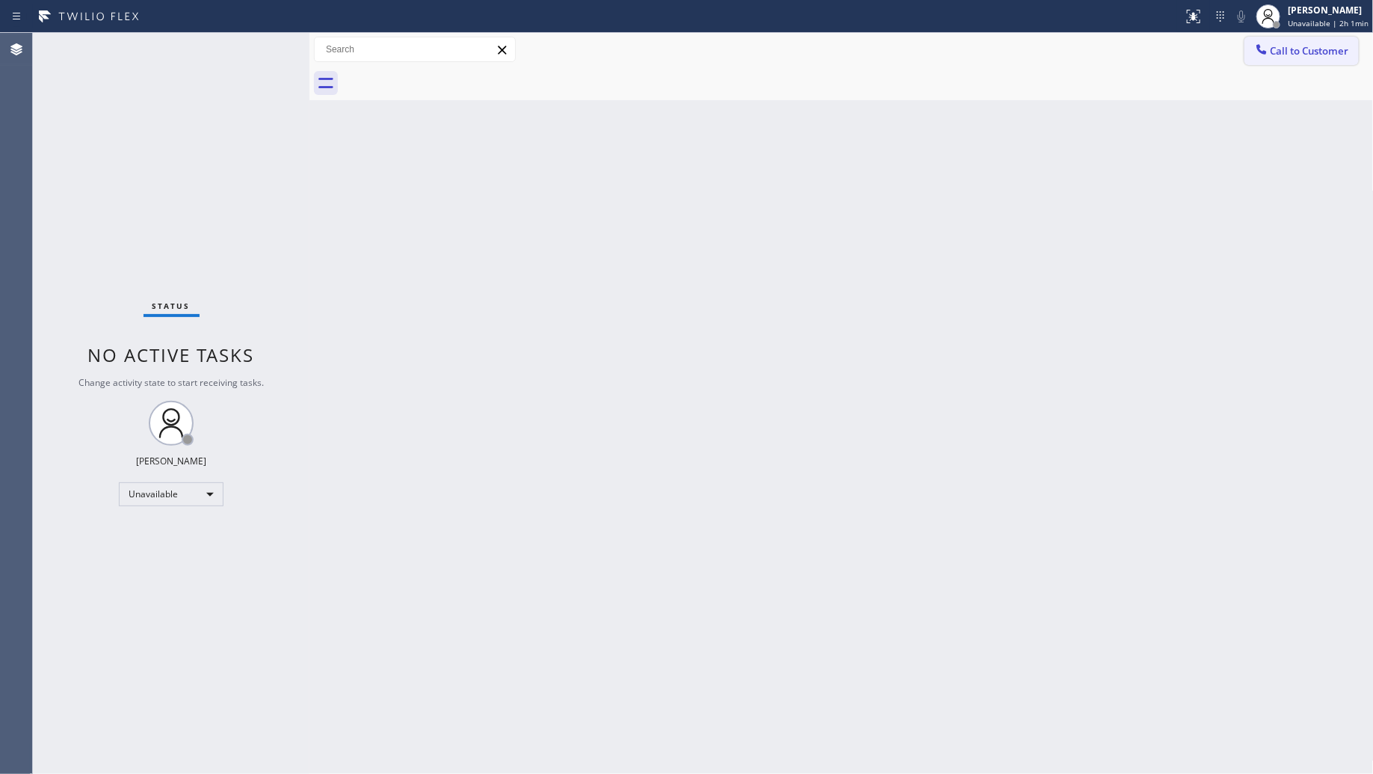
click at [1329, 57] on span "Call to Customer" at bounding box center [1310, 50] width 79 height 13
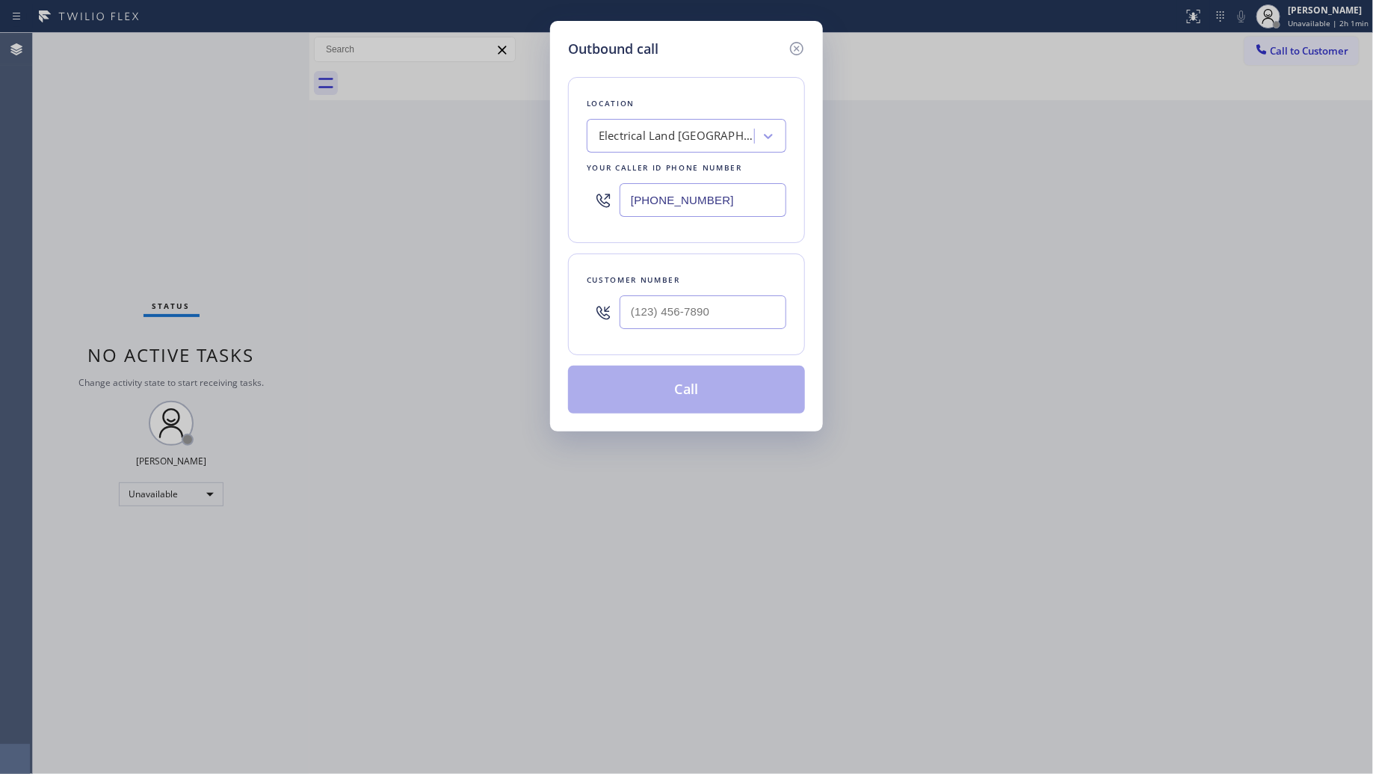
drag, startPoint x: 735, startPoint y: 197, endPoint x: 570, endPoint y: 135, distance: 176.2
click at [536, 207] on div "Outbound call Location Electrical Land [GEOGRAPHIC_DATA] Your caller id phone n…" at bounding box center [686, 387] width 1373 height 774
type input "[PHONE_NUMBER]"
click at [723, 310] on input "(___) ___-____" at bounding box center [703, 312] width 167 height 34
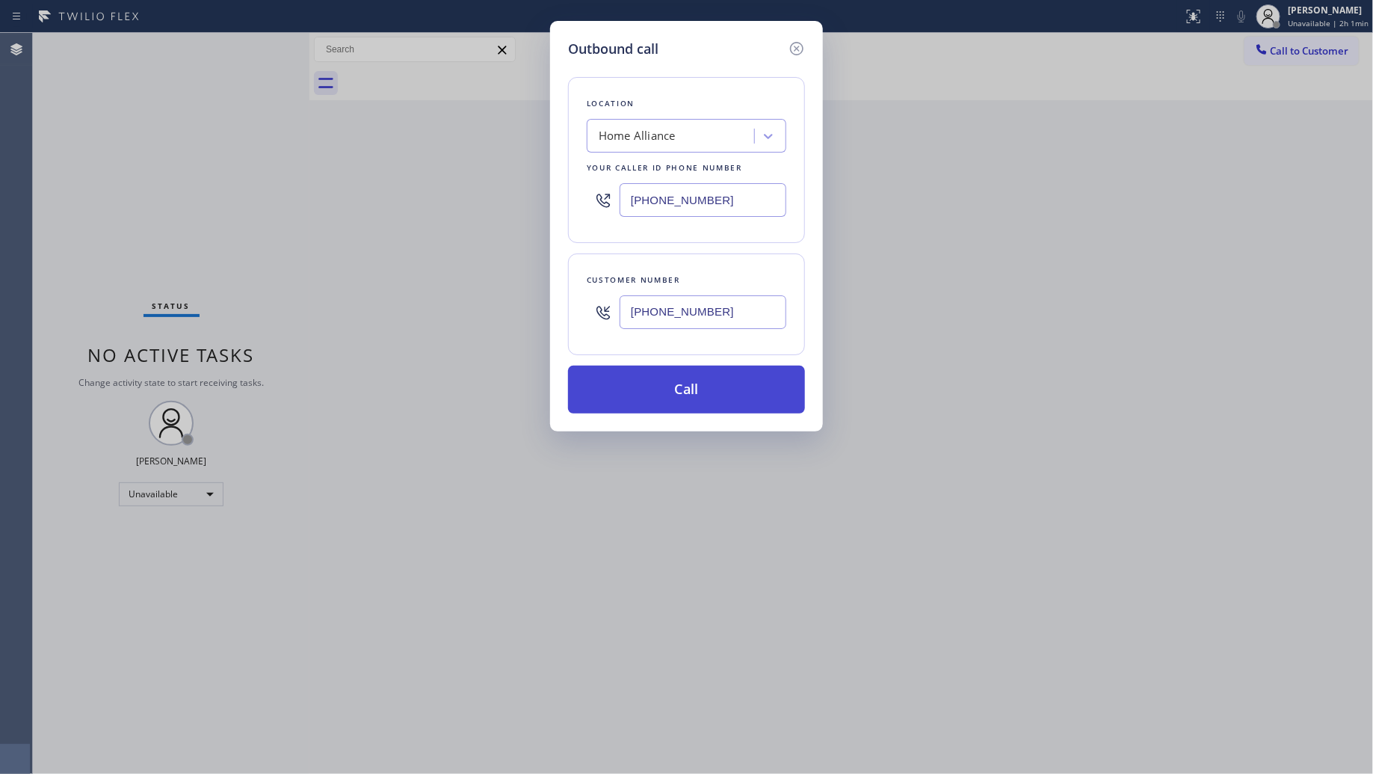
type input "[PHONE_NUMBER]"
click at [690, 386] on button "Call" at bounding box center [686, 390] width 237 height 48
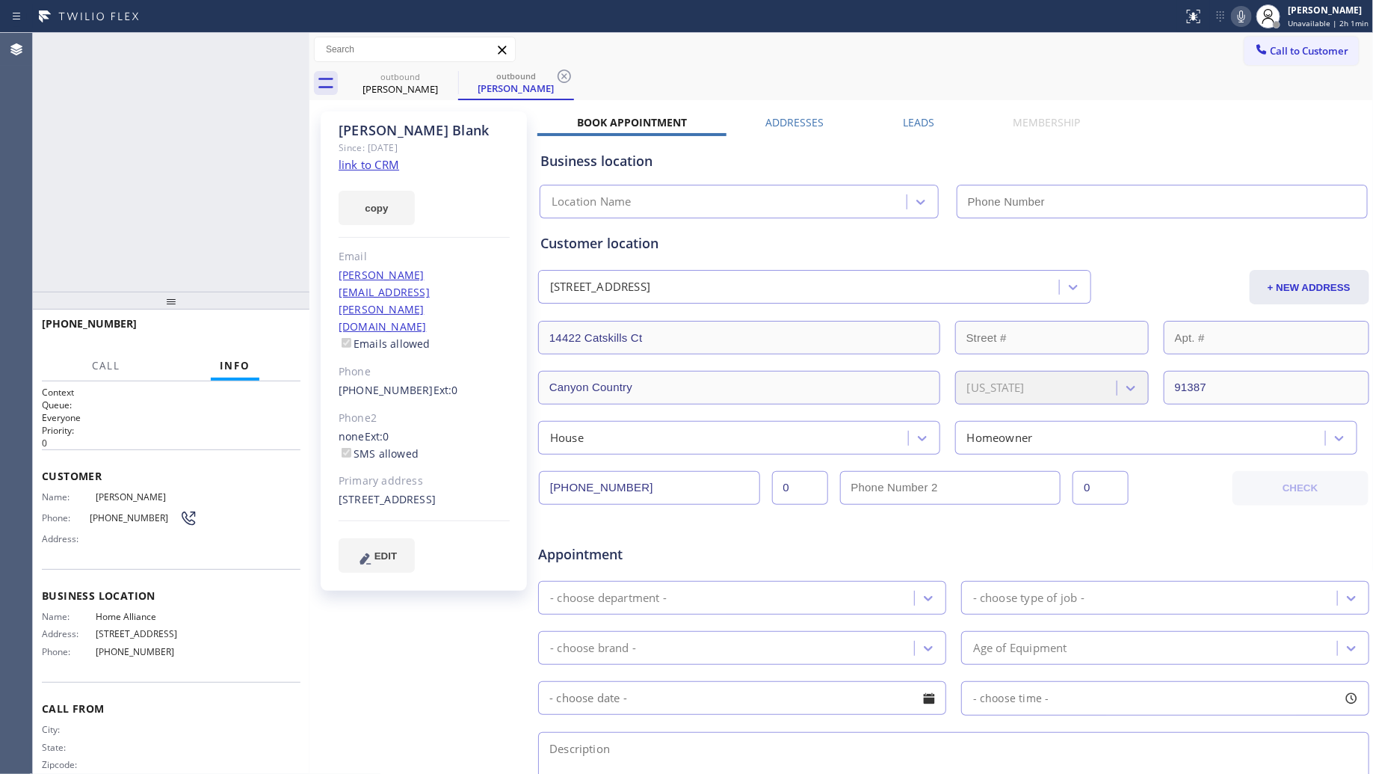
type input "[PHONE_NUMBER]"
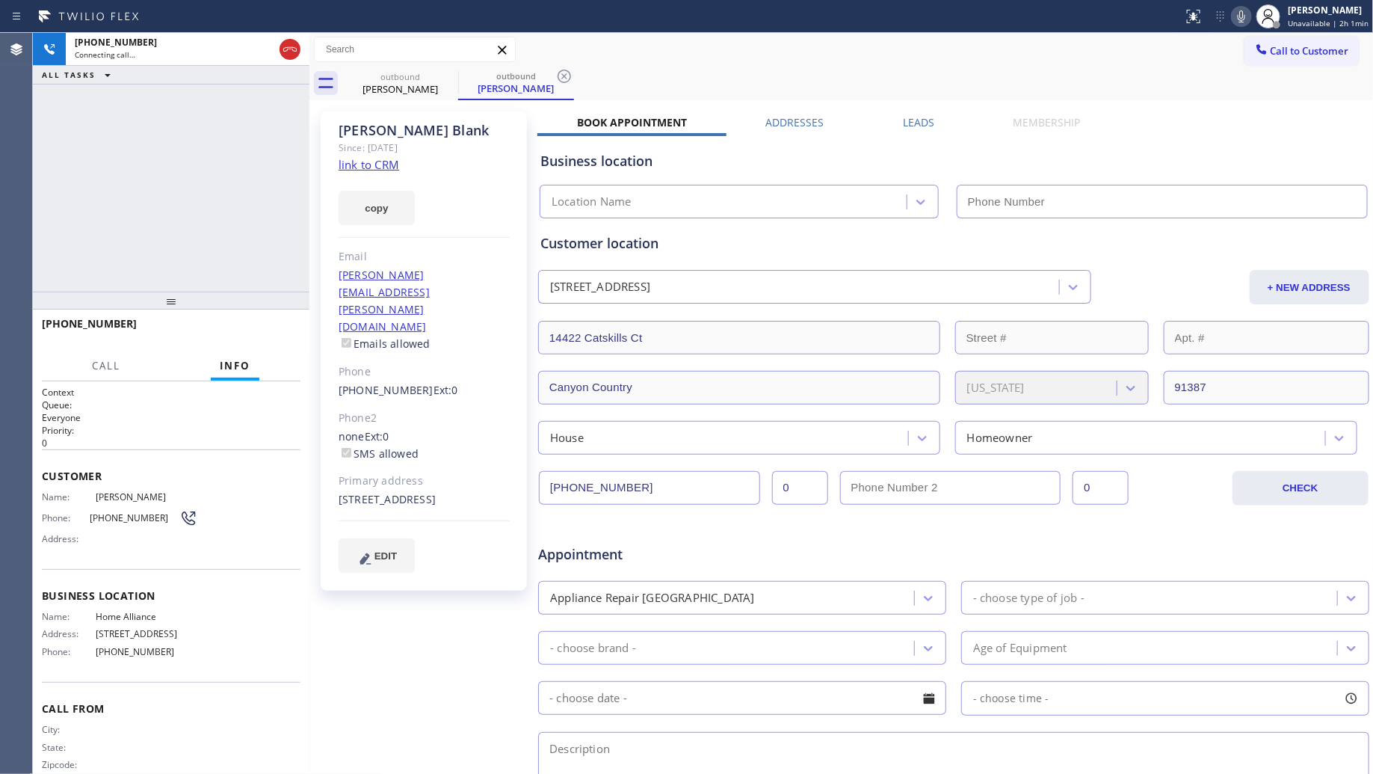
type input "[PHONE_NUMBER]"
drag, startPoint x: 563, startPoint y: 79, endPoint x: 570, endPoint y: 76, distance: 8.1
click at [564, 77] on icon at bounding box center [565, 76] width 18 height 18
drag, startPoint x: 573, startPoint y: 76, endPoint x: 664, endPoint y: 67, distance: 90.8
click at [576, 75] on div "outbound [PERSON_NAME]" at bounding box center [858, 84] width 1032 height 34
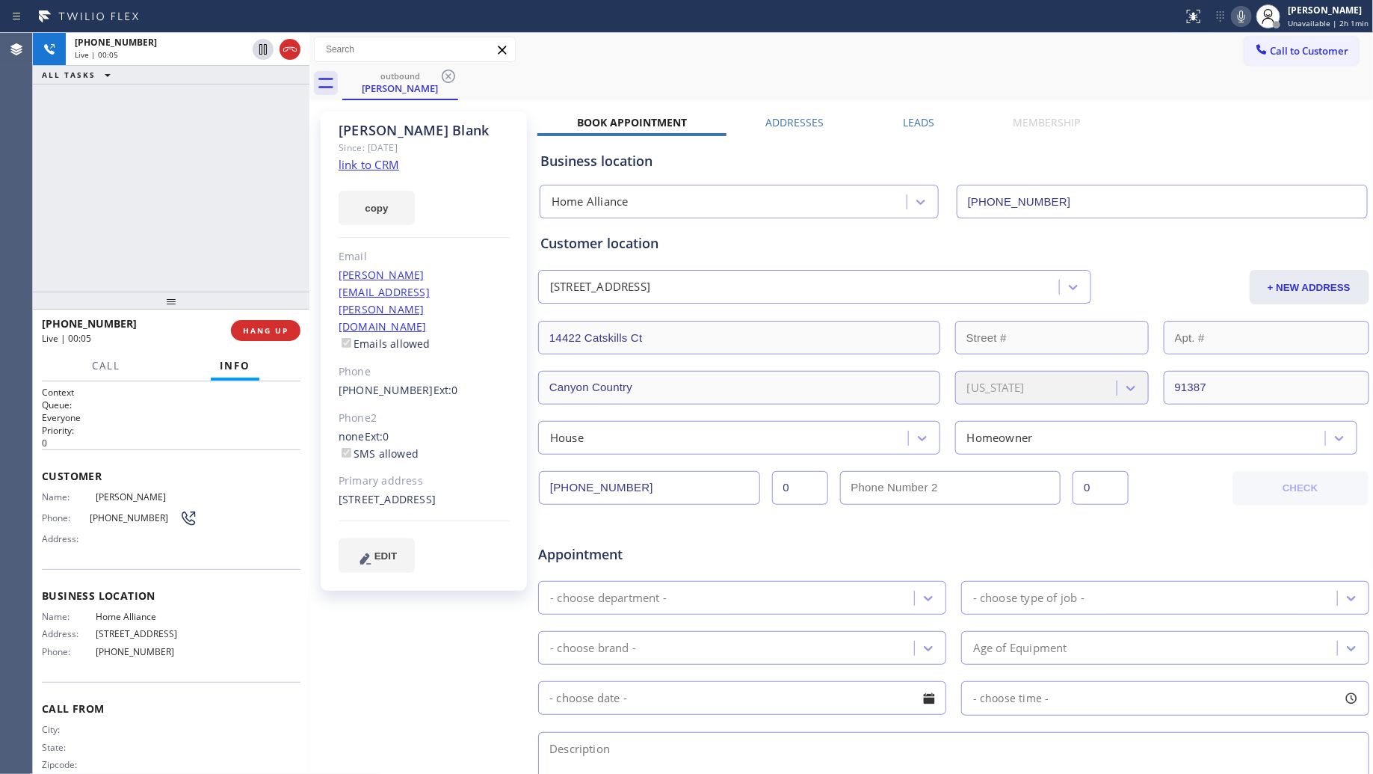
click at [1247, 15] on icon at bounding box center [1242, 16] width 18 height 18
click at [113, 370] on span "Call" at bounding box center [106, 365] width 28 height 13
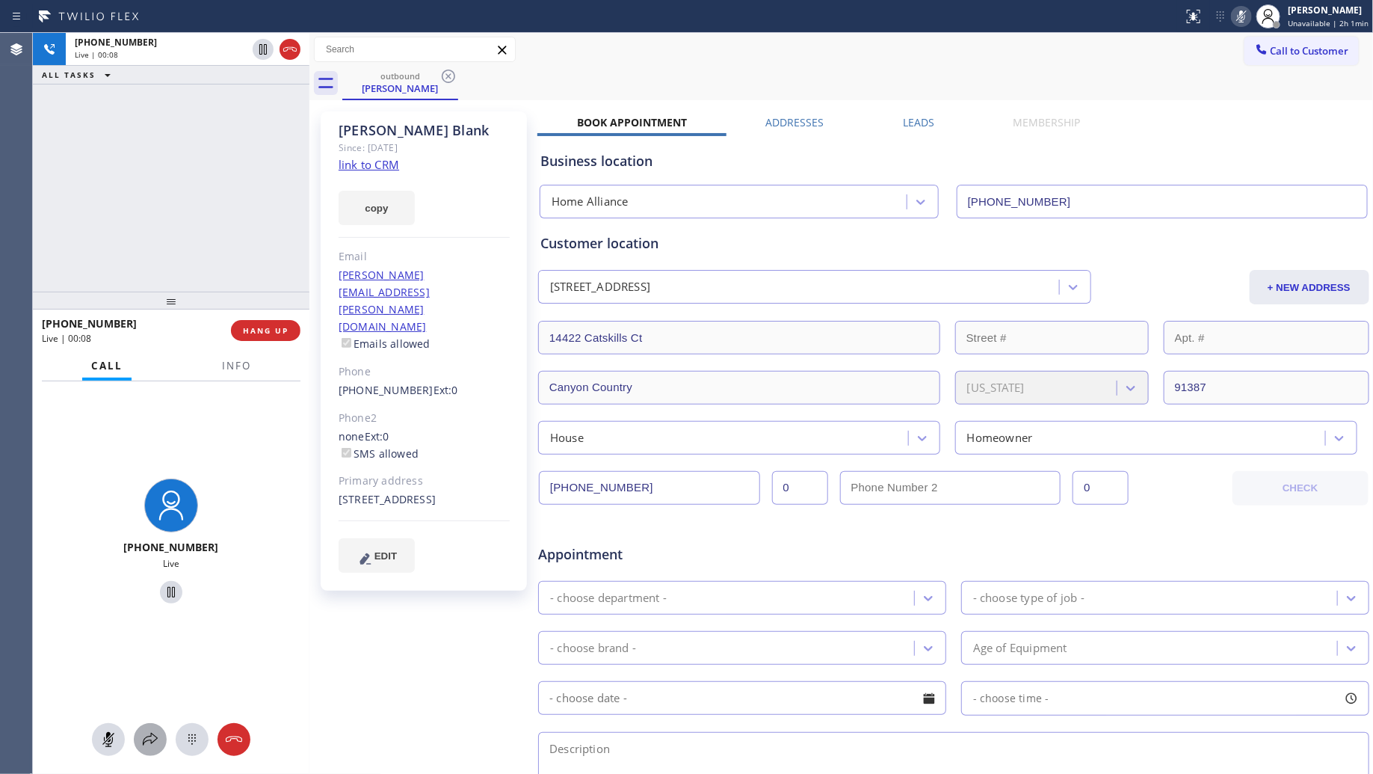
click at [135, 741] on div at bounding box center [150, 739] width 33 height 18
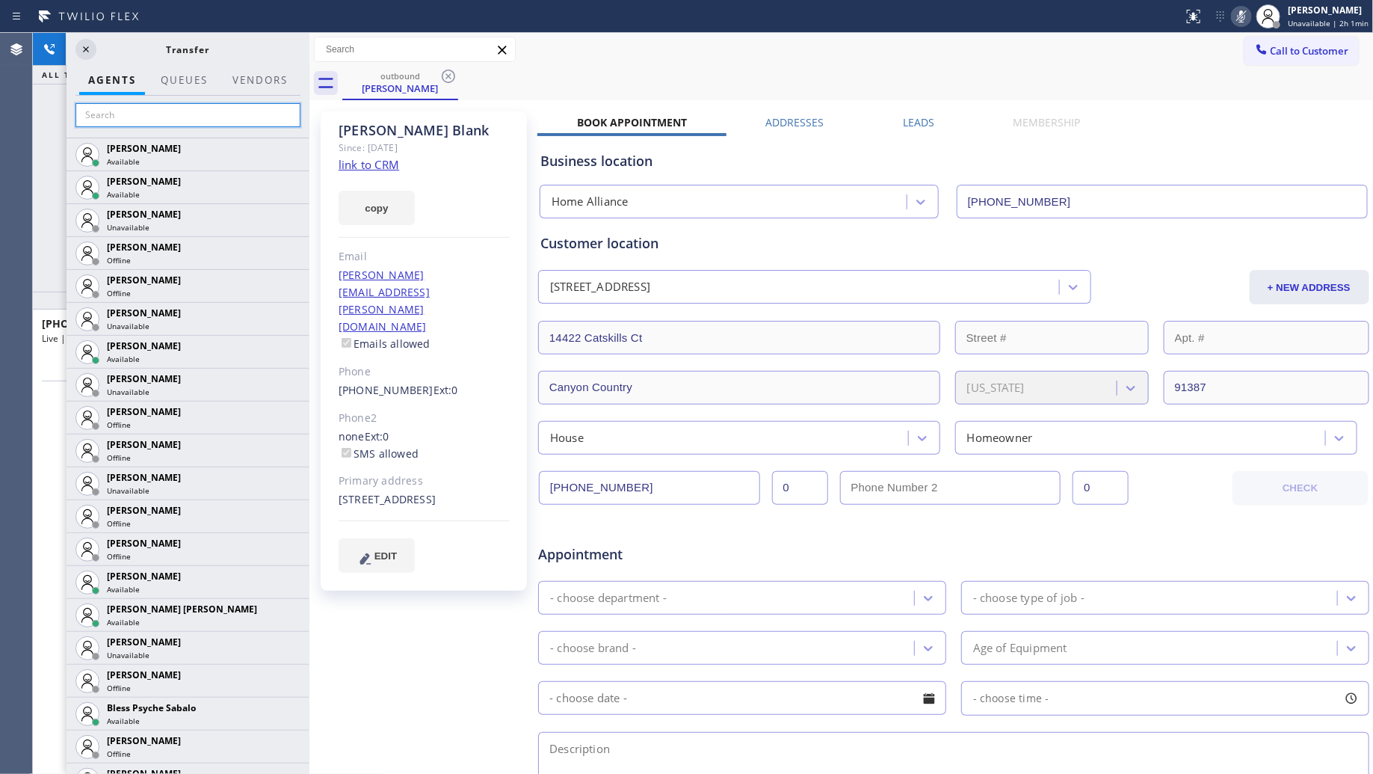
click at [229, 107] on input "text" at bounding box center [188, 115] width 225 height 24
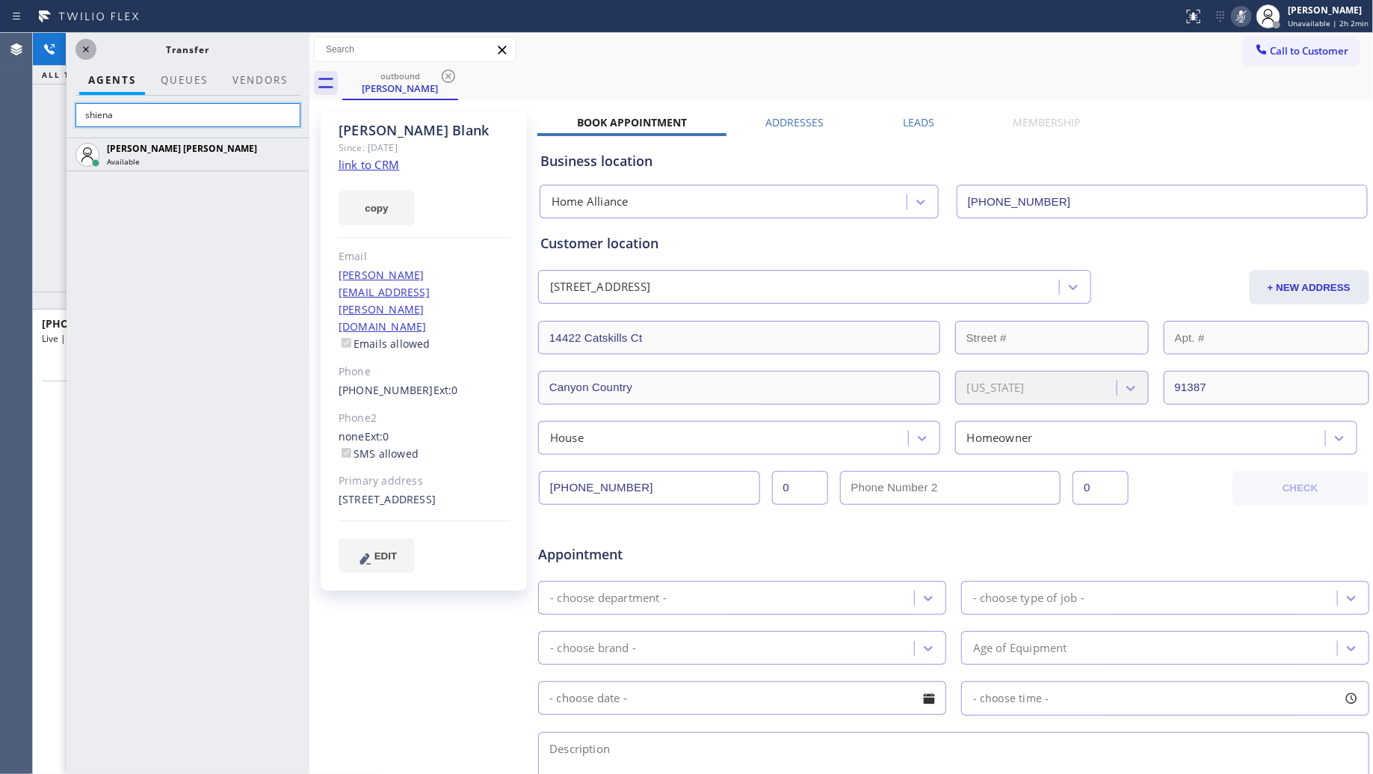
type input "shiena"
click at [77, 47] on icon at bounding box center [86, 49] width 18 height 18
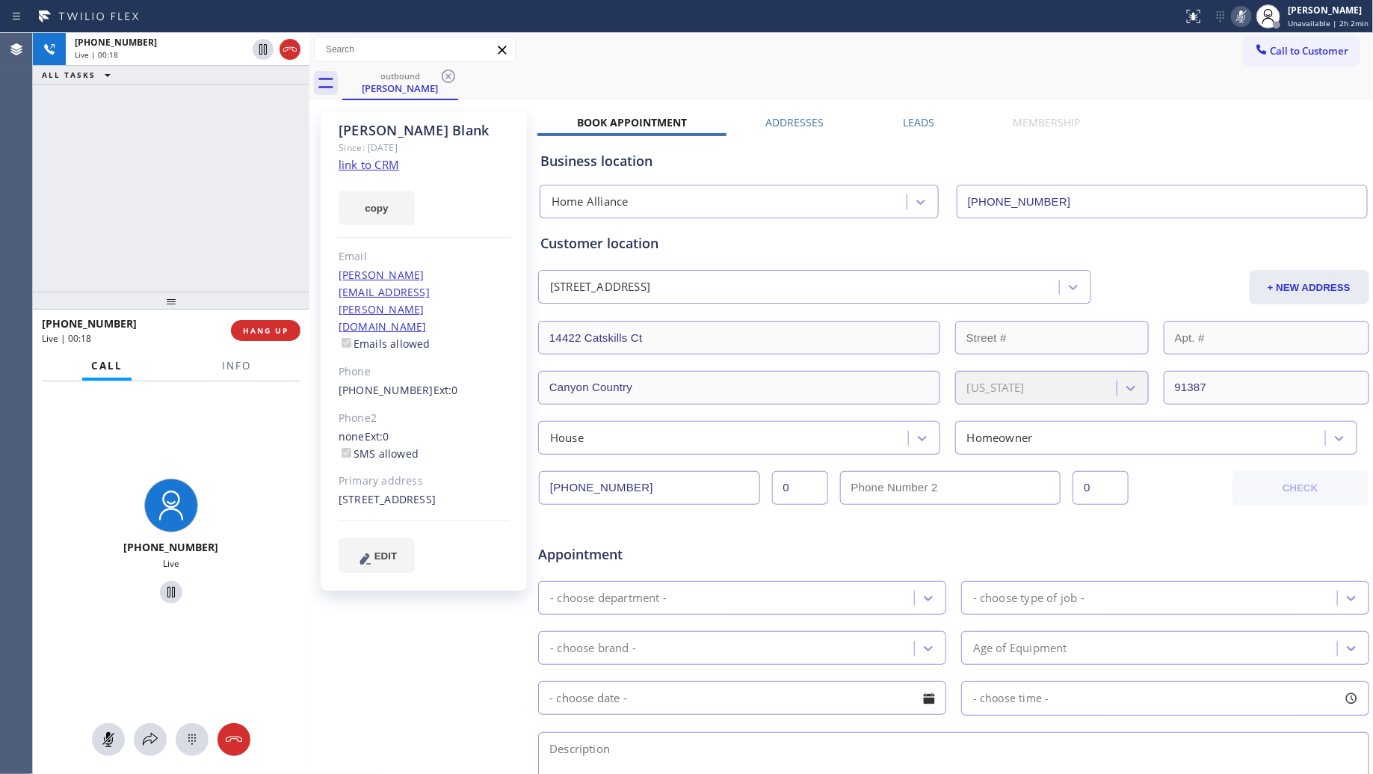
drag, startPoint x: 300, startPoint y: 53, endPoint x: 278, endPoint y: 83, distance: 36.9
click at [299, 54] on div at bounding box center [290, 49] width 21 height 18
click at [277, 315] on div "[PHONE_NUMBER] Live | 00:19 HANG UP" at bounding box center [171, 330] width 259 height 39
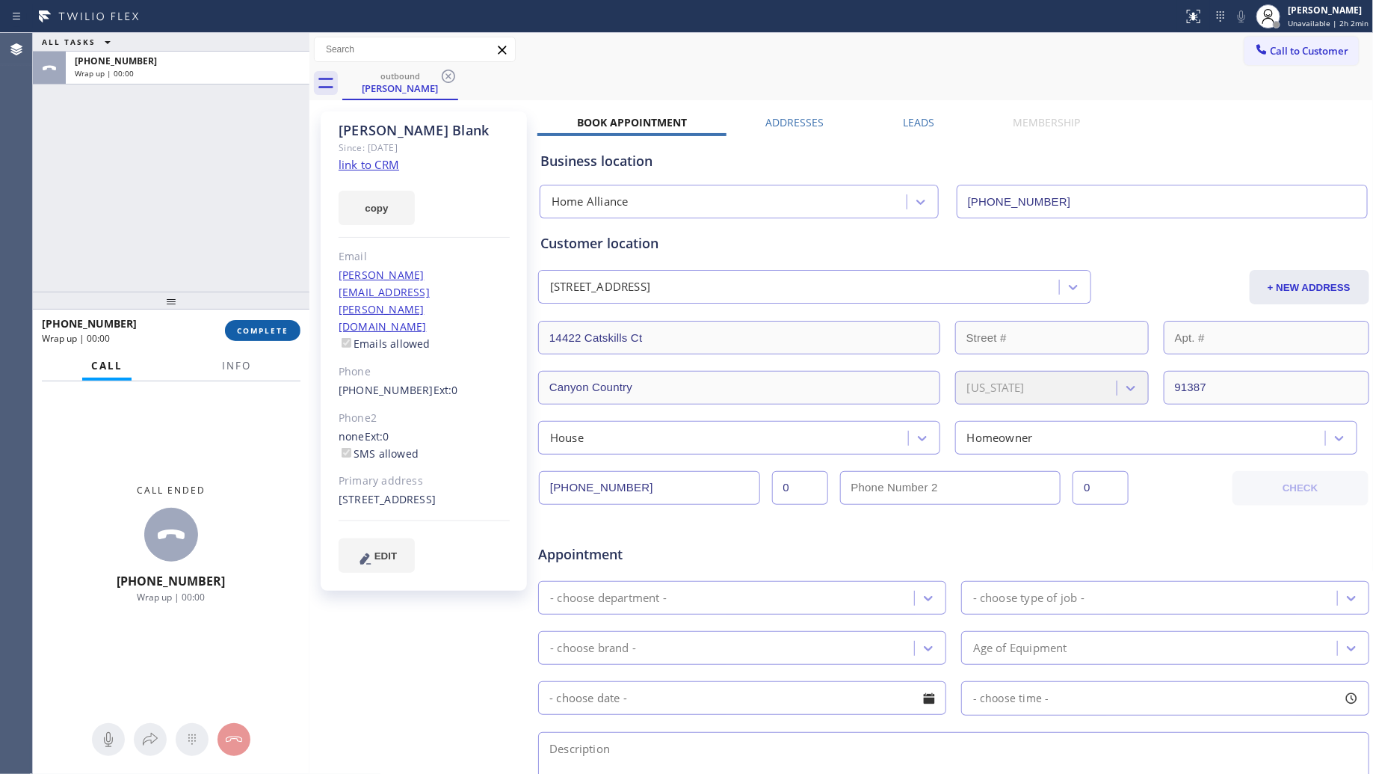
click at [281, 320] on div "[PHONE_NUMBER] Wrap up | 00:00 COMPLETE" at bounding box center [171, 330] width 259 height 39
click at [281, 323] on button "COMPLETE" at bounding box center [263, 330] width 76 height 21
click at [309, 330] on div at bounding box center [309, 403] width 0 height 741
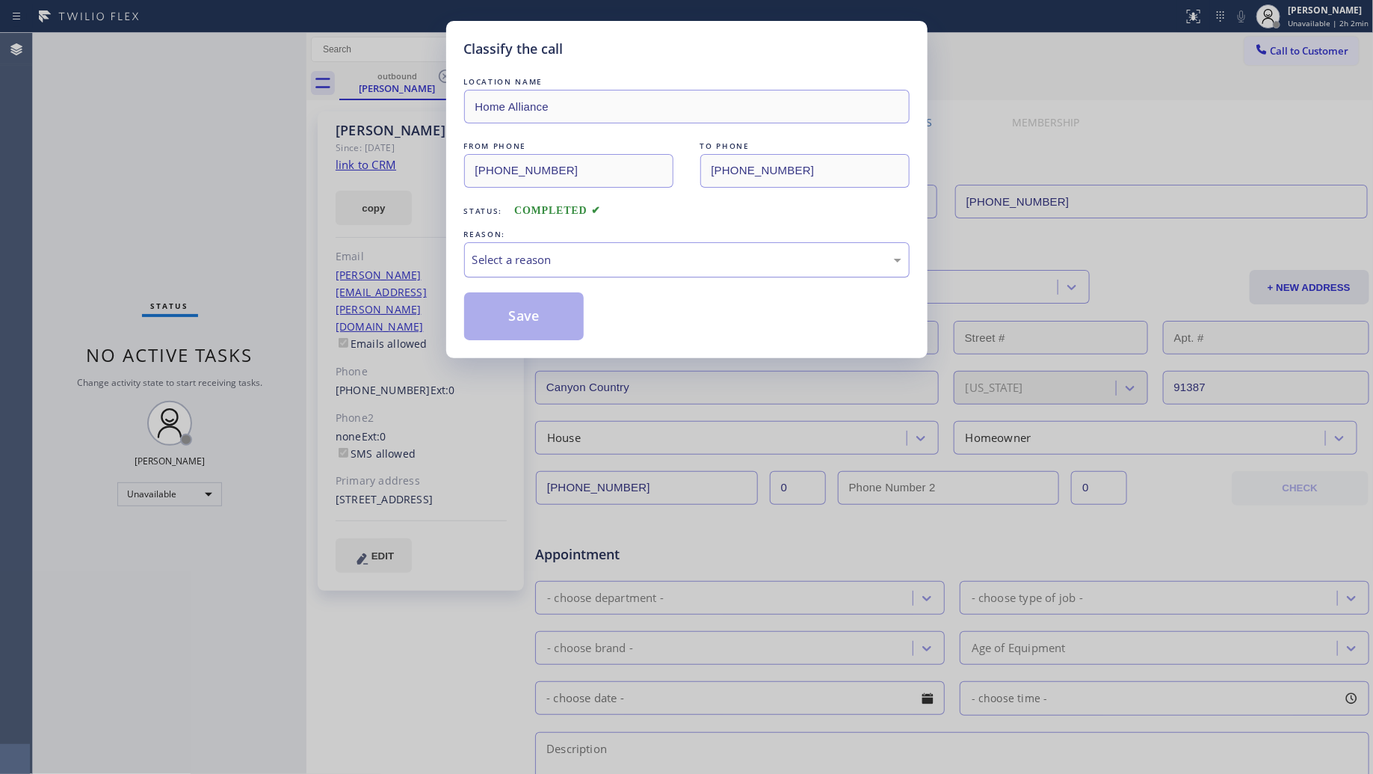
click at [599, 274] on div "Select a reason" at bounding box center [687, 259] width 446 height 35
click at [521, 322] on button "Save" at bounding box center [524, 316] width 120 height 48
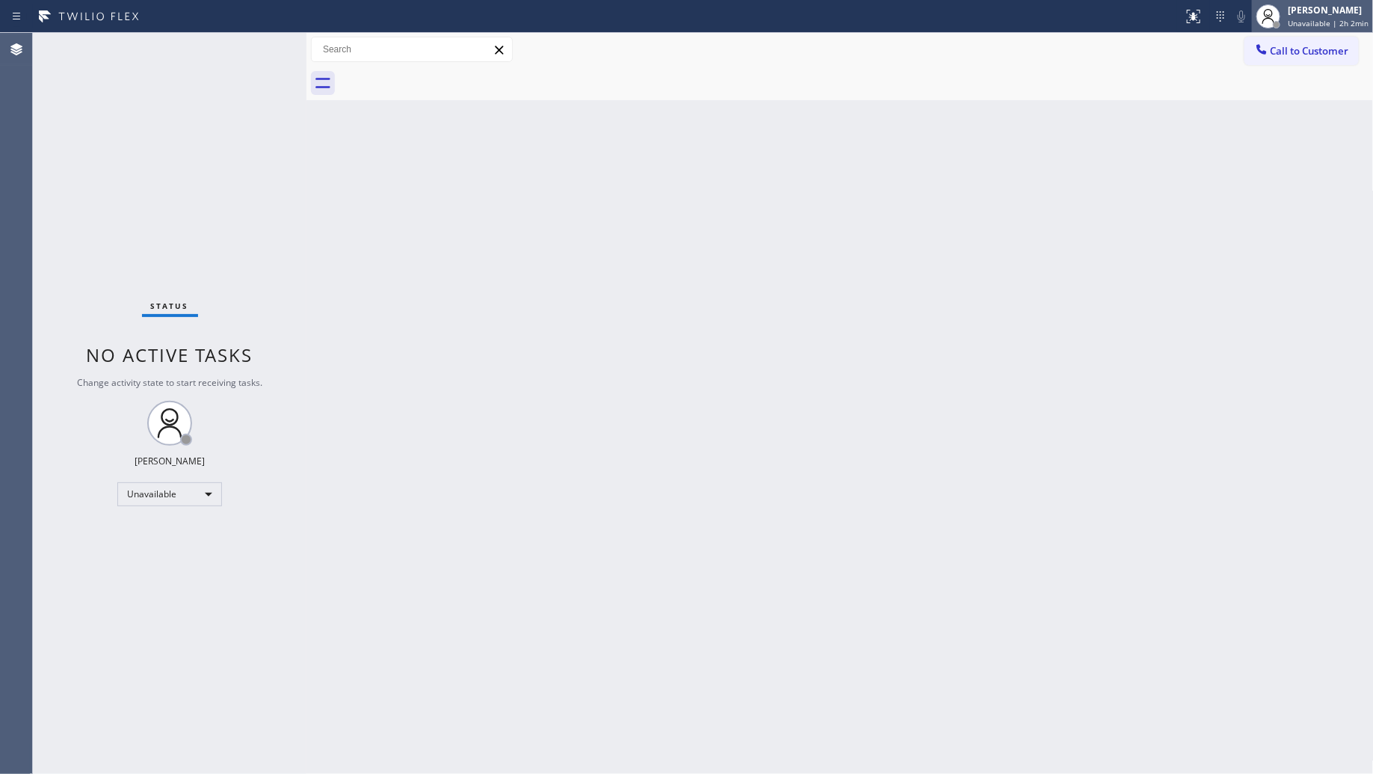
click at [1306, 18] on span "Unavailable | 2h 2min" at bounding box center [1328, 23] width 81 height 10
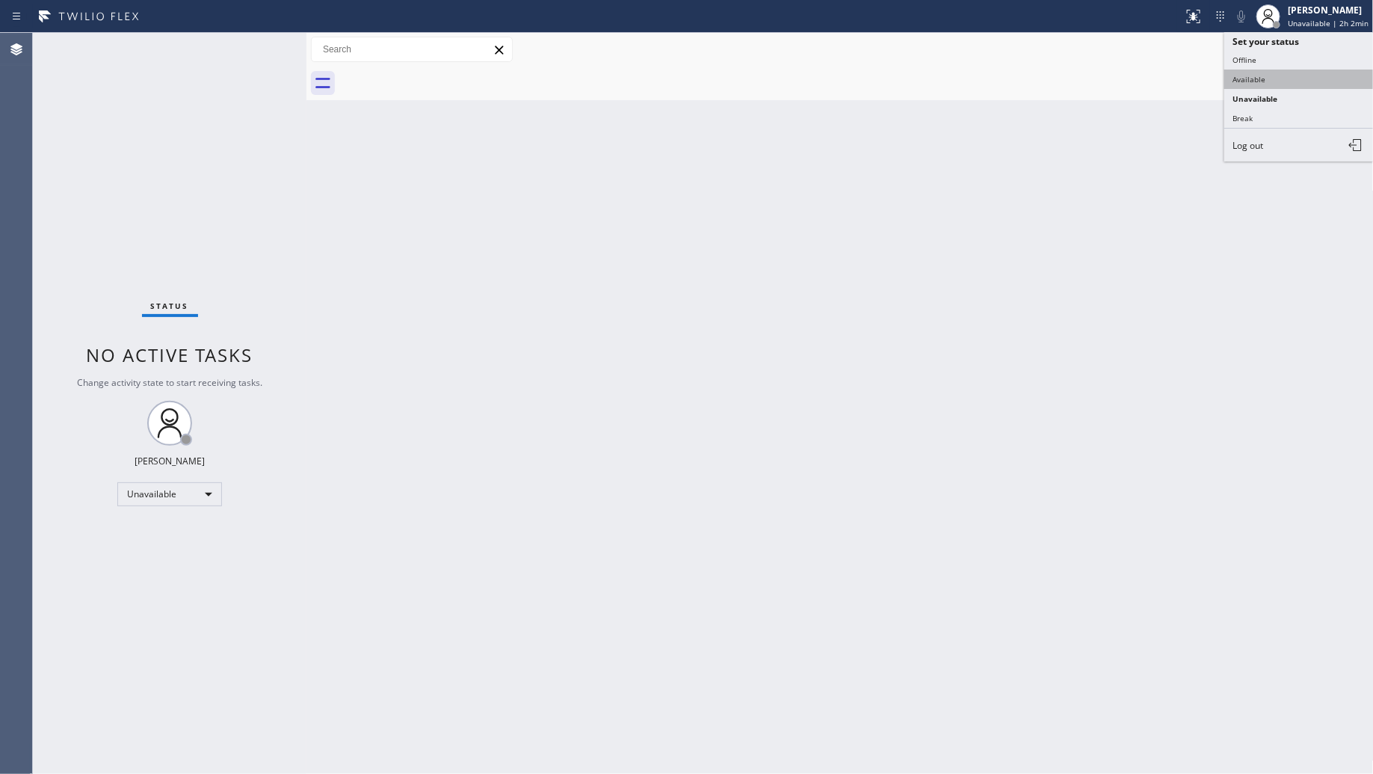
click at [1258, 72] on button "Available" at bounding box center [1300, 79] width 150 height 19
click at [841, 117] on div "Back to Dashboard Change Sender ID Customers Technicians Select a contact Outbo…" at bounding box center [841, 403] width 1068 height 741
drag, startPoint x: 1139, startPoint y: 187, endPoint x: 1156, endPoint y: 129, distance: 60.8
click at [1138, 188] on div "Back to Dashboard Change Sender ID Customers Technicians Select a contact Outbo…" at bounding box center [841, 403] width 1068 height 741
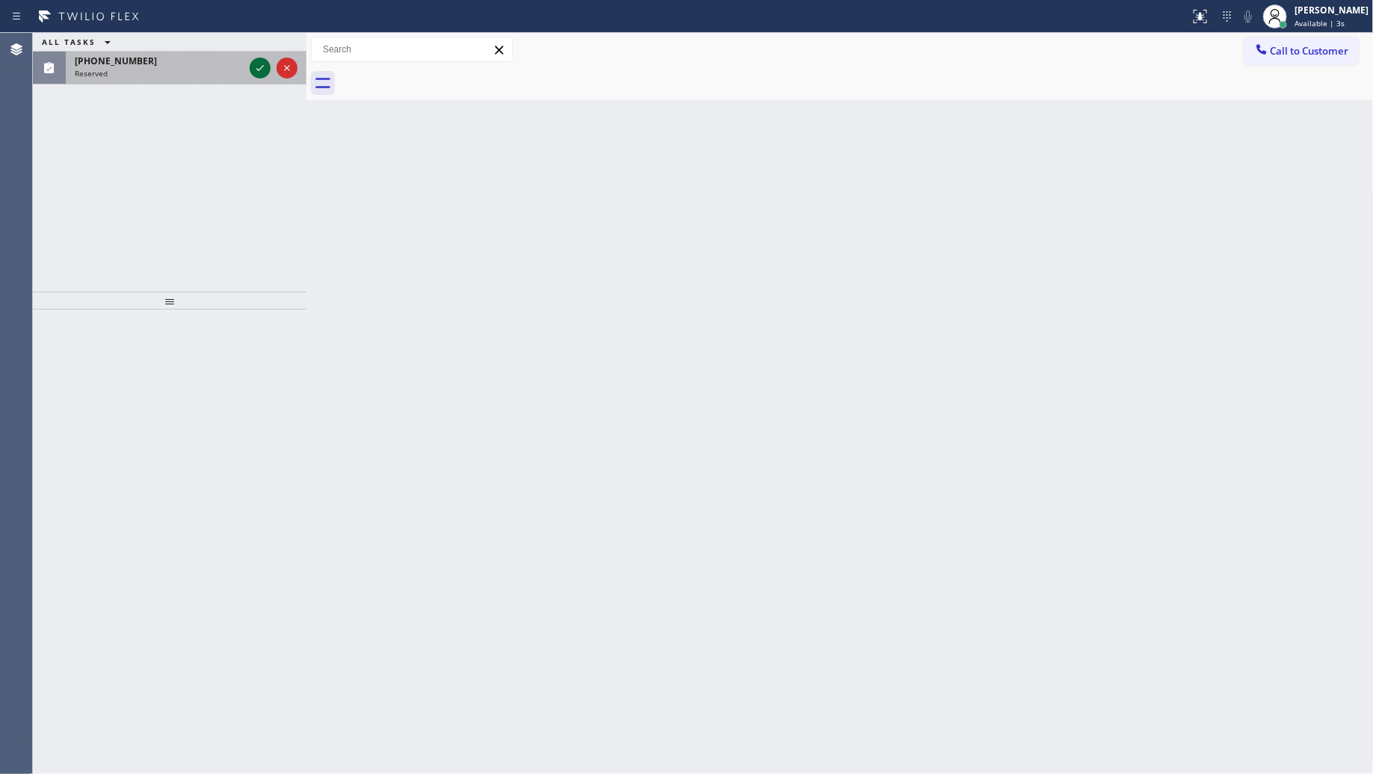
click at [256, 62] on icon at bounding box center [260, 68] width 18 height 18
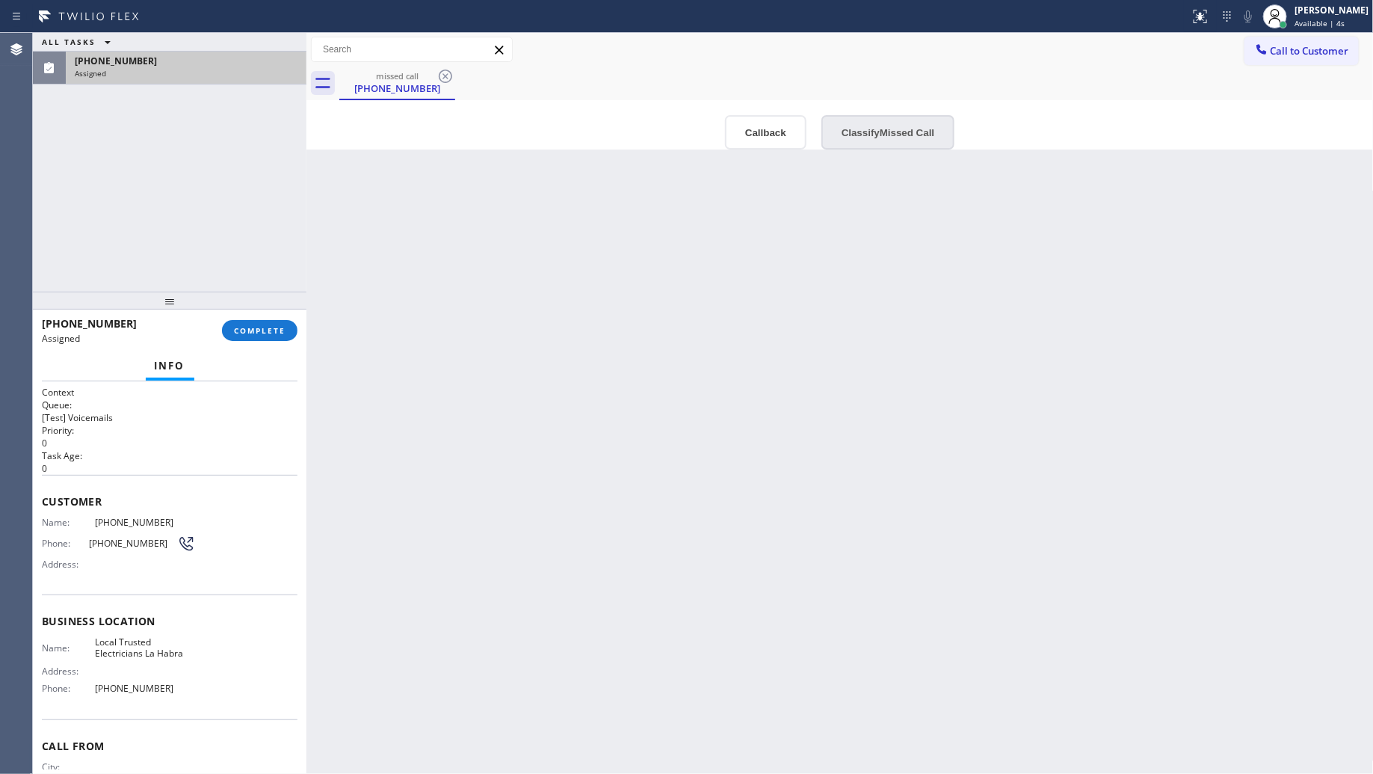
type input "[PHONE_NUMBER]"
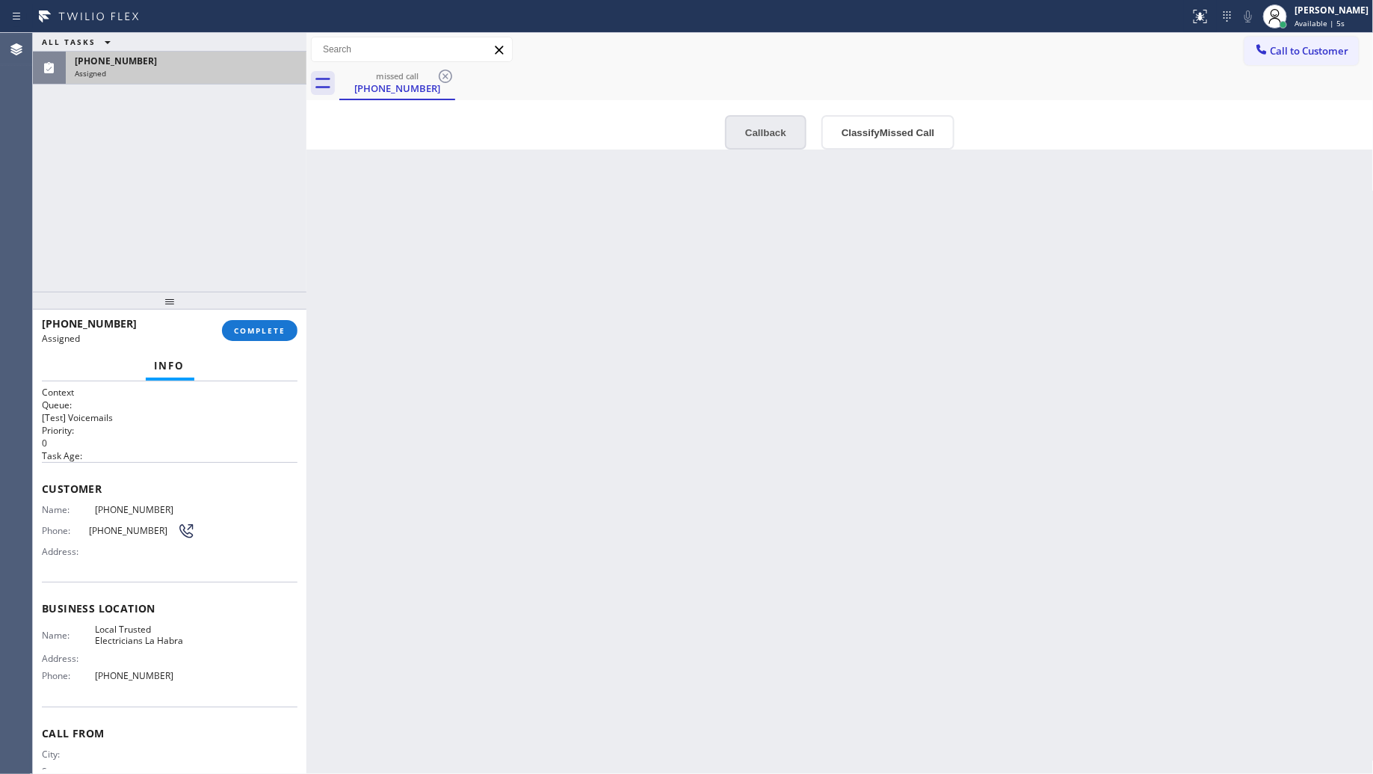
click at [759, 120] on button "Callback" at bounding box center [765, 132] width 81 height 34
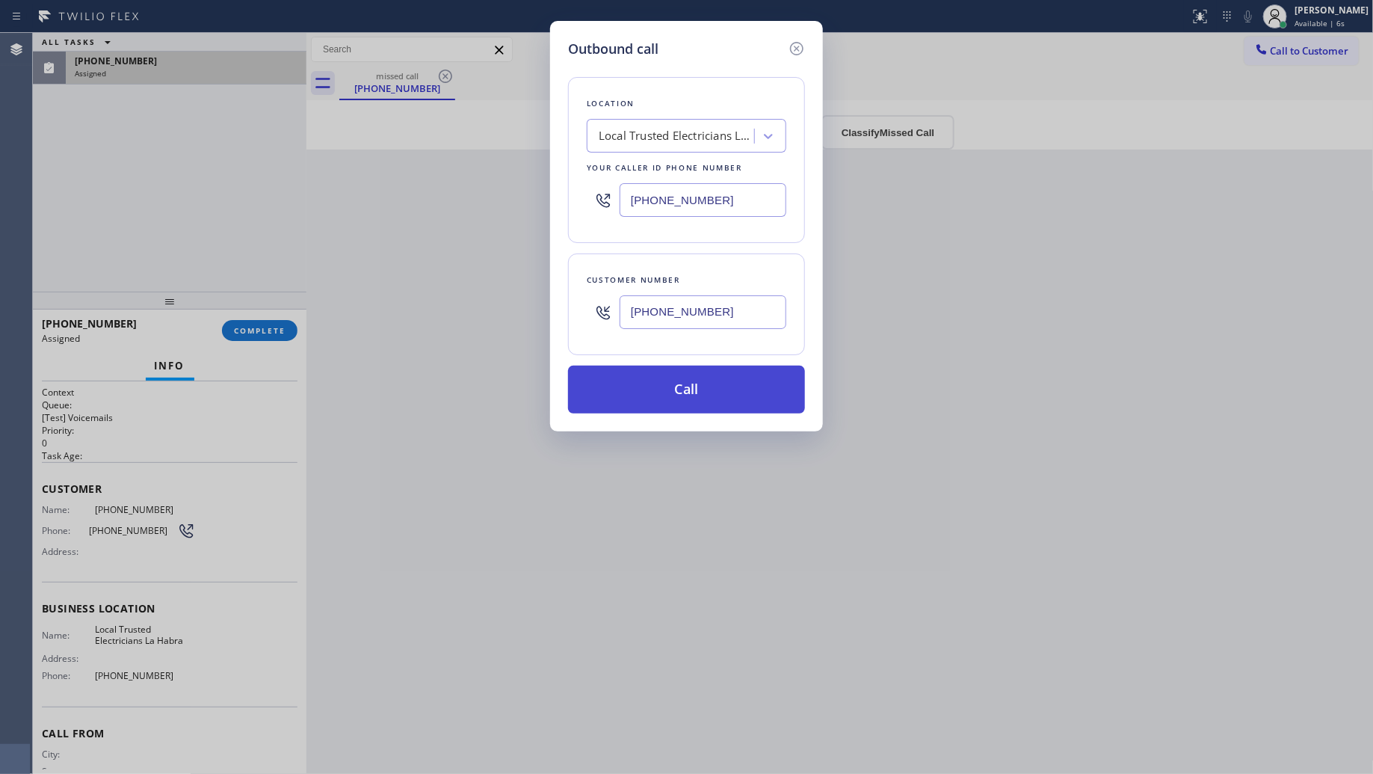
click at [692, 400] on button "Call" at bounding box center [686, 390] width 237 height 48
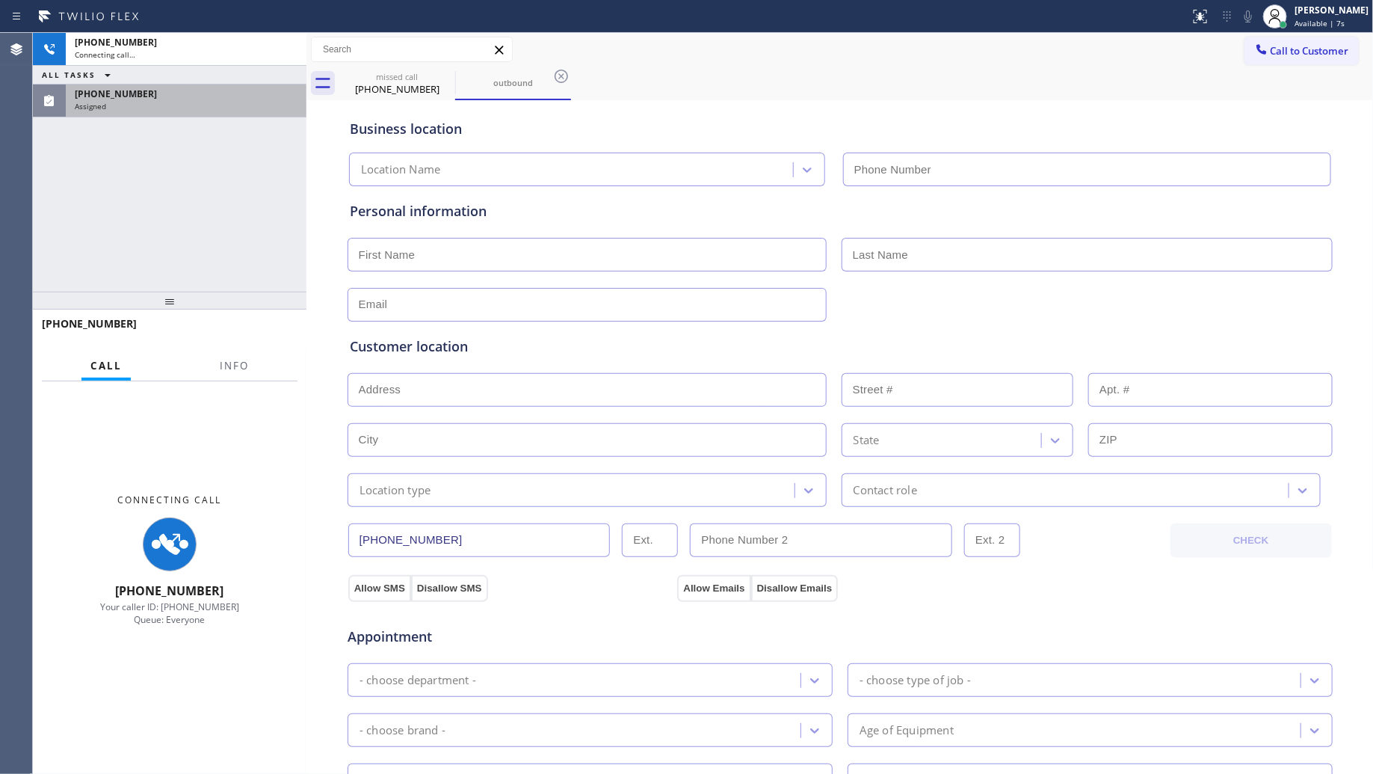
type input "[PHONE_NUMBER]"
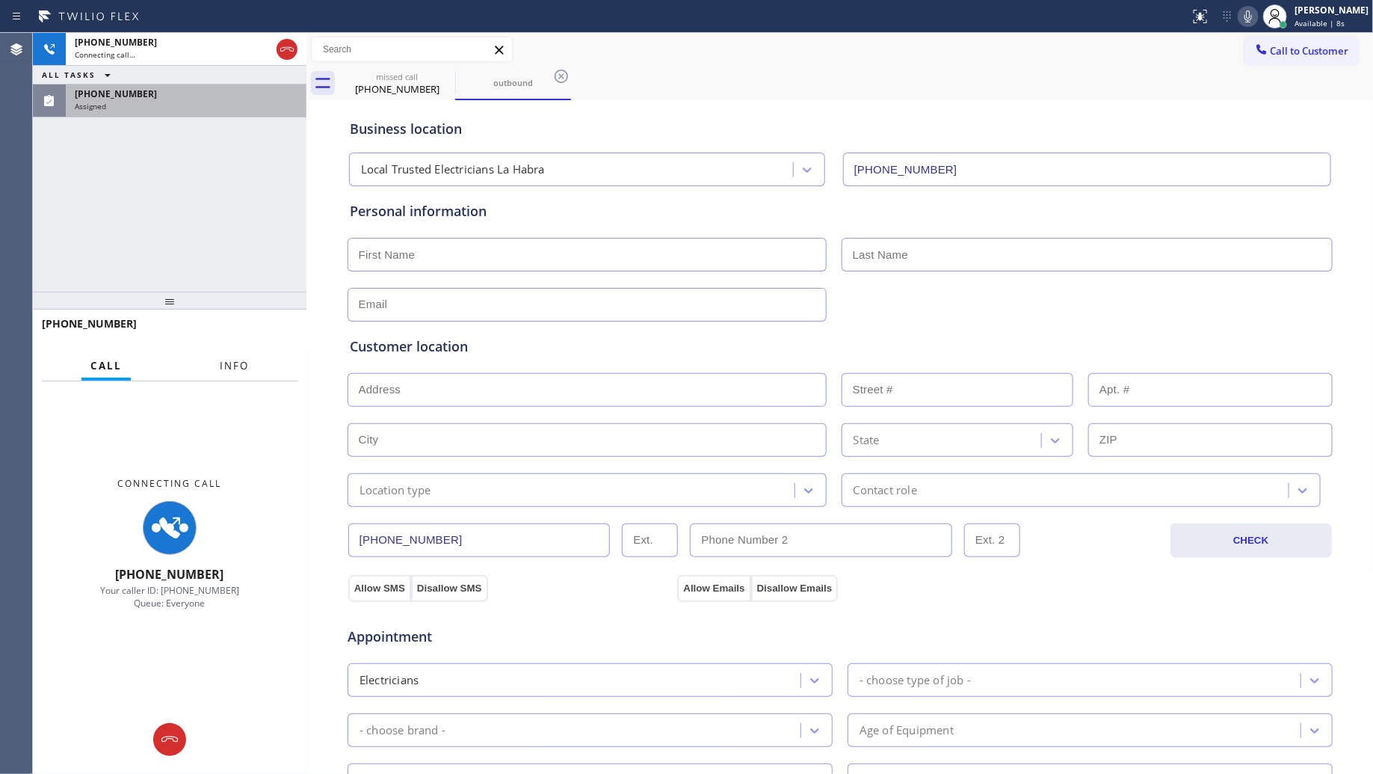
click at [218, 356] on button "Info" at bounding box center [234, 365] width 47 height 29
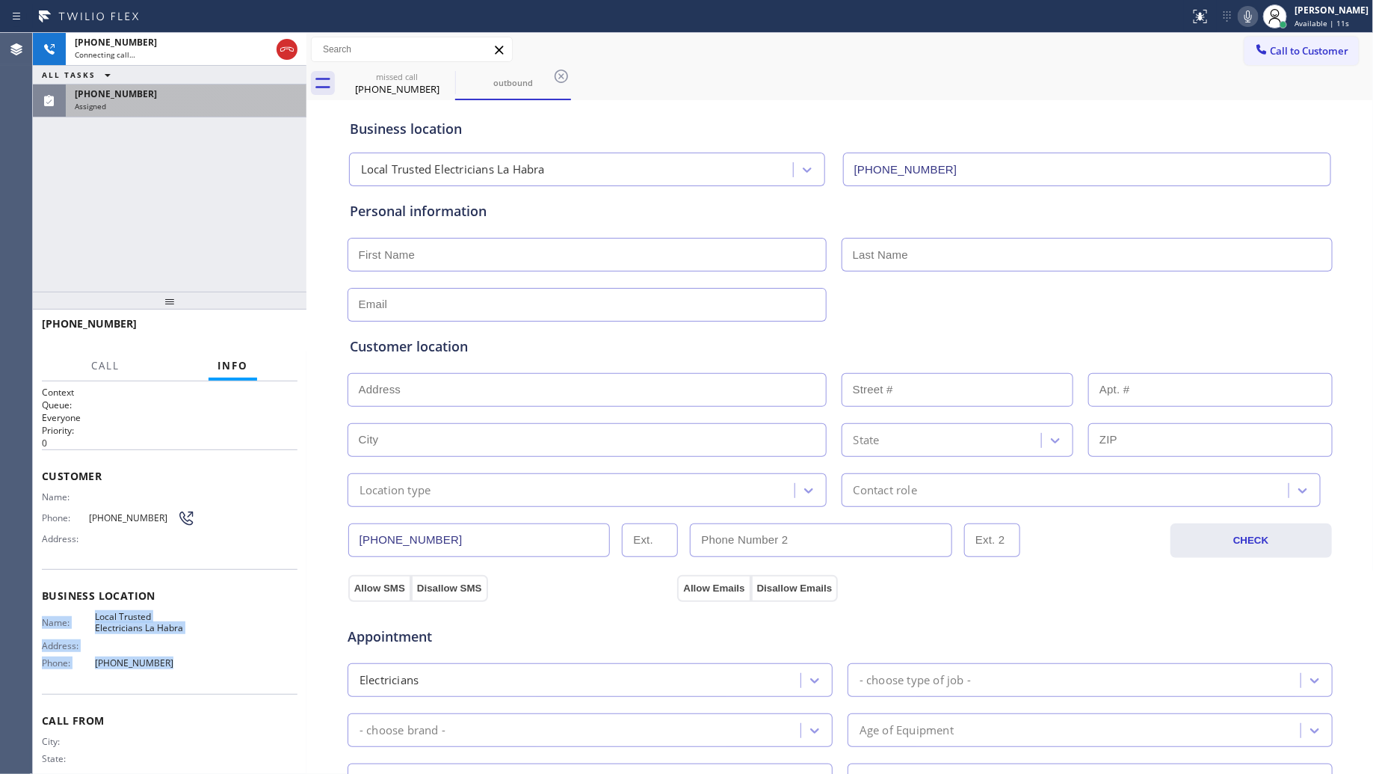
drag, startPoint x: 162, startPoint y: 662, endPoint x: 43, endPoint y: 615, distance: 128.3
click at [43, 615] on div "Name: Local Trusted Electricians La Habra Address: Phone: [PHONE_NUMBER]" at bounding box center [118, 643] width 153 height 64
click at [422, 529] on input "[PHONE_NUMBER]" at bounding box center [479, 540] width 262 height 34
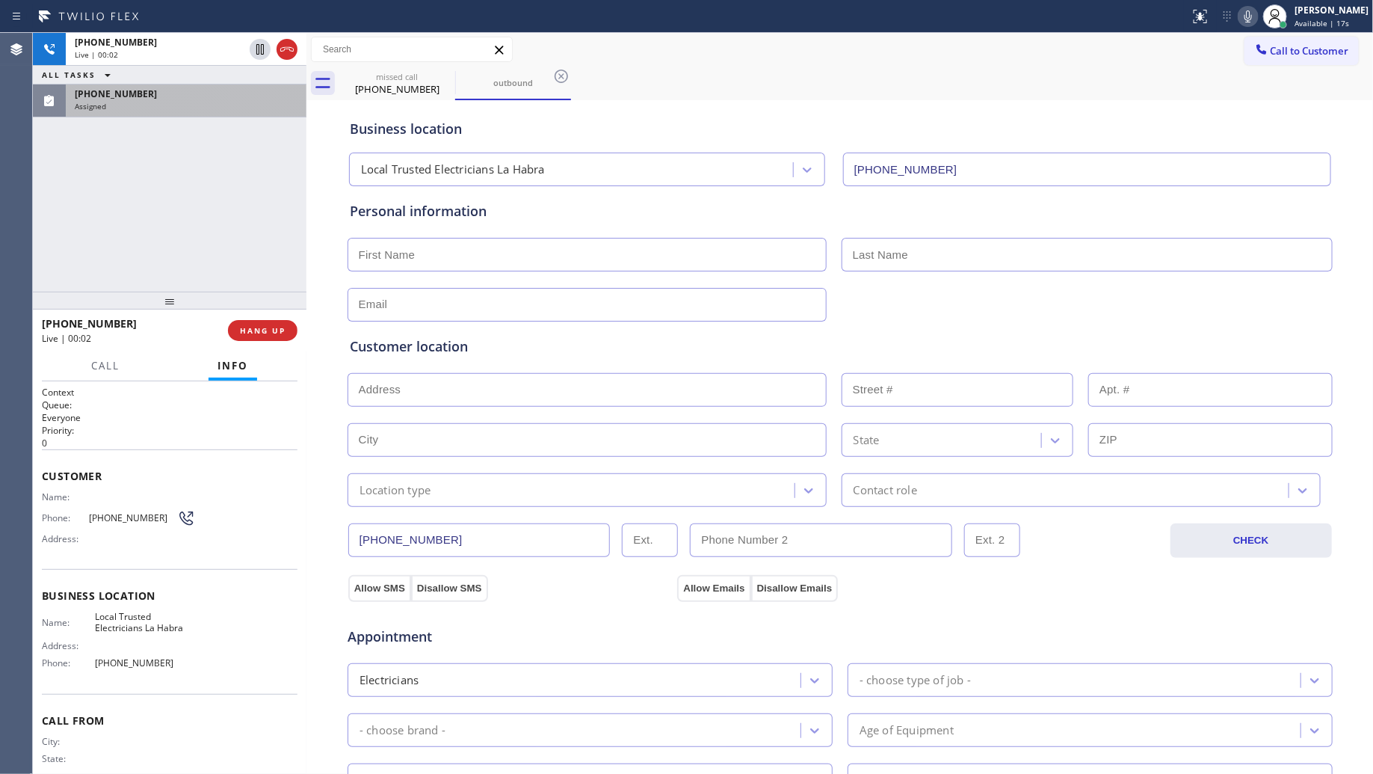
click at [1254, 21] on icon at bounding box center [1249, 16] width 18 height 18
click at [1255, 21] on icon at bounding box center [1249, 16] width 18 height 18
click at [299, 348] on div "[PHONE_NUMBER] Live | 00:05 ALL TASKS ALL TASKS ACTIVE TASKS TASKS IN WRAP UP […" at bounding box center [703, 403] width 1341 height 741
click at [285, 338] on button "HANG UP" at bounding box center [261, 330] width 70 height 21
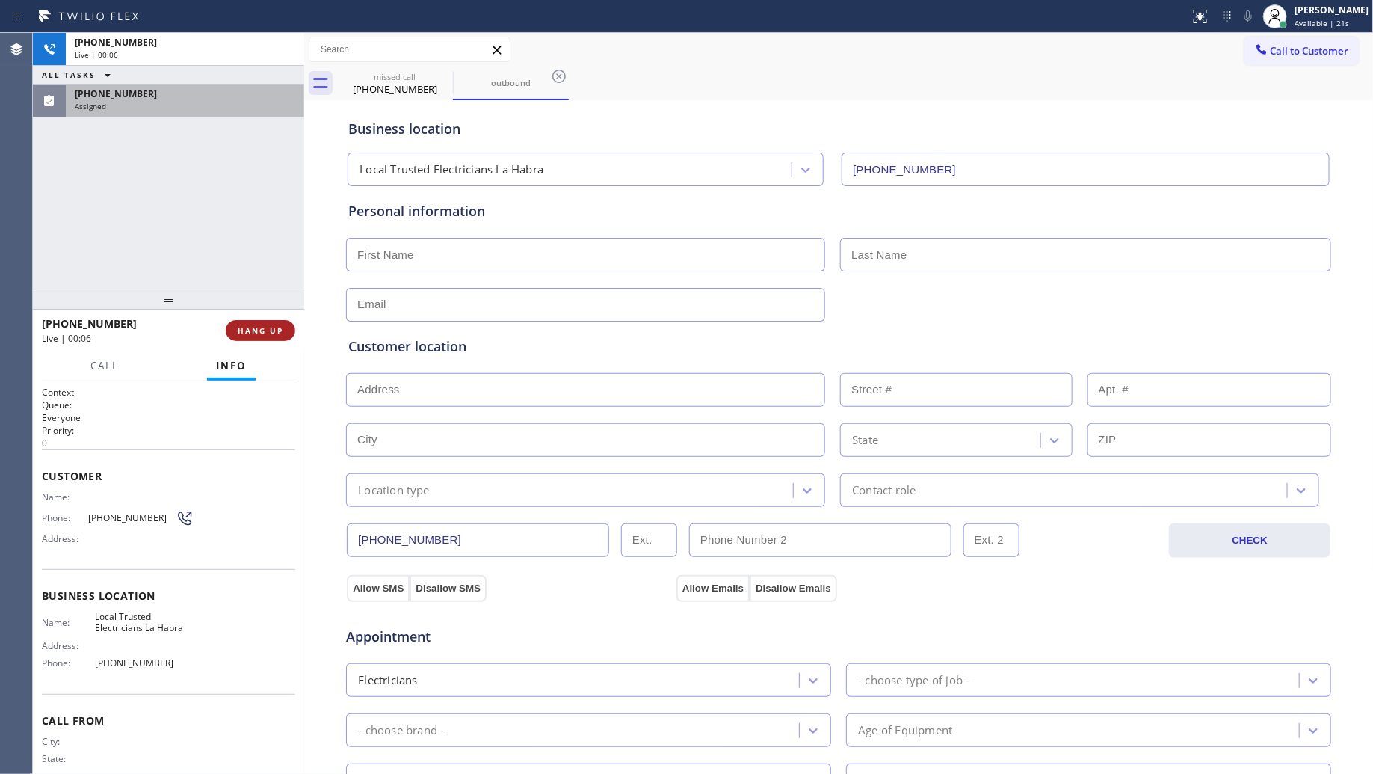
click at [271, 327] on span "HANG UP" at bounding box center [261, 330] width 46 height 10
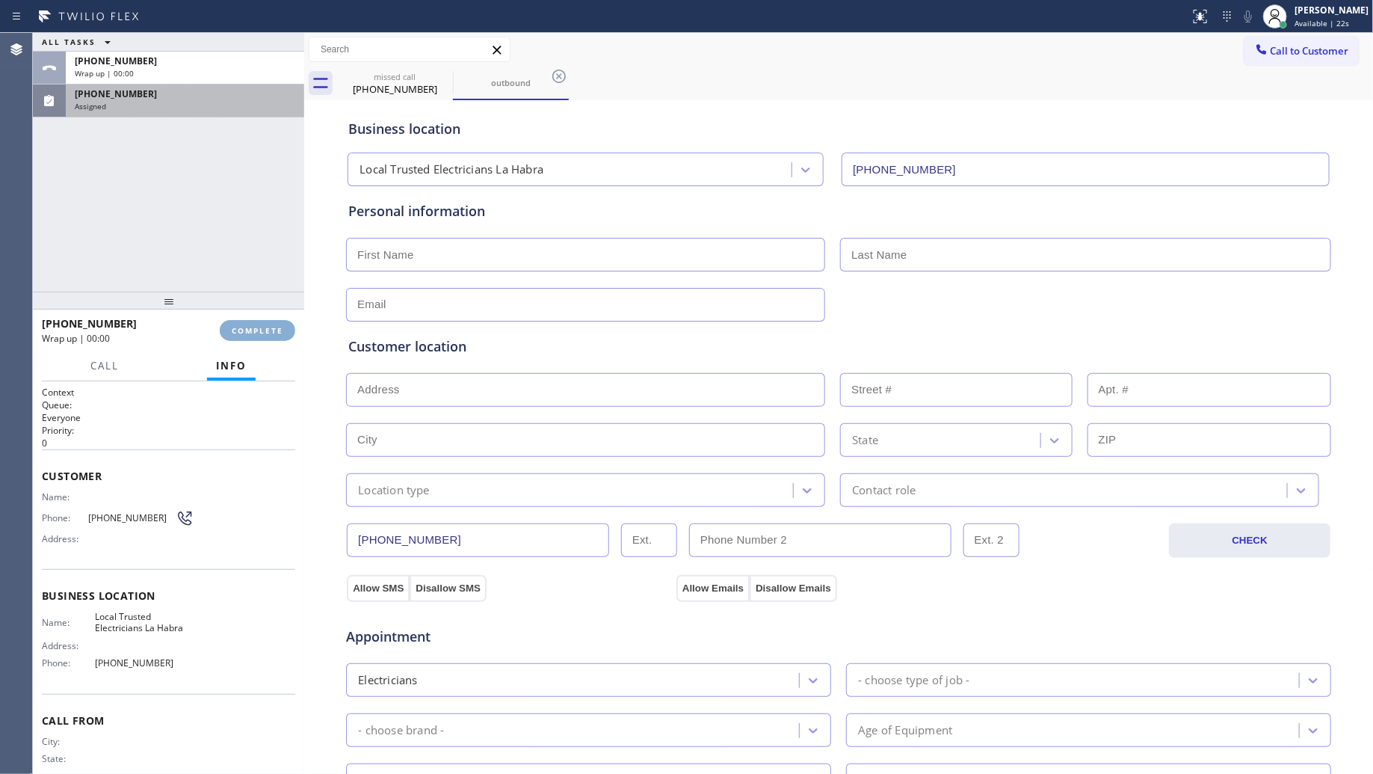
click at [271, 326] on span "COMPLETE" at bounding box center [258, 330] width 52 height 10
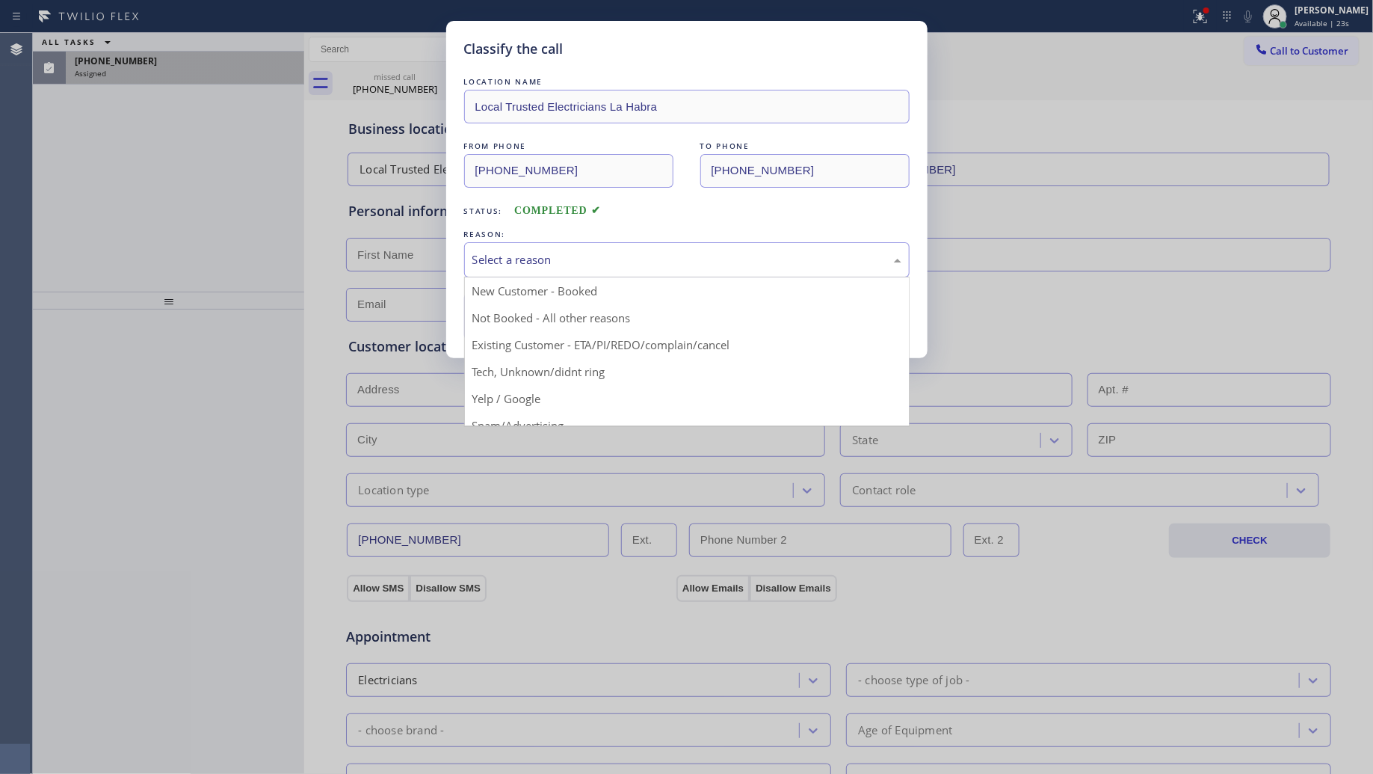
click at [532, 263] on div "Select a reason" at bounding box center [687, 259] width 429 height 17
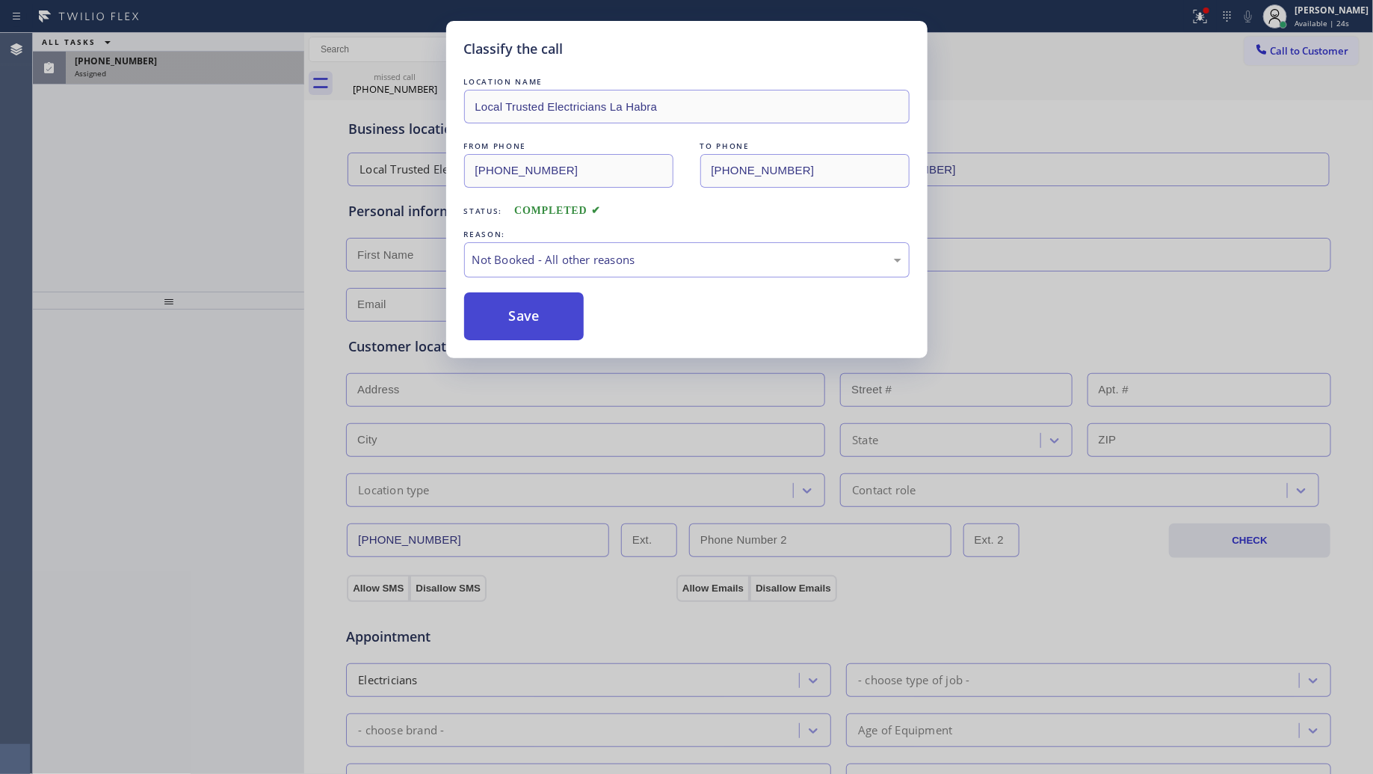
click at [492, 320] on button "Save" at bounding box center [524, 316] width 120 height 48
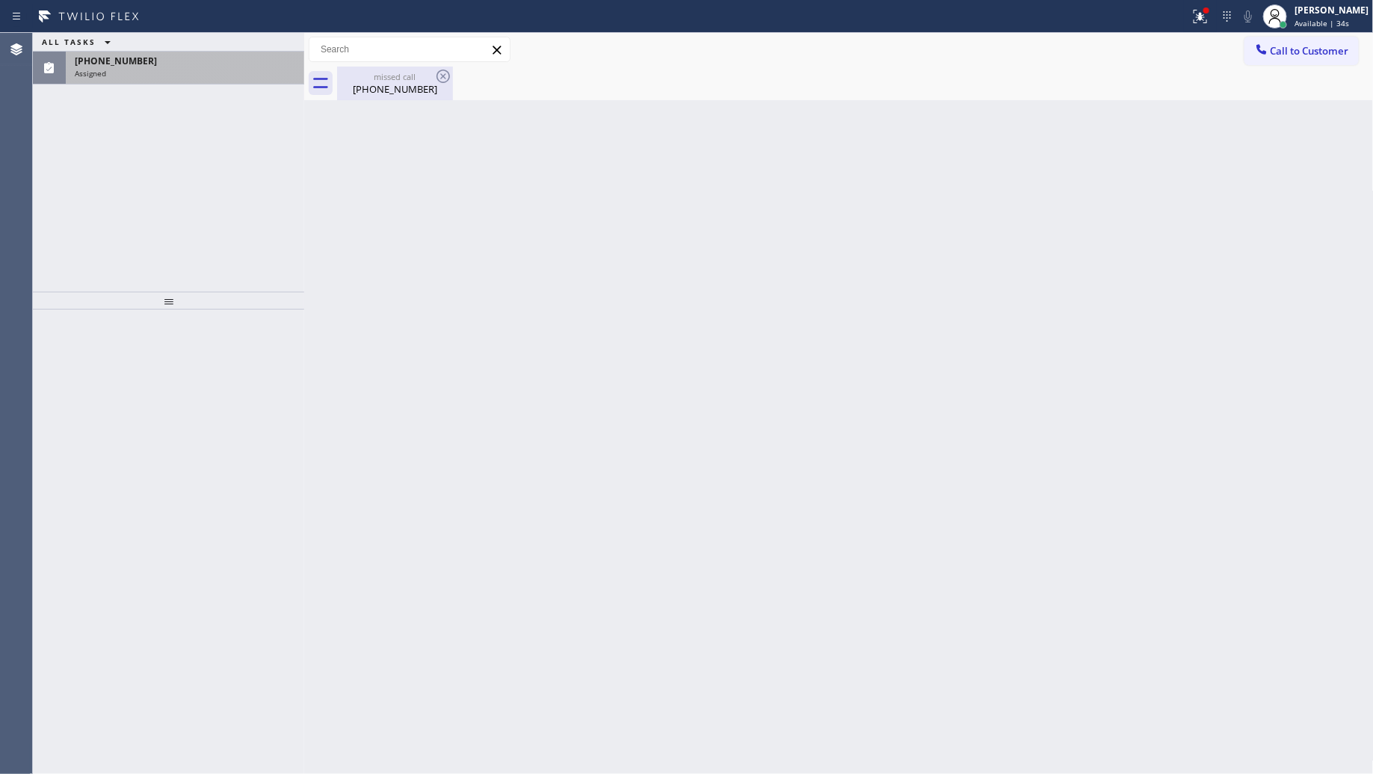
click at [371, 84] on div "[PHONE_NUMBER]" at bounding box center [395, 88] width 113 height 13
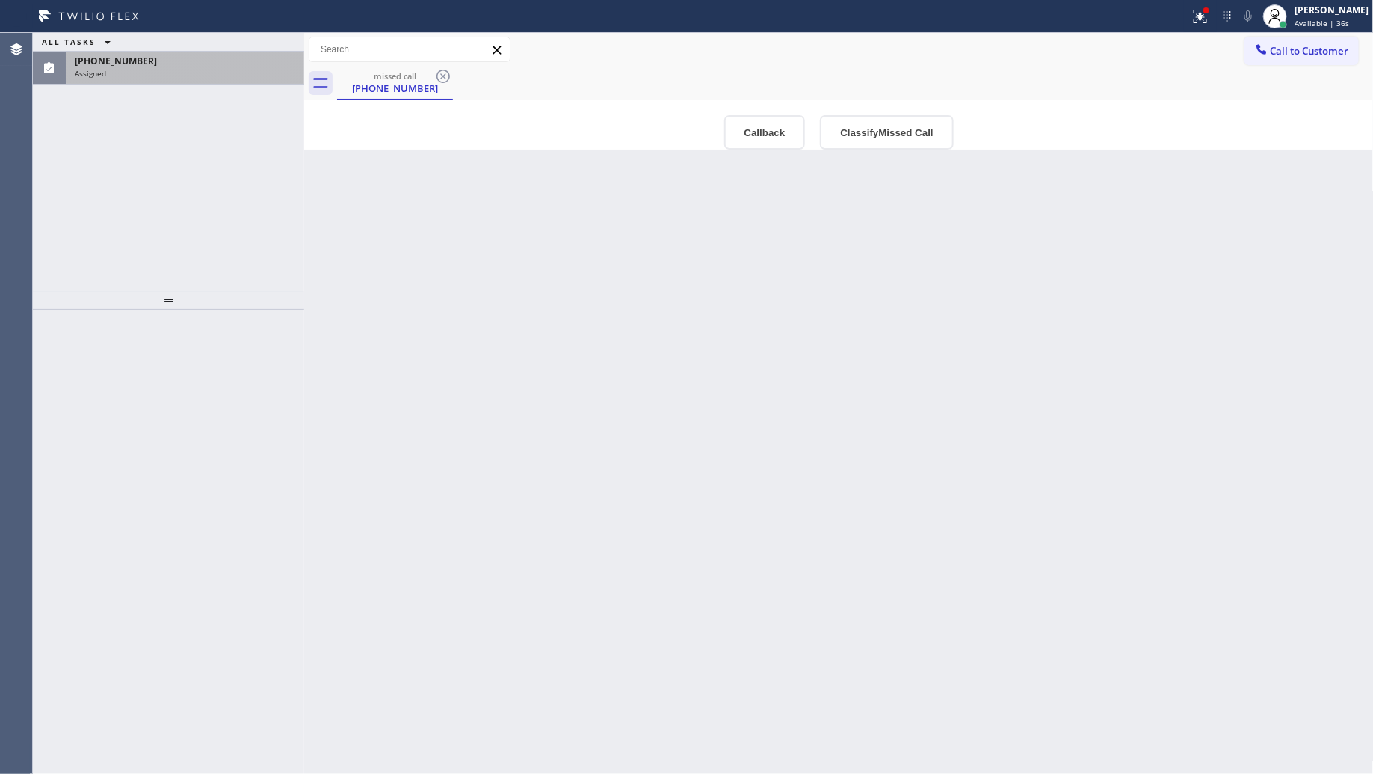
click at [173, 56] on div "[PHONE_NUMBER]" at bounding box center [185, 61] width 221 height 13
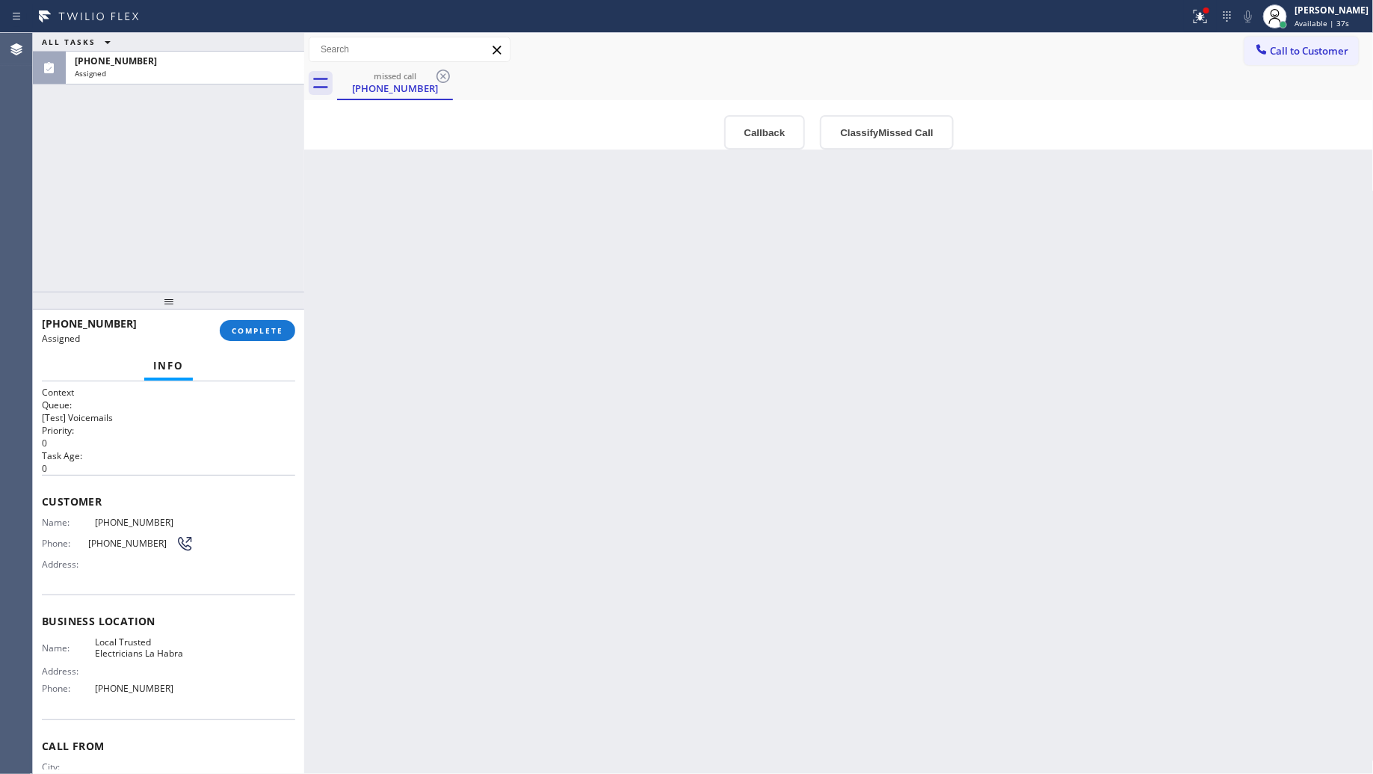
click at [887, 772] on html "Status report Issues detected These issues could affect your workflow. Please c…" at bounding box center [686, 387] width 1373 height 774
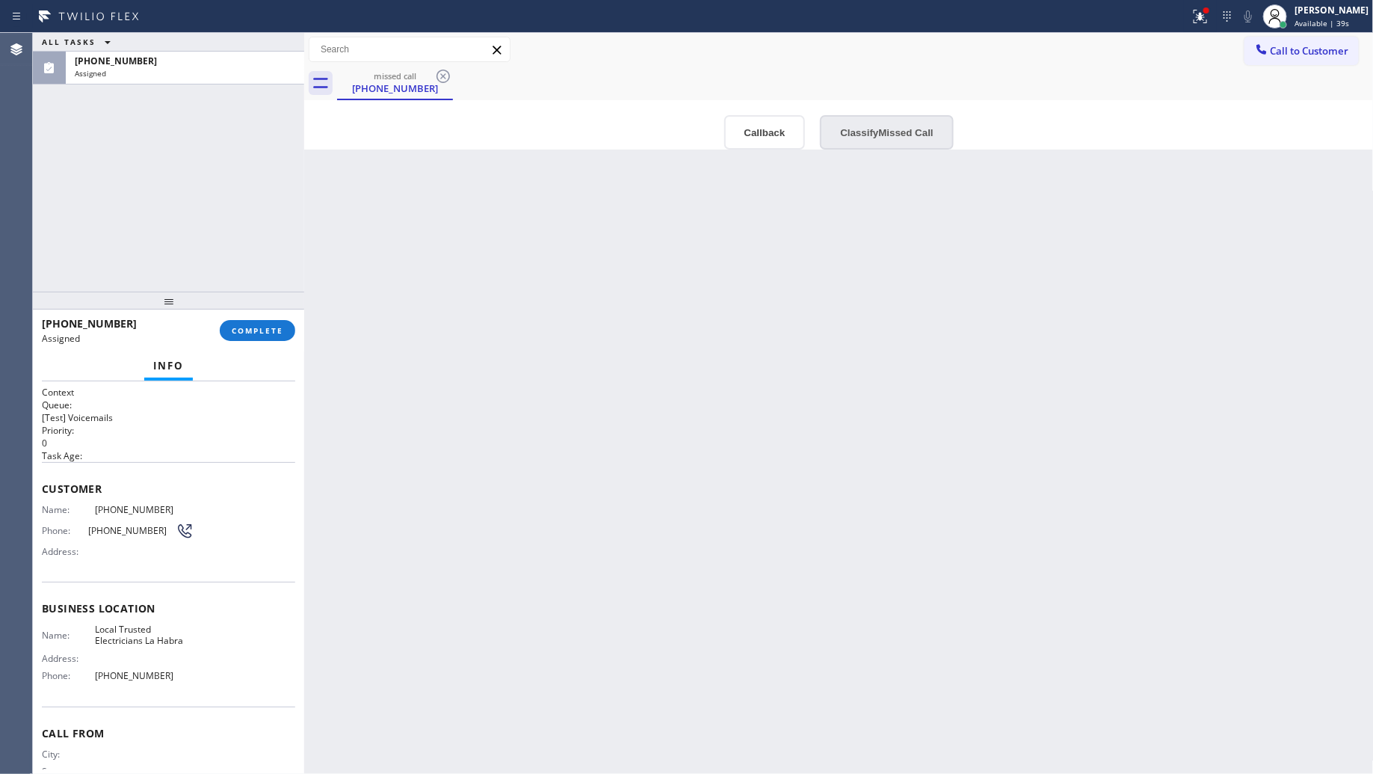
click at [872, 140] on button "Classify Missed Call" at bounding box center [886, 132] width 133 height 34
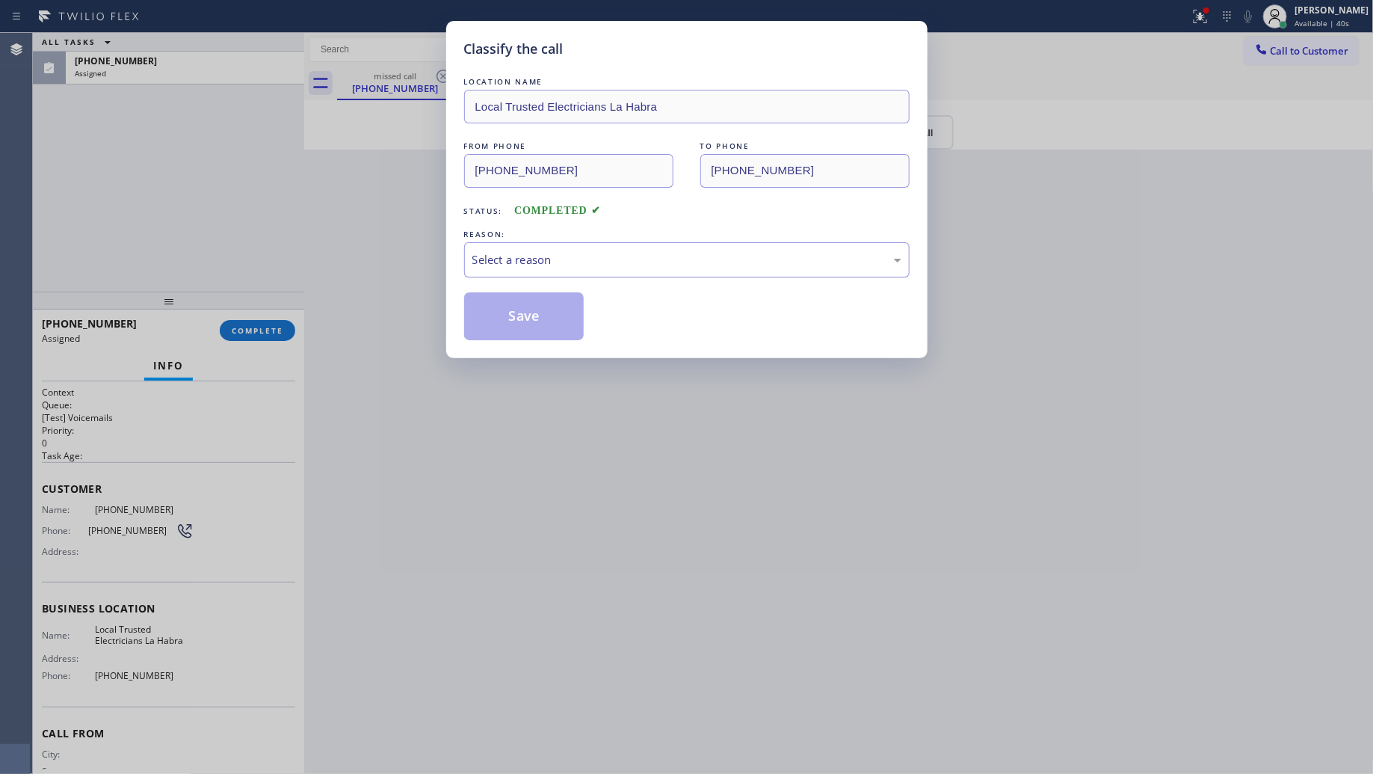
drag, startPoint x: 606, startPoint y: 259, endPoint x: 600, endPoint y: 264, distance: 7.9
click at [604, 262] on div "Select a reason" at bounding box center [687, 259] width 429 height 17
drag, startPoint x: 528, startPoint y: 313, endPoint x: 467, endPoint y: 315, distance: 60.6
click at [514, 314] on button "Save" at bounding box center [524, 316] width 120 height 48
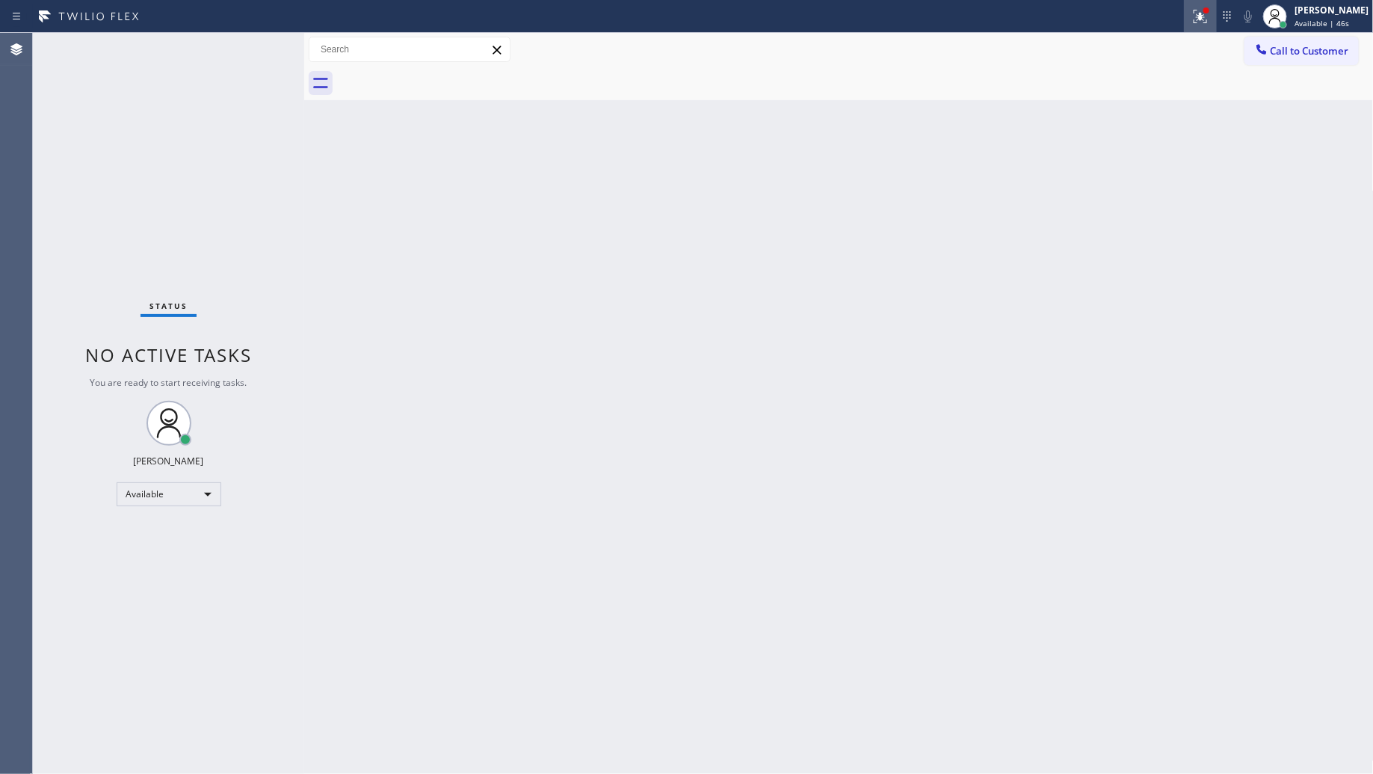
click at [1213, 21] on div at bounding box center [1200, 16] width 33 height 18
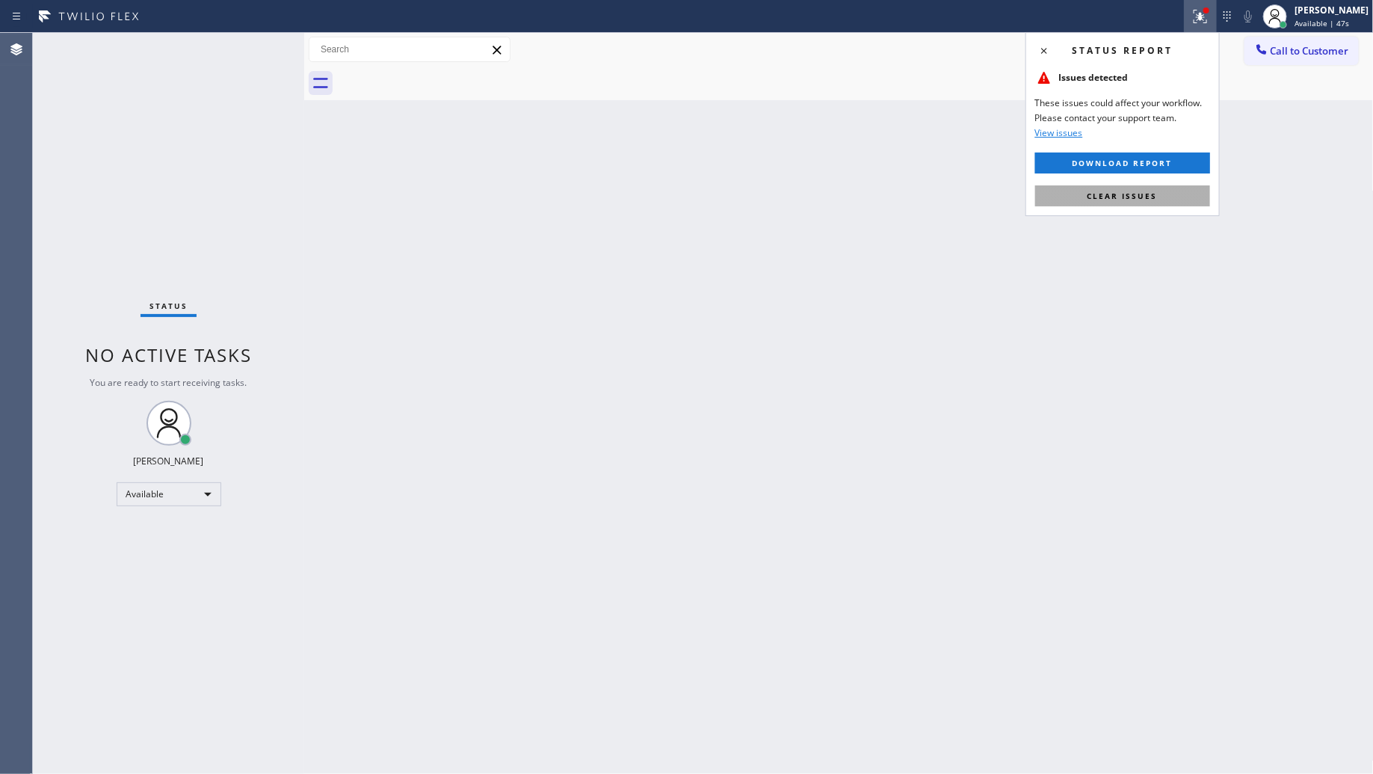
click at [1121, 200] on span "Clear issues" at bounding box center [1123, 196] width 70 height 10
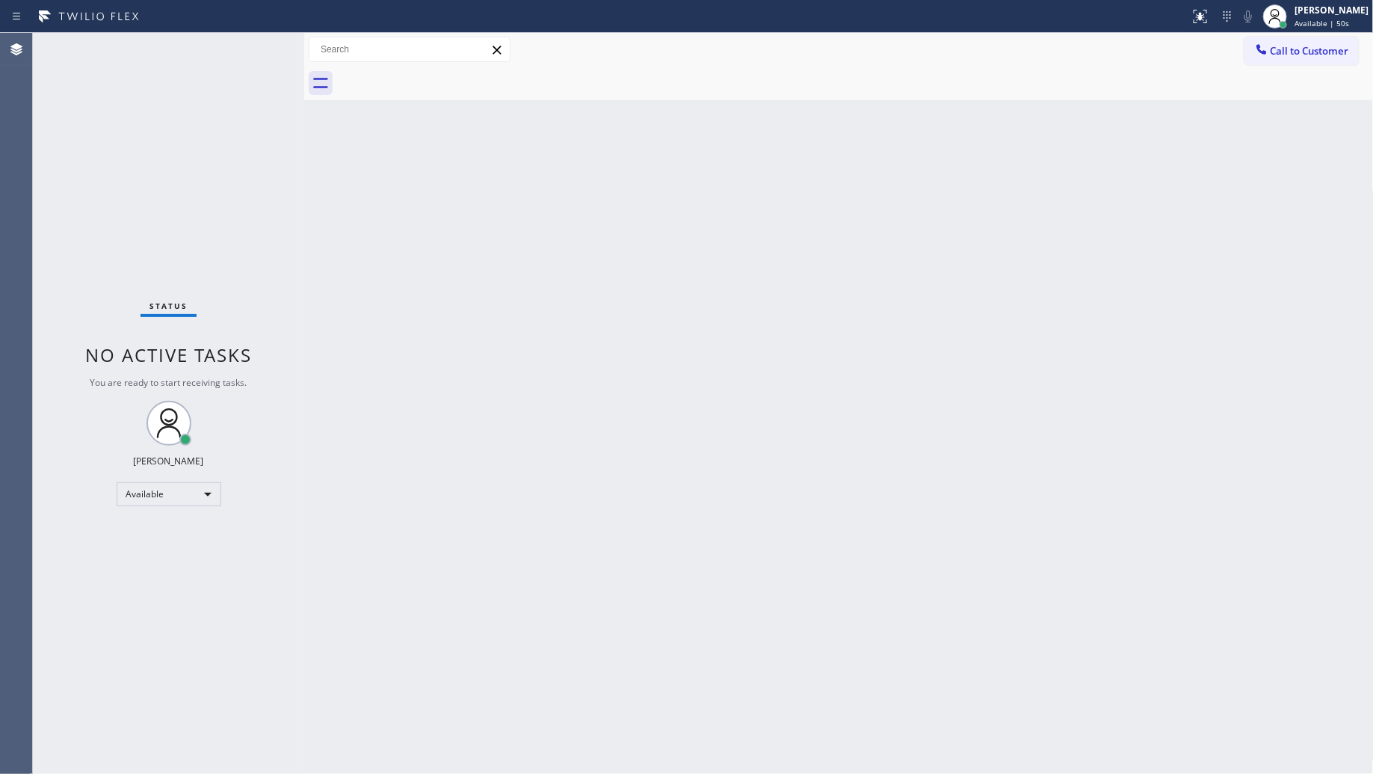
click at [1092, 274] on div "Back to Dashboard Change Sender ID Customers Technicians Select a contact Outbo…" at bounding box center [839, 403] width 1070 height 741
click at [1317, 49] on span "Call to Customer" at bounding box center [1310, 50] width 79 height 13
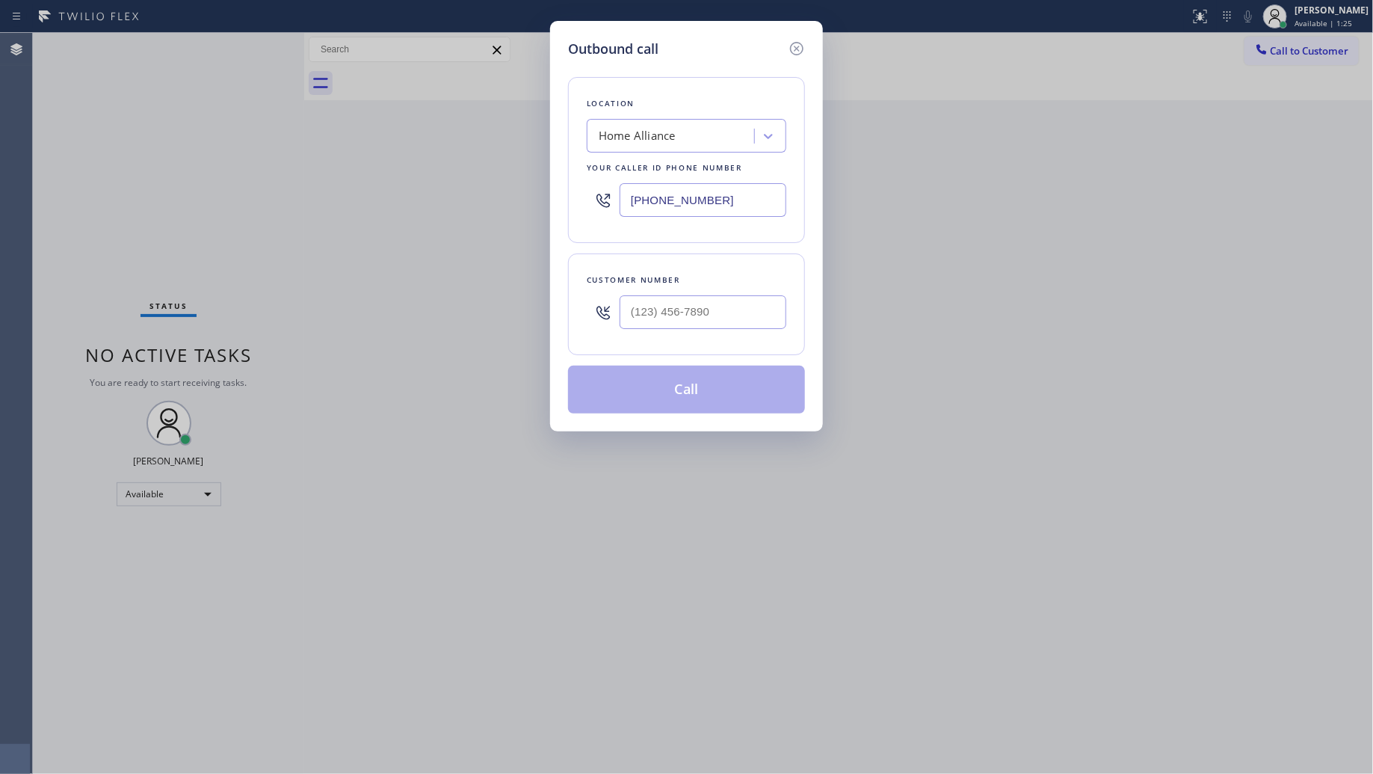
drag, startPoint x: 669, startPoint y: 212, endPoint x: 536, endPoint y: 206, distance: 133.2
click at [510, 211] on div "Outbound call Location Home Alliance Your caller id phone number [PHONE_NUMBER]…" at bounding box center [686, 387] width 1373 height 774
type input "[PHONE_NUMBER]"
click at [744, 312] on input "(___) ___-____" at bounding box center [703, 312] width 167 height 34
click at [630, 319] on input "(___) ___-____" at bounding box center [703, 312] width 167 height 34
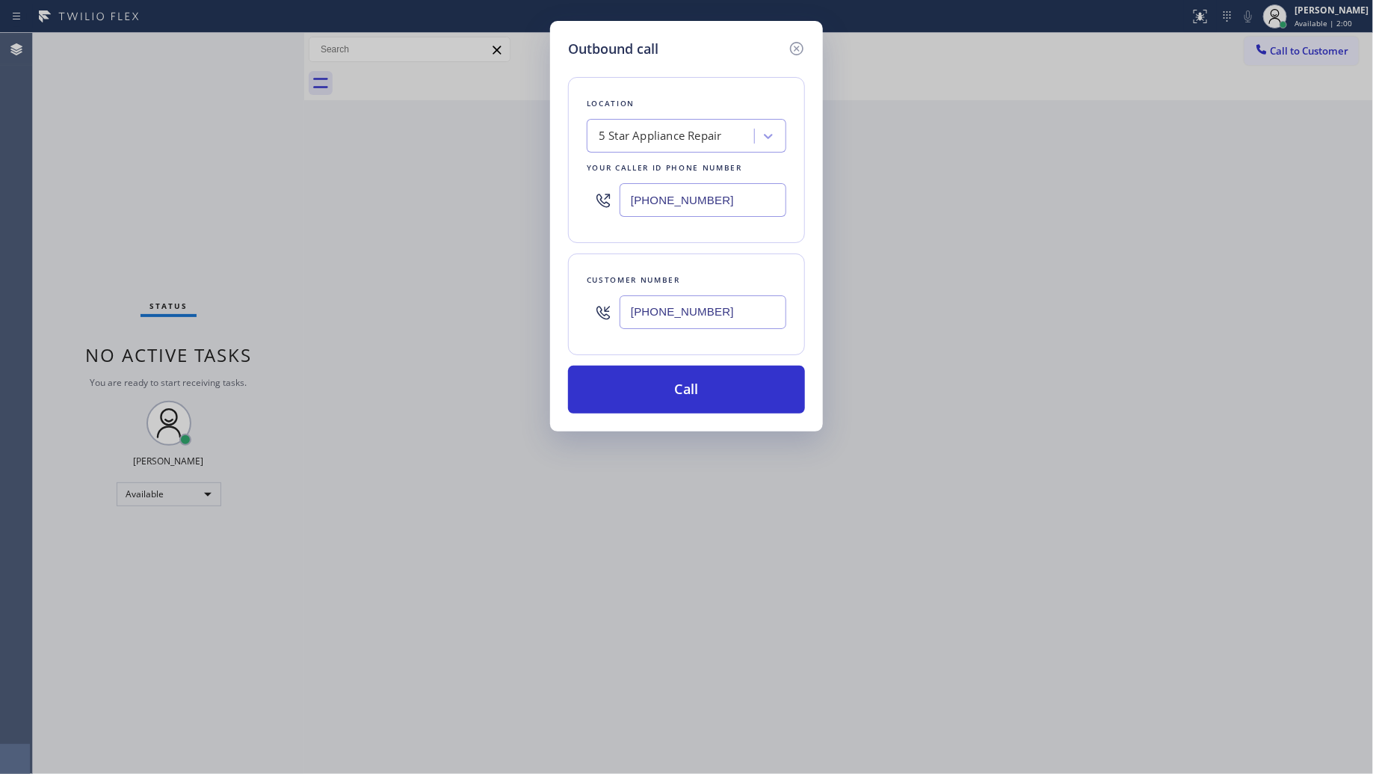
type input "[PHONE_NUMBER]"
click at [696, 393] on button "Call" at bounding box center [686, 390] width 237 height 48
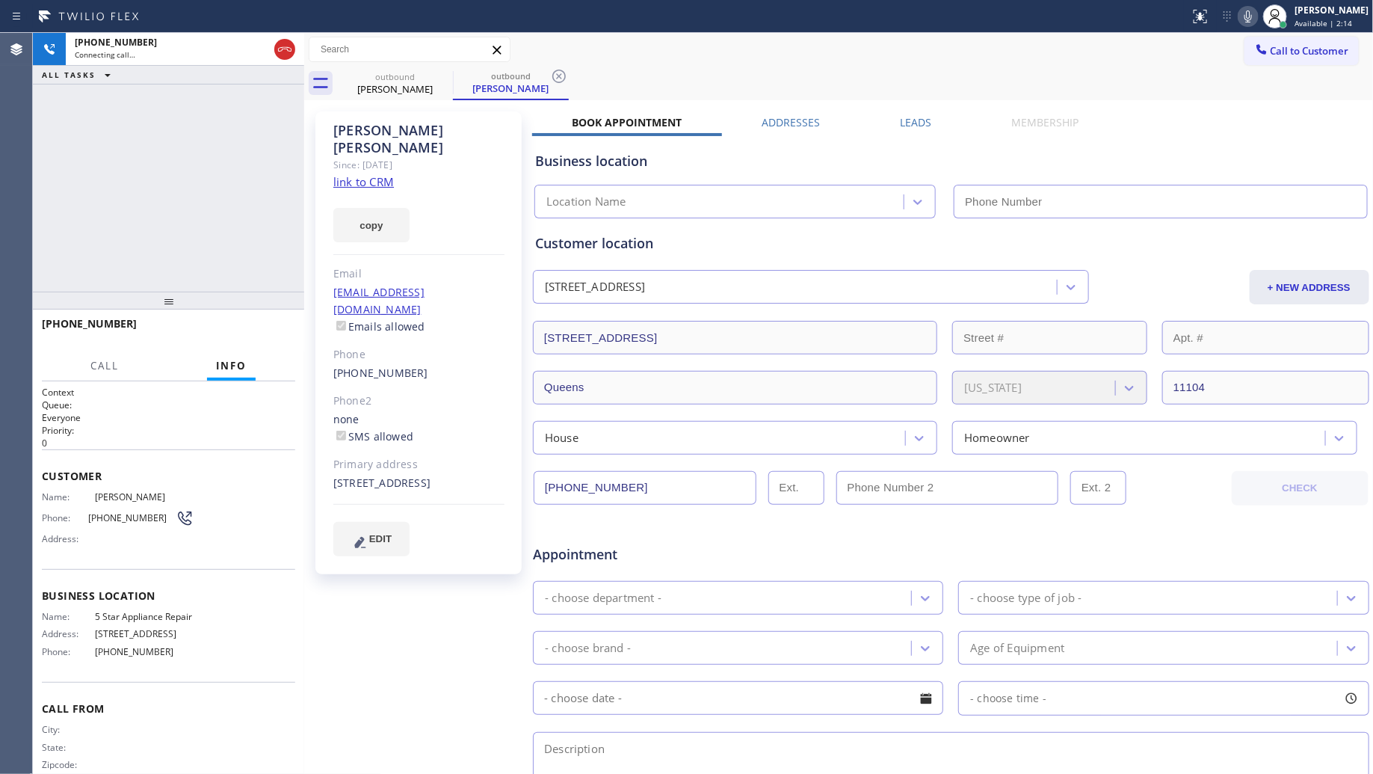
type input "[PHONE_NUMBER]"
click at [268, 322] on button "HANG UP" at bounding box center [261, 330] width 70 height 21
click at [267, 322] on button "HANG UP" at bounding box center [261, 330] width 70 height 21
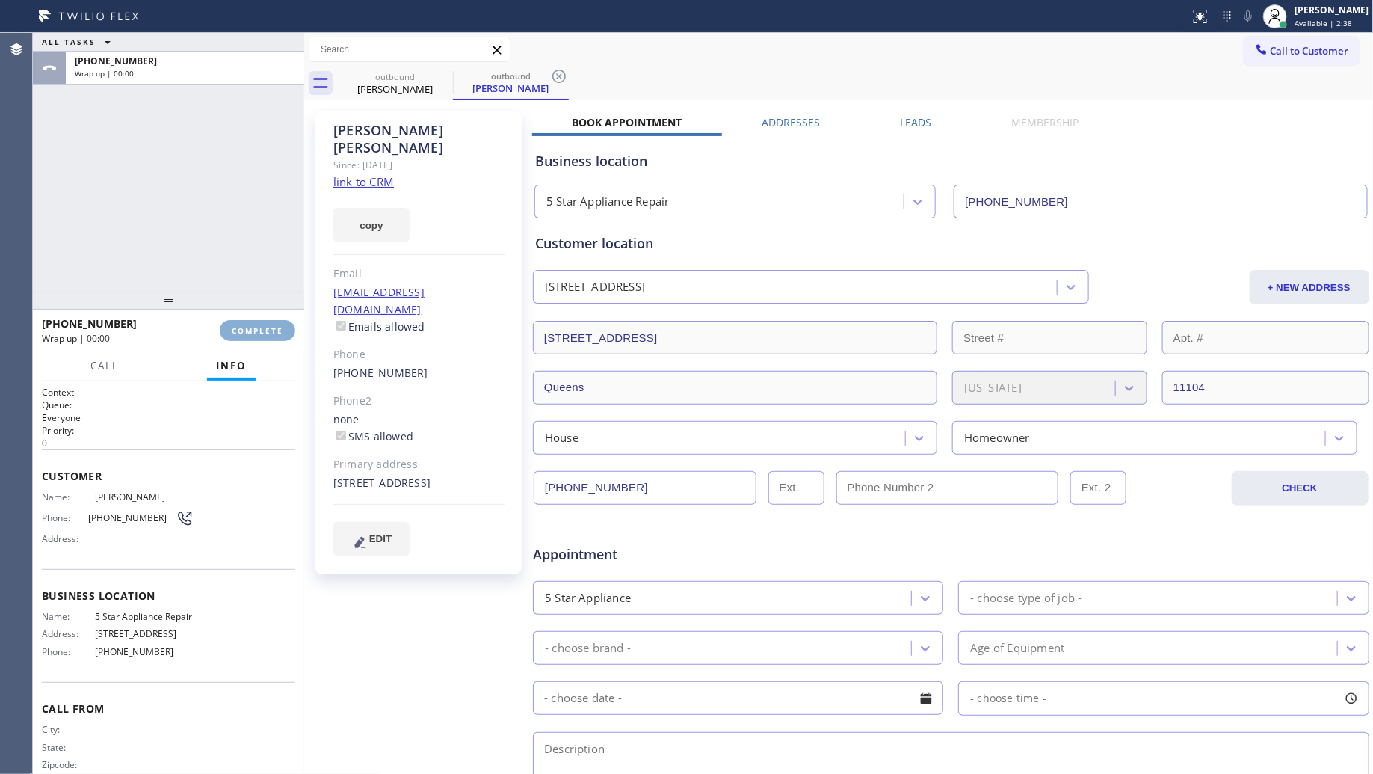
click at [267, 322] on button "COMPLETE" at bounding box center [258, 330] width 76 height 21
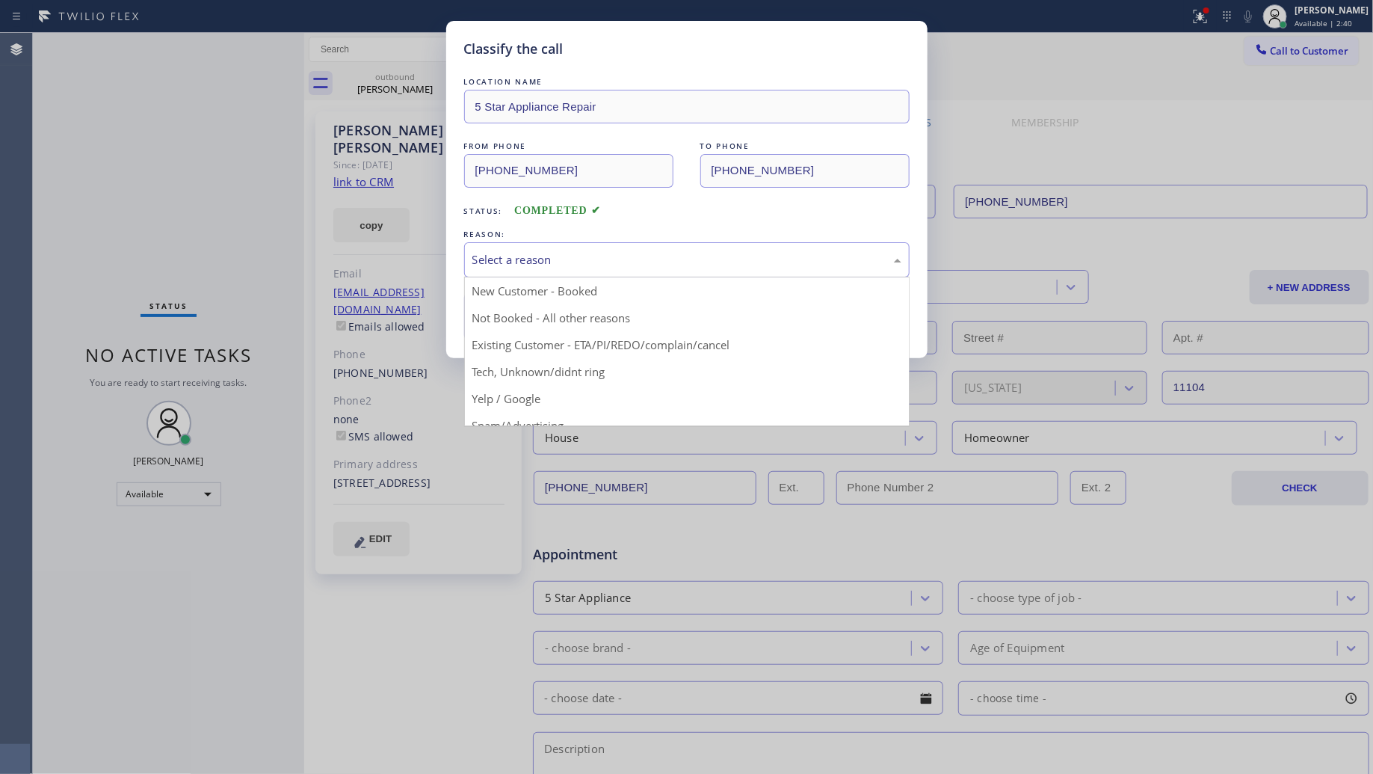
click at [508, 264] on div "Select a reason" at bounding box center [687, 259] width 429 height 17
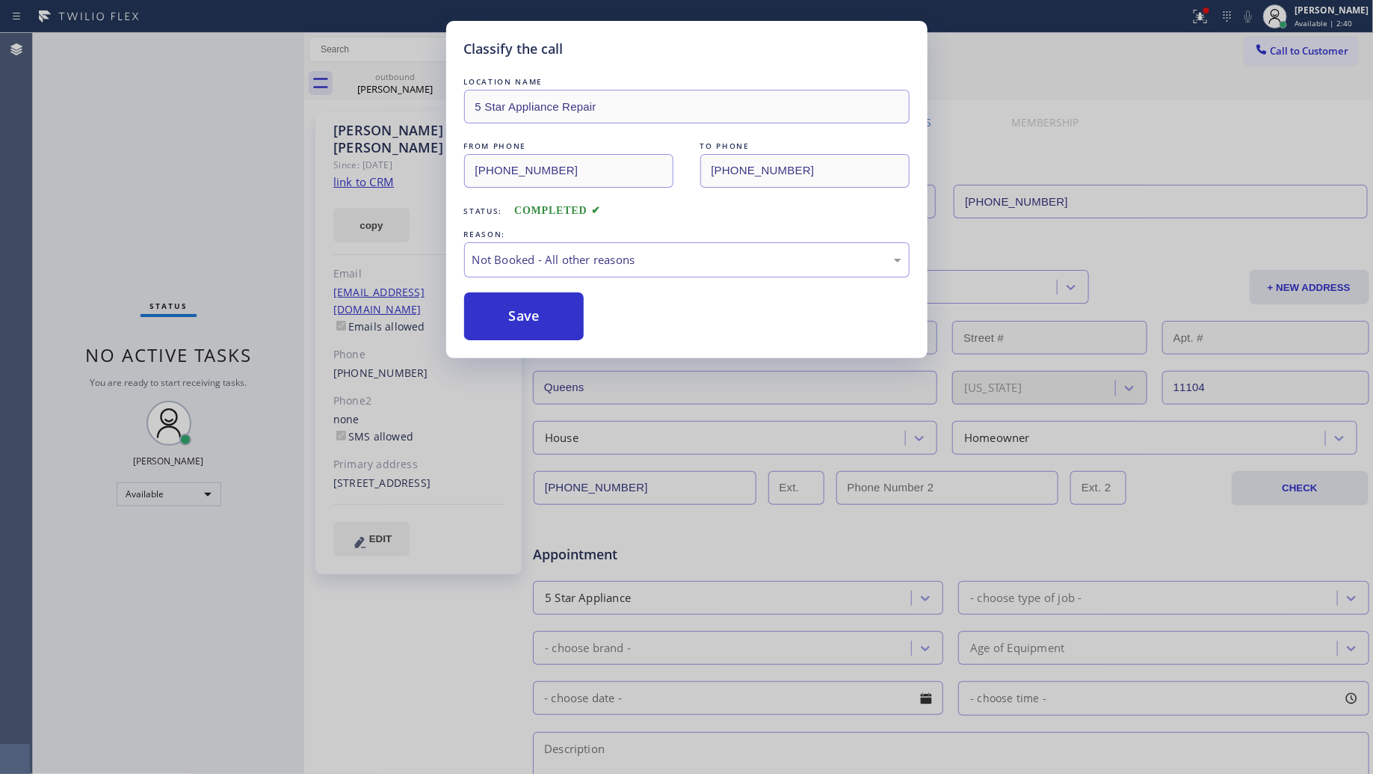
click at [517, 311] on button "Save" at bounding box center [524, 316] width 120 height 48
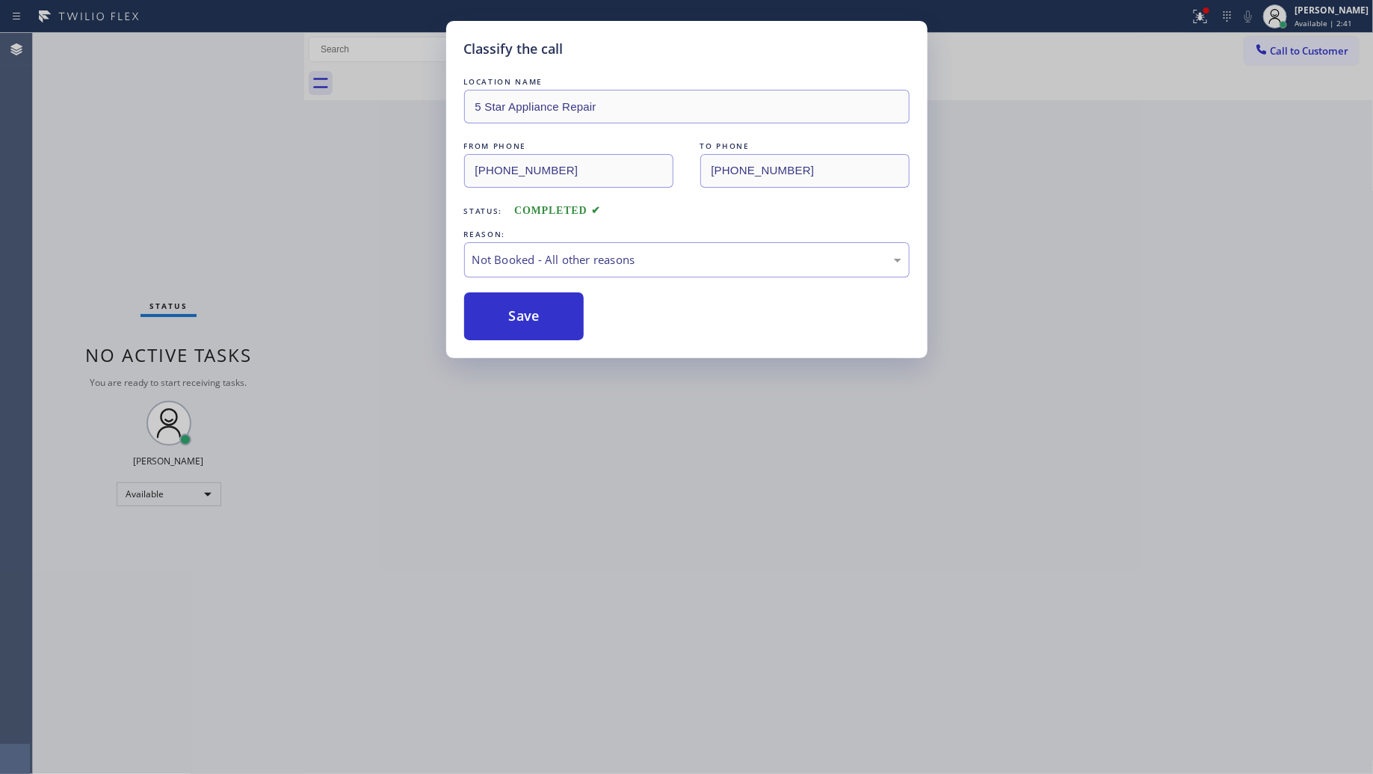
click at [354, 238] on div "Classify the call LOCATION NAME 5 Star Appliance Repair FROM PHONE [PHONE_NUMBE…" at bounding box center [686, 387] width 1373 height 774
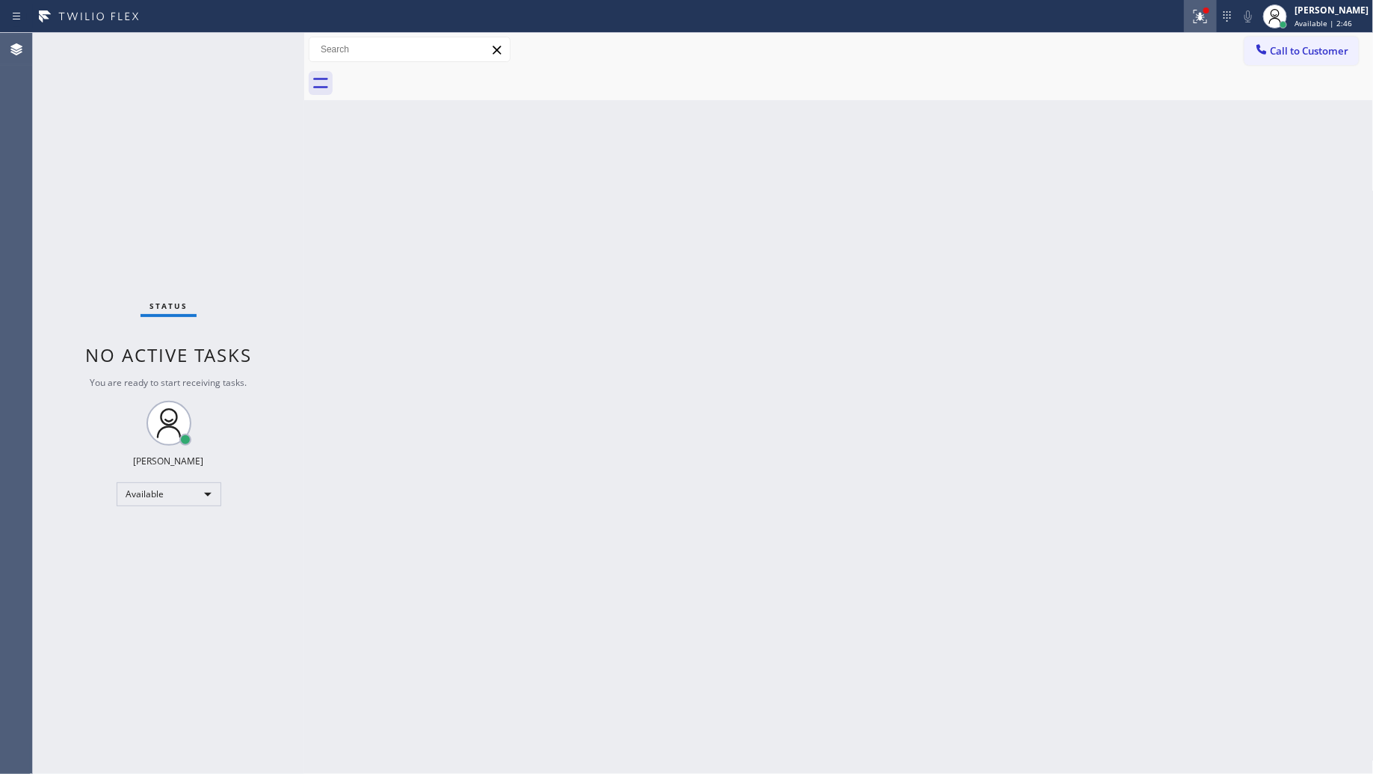
click at [1199, 10] on icon at bounding box center [1201, 16] width 18 height 18
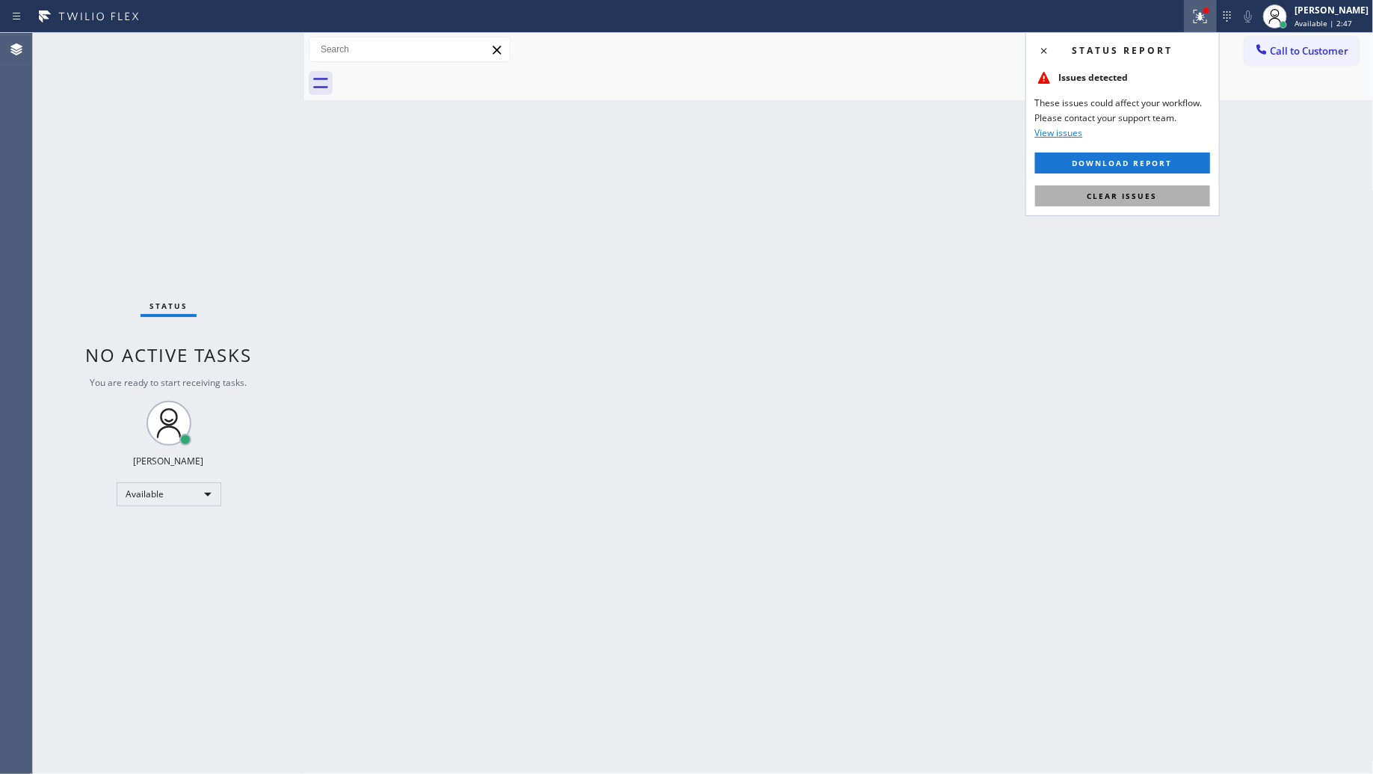
click at [1152, 202] on button "Clear issues" at bounding box center [1123, 195] width 175 height 21
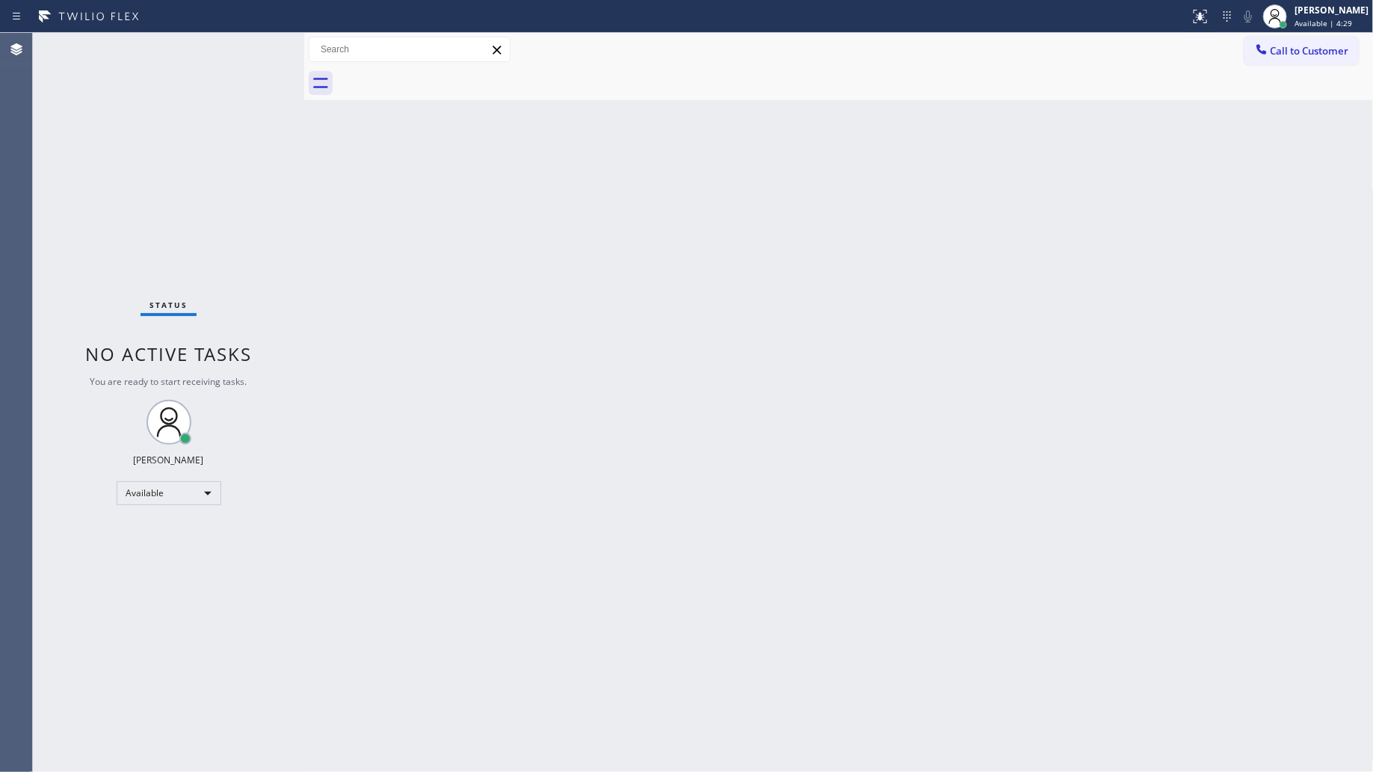
drag, startPoint x: 1287, startPoint y: 49, endPoint x: 1280, endPoint y: 50, distance: 7.5
click at [1287, 49] on span "Call to Customer" at bounding box center [1310, 50] width 79 height 13
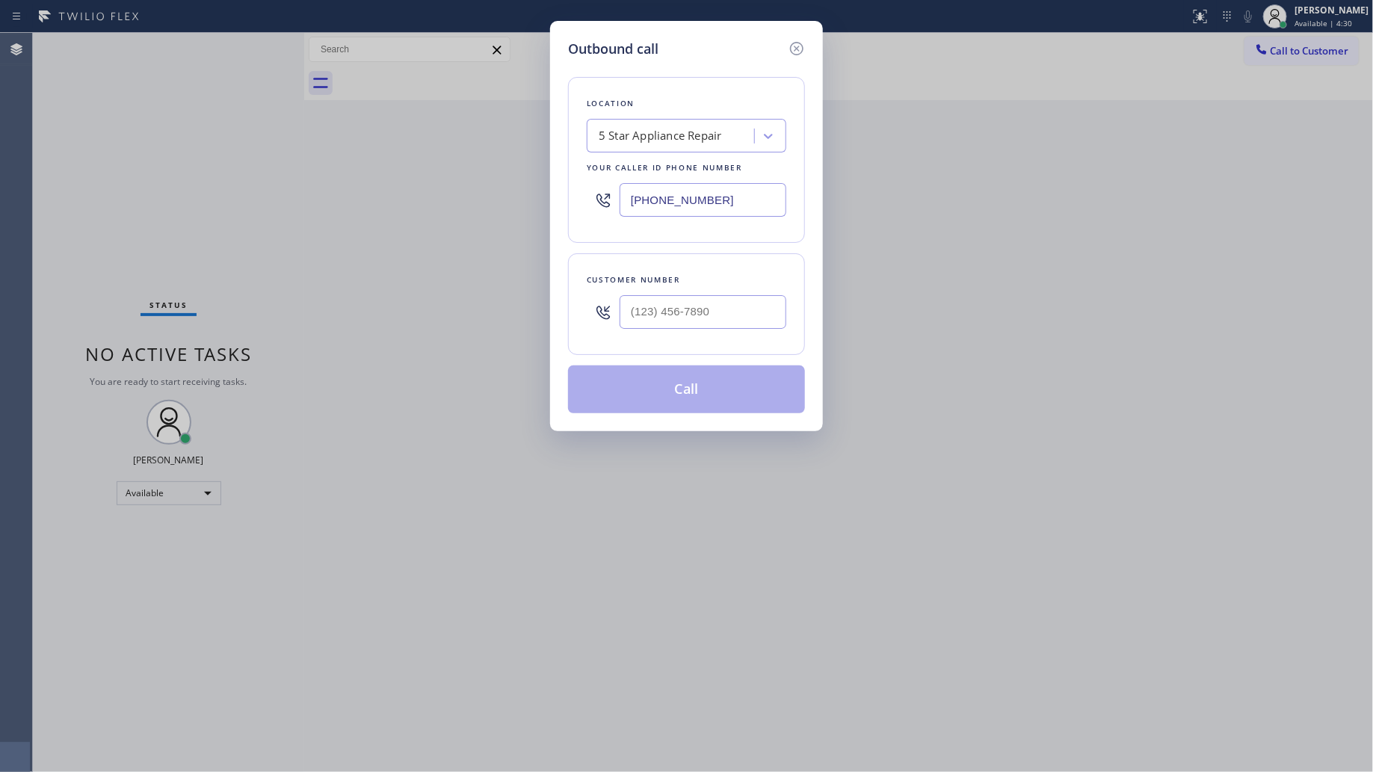
drag, startPoint x: 716, startPoint y: 215, endPoint x: 544, endPoint y: 226, distance: 172.3
click at [552, 233] on div "Outbound call Location 5 Star Appliance Repair Your caller id phone number [PHO…" at bounding box center [686, 226] width 273 height 410
type input "[PHONE_NUMBER]"
click at [710, 319] on input "(___) ___-____" at bounding box center [703, 312] width 167 height 34
type input "[PHONE_NUMBER]"
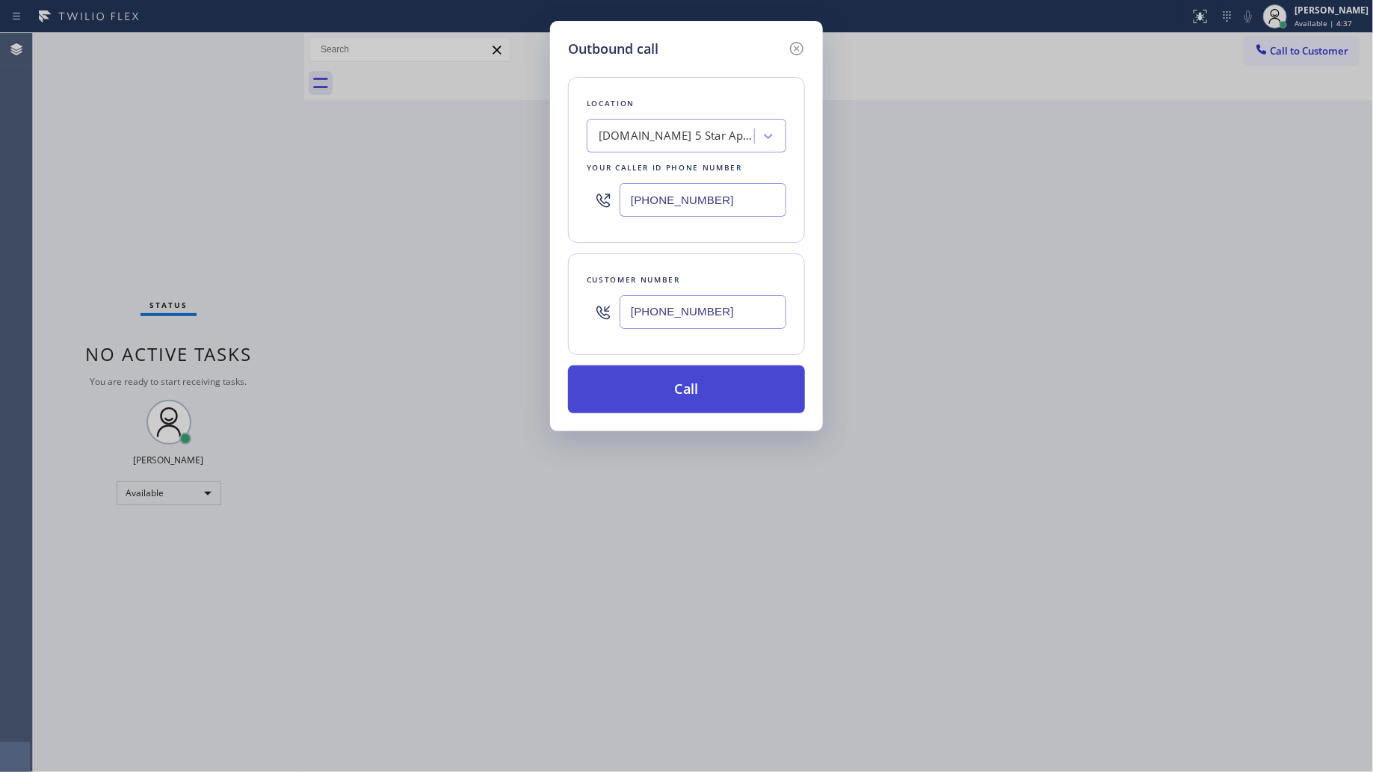
click at [692, 387] on button "Call" at bounding box center [686, 390] width 237 height 48
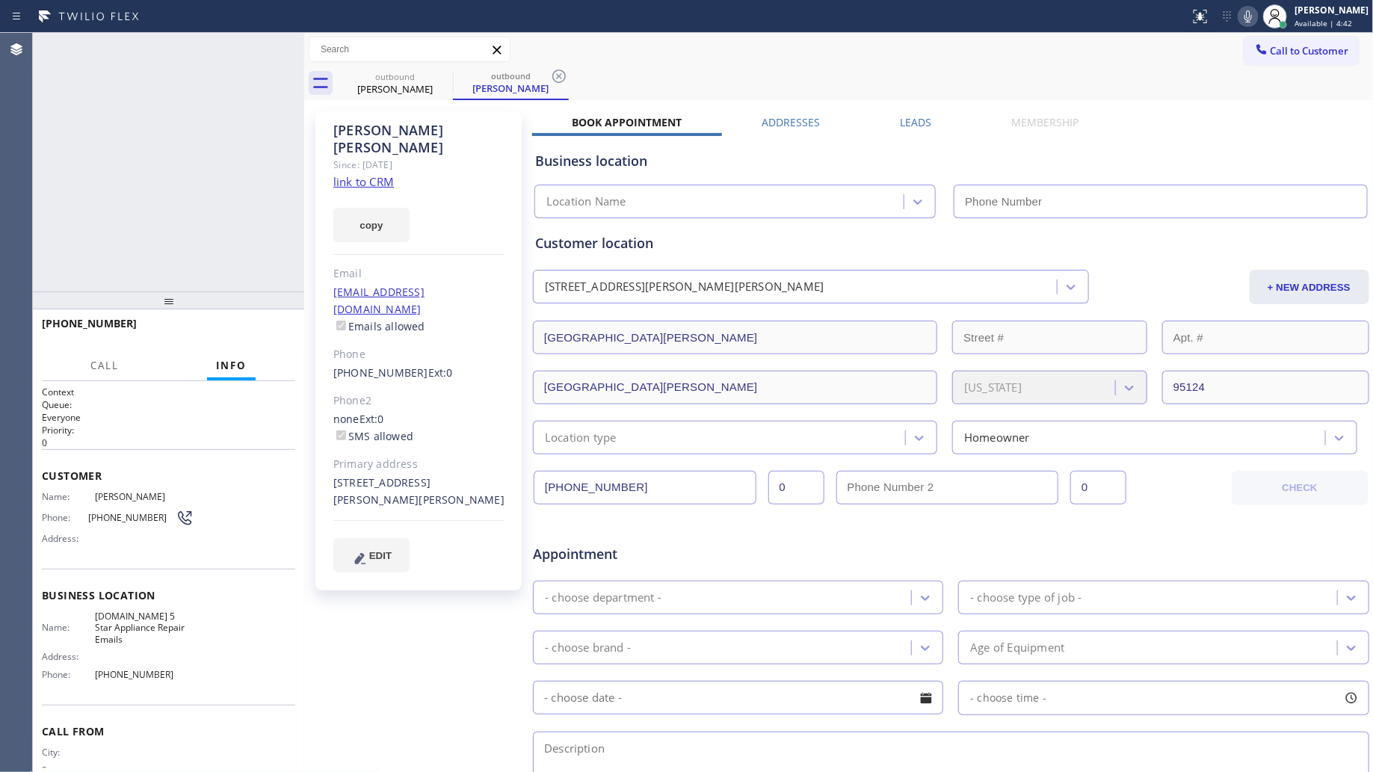
type input "[PHONE_NUMBER]"
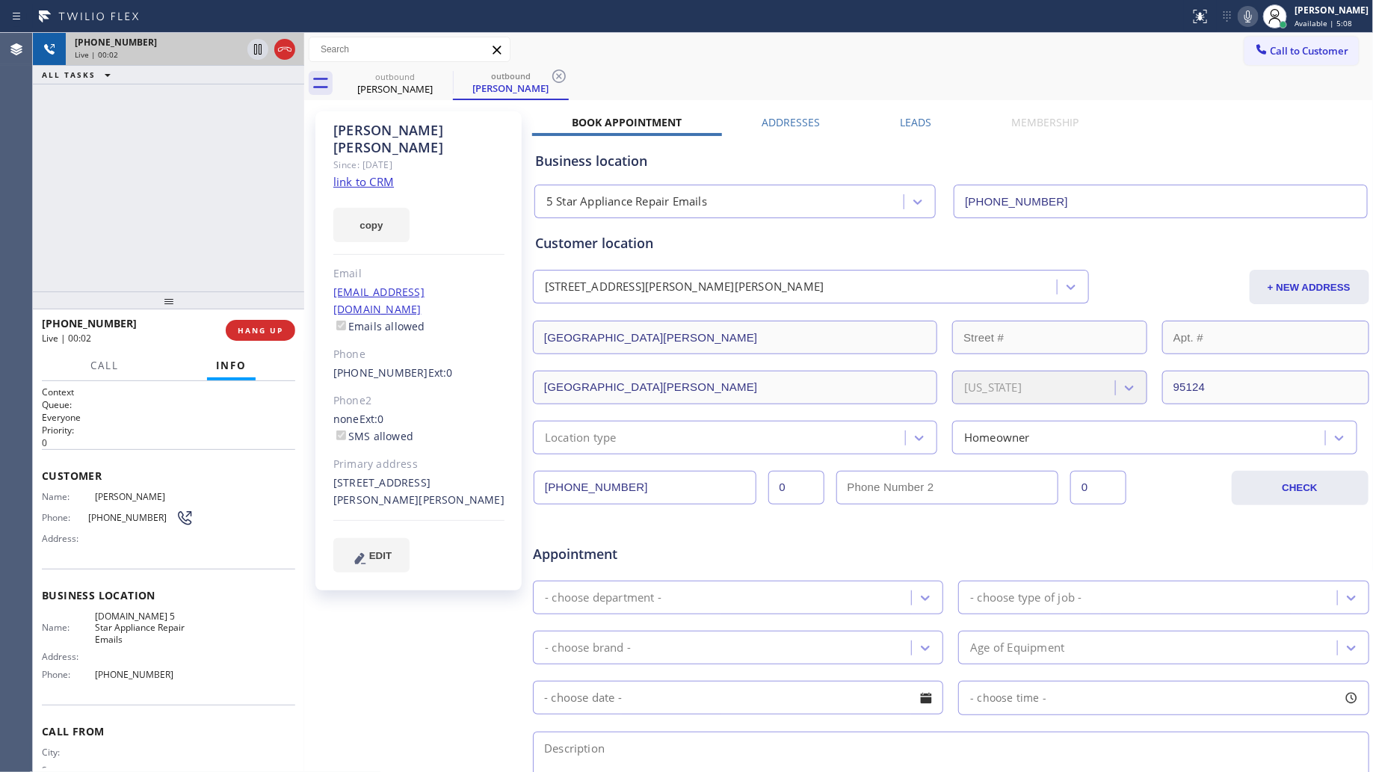
click at [285, 47] on icon at bounding box center [285, 49] width 18 height 18
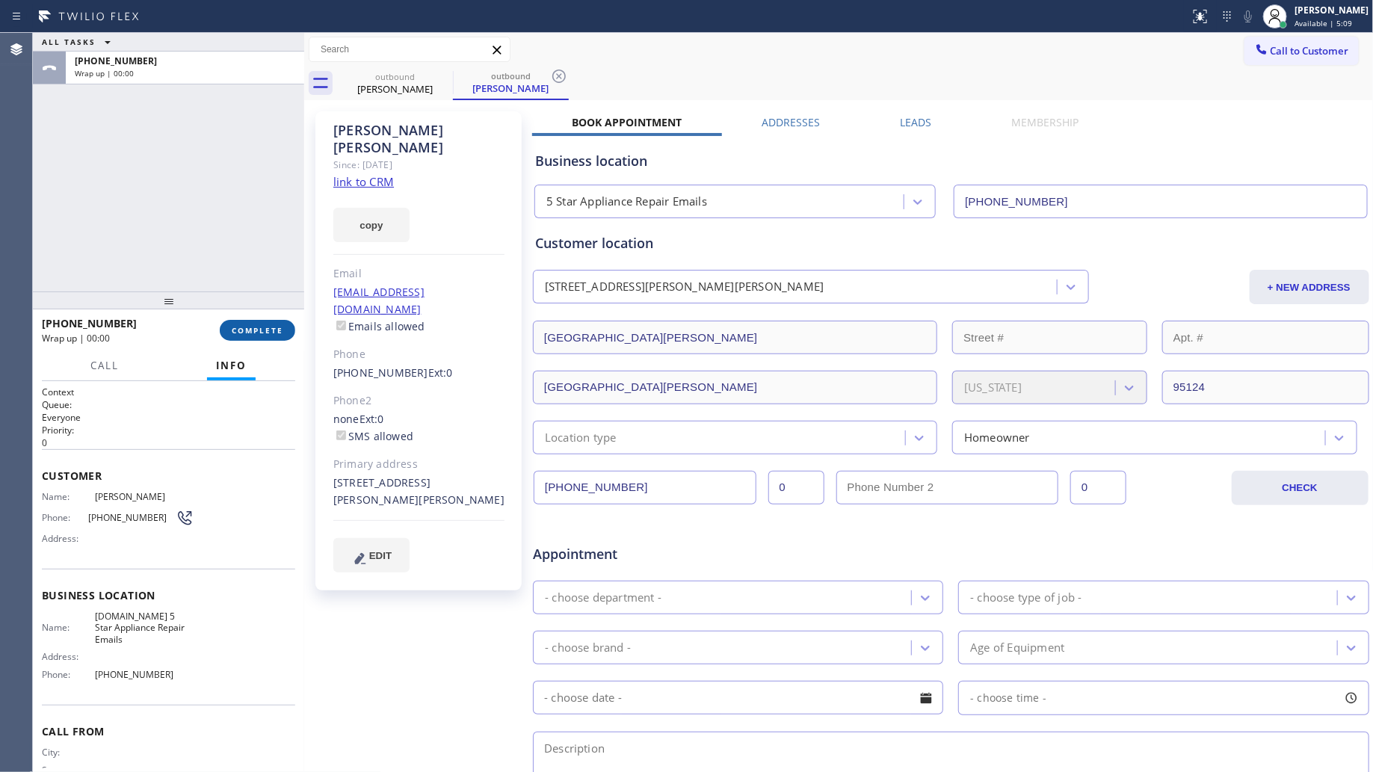
click at [256, 331] on span "COMPLETE" at bounding box center [258, 330] width 52 height 10
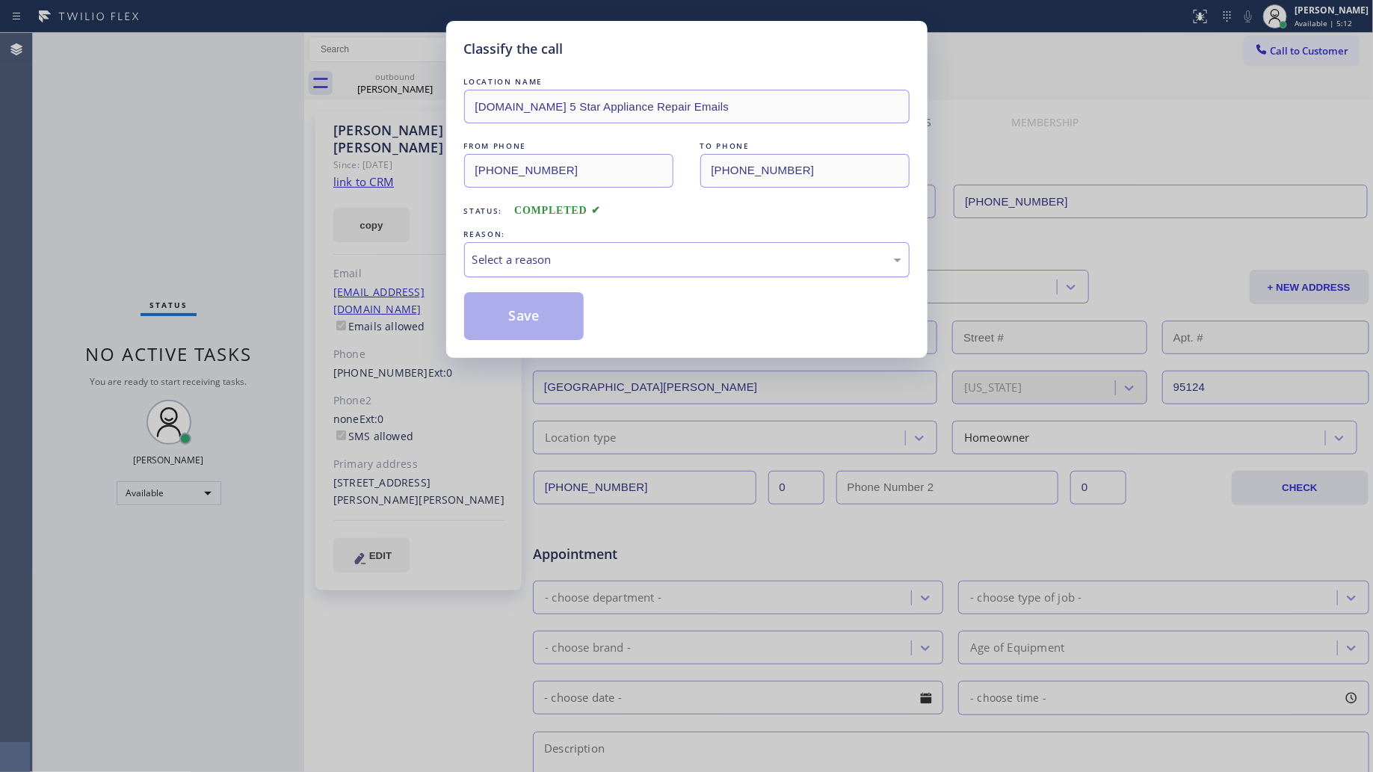
drag, startPoint x: 514, startPoint y: 236, endPoint x: 514, endPoint y: 267, distance: 31.4
click at [514, 240] on div "REASON:" at bounding box center [687, 235] width 446 height 16
click at [513, 267] on div "Select a reason" at bounding box center [687, 259] width 429 height 17
click at [502, 319] on button "Save" at bounding box center [524, 316] width 120 height 48
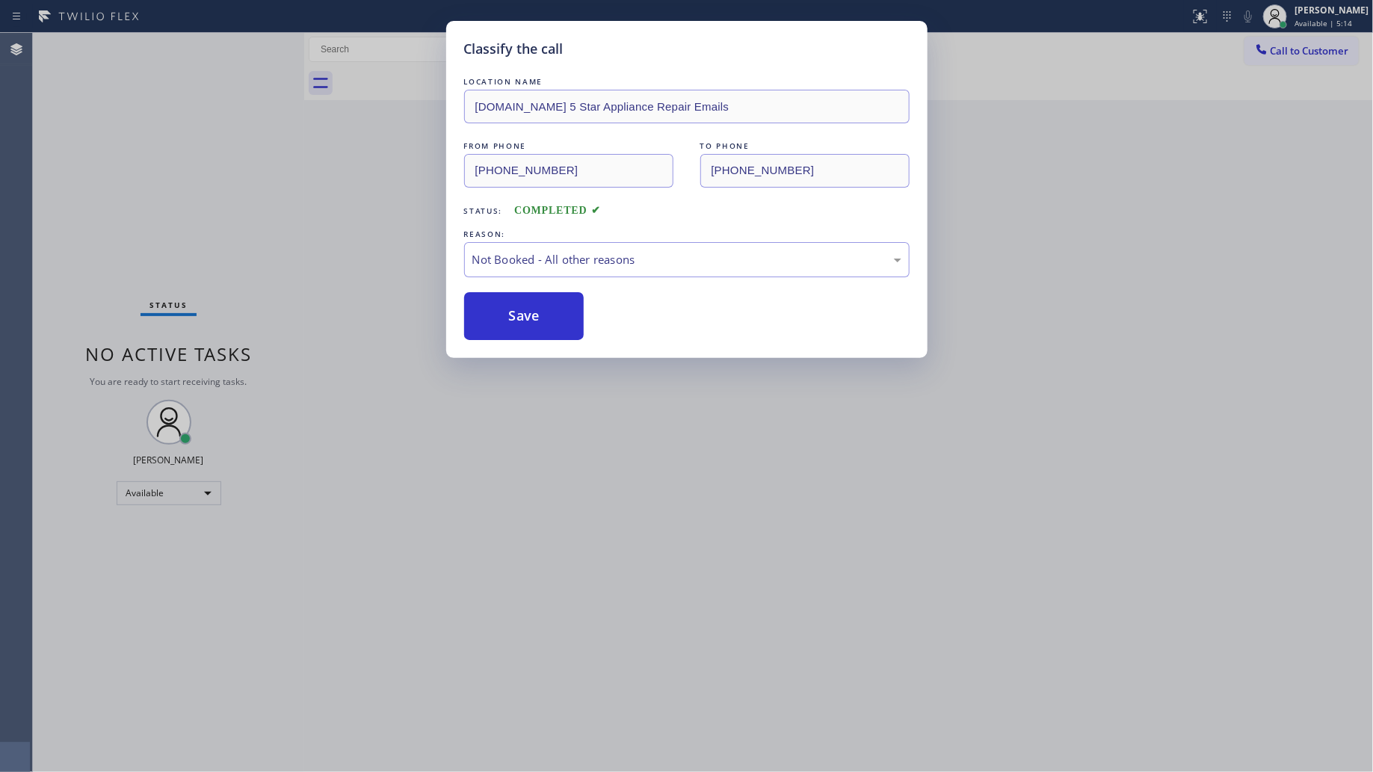
click at [502, 319] on button "Save" at bounding box center [524, 316] width 120 height 48
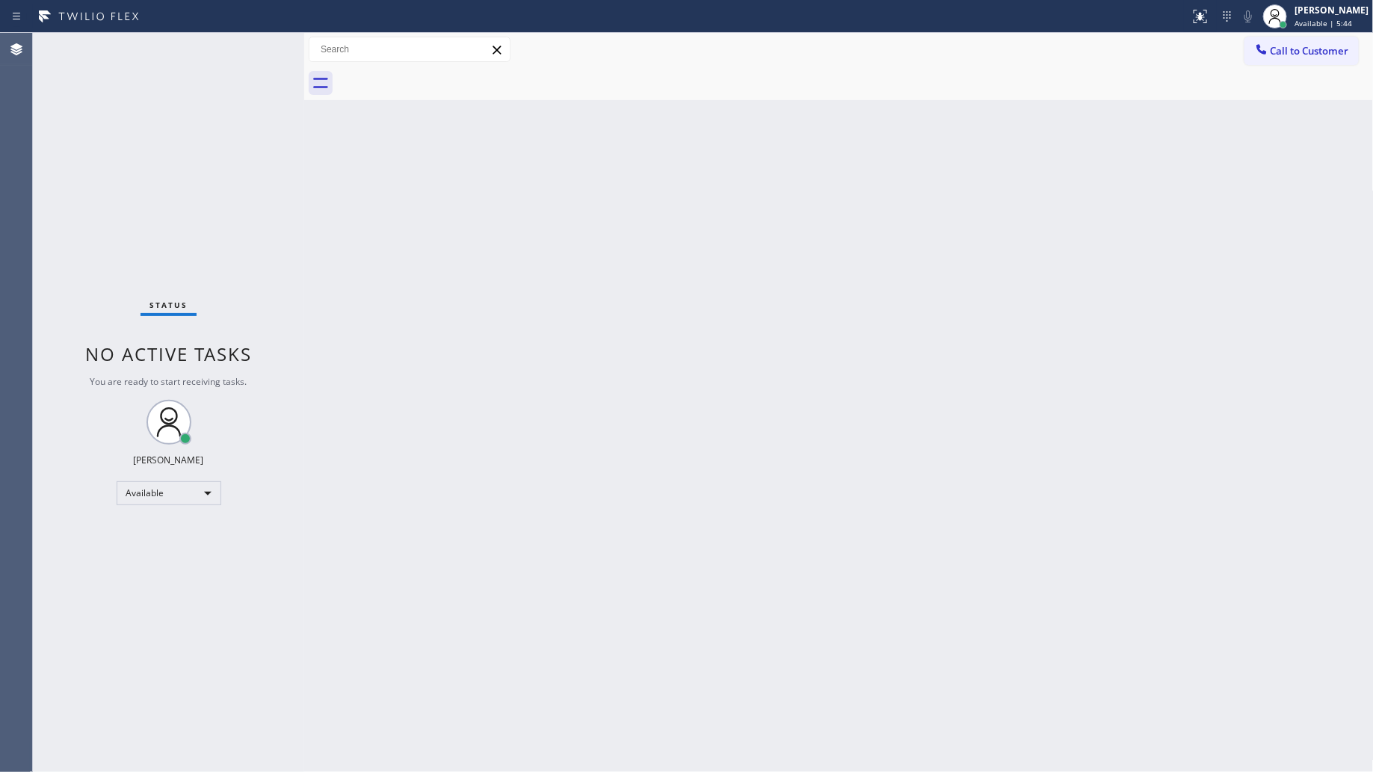
drag, startPoint x: 1262, startPoint y: 43, endPoint x: 1043, endPoint y: 113, distance: 230.1
click at [1264, 43] on icon at bounding box center [1262, 49] width 15 height 15
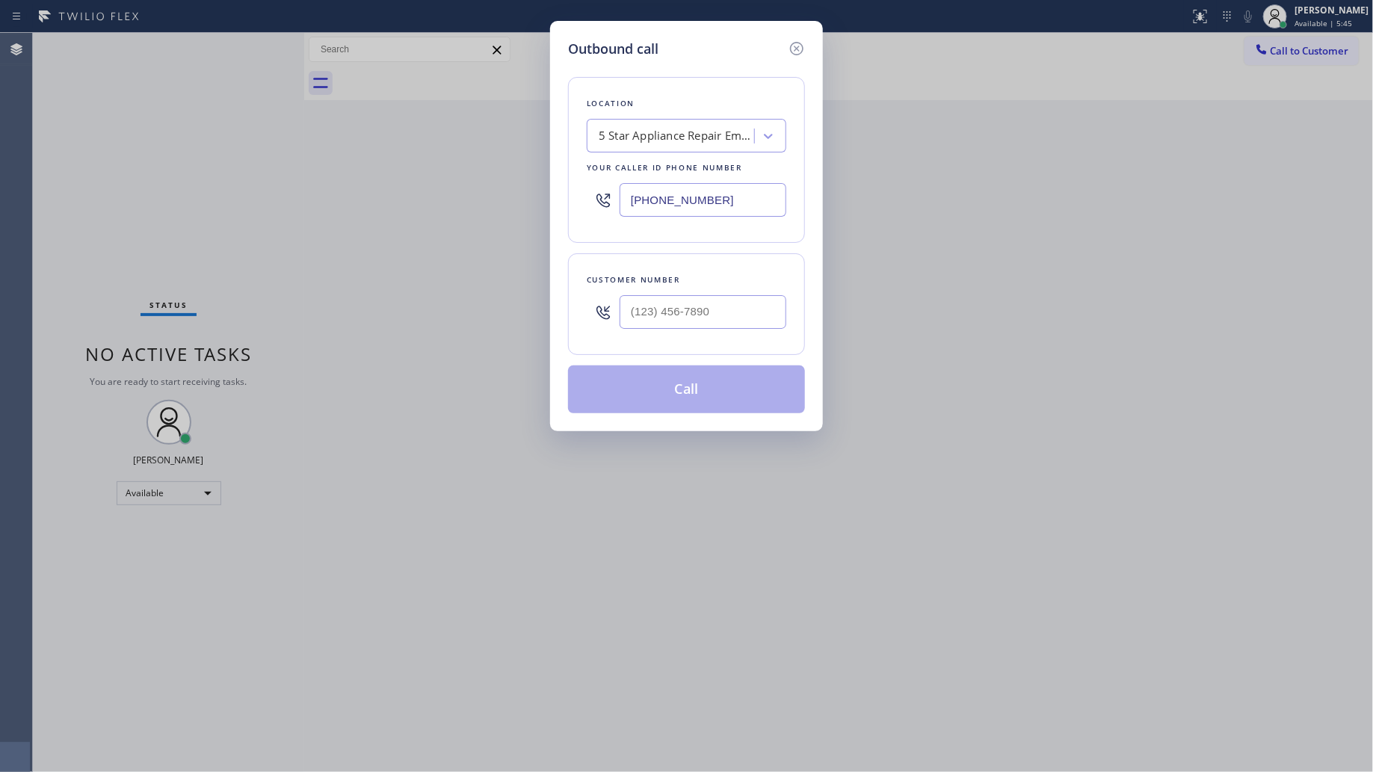
drag, startPoint x: 731, startPoint y: 203, endPoint x: 588, endPoint y: 204, distance: 143.6
click at [589, 204] on div "[PHONE_NUMBER]" at bounding box center [687, 200] width 200 height 49
type input "[PHONE_NUMBER]"
drag, startPoint x: 677, startPoint y: 314, endPoint x: 715, endPoint y: 292, distance: 44.2
click at [677, 314] on input "(___) ___-____" at bounding box center [703, 312] width 167 height 34
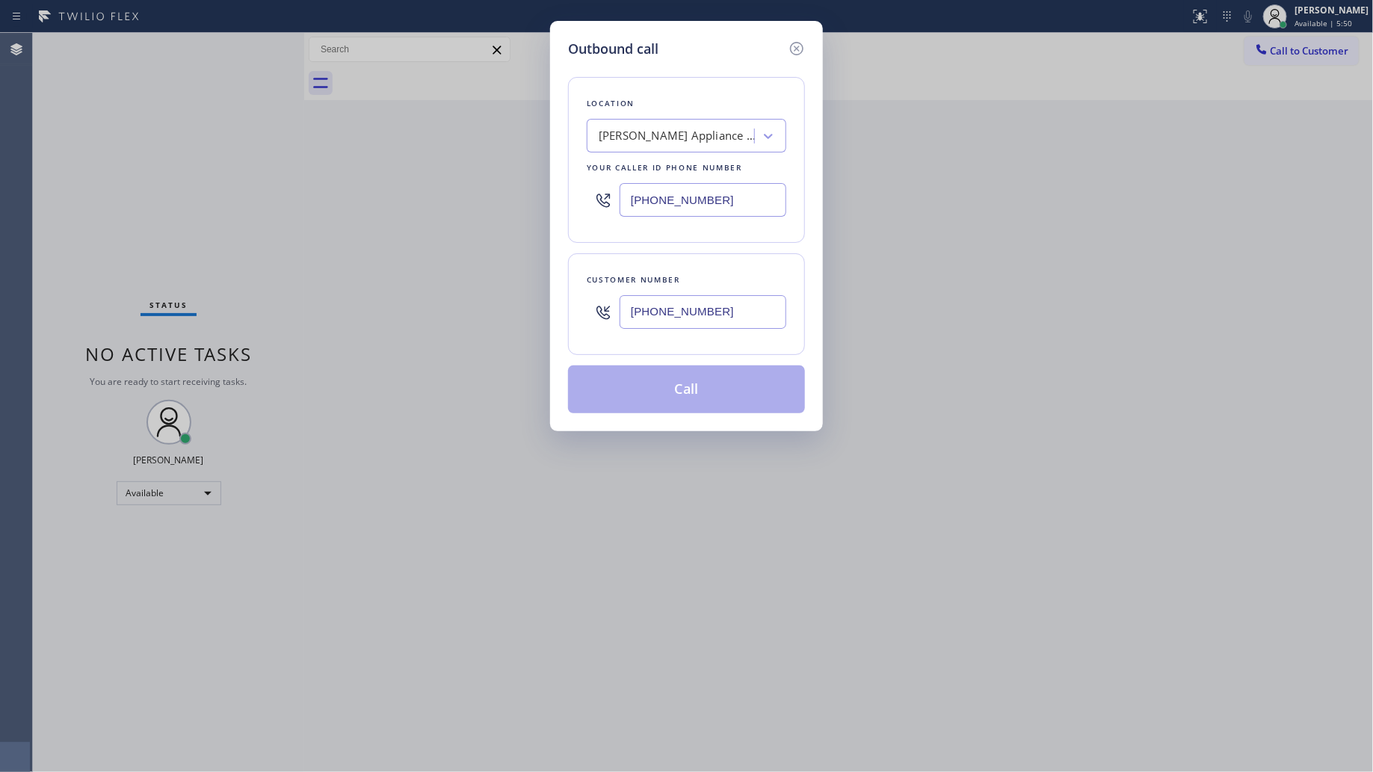
type input "[PHONE_NUMBER]"
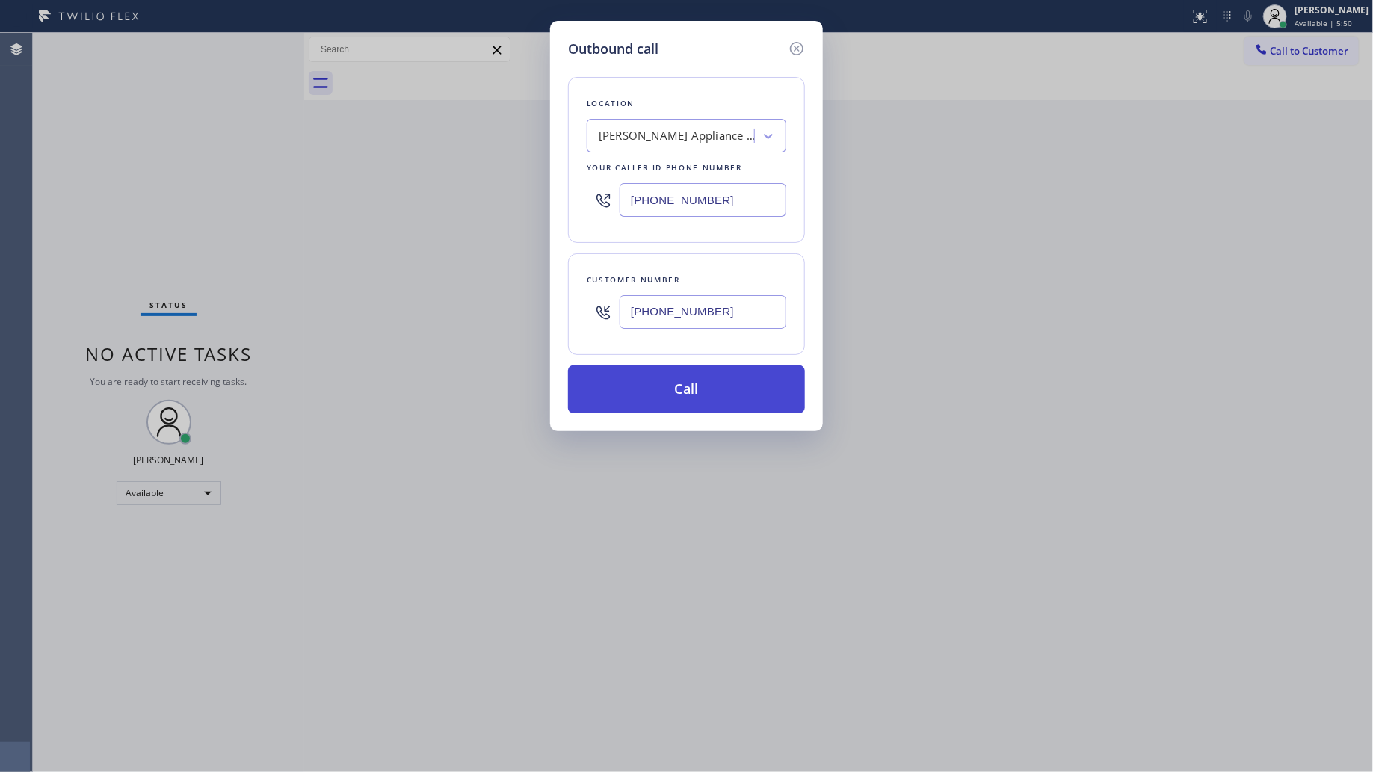
click at [703, 375] on button "Call" at bounding box center [686, 390] width 237 height 48
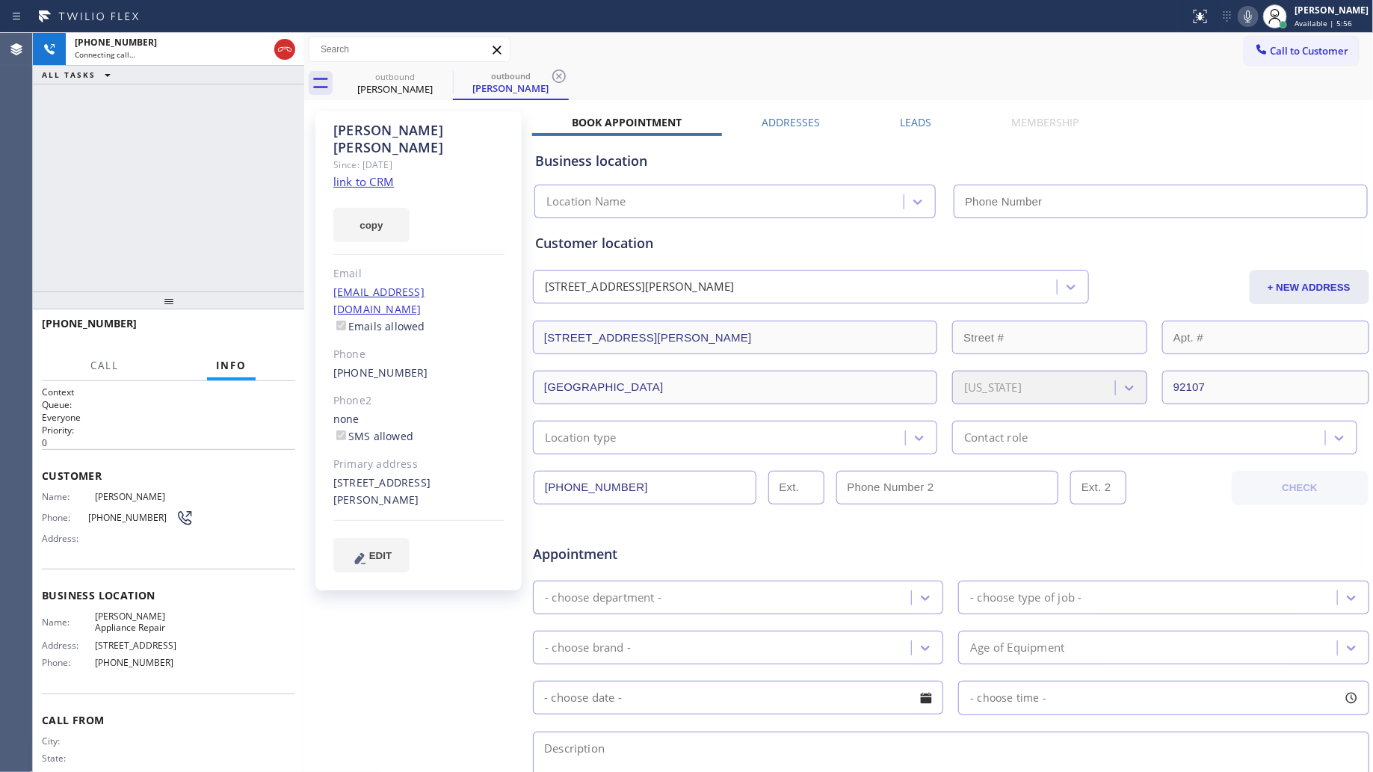
type input "[PHONE_NUMBER]"
click at [556, 71] on icon at bounding box center [559, 76] width 13 height 13
drag, startPoint x: 591, startPoint y: 69, endPoint x: 731, endPoint y: 56, distance: 141.1
click at [600, 69] on div "outbound [PERSON_NAME]" at bounding box center [855, 84] width 1037 height 34
click at [898, 58] on div "Call to Customer Outbound call Location [PERSON_NAME] Appliance Repair Your cal…" at bounding box center [839, 50] width 1070 height 26
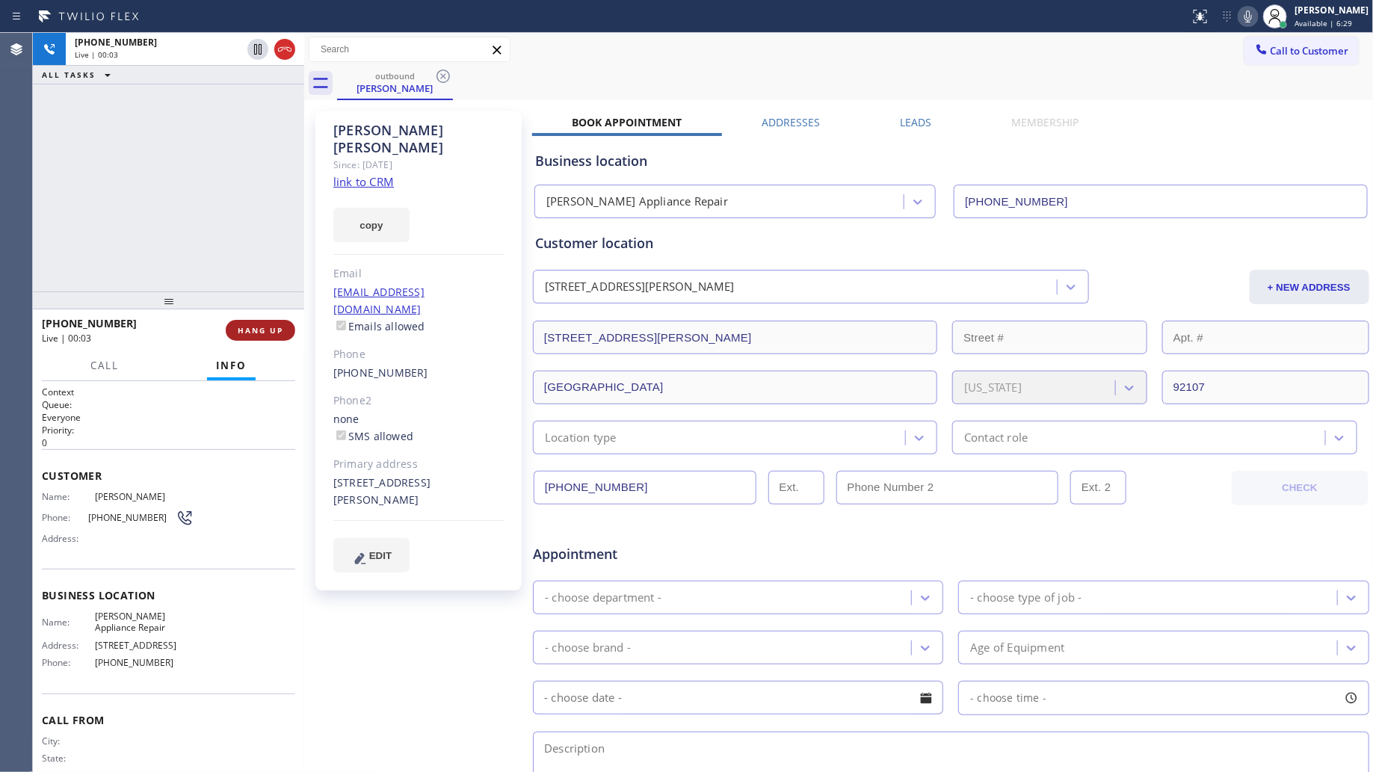
click at [269, 333] on span "HANG UP" at bounding box center [261, 330] width 46 height 10
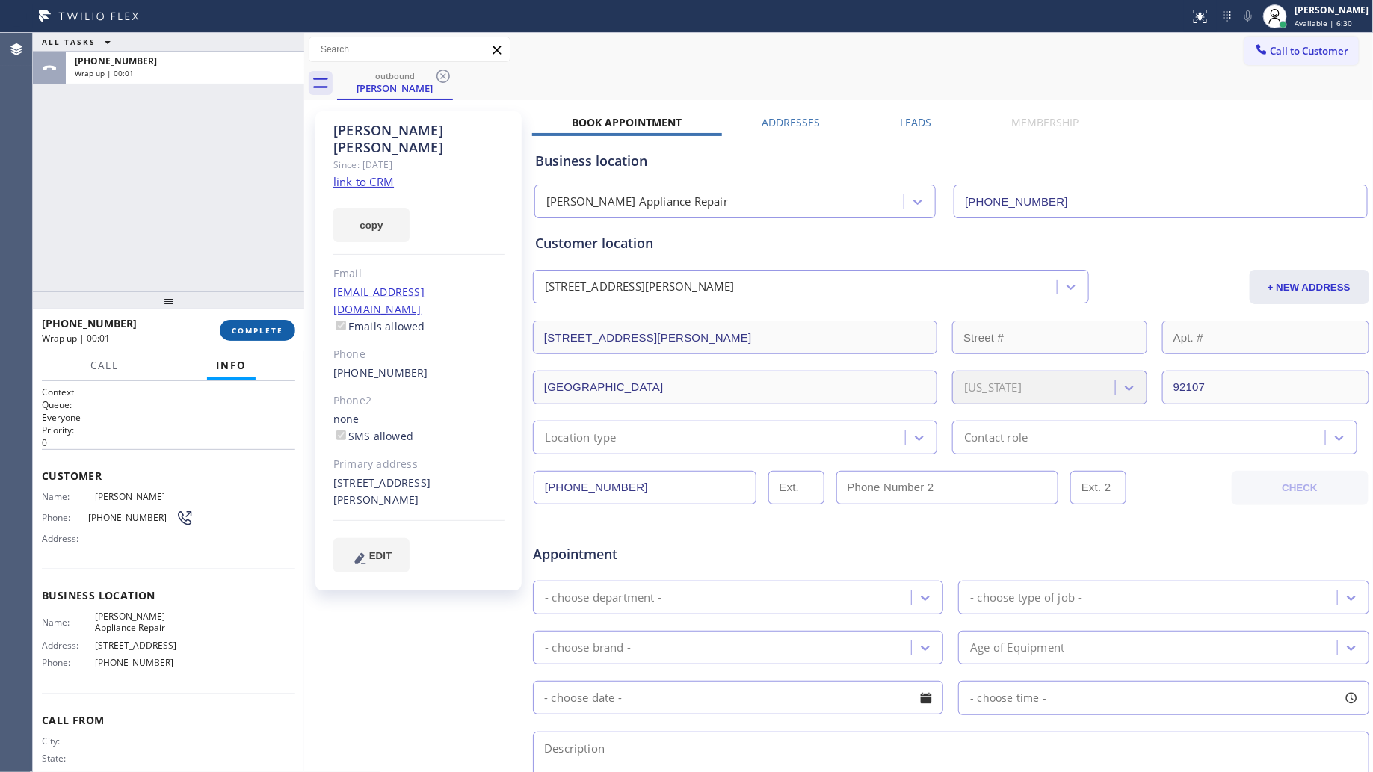
click at [259, 325] on span "COMPLETE" at bounding box center [258, 330] width 52 height 10
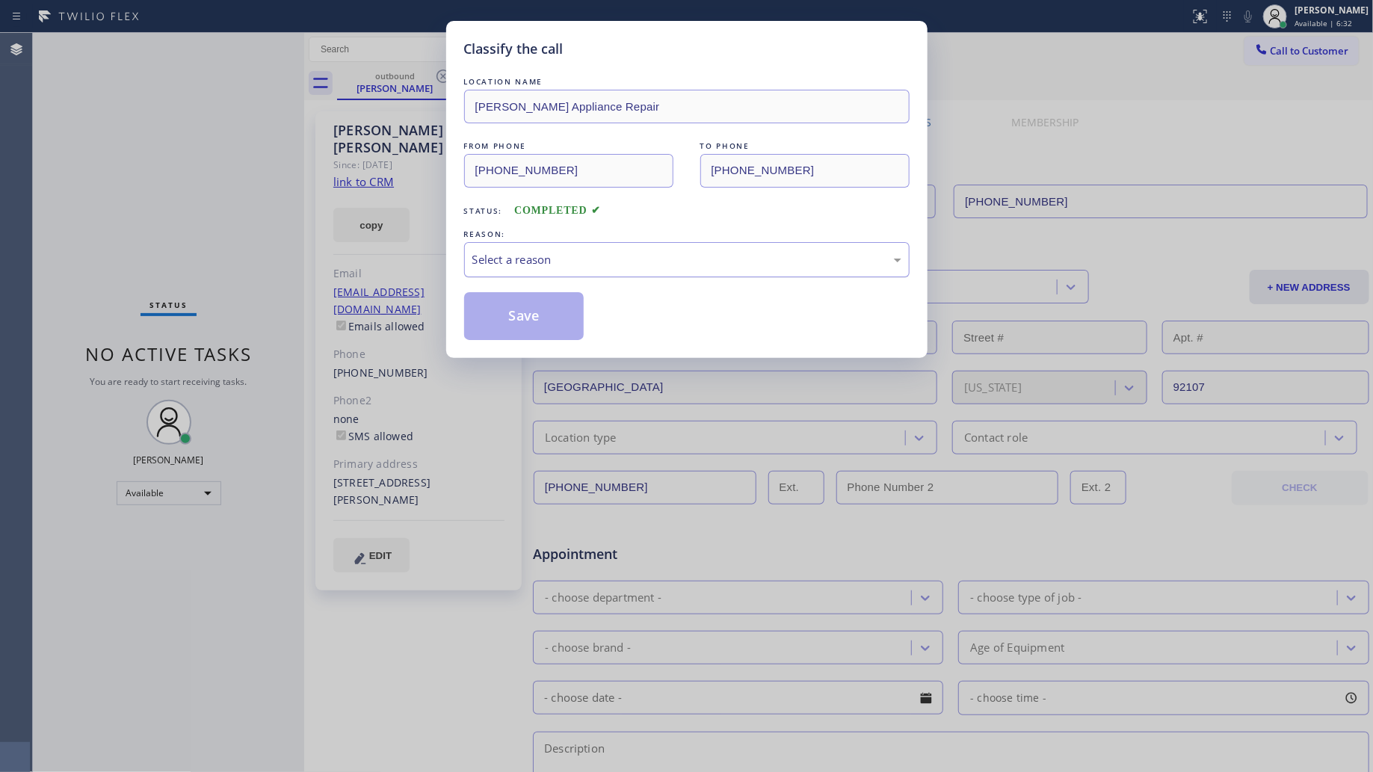
drag, startPoint x: 606, startPoint y: 268, endPoint x: 594, endPoint y: 273, distance: 12.4
click at [604, 268] on div "Select a reason" at bounding box center [687, 259] width 429 height 17
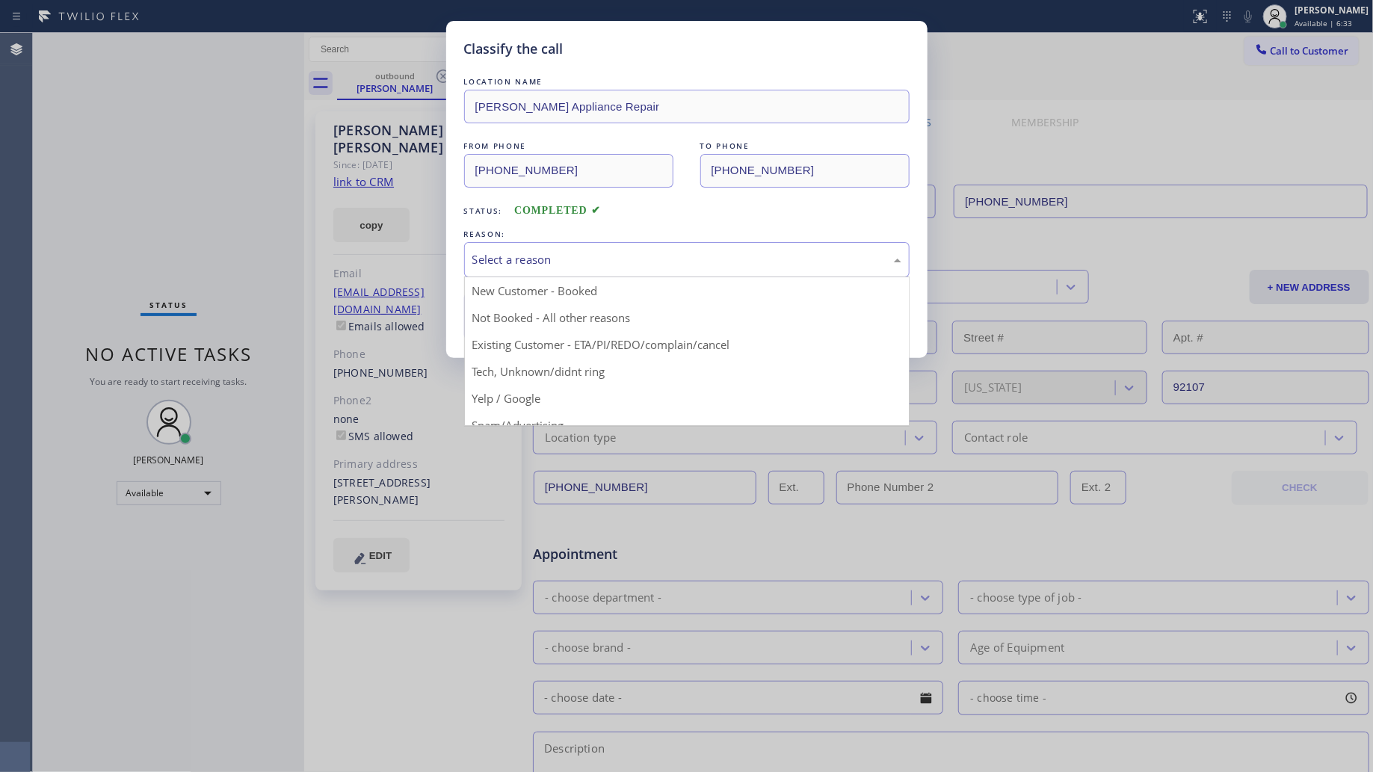
click at [498, 327] on button "Save" at bounding box center [524, 316] width 120 height 48
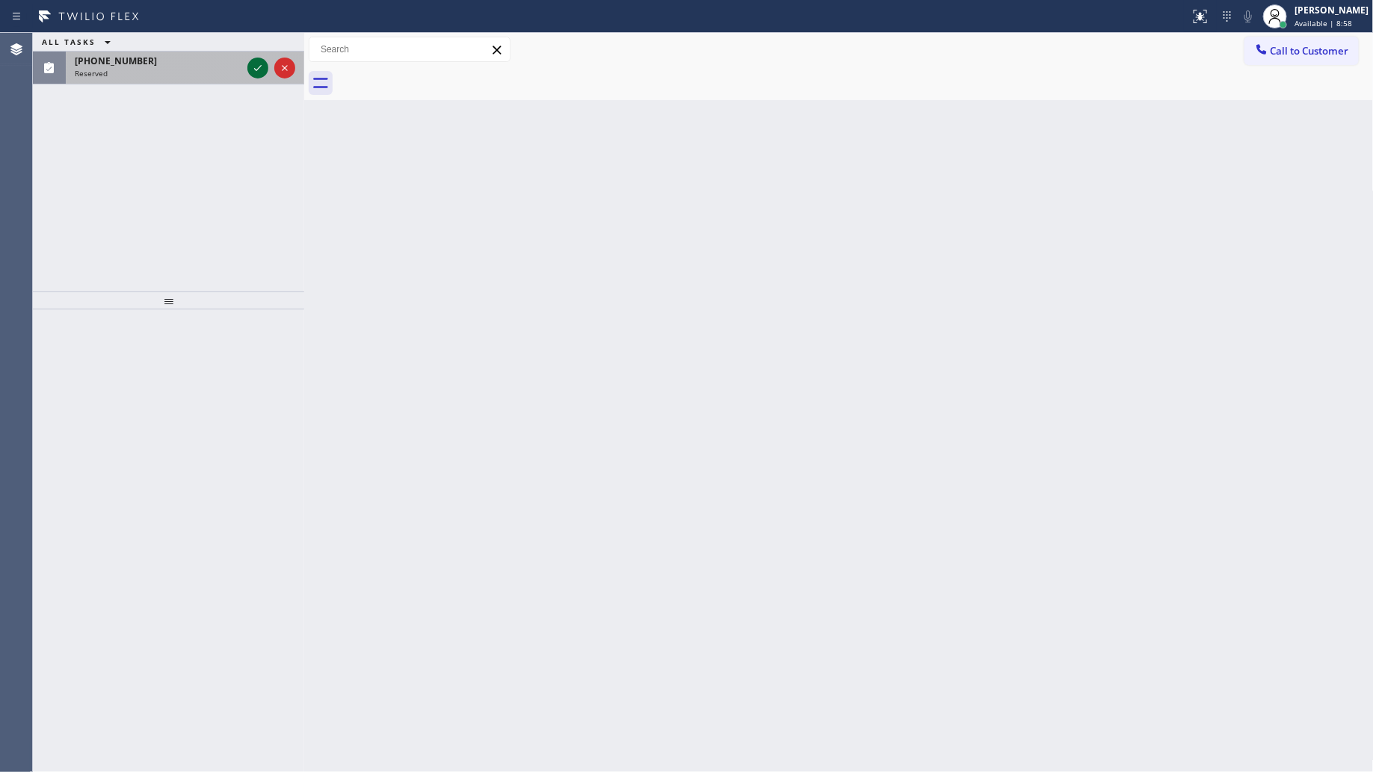
click at [258, 72] on icon at bounding box center [258, 68] width 18 height 18
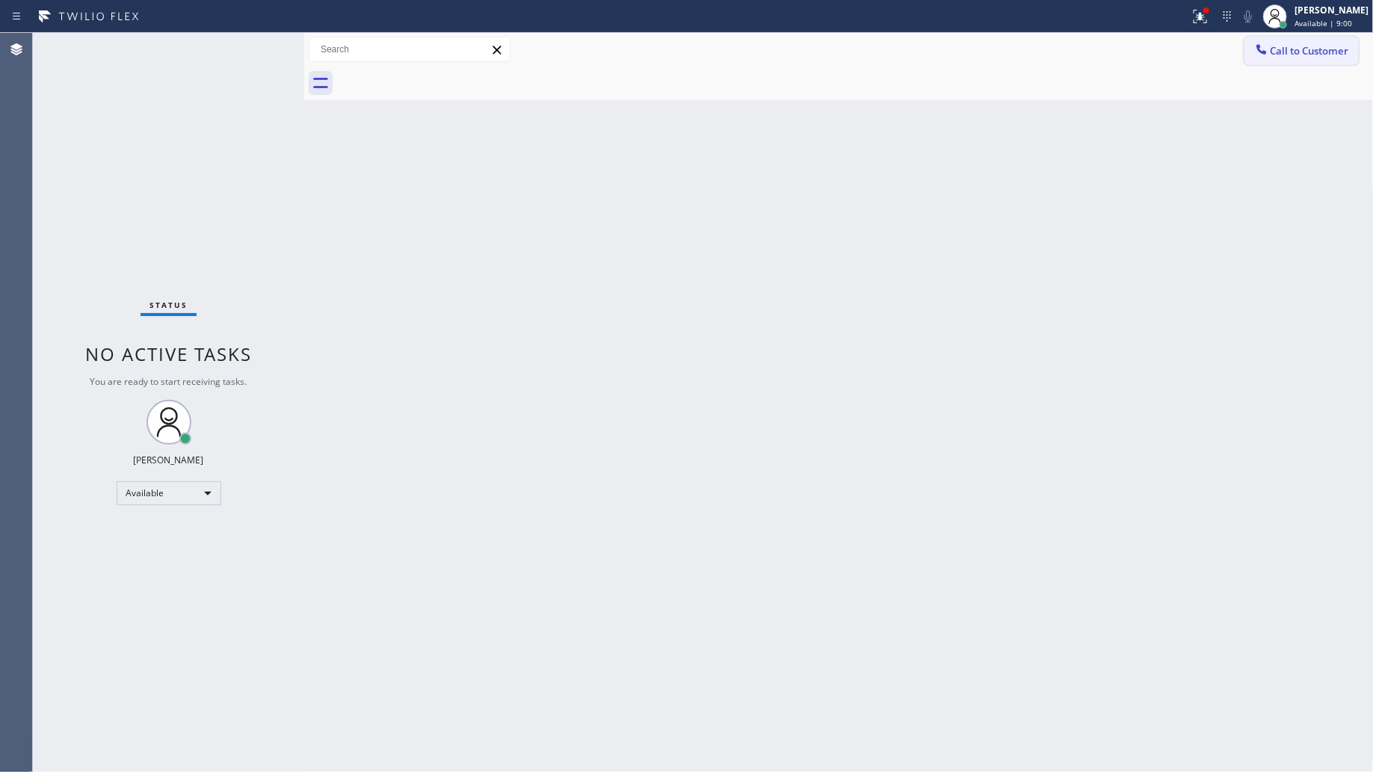
click at [1314, 49] on span "Call to Customer" at bounding box center [1310, 50] width 79 height 13
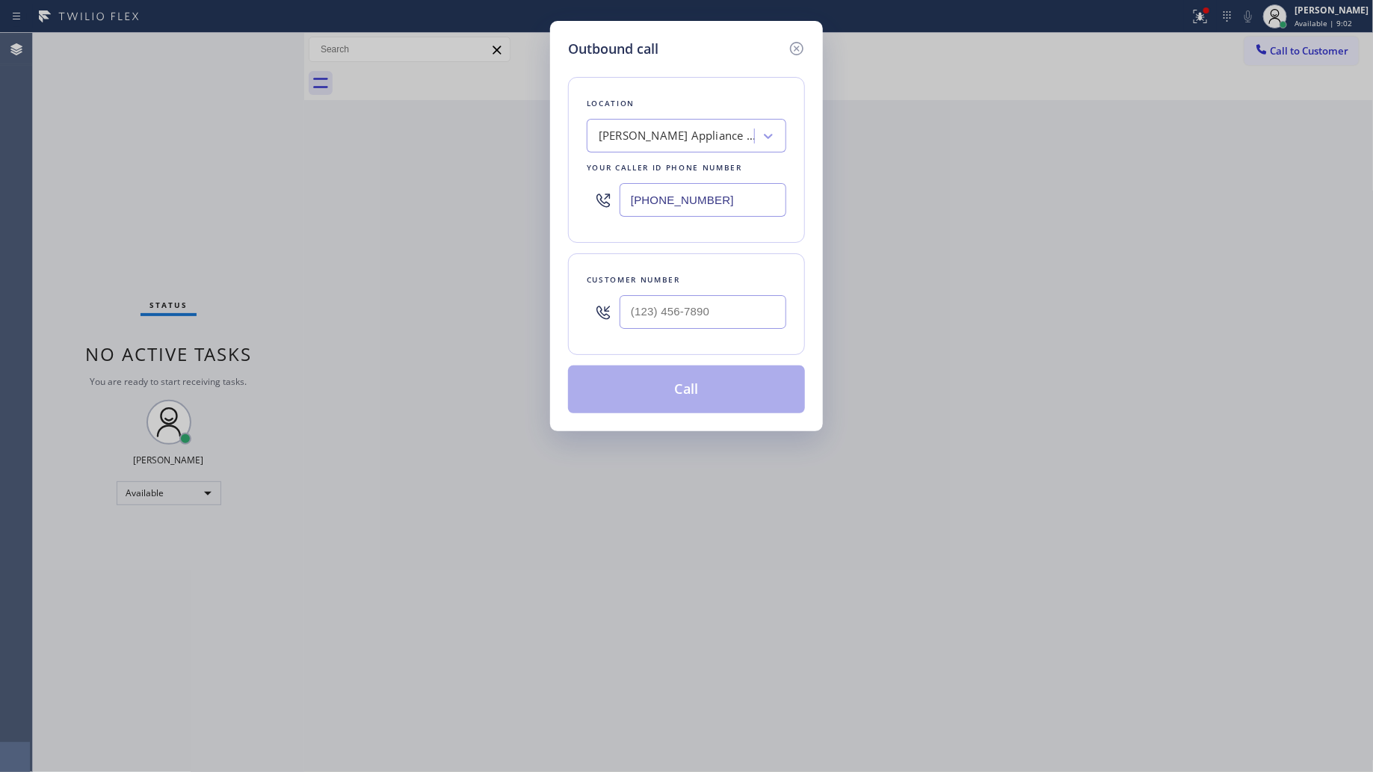
drag, startPoint x: 767, startPoint y: 215, endPoint x: 570, endPoint y: 194, distance: 197.7
click at [561, 197] on div "Outbound call Location [PERSON_NAME] Appliance Repair Your caller id phone numb…" at bounding box center [686, 226] width 273 height 410
type input "[PHONE_NUMBER]"
drag, startPoint x: 636, startPoint y: 303, endPoint x: 644, endPoint y: 304, distance: 8.4
click at [639, 304] on input "(___) ___-____" at bounding box center [703, 312] width 167 height 34
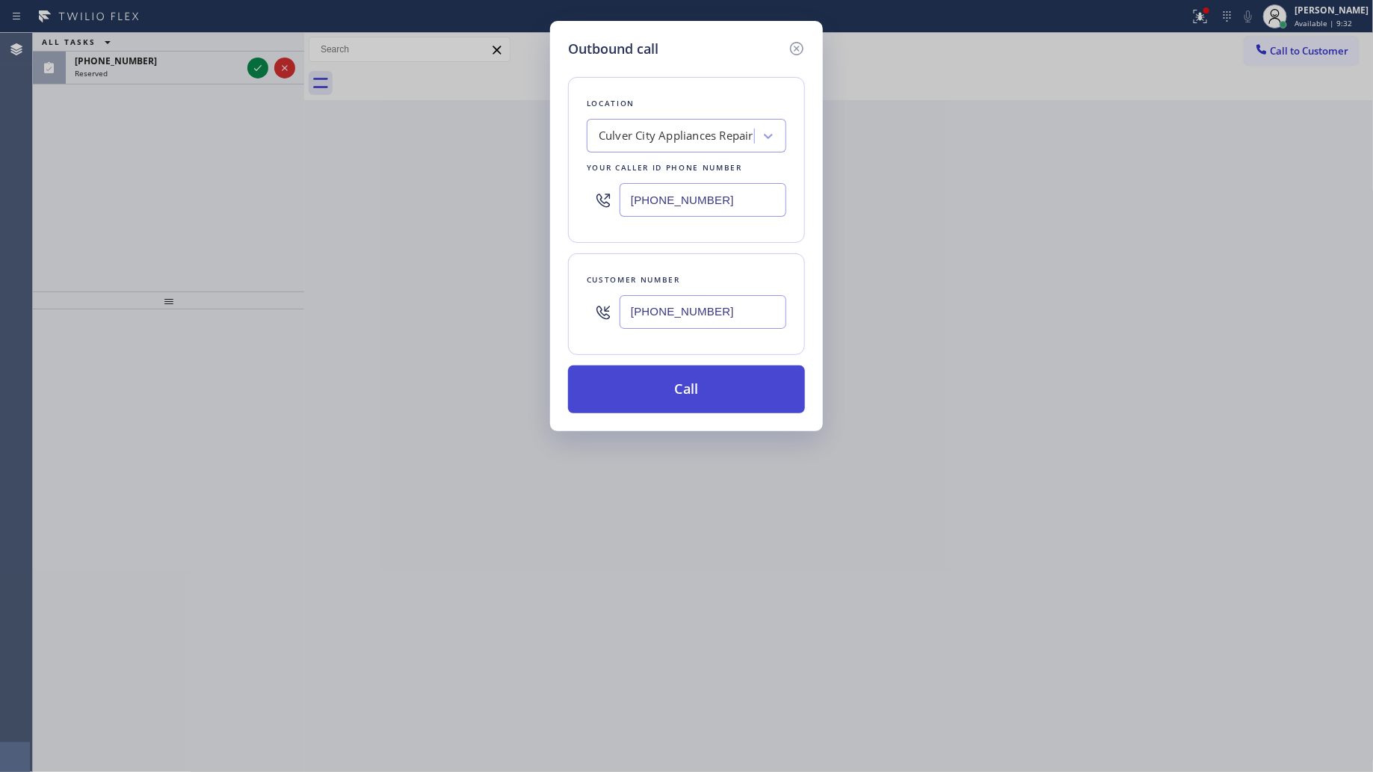
type input "[PHONE_NUMBER]"
drag, startPoint x: 701, startPoint y: 383, endPoint x: 711, endPoint y: 339, distance: 45.3
click at [700, 383] on button "Call" at bounding box center [686, 390] width 237 height 48
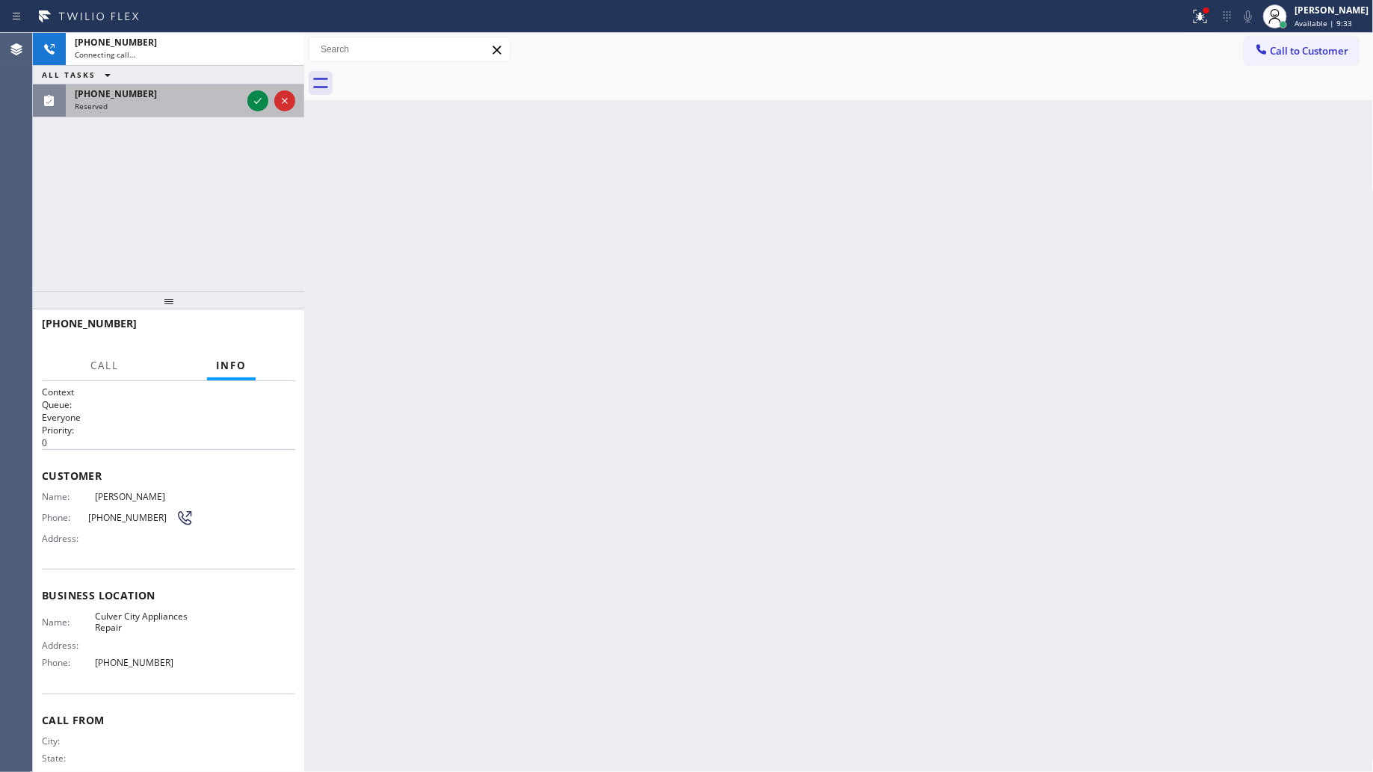
click at [253, 92] on icon at bounding box center [258, 101] width 18 height 18
click at [254, 66] on div "[PHONE_NUMBER] Connecting call… ALL TASKS ALL TASKS ACTIVE TASKS TASKS IN WRAP …" at bounding box center [168, 75] width 271 height 84
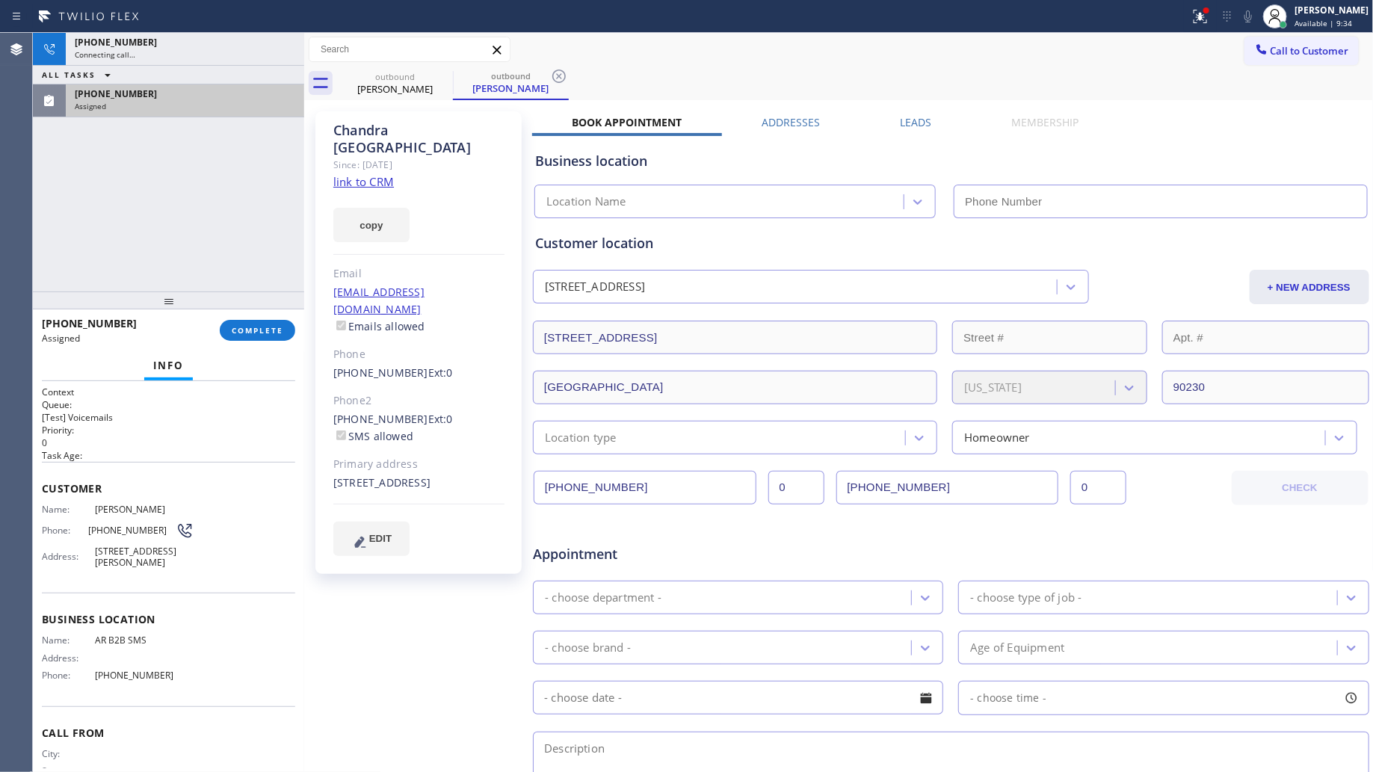
click at [259, 102] on div "Assigned" at bounding box center [185, 106] width 221 height 10
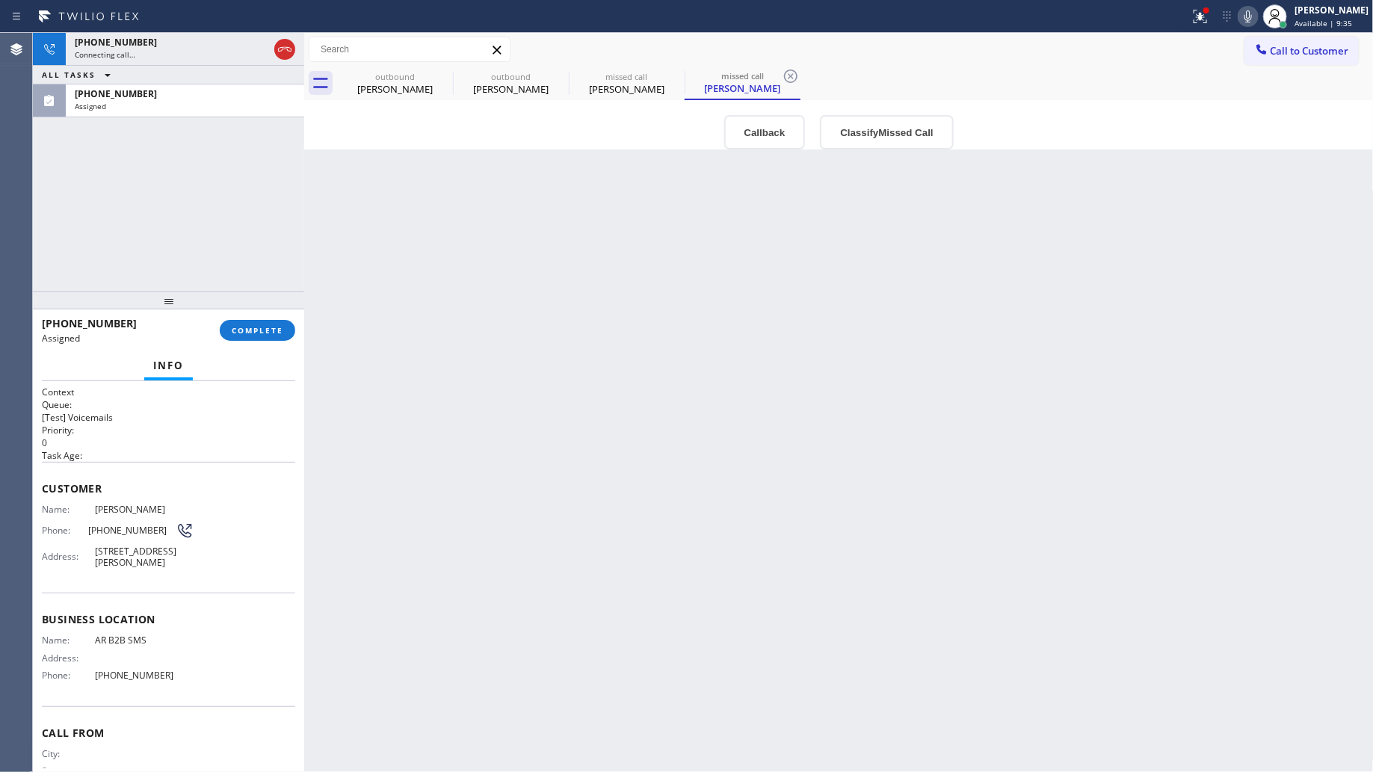
click at [196, 181] on div "[PHONE_NUMBER] Connecting call… ALL TASKS ALL TASKS ACTIVE TASKS TASKS IN WRAP …" at bounding box center [168, 162] width 271 height 259
click at [441, 87] on div "[PERSON_NAME]" at bounding box center [395, 88] width 113 height 13
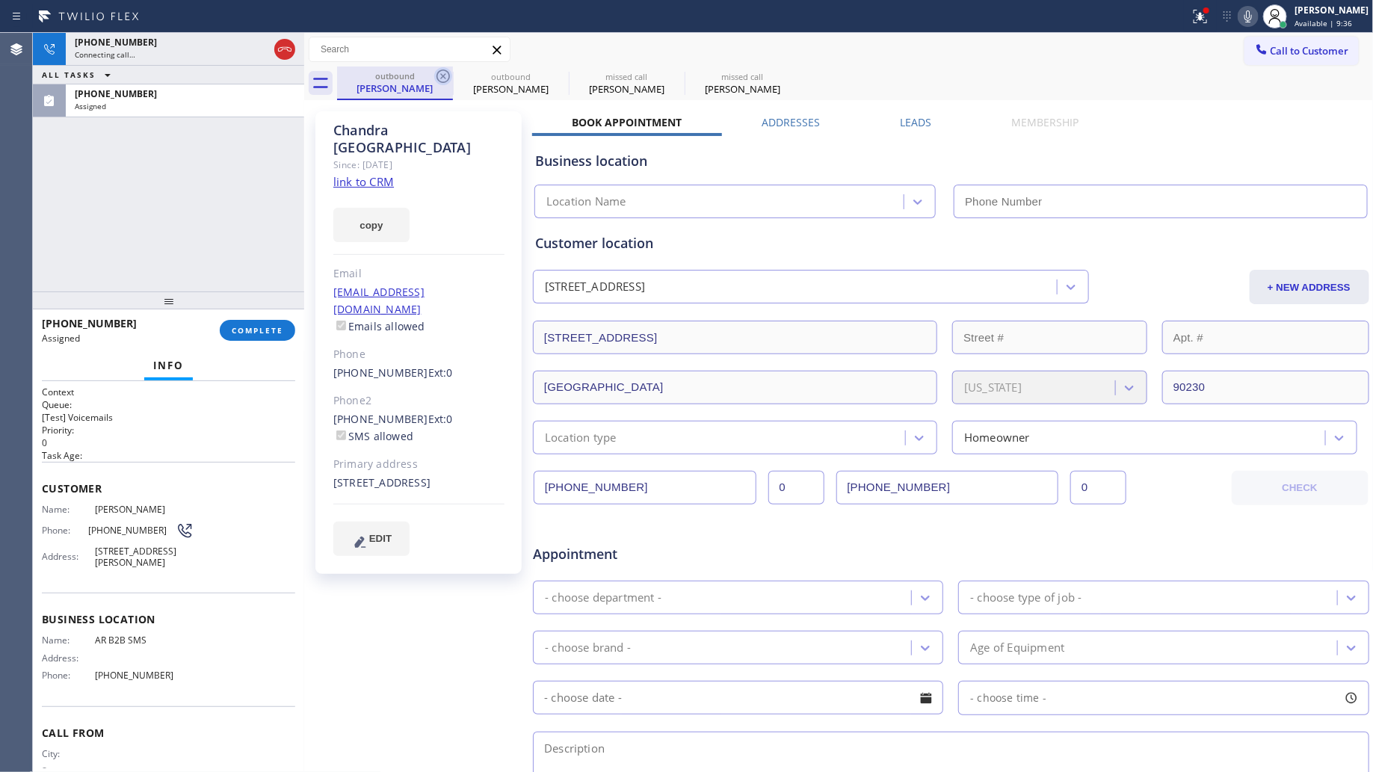
click at [443, 73] on icon at bounding box center [443, 76] width 18 height 18
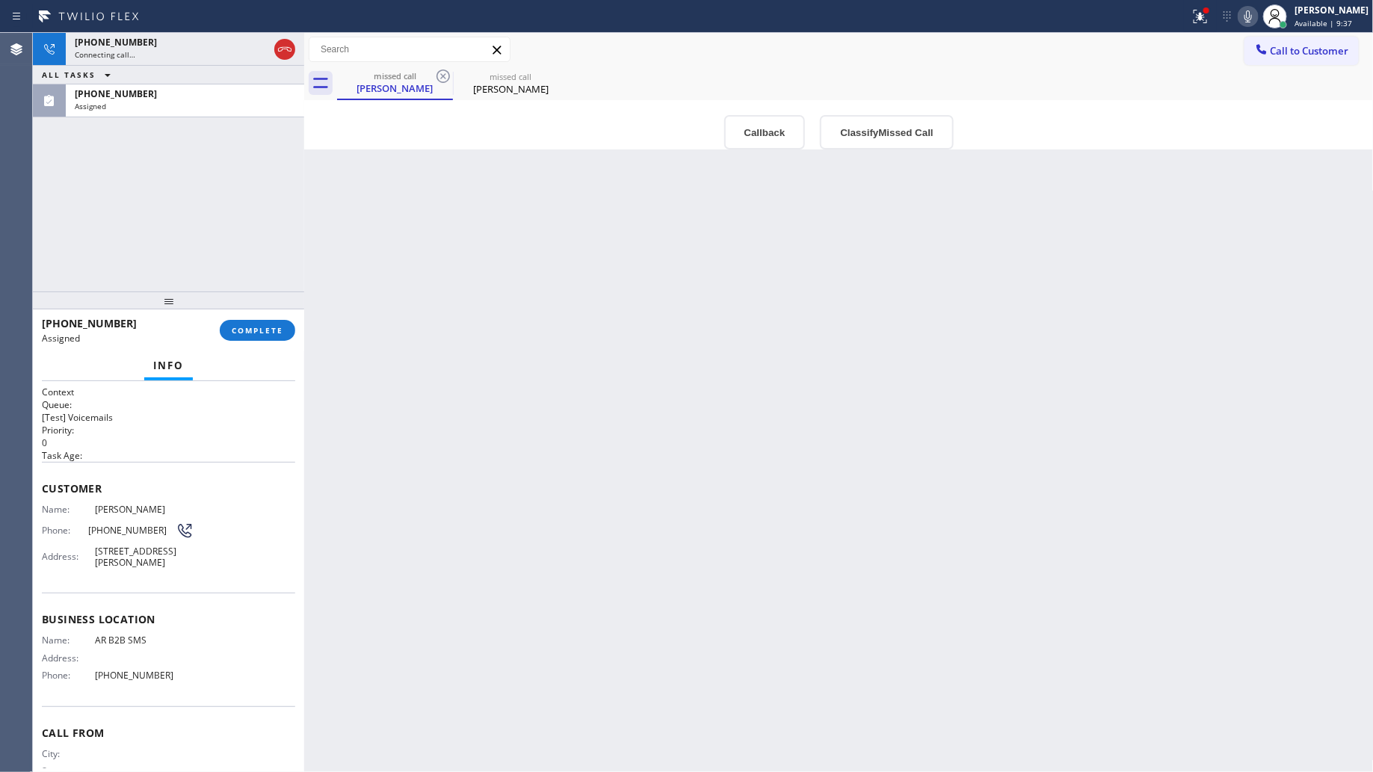
click at [443, 73] on icon at bounding box center [443, 76] width 18 height 18
click at [198, 43] on div "[PHONE_NUMBER]" at bounding box center [172, 42] width 194 height 13
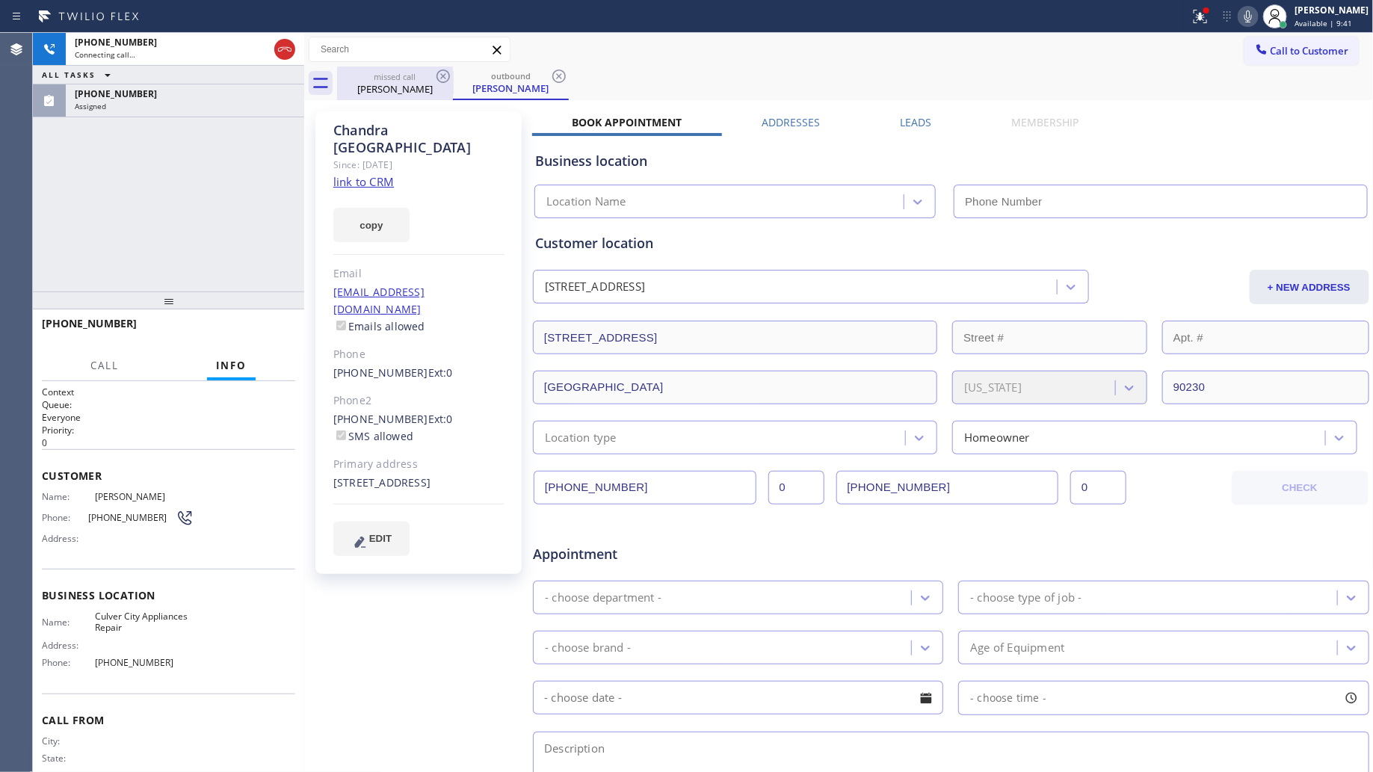
type input "[PHONE_NUMBER]"
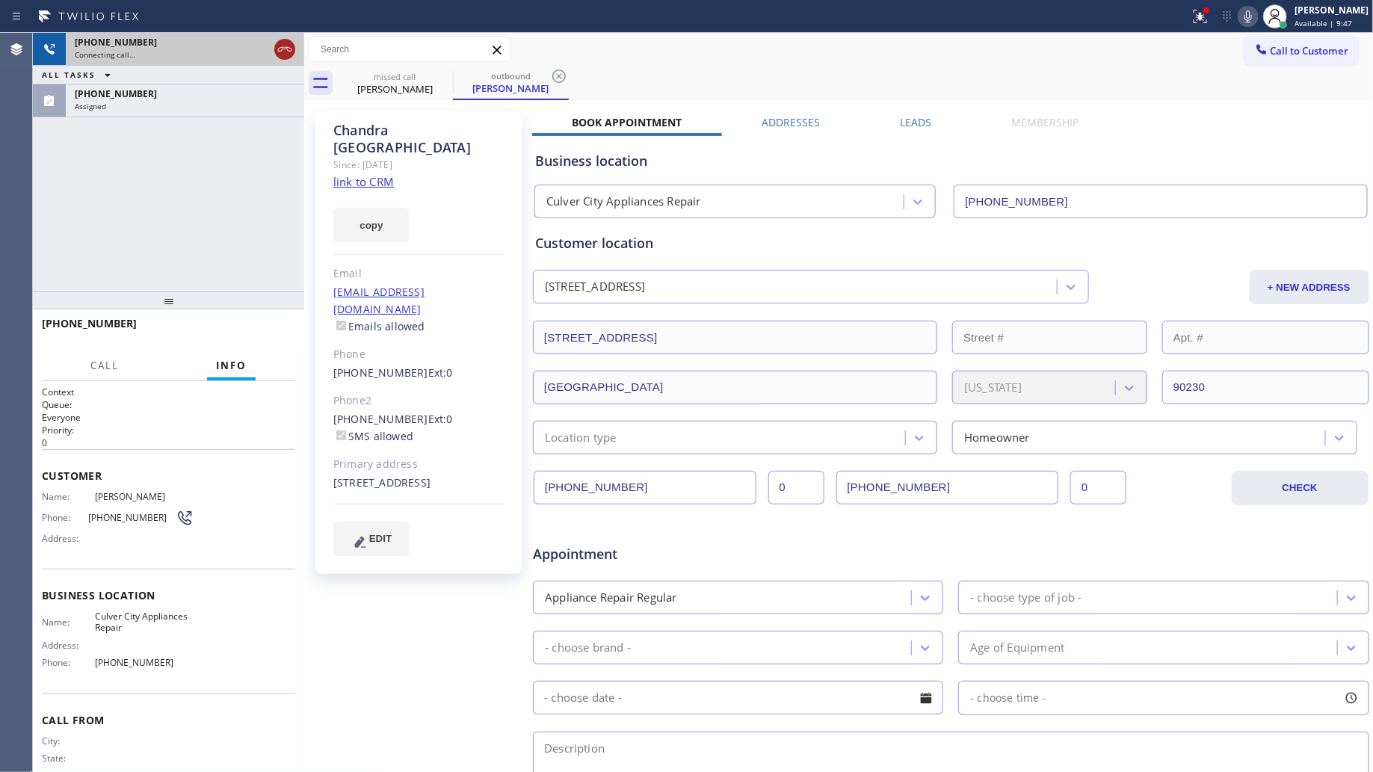
click at [277, 46] on icon at bounding box center [285, 49] width 18 height 18
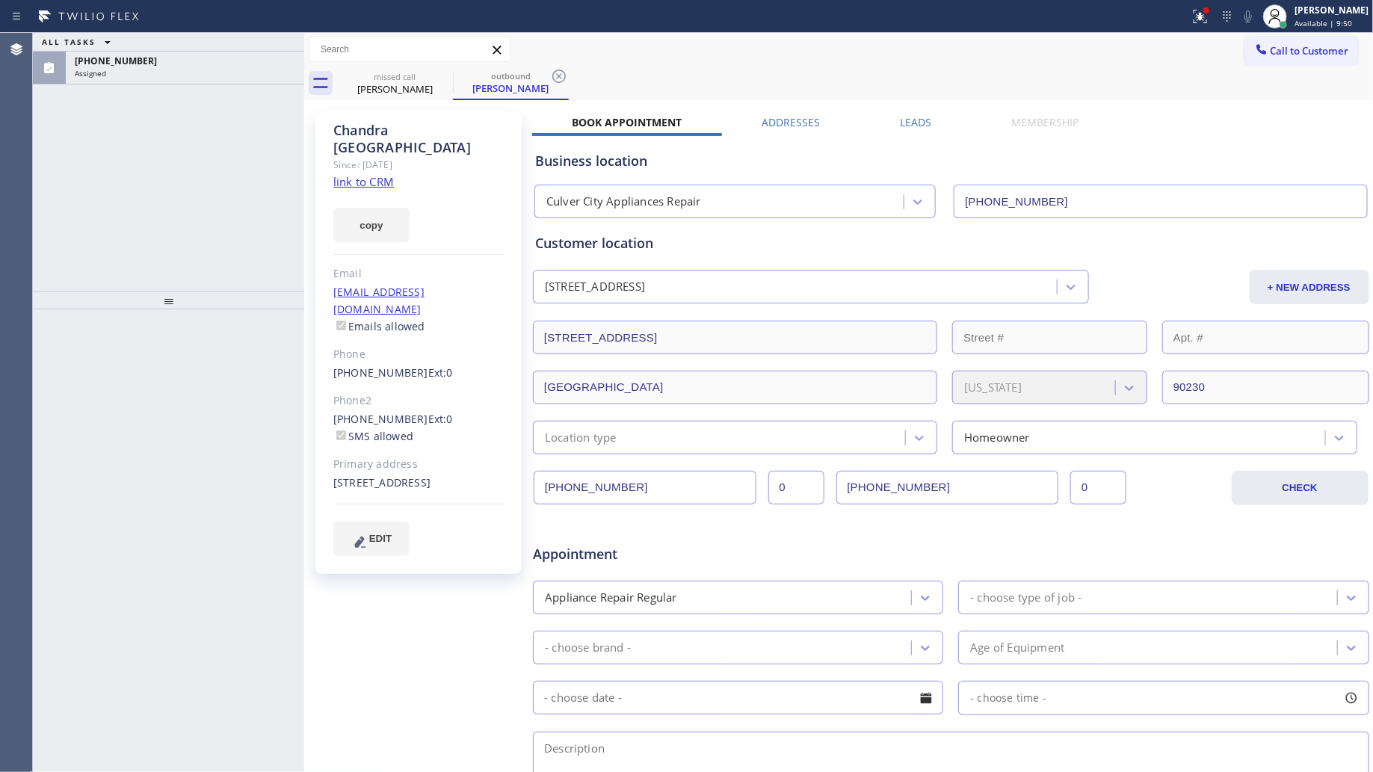
click at [253, 73] on div "Assigned" at bounding box center [185, 73] width 221 height 10
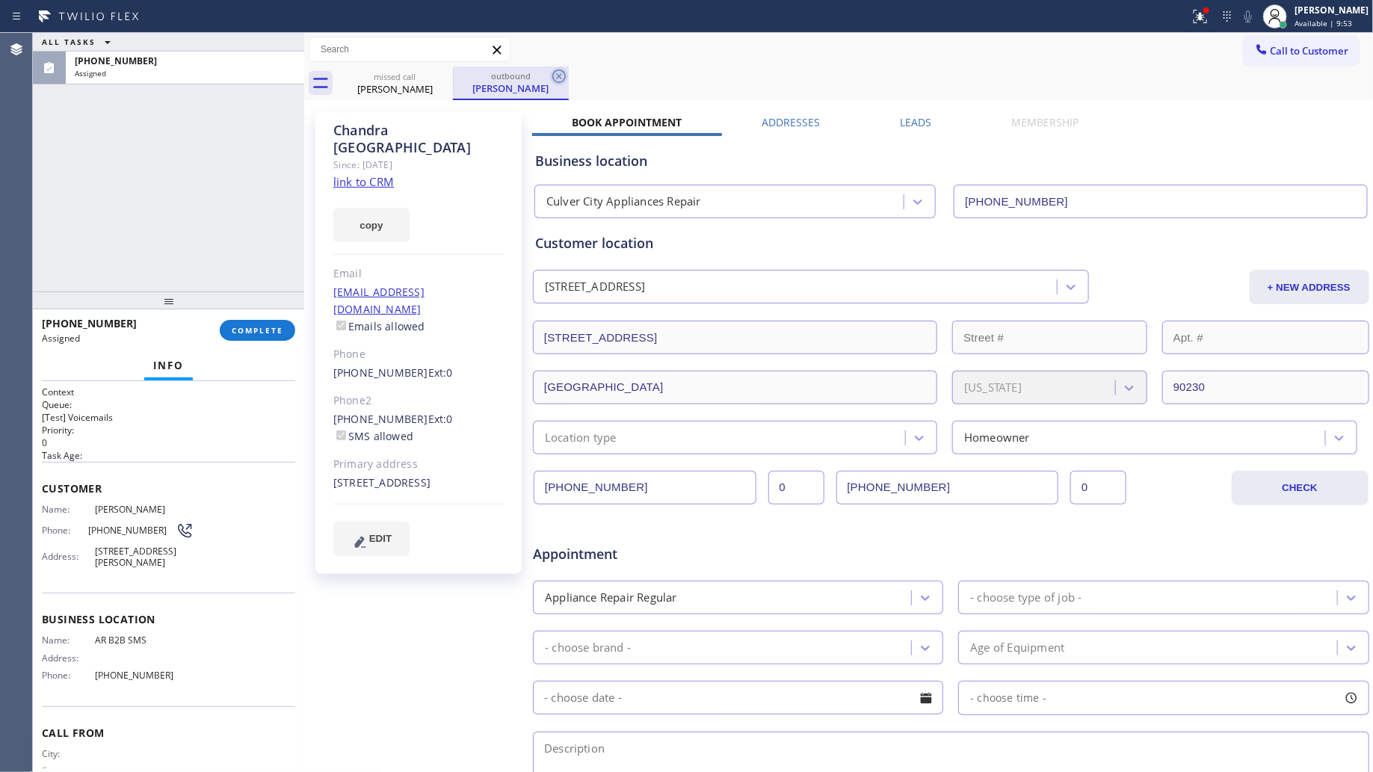
click at [555, 76] on icon at bounding box center [559, 76] width 18 height 18
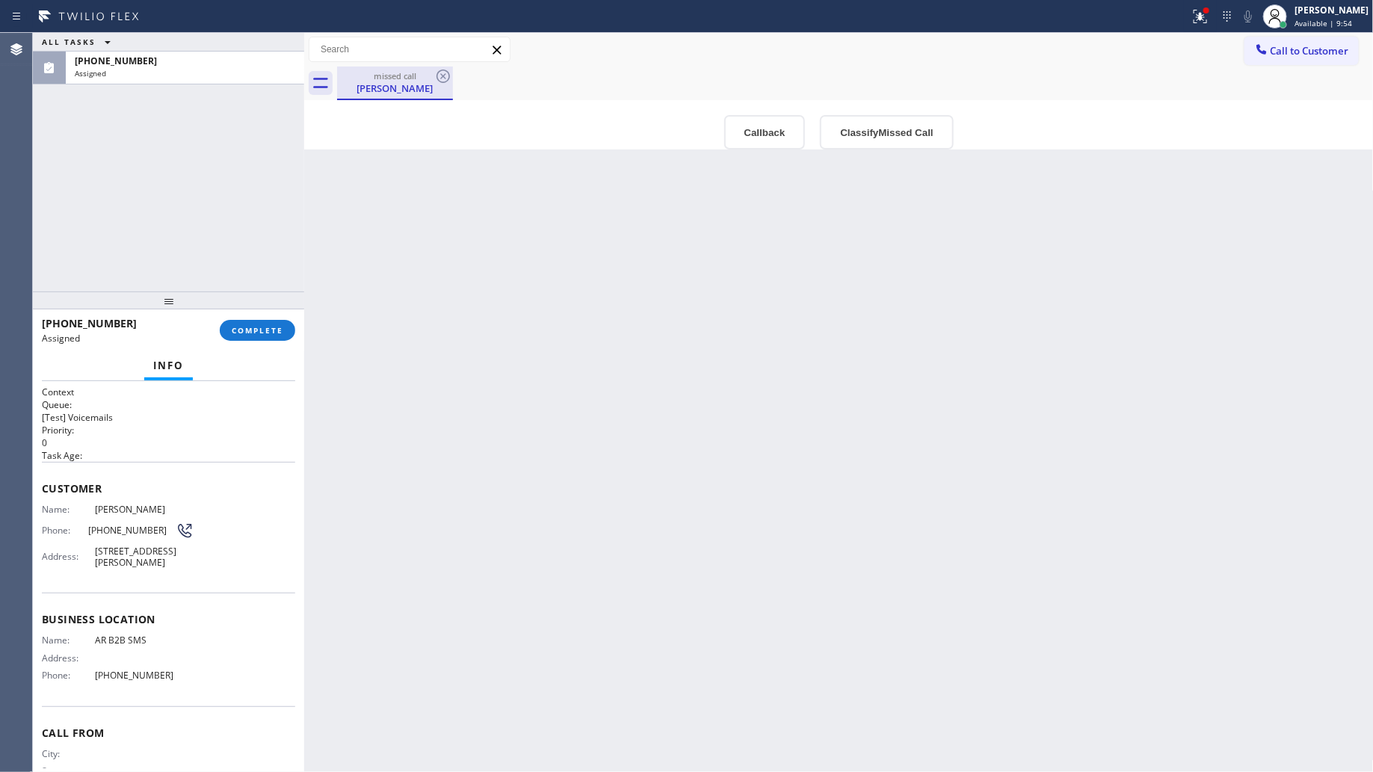
click at [387, 82] on div "[PERSON_NAME]" at bounding box center [395, 87] width 113 height 13
click at [384, 82] on div "[PERSON_NAME]" at bounding box center [395, 87] width 113 height 13
click at [177, 68] on div "Assigned" at bounding box center [185, 73] width 221 height 10
click at [120, 510] on span "[PERSON_NAME]" at bounding box center [144, 509] width 99 height 11
click at [125, 525] on span "[PHONE_NUMBER]" at bounding box center [131, 530] width 87 height 11
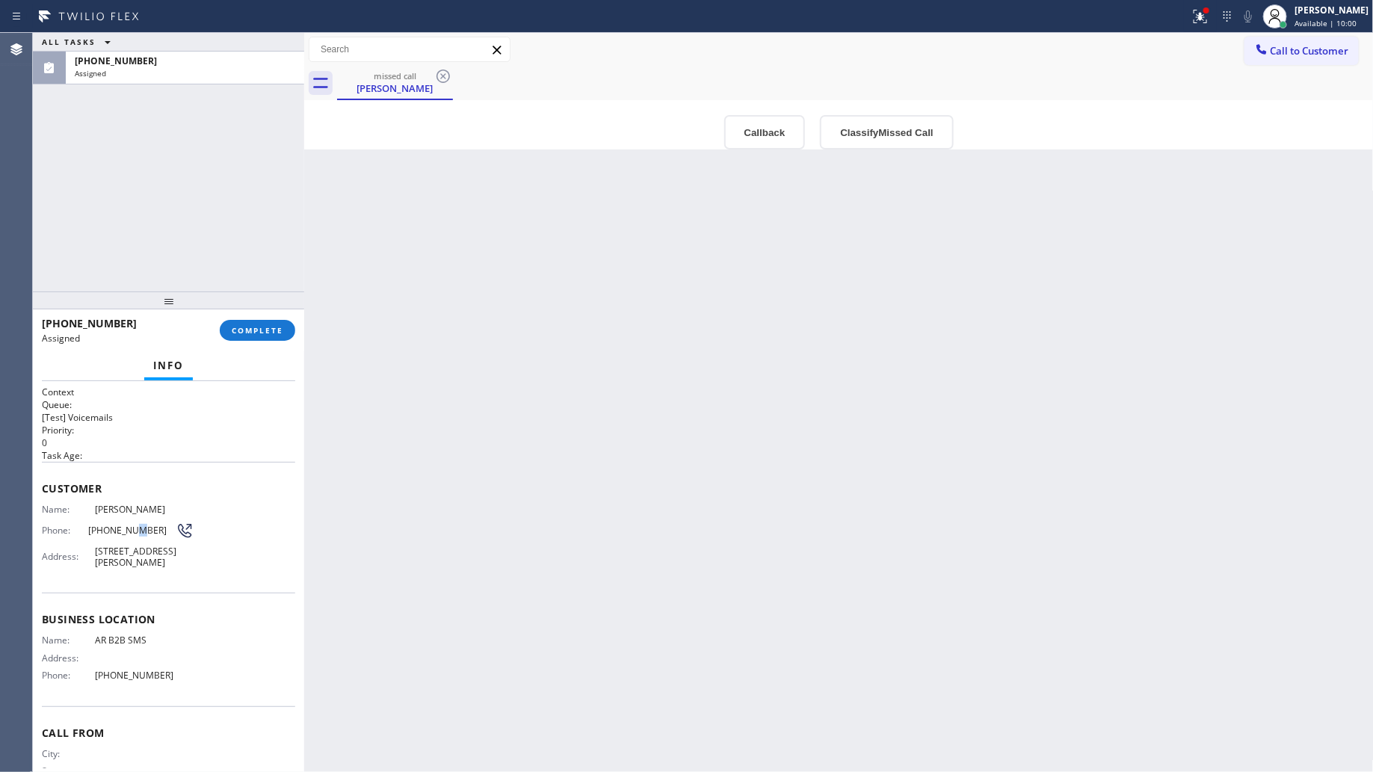
click at [125, 525] on span "[PHONE_NUMBER]" at bounding box center [131, 530] width 87 height 11
click at [126, 525] on span "[PHONE_NUMBER]" at bounding box center [131, 530] width 87 height 11
copy div "[PHONE_NUMBER]"
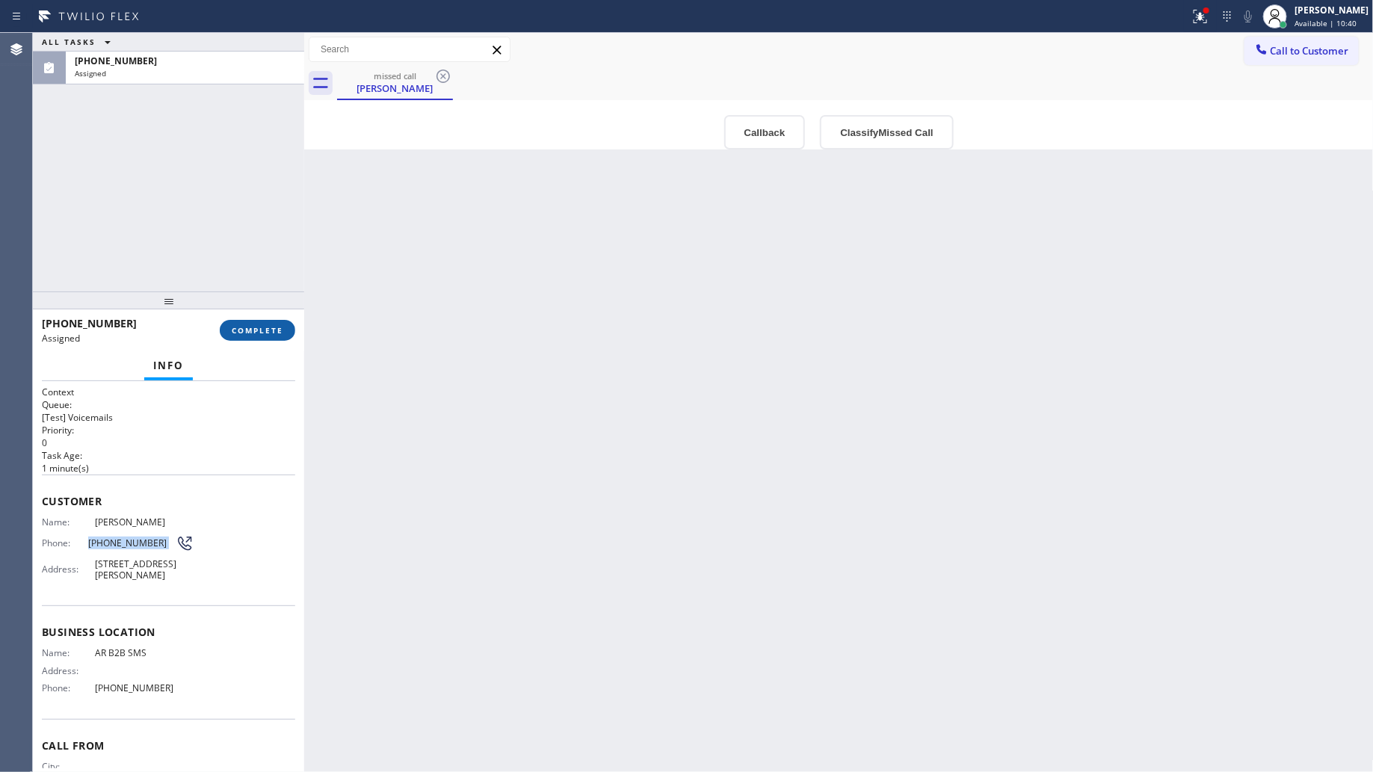
click at [266, 323] on button "COMPLETE" at bounding box center [258, 330] width 76 height 21
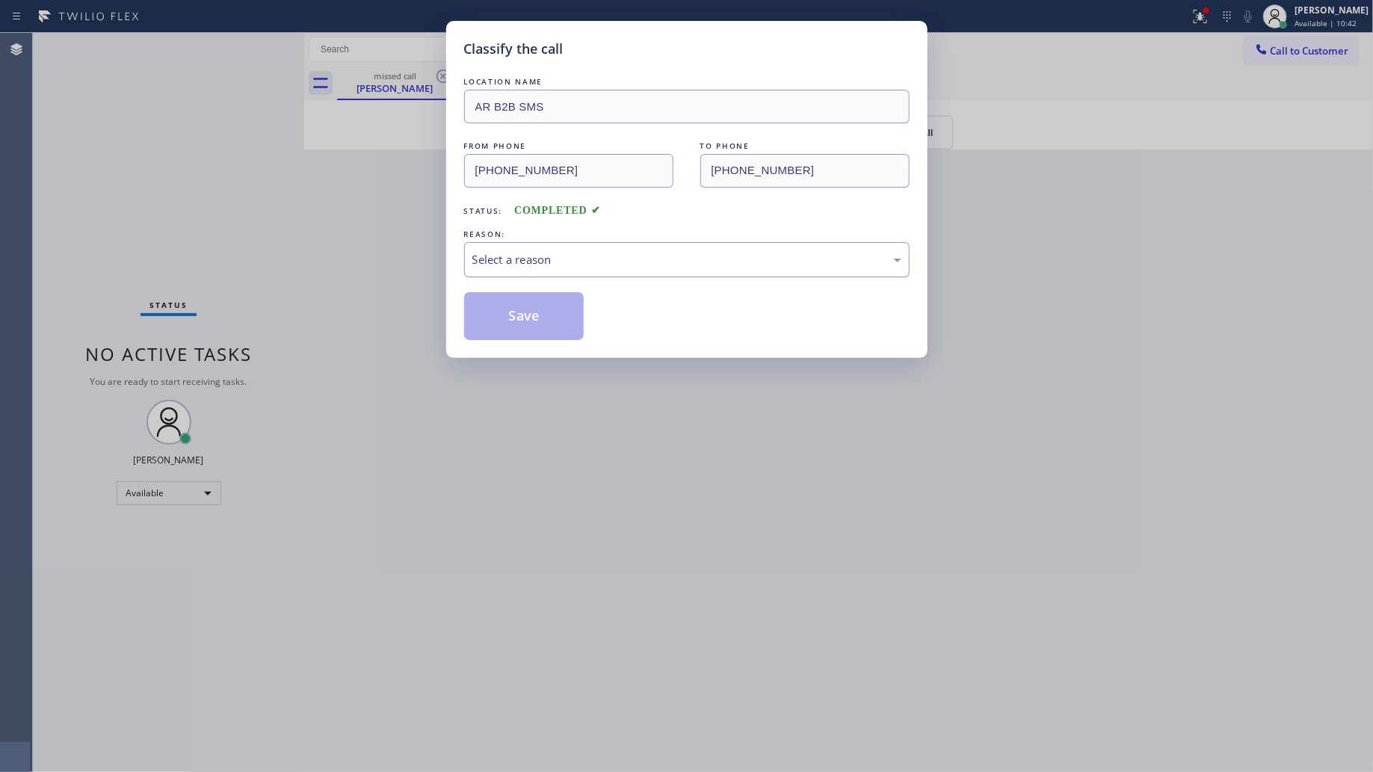
drag, startPoint x: 550, startPoint y: 241, endPoint x: 551, endPoint y: 253, distance: 12.0
click at [551, 241] on div "REASON:" at bounding box center [687, 235] width 446 height 16
click at [550, 258] on div "Select a reason" at bounding box center [687, 259] width 429 height 17
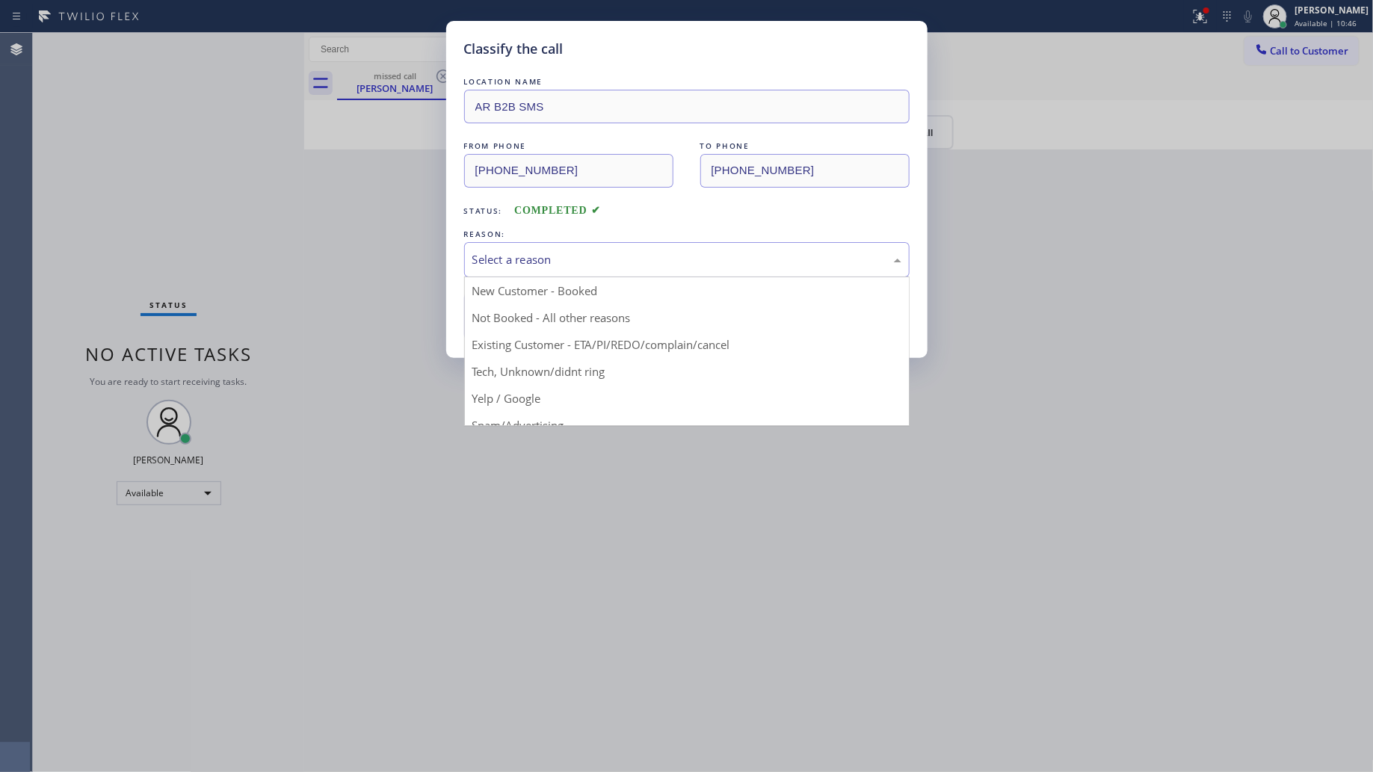
drag, startPoint x: 559, startPoint y: 313, endPoint x: 544, endPoint y: 310, distance: 15.1
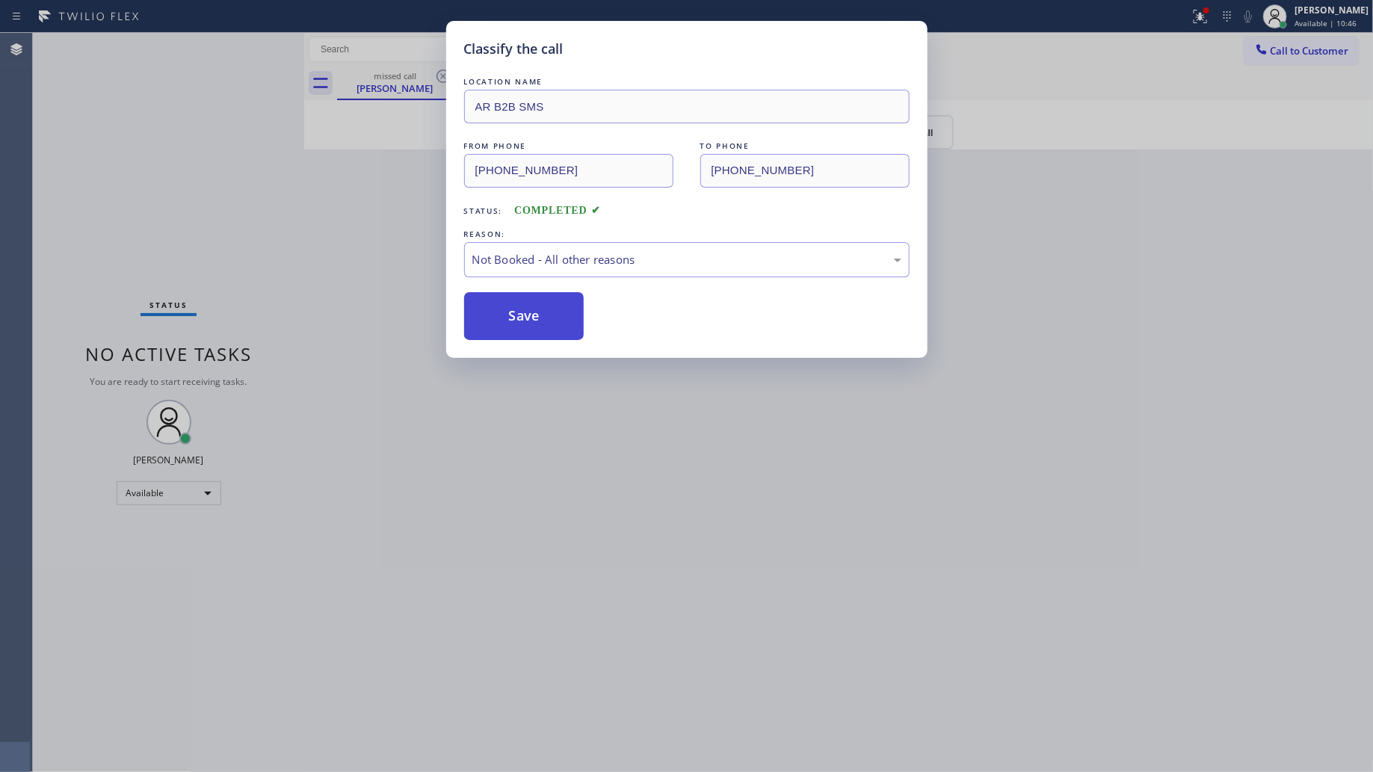
click at [535, 313] on button "Save" at bounding box center [524, 316] width 120 height 48
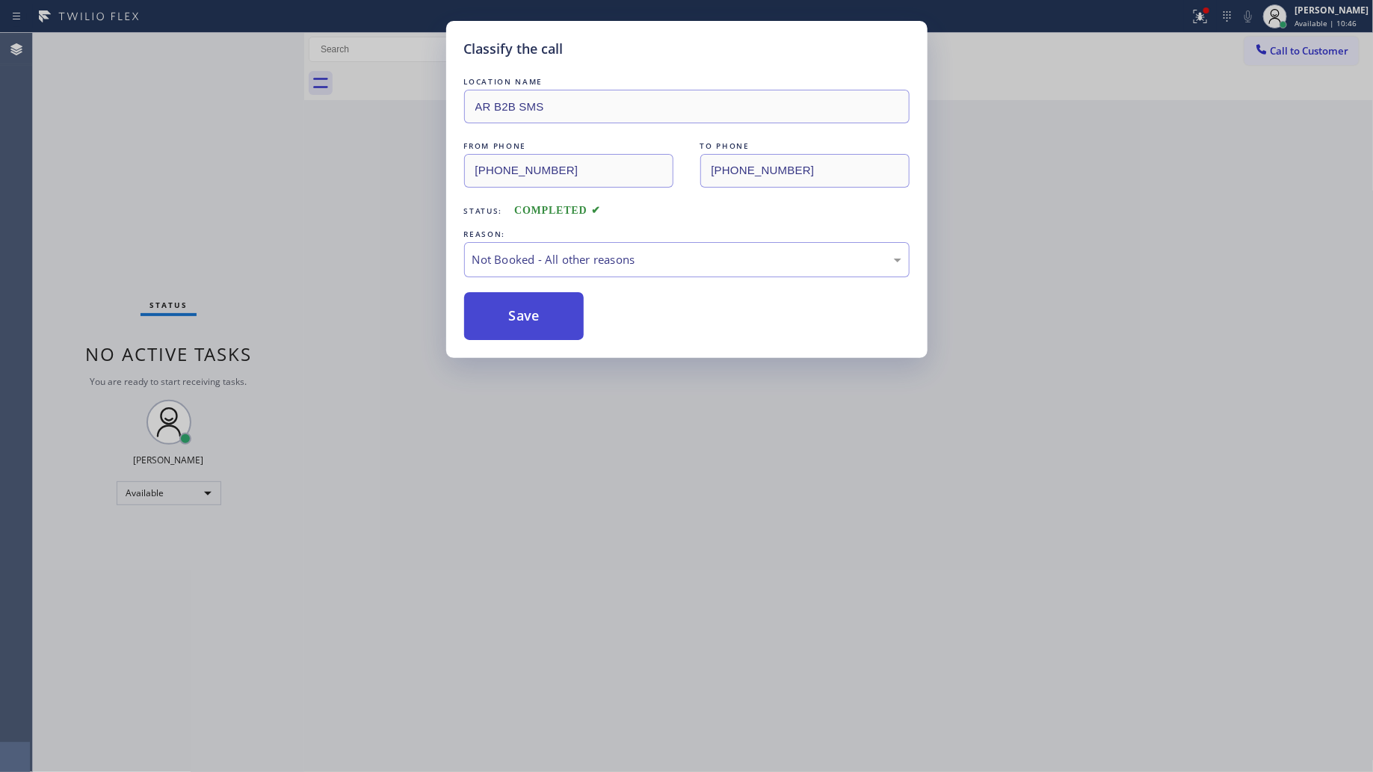
click at [535, 313] on button "Save" at bounding box center [524, 316] width 120 height 48
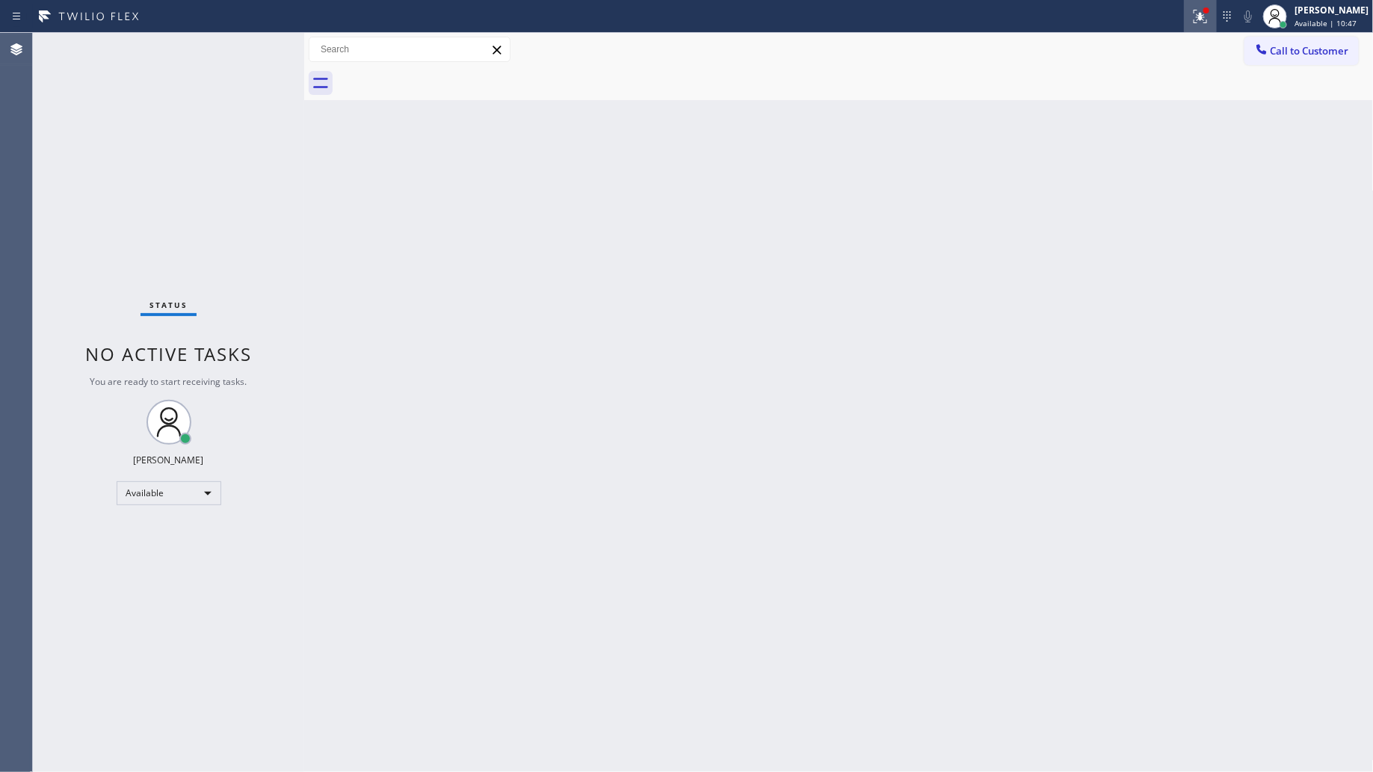
click at [1217, 4] on button at bounding box center [1200, 16] width 33 height 33
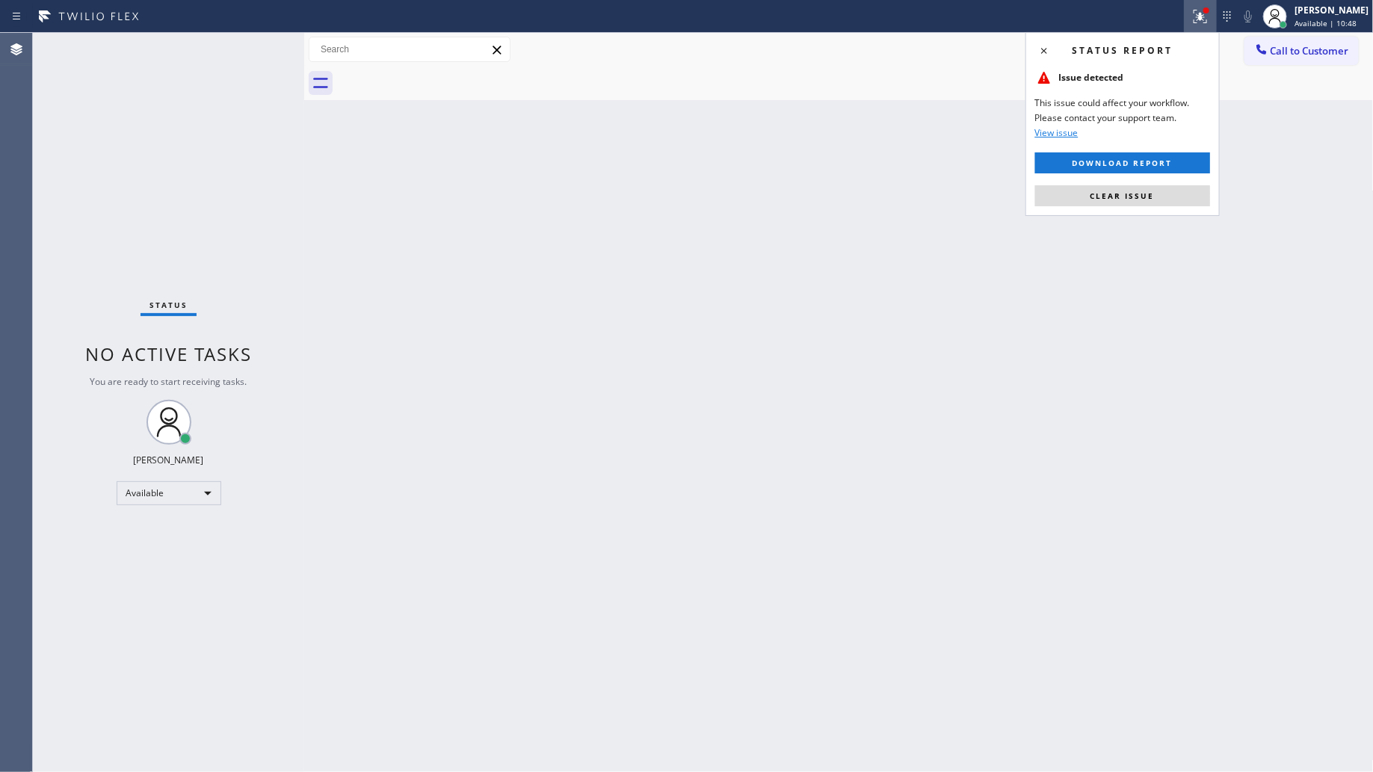
drag, startPoint x: 1212, startPoint y: 19, endPoint x: 1204, endPoint y: 34, distance: 16.7
click at [1210, 19] on icon at bounding box center [1201, 16] width 18 height 18
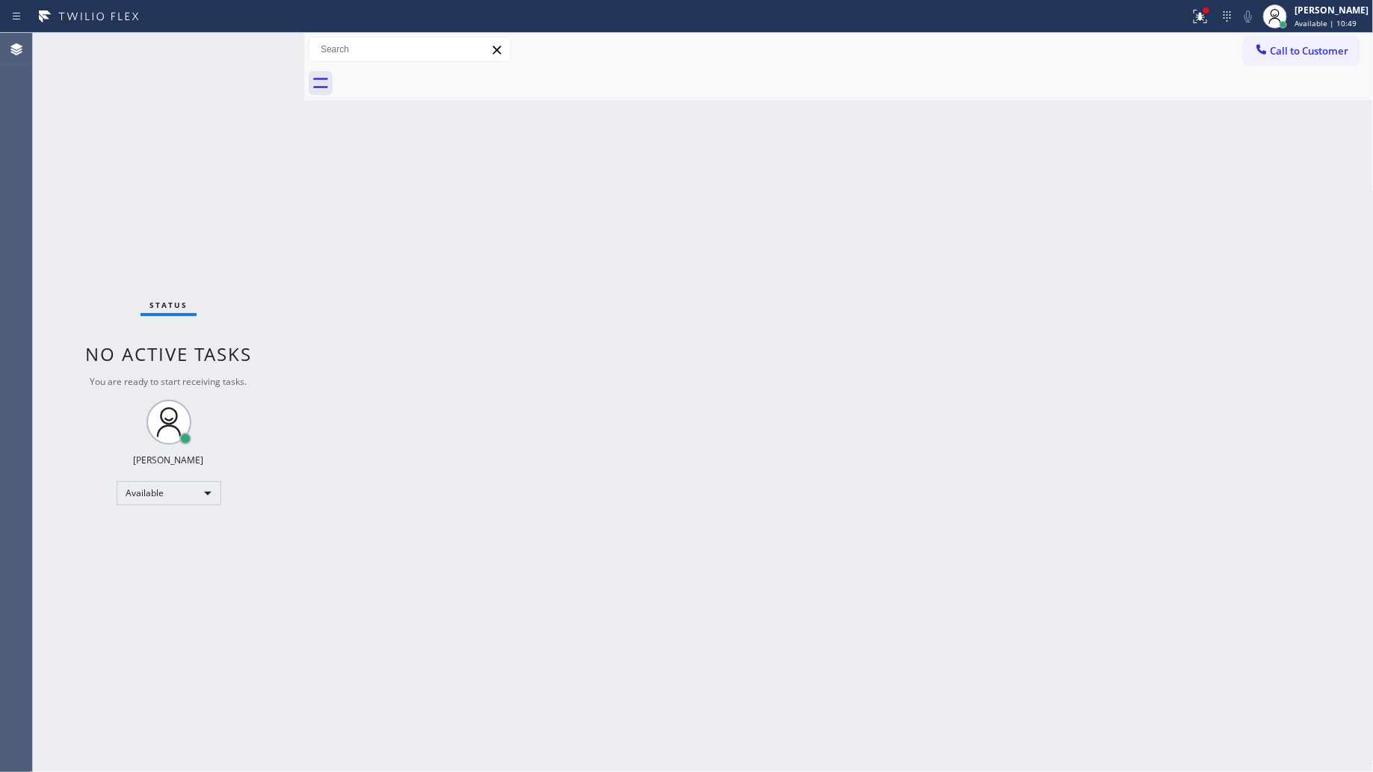
drag, startPoint x: 1206, startPoint y: 23, endPoint x: 1156, endPoint y: 157, distance: 142.9
click at [1206, 24] on icon at bounding box center [1201, 16] width 18 height 18
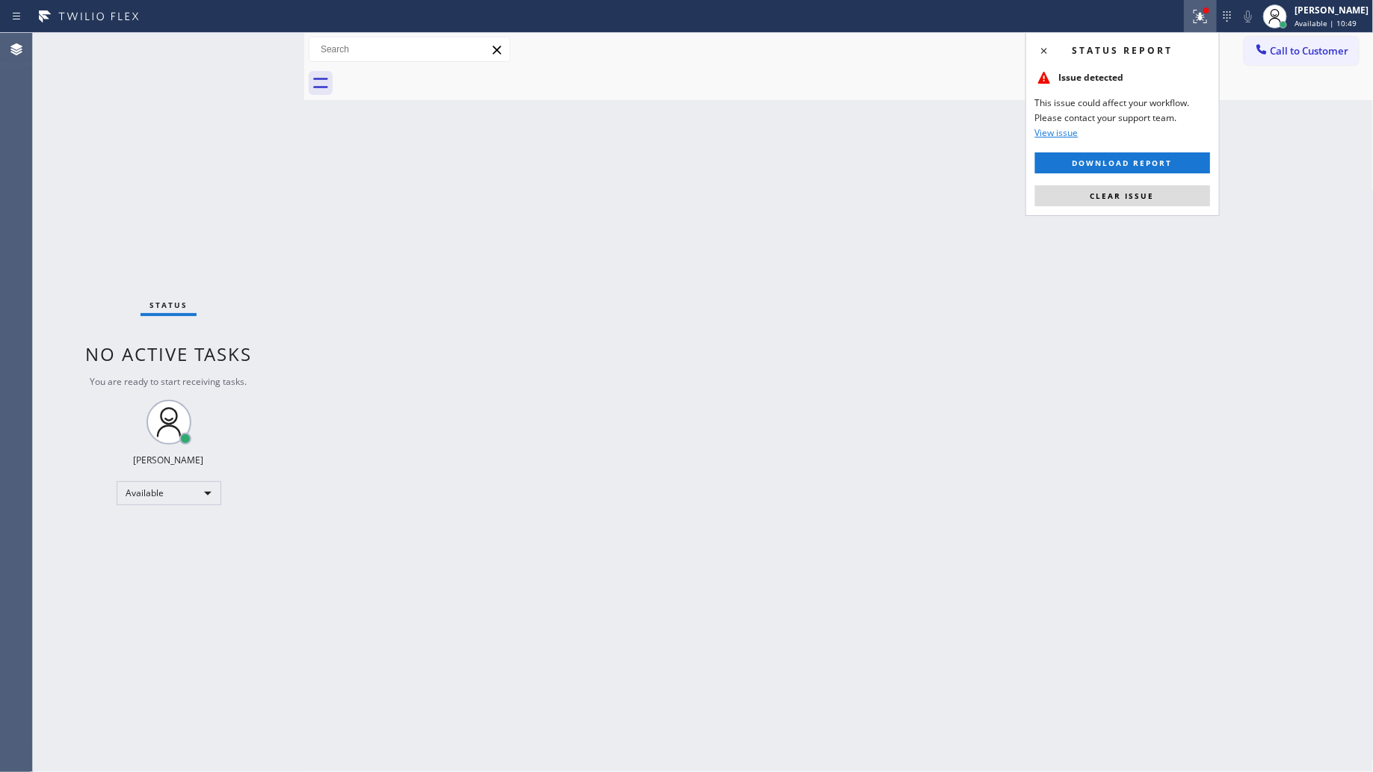
drag, startPoint x: 1140, startPoint y: 193, endPoint x: 1150, endPoint y: 188, distance: 11.0
click at [1141, 193] on span "Clear issue" at bounding box center [1123, 196] width 64 height 10
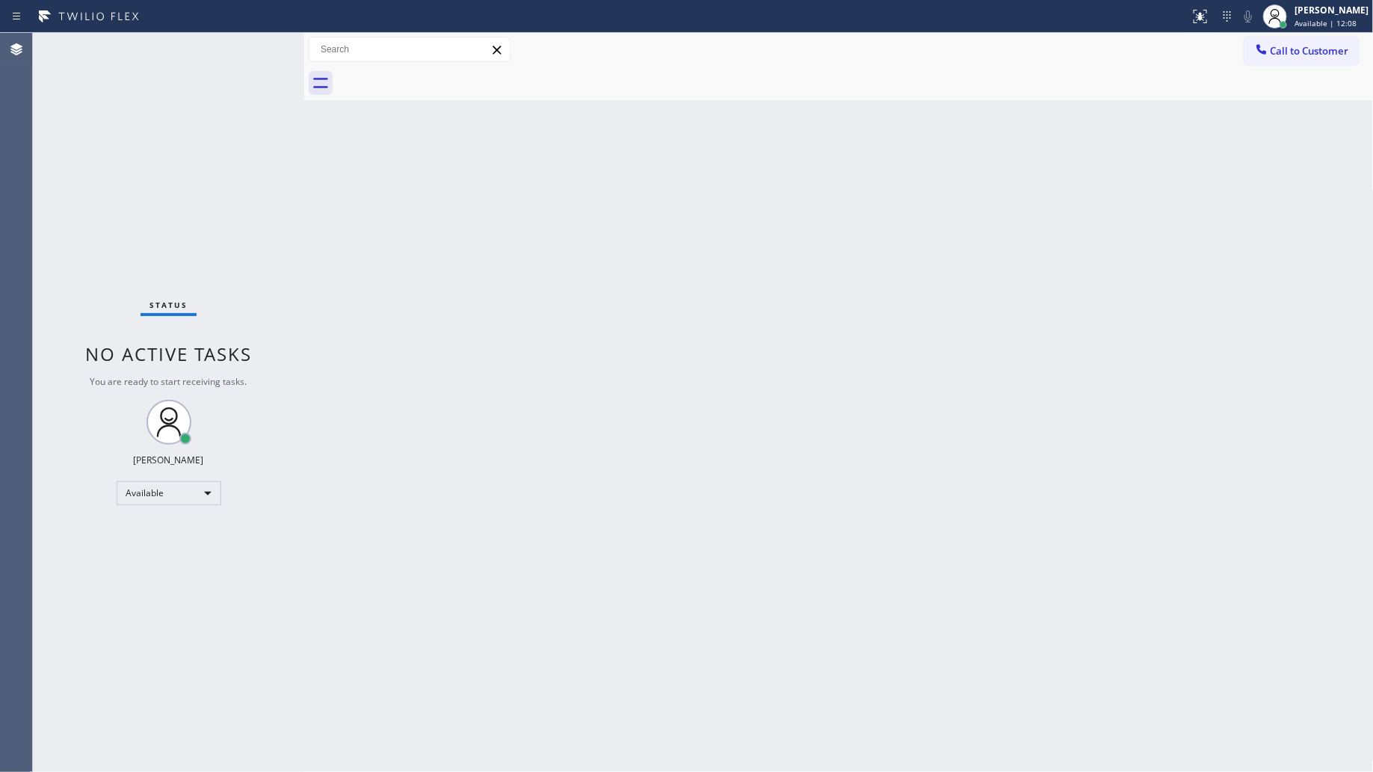
click at [1279, 45] on span "Call to Customer" at bounding box center [1310, 50] width 79 height 13
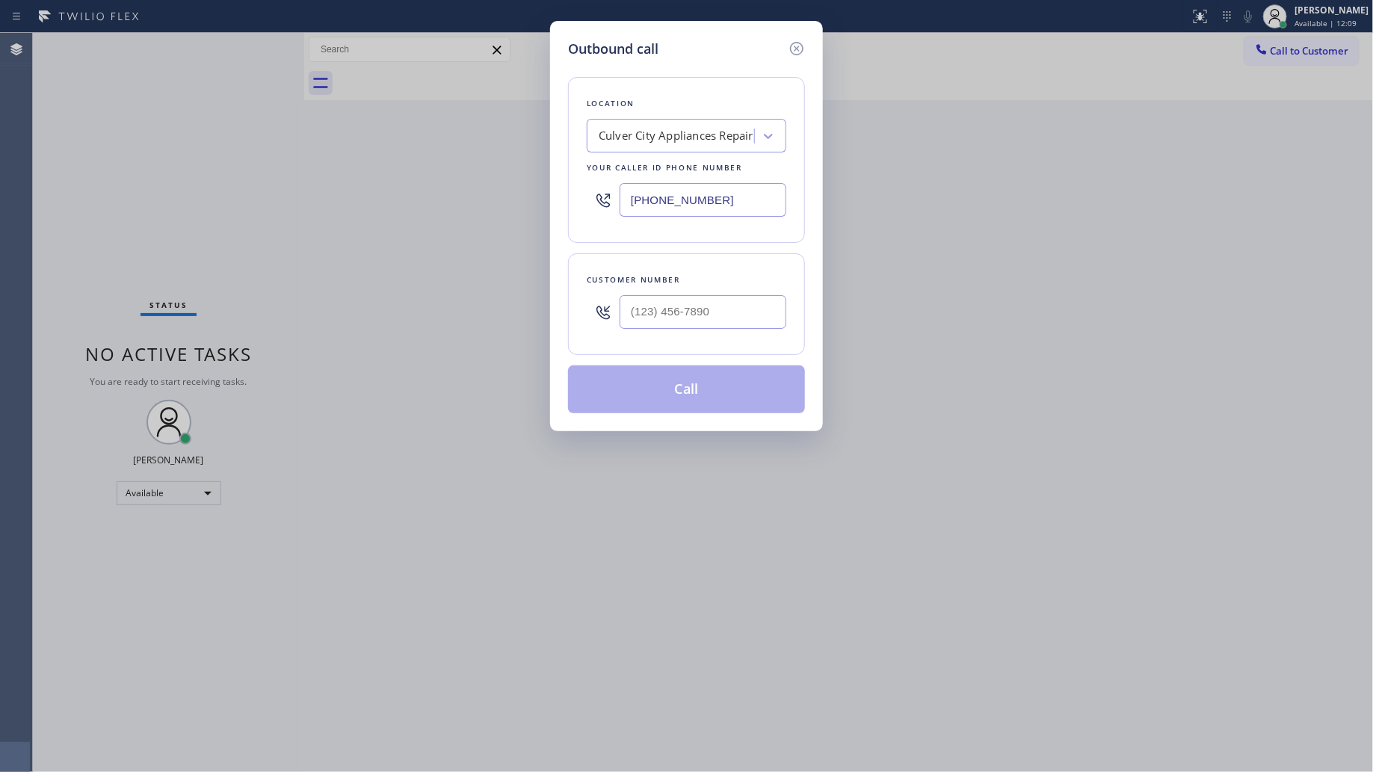
drag, startPoint x: 737, startPoint y: 200, endPoint x: 554, endPoint y: 173, distance: 185.1
click at [552, 185] on div "Outbound call Location [GEOGRAPHIC_DATA] Appliances Repair Your caller id phone…" at bounding box center [686, 226] width 273 height 410
type input "[PHONE_NUMBER]"
drag, startPoint x: 716, startPoint y: 316, endPoint x: 729, endPoint y: 315, distance: 13.5
click at [716, 316] on input "(___) ___-____" at bounding box center [703, 312] width 167 height 34
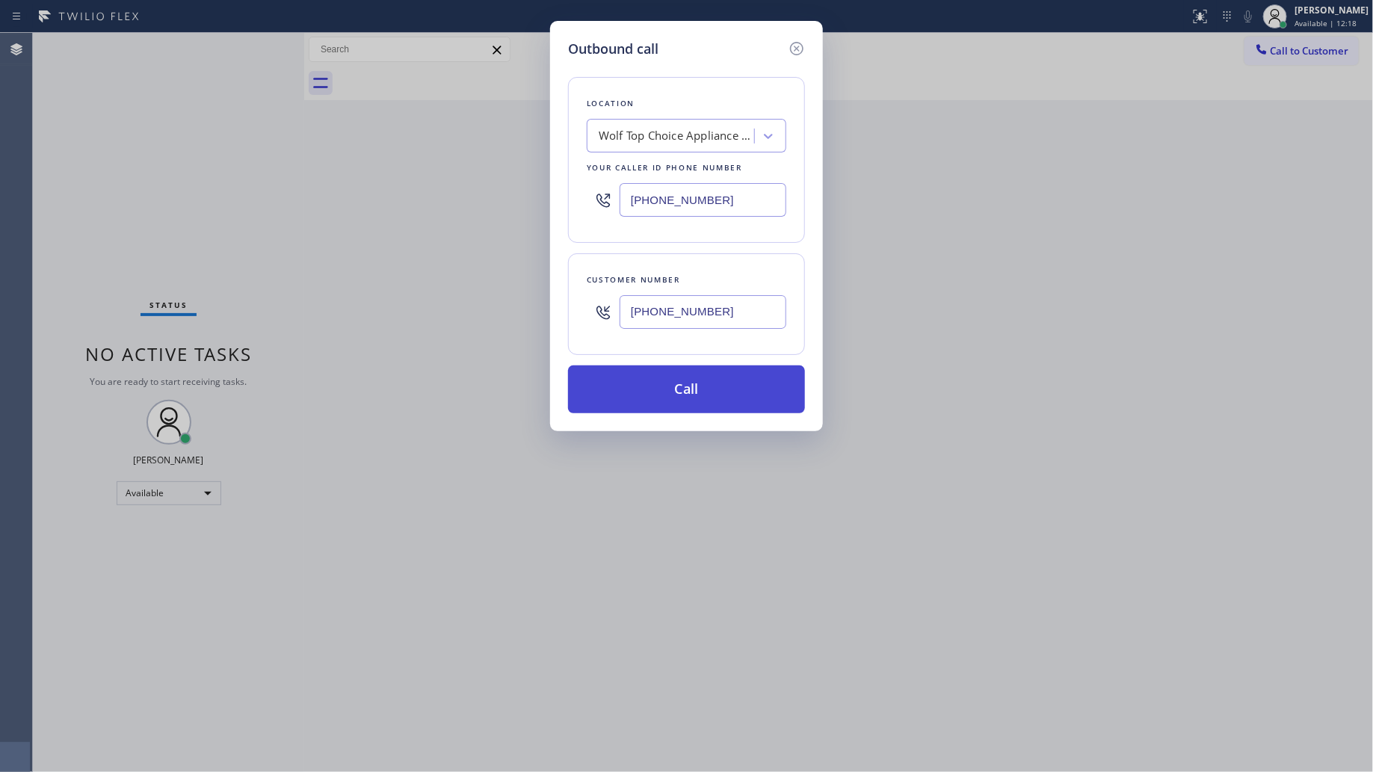
type input "[PHONE_NUMBER]"
click at [690, 376] on button "Call" at bounding box center [686, 390] width 237 height 48
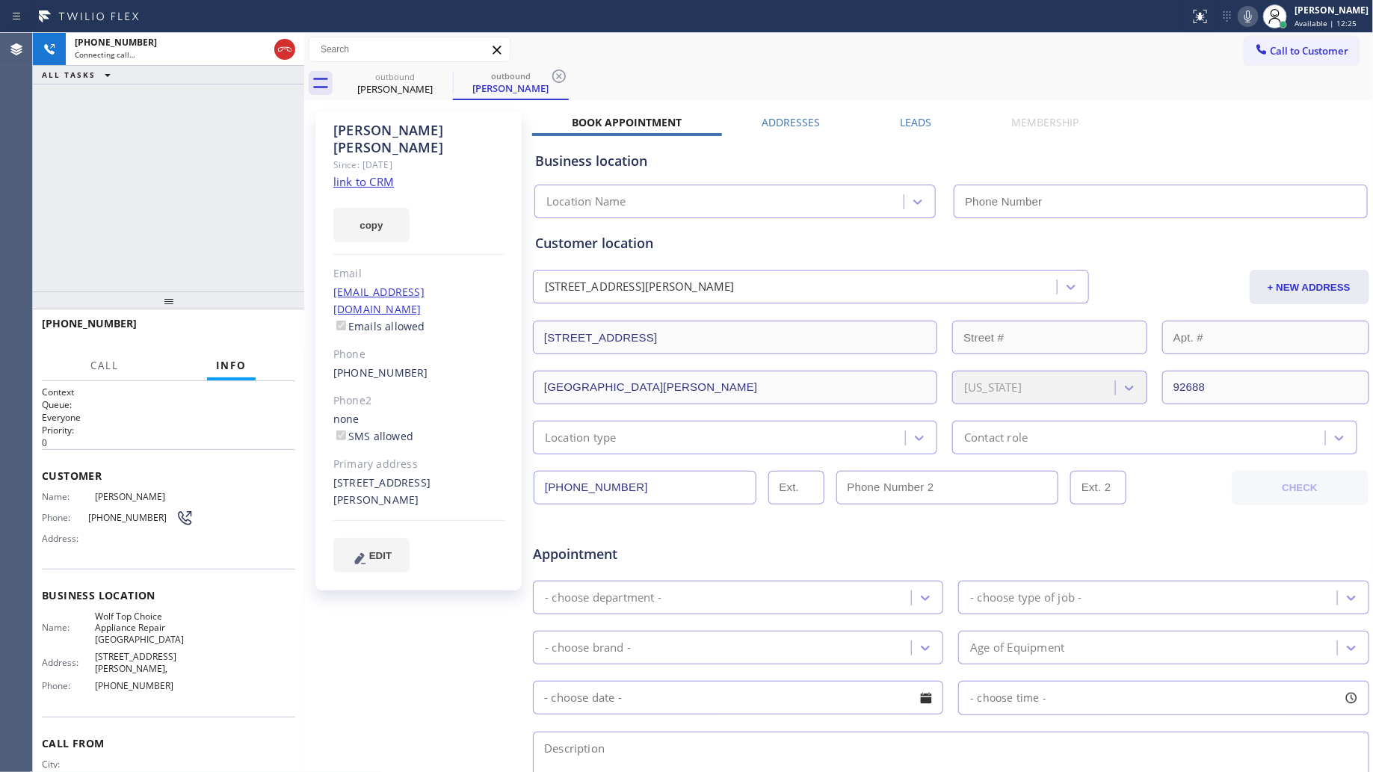
type input "[PHONE_NUMBER]"
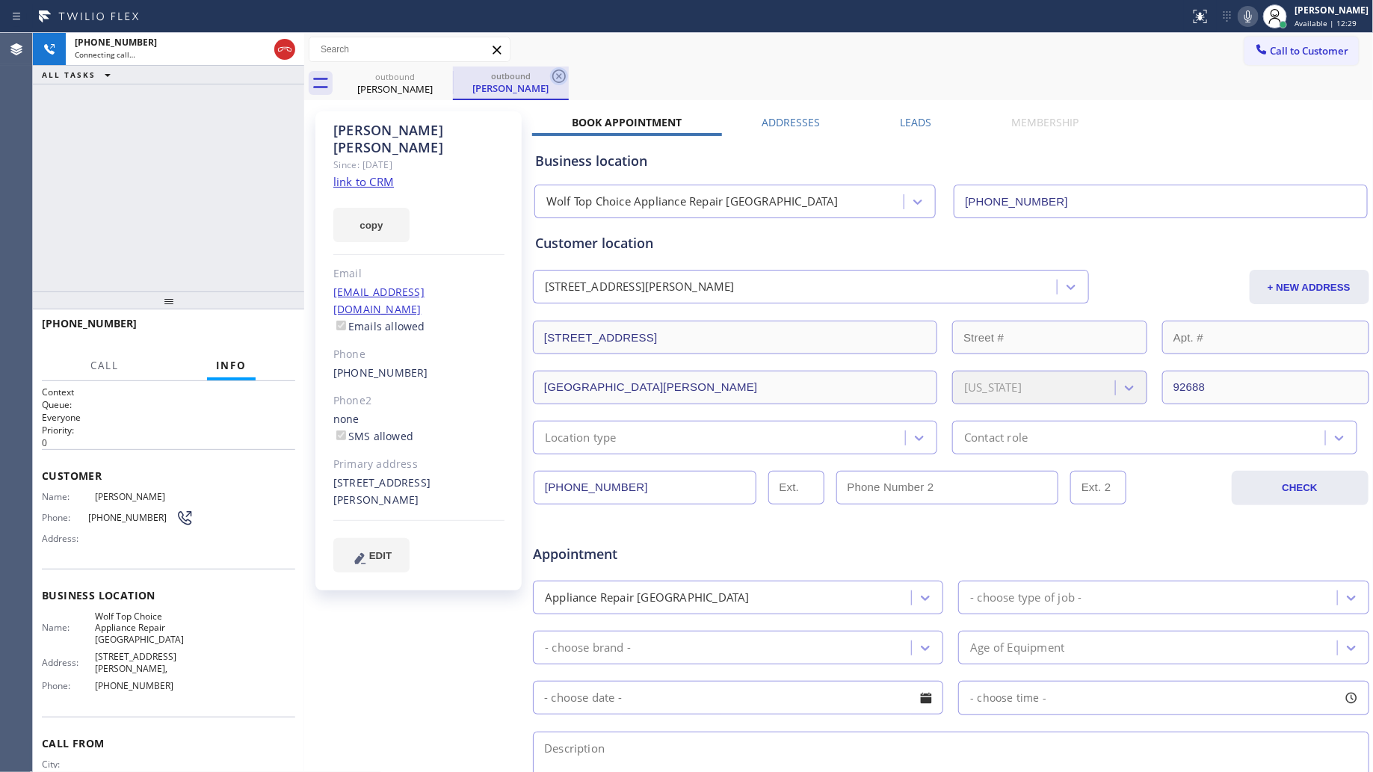
click at [558, 76] on icon at bounding box center [559, 76] width 13 height 13
click at [598, 75] on div "outbound [PERSON_NAME]" at bounding box center [855, 84] width 1037 height 34
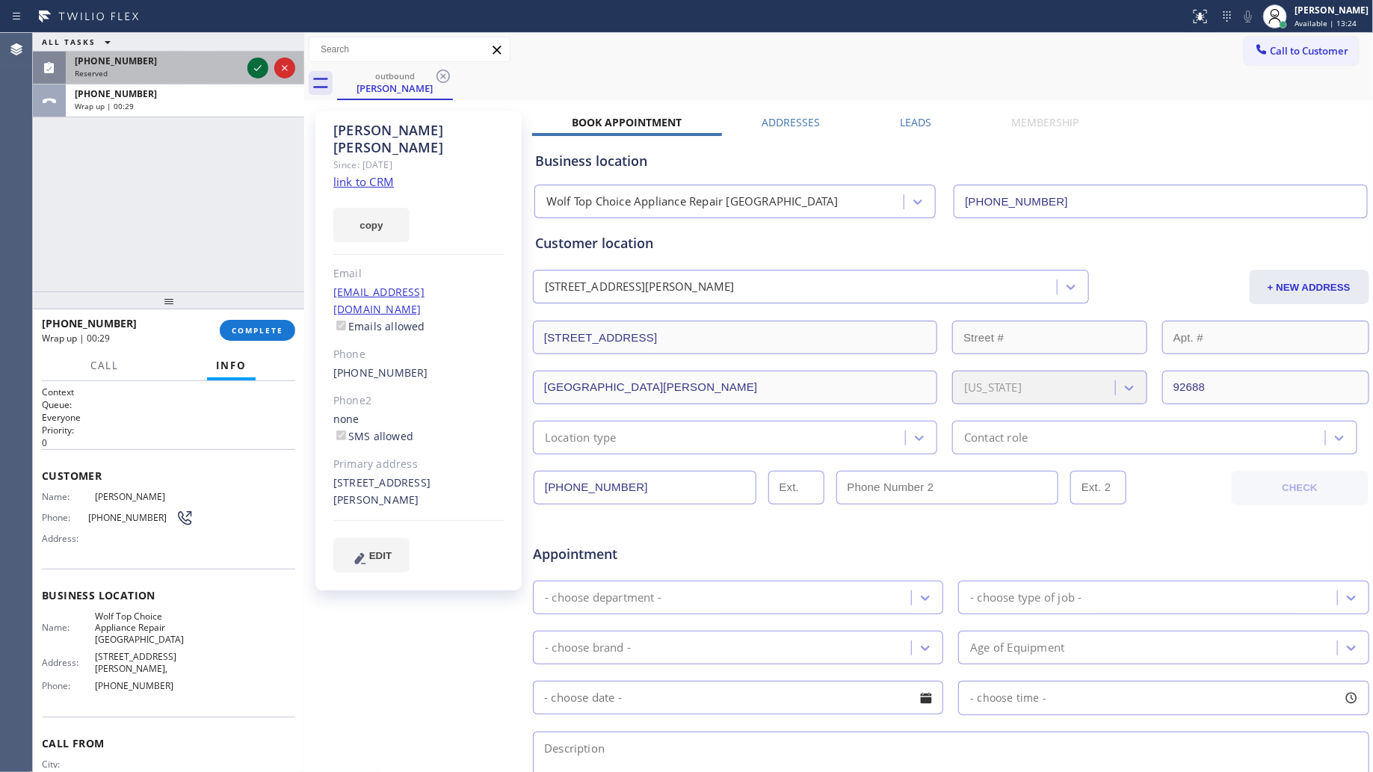
click at [260, 67] on icon at bounding box center [258, 68] width 18 height 18
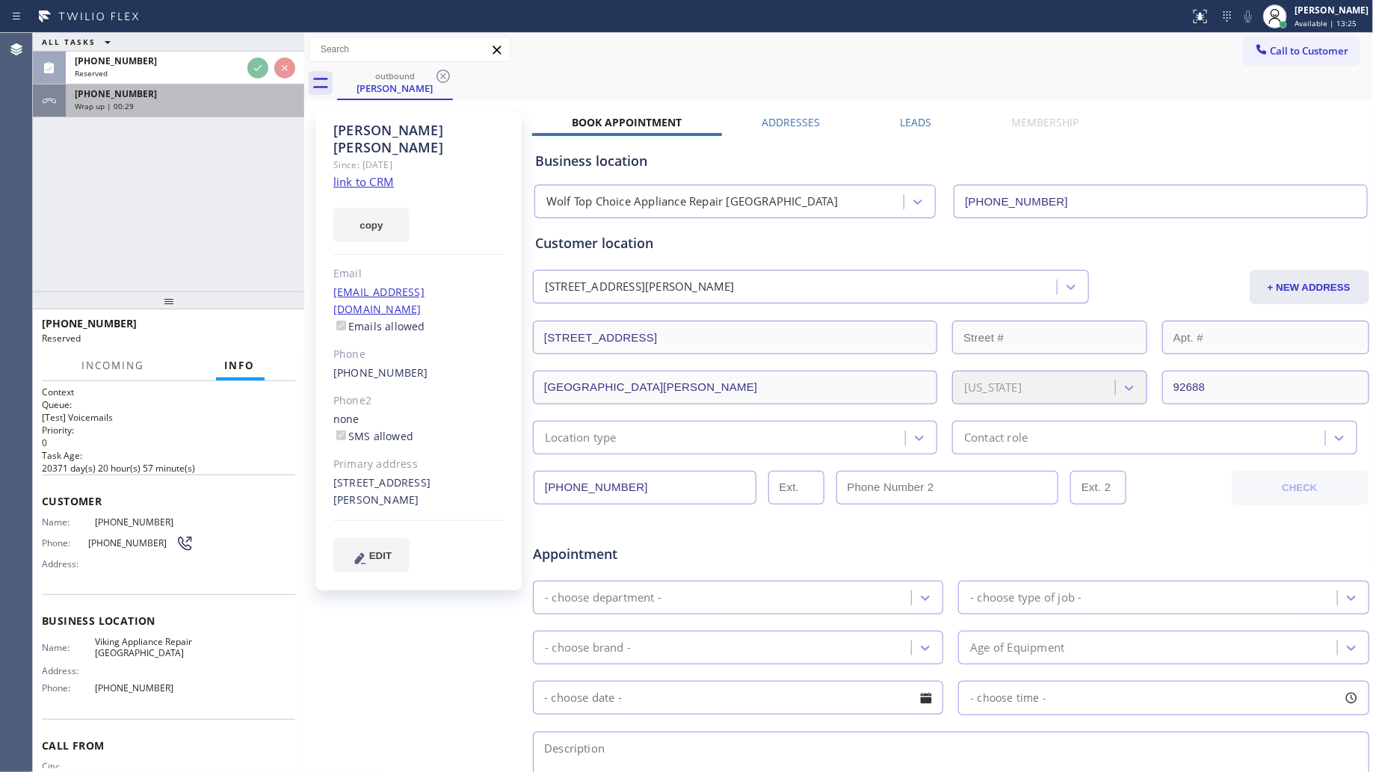
click at [225, 116] on div "[PHONE_NUMBER] Wrap up | 00:29" at bounding box center [182, 100] width 233 height 33
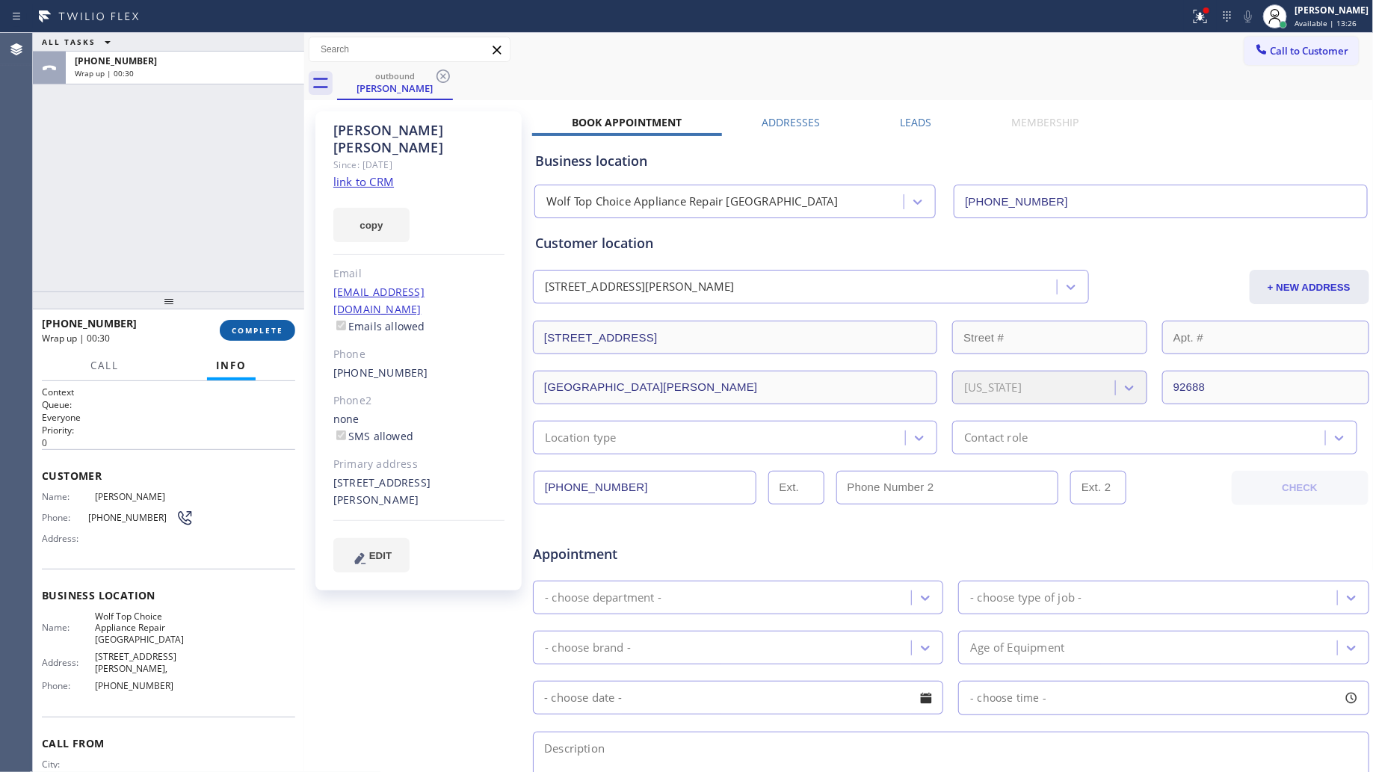
click at [263, 326] on span "COMPLETE" at bounding box center [258, 330] width 52 height 10
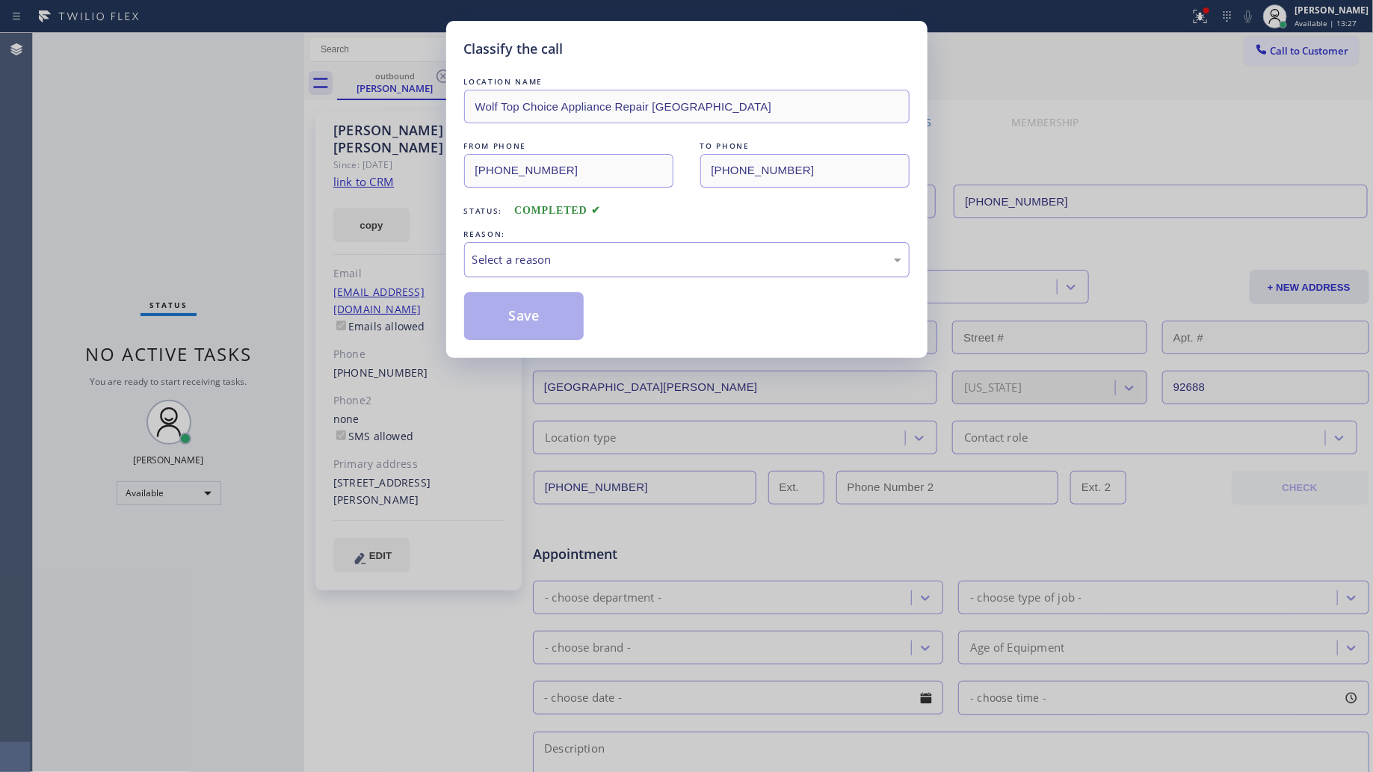
drag, startPoint x: 603, startPoint y: 256, endPoint x: 579, endPoint y: 277, distance: 31.3
click at [602, 260] on div "Select a reason" at bounding box center [687, 259] width 429 height 17
click at [514, 319] on button "Save" at bounding box center [524, 316] width 120 height 48
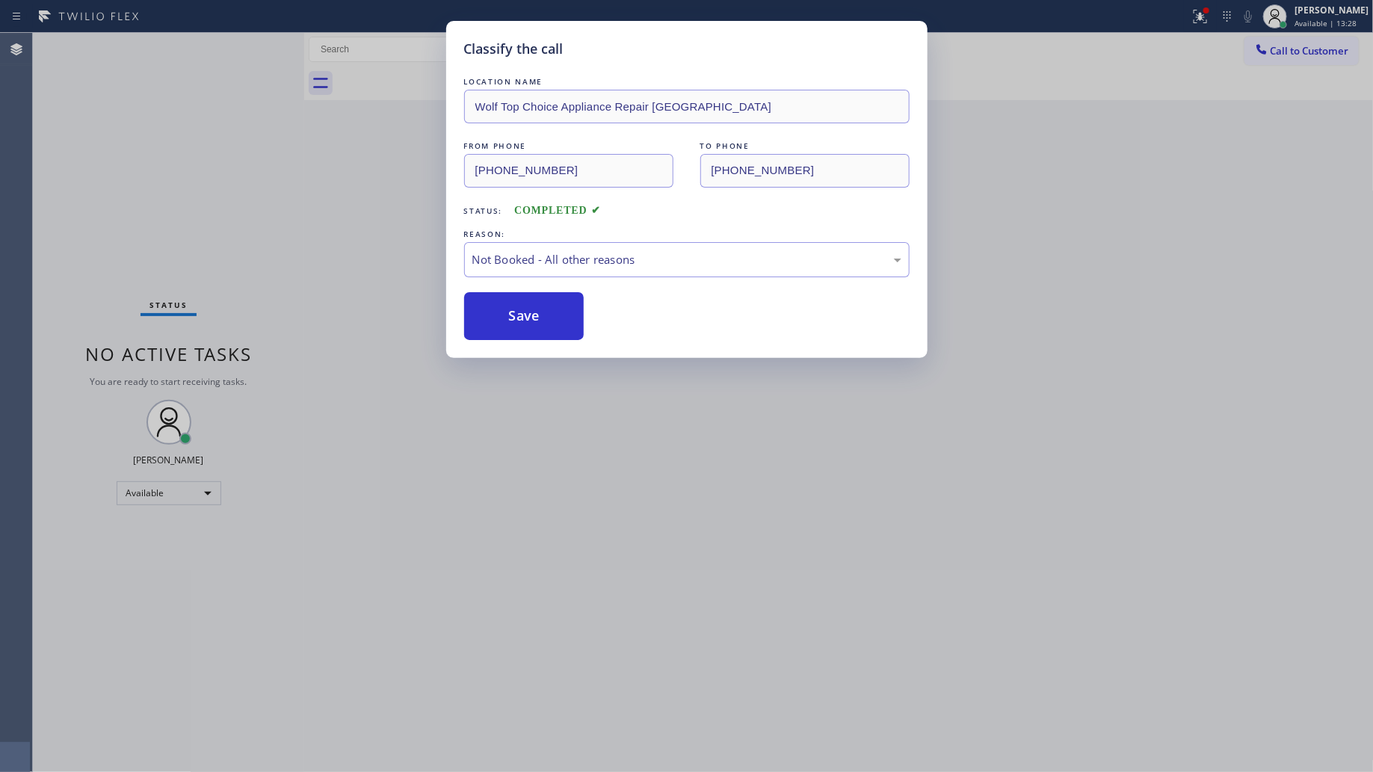
click at [514, 319] on button "Save" at bounding box center [524, 316] width 120 height 48
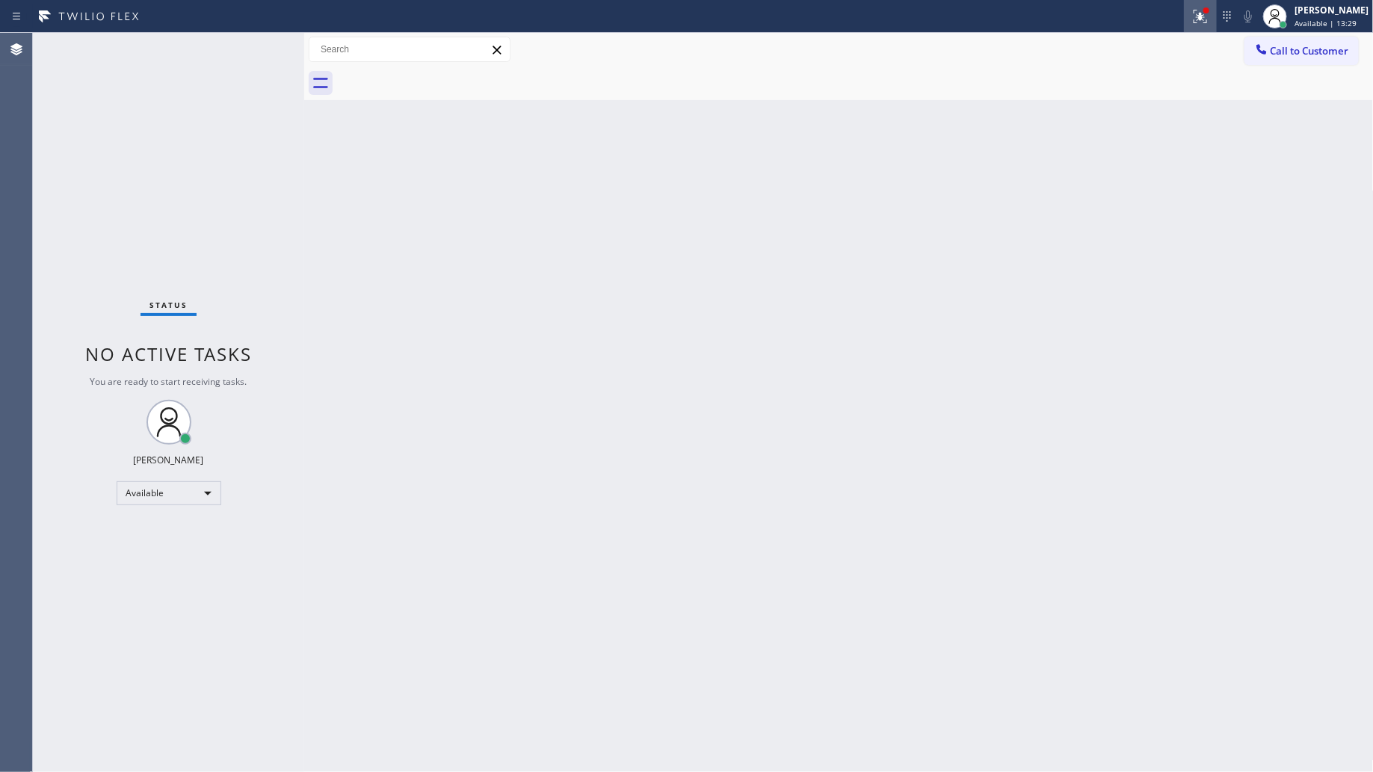
click at [1200, 24] on icon at bounding box center [1201, 16] width 18 height 18
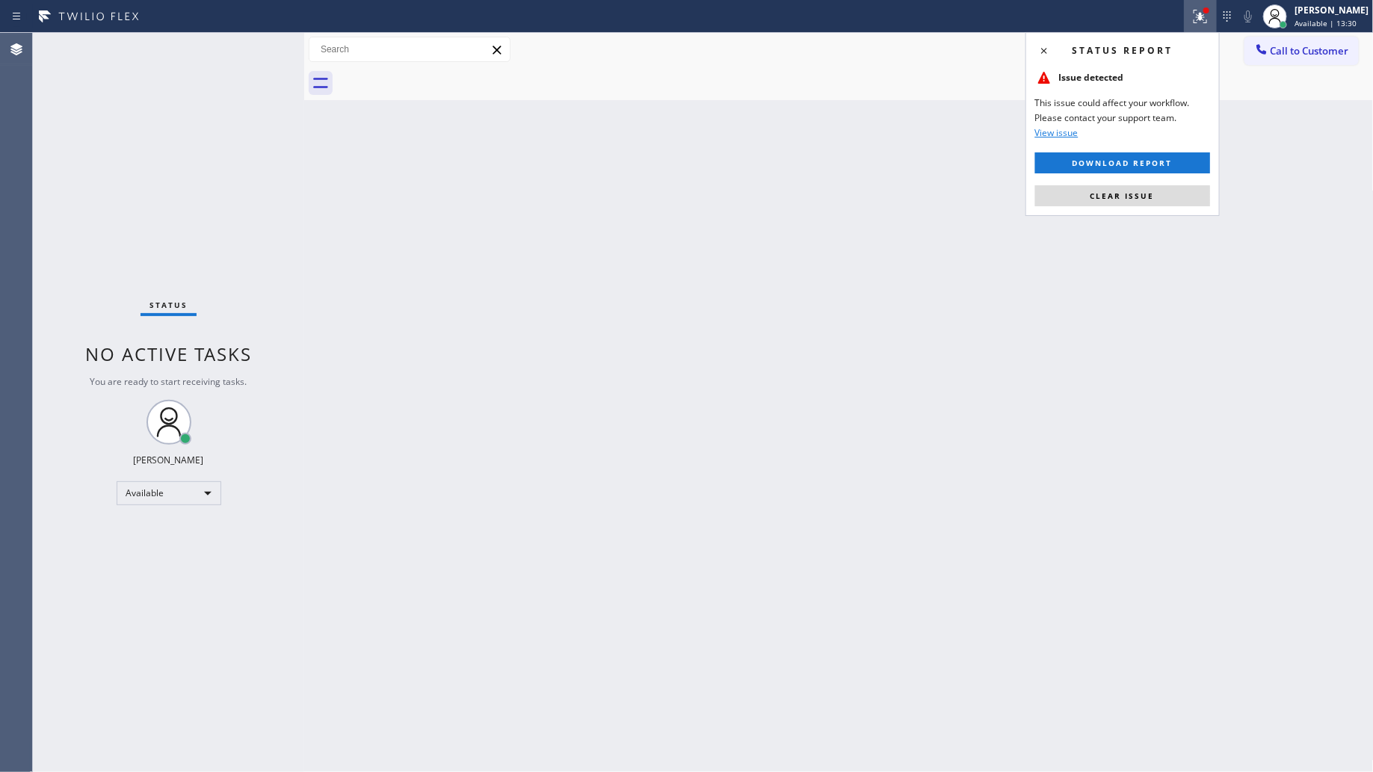
drag, startPoint x: 1141, startPoint y: 198, endPoint x: 1201, endPoint y: 136, distance: 86.2
click at [1144, 195] on span "Clear issue" at bounding box center [1123, 196] width 64 height 10
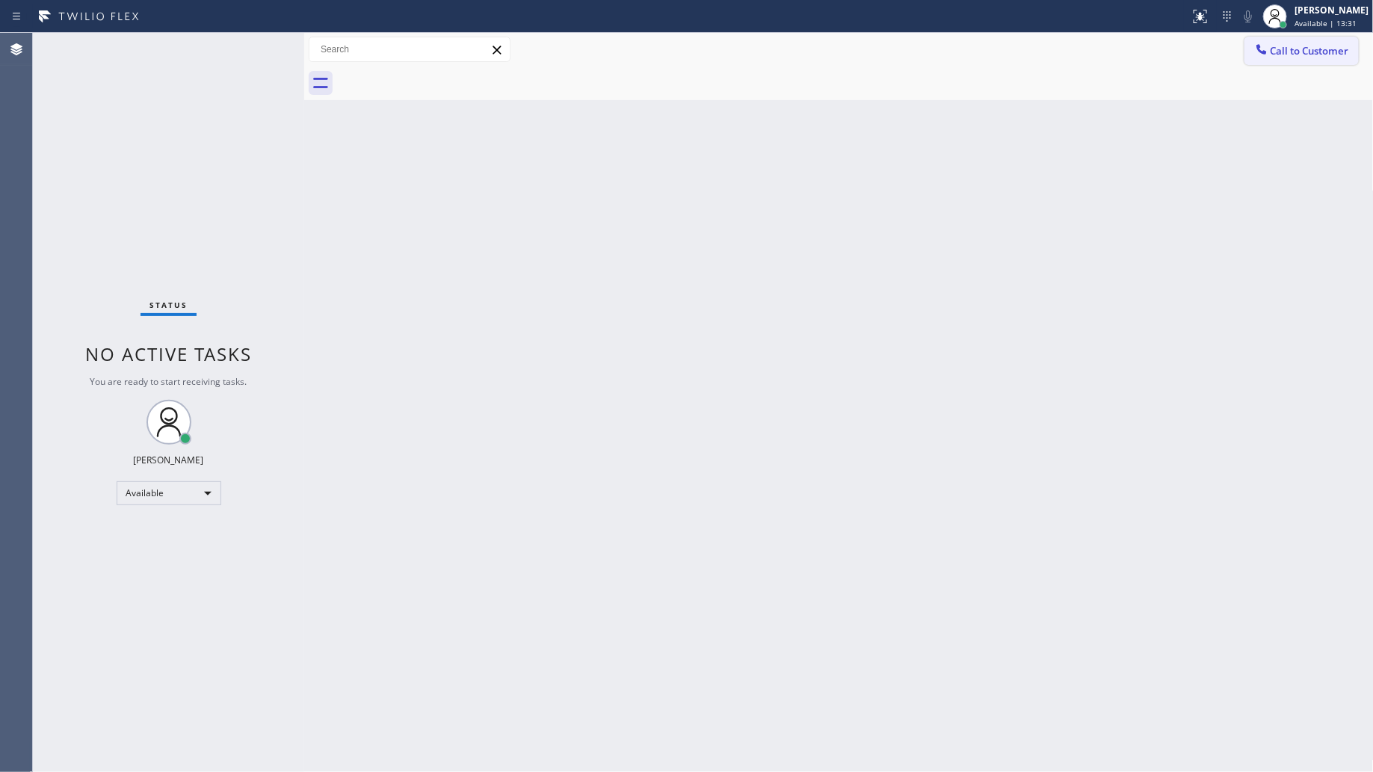
drag, startPoint x: 1271, startPoint y: 45, endPoint x: 1088, endPoint y: 158, distance: 215.2
click at [1270, 45] on button "Call to Customer" at bounding box center [1302, 51] width 114 height 28
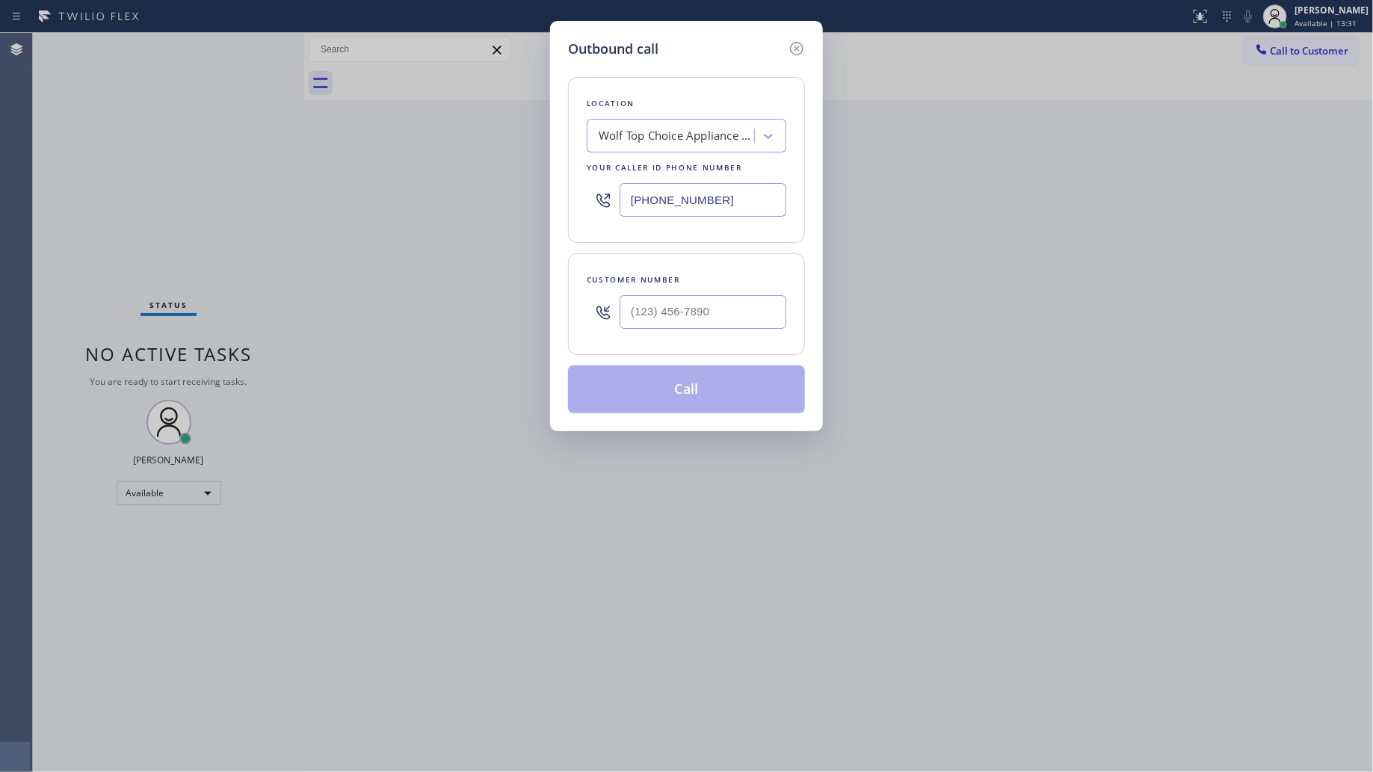
drag, startPoint x: 735, startPoint y: 207, endPoint x: 484, endPoint y: 169, distance: 253.4
click at [532, 185] on div "Outbound call Location Wolf Top Choice Appliance Repair [GEOGRAPHIC_DATA] Your …" at bounding box center [686, 386] width 1373 height 772
type input "[PHONE_NUMBER]"
drag, startPoint x: 708, startPoint y: 326, endPoint x: 724, endPoint y: 301, distance: 29.9
click at [708, 325] on input "(___) ___-____" at bounding box center [703, 312] width 167 height 34
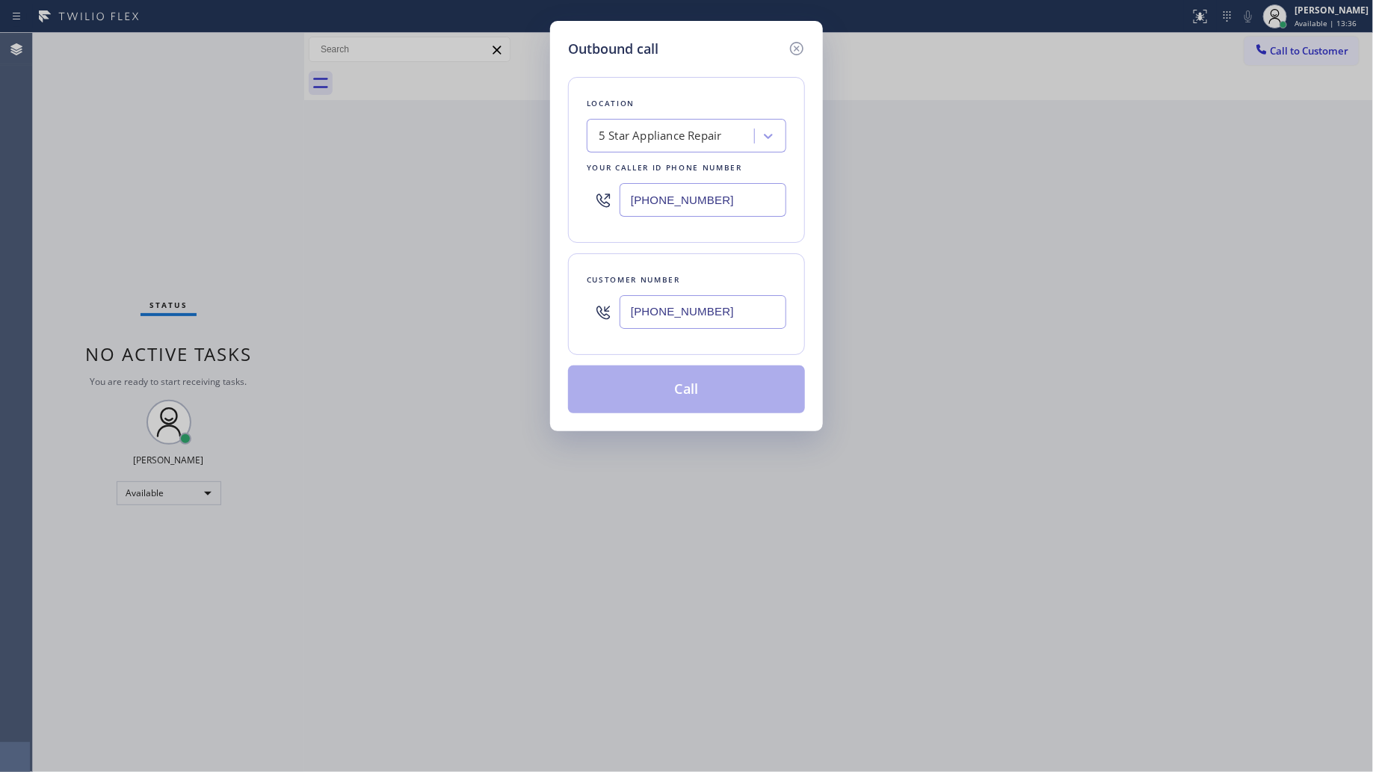
type input "[PHONE_NUMBER]"
click at [719, 389] on button "Call" at bounding box center [686, 390] width 237 height 48
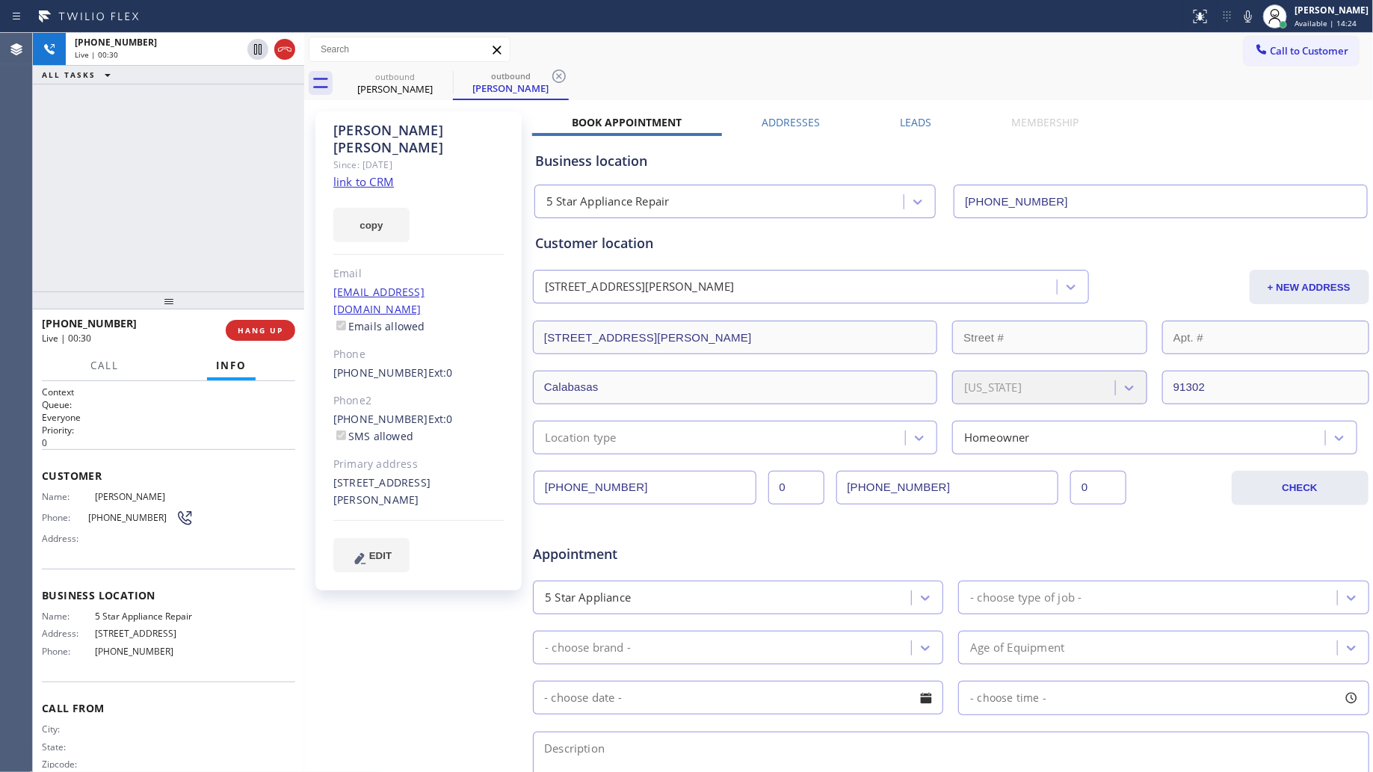
drag, startPoint x: 907, startPoint y: 58, endPoint x: 884, endPoint y: 65, distance: 23.4
click at [887, 65] on div "Call to Customer Outbound call Location 5 Star Appliance Repair Your caller id …" at bounding box center [839, 50] width 1070 height 34
click at [559, 76] on icon at bounding box center [559, 76] width 13 height 13
click at [641, 60] on div "Call to Customer Outbound call Location 5 Star Appliance Repair Your caller id …" at bounding box center [839, 50] width 1070 height 26
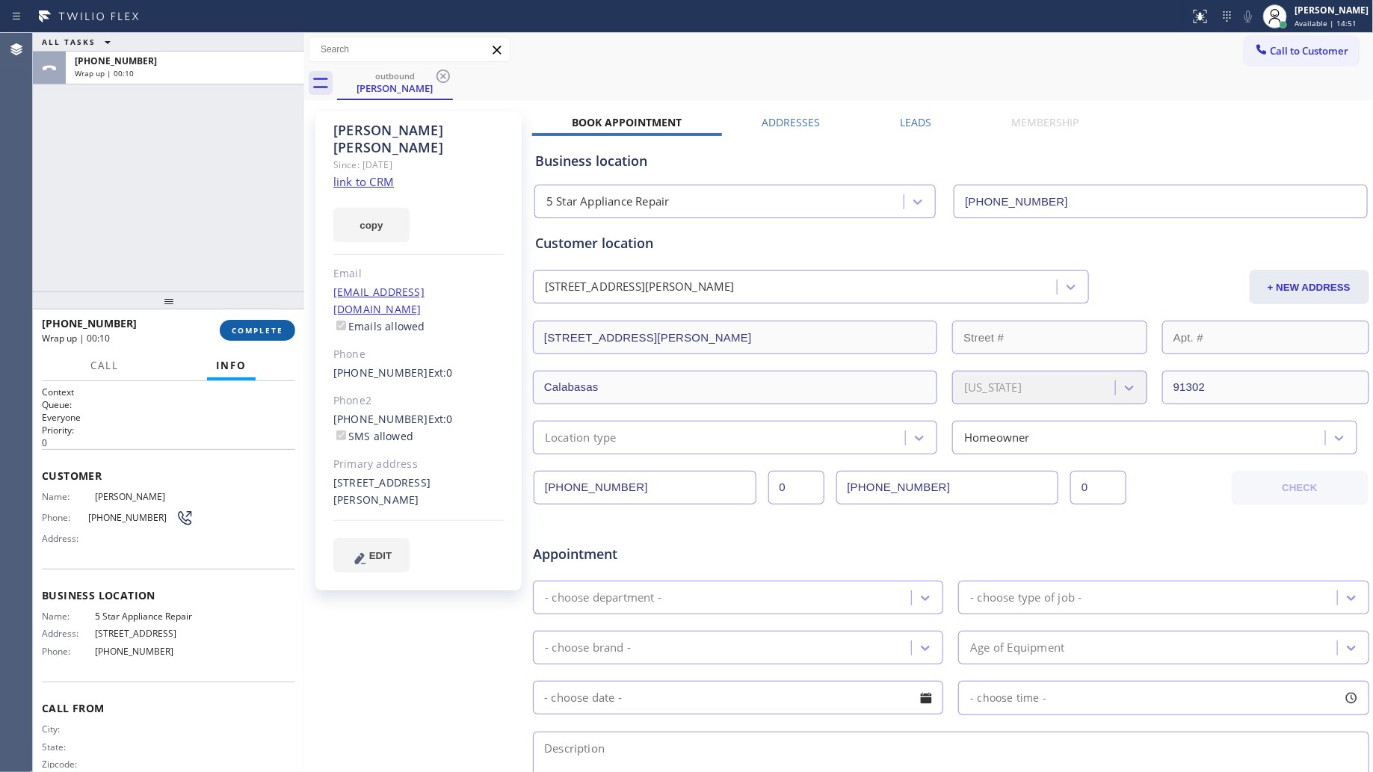
click at [266, 327] on span "COMPLETE" at bounding box center [258, 330] width 52 height 10
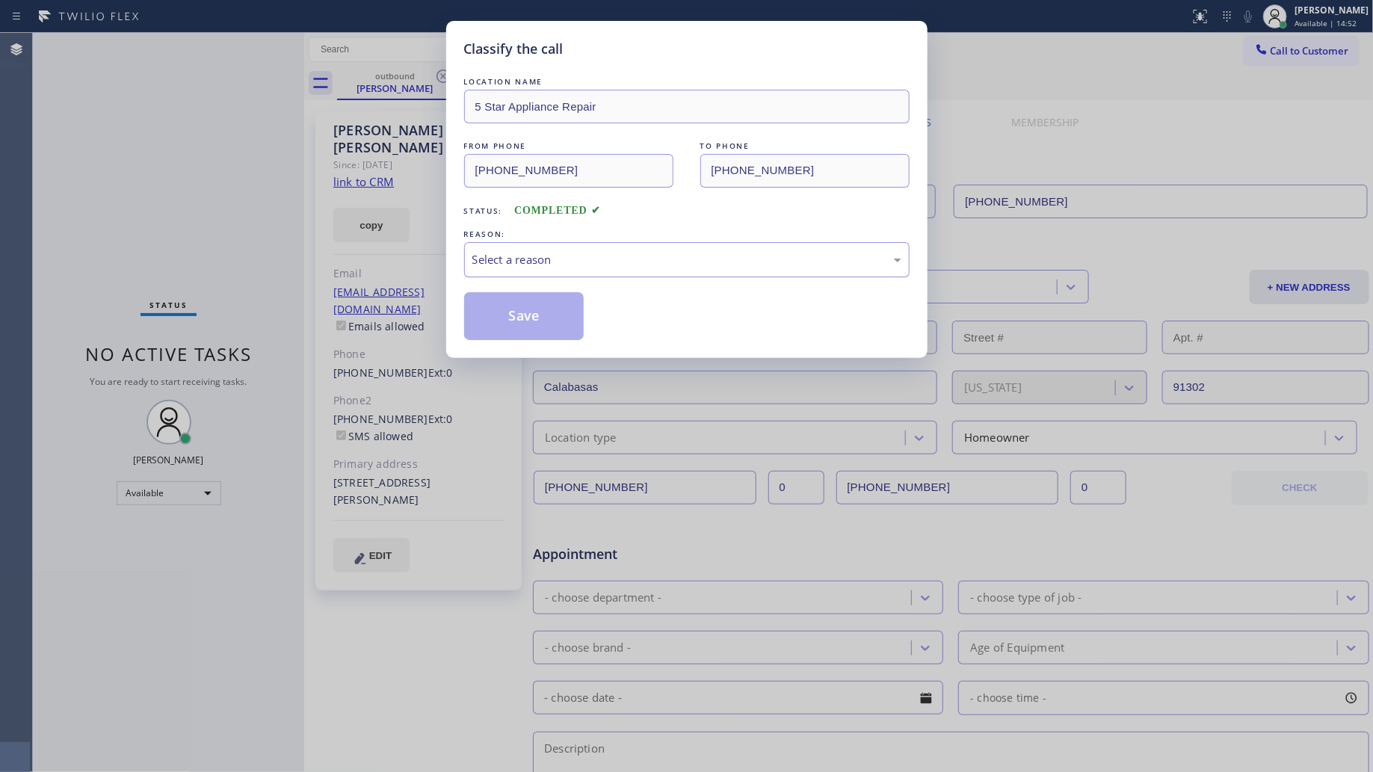
drag, startPoint x: 573, startPoint y: 240, endPoint x: 561, endPoint y: 259, distance: 22.8
click at [573, 241] on div "REASON:" at bounding box center [687, 235] width 446 height 16
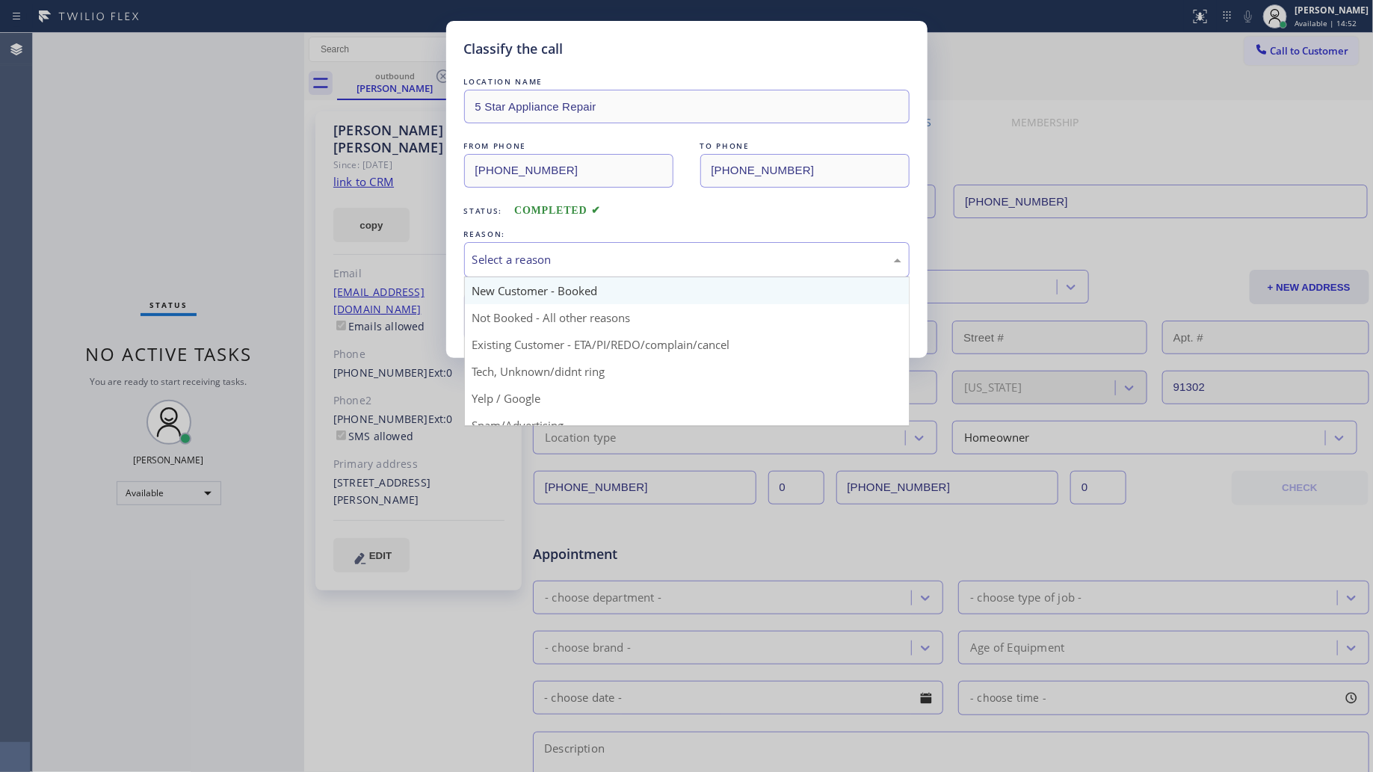
drag, startPoint x: 561, startPoint y: 259, endPoint x: 542, endPoint y: 281, distance: 29.1
click at [561, 259] on div "Select a reason" at bounding box center [687, 259] width 429 height 17
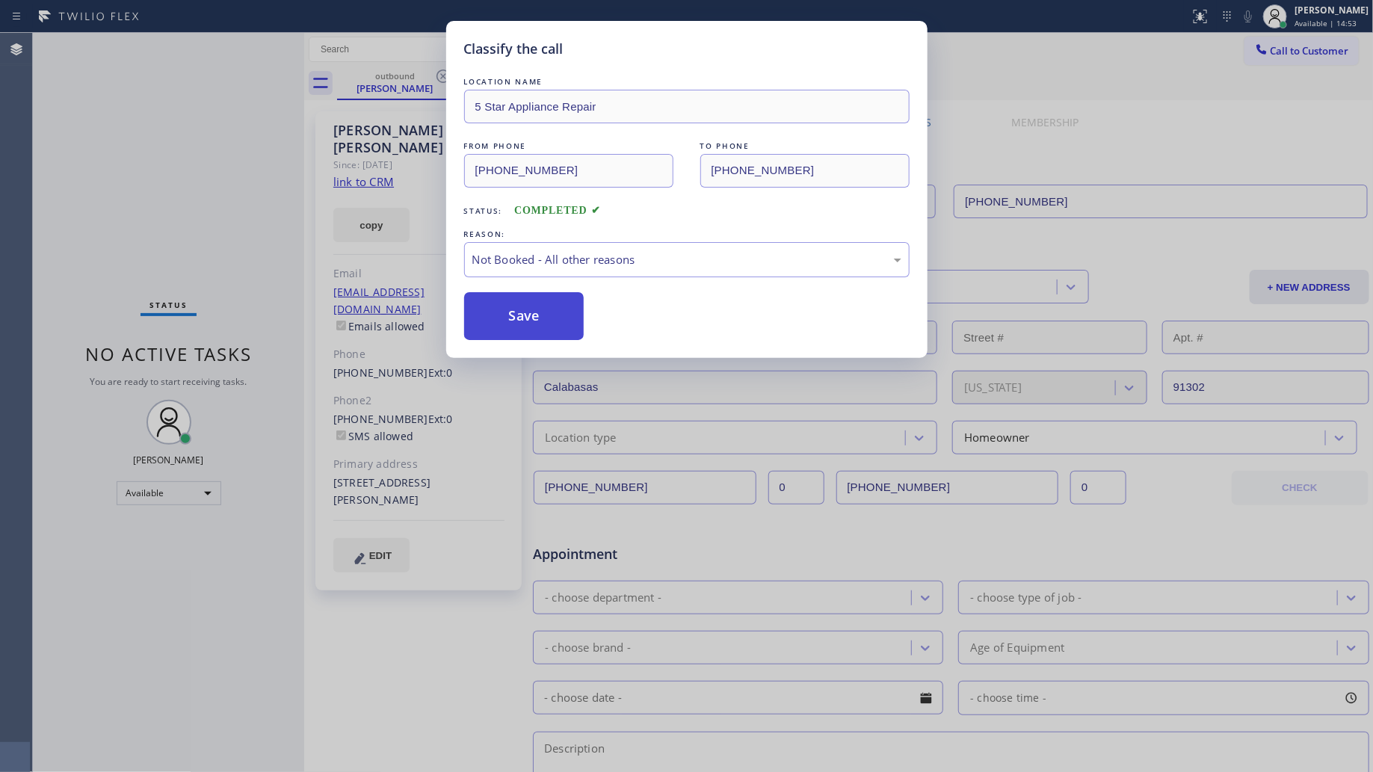
click at [505, 327] on button "Save" at bounding box center [524, 316] width 120 height 48
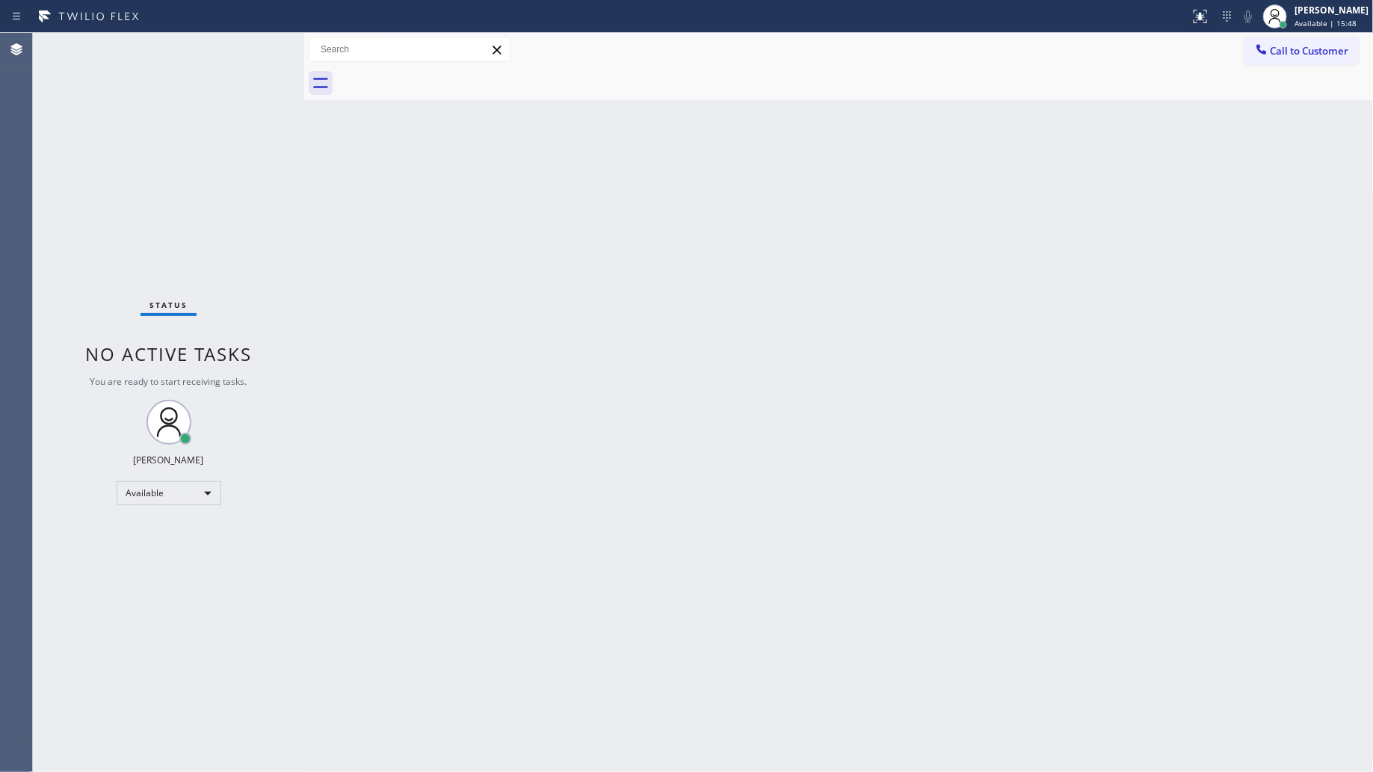
drag, startPoint x: 1333, startPoint y: 46, endPoint x: 1026, endPoint y: 54, distance: 307.4
click at [1324, 46] on span "Call to Customer" at bounding box center [1310, 50] width 79 height 13
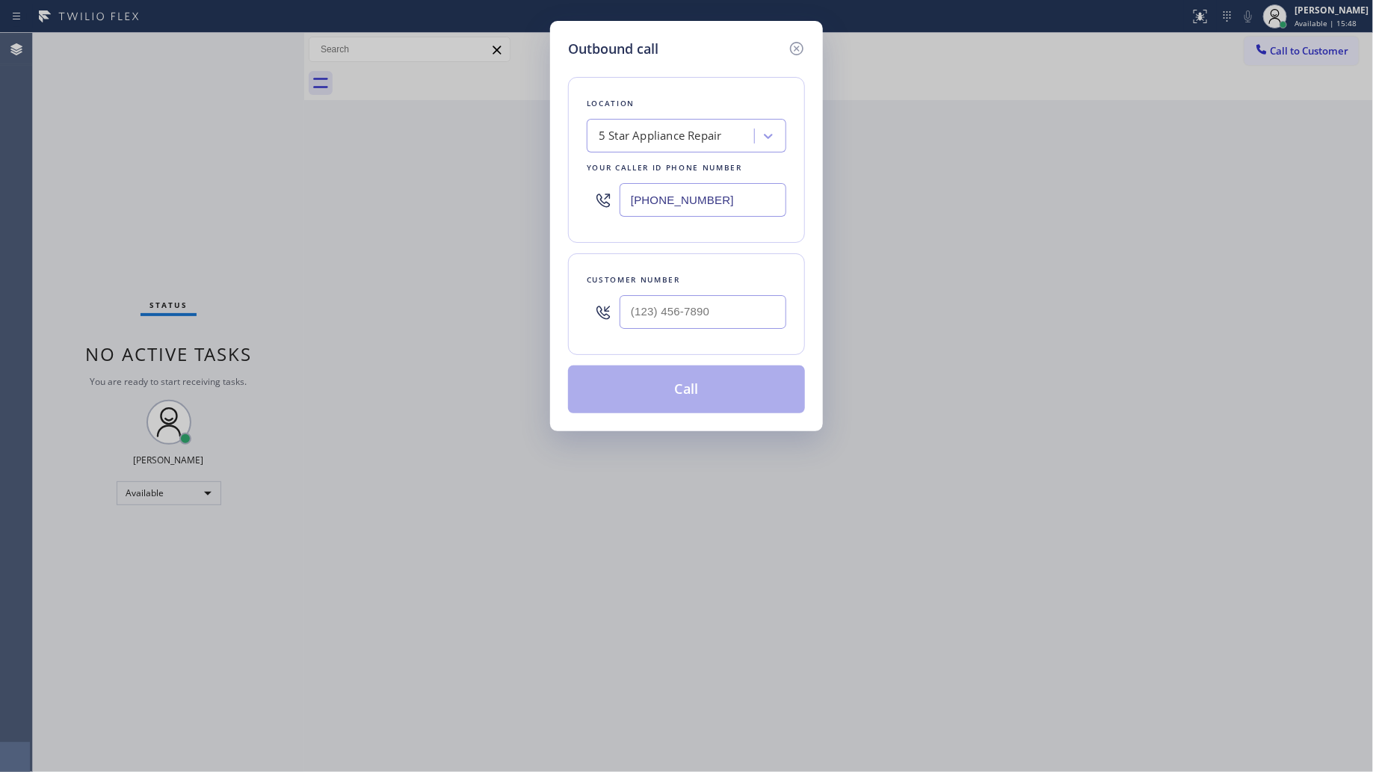
drag, startPoint x: 607, startPoint y: 181, endPoint x: 480, endPoint y: 170, distance: 127.6
click at [440, 179] on div "Outbound call Location 5 Star Appliance Repair Your caller id phone number [PHO…" at bounding box center [686, 386] width 1373 height 772
paste input "text"
type input "[PHONE_NUMBER]"
paste input "206) 799-6451"
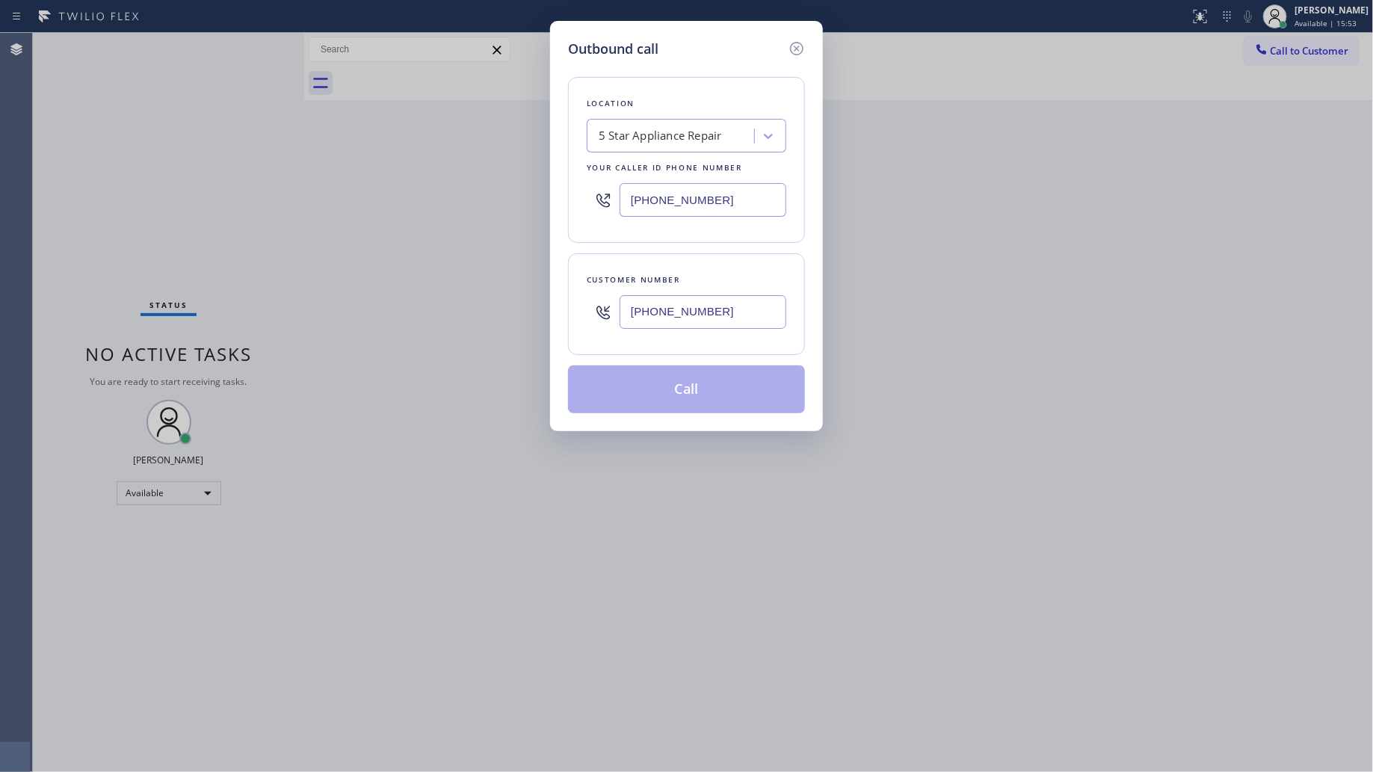
drag, startPoint x: 637, startPoint y: 330, endPoint x: 683, endPoint y: 294, distance: 58.0
click at [638, 329] on input "(206) 799-6451" at bounding box center [703, 312] width 167 height 34
type input "(206) 799-6451"
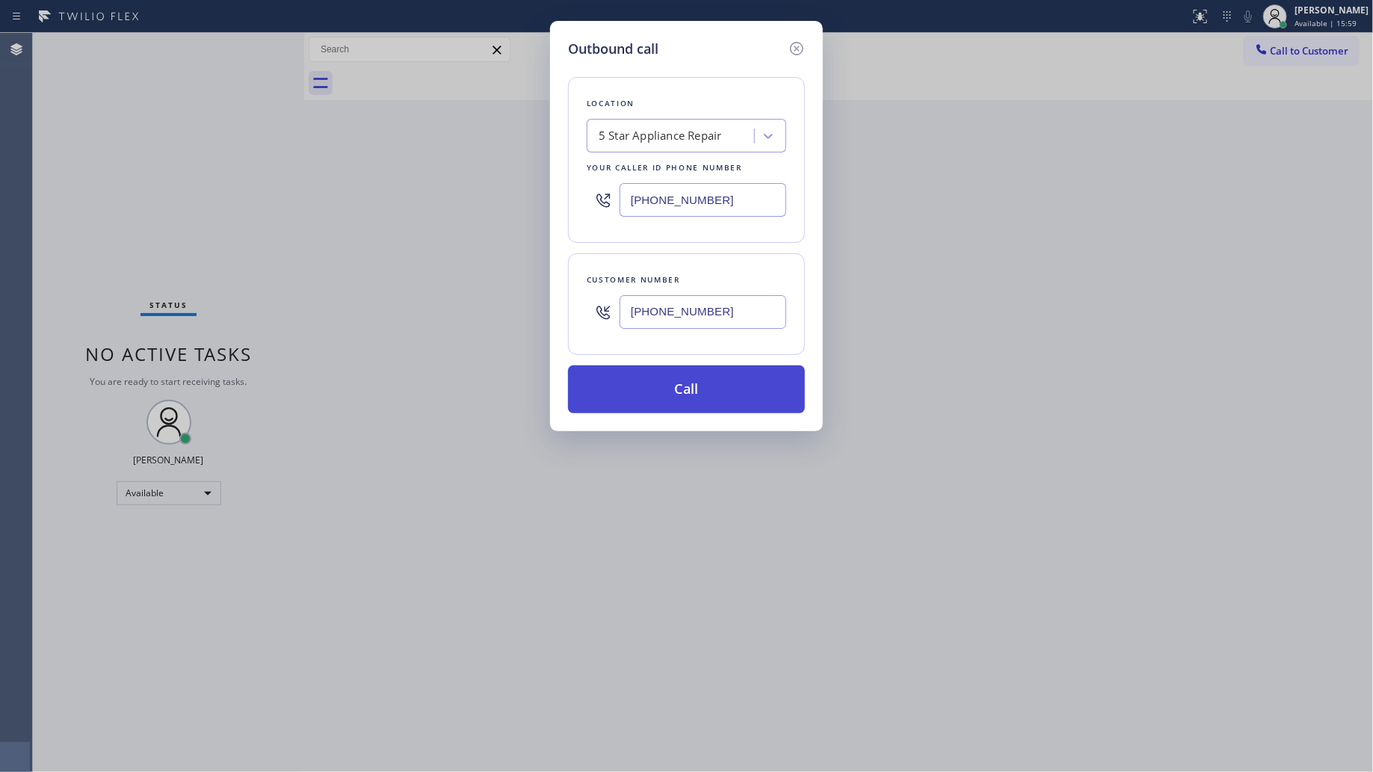
click at [688, 376] on button "Call" at bounding box center [686, 390] width 237 height 48
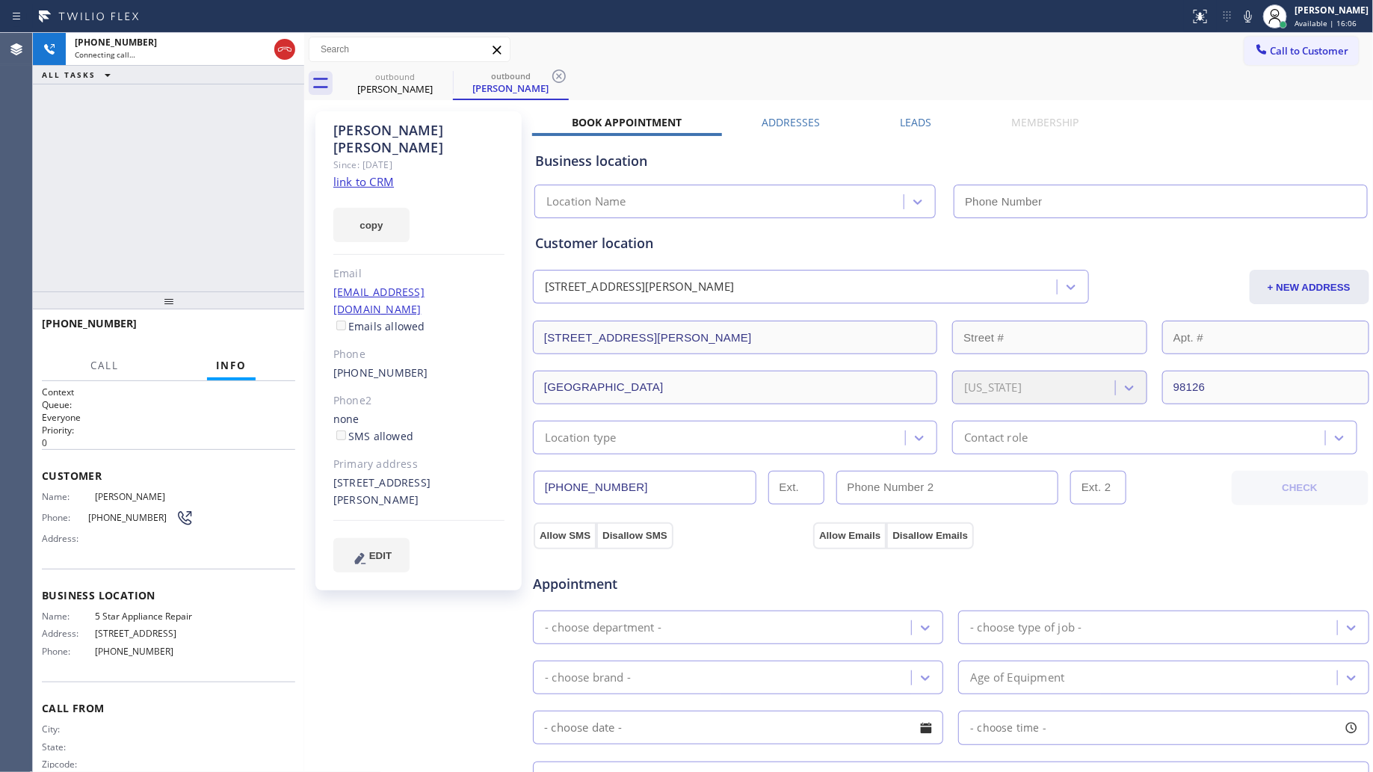
type input "[PHONE_NUMBER]"
click at [563, 76] on icon at bounding box center [559, 76] width 18 height 18
drag, startPoint x: 606, startPoint y: 77, endPoint x: 614, endPoint y: 77, distance: 8.2
click at [608, 77] on div "outbound Andrea Hendricks outbound Andrea Hendricks" at bounding box center [855, 84] width 1037 height 34
click at [274, 333] on span "HANG UP" at bounding box center [261, 330] width 46 height 10
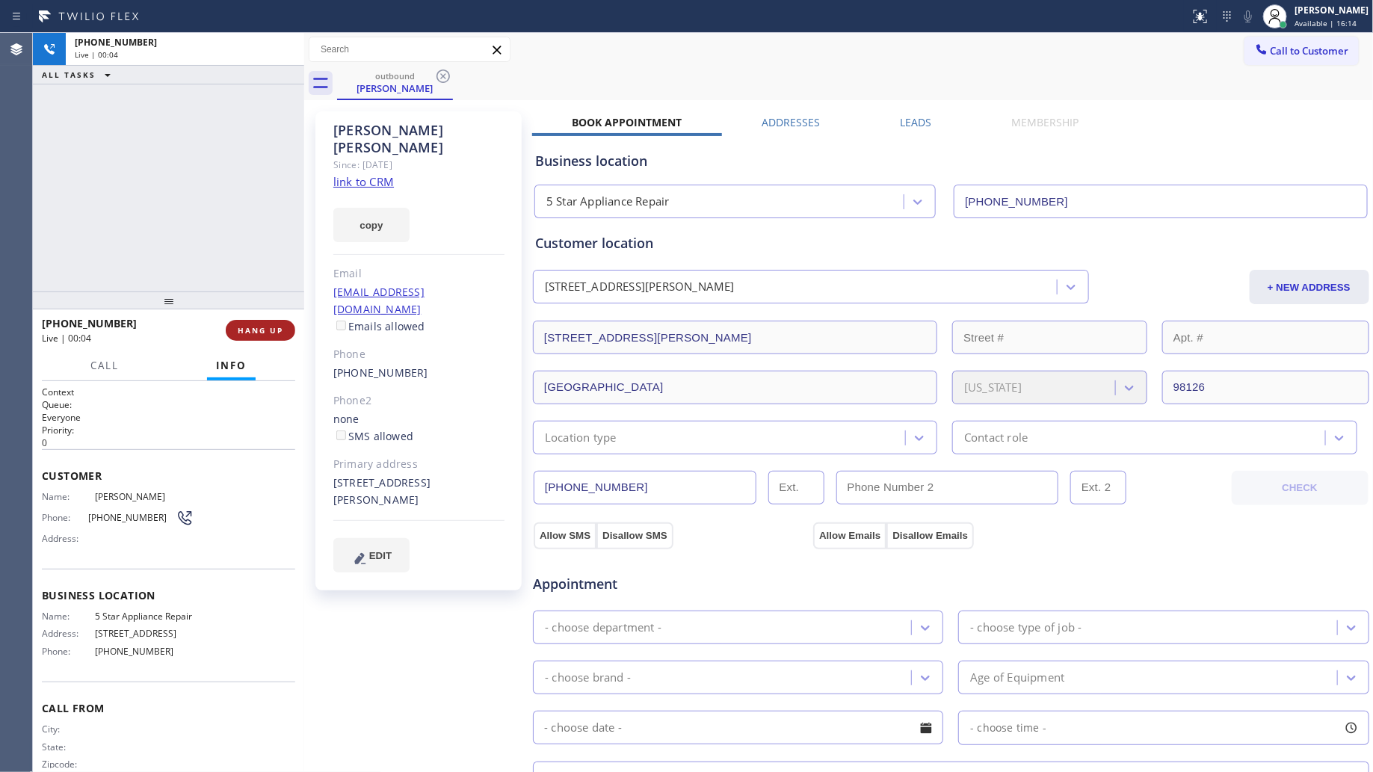
click at [274, 333] on span "HANG UP" at bounding box center [261, 330] width 46 height 10
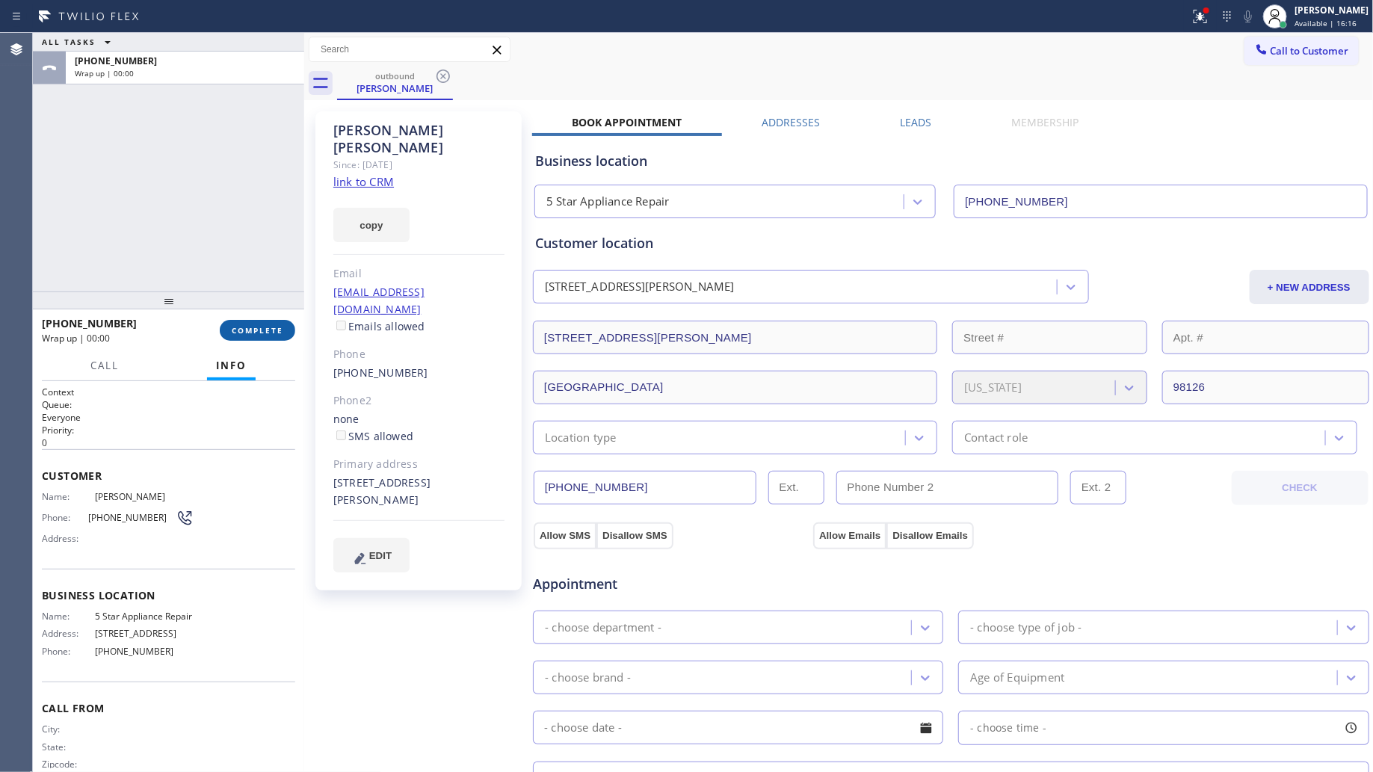
click at [271, 333] on span "COMPLETE" at bounding box center [258, 330] width 52 height 10
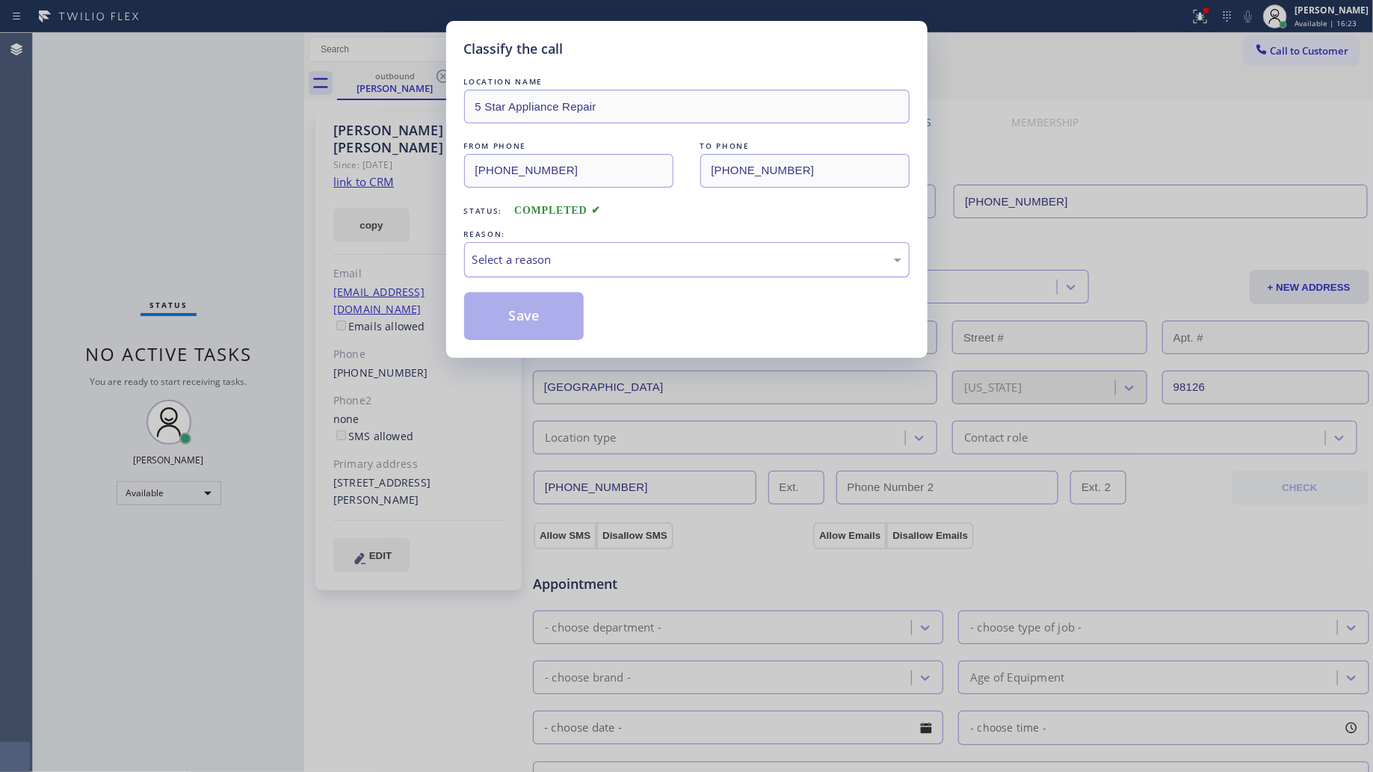
click at [536, 260] on div "Select a reason" at bounding box center [687, 259] width 429 height 17
click at [531, 327] on button "Save" at bounding box center [524, 316] width 120 height 48
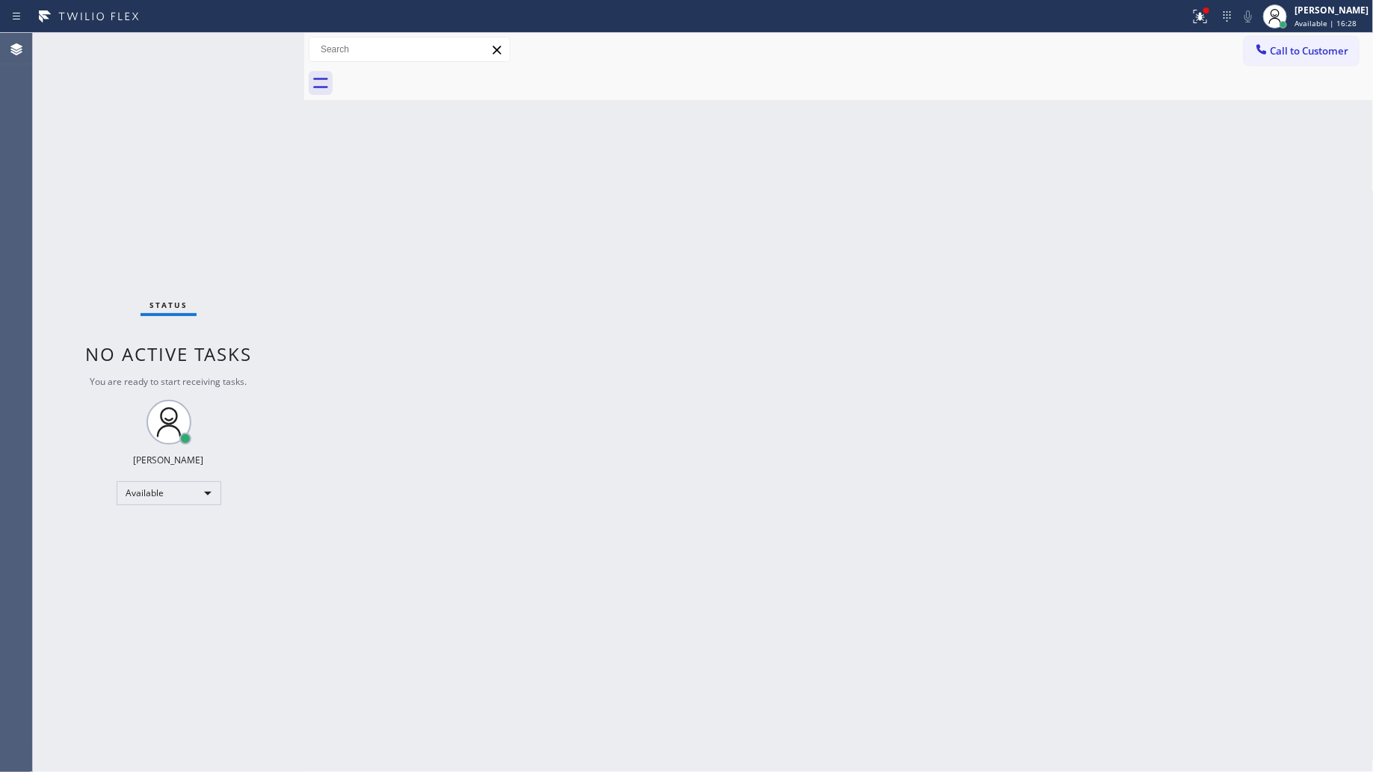
drag, startPoint x: 1310, startPoint y: 4, endPoint x: 1310, endPoint y: 45, distance: 41.1
click at [1311, 4] on div "[PERSON_NAME]" at bounding box center [1332, 10] width 74 height 13
click at [1291, 95] on button "Unavailable" at bounding box center [1300, 98] width 150 height 19
click at [1205, 17] on icon at bounding box center [1201, 16] width 18 height 18
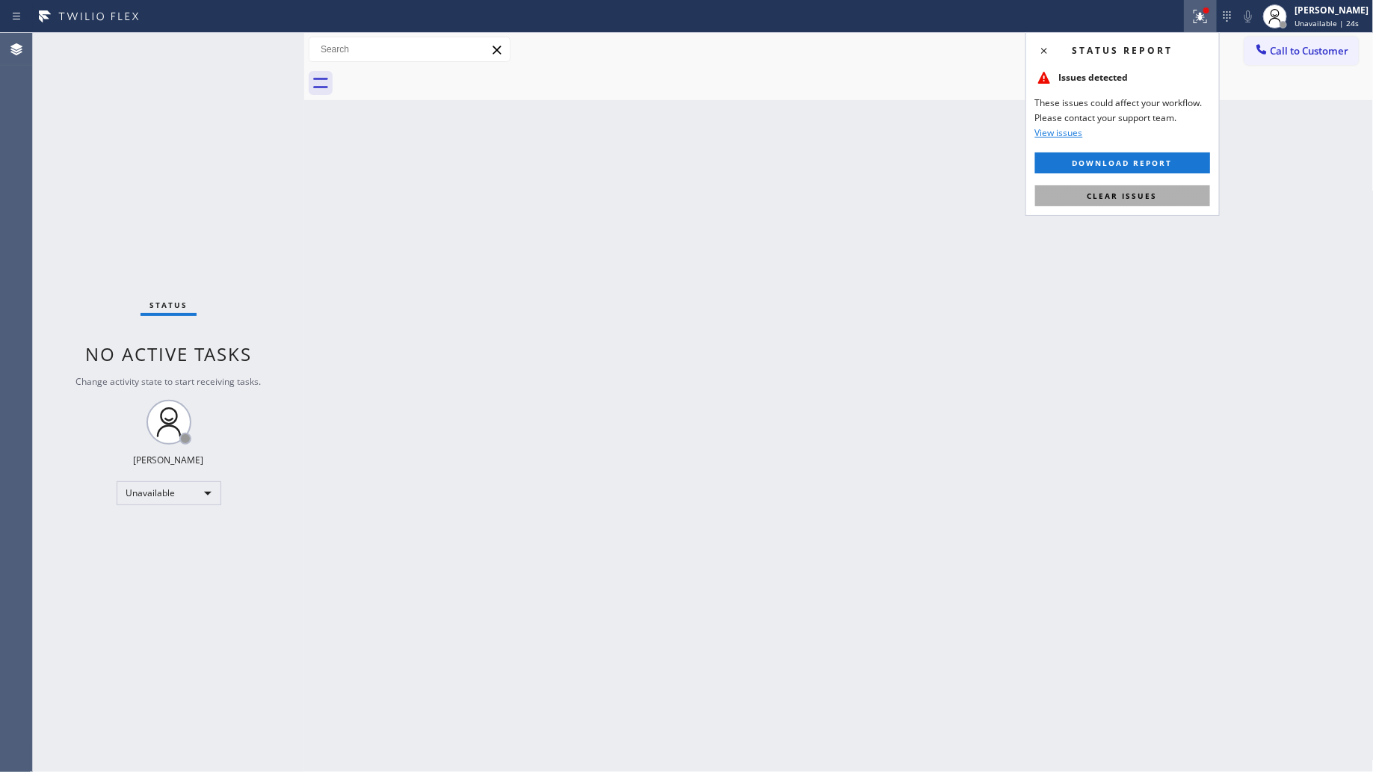
click at [1138, 198] on span "Clear issues" at bounding box center [1123, 196] width 70 height 10
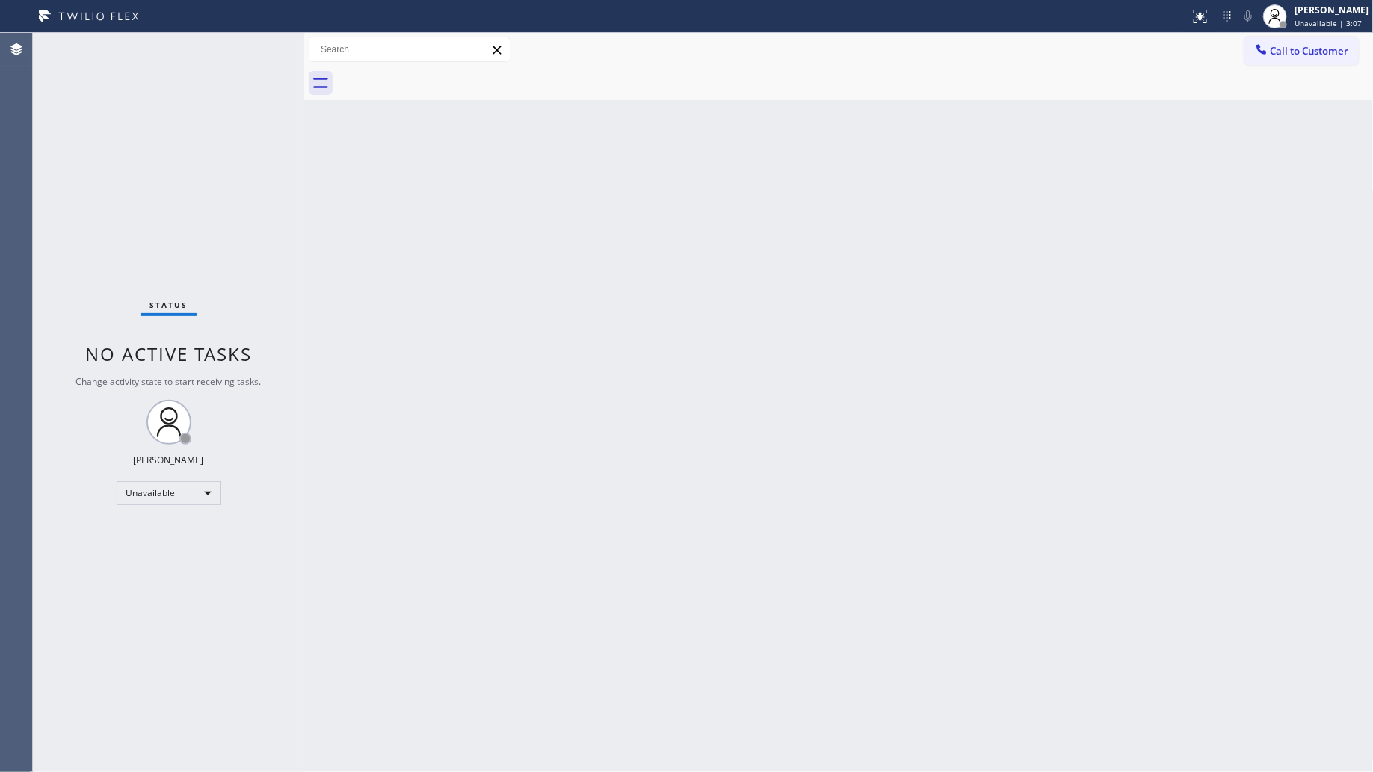
click at [558, 233] on div "Back to Dashboard Change Sender ID Customers Technicians Select a contact Outbo…" at bounding box center [839, 402] width 1070 height 739
drag, startPoint x: 866, startPoint y: 188, endPoint x: 789, endPoint y: 185, distance: 77.1
click at [867, 188] on div "Back to Dashboard Change Sender ID Customers Technicians Select a contact Outbo…" at bounding box center [839, 402] width 1070 height 739
click at [1312, 64] on button "Call to Customer" at bounding box center [1302, 51] width 114 height 28
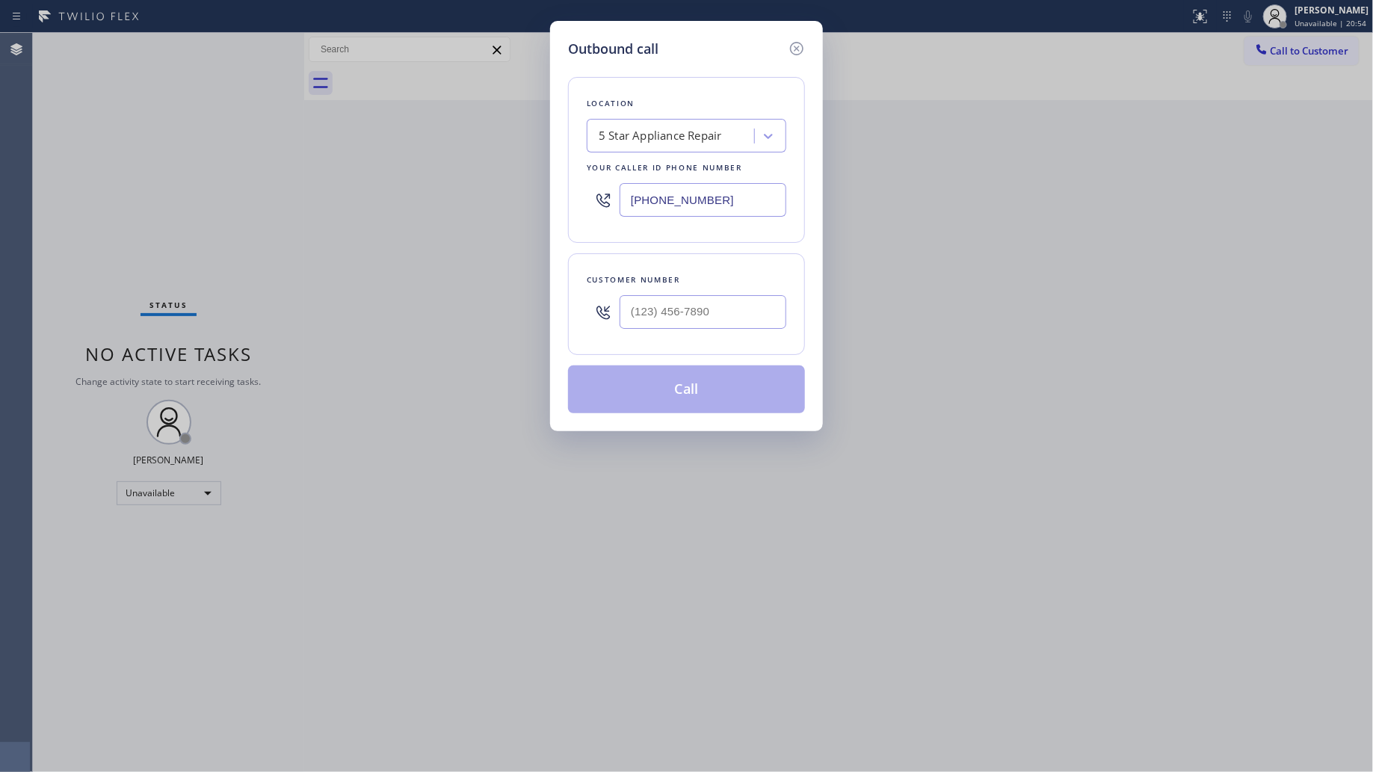
drag, startPoint x: 751, startPoint y: 195, endPoint x: 567, endPoint y: 191, distance: 184.7
click at [595, 197] on div "[PHONE_NUMBER]" at bounding box center [687, 200] width 200 height 49
paste input "949) 649-4881"
type input "(949) 649-4881"
click at [739, 309] on input "(___) ___-____" at bounding box center [703, 312] width 167 height 34
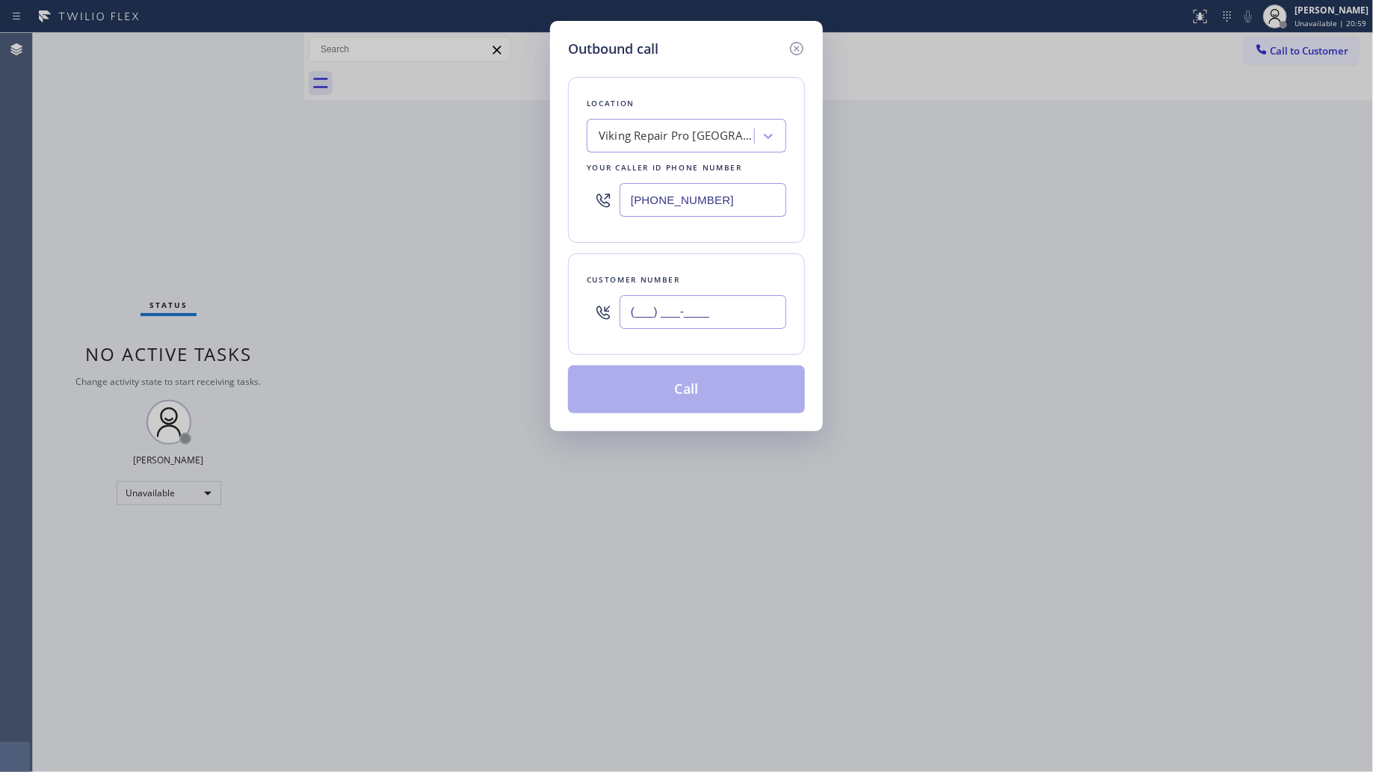
paste input "714) 904-1208"
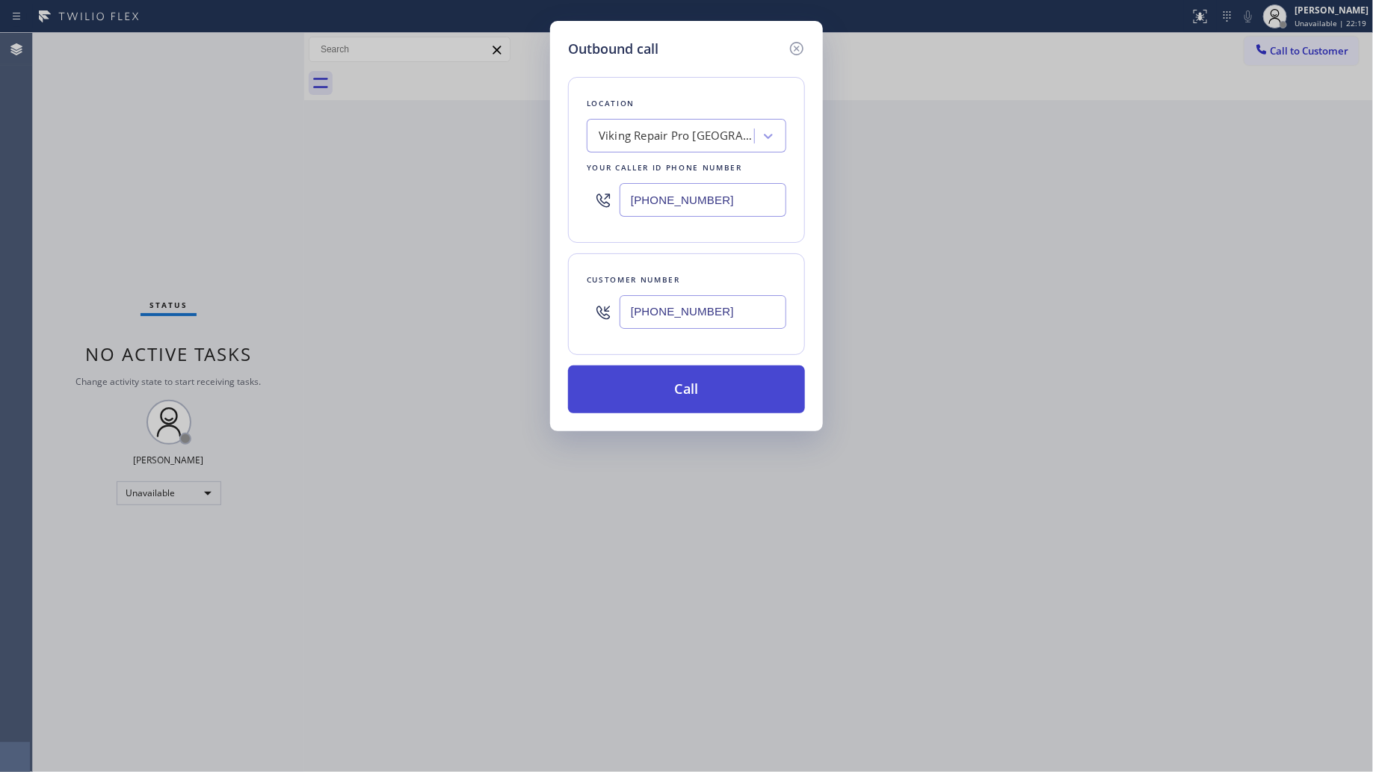
type input "(714) 904-1208"
drag, startPoint x: 779, startPoint y: 397, endPoint x: 772, endPoint y: 404, distance: 9.5
click at [775, 401] on button "Call" at bounding box center [686, 390] width 237 height 48
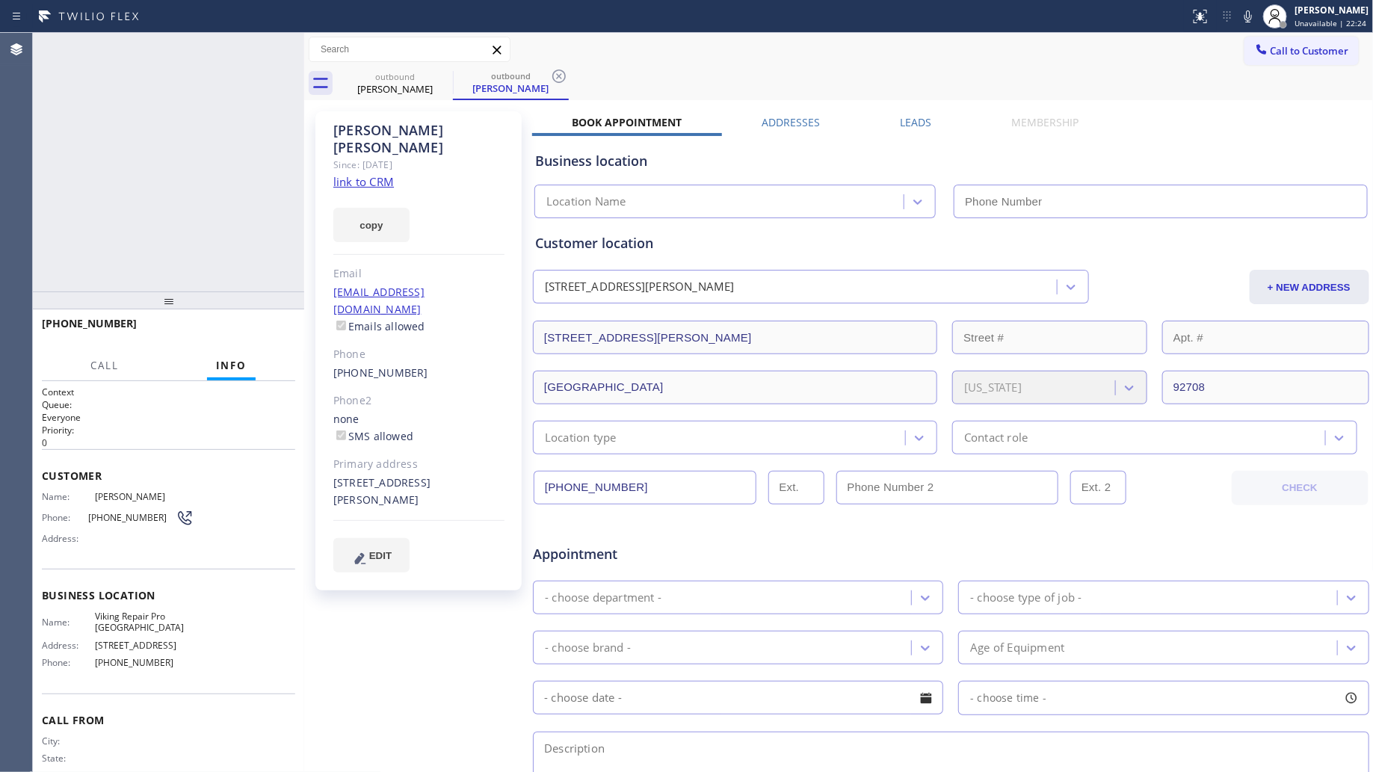
type input "(949) 649-4881"
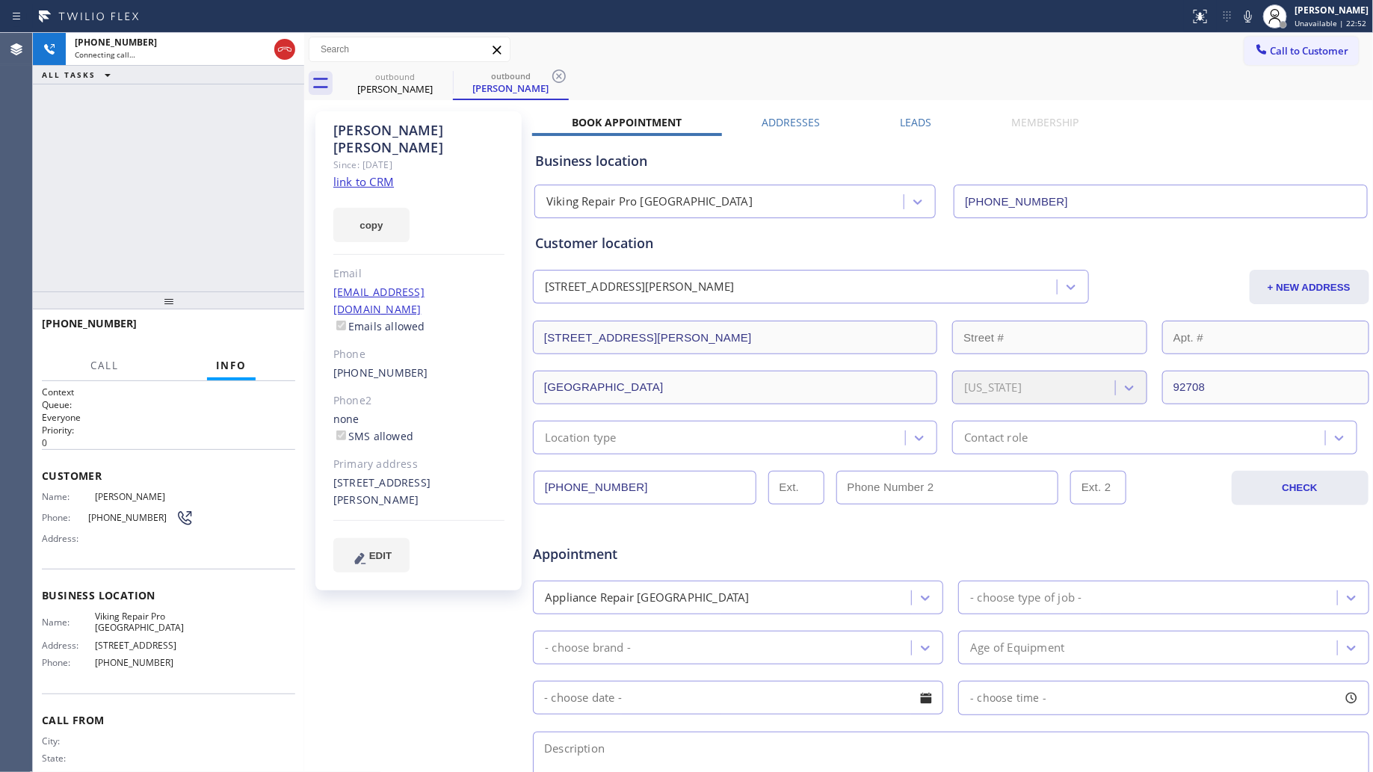
click at [790, 52] on div "Call to Customer Outbound call Location Viking Repair Pro Newport Beach Your ca…" at bounding box center [839, 50] width 1070 height 26
click at [290, 43] on icon at bounding box center [285, 49] width 18 height 18
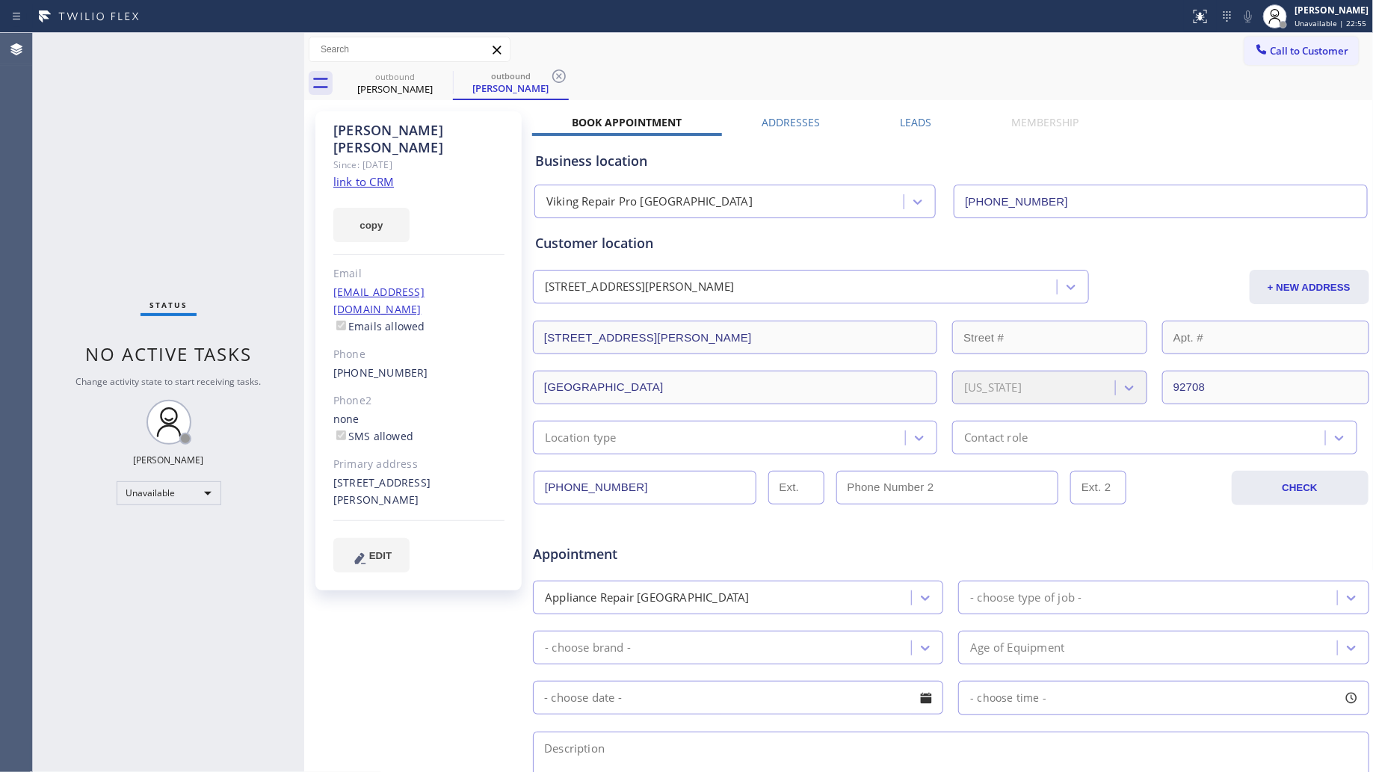
click at [552, 79] on icon at bounding box center [559, 76] width 18 height 18
drag, startPoint x: 558, startPoint y: 76, endPoint x: 333, endPoint y: 82, distance: 224.4
click at [547, 76] on div "outbound Teresa Cordero" at bounding box center [855, 84] width 1037 height 34
click at [440, 76] on div "outbound Teresa Cordero" at bounding box center [395, 84] width 116 height 34
click at [446, 76] on icon at bounding box center [443, 76] width 18 height 18
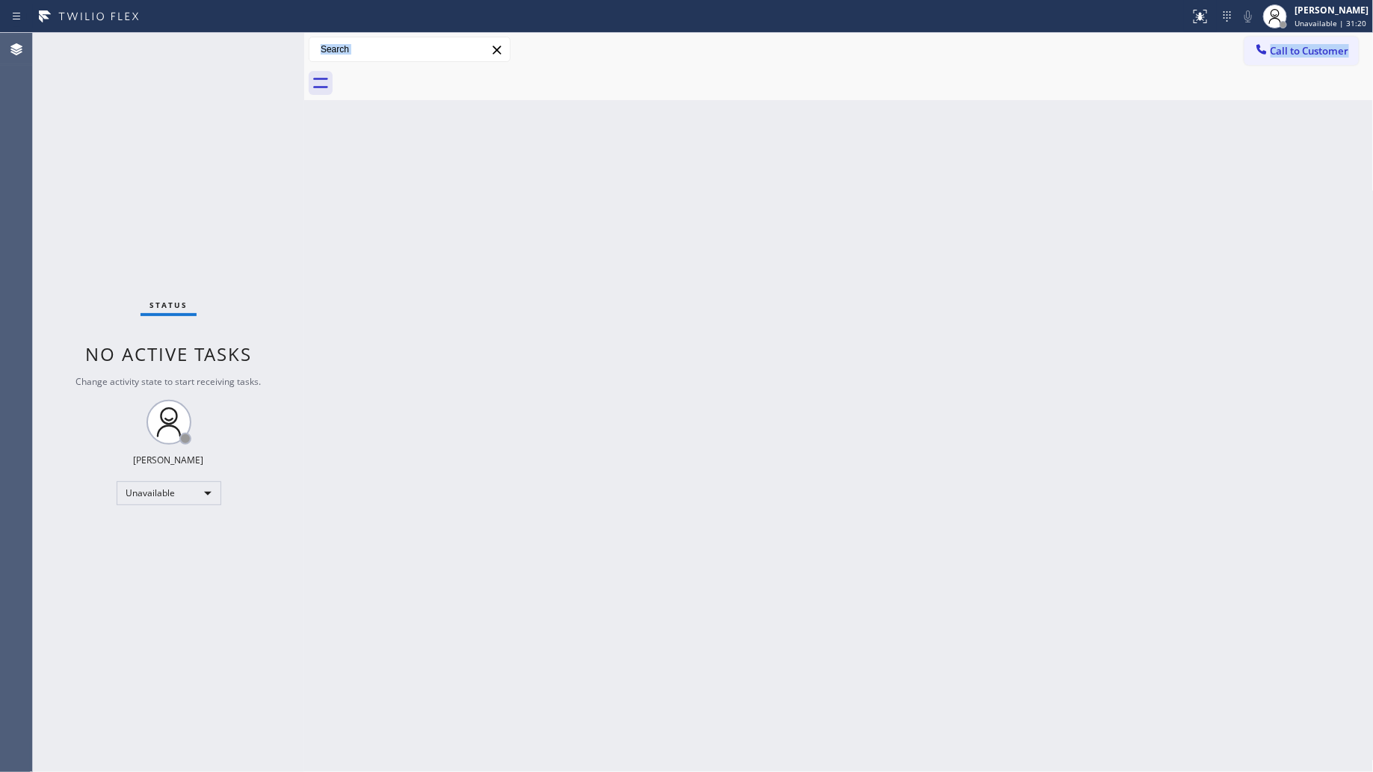
drag, startPoint x: 988, startPoint y: 118, endPoint x: 1029, endPoint y: 23, distance: 103.5
click at [993, 102] on div "Back to Dashboard Change Sender ID Customers Technicians Select a contact Outbo…" at bounding box center [839, 402] width 1070 height 739
drag, startPoint x: 1297, startPoint y: 43, endPoint x: 1015, endPoint y: 158, distance: 305.2
click at [1297, 43] on button "Call to Customer" at bounding box center [1302, 51] width 114 height 28
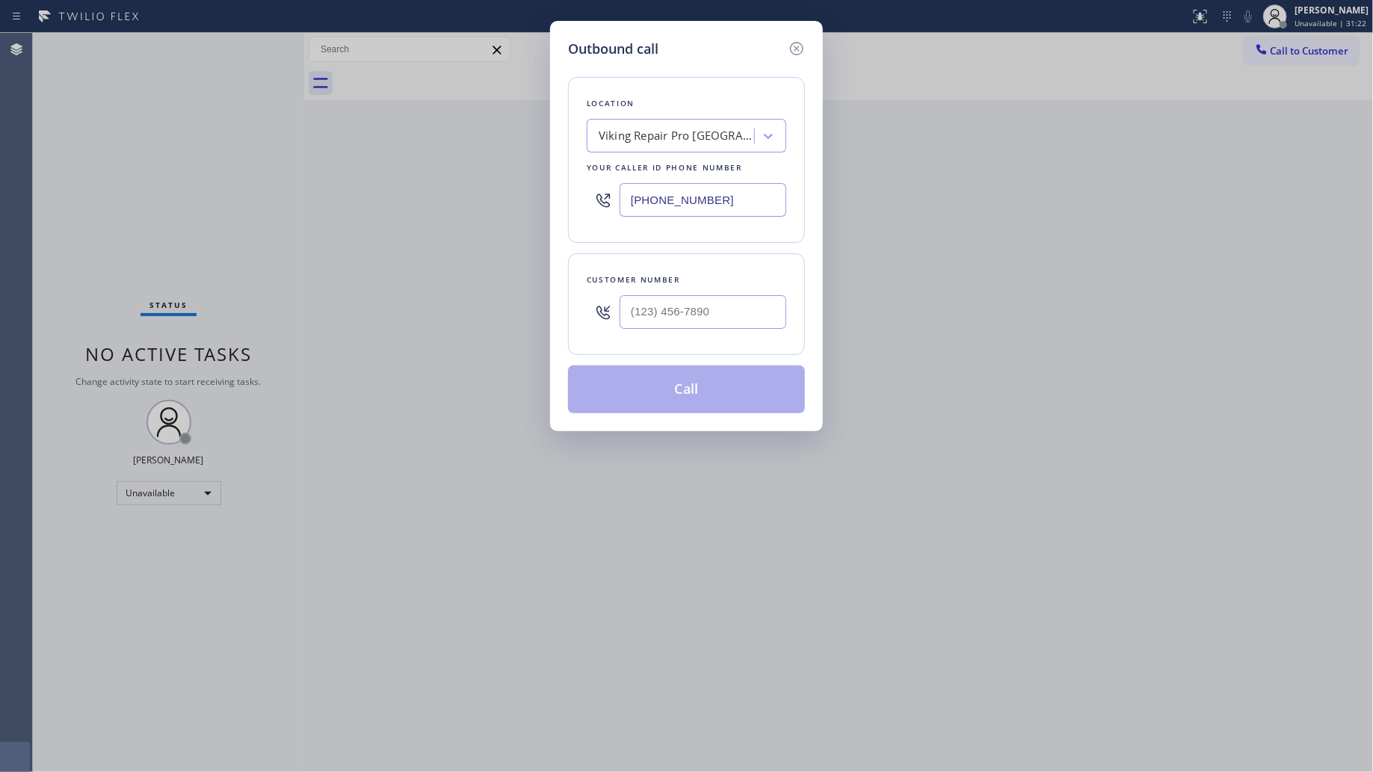
drag, startPoint x: 741, startPoint y: 200, endPoint x: 520, endPoint y: 202, distance: 220.6
click at [520, 202] on div "Outbound call Location Viking Repair Pro Newport Beach Your caller id phone num…" at bounding box center [686, 386] width 1373 height 772
paste input "817) 482-5346"
type input "(817) 482-5346"
drag, startPoint x: 733, startPoint y: 294, endPoint x: 736, endPoint y: 308, distance: 14.7
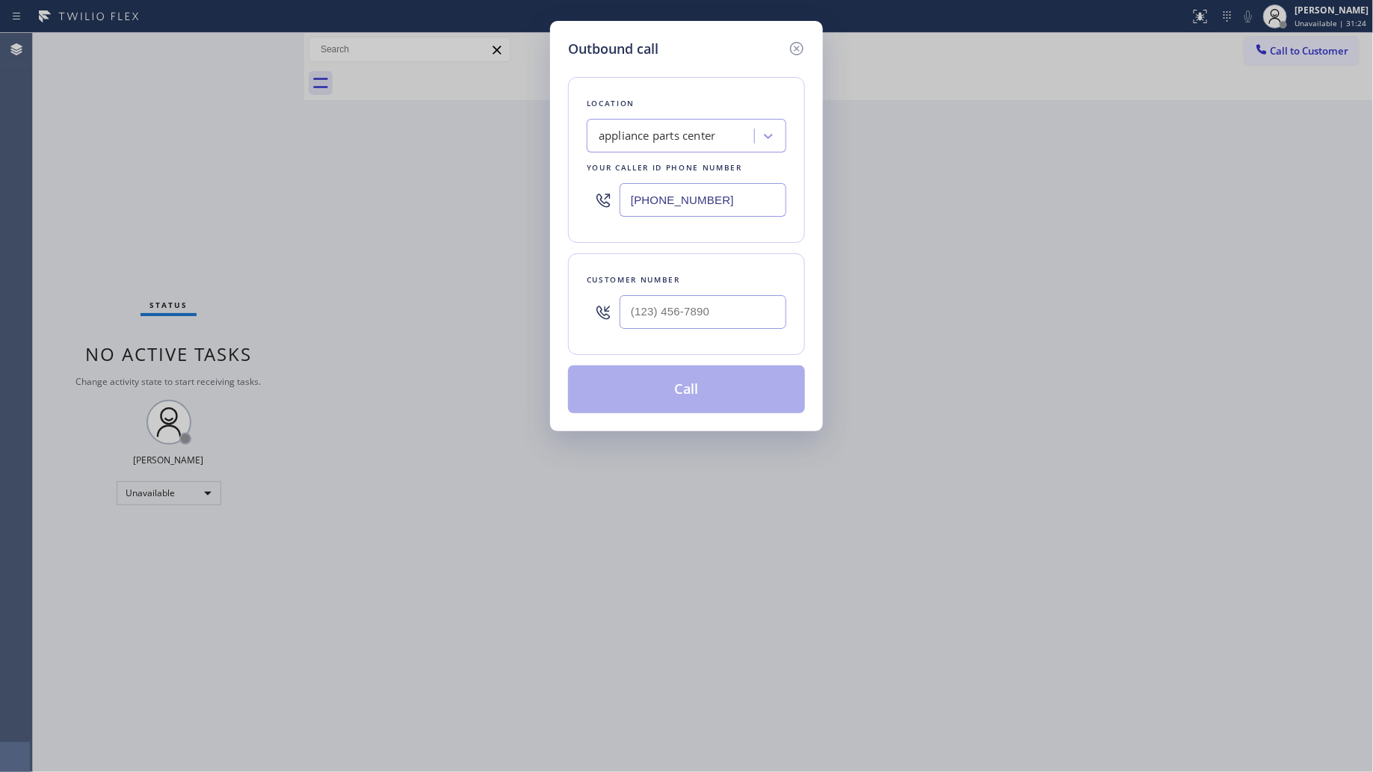
click at [733, 294] on div at bounding box center [703, 312] width 167 height 49
click at [739, 325] on input "(___) ___-____" at bounding box center [703, 312] width 167 height 34
paste input "566) 541-9670"
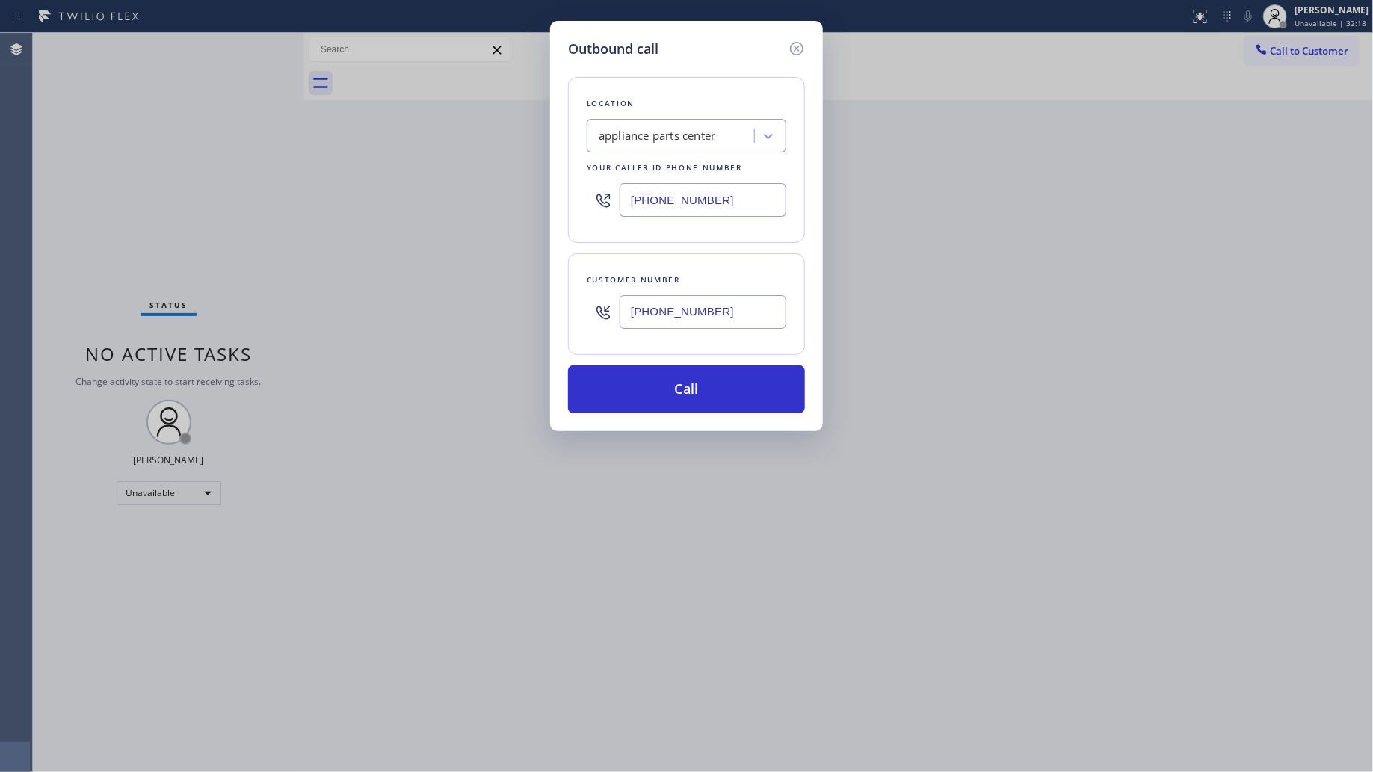
type input "(566) 541-9670"
drag, startPoint x: 794, startPoint y: 53, endPoint x: 809, endPoint y: 76, distance: 27.6
click at [795, 53] on icon at bounding box center [797, 49] width 18 height 18
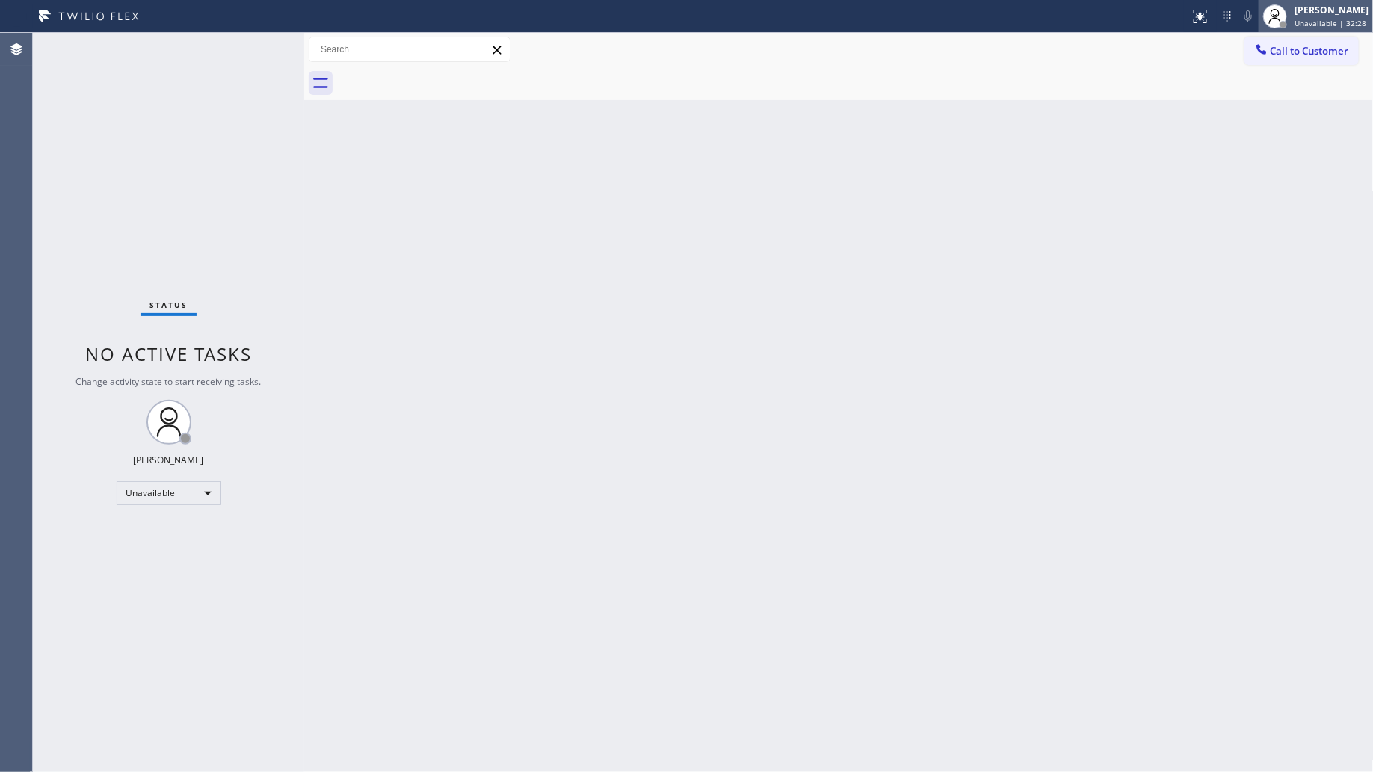
click at [1331, 11] on div "[PERSON_NAME]" at bounding box center [1332, 10] width 74 height 13
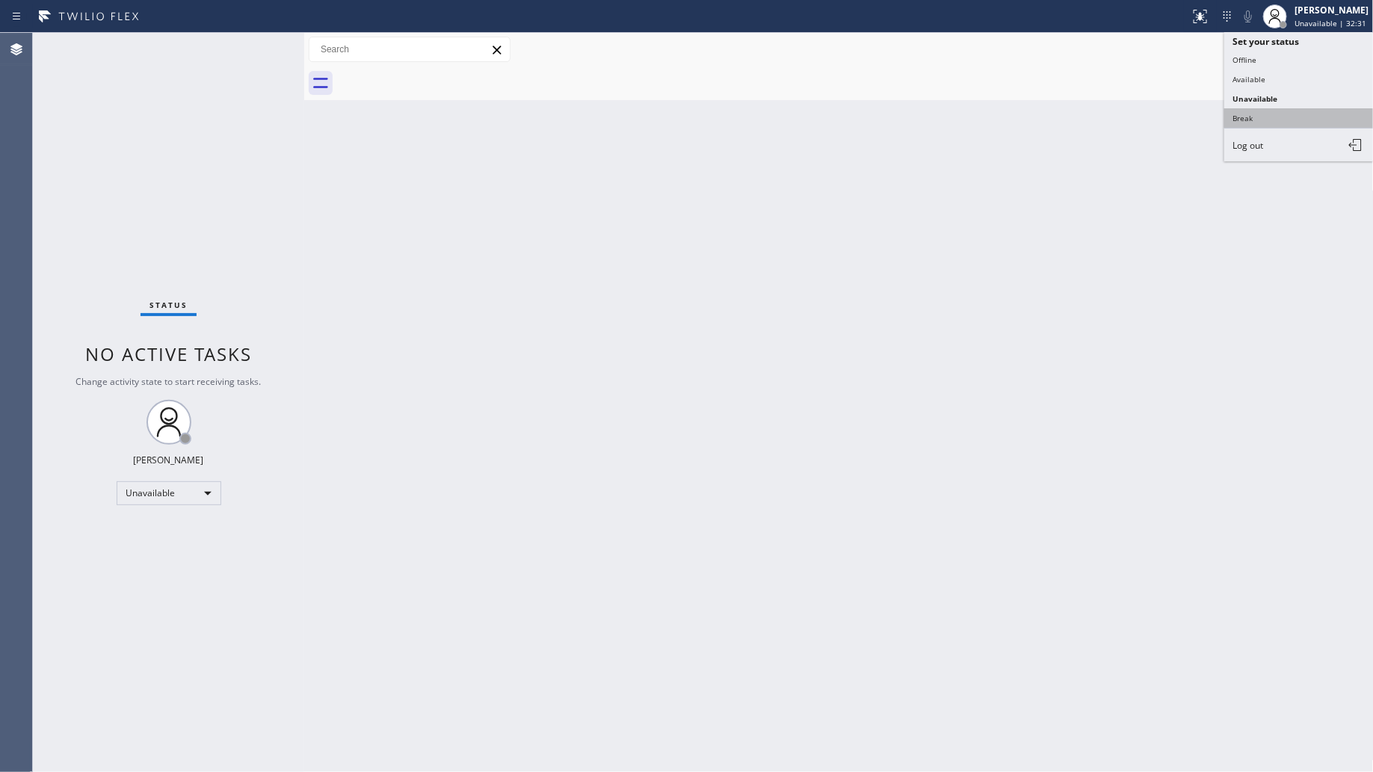
click at [1298, 112] on button "Break" at bounding box center [1300, 117] width 150 height 19
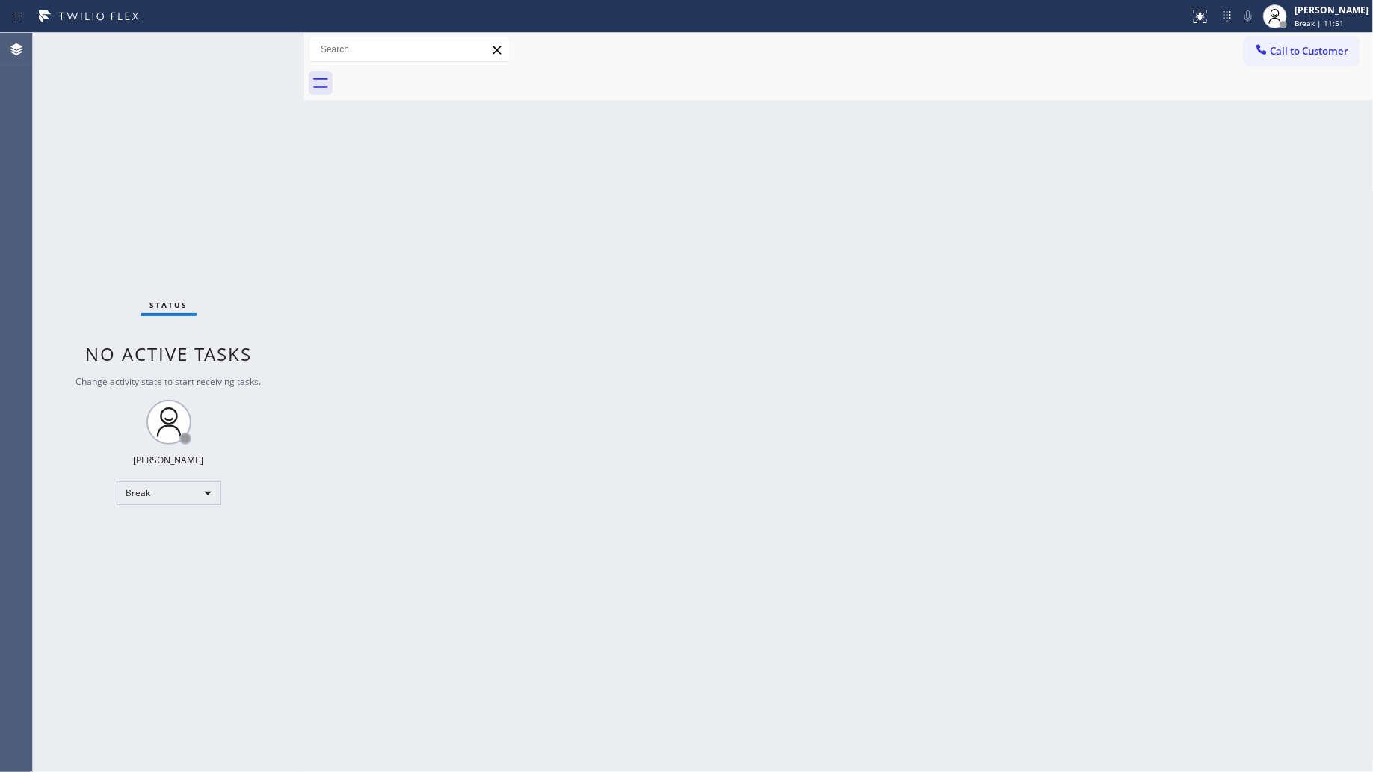
click at [1306, 34] on div "Call to Customer Outbound call Location appliance parts center Your caller id p…" at bounding box center [839, 50] width 1070 height 34
click at [1305, 9] on div "[PERSON_NAME]" at bounding box center [1332, 10] width 74 height 13
click at [1265, 91] on button "Unavailable" at bounding box center [1300, 98] width 150 height 19
click at [1279, 34] on div "Call to Customer Outbound call Location appliance parts center Your caller id p…" at bounding box center [839, 50] width 1070 height 34
drag, startPoint x: 1276, startPoint y: 34, endPoint x: 1237, endPoint y: 71, distance: 53.4
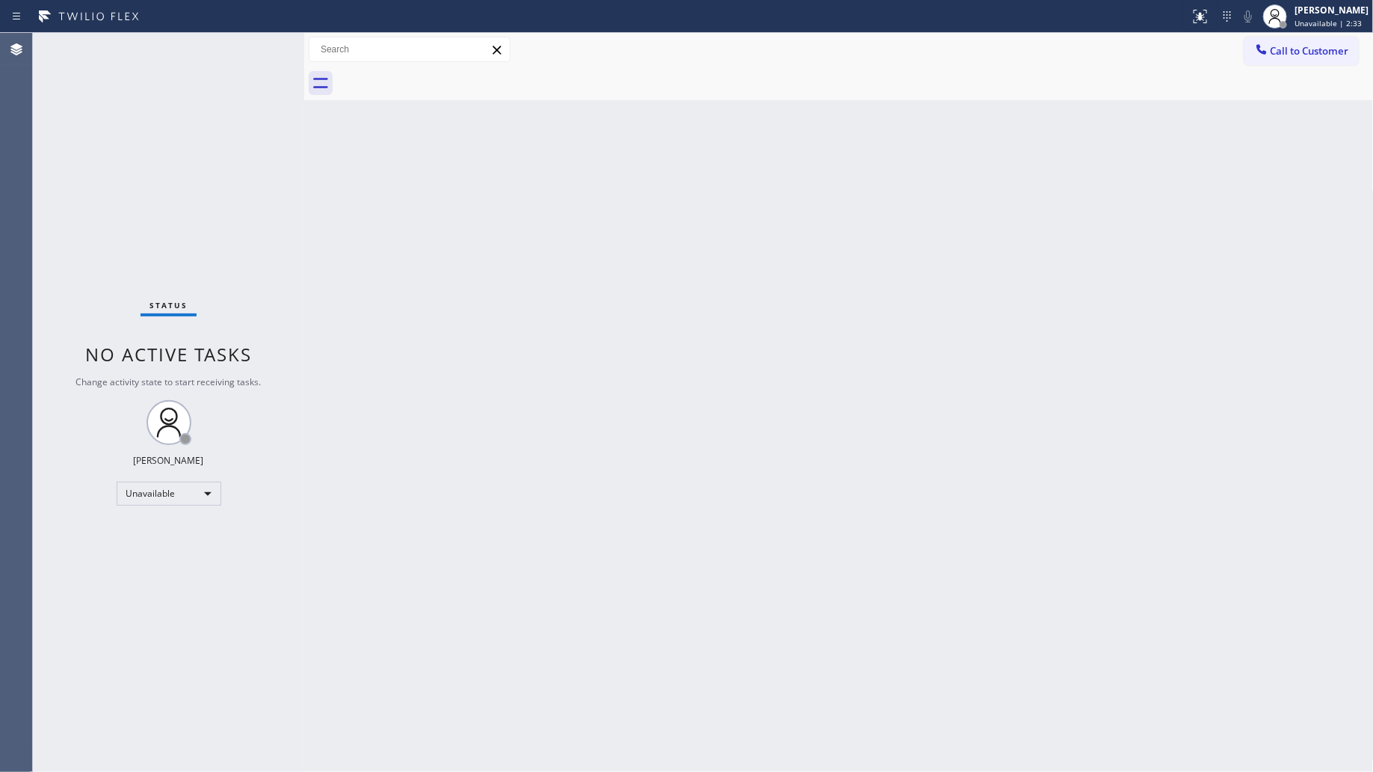
click at [1273, 42] on div "Call to Customer Outbound call Location appliance parts center Your caller id p…" at bounding box center [839, 50] width 1070 height 34
click at [1279, 55] on span "Call to Customer" at bounding box center [1310, 50] width 79 height 13
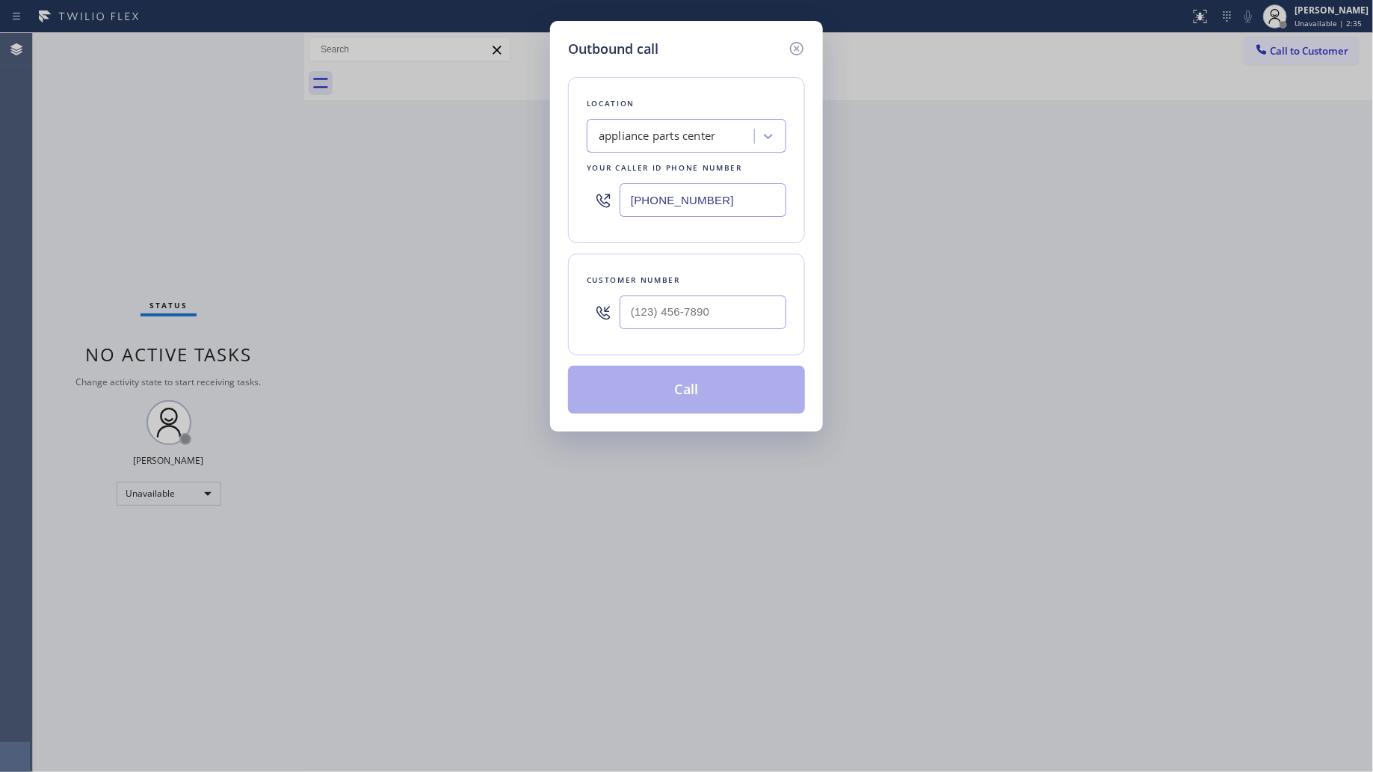
drag, startPoint x: 748, startPoint y: 196, endPoint x: 644, endPoint y: 212, distance: 105.1
click at [636, 223] on div "(817) 482-5346" at bounding box center [687, 200] width 200 height 49
paste input "text"
type input "(817) 482-5346"
drag, startPoint x: 755, startPoint y: 324, endPoint x: 754, endPoint y: 309, distance: 15.0
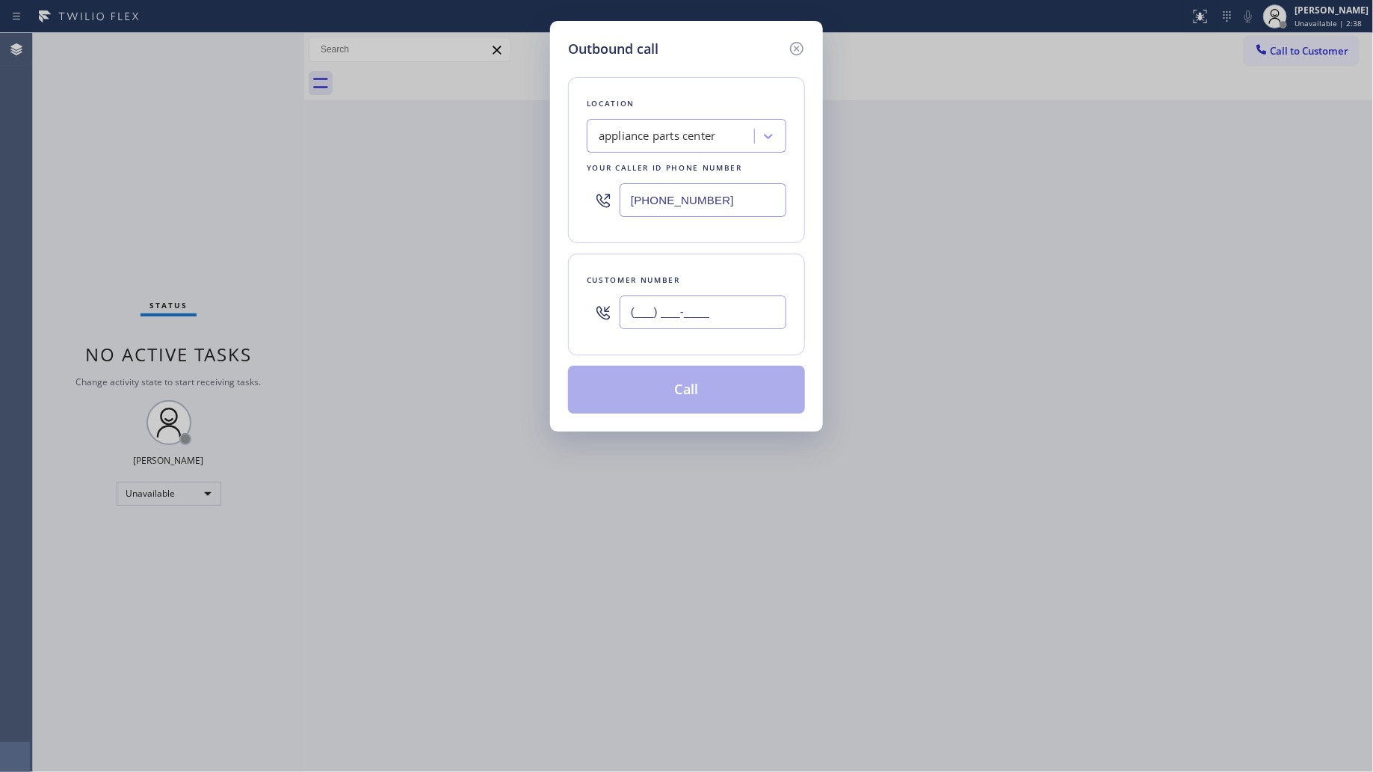
click at [755, 319] on input "(___) ___-____" at bounding box center [703, 312] width 167 height 34
paste input "566) 541-9670"
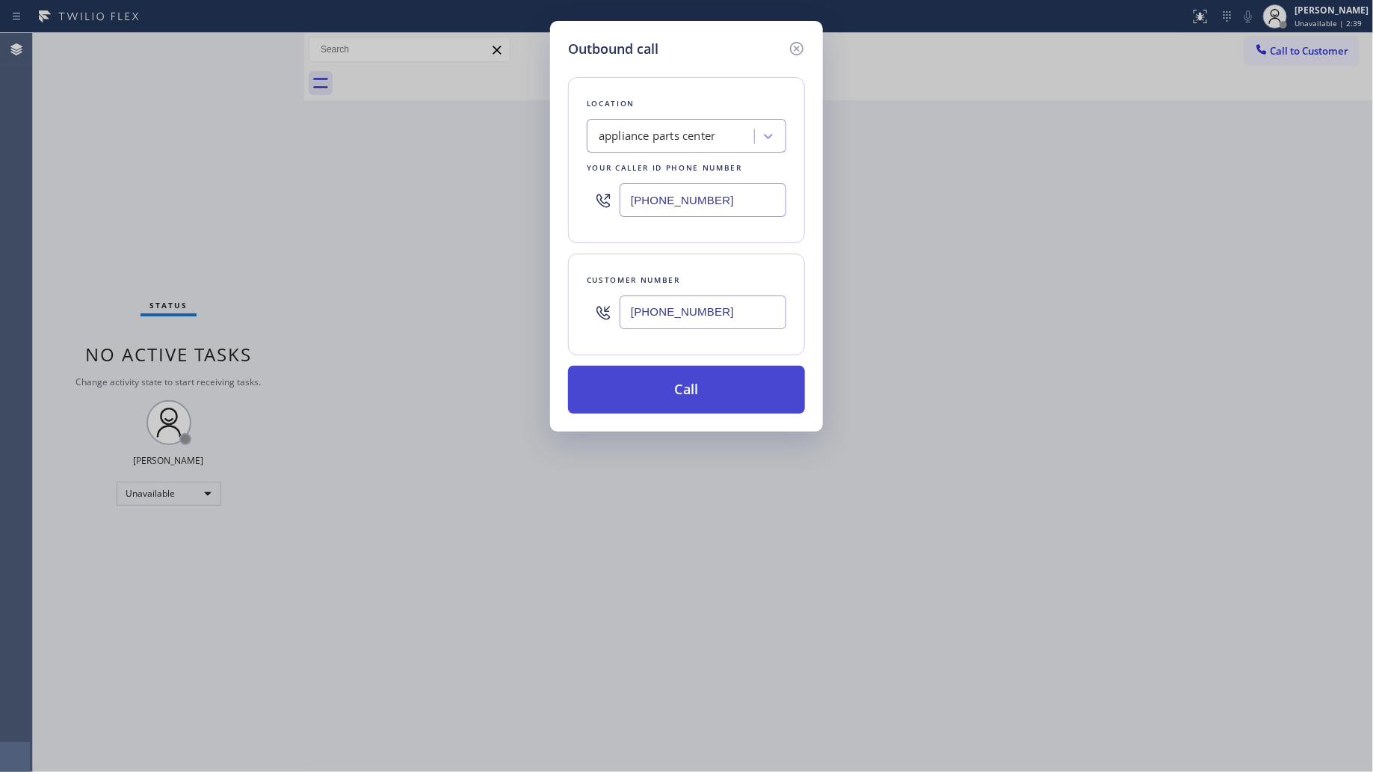
type input "(566) 541-9670"
click at [705, 374] on button "Call" at bounding box center [686, 390] width 237 height 48
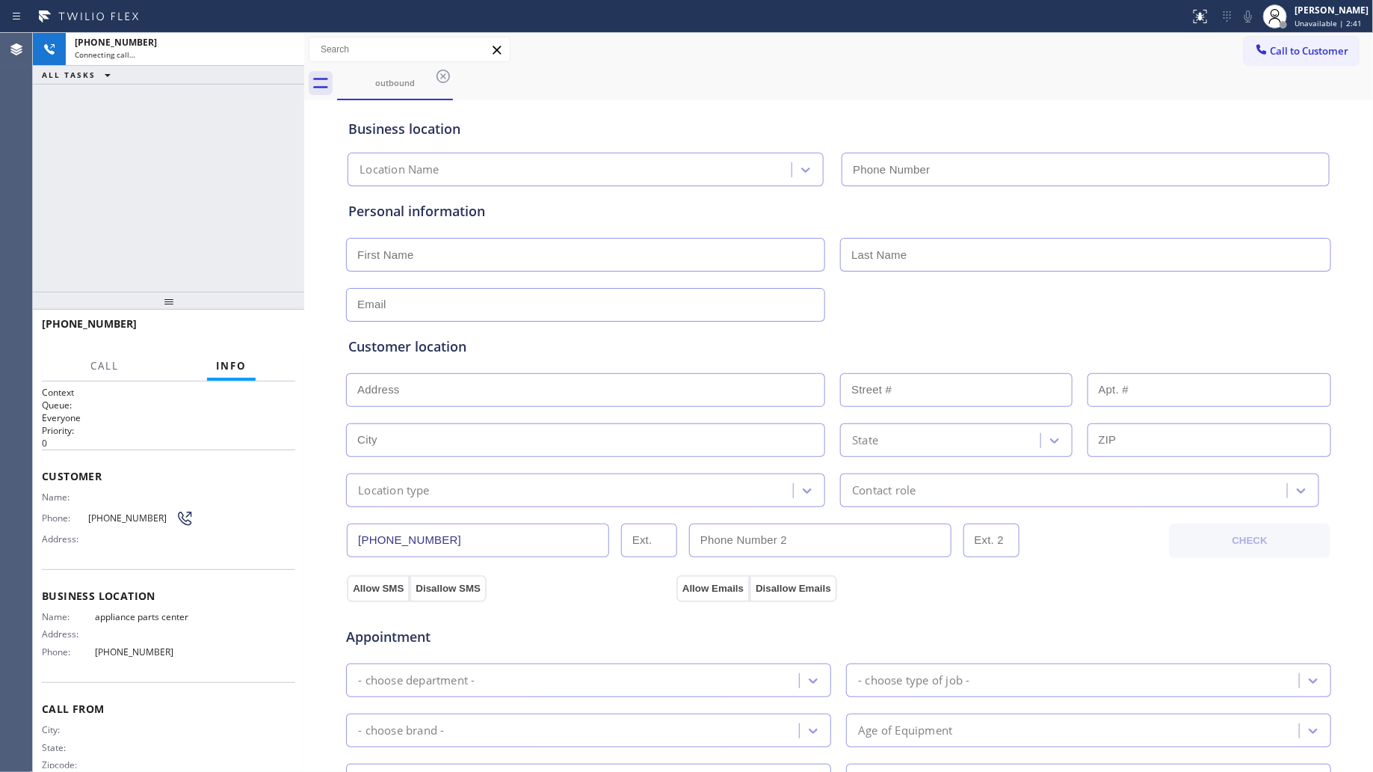
type input "(817) 482-5346"
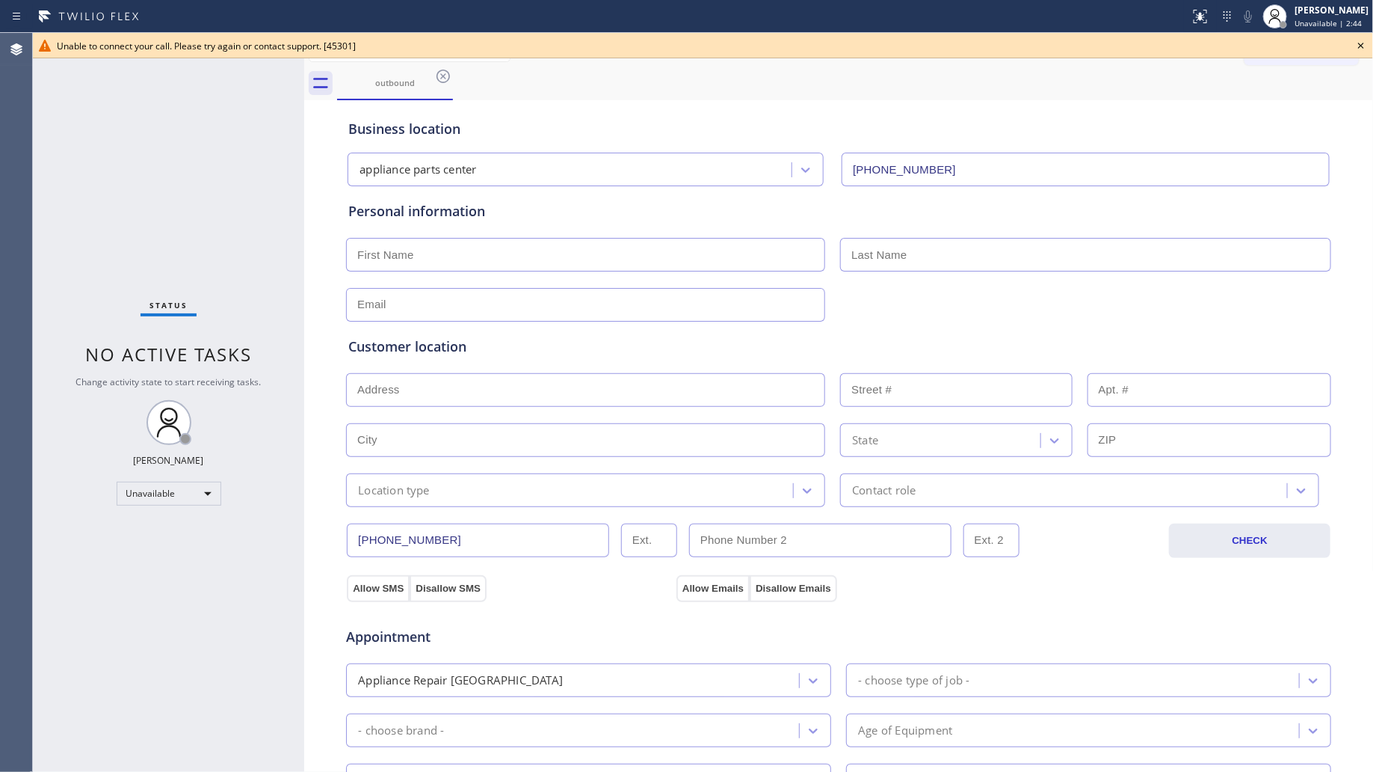
click at [927, 96] on div "outbound Call to Customer Outbound call Location appliance parts center Your ca…" at bounding box center [839, 596] width 1070 height 1126
click at [1362, 45] on icon at bounding box center [1362, 46] width 18 height 18
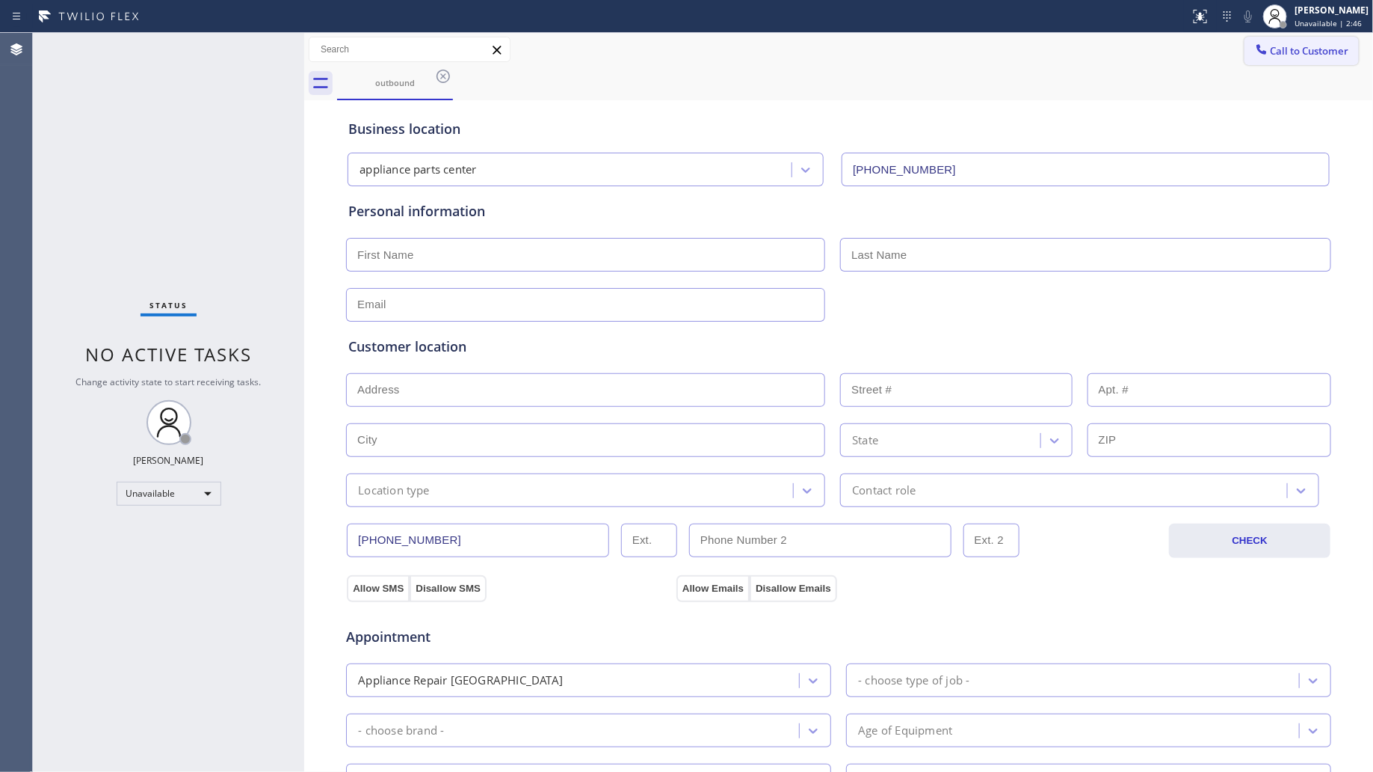
drag, startPoint x: 1320, startPoint y: 43, endPoint x: 1169, endPoint y: 135, distance: 176.4
click at [1317, 46] on span "Call to Customer" at bounding box center [1310, 50] width 79 height 13
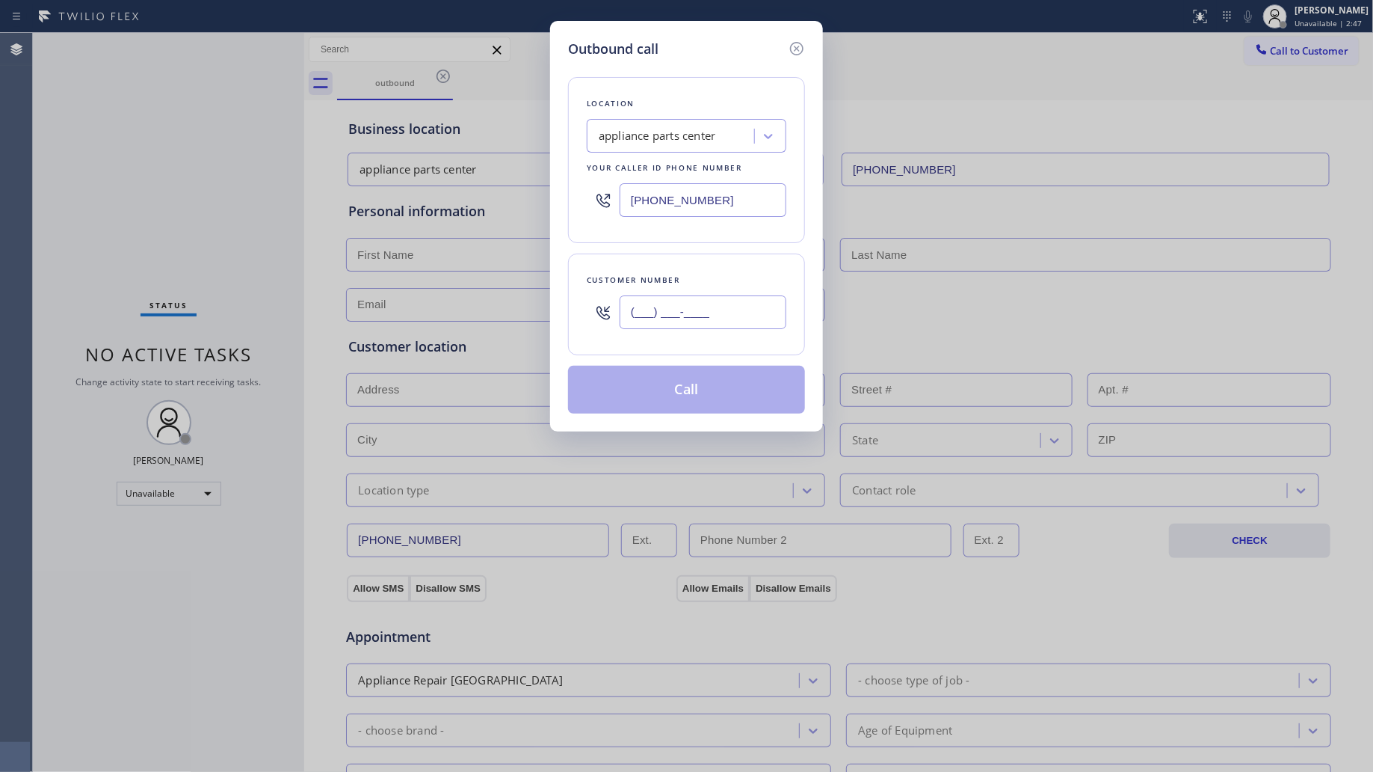
drag, startPoint x: 768, startPoint y: 305, endPoint x: 579, endPoint y: 303, distance: 188.4
click at [579, 304] on div "Customer number (___) ___-____" at bounding box center [686, 304] width 237 height 102
paste input "566) 541-9670"
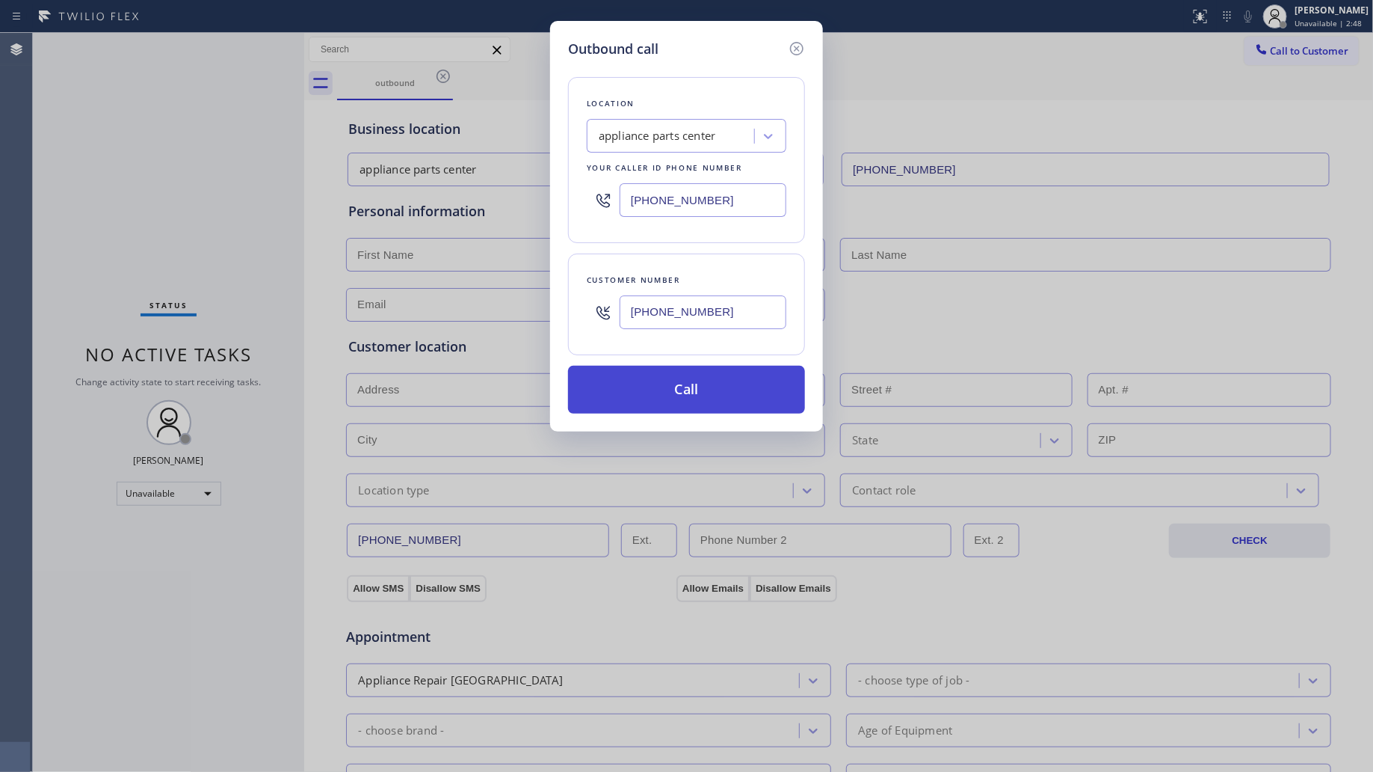
type input "(566) 541-9670"
click at [700, 379] on button "Call" at bounding box center [686, 390] width 237 height 48
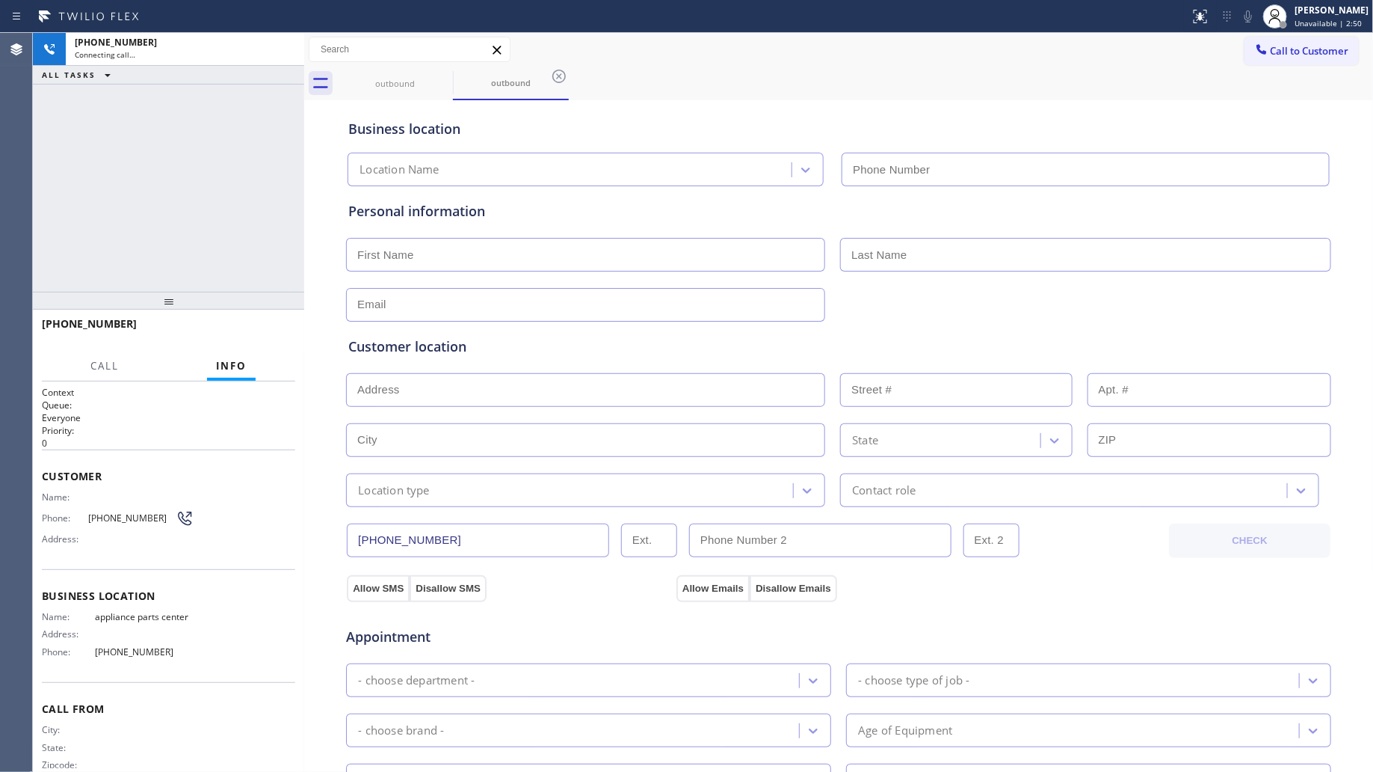
type input "(817) 482-5346"
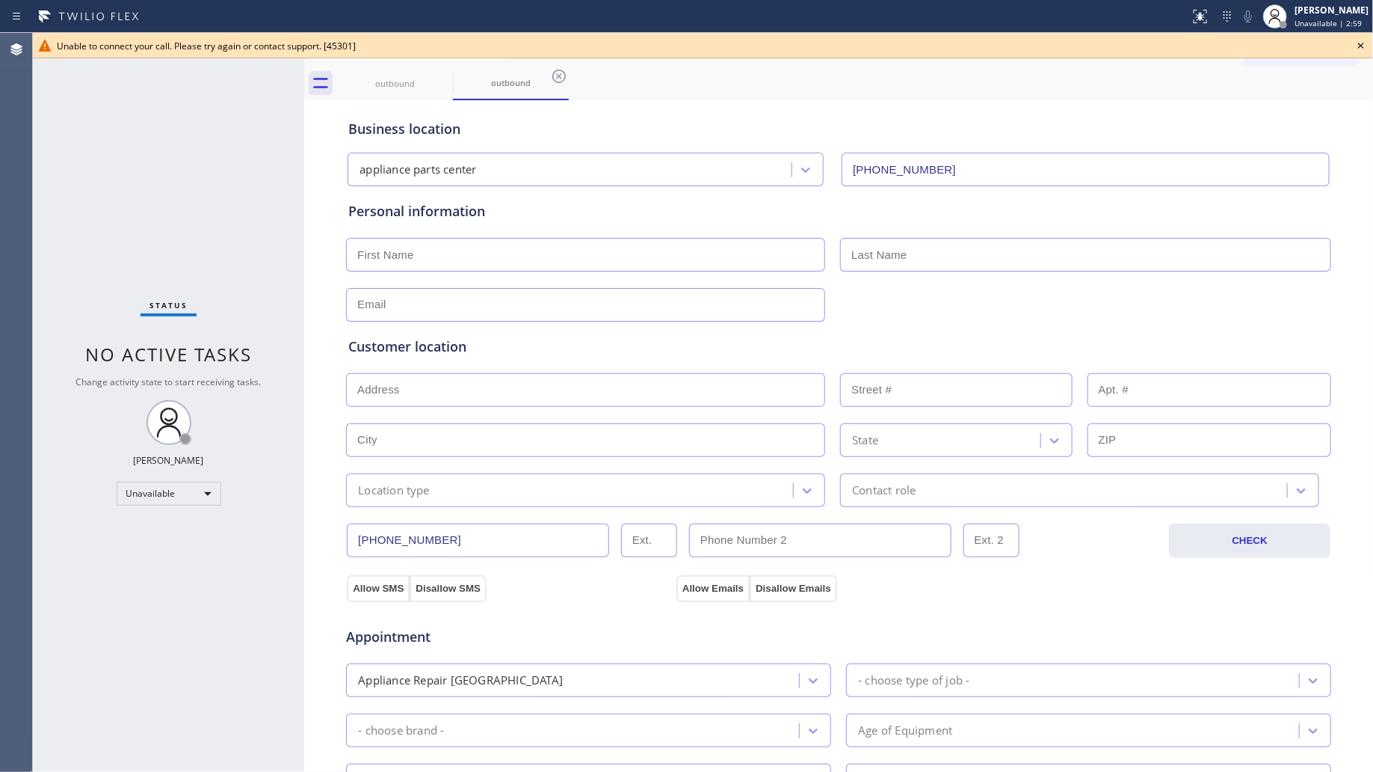
click at [1362, 45] on icon at bounding box center [1362, 46] width 6 height 6
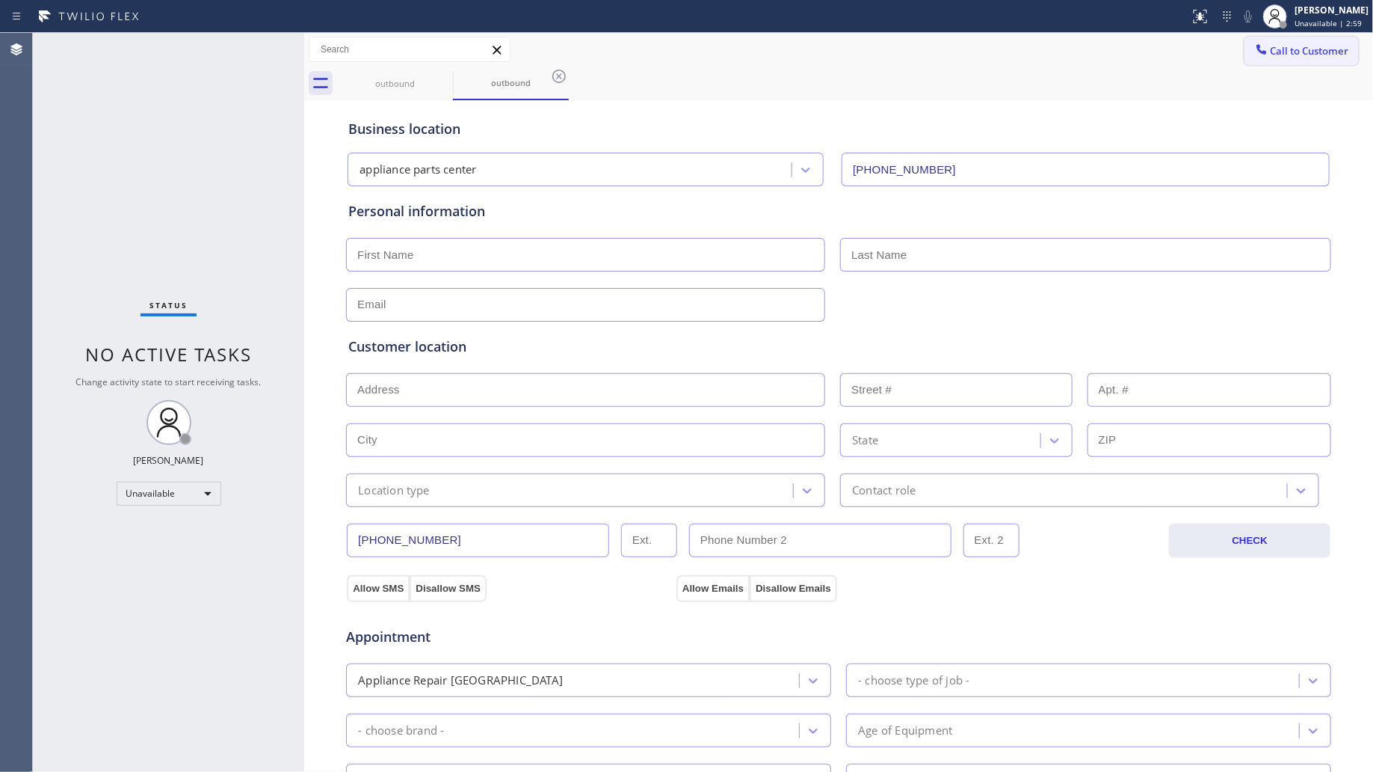
drag, startPoint x: 1279, startPoint y: 45, endPoint x: 787, endPoint y: 247, distance: 532.1
click at [1277, 45] on span "Call to Customer" at bounding box center [1310, 50] width 79 height 13
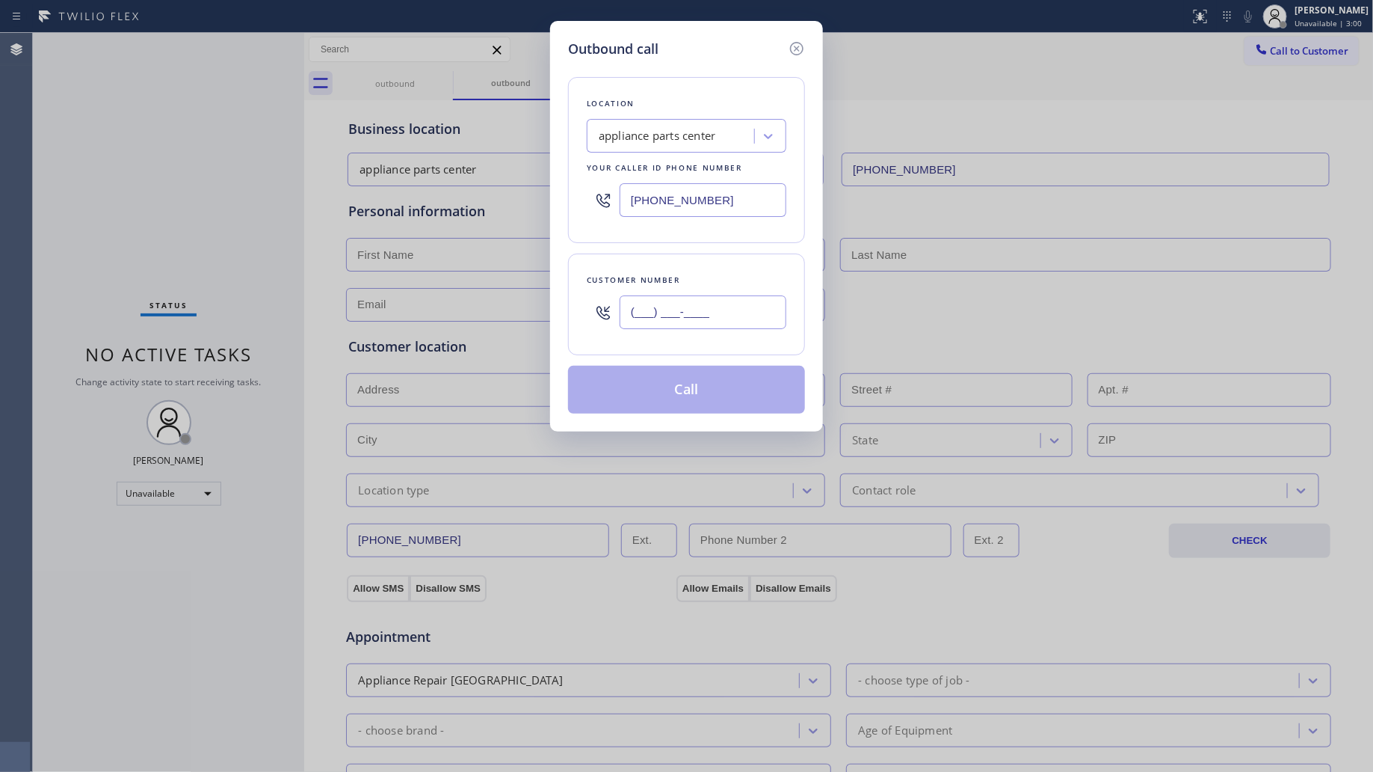
click at [694, 305] on input "(___) ___-____" at bounding box center [703, 312] width 167 height 34
paste input "566) 541-9670"
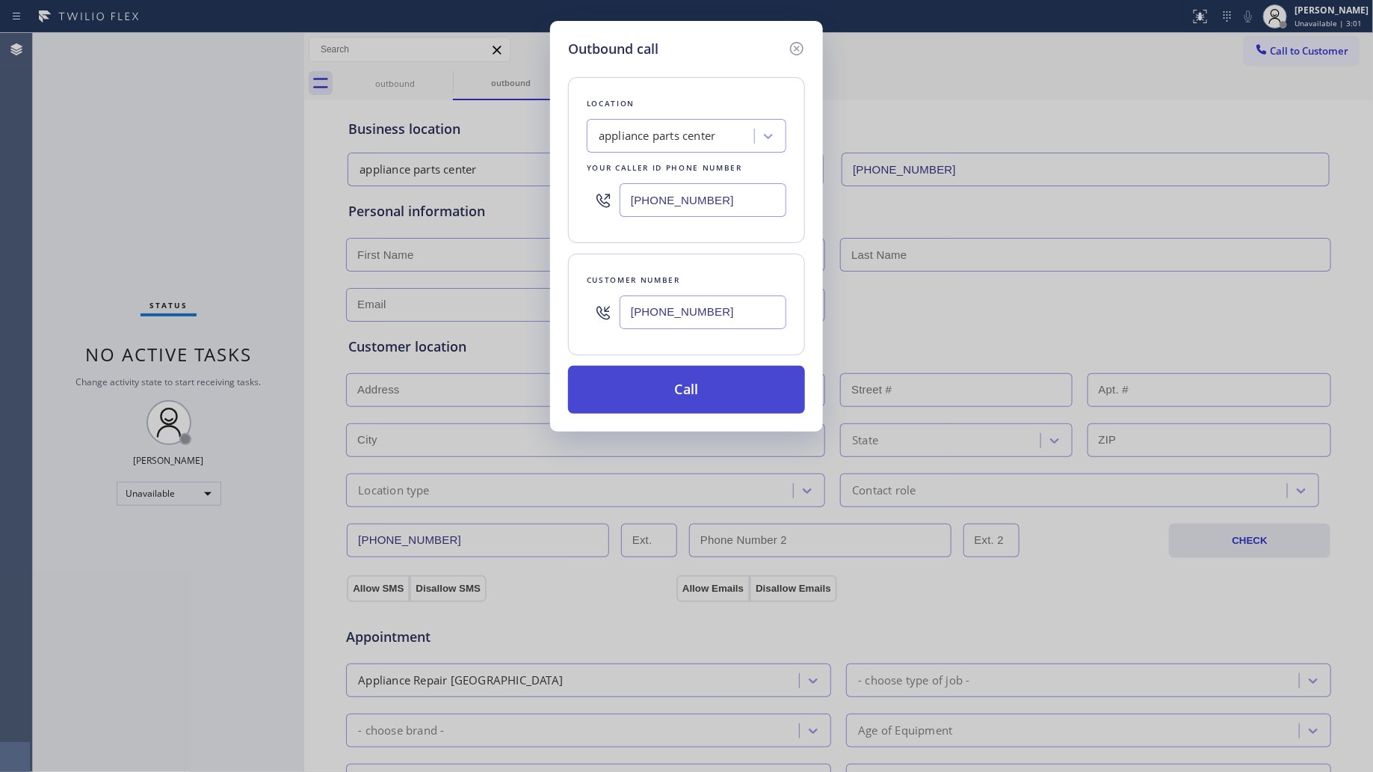
type input "(566) 541-9670"
click at [699, 385] on button "Call" at bounding box center [686, 390] width 237 height 48
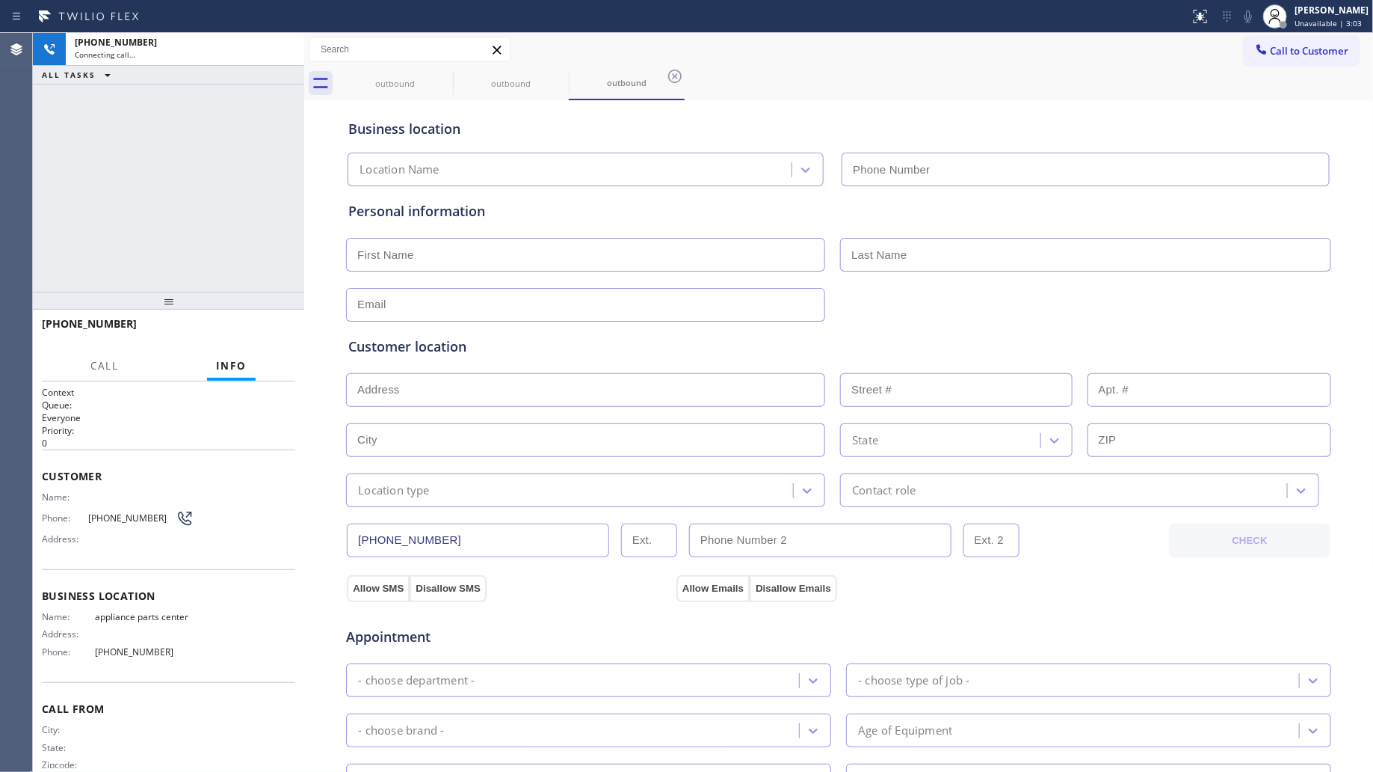
type input "(817) 482-5346"
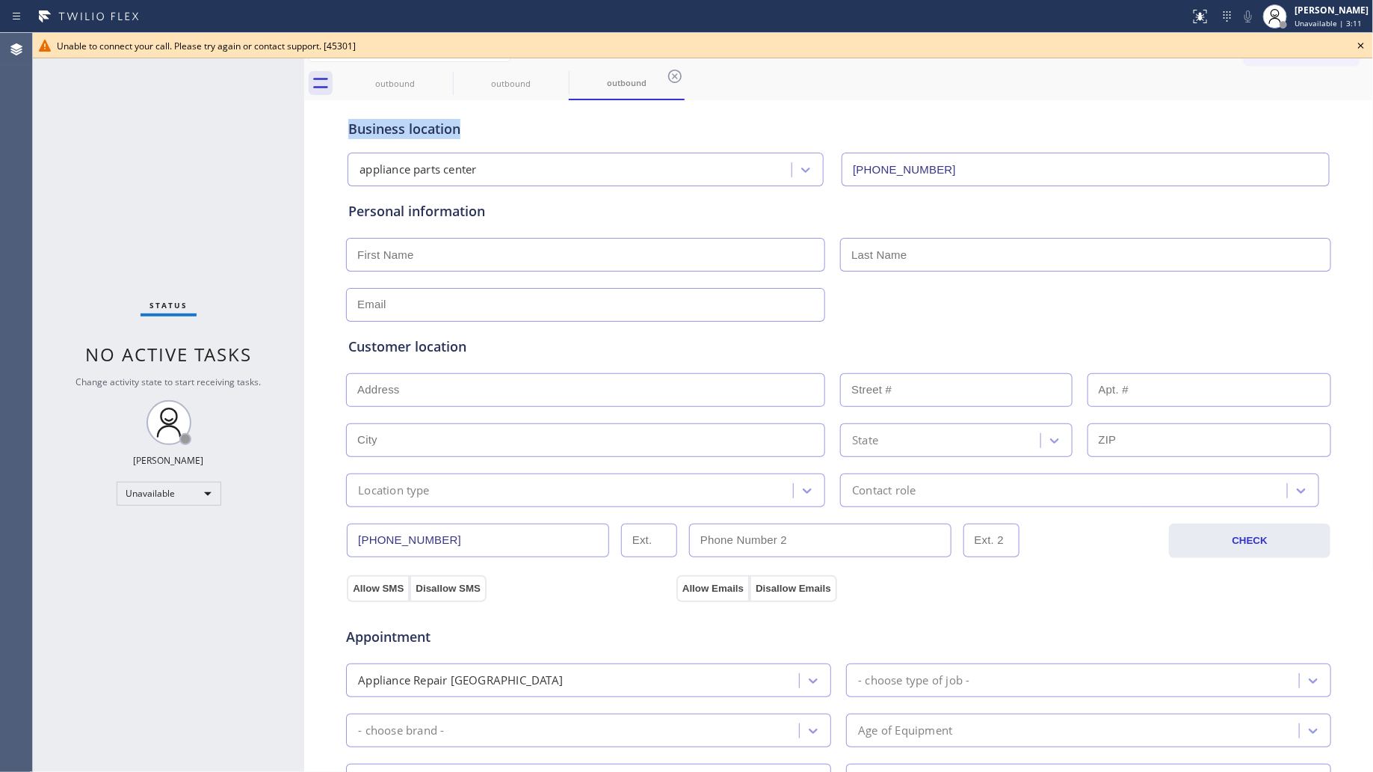
click at [984, 96] on div "outbound outbound outbound Call to Customer Outbound call Location appliance pa…" at bounding box center [839, 596] width 1070 height 1126
click at [440, 77] on icon at bounding box center [443, 76] width 18 height 18
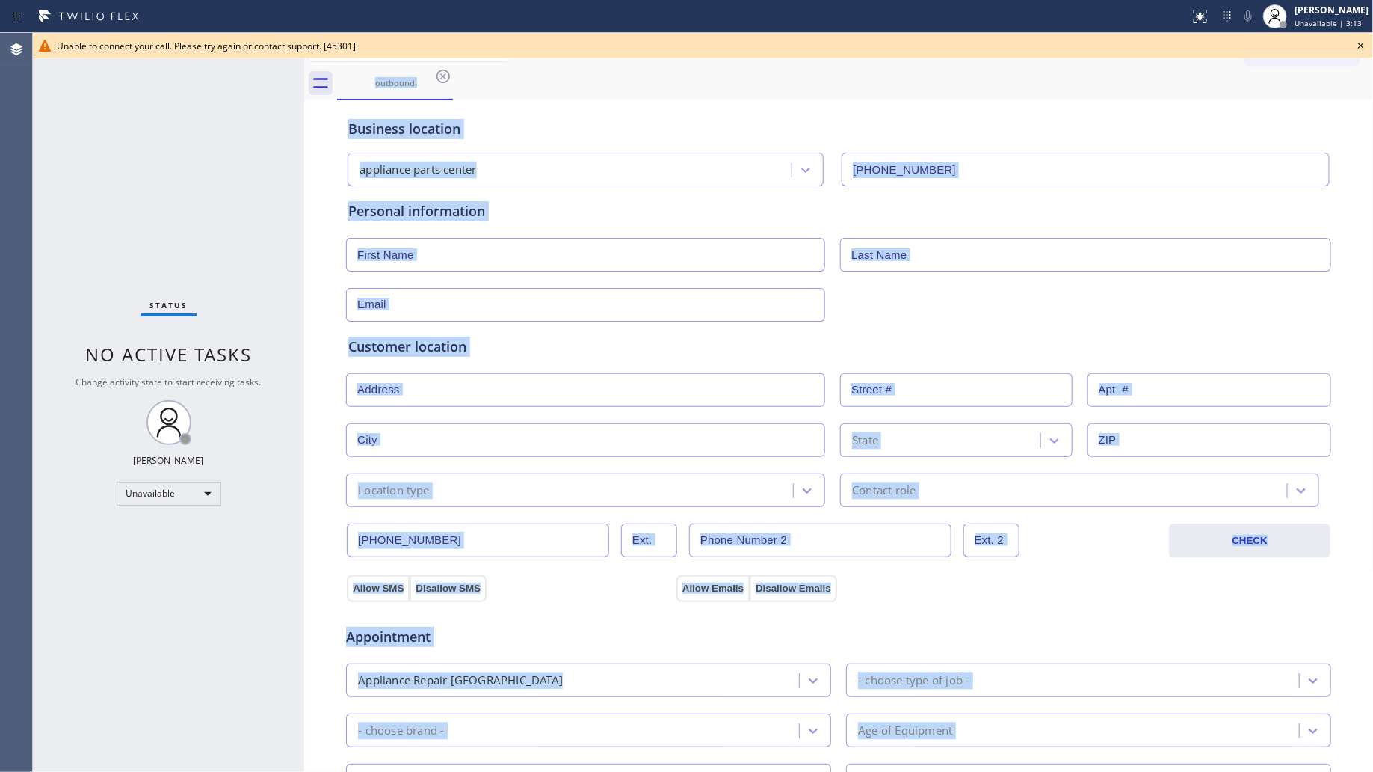
click at [441, 76] on div "outbound" at bounding box center [855, 84] width 1037 height 34
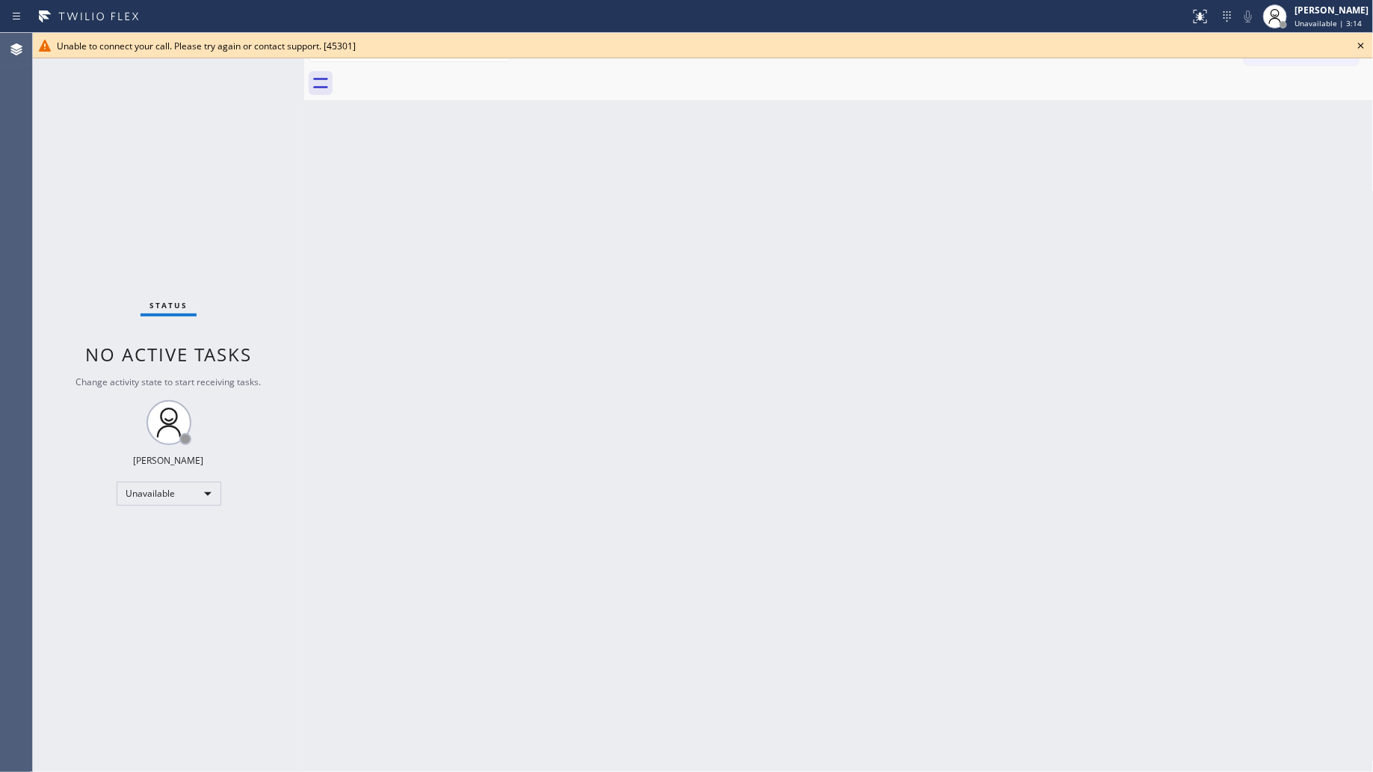
drag, startPoint x: 1364, startPoint y: 34, endPoint x: 1356, endPoint y: 42, distance: 11.7
click at [1361, 37] on div "Unable to connect your call. Please try again or contact support. [45301]" at bounding box center [703, 45] width 1341 height 25
click at [1354, 43] on icon at bounding box center [1362, 46] width 18 height 18
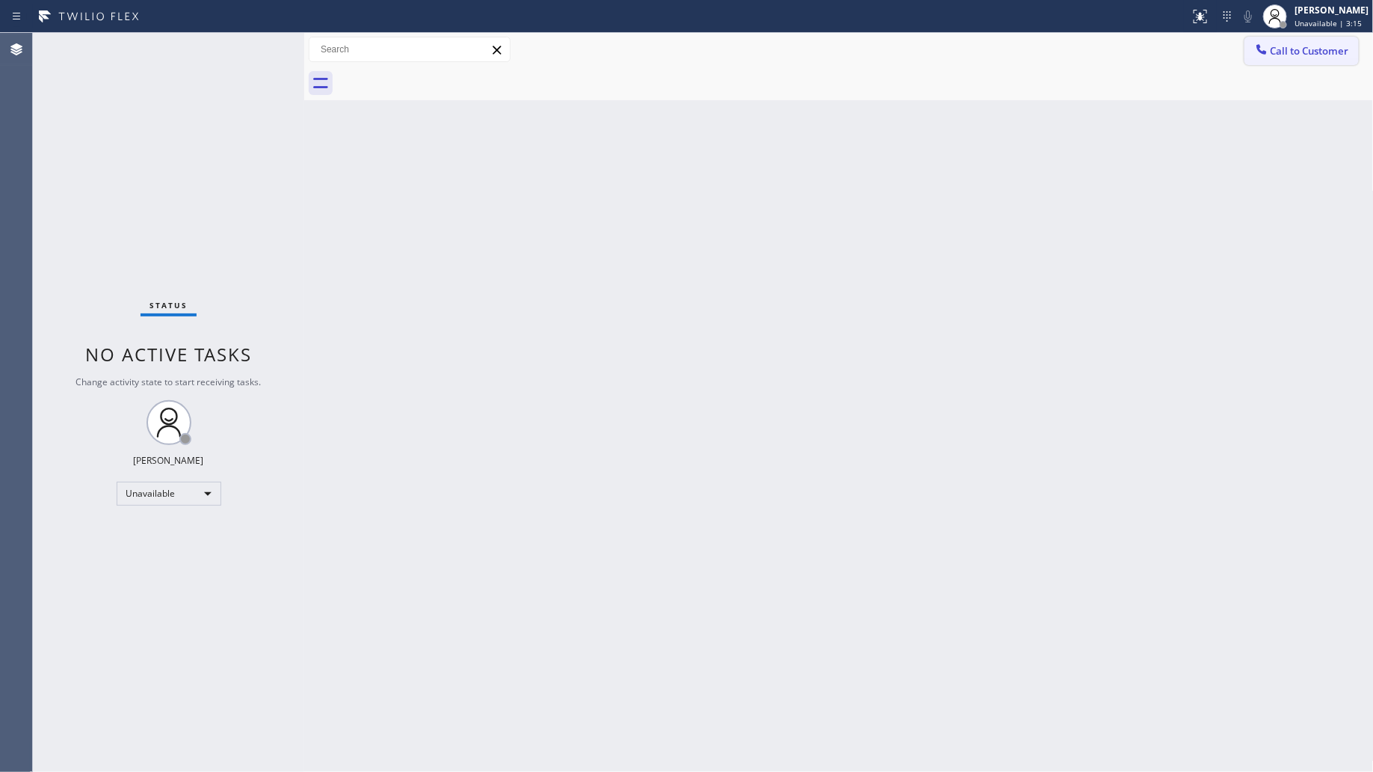
click at [1314, 54] on span "Call to Customer" at bounding box center [1310, 50] width 79 height 13
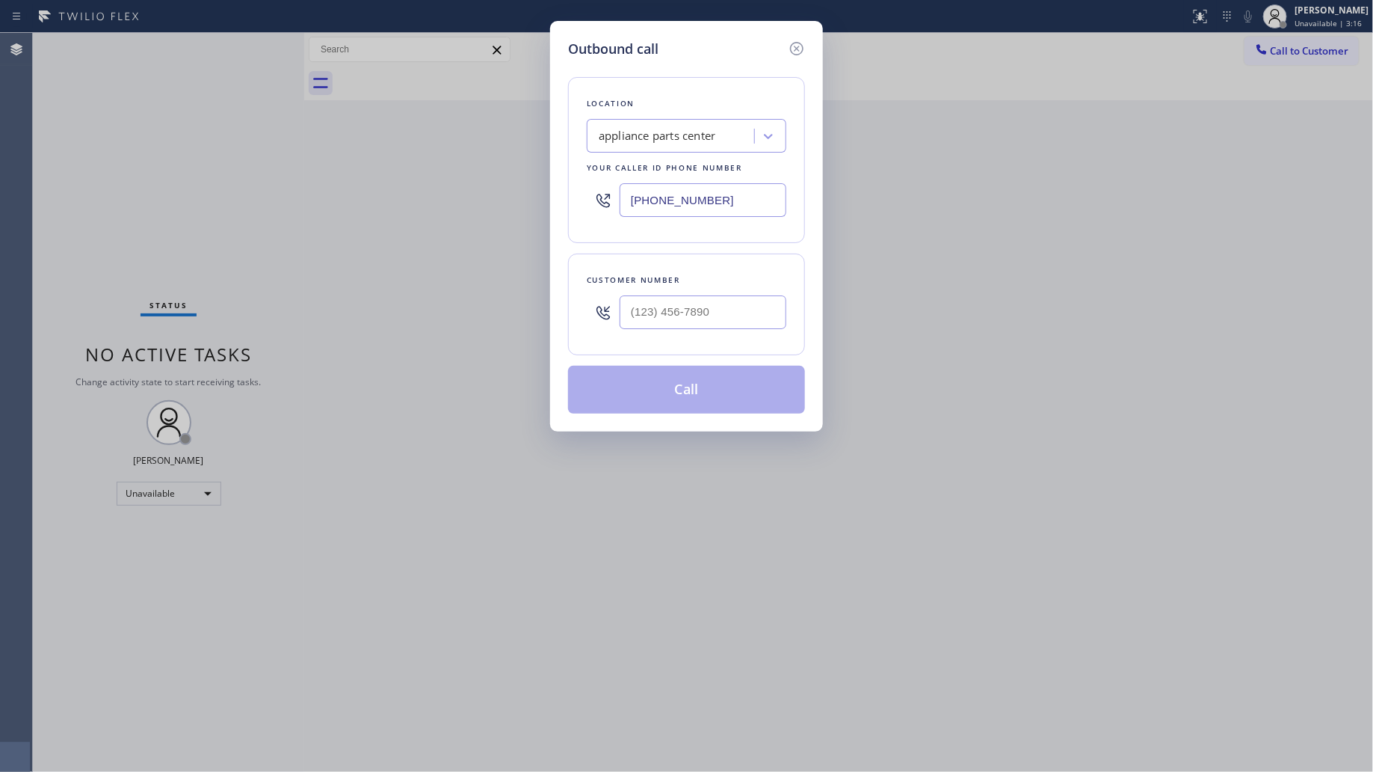
drag, startPoint x: 716, startPoint y: 198, endPoint x: 615, endPoint y: 196, distance: 101.0
click at [628, 197] on input "(817) 482-5346" at bounding box center [703, 200] width 167 height 34
paste input "347) 284-6179"
type input "(347) 284-6179"
click at [713, 298] on input "(___) ___-____" at bounding box center [703, 312] width 167 height 34
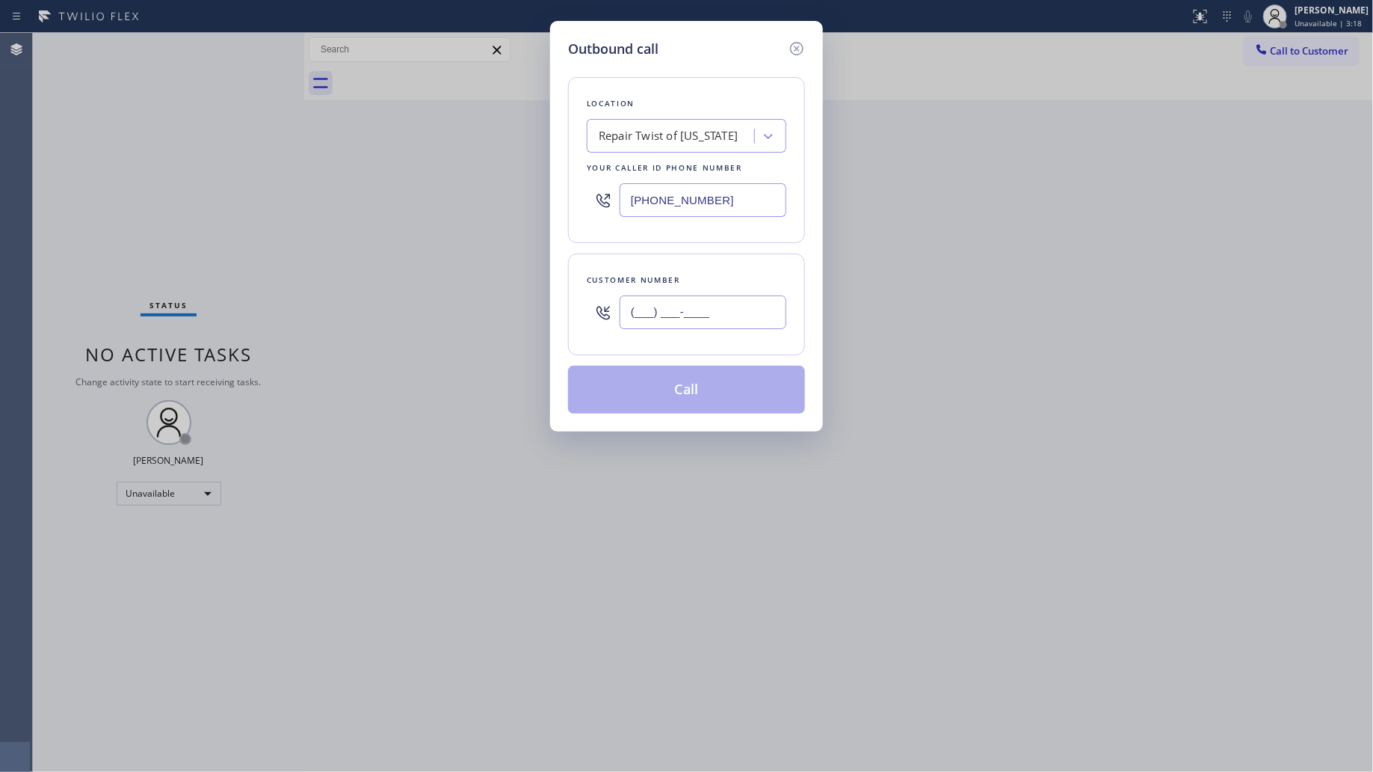
paste input "347) 601-6341"
type input "(347) 601-6341"
click at [718, 405] on button "Call" at bounding box center [686, 390] width 237 height 48
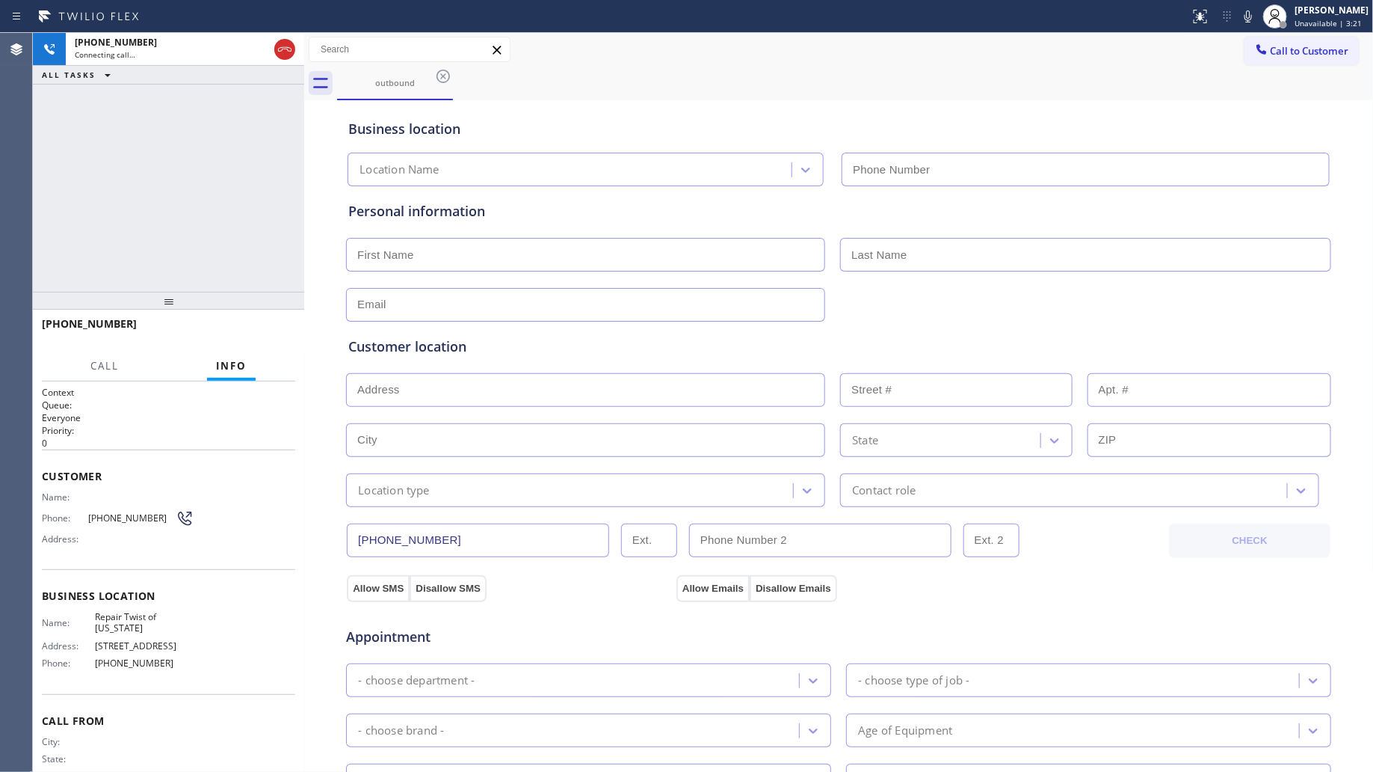
type input "(347) 284-6179"
click at [917, 111] on div "Business location Repair Twist of New York (347) 284-6179" at bounding box center [838, 145] width 987 height 82
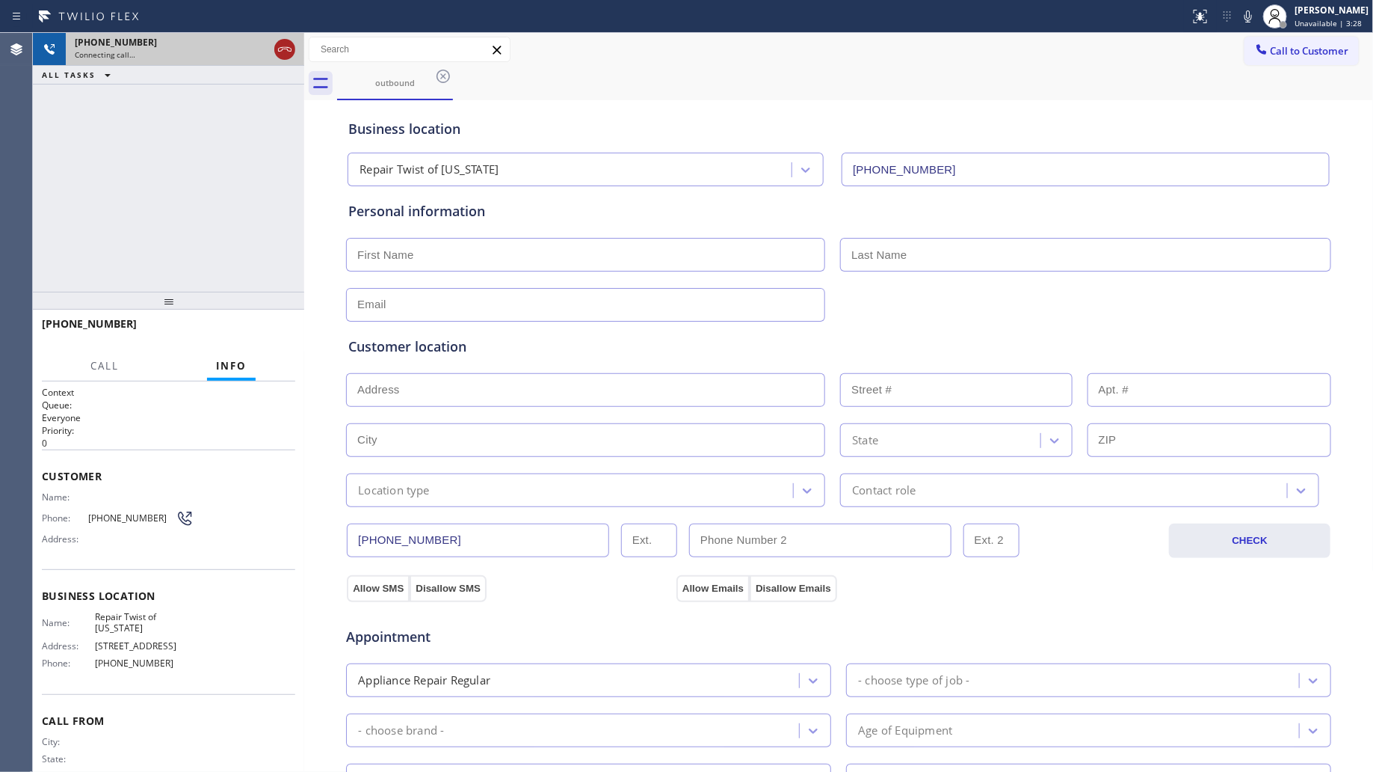
click at [277, 53] on icon at bounding box center [285, 49] width 18 height 18
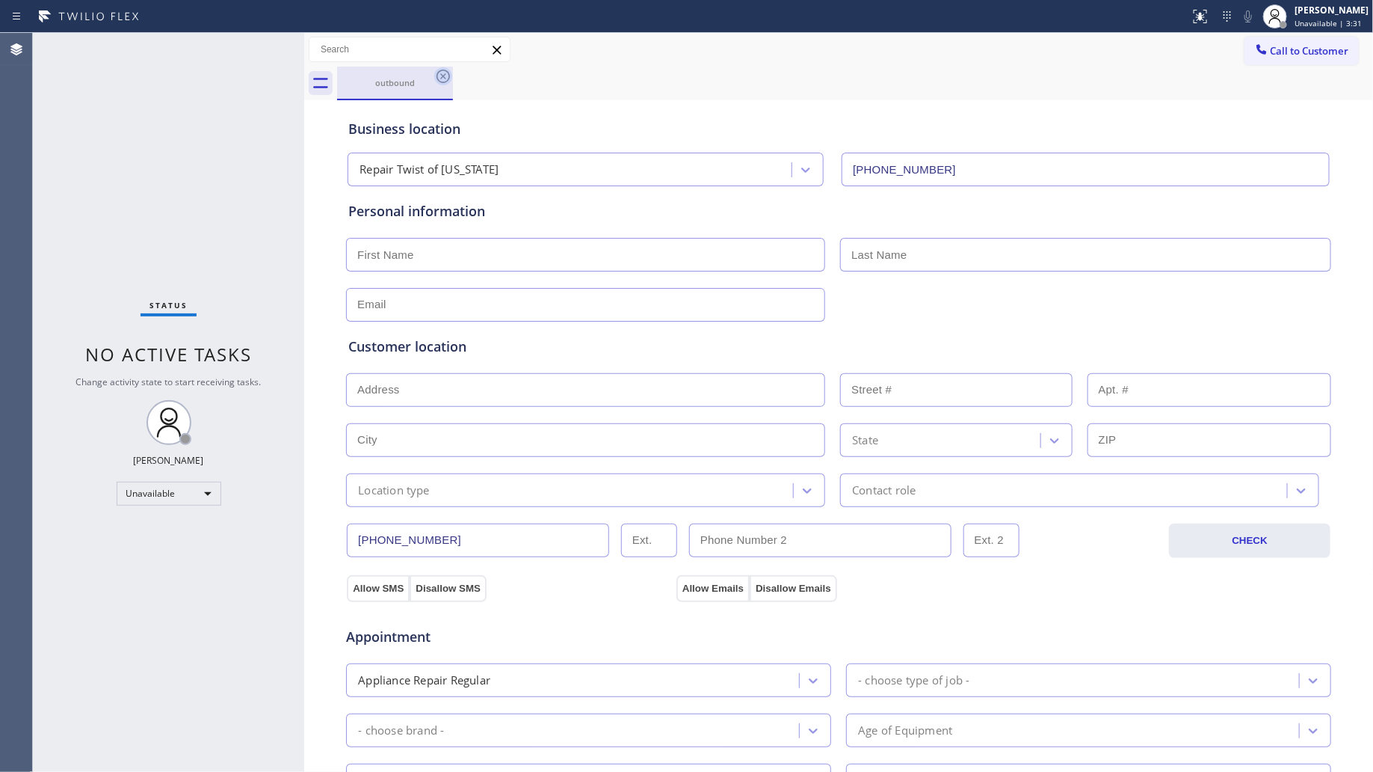
click at [450, 84] on icon at bounding box center [443, 76] width 18 height 18
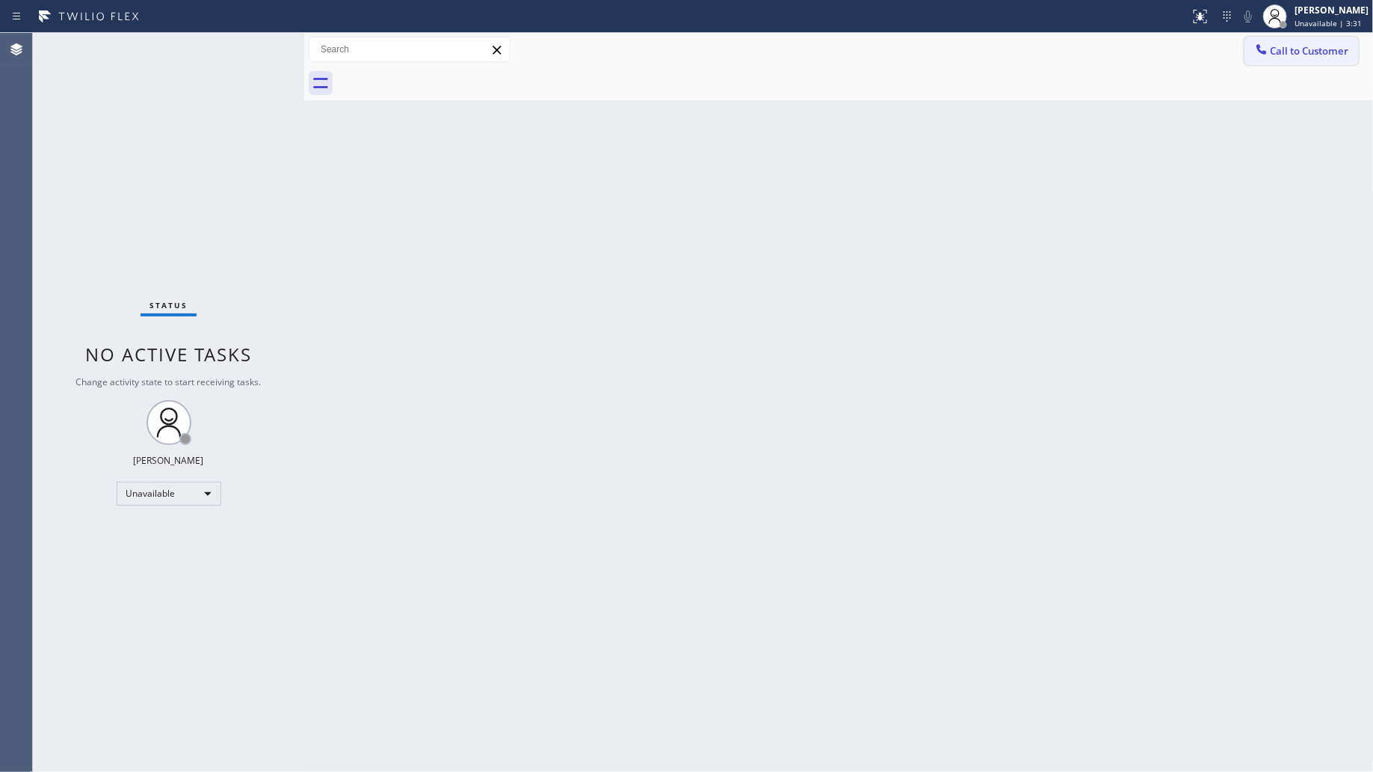
click at [1305, 46] on span "Call to Customer" at bounding box center [1310, 50] width 79 height 13
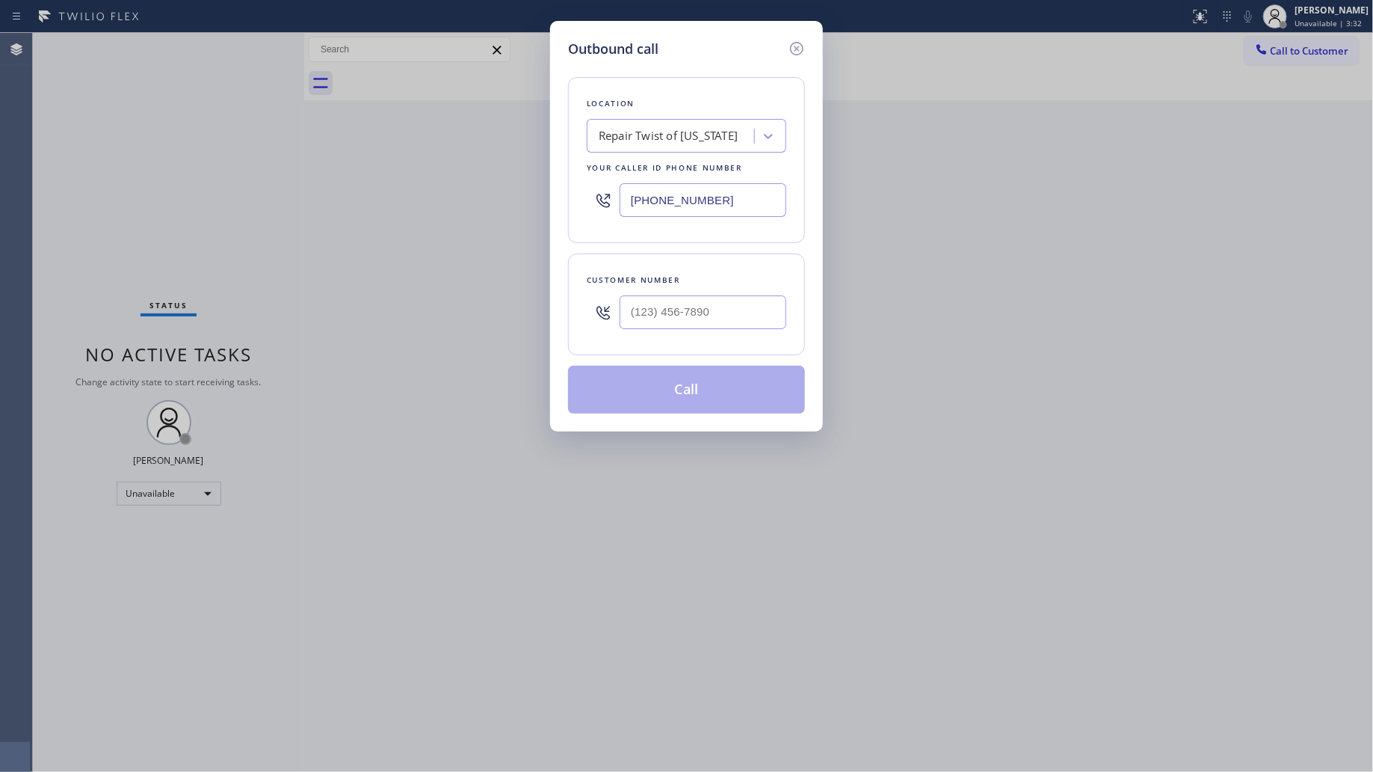
drag, startPoint x: 736, startPoint y: 202, endPoint x: 564, endPoint y: 200, distance: 172.0
click at [567, 202] on div "Outbound call Location Repair Twist of New York Your caller id phone number (34…" at bounding box center [686, 226] width 273 height 410
paste input "410) 291-1358"
type input "(410) 291-1358"
type input "(___) ___-____"
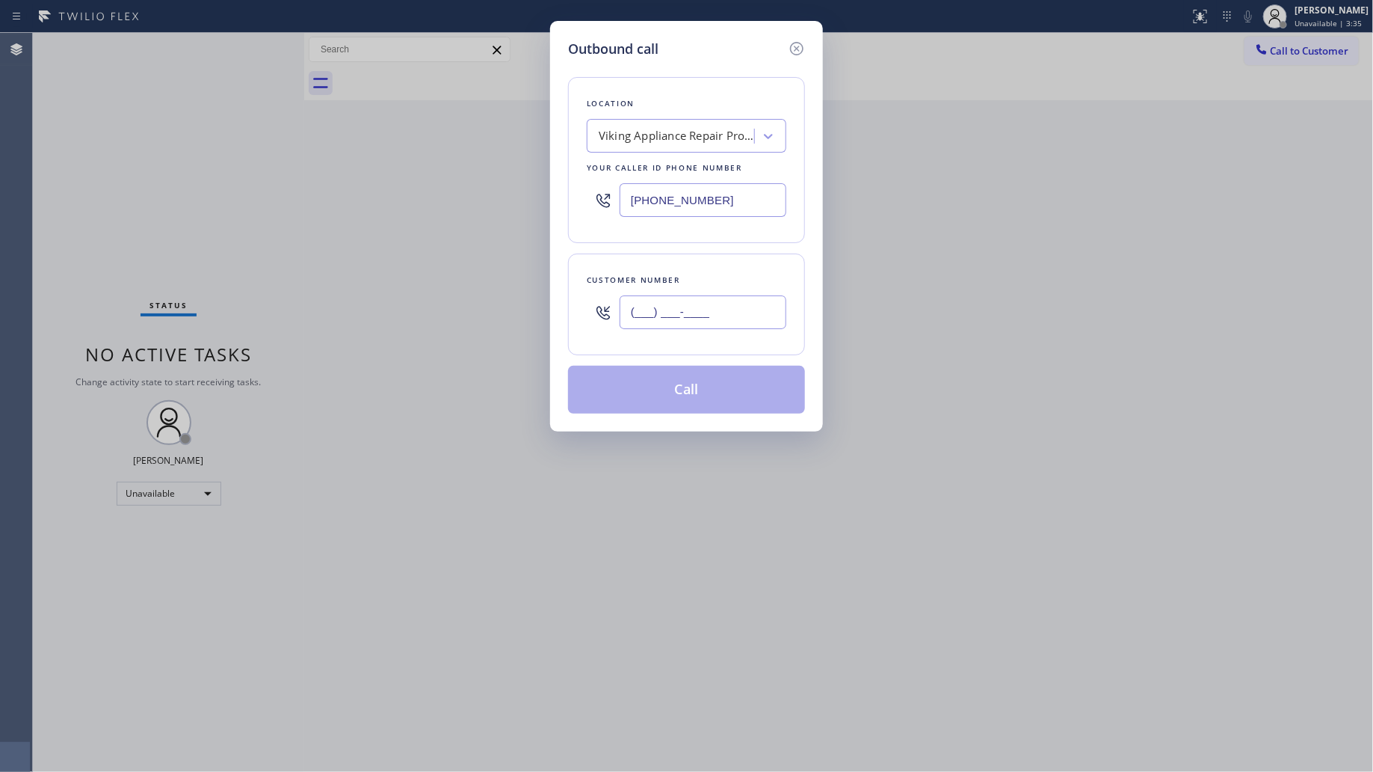
click at [759, 327] on input "(___) ___-____" at bounding box center [703, 312] width 167 height 34
paste input "text"
type input "(___) ___-____"
click at [752, 308] on input "(___) ___-____" at bounding box center [703, 312] width 167 height 34
paste input "text"
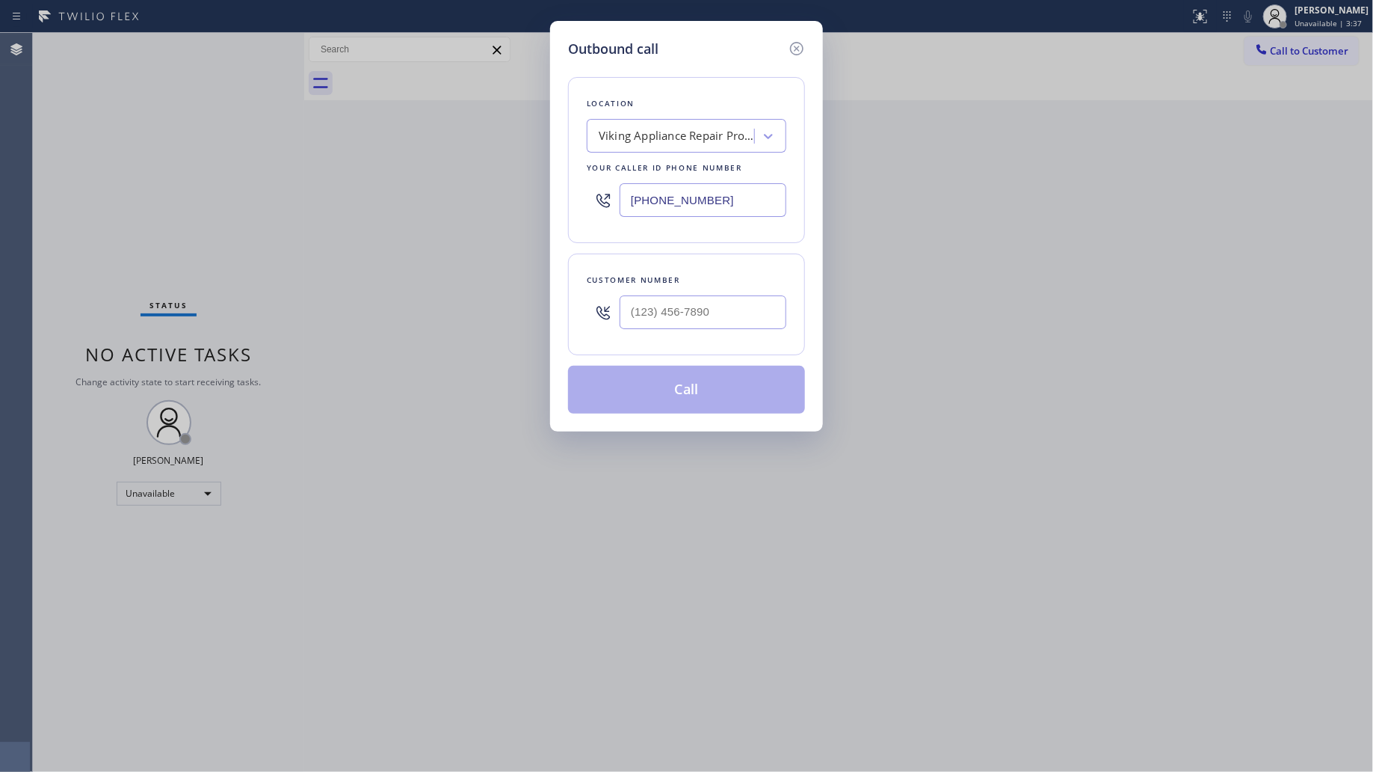
type input "(___) ___-____"
click at [752, 315] on input "(___) ___-____" at bounding box center [703, 312] width 167 height 34
paste input "text"
click at [630, 318] on input "(___) ___-____" at bounding box center [703, 312] width 167 height 34
paste input "418) 607-0597"
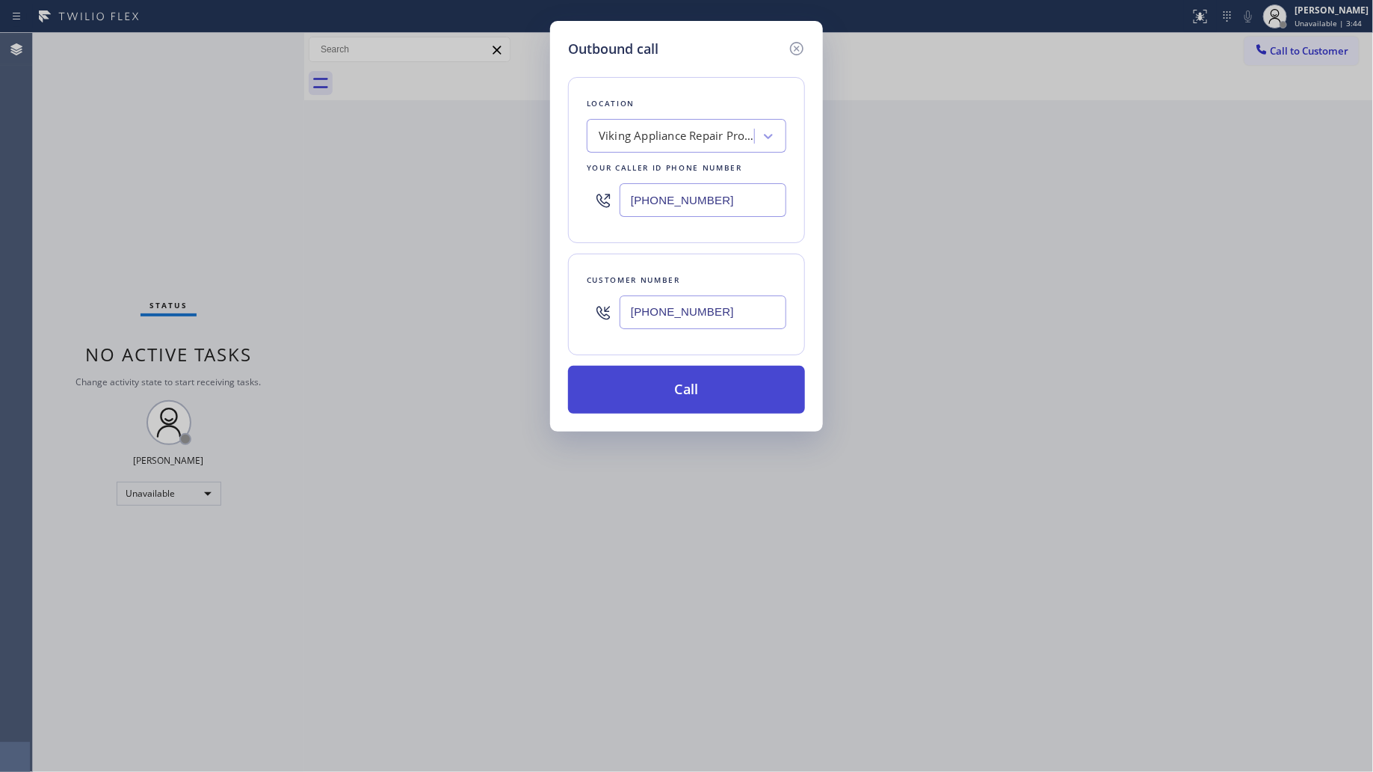
type input "(418) 607-0597"
click at [683, 380] on button "Call" at bounding box center [686, 390] width 237 height 48
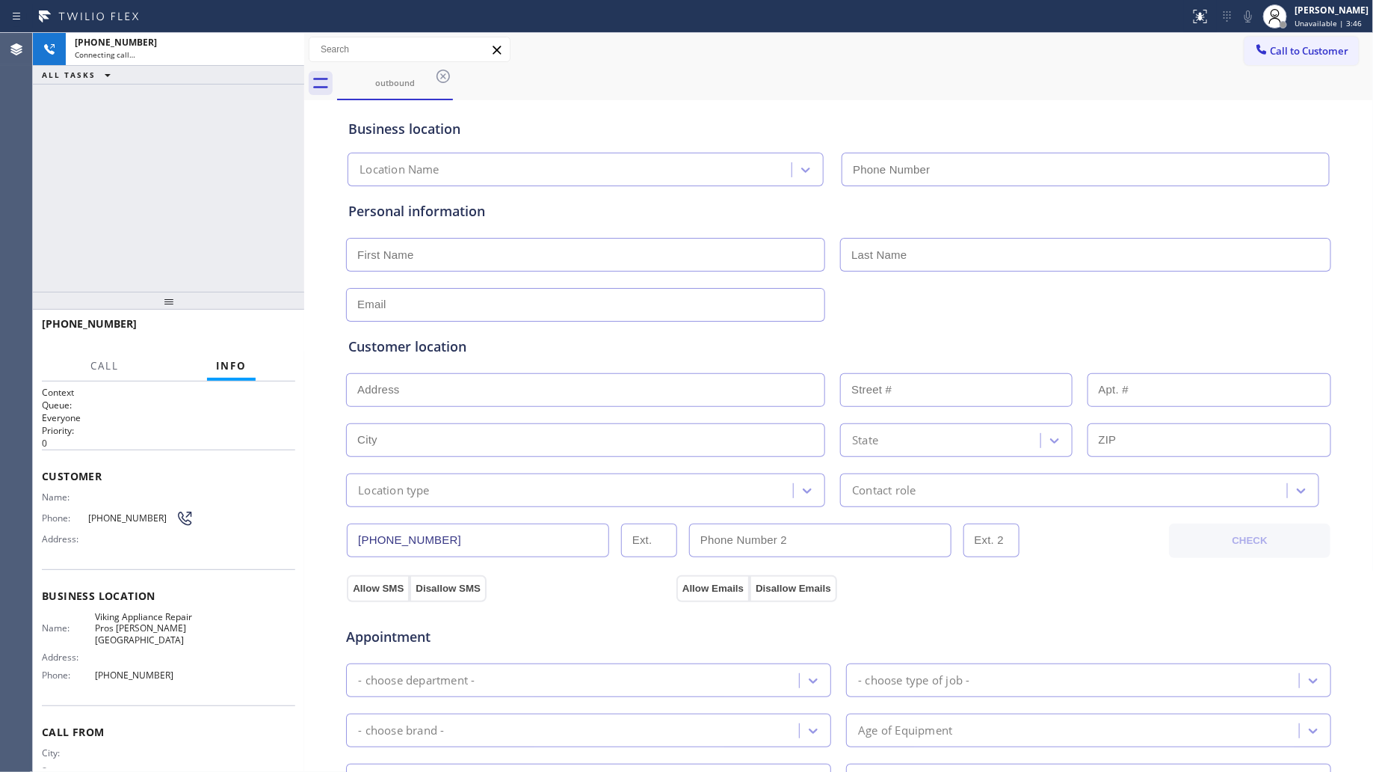
type input "(410) 291-1358"
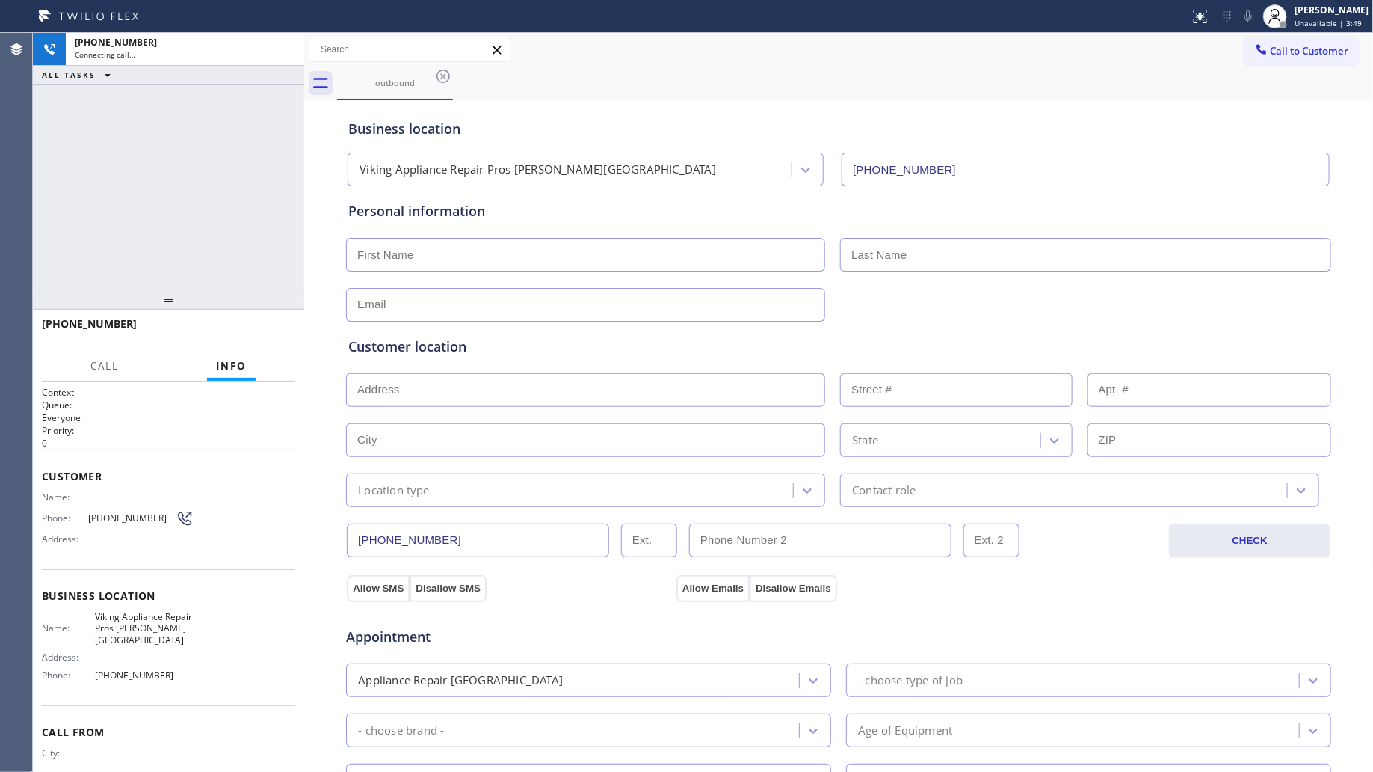
click at [1028, 70] on div "outbound" at bounding box center [855, 84] width 1037 height 34
click at [288, 43] on icon at bounding box center [285, 49] width 18 height 18
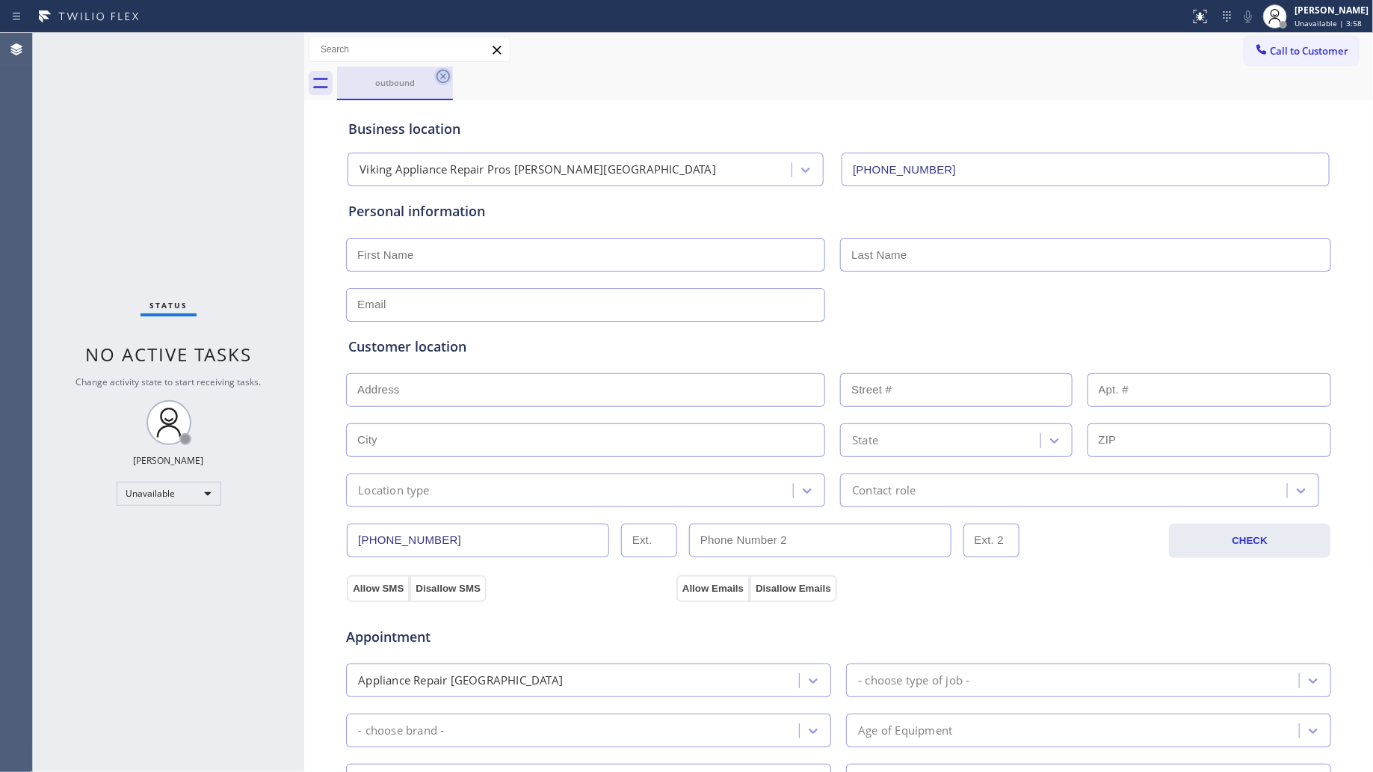
click at [442, 73] on icon at bounding box center [443, 76] width 18 height 18
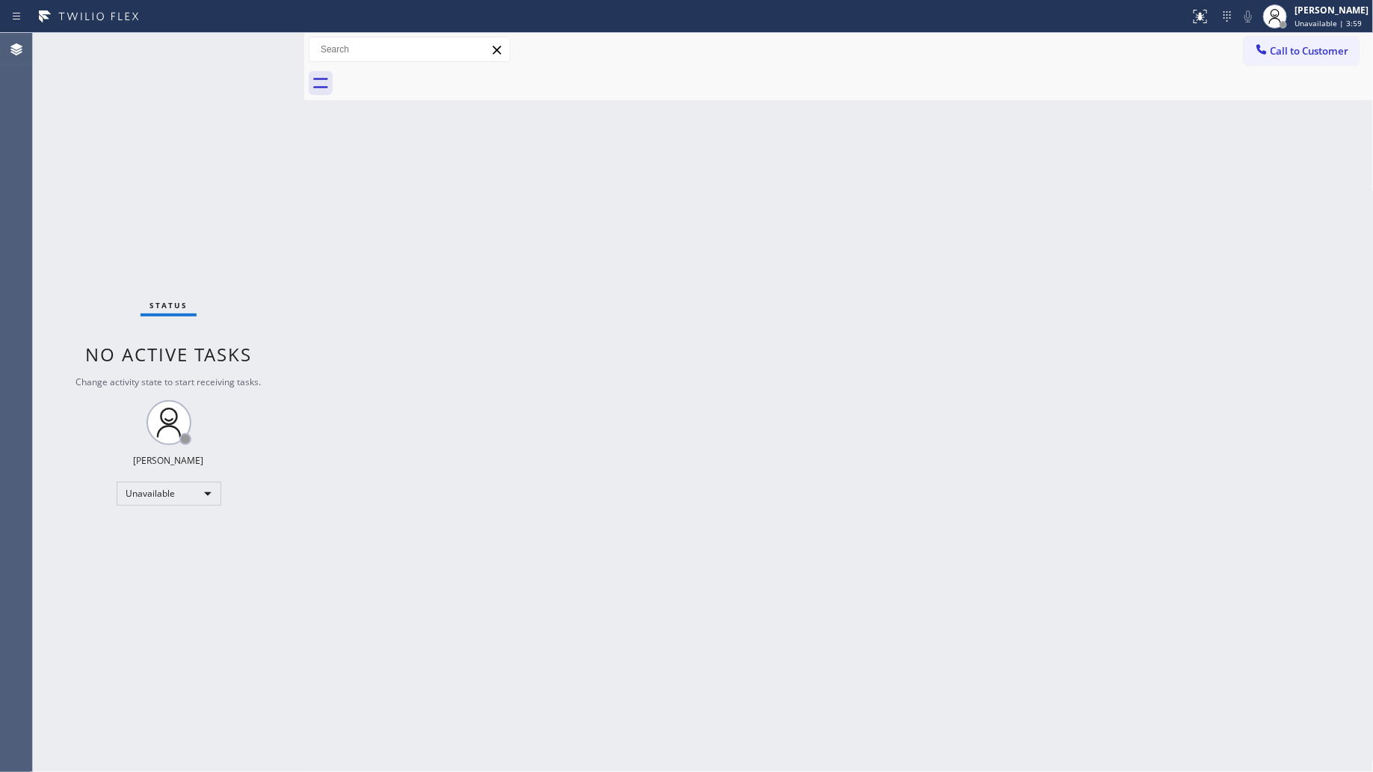
drag, startPoint x: 1276, startPoint y: 56, endPoint x: 1241, endPoint y: 71, distance: 38.2
click at [1273, 56] on span "Call to Customer" at bounding box center [1310, 50] width 79 height 13
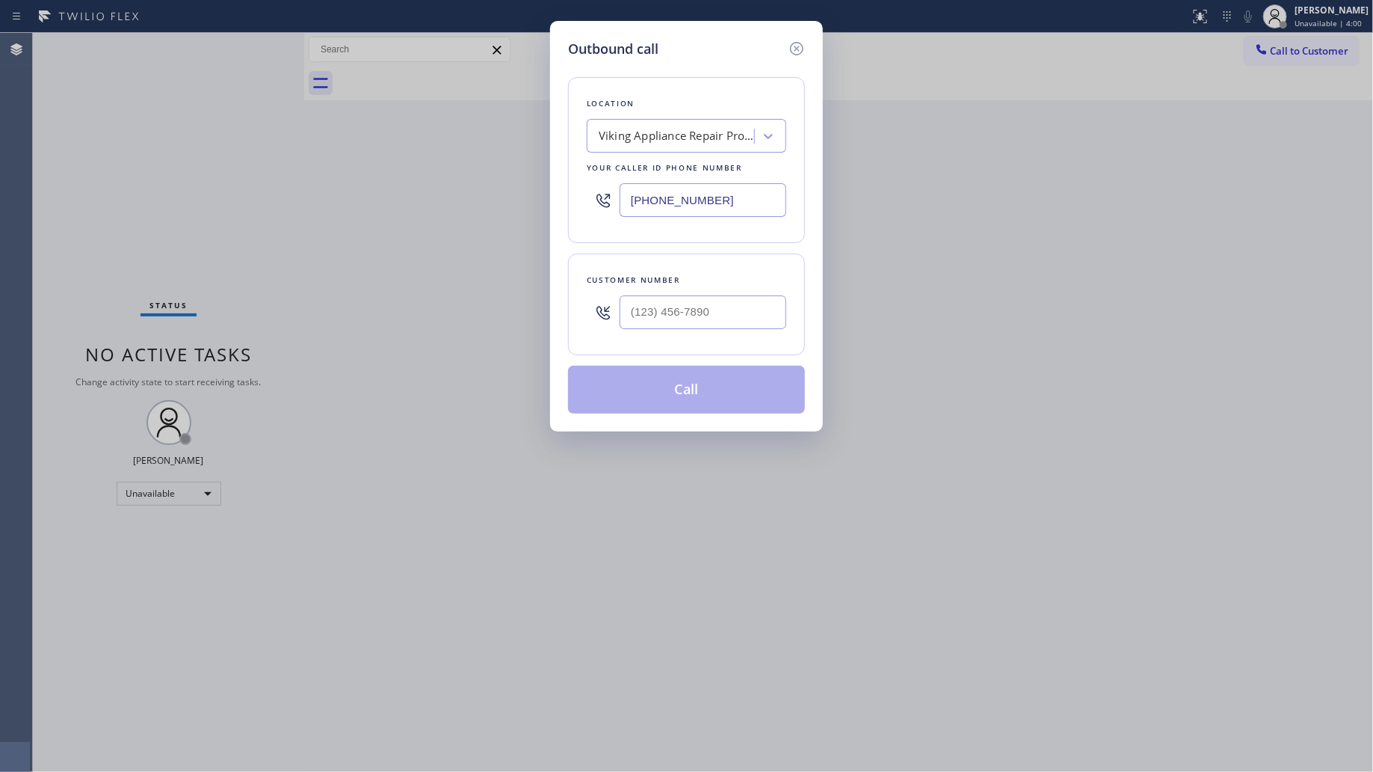
drag, startPoint x: 740, startPoint y: 195, endPoint x: 522, endPoint y: 185, distance: 218.5
click at [541, 185] on div "Outbound call Location Viking Appliance Repair Pros Morrell Park Your caller id…" at bounding box center [686, 386] width 1373 height 772
paste input "347) 923-6859"
type input "(347) 923-6859"
click at [714, 307] on input "(___) ___-____" at bounding box center [703, 312] width 167 height 34
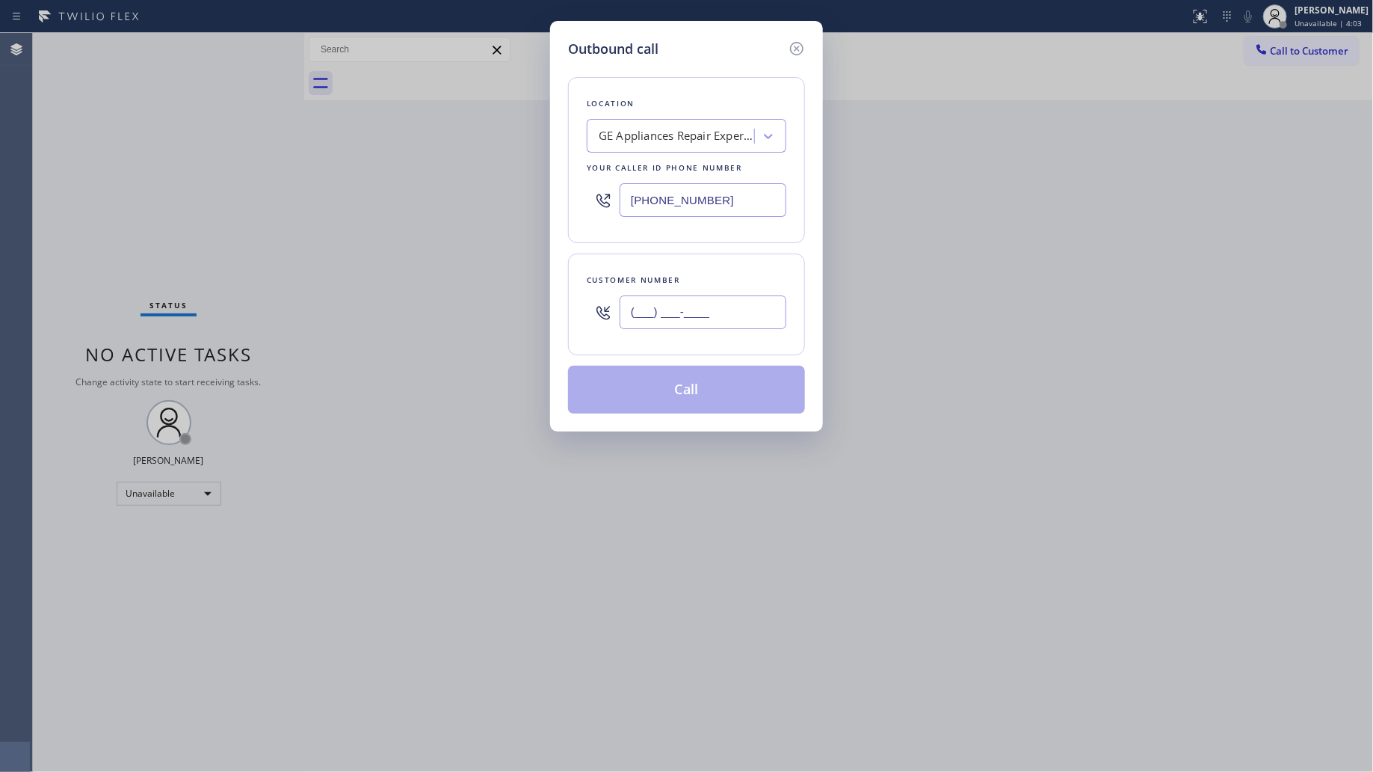
paste input "862) 395-0168"
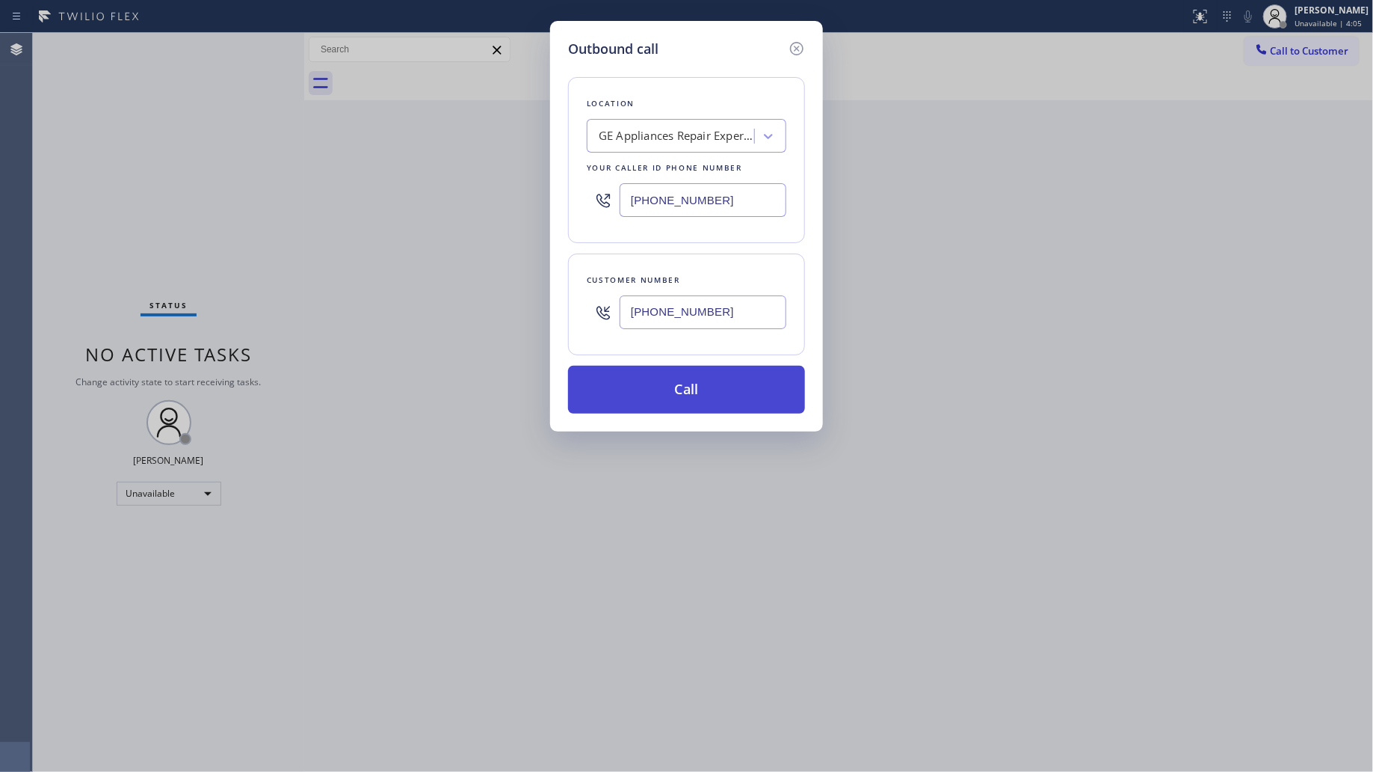
type input "(862) 395-0168"
drag, startPoint x: 704, startPoint y: 386, endPoint x: 712, endPoint y: 378, distance: 11.1
click at [704, 386] on button "Call" at bounding box center [686, 390] width 237 height 48
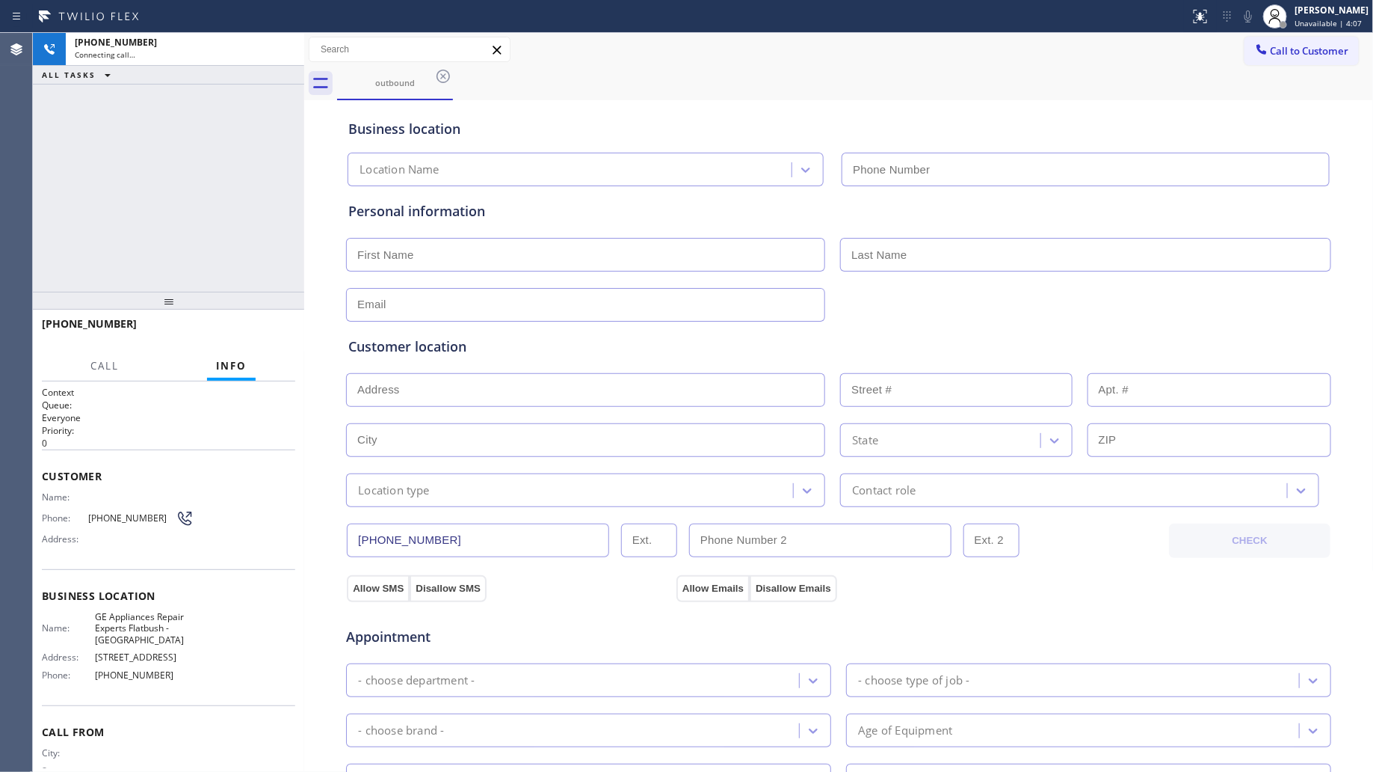
type input "(347) 923-6859"
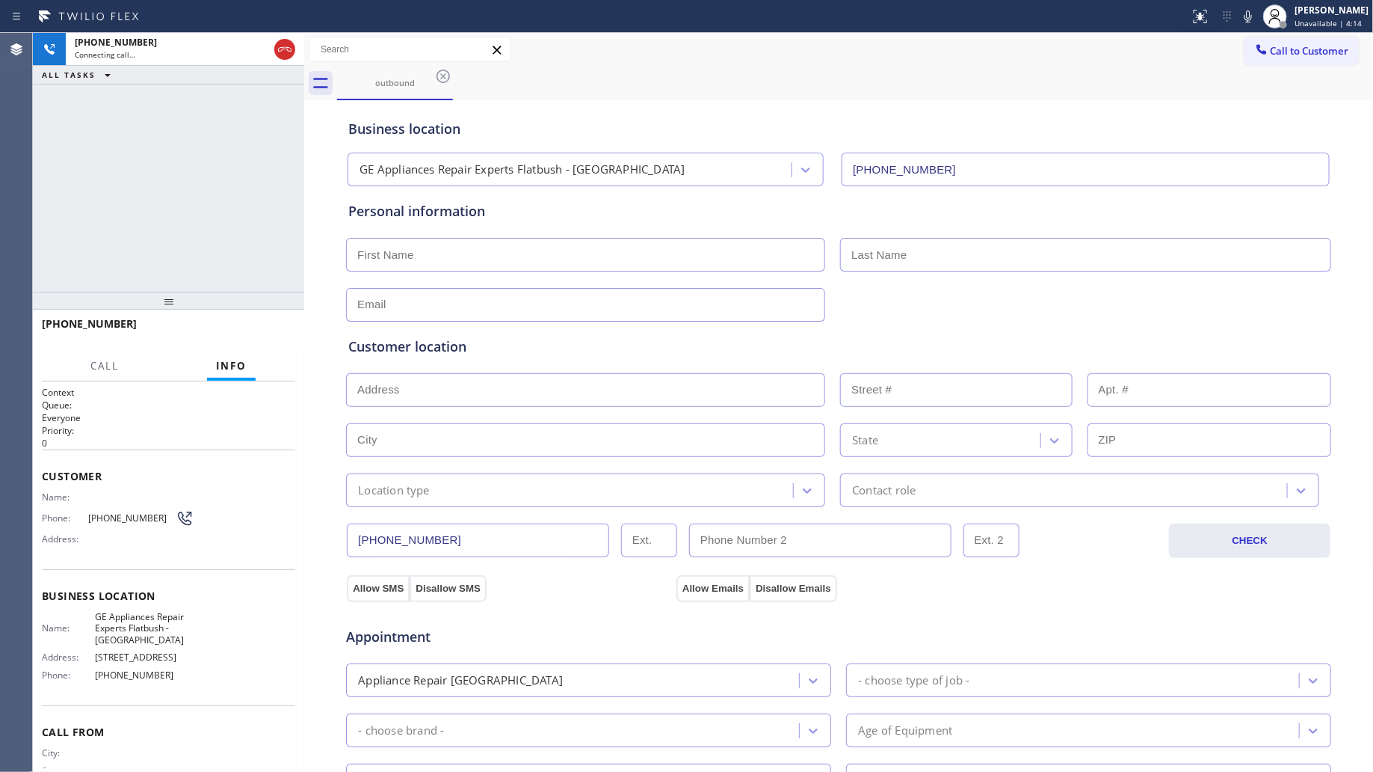
click at [914, 76] on div "outbound" at bounding box center [855, 84] width 1037 height 34
click at [243, 127] on div "+18623950168 Connecting call… ALL TASKS ALL TASKS ACTIVE TASKS TASKS IN WRAP UP" at bounding box center [168, 162] width 271 height 259
click at [289, 49] on icon at bounding box center [285, 49] width 18 height 18
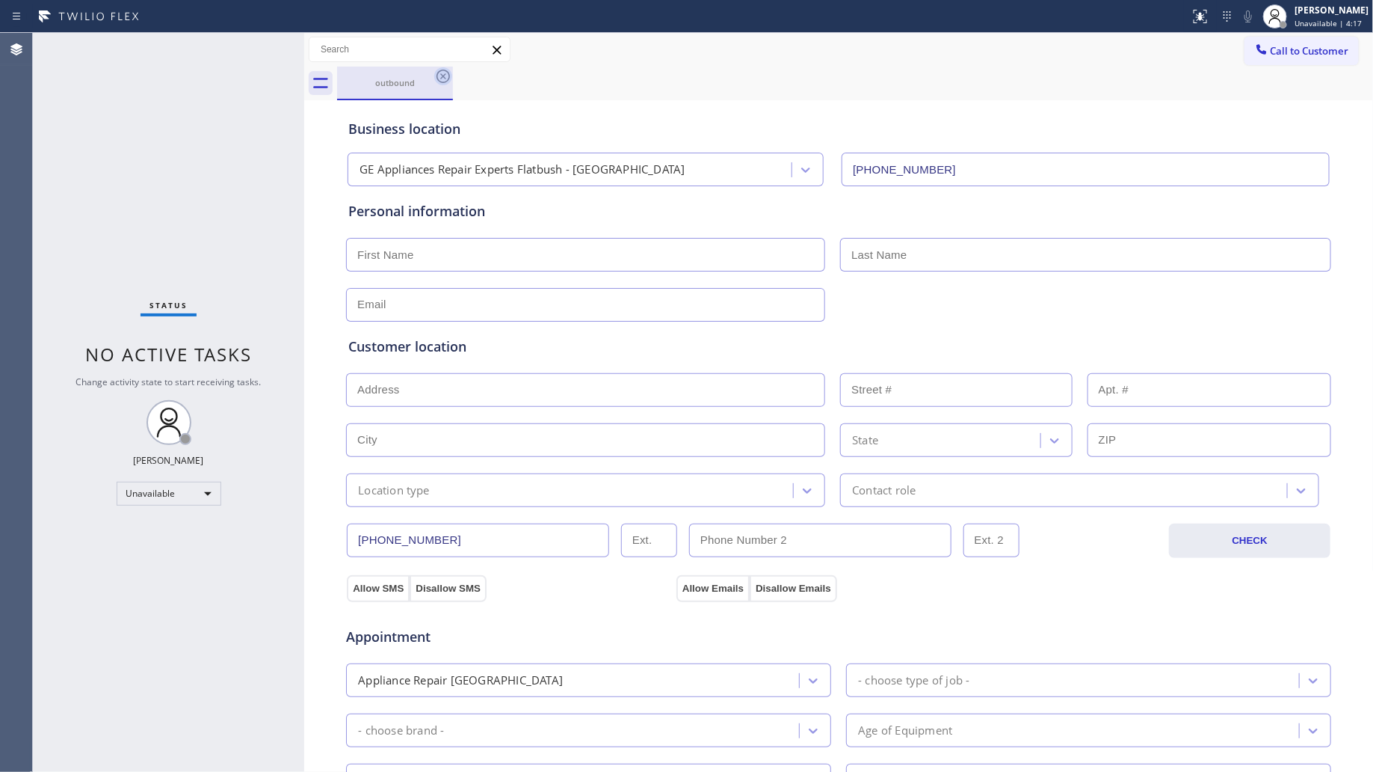
click at [449, 81] on icon at bounding box center [443, 76] width 18 height 18
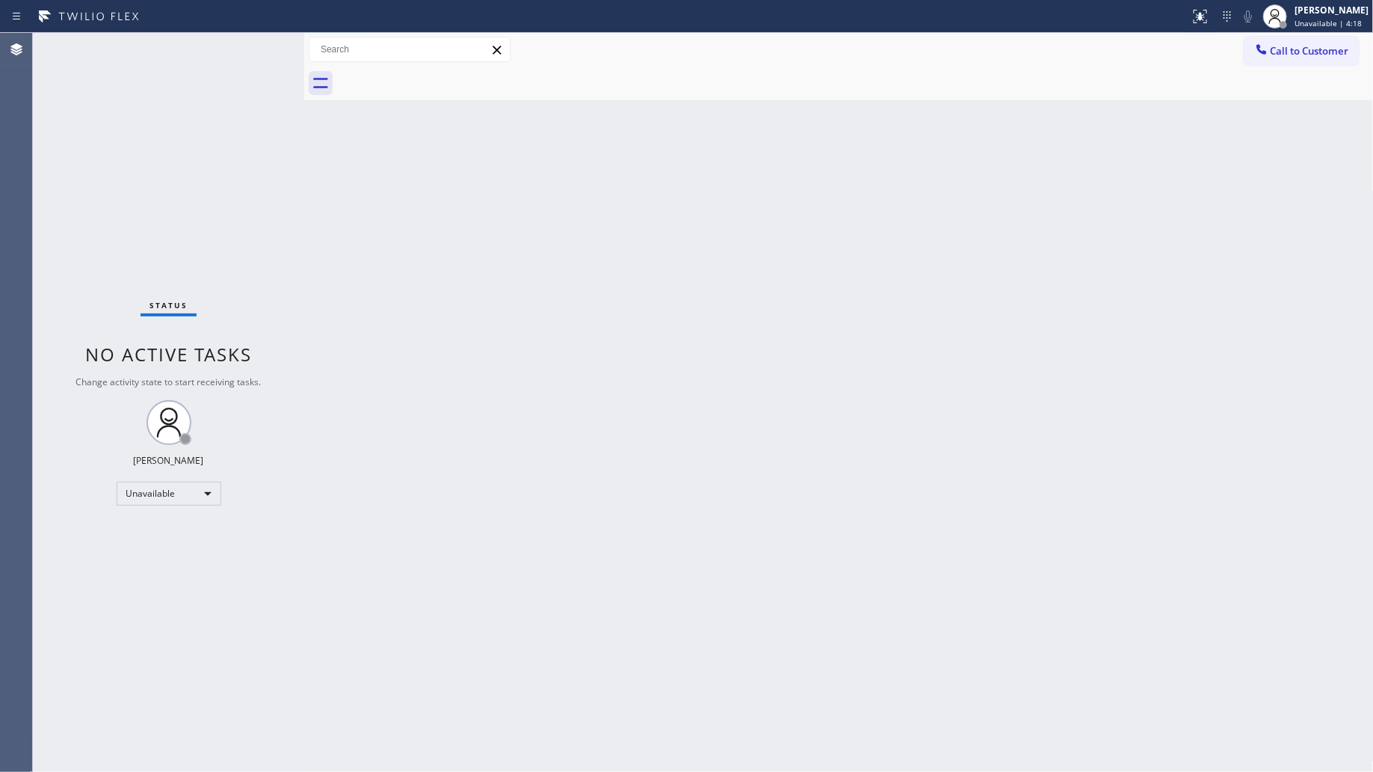
click at [1275, 53] on span "Call to Customer" at bounding box center [1310, 50] width 79 height 13
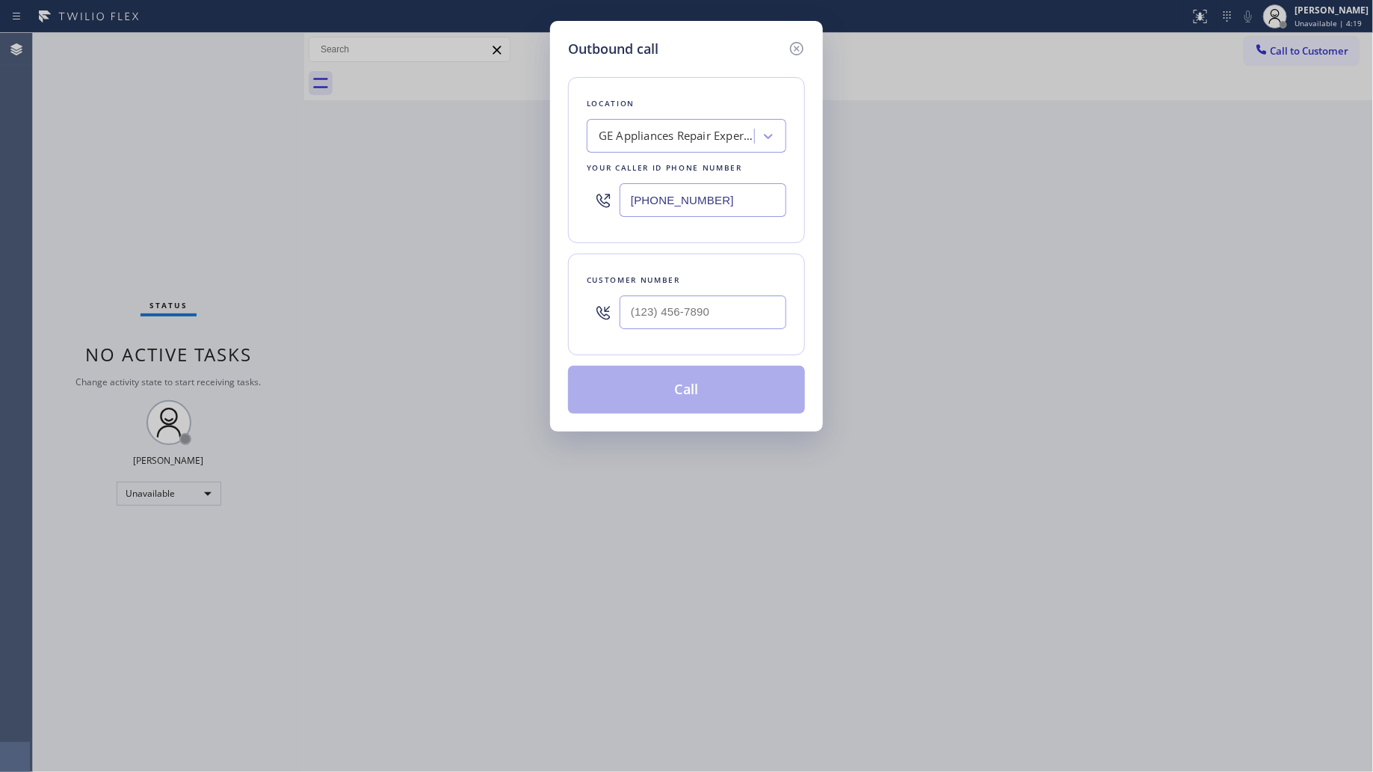
drag, startPoint x: 684, startPoint y: 198, endPoint x: 598, endPoint y: 197, distance: 86.0
click at [598, 197] on div "(347) 923-6859" at bounding box center [687, 200] width 200 height 49
paste input "458) 217-8034"
type input "(458) 217-8034"
click at [699, 319] on input "(___) ___-____" at bounding box center [703, 312] width 167 height 34
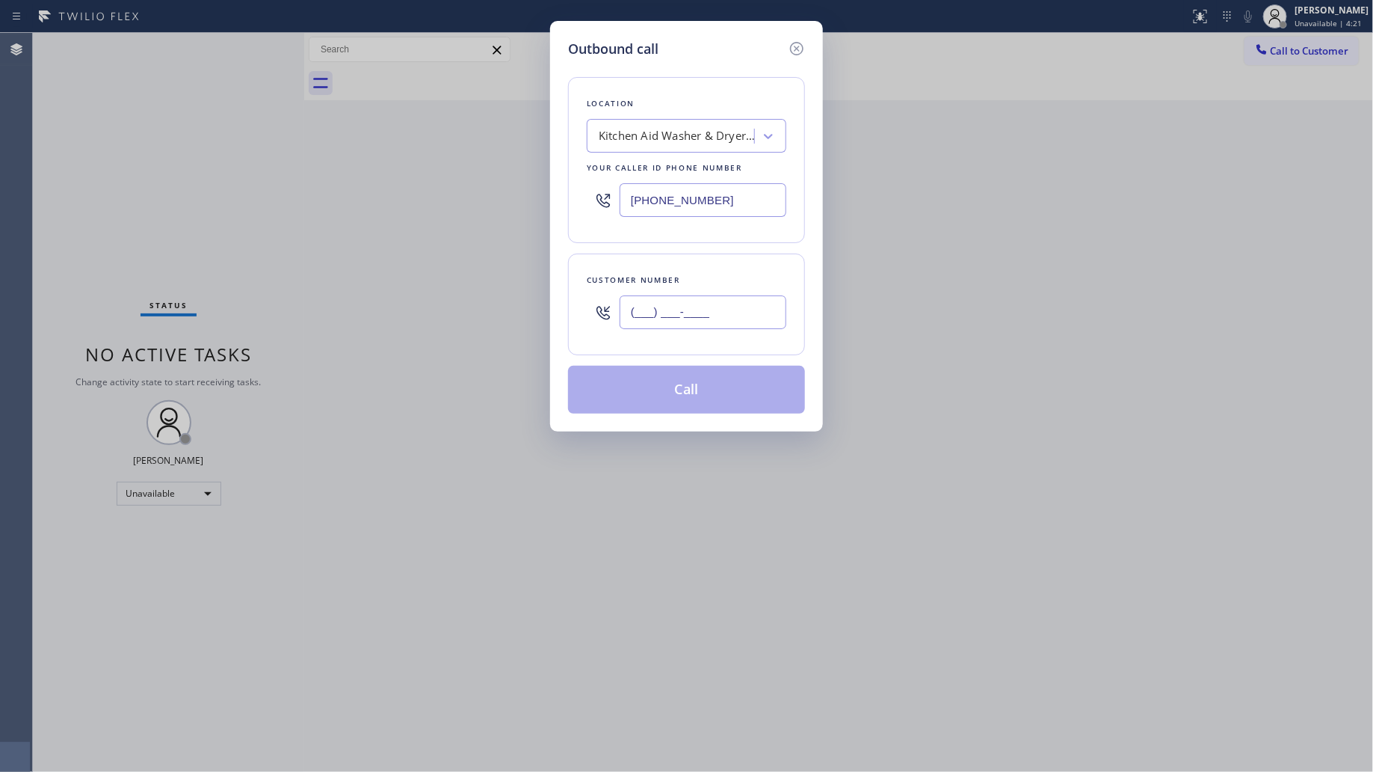
paste input "928) 642-5970"
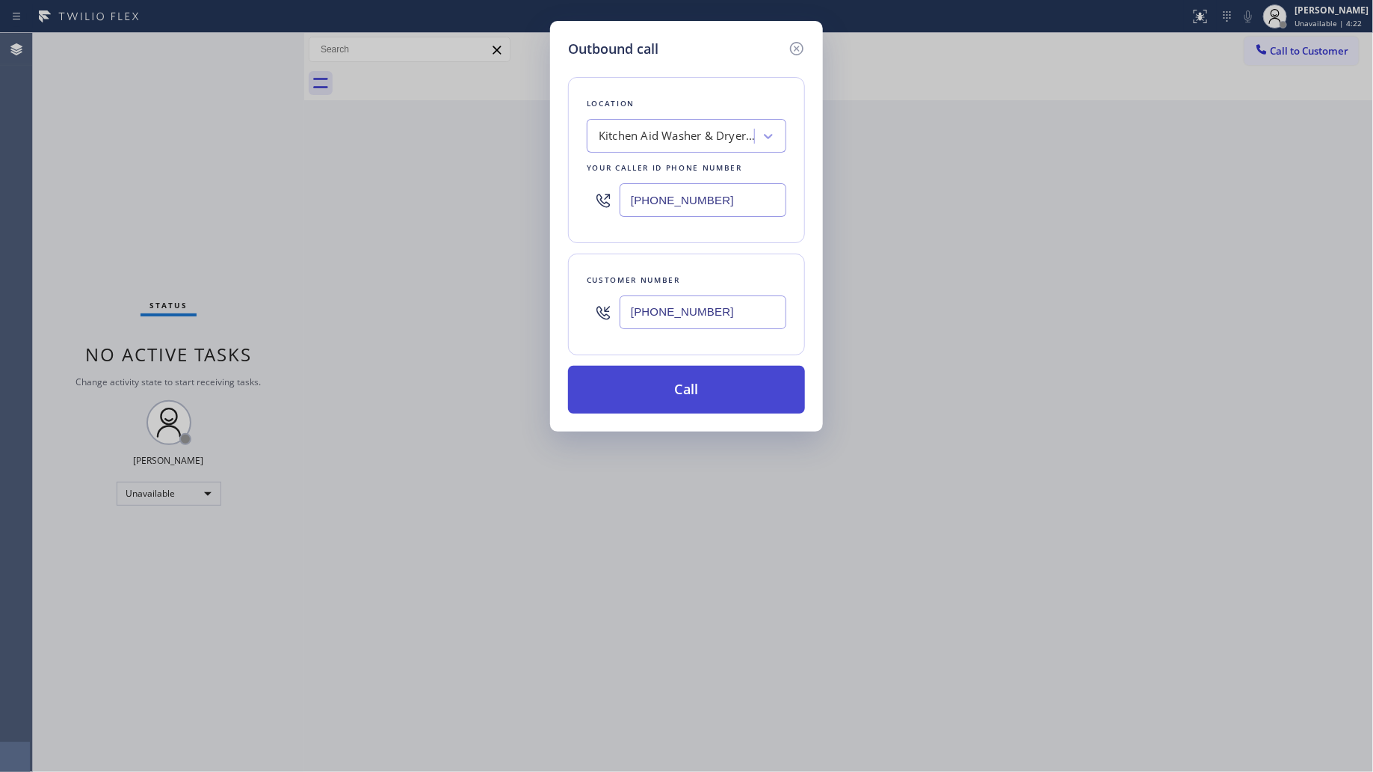
type input "(928) 642-5970"
click at [707, 383] on button "Call" at bounding box center [686, 390] width 237 height 48
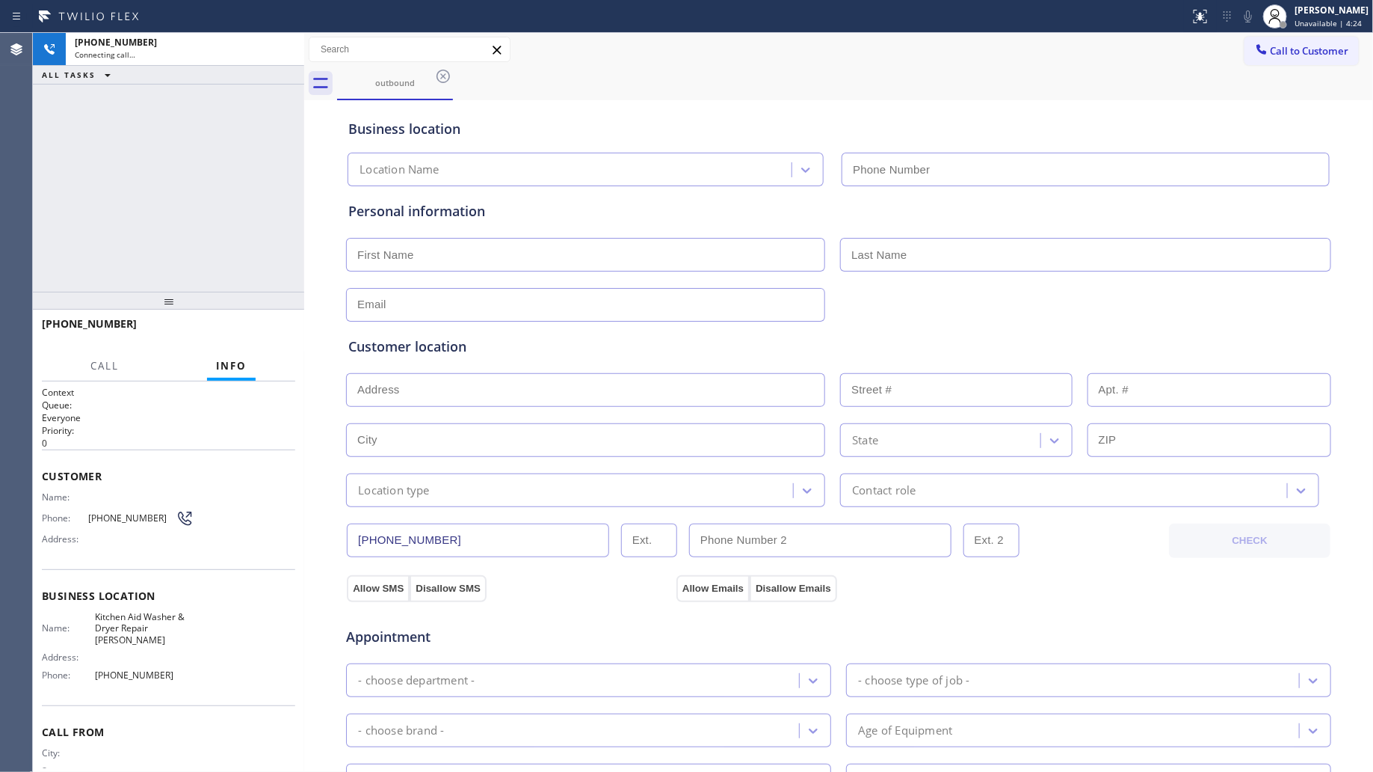
type input "(458) 217-8034"
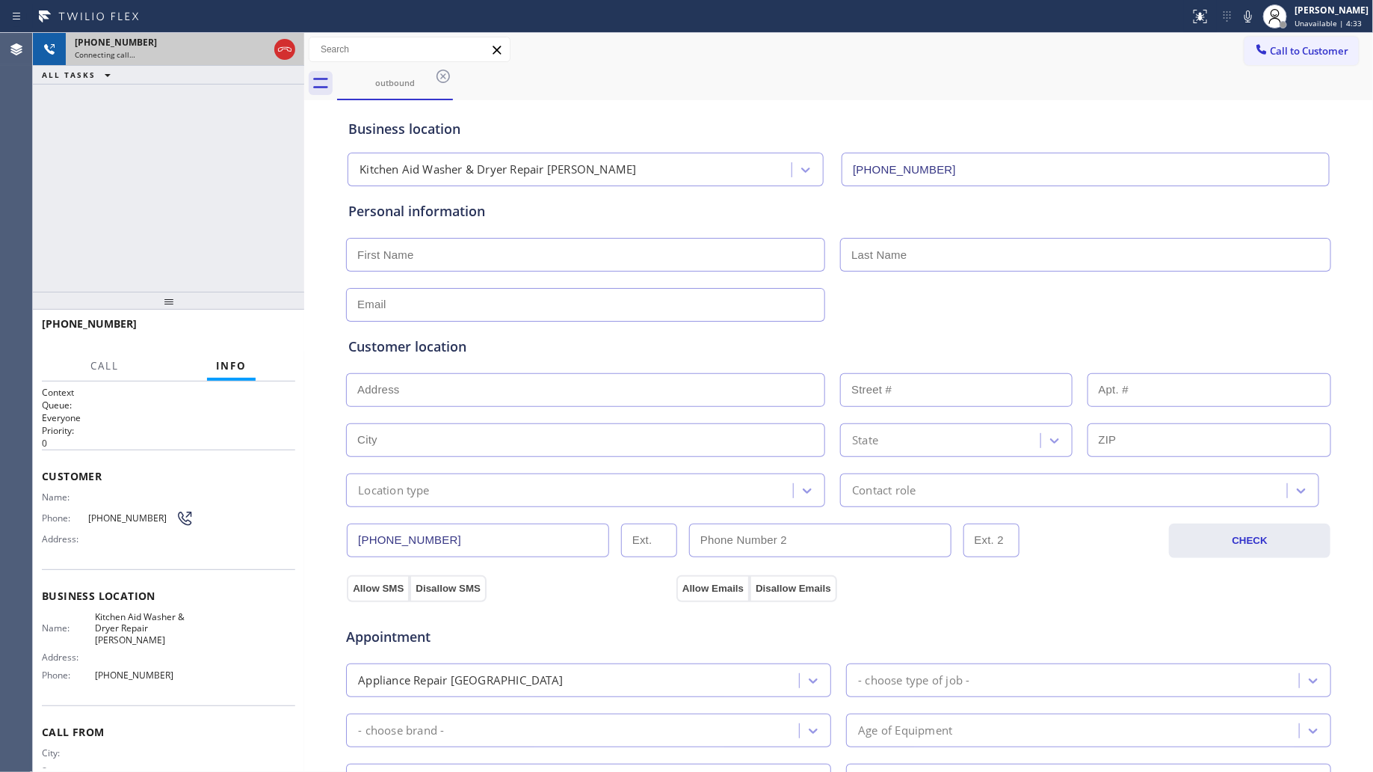
click at [280, 46] on icon at bounding box center [285, 49] width 18 height 18
drag, startPoint x: 368, startPoint y: 66, endPoint x: 400, endPoint y: 70, distance: 32.4
click at [372, 69] on div "outbound" at bounding box center [395, 83] width 113 height 32
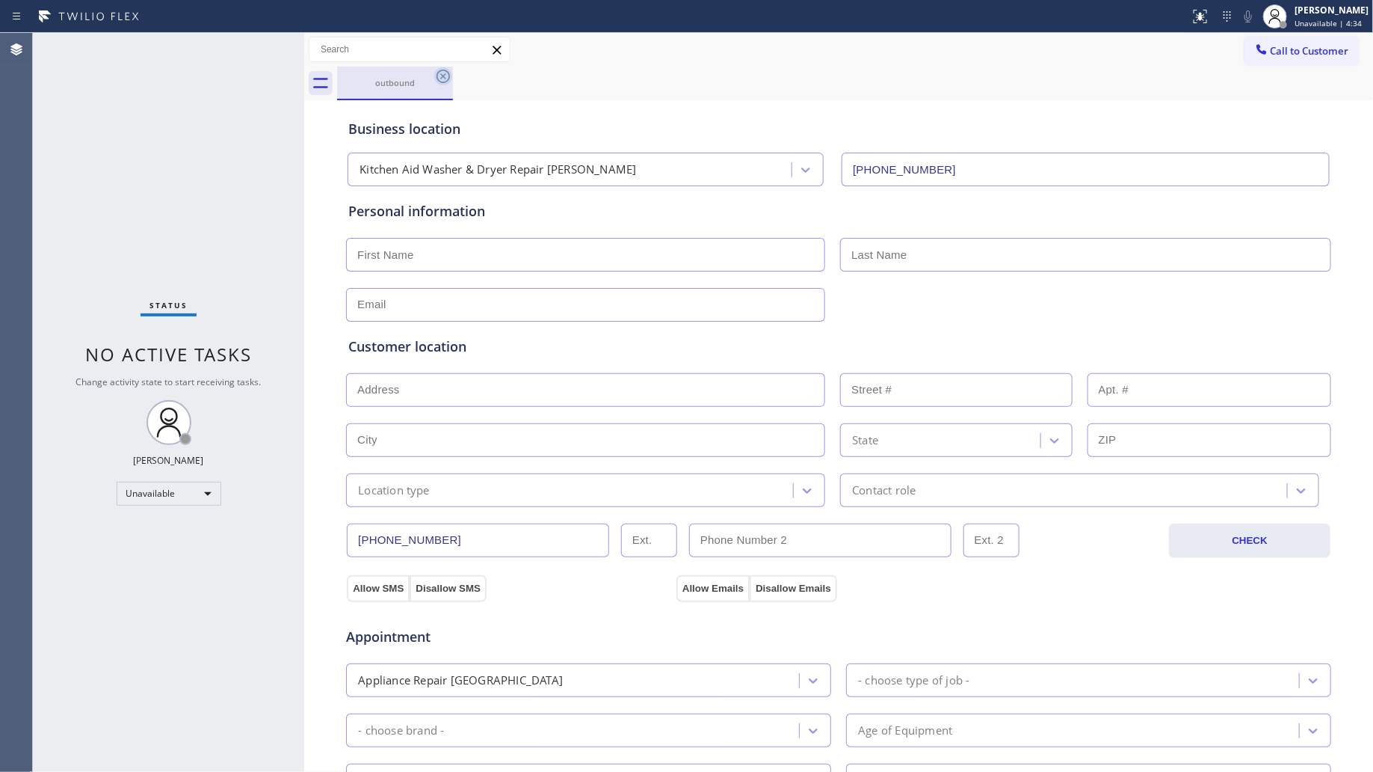
drag, startPoint x: 456, startPoint y: 75, endPoint x: 442, endPoint y: 75, distance: 14.2
click at [455, 75] on div "outbound" at bounding box center [855, 84] width 1037 height 34
click at [440, 75] on icon at bounding box center [443, 76] width 18 height 18
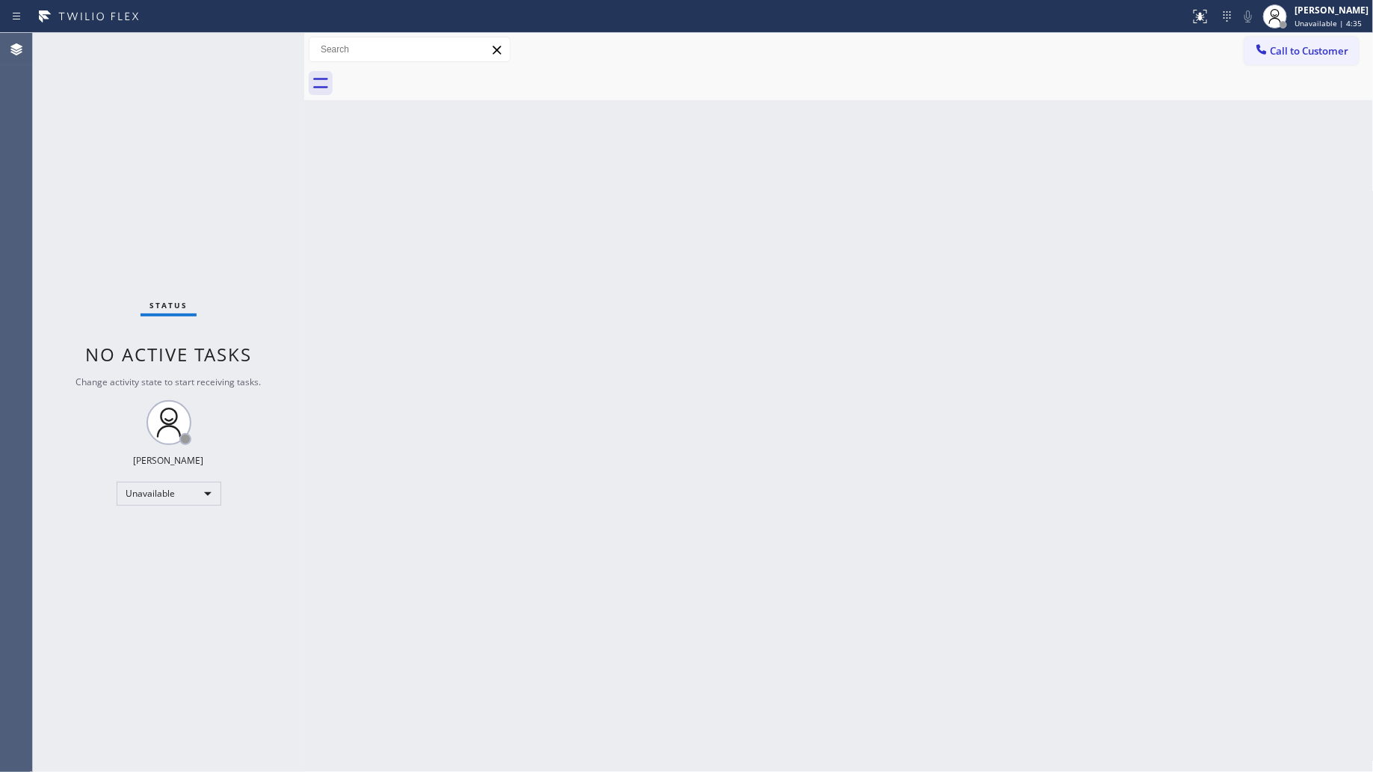
click at [419, 79] on div at bounding box center [855, 84] width 1037 height 34
drag, startPoint x: 1079, startPoint y: 249, endPoint x: 1181, endPoint y: 206, distance: 111.2
click at [1080, 248] on div "Back to Dashboard Change Sender ID Customers Technicians Select a contact Outbo…" at bounding box center [839, 402] width 1070 height 739
click at [1281, 44] on span "Call to Customer" at bounding box center [1310, 50] width 79 height 13
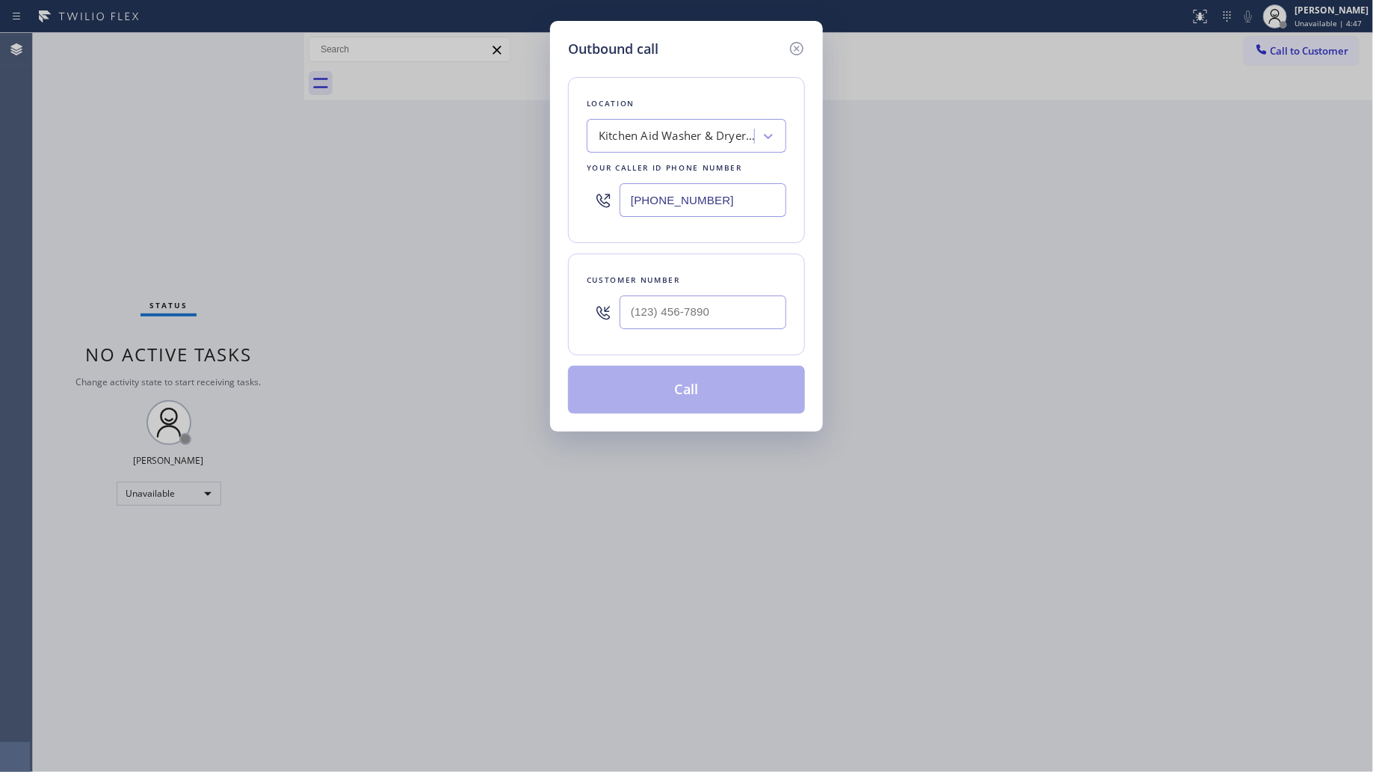
drag, startPoint x: 769, startPoint y: 196, endPoint x: 486, endPoint y: 174, distance: 283.4
click at [486, 174] on div "Outbound call Location Kitchen Aid Washer & Dryer Repair Eugene Your caller id …" at bounding box center [686, 386] width 1373 height 772
paste input "213) 863-942"
type input "(213) 863-9424"
click at [721, 316] on input "(___) ___-____" at bounding box center [703, 312] width 167 height 34
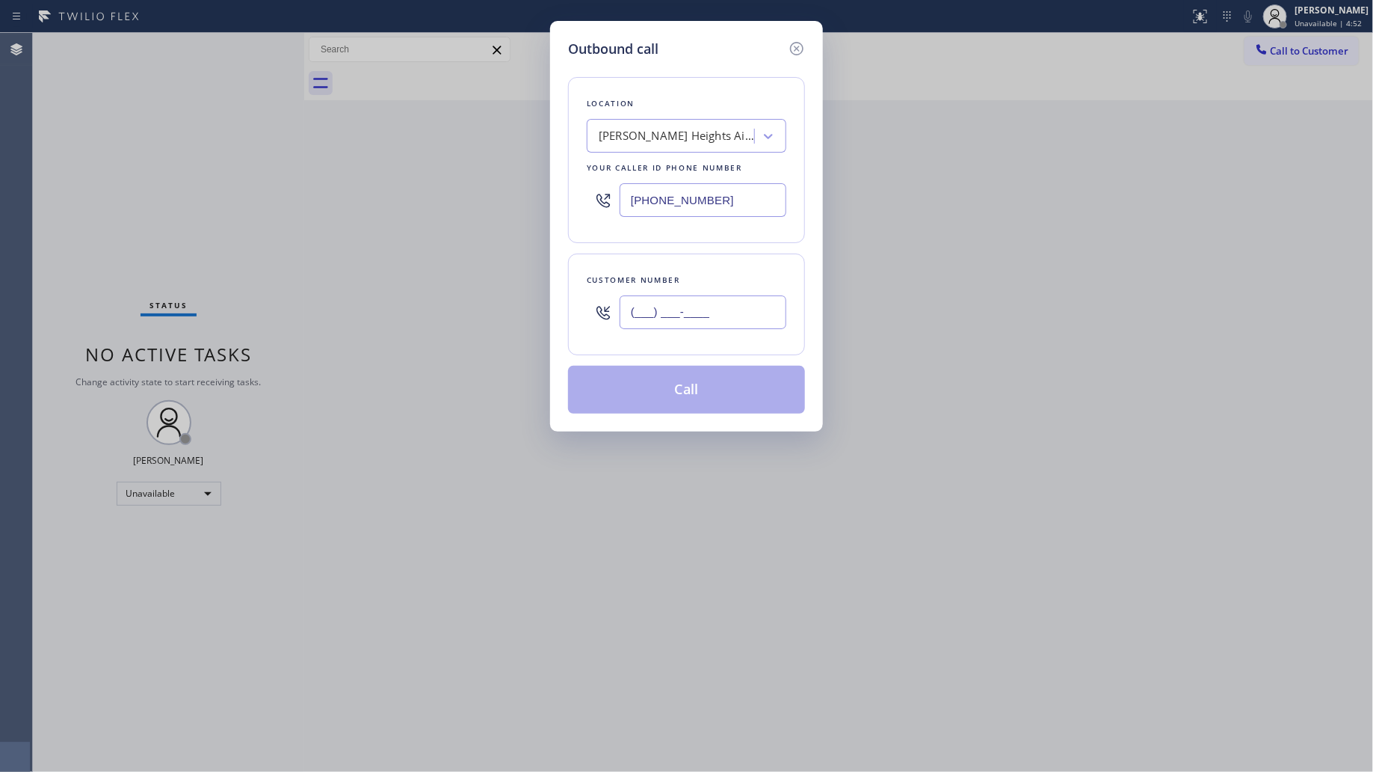
paste input "626) 200-3015"
type input "(626) 200-3015"
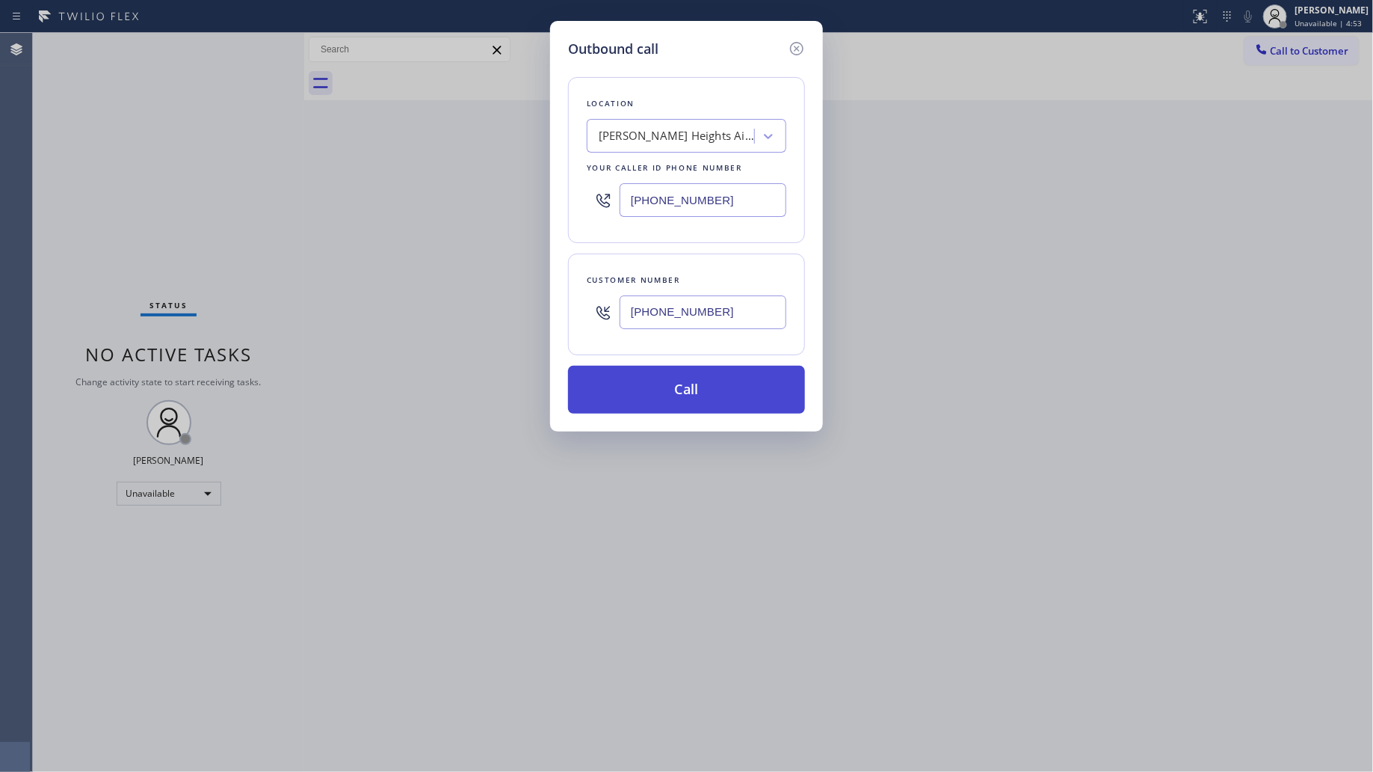
drag, startPoint x: 719, startPoint y: 382, endPoint x: 730, endPoint y: 369, distance: 17.5
click at [720, 382] on button "Call" at bounding box center [686, 390] width 237 height 48
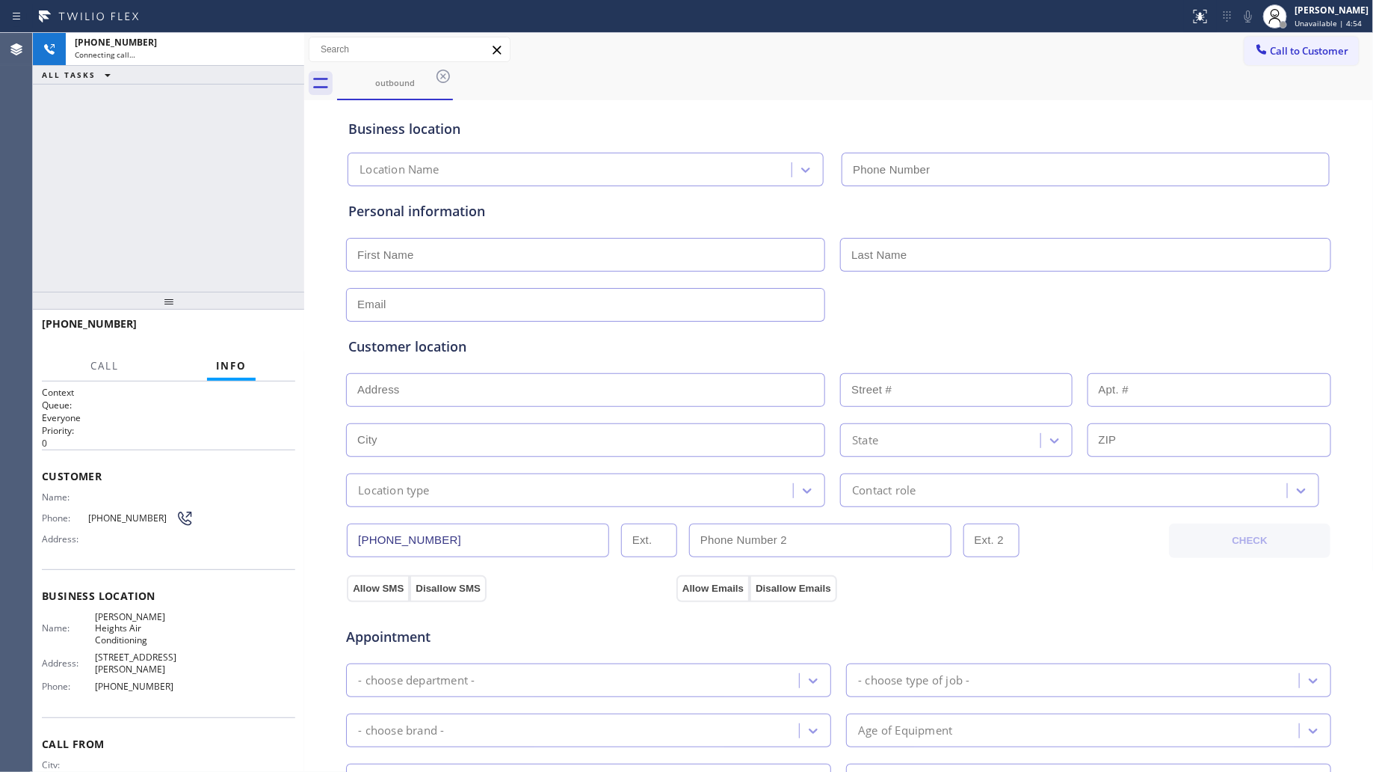
type input "(213) 863-9424"
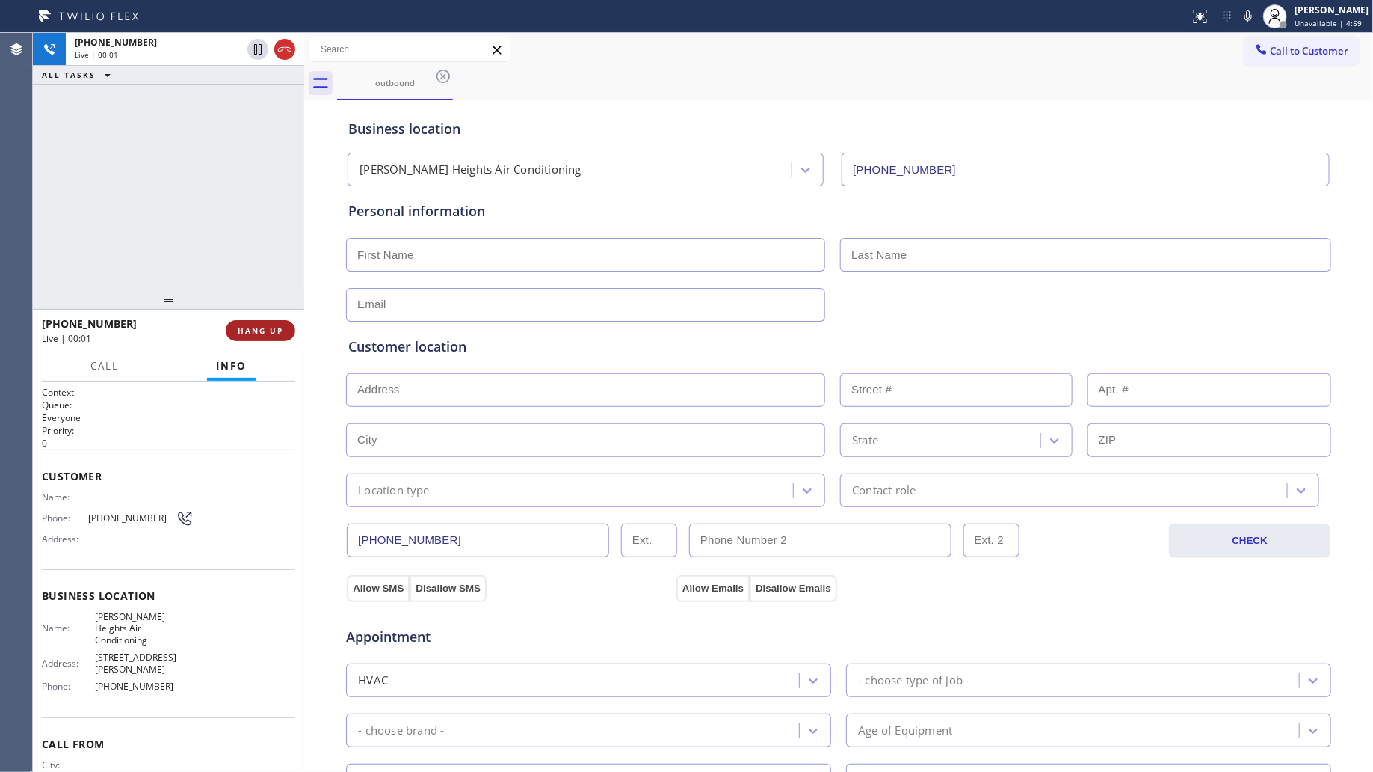
click at [280, 334] on span "HANG UP" at bounding box center [261, 330] width 46 height 10
click at [279, 334] on span "HANG UP" at bounding box center [261, 330] width 46 height 10
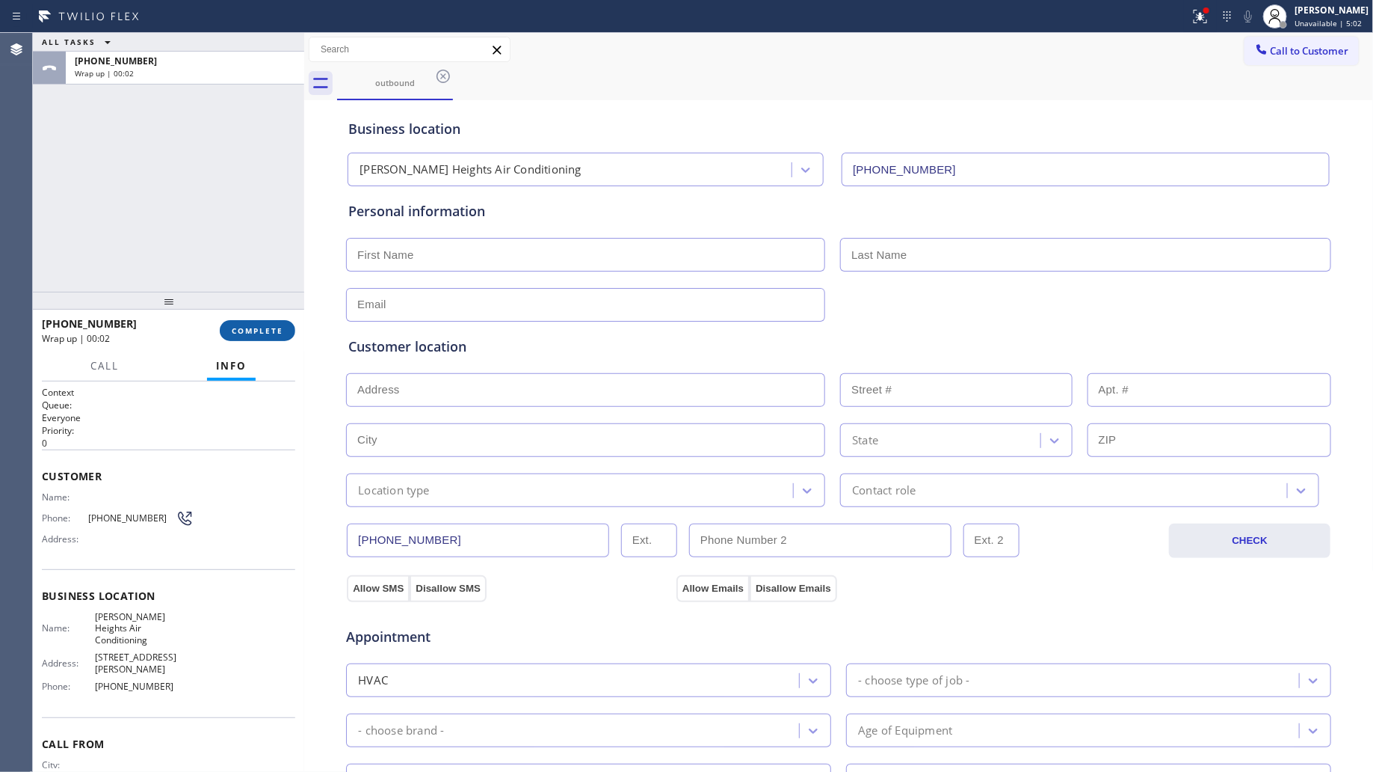
click at [262, 327] on span "COMPLETE" at bounding box center [258, 330] width 52 height 10
click at [265, 206] on div "ALL TASKS ALL TASKS ACTIVE TASKS TASKS IN WRAP UP +16262003015 Wrap up | 00:03" at bounding box center [168, 162] width 271 height 259
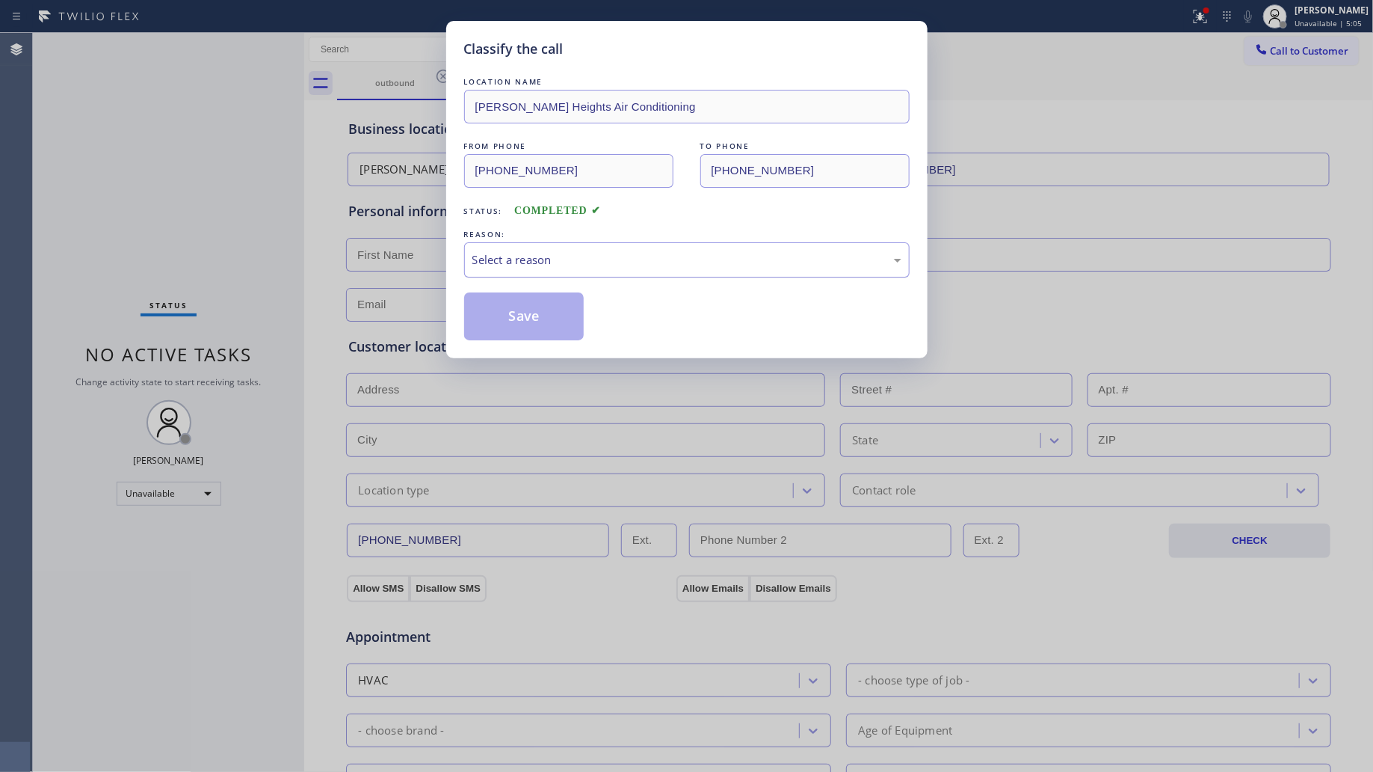
click at [564, 253] on div "Select a reason" at bounding box center [687, 259] width 429 height 17
click at [524, 329] on button "Save" at bounding box center [524, 316] width 120 height 48
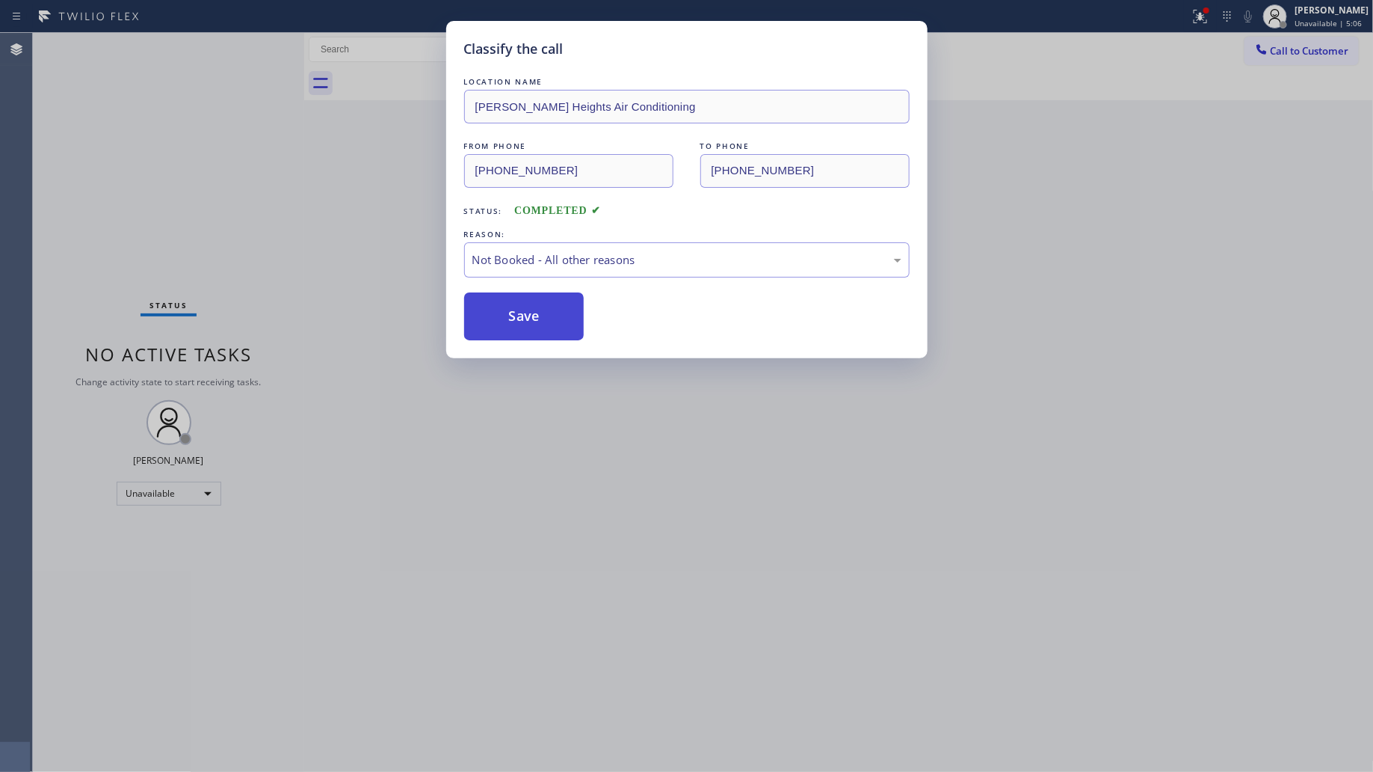
drag, startPoint x: 524, startPoint y: 329, endPoint x: 565, endPoint y: 304, distance: 48.3
click at [529, 326] on button "Save" at bounding box center [524, 316] width 120 height 48
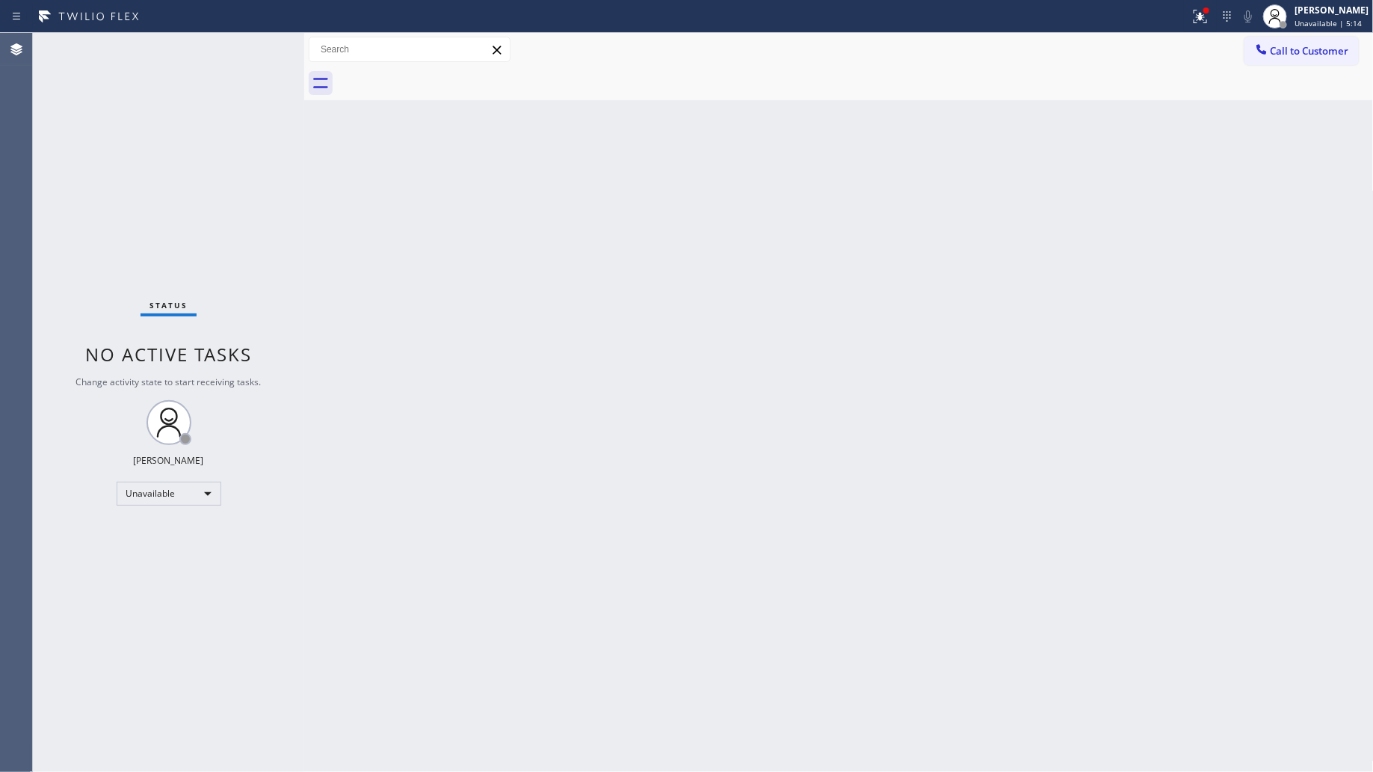
drag, startPoint x: 1146, startPoint y: 309, endPoint x: 1187, endPoint y: 214, distance: 103.5
click at [1150, 307] on div "Back to Dashboard Change Sender ID Customers Technicians Select a contact Outbo…" at bounding box center [839, 402] width 1070 height 739
click at [1284, 54] on span "Call to Customer" at bounding box center [1310, 50] width 79 height 13
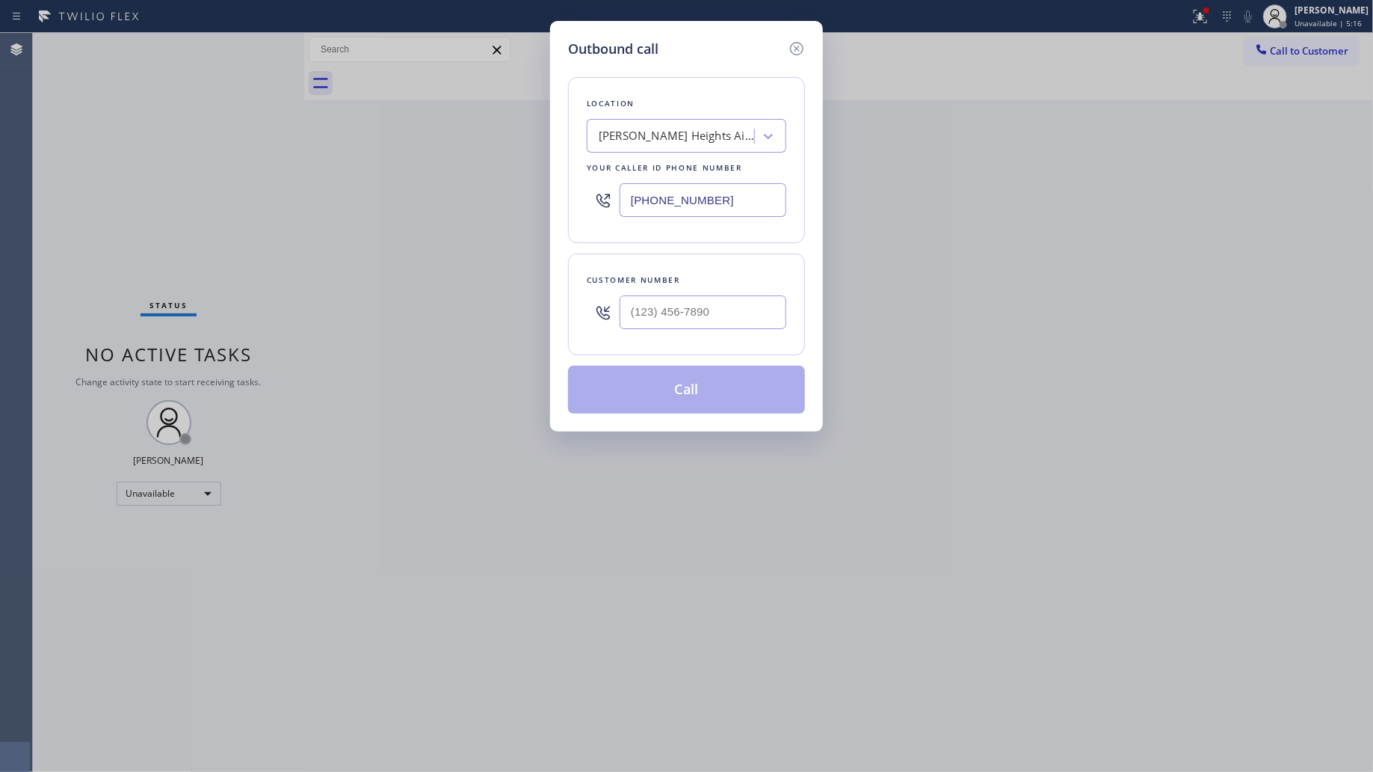
drag, startPoint x: 742, startPoint y: 200, endPoint x: 576, endPoint y: 179, distance: 167.3
click at [553, 183] on div "Outbound call Location Victor Heights Air Conditioning Your caller id phone num…" at bounding box center [686, 226] width 273 height 410
paste input "text"
drag, startPoint x: 754, startPoint y: 199, endPoint x: 558, endPoint y: 199, distance: 195.9
click at [558, 199] on div "Outbound call Location Victor Heights Air Conditioning Your caller id phone num…" at bounding box center [686, 226] width 273 height 410
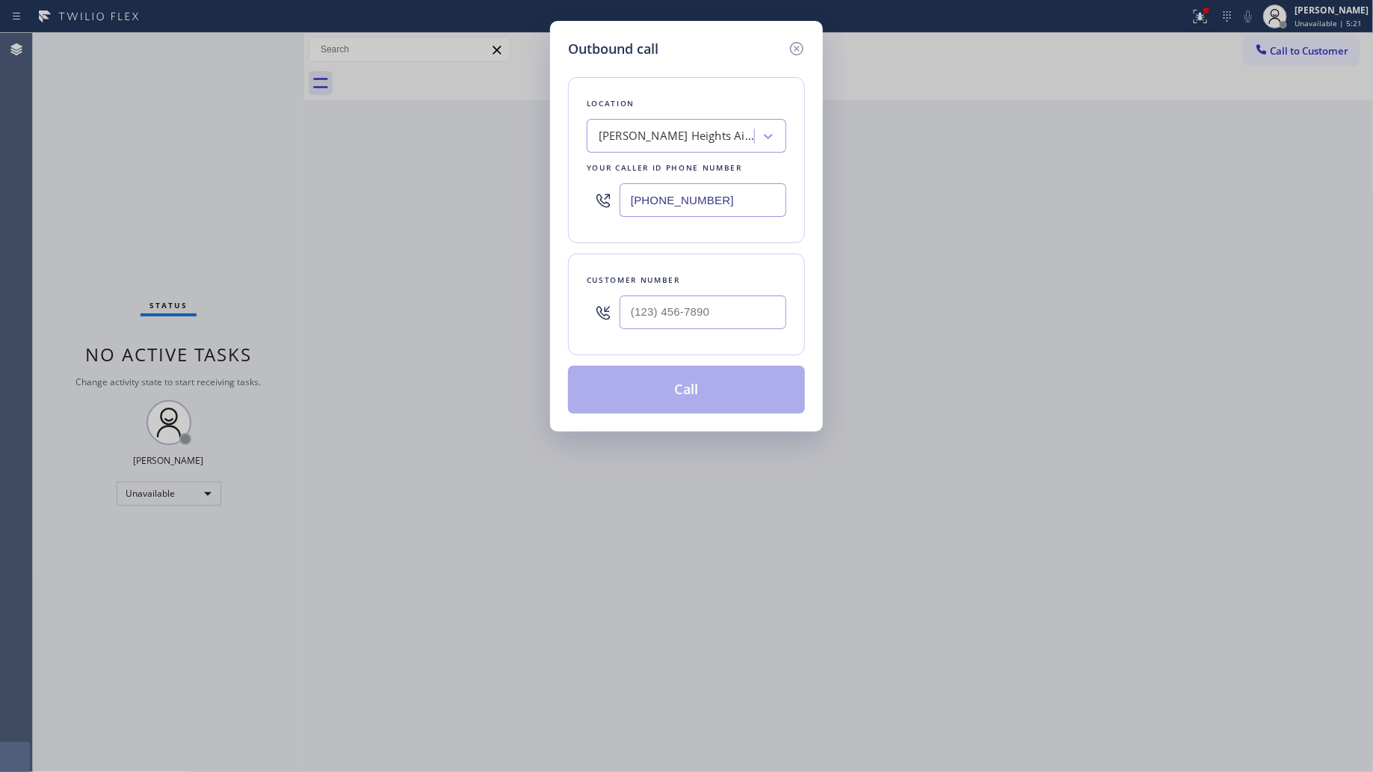
paste input "786) 248-5626"
type input "(786) 248-5626"
click at [738, 308] on input "(___) ___-____" at bounding box center [703, 312] width 167 height 34
paste input "786) 952-6916"
type input "(786) 952-6916"
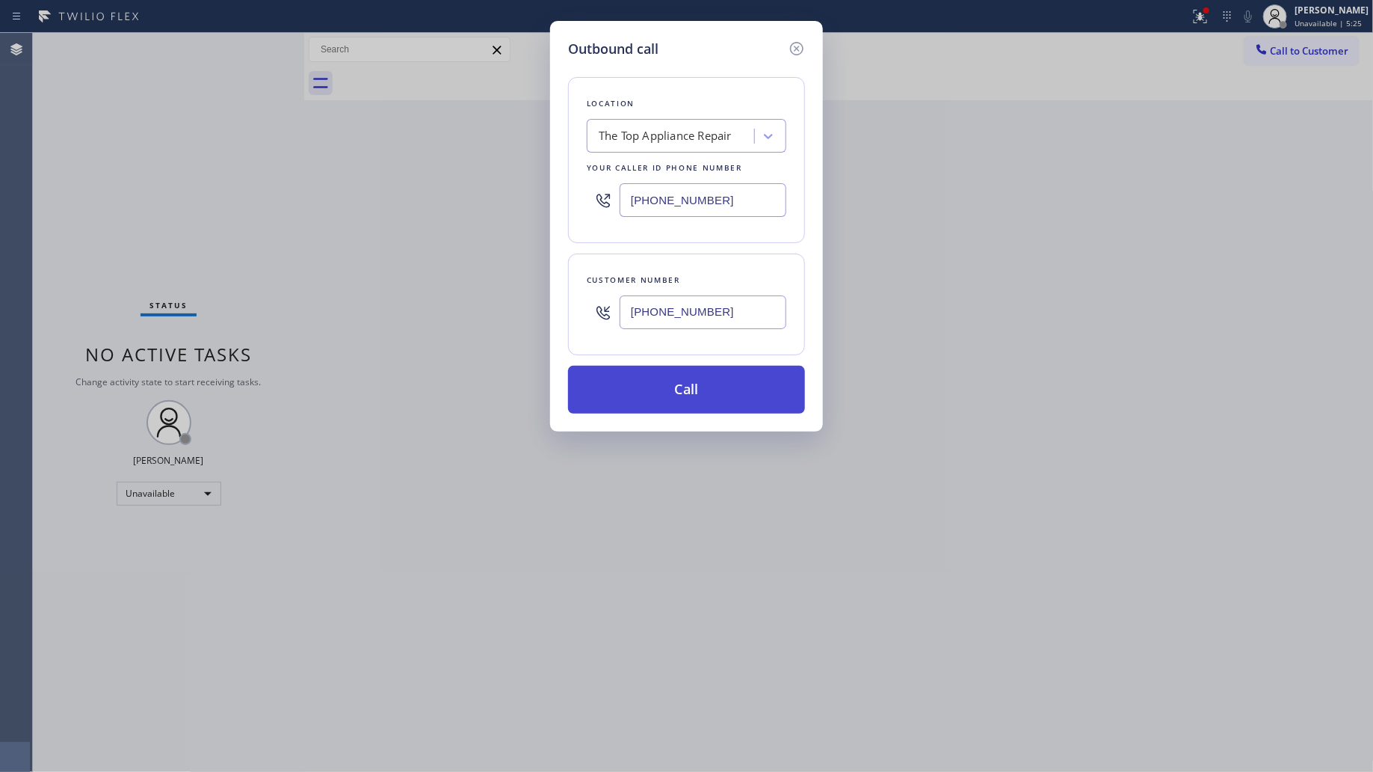
click at [692, 387] on button "Call" at bounding box center [686, 390] width 237 height 48
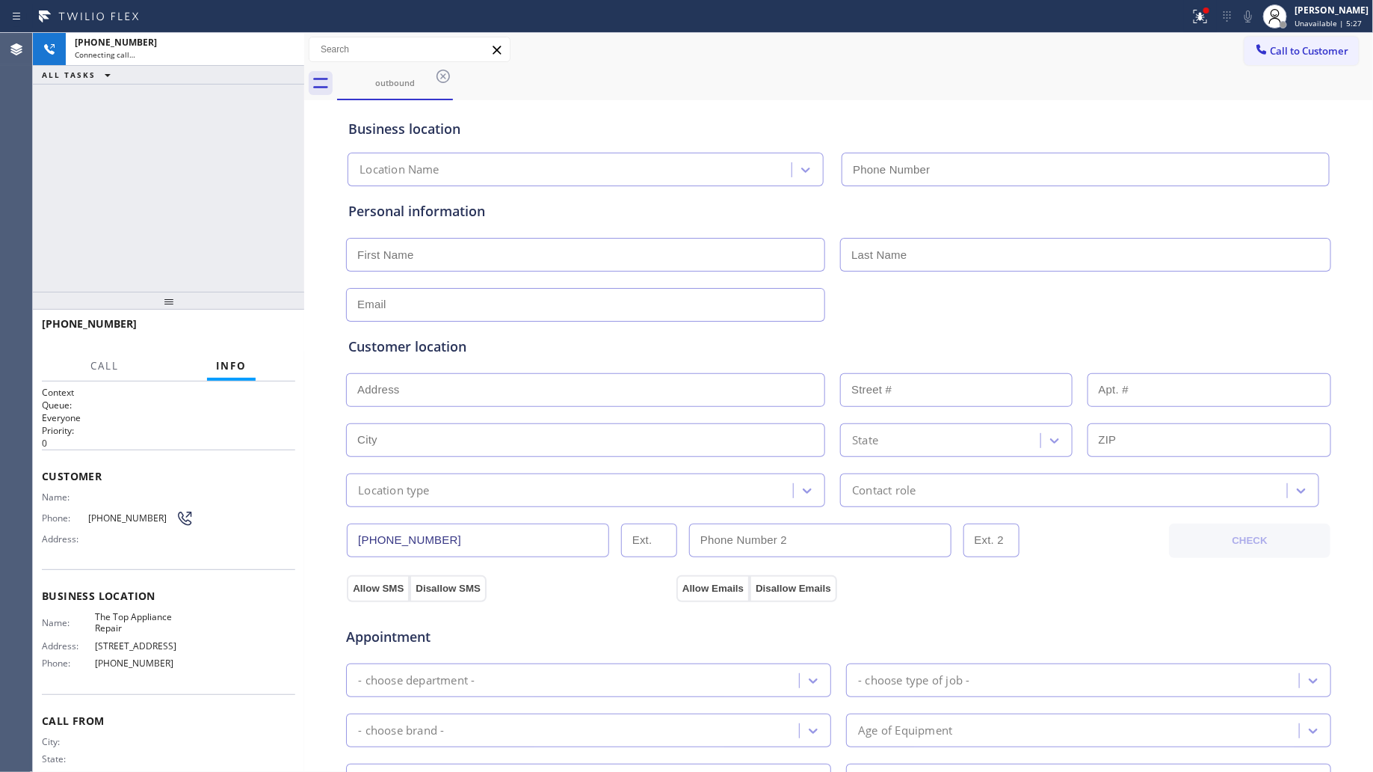
type input "(786) 248-5626"
click at [1011, 155] on input "(786) 248-5626" at bounding box center [1086, 170] width 488 height 34
click at [932, 88] on div "outbound" at bounding box center [855, 84] width 1037 height 34
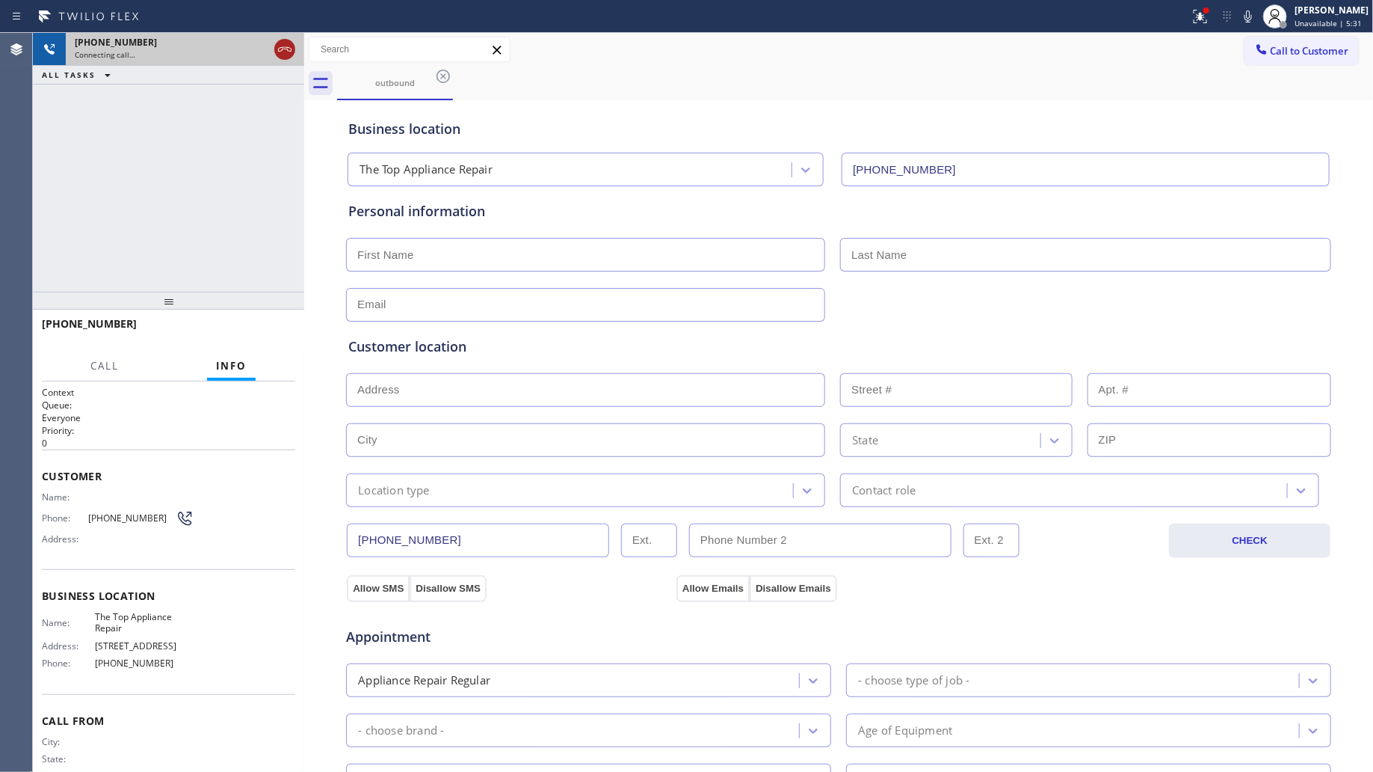
click at [282, 49] on icon at bounding box center [285, 49] width 18 height 18
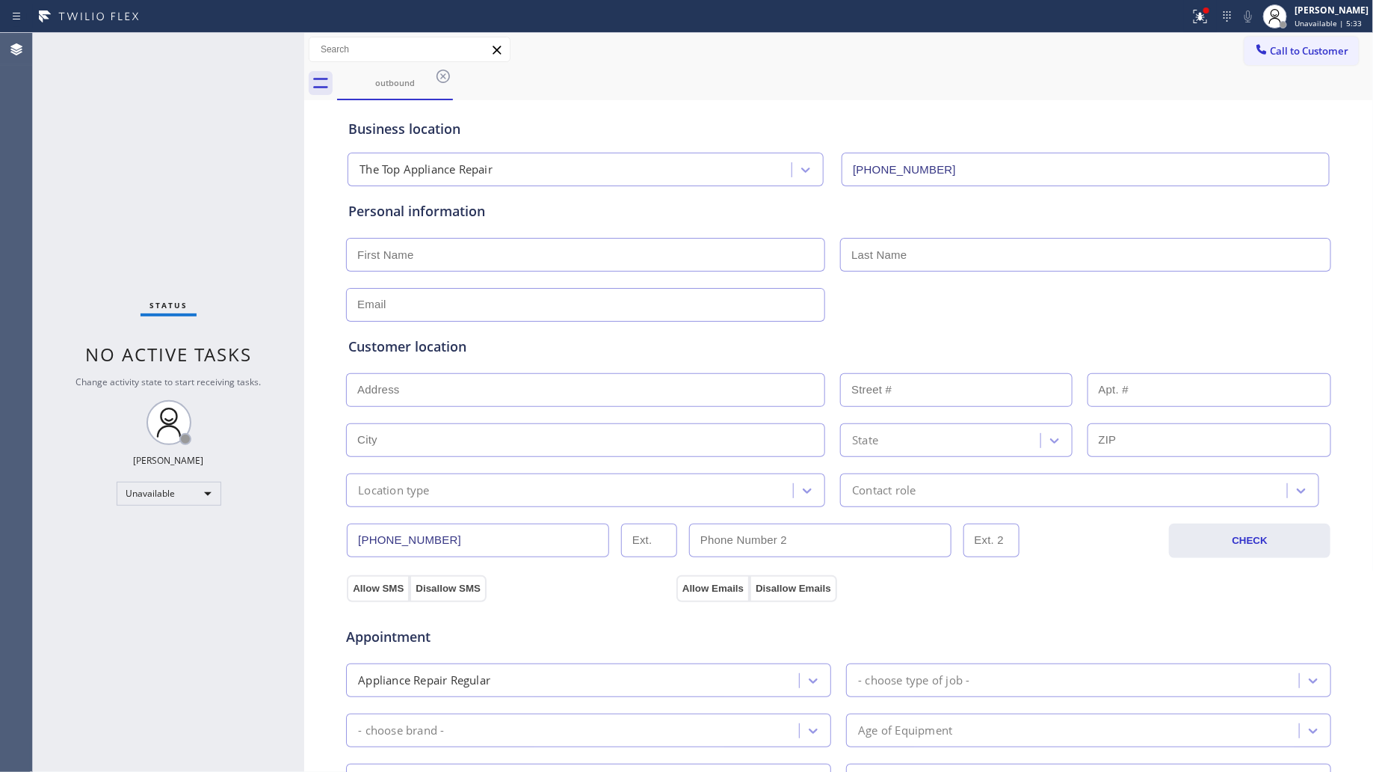
drag, startPoint x: 439, startPoint y: 79, endPoint x: 447, endPoint y: 81, distance: 8.5
click at [443, 79] on icon at bounding box center [443, 76] width 18 height 18
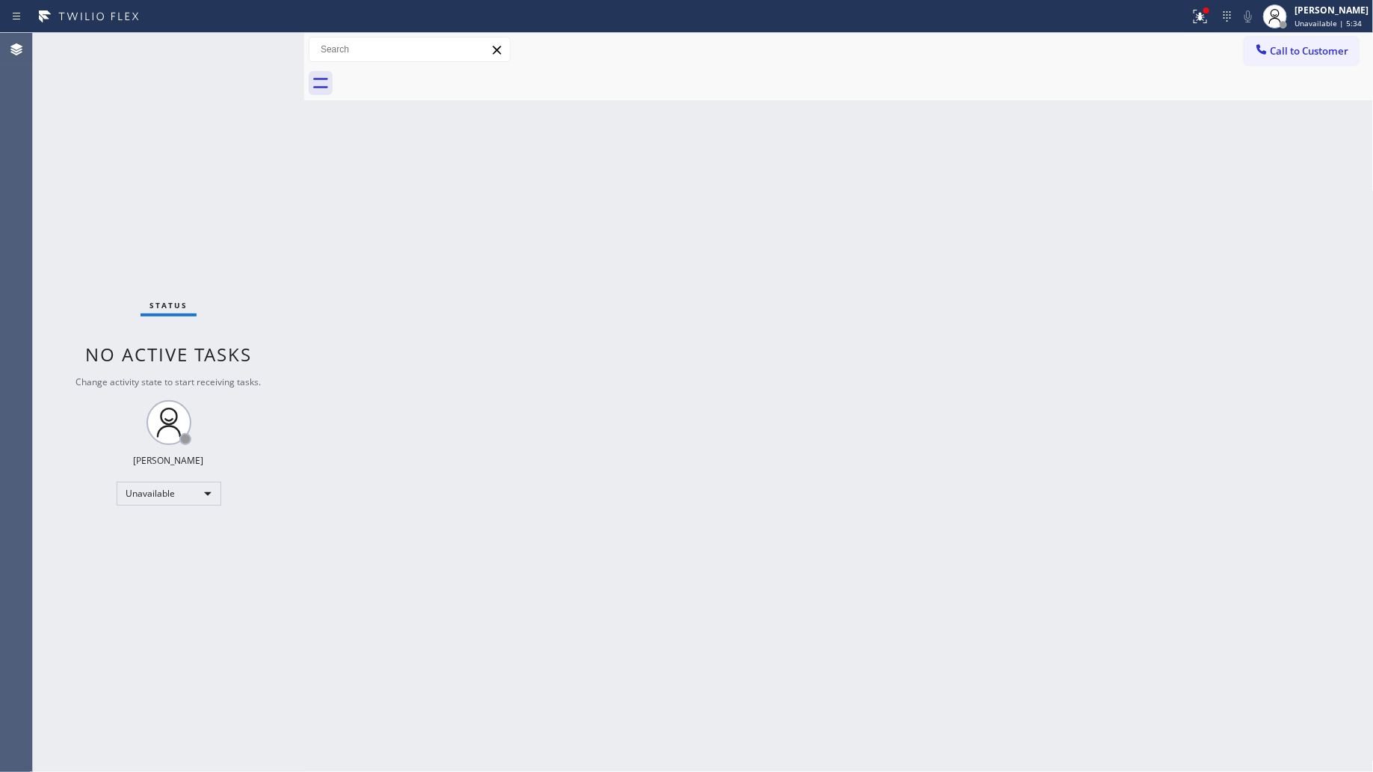
click at [1261, 58] on button "Call to Customer" at bounding box center [1302, 51] width 114 height 28
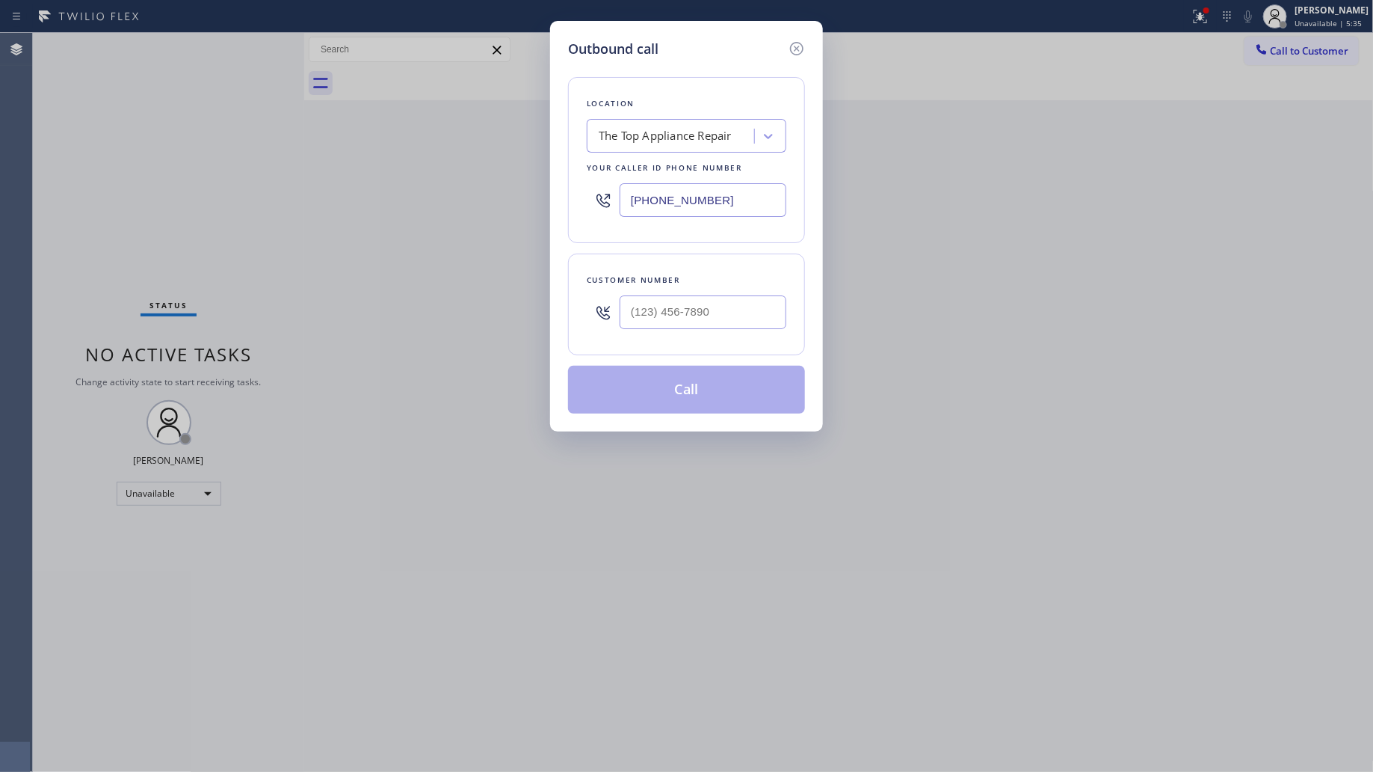
drag, startPoint x: 725, startPoint y: 204, endPoint x: 606, endPoint y: 195, distance: 120.0
click at [618, 199] on div "(786) 248-5626" at bounding box center [687, 200] width 200 height 49
paste input "954) 835-4535"
type input "(954) 835-4535"
click at [714, 316] on input "(___) ___-____" at bounding box center [703, 312] width 167 height 34
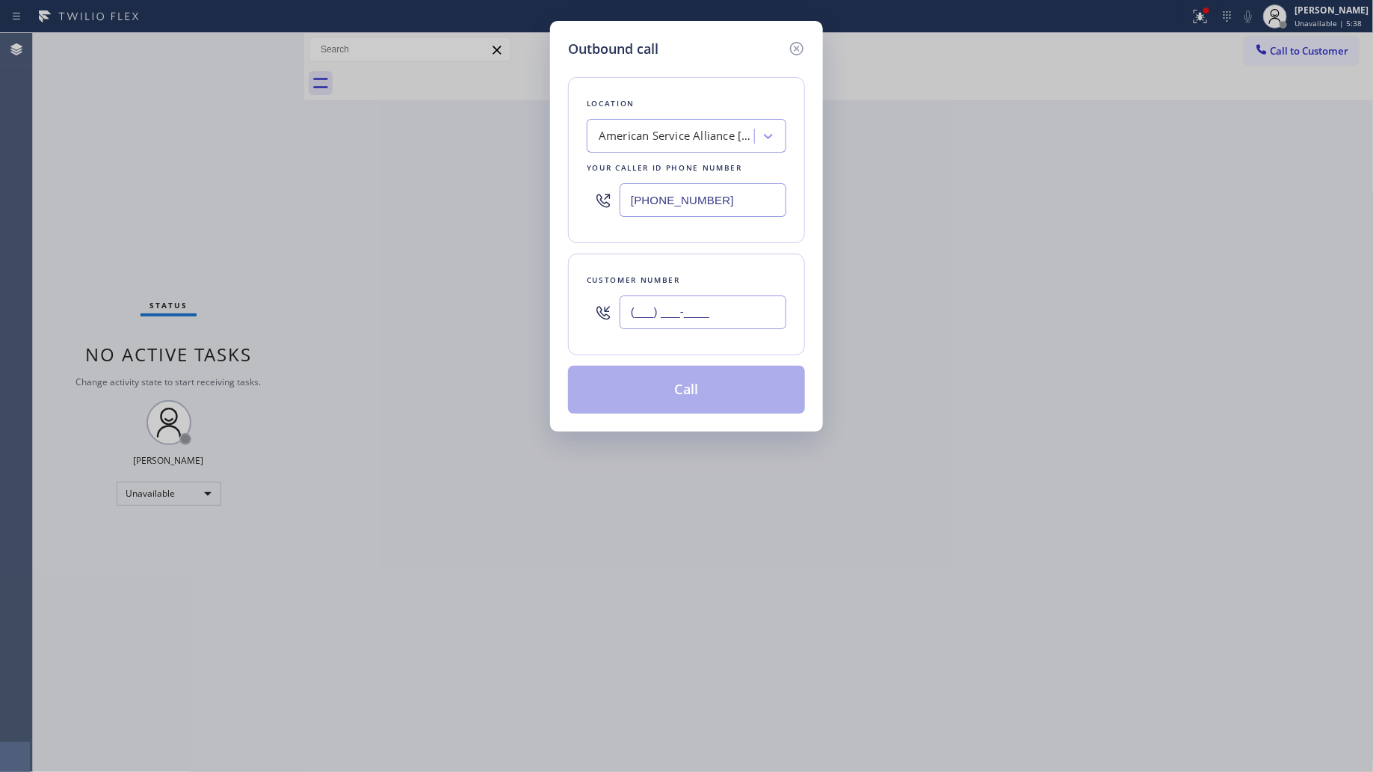
paste input "954) 354-1660"
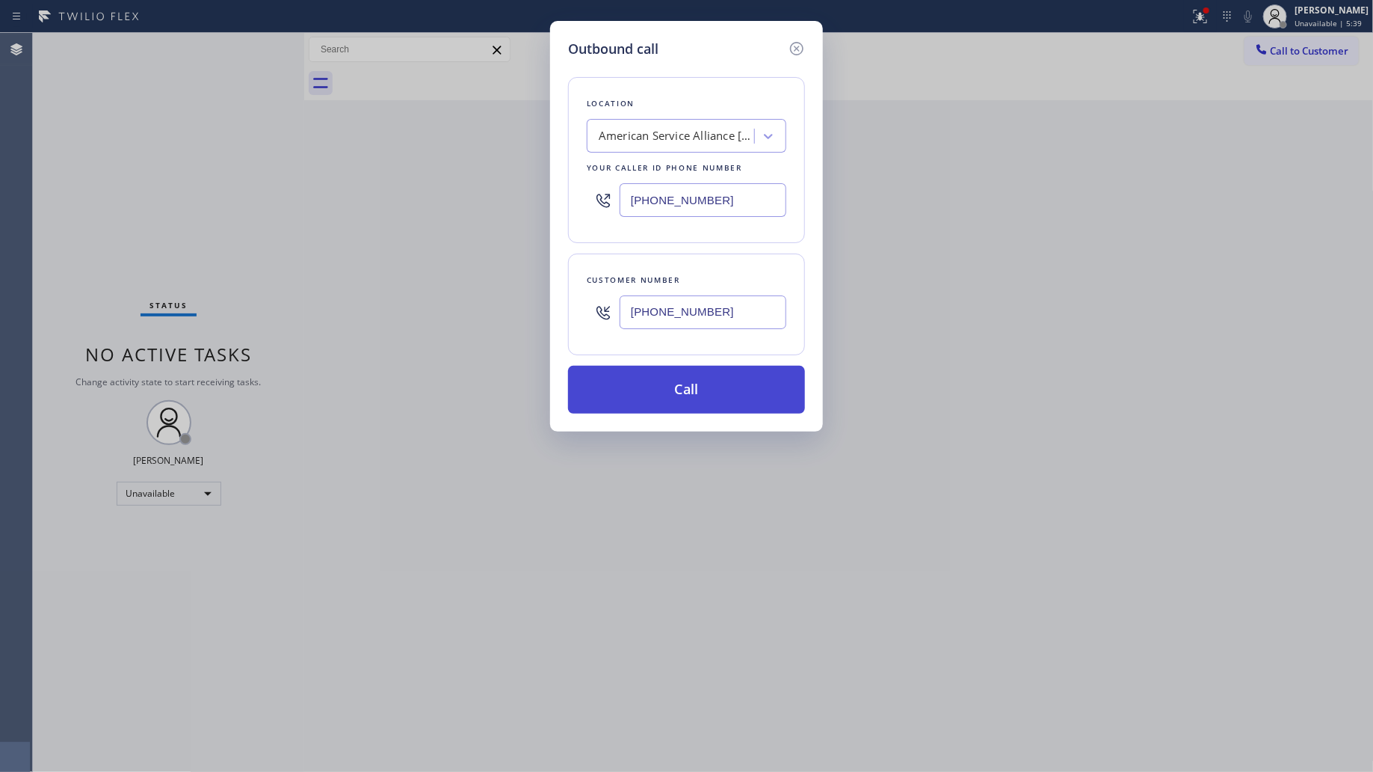
type input "(954) 354-1660"
click at [675, 387] on button "Call" at bounding box center [686, 390] width 237 height 48
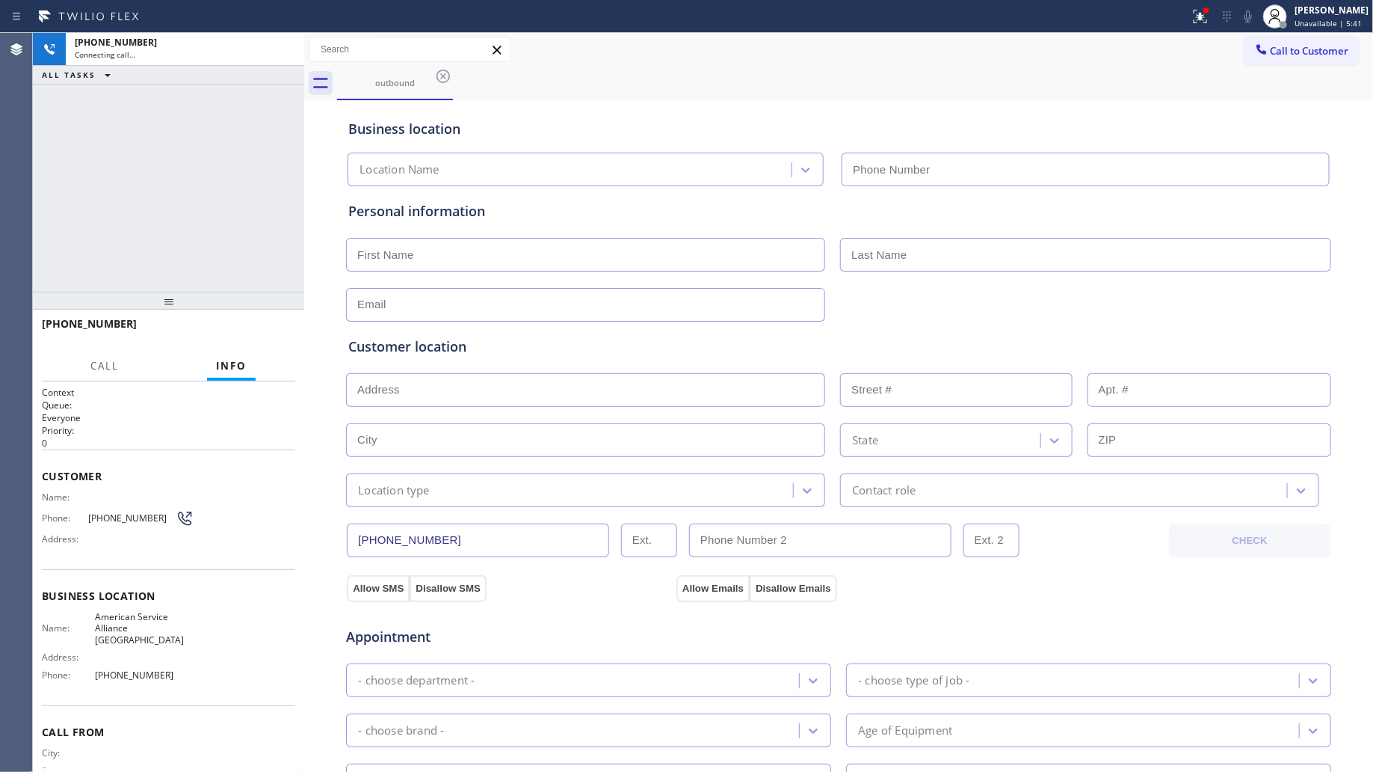
type input "(954) 835-4535"
click at [689, 83] on div "outbound" at bounding box center [855, 84] width 1037 height 34
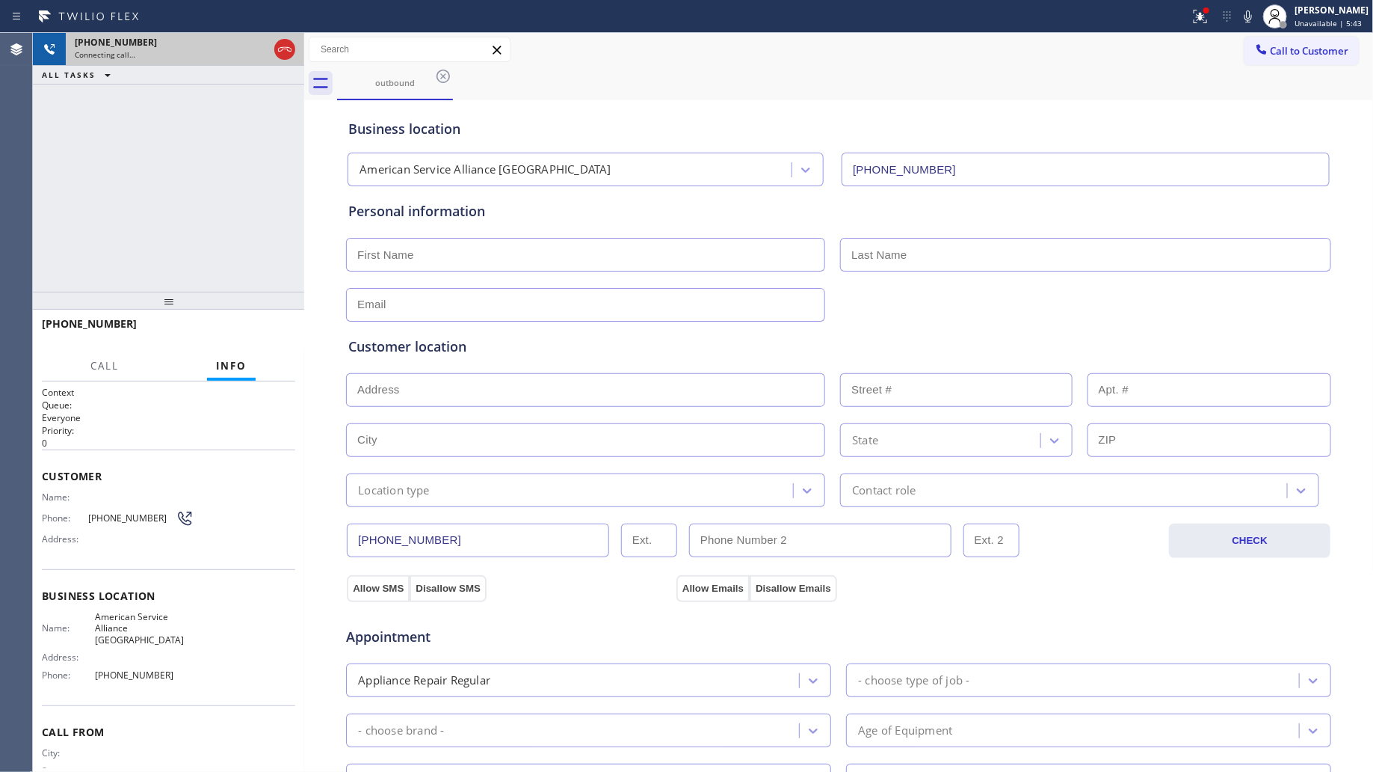
click at [297, 50] on div "+19543541660 Connecting call…" at bounding box center [168, 49] width 271 height 33
click at [290, 47] on icon at bounding box center [285, 49] width 18 height 18
click at [268, 47] on div "+19543541660" at bounding box center [172, 42] width 194 height 13
click at [289, 47] on div "+19543541660" at bounding box center [185, 42] width 221 height 13
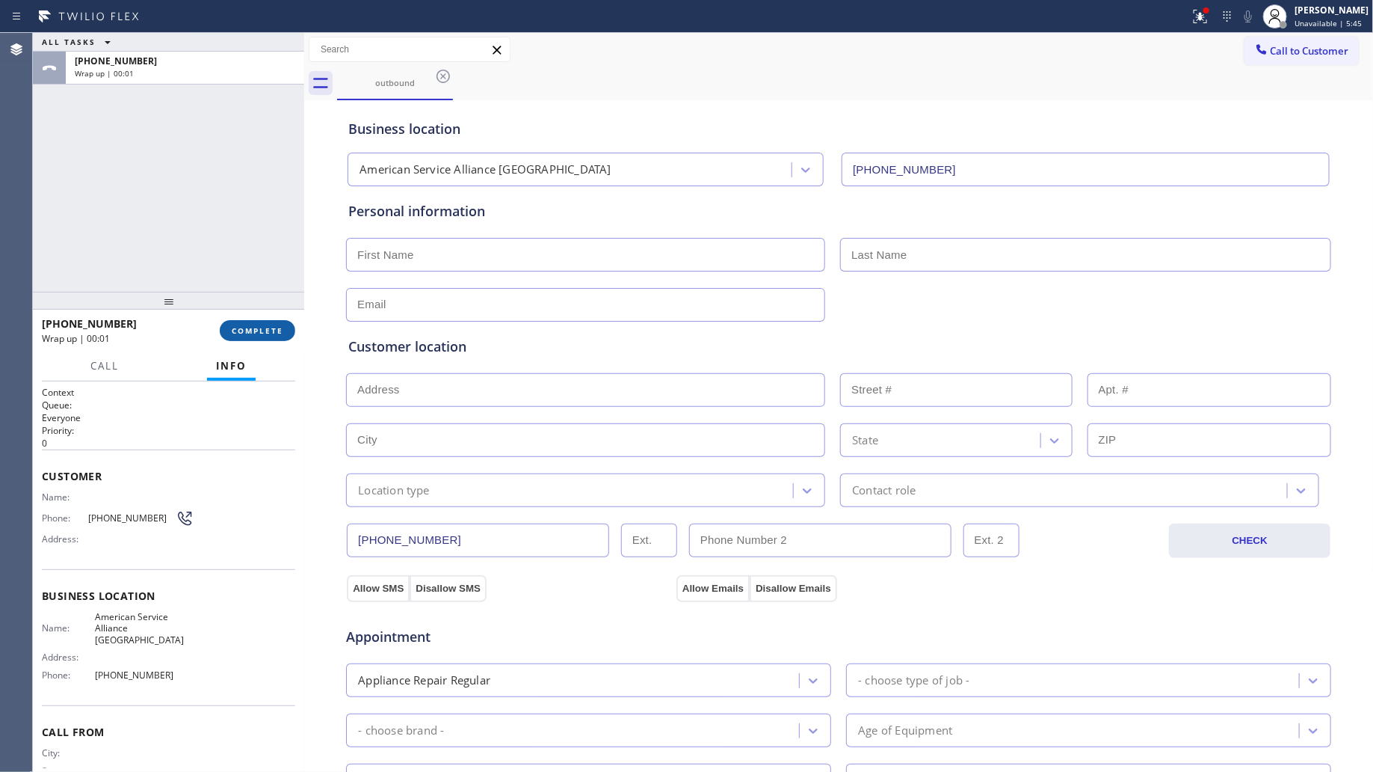
click at [283, 322] on button "COMPLETE" at bounding box center [258, 330] width 76 height 21
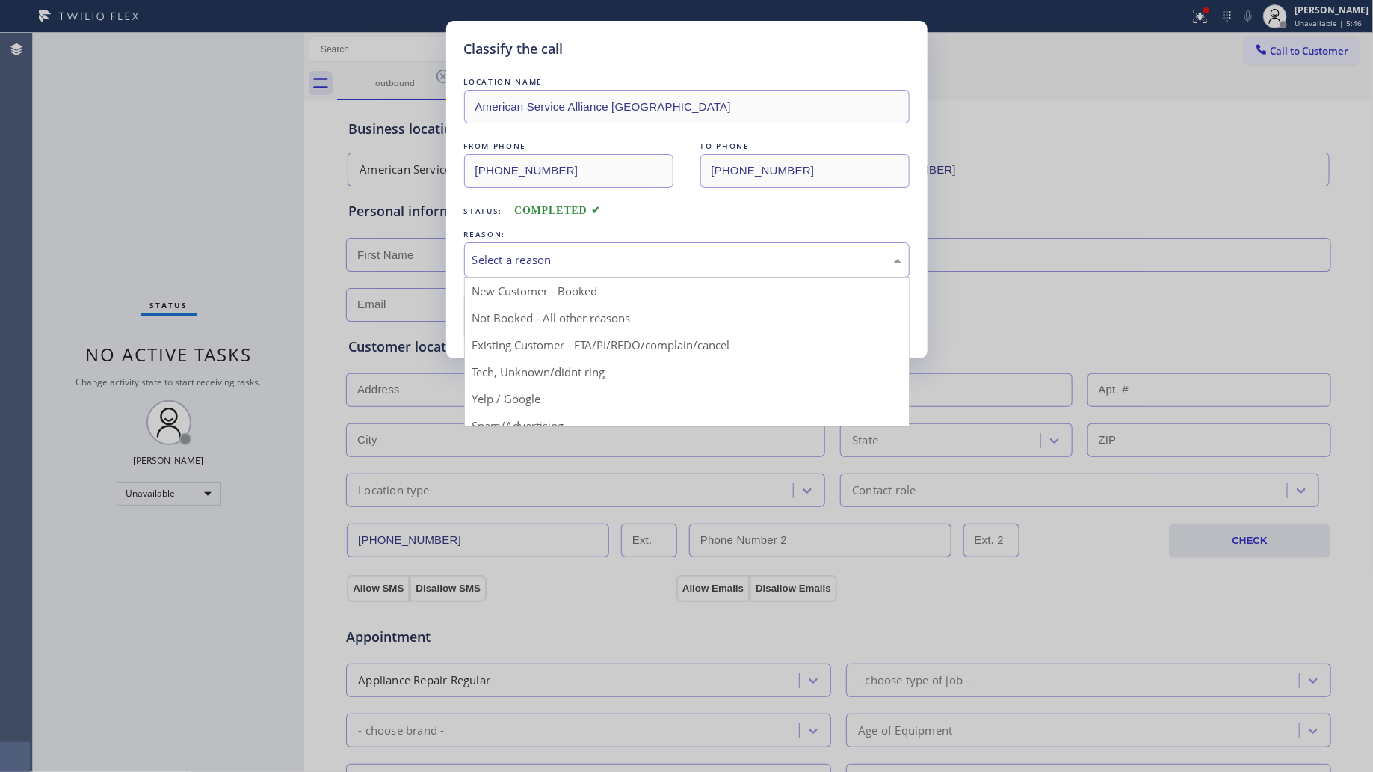
drag, startPoint x: 565, startPoint y: 256, endPoint x: 539, endPoint y: 329, distance: 77.1
click at [563, 260] on div "Select a reason" at bounding box center [687, 259] width 429 height 17
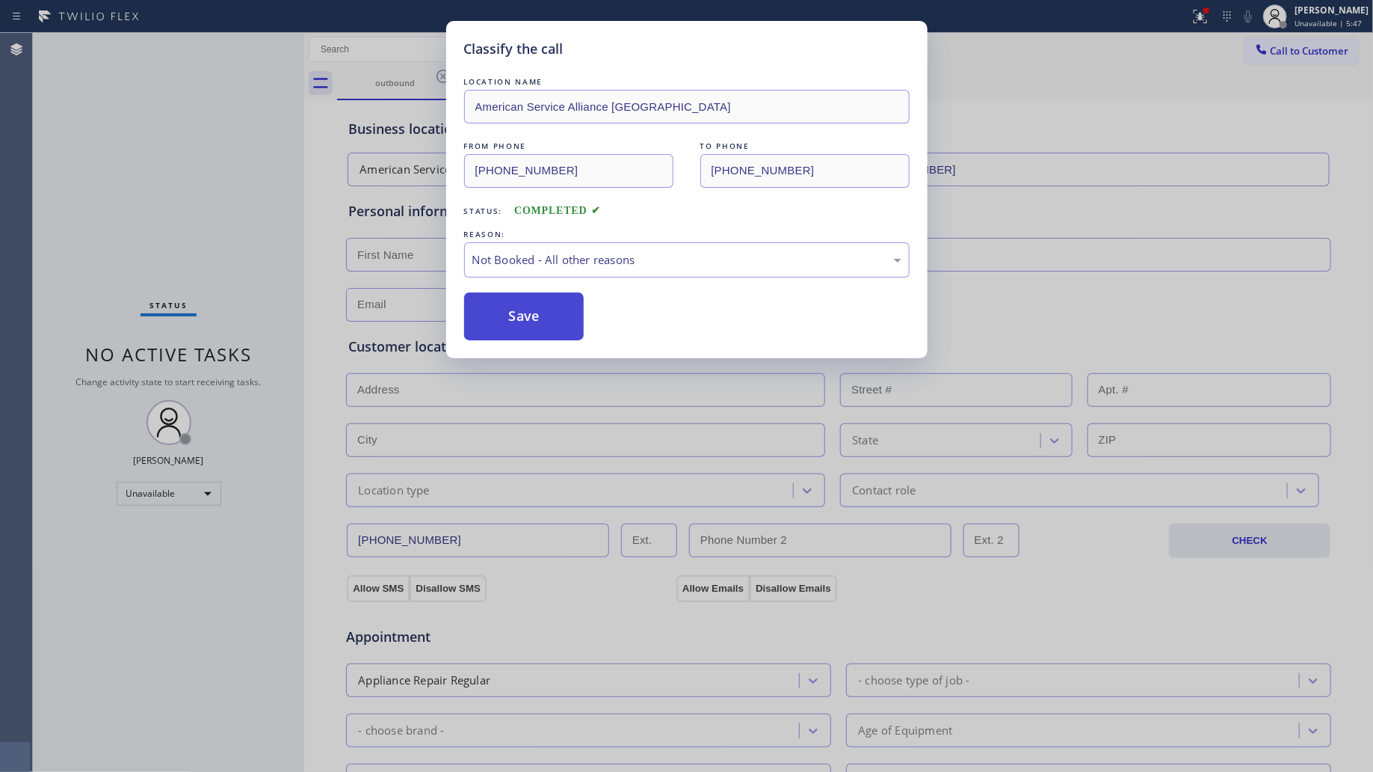
drag, startPoint x: 531, startPoint y: 322, endPoint x: 556, endPoint y: 305, distance: 30.1
click at [537, 320] on button "Save" at bounding box center [524, 316] width 120 height 48
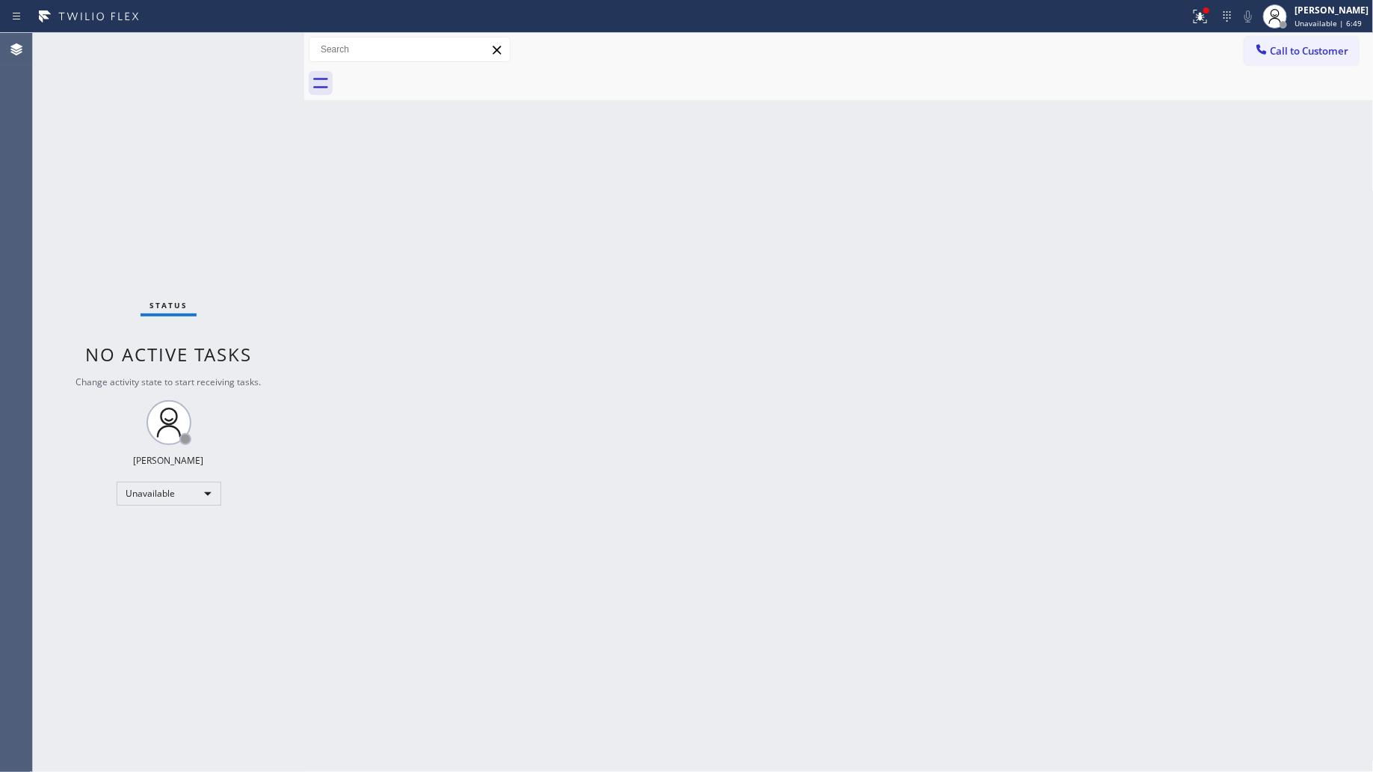
drag, startPoint x: 1231, startPoint y: 484, endPoint x: 1301, endPoint y: 556, distance: 99.9
click at [1323, 582] on div "Back to Dashboard Change Sender ID Customers Technicians Select a contact Outbo…" at bounding box center [839, 402] width 1070 height 739
click at [998, 121] on div "Back to Dashboard Change Sender ID Customers Technicians Select a contact Outbo…" at bounding box center [839, 402] width 1070 height 739
click at [1280, 21] on icon at bounding box center [1276, 16] width 18 height 18
drag, startPoint x: 1335, startPoint y: 31, endPoint x: 1329, endPoint y: 26, distance: 7.9
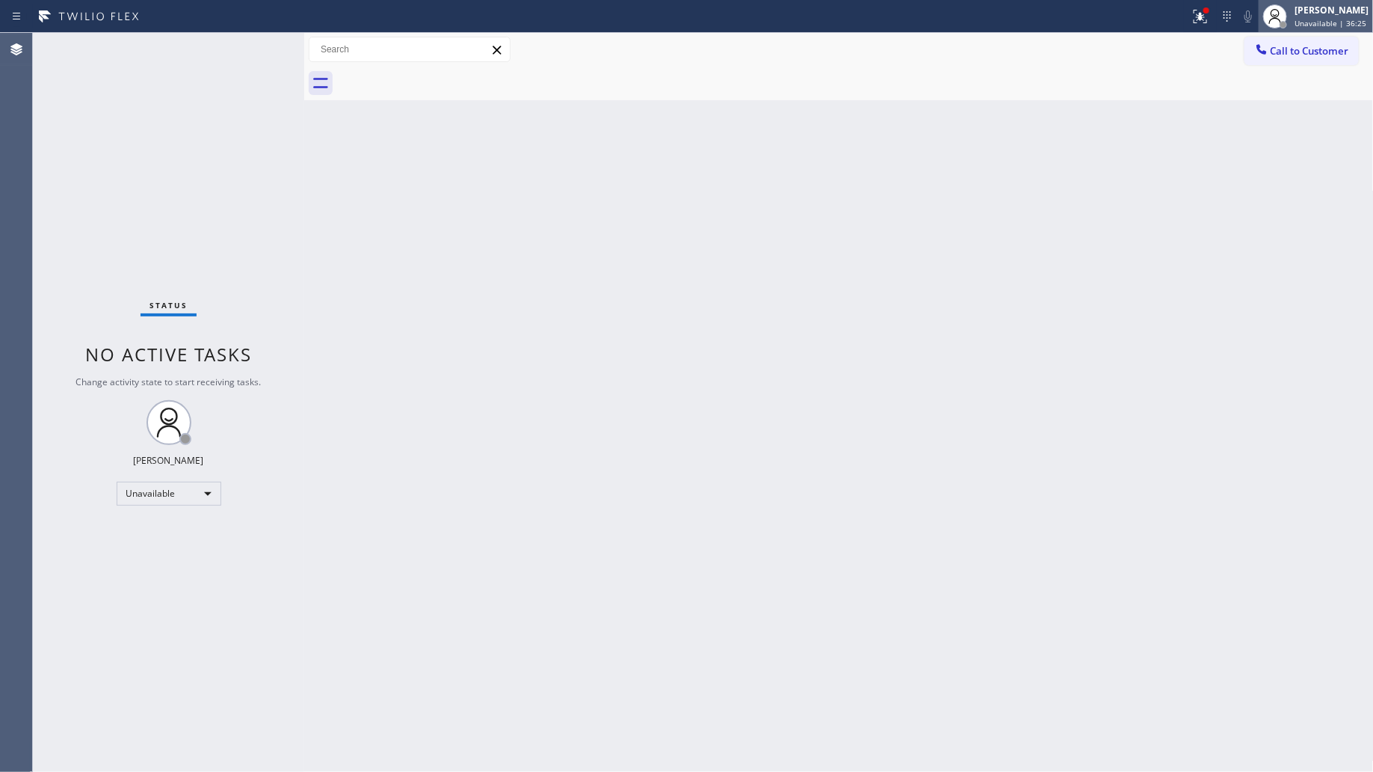
click at [1335, 31] on div "Giovanni Pleños Unavailable | 36:25" at bounding box center [1316, 16] width 114 height 33
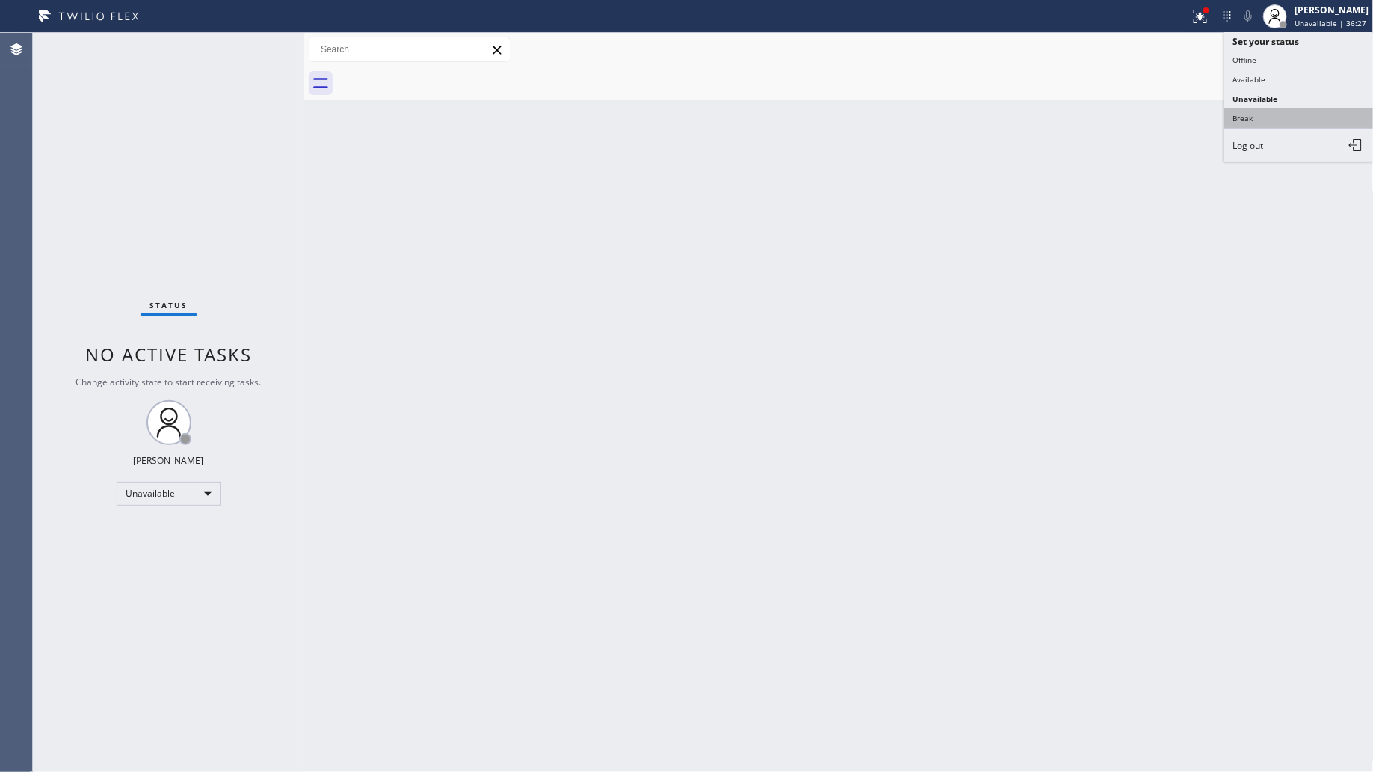
click at [1256, 117] on button "Break" at bounding box center [1300, 117] width 150 height 19
